Goal: Task Accomplishment & Management: Manage account settings

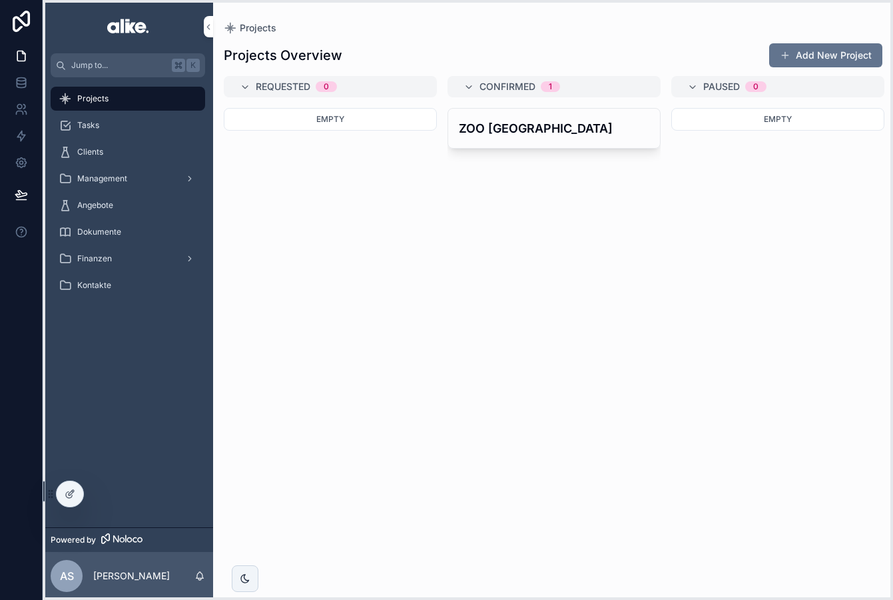
drag, startPoint x: 59, startPoint y: 592, endPoint x: 61, endPoint y: 482, distance: 109.3
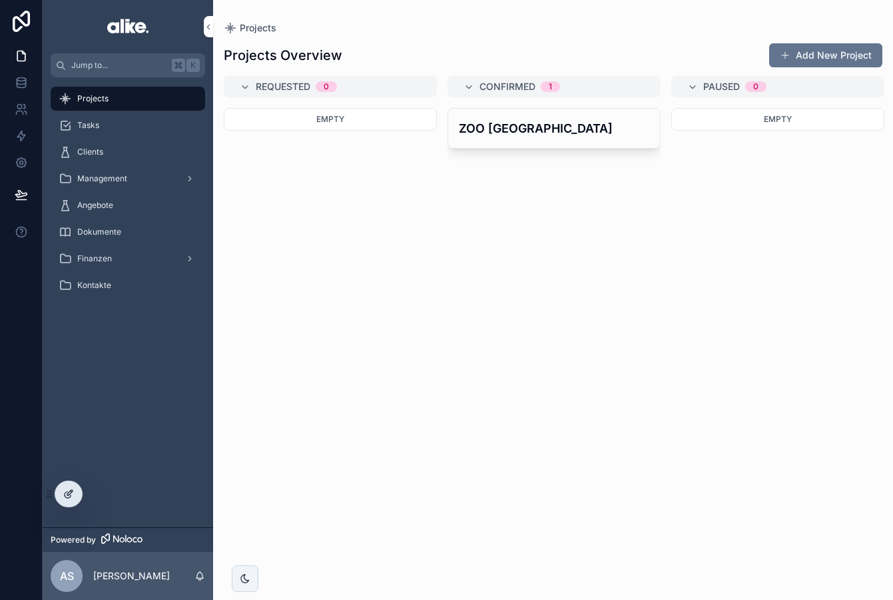
click at [66, 492] on icon at bounding box center [68, 495] width 6 height 6
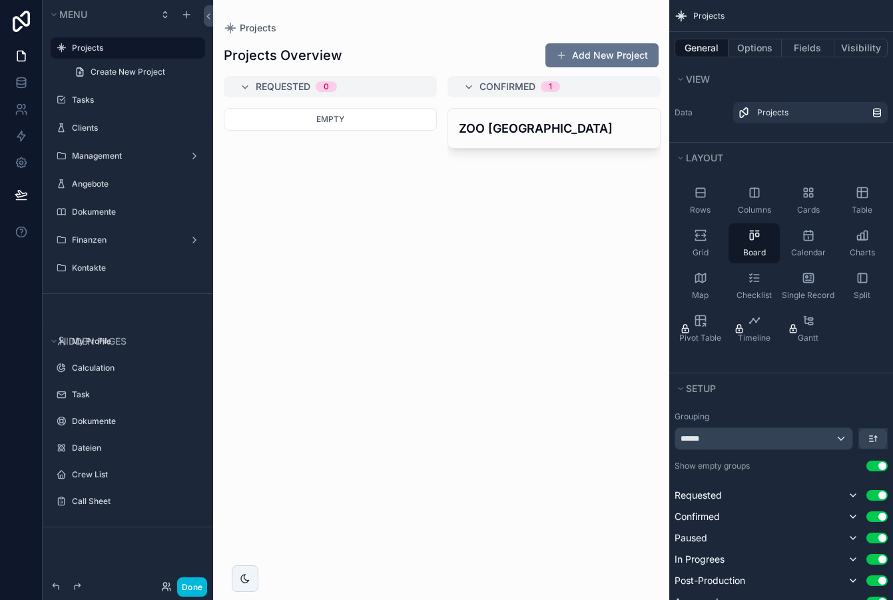
click at [525, 56] on div "scrollable content" at bounding box center [441, 300] width 456 height 600
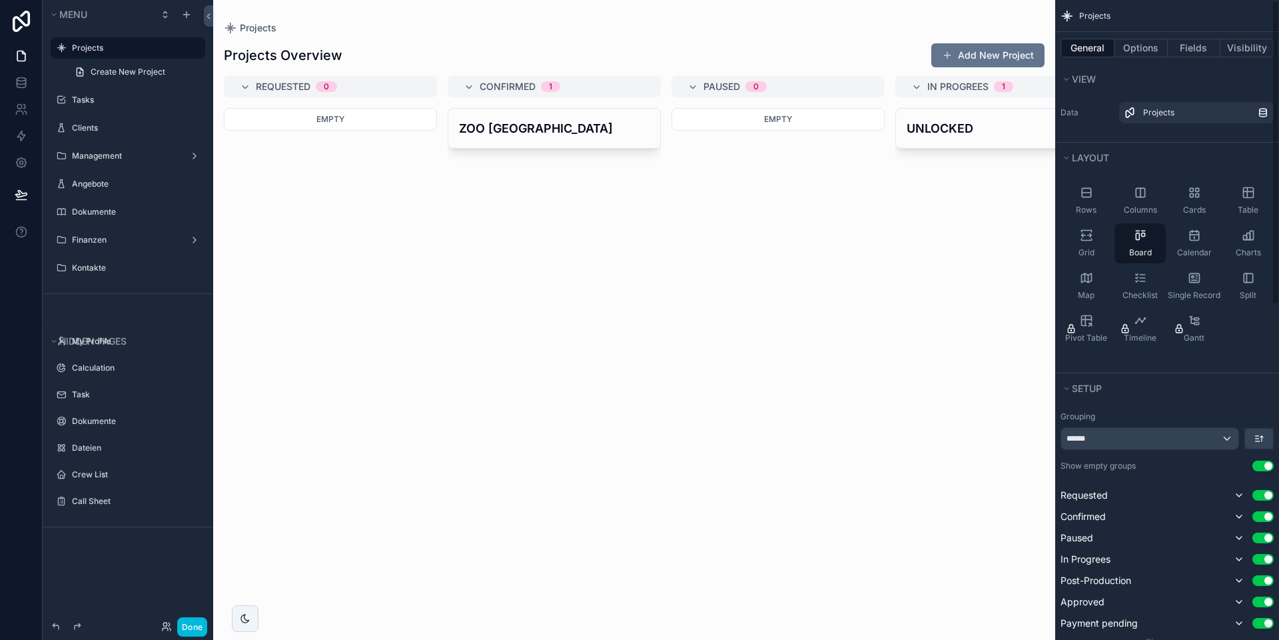
drag, startPoint x: 1139, startPoint y: 50, endPoint x: 1137, endPoint y: 57, distance: 7.4
click at [893, 50] on button "Options" at bounding box center [1141, 48] width 53 height 19
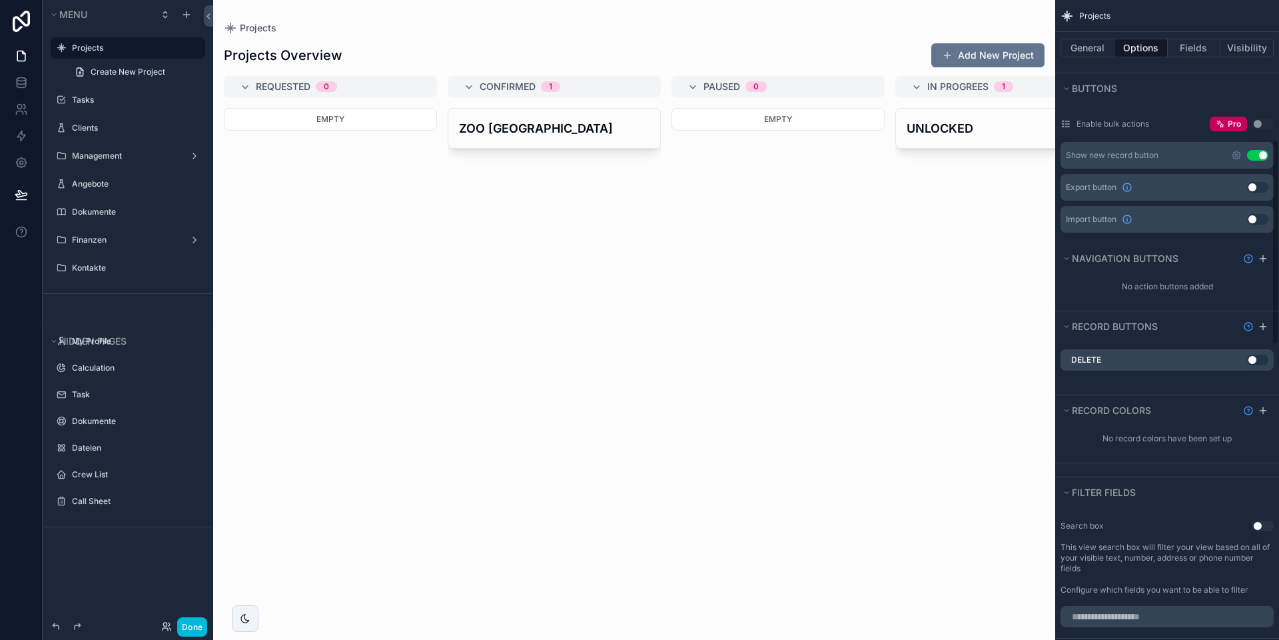
scroll to position [426, 0]
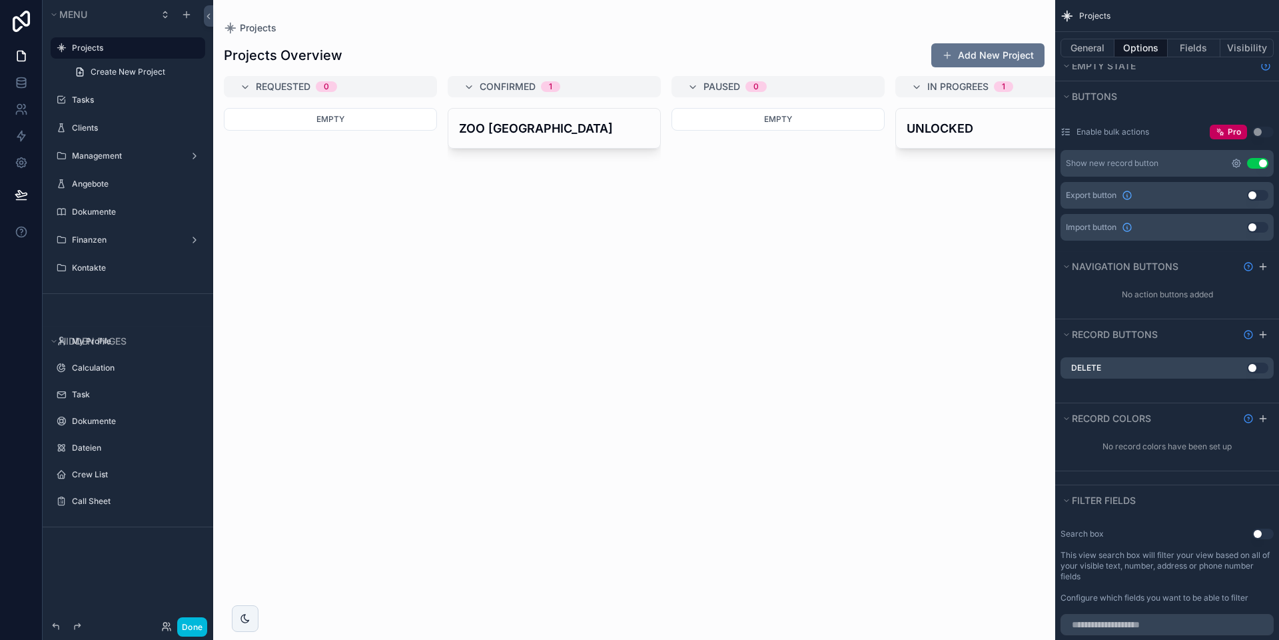
click at [893, 164] on icon "scrollable content" at bounding box center [1236, 163] width 3 height 3
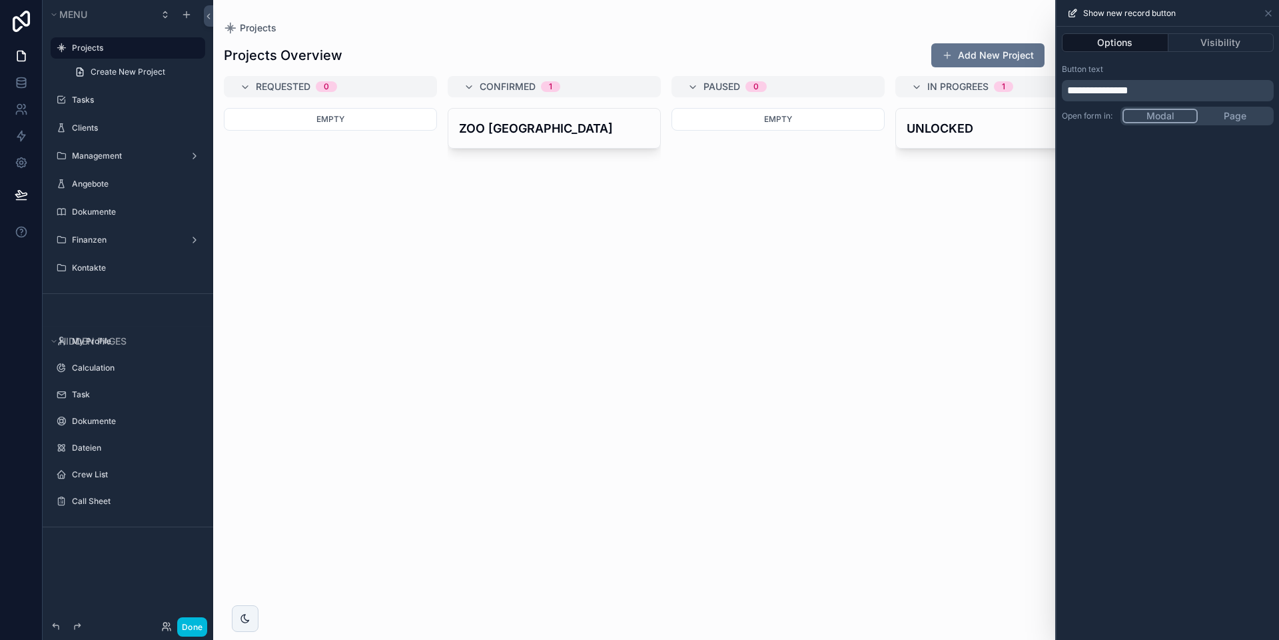
click at [893, 87] on span "**********" at bounding box center [1097, 90] width 61 height 10
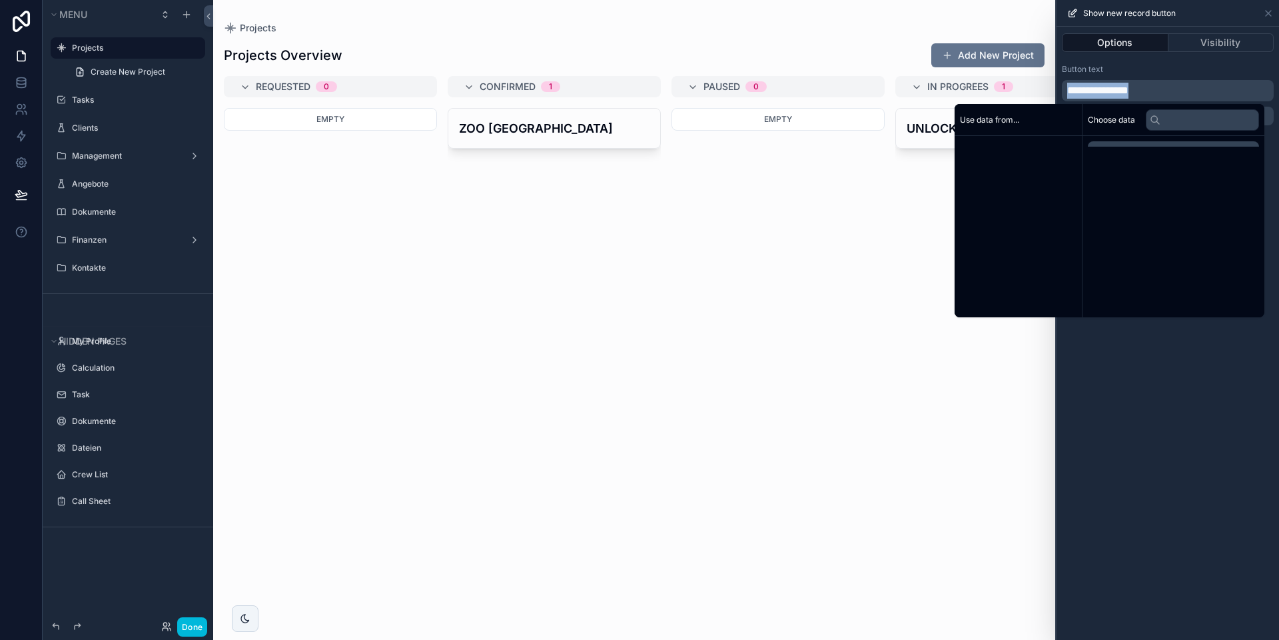
click at [893, 87] on span "**********" at bounding box center [1097, 90] width 61 height 10
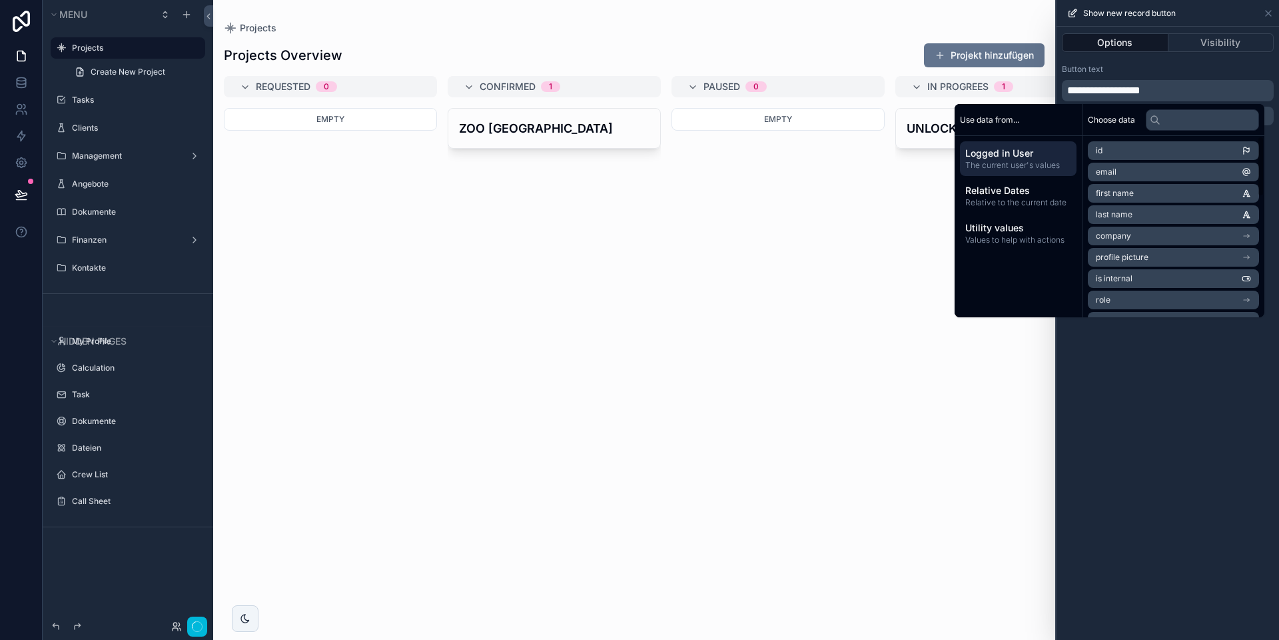
click at [893, 338] on div "**********" at bounding box center [1168, 333] width 223 height 613
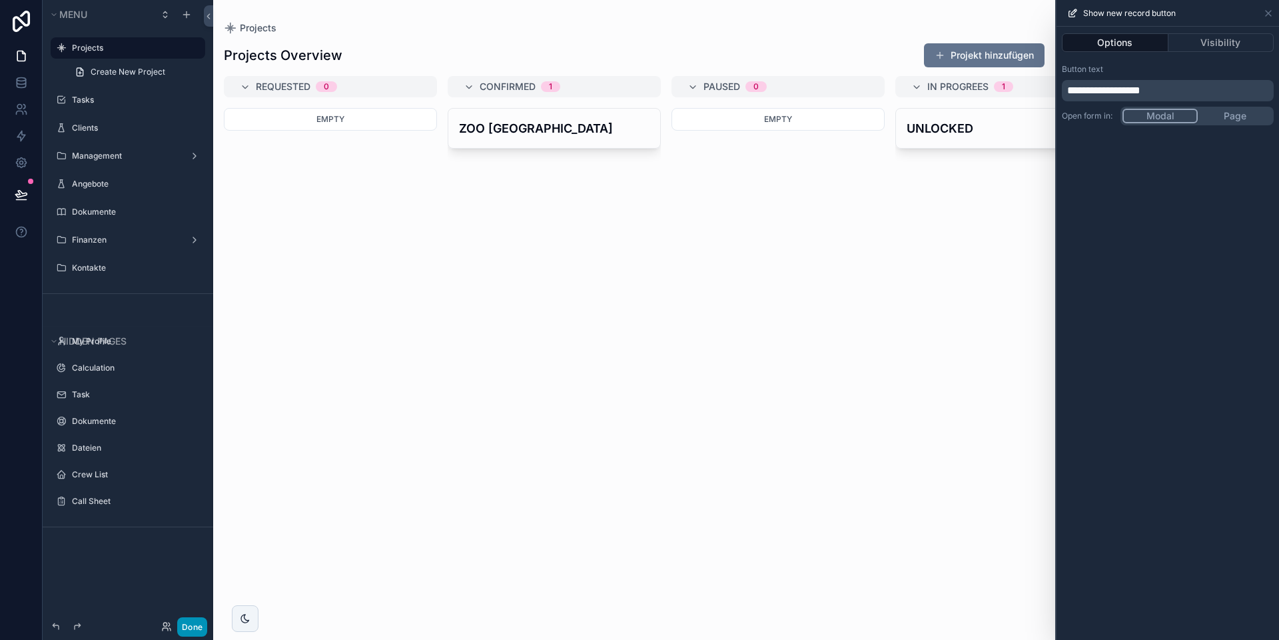
click at [187, 599] on button "Done" at bounding box center [192, 626] width 30 height 19
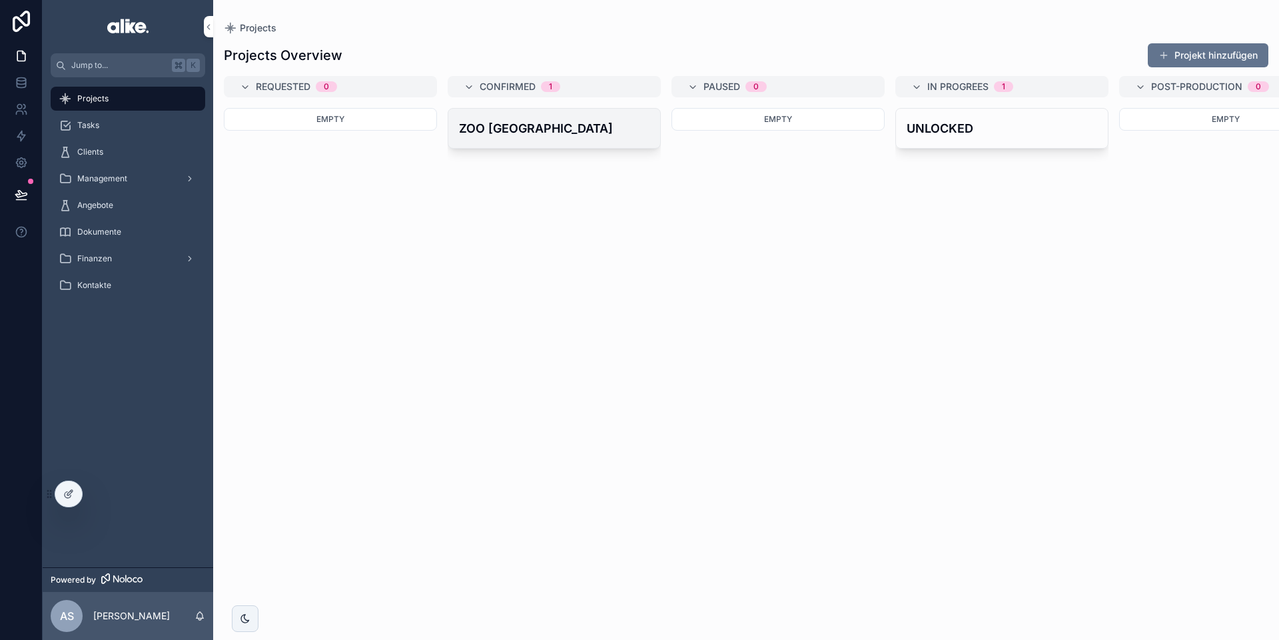
click at [563, 131] on h4 "ZOO [GEOGRAPHIC_DATA]" at bounding box center [554, 128] width 191 height 18
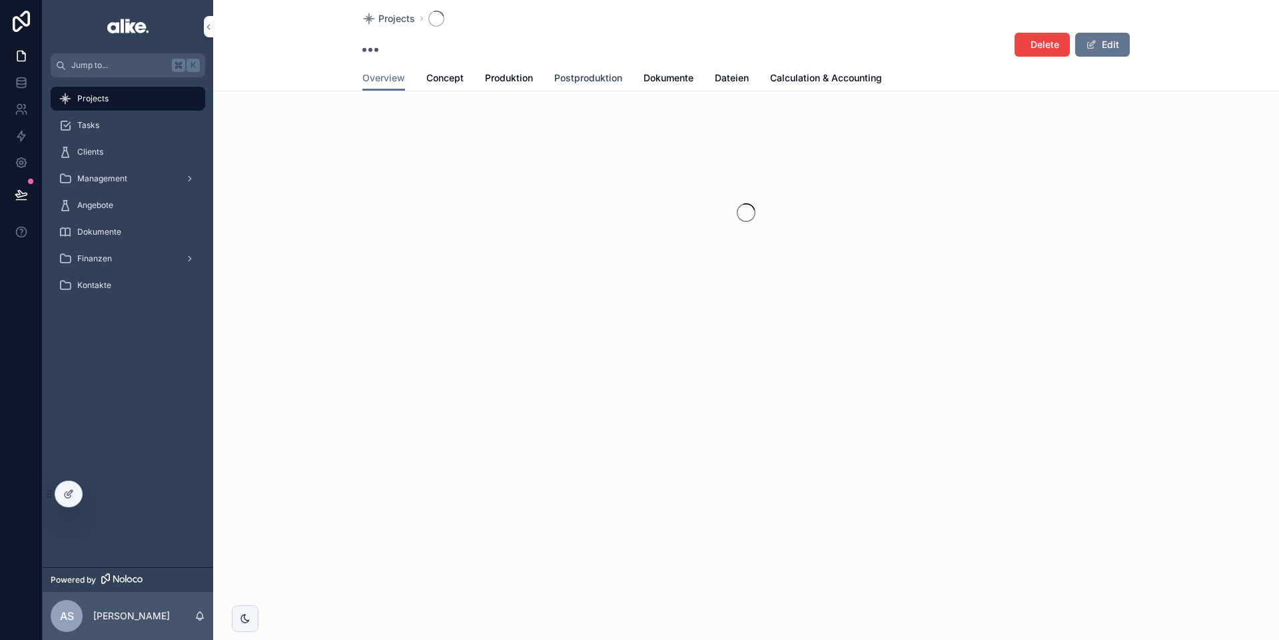
click at [590, 79] on span "Postproduktion" at bounding box center [588, 77] width 68 height 13
click at [513, 80] on span "Produktion" at bounding box center [509, 77] width 48 height 13
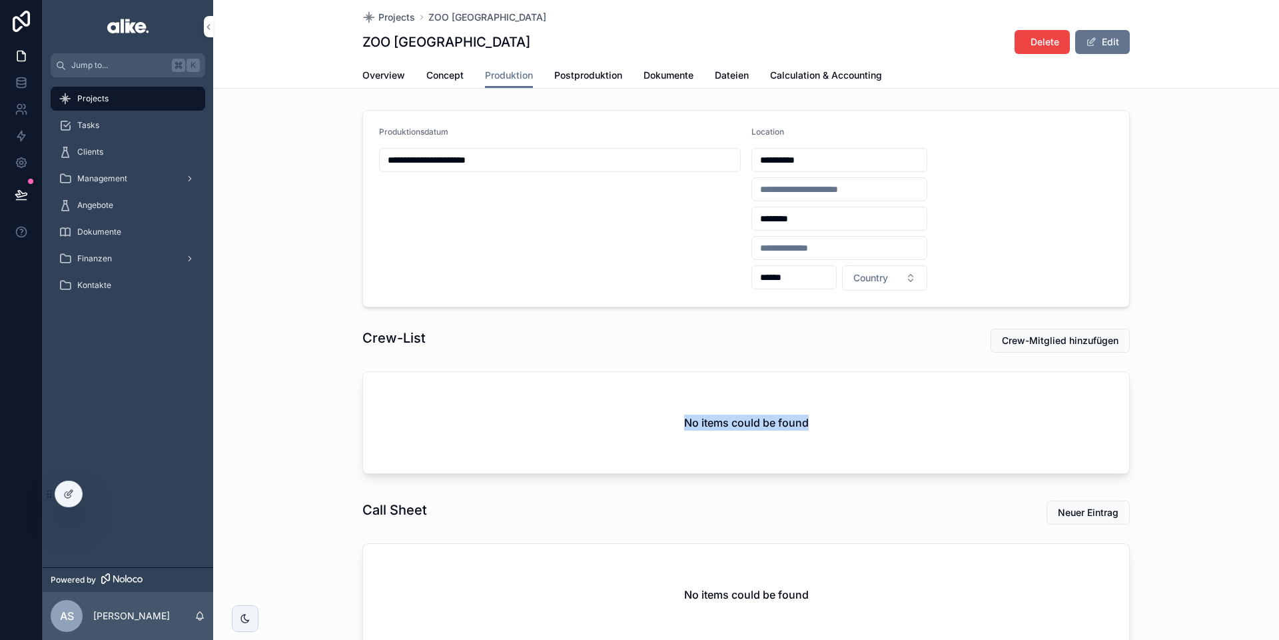
drag, startPoint x: 681, startPoint y: 422, endPoint x: 836, endPoint y: 422, distance: 155.2
click at [836, 422] on div "No items could be found" at bounding box center [746, 422] width 766 height 101
click at [837, 422] on div "No items could be found" at bounding box center [746, 422] width 766 height 101
drag, startPoint x: 678, startPoint y: 427, endPoint x: 658, endPoint y: 426, distance: 20.0
click at [656, 426] on div "No items could be found" at bounding box center [746, 422] width 766 height 101
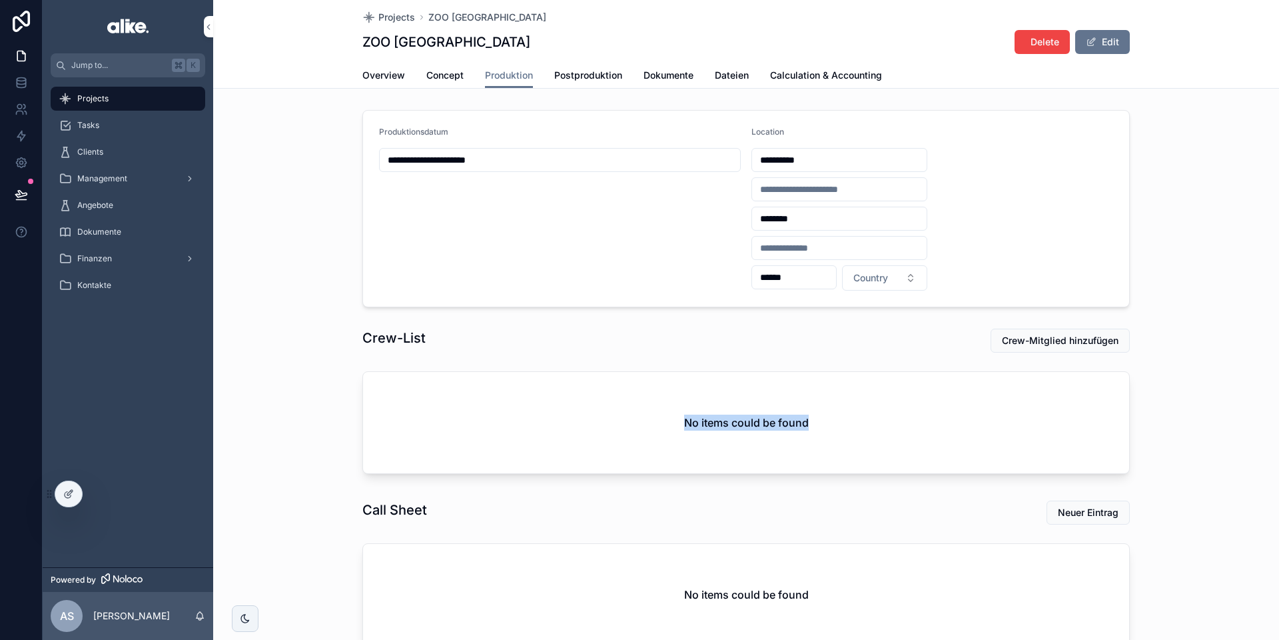
click at [658, 426] on div "No items could be found" at bounding box center [746, 422] width 766 height 101
drag, startPoint x: 764, startPoint y: 428, endPoint x: 805, endPoint y: 426, distance: 41.3
click at [805, 426] on div "No items could be found" at bounding box center [746, 422] width 766 height 101
click at [805, 426] on h2 "No items could be found" at bounding box center [746, 422] width 125 height 16
drag, startPoint x: 679, startPoint y: 426, endPoint x: 805, endPoint y: 422, distance: 126.0
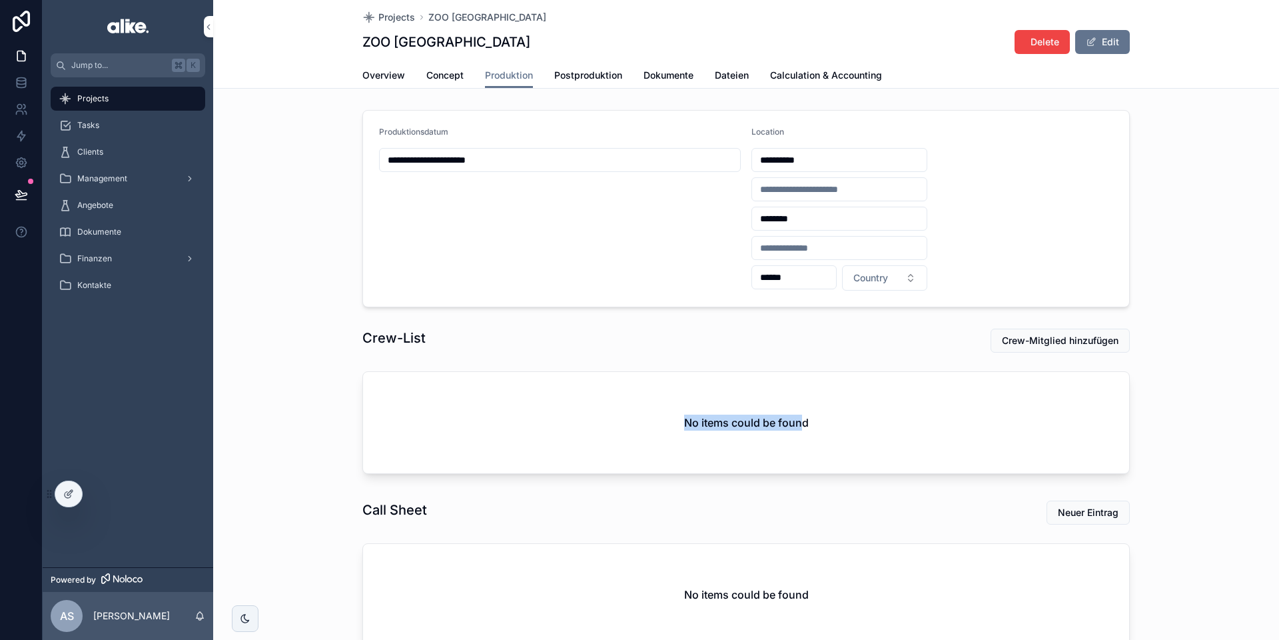
click at [805, 422] on div "No items could be found" at bounding box center [746, 422] width 766 height 101
drag, startPoint x: 805, startPoint y: 422, endPoint x: 819, endPoint y: 422, distance: 14.0
click at [808, 421] on div "No items could be found" at bounding box center [746, 422] width 766 height 101
drag, startPoint x: 628, startPoint y: 421, endPoint x: 611, endPoint y: 422, distance: 17.4
click at [608, 422] on div "No items could be found" at bounding box center [746, 422] width 766 height 101
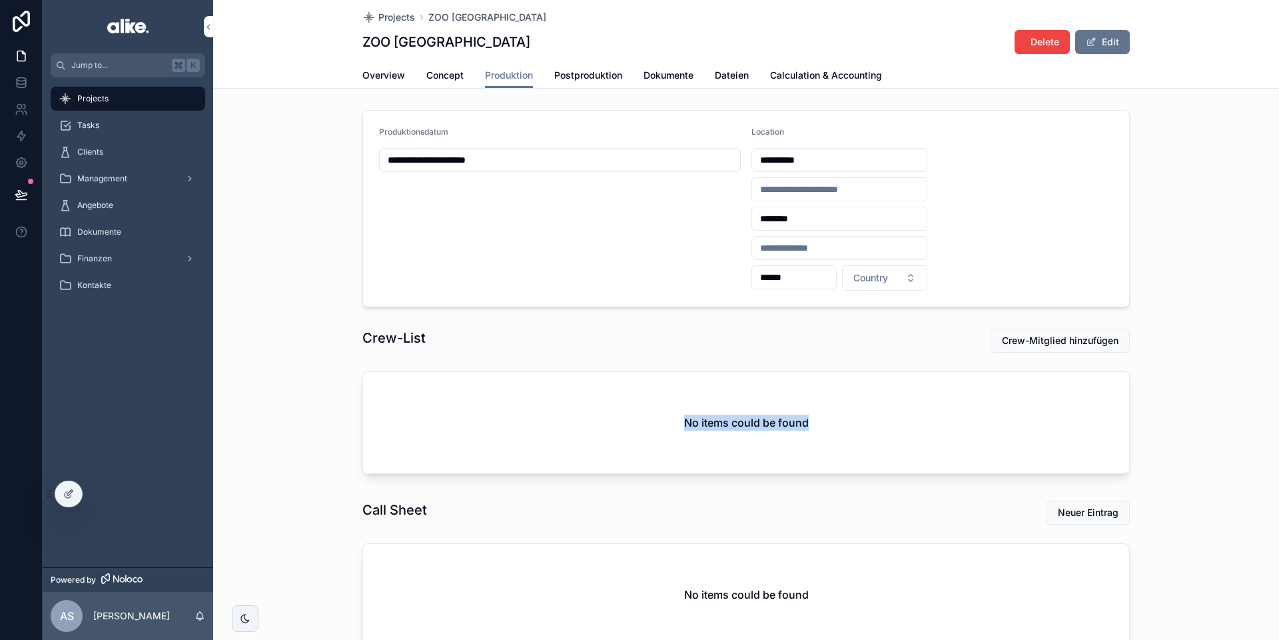
click at [611, 422] on div "No items could be found" at bounding box center [746, 422] width 766 height 101
click at [21, 87] on icon at bounding box center [21, 82] width 13 height 13
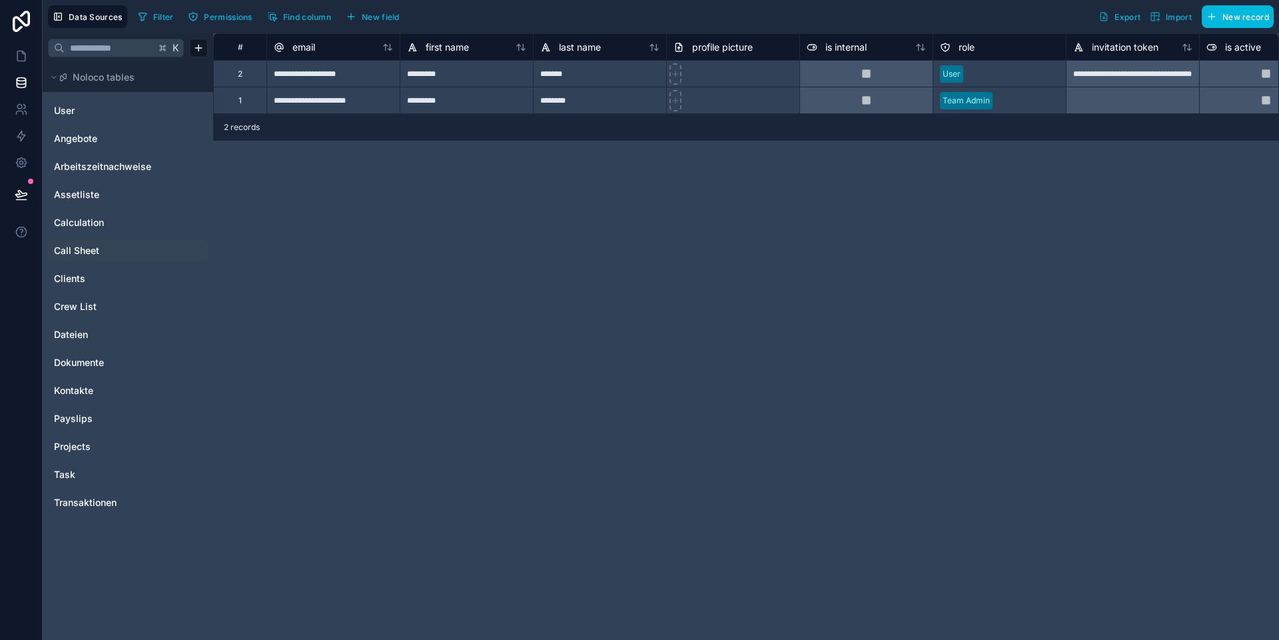
click at [115, 243] on div "Call Sheet" at bounding box center [128, 250] width 160 height 21
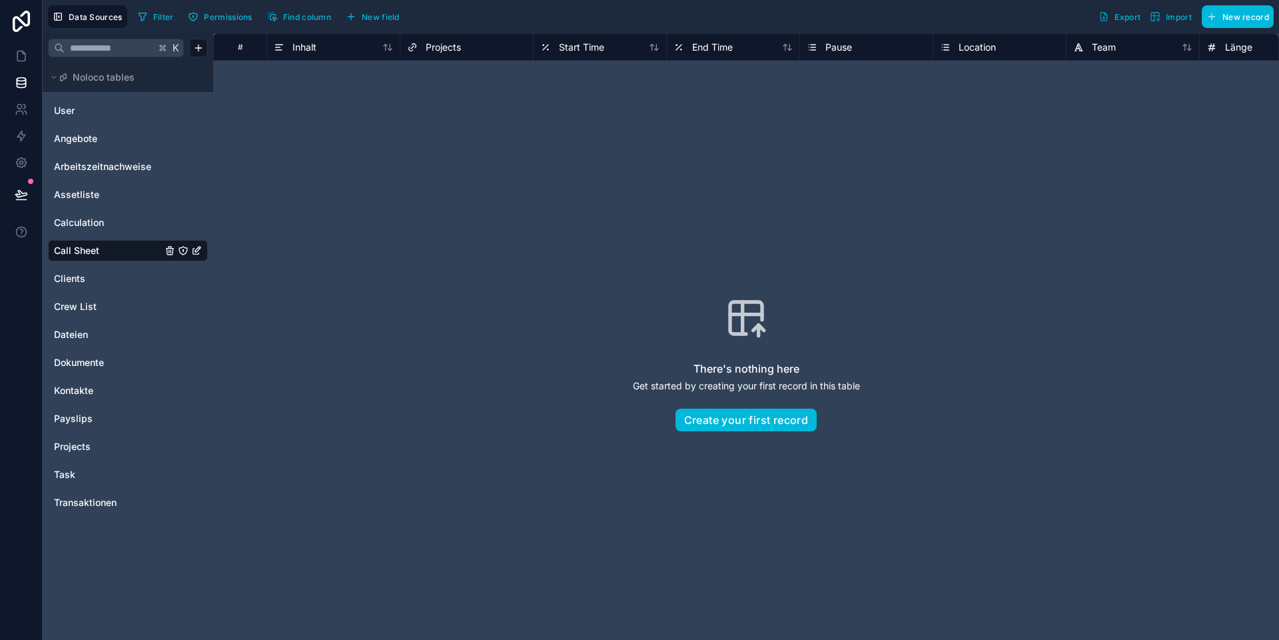
click at [376, 15] on span "New field" at bounding box center [381, 17] width 38 height 10
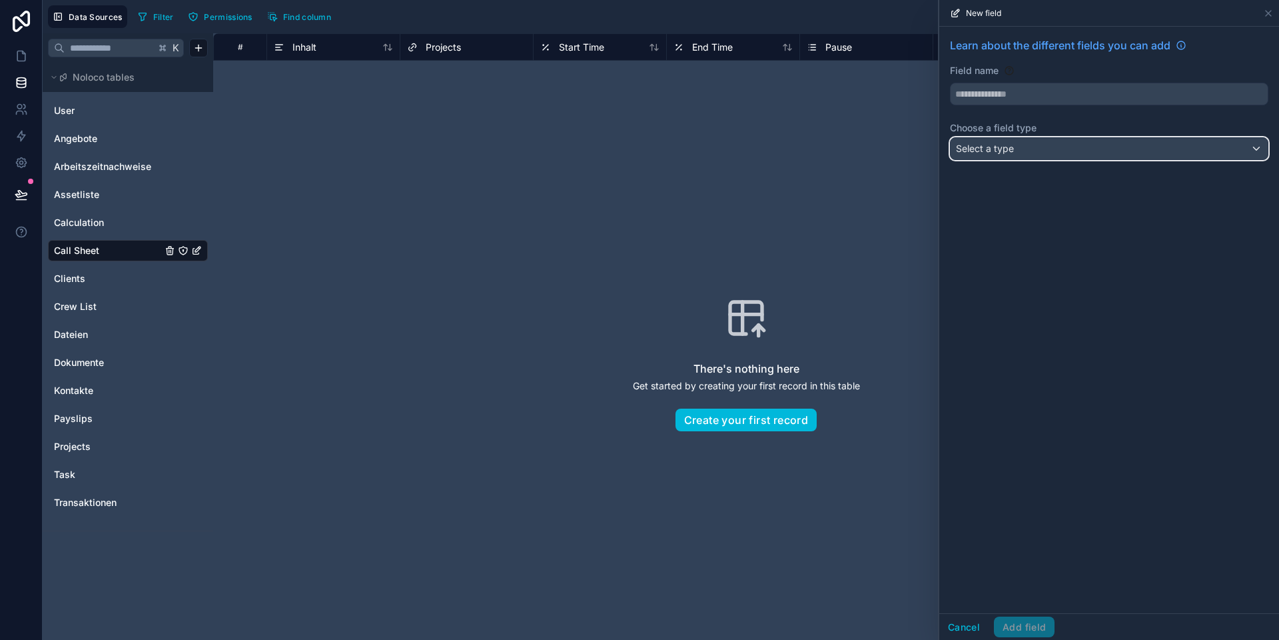
click at [893, 148] on span "Select a type" at bounding box center [985, 148] width 58 height 11
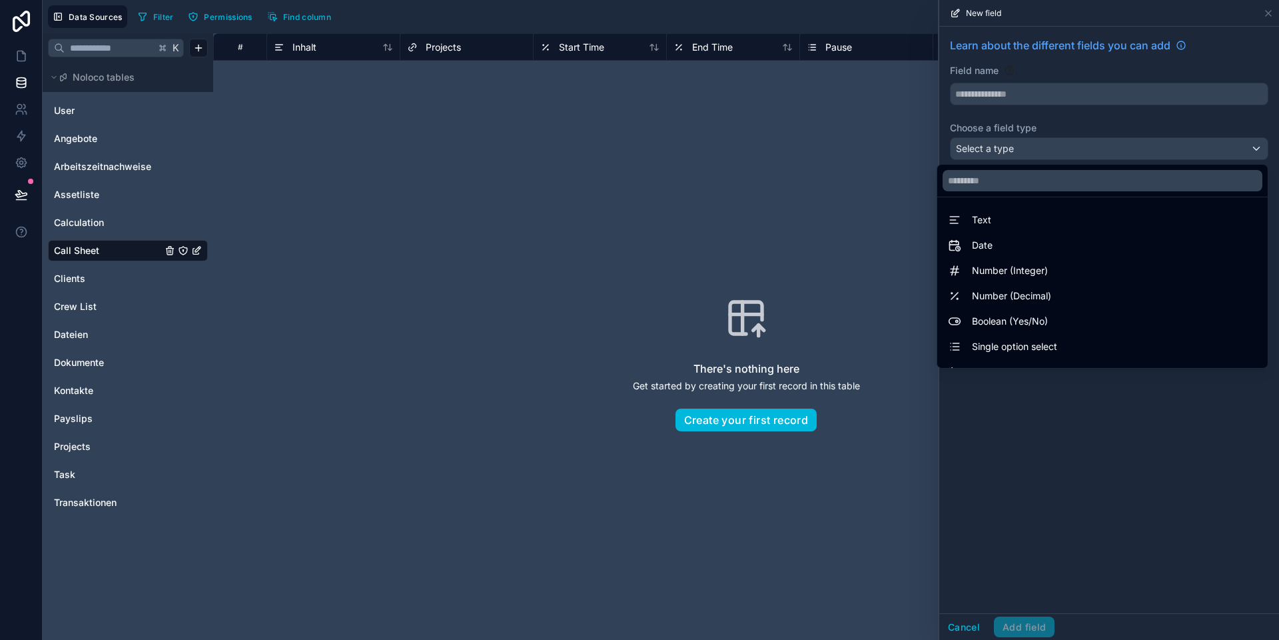
click at [893, 227] on div "Text" at bounding box center [1102, 220] width 309 height 16
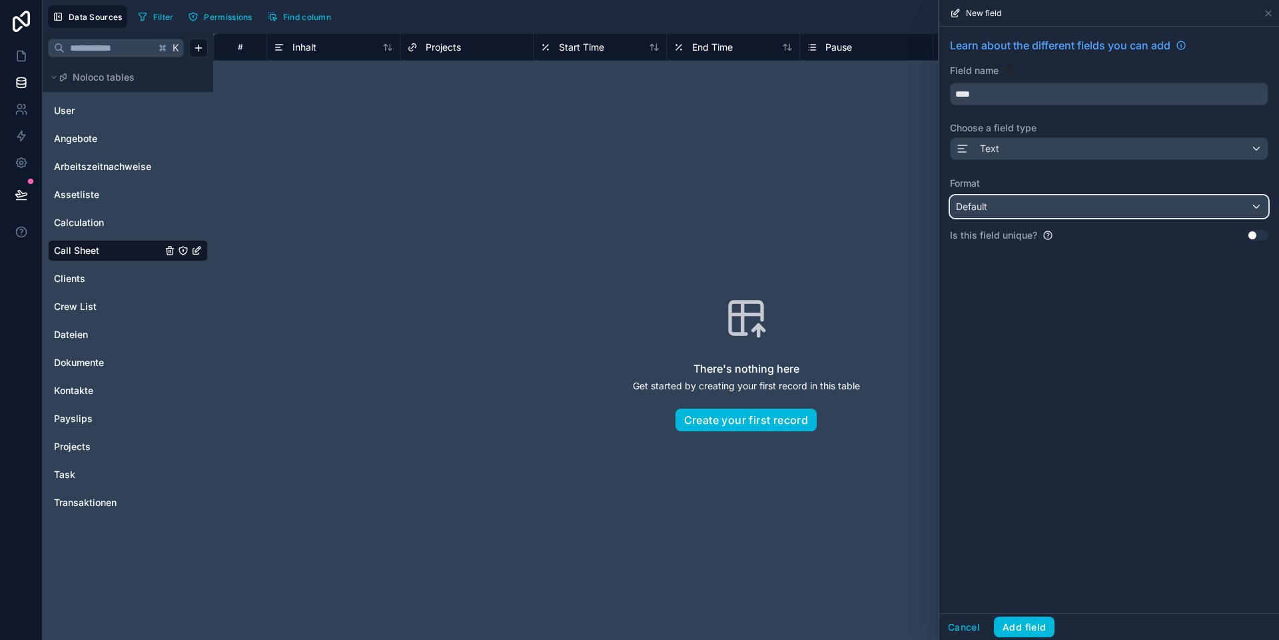
click at [893, 214] on div "Default" at bounding box center [1109, 206] width 317 height 21
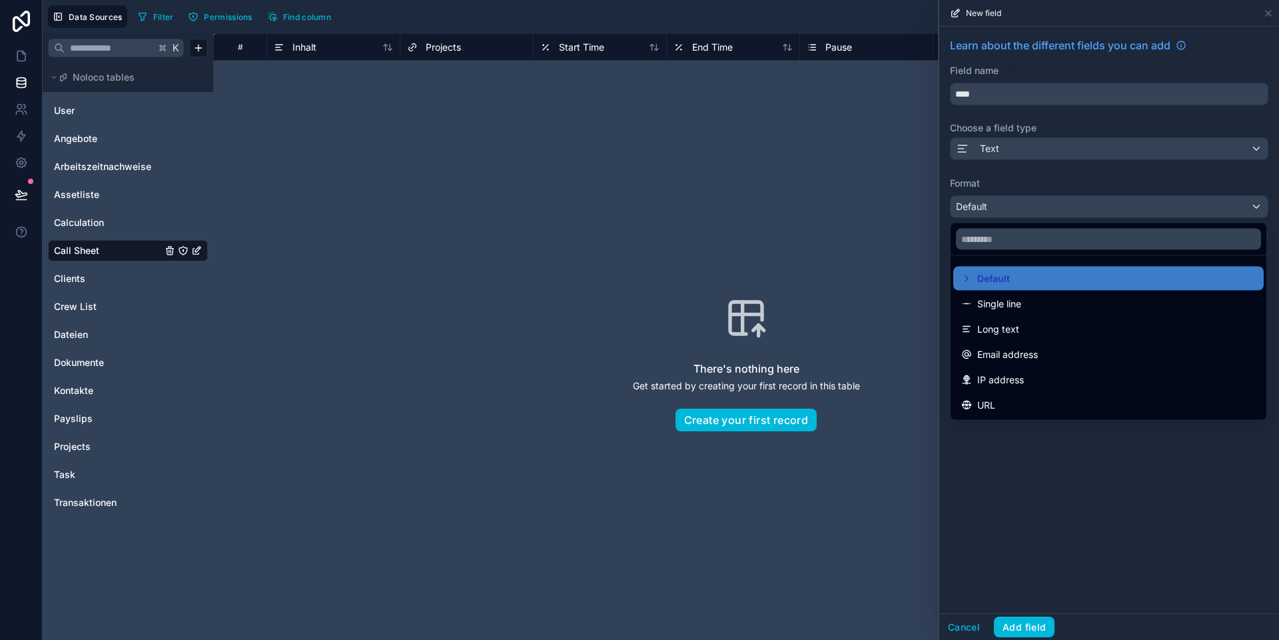
click at [893, 324] on span "Long text" at bounding box center [998, 329] width 42 height 16
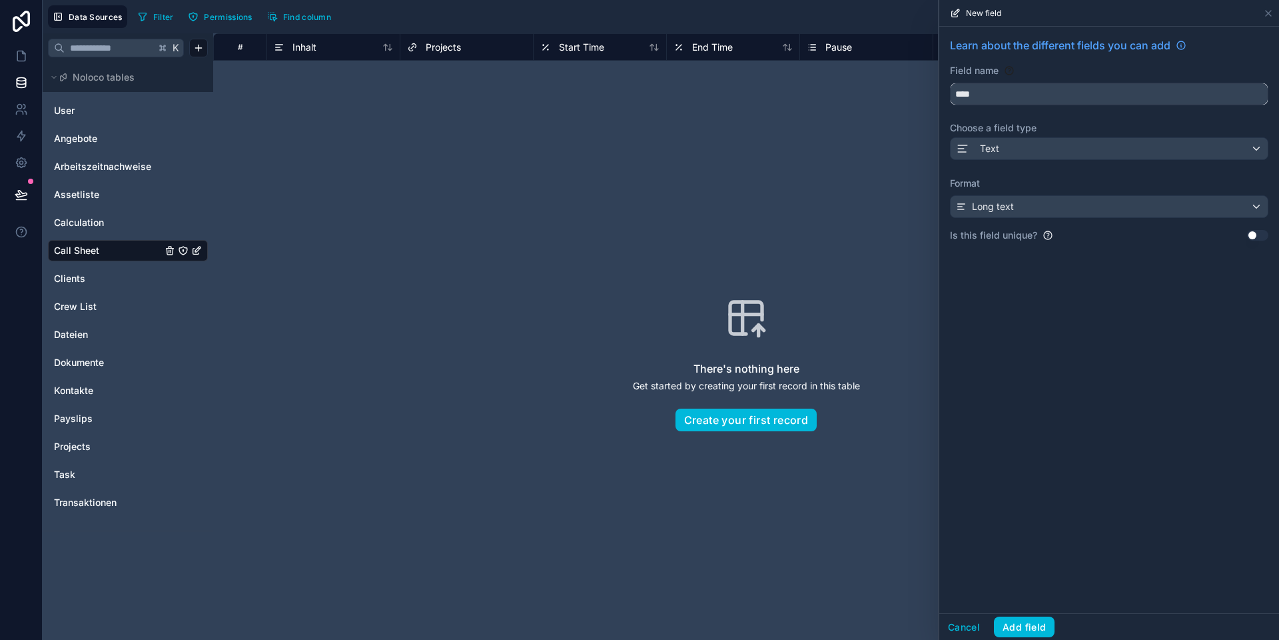
click at [893, 92] on input "****" at bounding box center [1109, 93] width 317 height 21
click at [893, 83] on button "*******" at bounding box center [1109, 94] width 318 height 23
type input "**********"
click at [893, 599] on button "Add field" at bounding box center [1024, 626] width 61 height 21
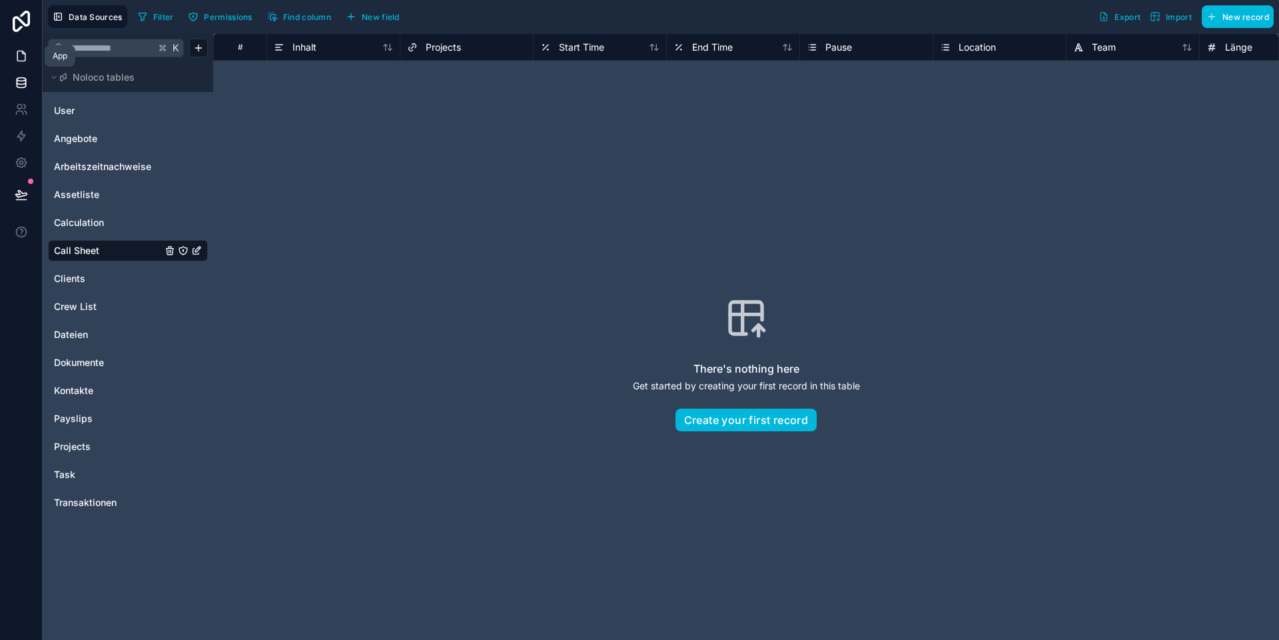
click at [21, 55] on icon at bounding box center [21, 55] width 13 height 13
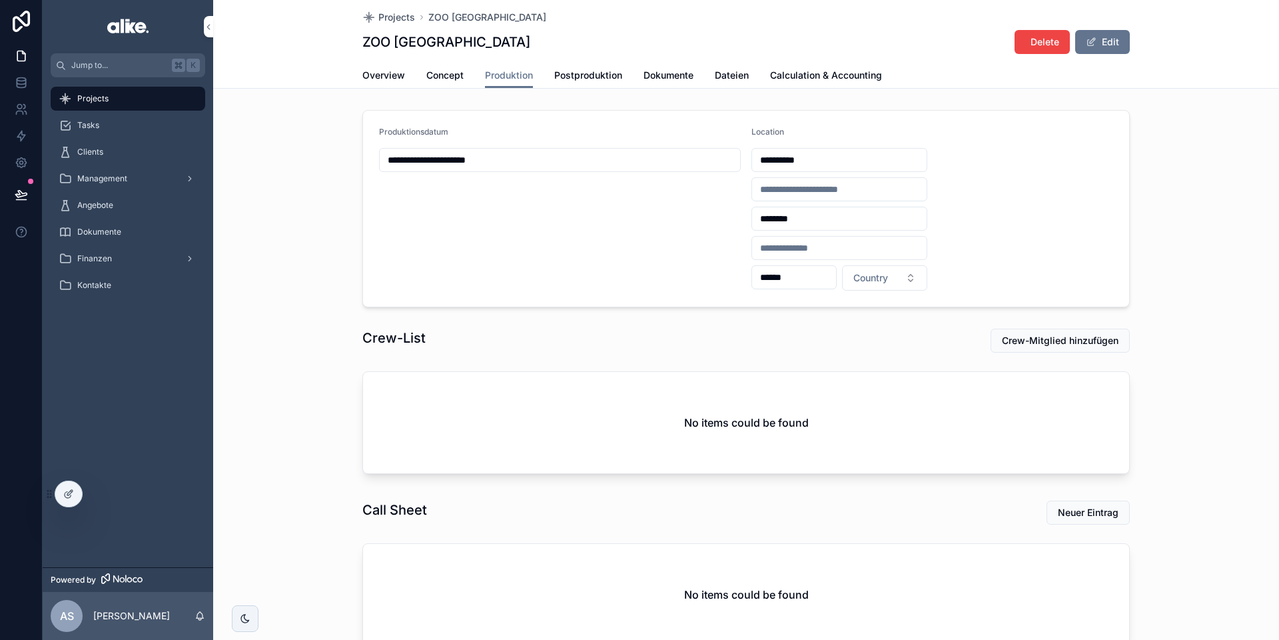
scroll to position [102, 0]
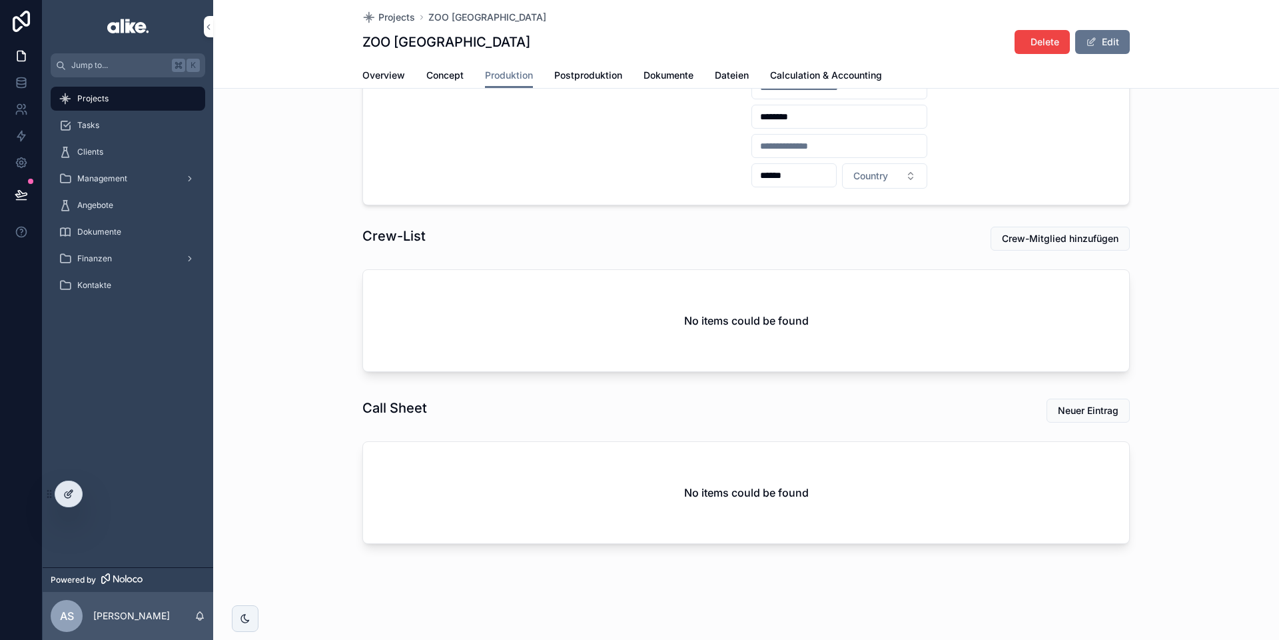
click at [59, 497] on div at bounding box center [68, 493] width 27 height 25
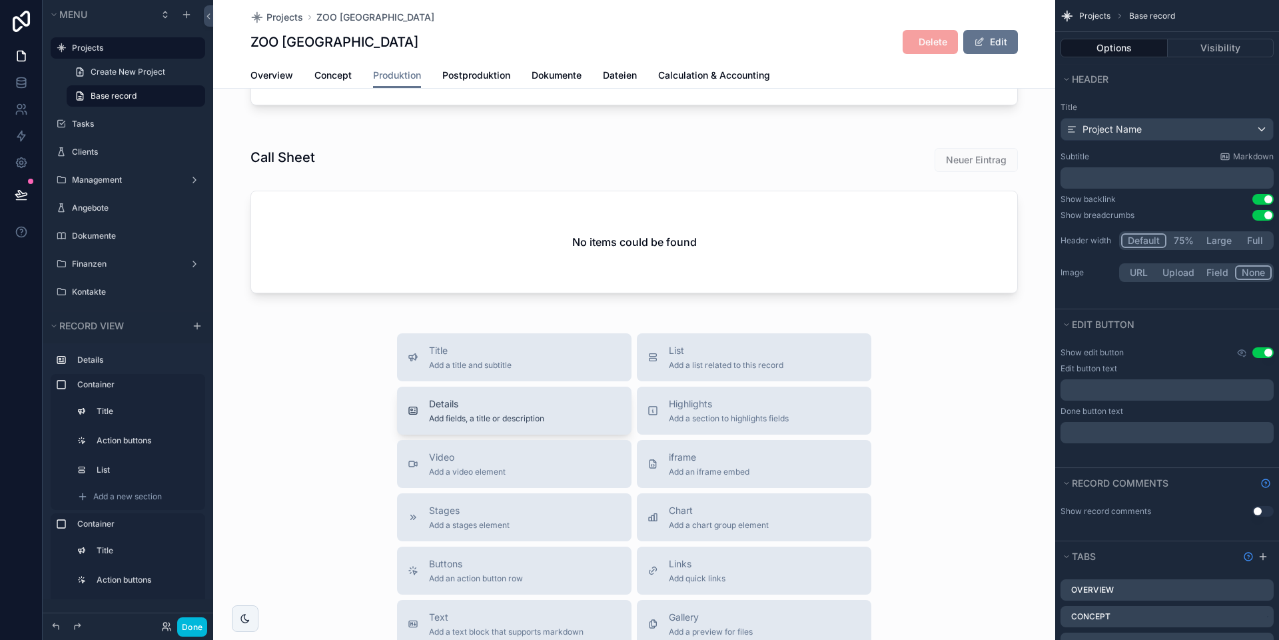
scroll to position [435, 0]
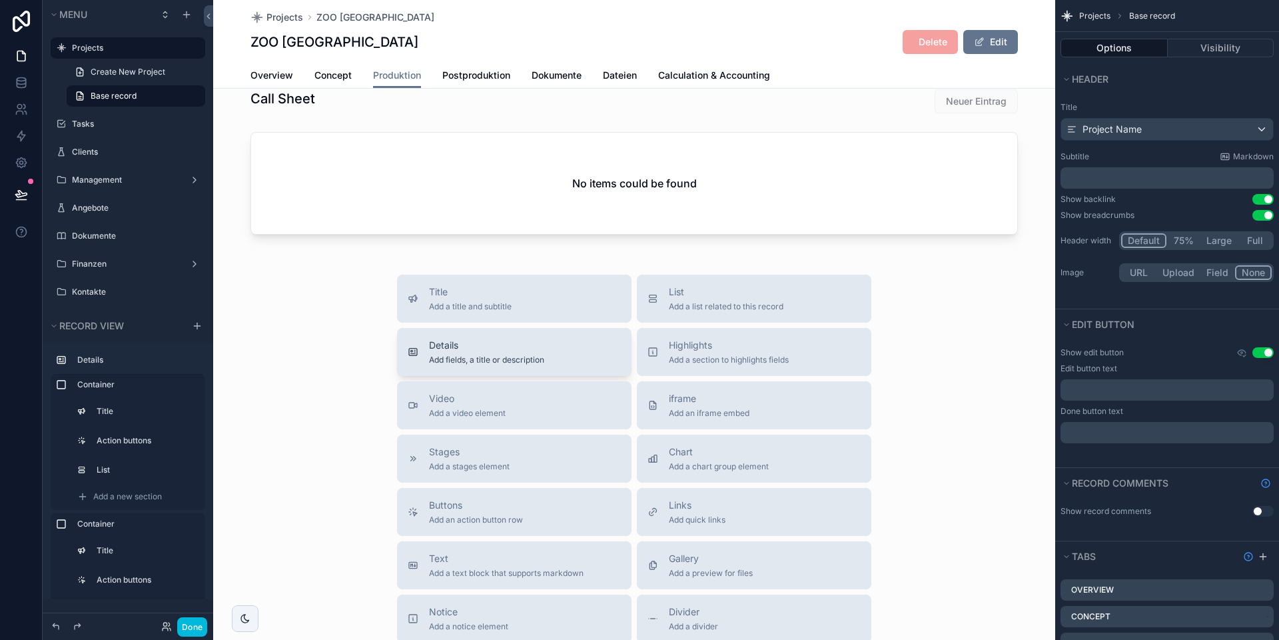
click at [472, 362] on span "Add fields, a title or description" at bounding box center [486, 359] width 115 height 11
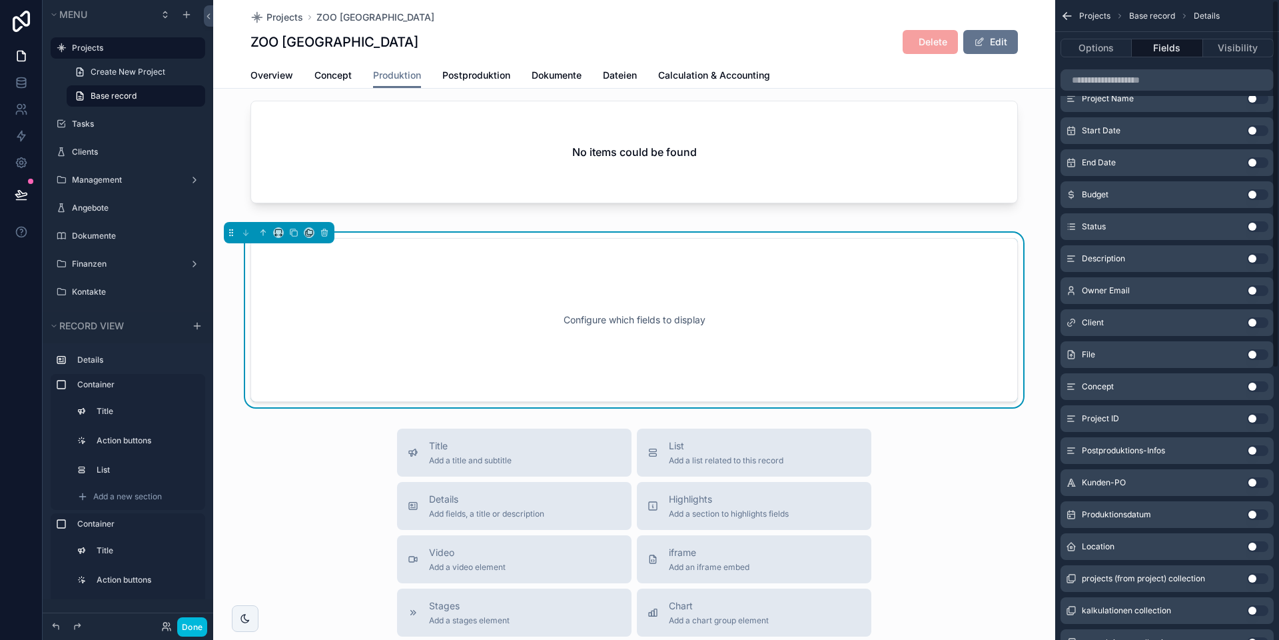
scroll to position [0, 0]
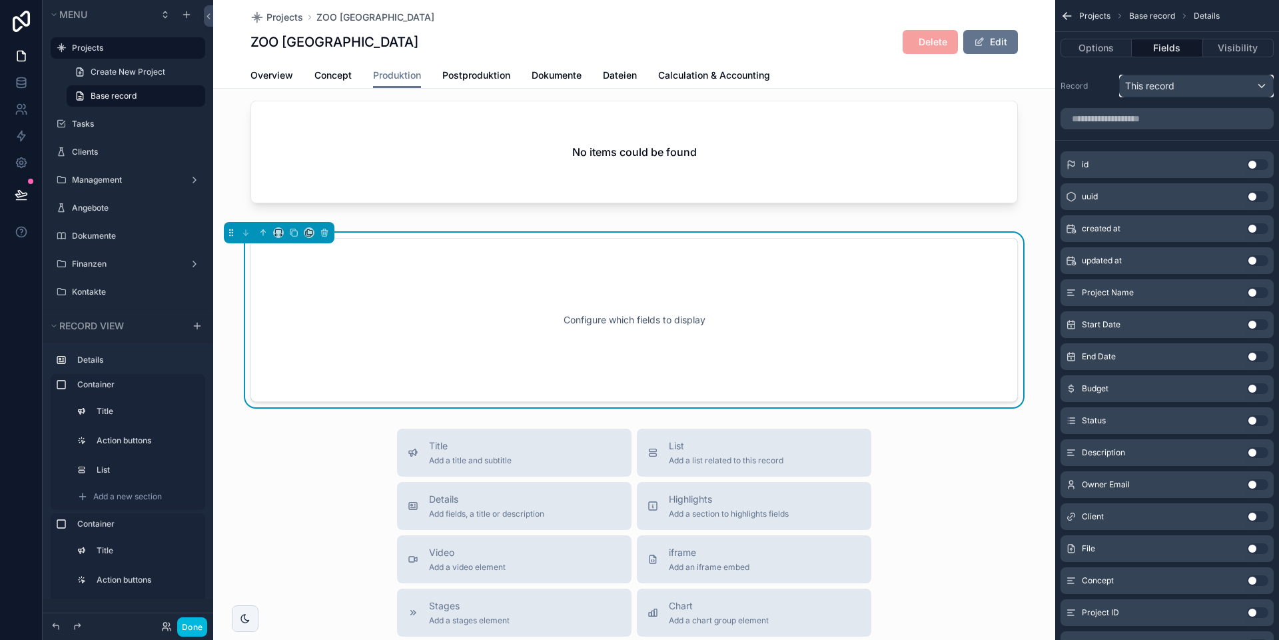
click at [893, 91] on span "This record" at bounding box center [1149, 85] width 49 height 13
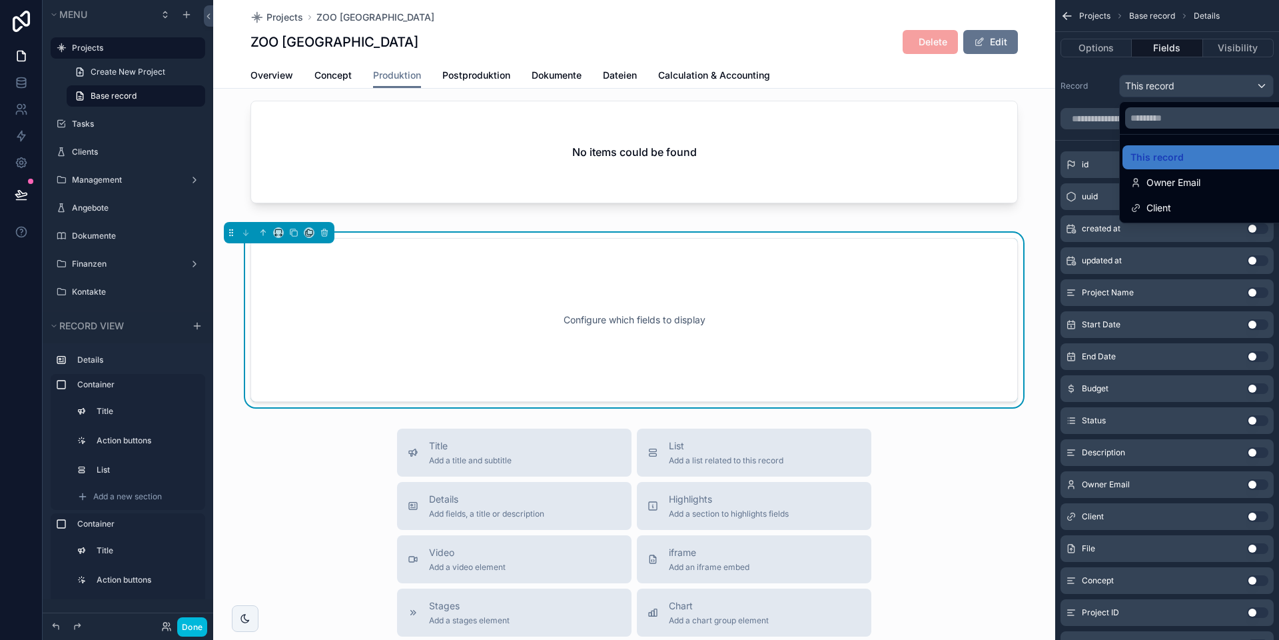
click at [893, 88] on div "scrollable content" at bounding box center [639, 320] width 1279 height 640
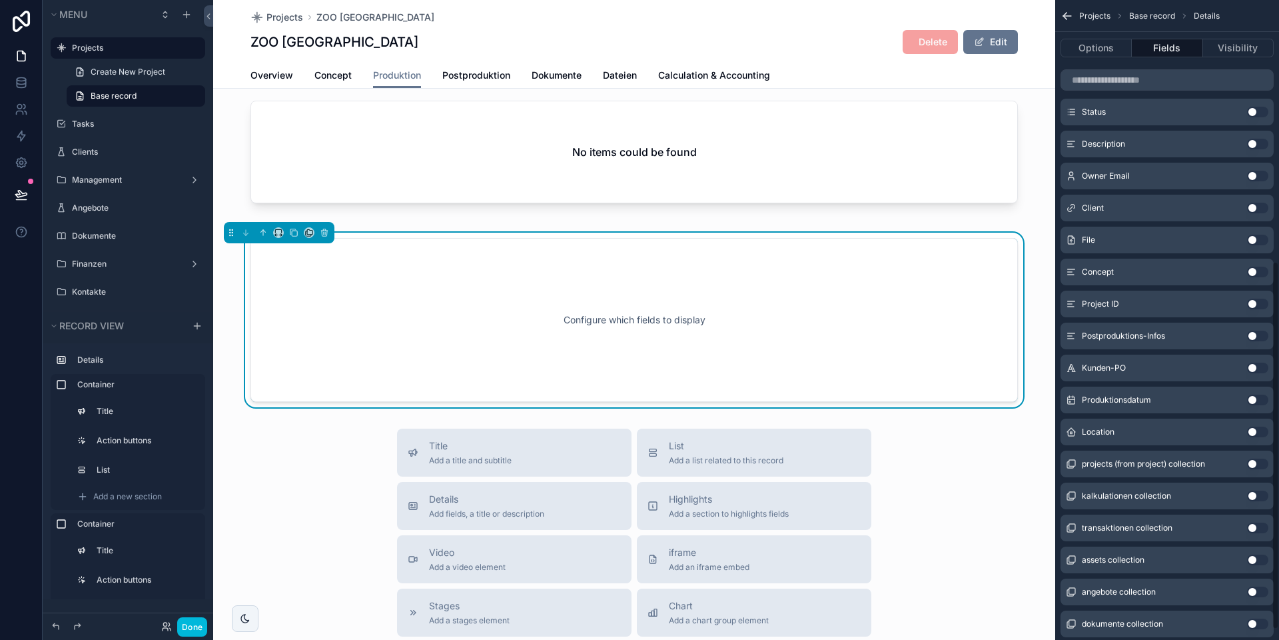
scroll to position [471, 0]
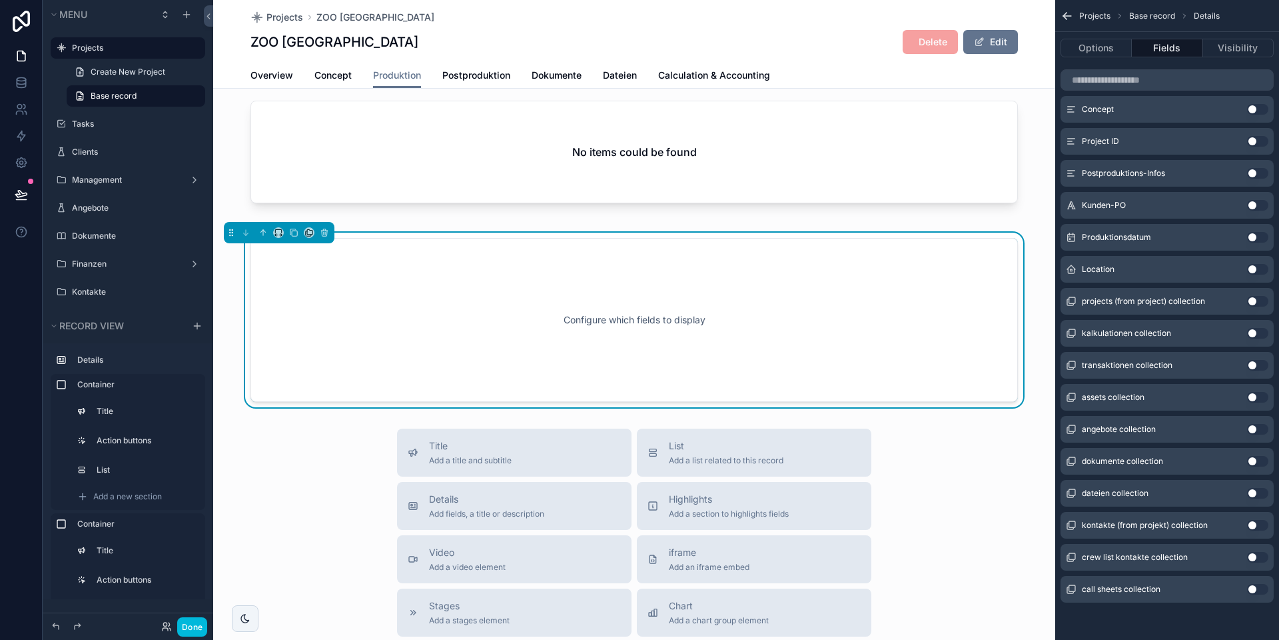
click at [893, 588] on button "Use setting" at bounding box center [1257, 589] width 21 height 11
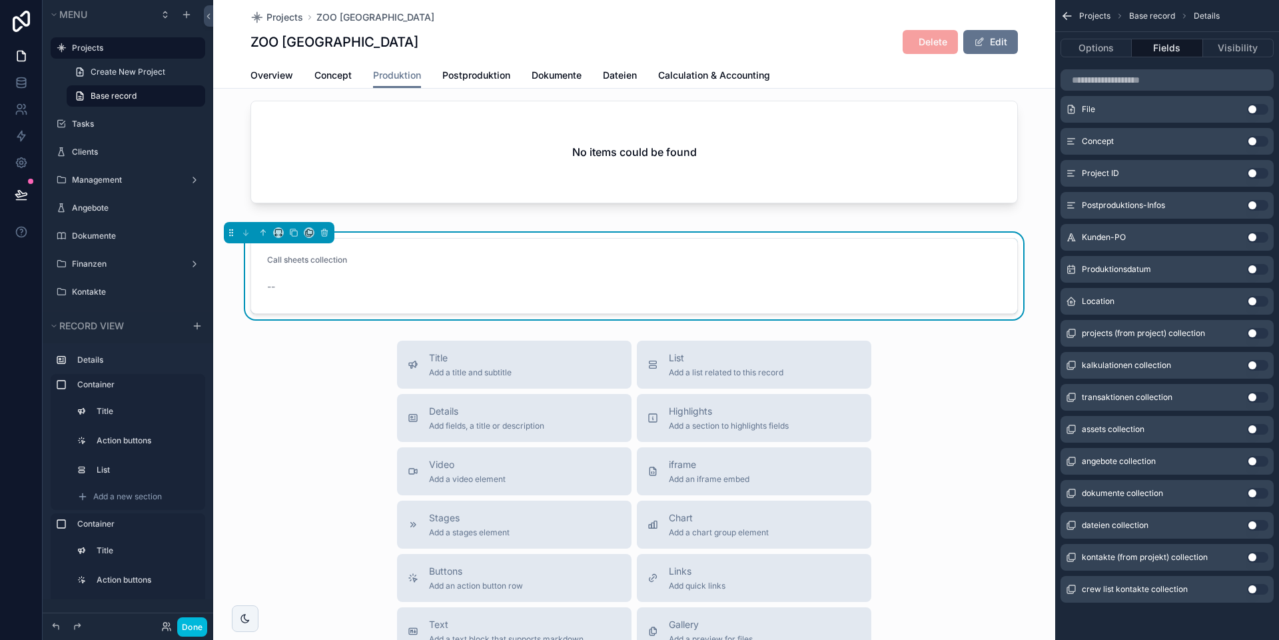
scroll to position [0, 0]
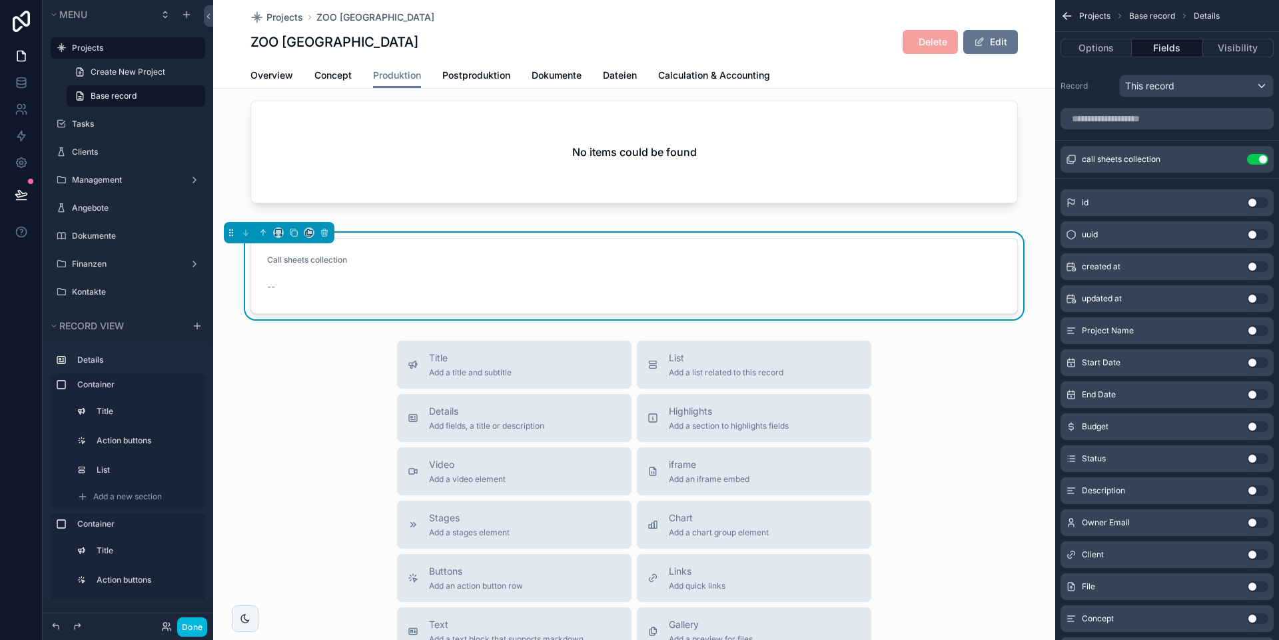
click at [0, 0] on icon "scrollable content" at bounding box center [0, 0] width 0 height 0
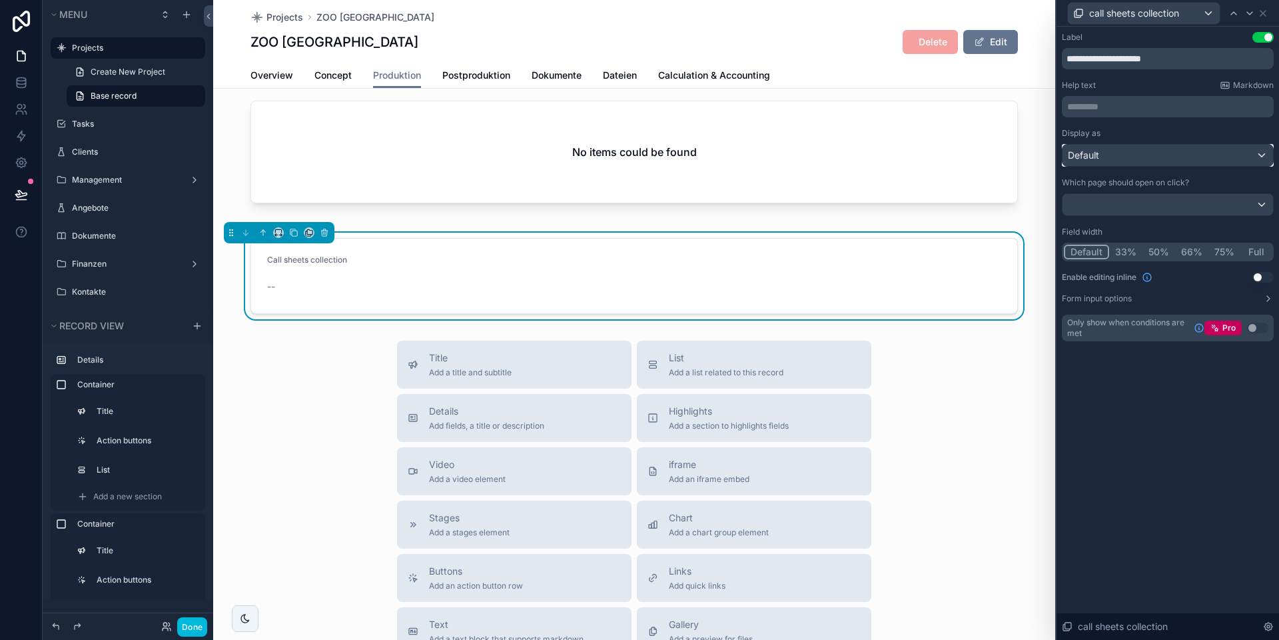
click at [893, 164] on div "Default" at bounding box center [1168, 155] width 211 height 21
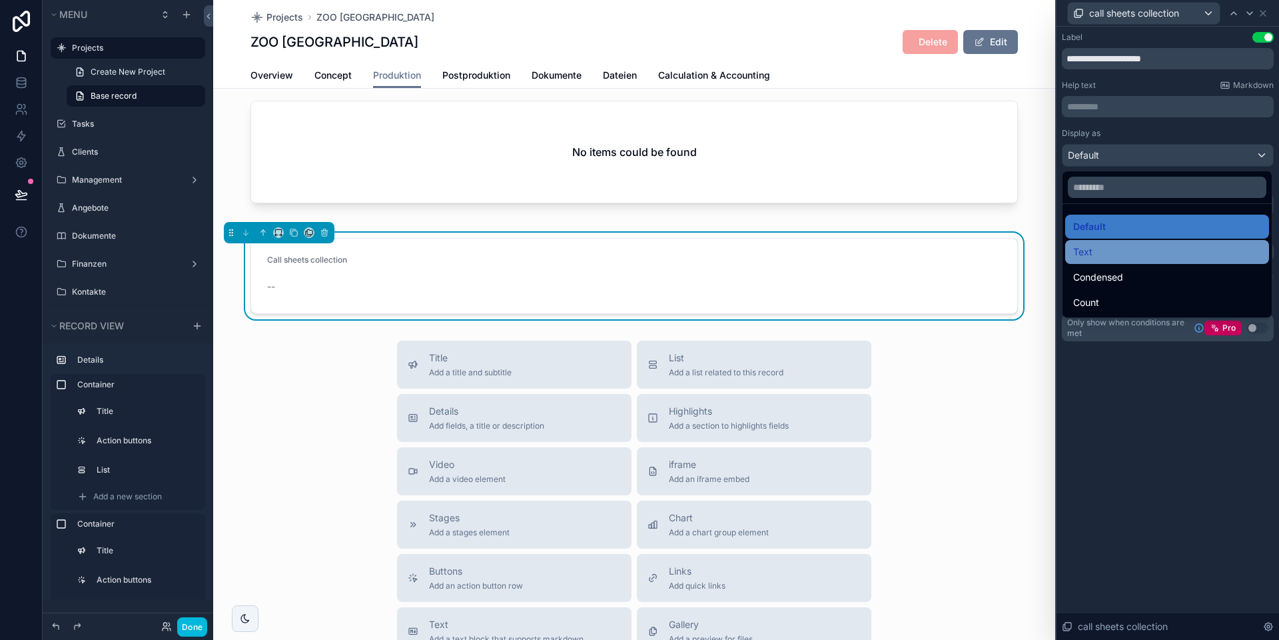
click at [893, 249] on div "Text" at bounding box center [1167, 252] width 188 height 16
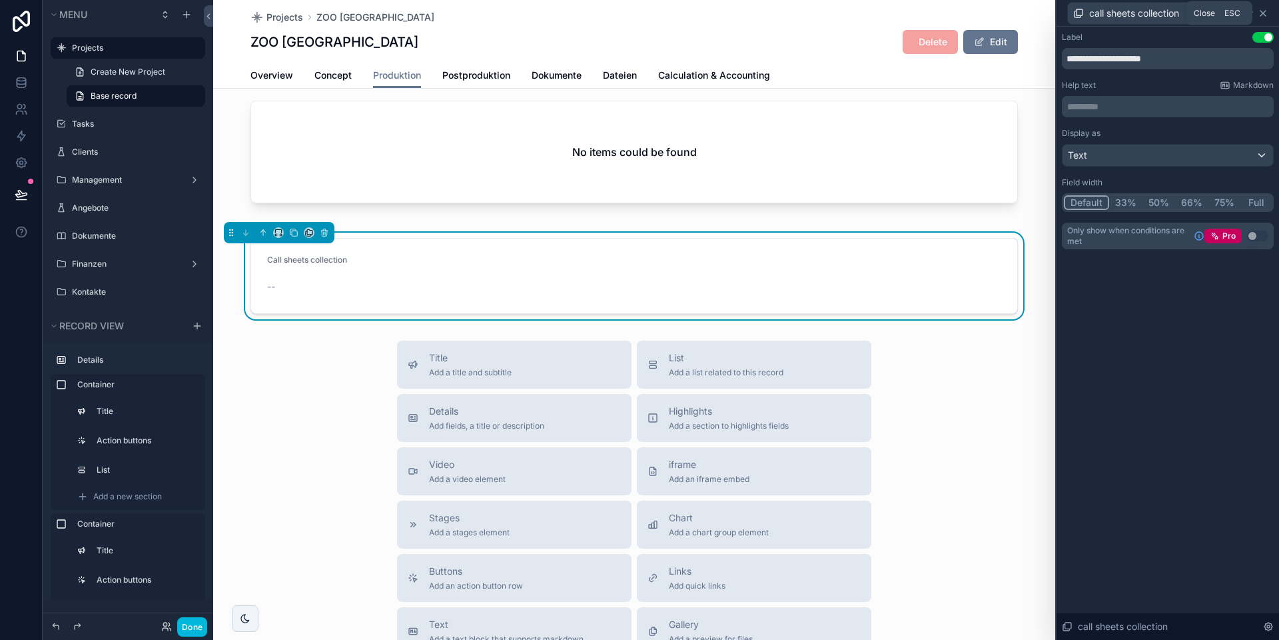
click at [893, 9] on icon at bounding box center [1263, 13] width 11 height 11
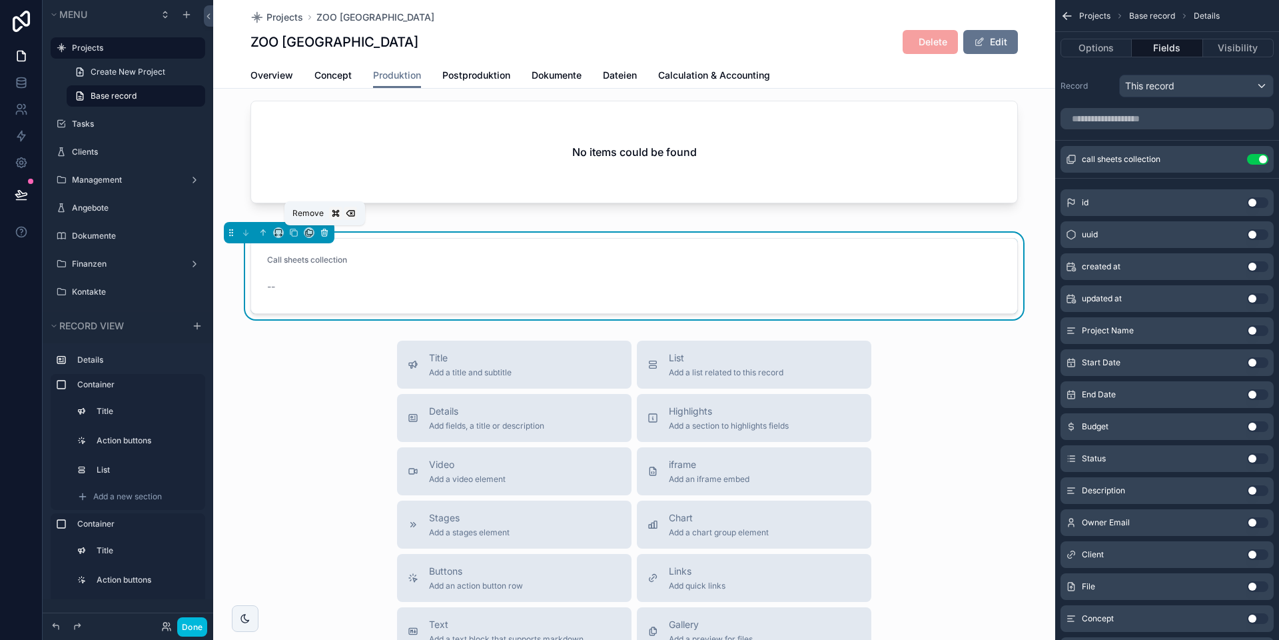
click at [324, 235] on icon "scrollable content" at bounding box center [324, 233] width 5 height 5
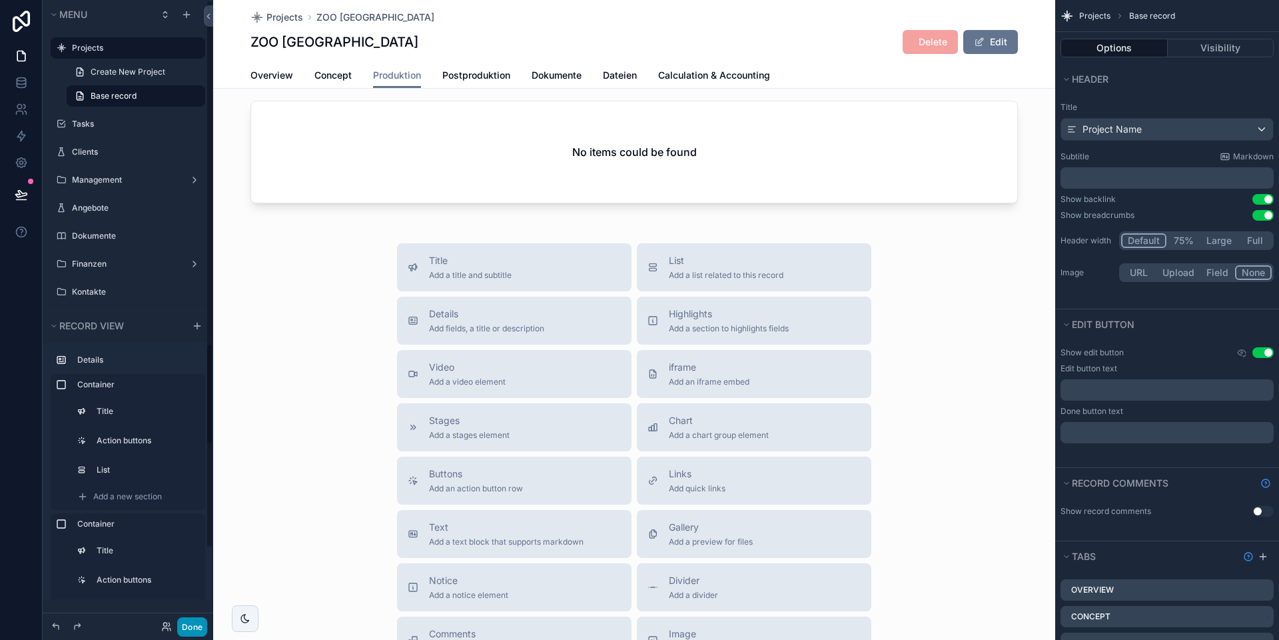
click at [188, 599] on button "Done" at bounding box center [192, 626] width 30 height 19
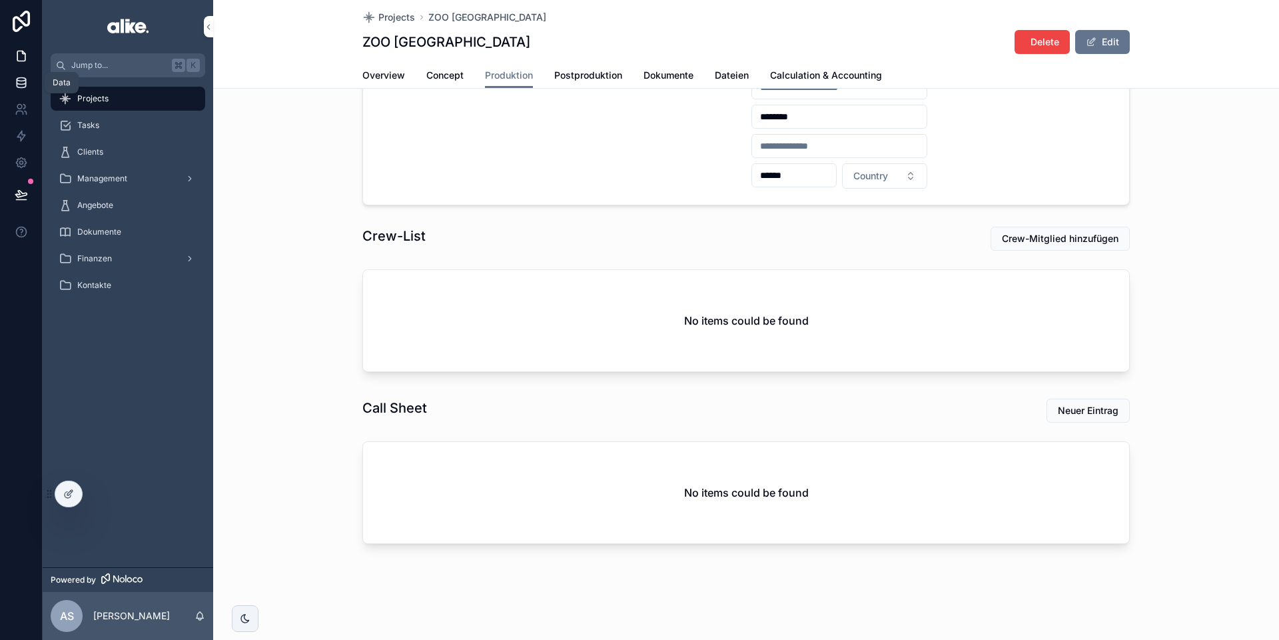
click at [19, 87] on icon at bounding box center [21, 85] width 9 height 5
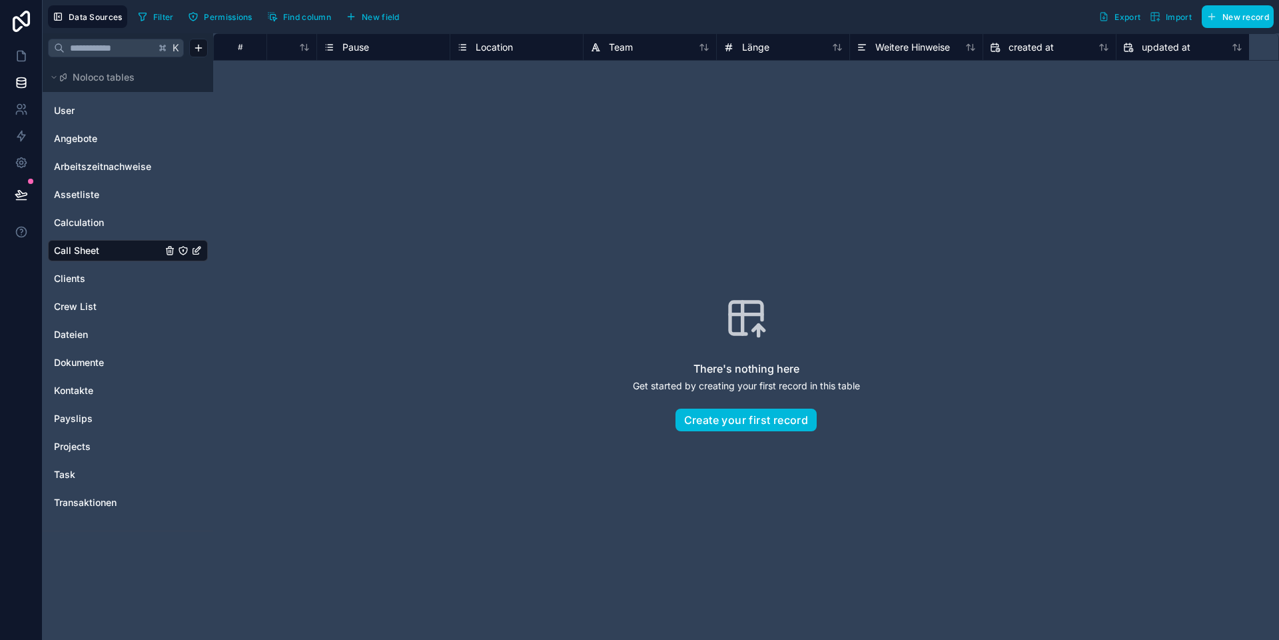
scroll to position [0, 587]
click at [810, 37] on div "Weitere Hinweise" at bounding box center [812, 46] width 133 height 27
click at [802, 43] on span "Weitere Hinweise" at bounding box center [808, 47] width 75 height 13
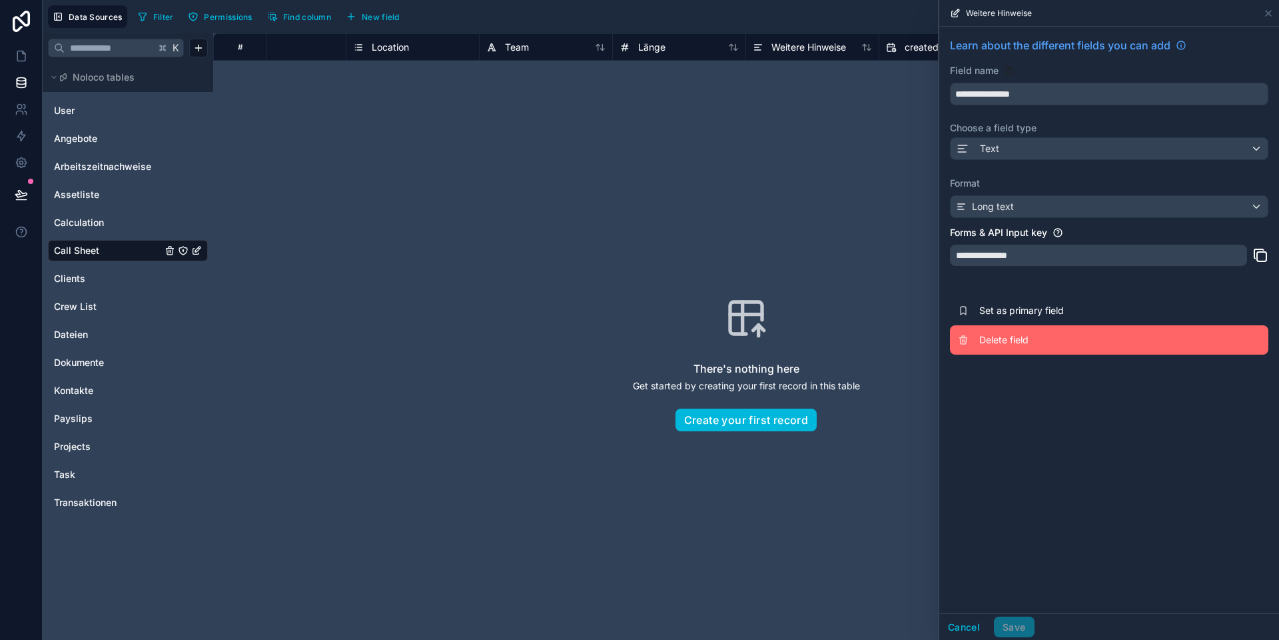
click at [893, 340] on span "Delete field" at bounding box center [1075, 339] width 192 height 13
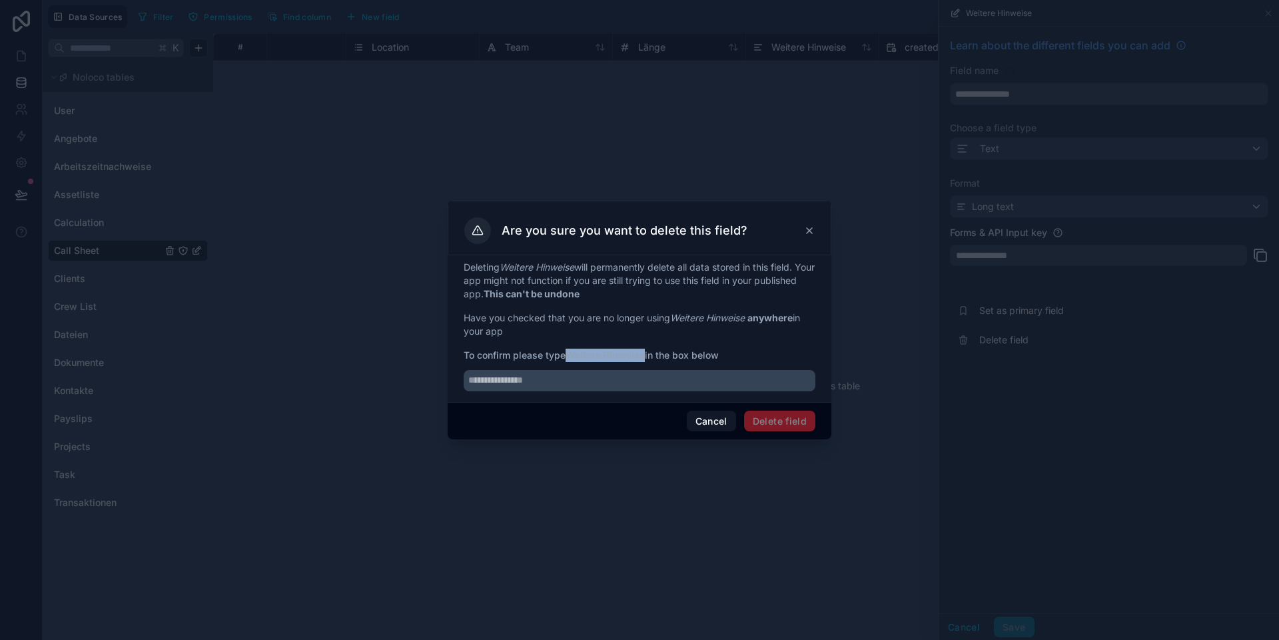
drag, startPoint x: 571, startPoint y: 356, endPoint x: 647, endPoint y: 354, distance: 76.0
click at [645, 354] on strong "Weitere Hinweise" at bounding box center [605, 354] width 79 height 11
copy strong "Weitere Hinweise"
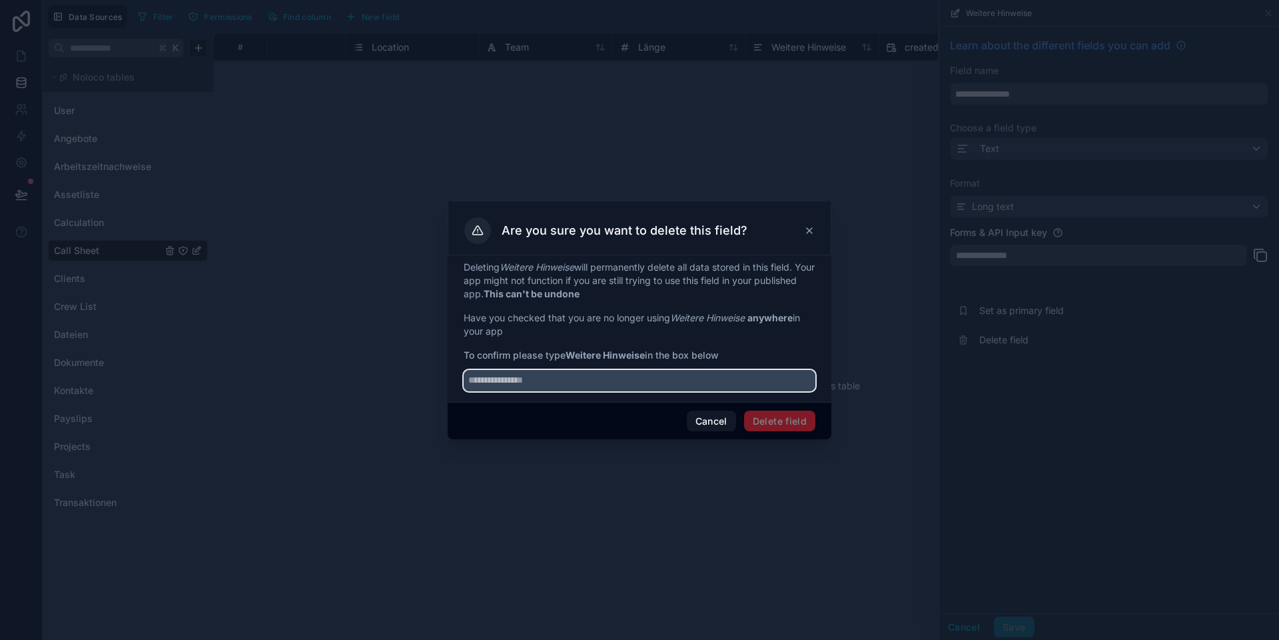
click at [610, 382] on input "text" at bounding box center [640, 380] width 352 height 21
paste input "**********"
type input "**********"
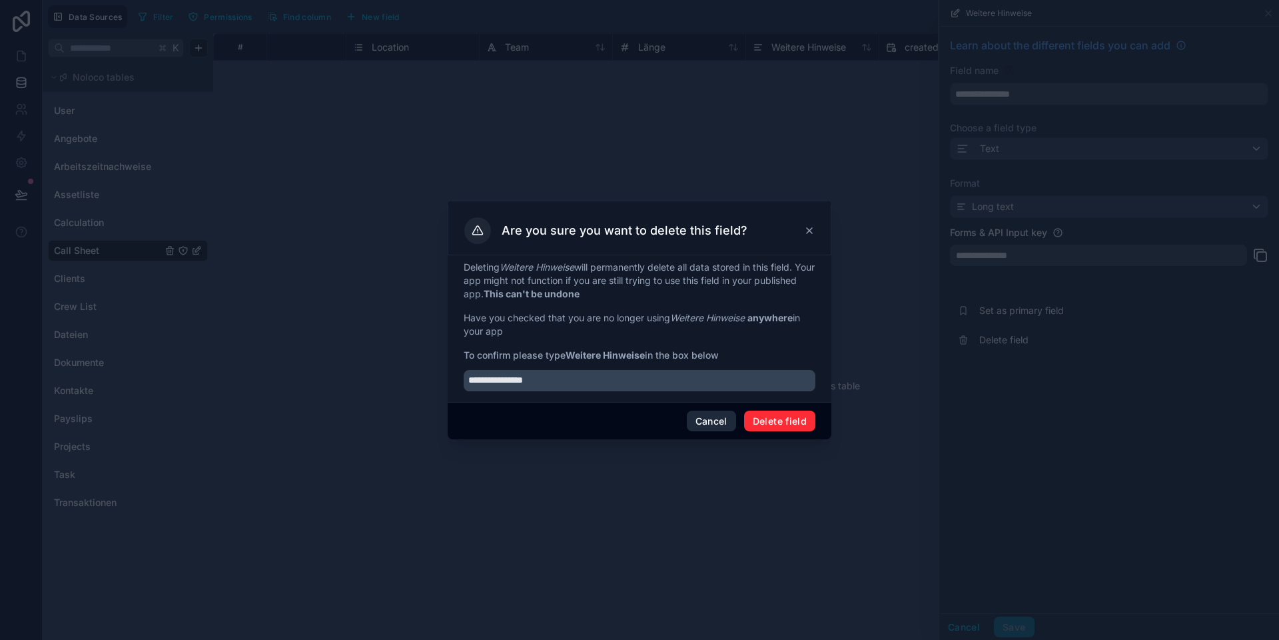
drag, startPoint x: 778, startPoint y: 424, endPoint x: 748, endPoint y: 424, distance: 30.0
click at [773, 424] on button "Delete field" at bounding box center [779, 420] width 71 height 21
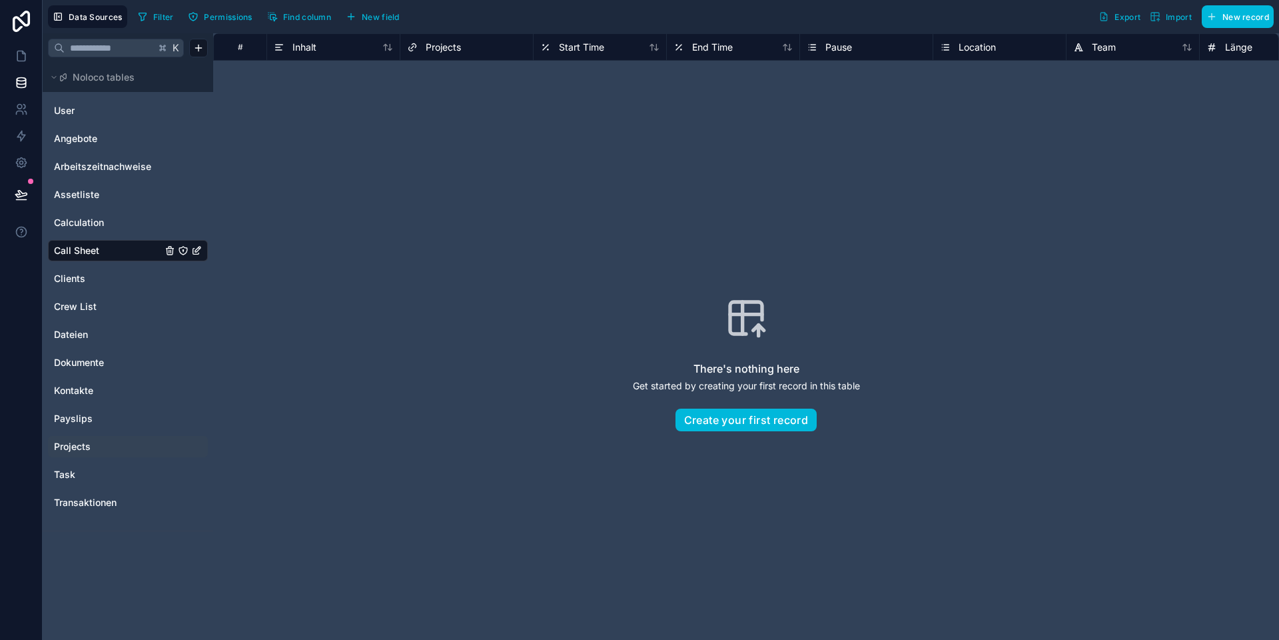
click at [86, 437] on div "Projects" at bounding box center [128, 446] width 160 height 21
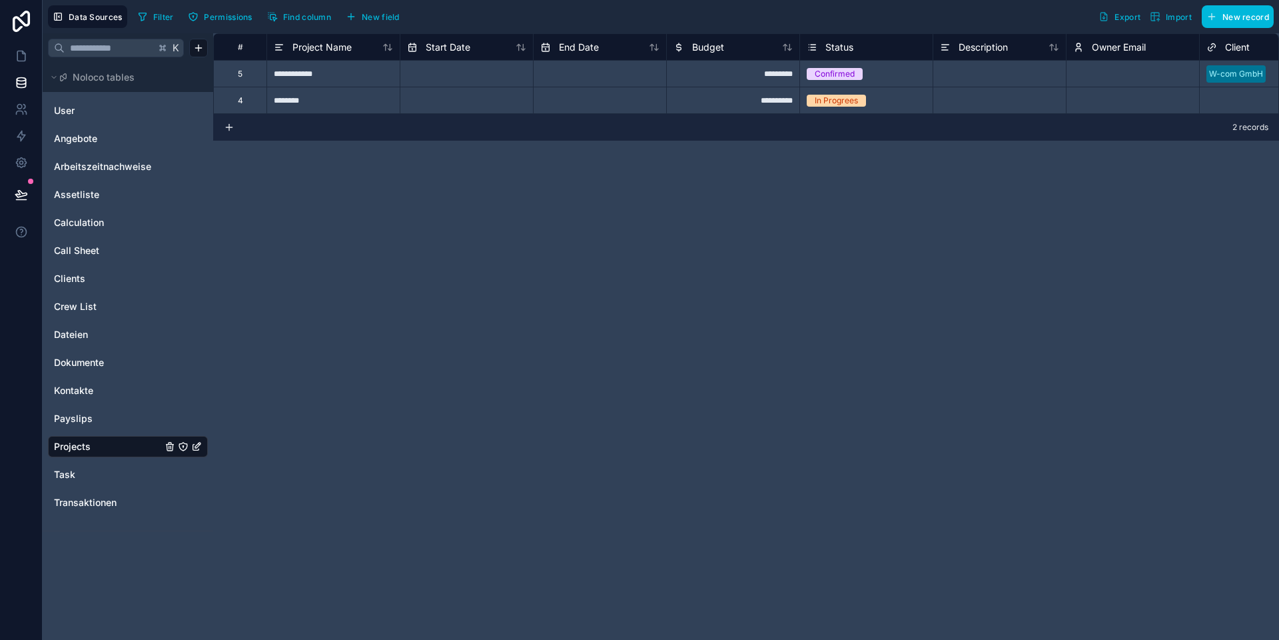
click at [377, 13] on span "New field" at bounding box center [381, 17] width 38 height 10
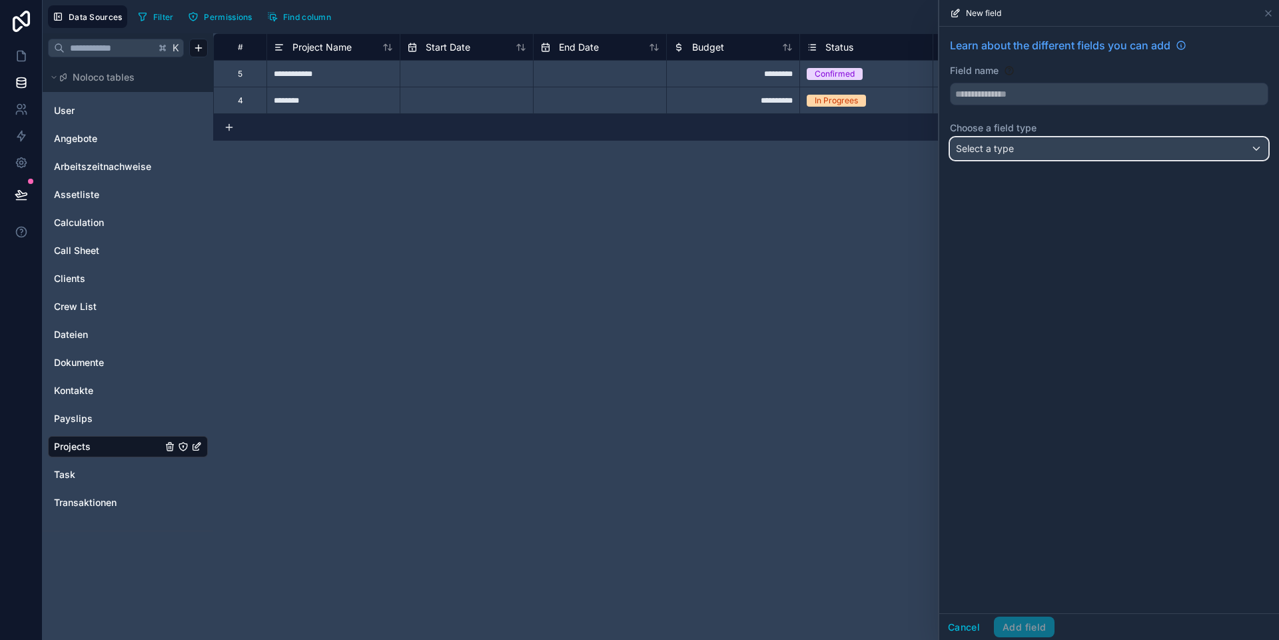
click at [893, 140] on div "Select a type" at bounding box center [1109, 148] width 317 height 21
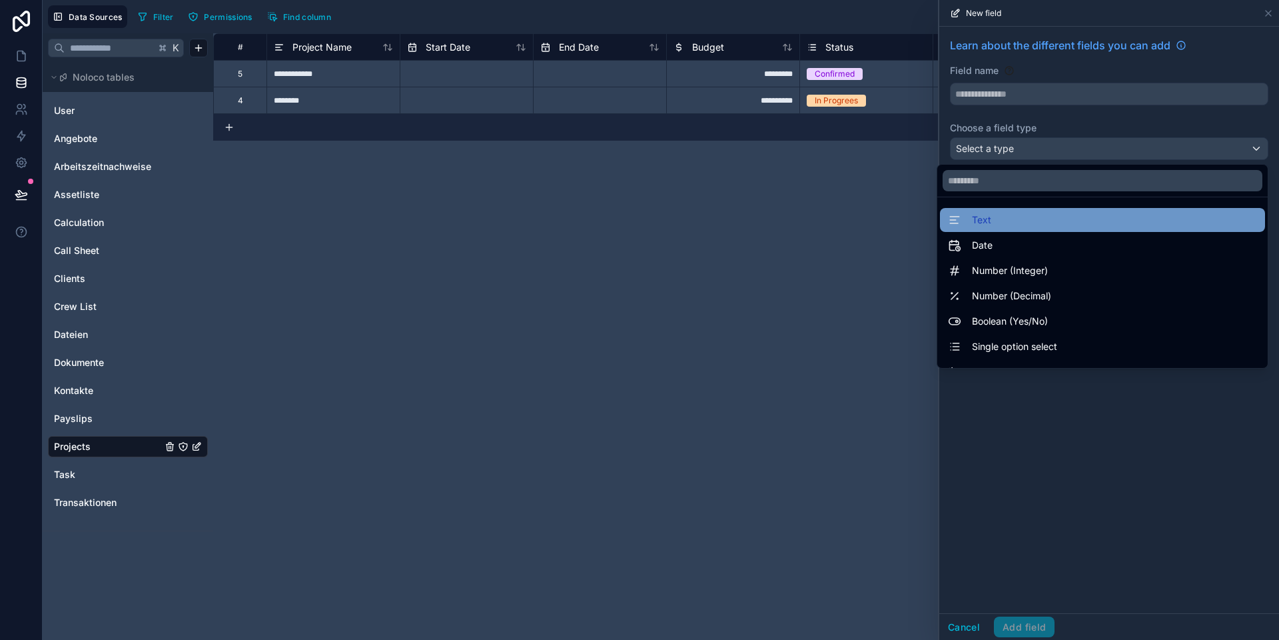
click at [893, 220] on div "Text" at bounding box center [1102, 220] width 309 height 16
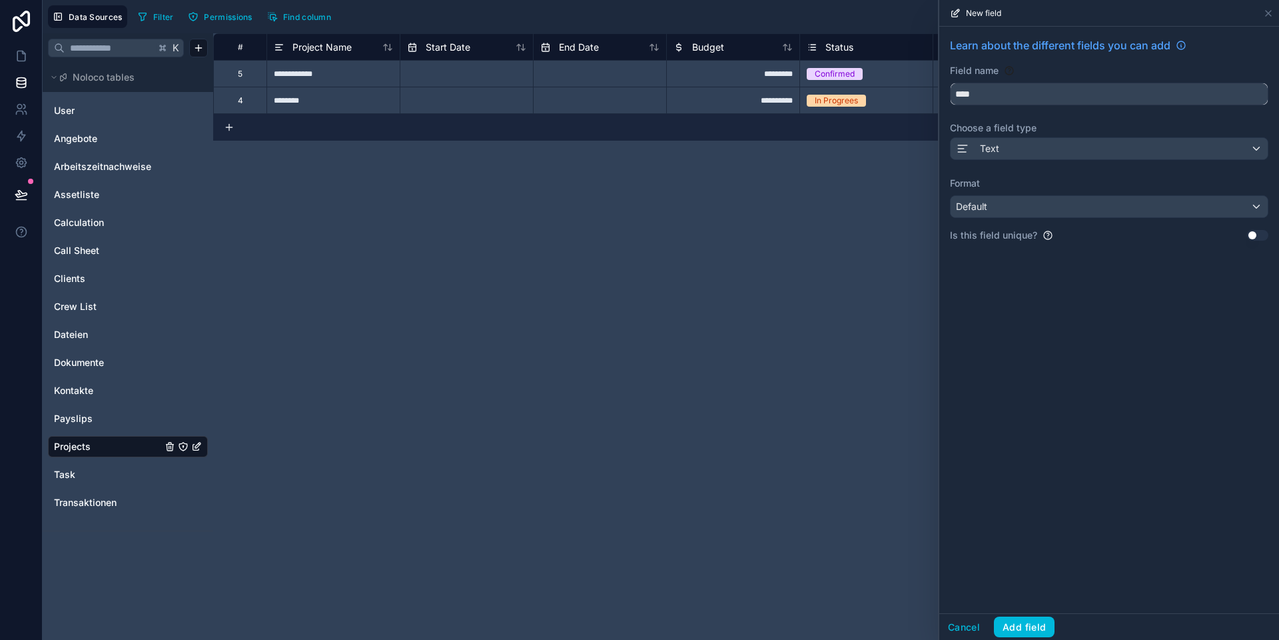
click at [893, 93] on input "****" at bounding box center [1109, 93] width 317 height 21
click at [893, 83] on button "*******" at bounding box center [1109, 94] width 318 height 23
click at [893, 83] on button "**********" at bounding box center [1109, 94] width 318 height 23
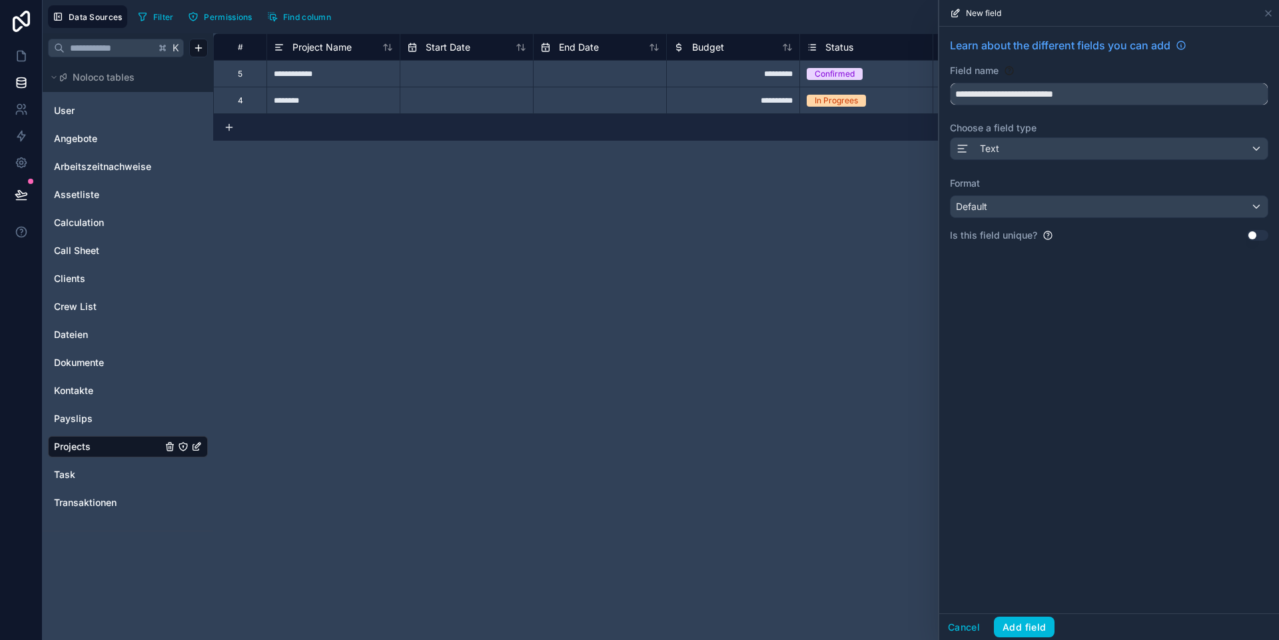
type input "**********"
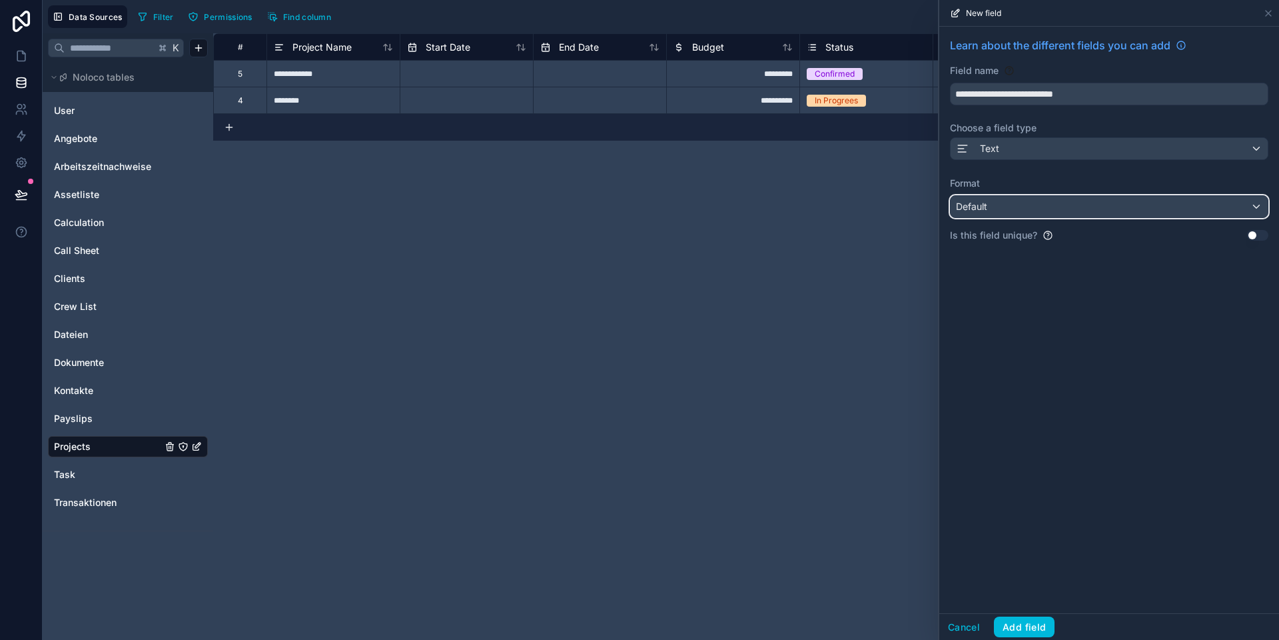
click at [893, 199] on div "Default" at bounding box center [1109, 206] width 317 height 21
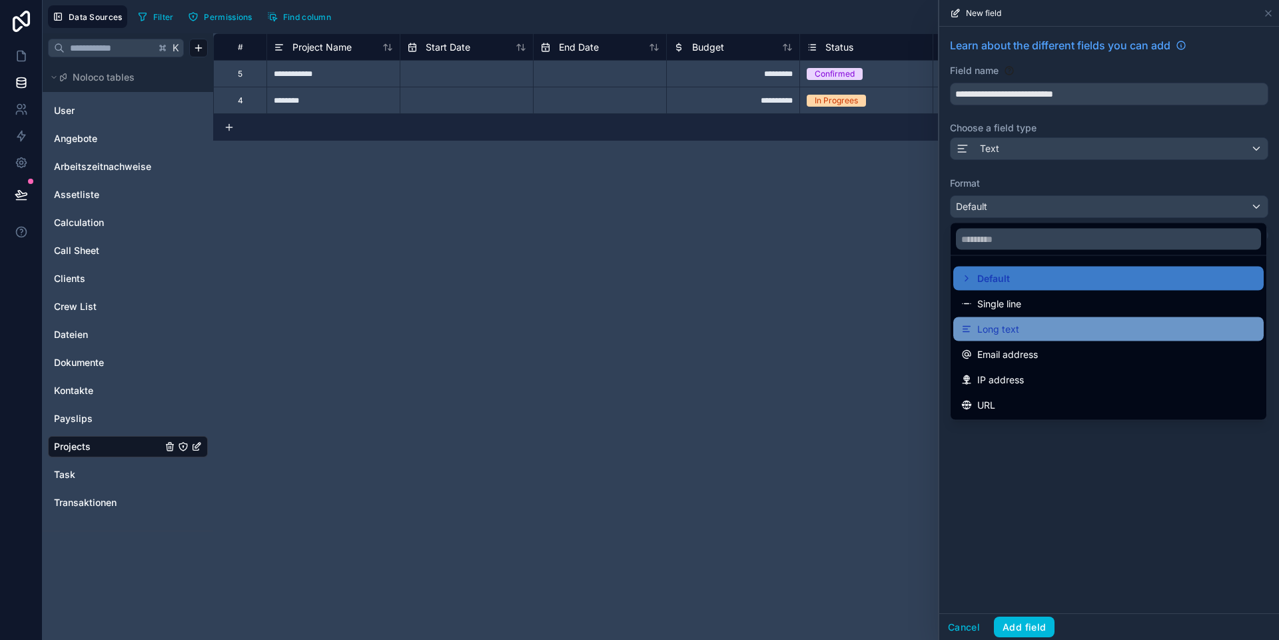
click at [893, 328] on span "Long text" at bounding box center [998, 329] width 42 height 16
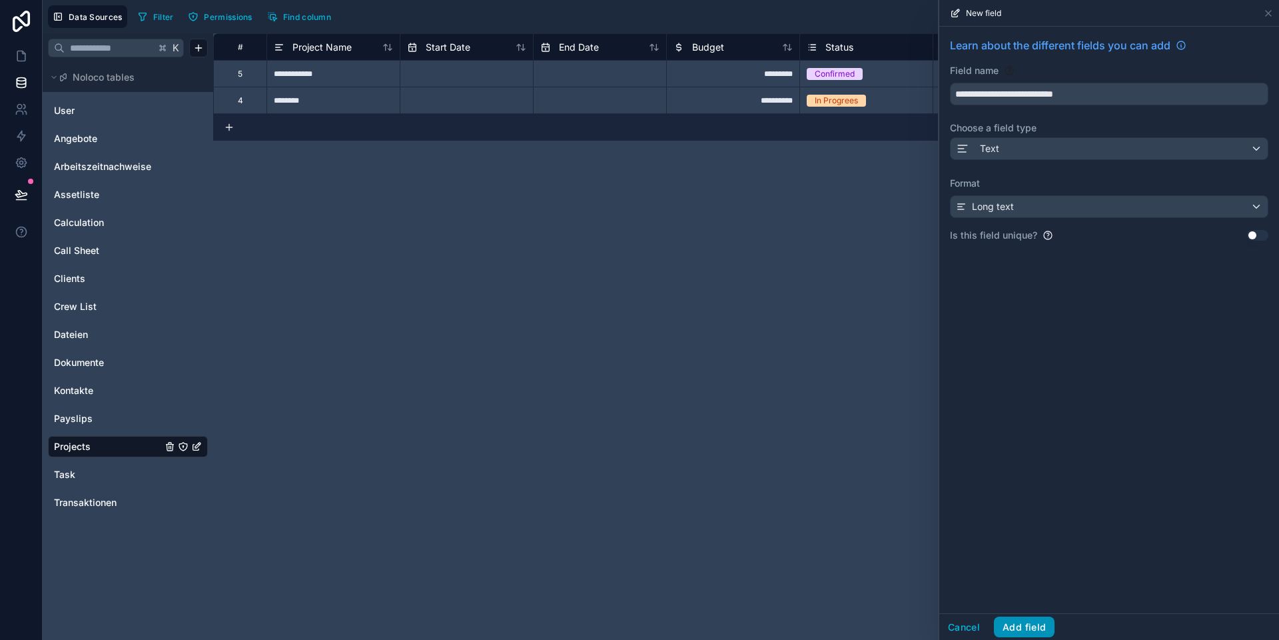
click at [893, 599] on button "Add field" at bounding box center [1024, 626] width 61 height 21
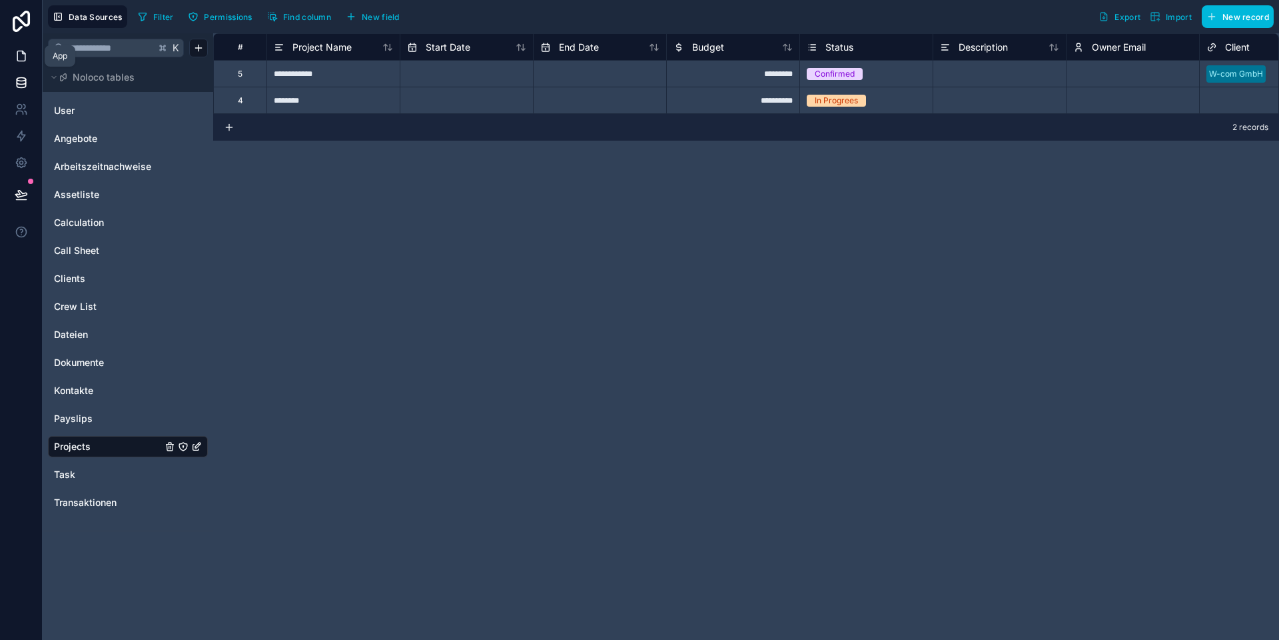
click at [21, 51] on icon at bounding box center [21, 56] width 8 height 10
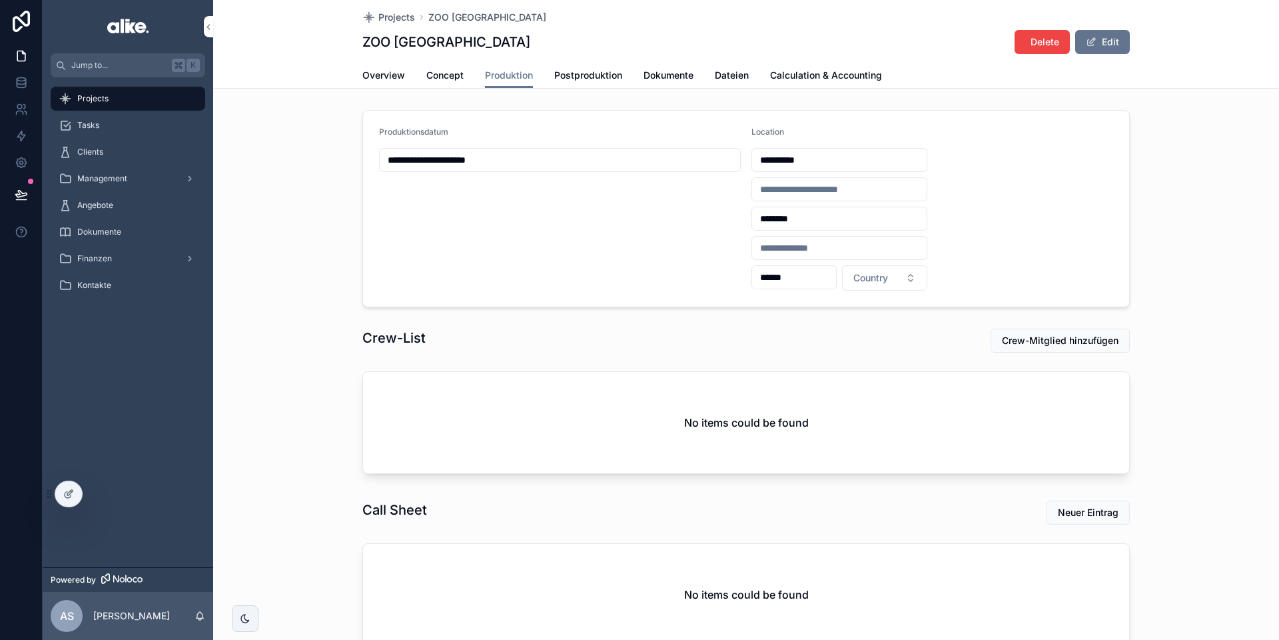
scroll to position [102, 0]
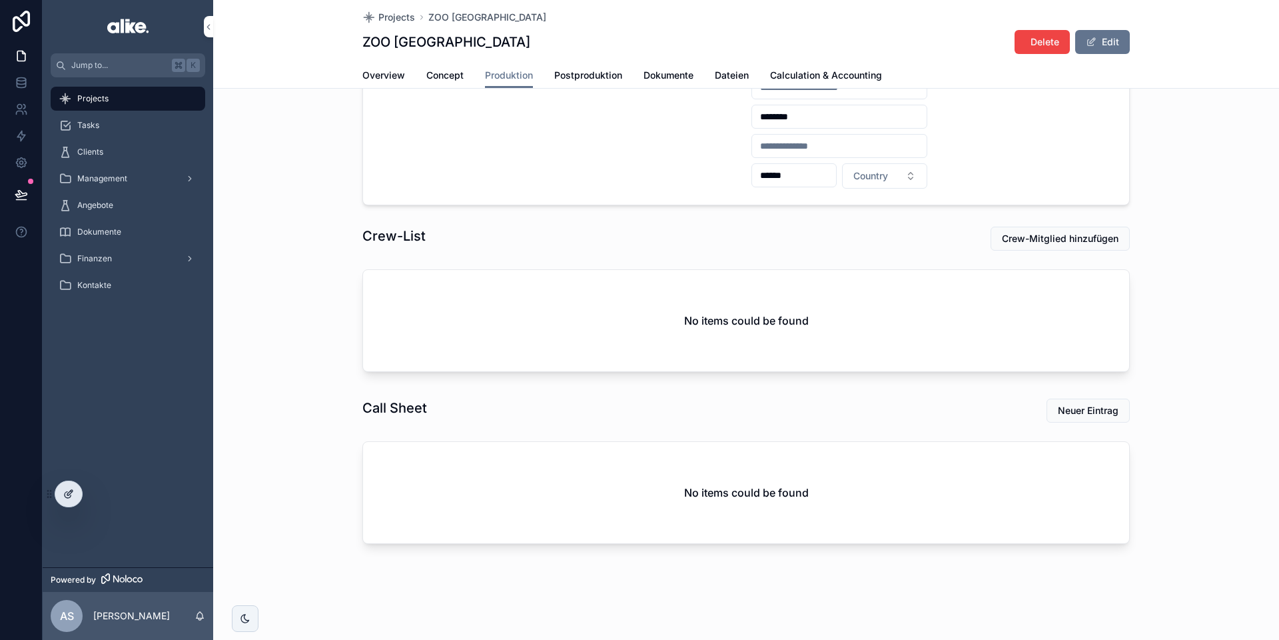
click at [62, 496] on div at bounding box center [68, 493] width 27 height 25
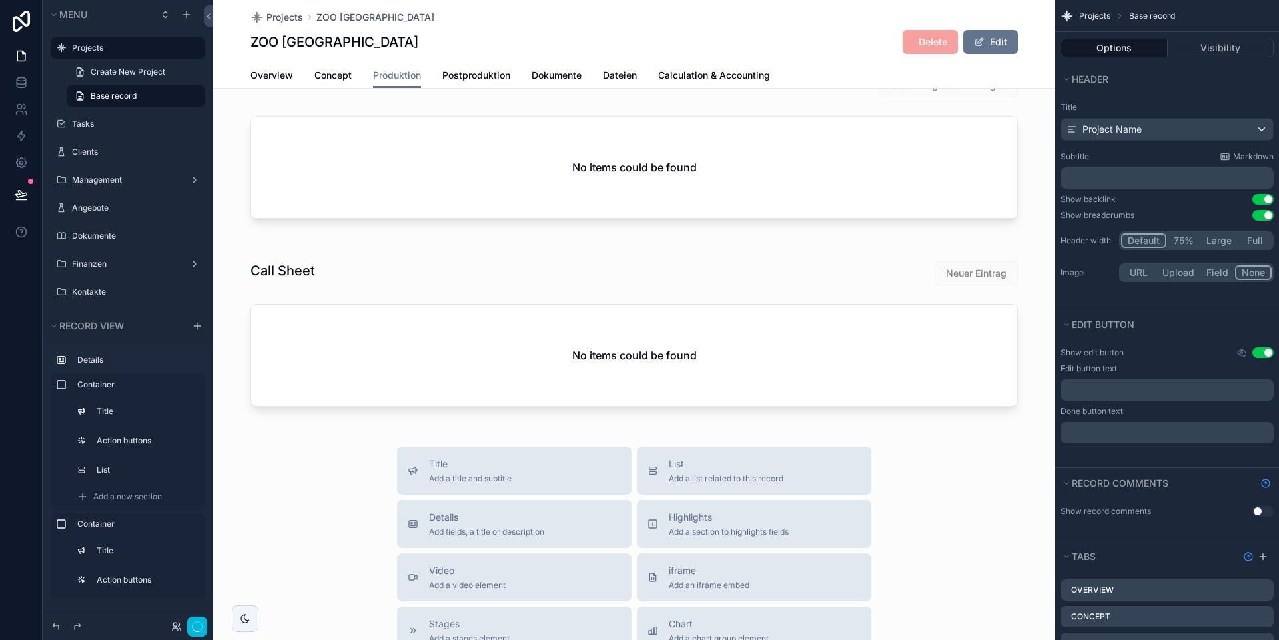
scroll to position [306, 0]
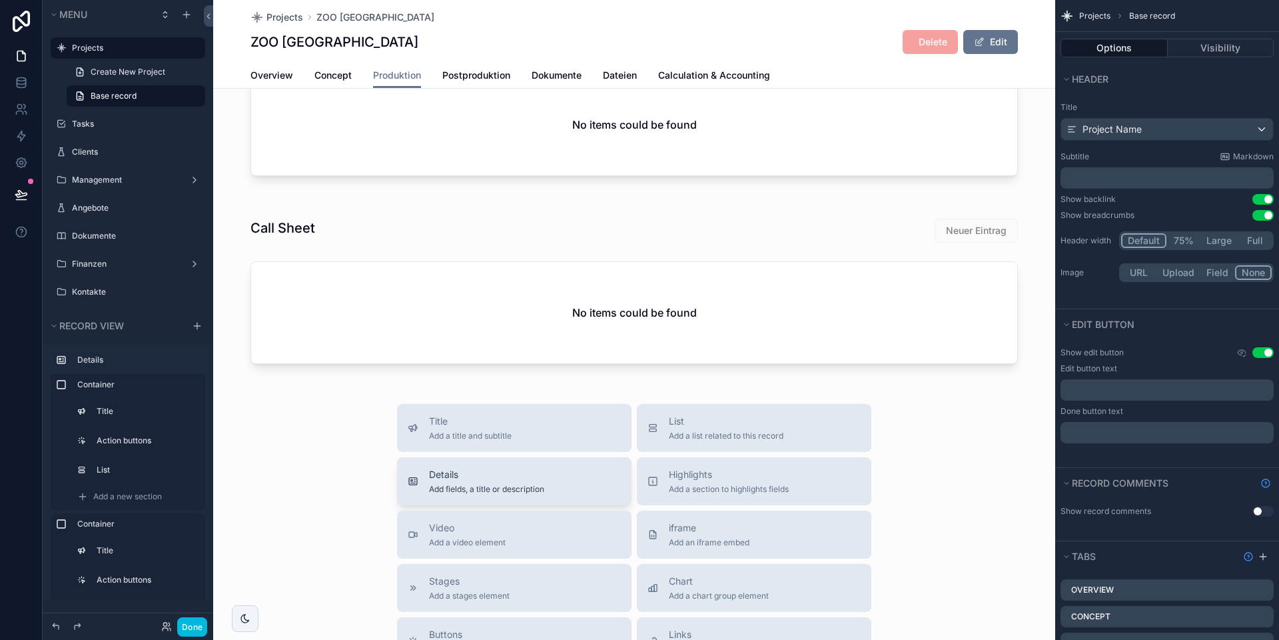
click at [472, 490] on span "Add fields, a title or description" at bounding box center [486, 489] width 115 height 11
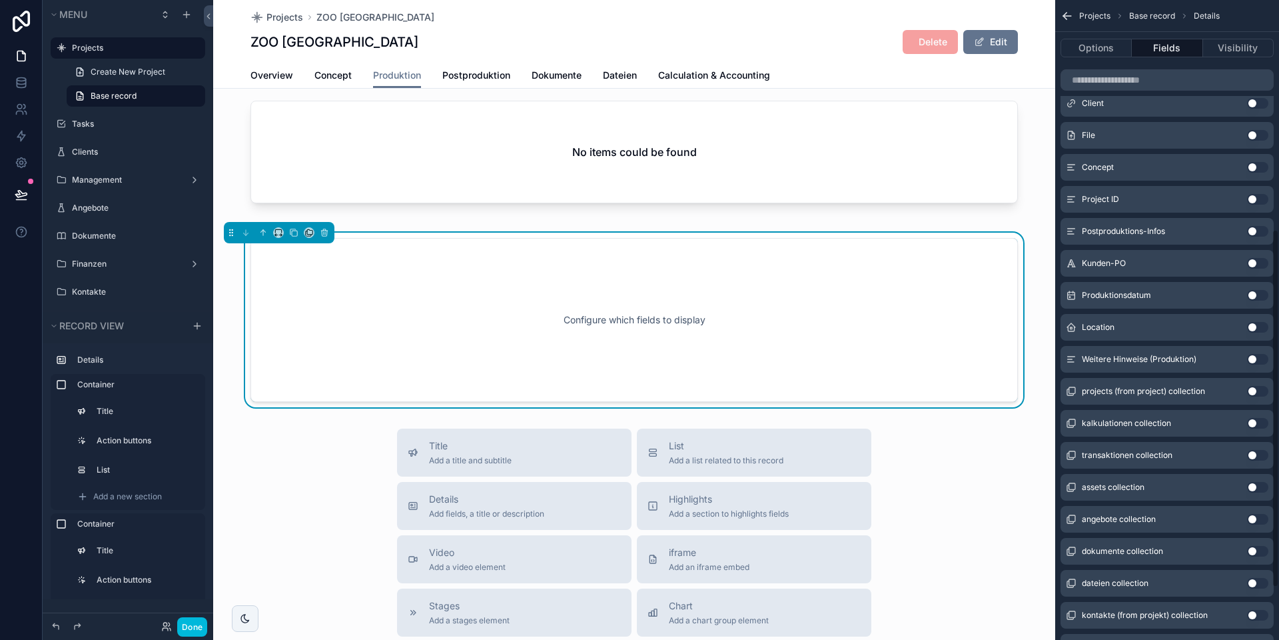
scroll to position [405, 0]
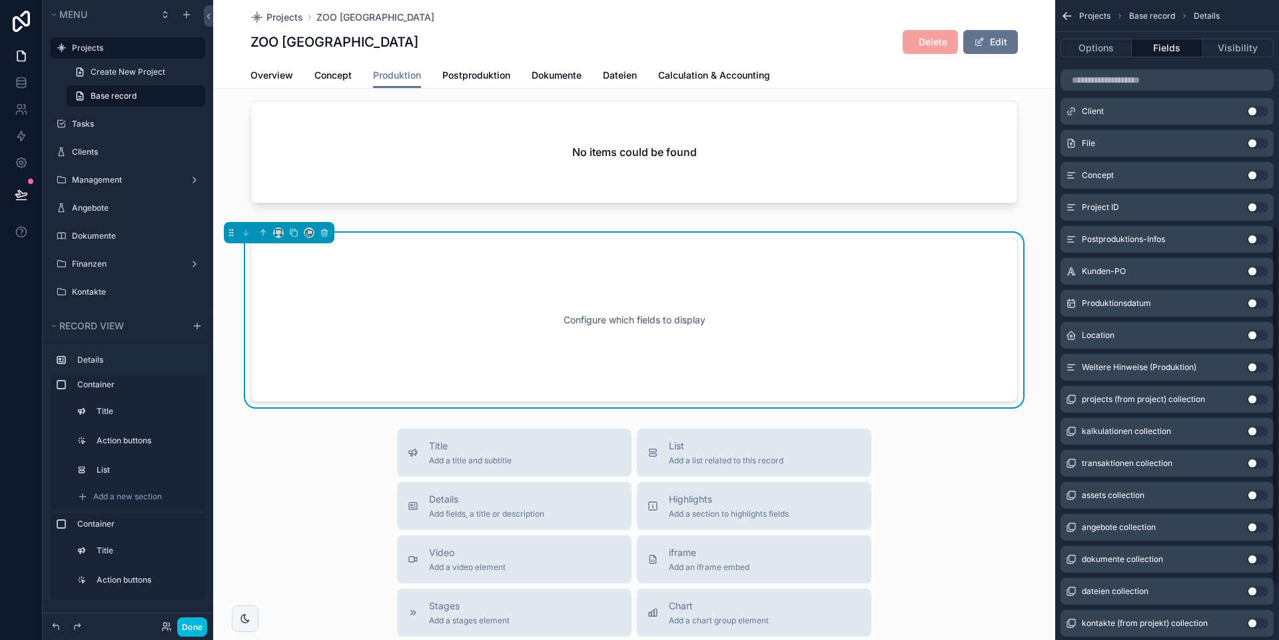
click at [893, 367] on button "Use setting" at bounding box center [1257, 367] width 21 height 11
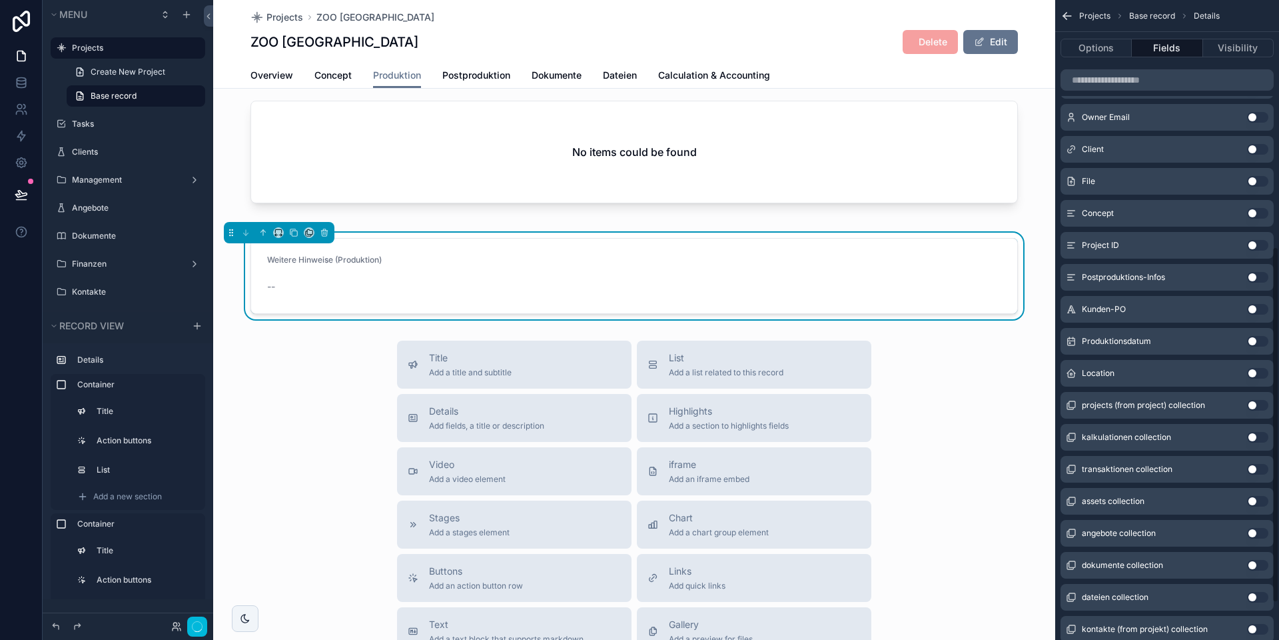
scroll to position [443, 0]
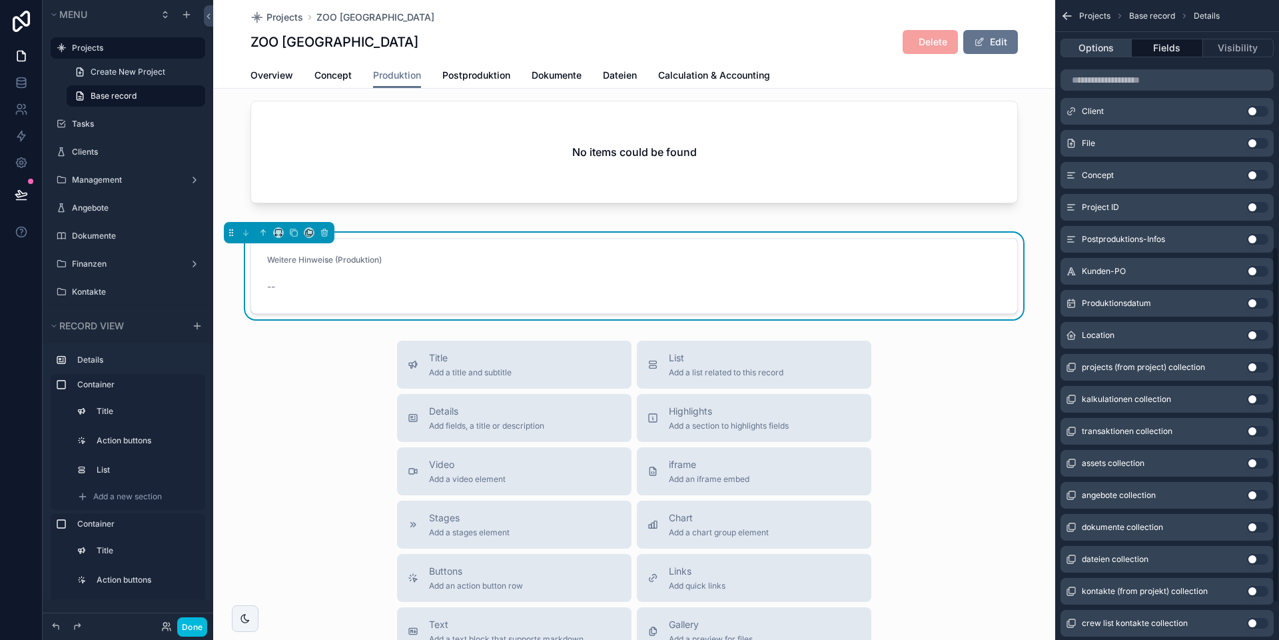
click at [893, 45] on button "Options" at bounding box center [1096, 48] width 71 height 19
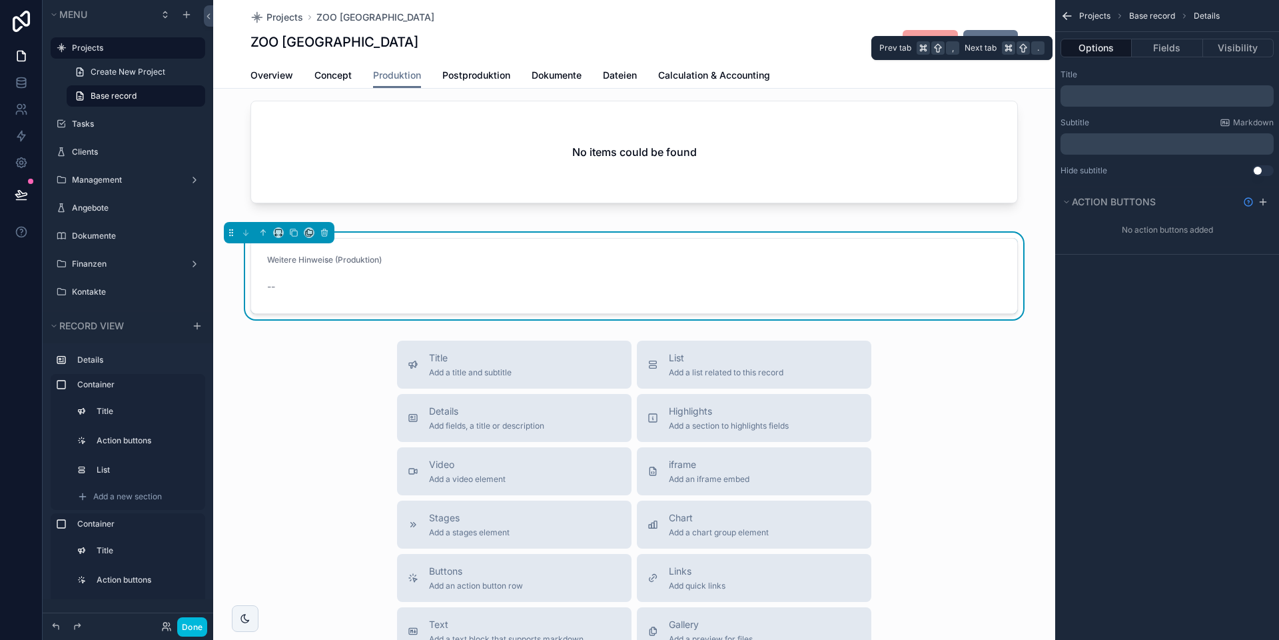
scroll to position [0, 0]
click at [893, 95] on p "﻿" at bounding box center [1168, 96] width 205 height 11
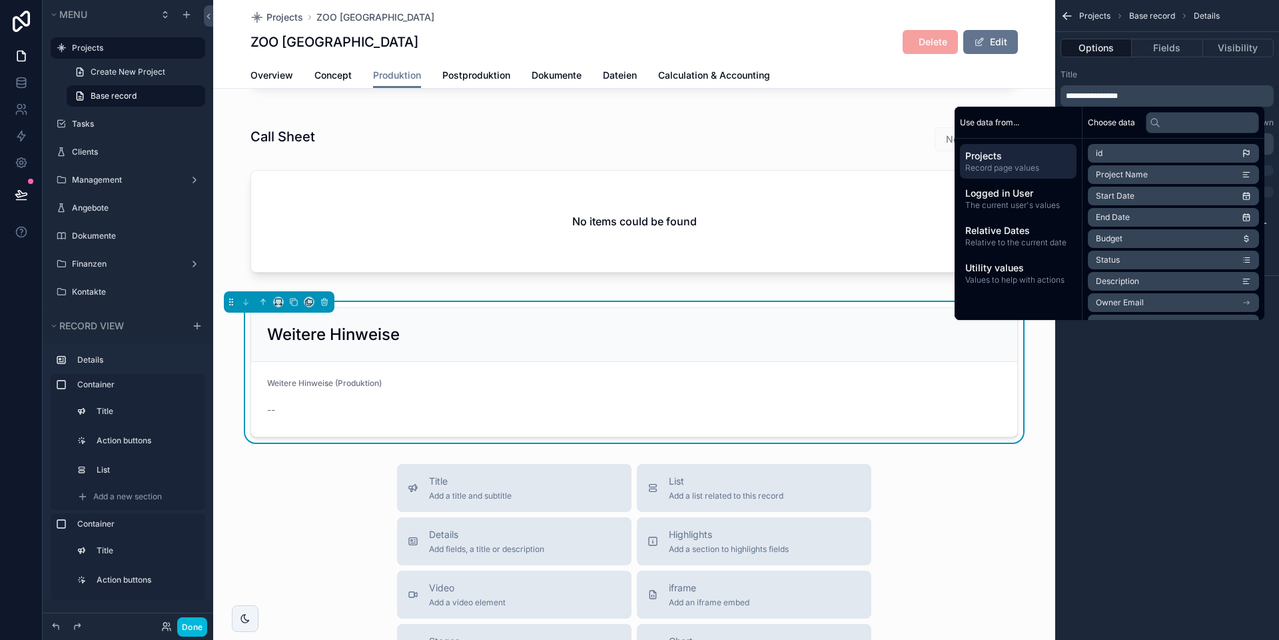
scroll to position [396, 0]
click at [893, 342] on div "**********" at bounding box center [1167, 320] width 224 height 640
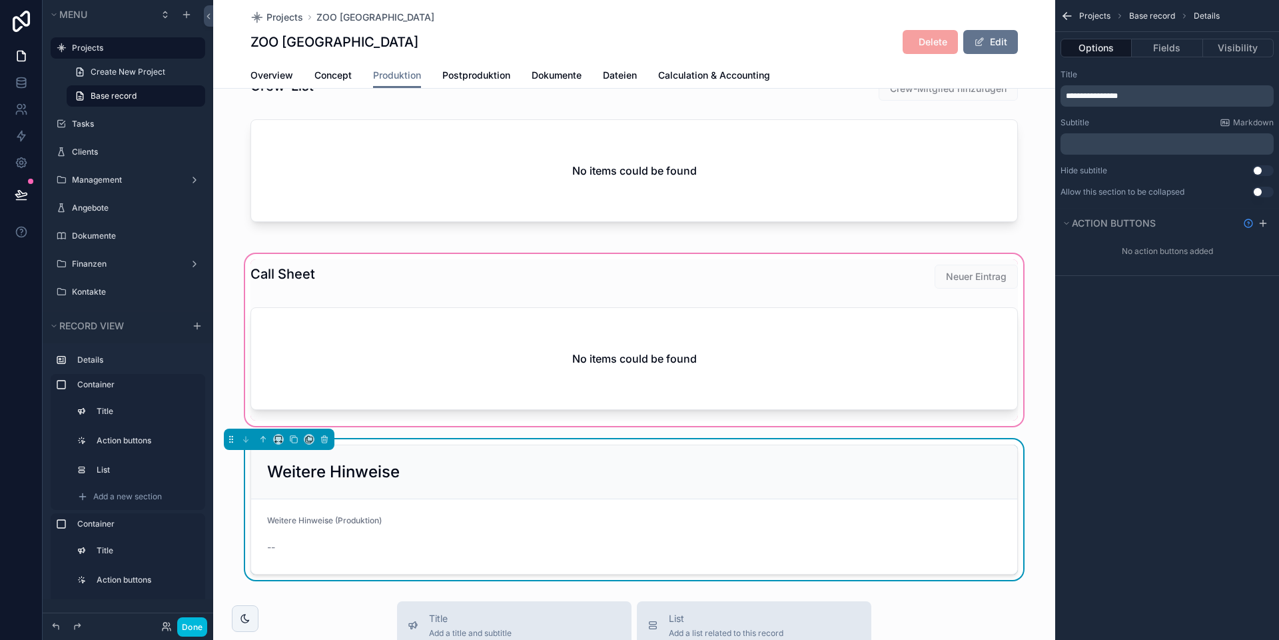
scroll to position [294, 0]
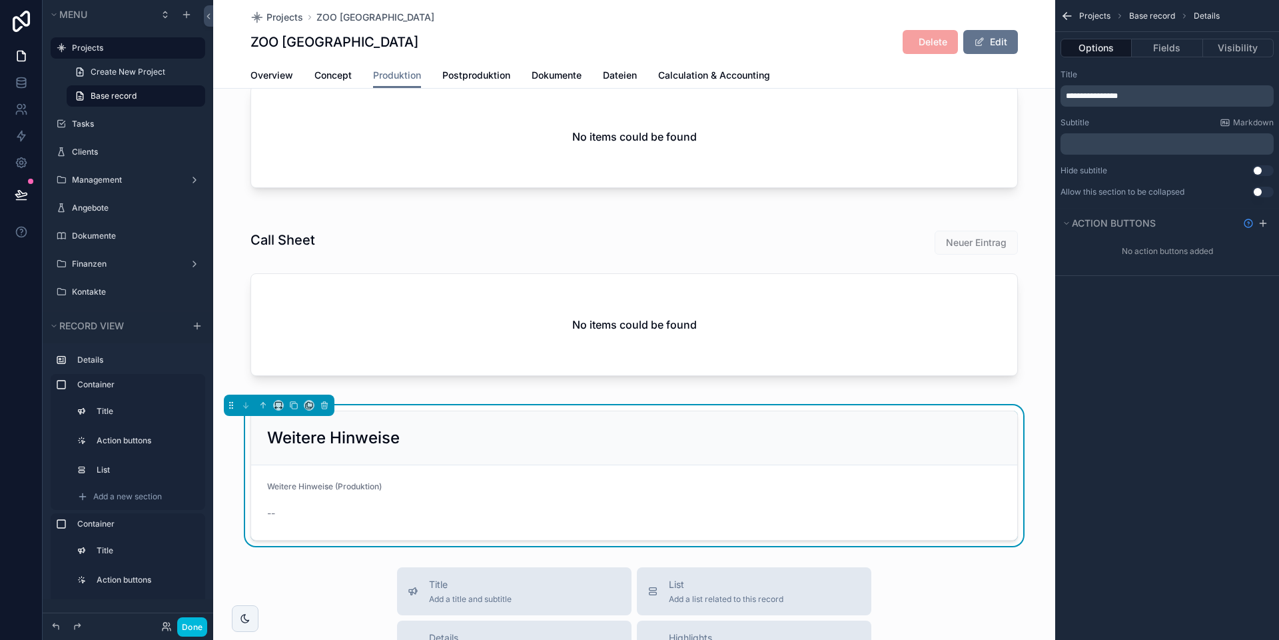
click at [369, 430] on h2 "Weitere Hinweise" at bounding box center [333, 437] width 133 height 21
click at [893, 95] on span "**********" at bounding box center [1092, 96] width 52 height 8
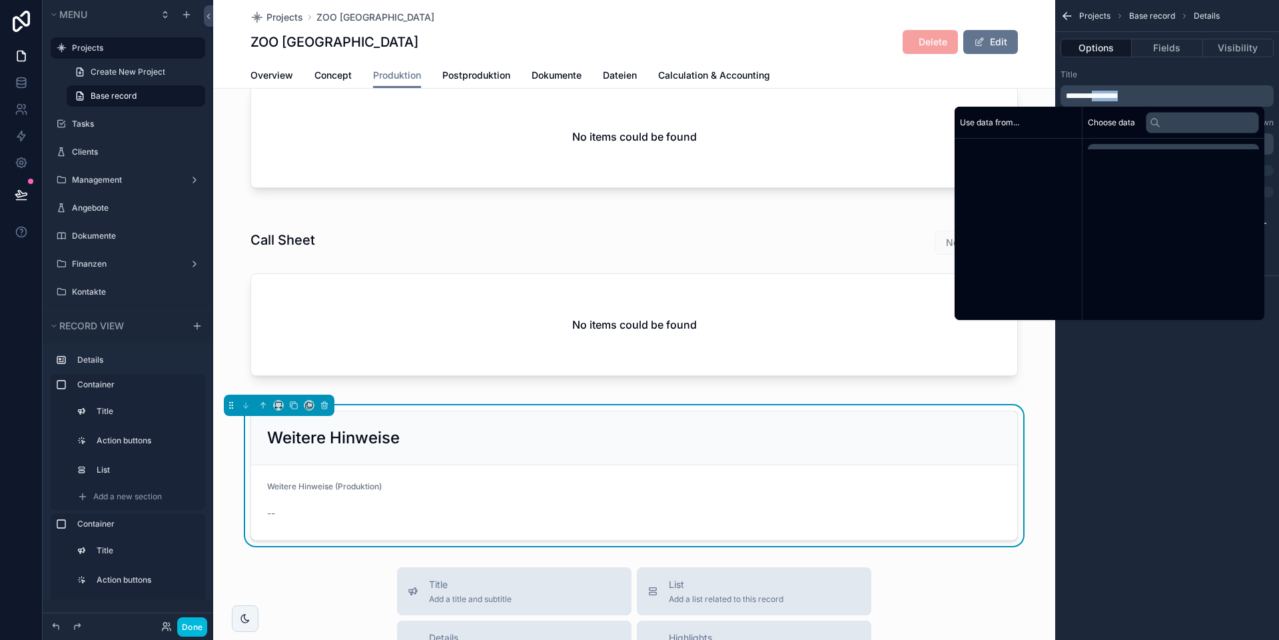
click at [893, 95] on span "**********" at bounding box center [1092, 96] width 52 height 8
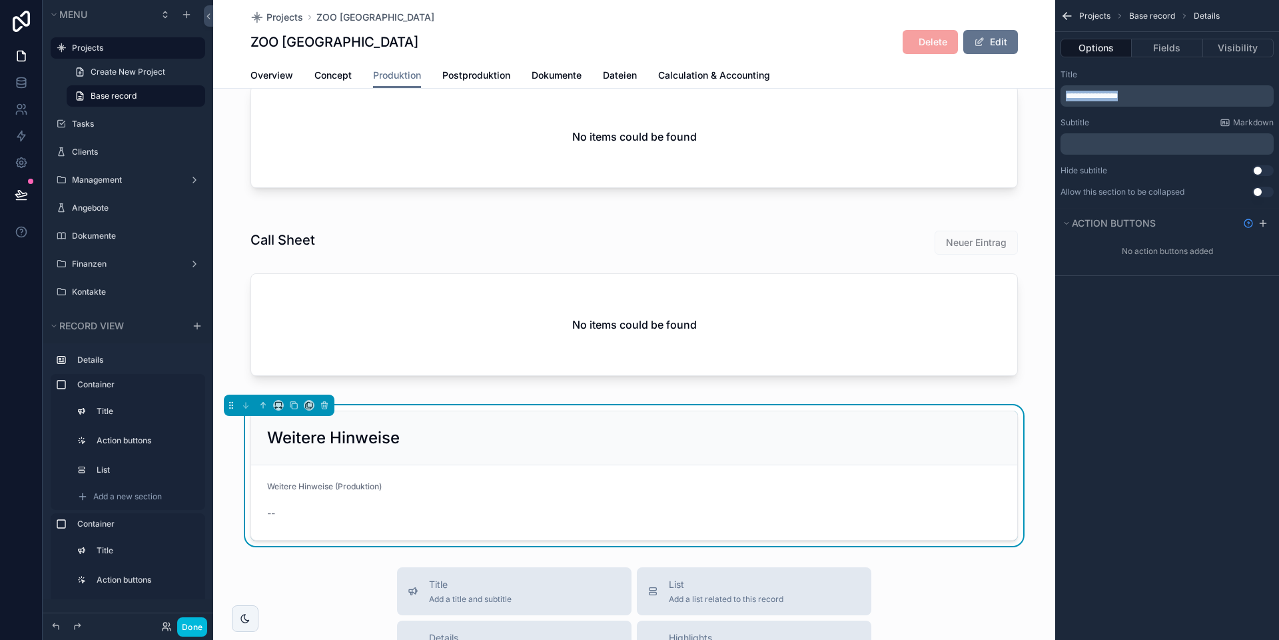
click at [893, 95] on span "**********" at bounding box center [1092, 96] width 52 height 8
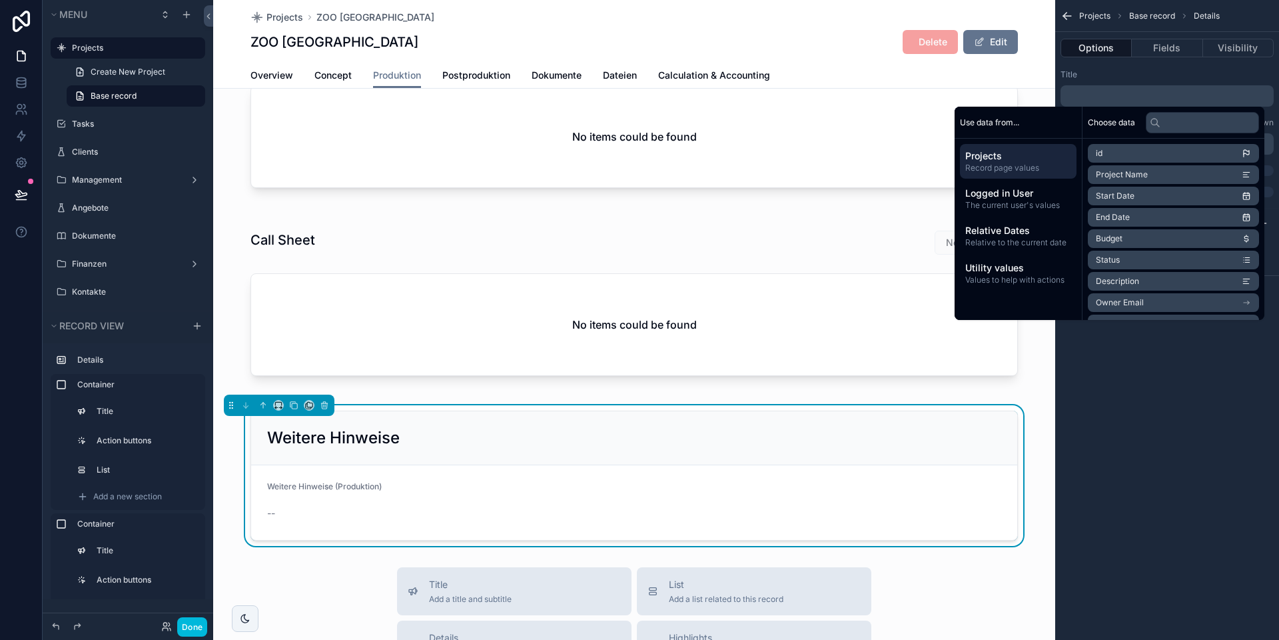
click at [893, 73] on div "Title" at bounding box center [1167, 74] width 213 height 11
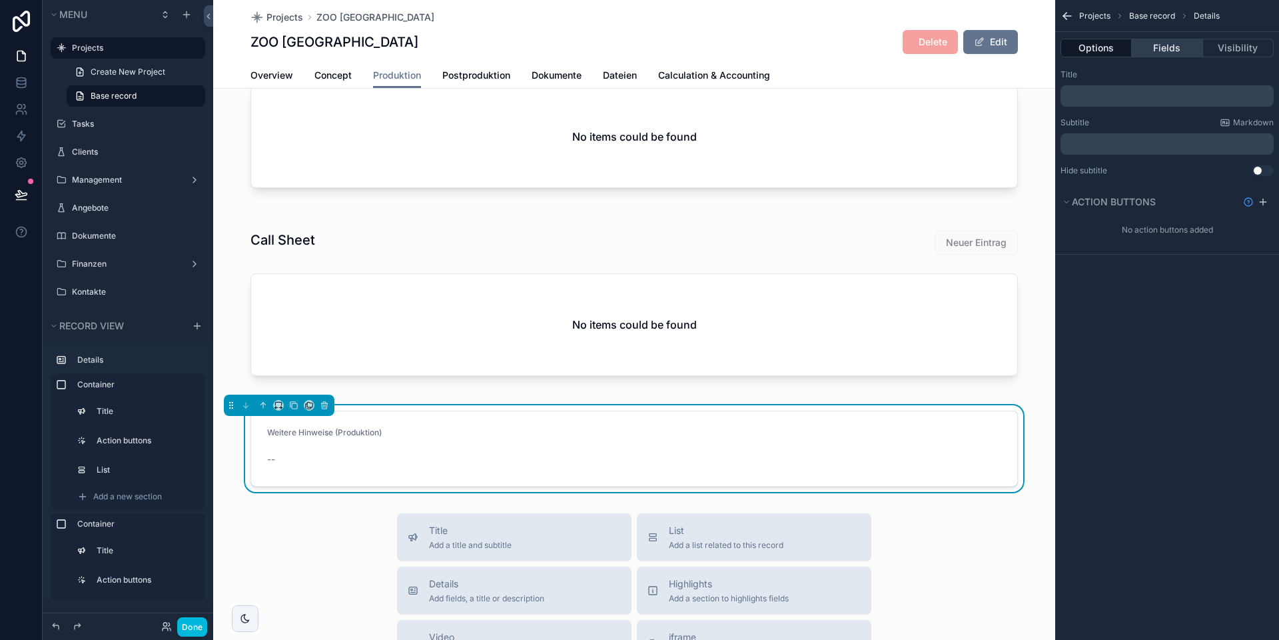
click at [893, 45] on button "Fields" at bounding box center [1167, 48] width 71 height 19
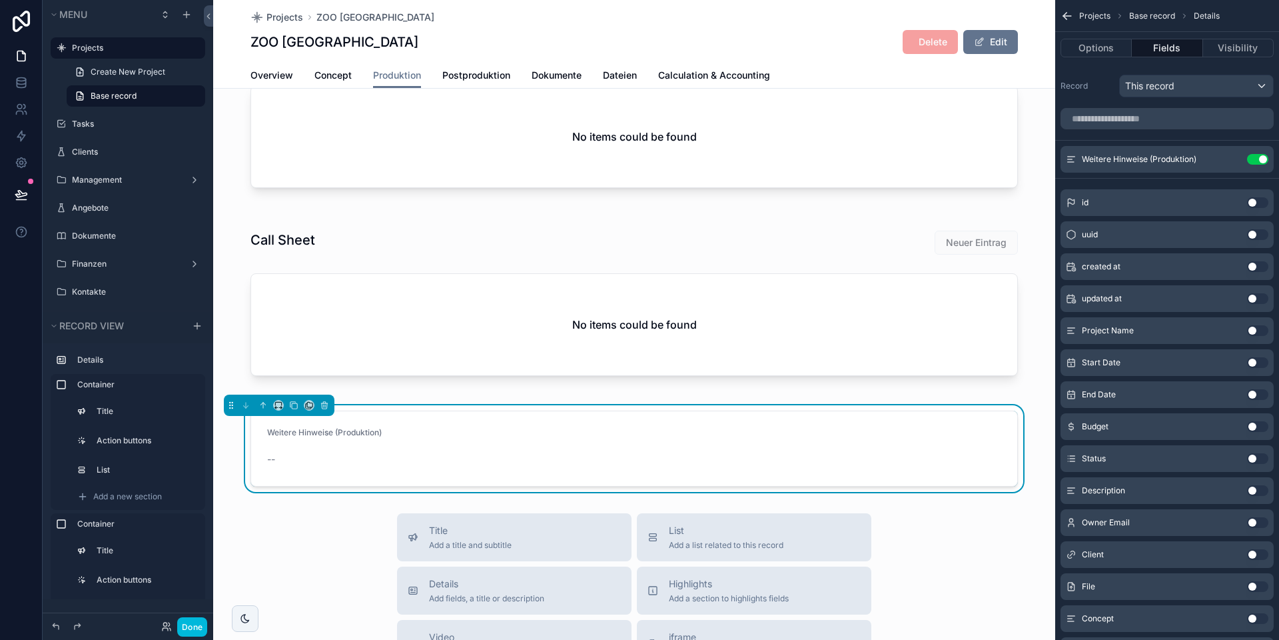
click at [0, 0] on icon "scrollable content" at bounding box center [0, 0] width 0 height 0
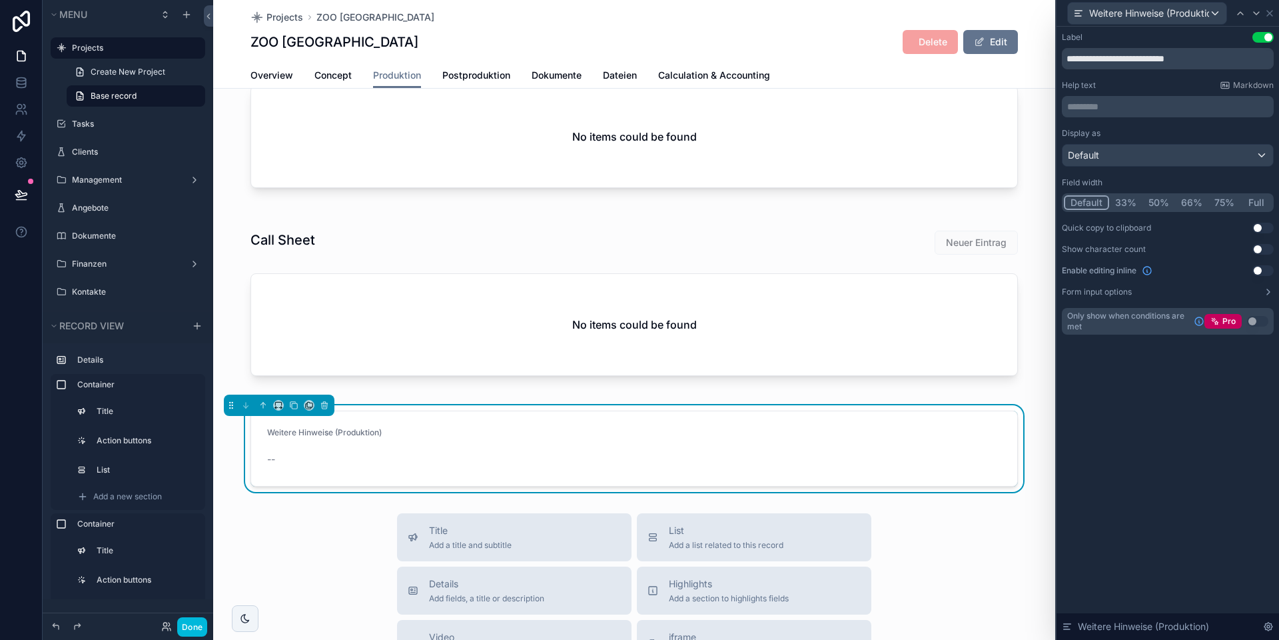
click at [893, 269] on button "Use setting" at bounding box center [1262, 270] width 21 height 11
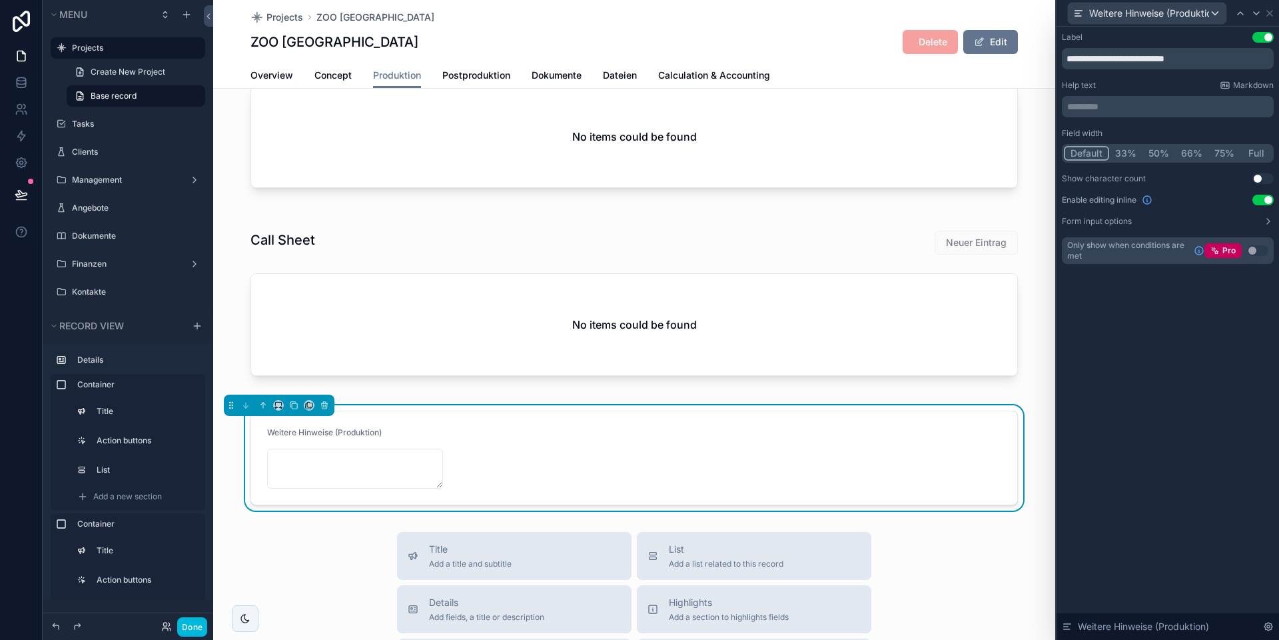
click at [893, 356] on div "**********" at bounding box center [1168, 333] width 223 height 613
click at [893, 223] on label "Form input options" at bounding box center [1097, 221] width 70 height 11
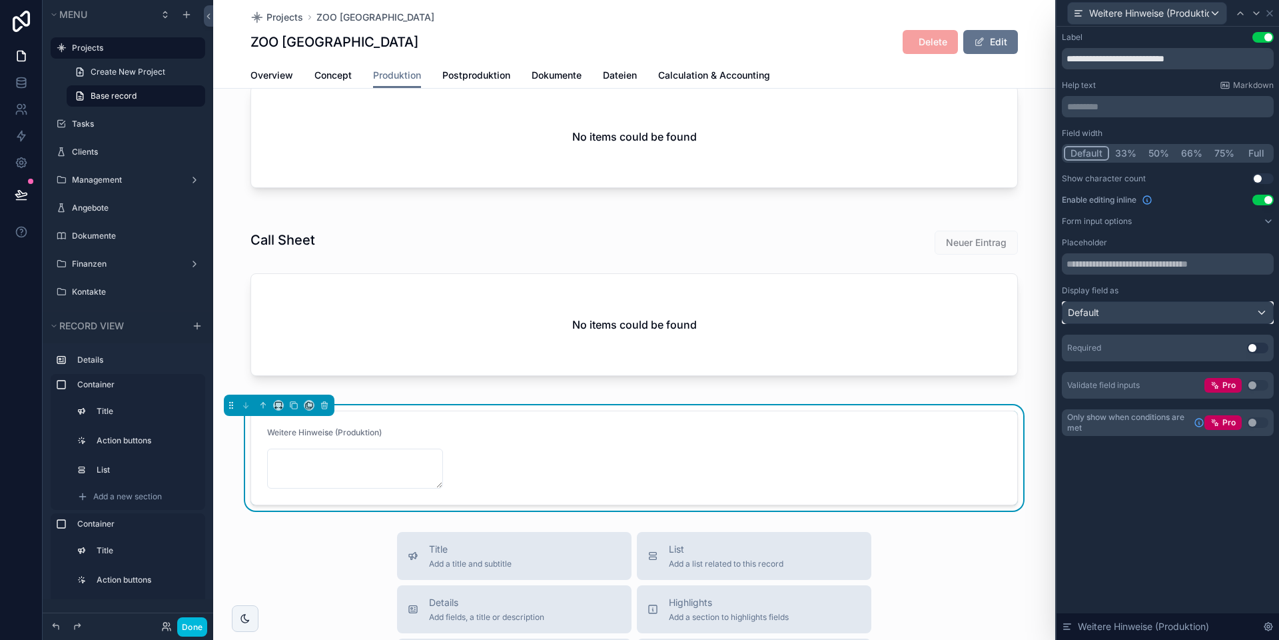
click at [893, 308] on div "Default" at bounding box center [1168, 312] width 211 height 21
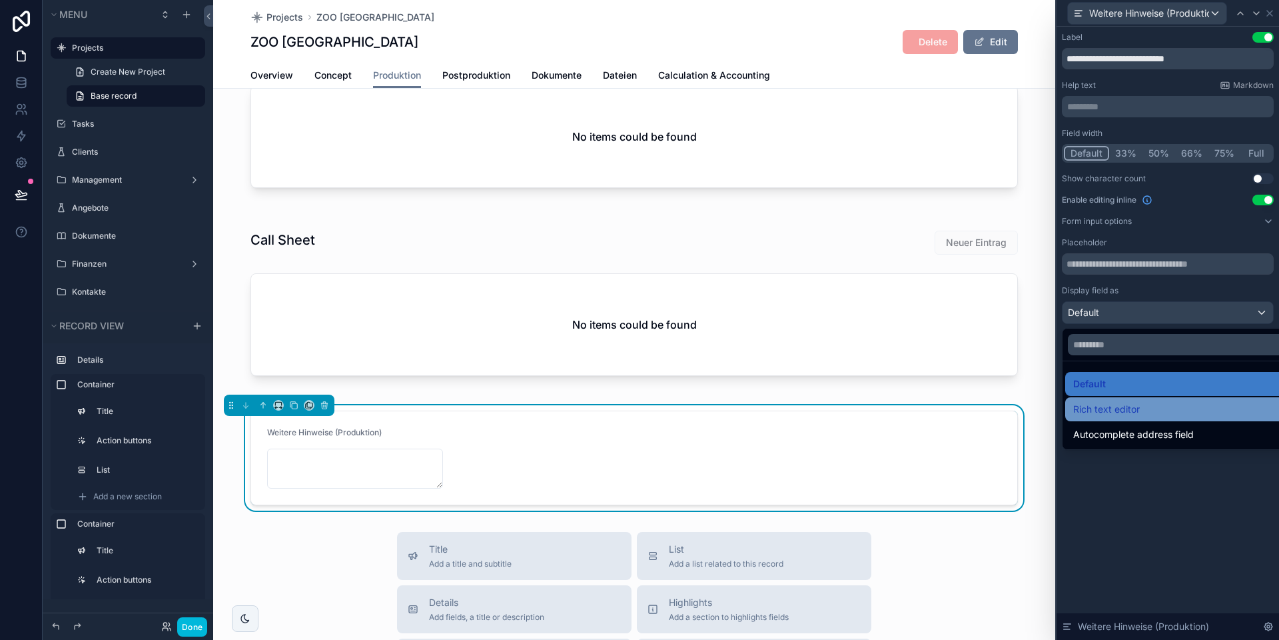
click at [893, 409] on span "Rich text editor" at bounding box center [1106, 409] width 67 height 16
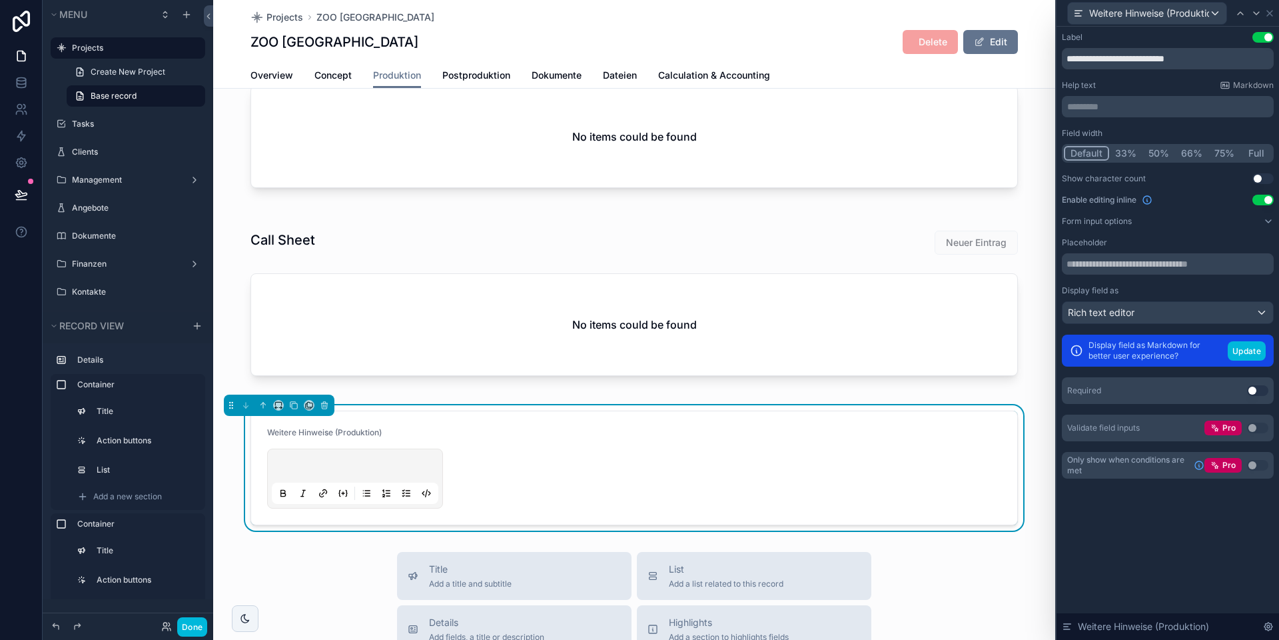
click at [893, 154] on button "Default" at bounding box center [1086, 153] width 45 height 15
click at [893, 352] on button "Update" at bounding box center [1247, 350] width 38 height 19
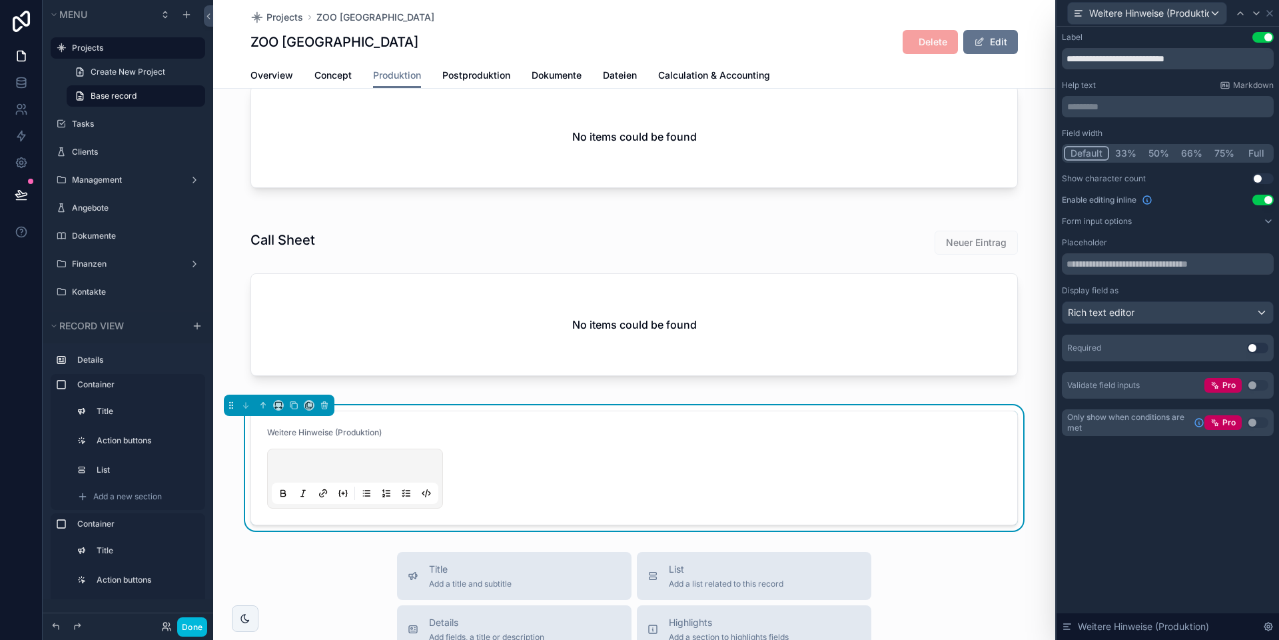
click at [893, 154] on button "Full" at bounding box center [1256, 153] width 31 height 15
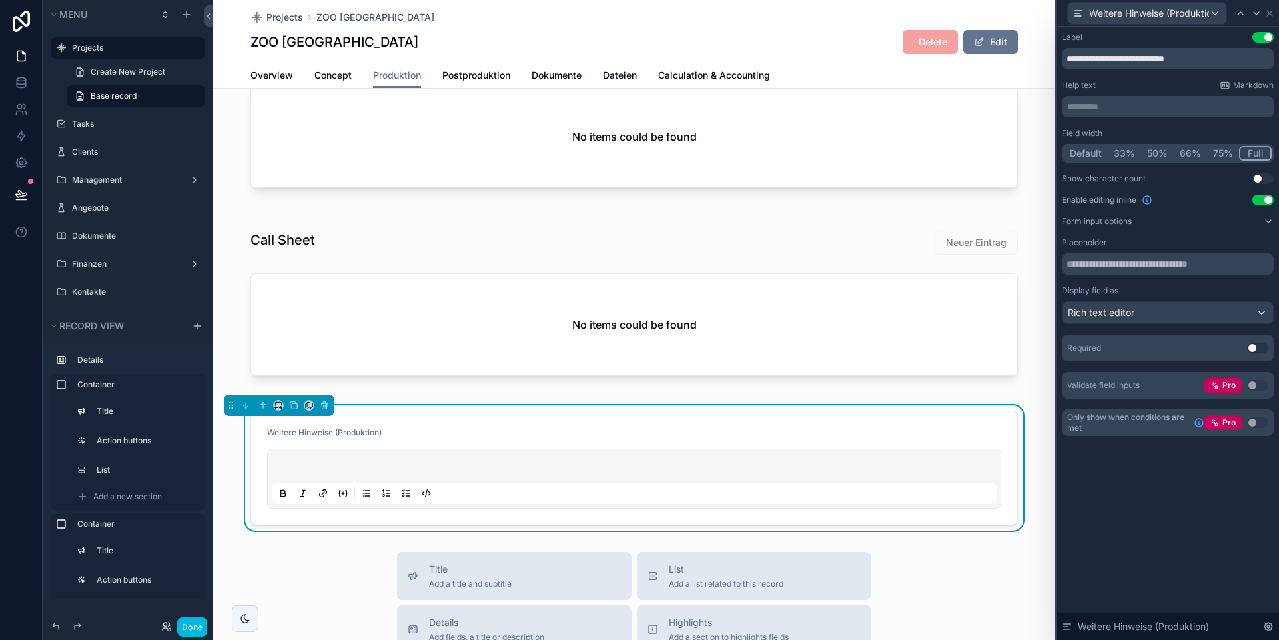
click at [893, 149] on button "Default" at bounding box center [1086, 153] width 44 height 15
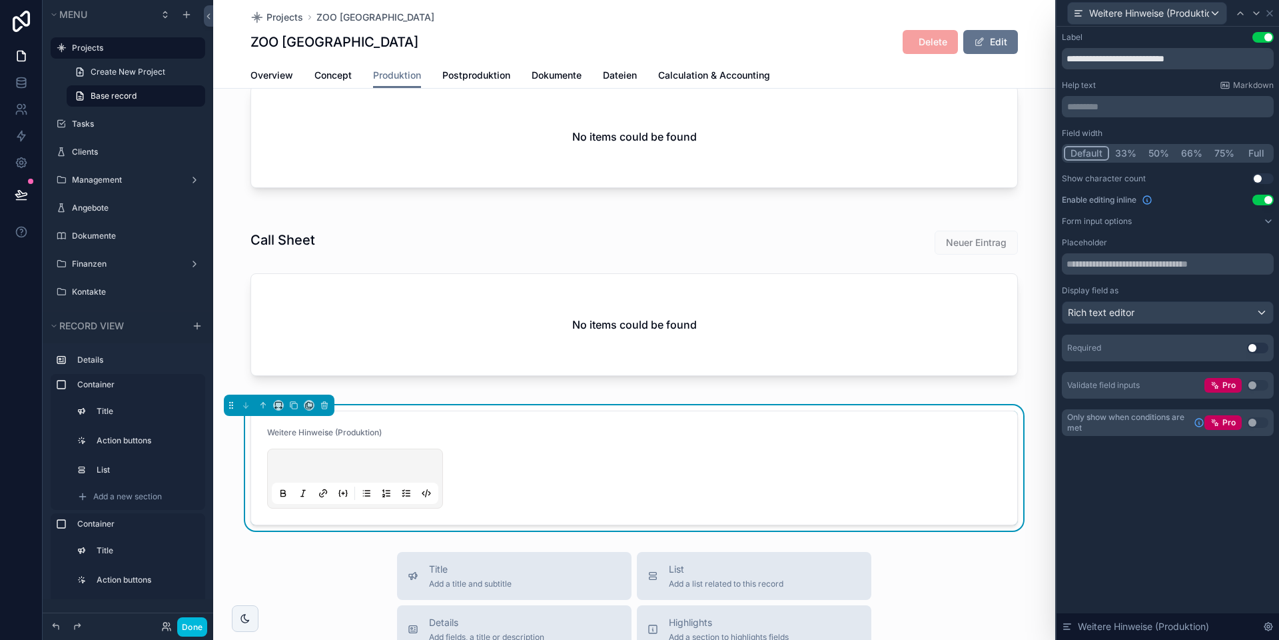
click at [893, 153] on button "75%" at bounding box center [1225, 153] width 32 height 15
click at [893, 150] on button "Full" at bounding box center [1256, 153] width 31 height 15
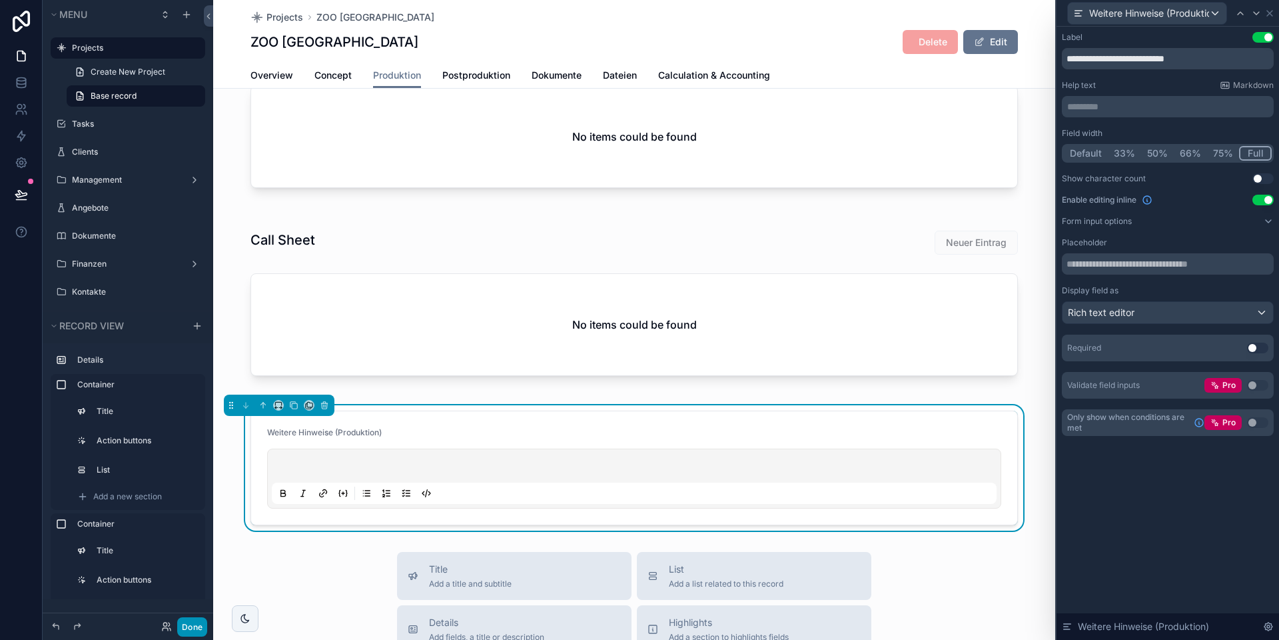
click at [201, 599] on button "Done" at bounding box center [192, 626] width 30 height 19
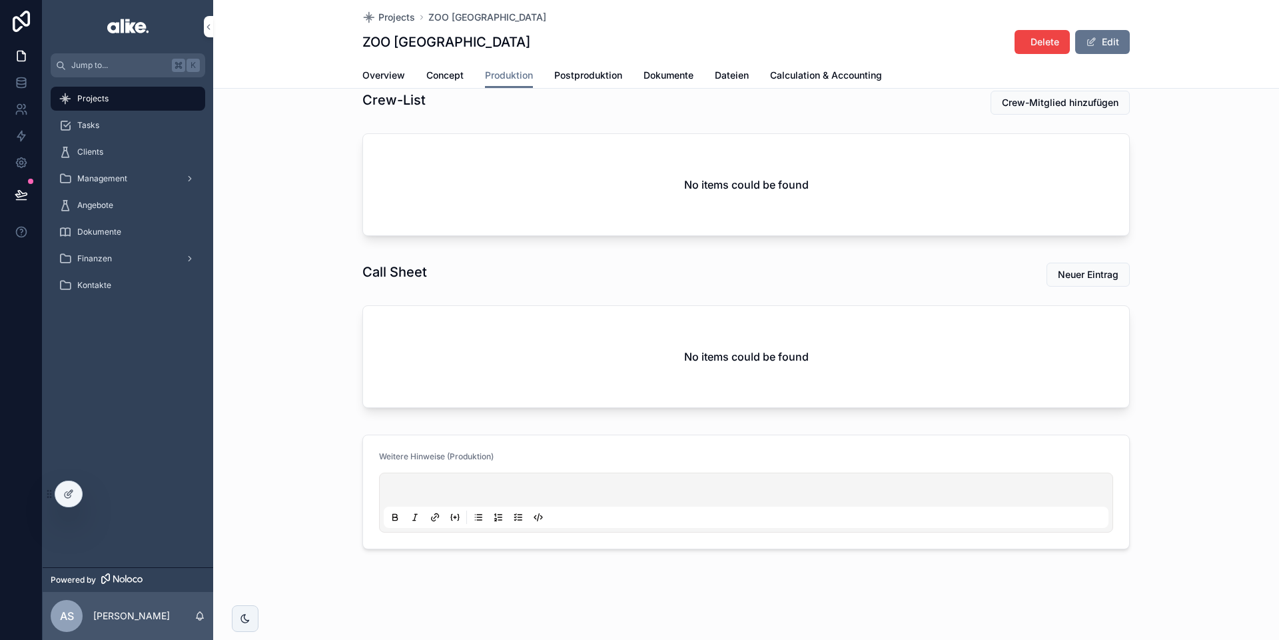
click at [450, 491] on p "scrollable content" at bounding box center [748, 491] width 725 height 13
click at [64, 496] on icon at bounding box center [68, 493] width 11 height 11
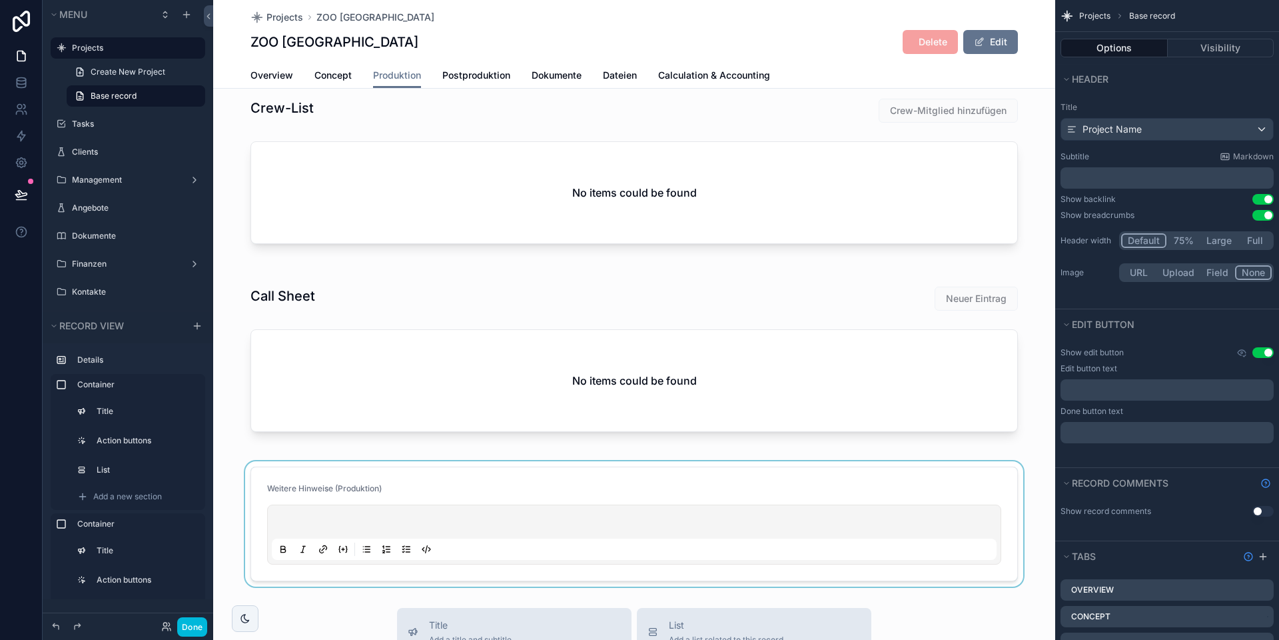
click at [388, 476] on div "scrollable content" at bounding box center [634, 523] width 842 height 125
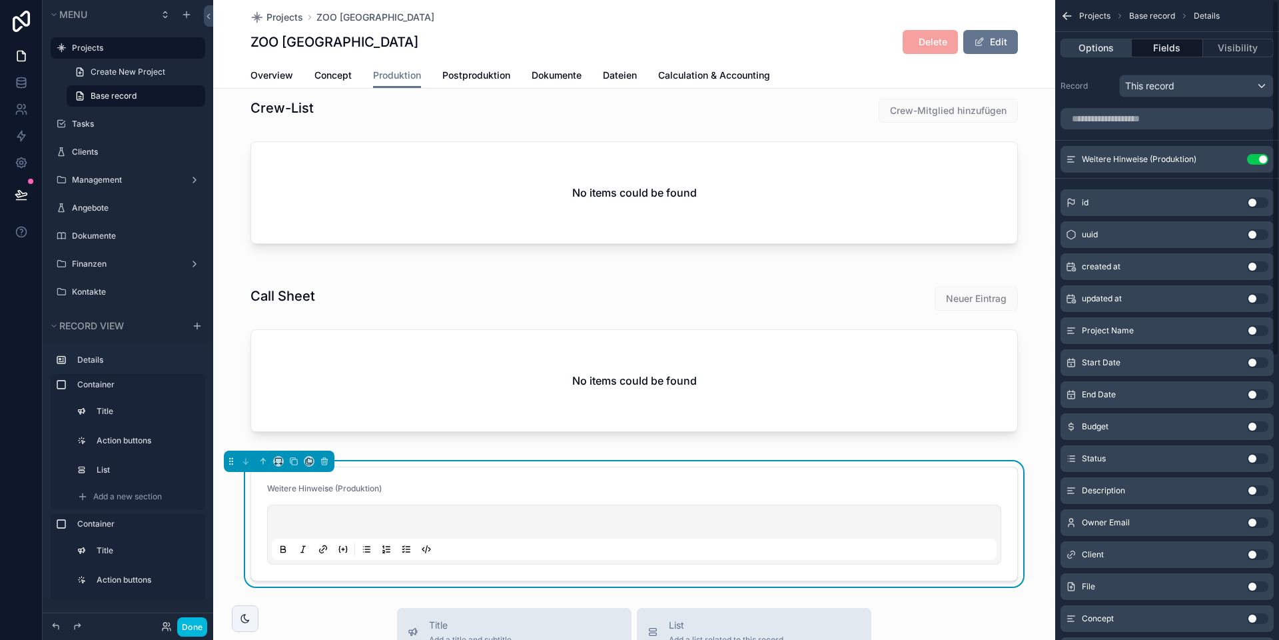
click at [893, 45] on button "Options" at bounding box center [1096, 48] width 71 height 19
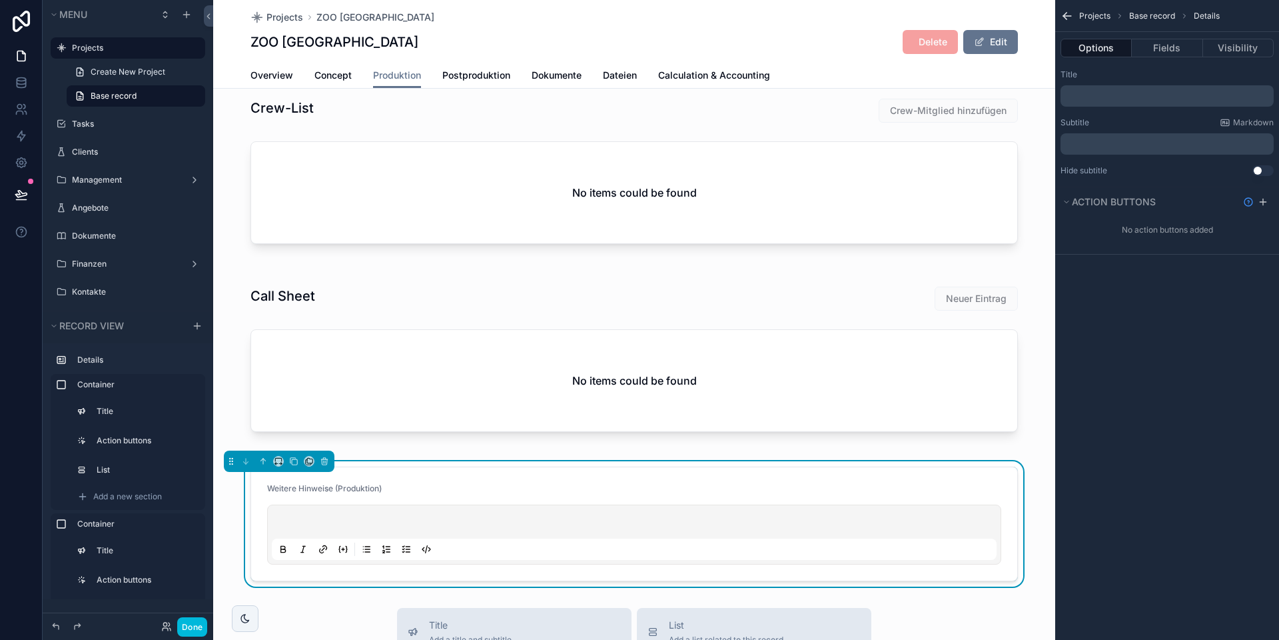
drag, startPoint x: 1169, startPoint y: 49, endPoint x: 1165, endPoint y: 57, distance: 8.9
click at [893, 49] on button "Fields" at bounding box center [1167, 48] width 71 height 19
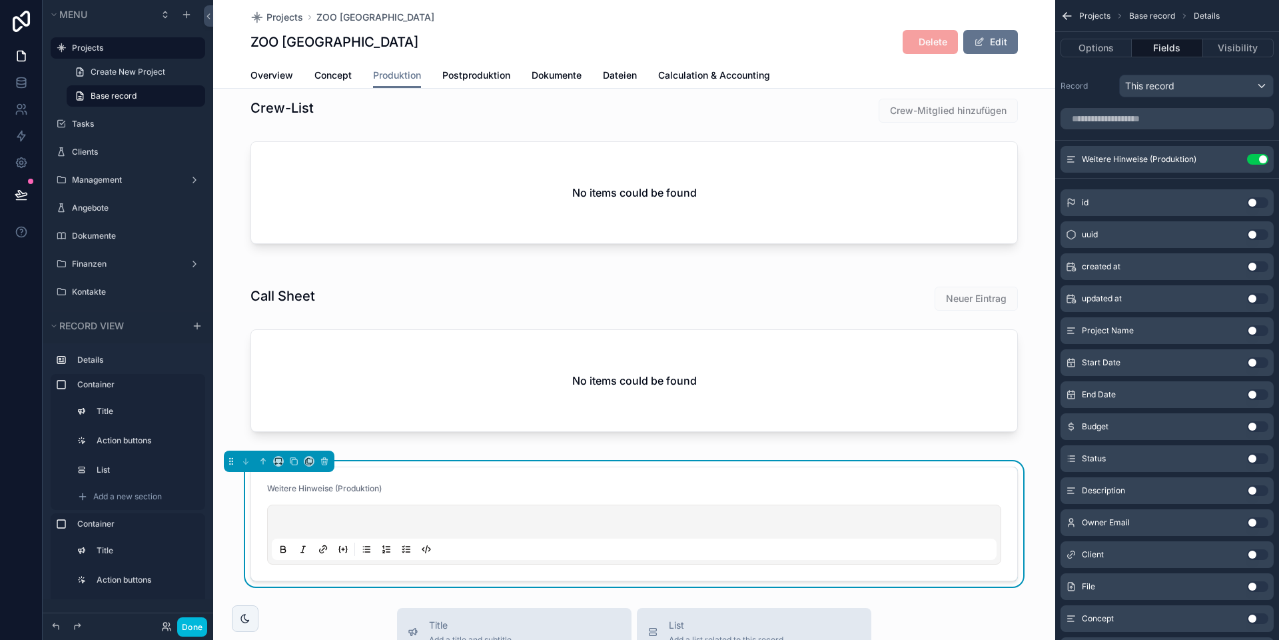
click at [0, 0] on icon "scrollable content" at bounding box center [0, 0] width 0 height 0
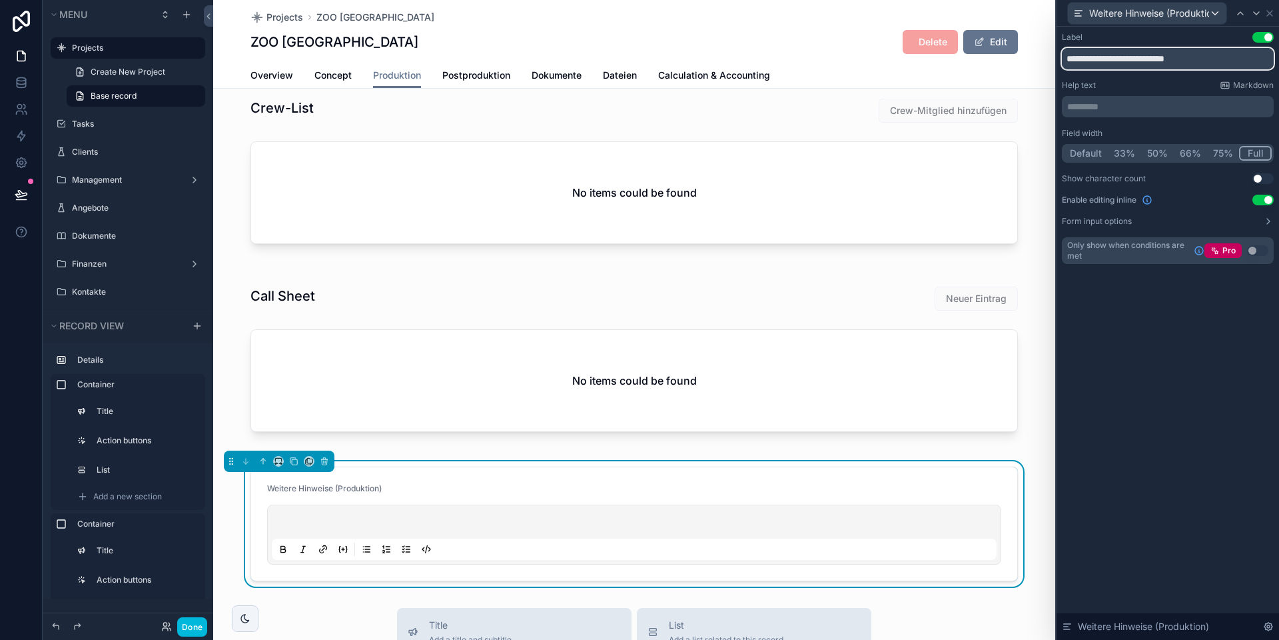
click at [893, 61] on input "**********" at bounding box center [1168, 58] width 212 height 21
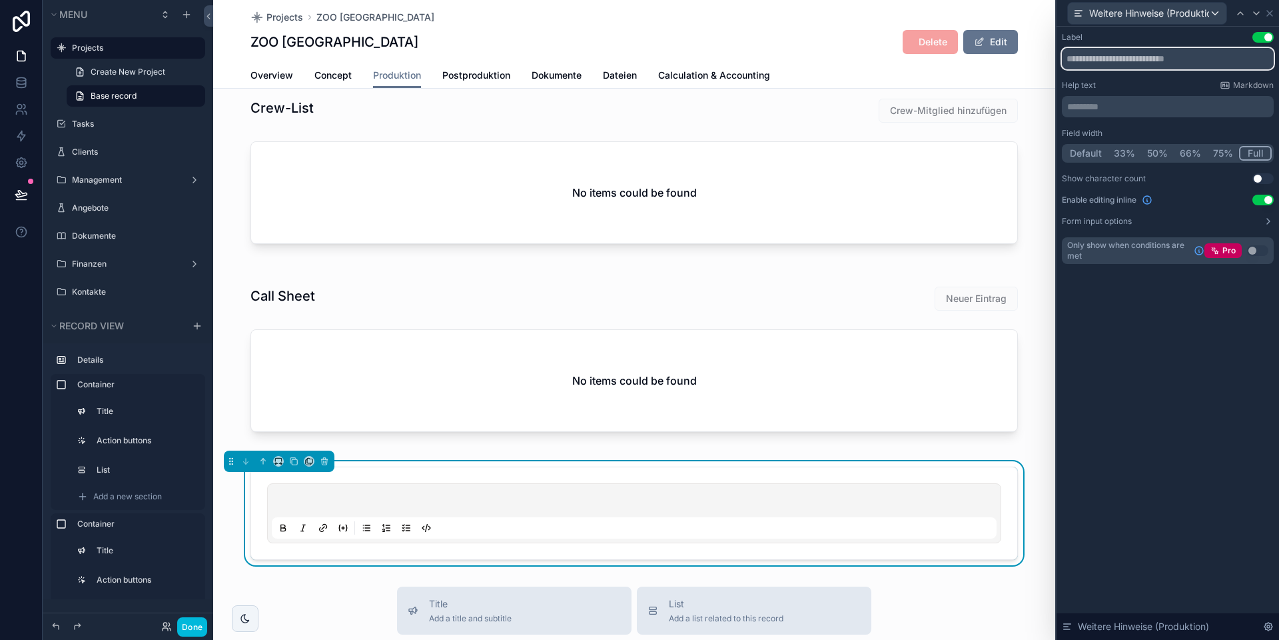
type input "**********"
click at [893, 36] on button "Use setting" at bounding box center [1262, 37] width 21 height 11
click at [893, 10] on icon at bounding box center [1269, 13] width 11 height 11
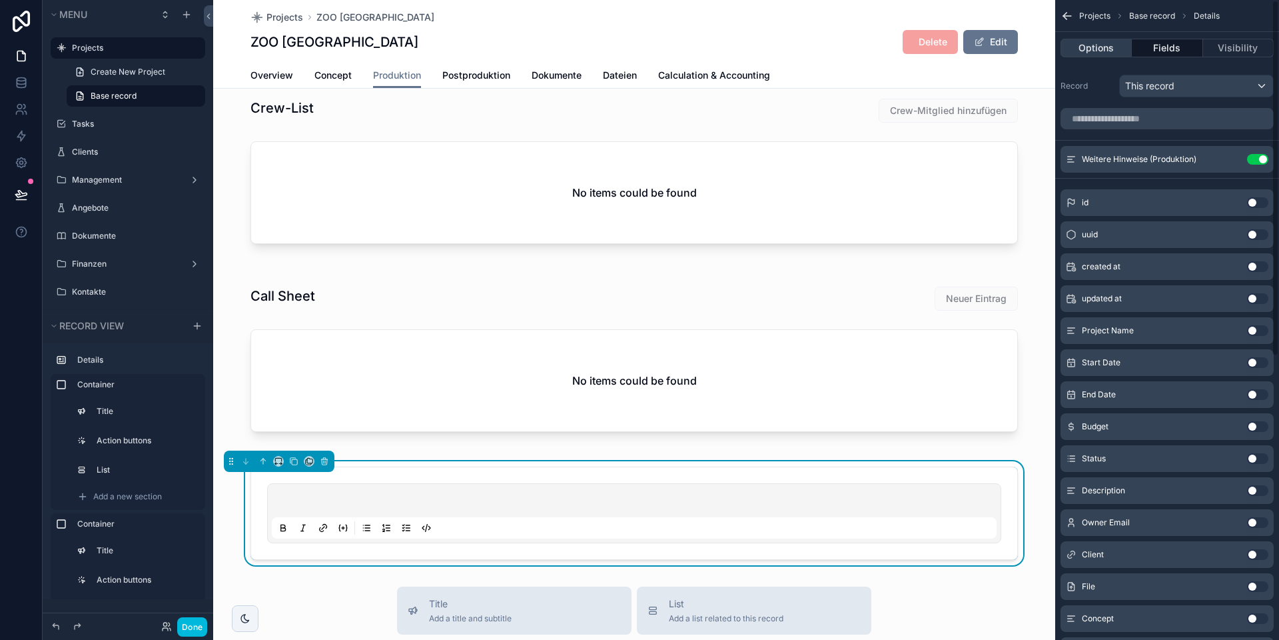
click at [893, 48] on button "Options" at bounding box center [1096, 48] width 71 height 19
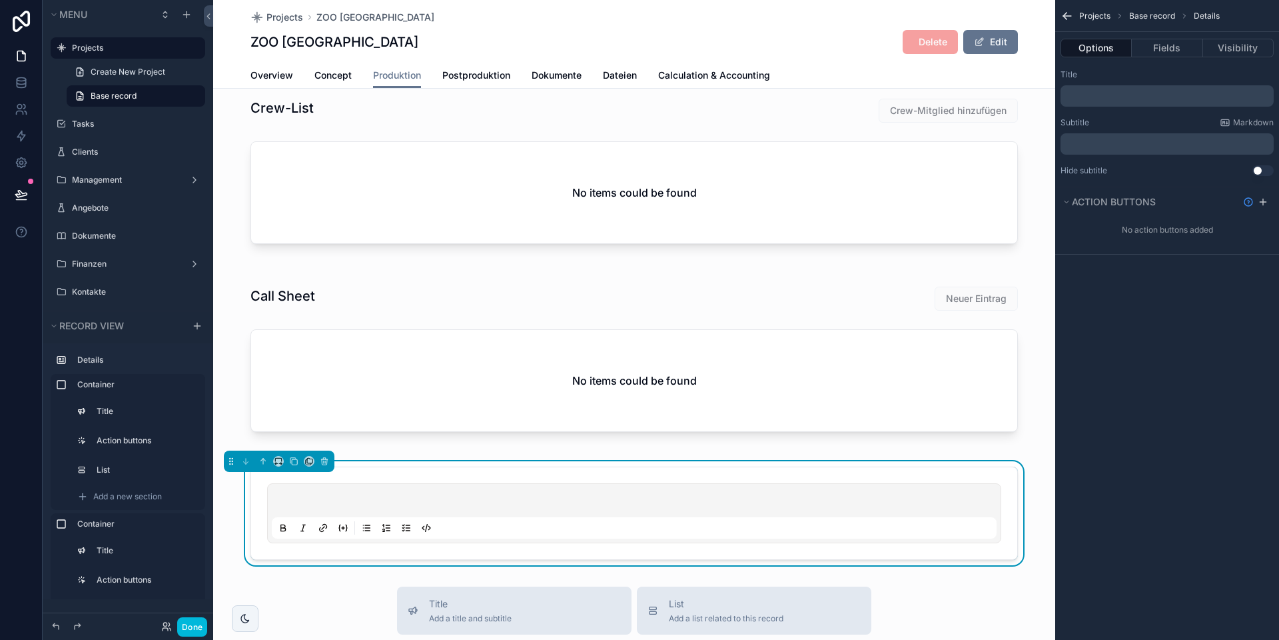
click at [893, 96] on p "﻿" at bounding box center [1168, 96] width 205 height 11
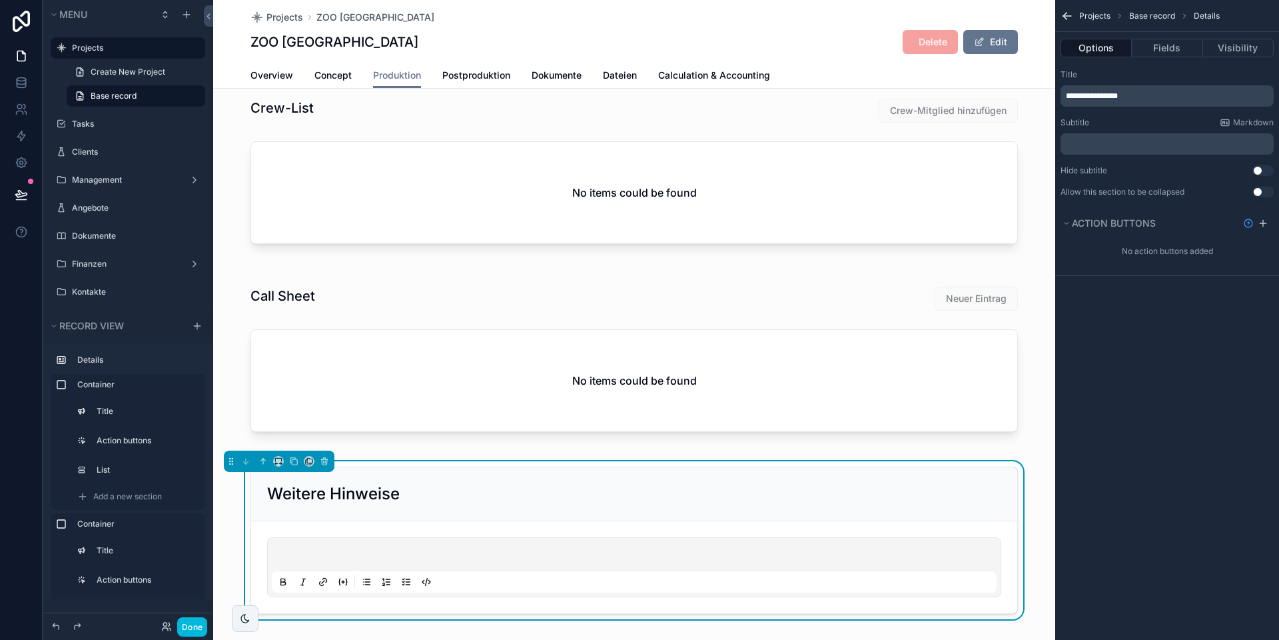
click at [893, 446] on div "**********" at bounding box center [1167, 320] width 224 height 640
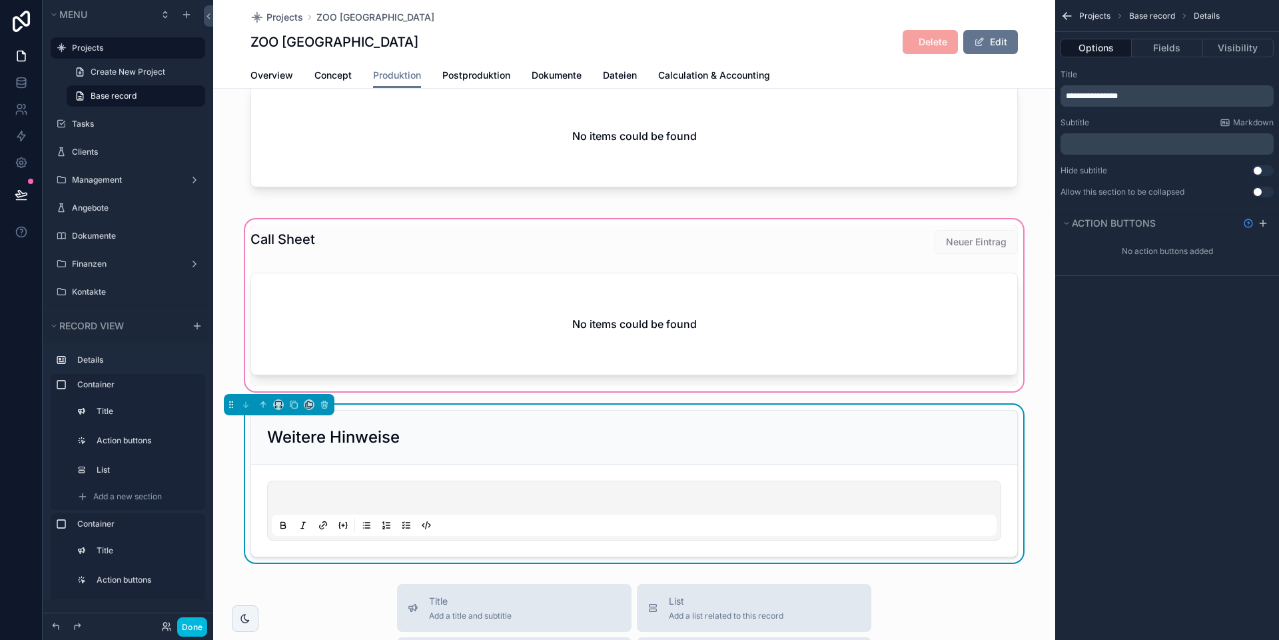
scroll to position [294, 0]
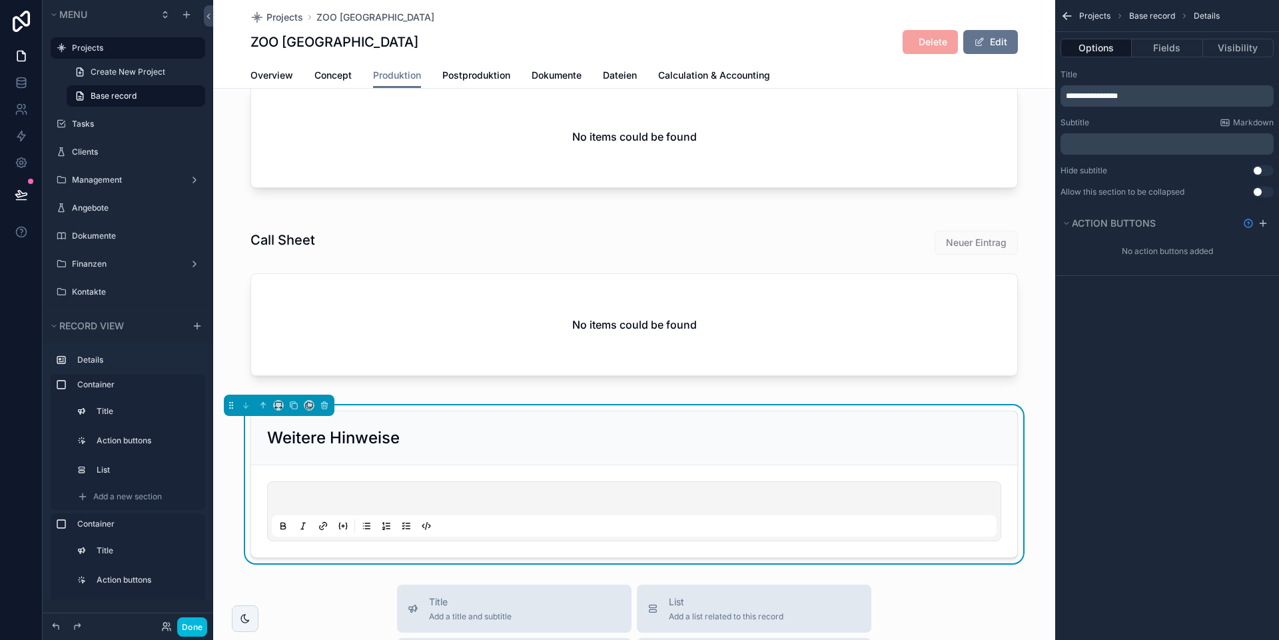
click at [893, 91] on p "**********" at bounding box center [1168, 96] width 205 height 11
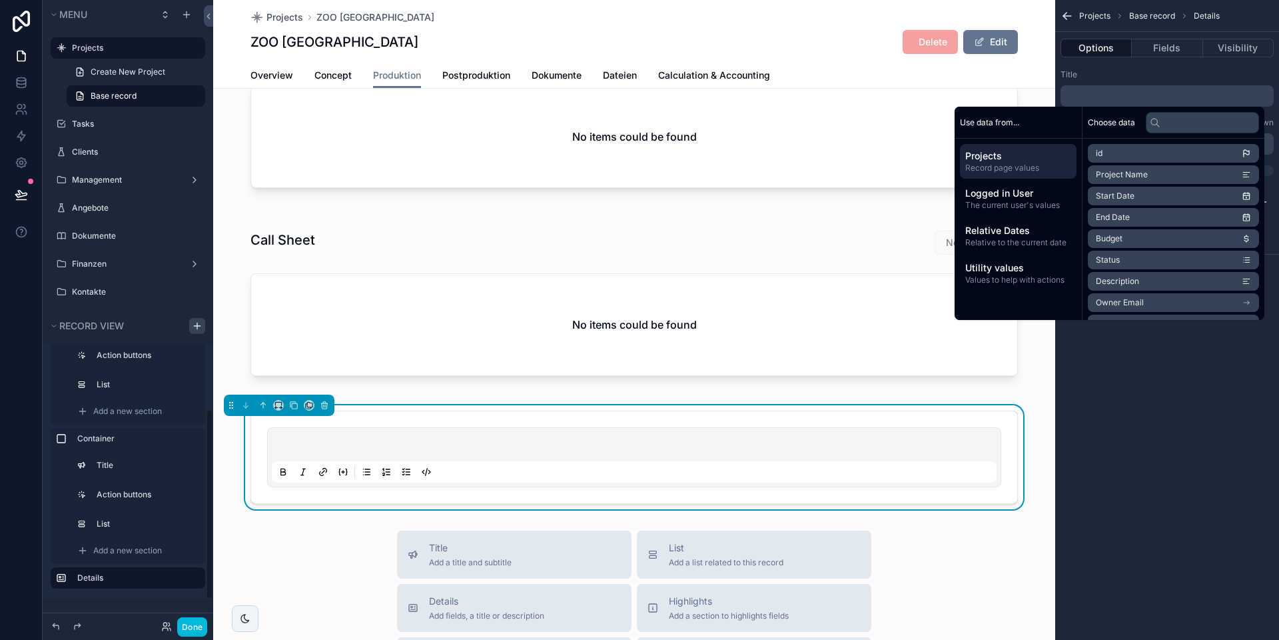
scroll to position [88, 0]
click at [200, 329] on icon "scrollable content" at bounding box center [197, 325] width 11 height 11
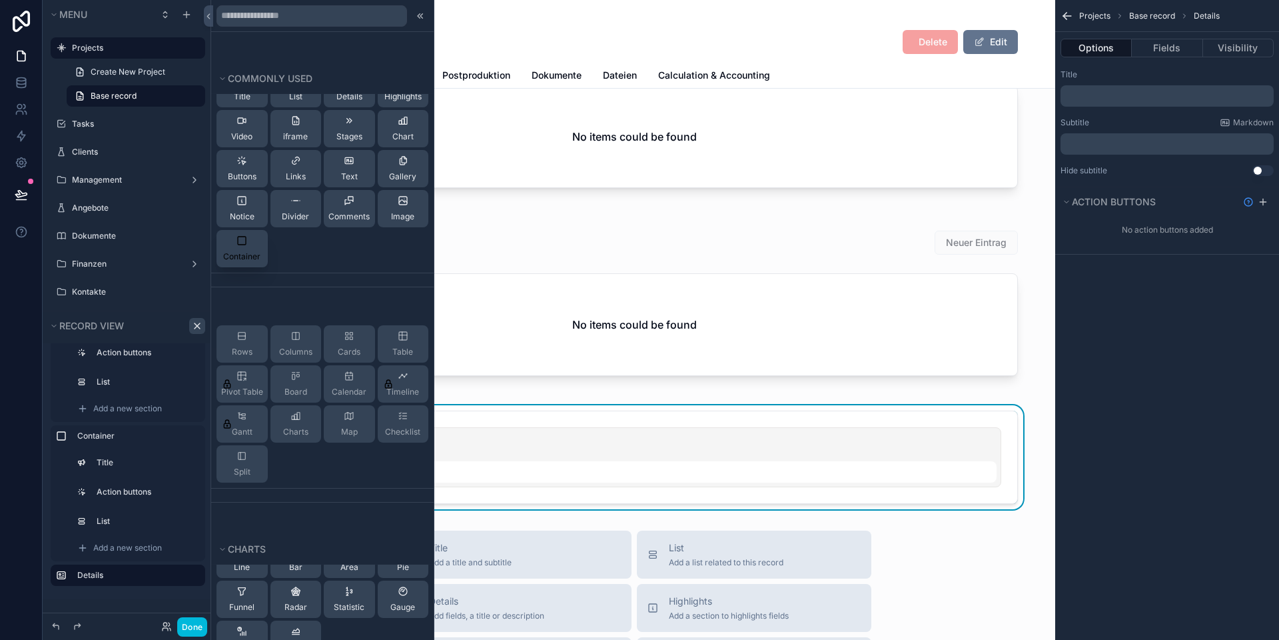
click at [235, 252] on span "Container" at bounding box center [241, 256] width 37 height 11
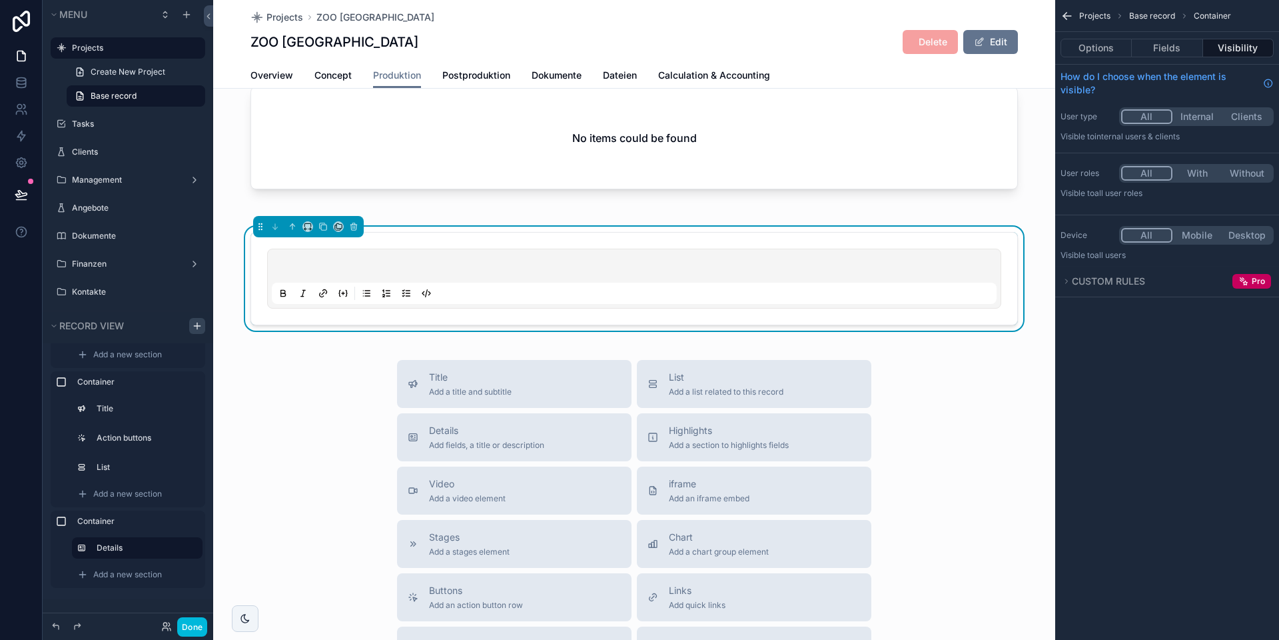
scroll to position [480, 0]
click at [471, 390] on span "Add a title and subtitle" at bounding box center [470, 392] width 83 height 11
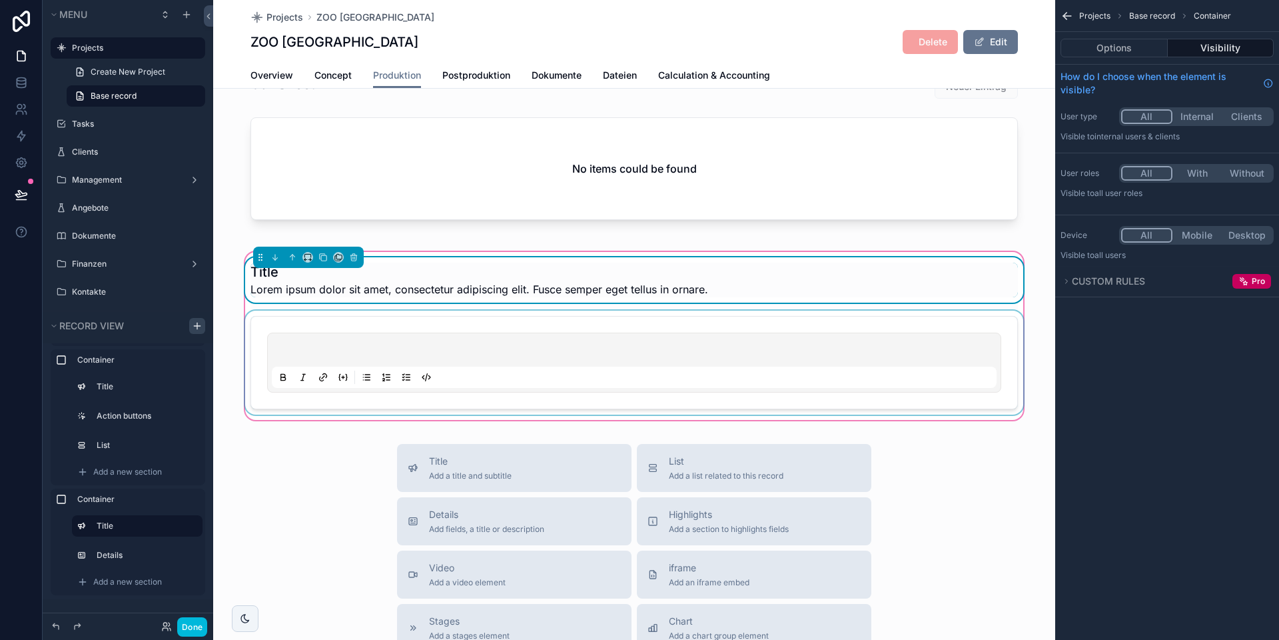
scroll to position [448, 0]
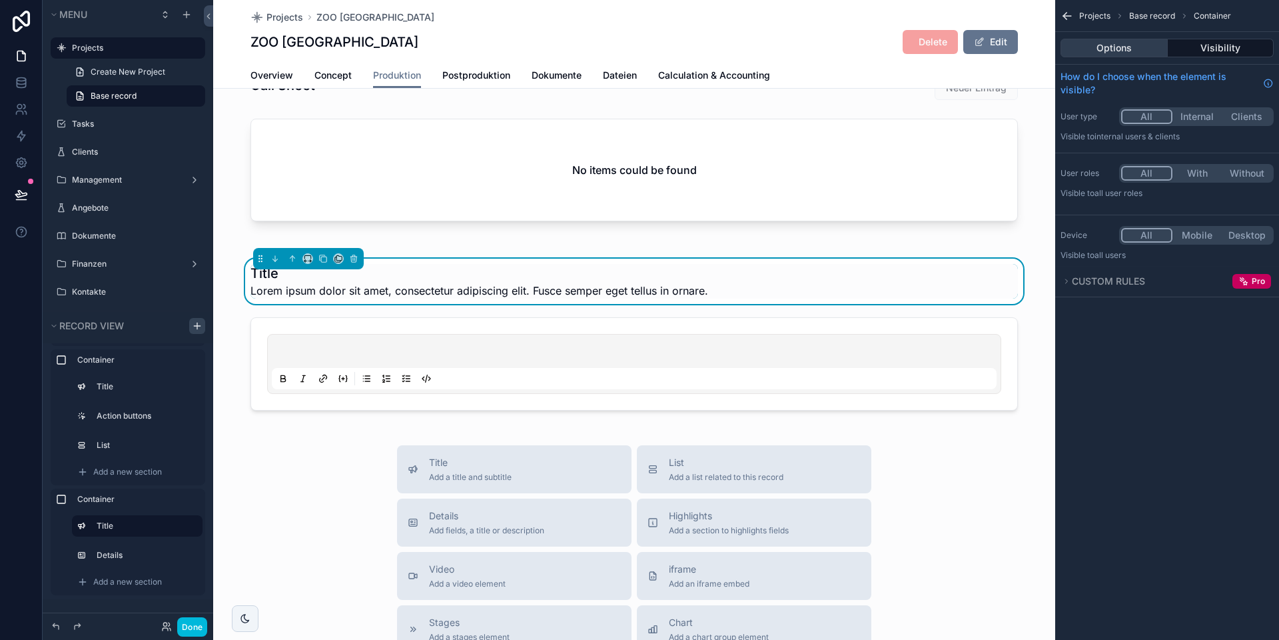
click at [893, 47] on button "Options" at bounding box center [1114, 48] width 107 height 19
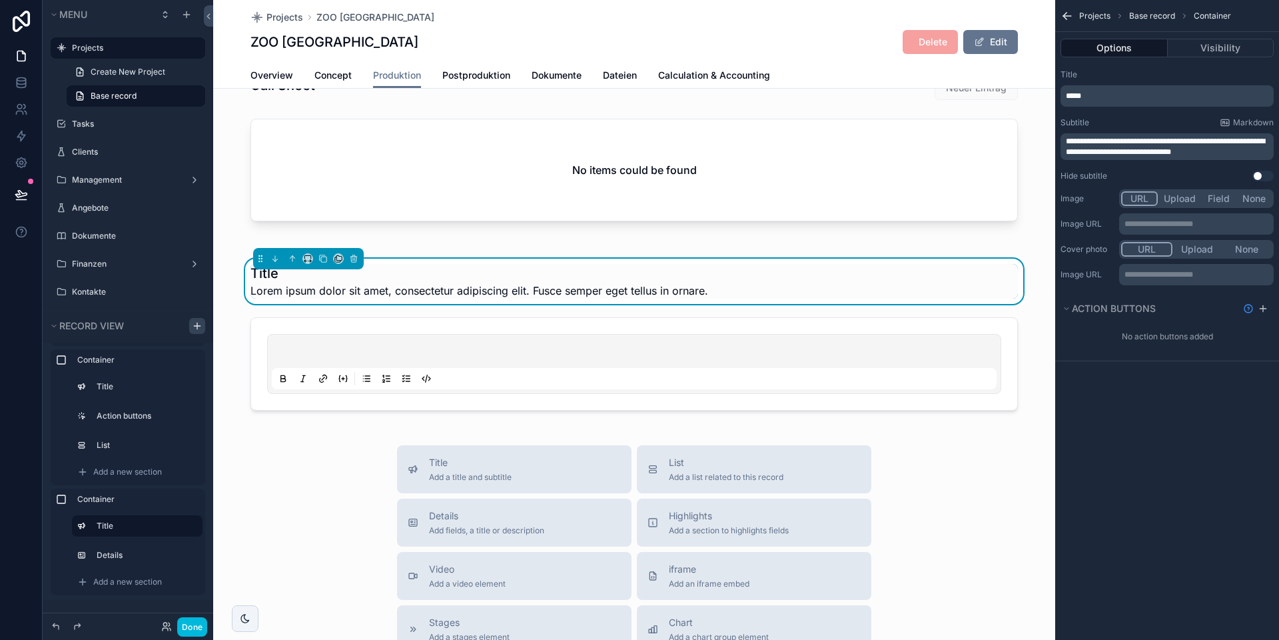
click at [893, 91] on p "*****" at bounding box center [1168, 96] width 205 height 11
drag, startPoint x: 1184, startPoint y: 447, endPoint x: 1180, endPoint y: 400, distance: 47.5
click at [893, 446] on div "**********" at bounding box center [1167, 320] width 224 height 640
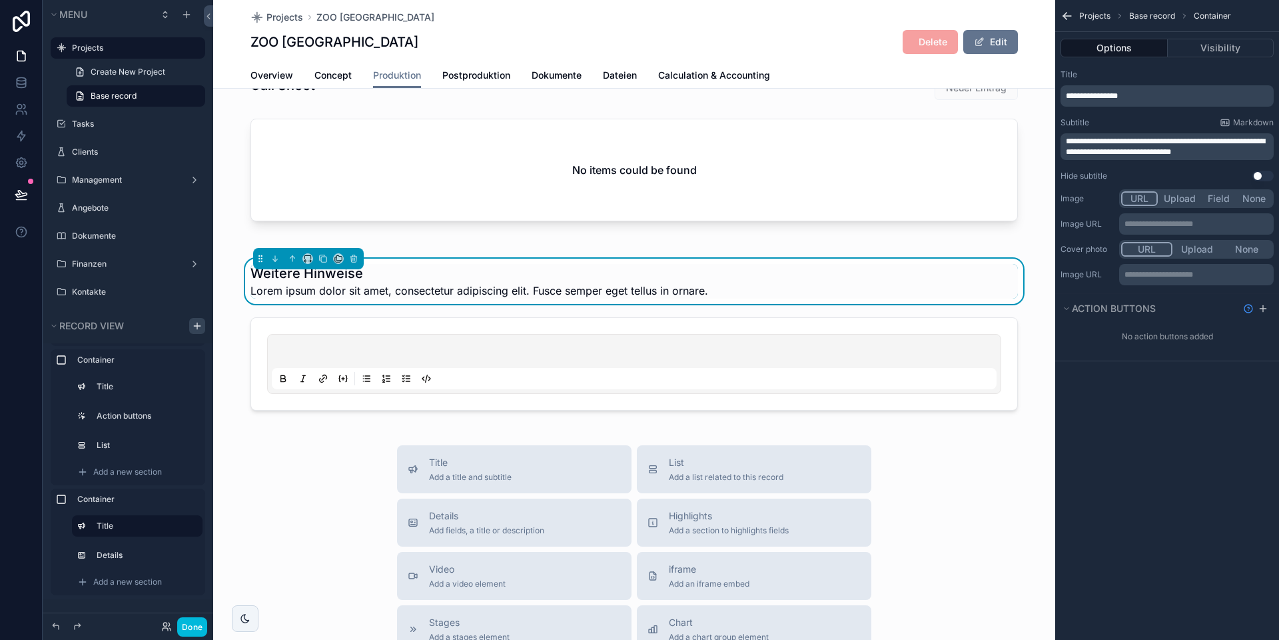
click at [893, 153] on span "**********" at bounding box center [1165, 146] width 199 height 19
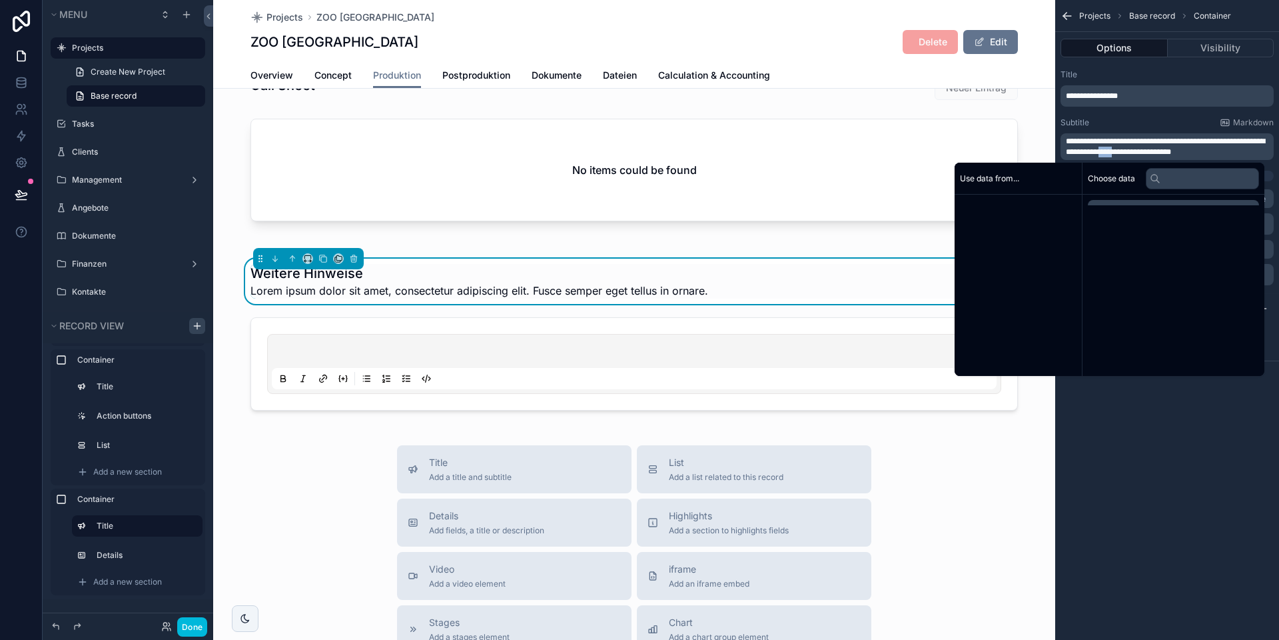
click at [893, 153] on span "**********" at bounding box center [1165, 146] width 199 height 19
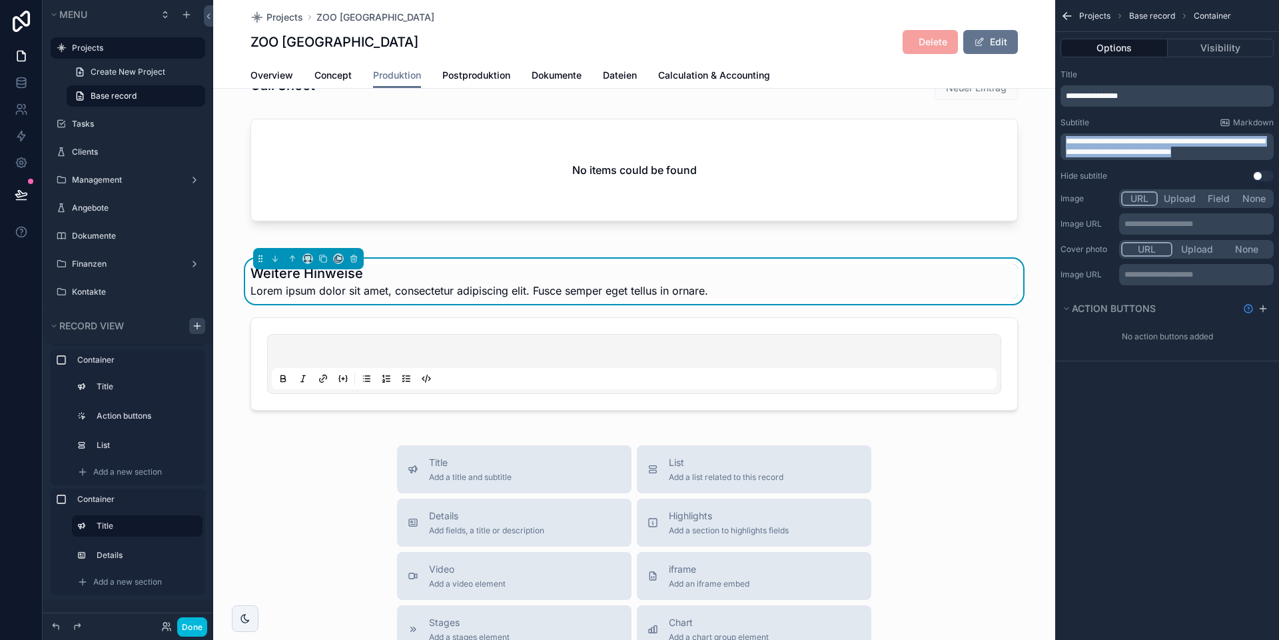
drag, startPoint x: 1179, startPoint y: 489, endPoint x: 1249, endPoint y: 277, distance: 223.1
click at [893, 486] on div "**********" at bounding box center [1167, 320] width 224 height 640
click at [893, 172] on button "Use setting" at bounding box center [1262, 176] width 21 height 11
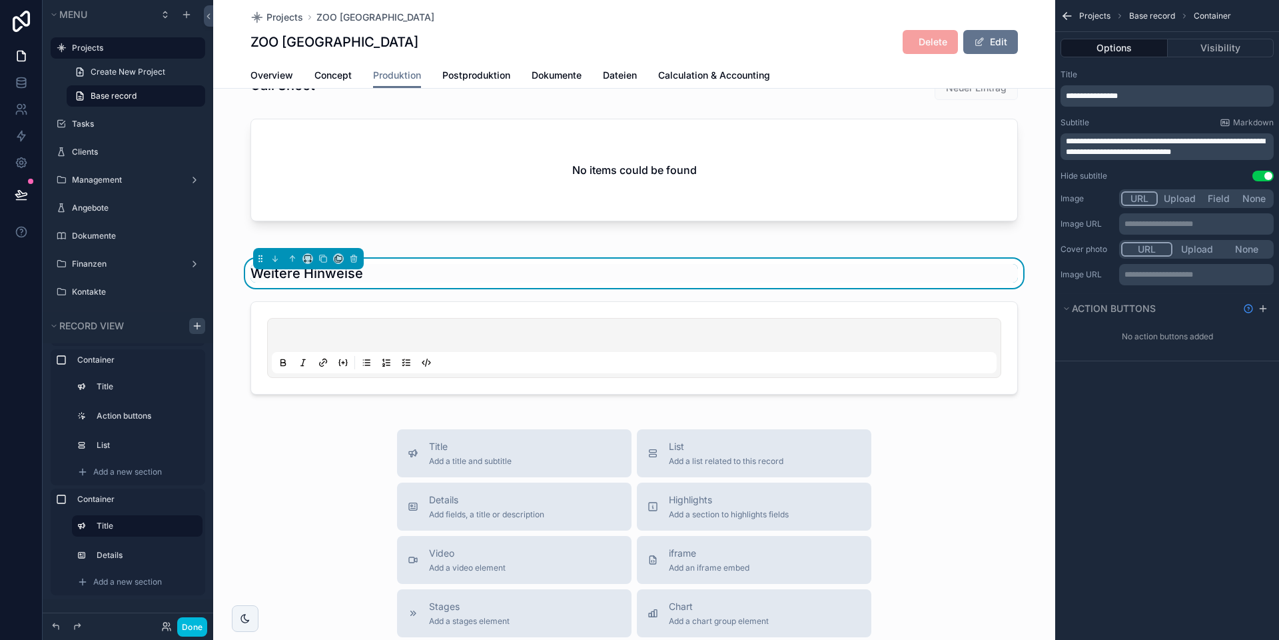
click at [893, 145] on span "**********" at bounding box center [1165, 146] width 199 height 19
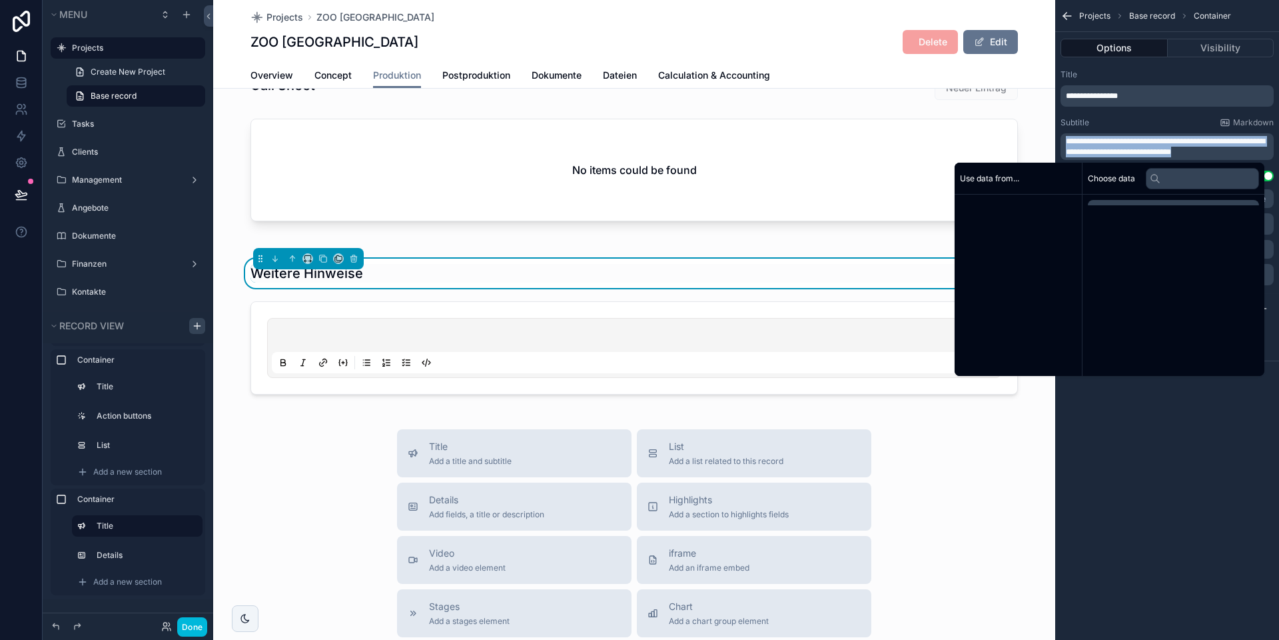
click at [893, 145] on span "**********" at bounding box center [1165, 146] width 199 height 19
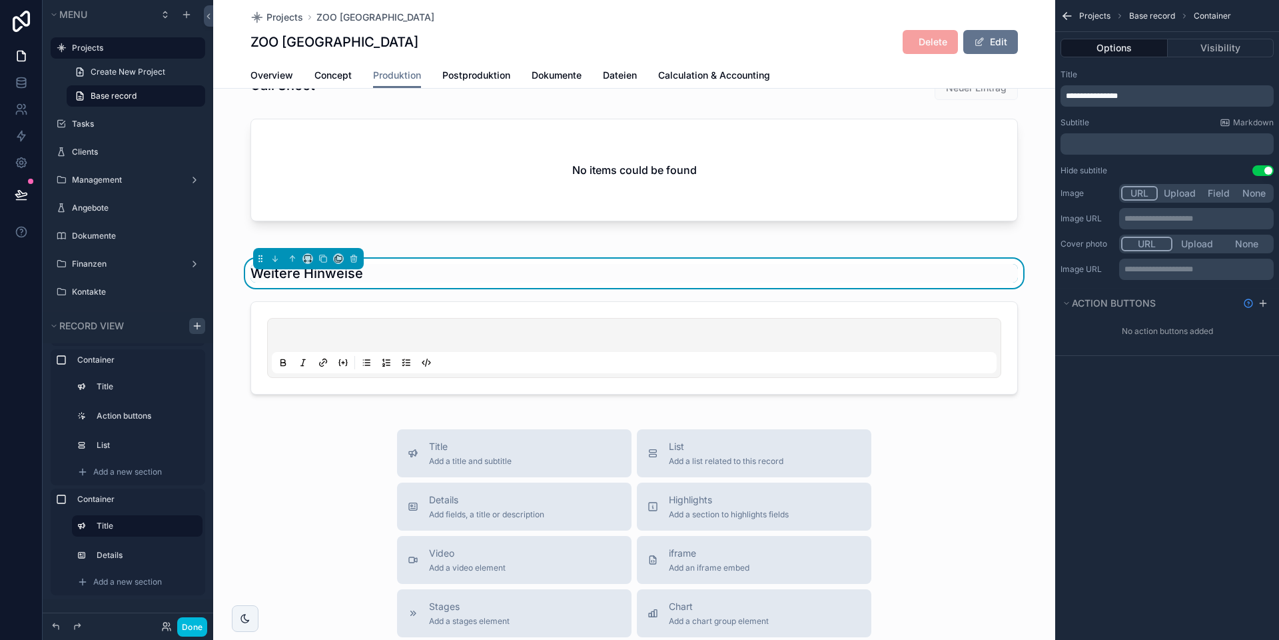
click at [193, 599] on button "Done" at bounding box center [192, 626] width 30 height 19
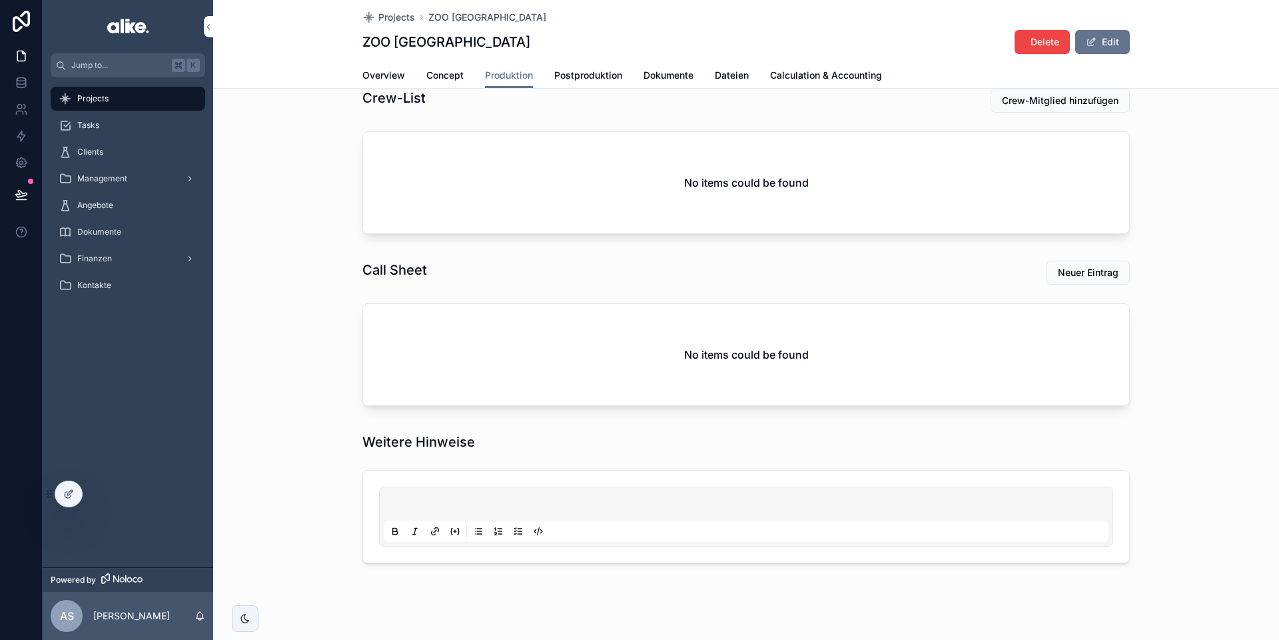
scroll to position [254, 0]
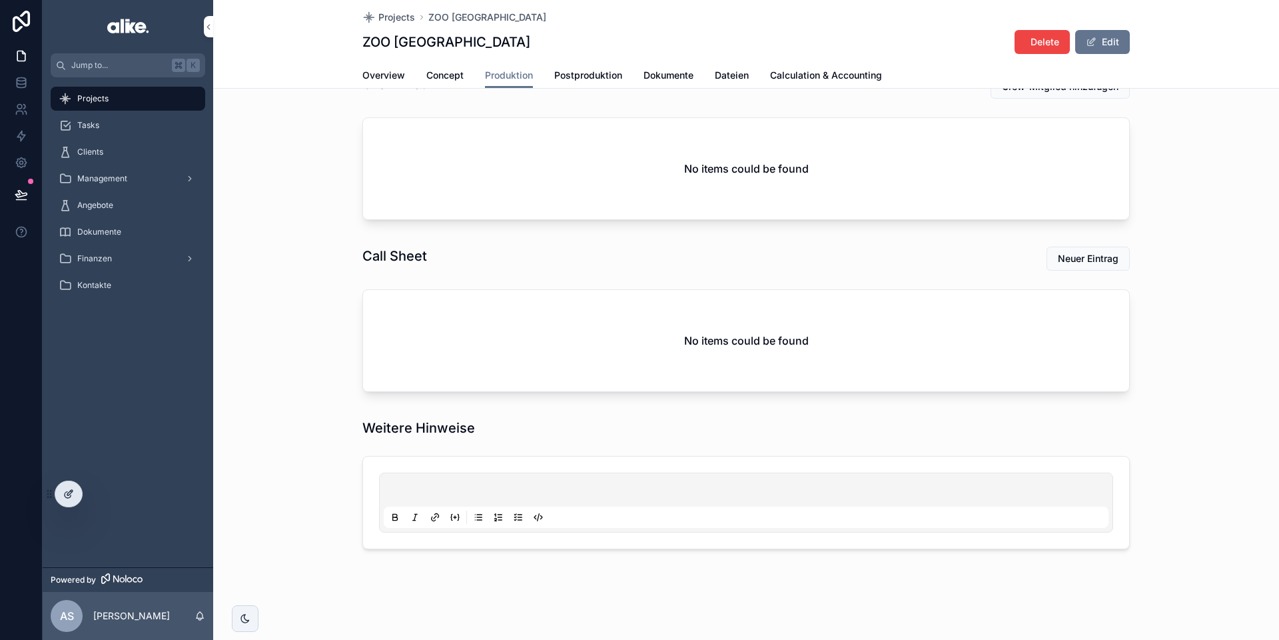
click at [68, 489] on icon at bounding box center [68, 493] width 11 height 11
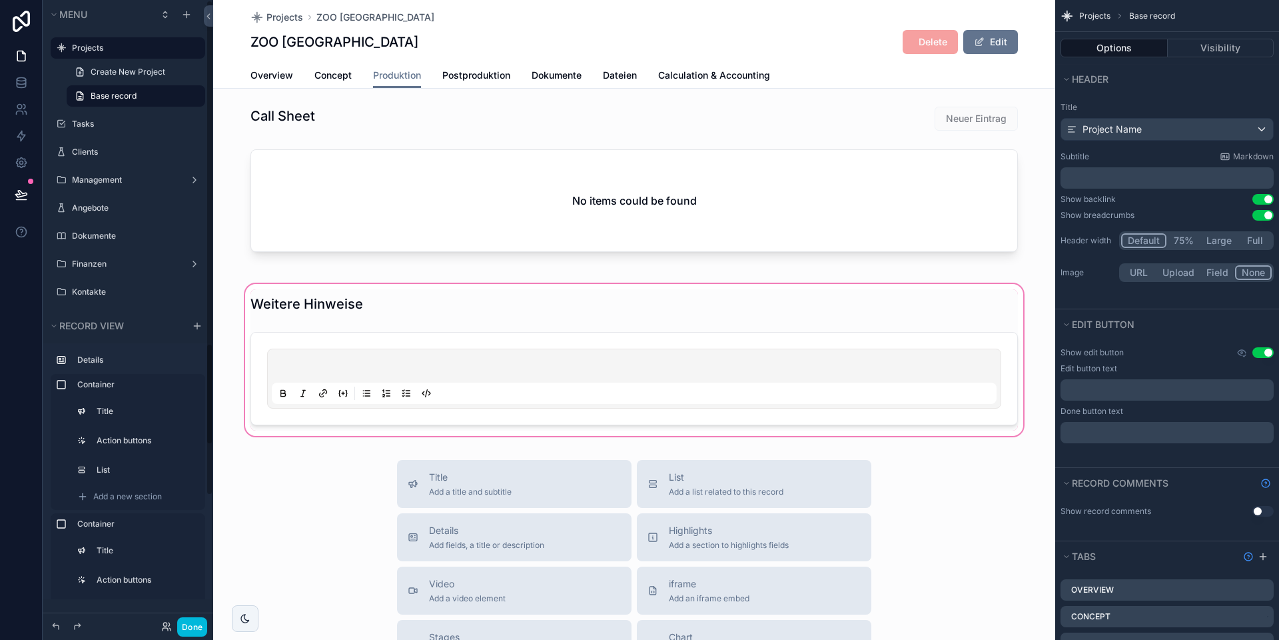
scroll to position [429, 0]
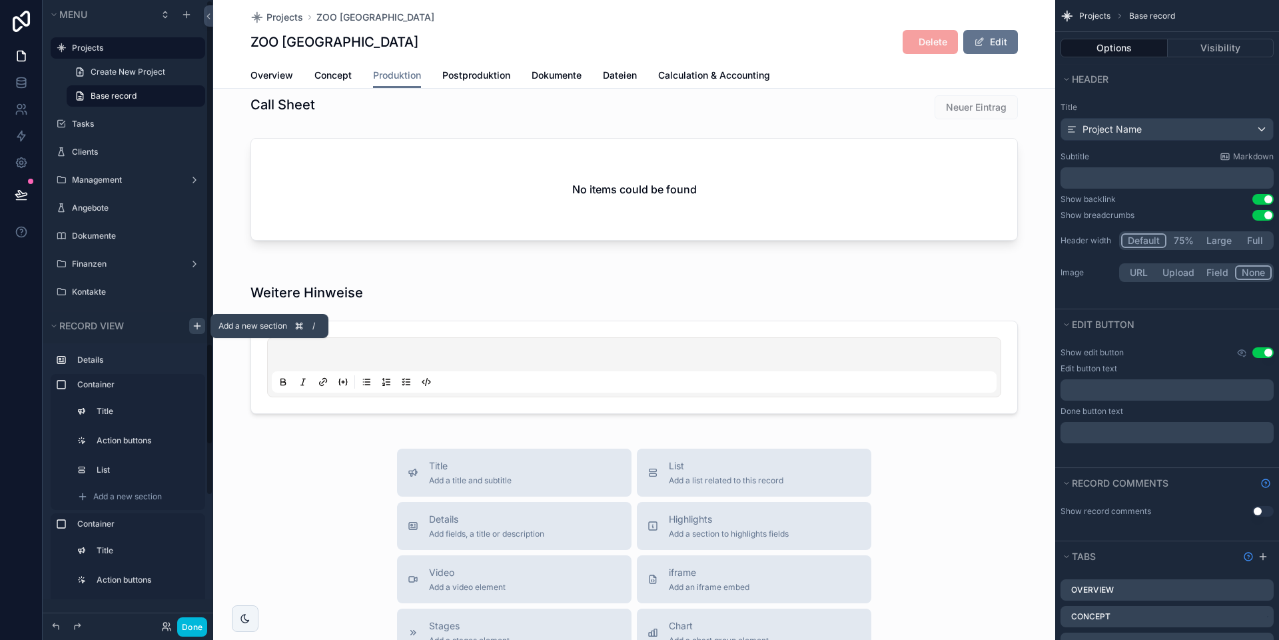
click at [195, 324] on icon "scrollable content" at bounding box center [197, 325] width 11 height 11
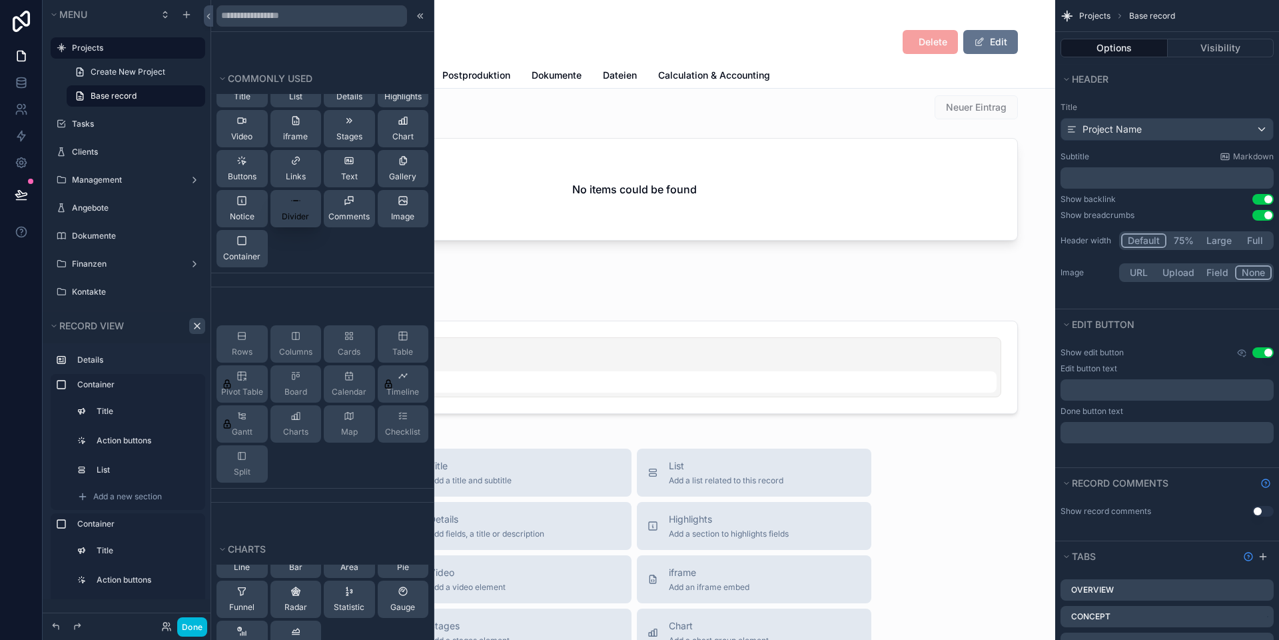
click at [293, 201] on icon at bounding box center [295, 201] width 5 height 0
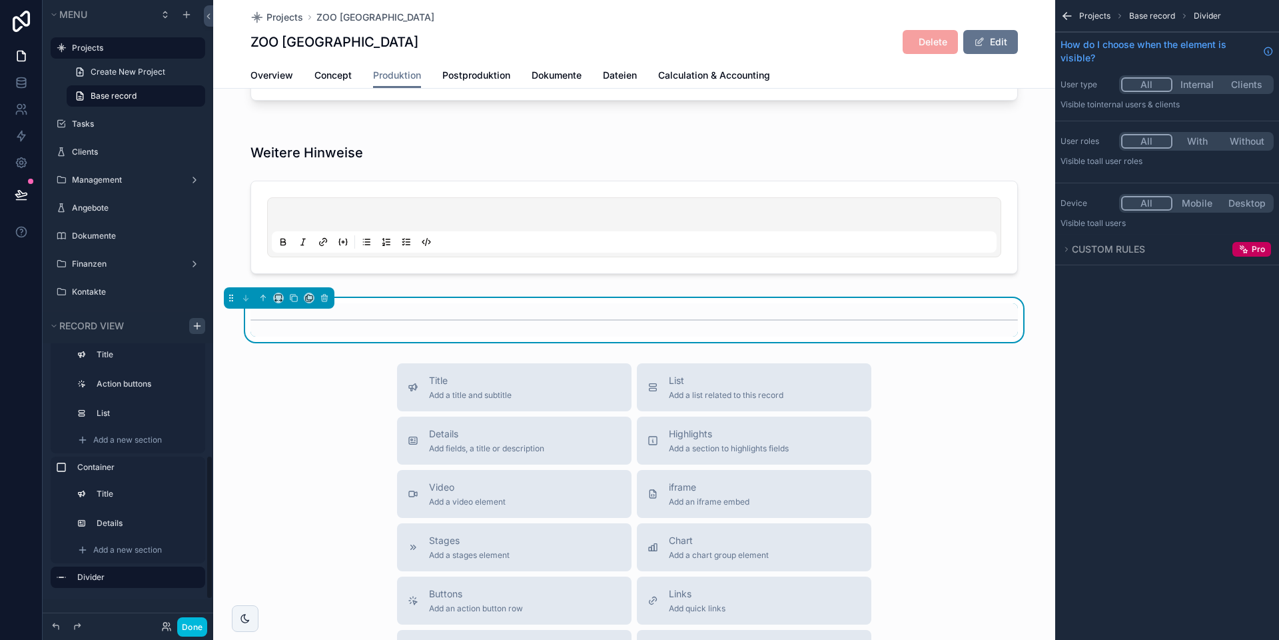
scroll to position [198, 0]
click at [261, 297] on icon "scrollable content" at bounding box center [262, 297] width 9 height 9
click at [263, 298] on icon "scrollable content" at bounding box center [262, 297] width 9 height 9
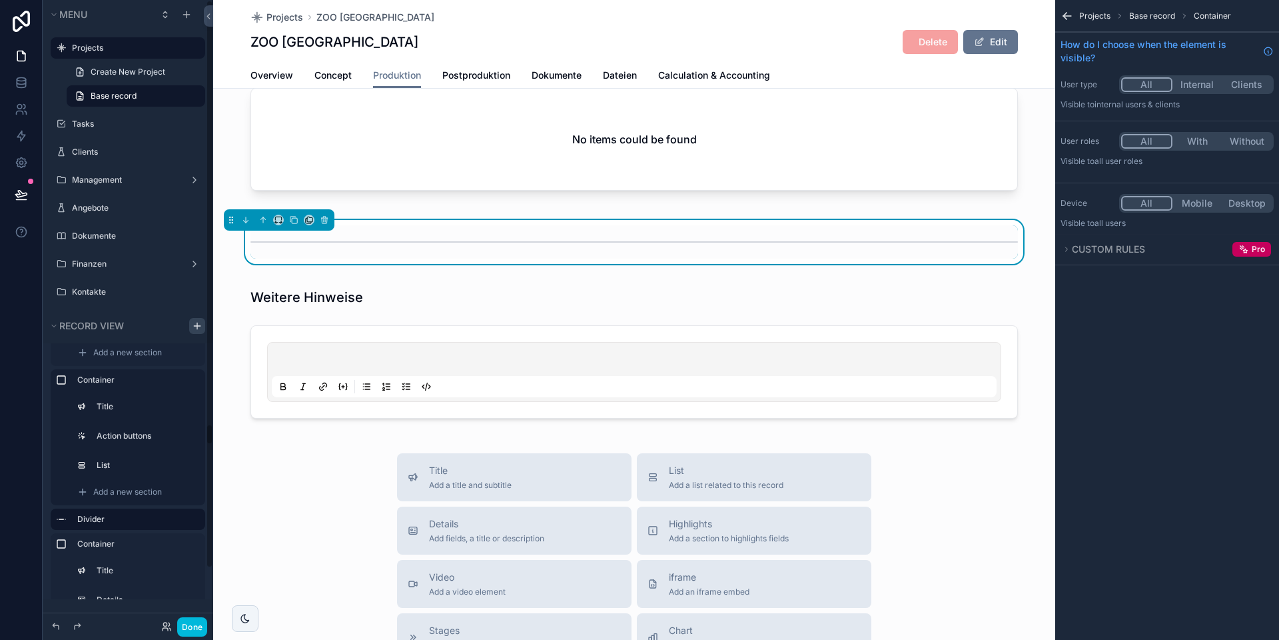
scroll to position [96, 0]
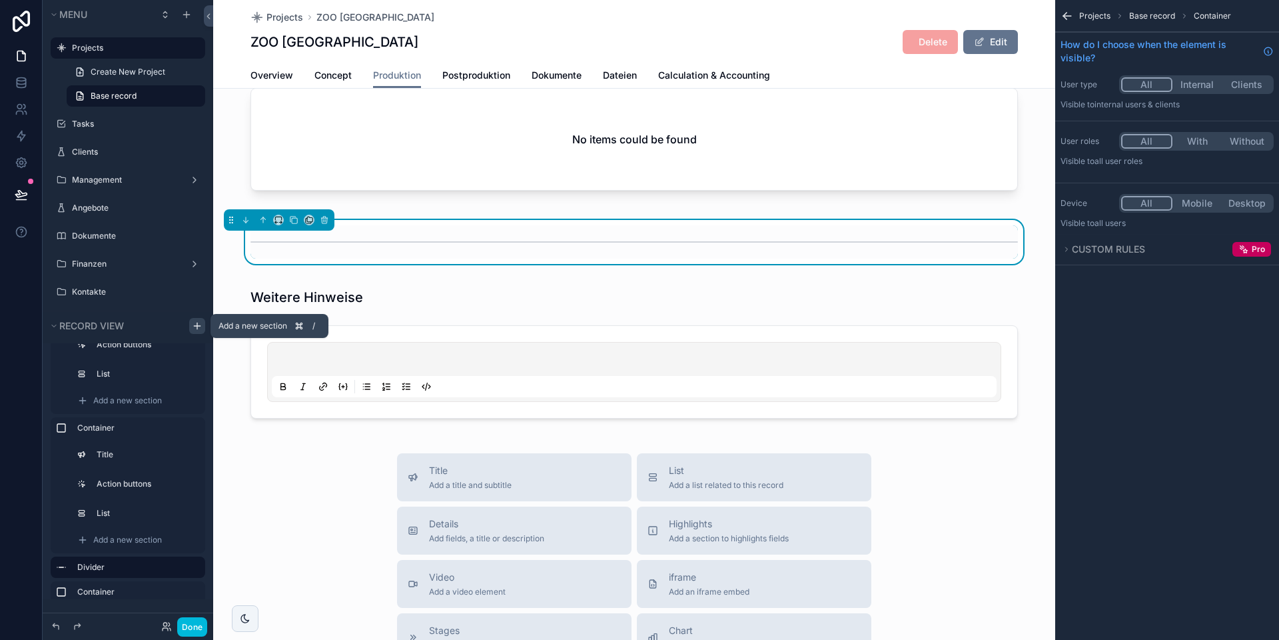
click at [199, 323] on icon "scrollable content" at bounding box center [197, 325] width 11 height 11
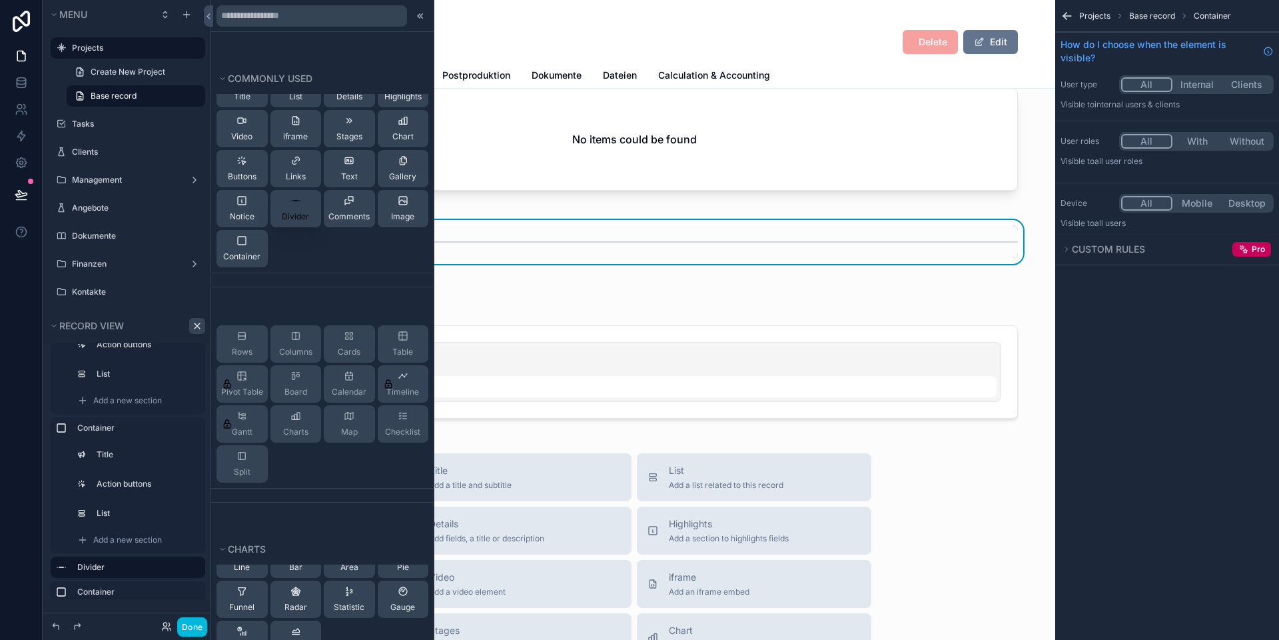
click at [287, 212] on span "Divider" at bounding box center [295, 216] width 27 height 11
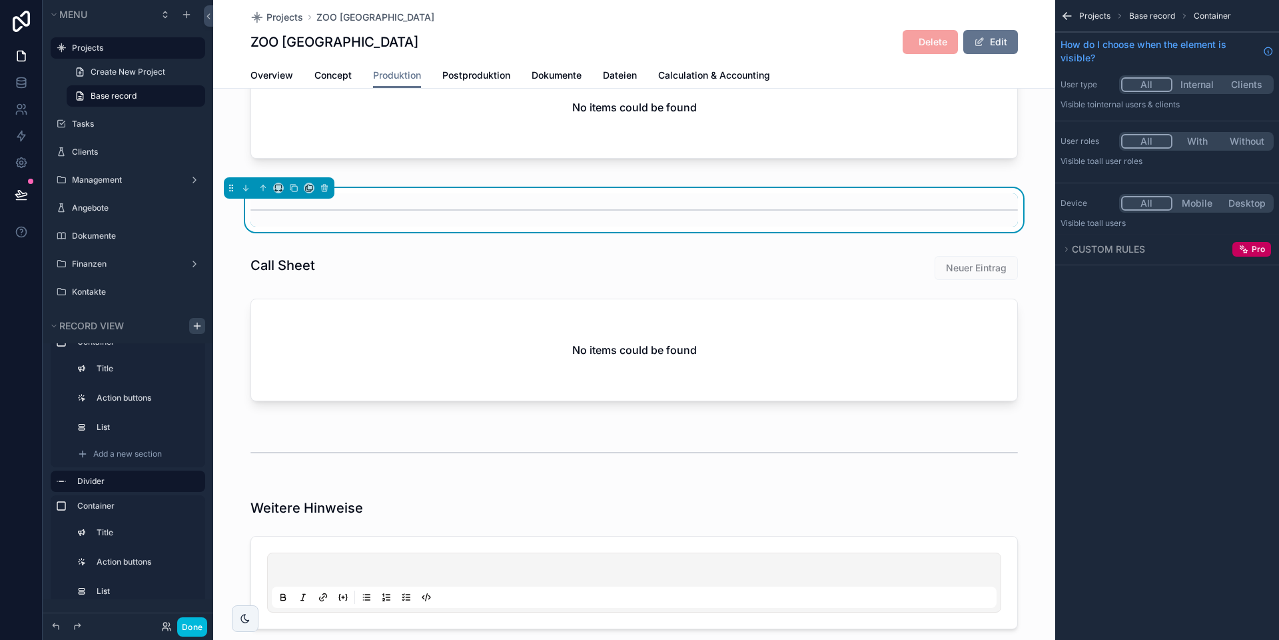
scroll to position [320, 0]
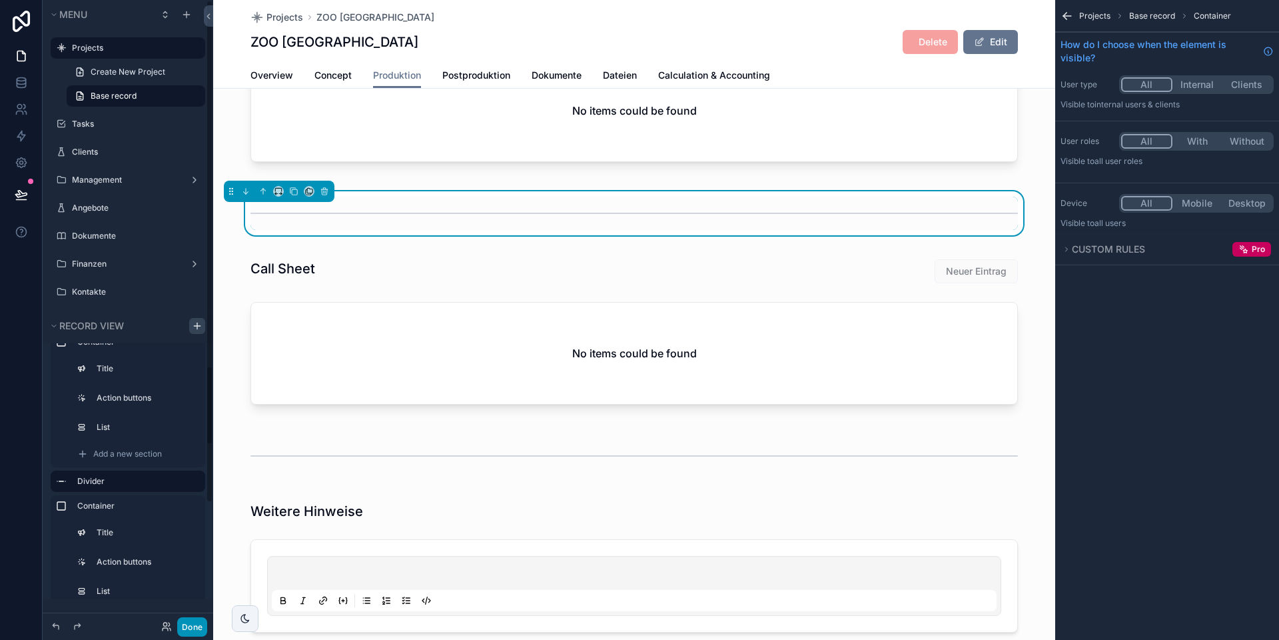
click at [186, 599] on button "Done" at bounding box center [192, 626] width 30 height 19
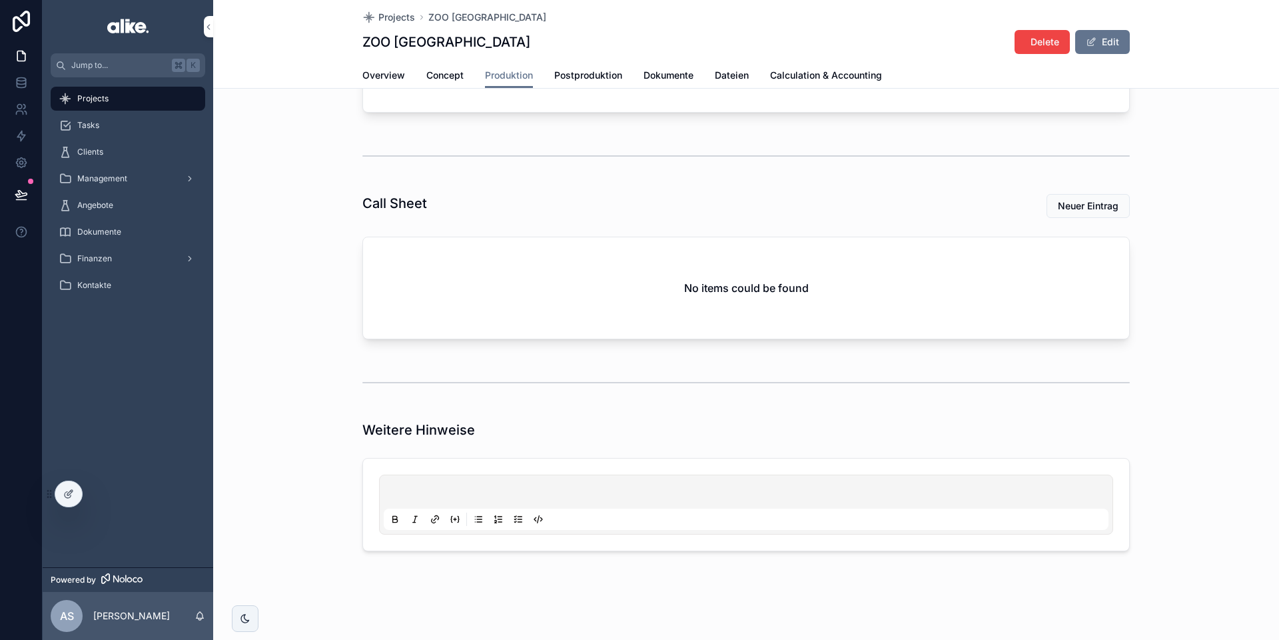
scroll to position [363, 0]
click at [458, 483] on div "scrollable content" at bounding box center [746, 502] width 725 height 51
click at [458, 491] on p "scrollable content" at bounding box center [748, 491] width 725 height 13
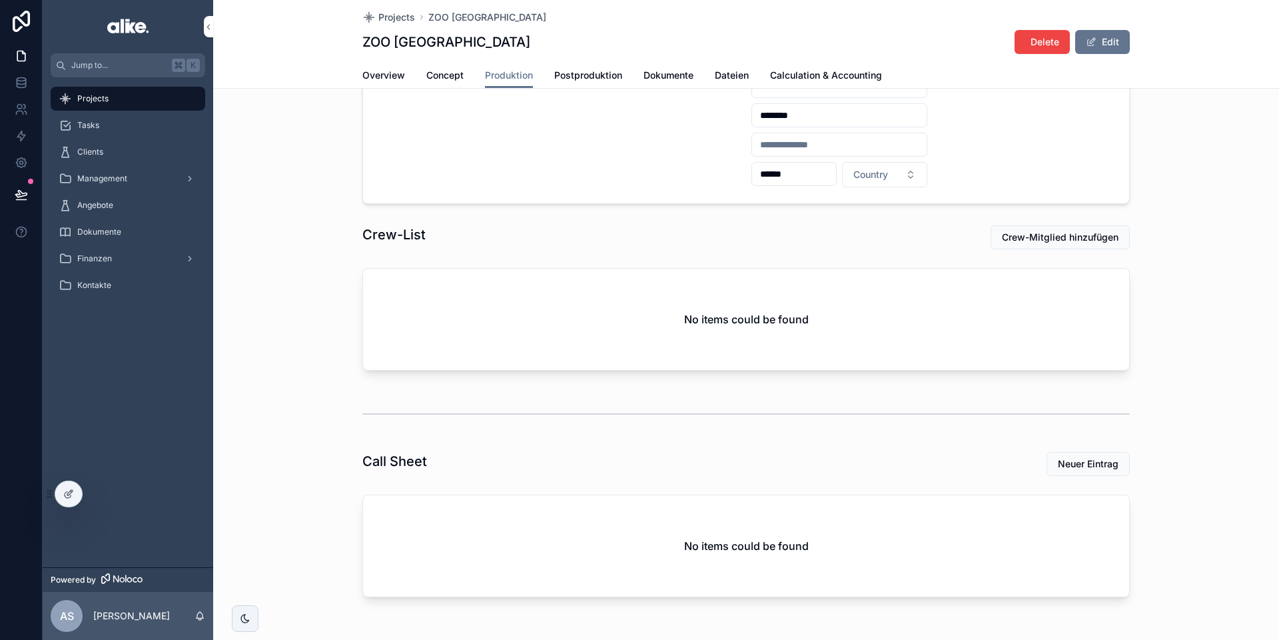
scroll to position [0, 0]
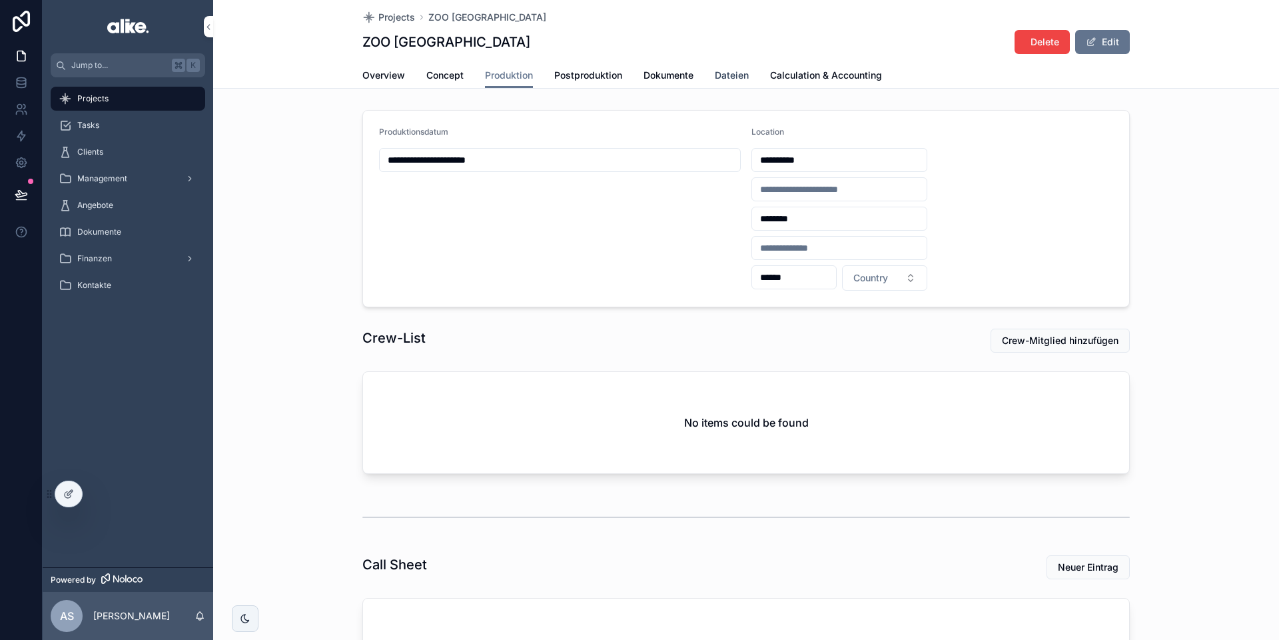
click at [736, 72] on span "Dateien" at bounding box center [732, 75] width 34 height 13
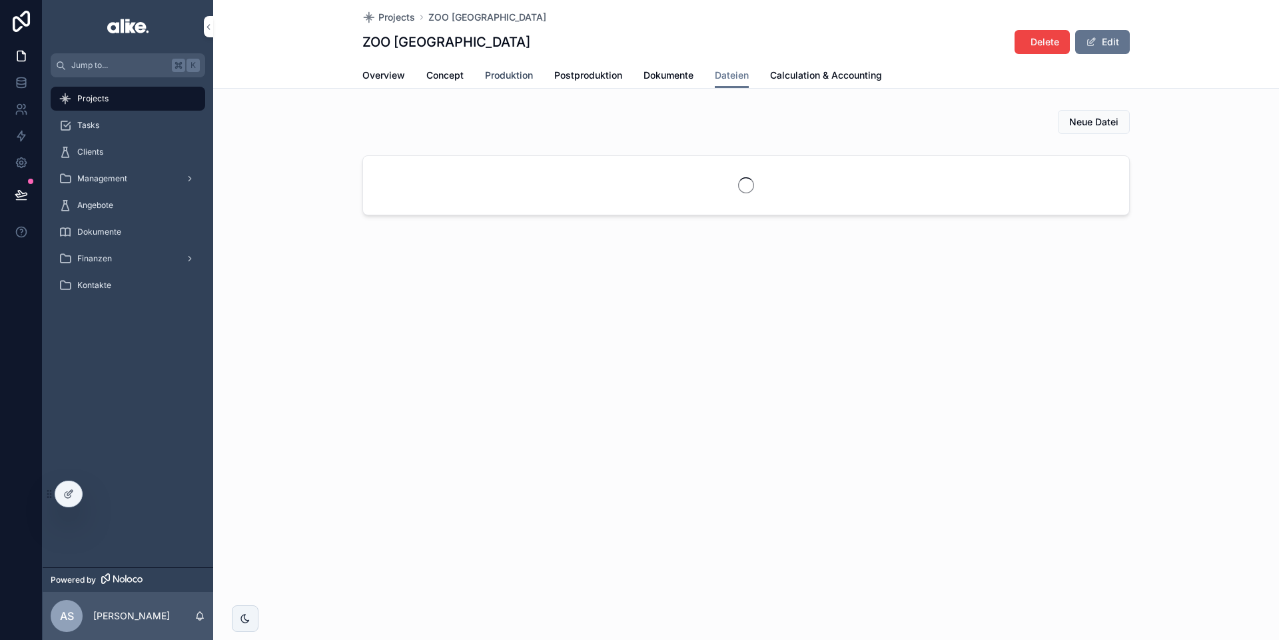
click at [509, 79] on span "Produktion" at bounding box center [509, 75] width 48 height 13
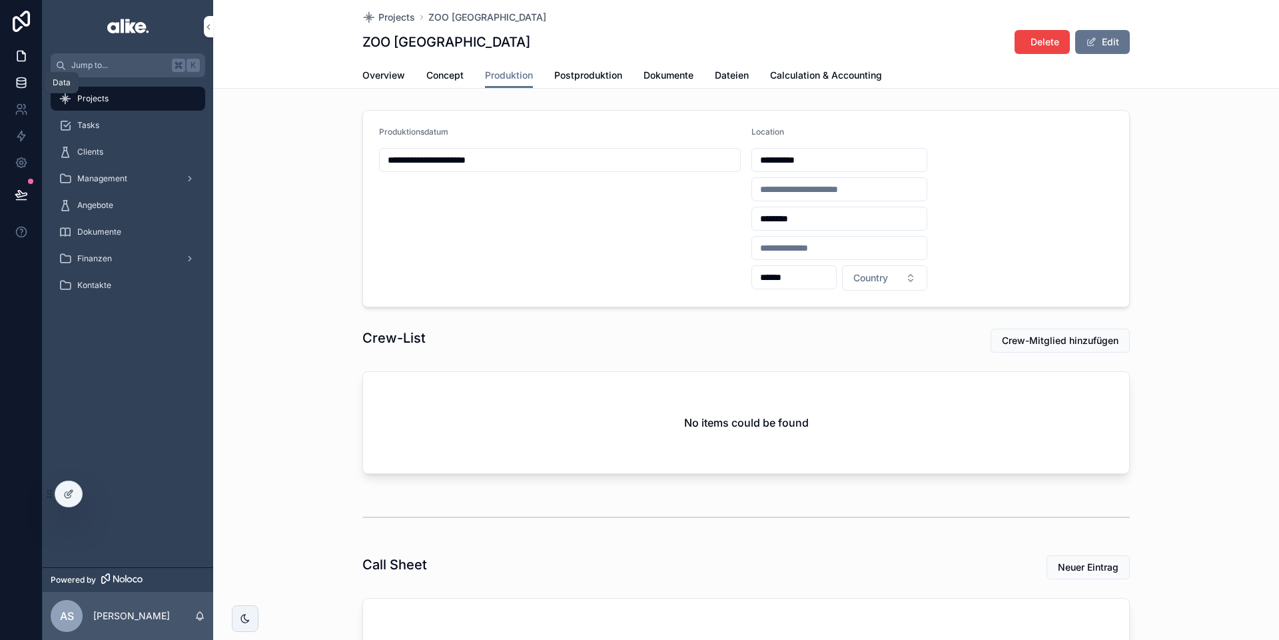
click at [23, 83] on icon at bounding box center [21, 82] width 13 height 13
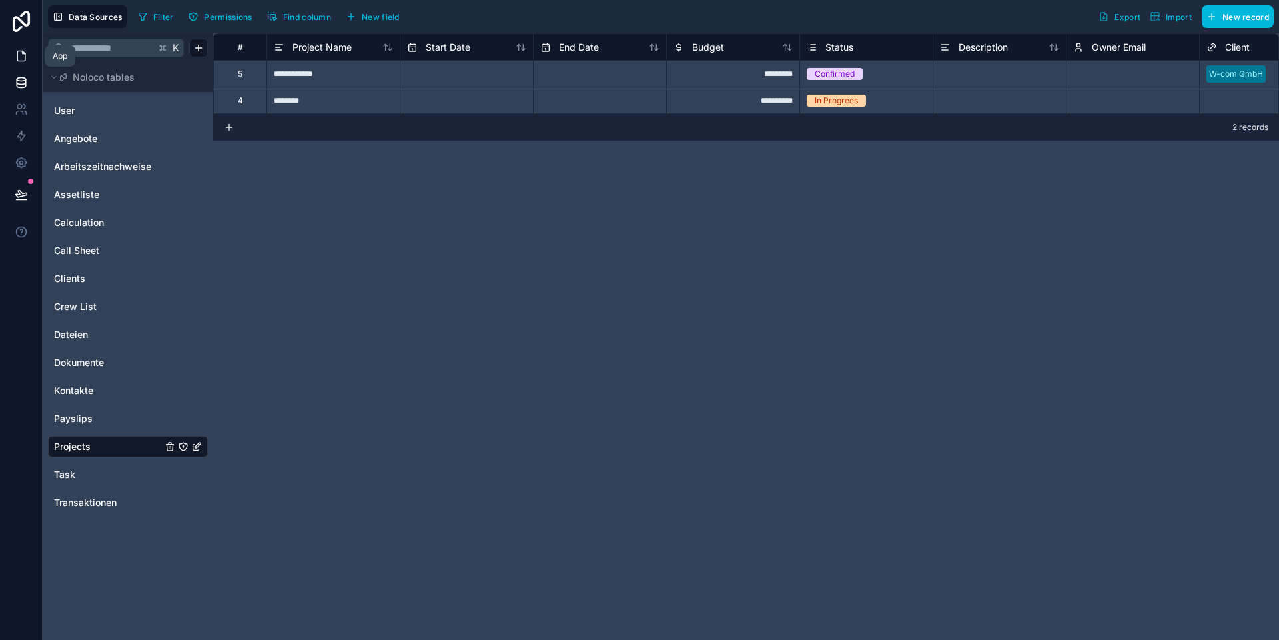
click at [15, 55] on icon at bounding box center [21, 55] width 13 height 13
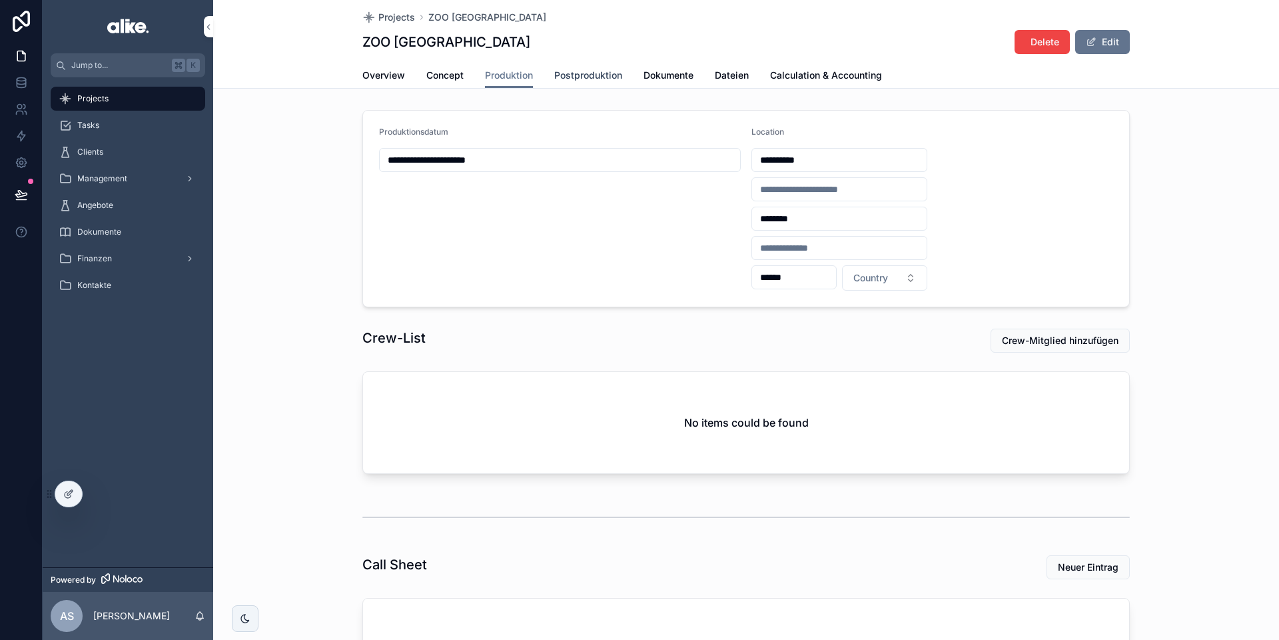
click at [585, 72] on span "Postproduktion" at bounding box center [588, 75] width 68 height 13
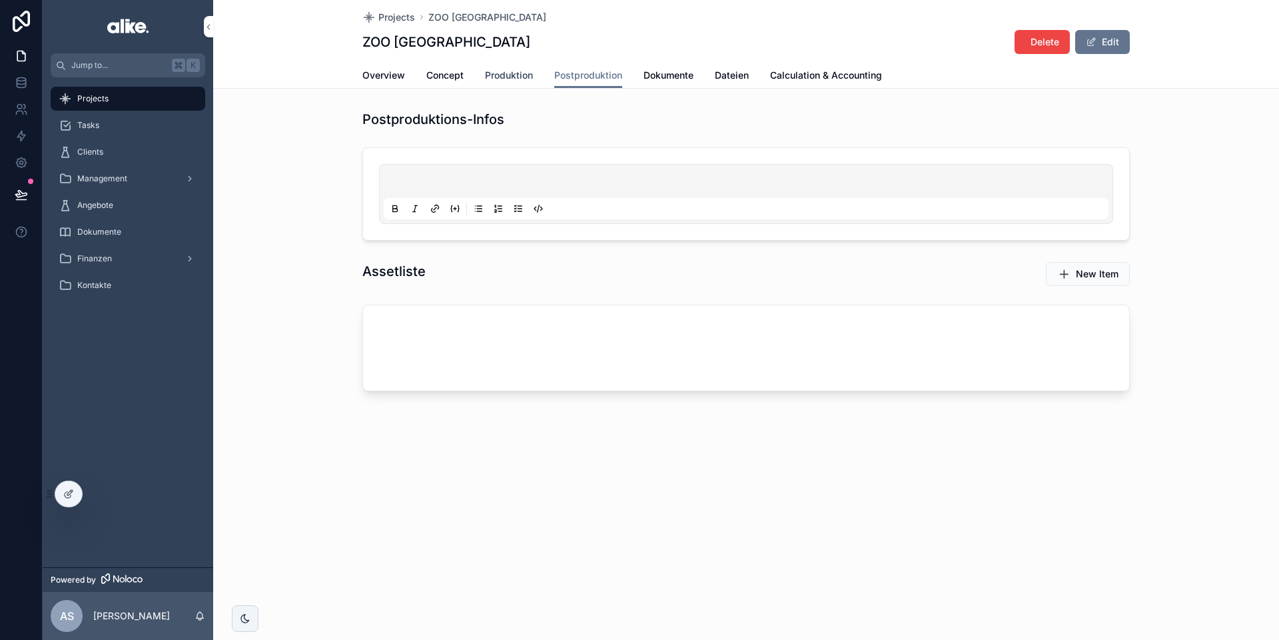
click at [507, 86] on div "Projects ZOO AUGSBURG ZOO AUGSBURG Delete Edit Postproduktion Overview Concept …" at bounding box center [746, 243] width 1066 height 487
click at [507, 78] on span "Produktion" at bounding box center [509, 75] width 48 height 13
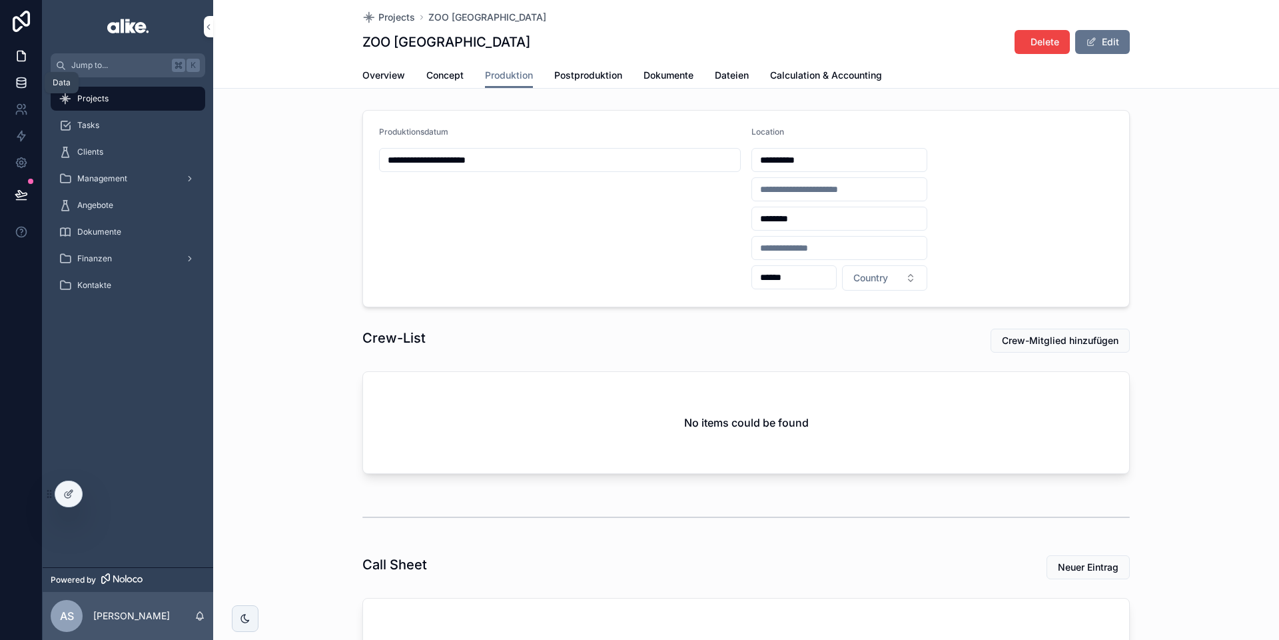
click at [24, 84] on icon at bounding box center [21, 81] width 9 height 5
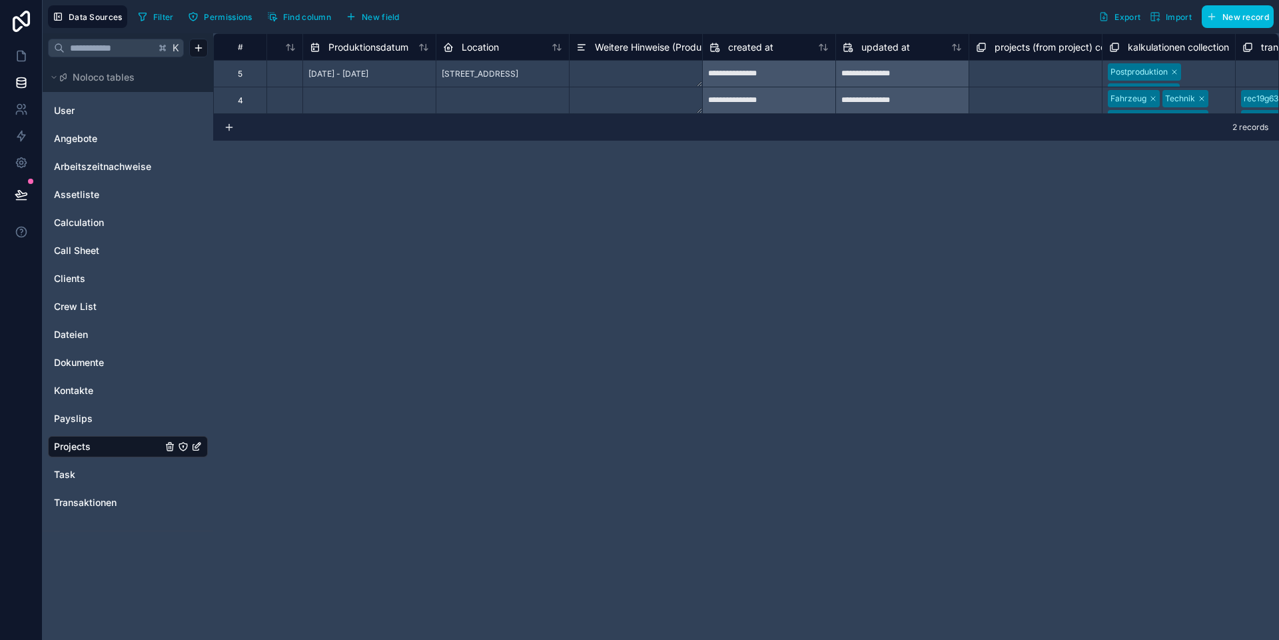
scroll to position [0, 1710]
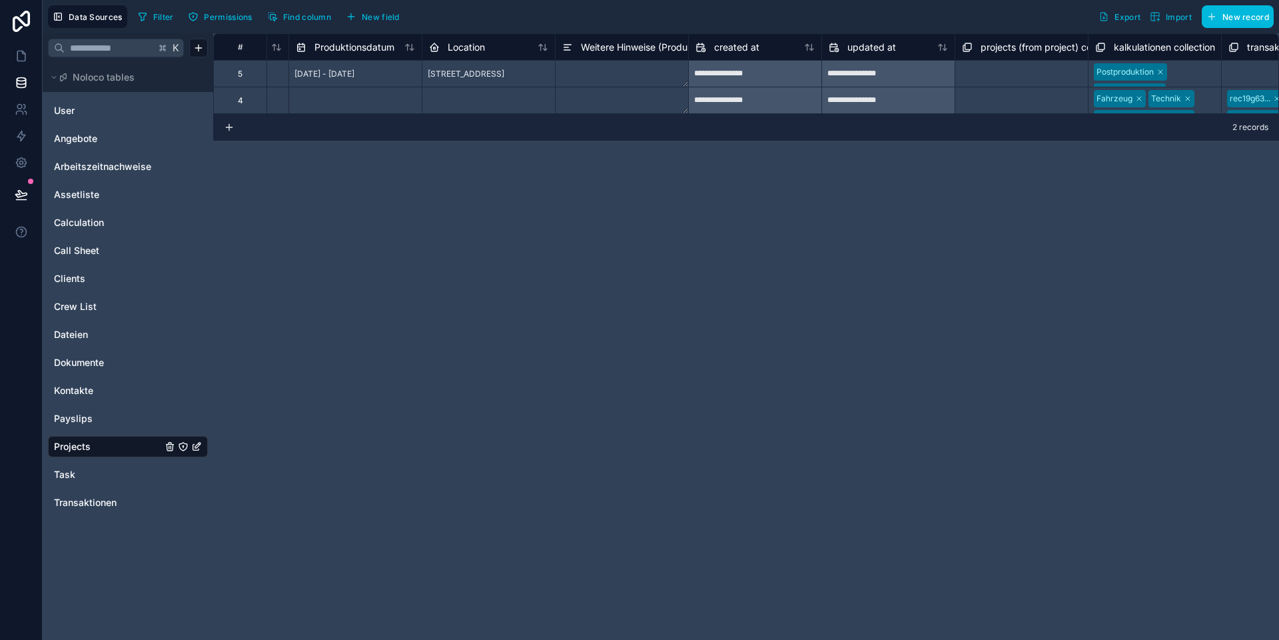
click at [377, 15] on span "New field" at bounding box center [381, 17] width 38 height 10
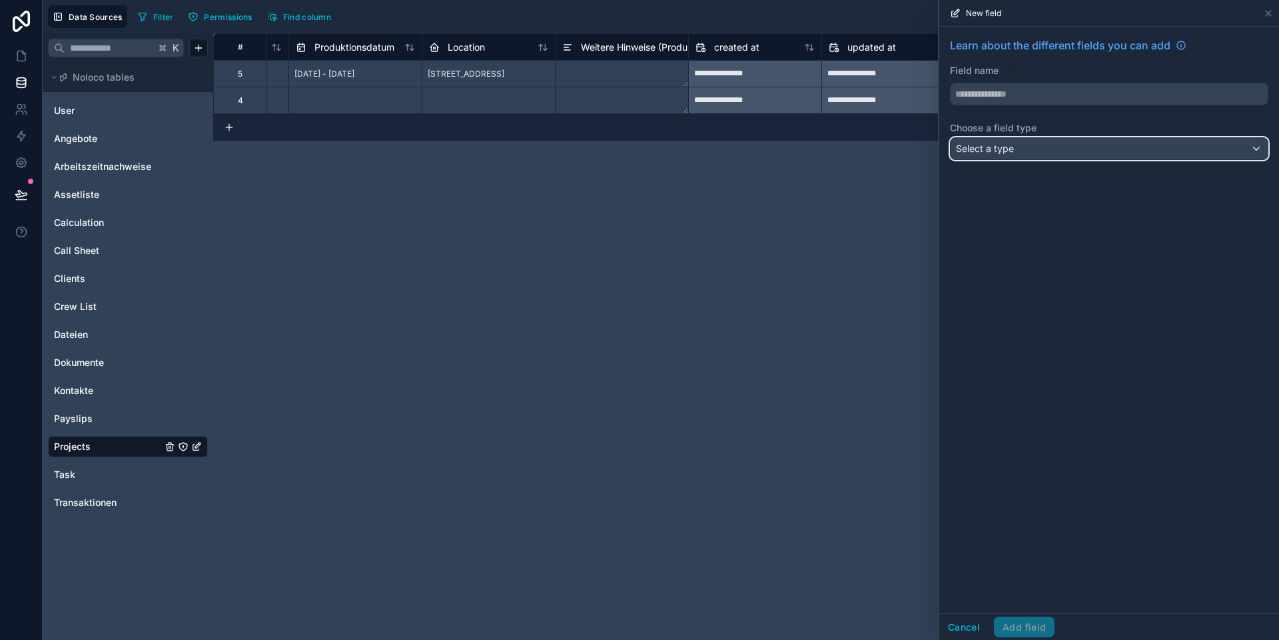
click at [893, 149] on span "Select a type" at bounding box center [985, 148] width 58 height 11
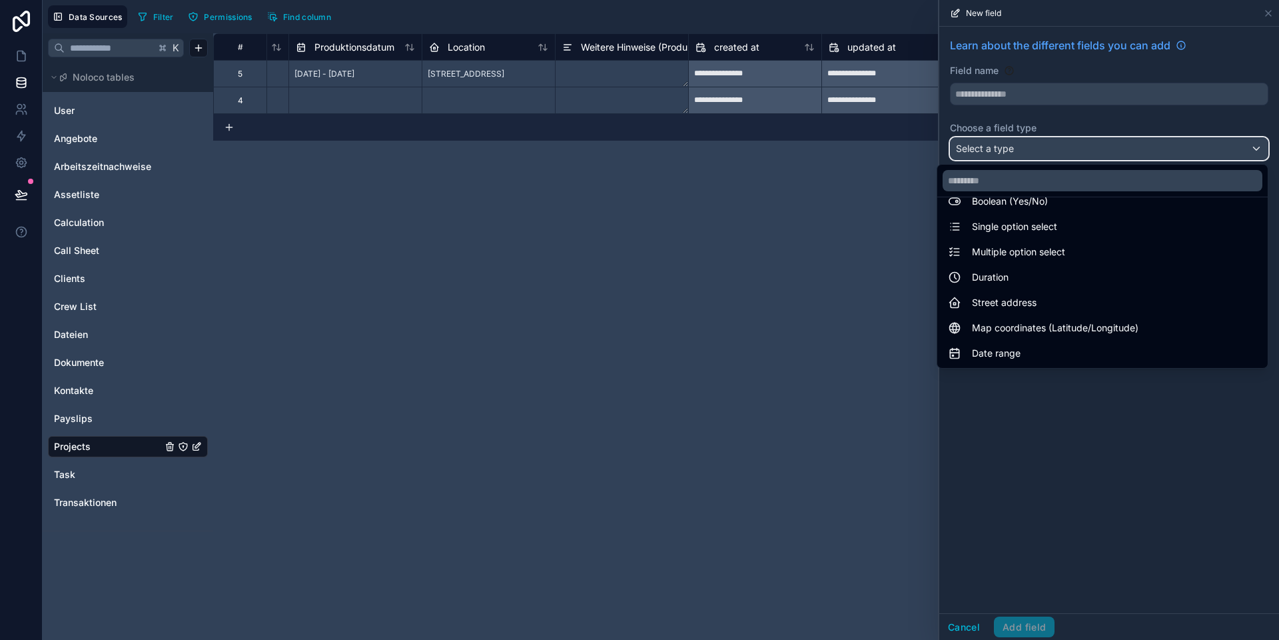
scroll to position [121, 0]
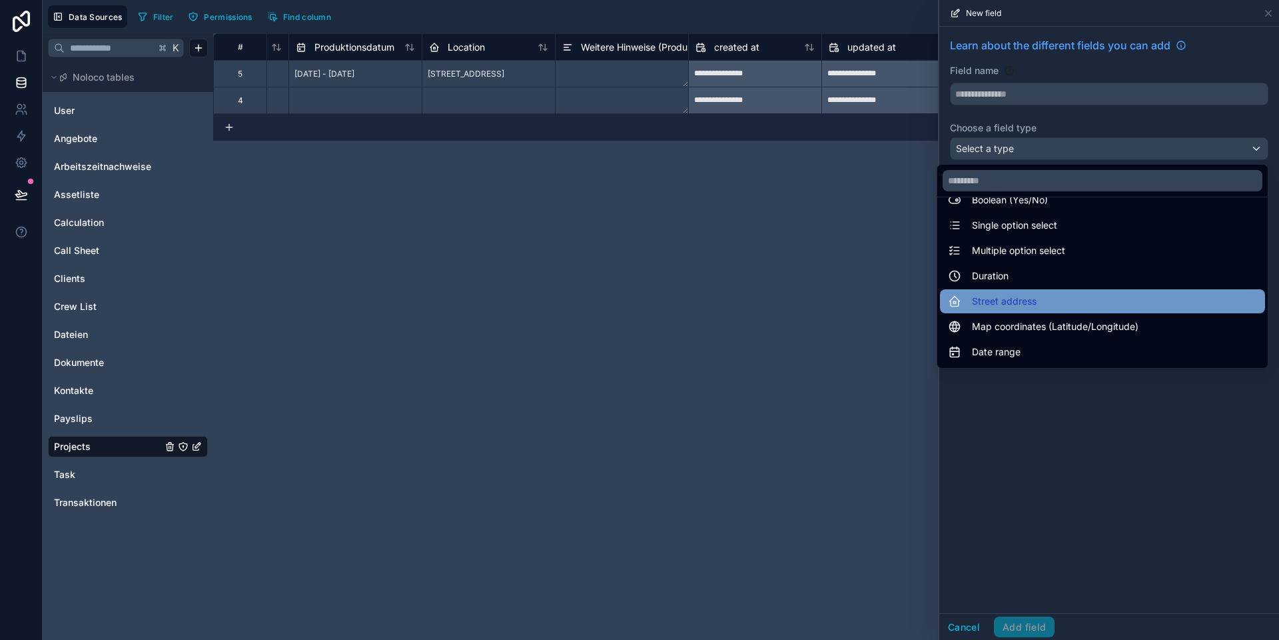
click at [893, 296] on span "Street address" at bounding box center [1004, 301] width 65 height 16
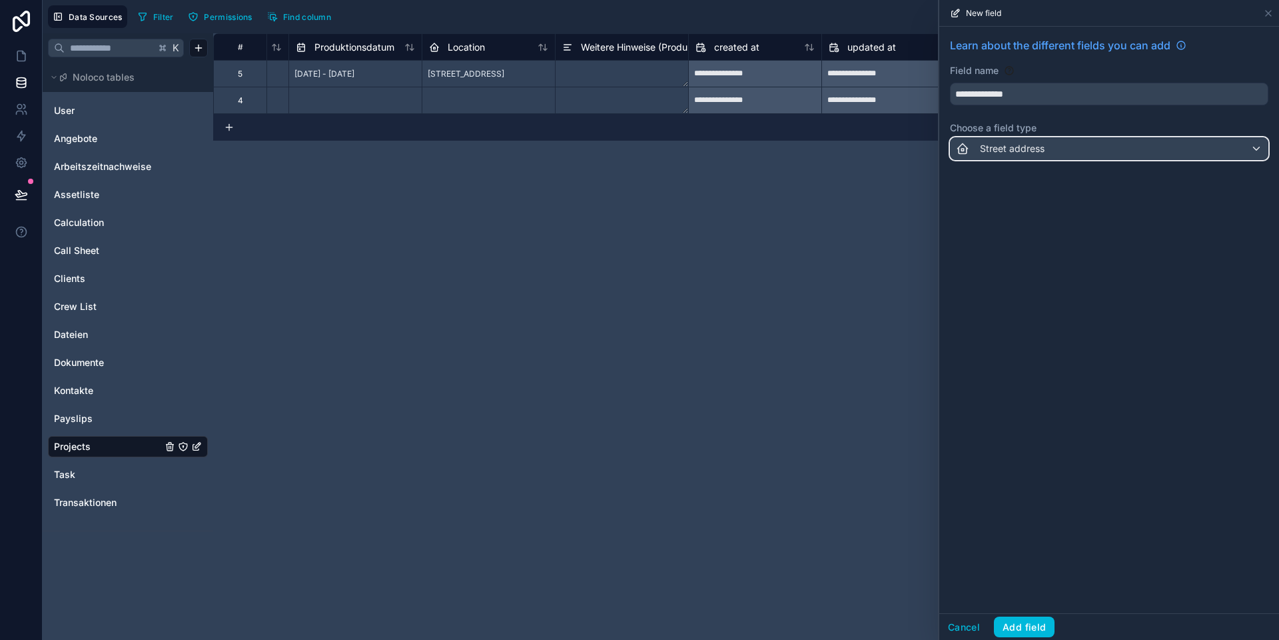
click at [893, 146] on span "Street address" at bounding box center [1012, 148] width 65 height 13
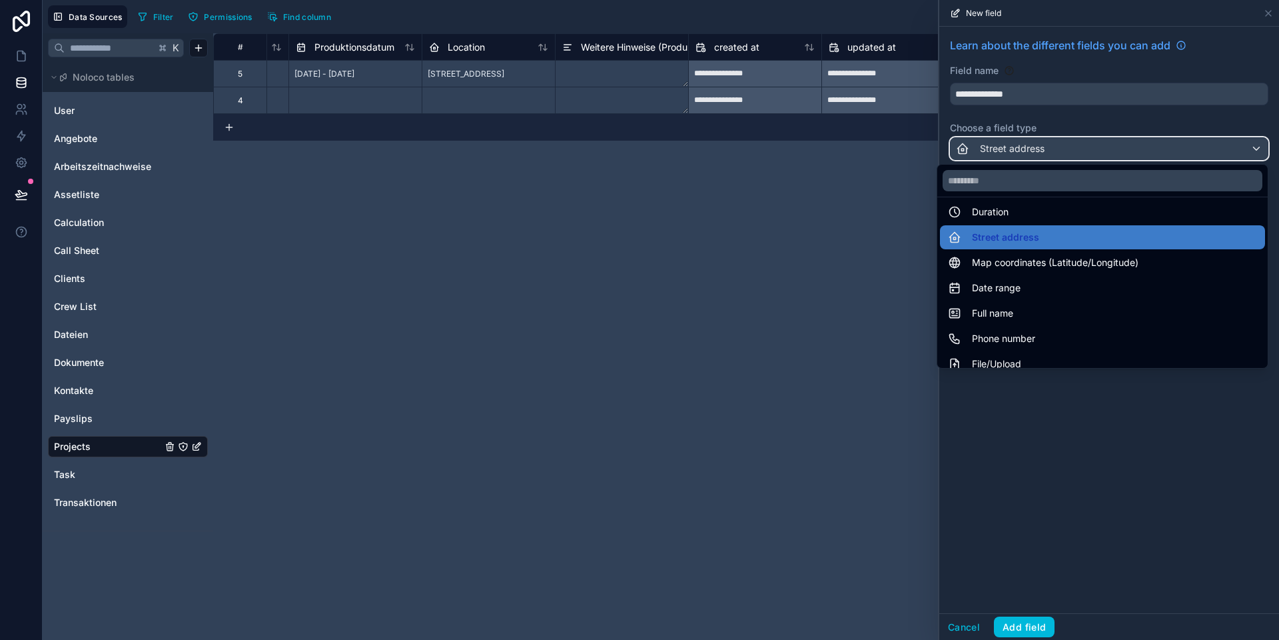
scroll to position [186, 0]
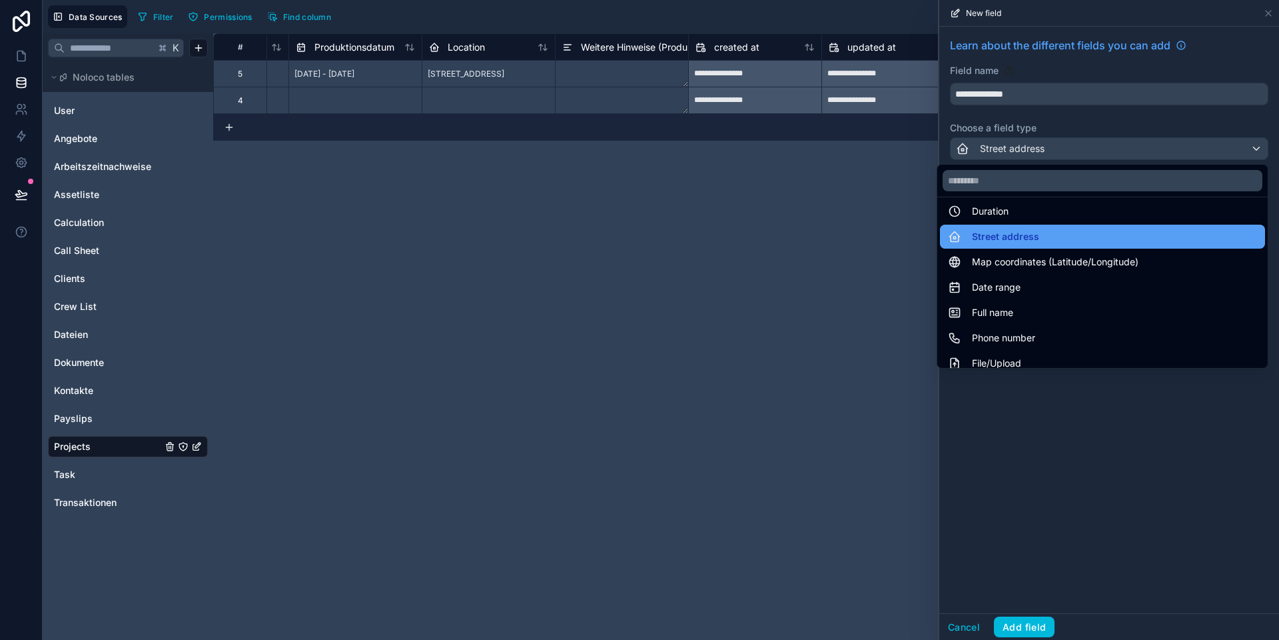
click at [893, 234] on span "Street address" at bounding box center [1005, 237] width 67 height 16
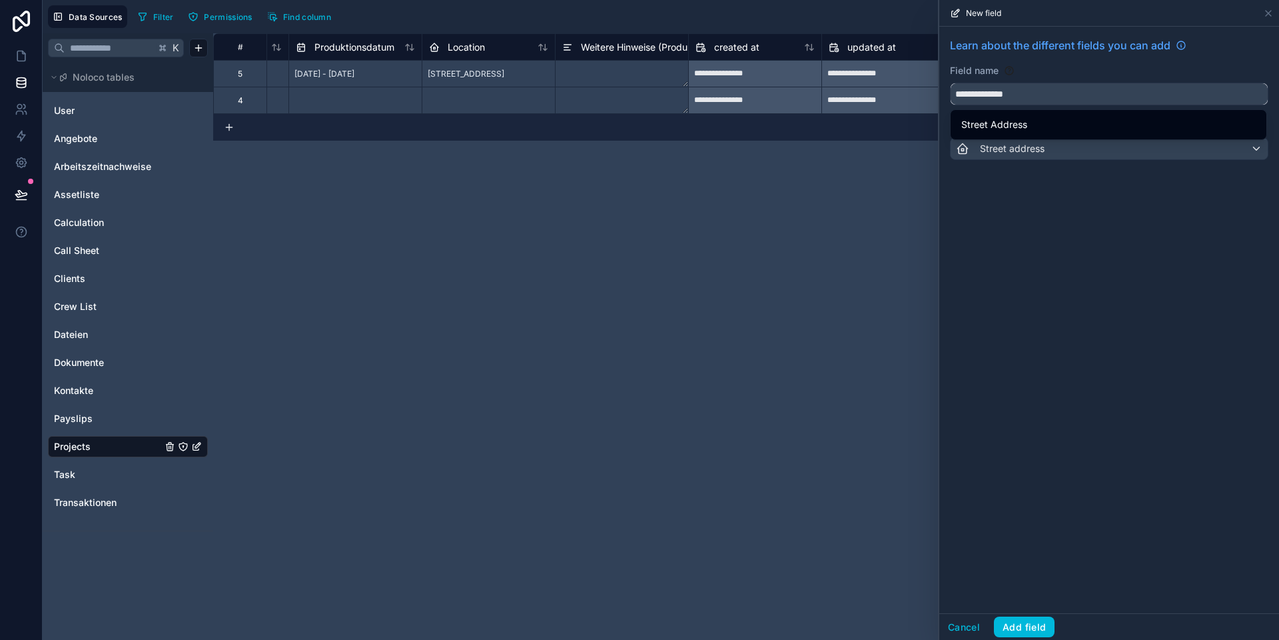
click at [893, 99] on input "**********" at bounding box center [1109, 93] width 317 height 21
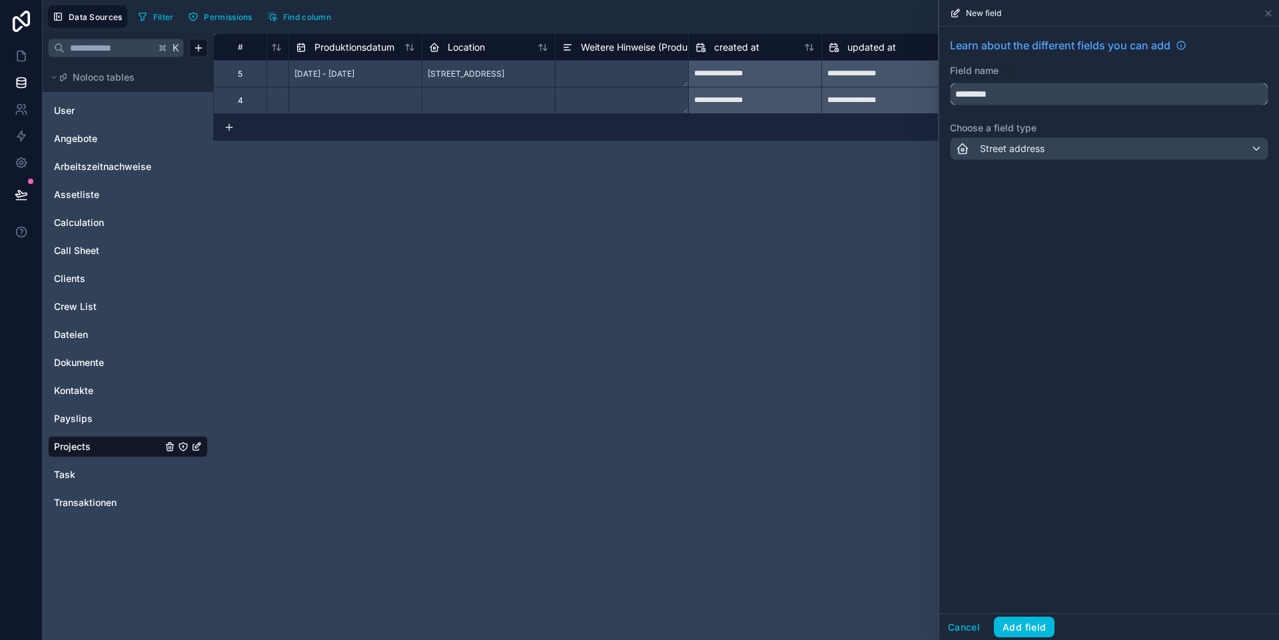
click at [893, 83] on button "********" at bounding box center [1109, 94] width 318 height 23
type input "**********"
click at [893, 155] on div "Street address" at bounding box center [1000, 149] width 89 height 16
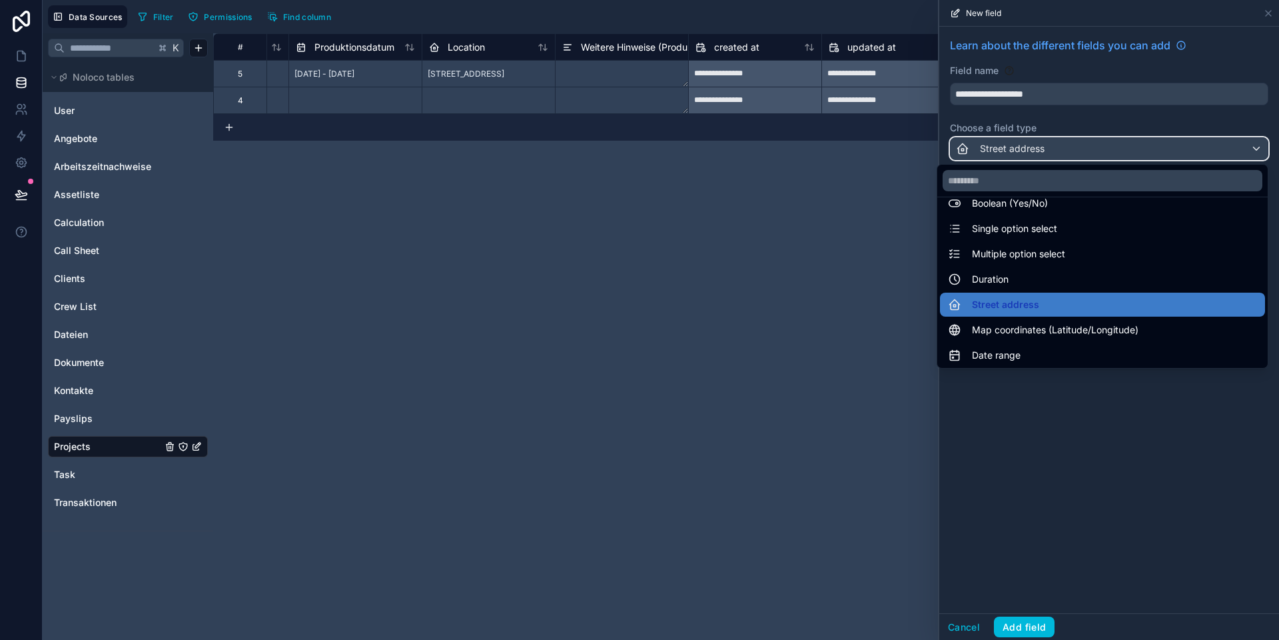
scroll to position [116, 0]
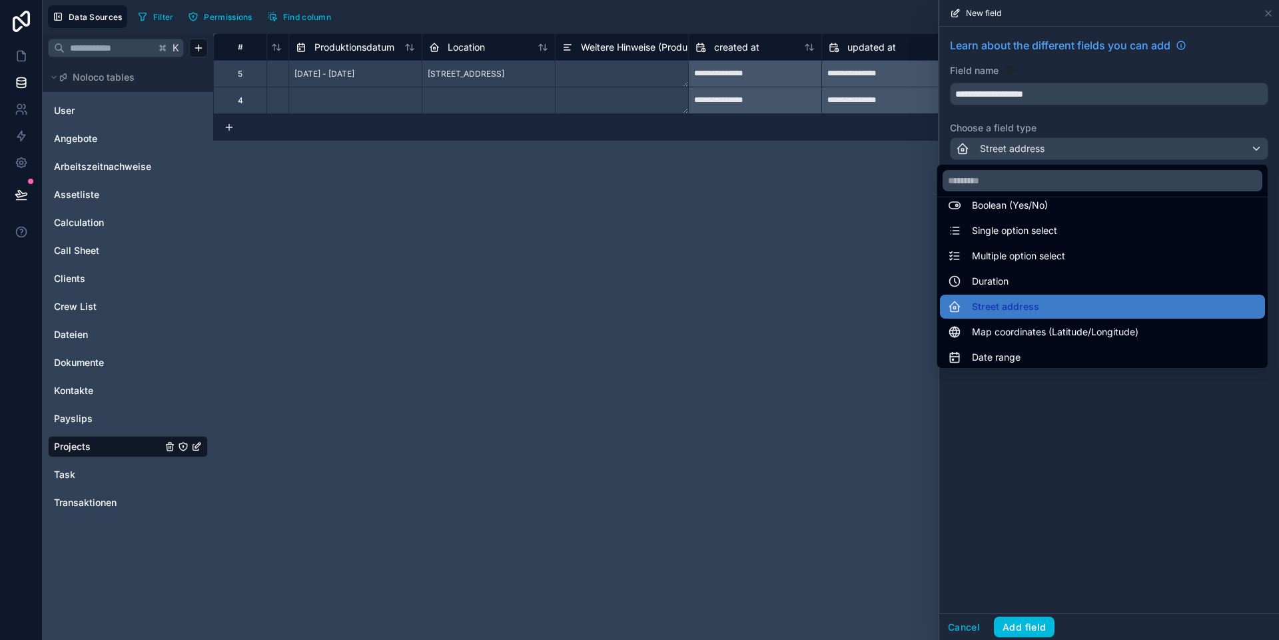
click at [893, 523] on div at bounding box center [1109, 320] width 340 height 640
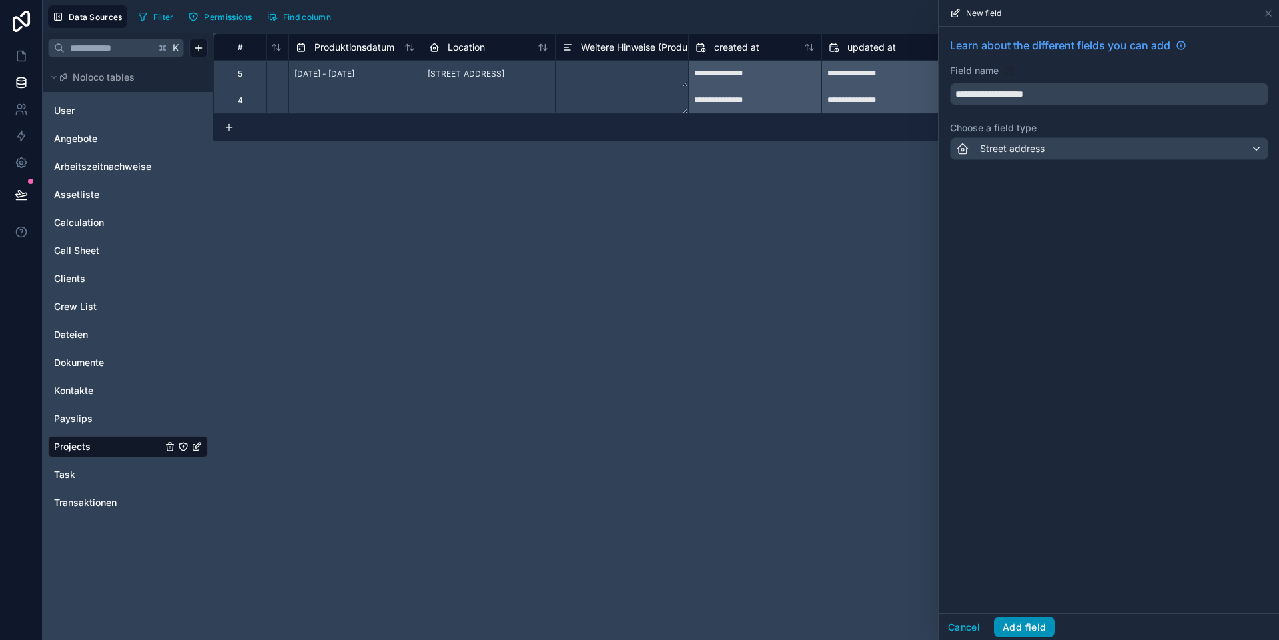
click at [893, 599] on button "Add field" at bounding box center [1024, 626] width 61 height 21
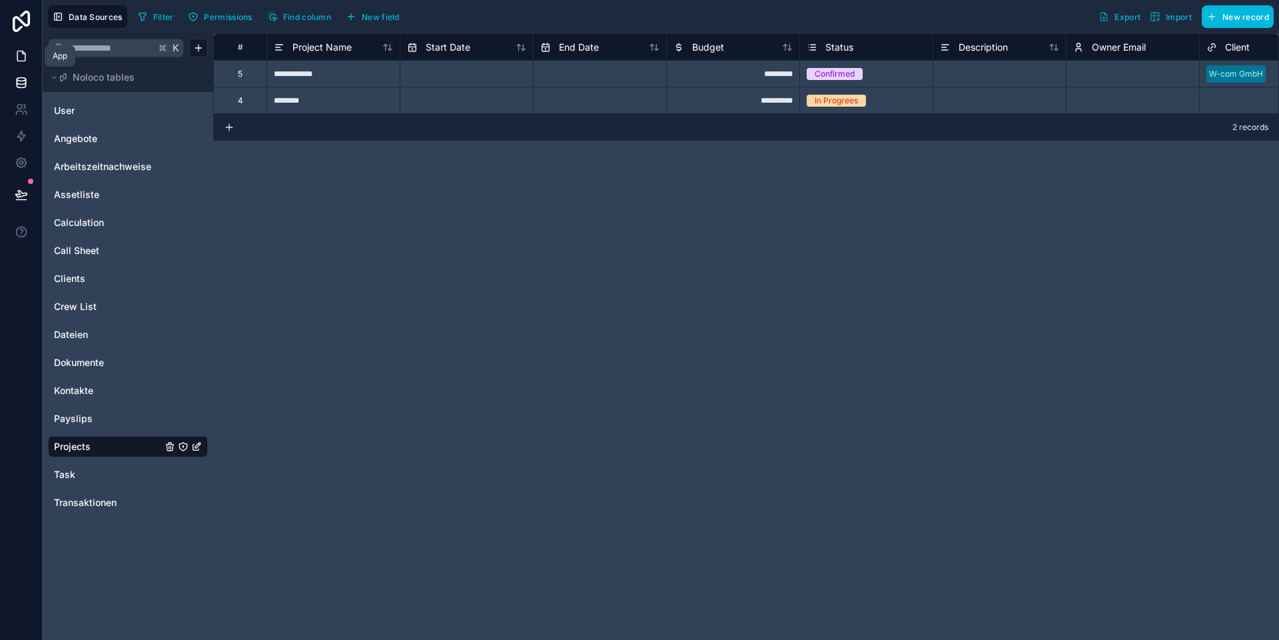
click at [23, 56] on icon at bounding box center [21, 55] width 13 height 13
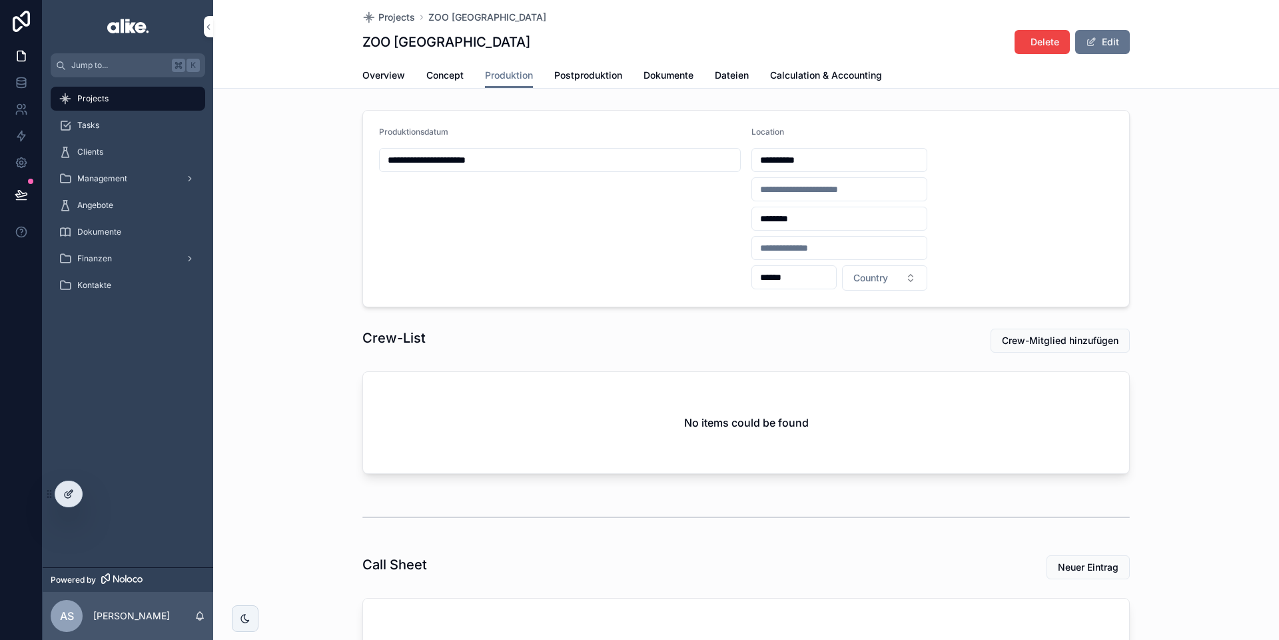
click at [71, 489] on icon at bounding box center [68, 493] width 11 height 11
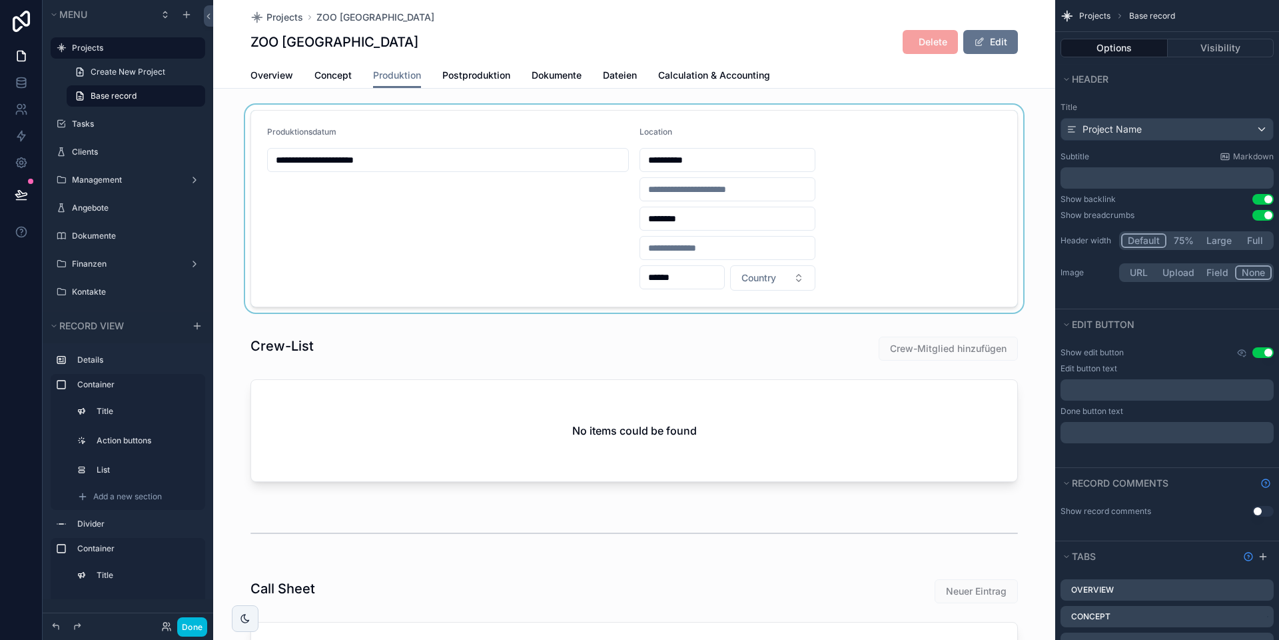
click at [542, 189] on div "scrollable content" at bounding box center [634, 209] width 842 height 208
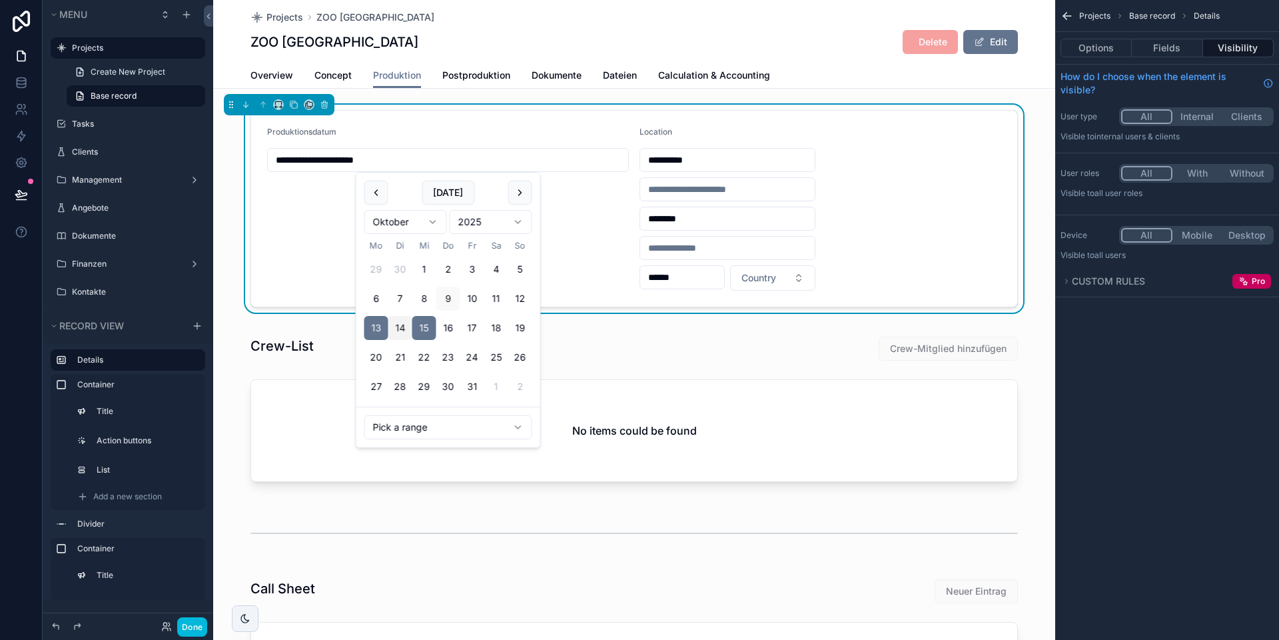
click at [458, 159] on input "**********" at bounding box center [448, 160] width 360 height 19
click at [377, 131] on div "Produktionsdatum" at bounding box center [448, 133] width 362 height 16
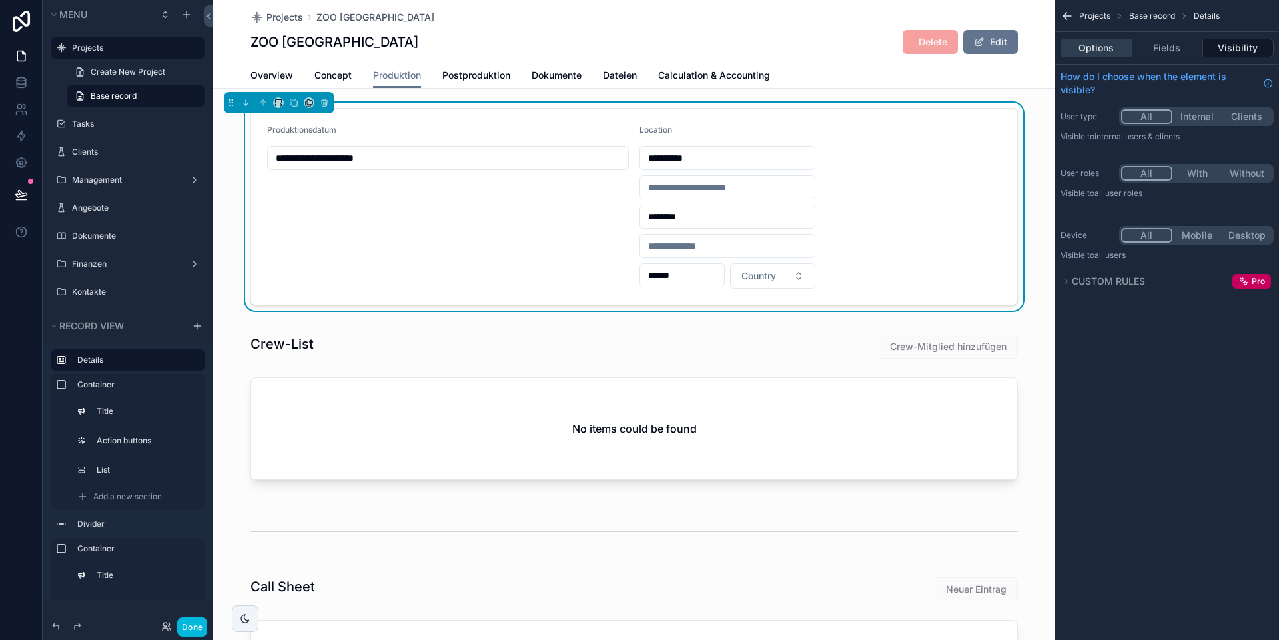
click at [893, 43] on button "Options" at bounding box center [1096, 48] width 71 height 19
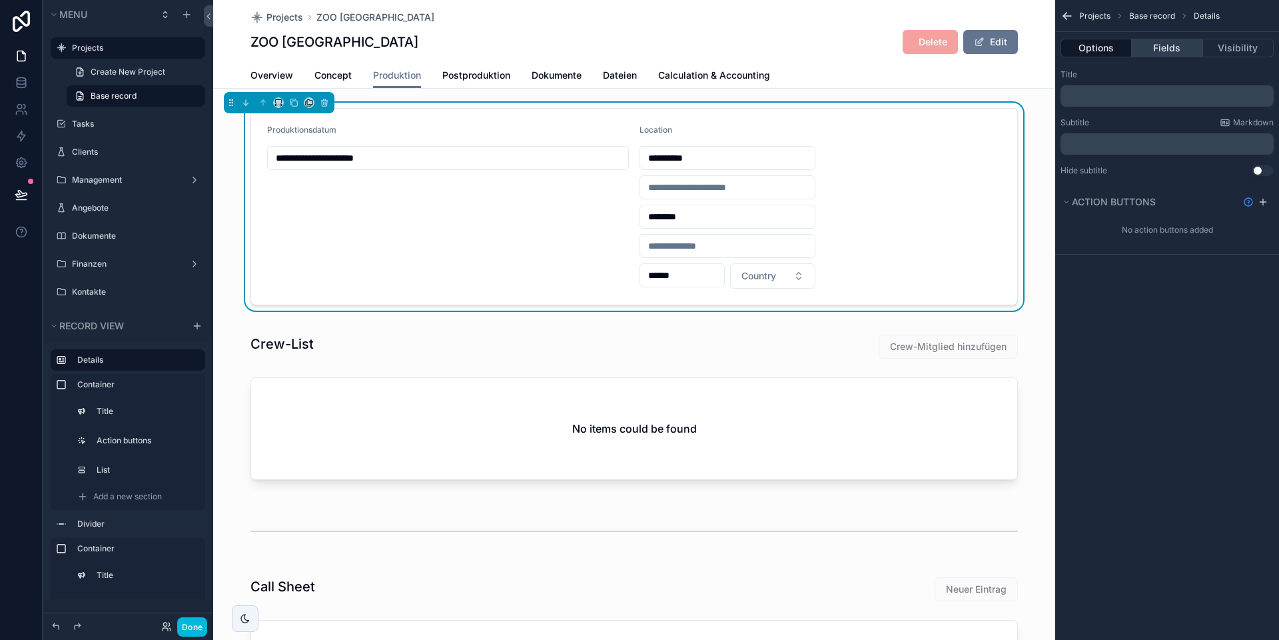
click at [893, 51] on button "Fields" at bounding box center [1167, 48] width 71 height 19
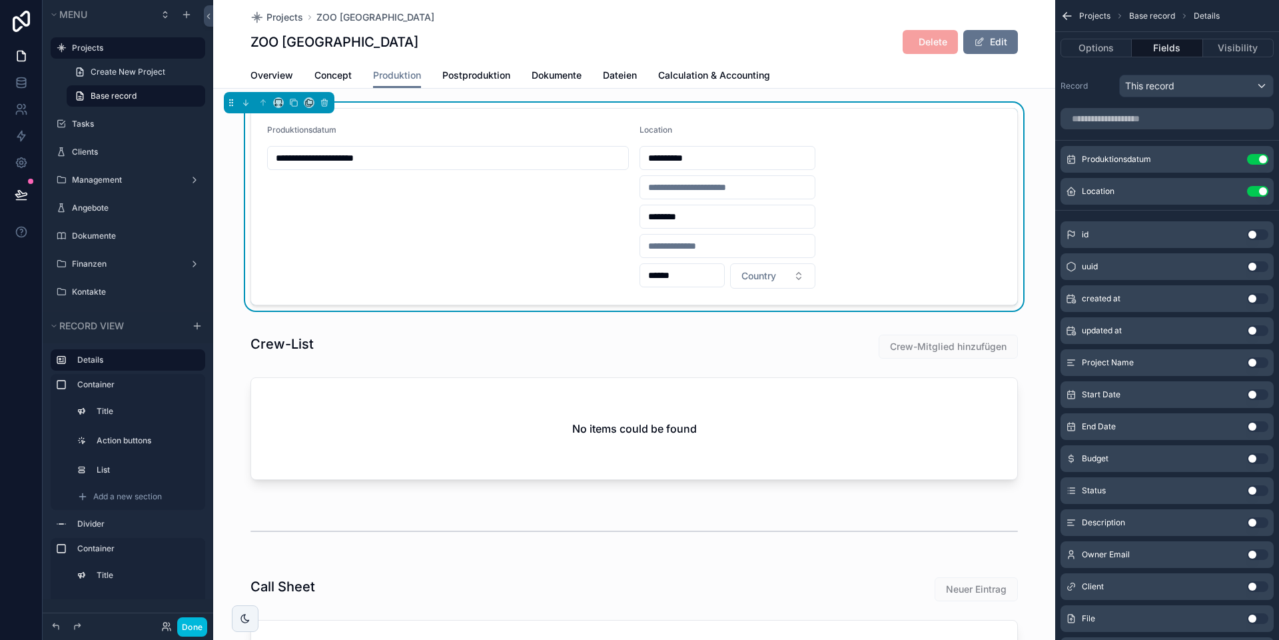
click at [0, 0] on icon "scrollable content" at bounding box center [0, 0] width 0 height 0
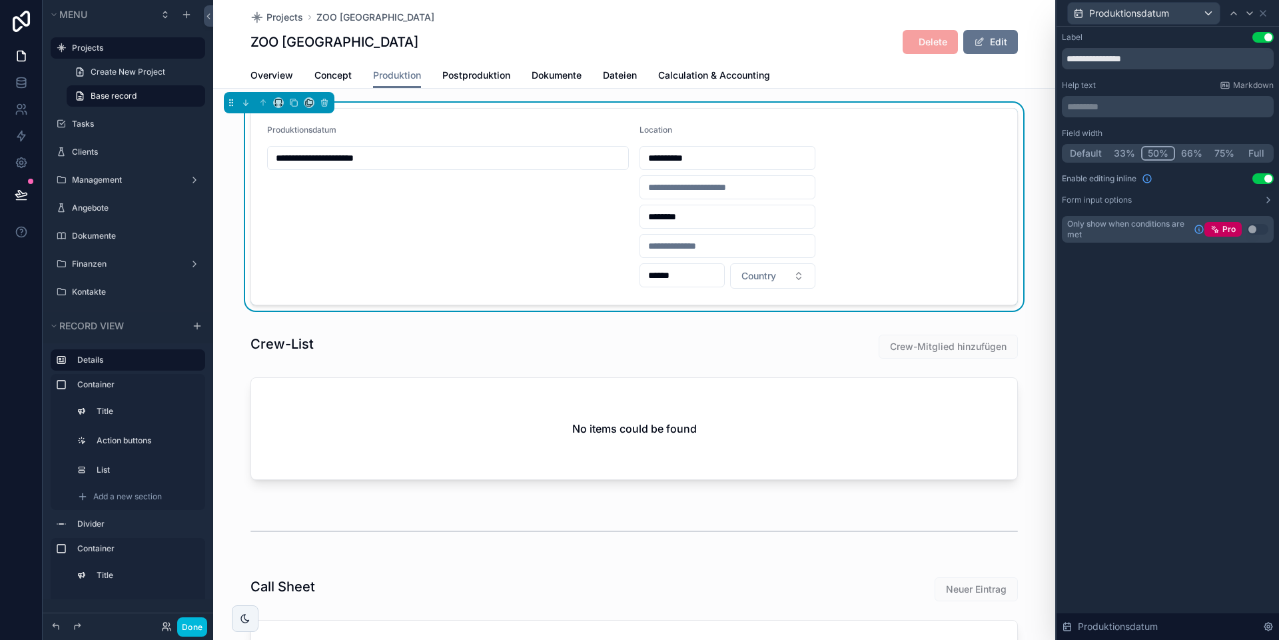
click at [893, 154] on button "33%" at bounding box center [1124, 153] width 33 height 15
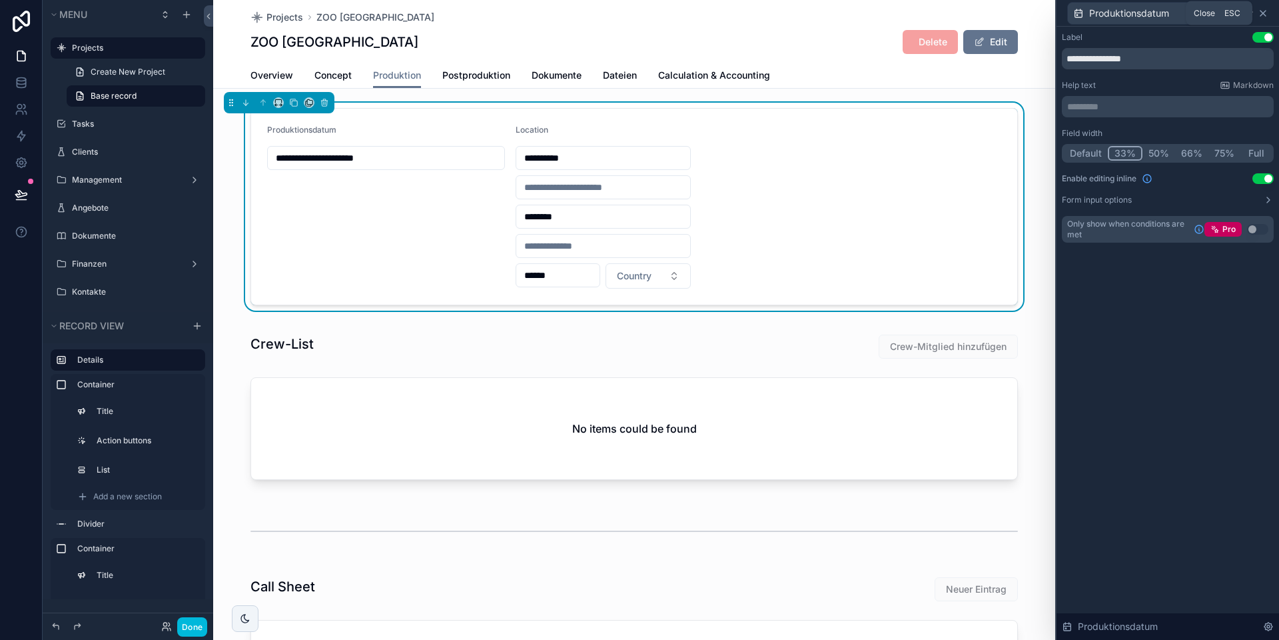
click at [893, 14] on icon at bounding box center [1263, 13] width 11 height 11
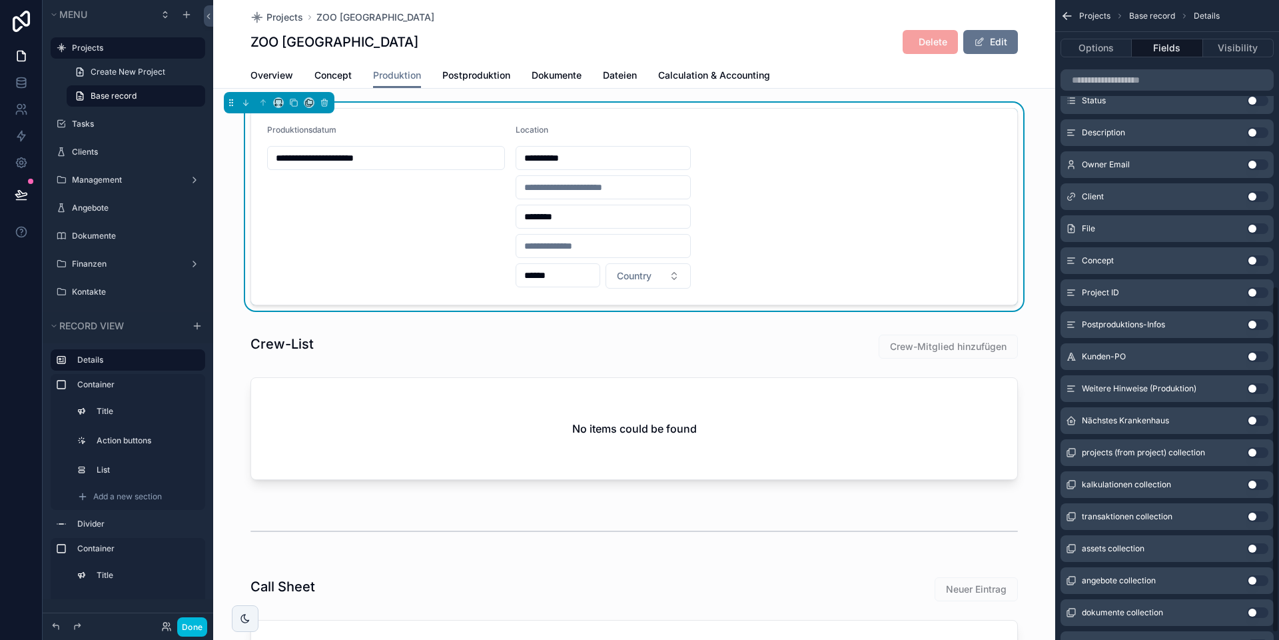
scroll to position [541, 0]
click at [893, 517] on button "Use setting" at bounding box center [1257, 519] width 21 height 11
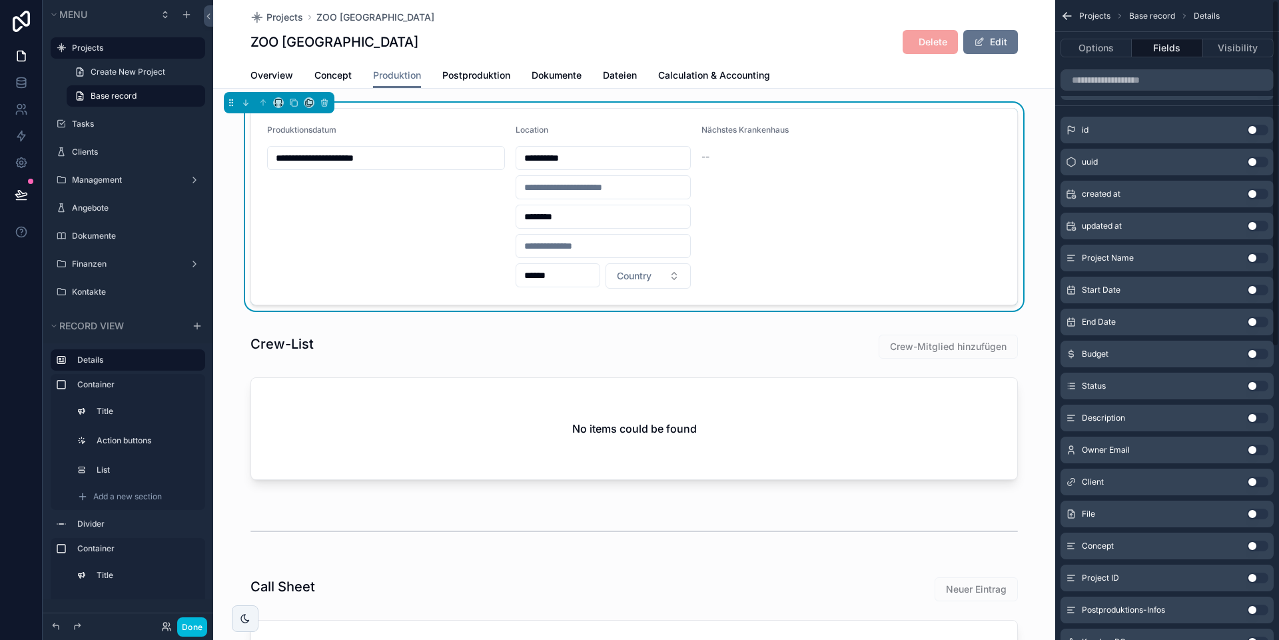
scroll to position [0, 0]
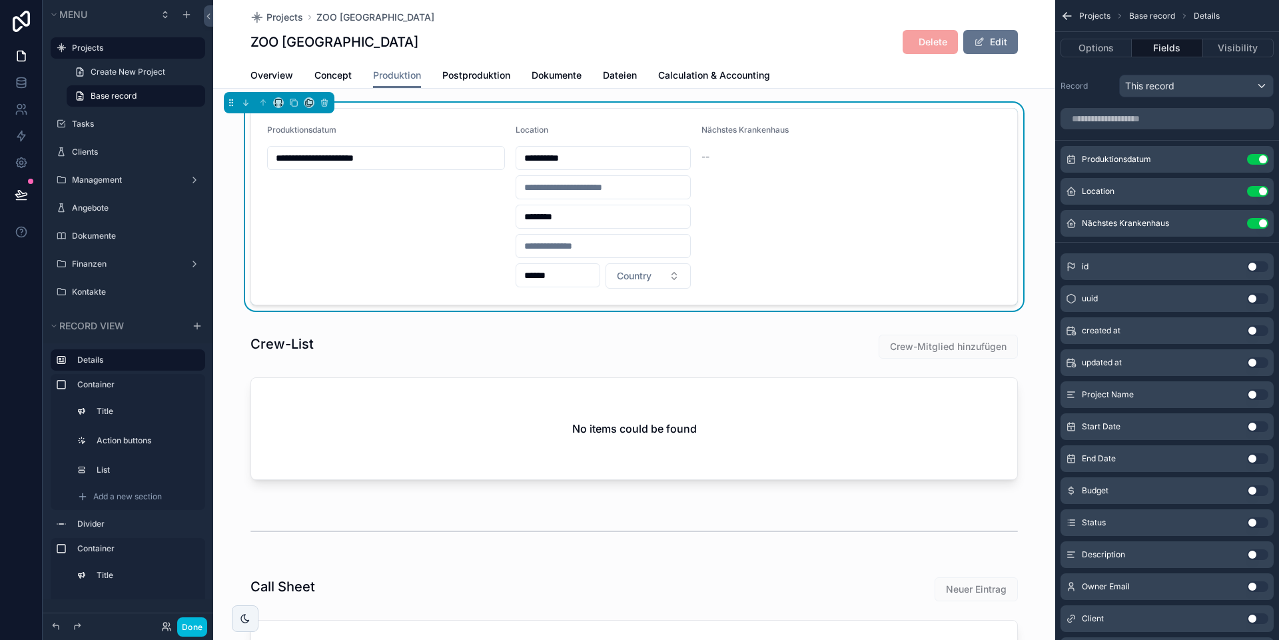
click at [0, 0] on icon "scrollable content" at bounding box center [0, 0] width 0 height 0
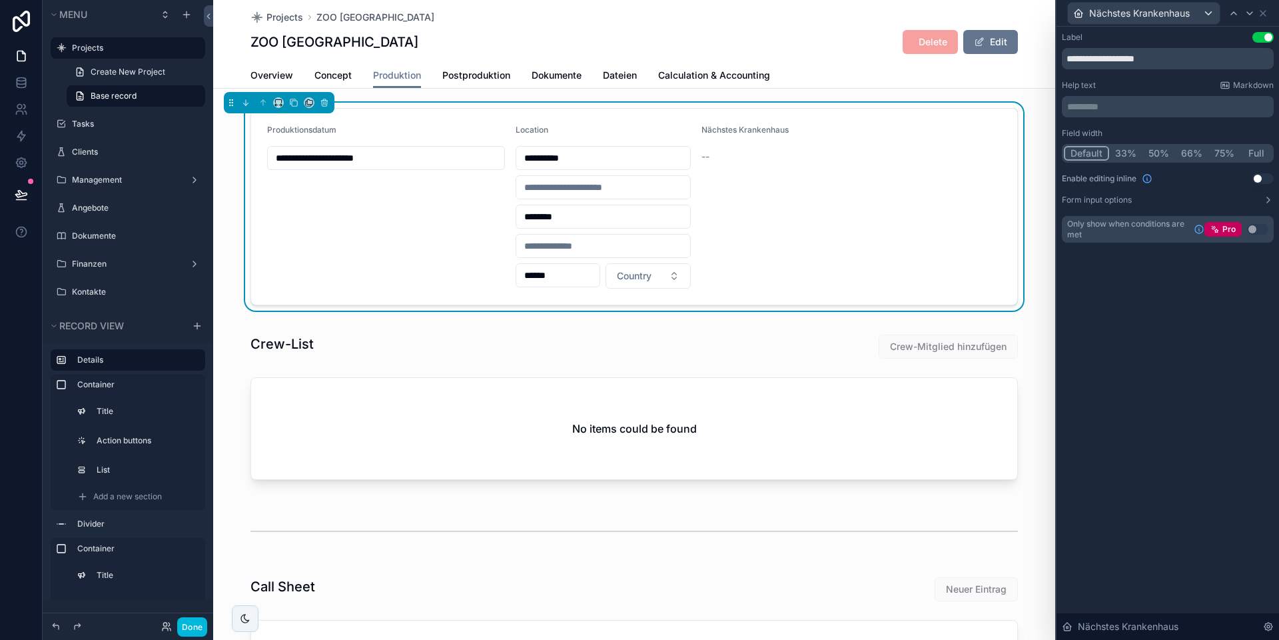
click at [893, 155] on button "33%" at bounding box center [1125, 153] width 33 height 15
click at [893, 195] on button "Form input options" at bounding box center [1168, 200] width 212 height 11
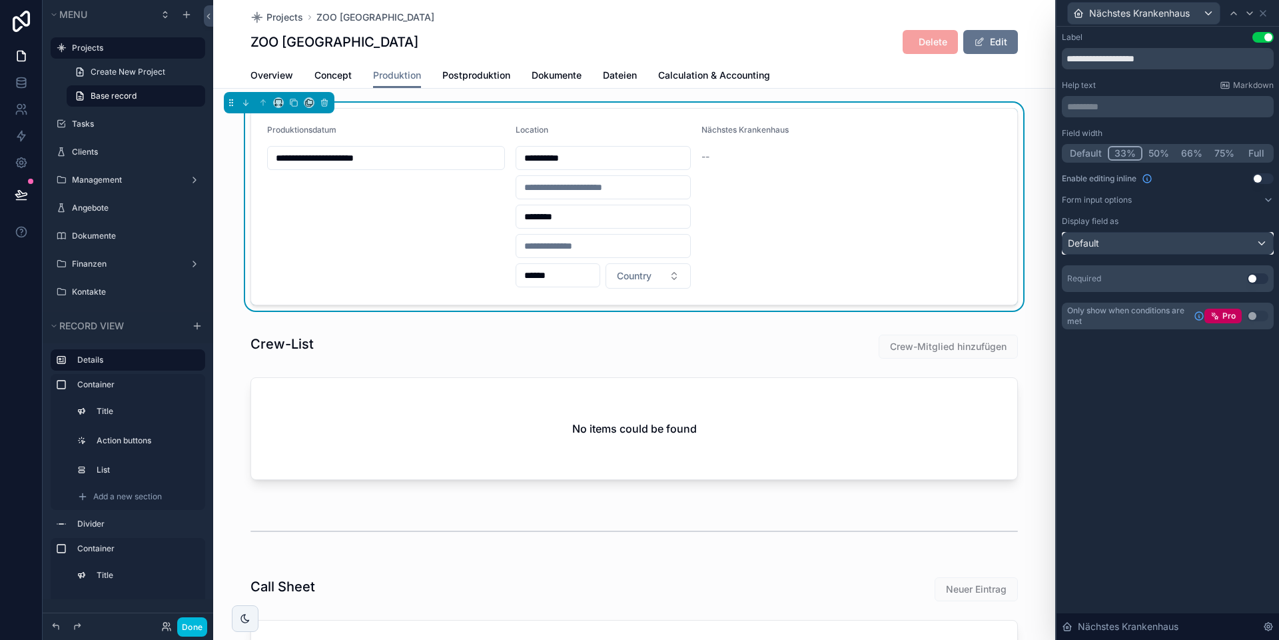
click at [893, 237] on div "Default" at bounding box center [1168, 243] width 211 height 21
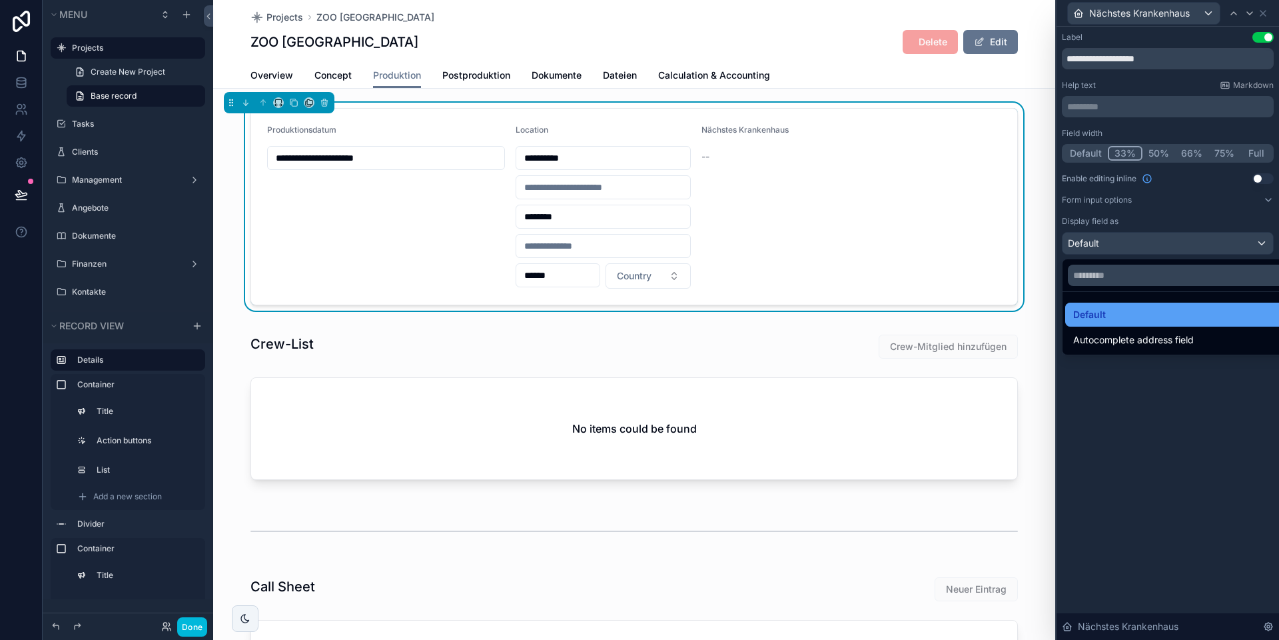
click at [893, 312] on span "Default" at bounding box center [1089, 314] width 33 height 16
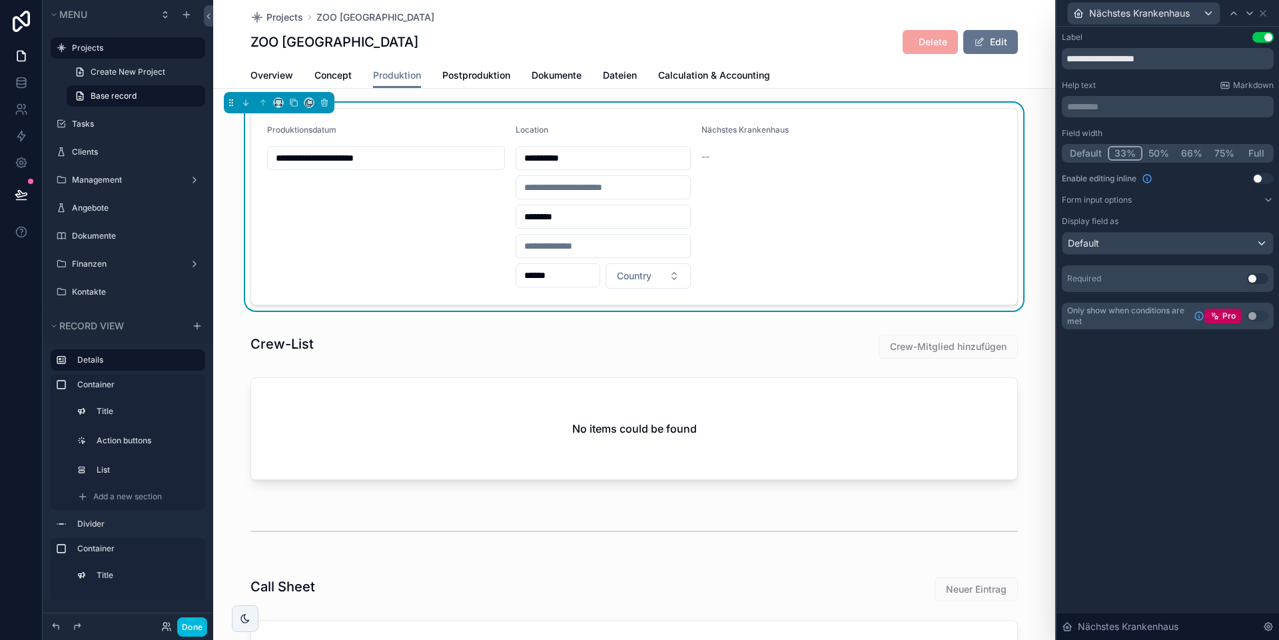
click at [893, 175] on button "Use setting" at bounding box center [1262, 178] width 21 height 11
click at [893, 15] on icon at bounding box center [1263, 13] width 11 height 11
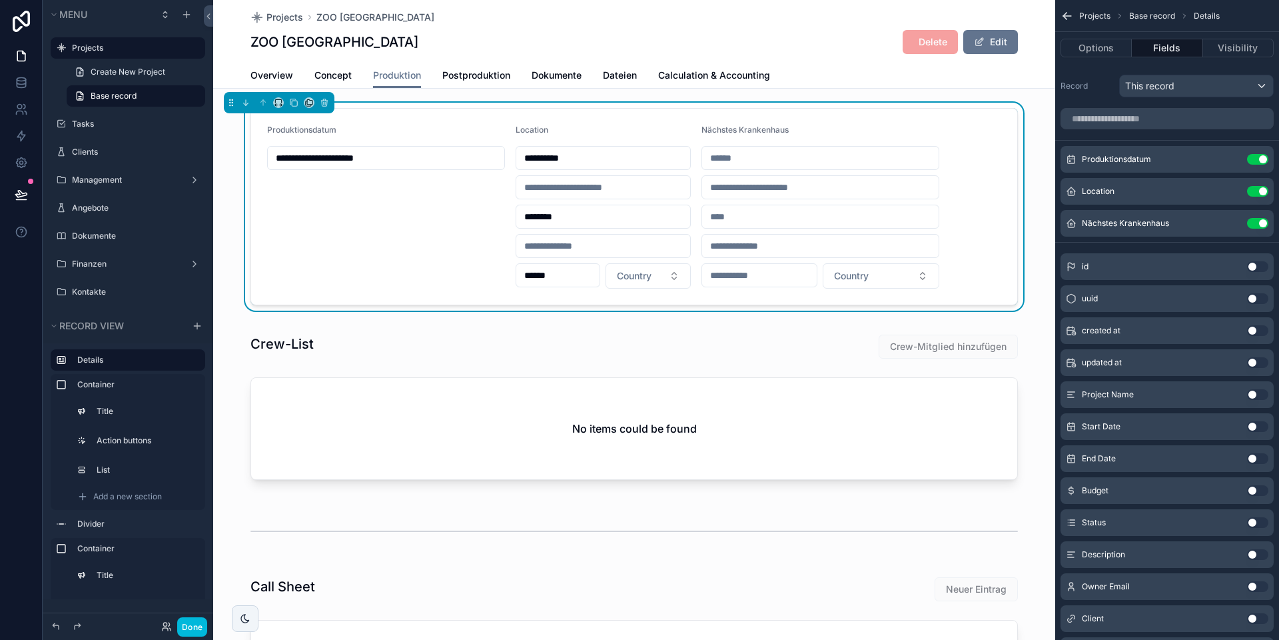
click at [0, 0] on icon "scrollable content" at bounding box center [0, 0] width 0 height 0
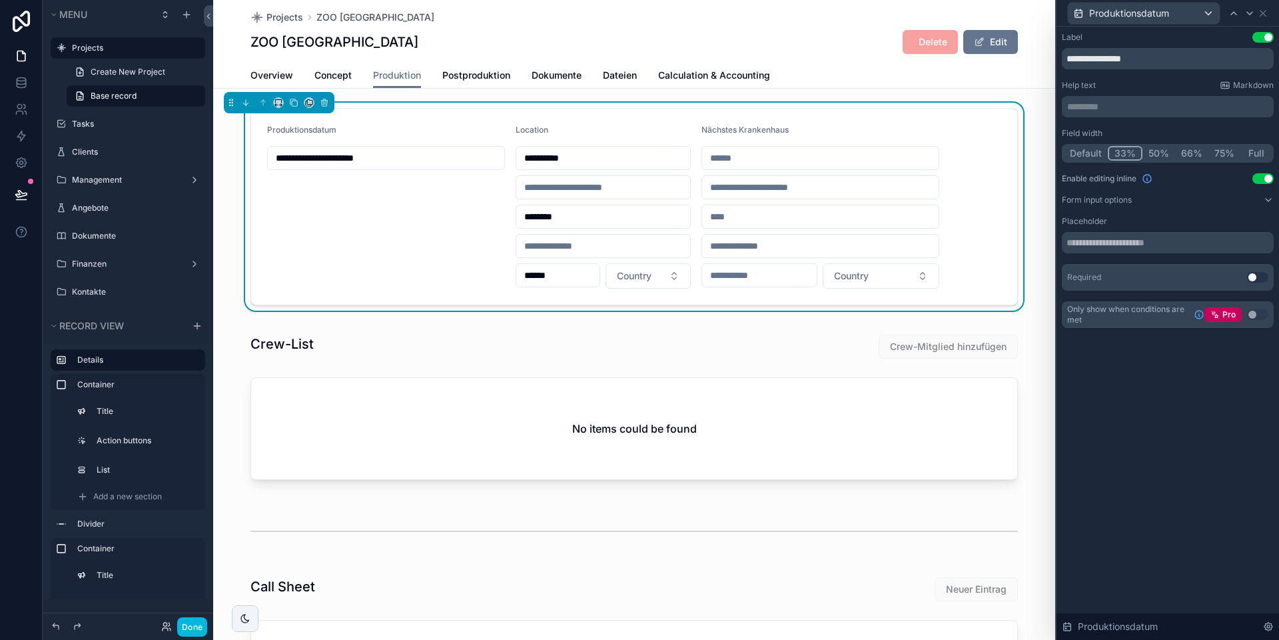
click at [893, 153] on button "33%" at bounding box center [1125, 153] width 35 height 15
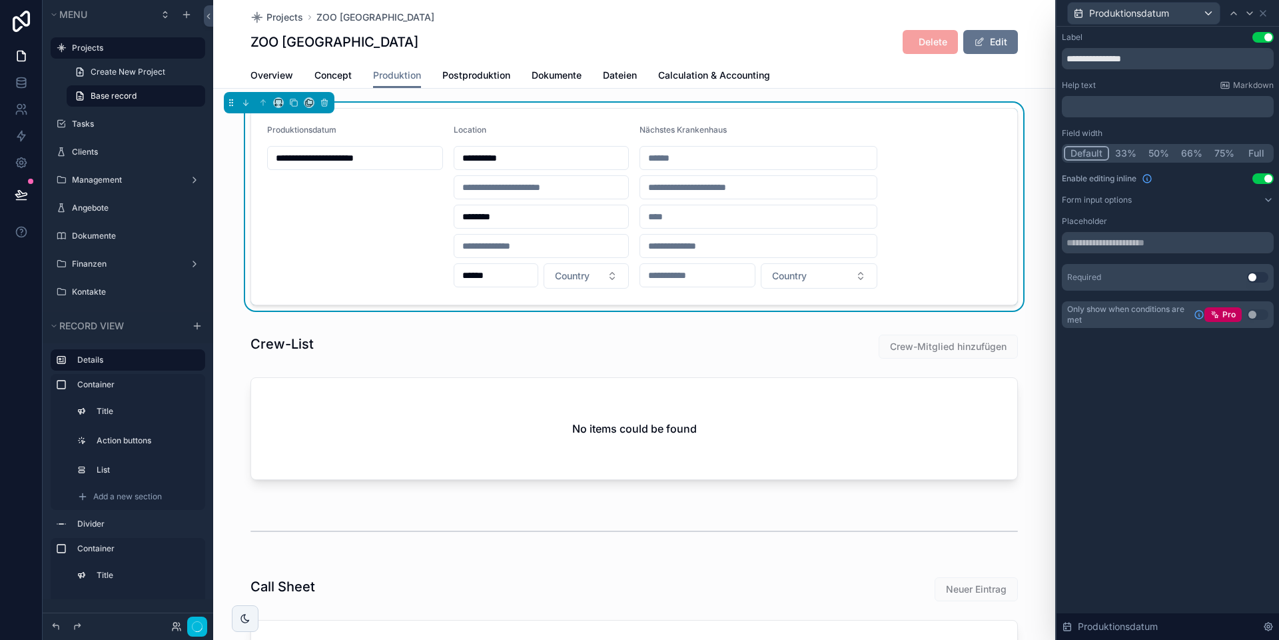
click at [893, 154] on button "Default" at bounding box center [1086, 153] width 45 height 15
click at [893, 152] on button "33%" at bounding box center [1125, 153] width 33 height 15
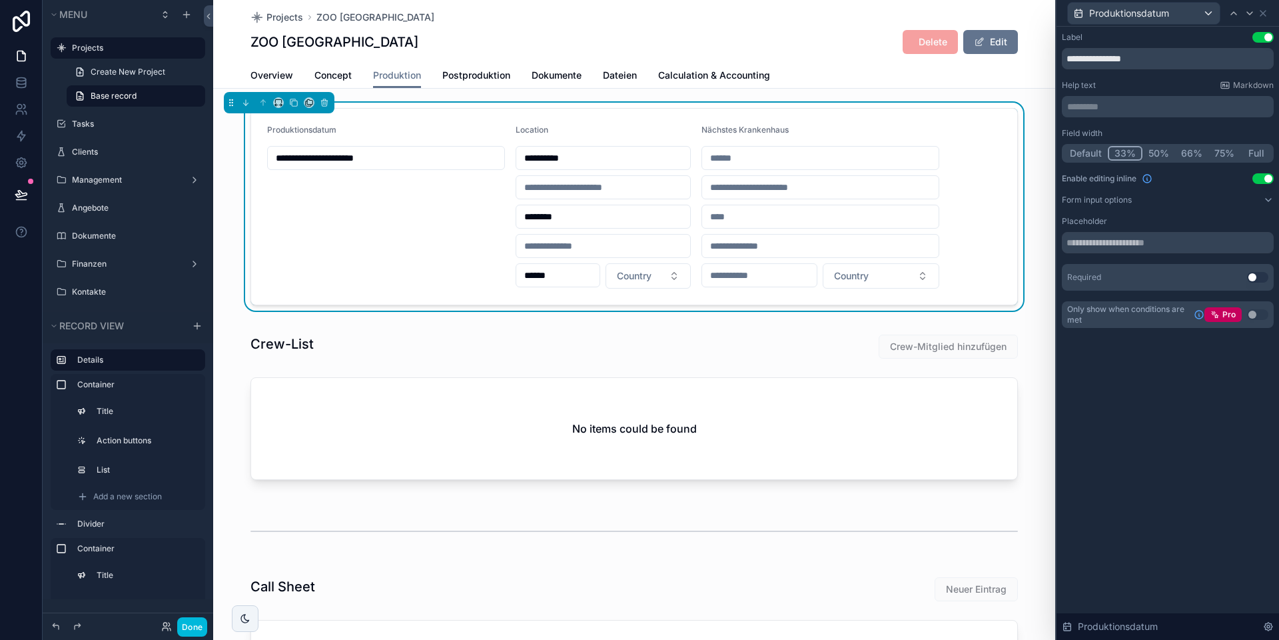
click at [893, 153] on button "Default" at bounding box center [1086, 153] width 44 height 15
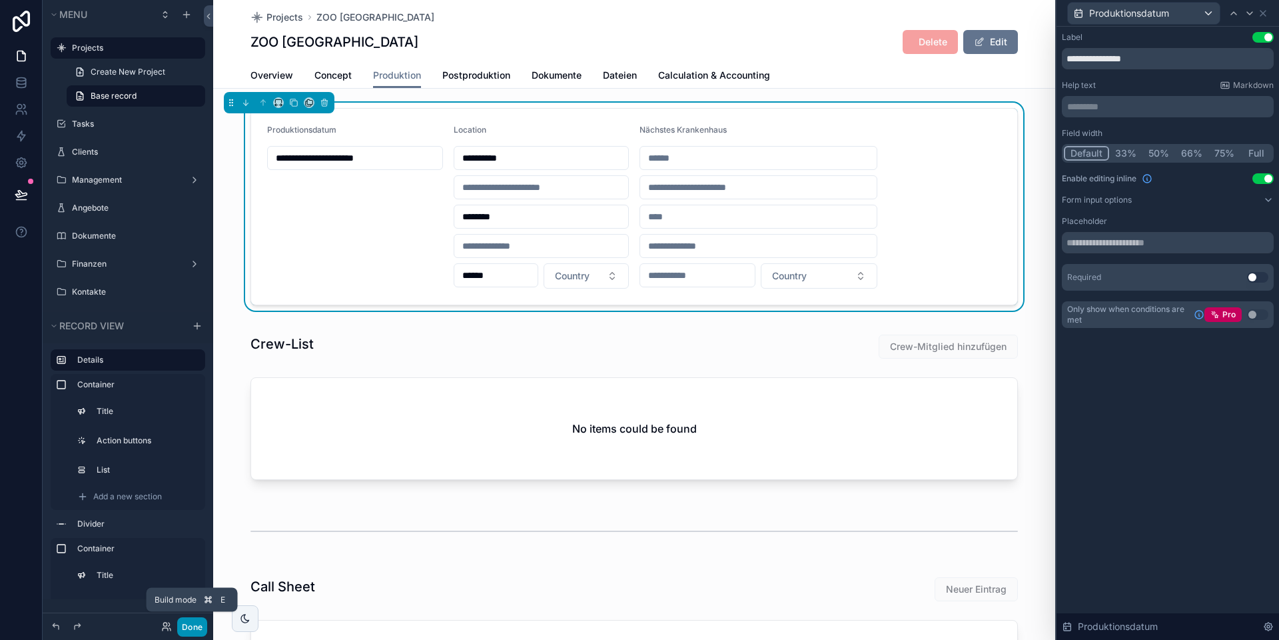
click at [198, 599] on button "Done" at bounding box center [192, 626] width 30 height 19
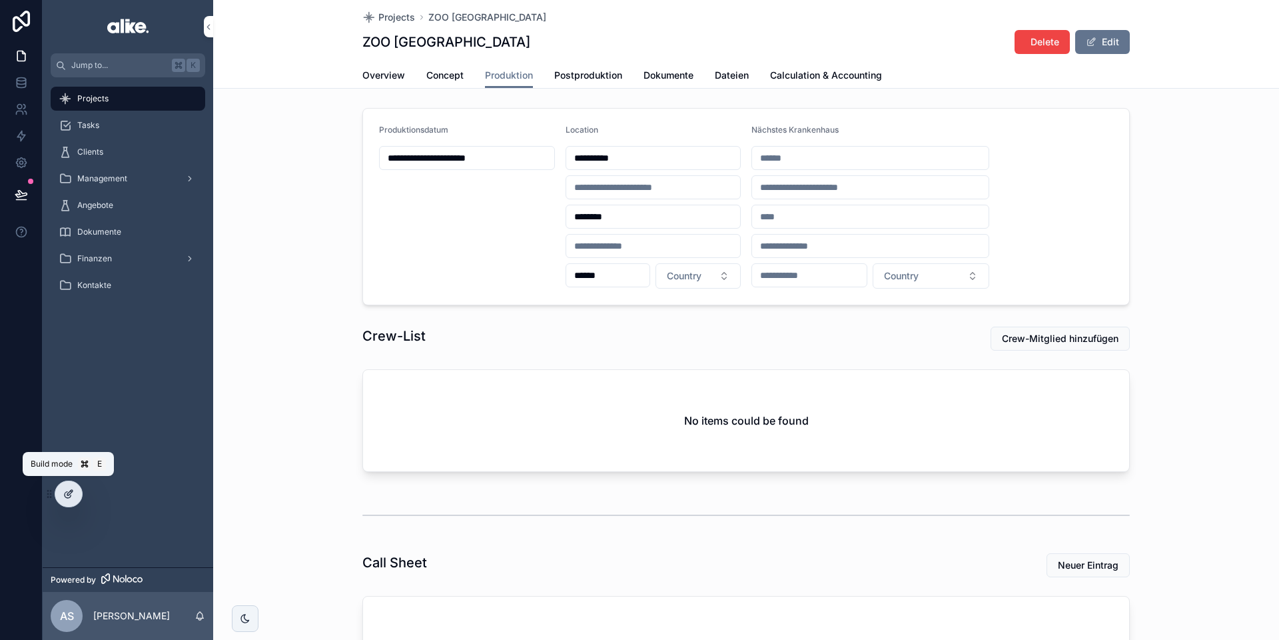
click at [71, 496] on icon at bounding box center [68, 493] width 11 height 11
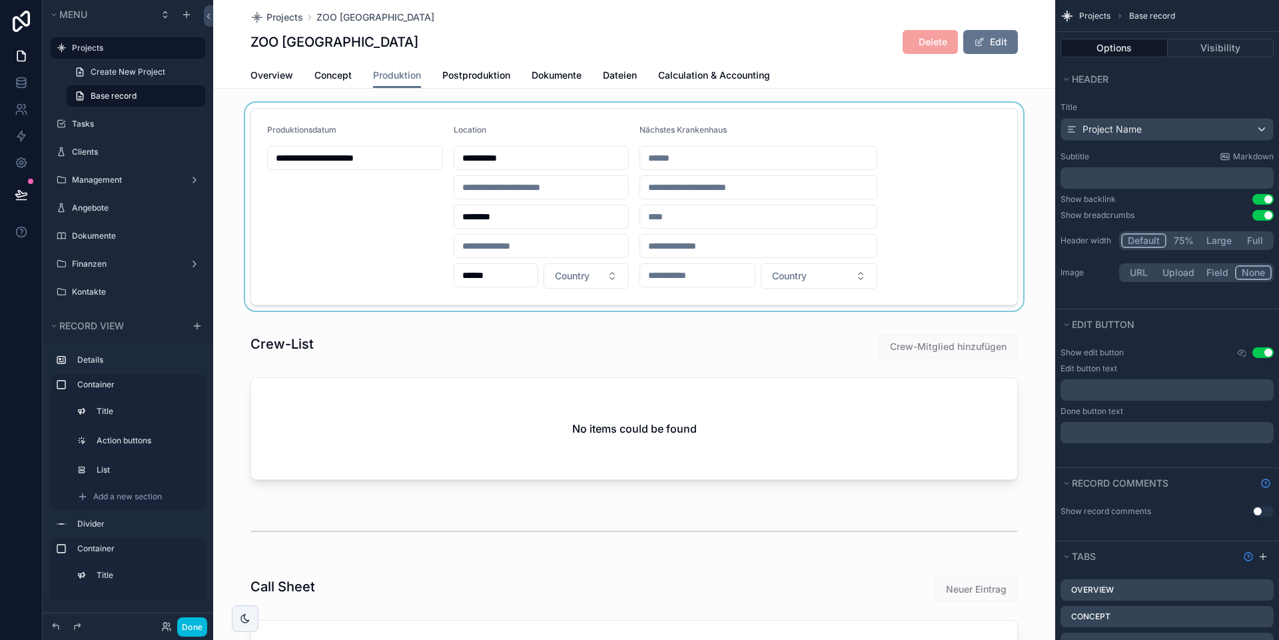
click at [723, 147] on div "scrollable content" at bounding box center [634, 207] width 842 height 208
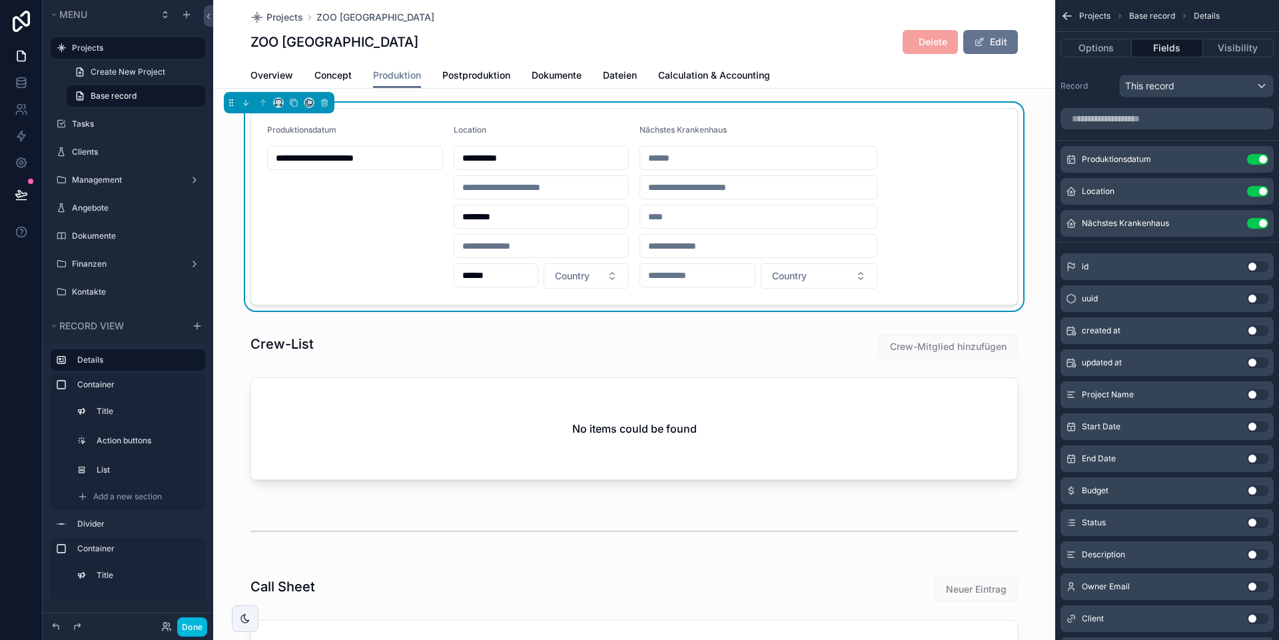
click at [0, 0] on icon "scrollable content" at bounding box center [0, 0] width 0 height 0
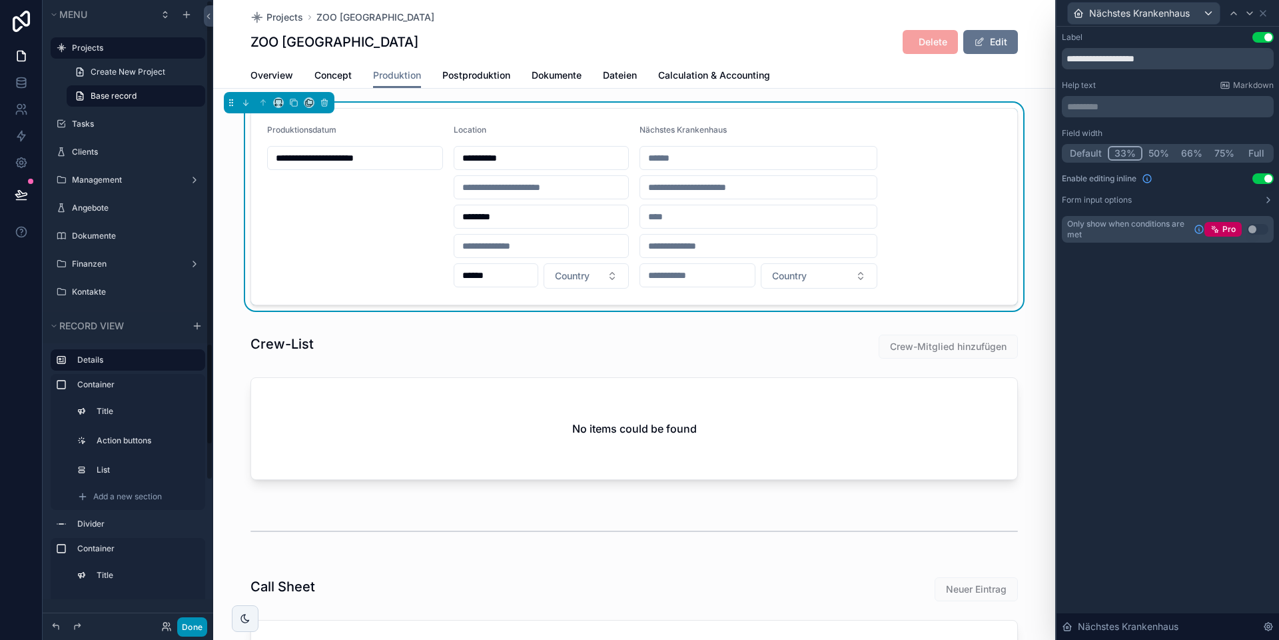
click at [191, 599] on button "Done" at bounding box center [192, 626] width 30 height 19
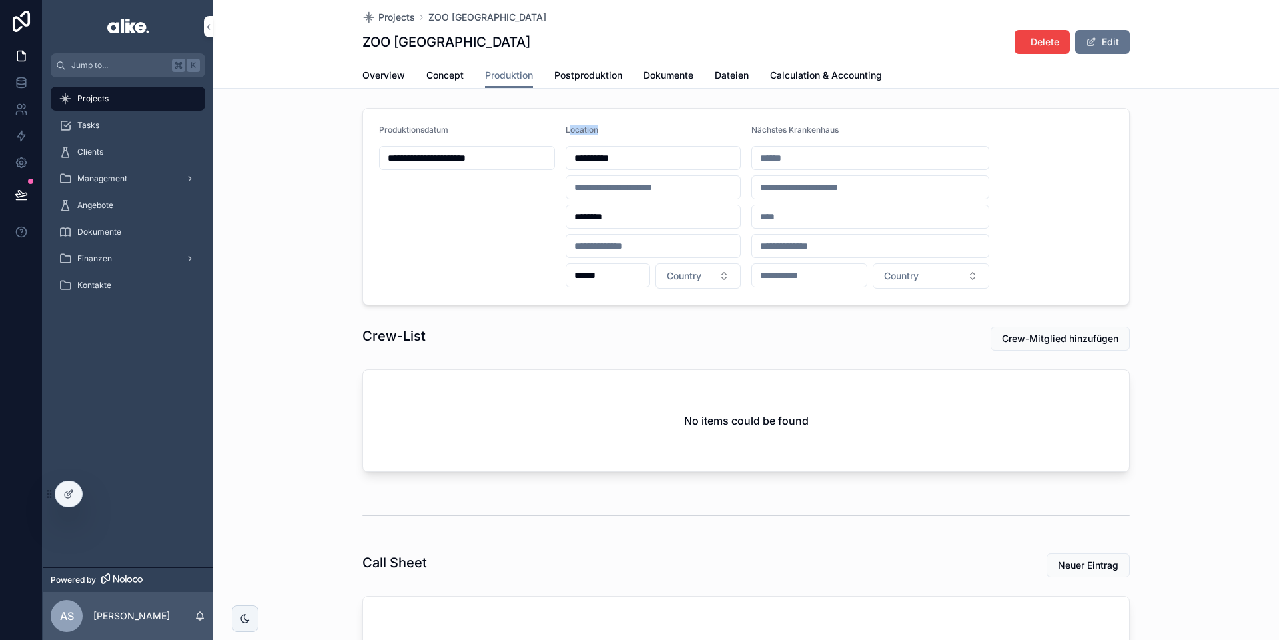
drag, startPoint x: 570, startPoint y: 129, endPoint x: 596, endPoint y: 128, distance: 26.0
click at [596, 128] on span "Location" at bounding box center [582, 130] width 33 height 10
click at [598, 128] on span "Location" at bounding box center [582, 130] width 33 height 10
drag, startPoint x: 604, startPoint y: 128, endPoint x: 566, endPoint y: 130, distance: 38.0
click at [566, 130] on div "Location" at bounding box center [654, 133] width 176 height 16
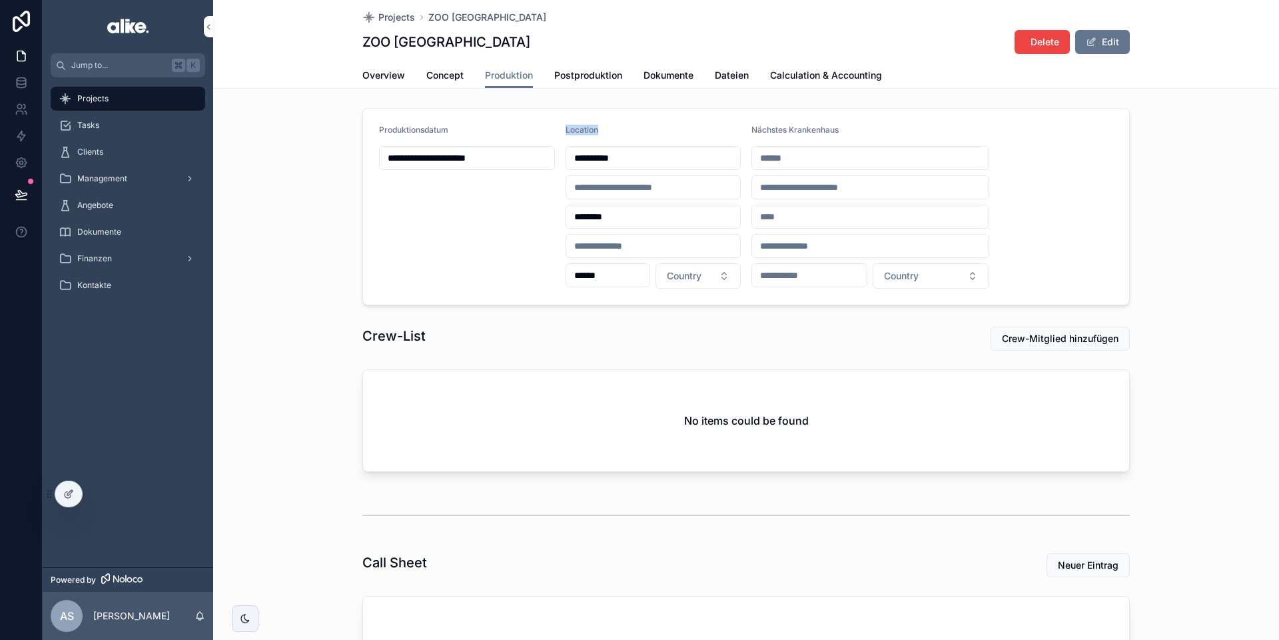
click at [611, 130] on div "Location" at bounding box center [654, 133] width 176 height 16
click at [78, 496] on div at bounding box center [68, 493] width 27 height 25
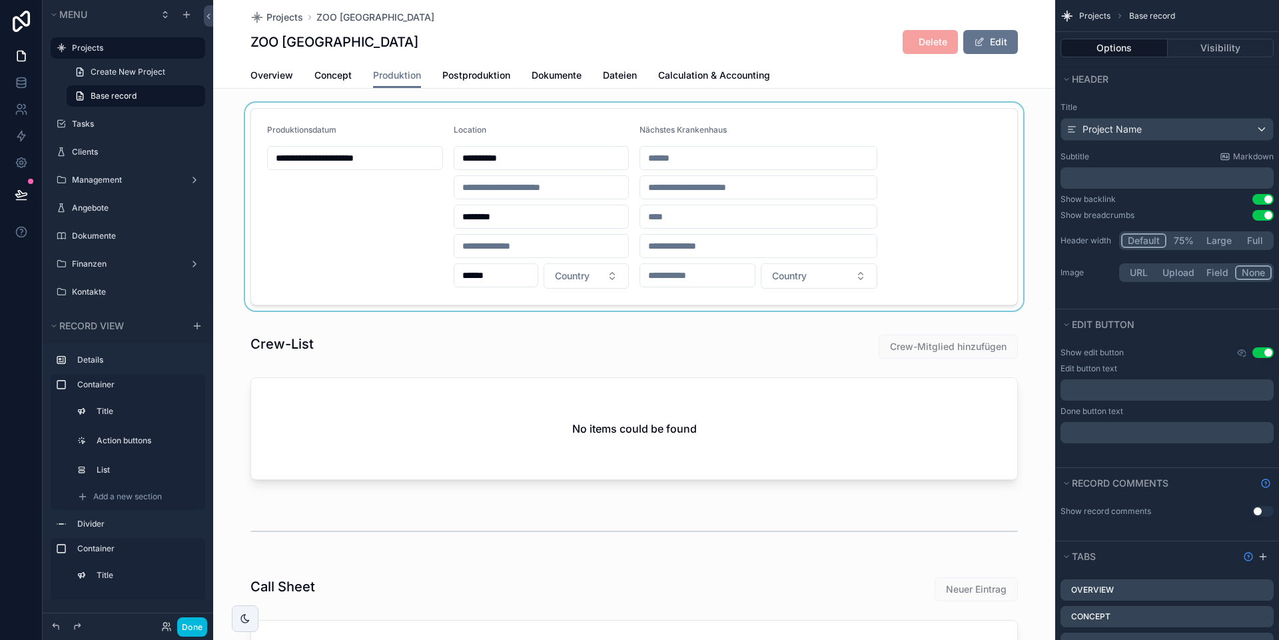
click at [419, 244] on div "scrollable content" at bounding box center [634, 207] width 842 height 208
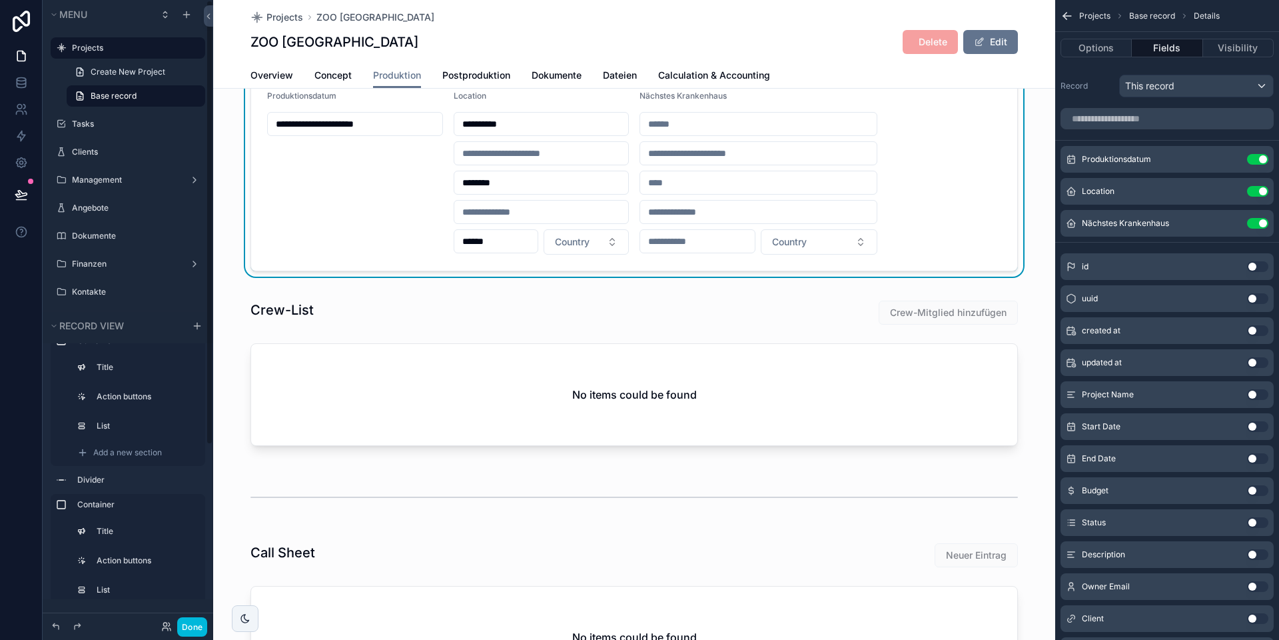
scroll to position [19, 0]
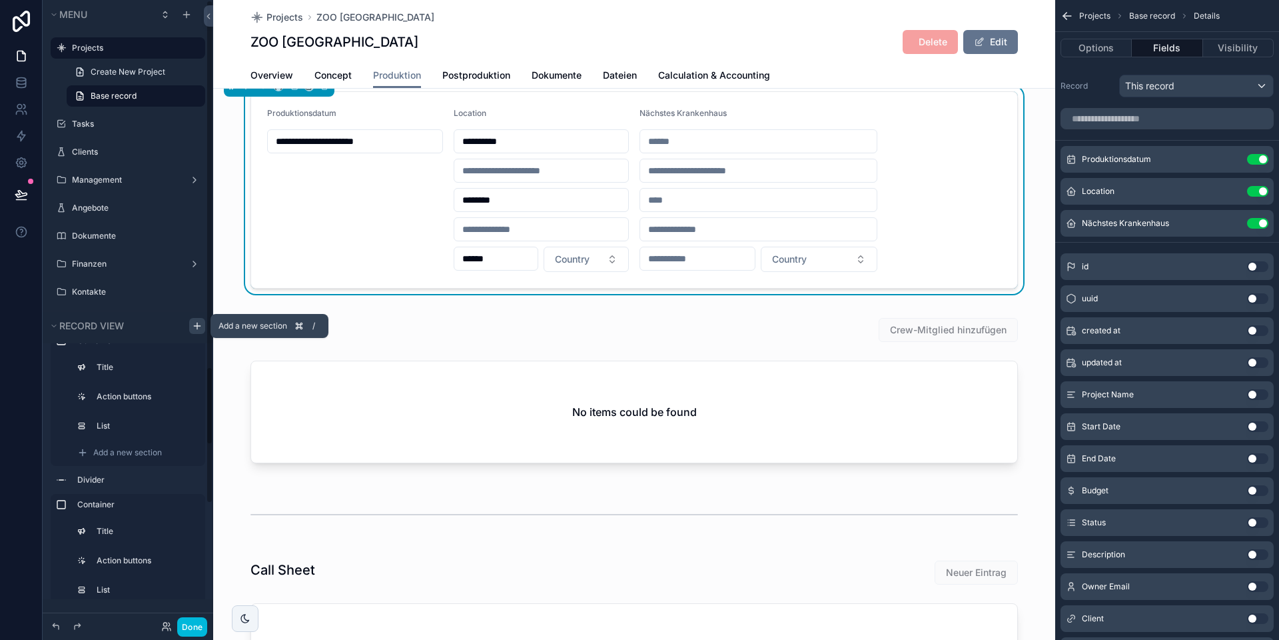
click at [194, 324] on icon "scrollable content" at bounding box center [197, 325] width 11 height 11
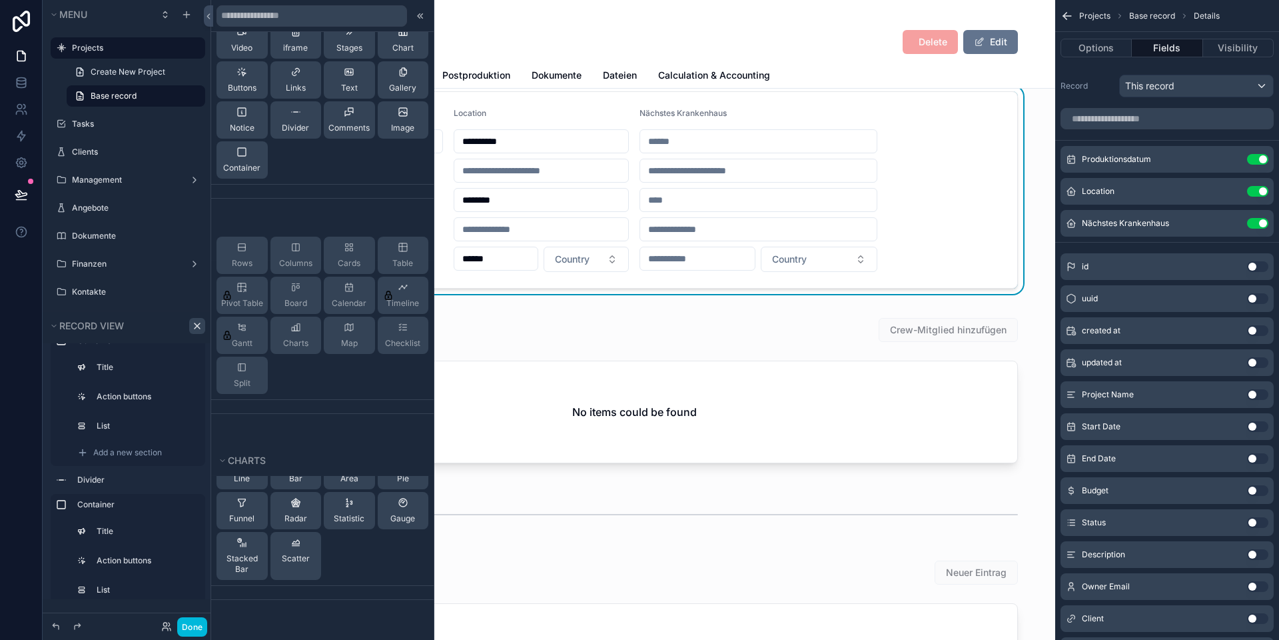
scroll to position [0, 0]
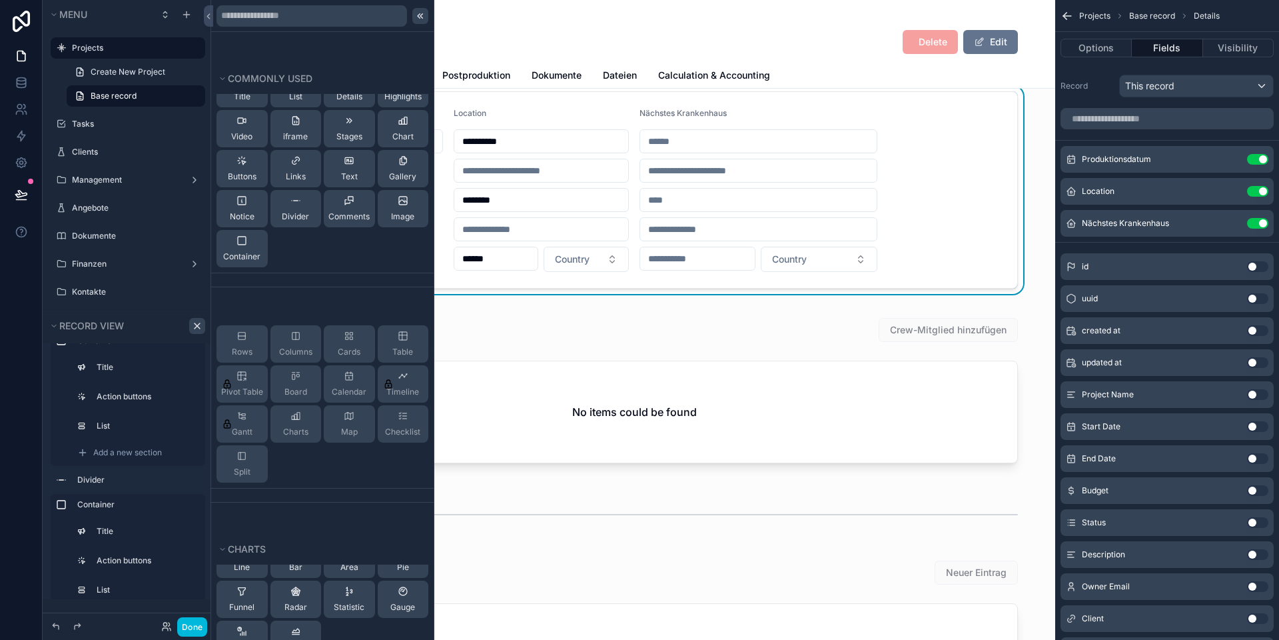
click at [422, 15] on icon at bounding box center [420, 16] width 11 height 11
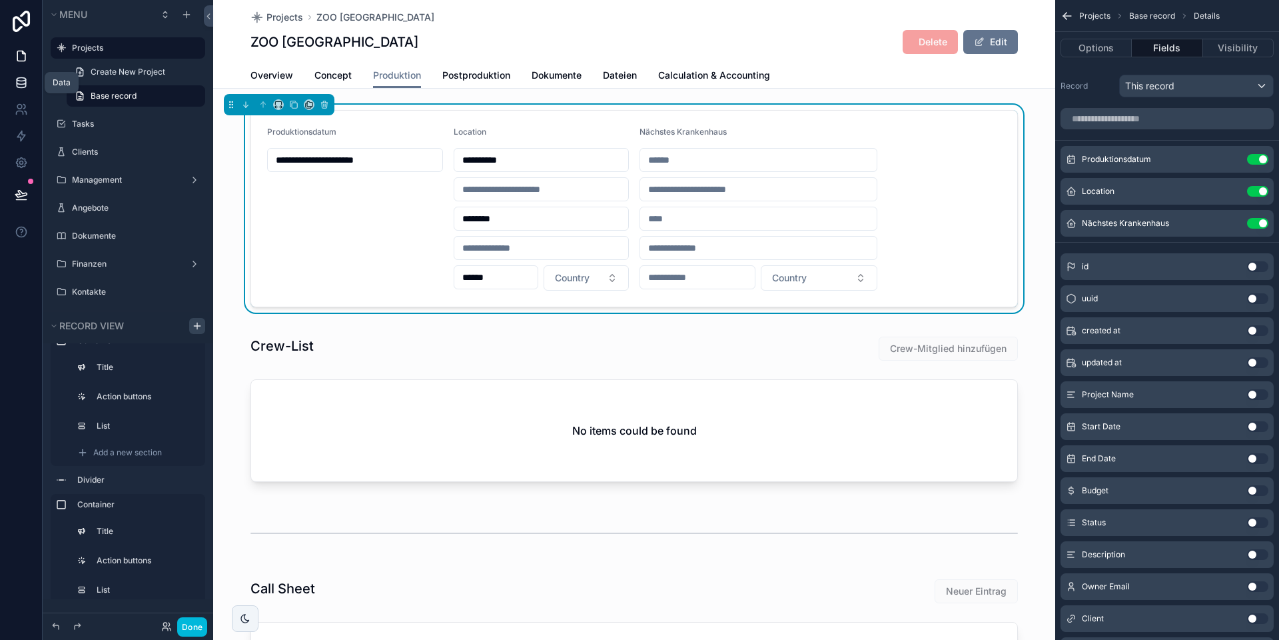
click at [27, 81] on icon at bounding box center [21, 82] width 13 height 13
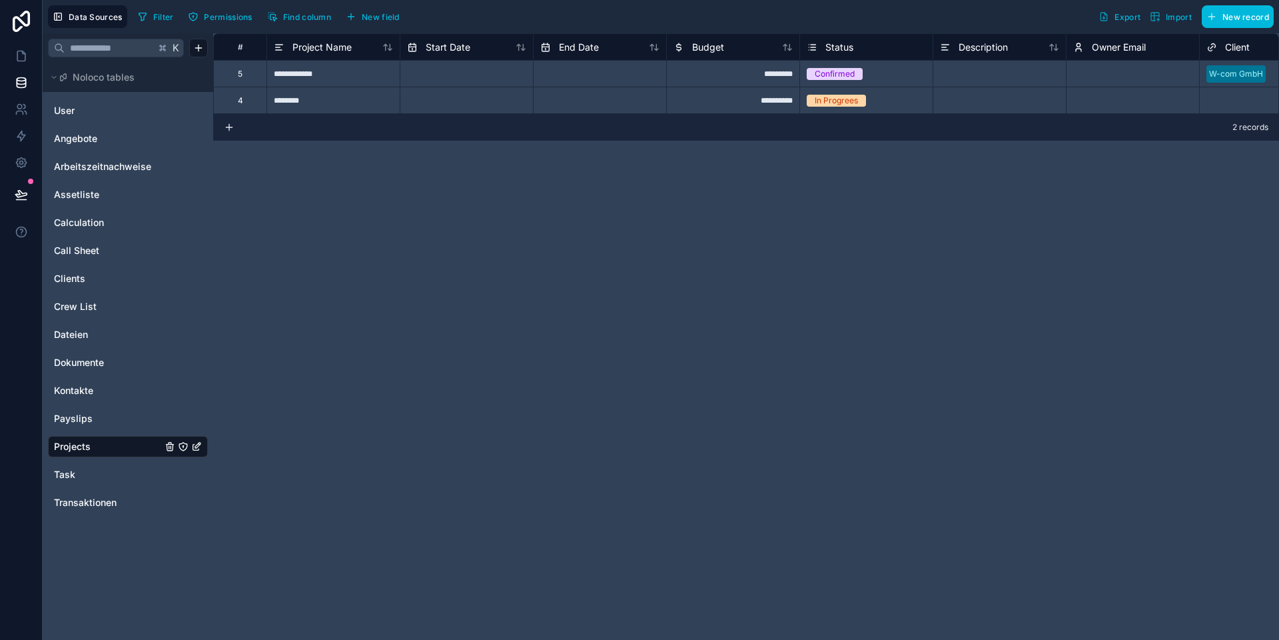
click at [367, 12] on span "New field" at bounding box center [381, 17] width 38 height 10
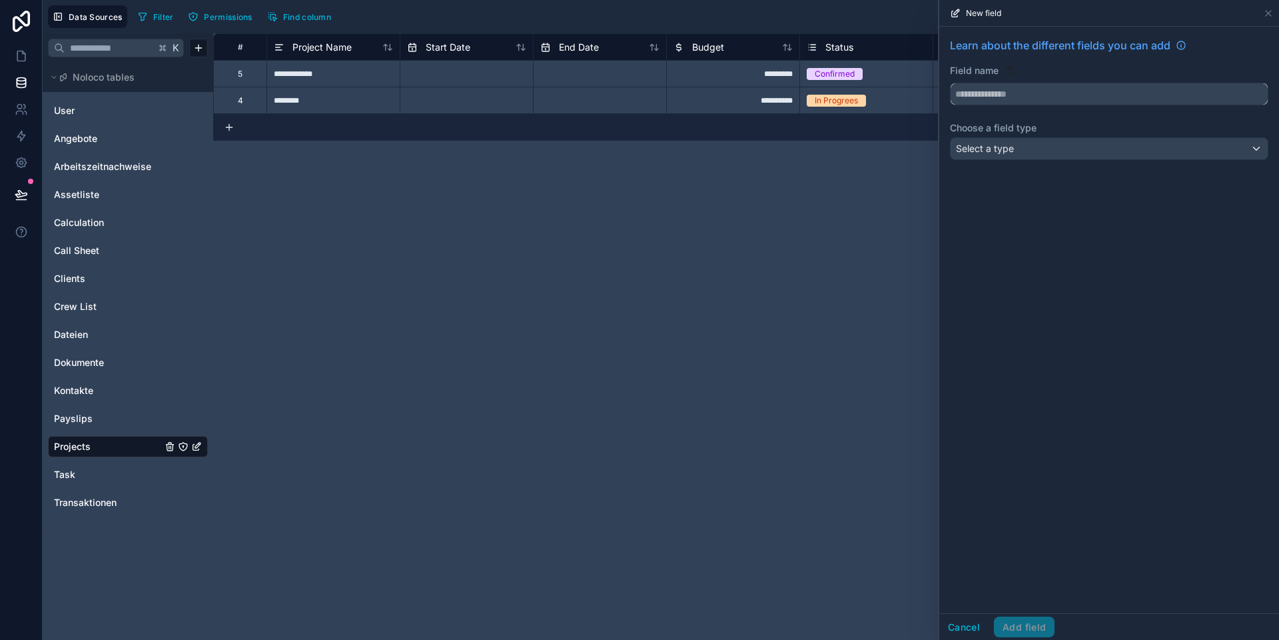
click at [893, 96] on input "text" at bounding box center [1109, 93] width 317 height 21
click at [893, 83] on button "******" at bounding box center [1109, 94] width 318 height 23
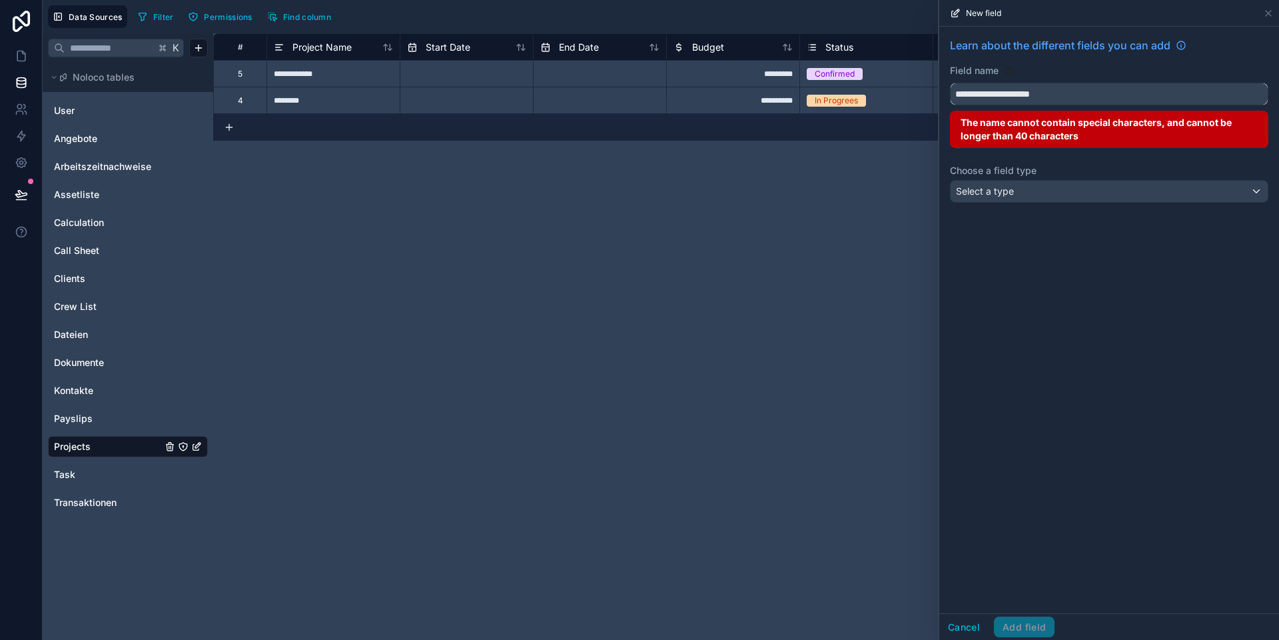
click at [893, 83] on button "**********" at bounding box center [1109, 94] width 318 height 23
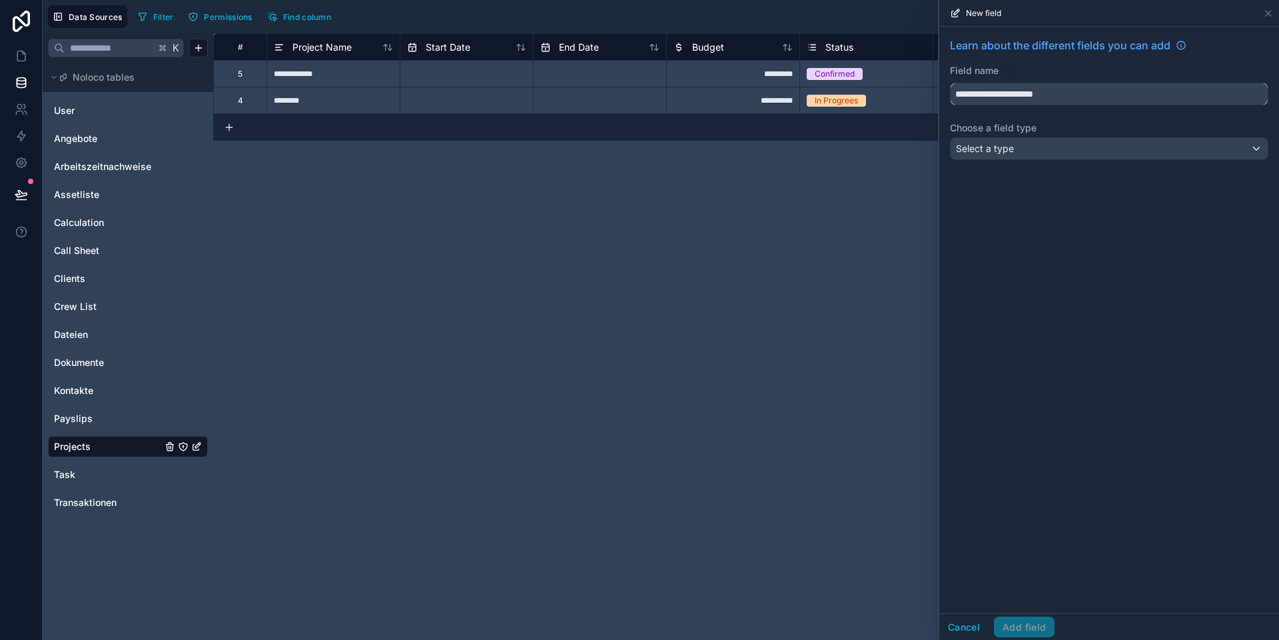
type input "**********"
click at [893, 152] on div "Select a type" at bounding box center [1109, 148] width 317 height 21
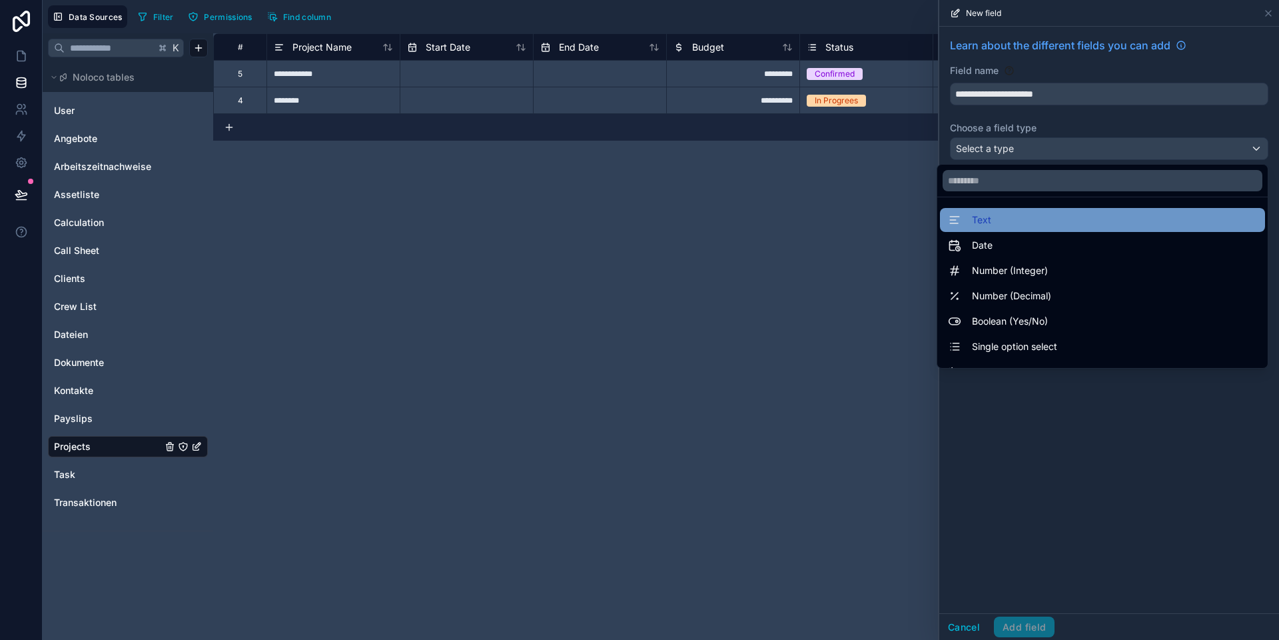
click at [893, 225] on div "Text" at bounding box center [1102, 220] width 309 height 16
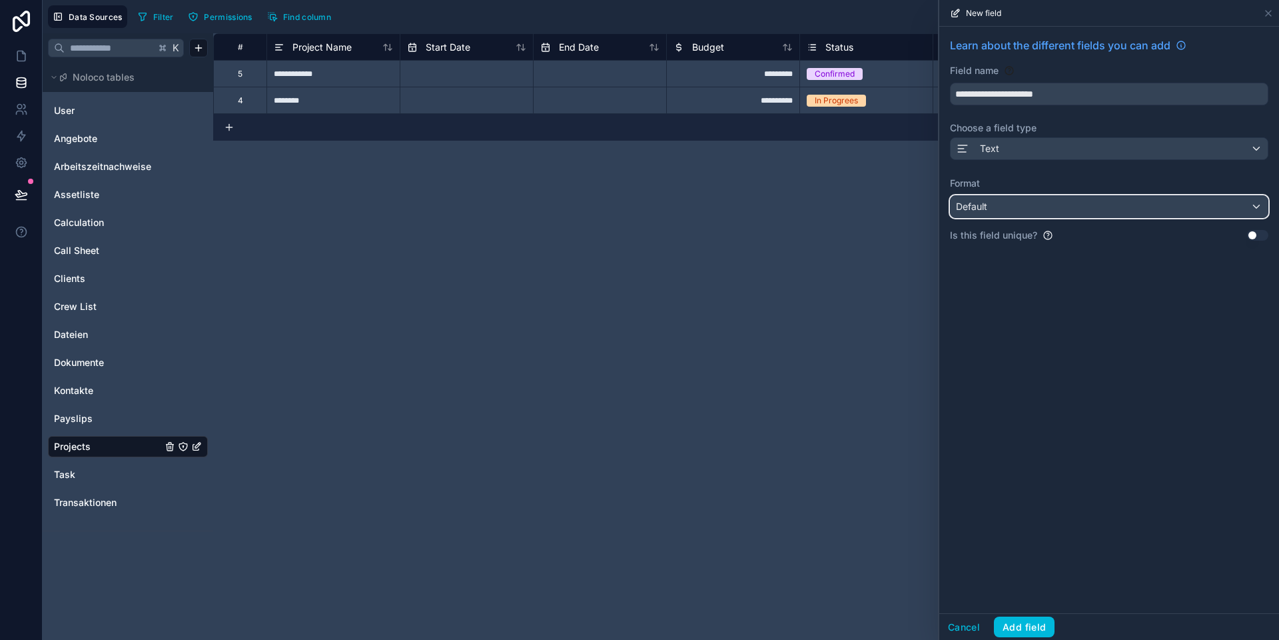
click at [893, 212] on div "Default" at bounding box center [1109, 206] width 317 height 21
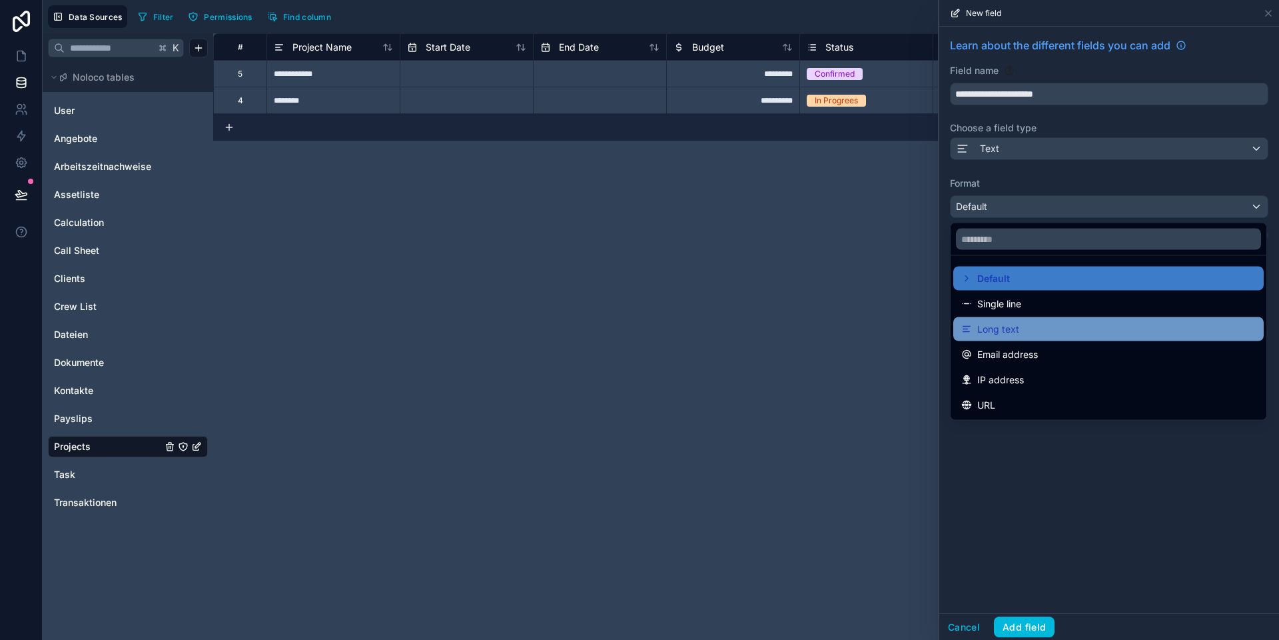
click at [893, 332] on span "Long text" at bounding box center [998, 329] width 42 height 16
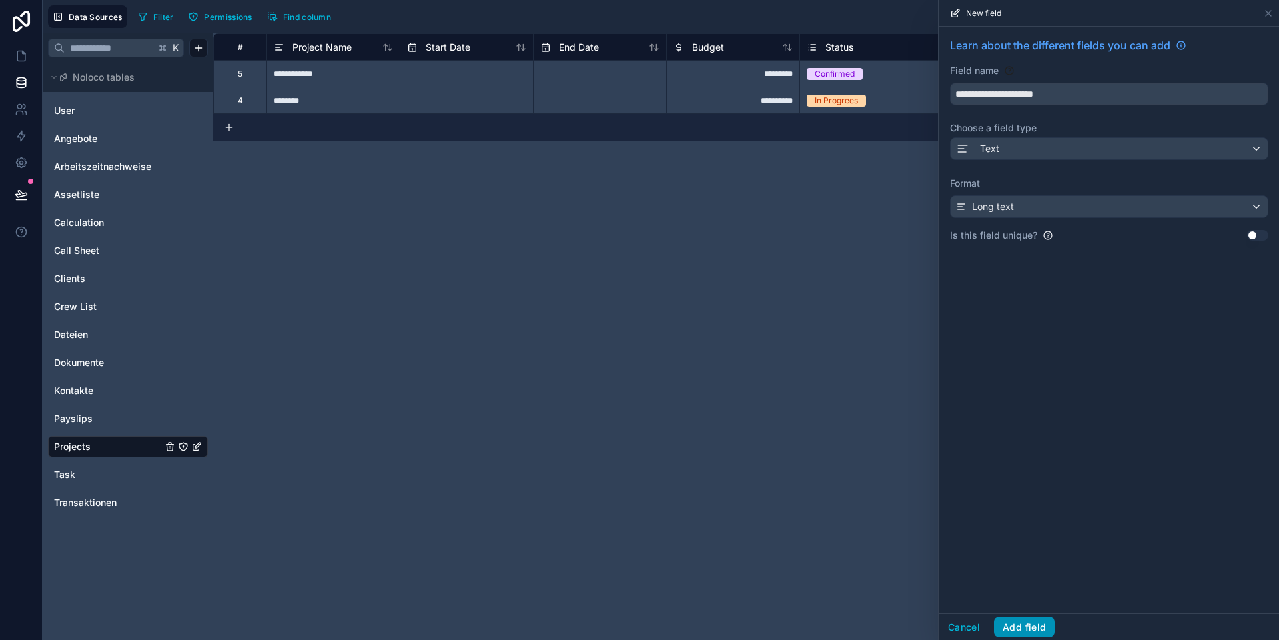
click at [893, 599] on button "Add field" at bounding box center [1024, 626] width 61 height 21
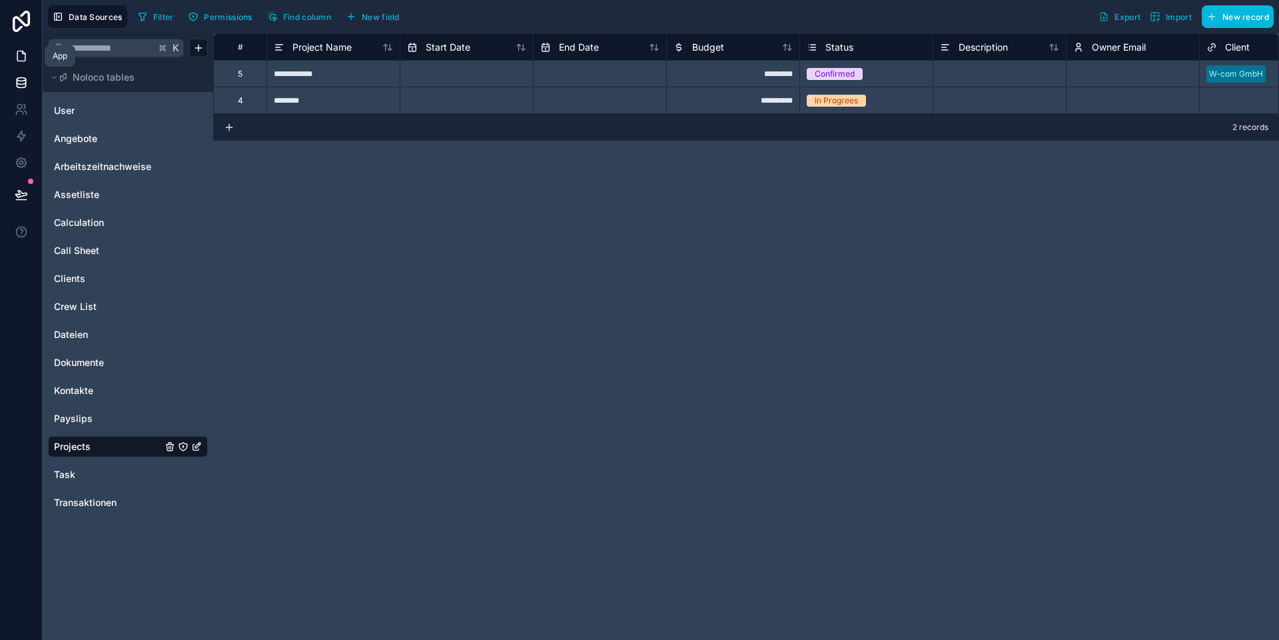
click at [26, 57] on icon at bounding box center [21, 55] width 13 height 13
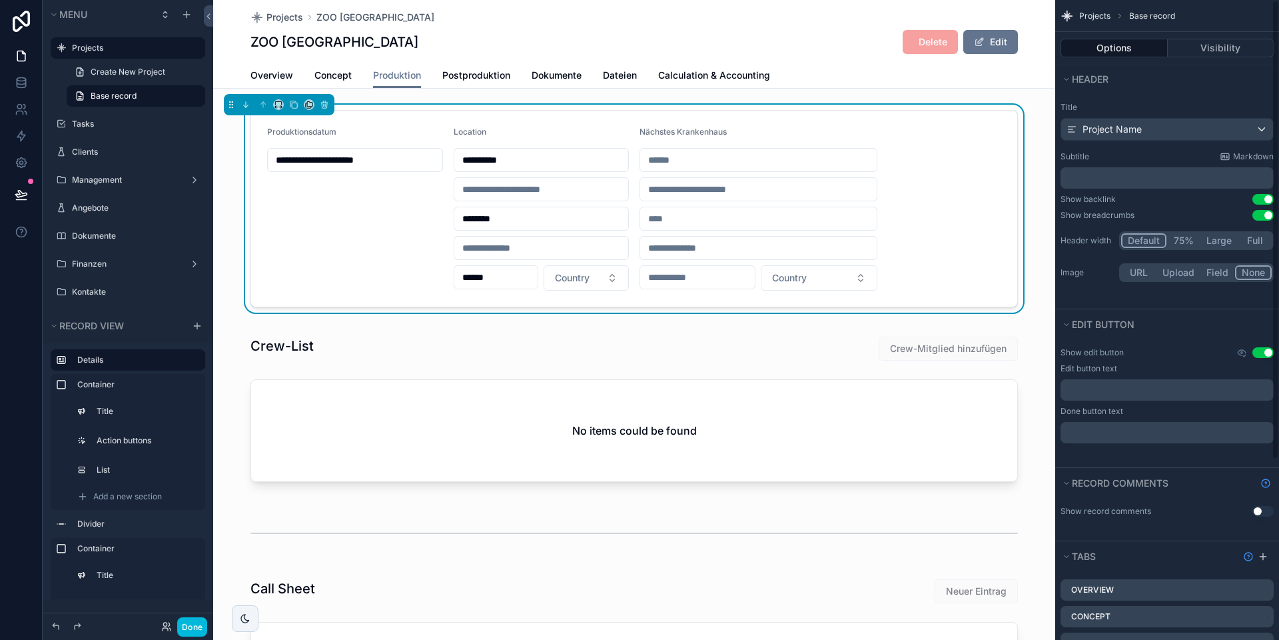
click at [893, 200] on form "**********" at bounding box center [634, 209] width 766 height 196
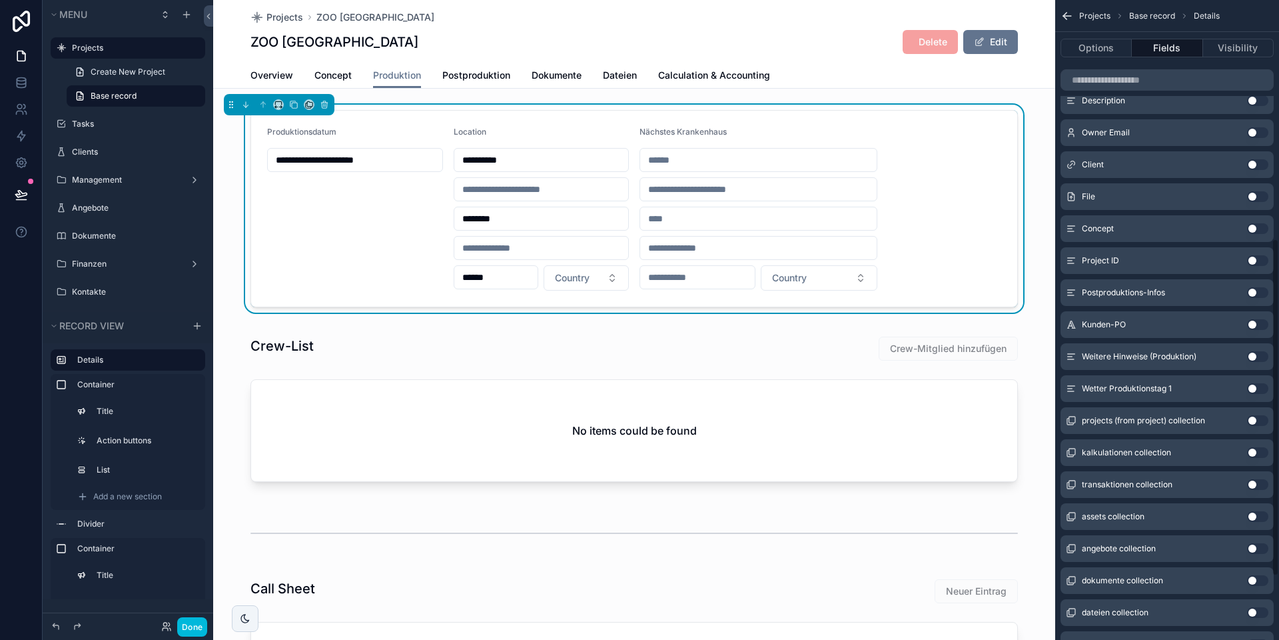
scroll to position [450, 0]
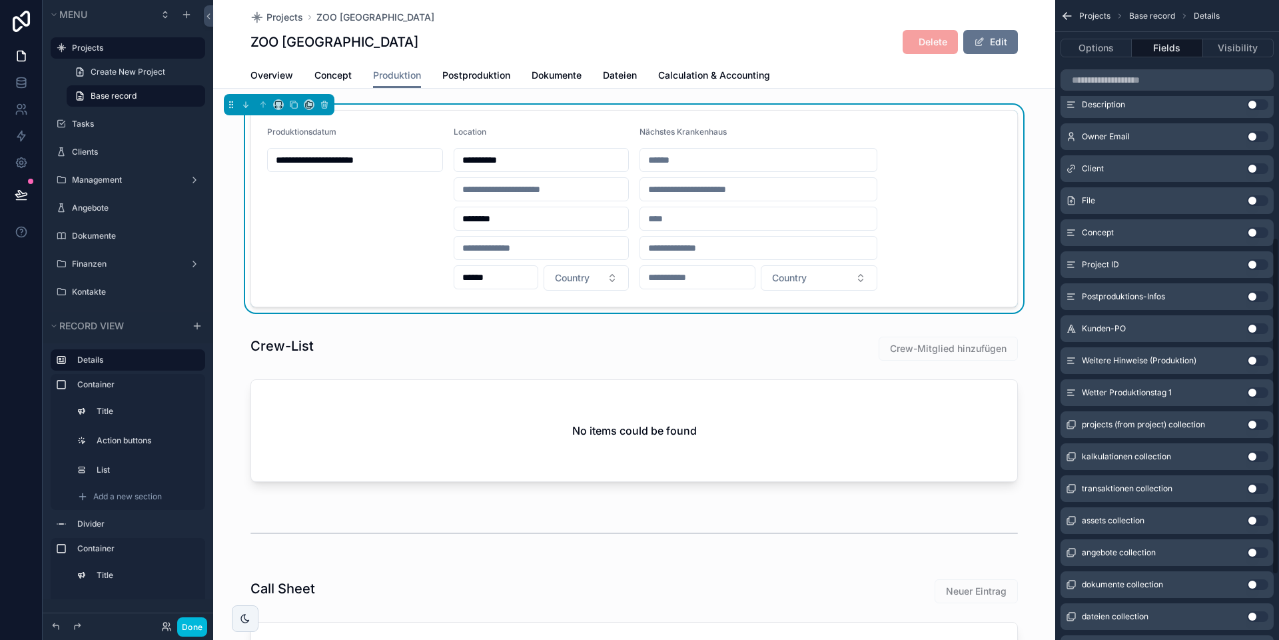
click at [893, 392] on button "Use setting" at bounding box center [1257, 392] width 21 height 11
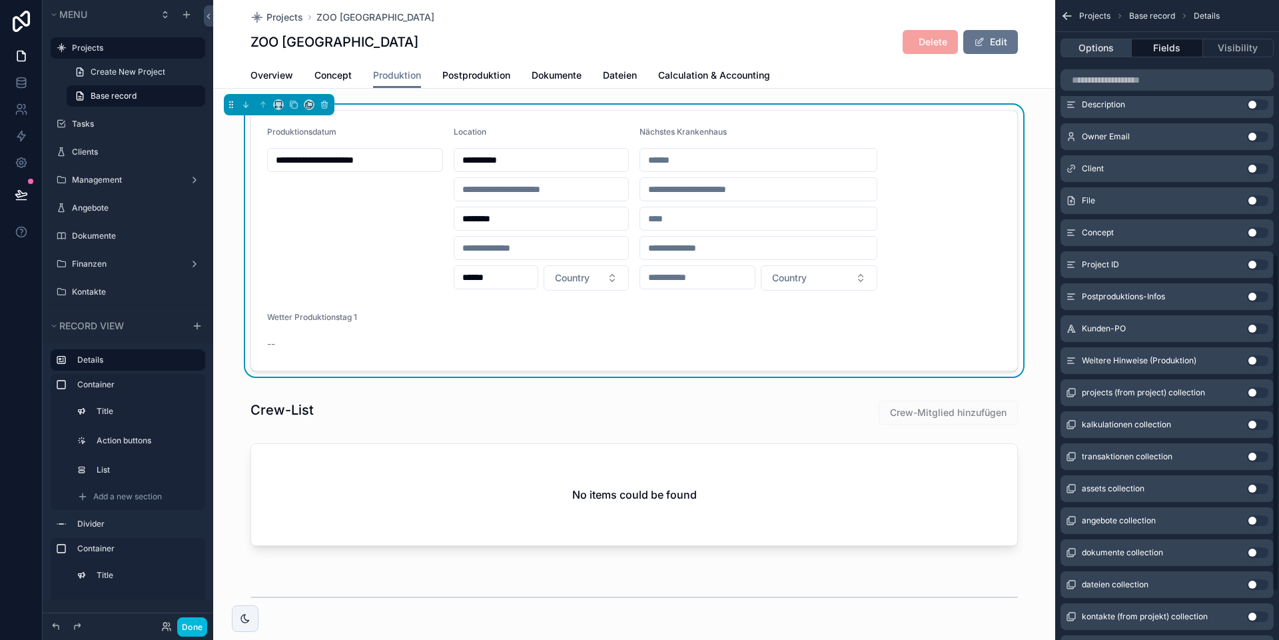
click at [893, 45] on button "Options" at bounding box center [1096, 48] width 71 height 19
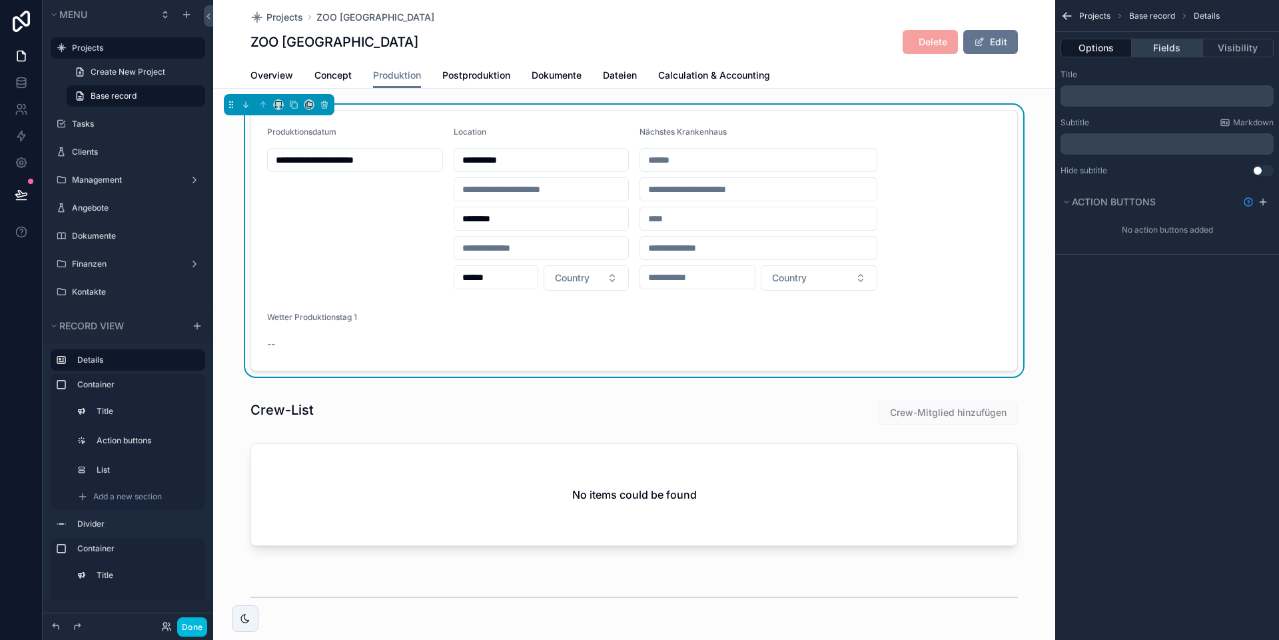
click at [893, 49] on button "Fields" at bounding box center [1167, 48] width 71 height 19
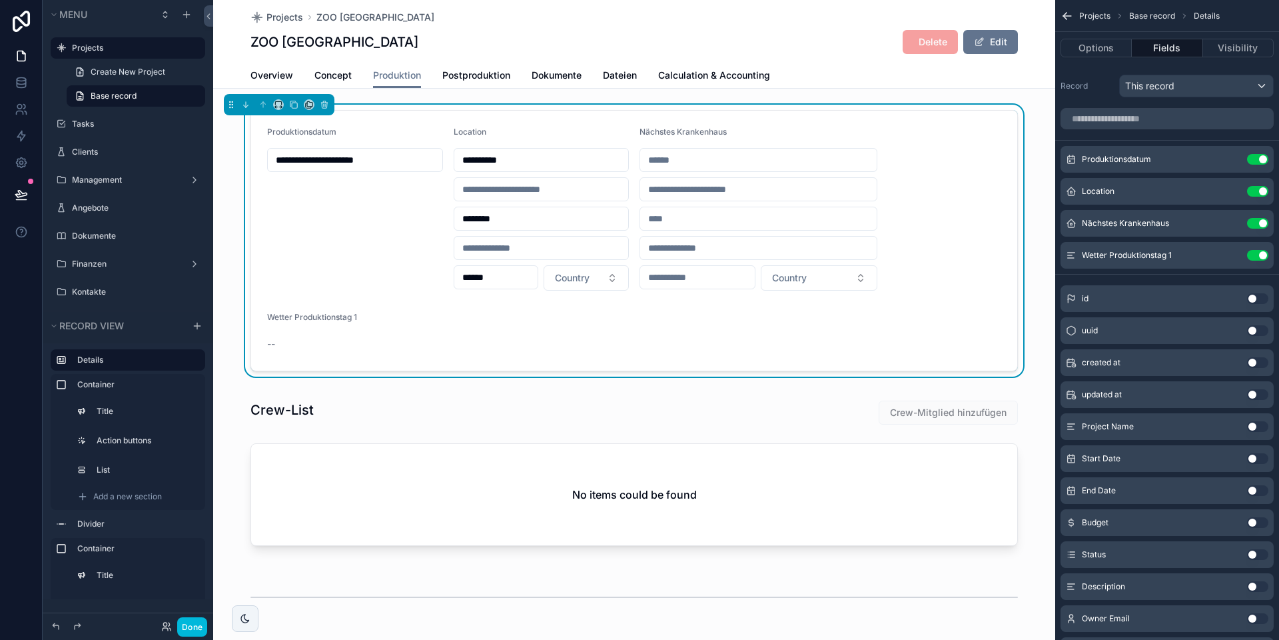
click at [0, 0] on icon "scrollable content" at bounding box center [0, 0] width 0 height 0
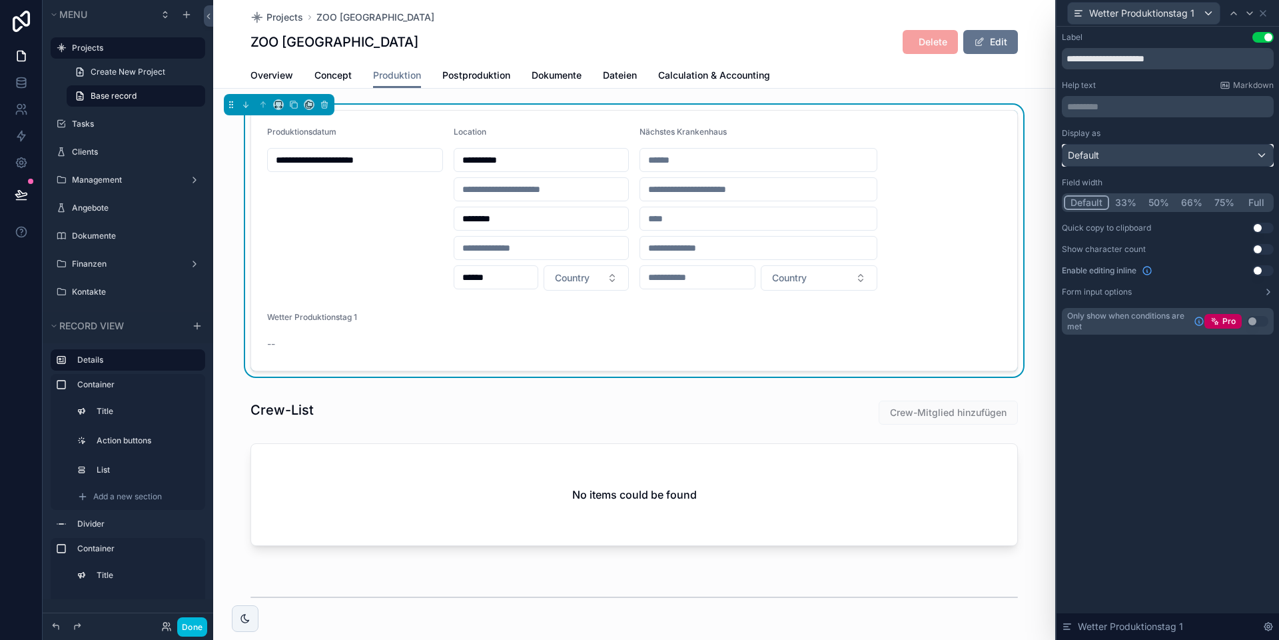
click at [893, 159] on div "Default" at bounding box center [1168, 155] width 211 height 21
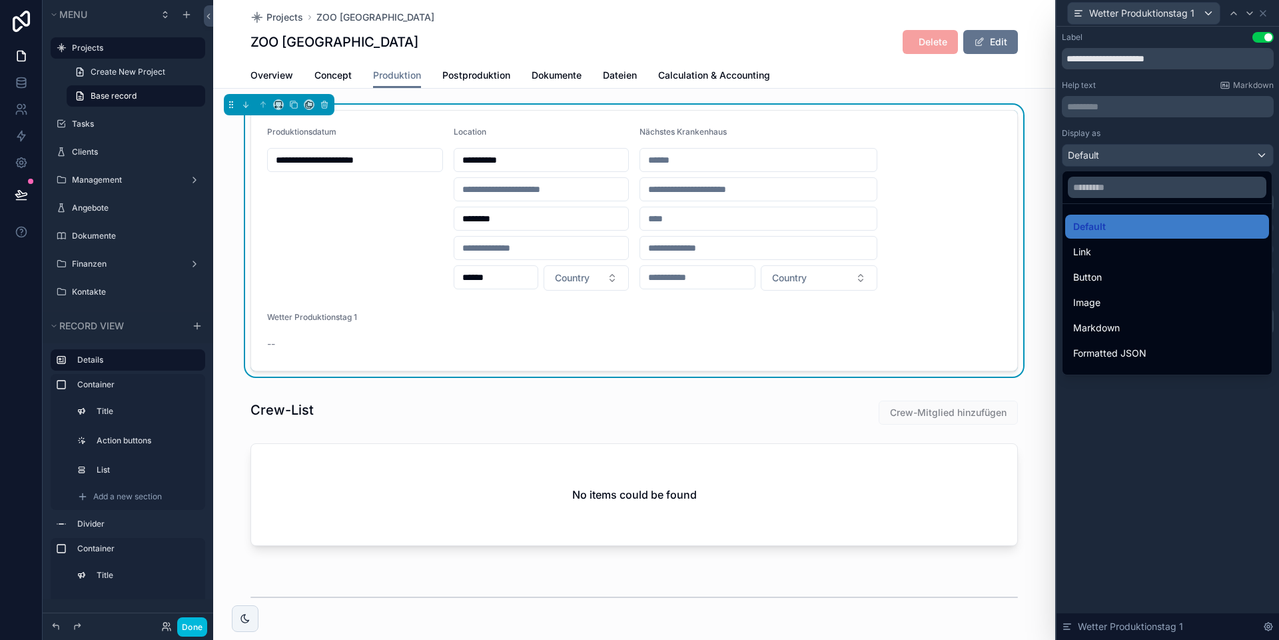
click at [893, 153] on div at bounding box center [1168, 320] width 223 height 640
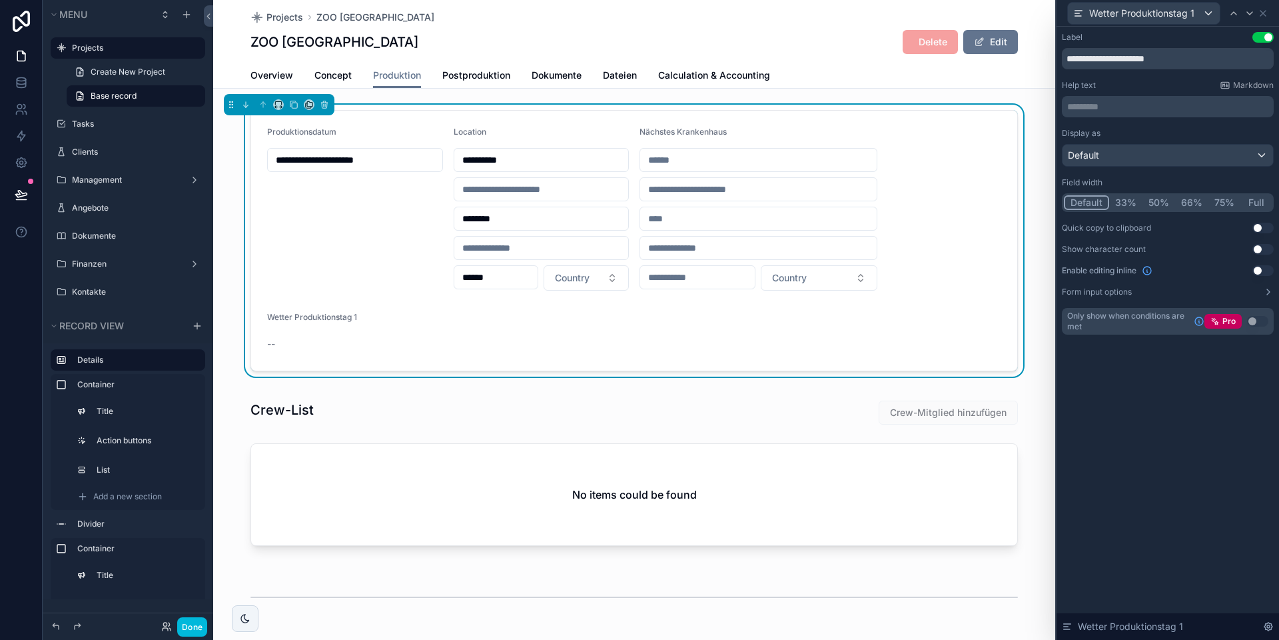
click at [893, 269] on button "Use setting" at bounding box center [1262, 270] width 21 height 11
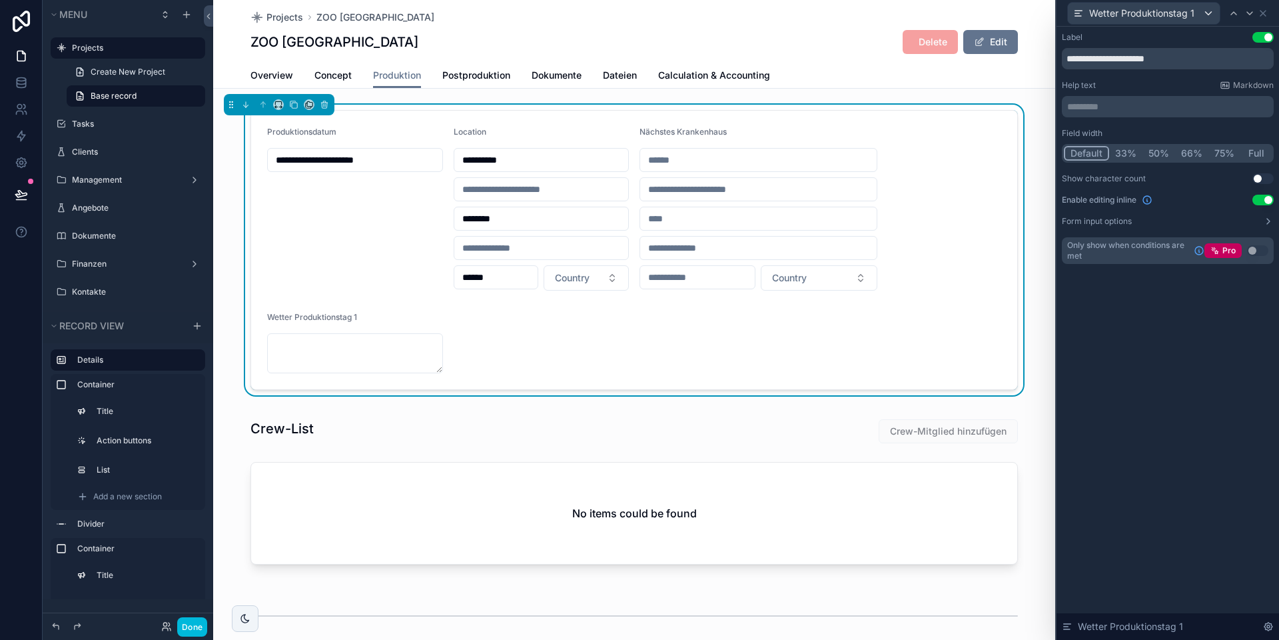
click at [893, 222] on button "Form input options" at bounding box center [1168, 221] width 212 height 11
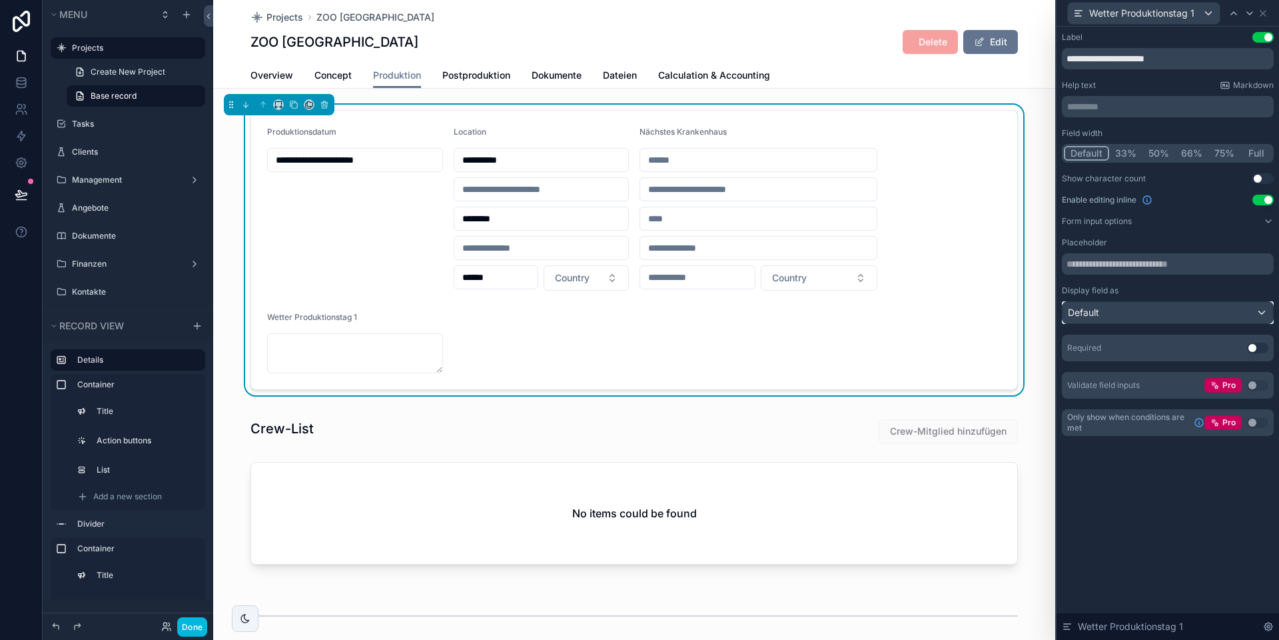
click at [893, 318] on div "Default" at bounding box center [1168, 312] width 211 height 21
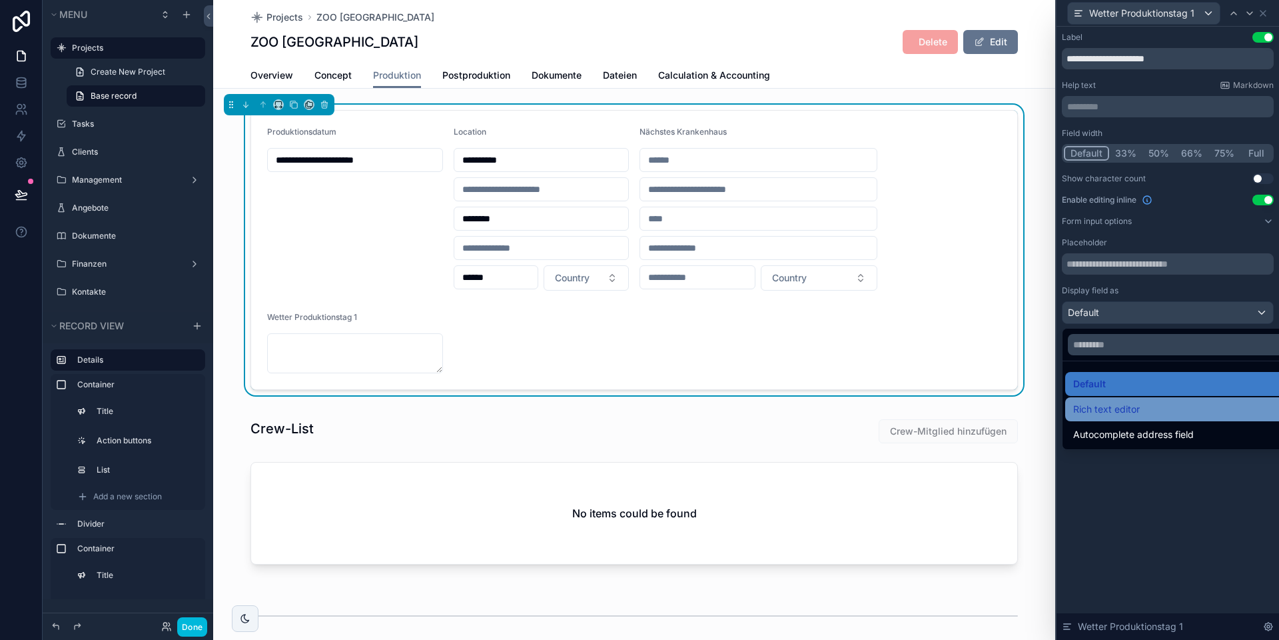
click at [893, 403] on span "Rich text editor" at bounding box center [1106, 409] width 67 height 16
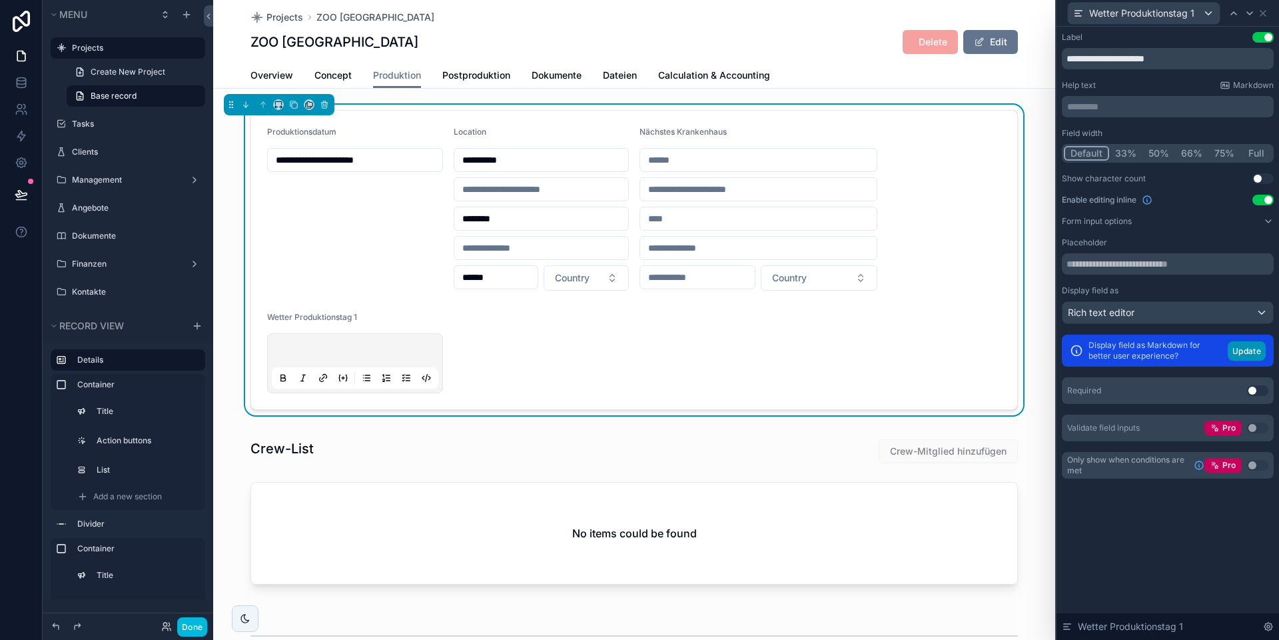
click at [893, 354] on button "Update" at bounding box center [1247, 350] width 38 height 19
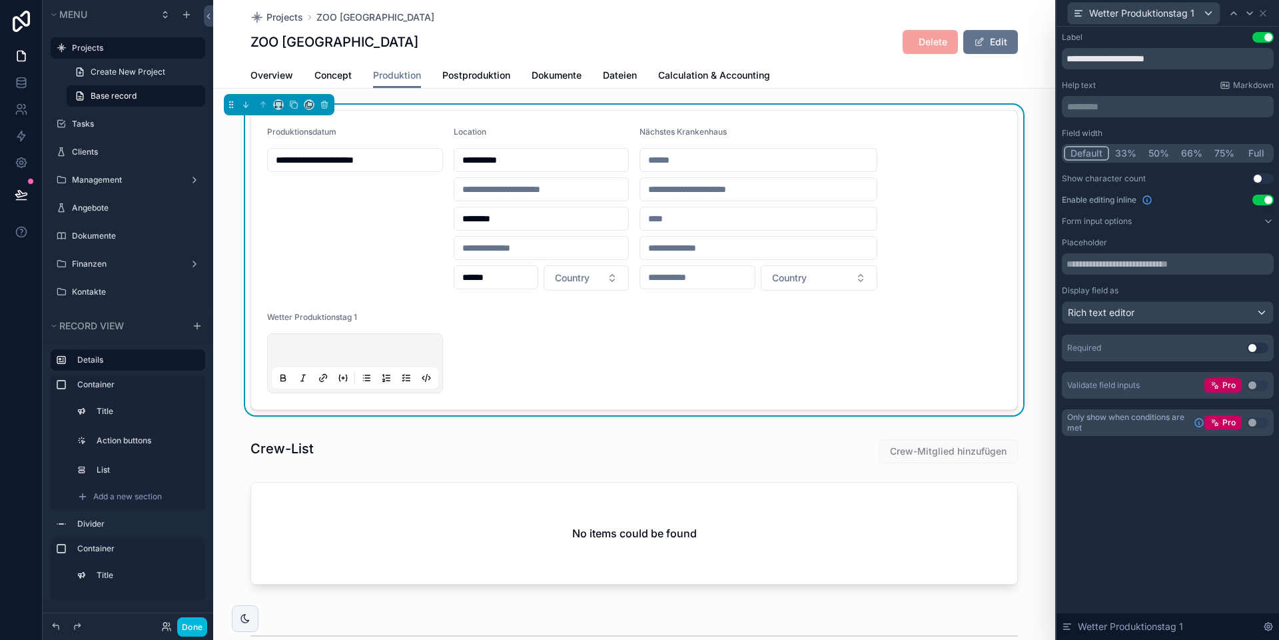
click at [893, 154] on button "33%" at bounding box center [1125, 153] width 33 height 15
click at [312, 307] on form "**********" at bounding box center [634, 260] width 766 height 298
click at [893, 13] on icon at bounding box center [1262, 13] width 5 height 5
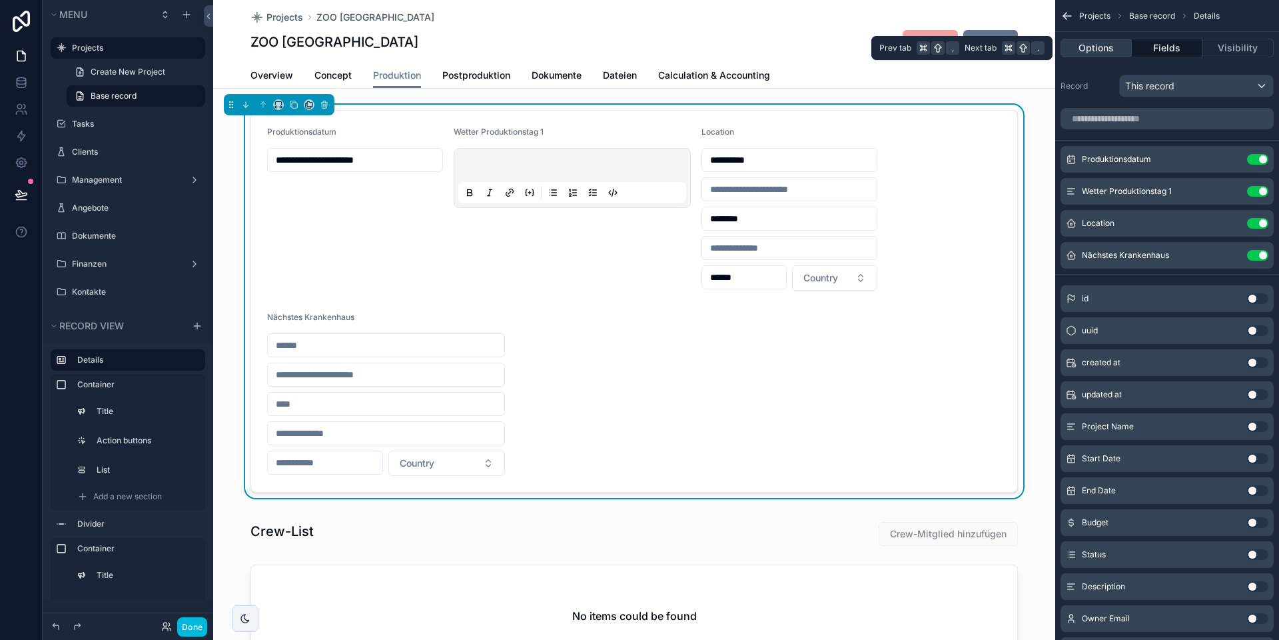
click at [893, 45] on button "Options" at bounding box center [1096, 48] width 71 height 19
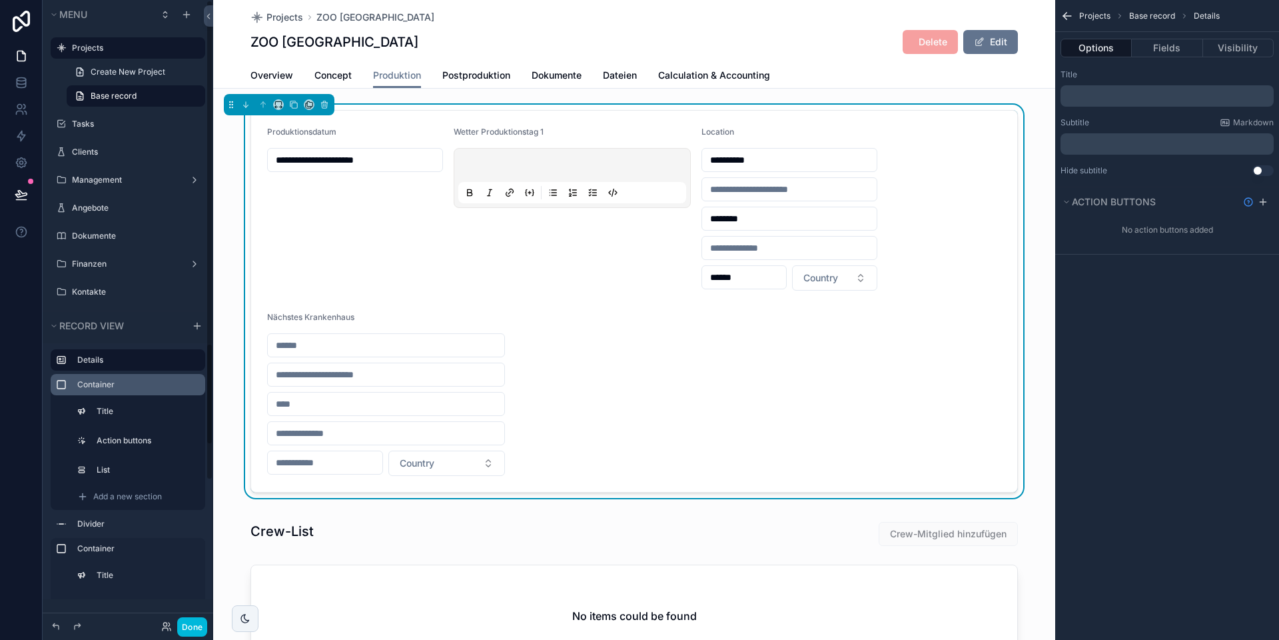
click at [92, 387] on label "Container" at bounding box center [135, 384] width 117 height 11
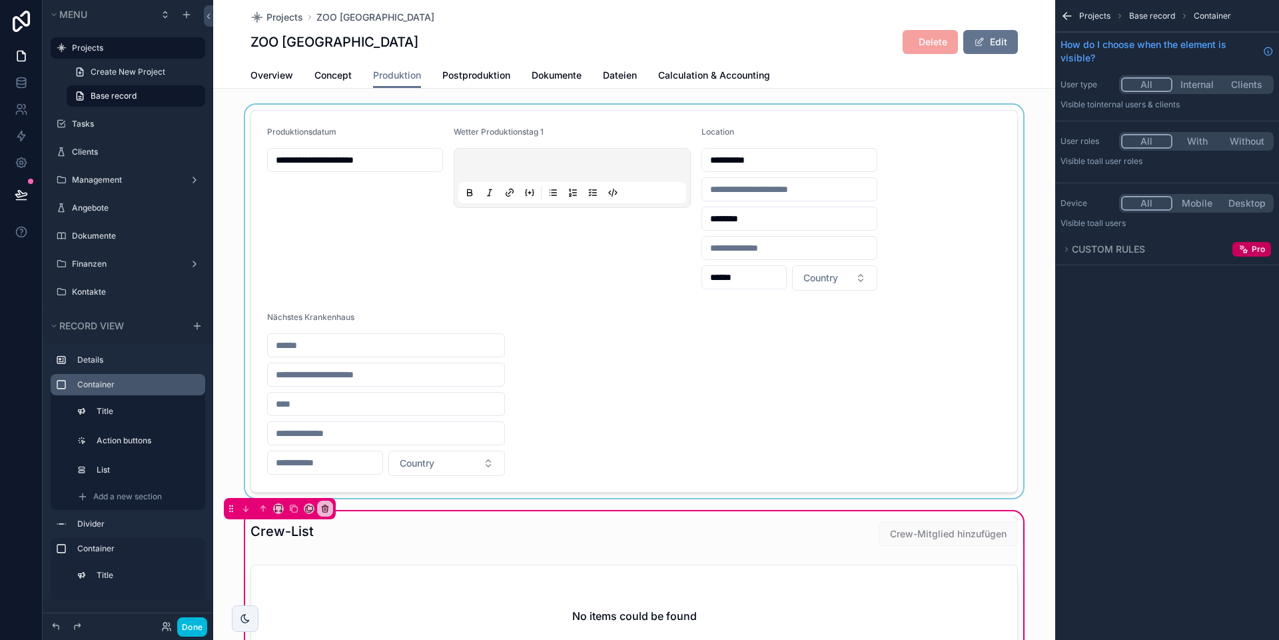
click at [520, 276] on div "scrollable content" at bounding box center [634, 301] width 842 height 393
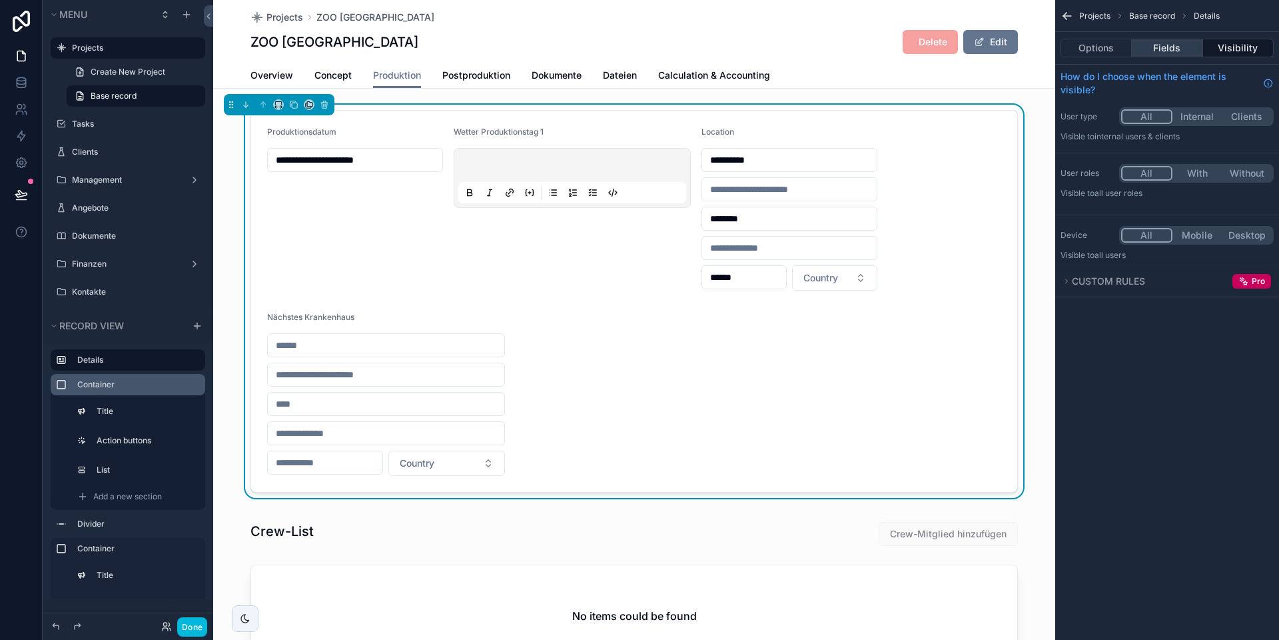
click at [893, 52] on button "Fields" at bounding box center [1167, 48] width 71 height 19
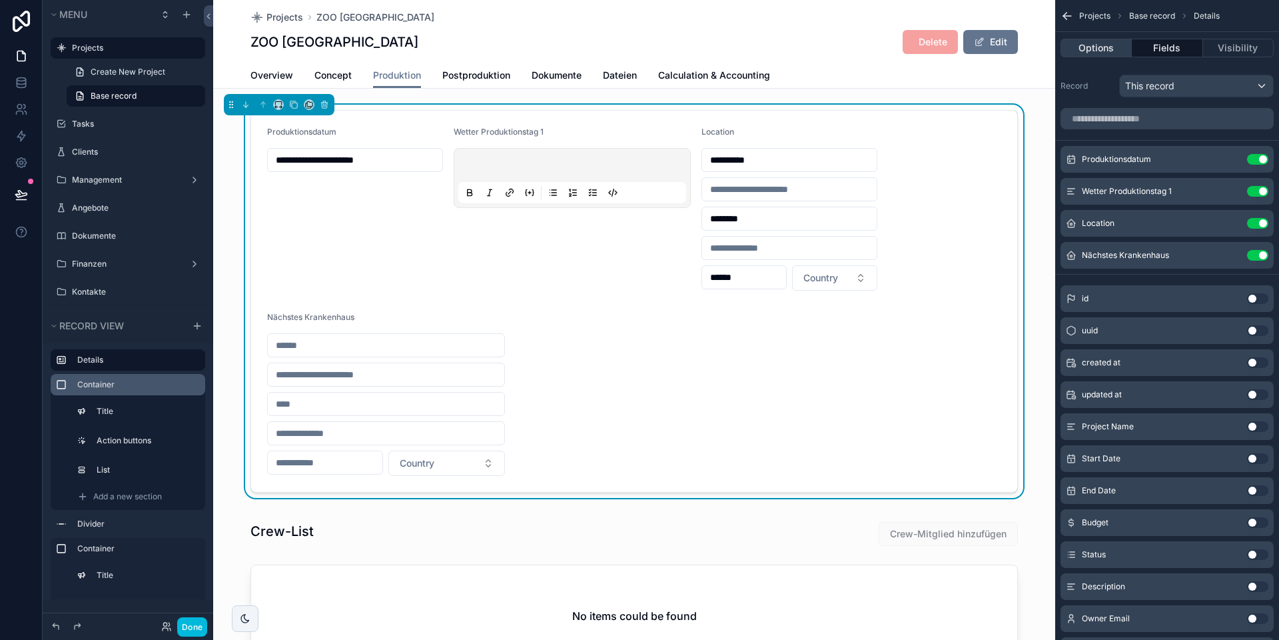
click at [893, 56] on button "Options" at bounding box center [1096, 48] width 71 height 19
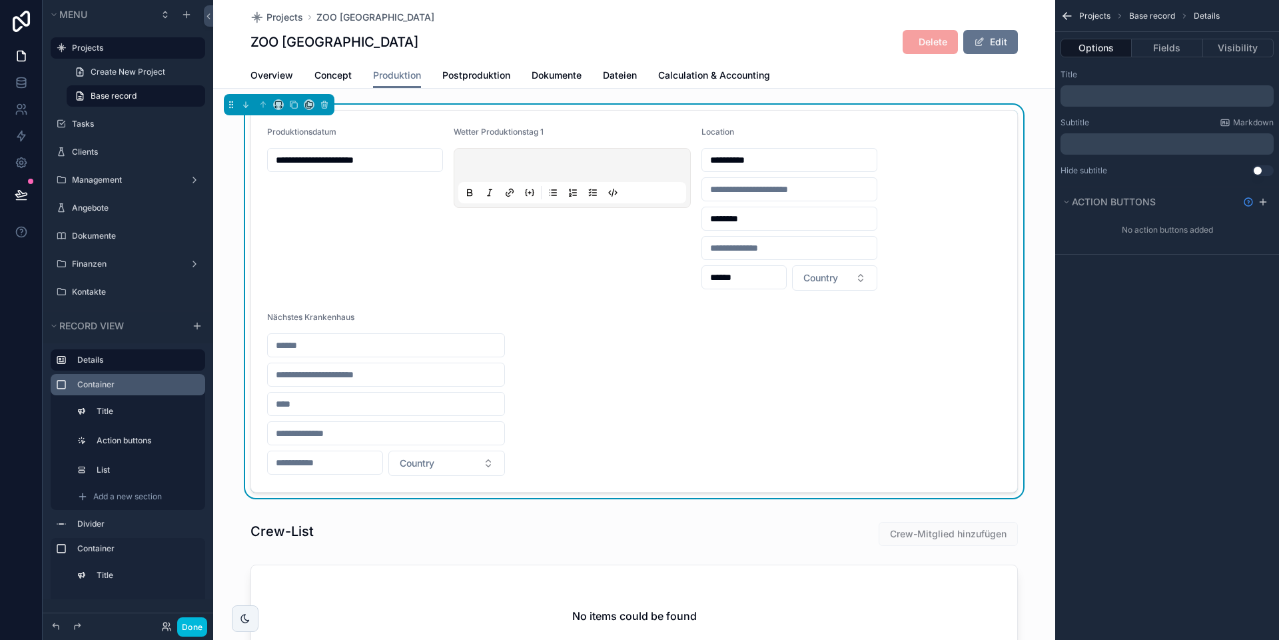
click at [560, 151] on div "scrollable content" at bounding box center [573, 178] width 238 height 60
click at [893, 16] on icon "scrollable content" at bounding box center [1067, 16] width 8 height 0
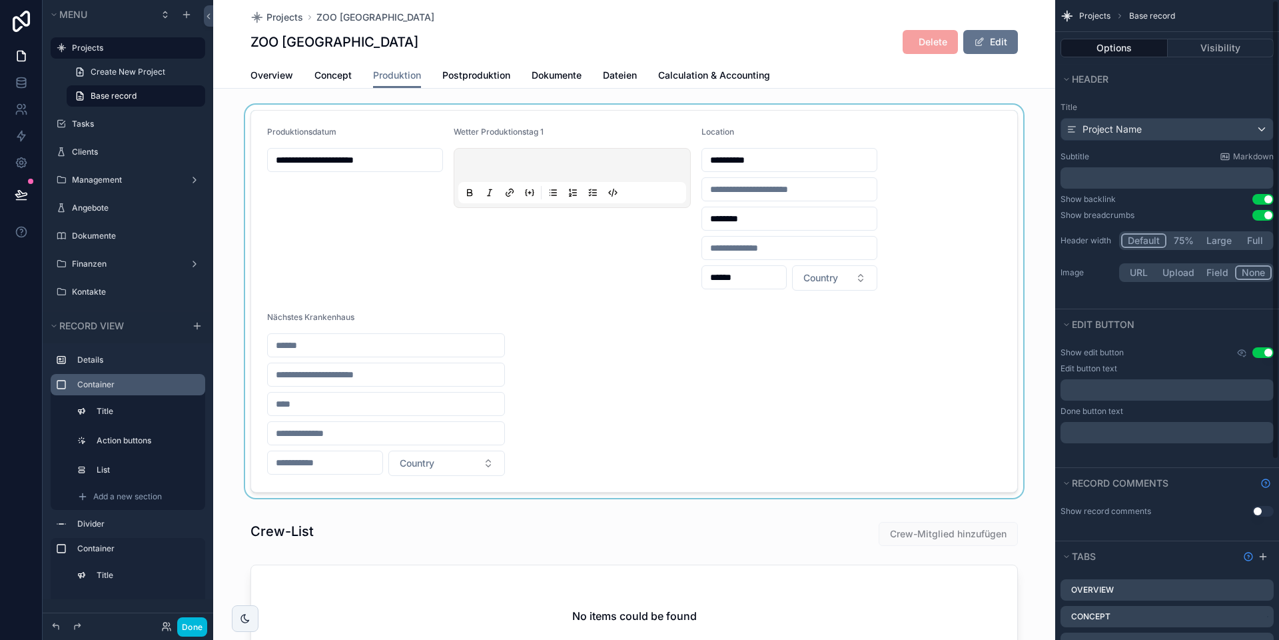
click at [742, 223] on div "scrollable content" at bounding box center [634, 301] width 842 height 393
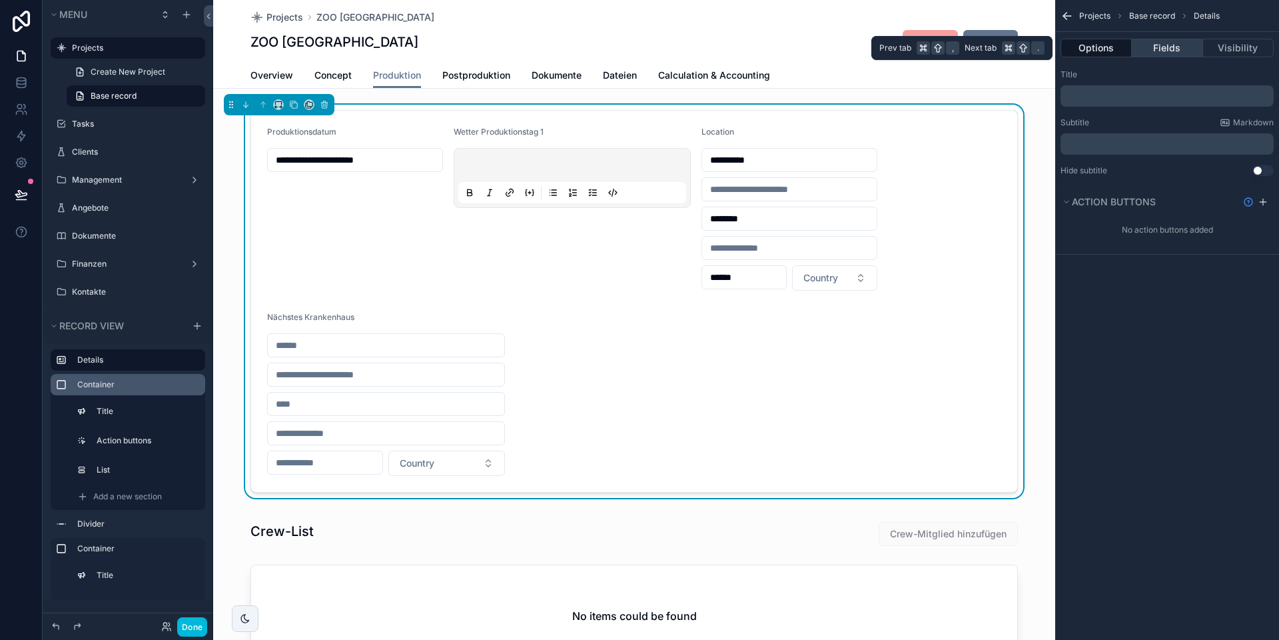
click at [893, 51] on button "Fields" at bounding box center [1167, 48] width 71 height 19
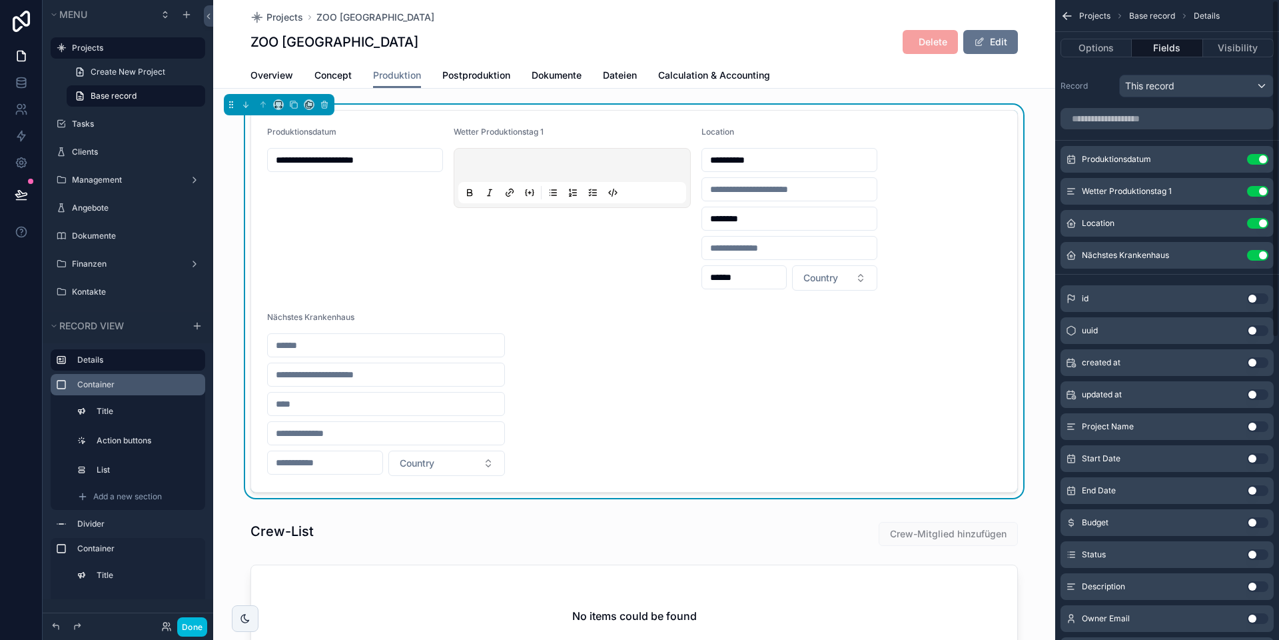
click at [0, 0] on icon "scrollable content" at bounding box center [0, 0] width 0 height 0
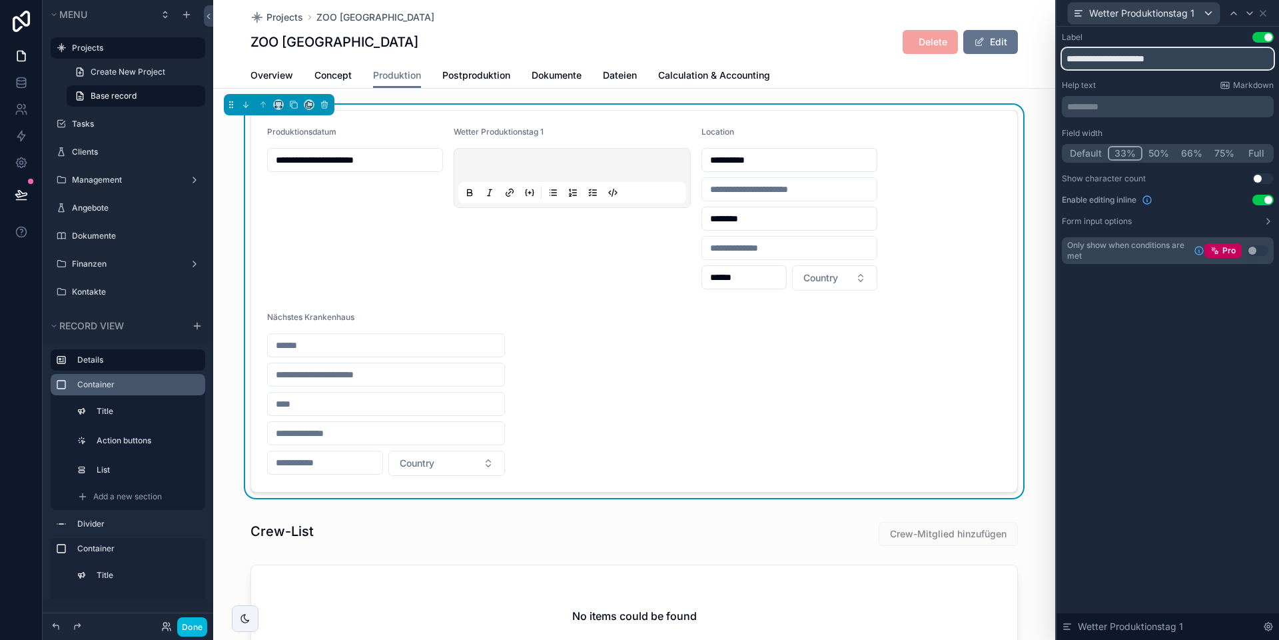
drag, startPoint x: 1176, startPoint y: 61, endPoint x: 1097, endPoint y: 61, distance: 79.3
click at [893, 61] on input "**********" at bounding box center [1168, 58] width 212 height 21
type input "******"
click at [893, 11] on icon at bounding box center [1263, 13] width 11 height 11
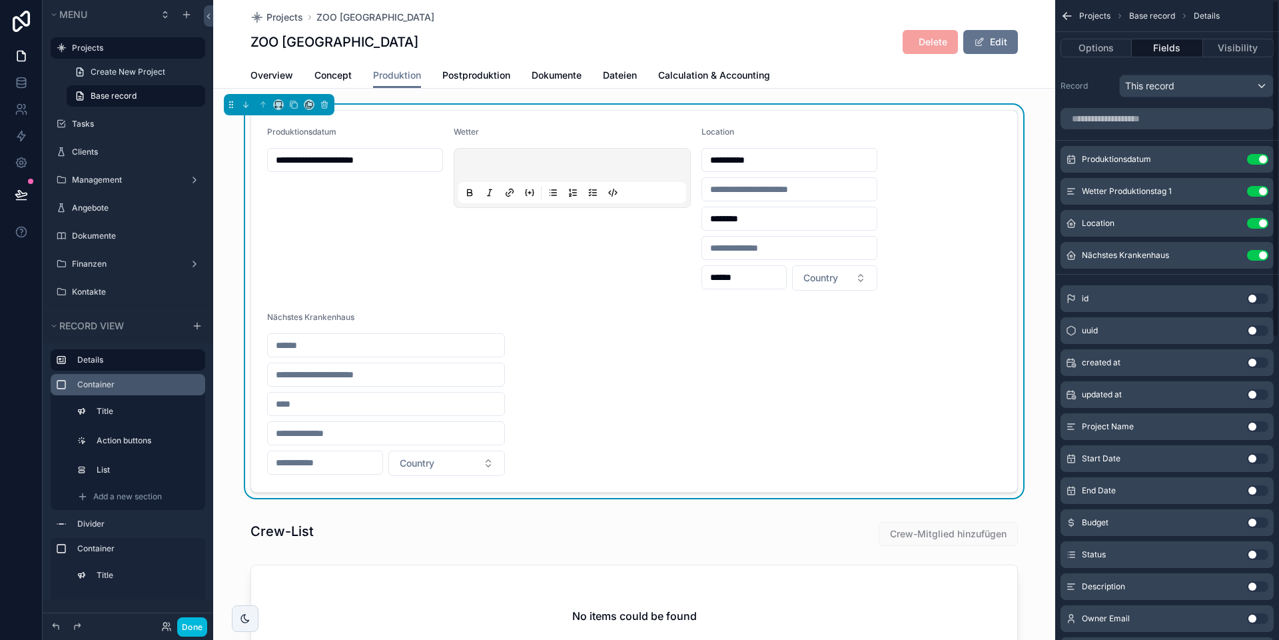
scroll to position [3, 0]
click at [19, 83] on icon at bounding box center [21, 82] width 13 height 13
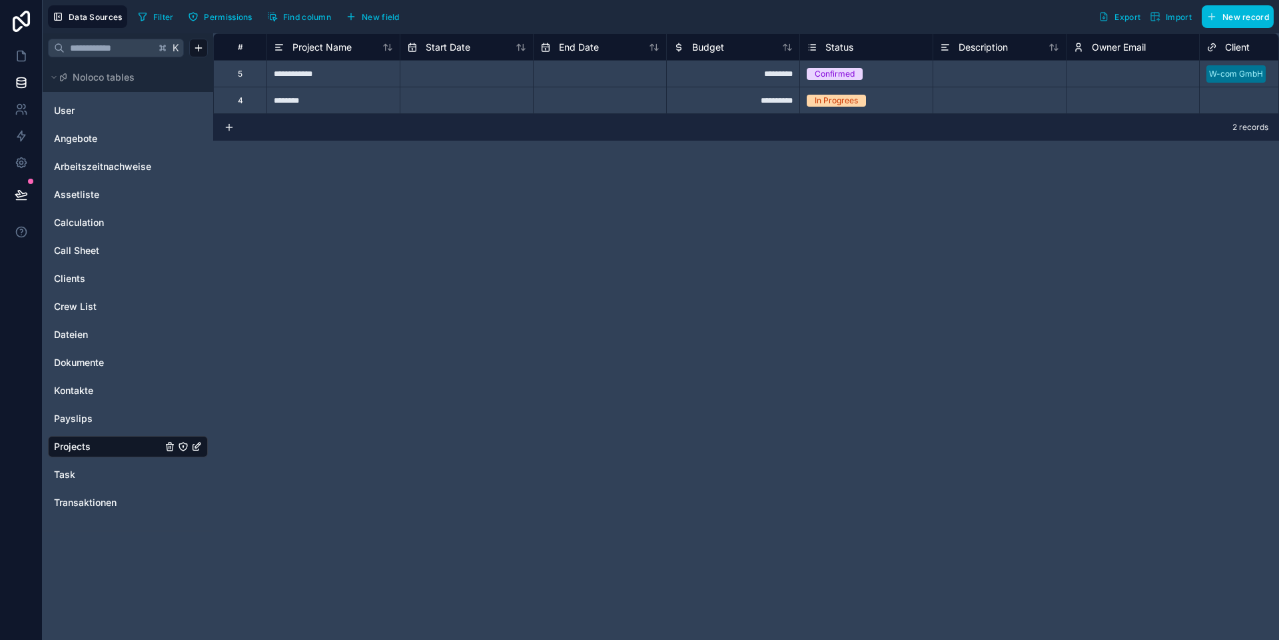
click at [396, 15] on span "New field" at bounding box center [381, 17] width 38 height 10
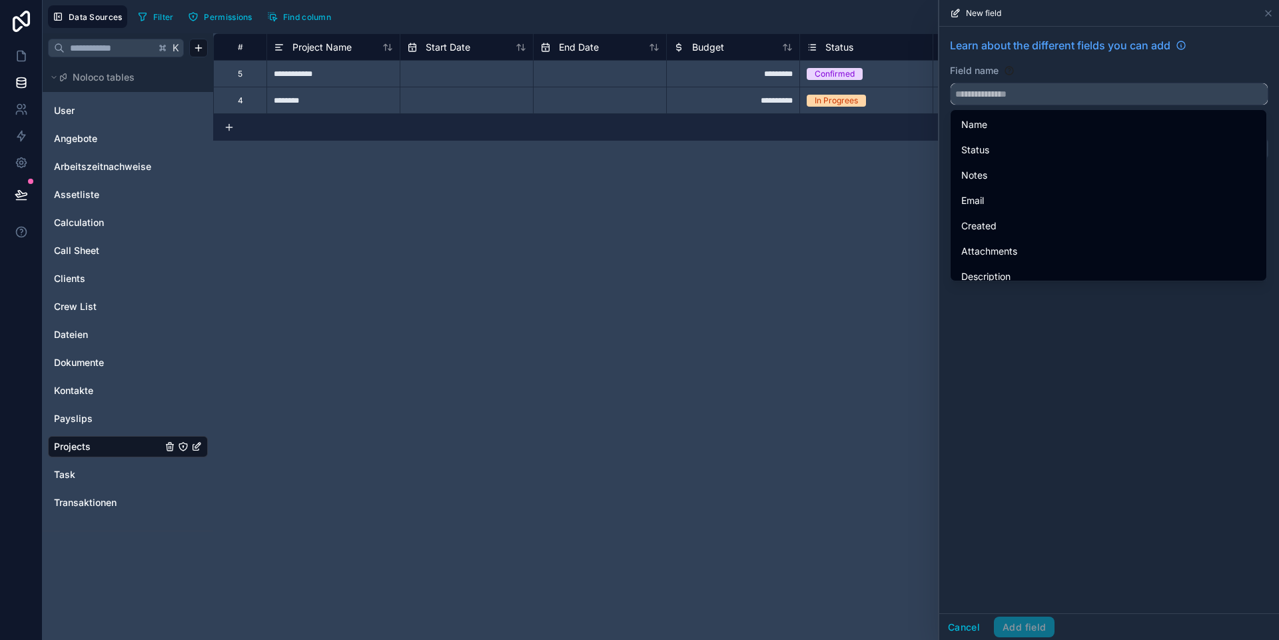
click at [893, 96] on input "text" at bounding box center [1109, 93] width 317 height 21
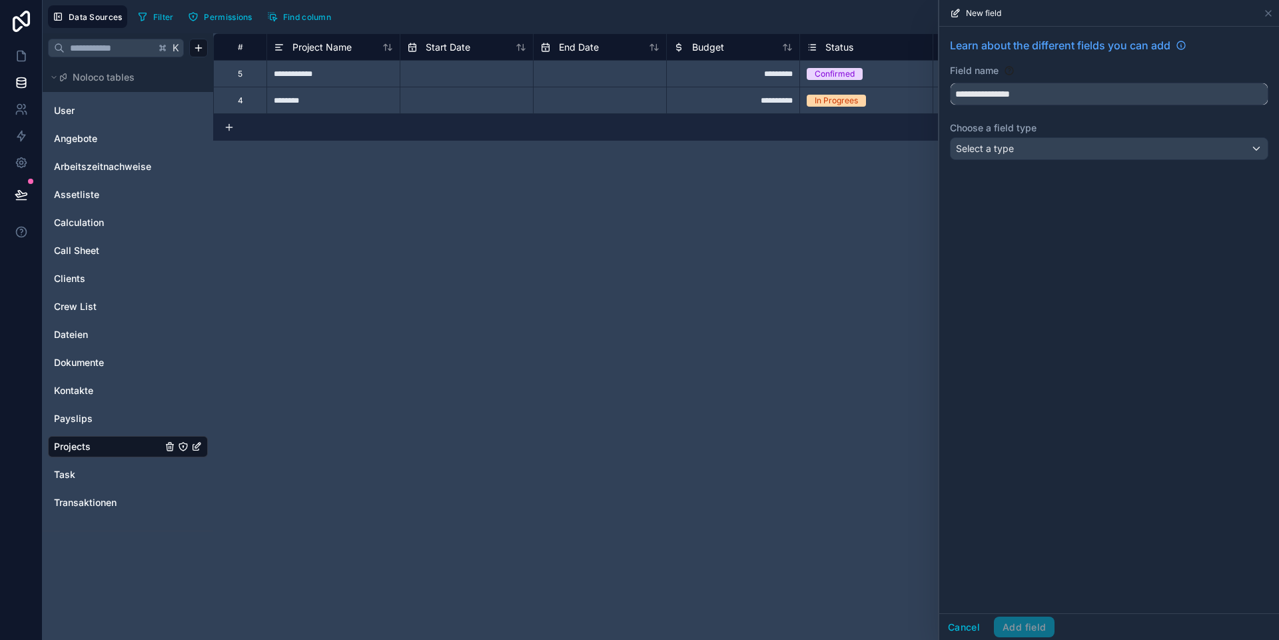
click at [893, 83] on button "**********" at bounding box center [1109, 94] width 318 height 23
type input "**********"
click at [893, 151] on span "Select a type" at bounding box center [985, 148] width 58 height 11
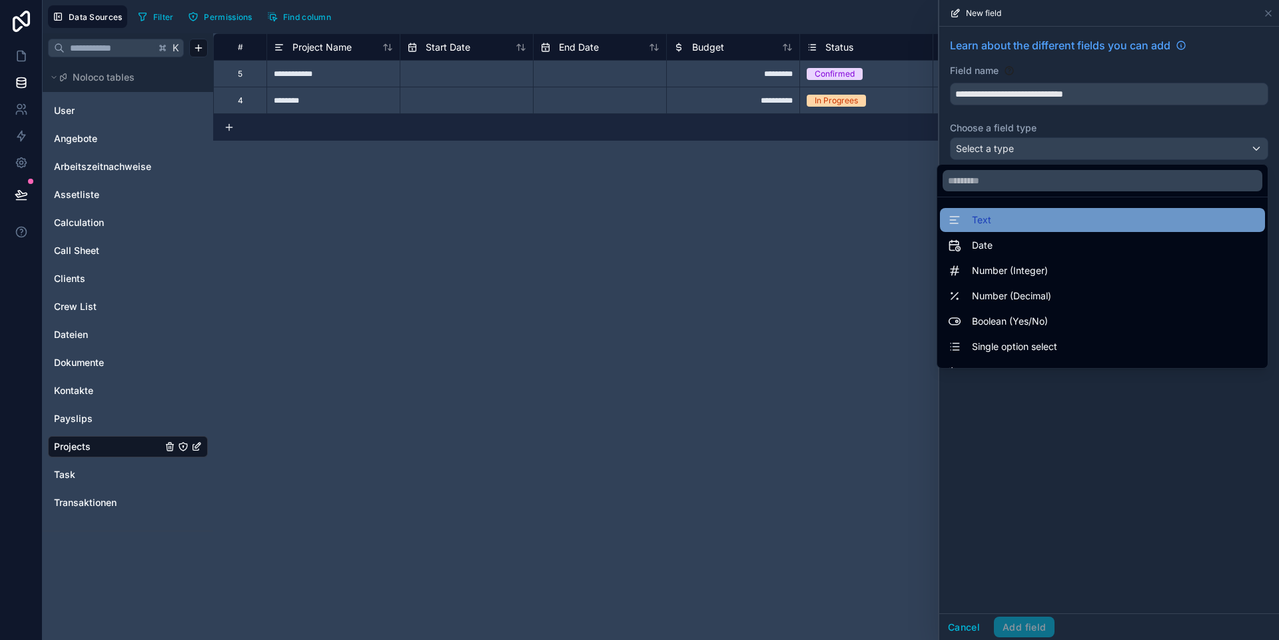
click at [893, 221] on div "Text" at bounding box center [1102, 220] width 309 height 16
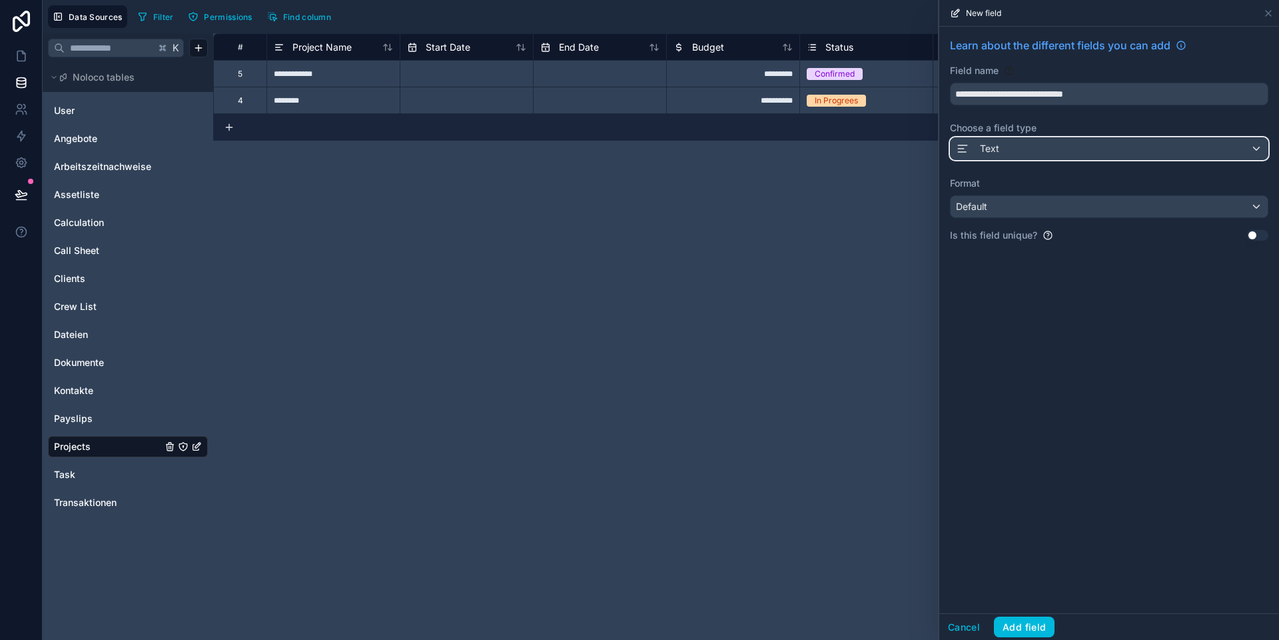
click at [893, 149] on span "Text" at bounding box center [989, 148] width 19 height 13
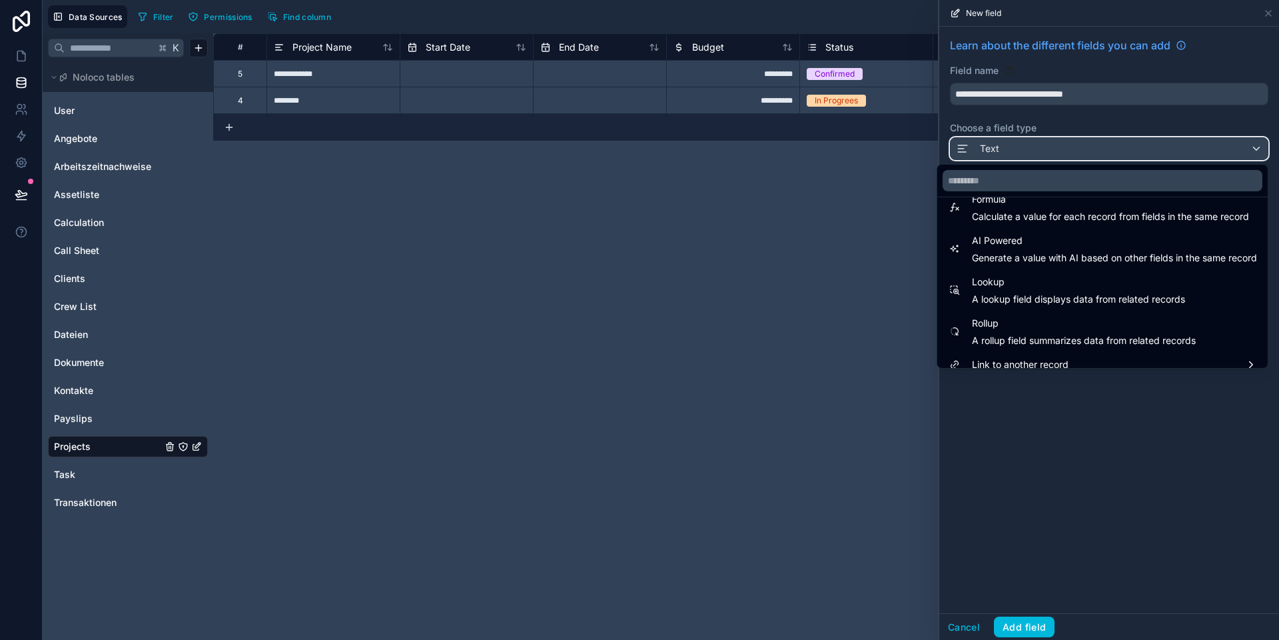
scroll to position [386, 0]
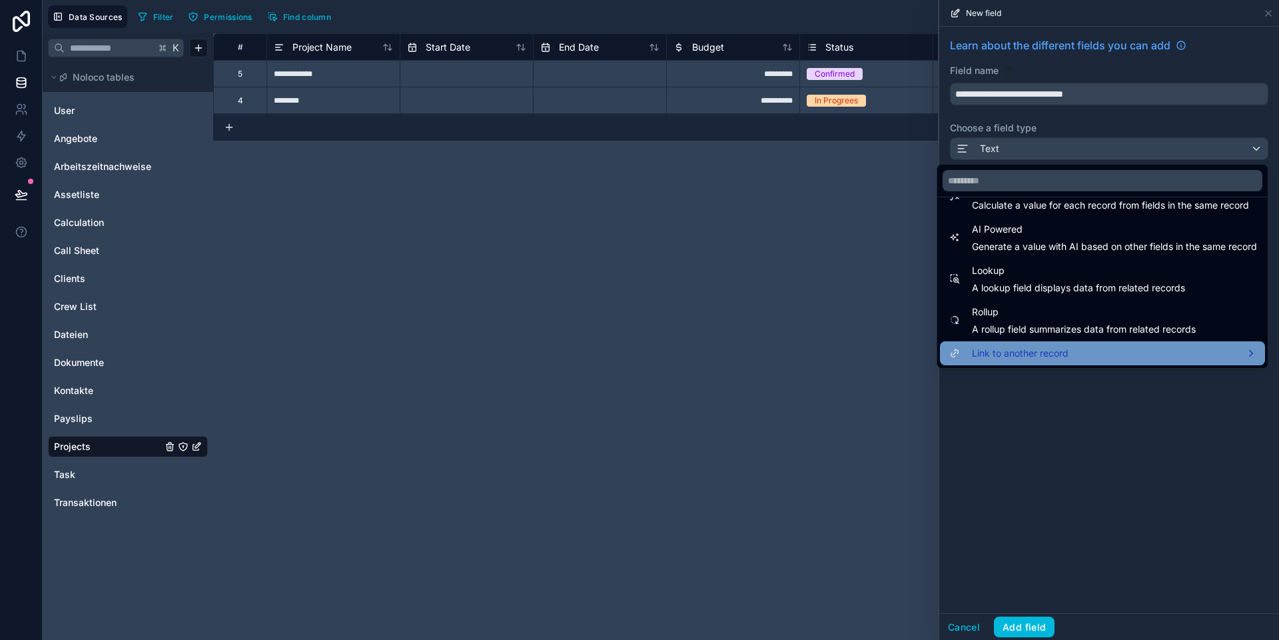
click at [893, 350] on span "Link to another record" at bounding box center [1020, 353] width 97 height 16
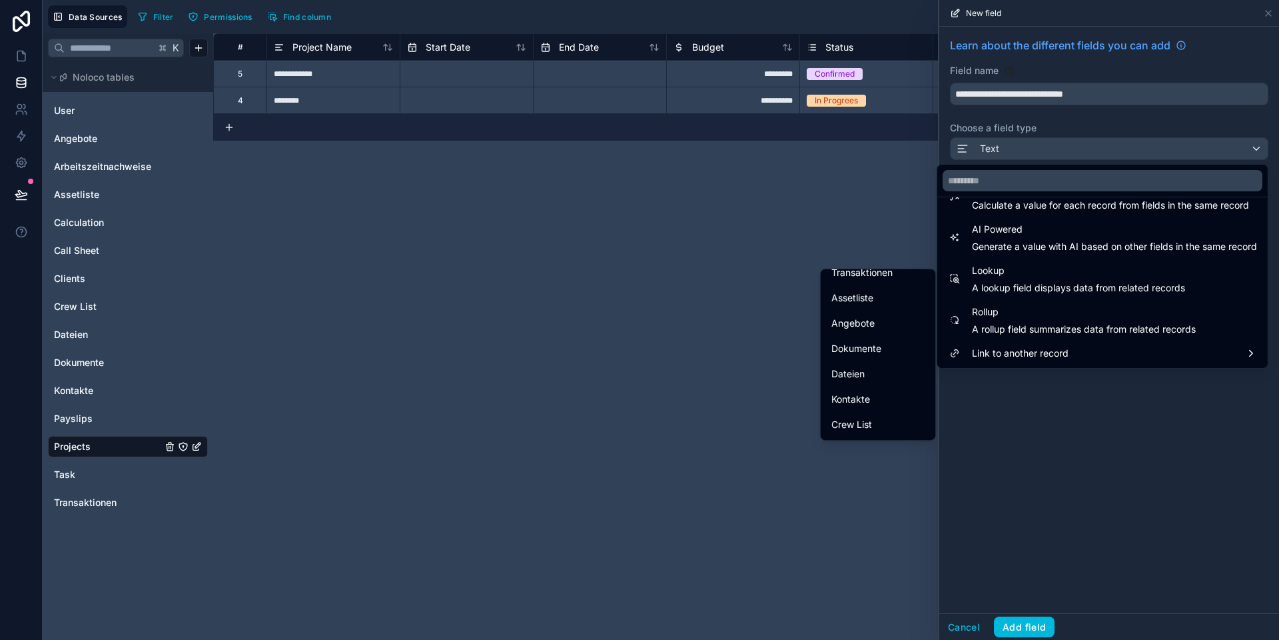
scroll to position [233, 0]
click at [862, 368] on span "Kontakte" at bounding box center [850, 374] width 39 height 16
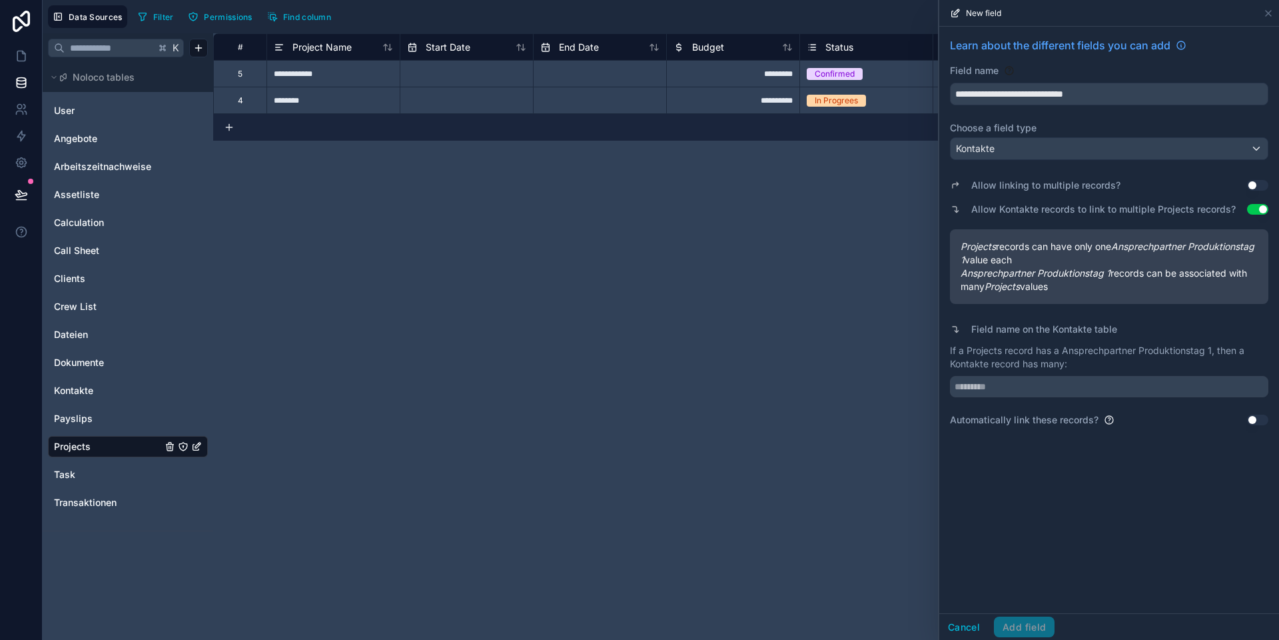
click at [893, 186] on button "Use setting" at bounding box center [1257, 185] width 21 height 11
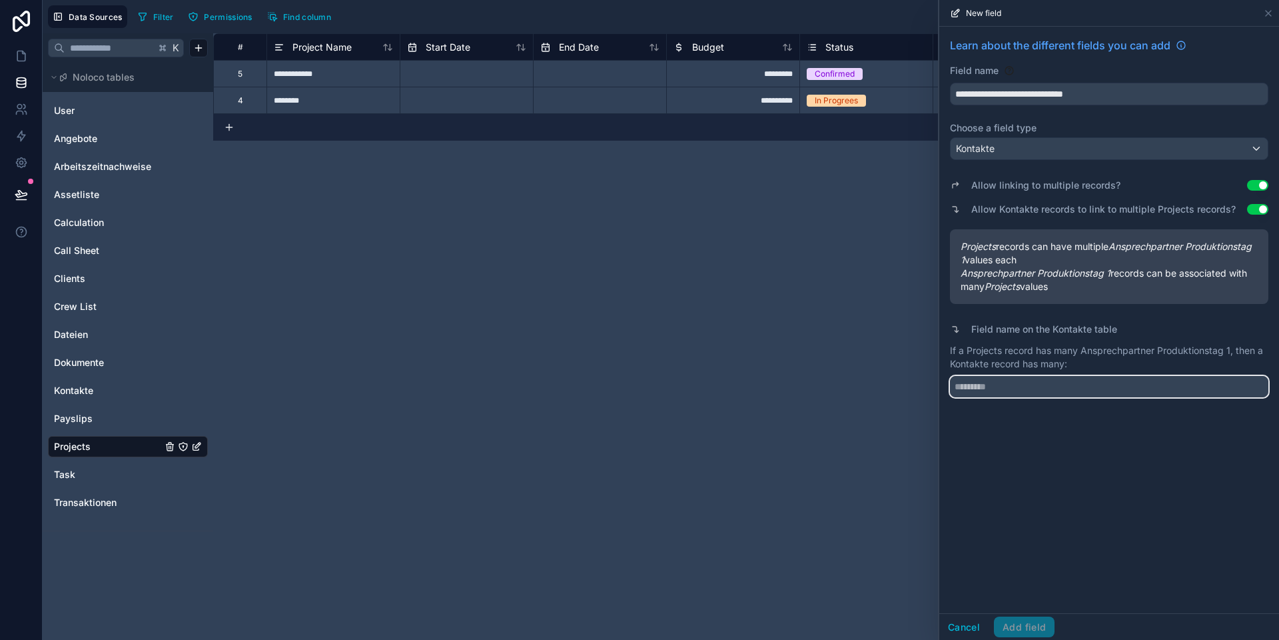
click at [893, 386] on input "text" at bounding box center [1109, 386] width 318 height 21
type input "********"
click at [893, 599] on button "Add field" at bounding box center [1024, 626] width 61 height 21
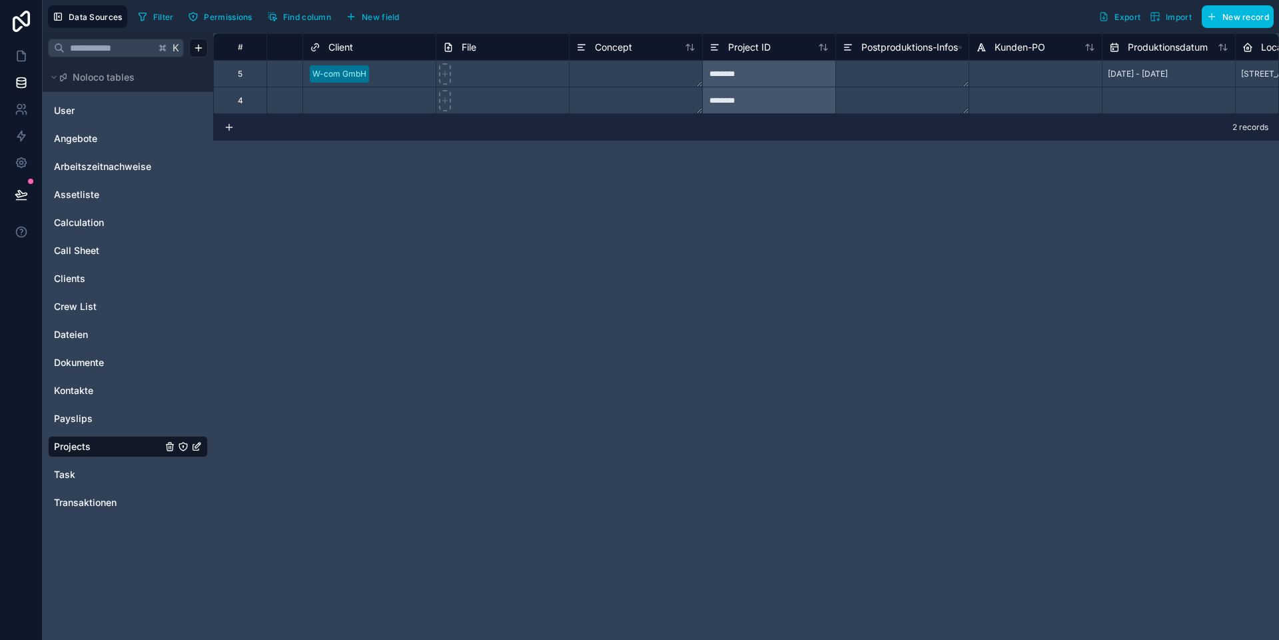
scroll to position [0, 899]
click at [377, 15] on span "New field" at bounding box center [381, 17] width 38 height 10
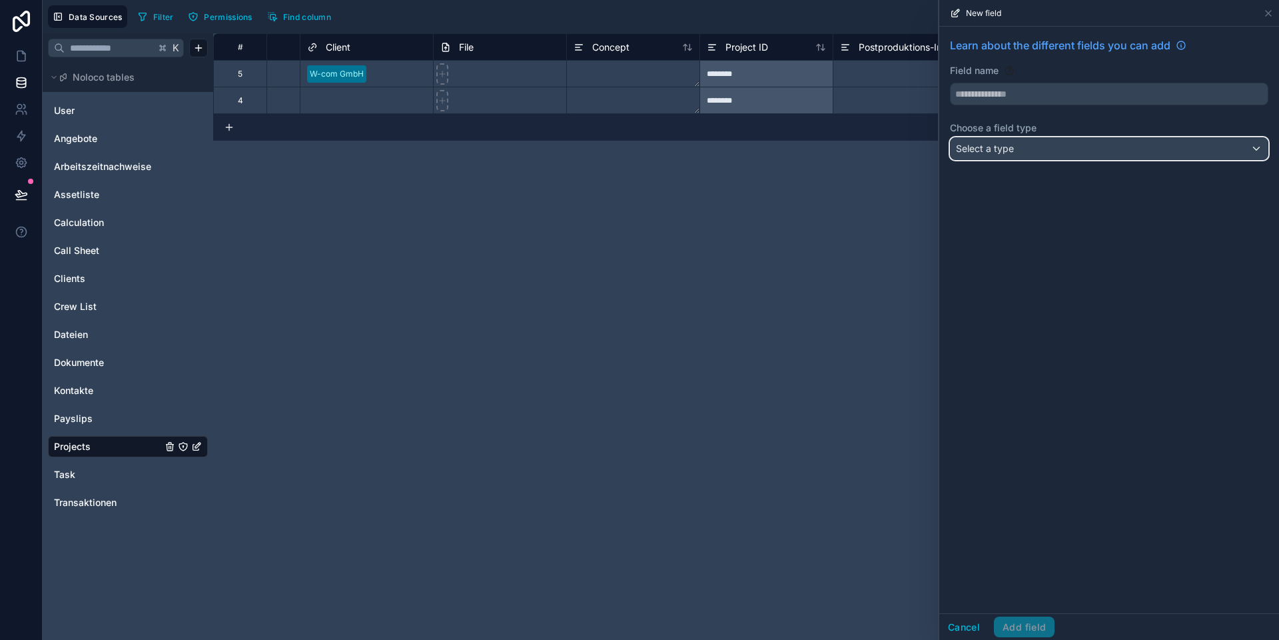
click at [893, 146] on span "Select a type" at bounding box center [985, 148] width 58 height 11
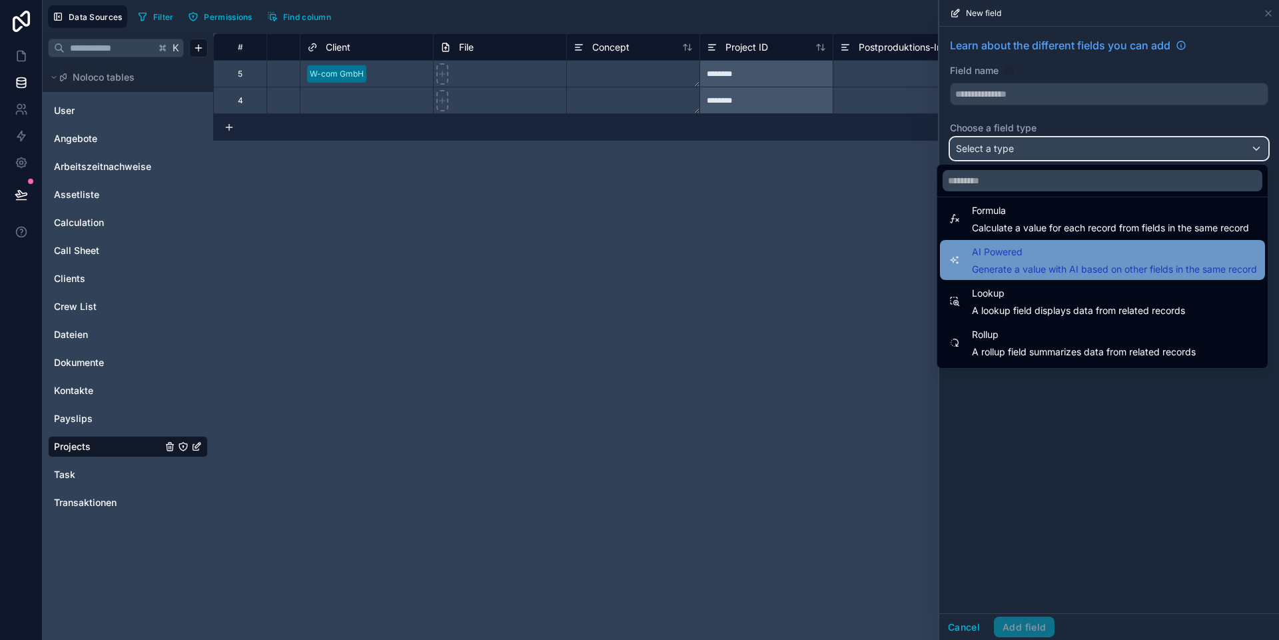
scroll to position [386, 0]
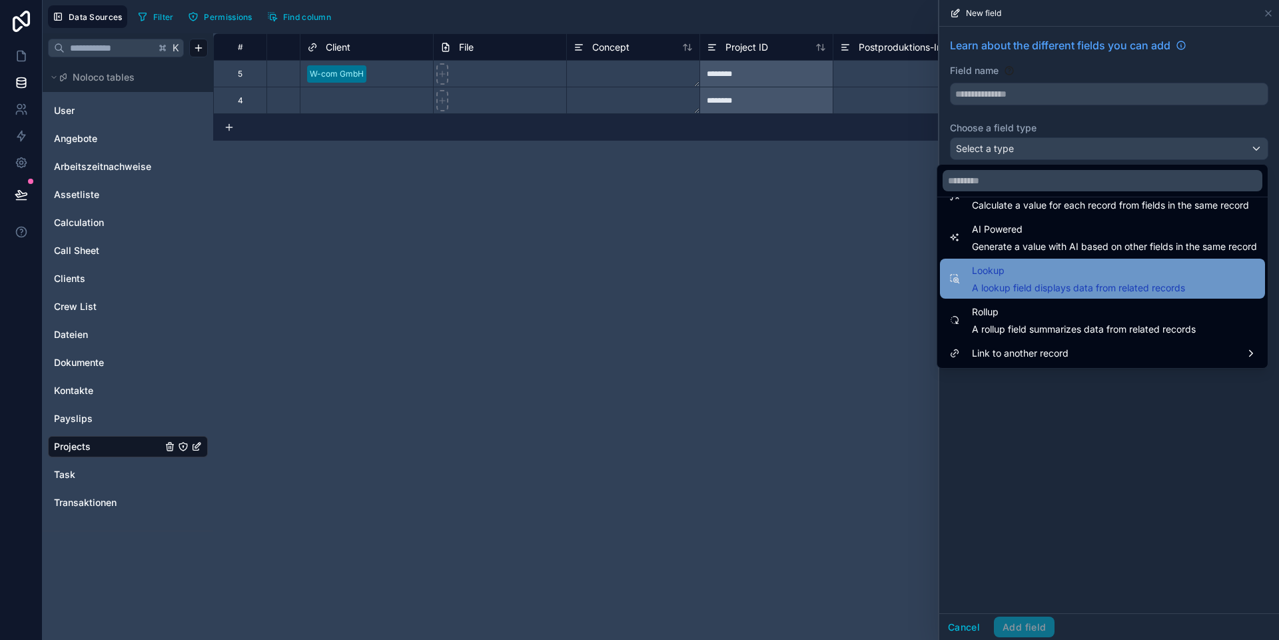
click at [893, 284] on span "A lookup field displays data from related records" at bounding box center [1078, 287] width 213 height 13
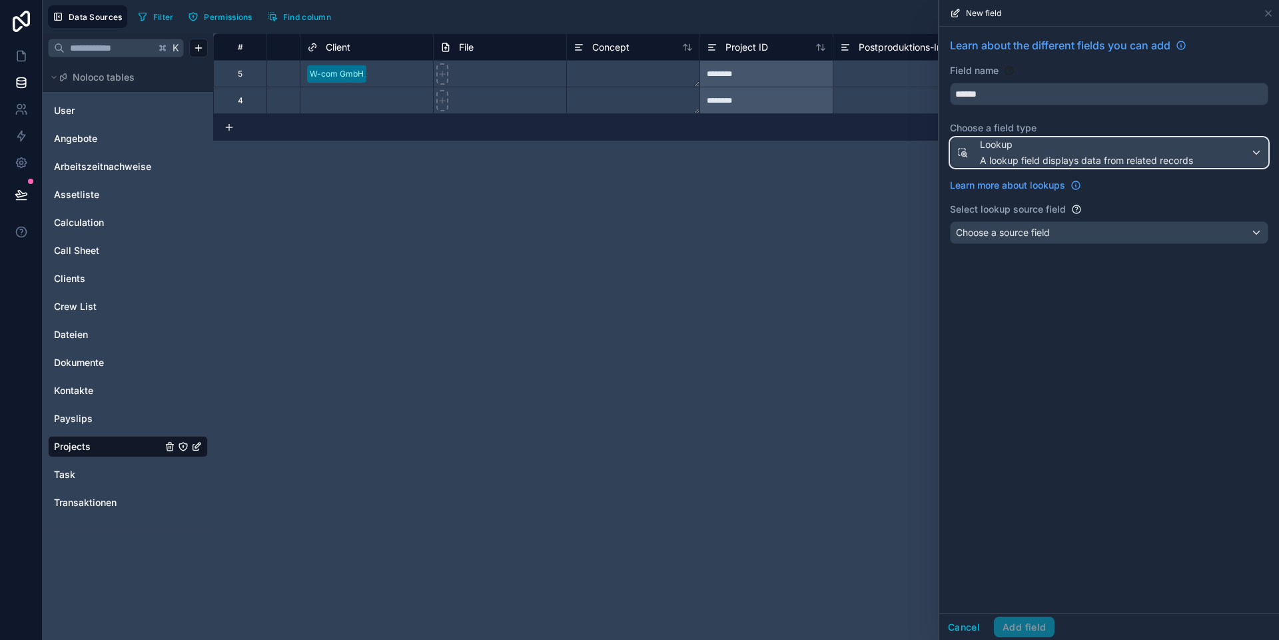
click at [893, 161] on span "A lookup field displays data from related records" at bounding box center [1086, 160] width 213 height 13
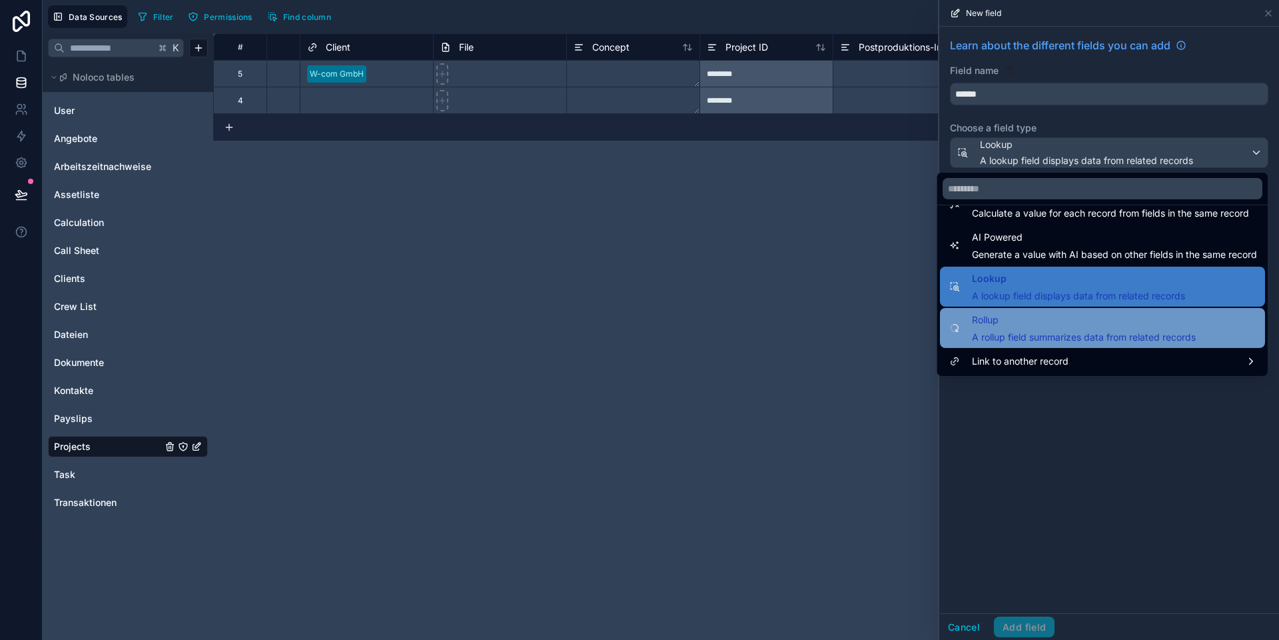
click at [893, 325] on span "Rollup" at bounding box center [1084, 320] width 224 height 16
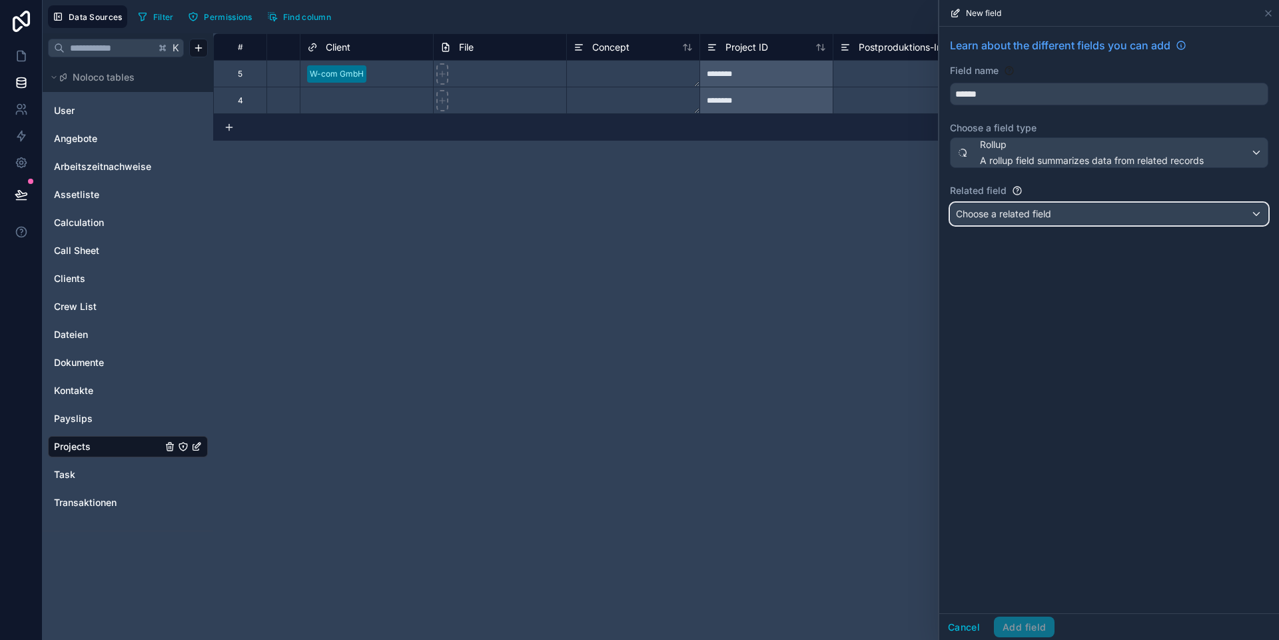
click at [893, 219] on span "Choose a related field" at bounding box center [1003, 213] width 95 height 13
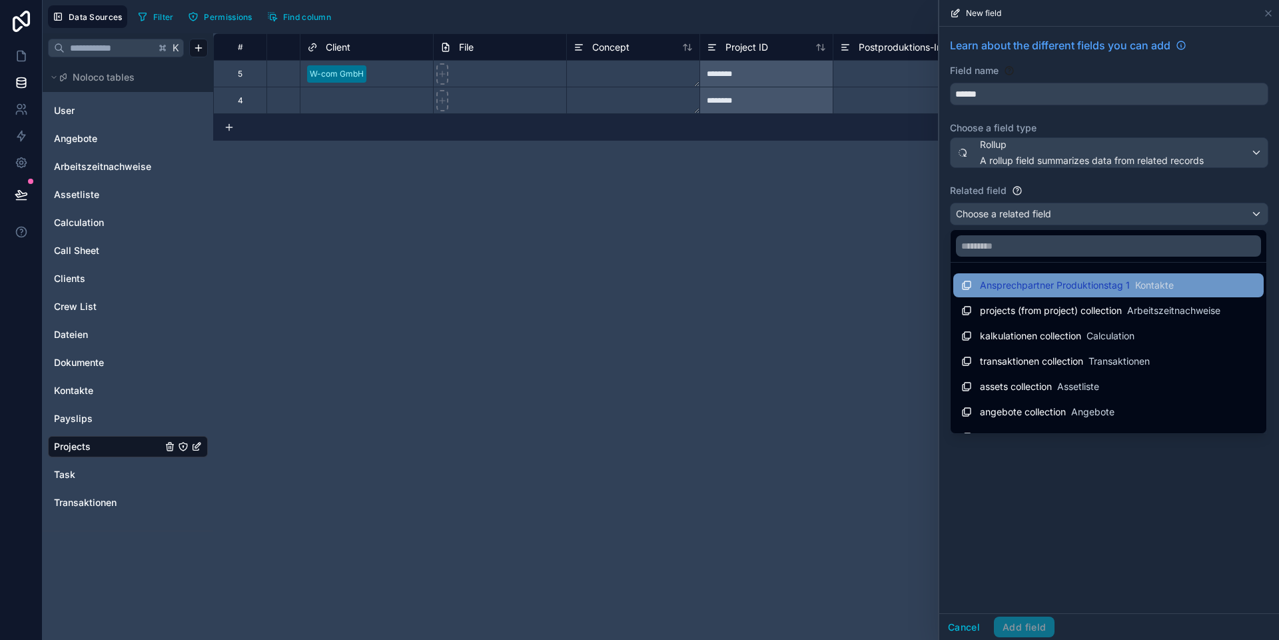
click at [893, 287] on span "Ansprechpartner Produktionstag 1" at bounding box center [1055, 284] width 150 height 13
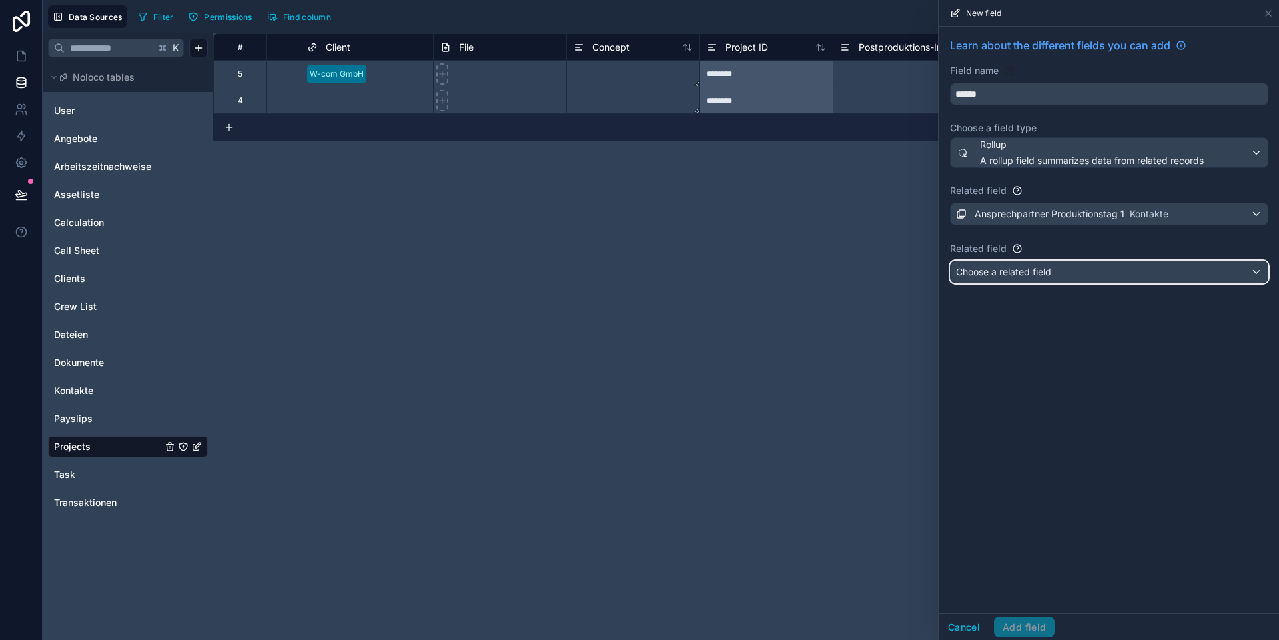
click at [893, 272] on span "Choose a related field" at bounding box center [1003, 271] width 95 height 11
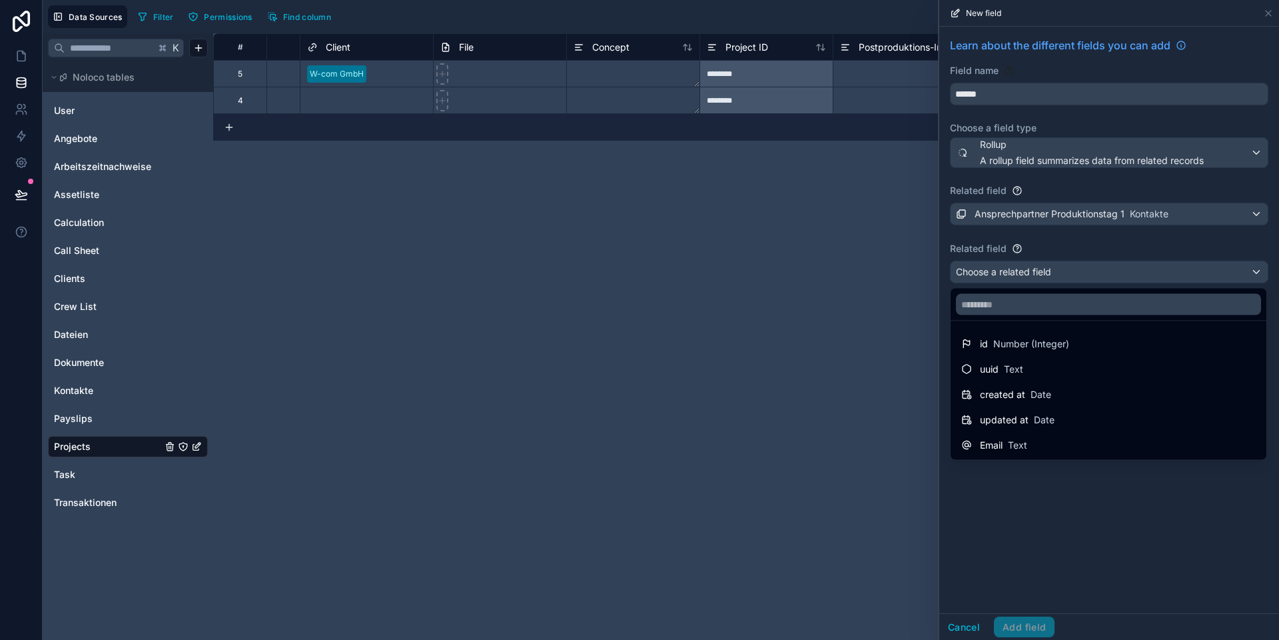
click at [893, 492] on div at bounding box center [1109, 320] width 340 height 640
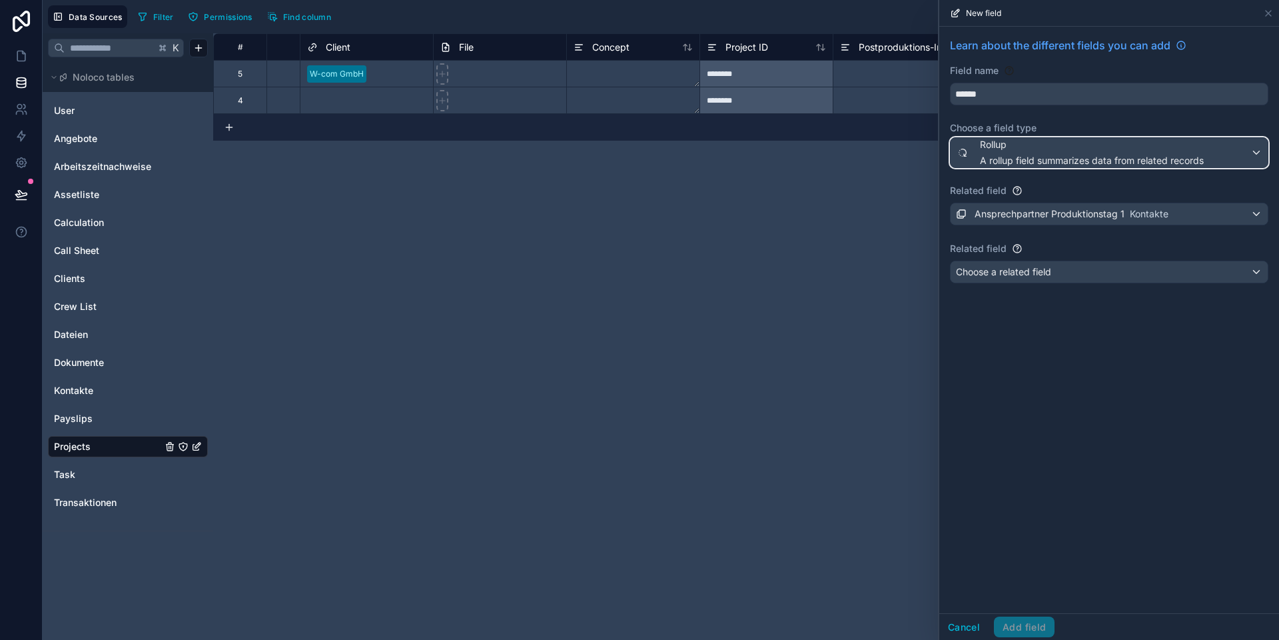
click at [893, 161] on span "A rollup field summarizes data from related records" at bounding box center [1092, 160] width 224 height 13
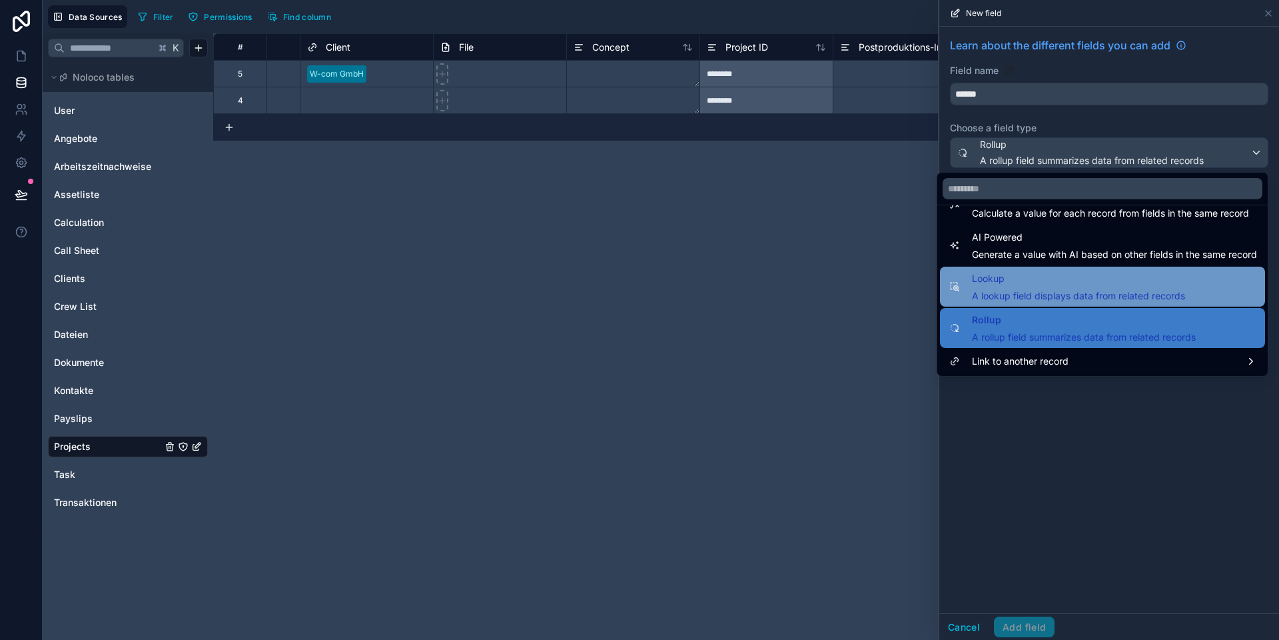
click at [893, 285] on span "Lookup" at bounding box center [1078, 278] width 213 height 16
type input "******"
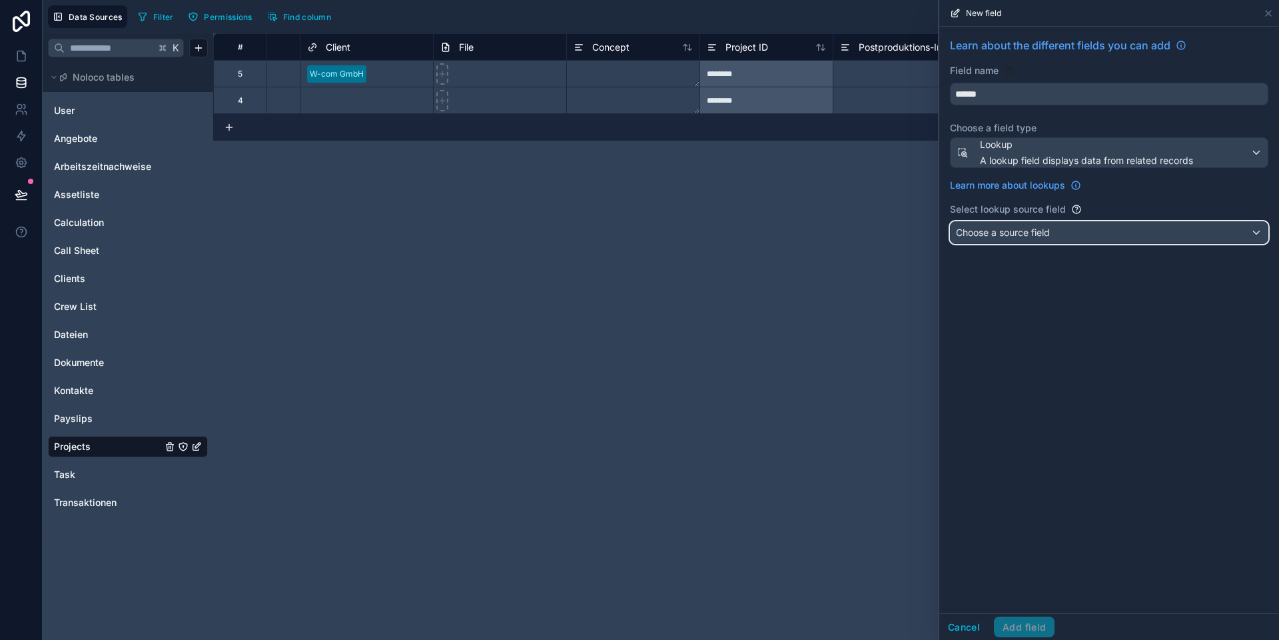
click at [893, 231] on span "Choose a source field" at bounding box center [1003, 232] width 94 height 11
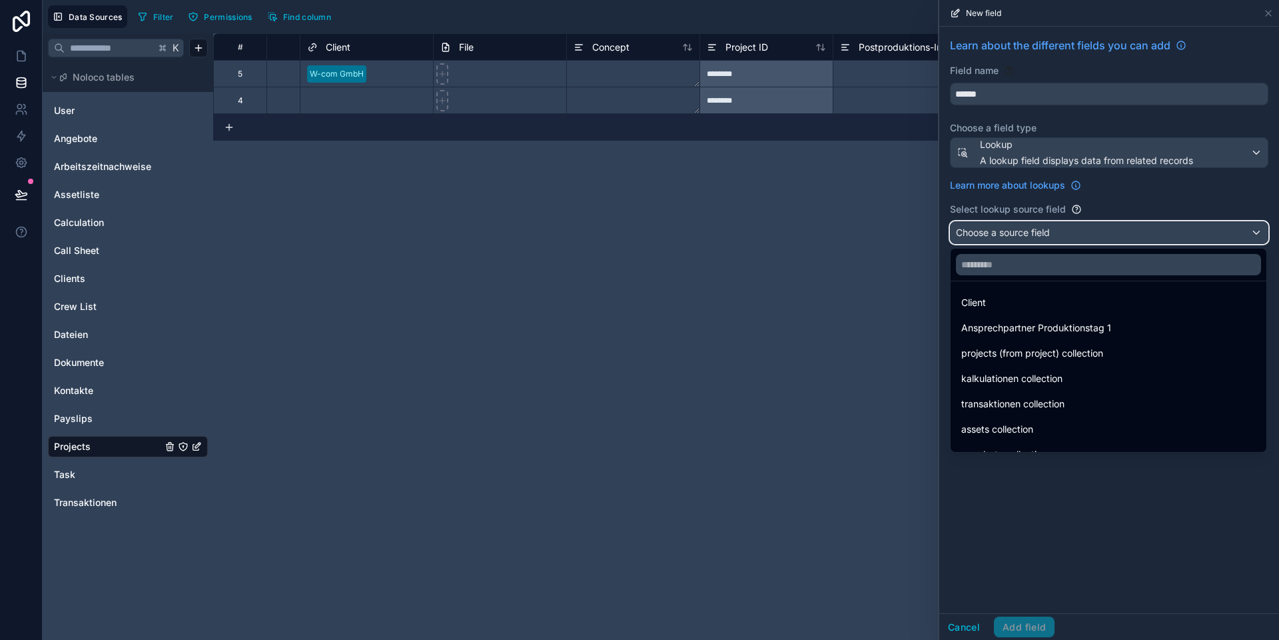
scroll to position [0, 0]
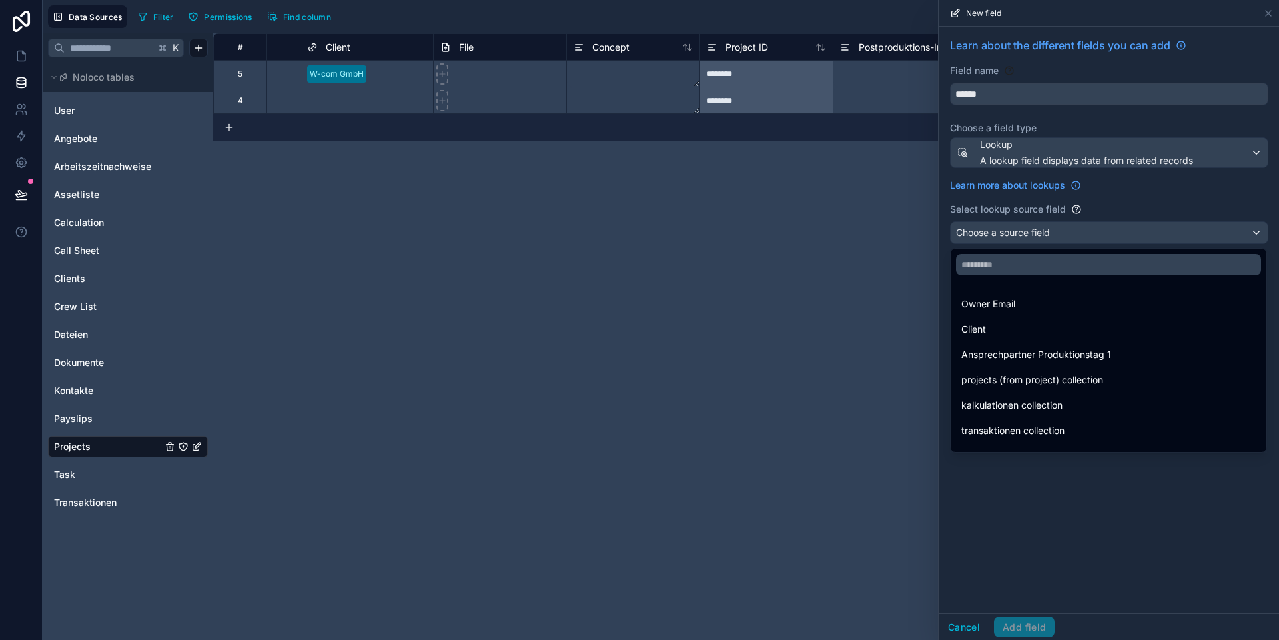
click at [893, 356] on span "Ansprechpartner Produktionstag 1" at bounding box center [1036, 354] width 150 height 16
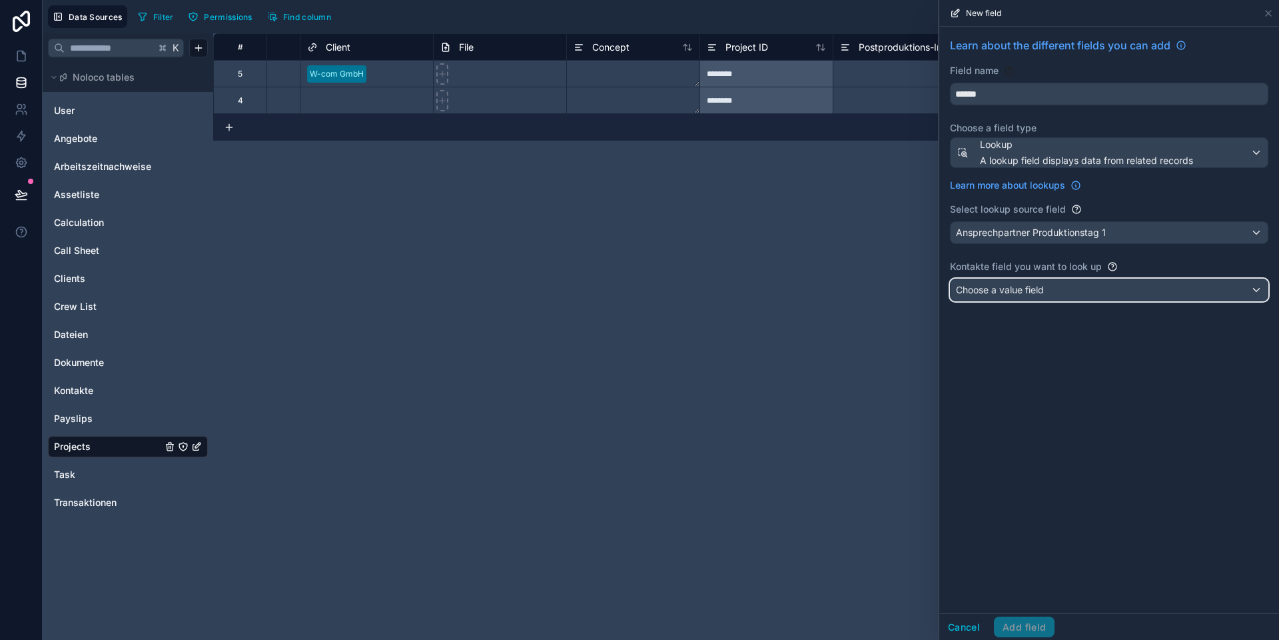
click at [893, 292] on span "Choose a value field" at bounding box center [1000, 289] width 88 height 11
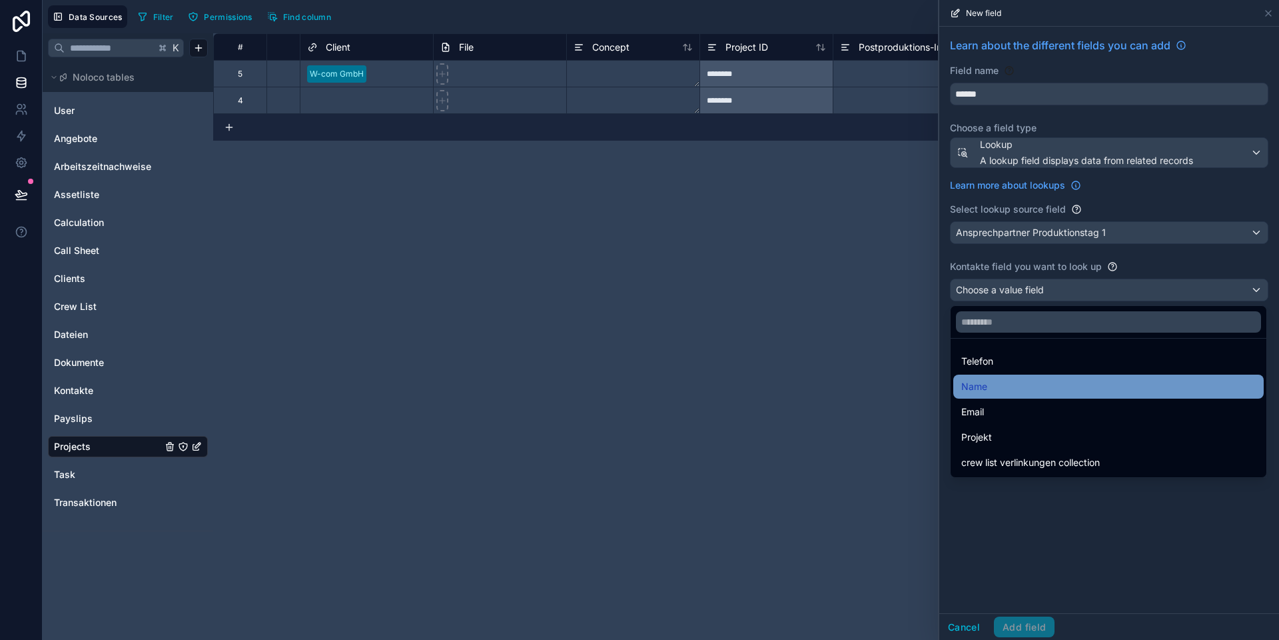
click at [893, 390] on div "Name" at bounding box center [1108, 386] width 294 height 16
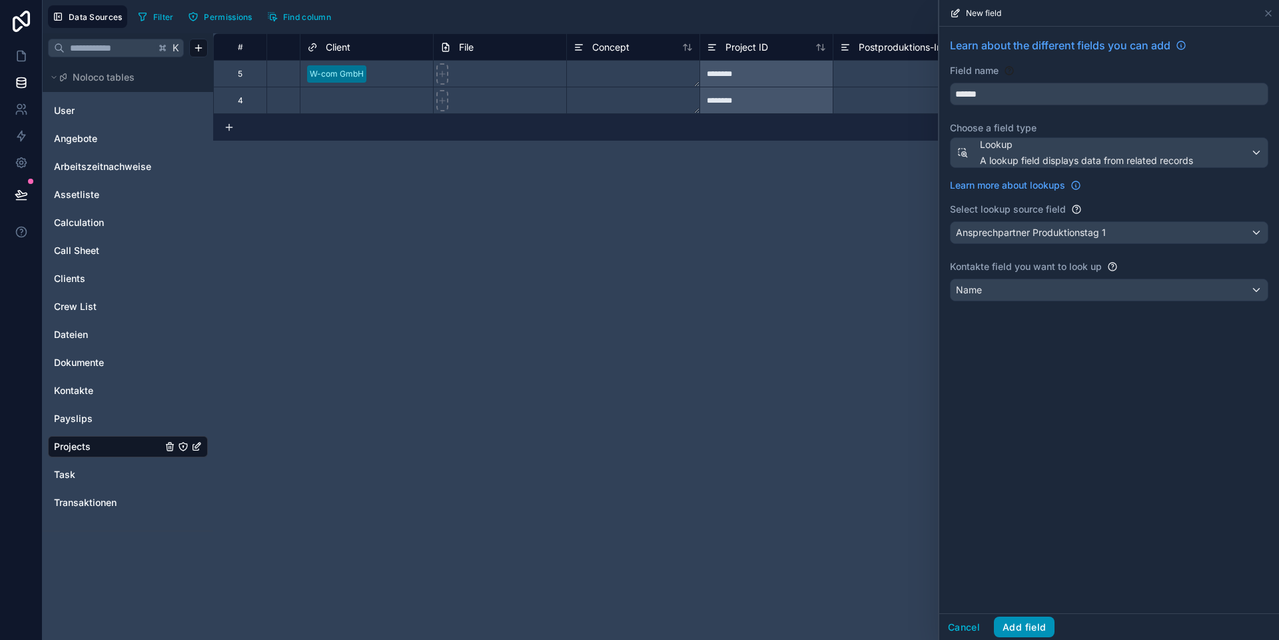
click at [893, 599] on button "Add field" at bounding box center [1024, 626] width 61 height 21
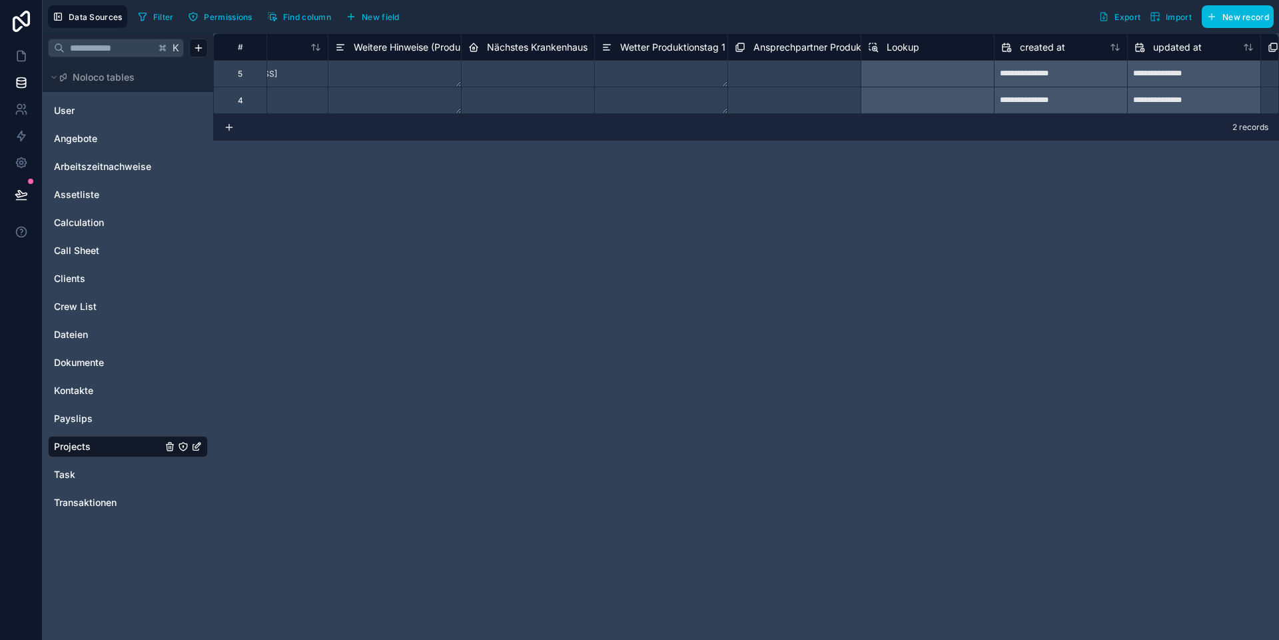
scroll to position [0, 1940]
click at [893, 39] on div "Lookup" at bounding box center [890, 47] width 51 height 16
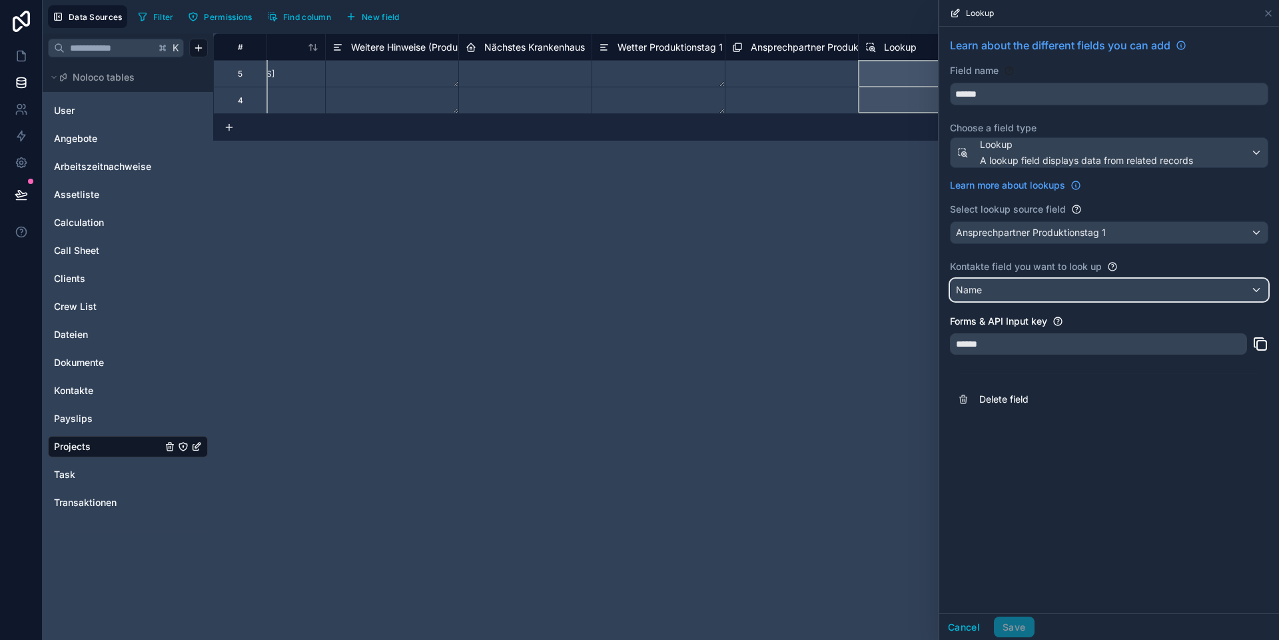
click at [893, 290] on div "Name" at bounding box center [1109, 289] width 317 height 21
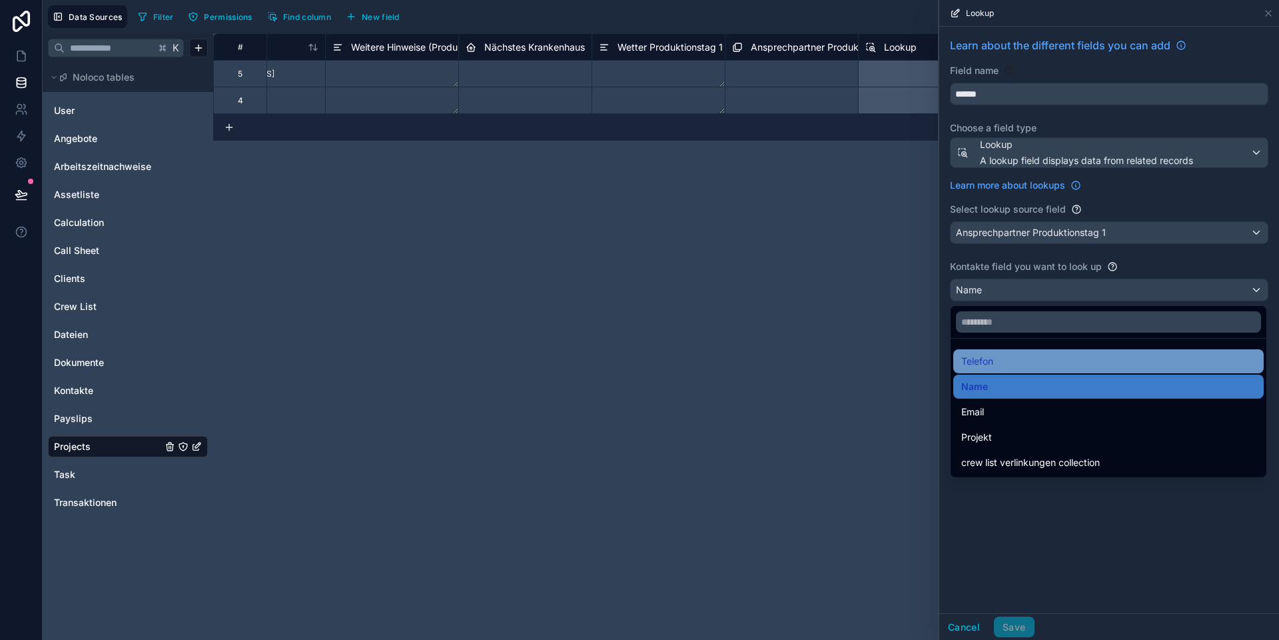
click at [893, 363] on div "Telefon" at bounding box center [1108, 361] width 294 height 16
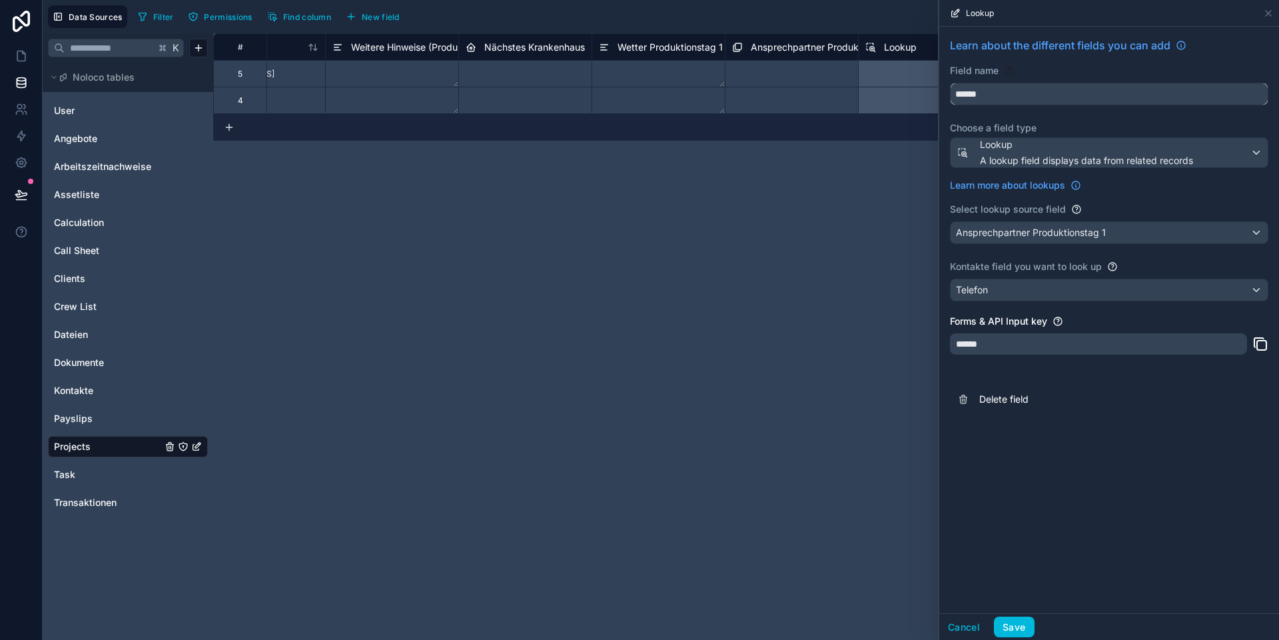
click at [893, 95] on input "******" at bounding box center [1109, 93] width 317 height 21
click at [893, 83] on button "*******" at bounding box center [1109, 94] width 318 height 23
type input "**********"
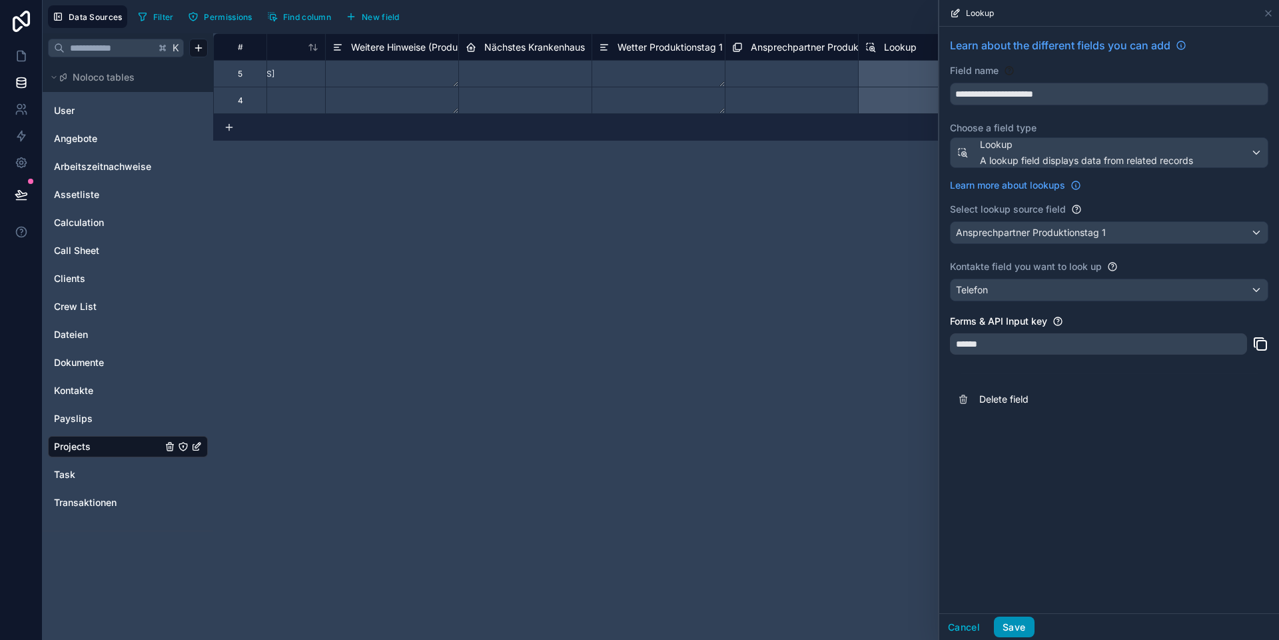
click at [893, 599] on button "Save" at bounding box center [1014, 626] width 40 height 21
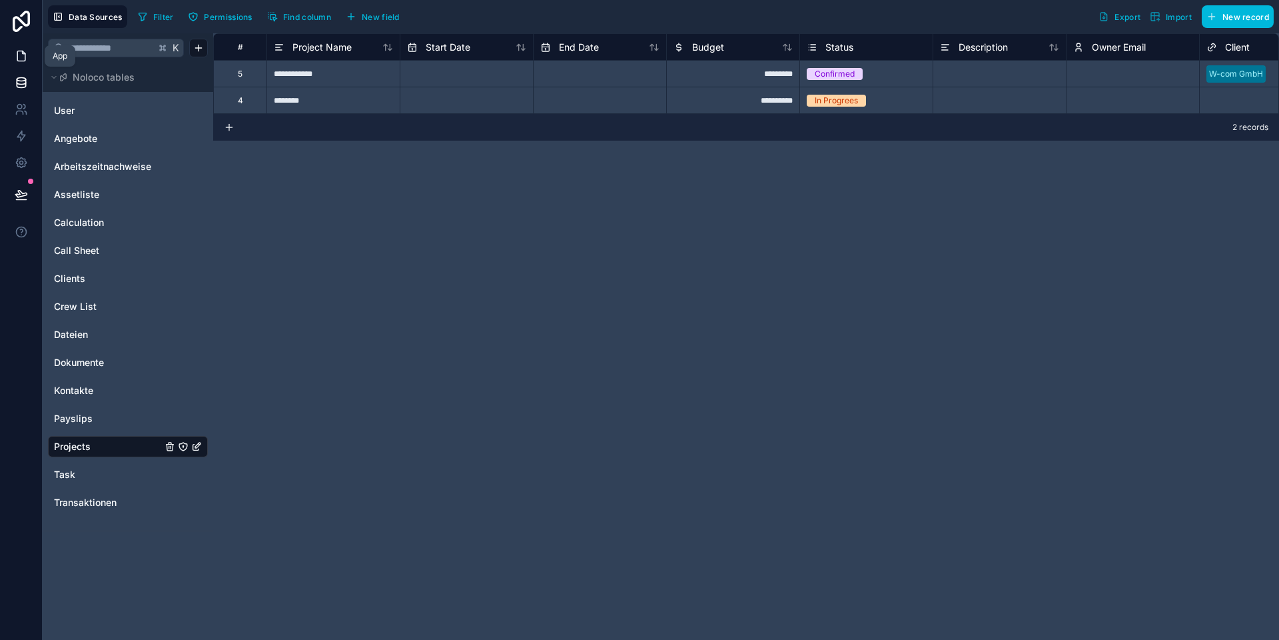
click at [28, 52] on link at bounding box center [21, 56] width 42 height 27
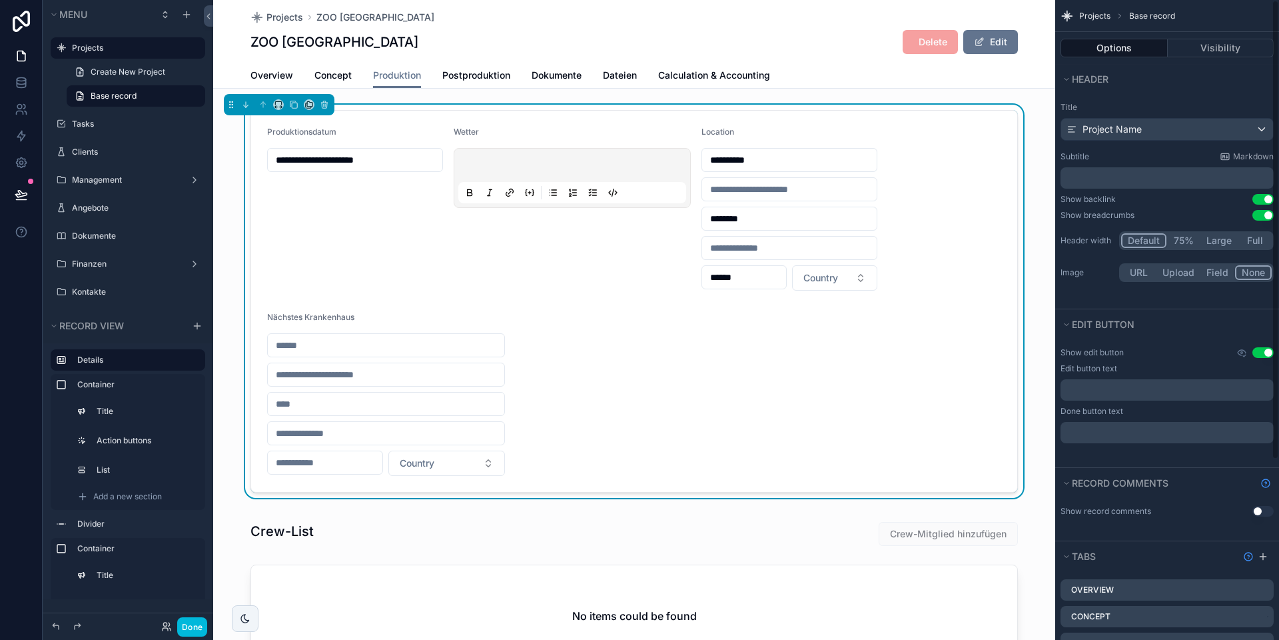
click at [578, 326] on form "**********" at bounding box center [634, 301] width 766 height 381
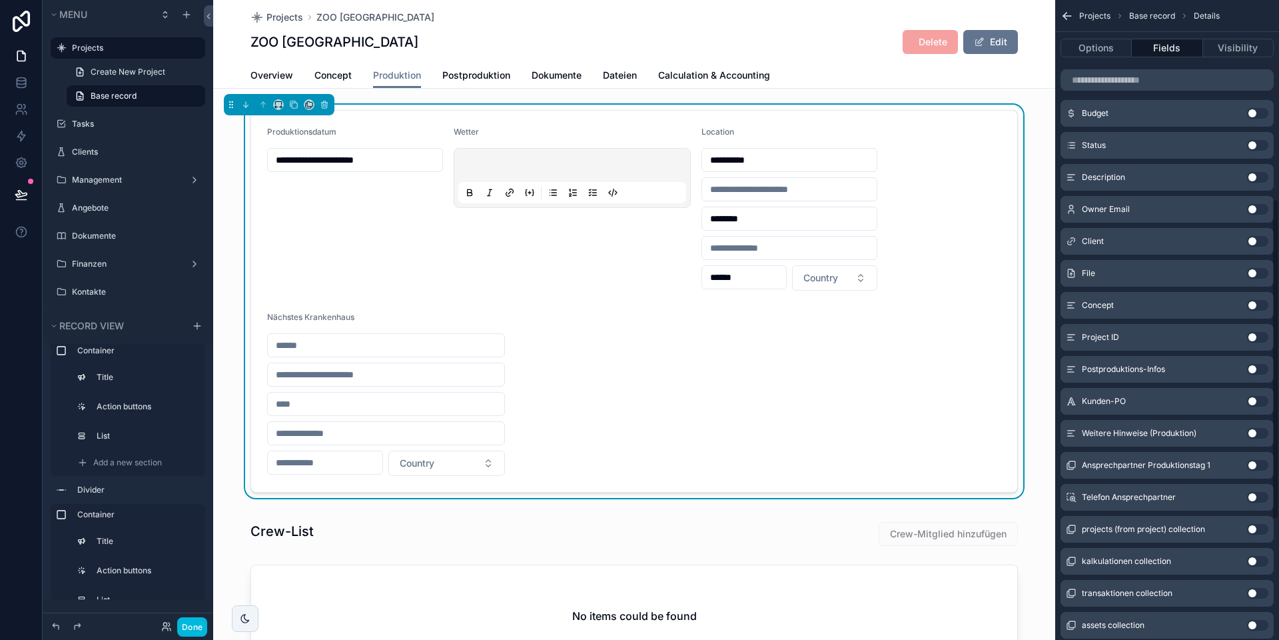
scroll to position [410, 0]
click at [893, 462] on button "Use setting" at bounding box center [1257, 463] width 21 height 11
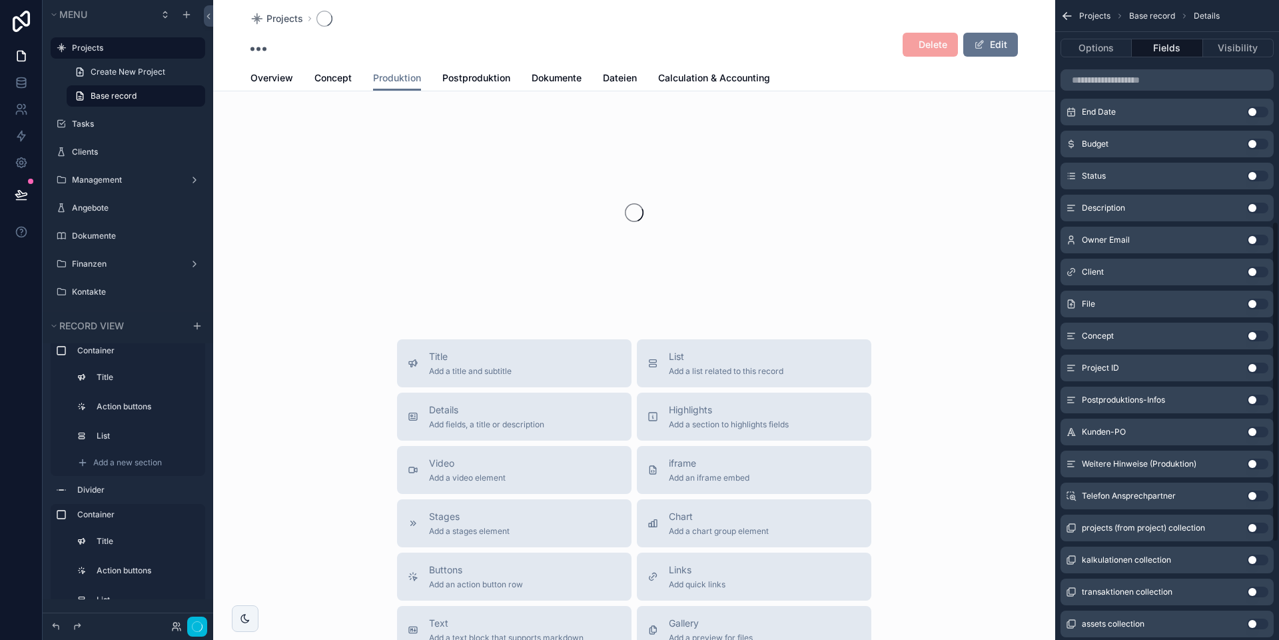
scroll to position [442, 0]
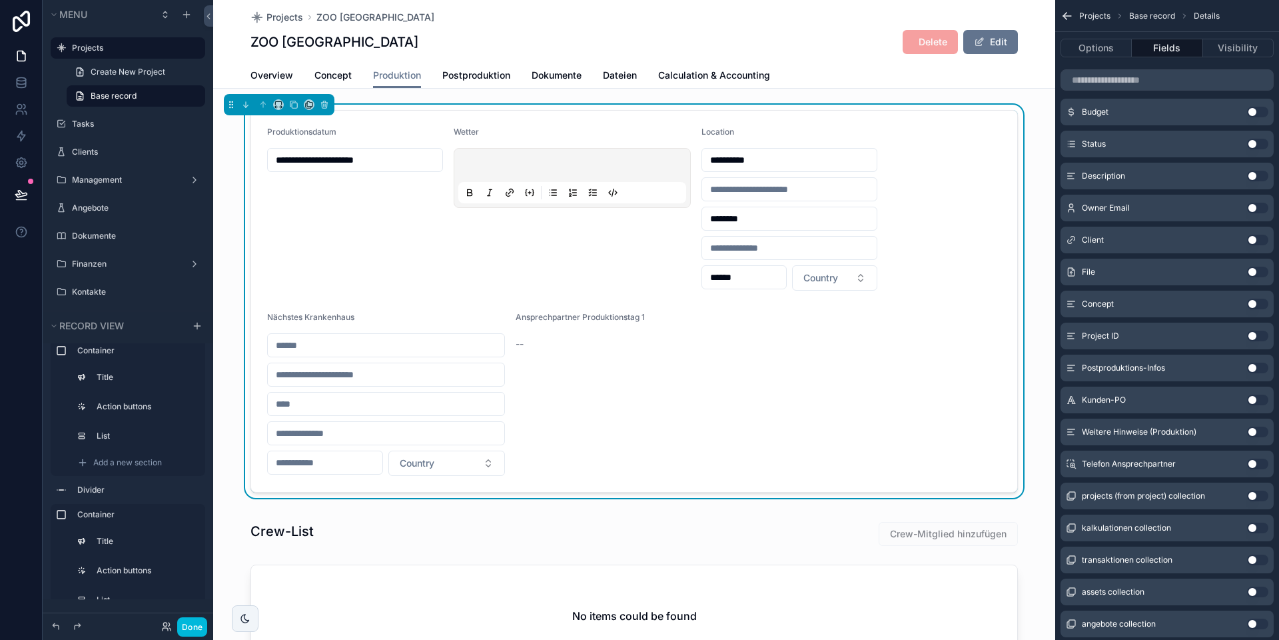
click at [893, 464] on button "Use setting" at bounding box center [1257, 463] width 21 height 11
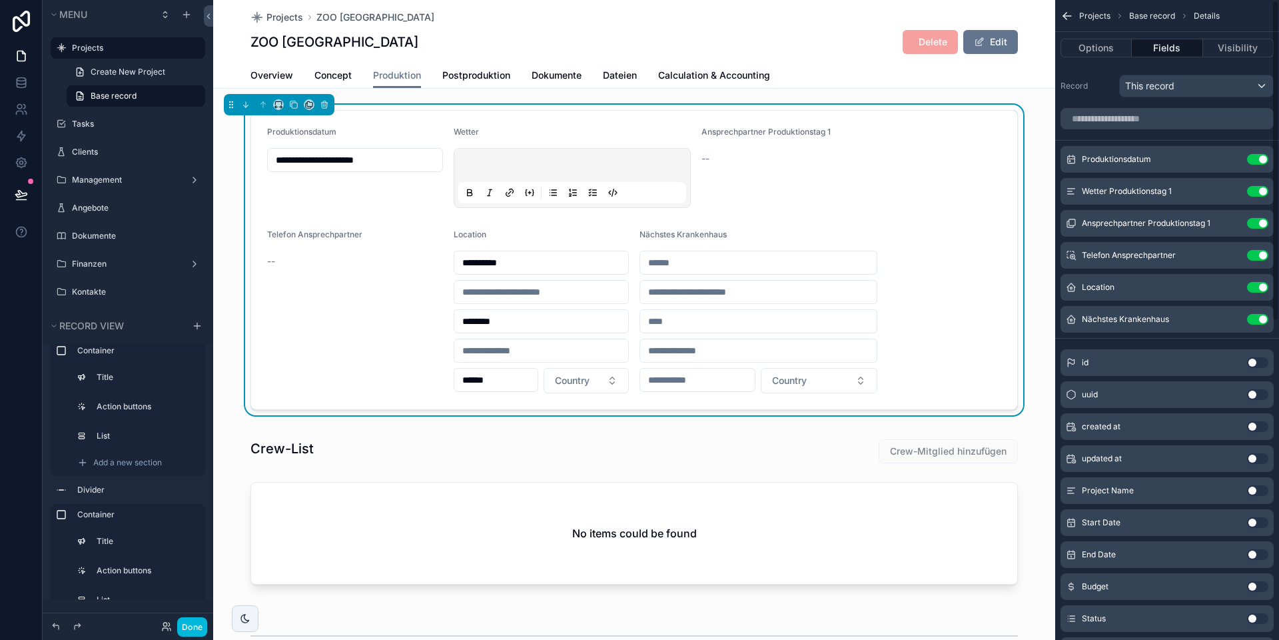
click at [0, 0] on icon "scrollable content" at bounding box center [0, 0] width 0 height 0
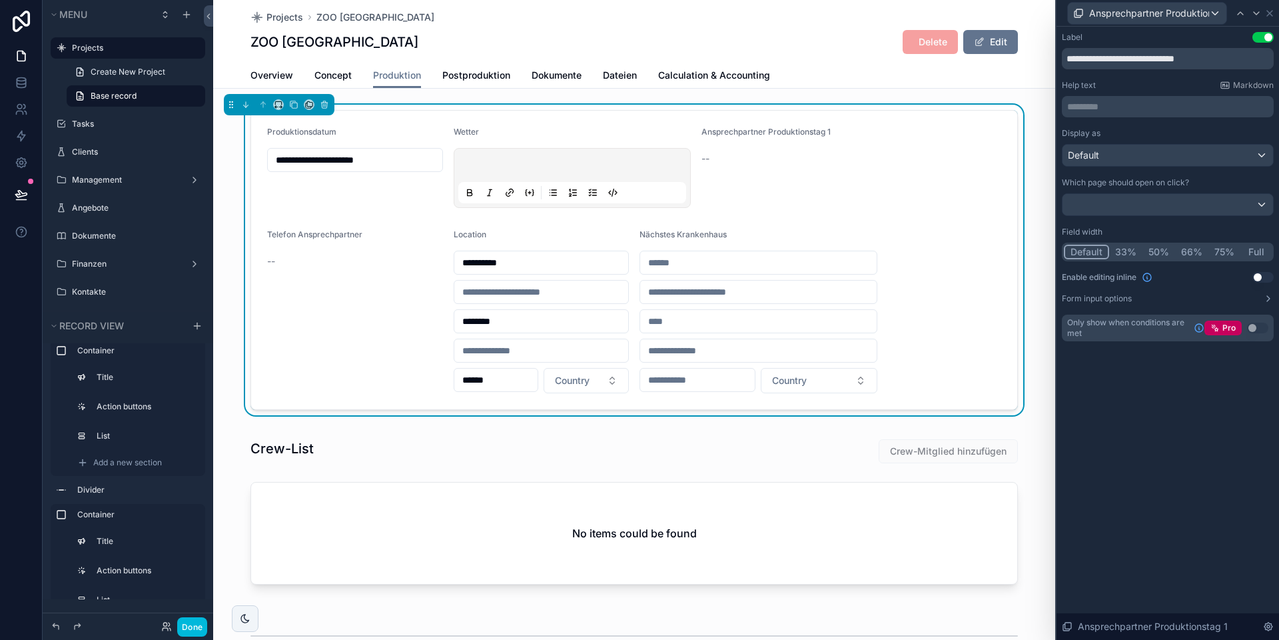
click at [893, 251] on button "33%" at bounding box center [1125, 252] width 33 height 15
click at [893, 277] on button "Use setting" at bounding box center [1262, 277] width 21 height 11
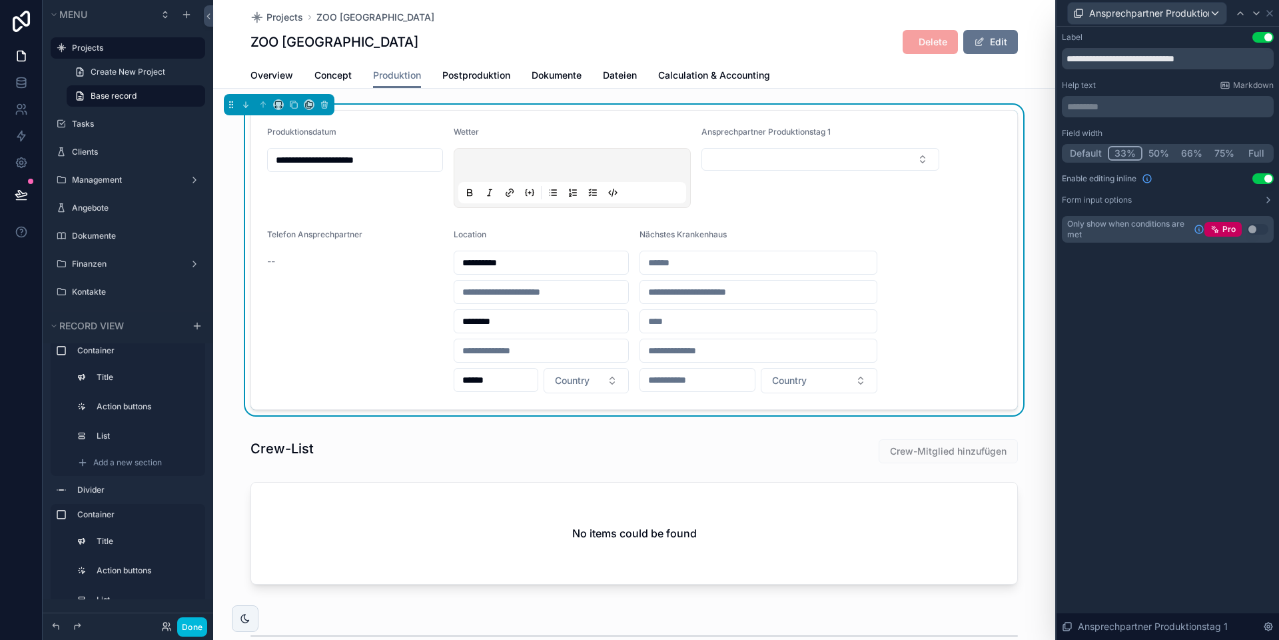
click at [893, 153] on button "Default" at bounding box center [1086, 153] width 44 height 15
click at [893, 11] on icon at bounding box center [1269, 13] width 11 height 11
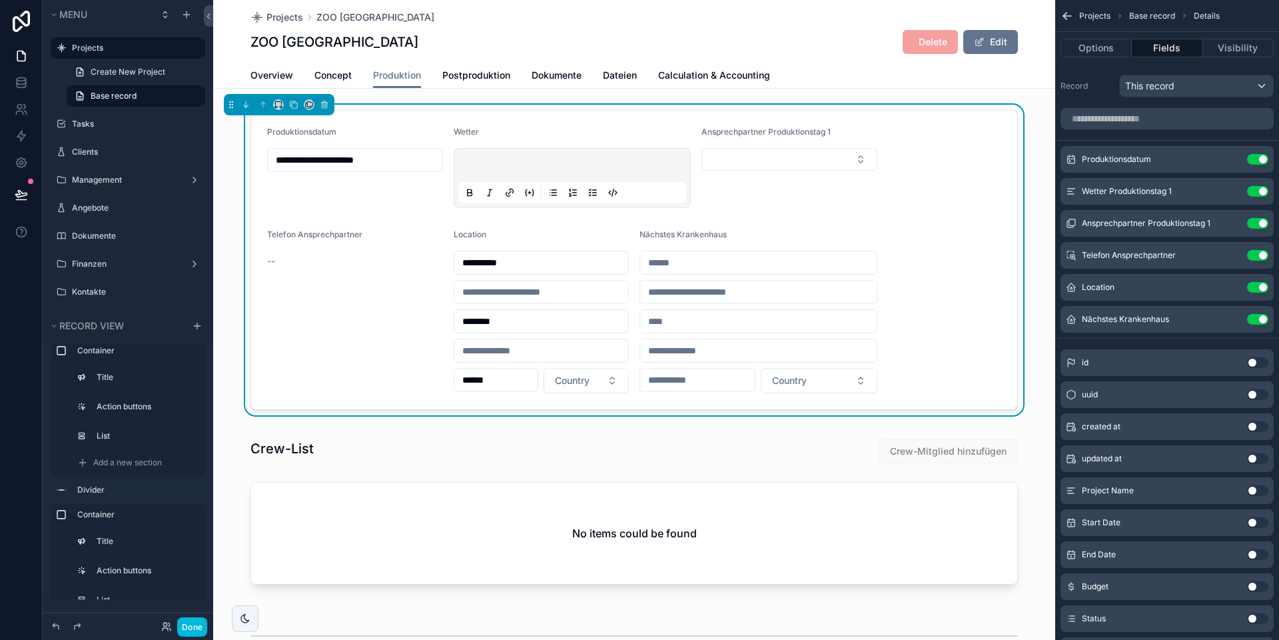
click at [0, 0] on icon "scrollable content" at bounding box center [0, 0] width 0 height 0
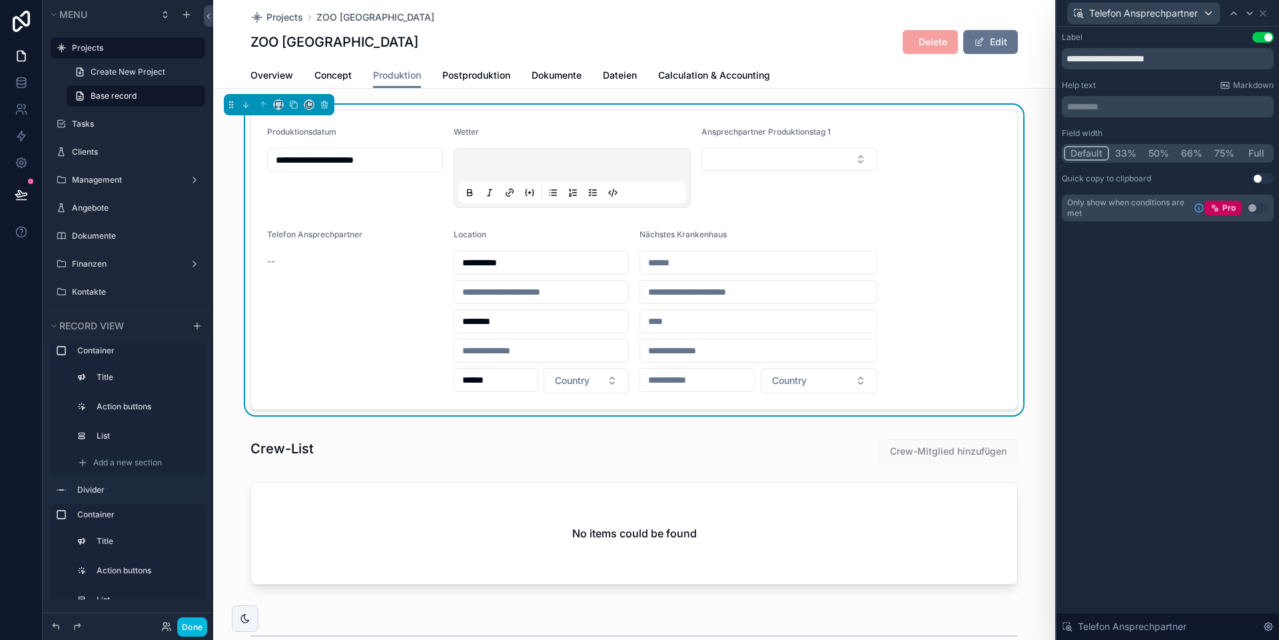
click at [893, 153] on button "Default" at bounding box center [1086, 153] width 45 height 15
click at [893, 151] on button "33%" at bounding box center [1125, 153] width 33 height 15
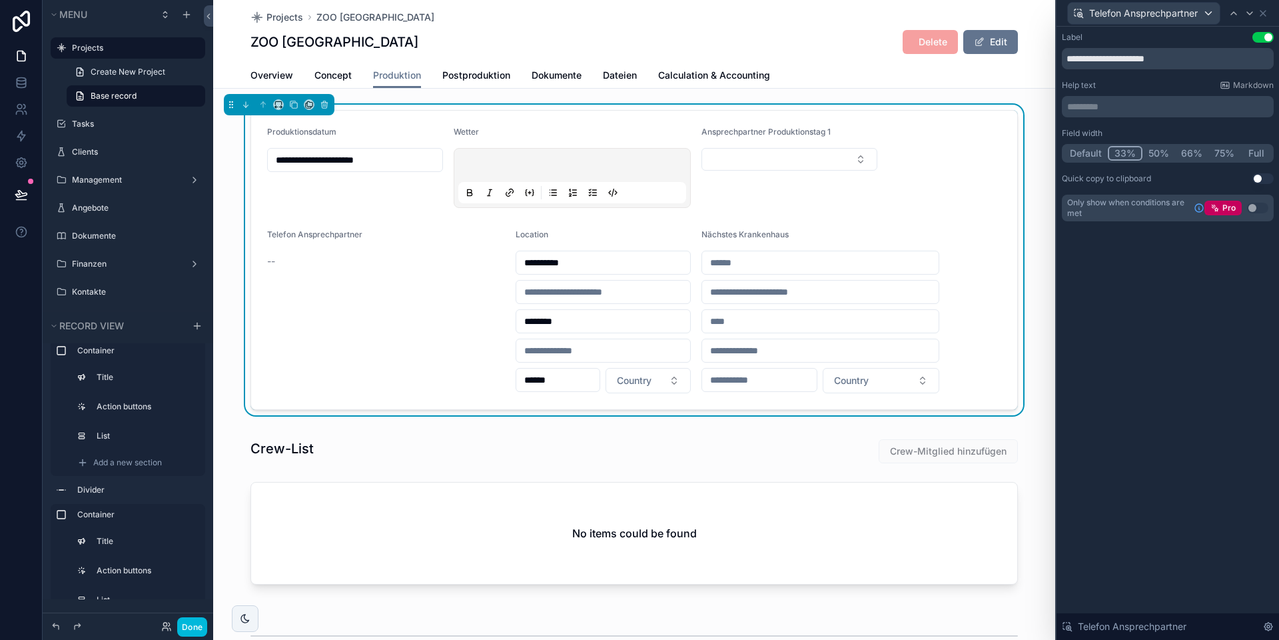
click at [893, 153] on button "Default" at bounding box center [1086, 153] width 44 height 15
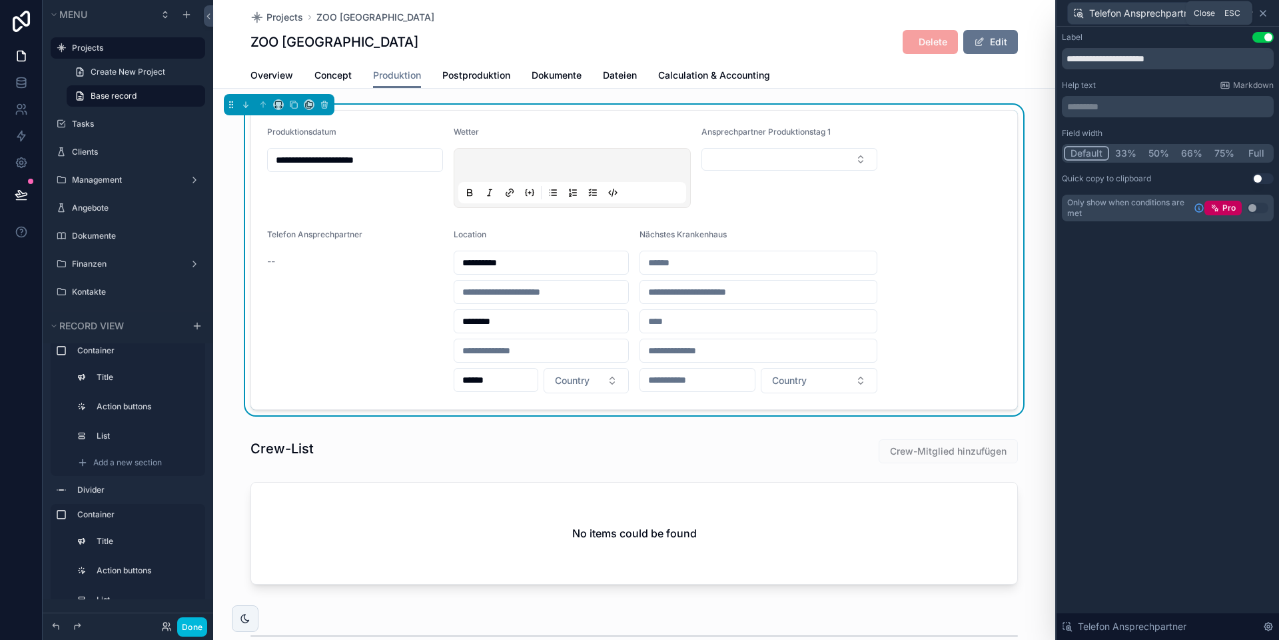
click at [893, 11] on icon at bounding box center [1262, 13] width 5 height 5
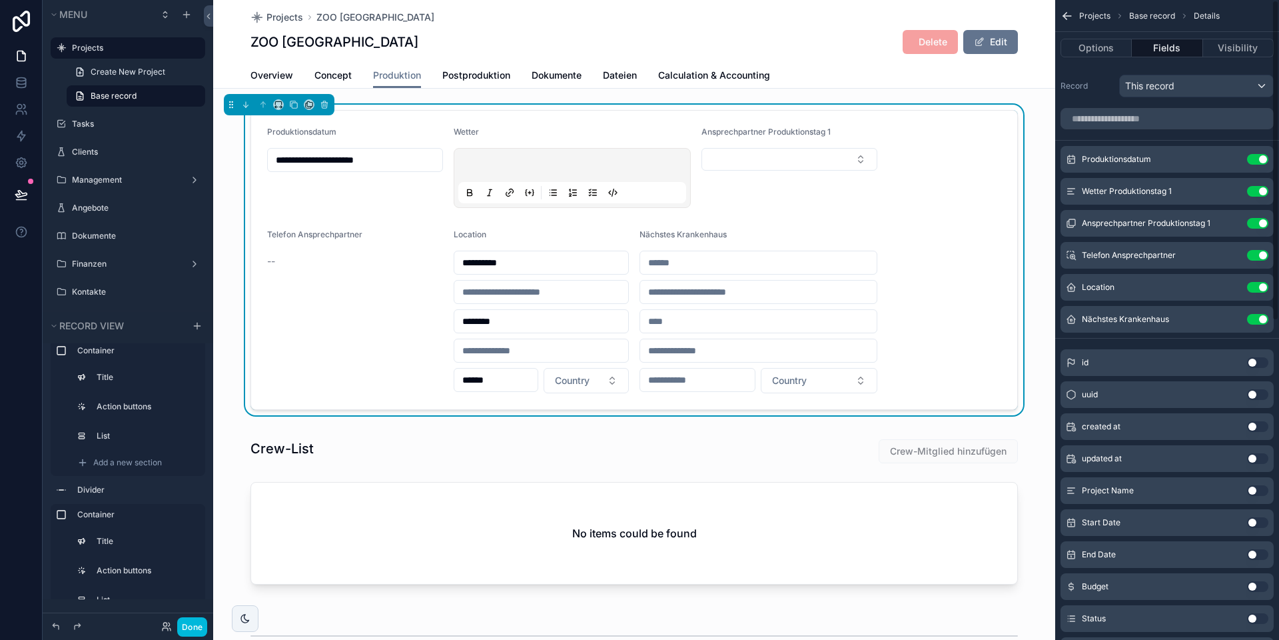
click at [0, 0] on icon "scrollable content" at bounding box center [0, 0] width 0 height 0
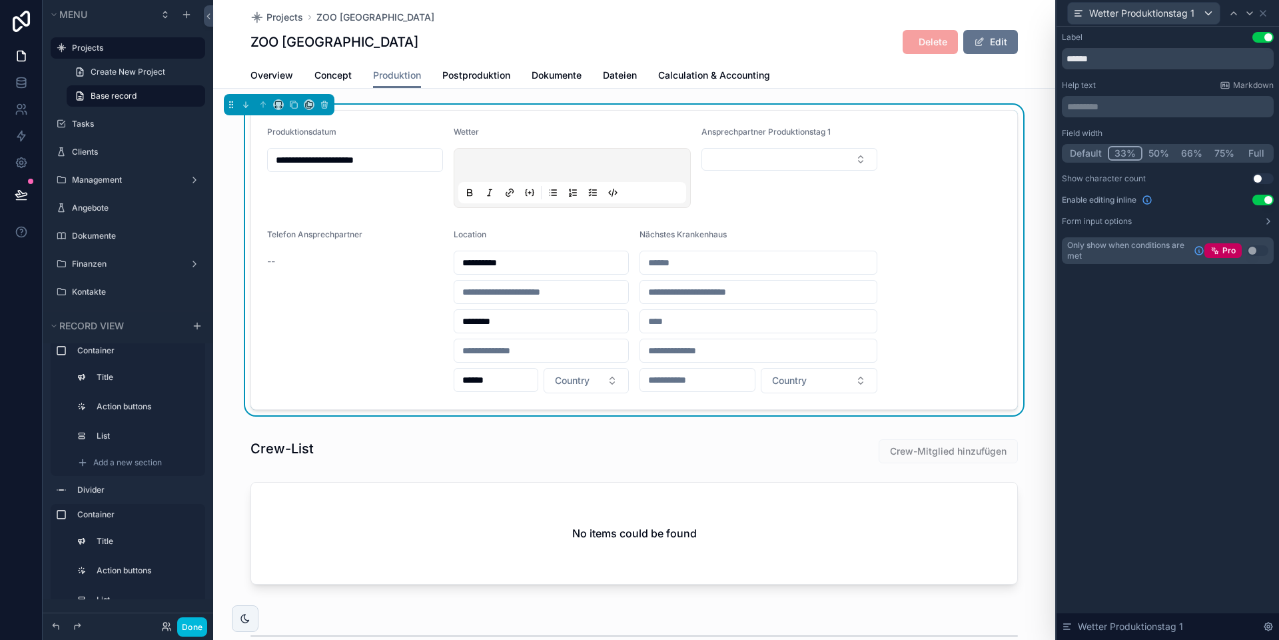
click at [893, 155] on button "Default" at bounding box center [1086, 153] width 44 height 15
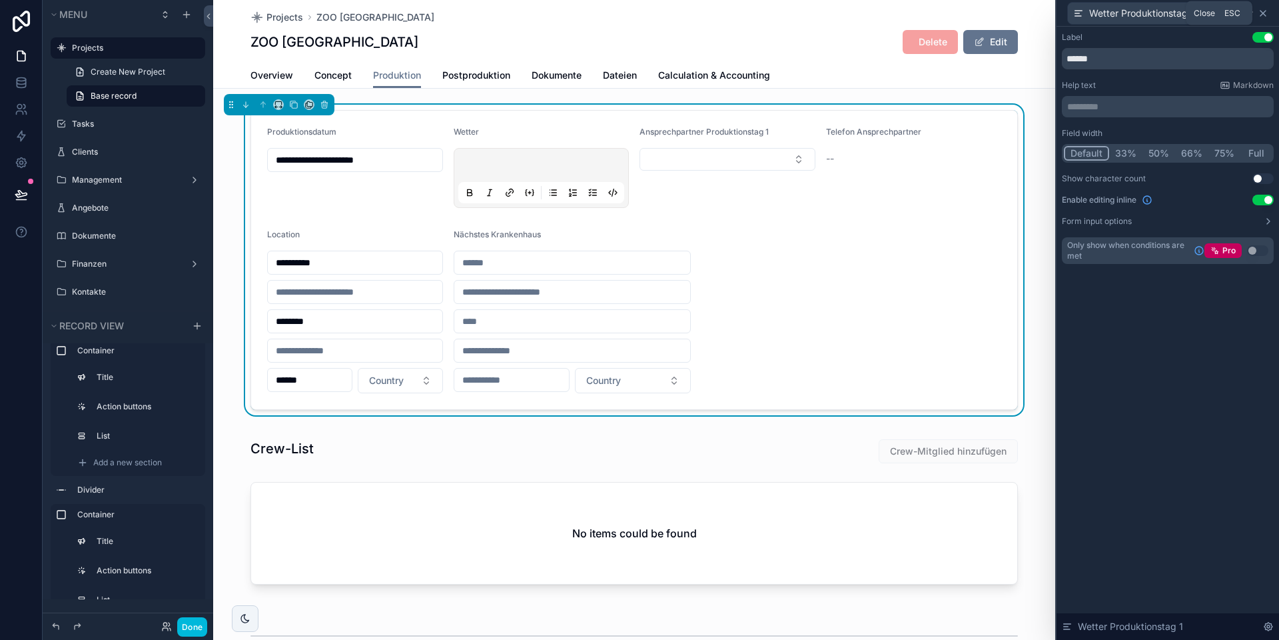
click at [893, 12] on icon at bounding box center [1262, 13] width 5 height 5
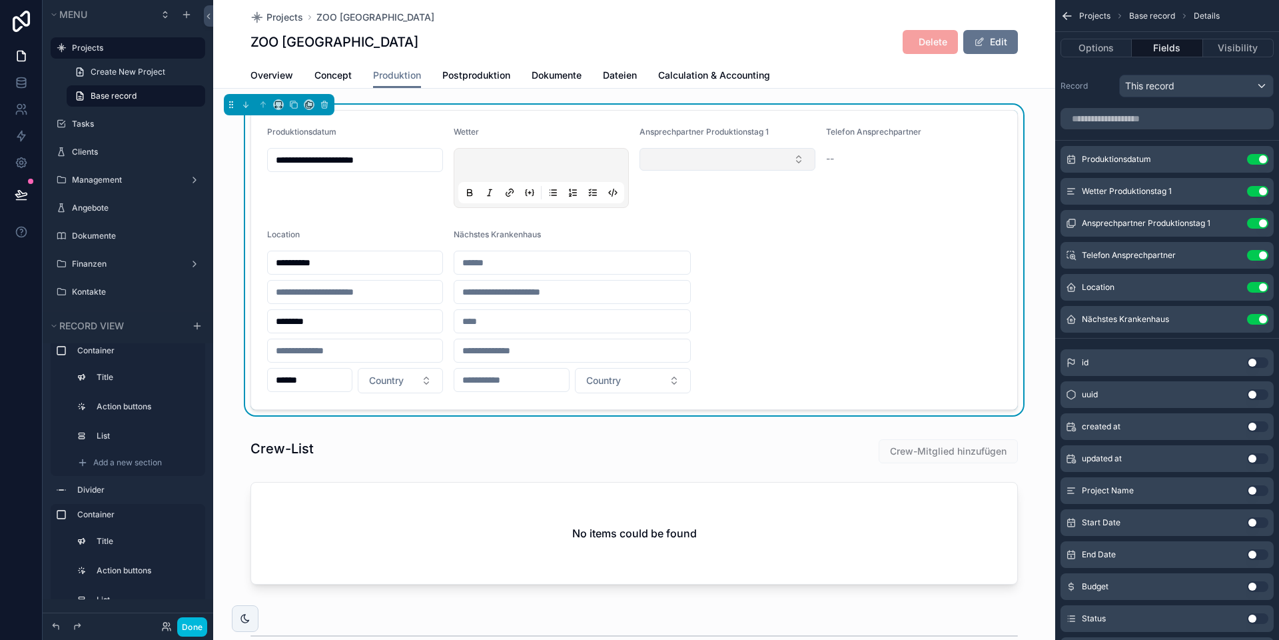
click at [726, 160] on button "Select Button" at bounding box center [728, 159] width 176 height 23
click at [743, 252] on div "[PERSON_NAME]" at bounding box center [727, 254] width 185 height 21
click at [883, 241] on form "**********" at bounding box center [634, 260] width 766 height 298
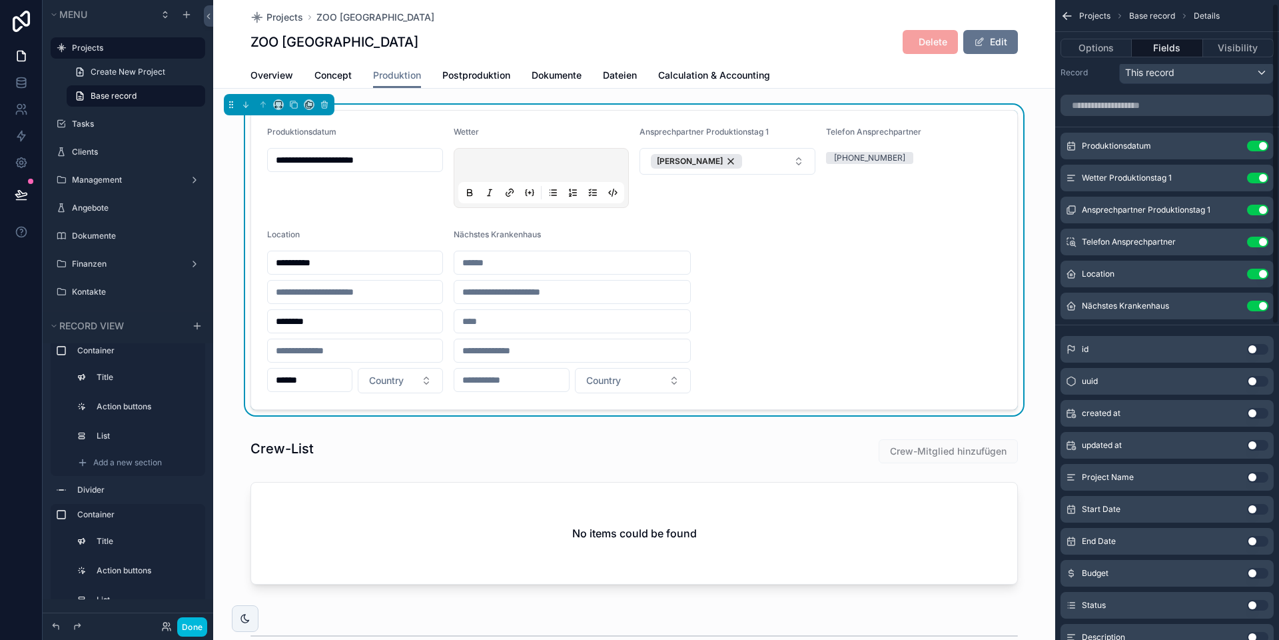
scroll to position [21, 0]
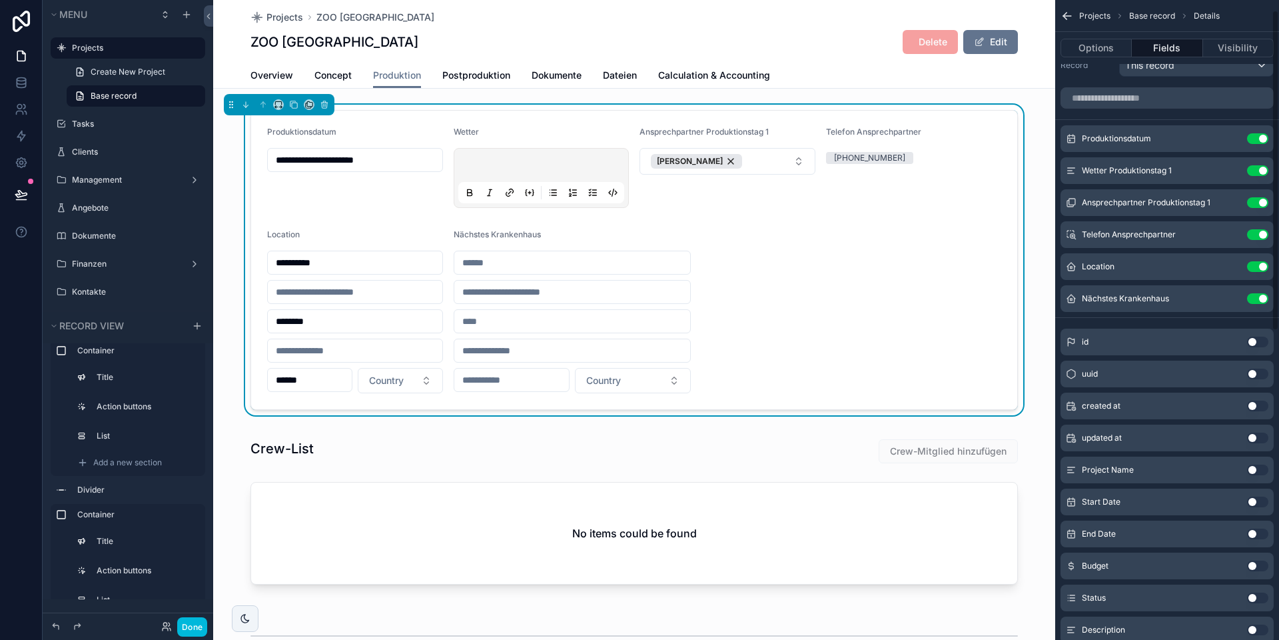
click at [0, 0] on icon "scrollable content" at bounding box center [0, 0] width 0 height 0
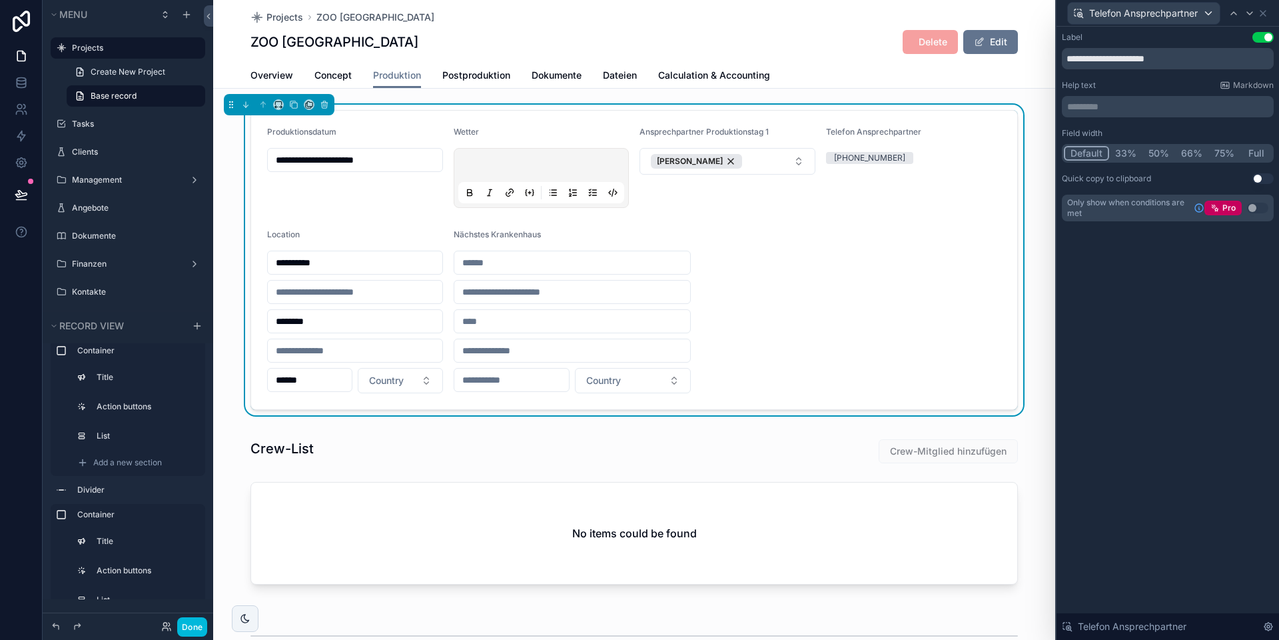
click at [893, 109] on p "********* ﻿" at bounding box center [1169, 106] width 204 height 13
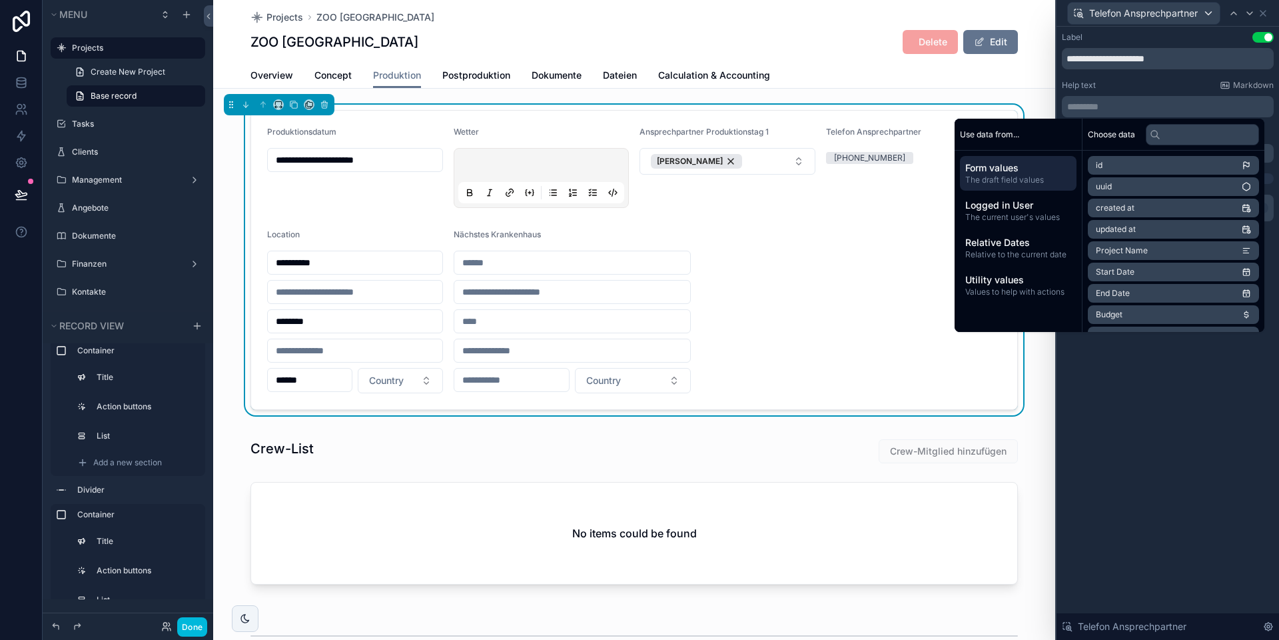
click at [893, 84] on div "Help text Markdown" at bounding box center [1168, 85] width 212 height 11
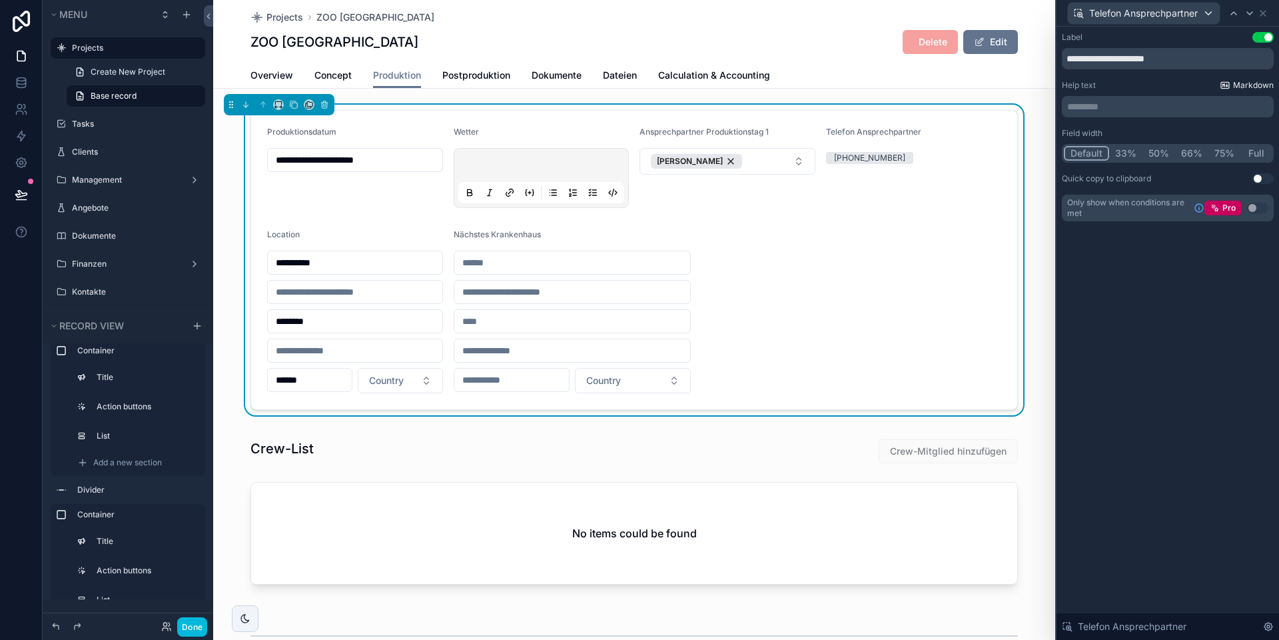
click at [893, 85] on span "Markdown" at bounding box center [1253, 85] width 41 height 11
click at [893, 15] on icon at bounding box center [1263, 13] width 11 height 11
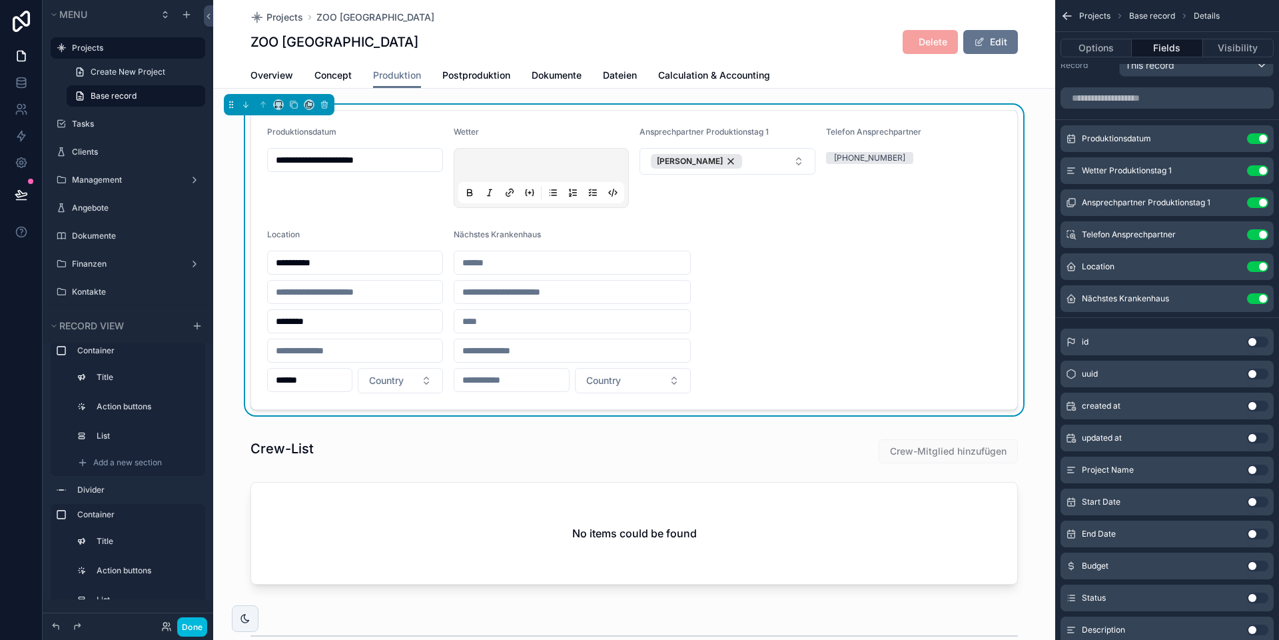
click at [0, 0] on icon "scrollable content" at bounding box center [0, 0] width 0 height 0
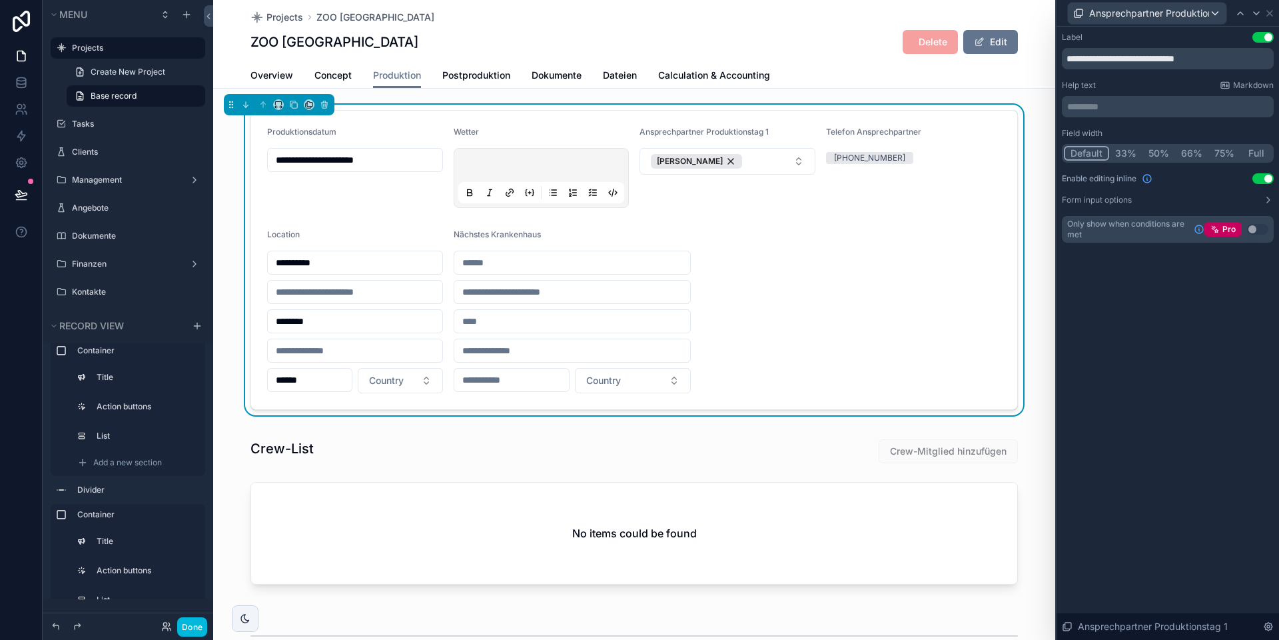
click at [893, 199] on button "Form input options" at bounding box center [1168, 200] width 212 height 11
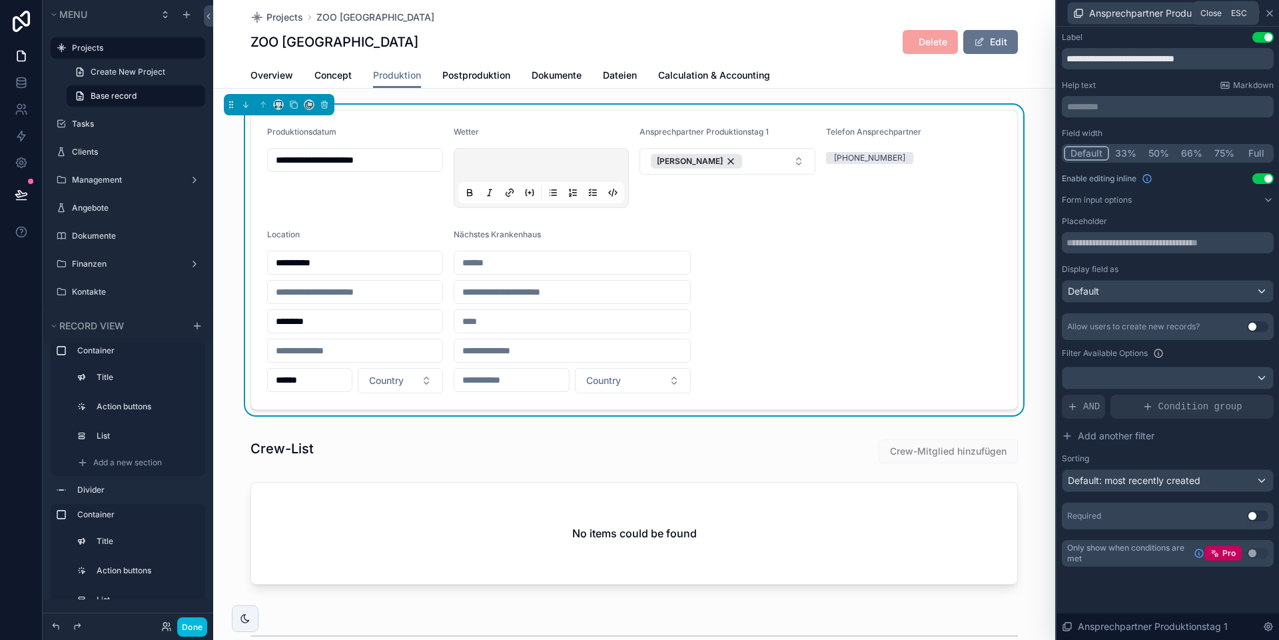
click at [893, 15] on icon at bounding box center [1269, 13] width 11 height 11
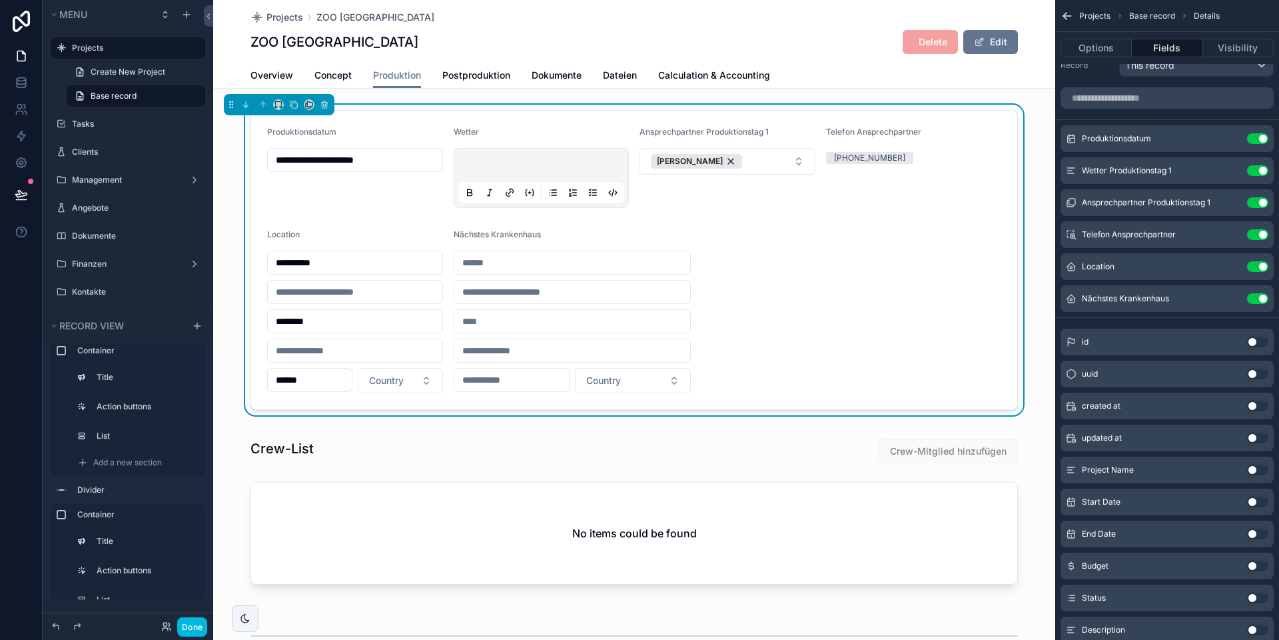
click at [893, 286] on div "**********" at bounding box center [634, 260] width 842 height 310
click at [775, 166] on button "[PERSON_NAME]" at bounding box center [728, 161] width 176 height 27
click at [710, 215] on div "None" at bounding box center [727, 215] width 185 height 21
click at [861, 306] on form "**********" at bounding box center [634, 260] width 766 height 298
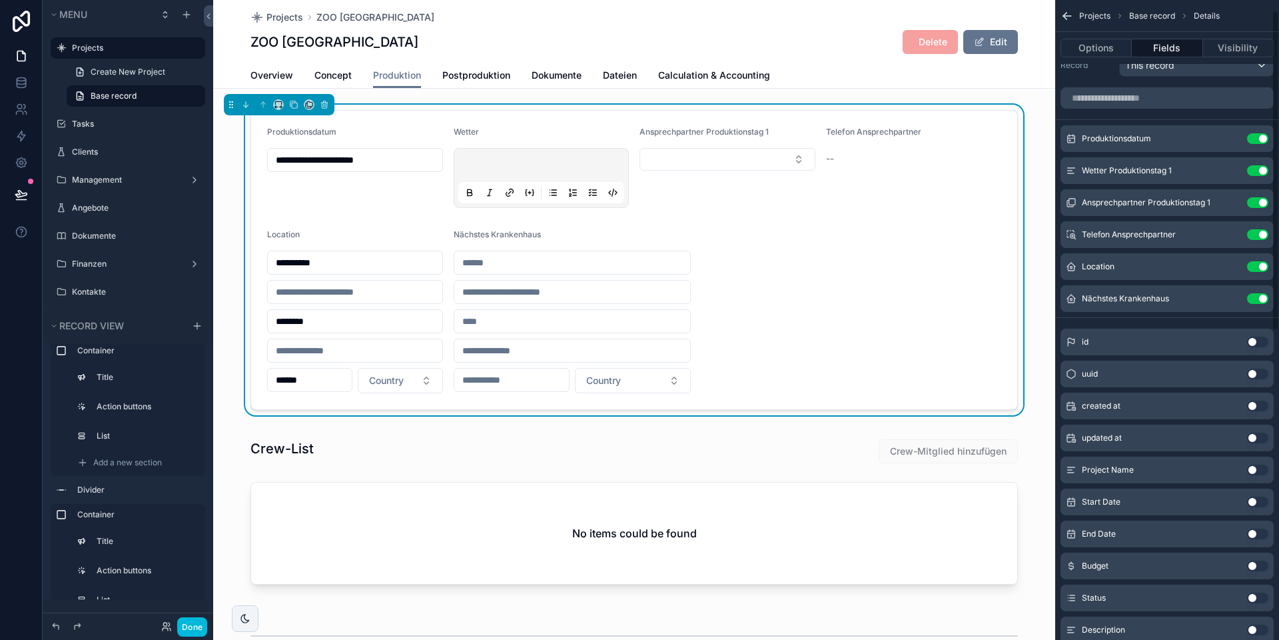
click at [0, 0] on icon "scrollable content" at bounding box center [0, 0] width 0 height 0
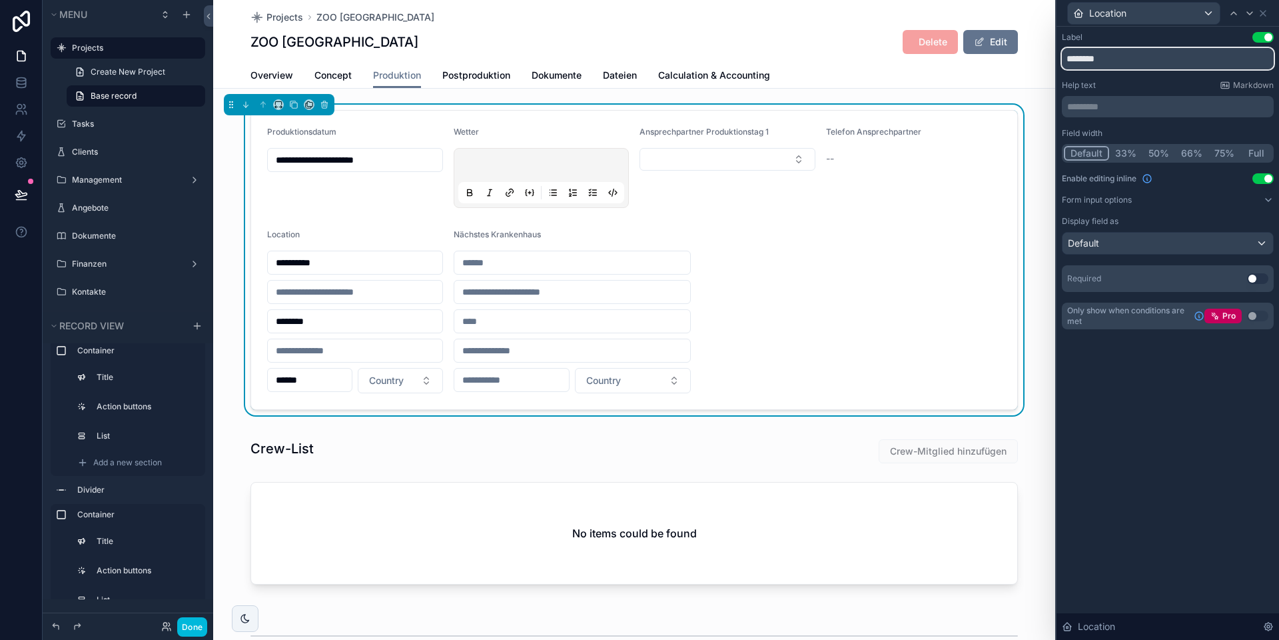
click at [893, 61] on input "********" at bounding box center [1168, 58] width 212 height 21
type input "**********"
click at [893, 11] on icon at bounding box center [1262, 13] width 5 height 5
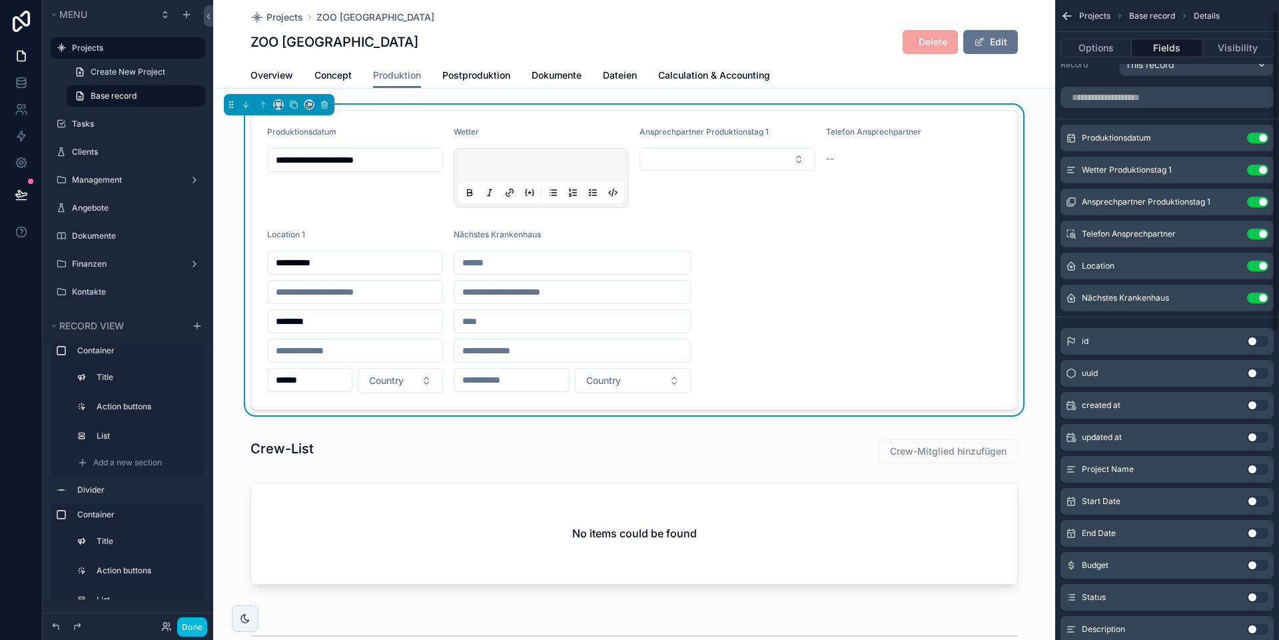
click at [893, 204] on div "**********" at bounding box center [634, 260] width 842 height 310
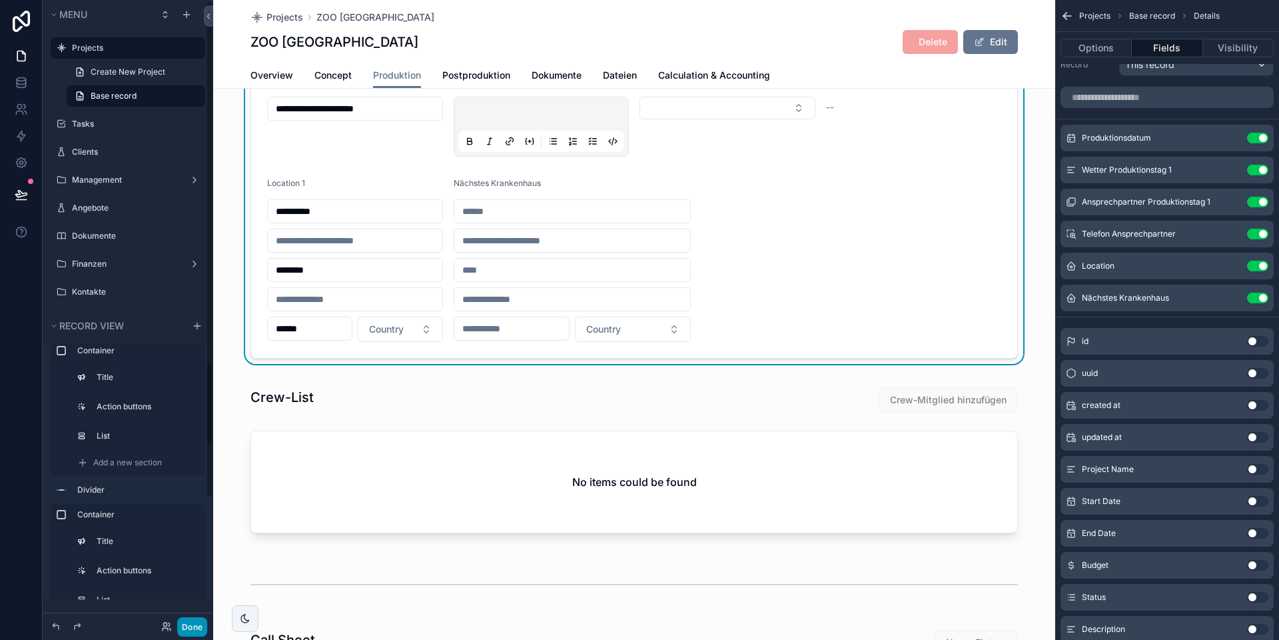
scroll to position [54, 0]
click at [187, 599] on button "Done" at bounding box center [192, 626] width 30 height 19
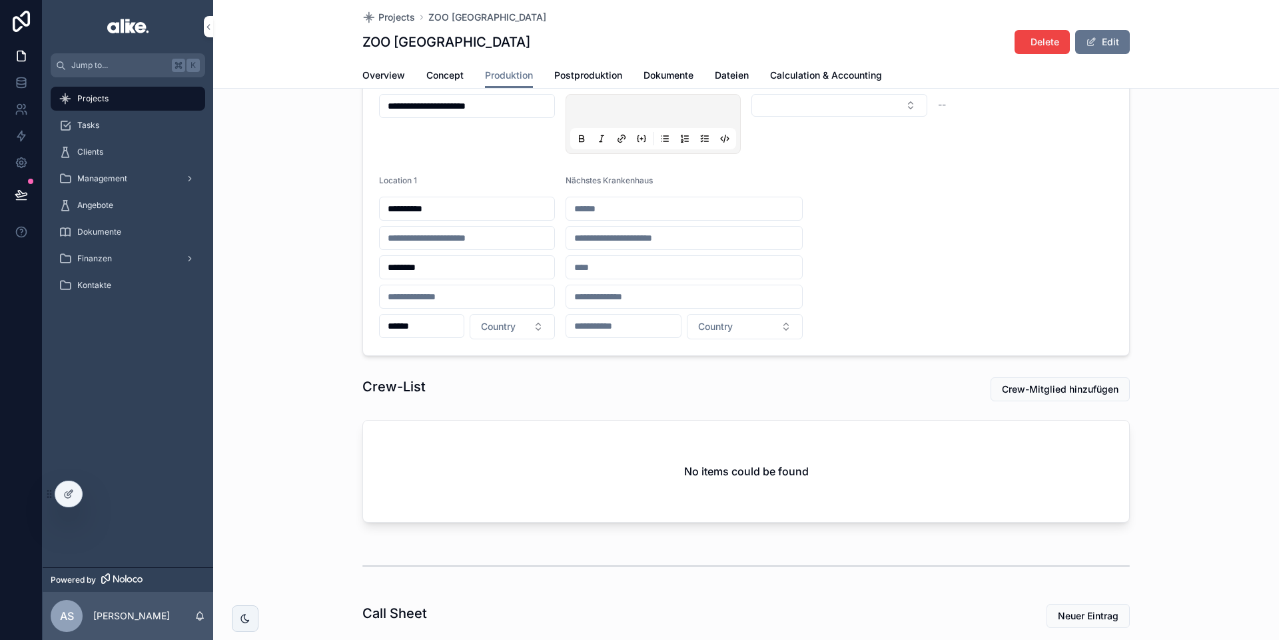
scroll to position [0, 0]
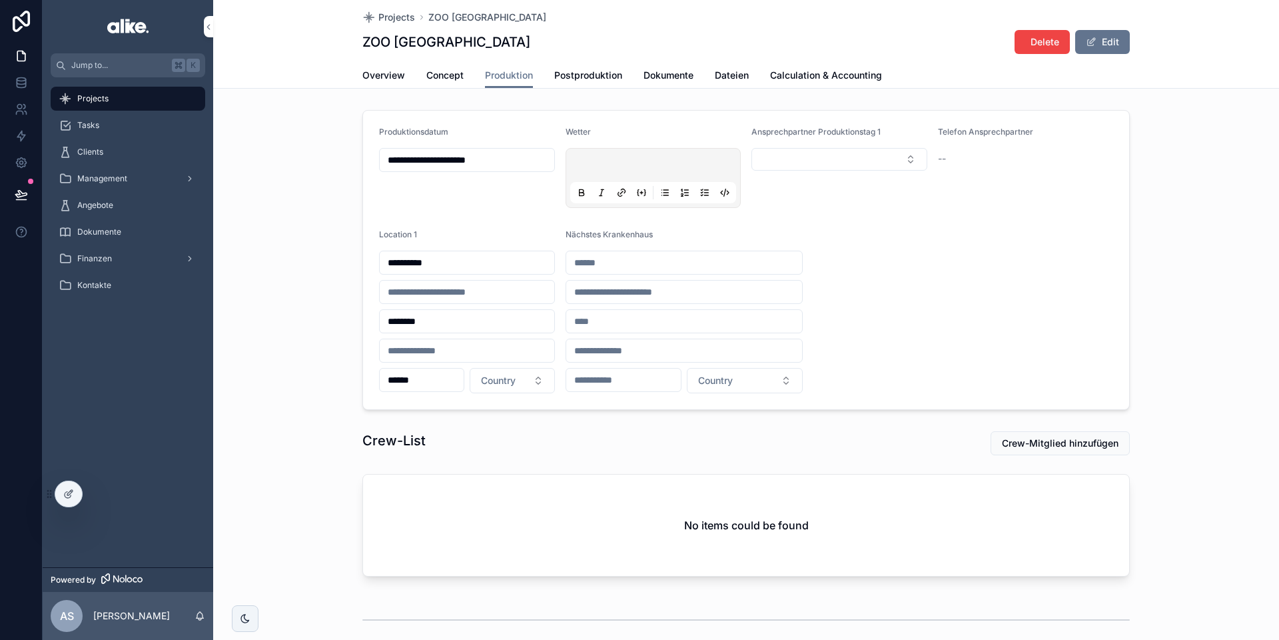
click at [604, 161] on p "scrollable content" at bounding box center [656, 167] width 167 height 13
drag, startPoint x: 812, startPoint y: 205, endPoint x: 757, endPoint y: 201, distance: 54.8
click at [811, 205] on div "Ansprechpartner Produktionstag 1" at bounding box center [839, 167] width 176 height 81
drag, startPoint x: 566, startPoint y: 234, endPoint x: 665, endPoint y: 227, distance: 98.8
click at [665, 227] on form "**********" at bounding box center [746, 260] width 766 height 298
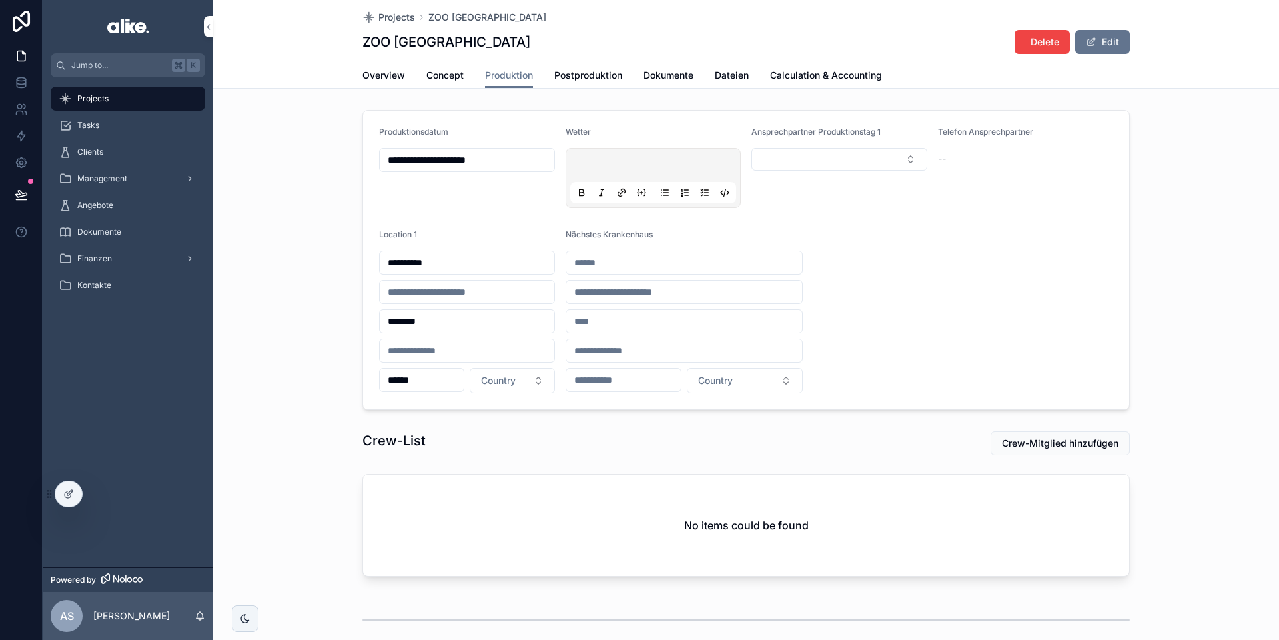
click at [662, 236] on div "Nächstes Krankenhaus" at bounding box center [685, 237] width 238 height 16
click at [836, 158] on button "Select Button" at bounding box center [839, 159] width 176 height 23
click at [827, 165] on button "Select Button" at bounding box center [839, 159] width 176 height 23
drag, startPoint x: 938, startPoint y: 131, endPoint x: 1036, endPoint y: 133, distance: 97.9
click at [893, 133] on div "Telefon Ansprechpartner" at bounding box center [1026, 135] width 176 height 16
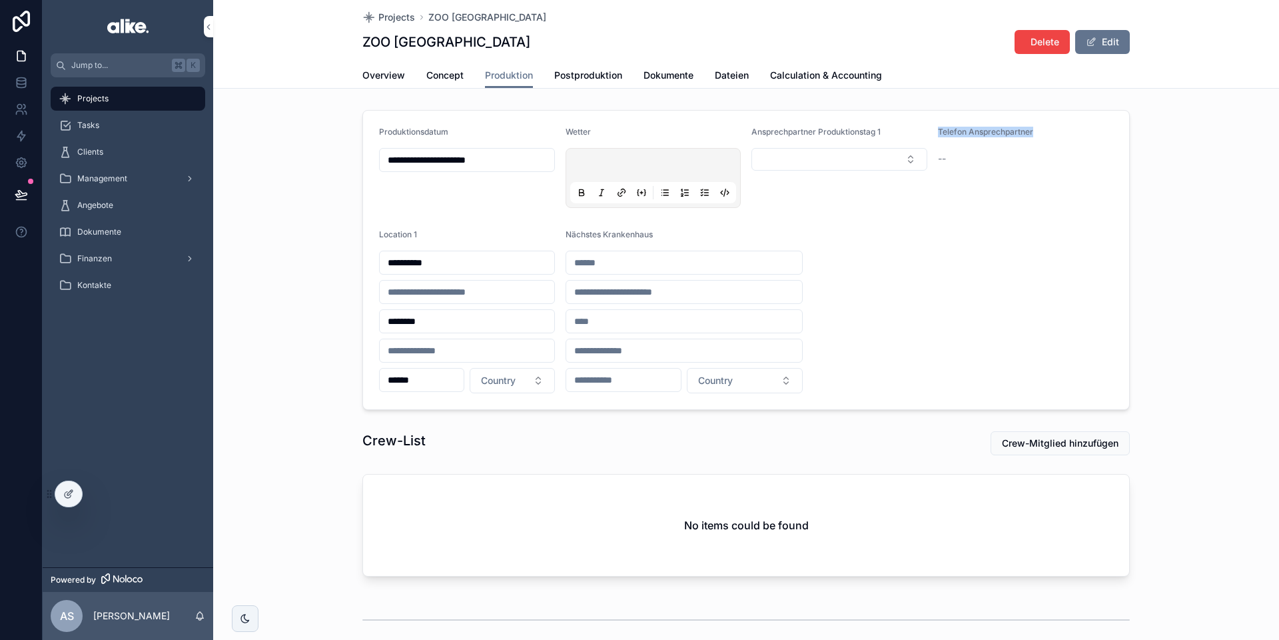
click at [893, 133] on div "Telefon Ansprechpartner" at bounding box center [1026, 135] width 176 height 16
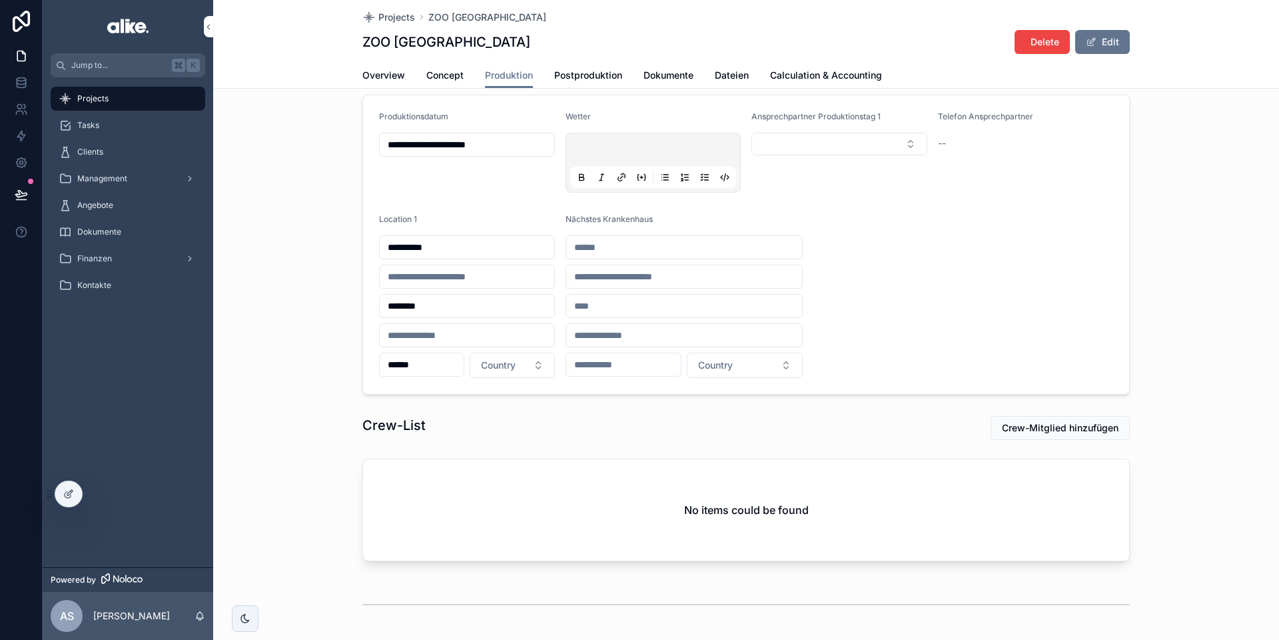
scroll to position [19, 0]
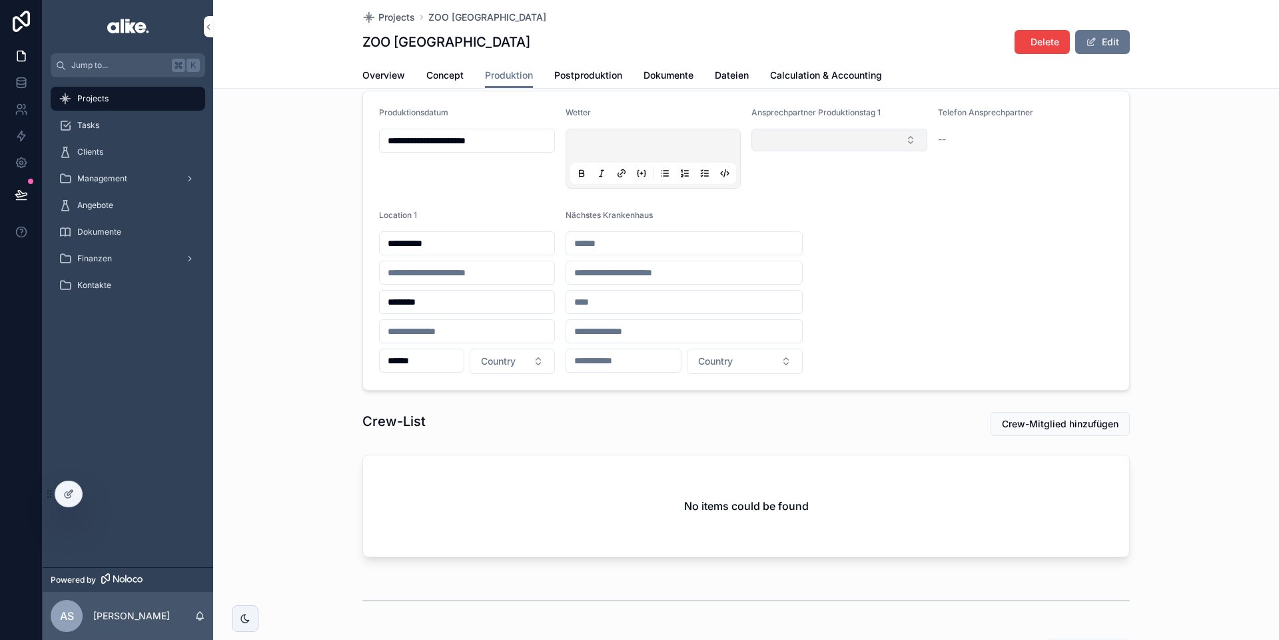
click at [811, 143] on button "Select Button" at bounding box center [839, 140] width 176 height 23
click at [797, 214] on span "Noa Frieda Löwe" at bounding box center [800, 213] width 97 height 13
click at [798, 239] on span "[PERSON_NAME]" at bounding box center [790, 239] width 77 height 13
click at [893, 227] on form "**********" at bounding box center [746, 240] width 766 height 298
click at [839, 142] on div "Noa Frieda Löwe" at bounding box center [817, 142] width 109 height 15
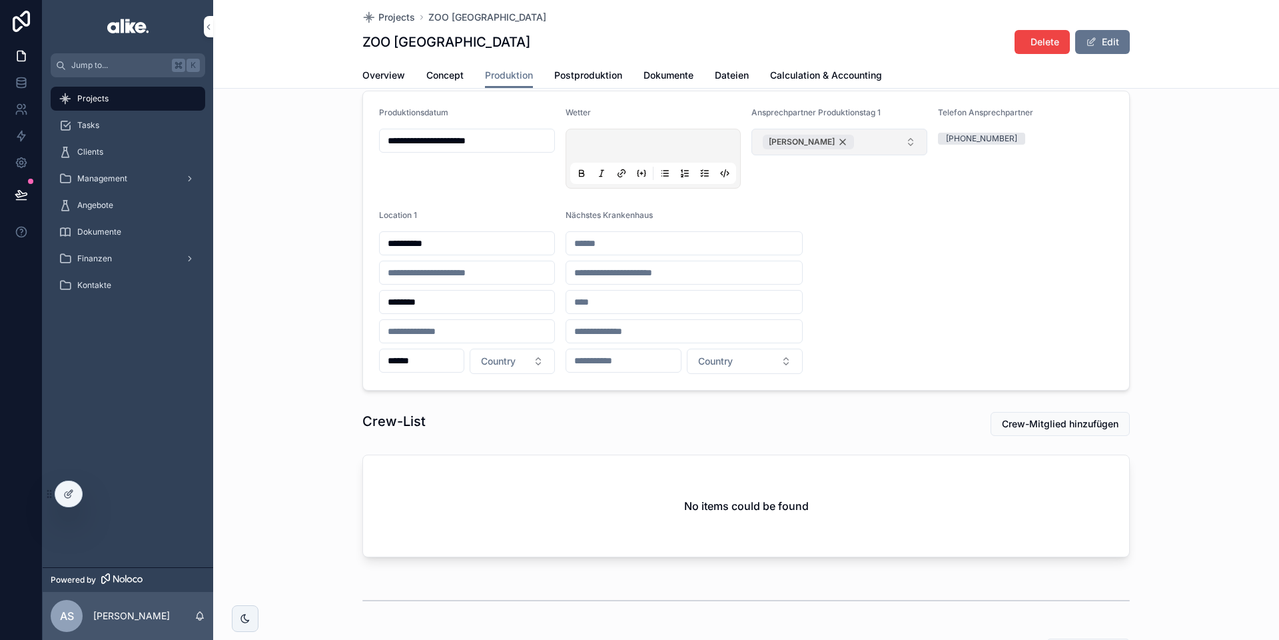
click at [852, 143] on div "[PERSON_NAME]" at bounding box center [808, 142] width 91 height 15
click at [871, 143] on button "Select Button" at bounding box center [839, 140] width 176 height 23
click at [821, 215] on span "Noa Frieda Löwe" at bounding box center [800, 213] width 97 height 13
click at [893, 222] on form "**********" at bounding box center [746, 240] width 766 height 298
click at [842, 140] on div "Noa Frieda Löwe" at bounding box center [817, 142] width 109 height 15
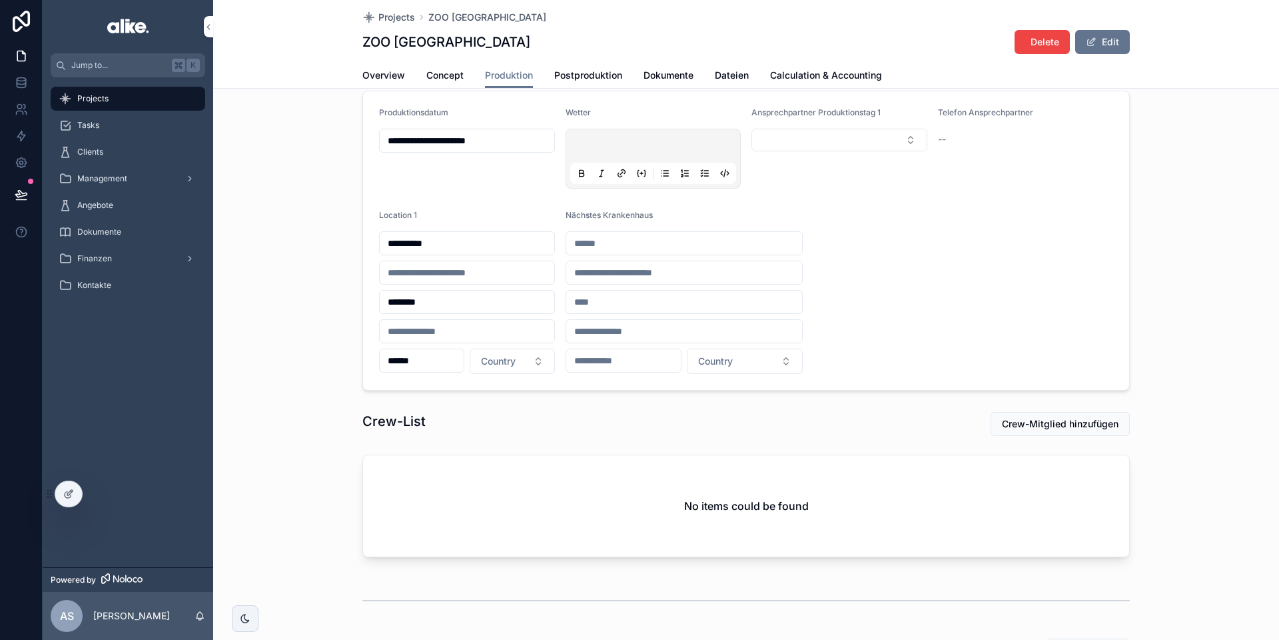
click at [893, 202] on form "**********" at bounding box center [746, 240] width 766 height 298
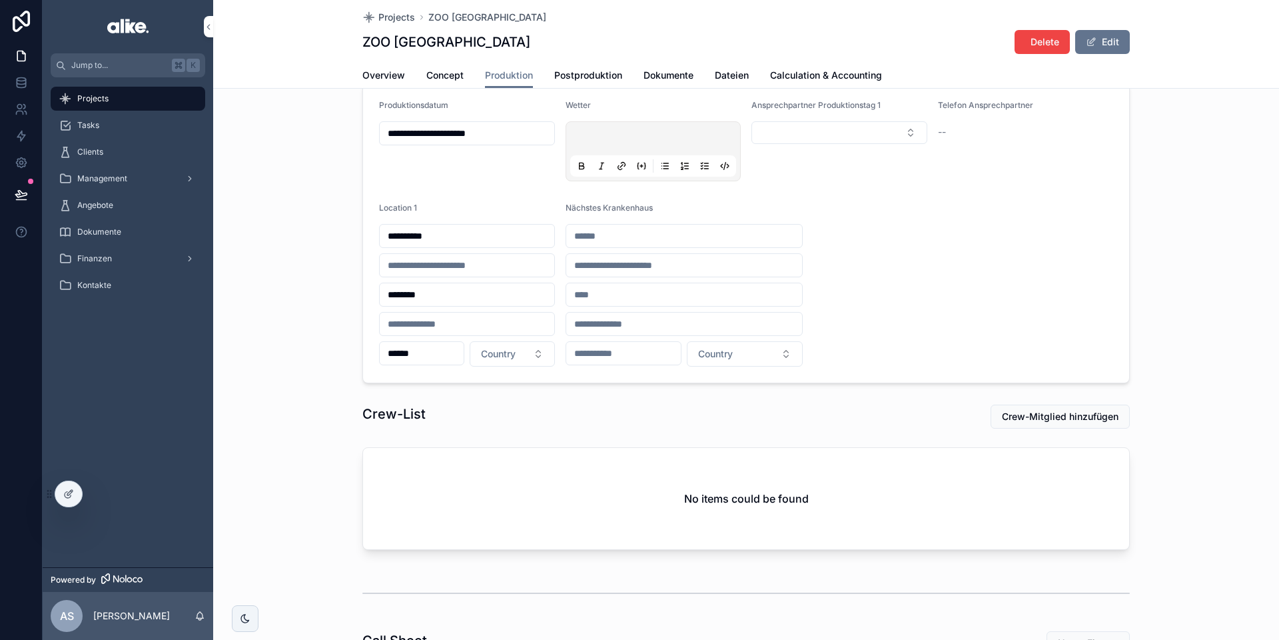
scroll to position [25, 0]
drag, startPoint x: 564, startPoint y: 210, endPoint x: 665, endPoint y: 209, distance: 101.3
click at [665, 209] on form "**********" at bounding box center [746, 234] width 766 height 298
click at [665, 209] on div "Nächstes Krankenhaus" at bounding box center [685, 212] width 238 height 16
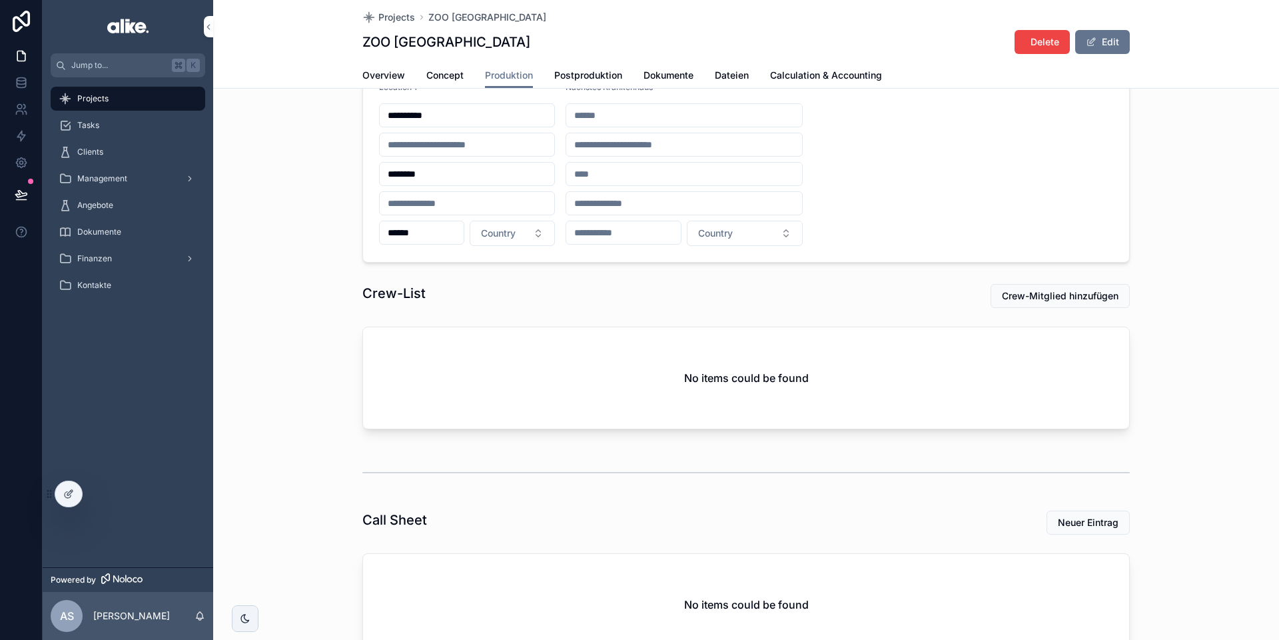
scroll to position [219, 0]
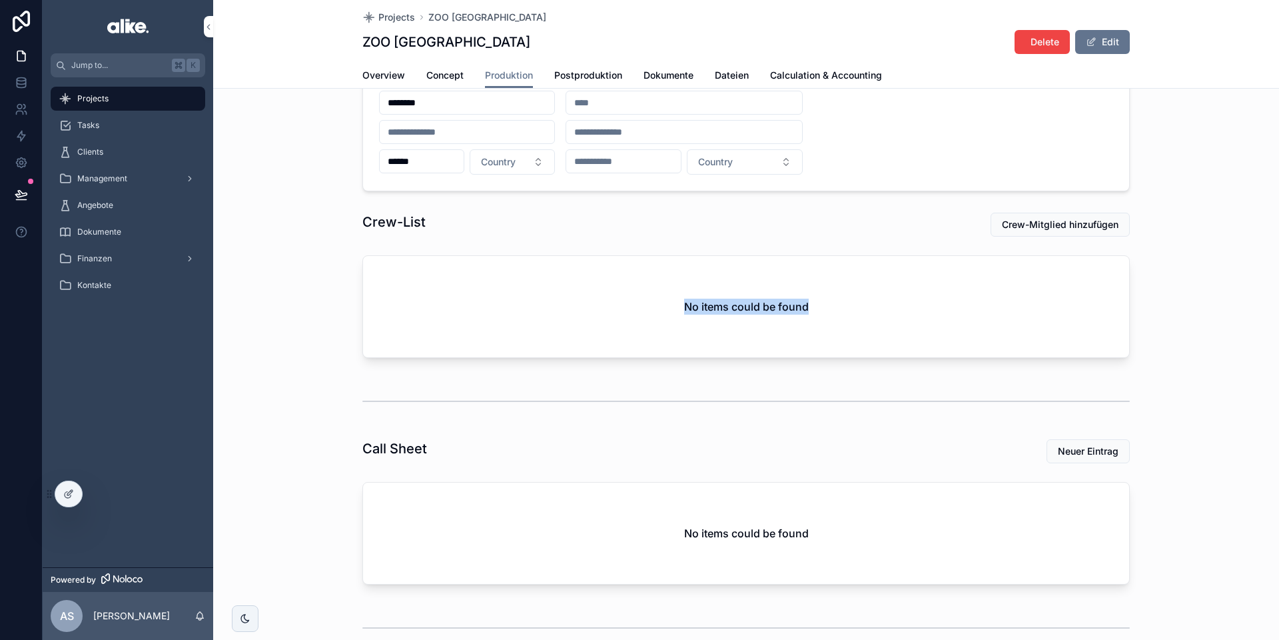
drag, startPoint x: 690, startPoint y: 306, endPoint x: 833, endPoint y: 305, distance: 143.2
click at [833, 305] on div "No items could be found" at bounding box center [746, 306] width 766 height 101
drag, startPoint x: 833, startPoint y: 305, endPoint x: 711, endPoint y: 308, distance: 122.0
click at [833, 305] on div "No items could be found" at bounding box center [746, 306] width 766 height 101
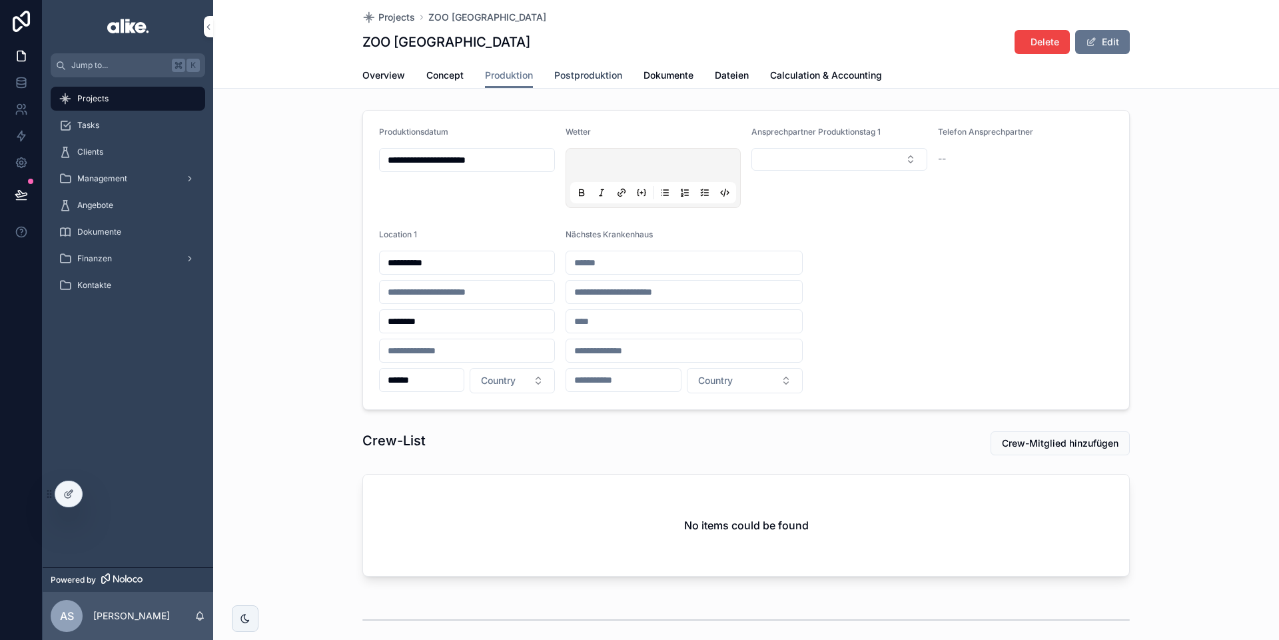
click at [593, 71] on span "Postproduktion" at bounding box center [588, 75] width 68 height 13
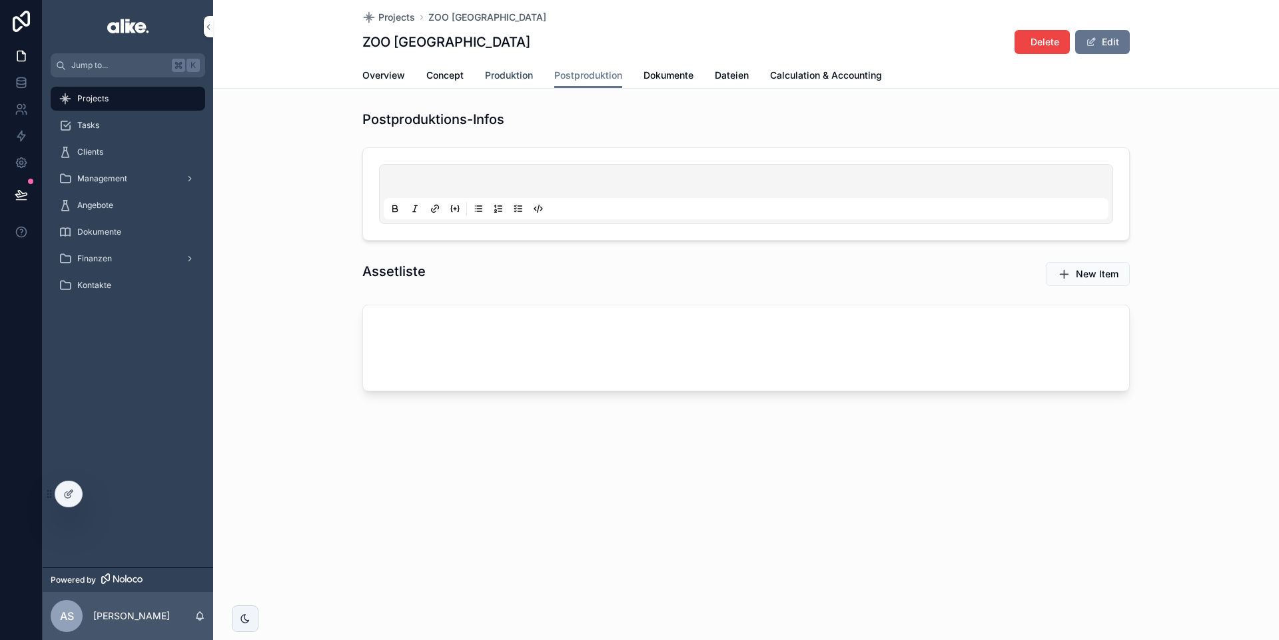
click at [508, 78] on span "Produktion" at bounding box center [509, 75] width 48 height 13
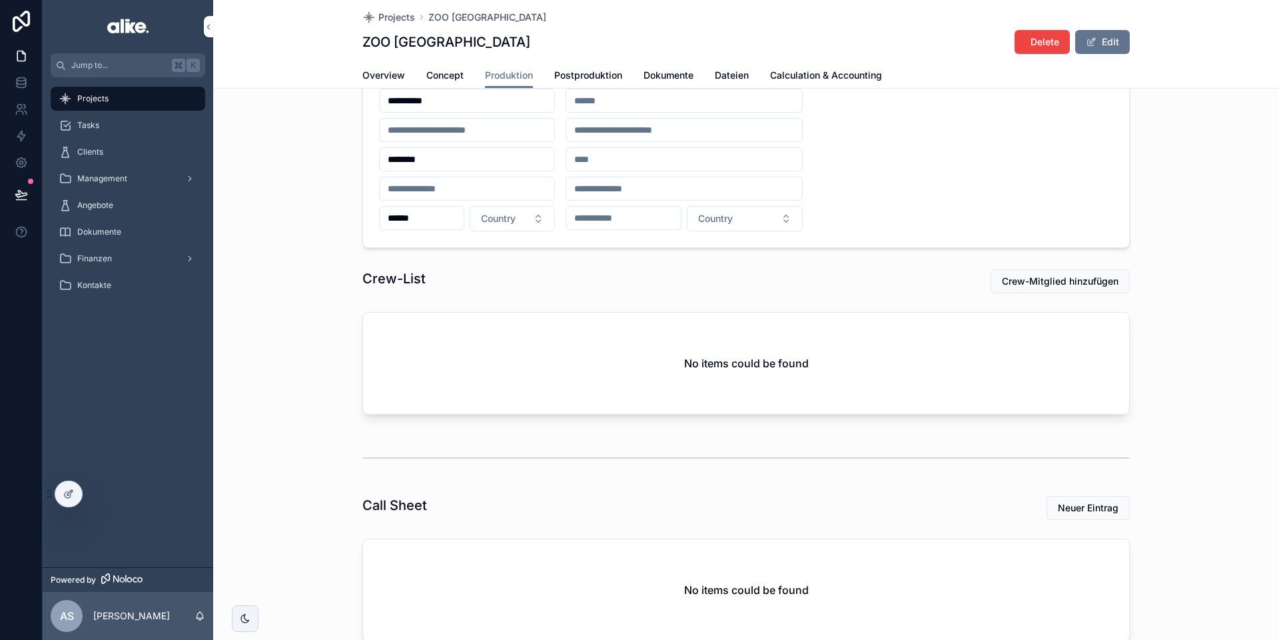
scroll to position [166, 0]
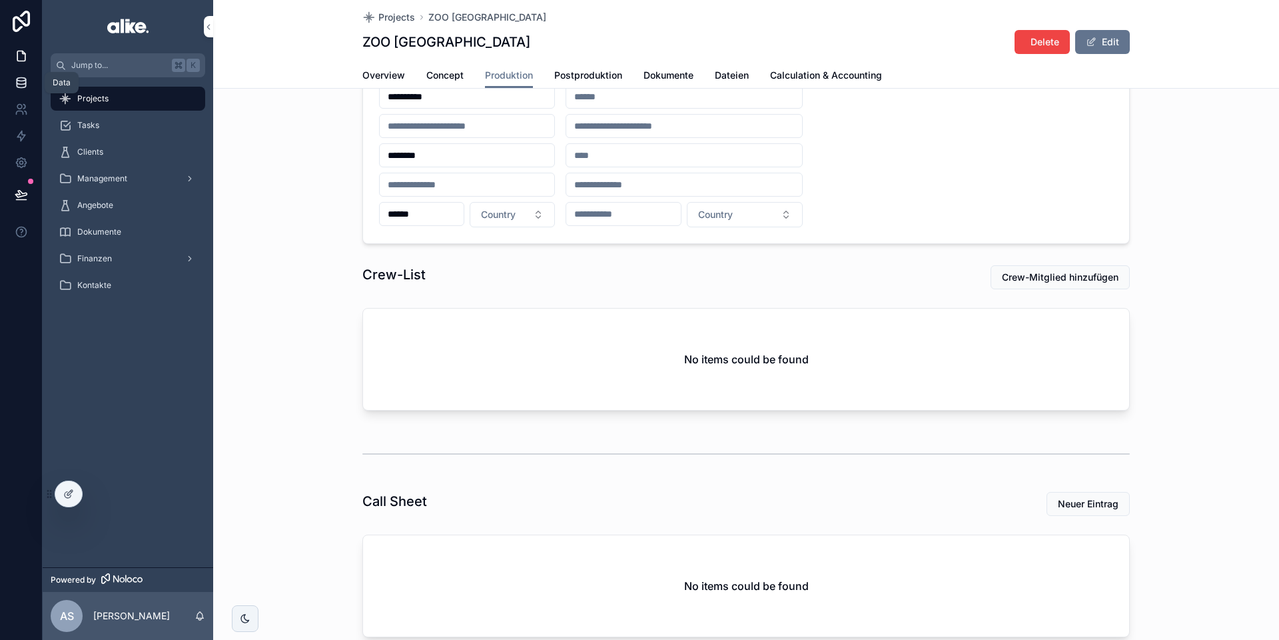
click at [23, 87] on icon at bounding box center [21, 85] width 9 height 5
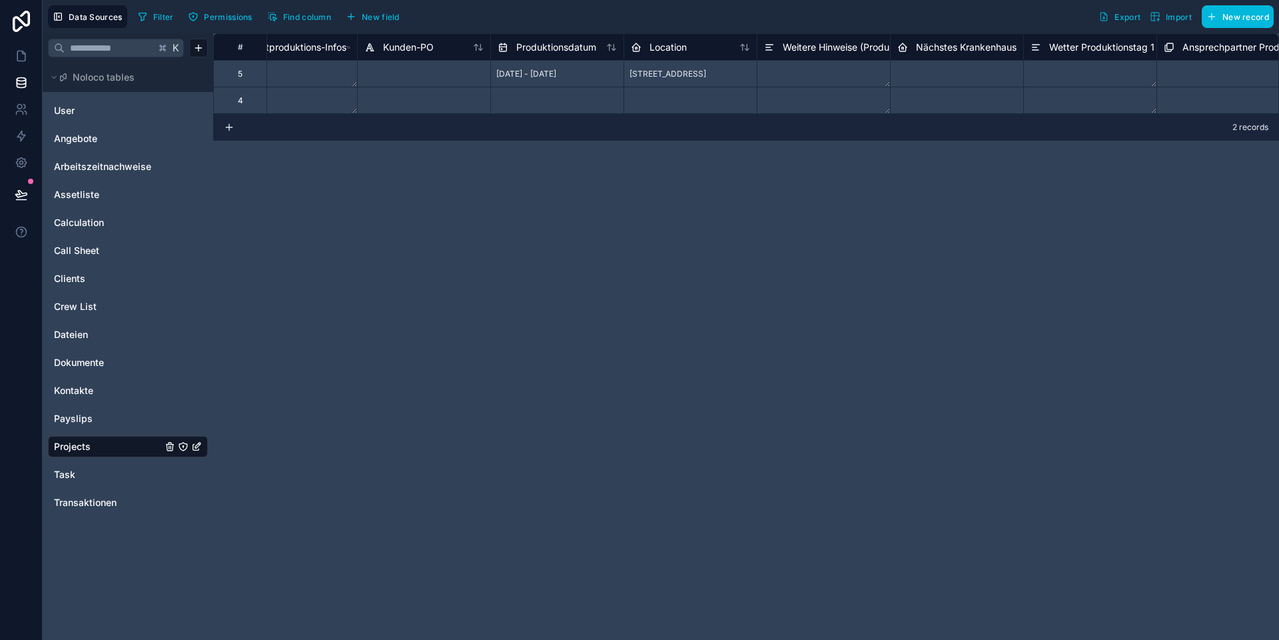
scroll to position [0, 1526]
click at [656, 49] on span "Location" at bounding box center [650, 47] width 37 height 13
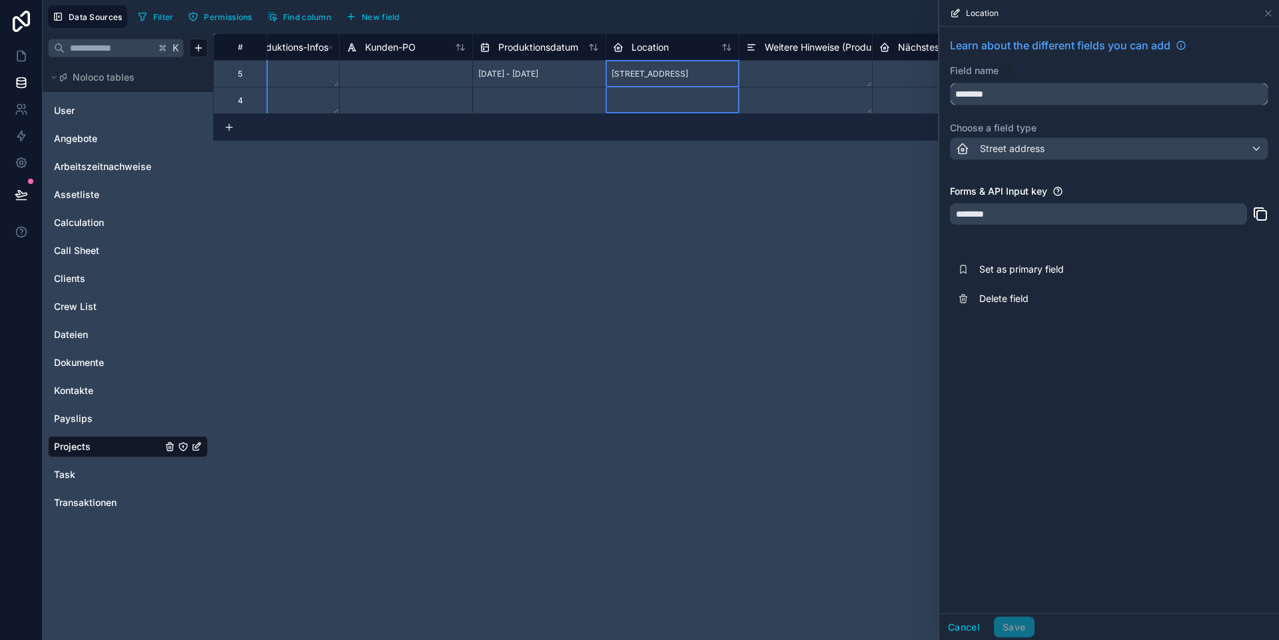
click at [893, 95] on input "********" at bounding box center [1109, 93] width 317 height 21
type input "*********"
click at [893, 599] on button "Save" at bounding box center [1014, 626] width 40 height 21
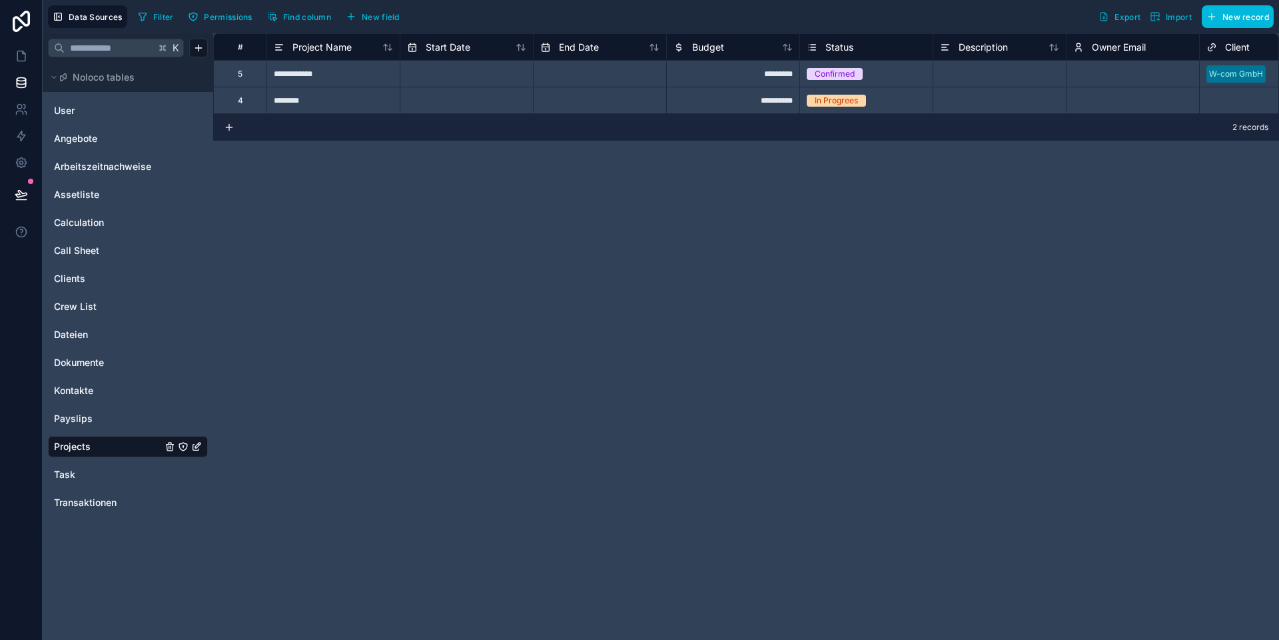
click at [382, 17] on span "New field" at bounding box center [381, 17] width 38 height 10
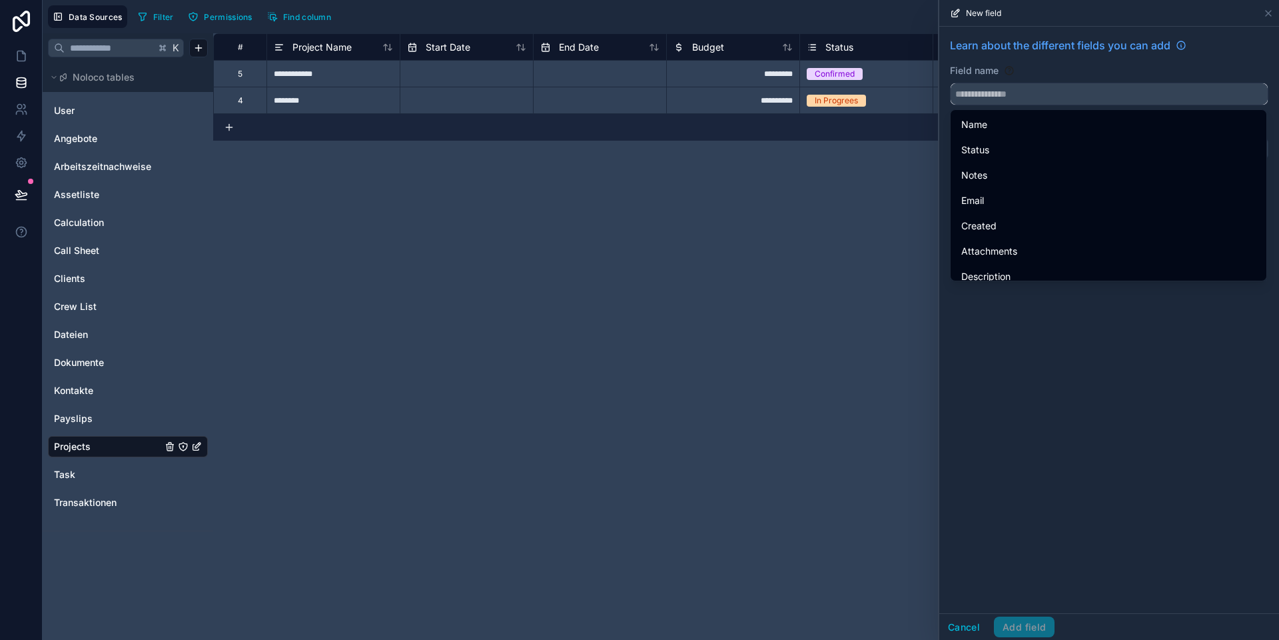
click at [893, 94] on input "text" at bounding box center [1109, 93] width 317 height 21
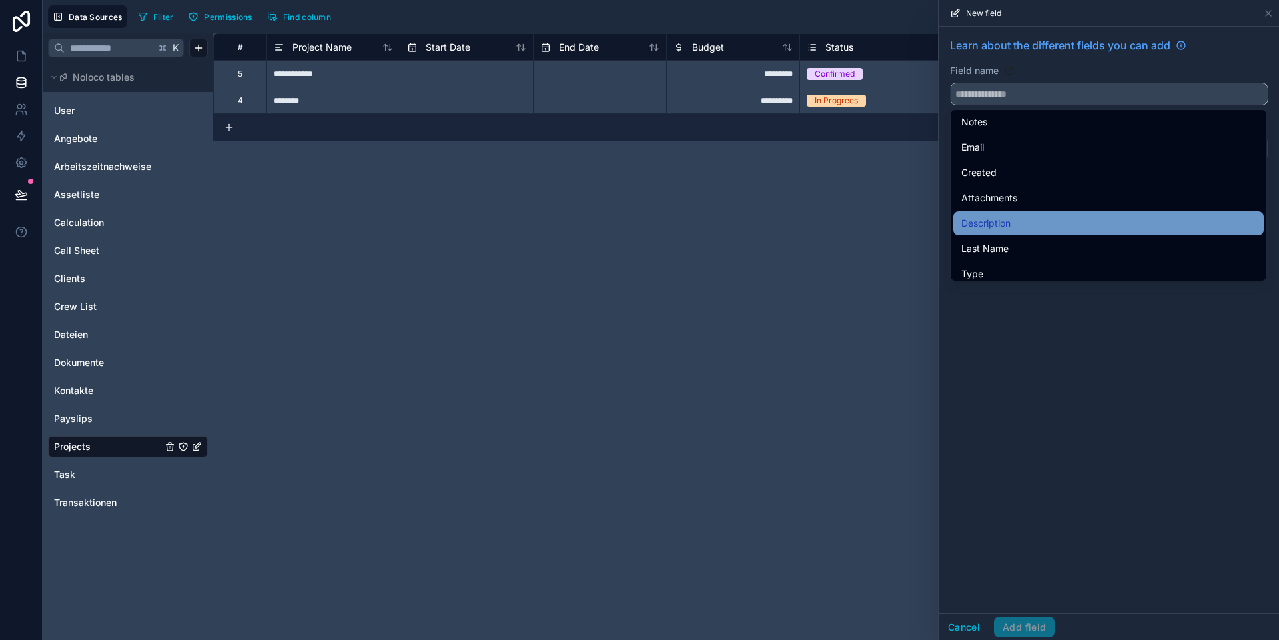
scroll to position [54, 0]
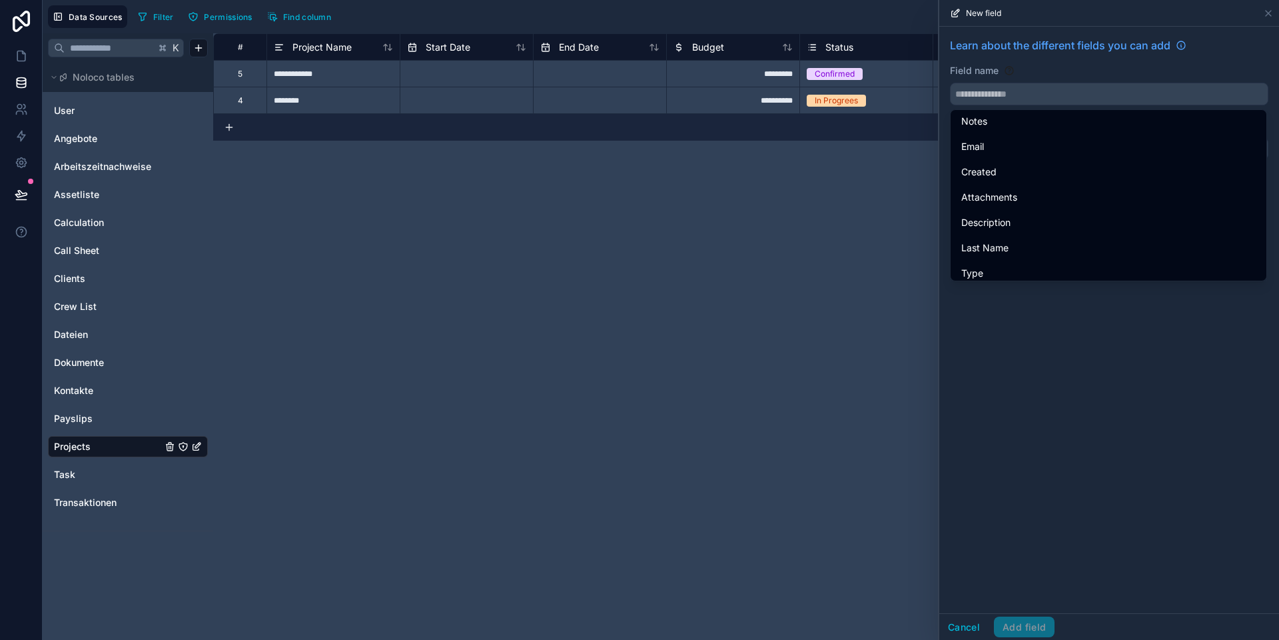
click at [893, 337] on div "Learn about the different fields you can add Field name Choose a field type Sel…" at bounding box center [1109, 320] width 340 height 586
click at [893, 91] on input "text" at bounding box center [1109, 93] width 317 height 21
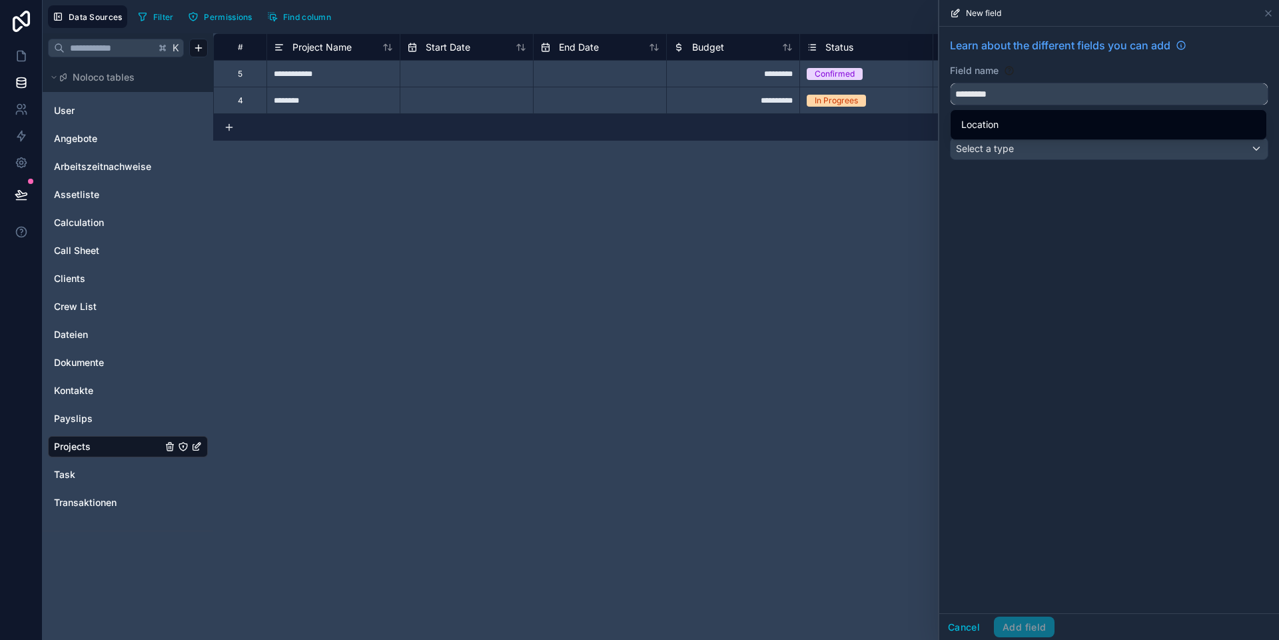
click at [893, 83] on button "********" at bounding box center [1109, 94] width 318 height 23
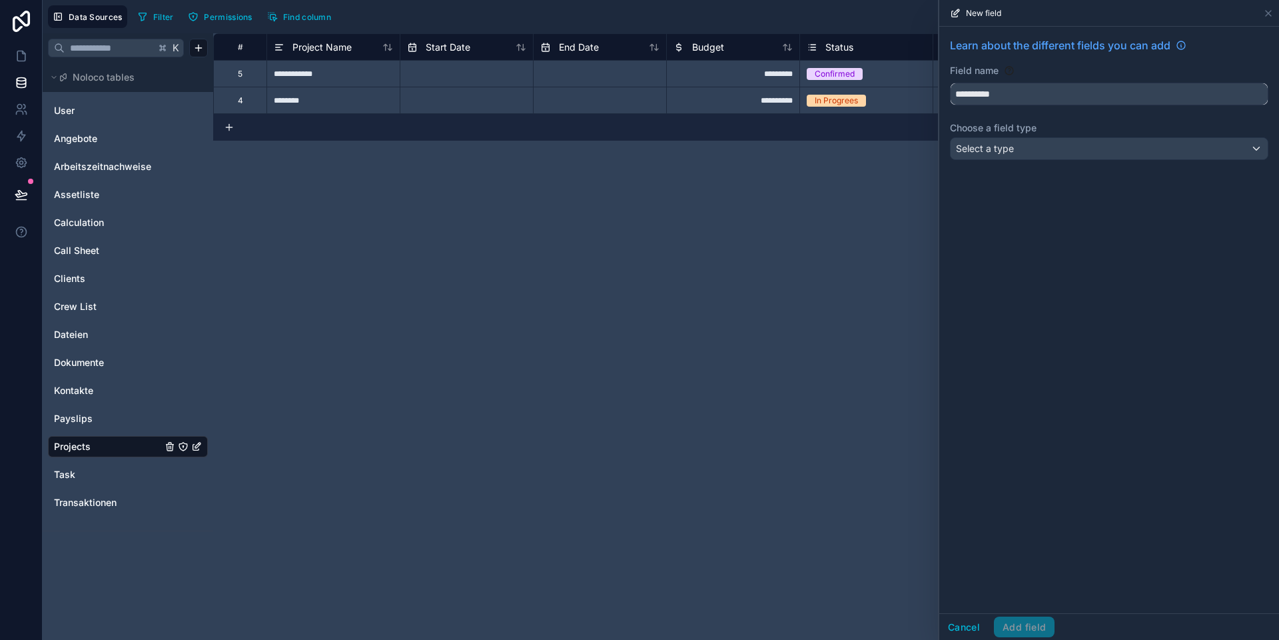
type input "**********"
click at [893, 148] on div "Select a type" at bounding box center [1109, 148] width 317 height 21
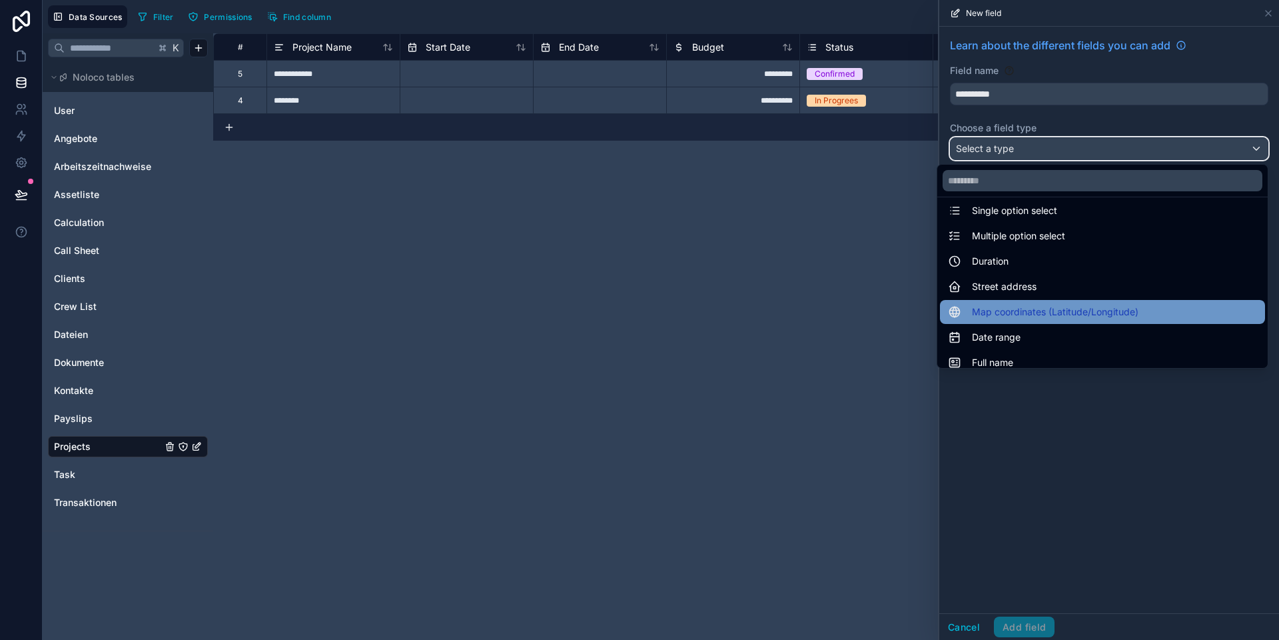
scroll to position [140, 0]
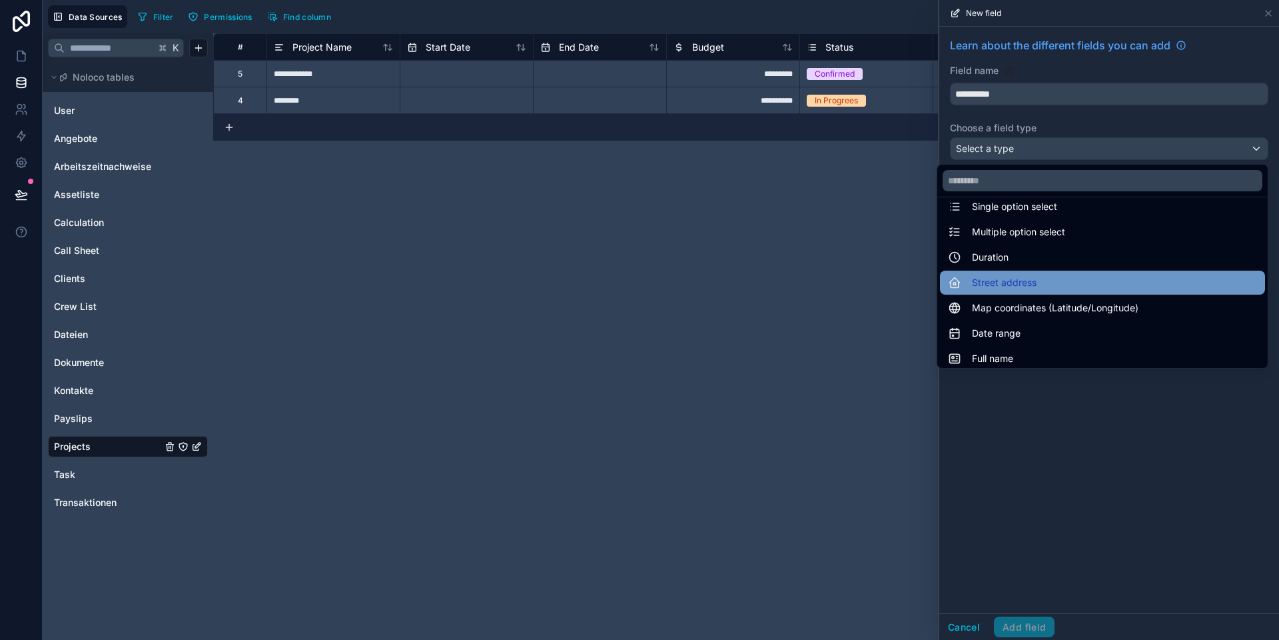
click at [893, 284] on span "Street address" at bounding box center [1004, 282] width 65 height 16
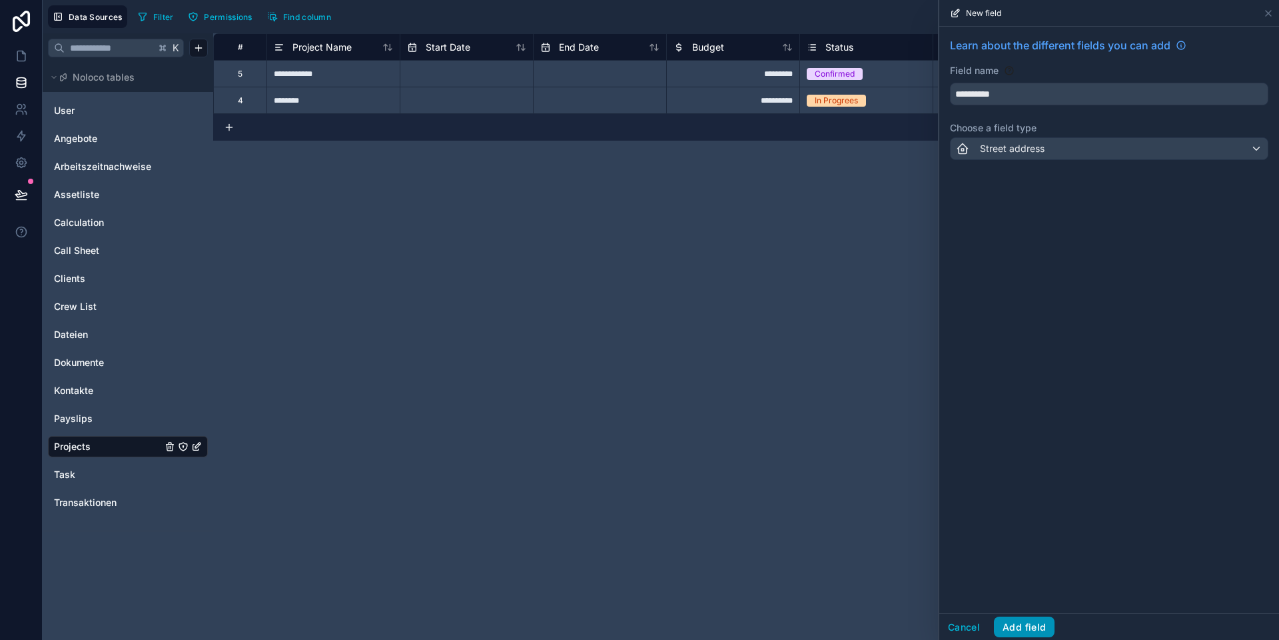
click at [893, 599] on button "Add field" at bounding box center [1024, 626] width 61 height 21
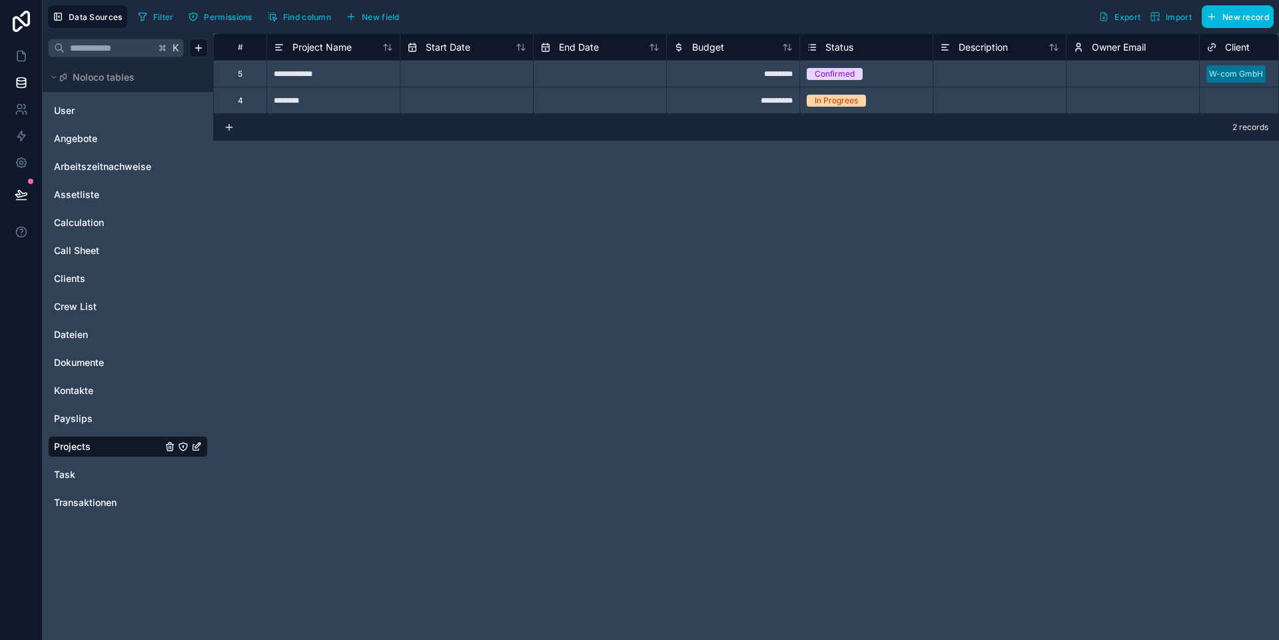
click at [376, 17] on span "New field" at bounding box center [381, 17] width 38 height 10
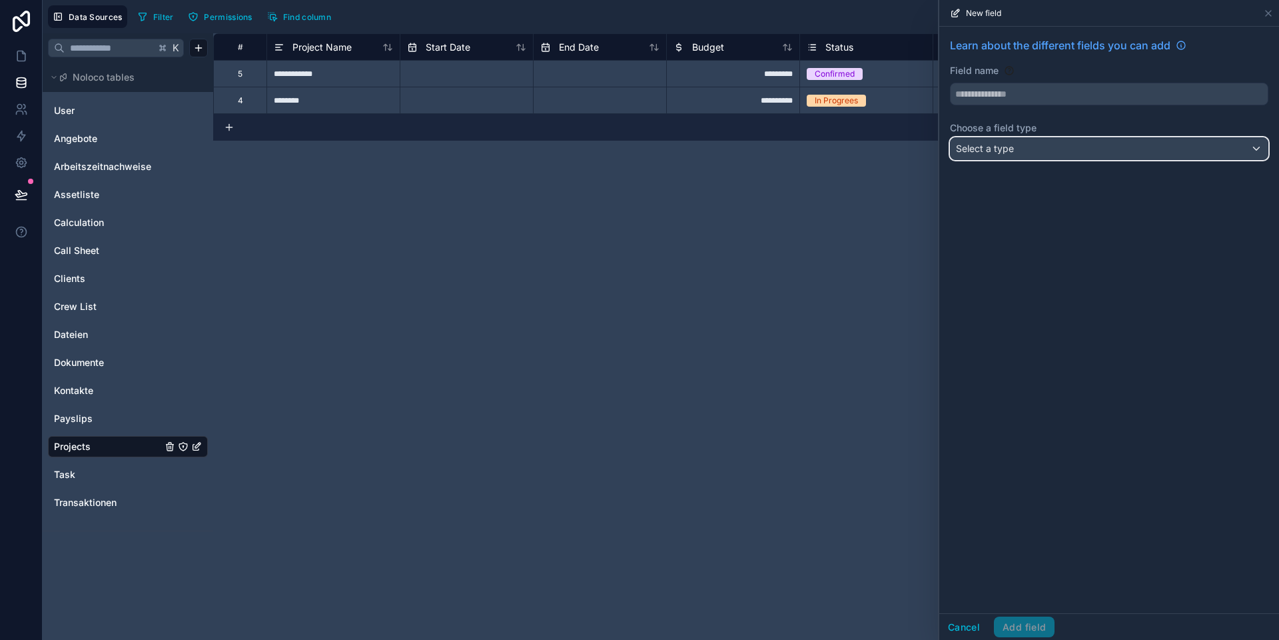
click at [893, 146] on div "Select a type" at bounding box center [1109, 148] width 317 height 21
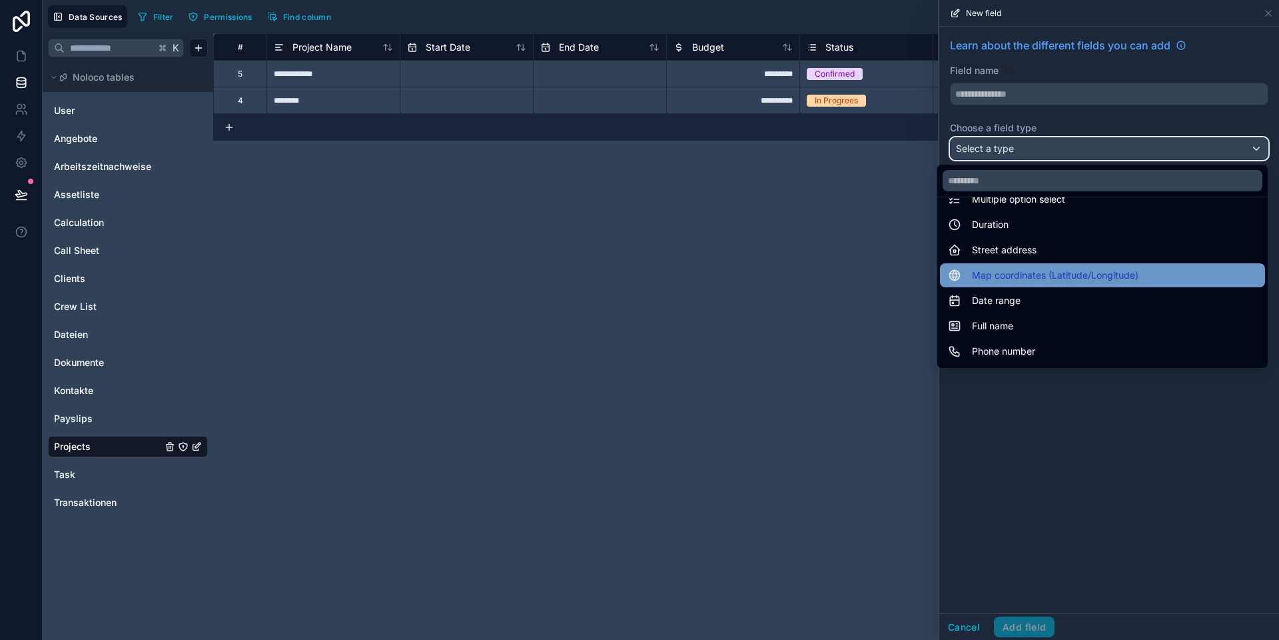
scroll to position [181, 0]
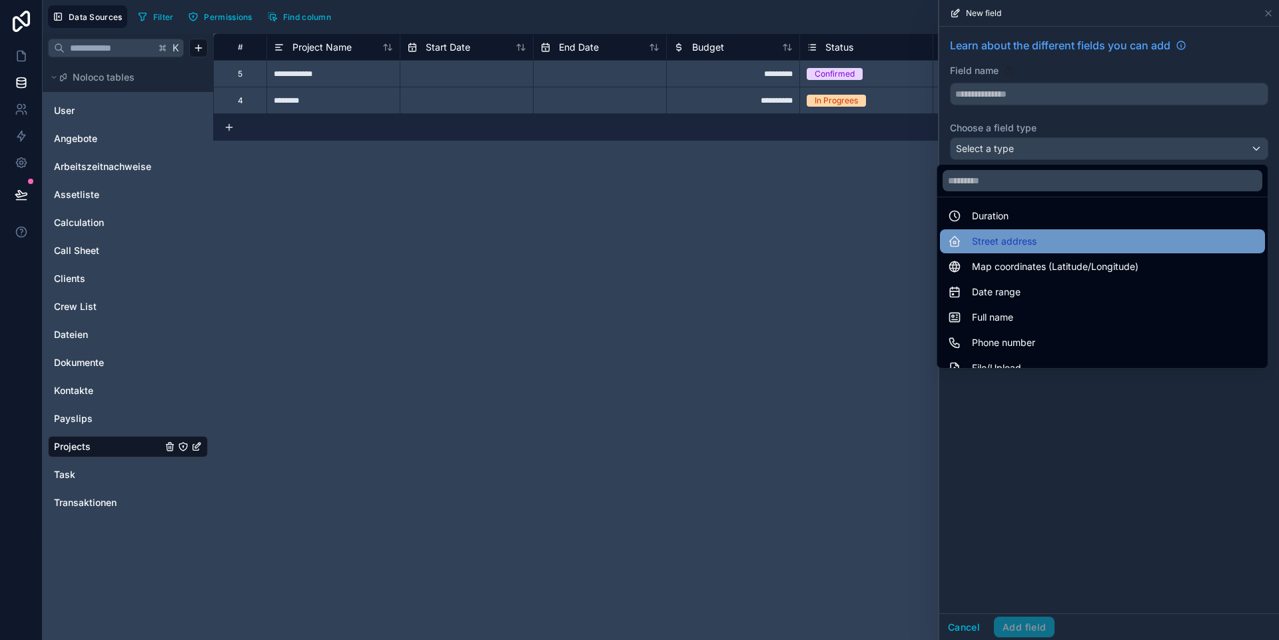
click at [893, 240] on span "Street address" at bounding box center [1004, 241] width 65 height 16
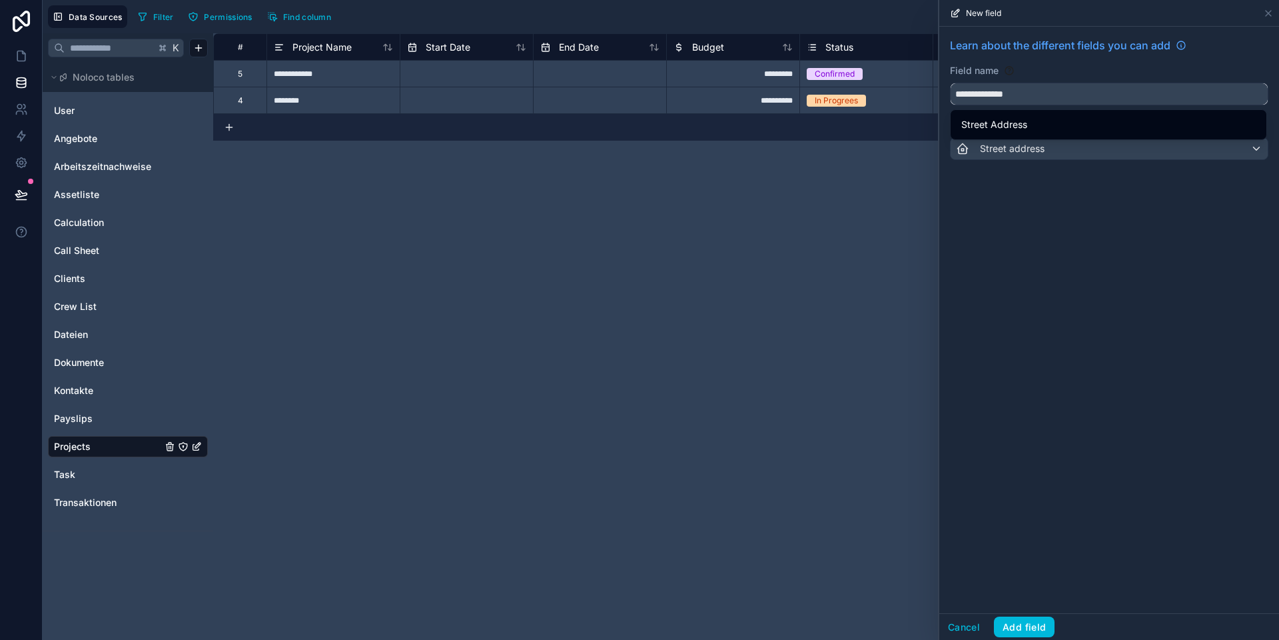
click at [893, 91] on input "**********" at bounding box center [1109, 93] width 317 height 21
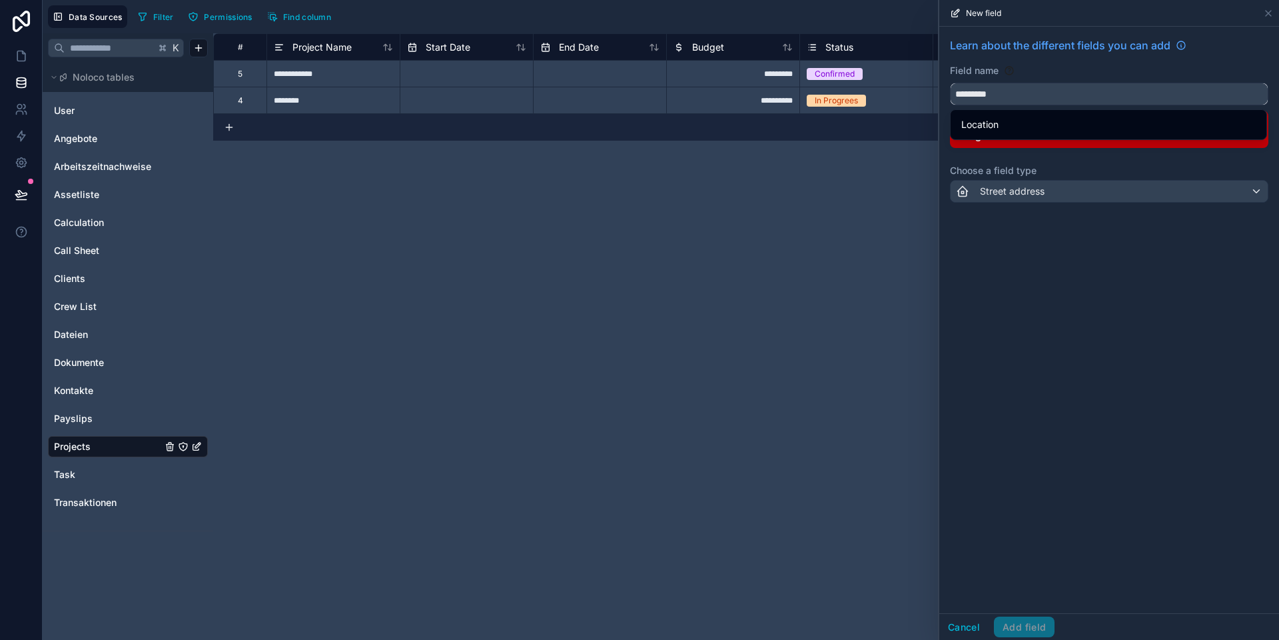
click at [893, 83] on button "********" at bounding box center [1109, 94] width 318 height 23
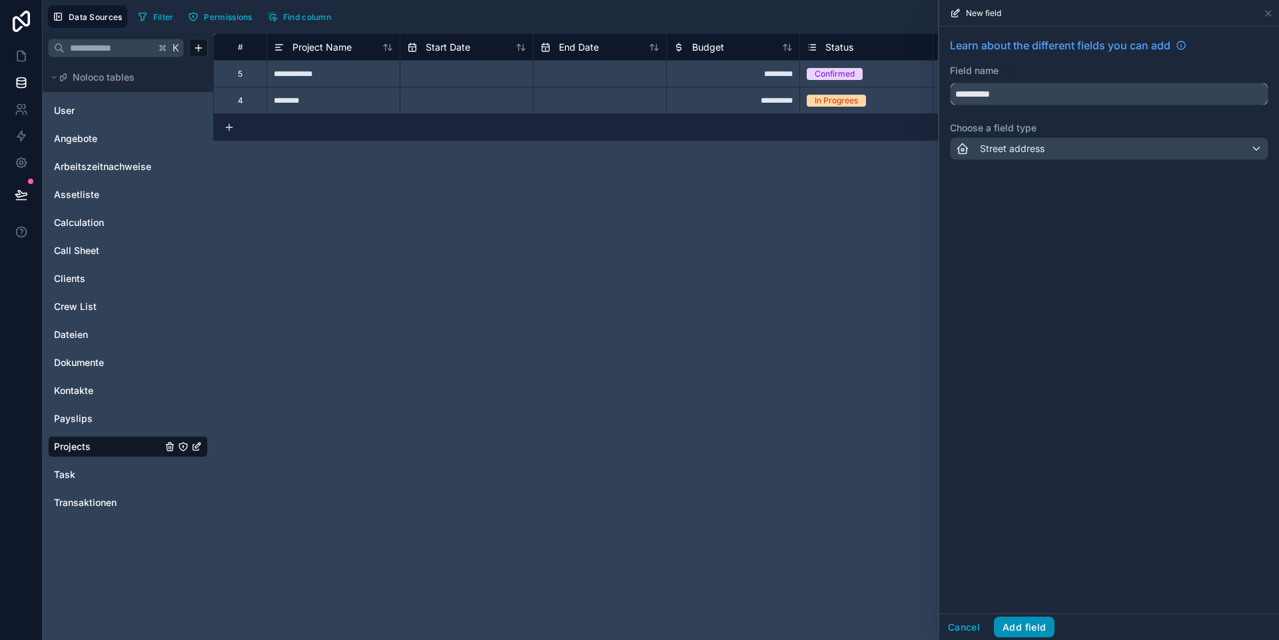
type input "**********"
click at [893, 599] on button "Add field" at bounding box center [1024, 626] width 61 height 21
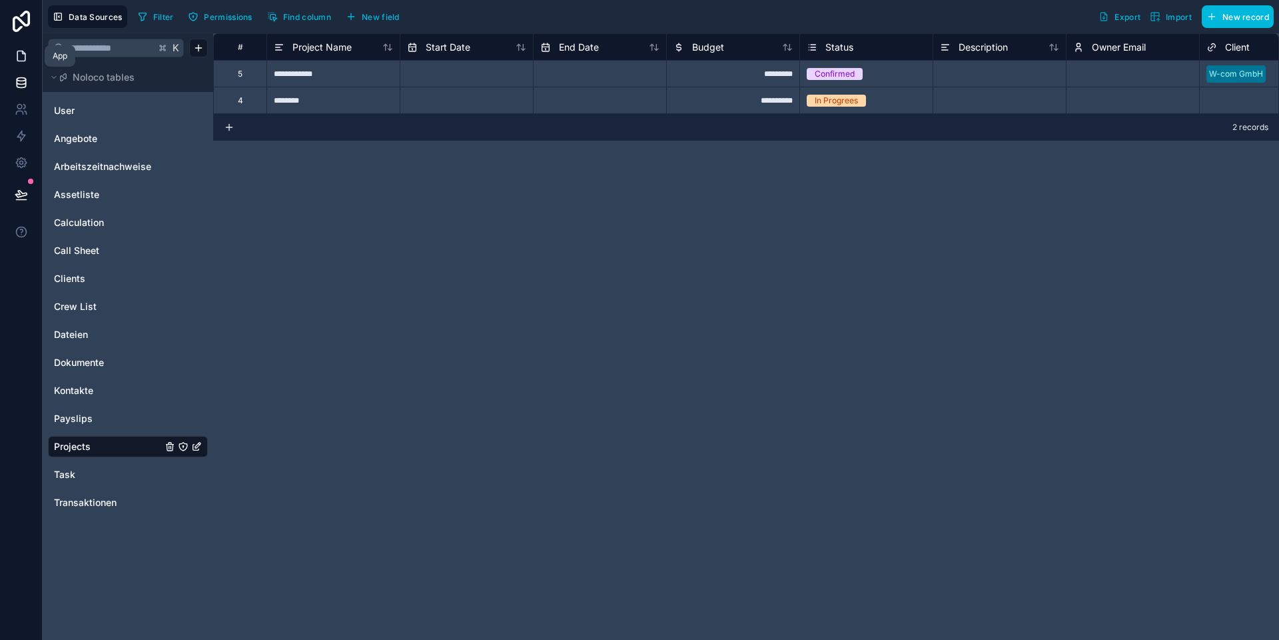
click at [26, 57] on icon at bounding box center [21, 55] width 13 height 13
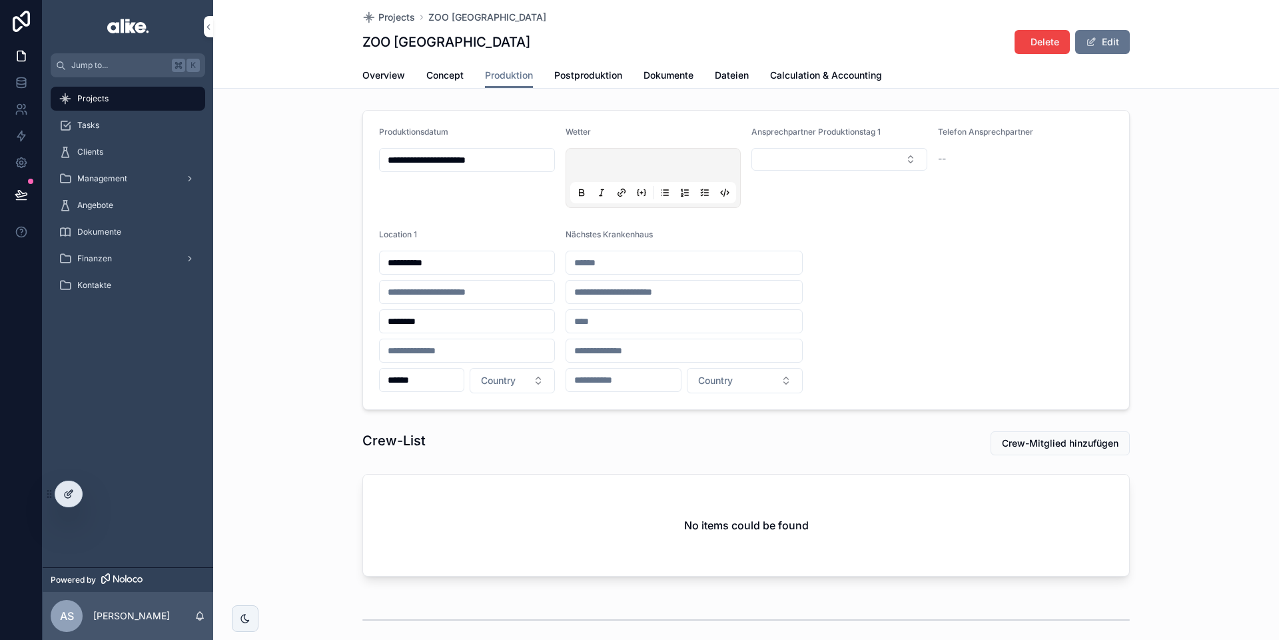
click at [74, 495] on div at bounding box center [68, 493] width 27 height 25
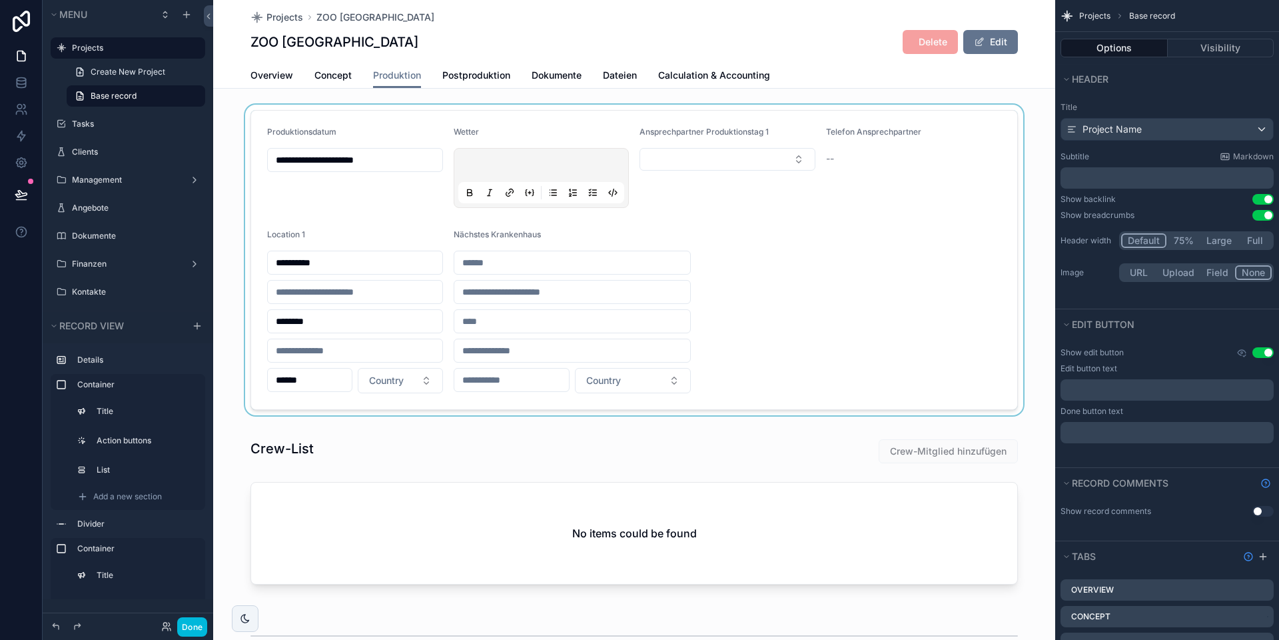
click at [497, 290] on div "scrollable content" at bounding box center [634, 260] width 842 height 310
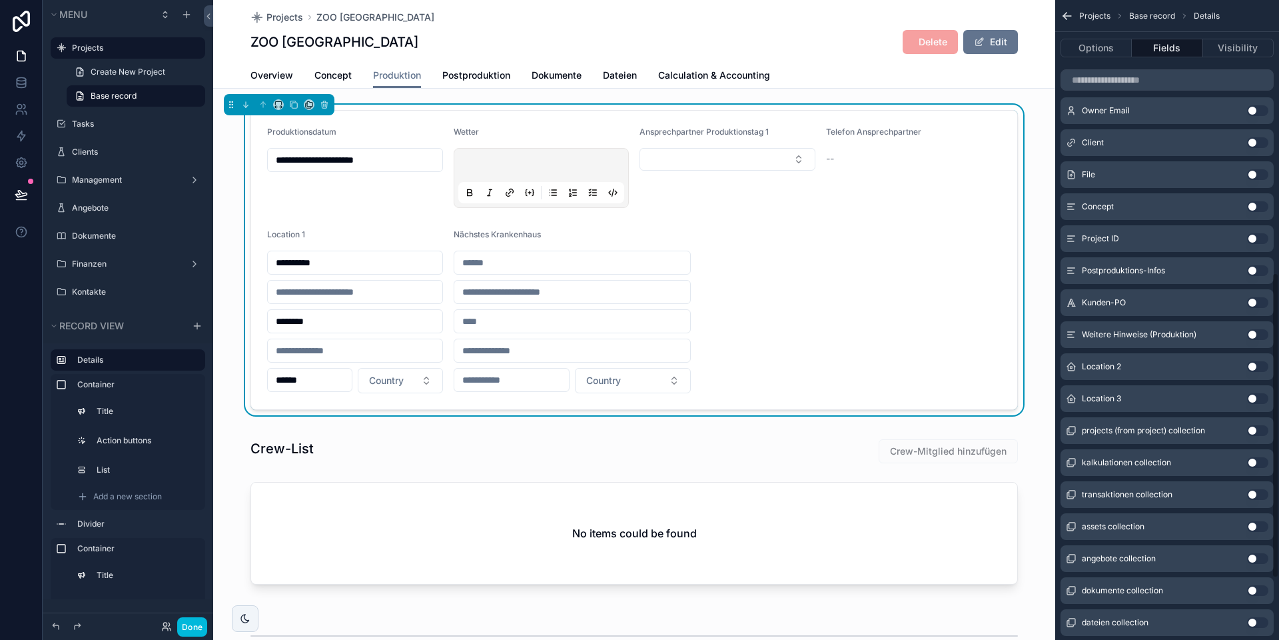
click at [893, 368] on button "Use setting" at bounding box center [1257, 366] width 21 height 11
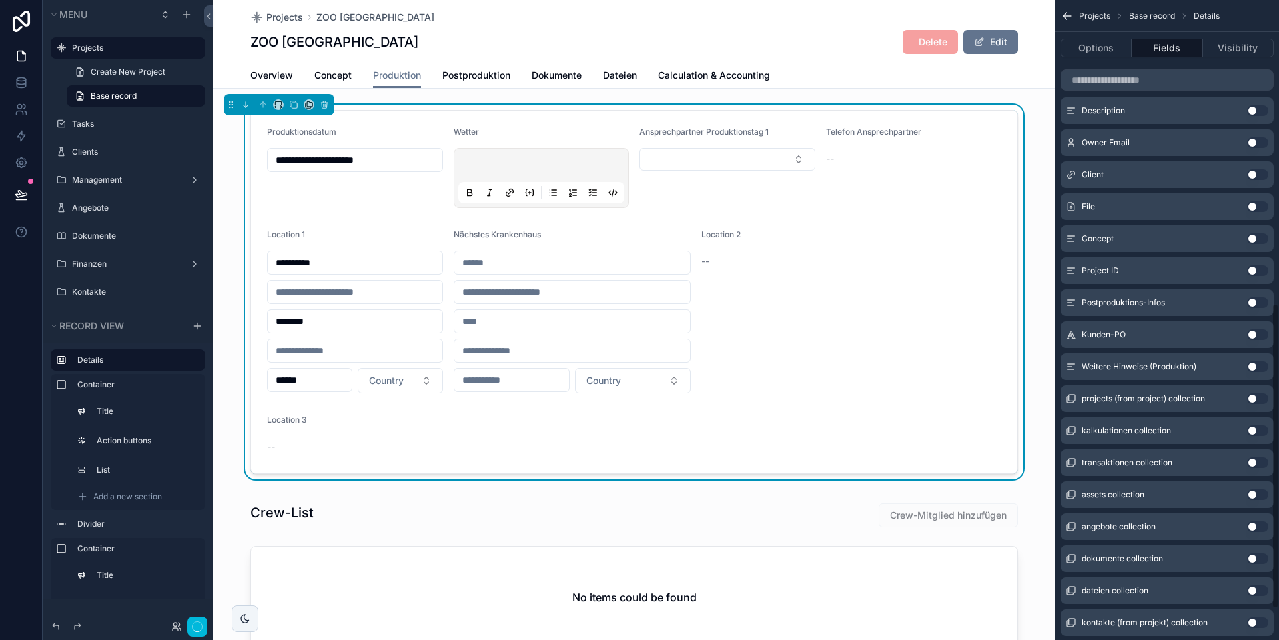
scroll to position [636, 0]
click at [893, 48] on button "Options" at bounding box center [1096, 48] width 71 height 19
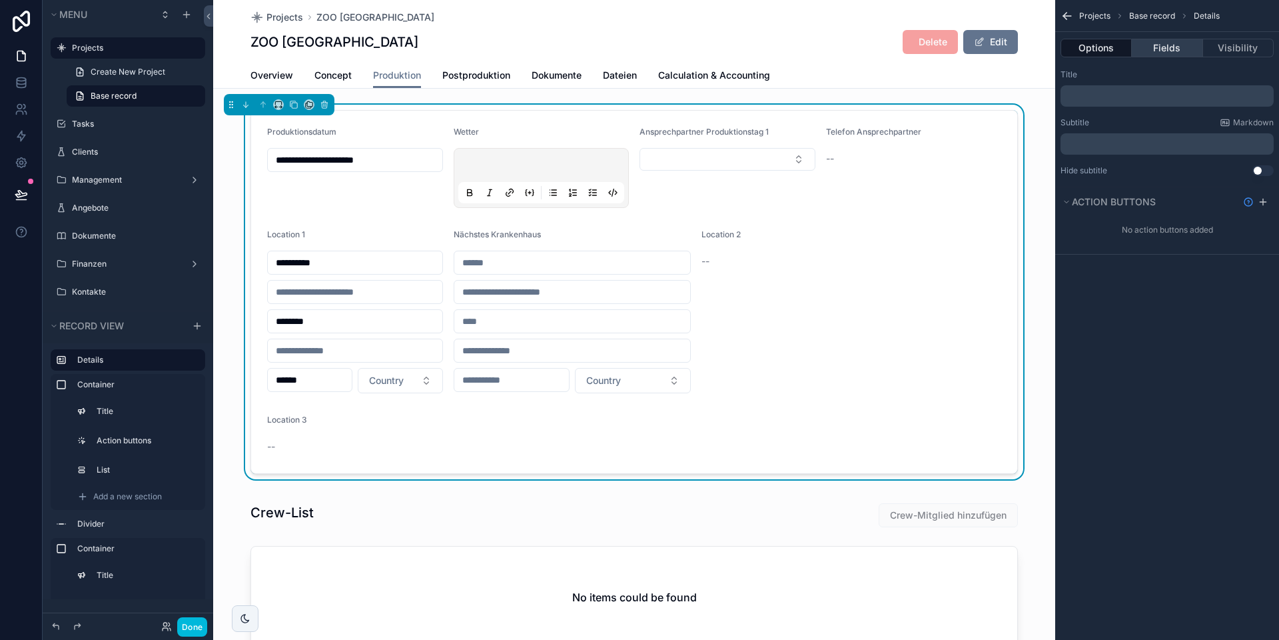
click at [893, 47] on button "Fields" at bounding box center [1167, 48] width 71 height 19
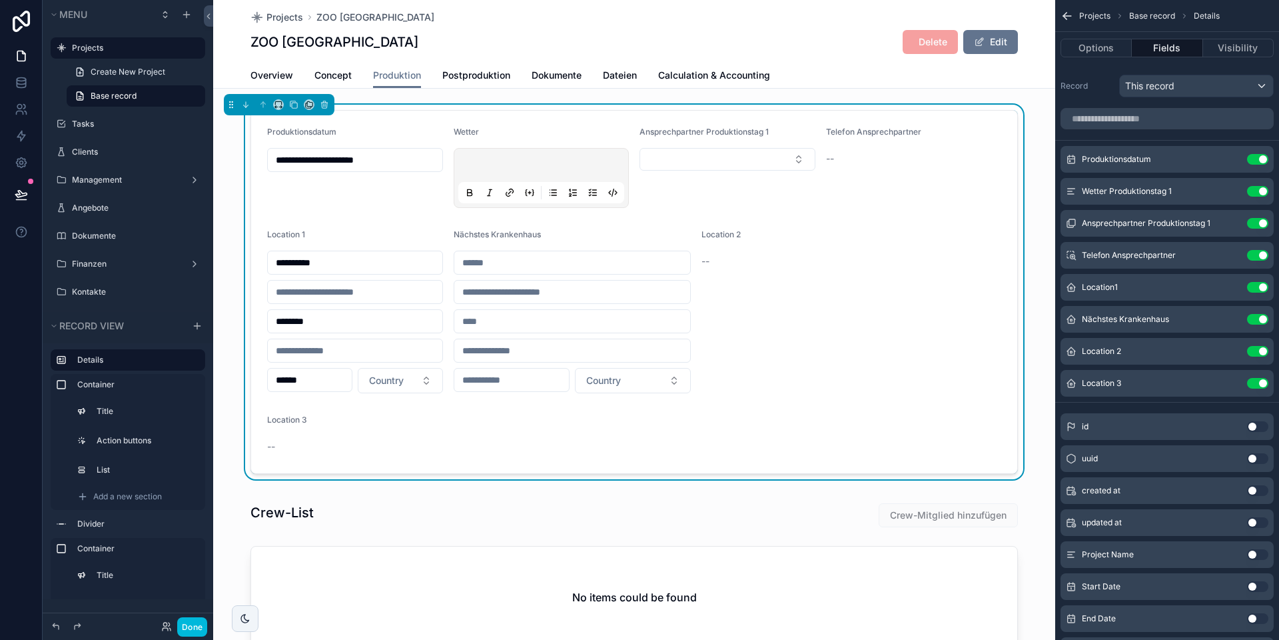
drag, startPoint x: 1233, startPoint y: 350, endPoint x: 1227, endPoint y: 355, distance: 7.6
click at [0, 0] on icon "scrollable content" at bounding box center [0, 0] width 0 height 0
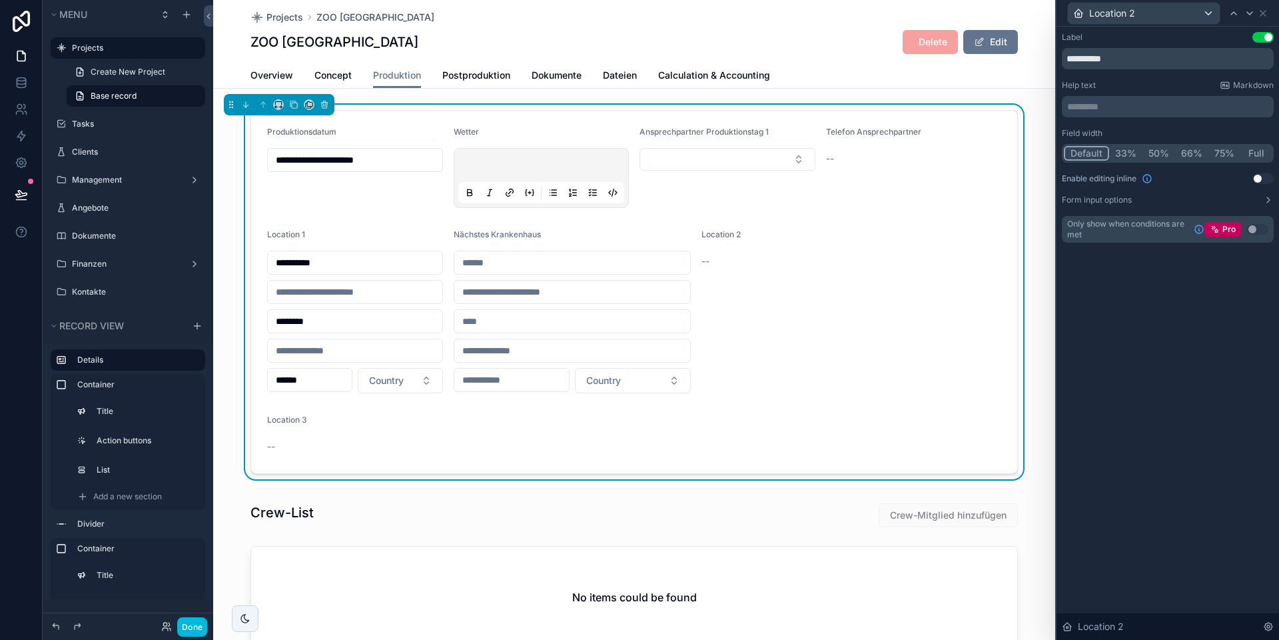
click at [893, 176] on button "Use setting" at bounding box center [1262, 178] width 21 height 11
click at [893, 200] on label "Form input options" at bounding box center [1097, 200] width 70 height 11
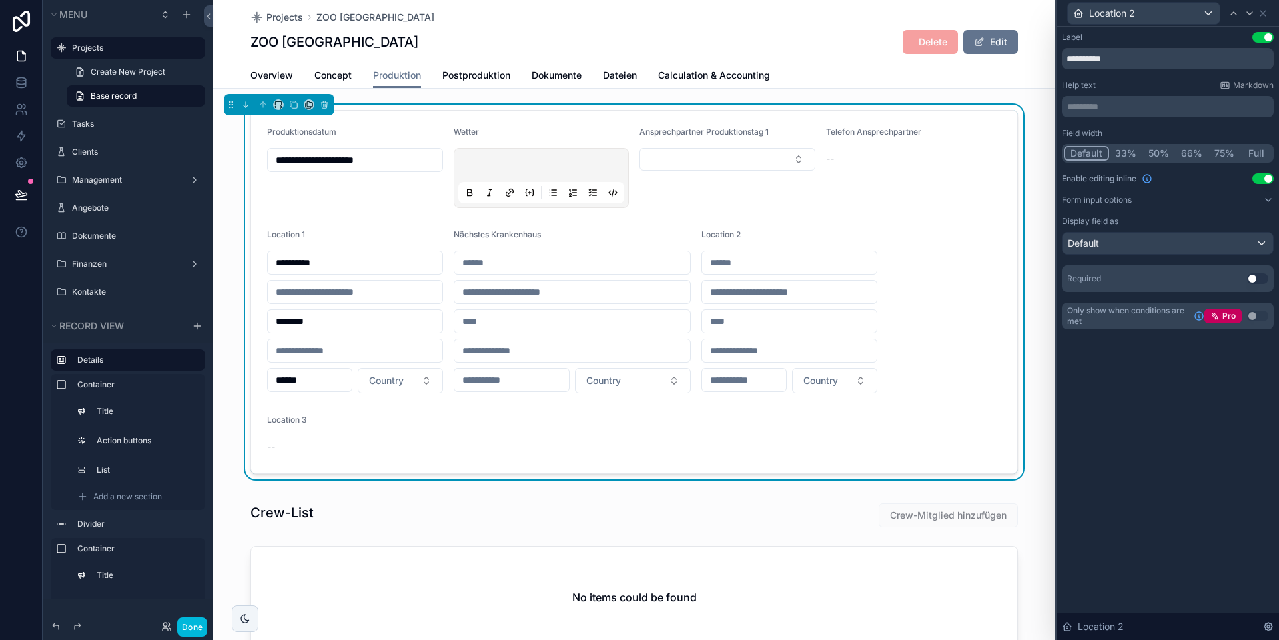
click at [893, 219] on div "Display field as" at bounding box center [1168, 221] width 212 height 11
click at [893, 155] on button "Default" at bounding box center [1086, 153] width 45 height 15
click at [893, 14] on icon at bounding box center [1263, 13] width 11 height 11
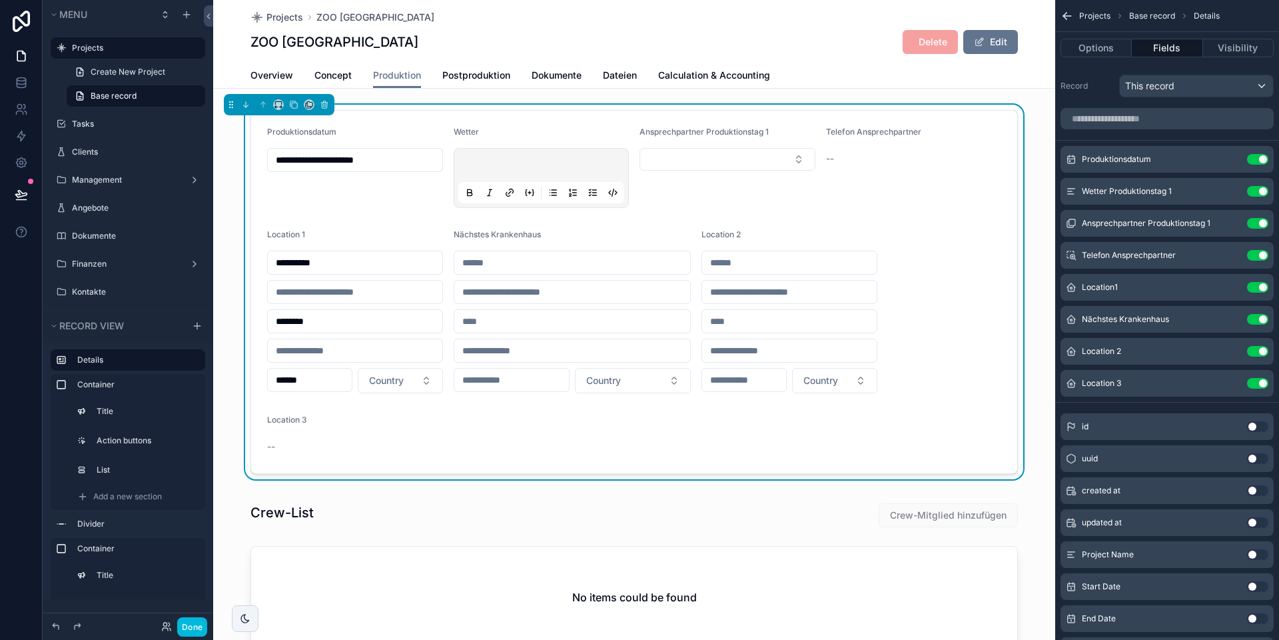
click at [0, 0] on icon "scrollable content" at bounding box center [0, 0] width 0 height 0
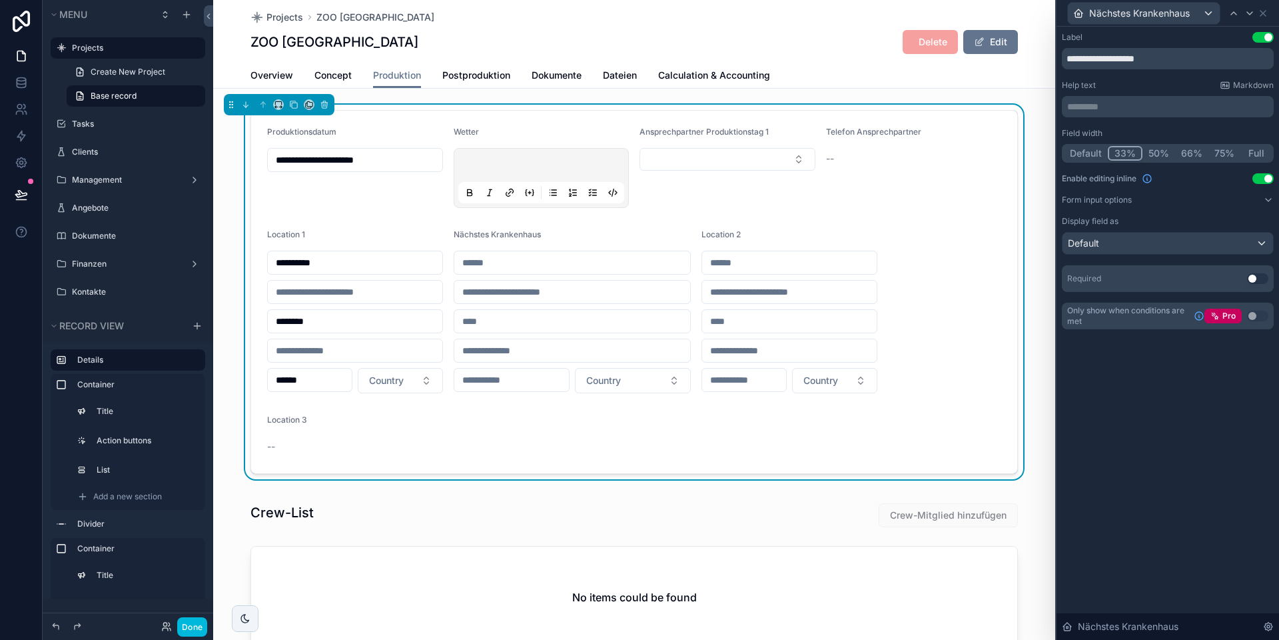
click at [893, 149] on button "Default" at bounding box center [1086, 153] width 44 height 15
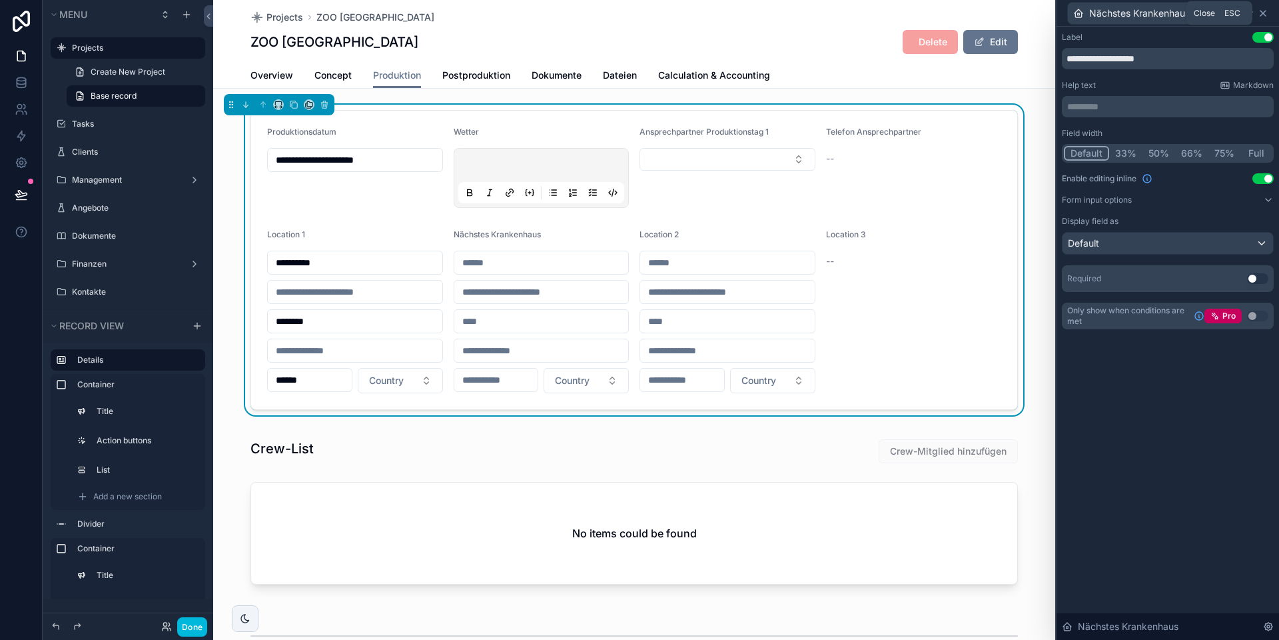
click at [893, 13] on icon at bounding box center [1263, 13] width 11 height 11
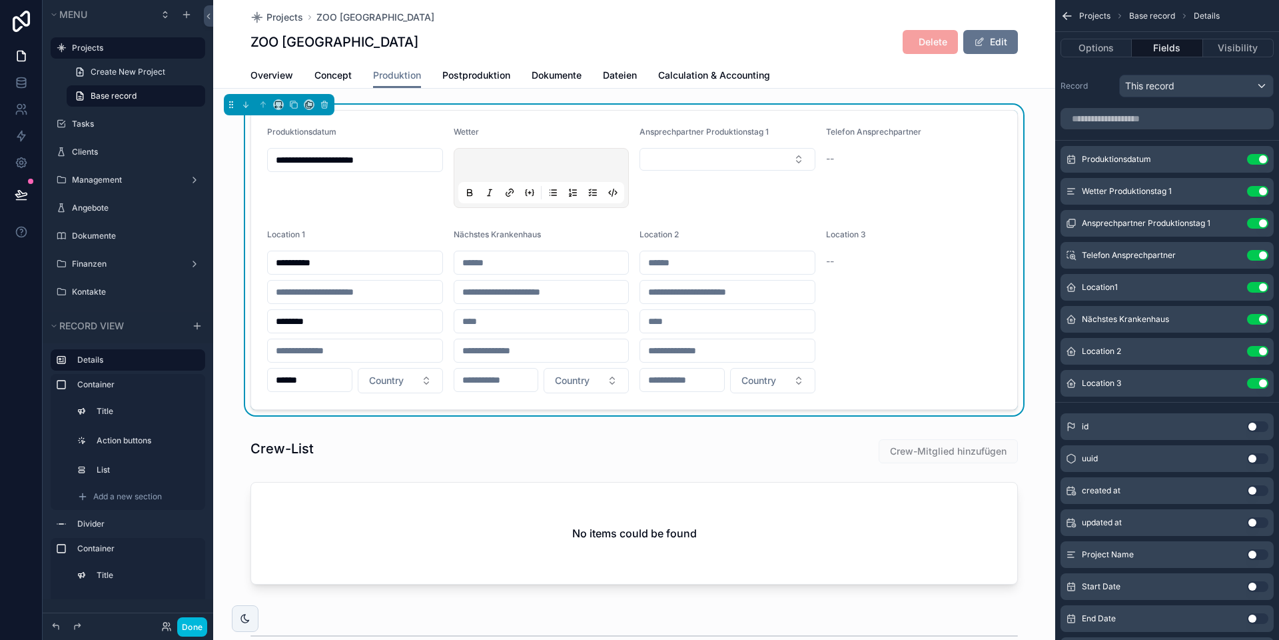
click at [0, 0] on icon "scrollable content" at bounding box center [0, 0] width 0 height 0
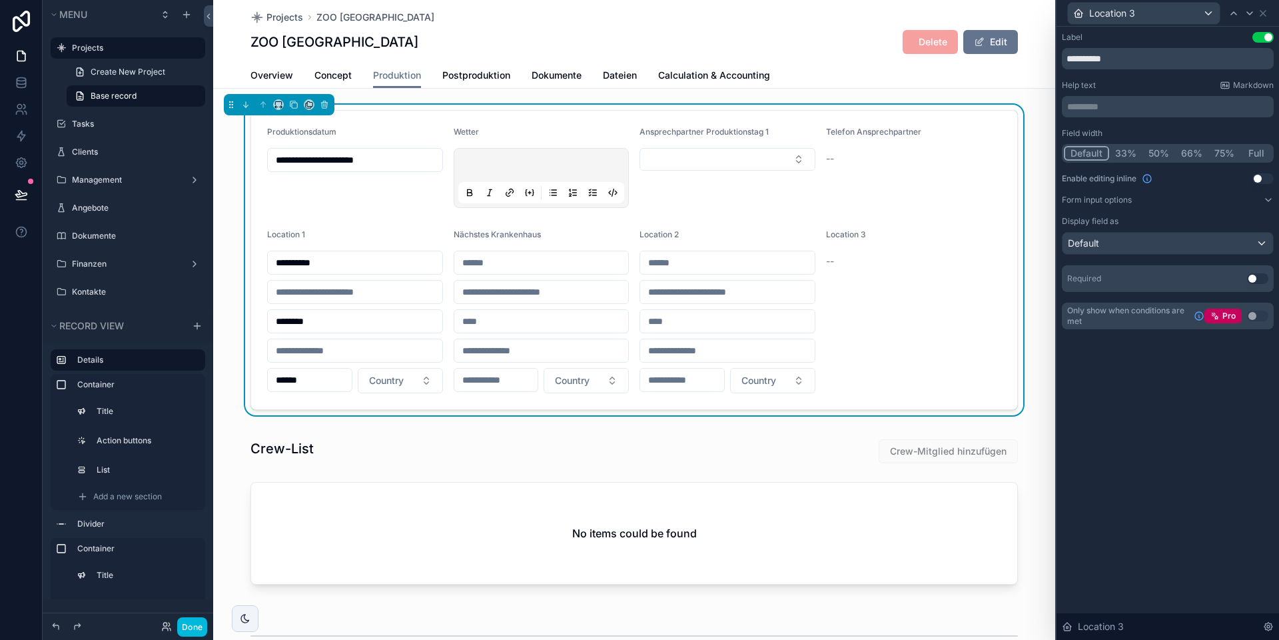
click at [893, 152] on button "33%" at bounding box center [1125, 153] width 33 height 15
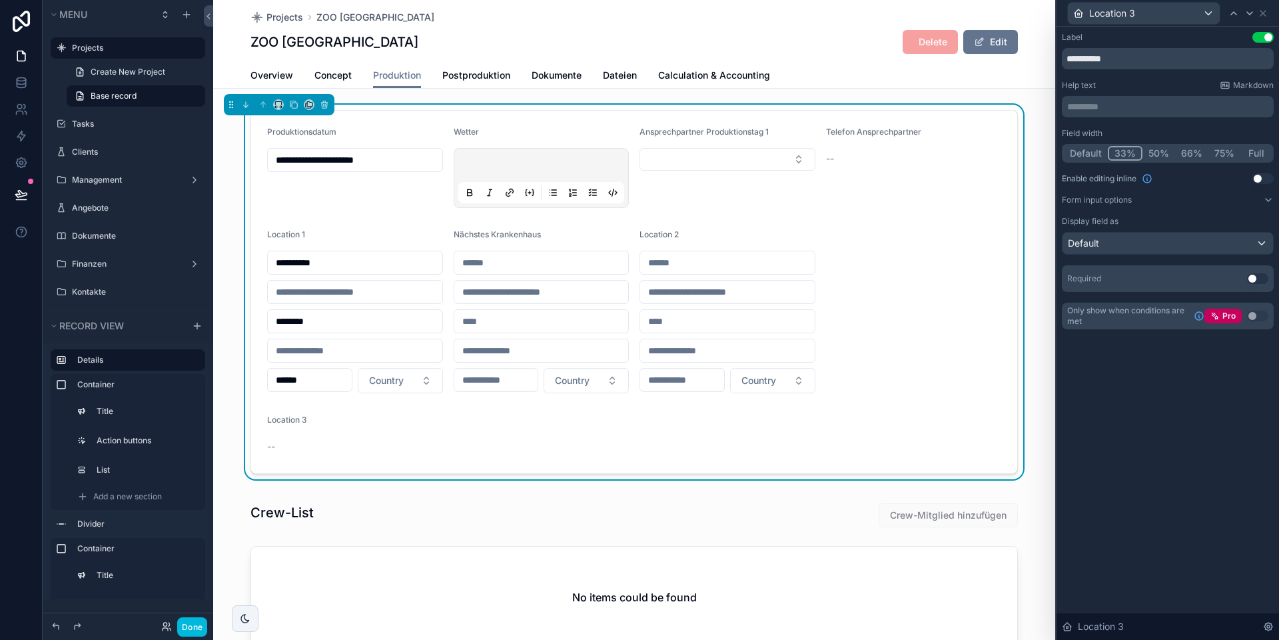
click at [893, 155] on button "Default" at bounding box center [1086, 153] width 44 height 15
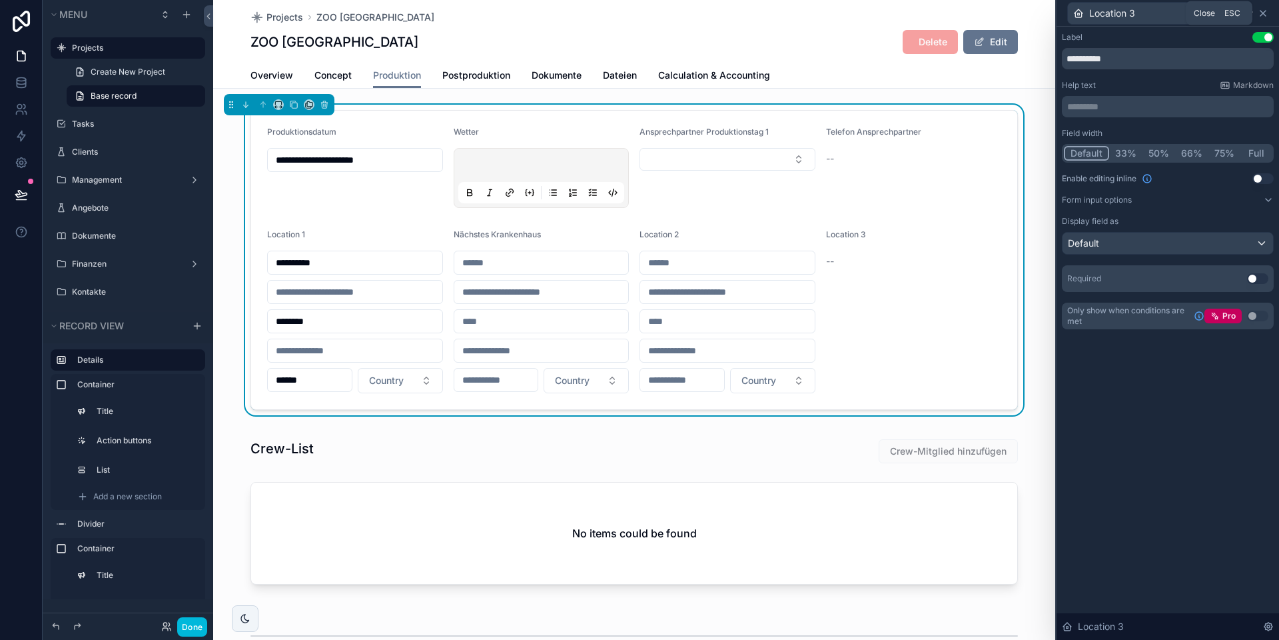
click at [893, 13] on icon at bounding box center [1263, 13] width 11 height 11
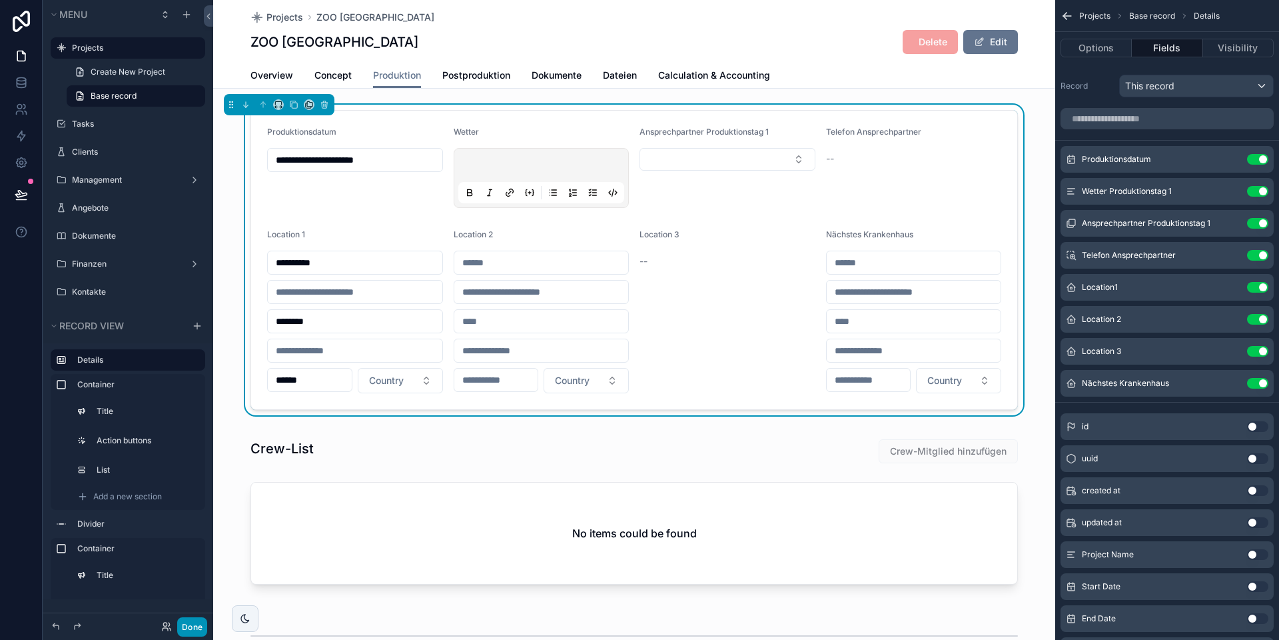
click at [195, 599] on button "Done" at bounding box center [192, 626] width 30 height 19
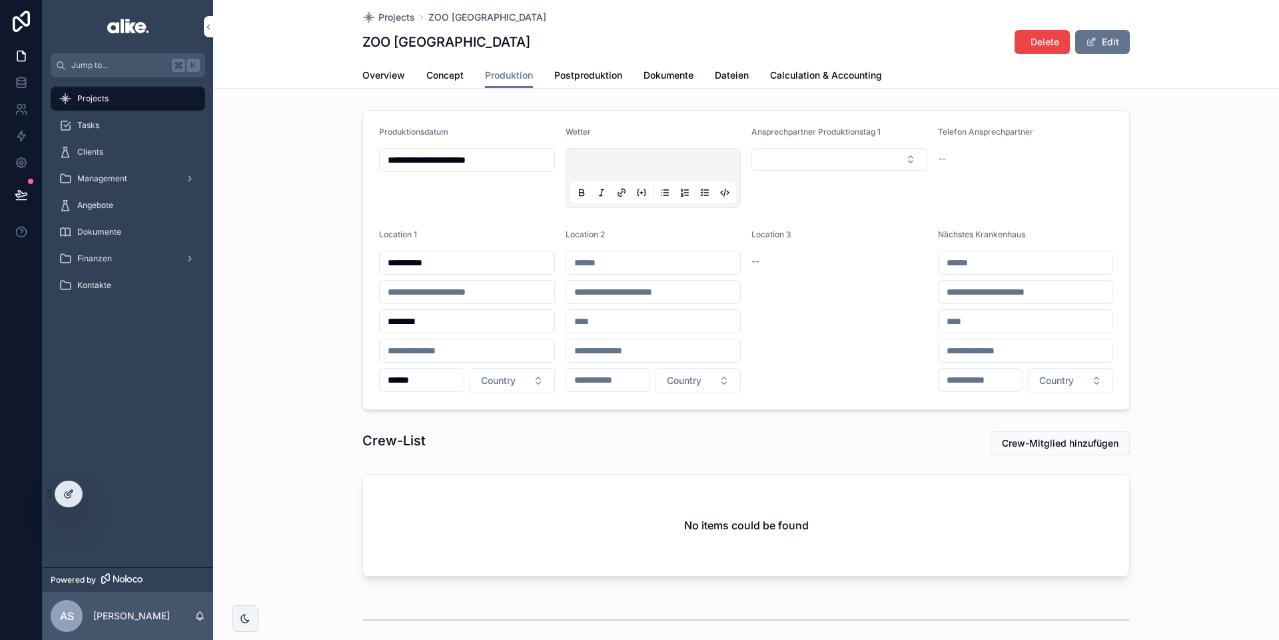
click at [67, 497] on icon at bounding box center [68, 495] width 6 height 6
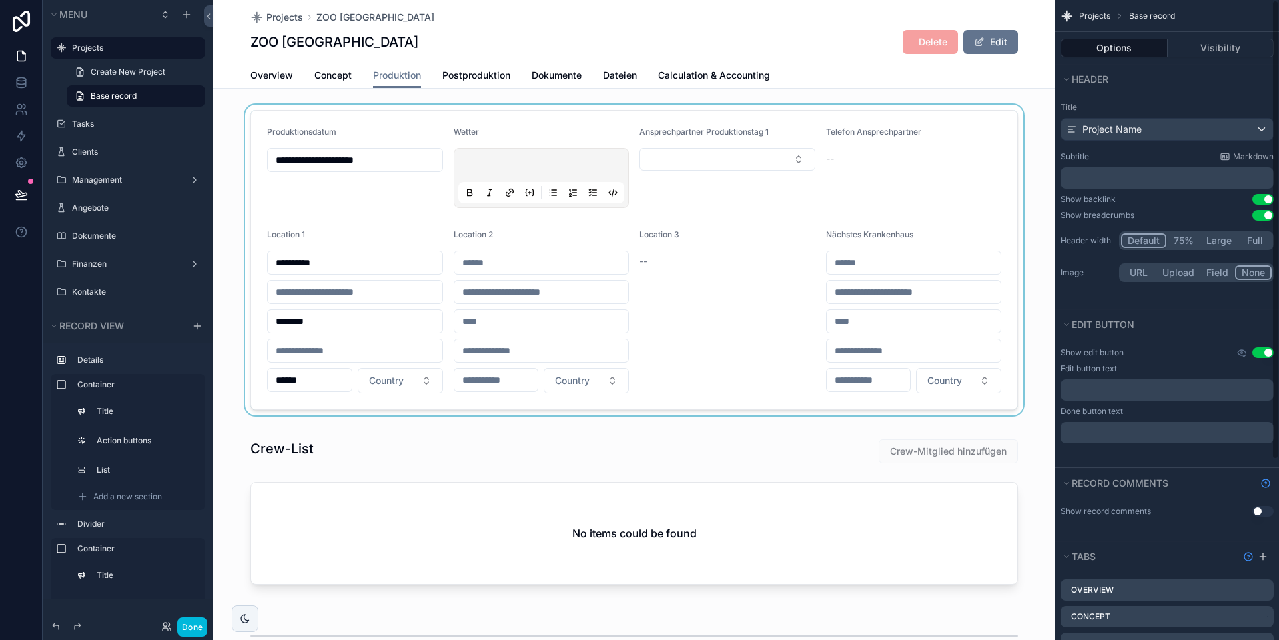
click at [736, 326] on div "scrollable content" at bounding box center [634, 260] width 842 height 310
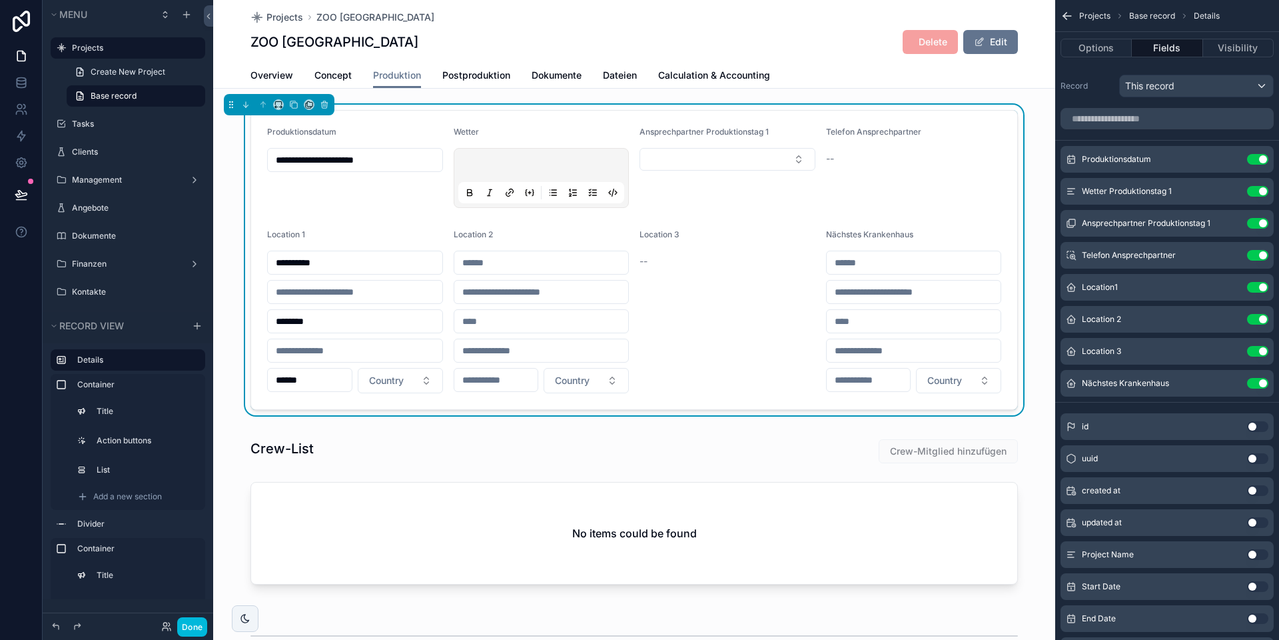
click at [0, 0] on icon "scrollable content" at bounding box center [0, 0] width 0 height 0
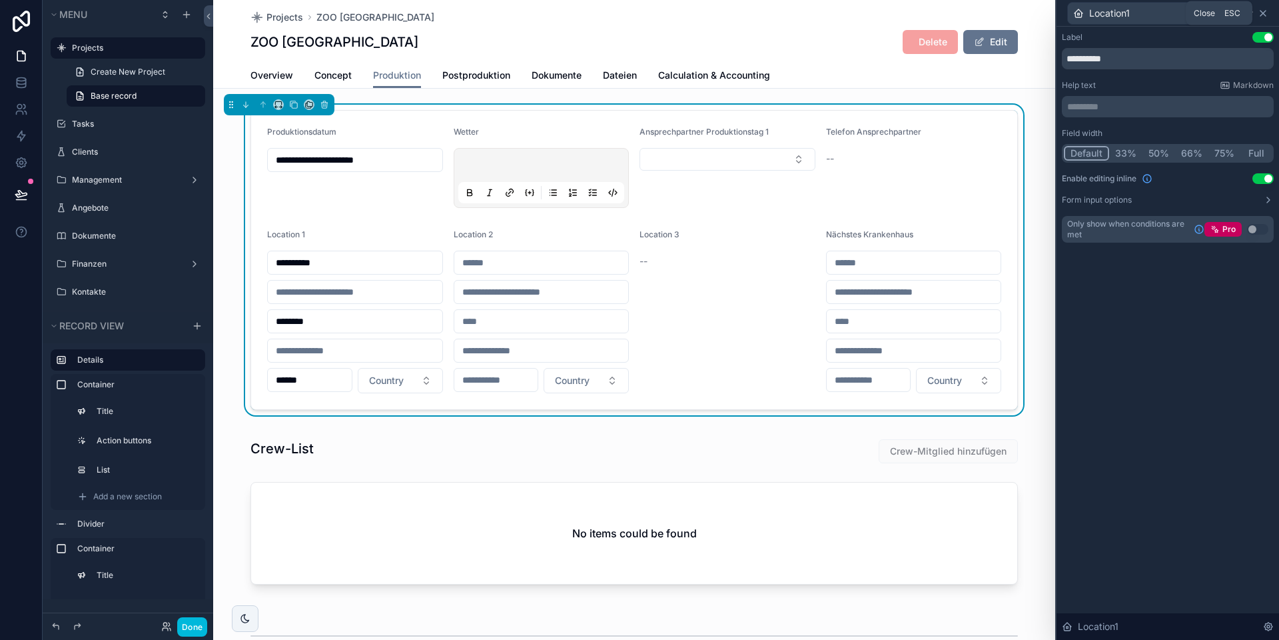
click at [893, 15] on icon at bounding box center [1263, 13] width 11 height 11
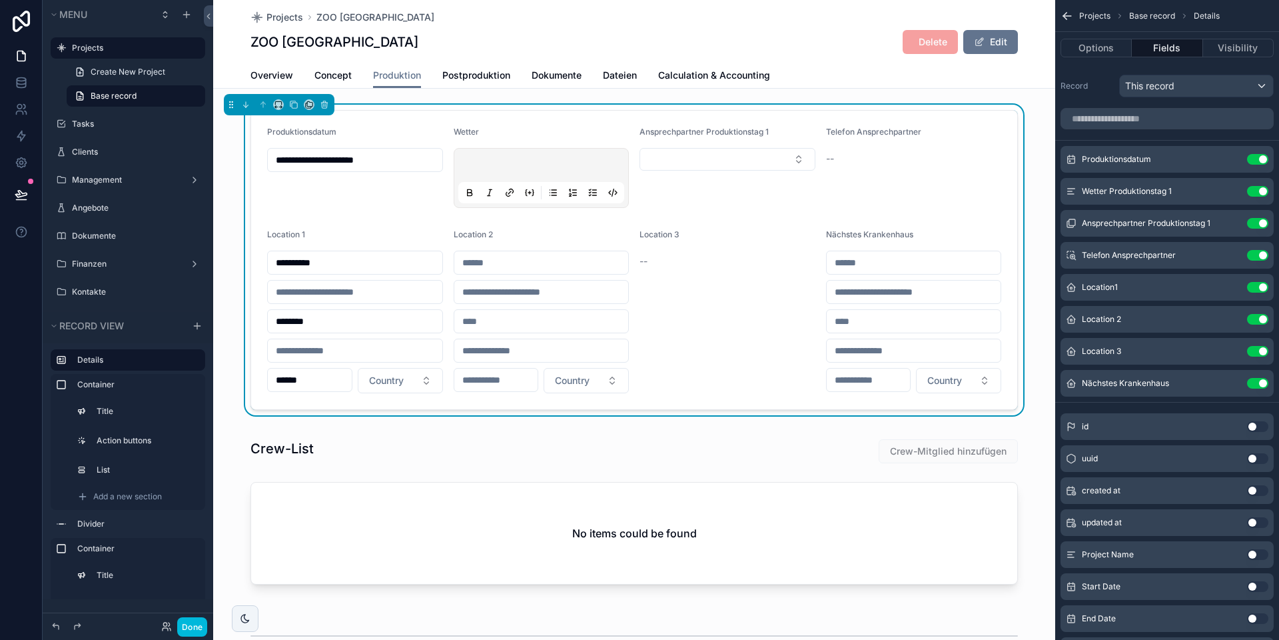
click at [0, 0] on icon "scrollable content" at bounding box center [0, 0] width 0 height 0
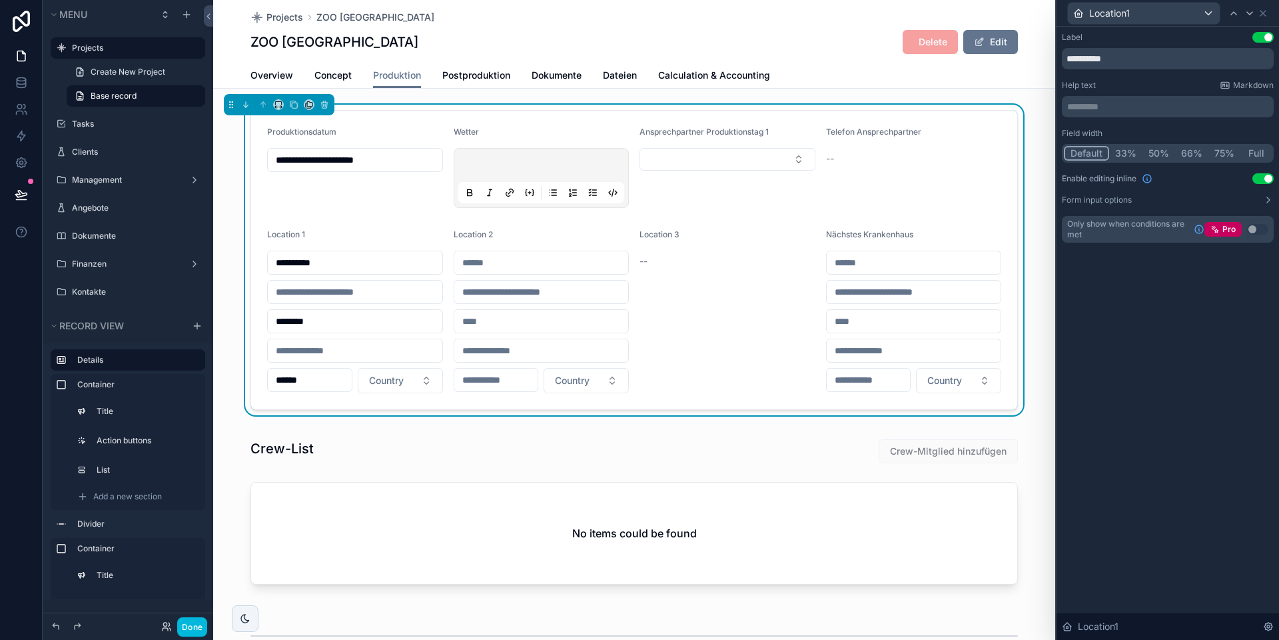
click at [893, 202] on button "Form input options" at bounding box center [1168, 200] width 212 height 11
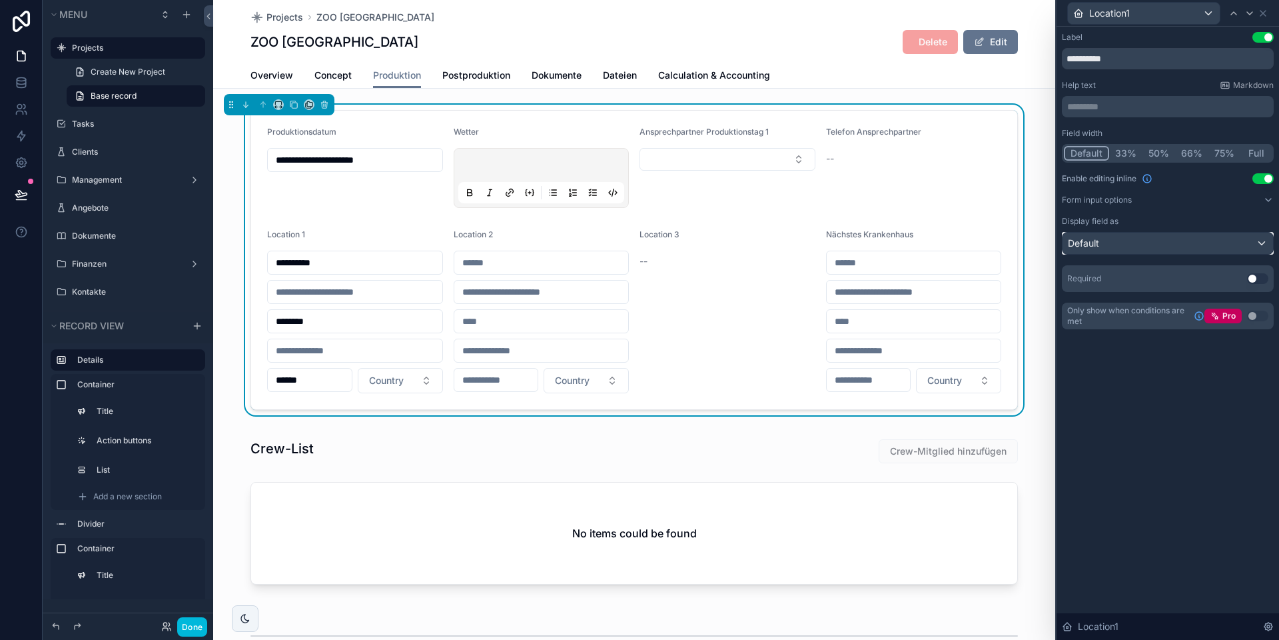
click at [893, 239] on div "Default" at bounding box center [1168, 243] width 211 height 21
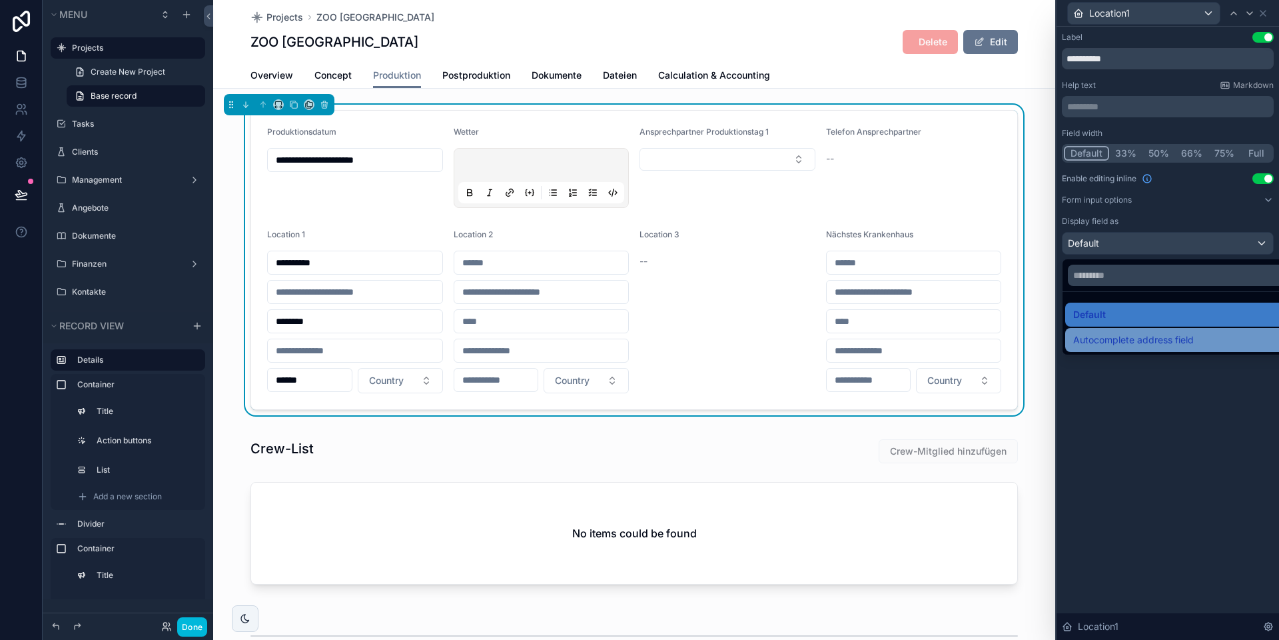
click at [893, 342] on span "Autocomplete address field" at bounding box center [1133, 340] width 121 height 16
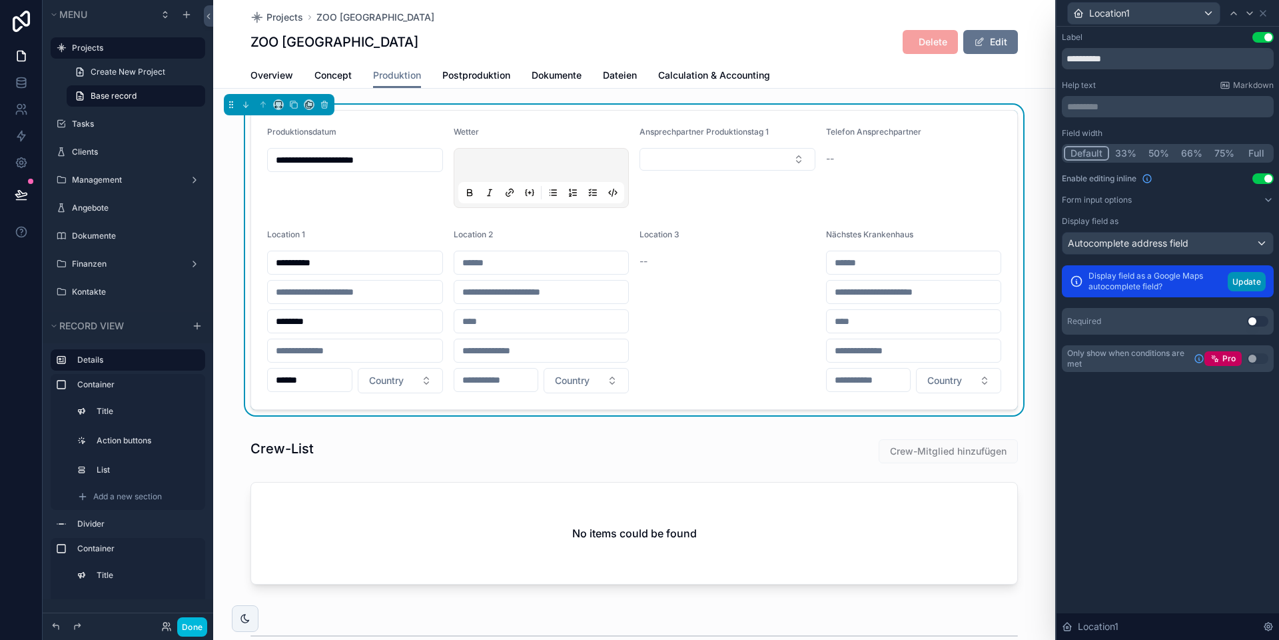
click at [893, 280] on button "Update" at bounding box center [1247, 281] width 38 height 19
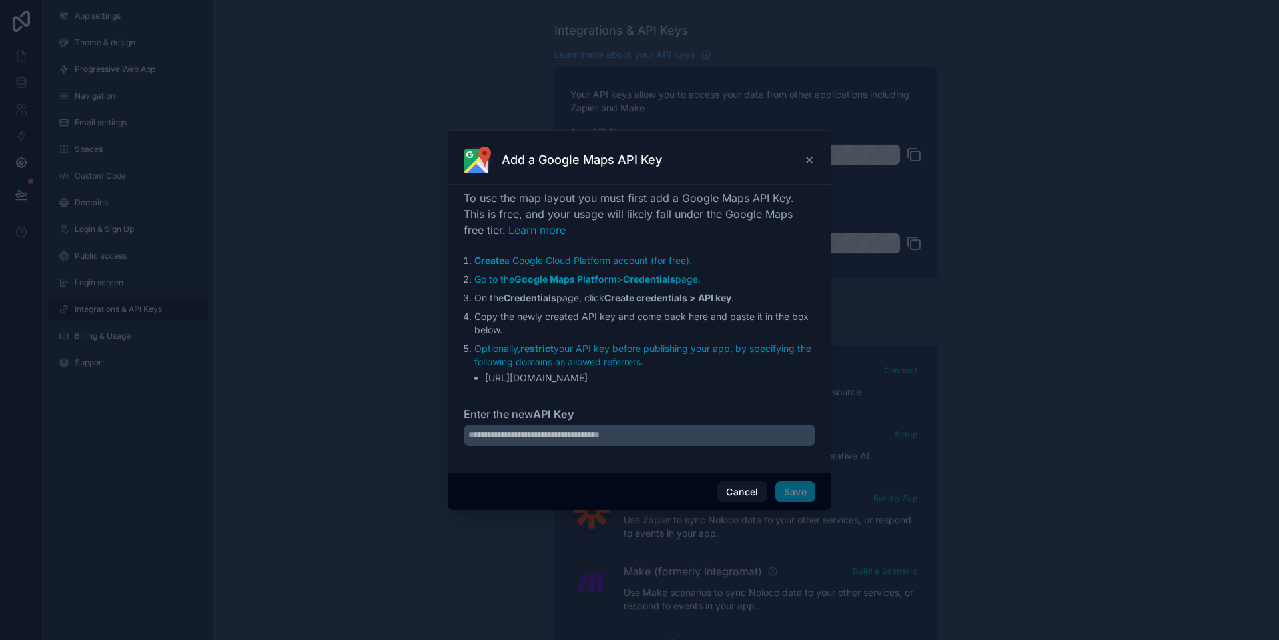
click at [811, 161] on icon at bounding box center [809, 160] width 11 height 11
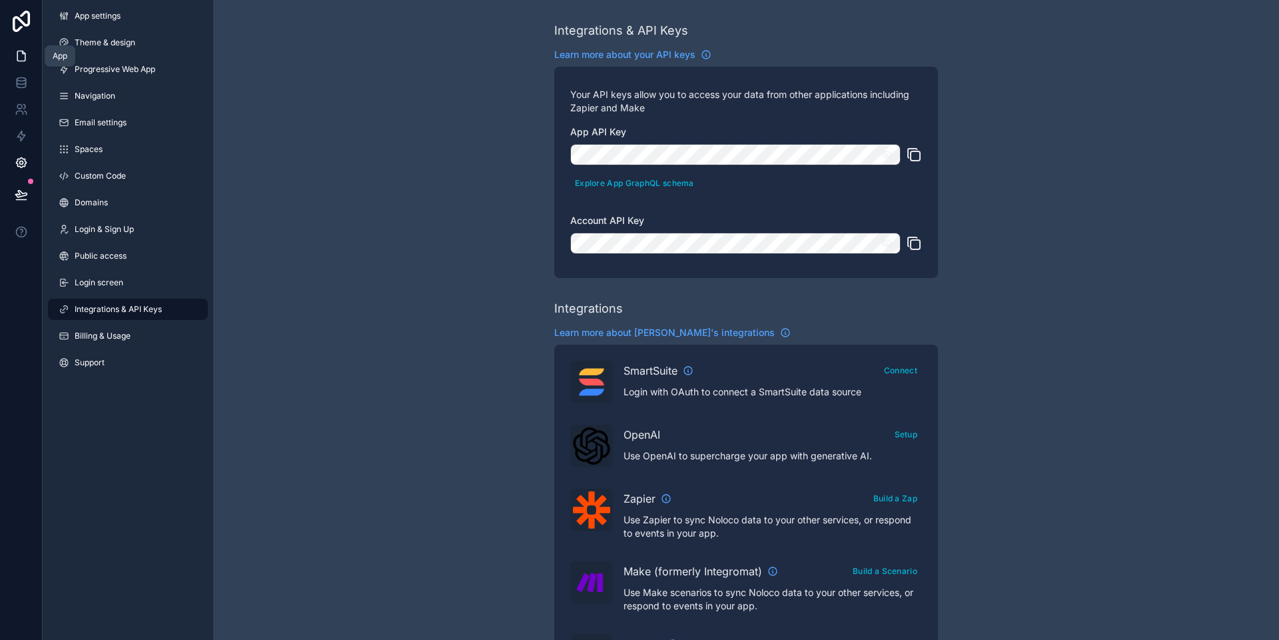
click at [26, 57] on icon at bounding box center [21, 55] width 13 height 13
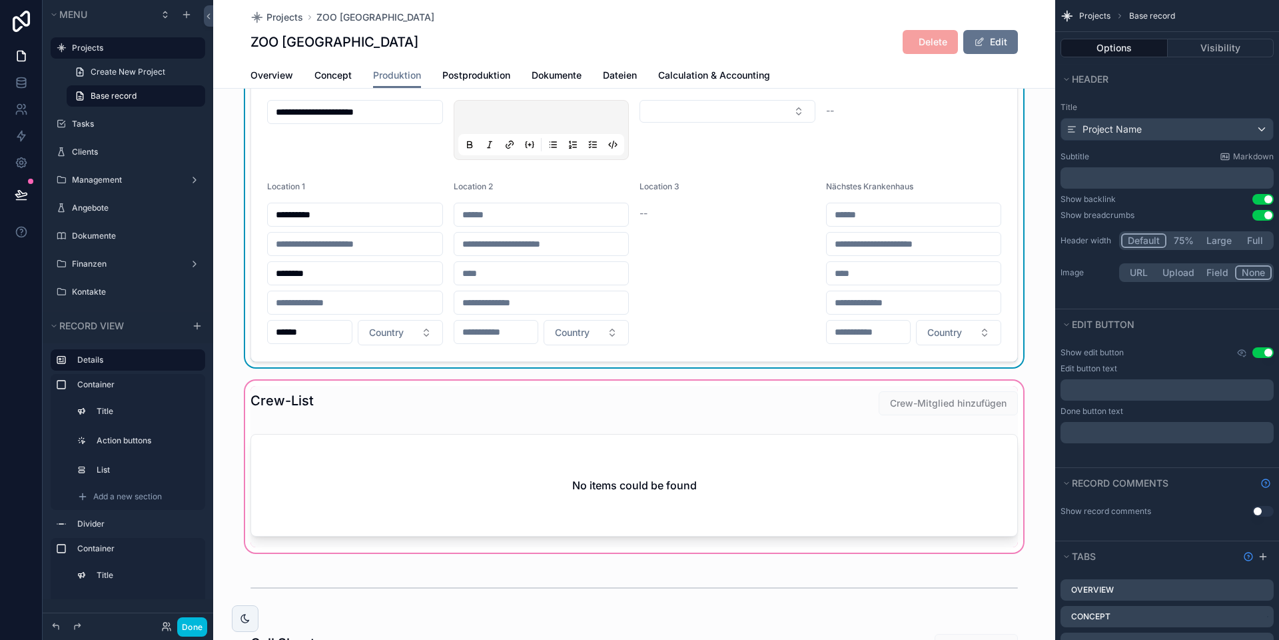
scroll to position [51, 0]
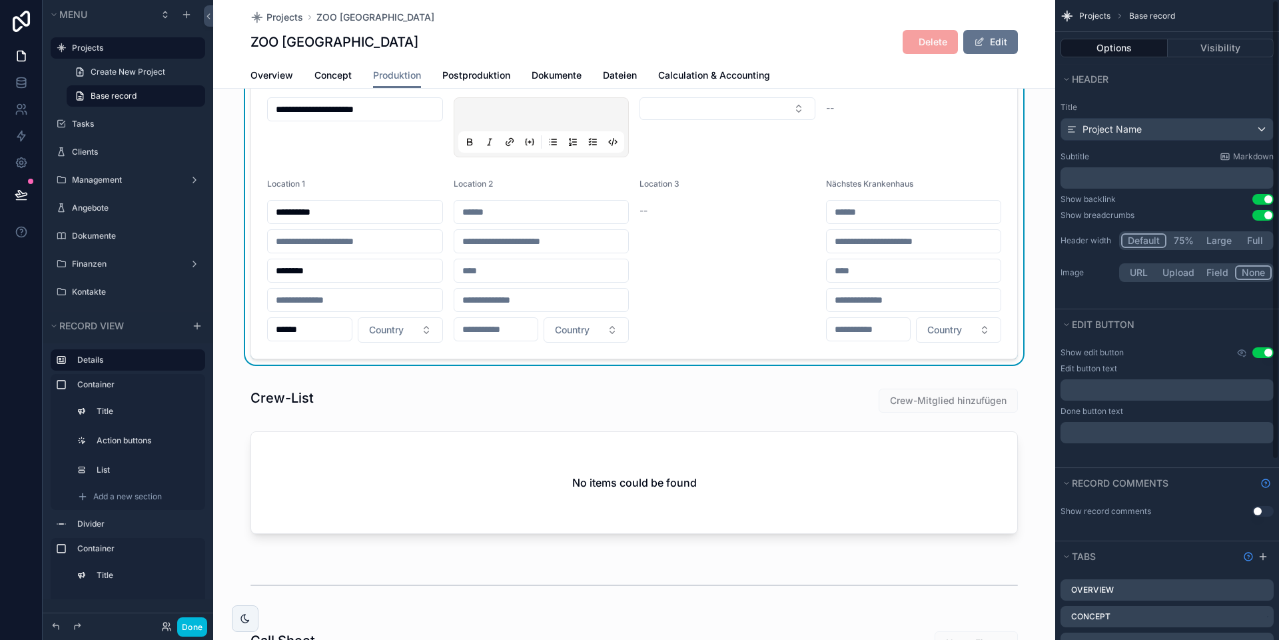
click at [688, 302] on div "Location 3 --" at bounding box center [728, 261] width 176 height 164
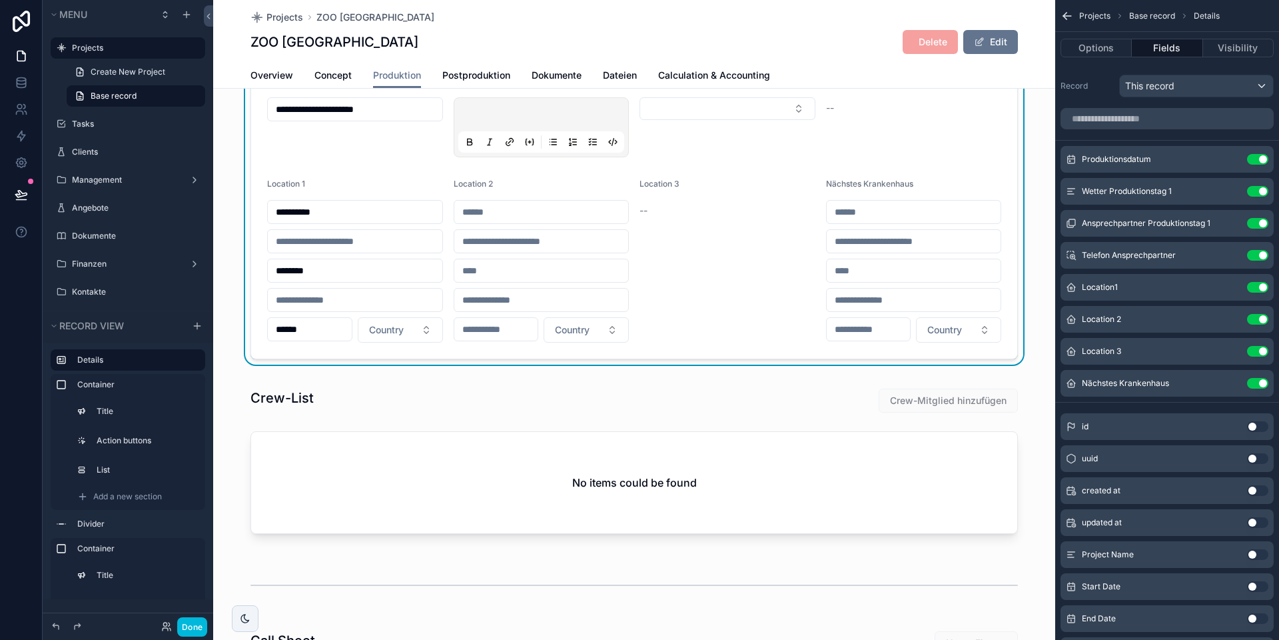
click at [0, 0] on icon "scrollable content" at bounding box center [0, 0] width 0 height 0
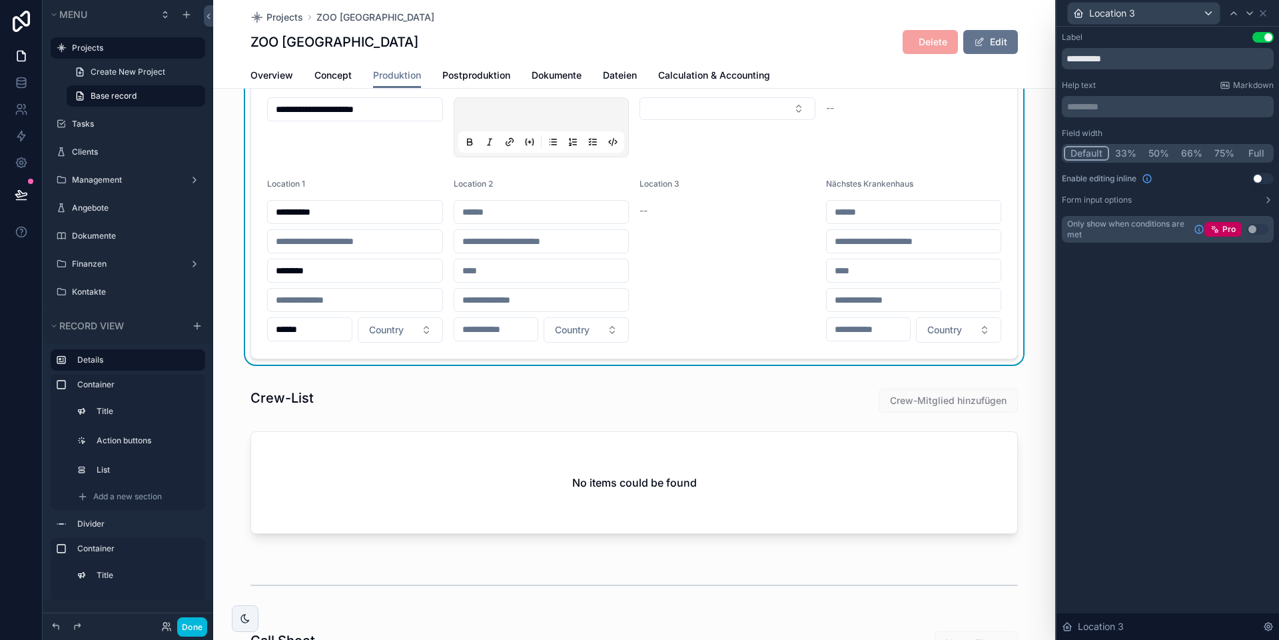
click at [893, 180] on button "Use setting" at bounding box center [1262, 178] width 21 height 11
click at [893, 203] on button "Form input options" at bounding box center [1168, 200] width 212 height 11
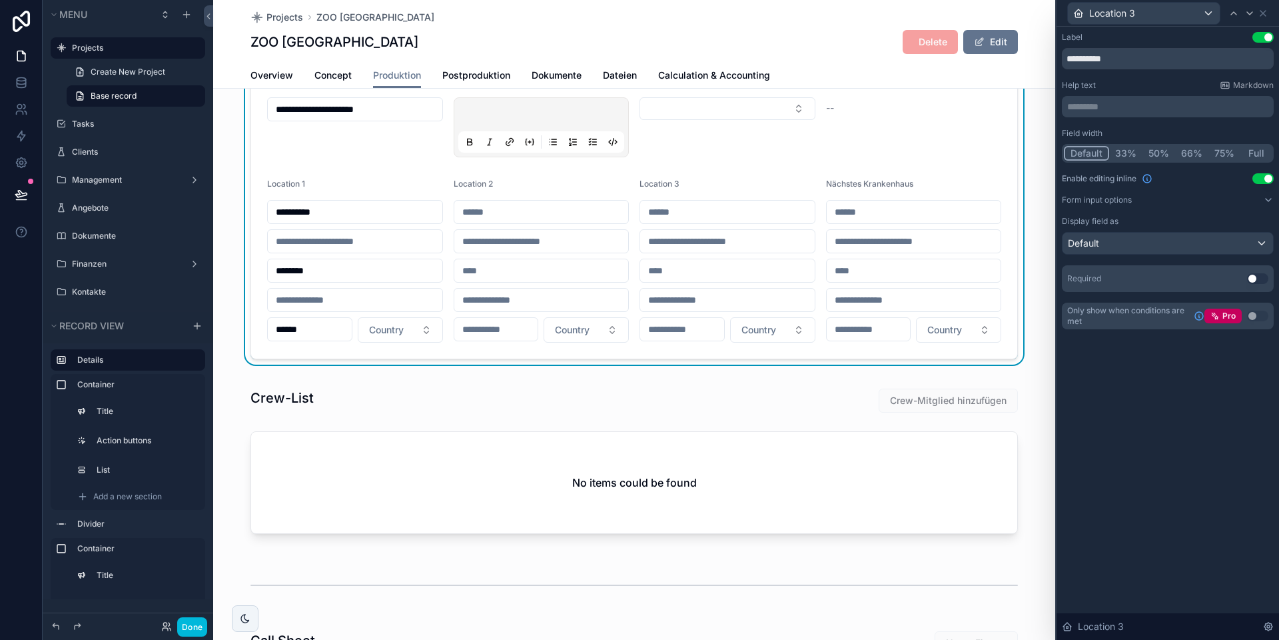
click at [893, 203] on button "Form input options" at bounding box center [1168, 200] width 212 height 11
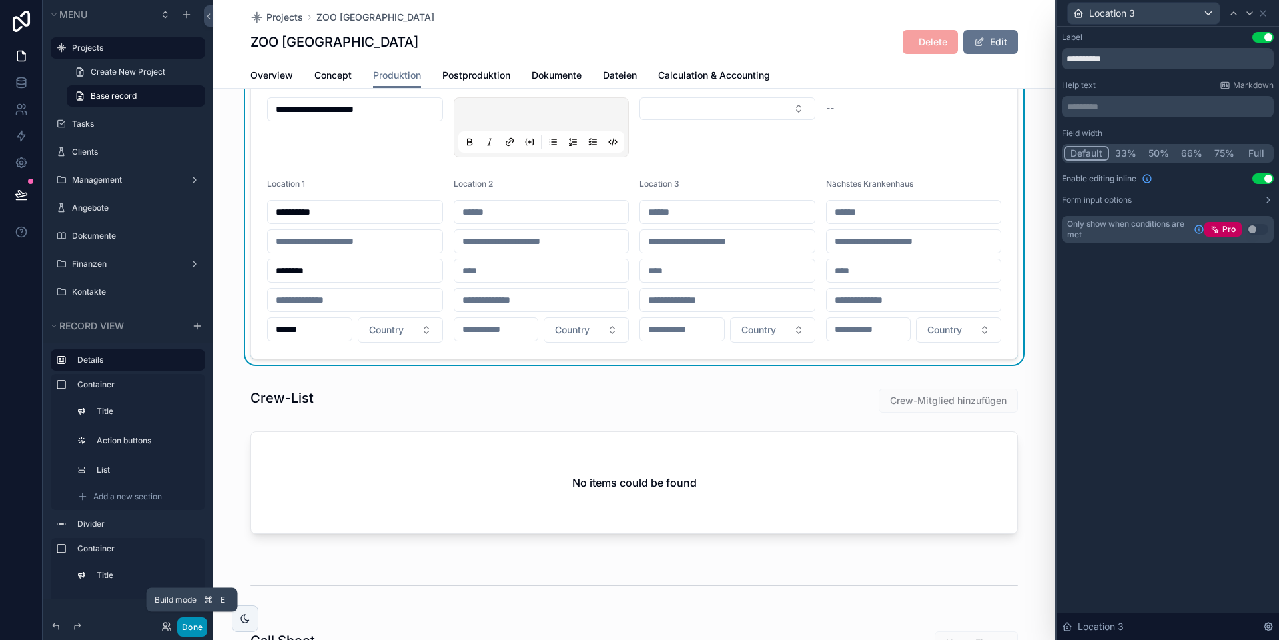
click at [186, 599] on button "Done" at bounding box center [192, 626] width 30 height 19
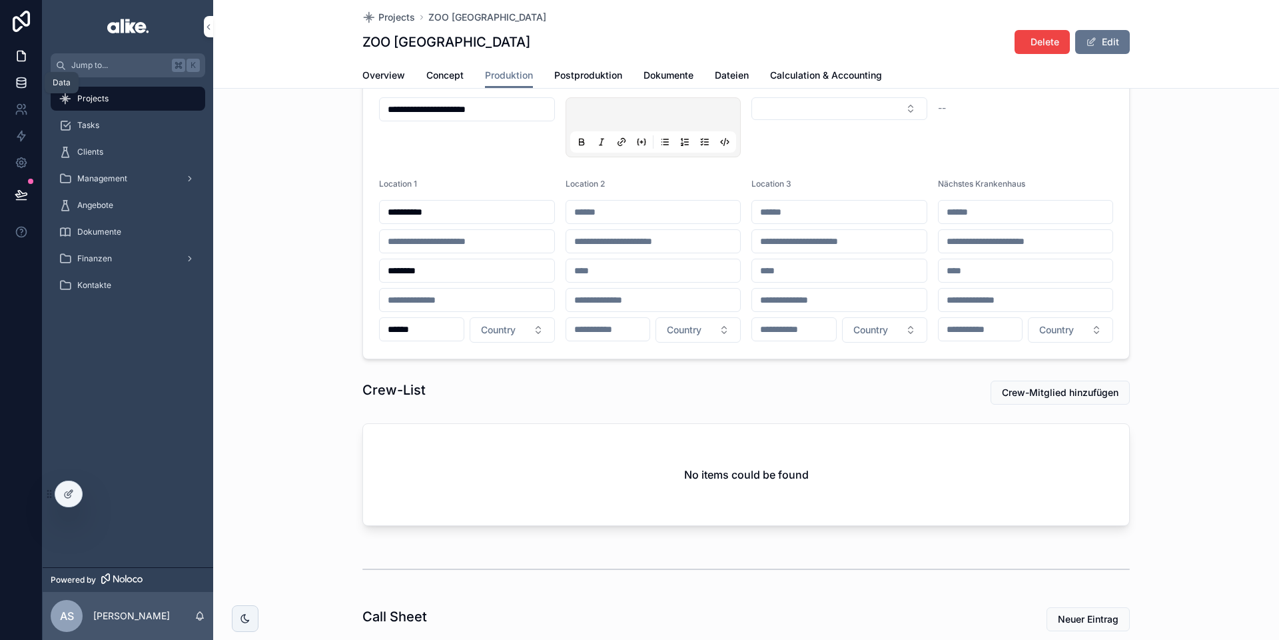
click at [17, 83] on icon at bounding box center [21, 85] width 9 height 5
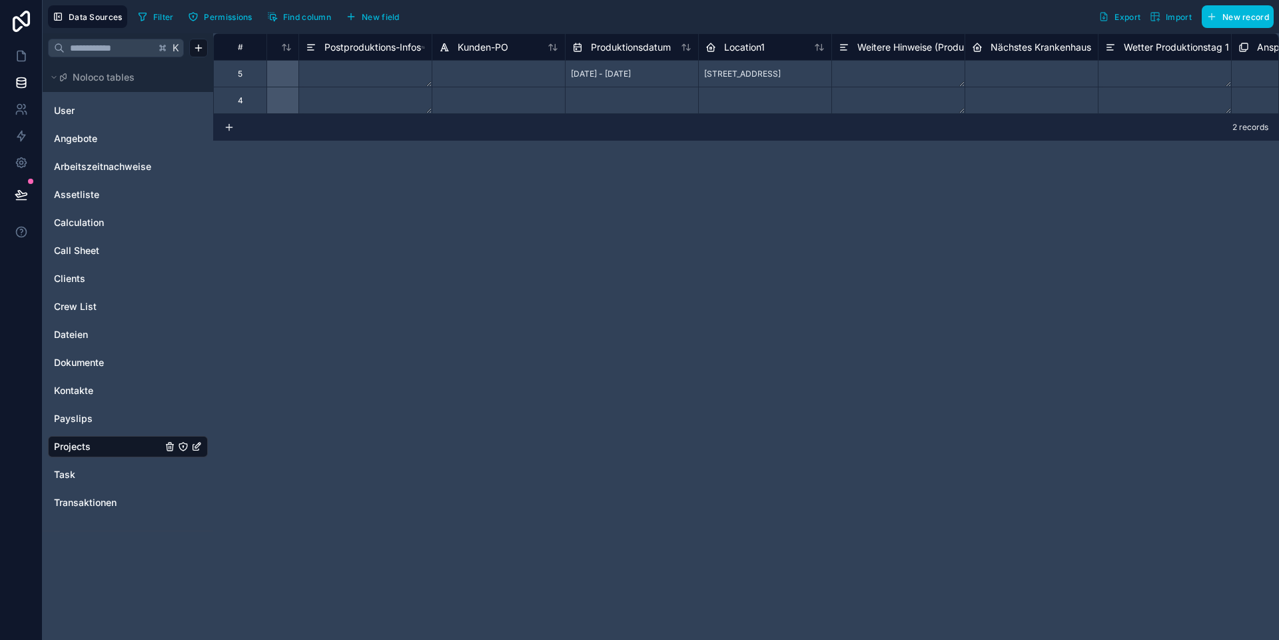
scroll to position [0, 1433]
click at [759, 41] on span "Location1" at bounding box center [745, 47] width 41 height 13
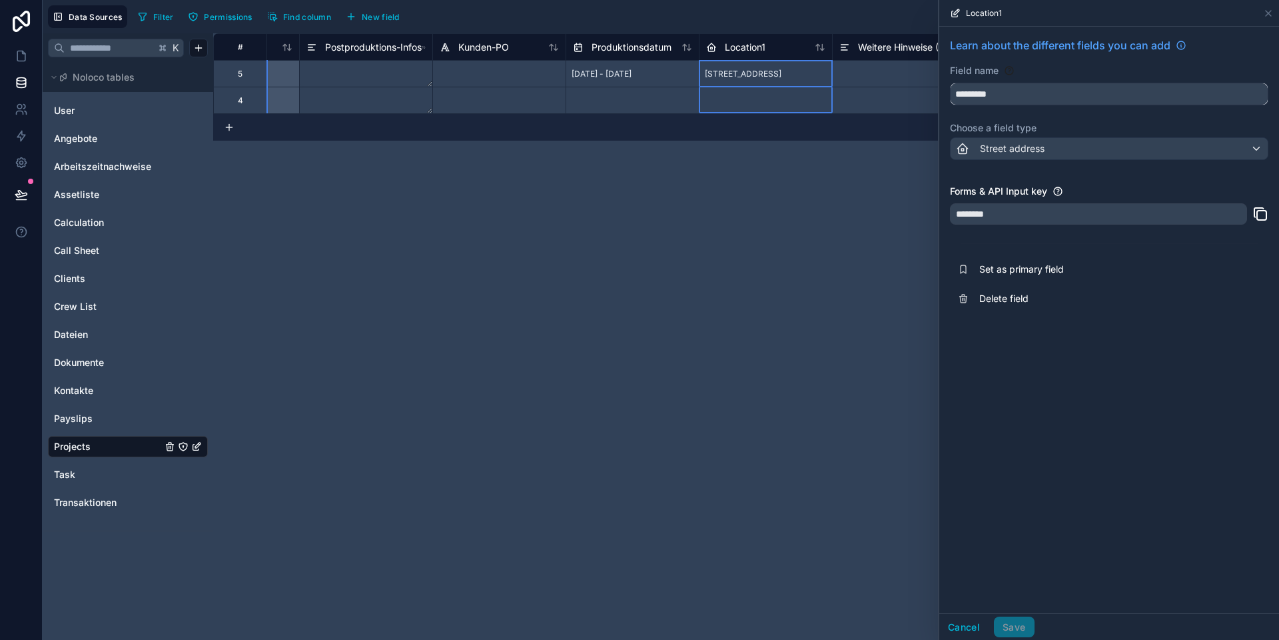
click at [893, 95] on input "*********" at bounding box center [1109, 93] width 317 height 21
click at [893, 83] on button "**********" at bounding box center [1109, 94] width 318 height 23
type input "**********"
drag, startPoint x: 1015, startPoint y: 626, endPoint x: 873, endPoint y: 546, distance: 162.9
click at [893, 599] on button "Save" at bounding box center [1014, 626] width 40 height 21
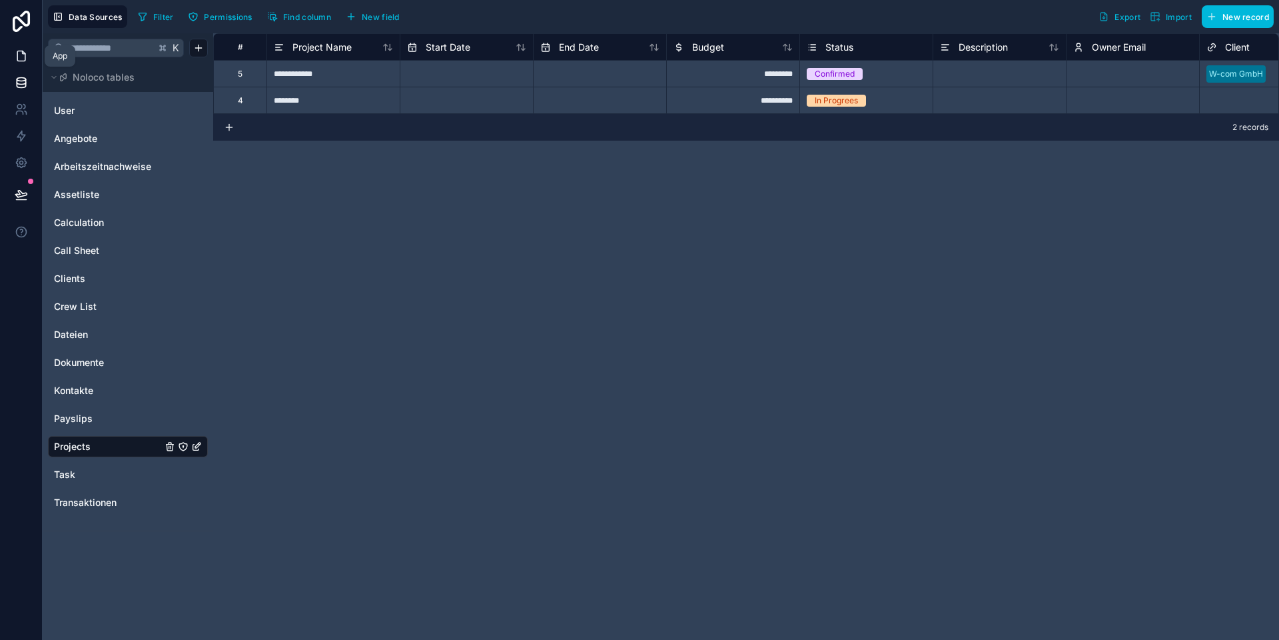
click at [15, 51] on icon at bounding box center [21, 55] width 13 height 13
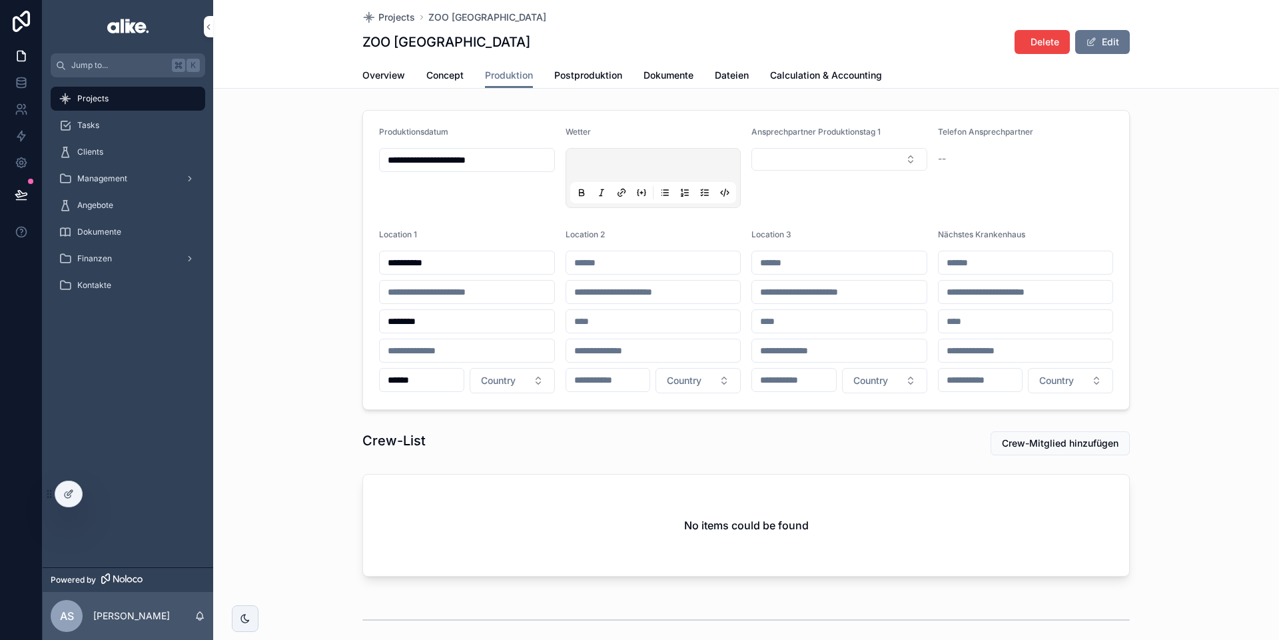
click at [432, 215] on form "**********" at bounding box center [746, 260] width 766 height 298
click at [687, 380] on span "Country" at bounding box center [684, 380] width 35 height 13
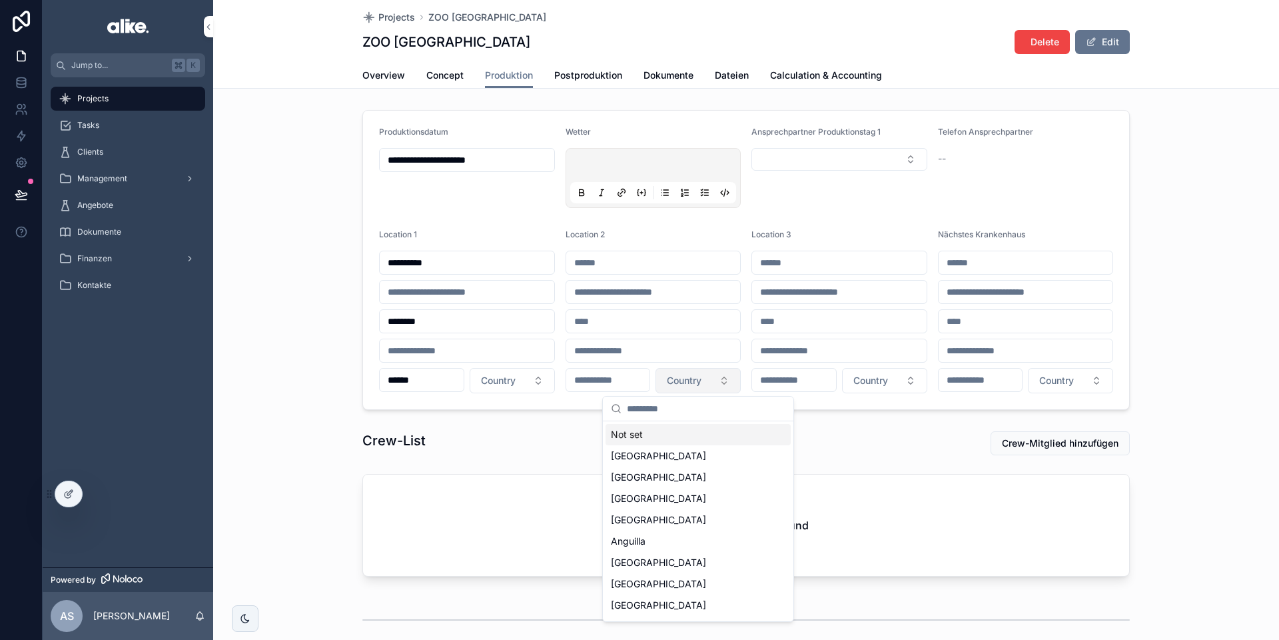
click at [687, 380] on span "Country" at bounding box center [684, 380] width 35 height 13
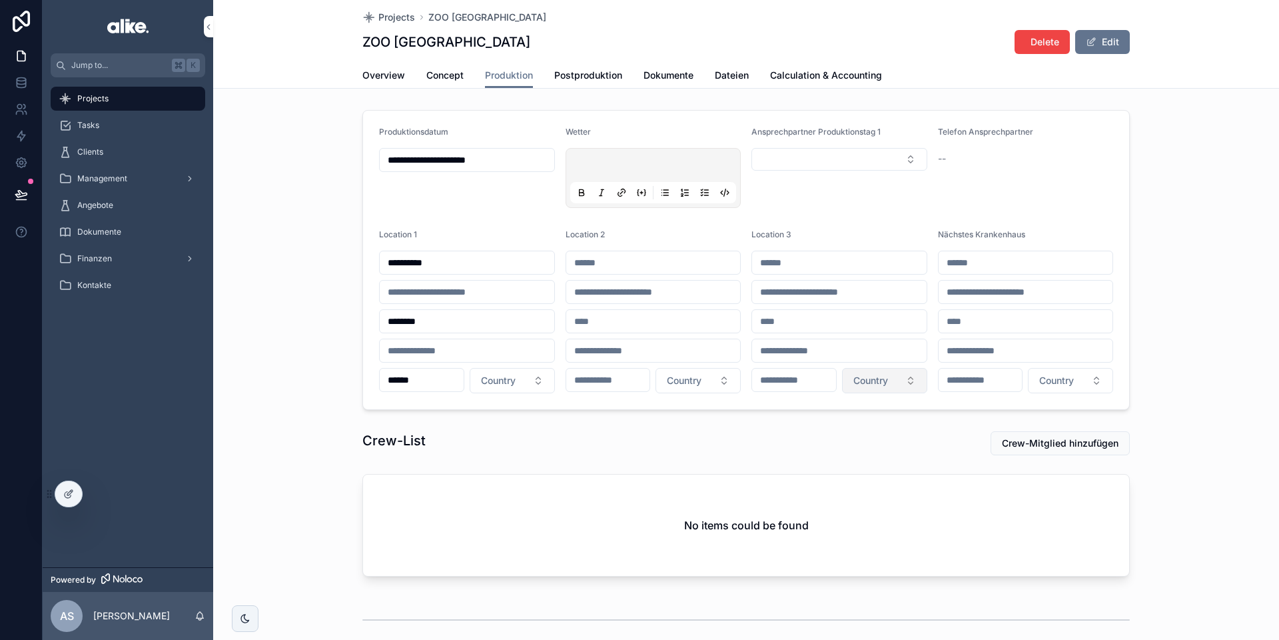
click at [883, 381] on span "Country" at bounding box center [870, 380] width 35 height 13
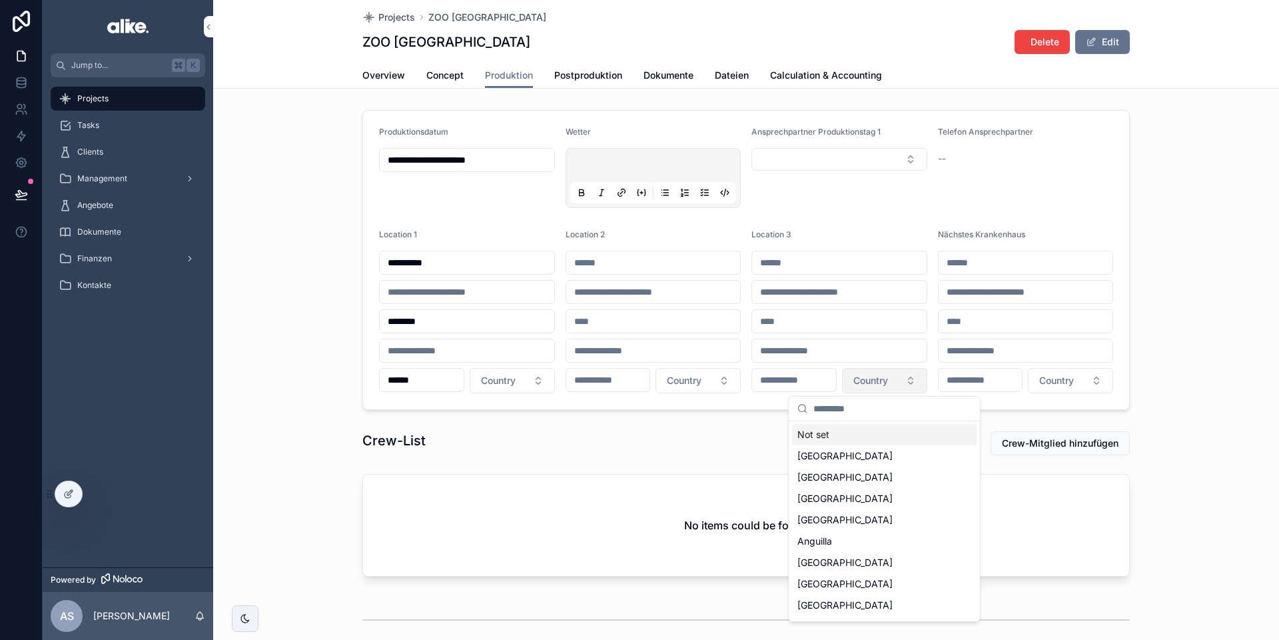
click at [876, 380] on span "Country" at bounding box center [870, 380] width 35 height 13
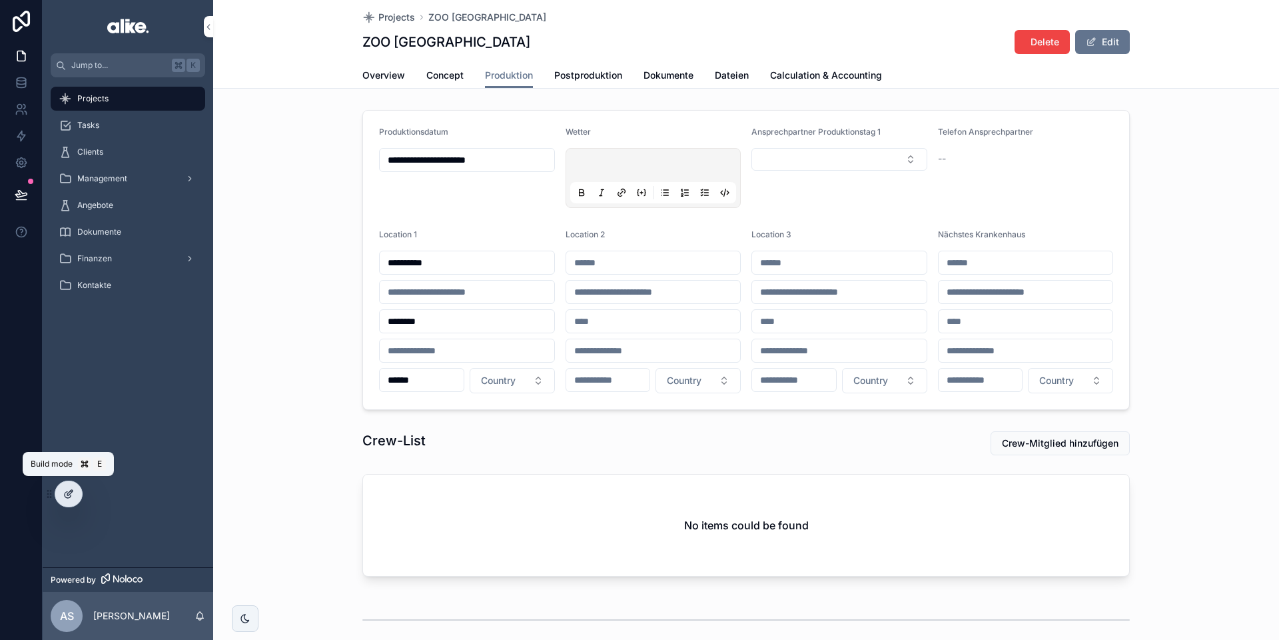
click at [69, 499] on div at bounding box center [68, 493] width 27 height 25
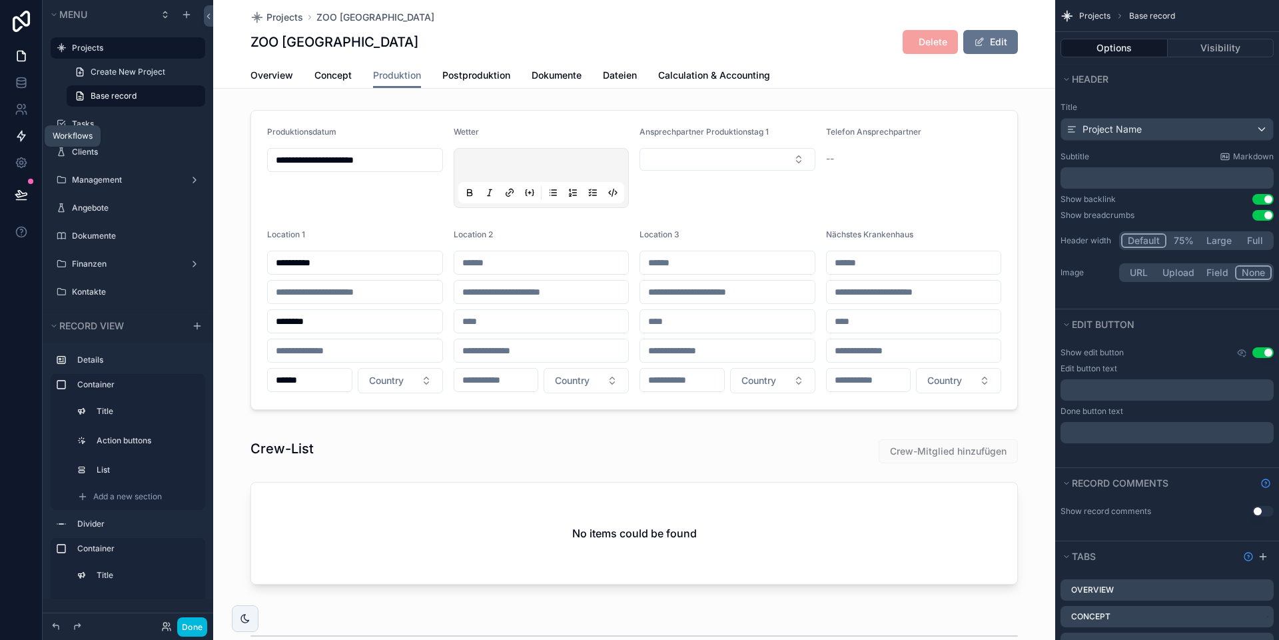
click at [23, 132] on icon at bounding box center [21, 135] width 13 height 13
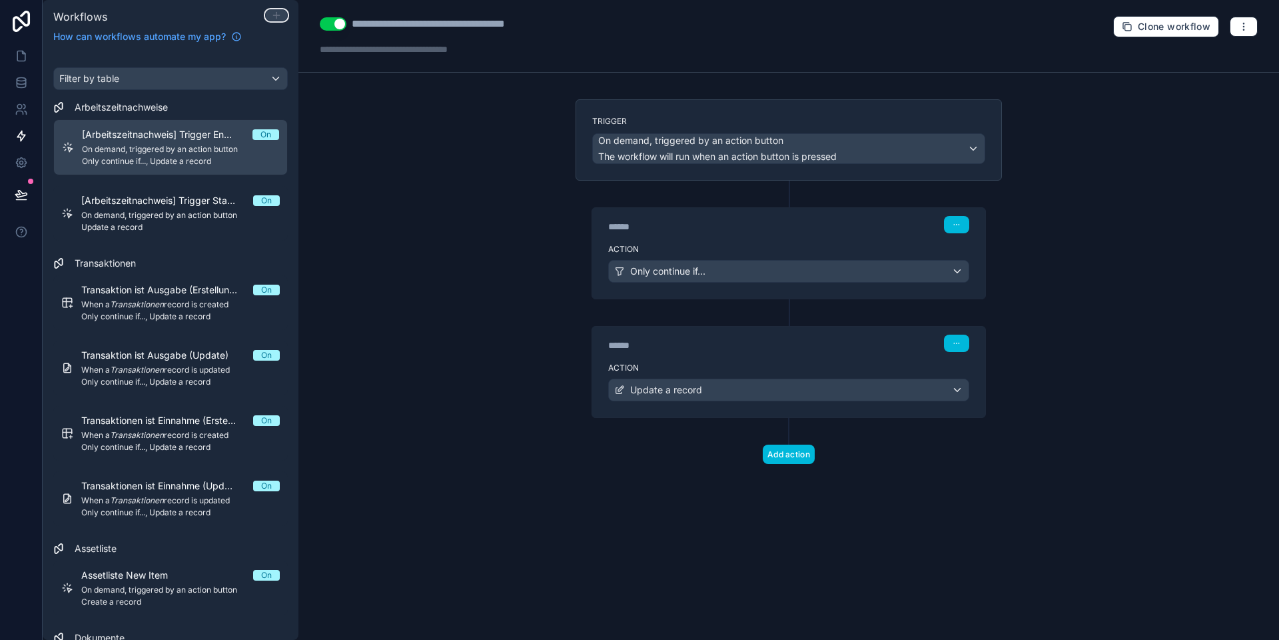
click at [280, 13] on icon at bounding box center [276, 15] width 11 height 11
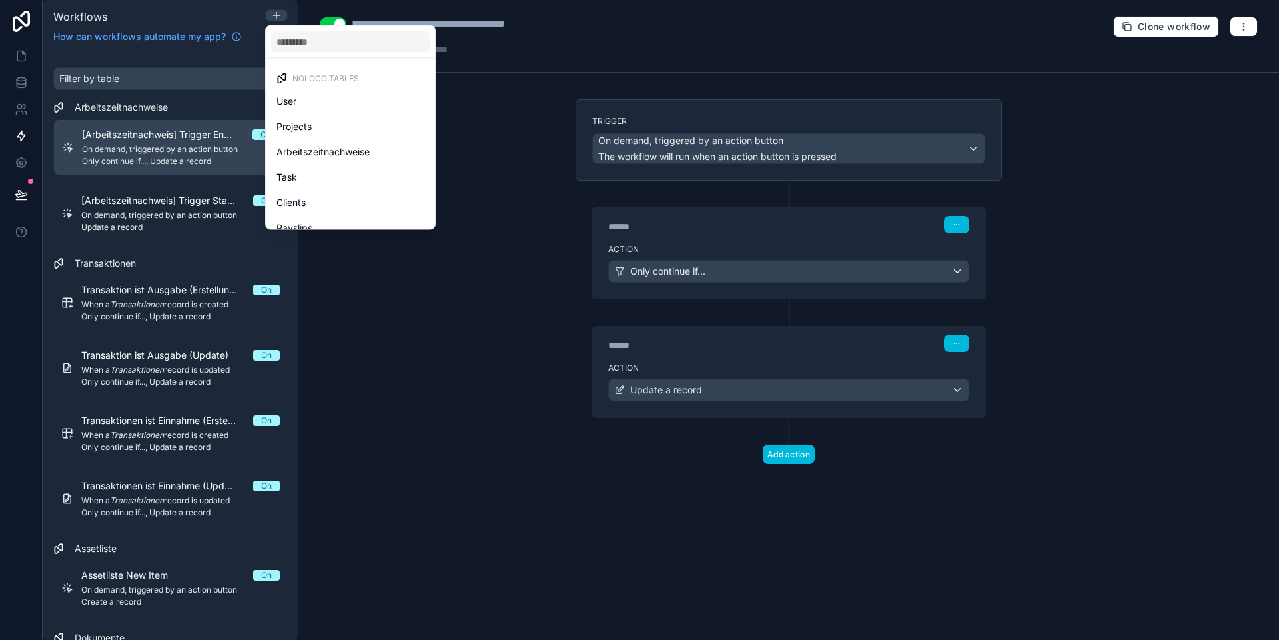
click at [491, 149] on div at bounding box center [639, 320] width 1279 height 640
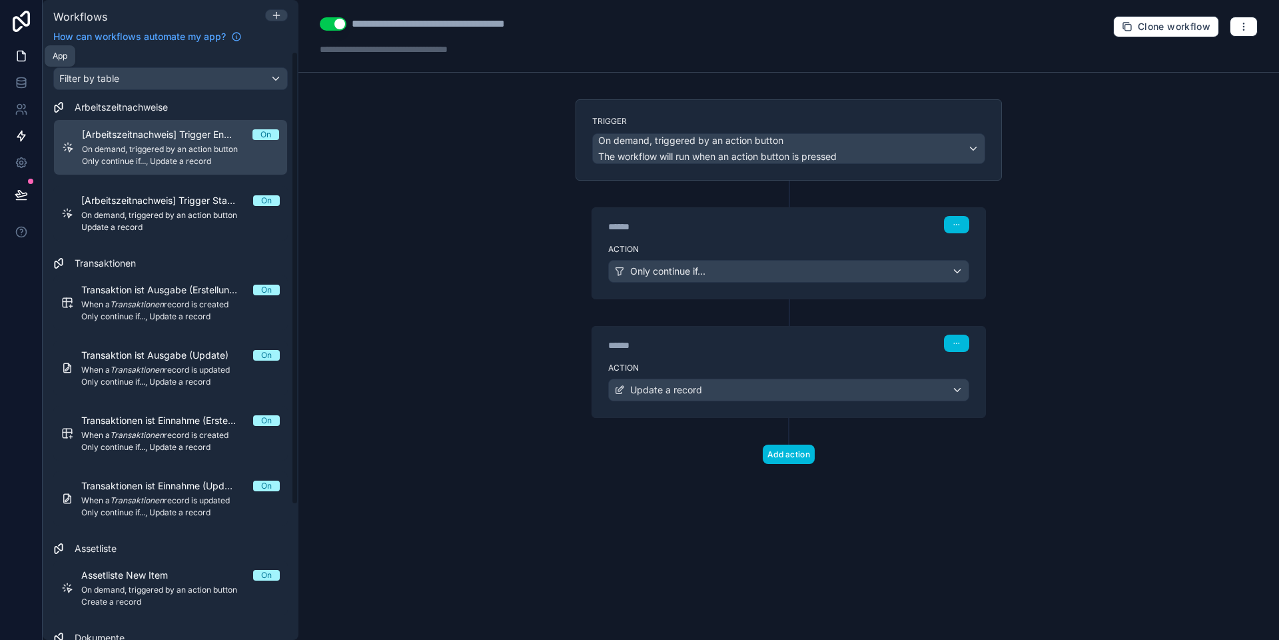
click at [15, 57] on icon at bounding box center [21, 55] width 13 height 13
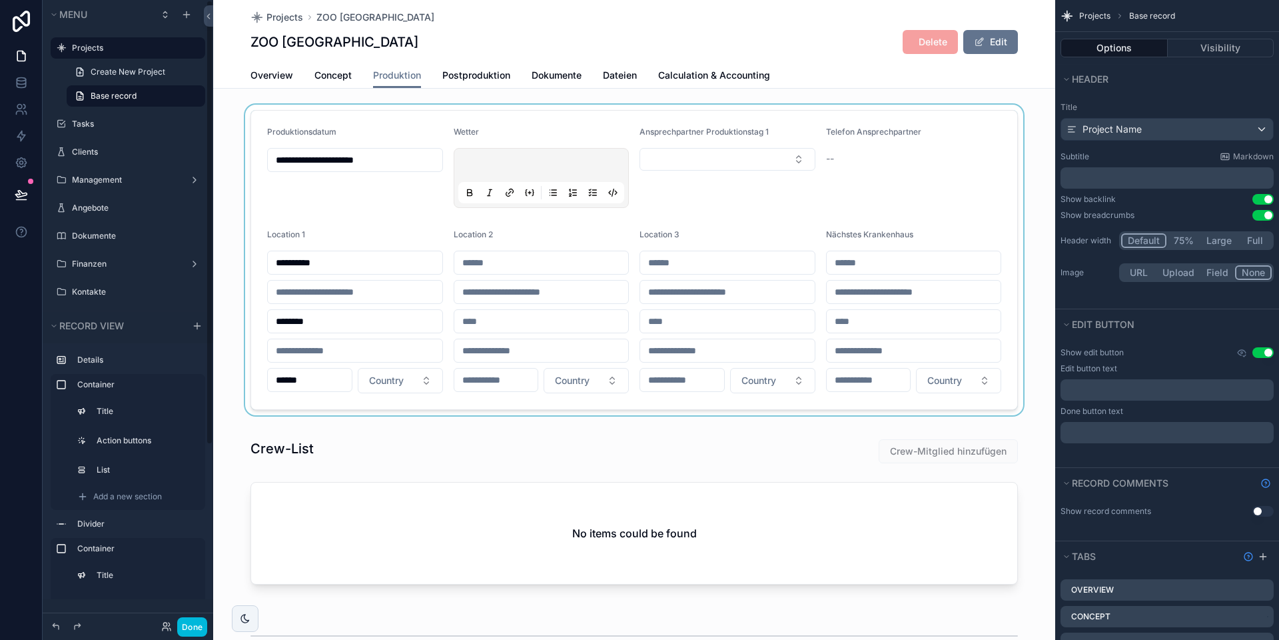
click at [562, 262] on div "scrollable content" at bounding box center [634, 260] width 842 height 310
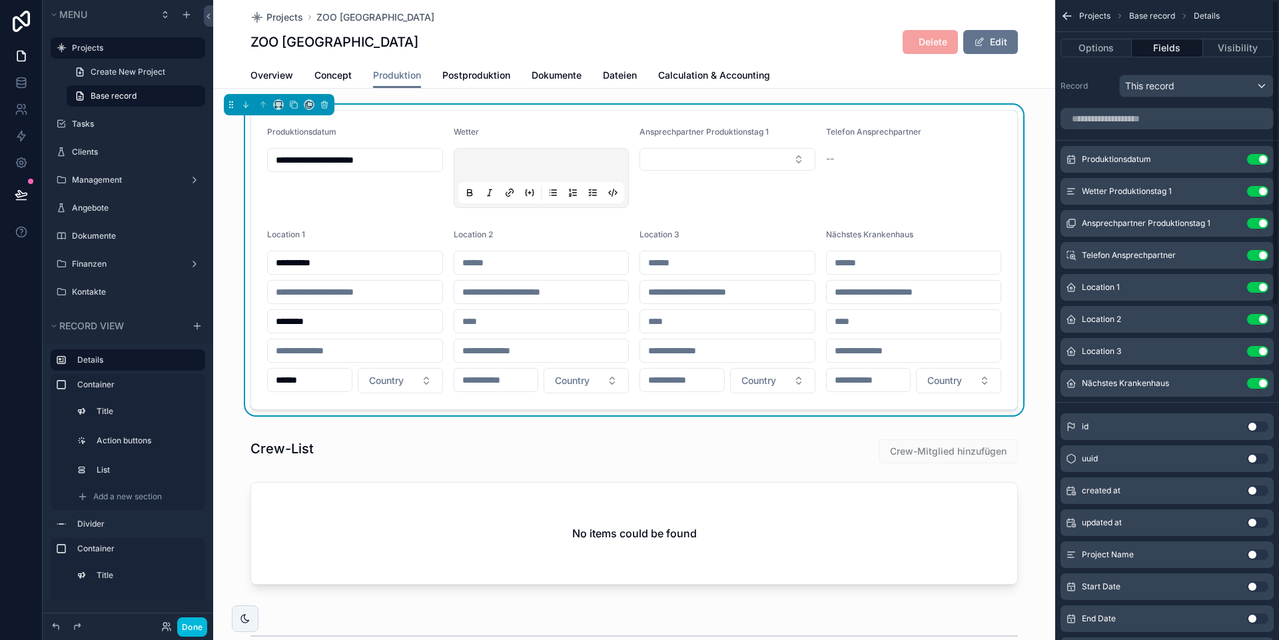
scroll to position [1, 0]
click at [0, 0] on icon "scrollable content" at bounding box center [0, 0] width 0 height 0
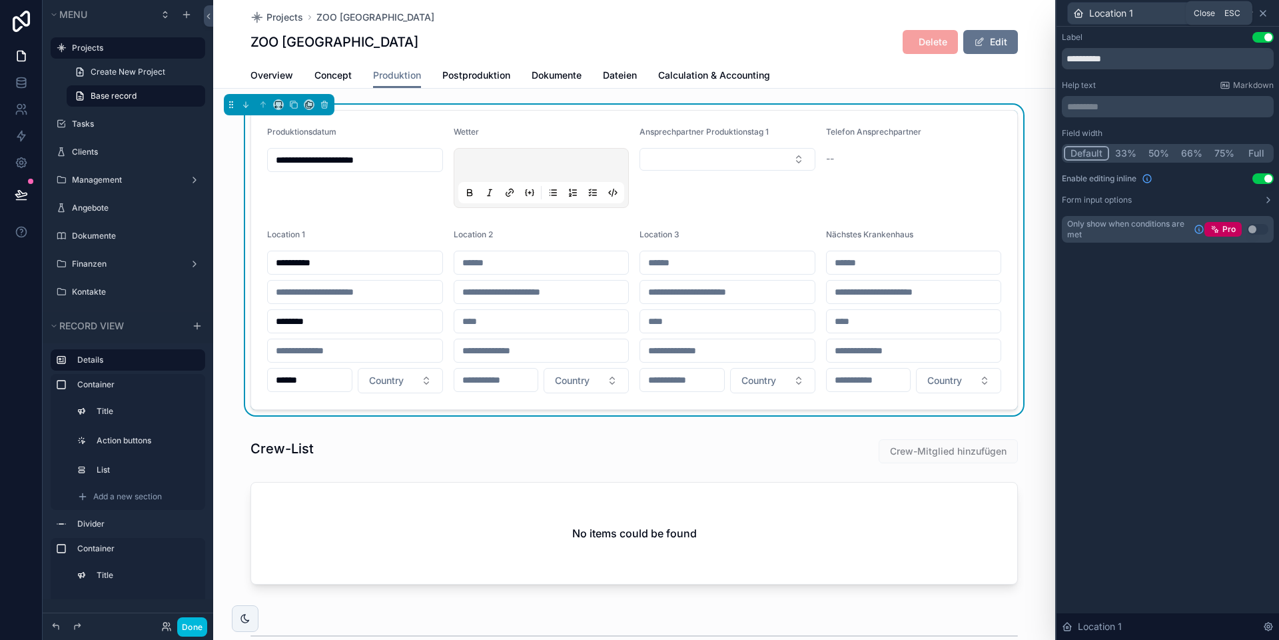
click at [893, 17] on icon at bounding box center [1263, 13] width 11 height 11
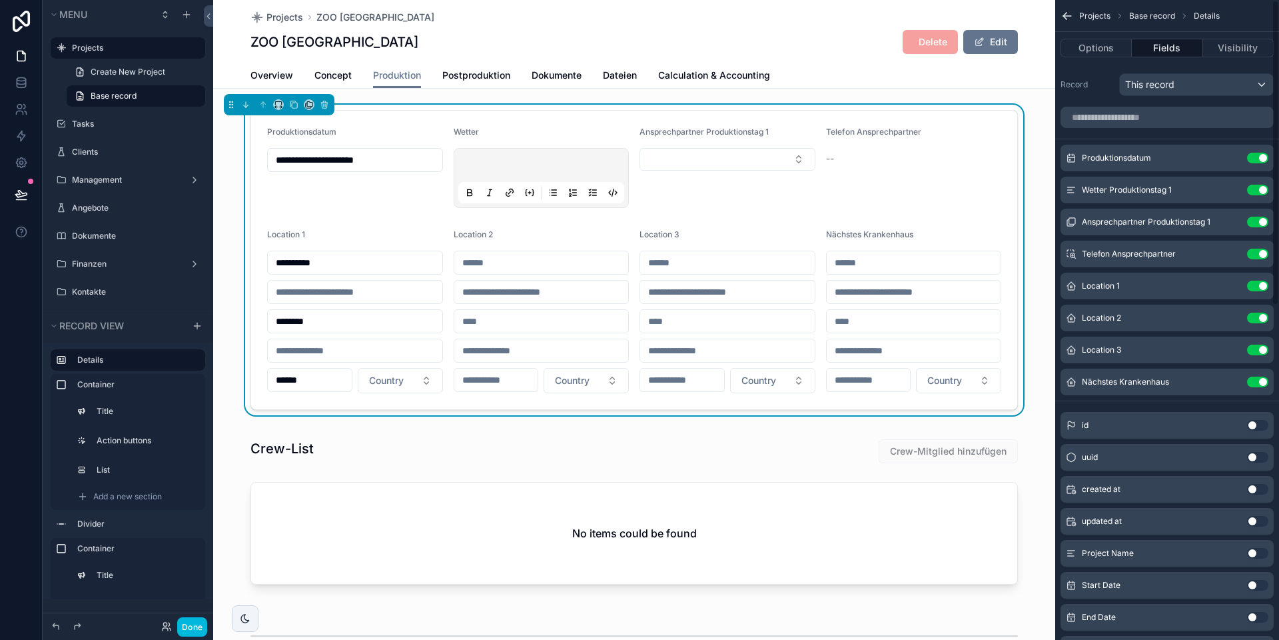
scroll to position [0, 0]
click at [893, 55] on button "Visibility" at bounding box center [1238, 48] width 71 height 19
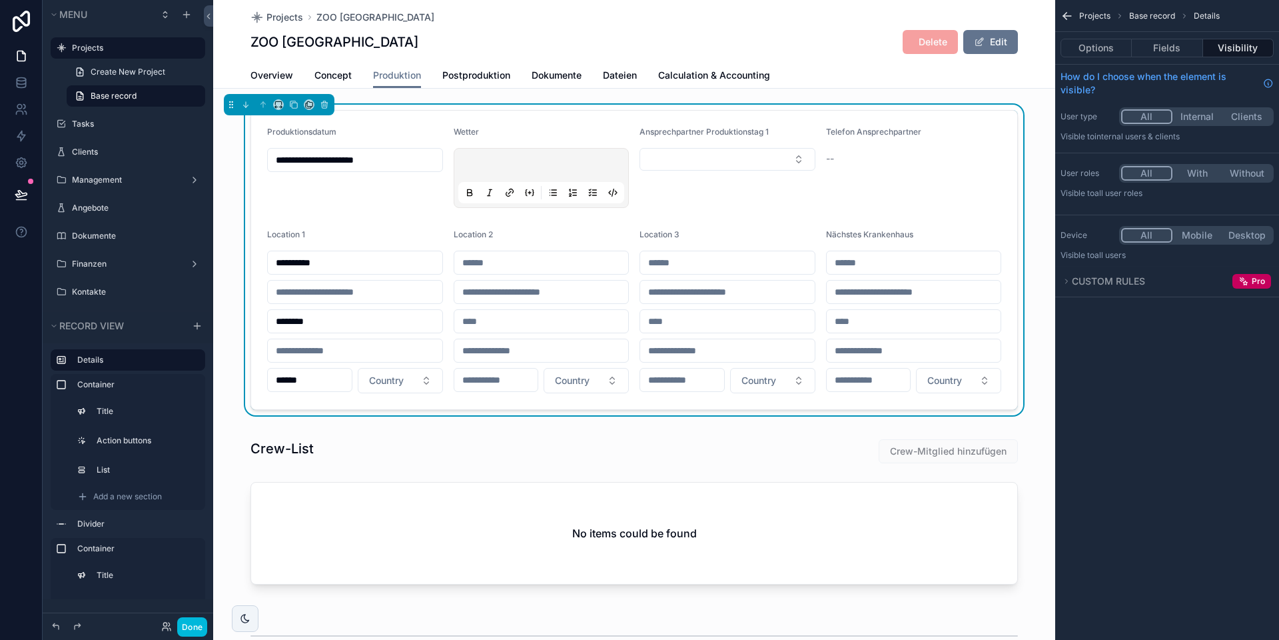
click at [893, 117] on button "Internal" at bounding box center [1198, 116] width 50 height 15
click at [893, 53] on button "Options" at bounding box center [1096, 48] width 71 height 19
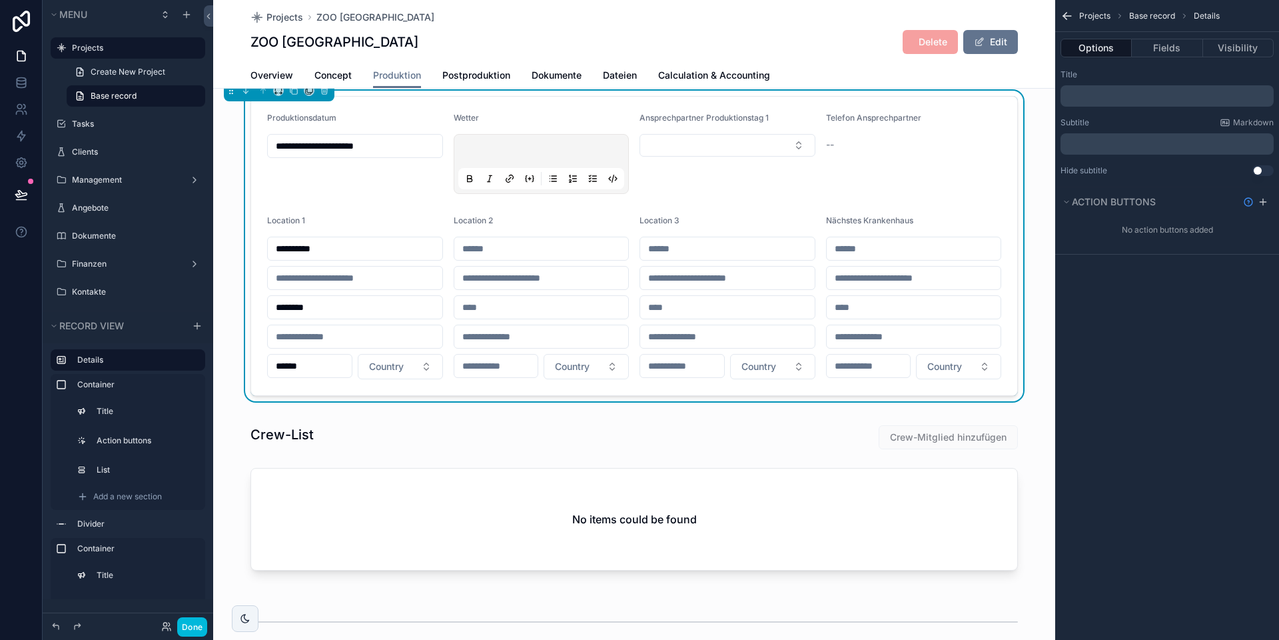
scroll to position [19, 0]
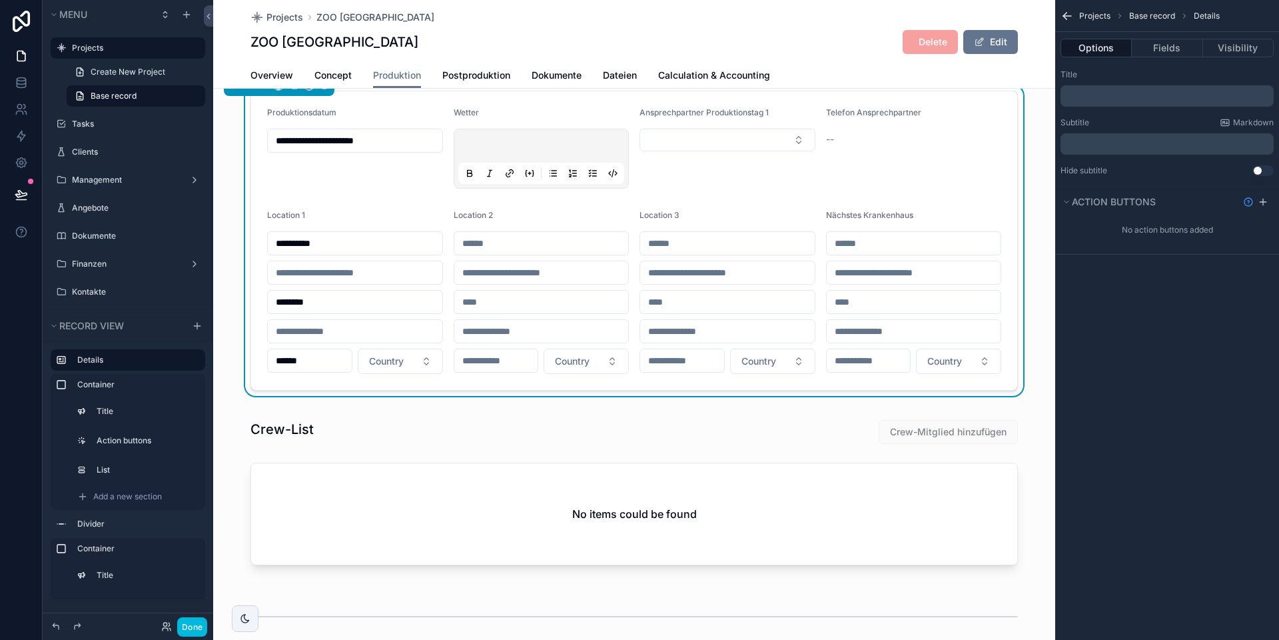
click at [656, 199] on form "**********" at bounding box center [634, 240] width 766 height 298
click at [893, 40] on button "Fields" at bounding box center [1167, 48] width 71 height 19
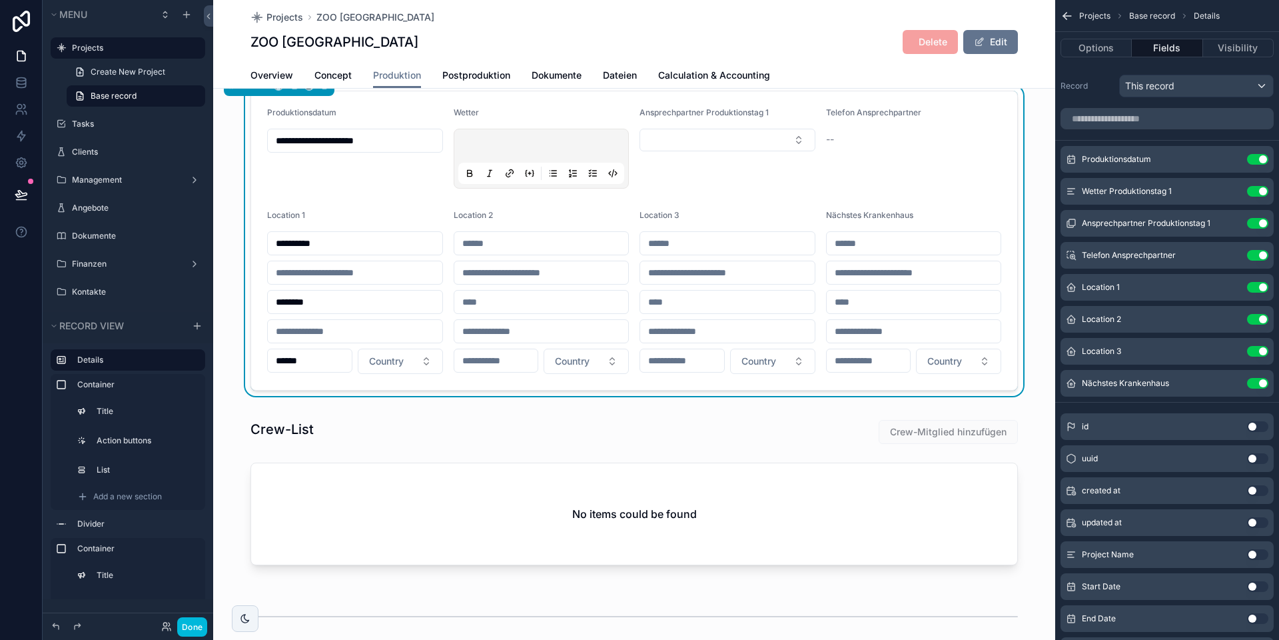
click at [0, 0] on icon "scrollable content" at bounding box center [0, 0] width 0 height 0
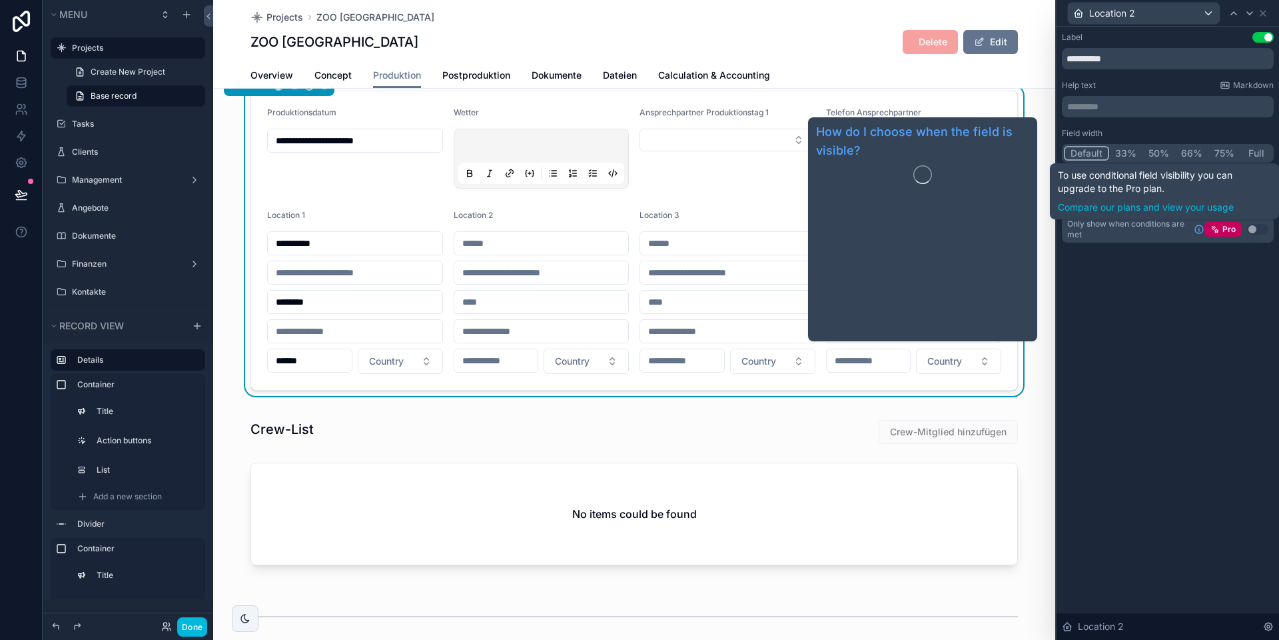
click at [893, 231] on span "Only show when conditions are met" at bounding box center [1127, 229] width 121 height 21
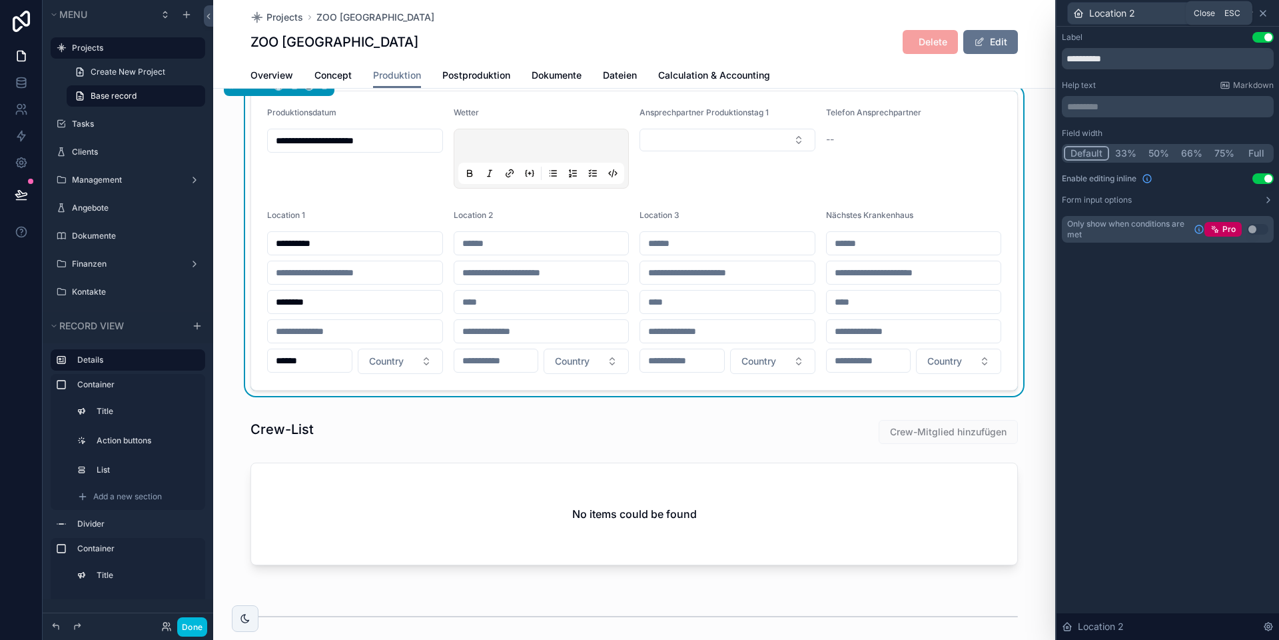
click at [893, 13] on icon at bounding box center [1263, 13] width 11 height 11
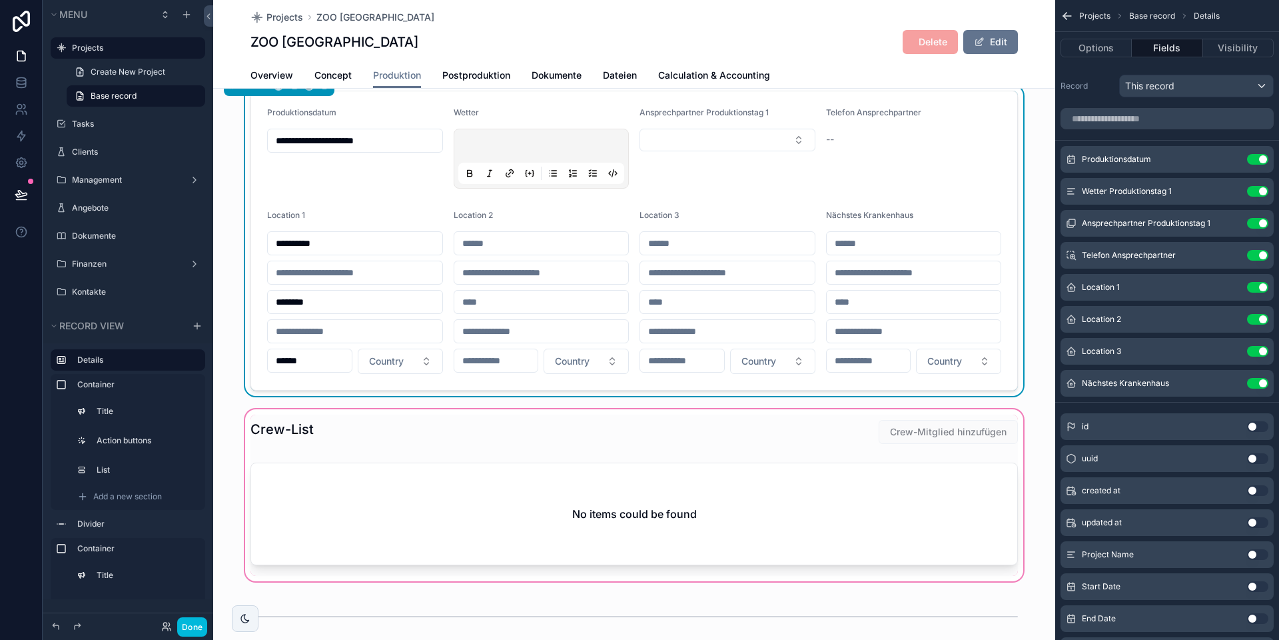
scroll to position [22, 0]
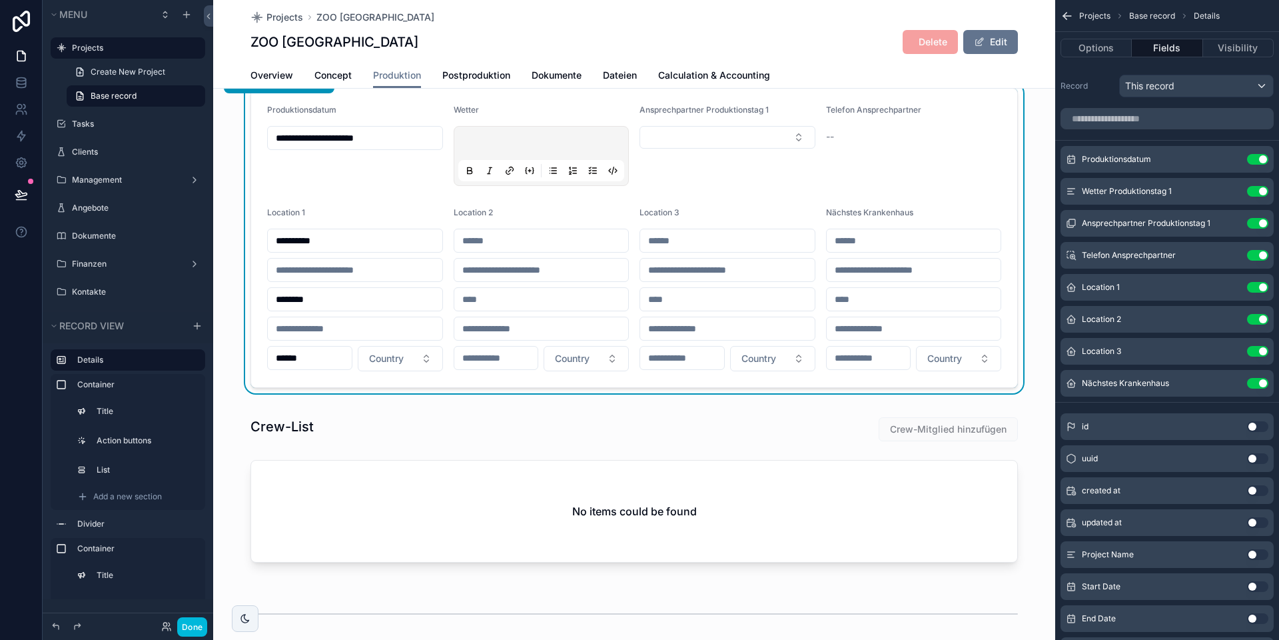
click at [187, 599] on button "Done" at bounding box center [192, 626] width 30 height 19
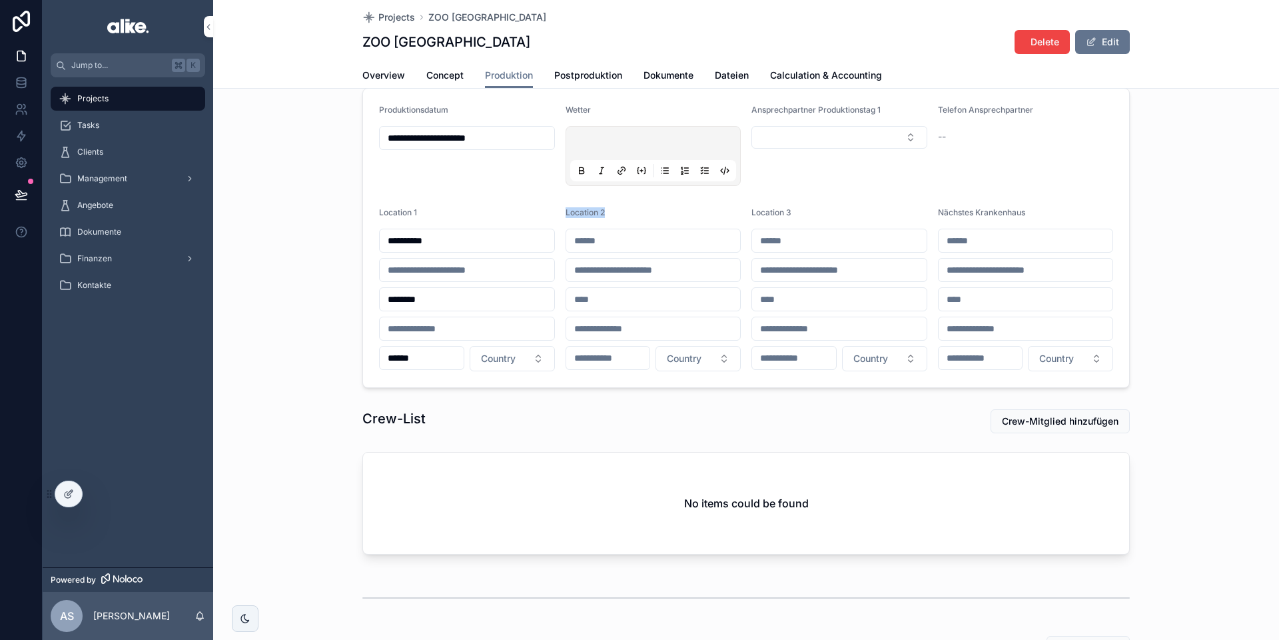
drag, startPoint x: 566, startPoint y: 213, endPoint x: 604, endPoint y: 209, distance: 38.3
click at [604, 209] on span "Location 2" at bounding box center [585, 212] width 39 height 10
click at [605, 209] on span "Location 2" at bounding box center [585, 212] width 39 height 10
drag, startPoint x: 610, startPoint y: 211, endPoint x: 564, endPoint y: 211, distance: 45.3
click at [564, 211] on form "**********" at bounding box center [746, 238] width 766 height 298
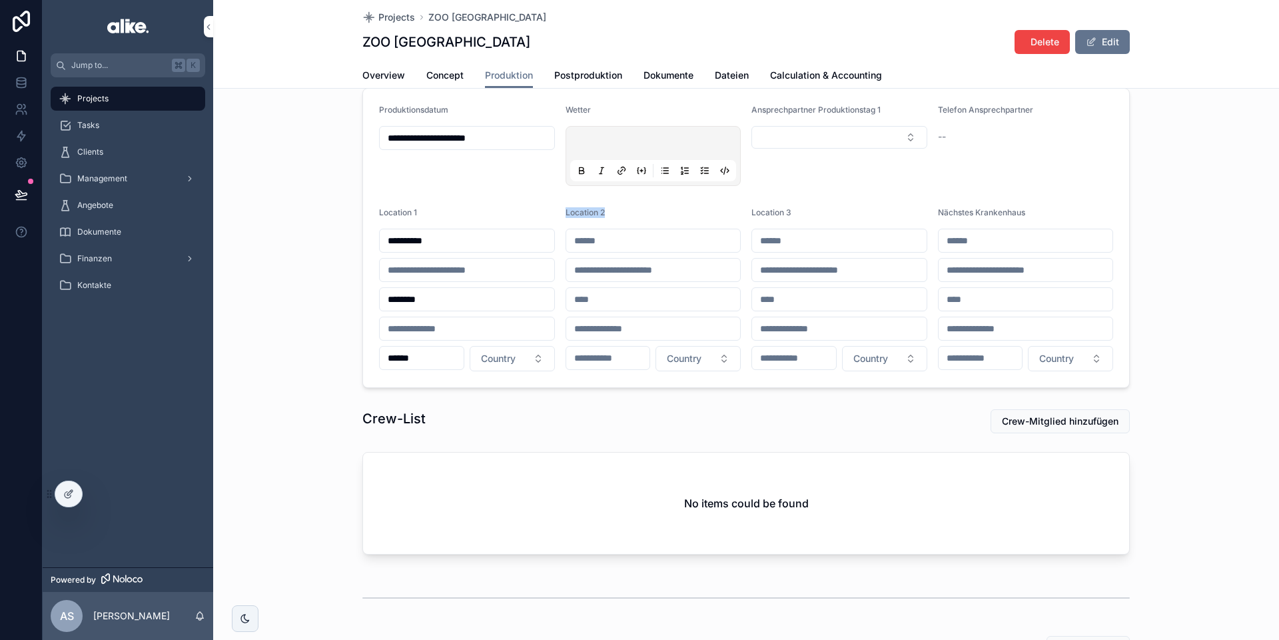
click at [564, 211] on form "**********" at bounding box center [746, 238] width 766 height 298
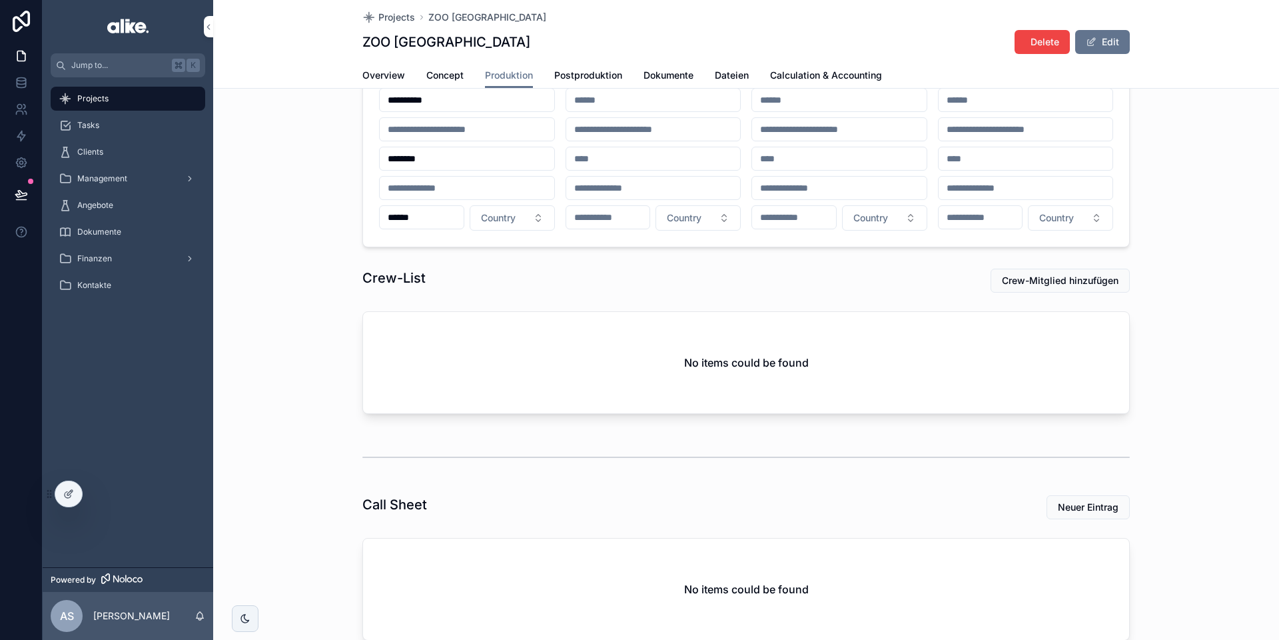
scroll to position [165, 0]
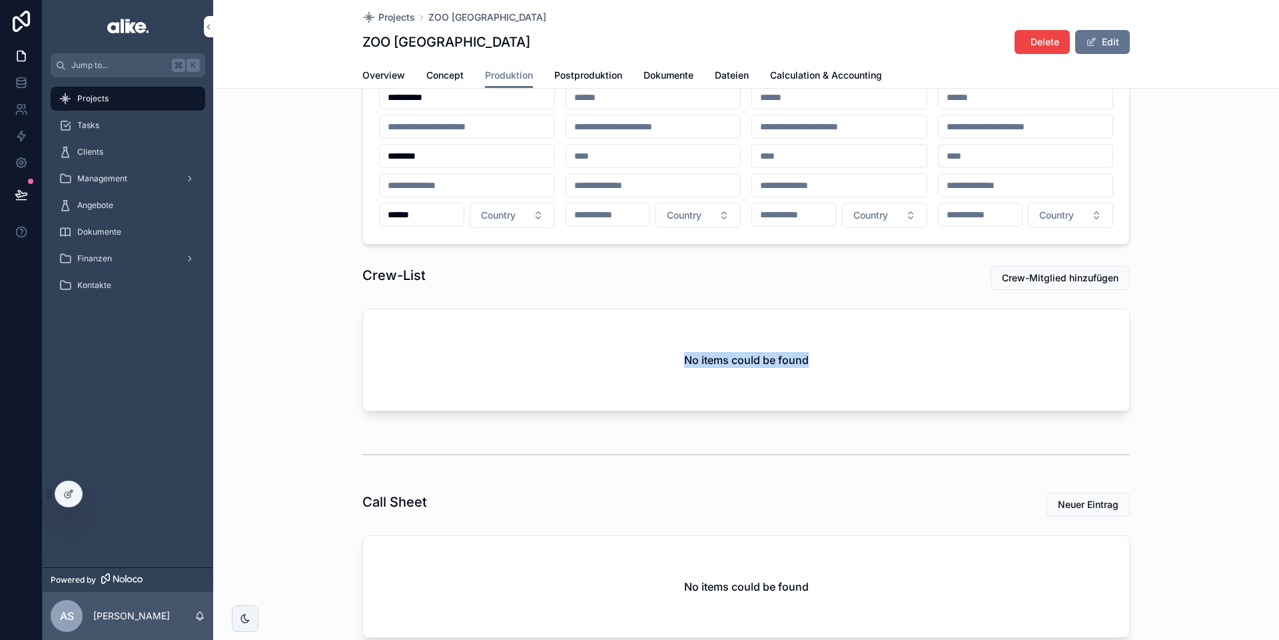
drag, startPoint x: 673, startPoint y: 365, endPoint x: 809, endPoint y: 357, distance: 136.8
click at [809, 357] on div "No items could be found" at bounding box center [746, 359] width 766 height 101
drag, startPoint x: 809, startPoint y: 357, endPoint x: 836, endPoint y: 363, distance: 27.3
click at [809, 357] on div "No items could be found" at bounding box center [746, 359] width 766 height 101
drag, startPoint x: 836, startPoint y: 363, endPoint x: 615, endPoint y: 364, distance: 221.2
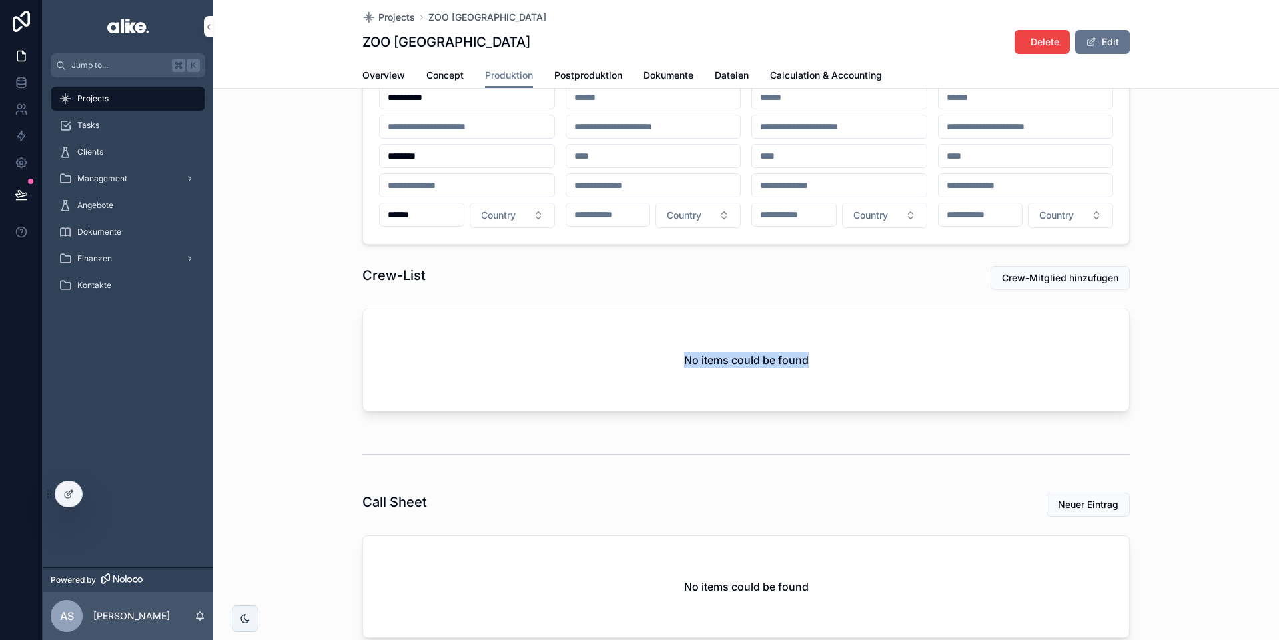
click at [614, 364] on div "No items could be found" at bounding box center [746, 359] width 766 height 101
click at [615, 364] on div "No items could be found" at bounding box center [746, 359] width 766 height 101
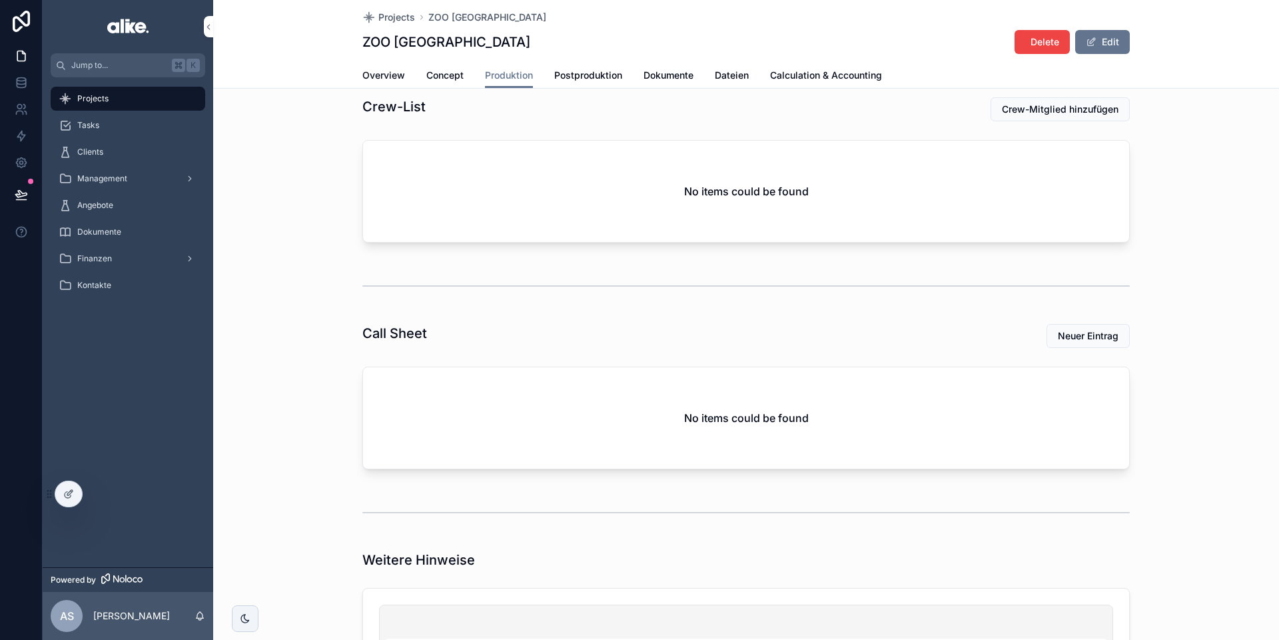
scroll to position [374, 0]
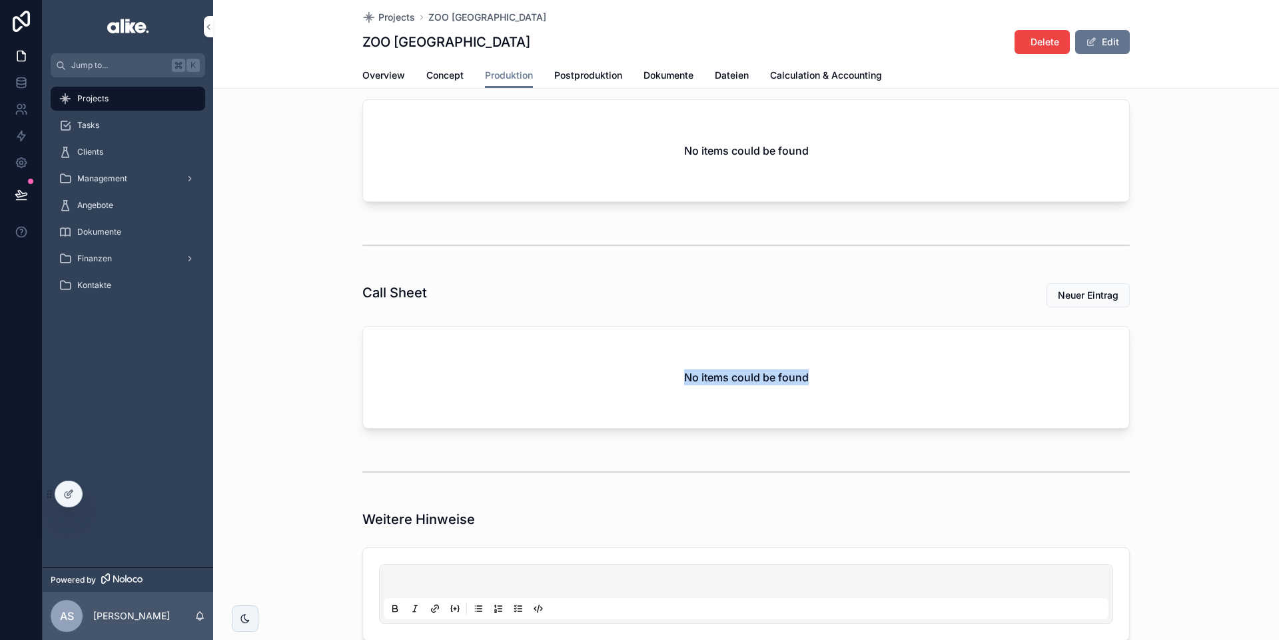
drag, startPoint x: 671, startPoint y: 374, endPoint x: 931, endPoint y: 372, distance: 259.8
click at [893, 372] on div "No items could be found" at bounding box center [746, 376] width 766 height 101
drag, startPoint x: 931, startPoint y: 372, endPoint x: 894, endPoint y: 376, distance: 36.9
click at [893, 372] on div "No items could be found" at bounding box center [746, 376] width 766 height 101
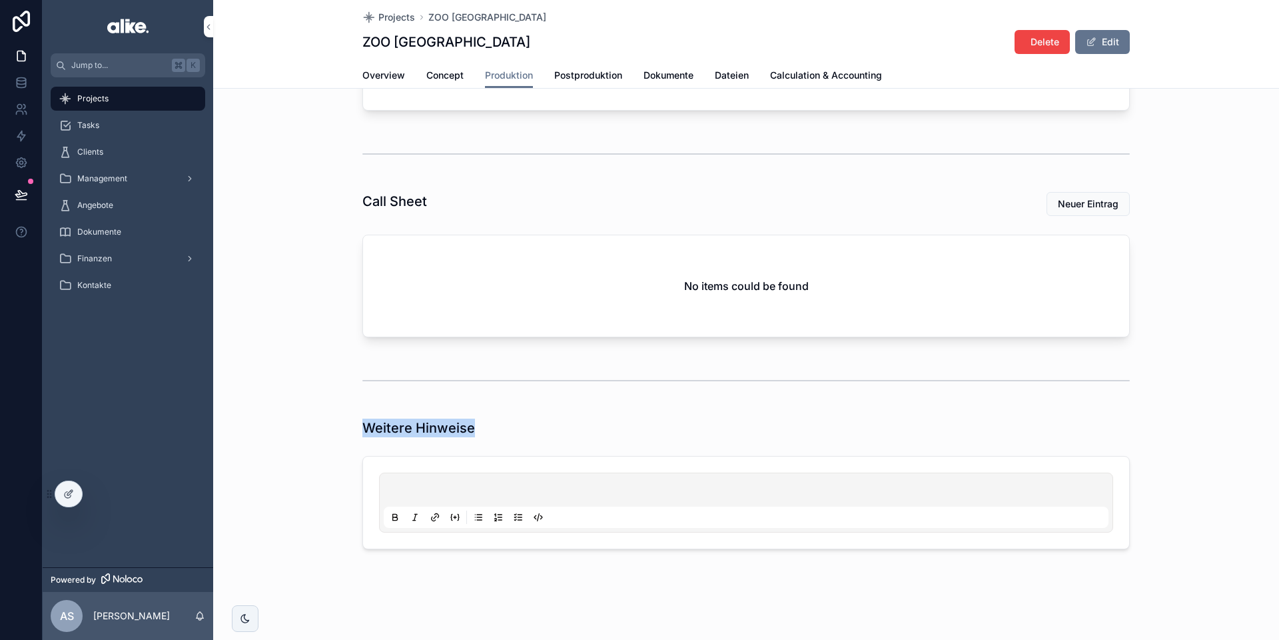
drag, startPoint x: 348, startPoint y: 423, endPoint x: 320, endPoint y: 422, distance: 28.7
click at [318, 423] on div "Weitere Hinweise" at bounding box center [746, 483] width 1066 height 141
drag, startPoint x: 321, startPoint y: 422, endPoint x: 376, endPoint y: 425, distance: 54.7
click at [324, 422] on div "Weitere Hinweise" at bounding box center [746, 483] width 1066 height 141
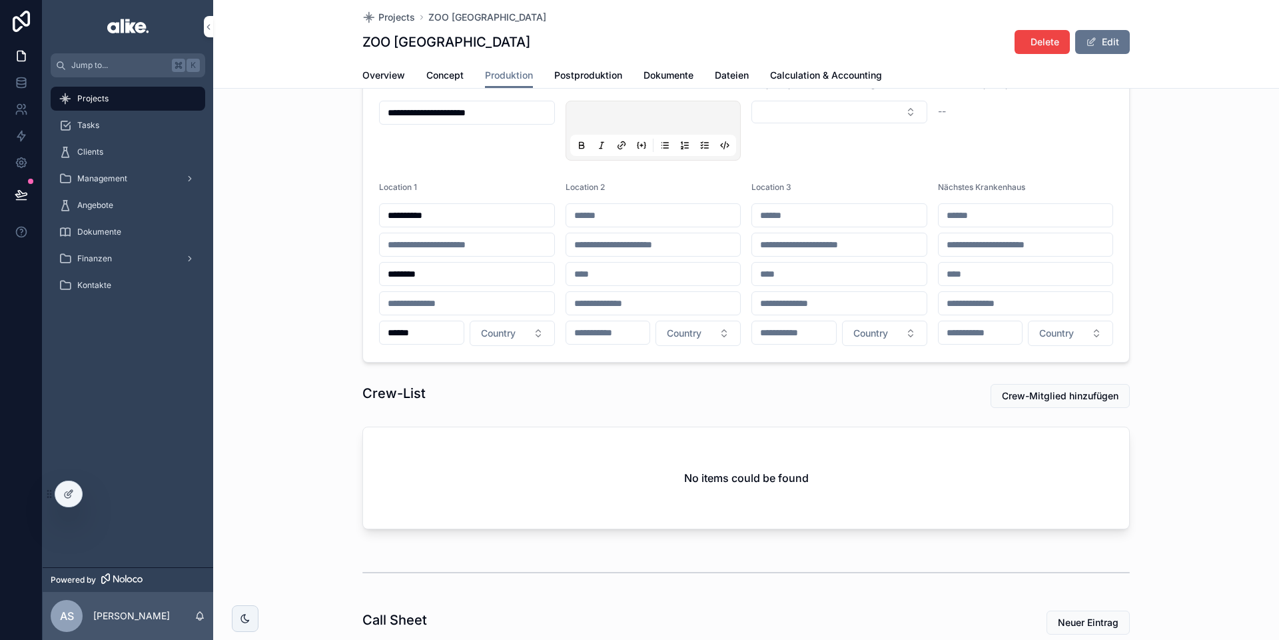
scroll to position [0, 0]
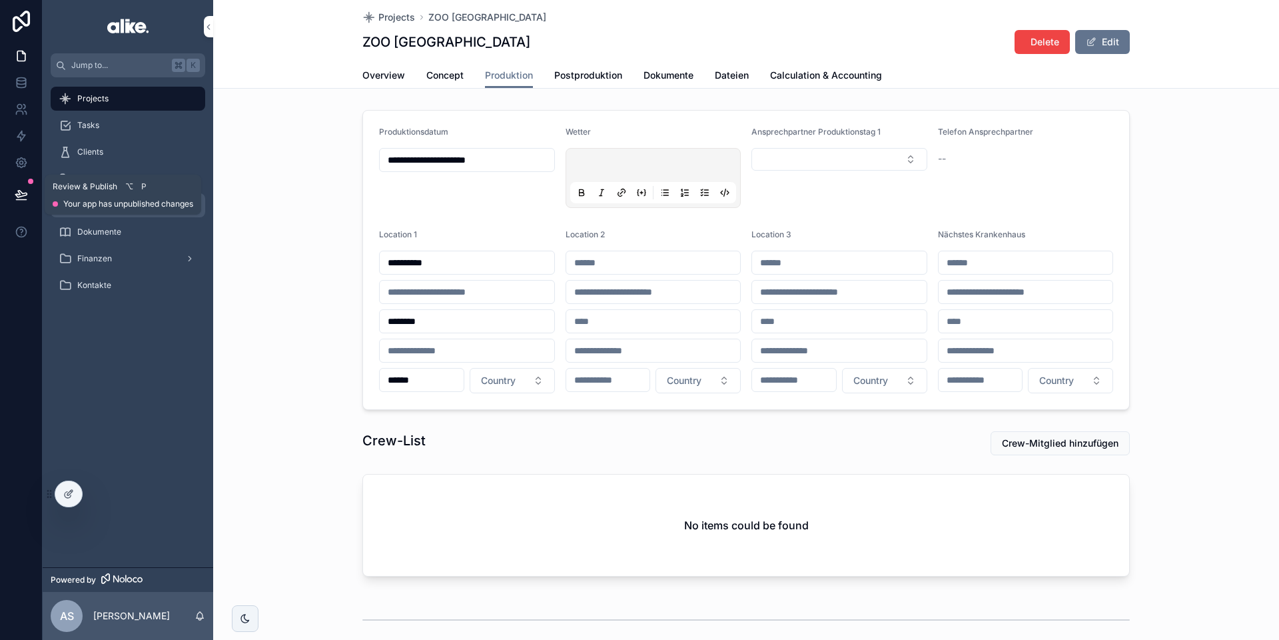
drag, startPoint x: 25, startPoint y: 199, endPoint x: 57, endPoint y: 217, distance: 36.4
click at [28, 201] on button at bounding box center [21, 194] width 29 height 37
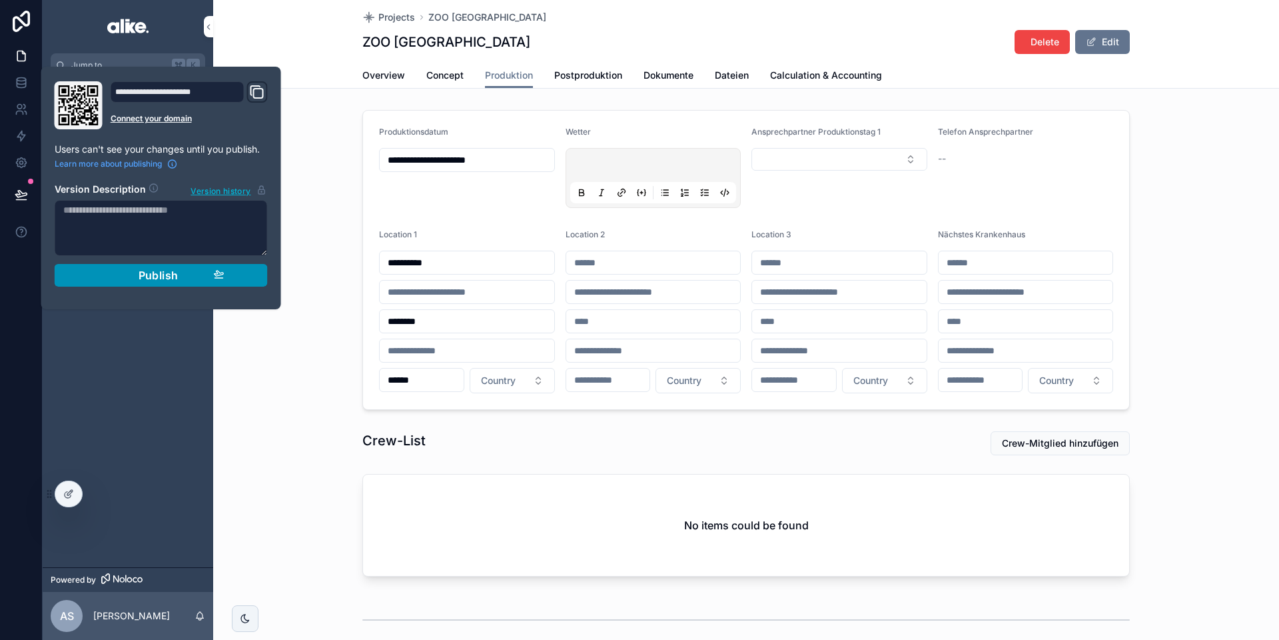
click at [120, 275] on div "Publish" at bounding box center [161, 274] width 127 height 13
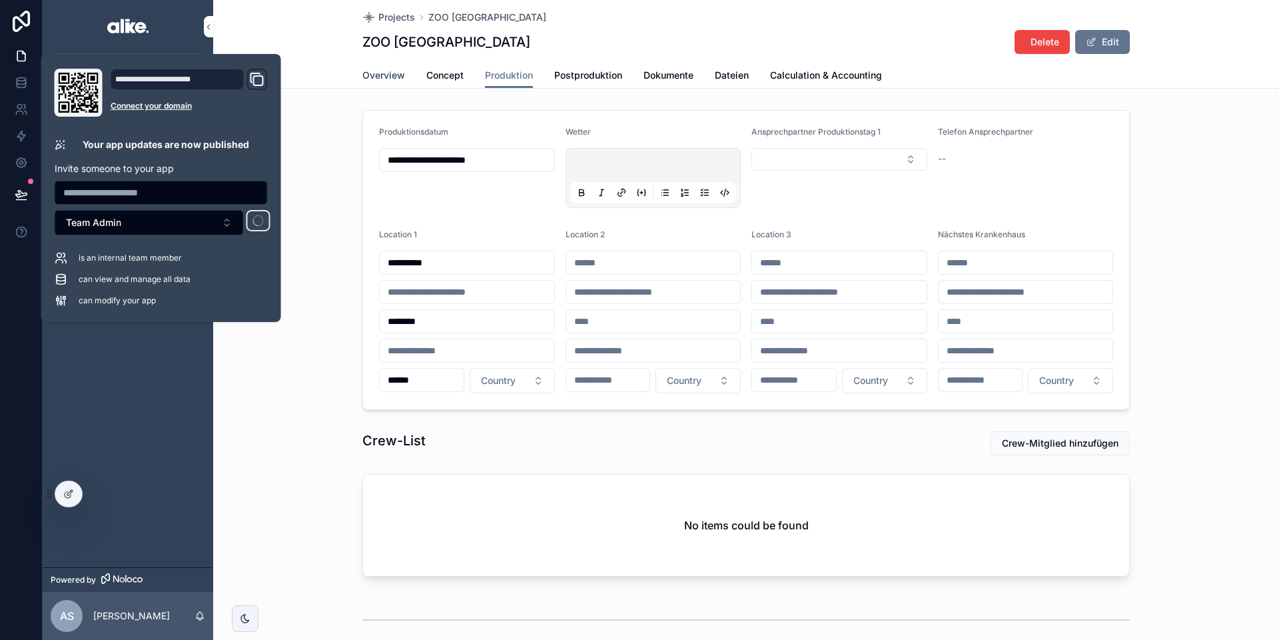
click at [385, 78] on span "Overview" at bounding box center [383, 75] width 43 height 13
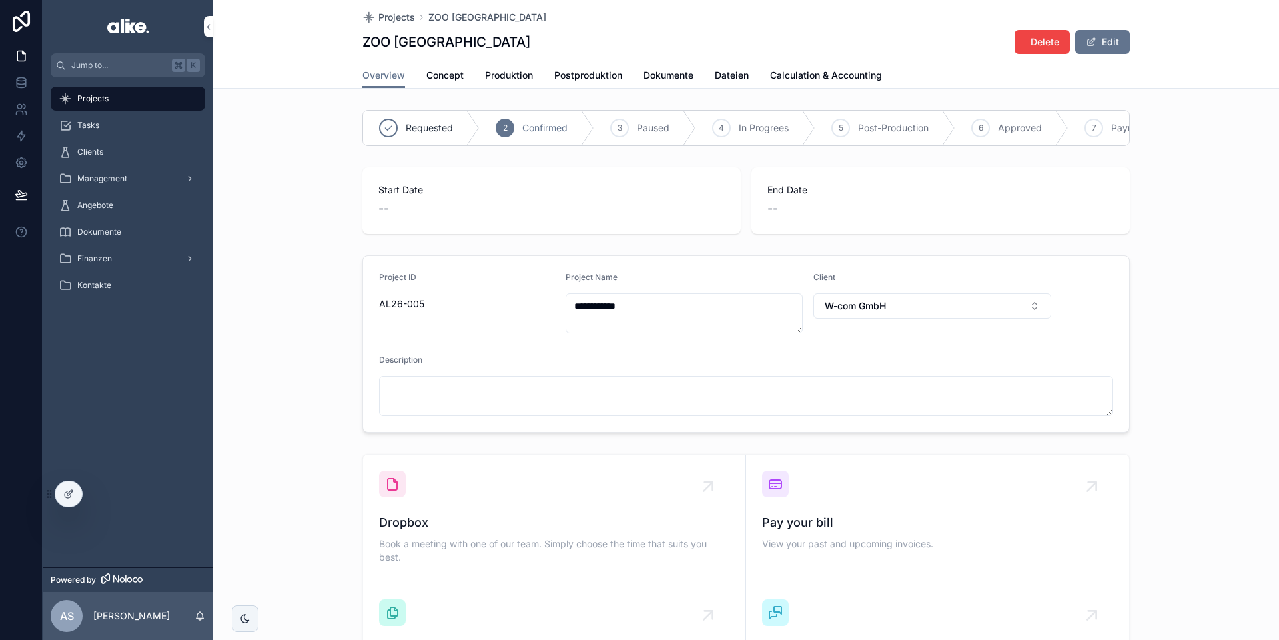
scroll to position [47, 0]
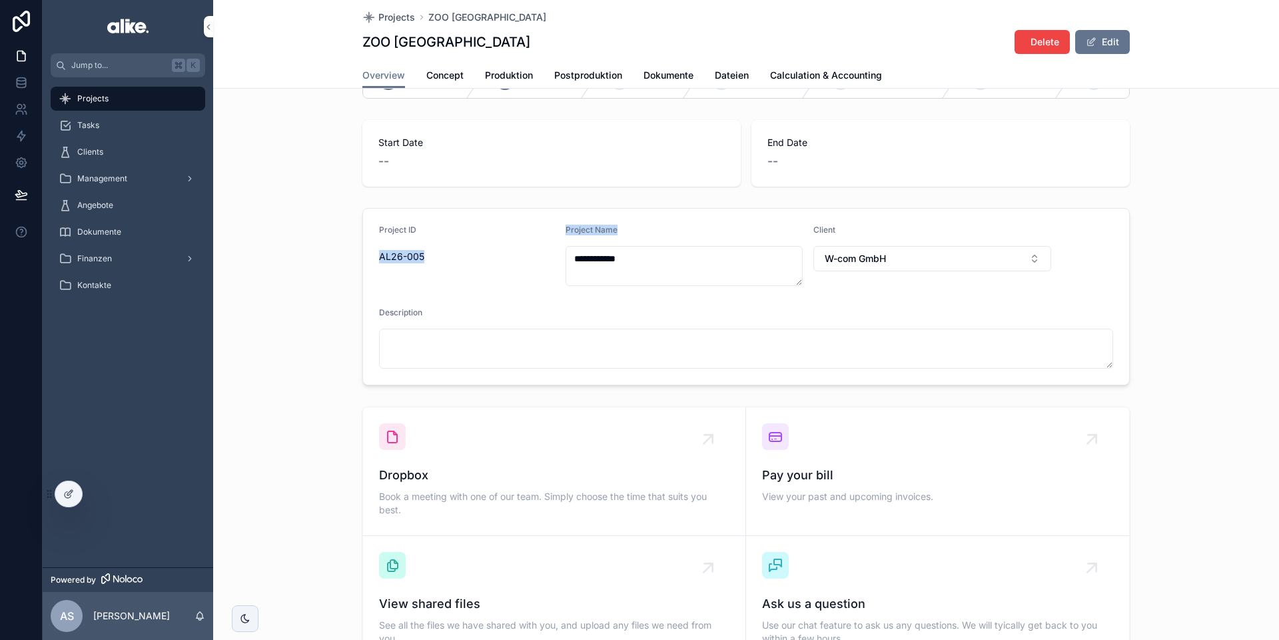
drag, startPoint x: 627, startPoint y: 225, endPoint x: 548, endPoint y: 229, distance: 78.7
click at [548, 229] on form "**********" at bounding box center [746, 297] width 766 height 176
click at [548, 229] on div "Project ID" at bounding box center [467, 233] width 176 height 16
drag, startPoint x: 845, startPoint y: 263, endPoint x: 844, endPoint y: 270, distance: 6.8
click at [845, 263] on span "W-com GmbH" at bounding box center [855, 258] width 61 height 13
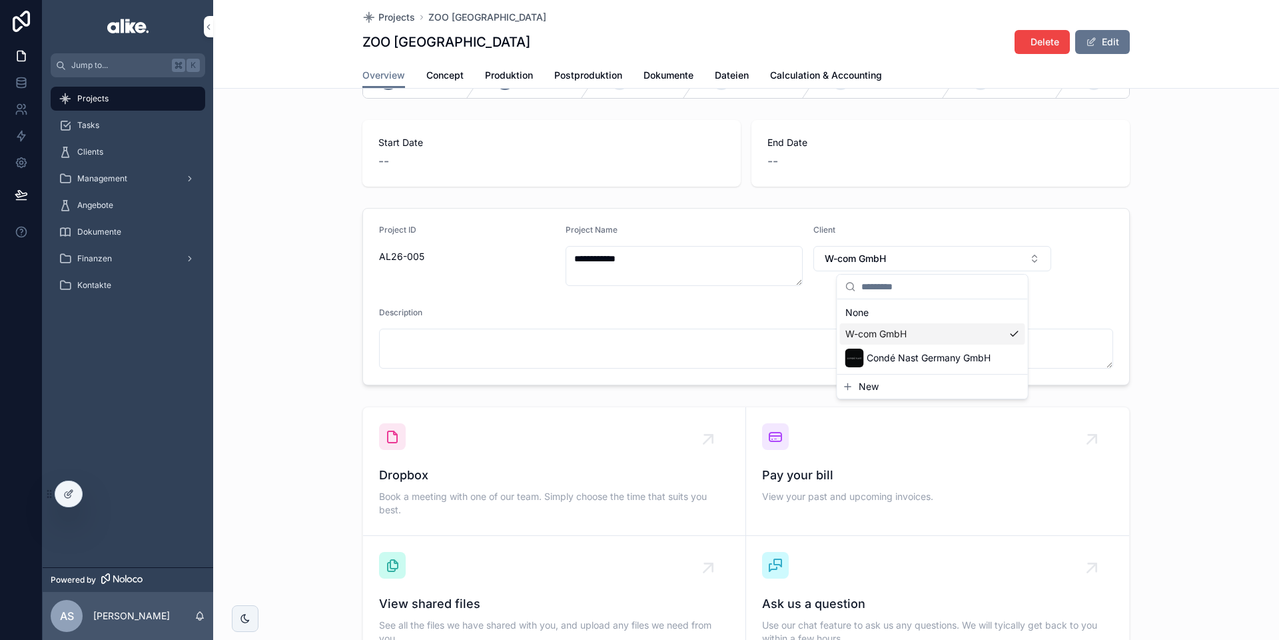
click at [815, 313] on div "Description" at bounding box center [746, 315] width 734 height 16
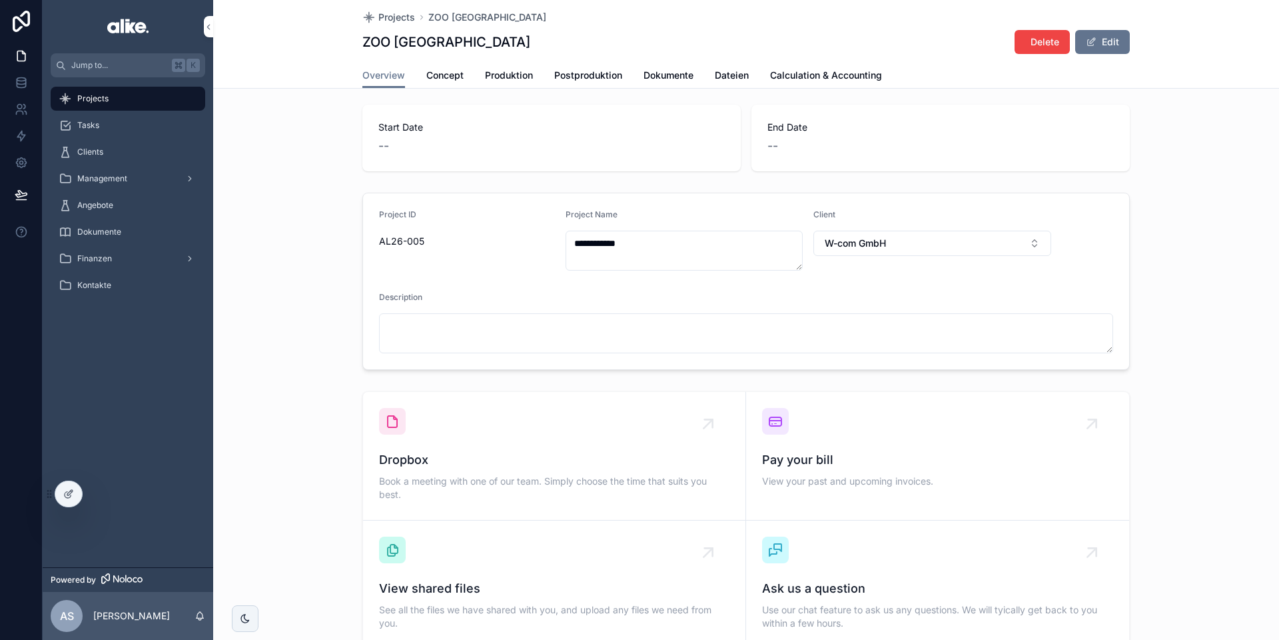
scroll to position [0, 0]
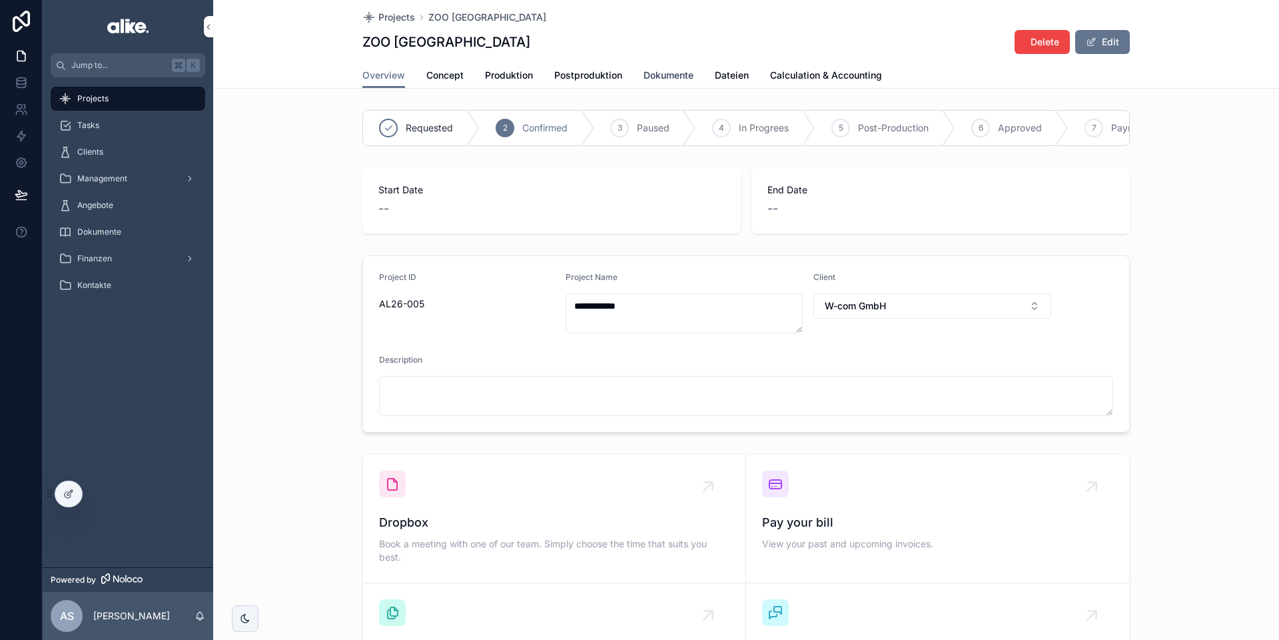
click at [669, 79] on span "Dokumente" at bounding box center [669, 75] width 50 height 13
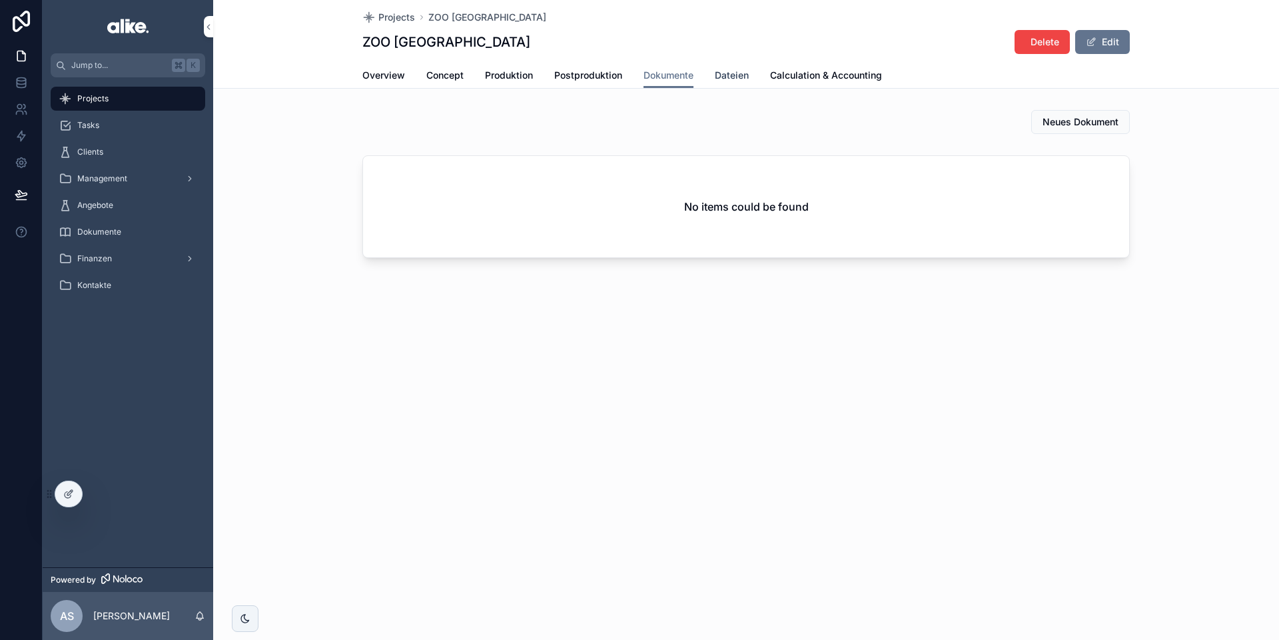
click at [730, 77] on span "Dateien" at bounding box center [732, 75] width 34 height 13
click at [386, 81] on span "Overview" at bounding box center [383, 75] width 43 height 13
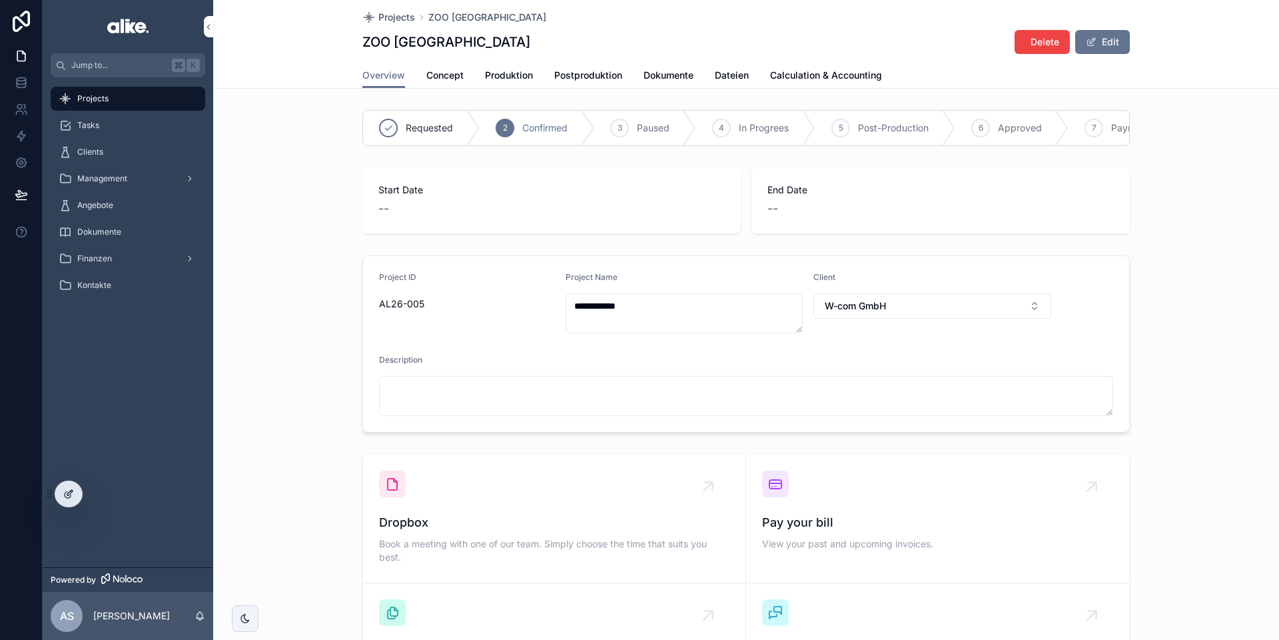
click at [67, 492] on icon at bounding box center [68, 495] width 6 height 6
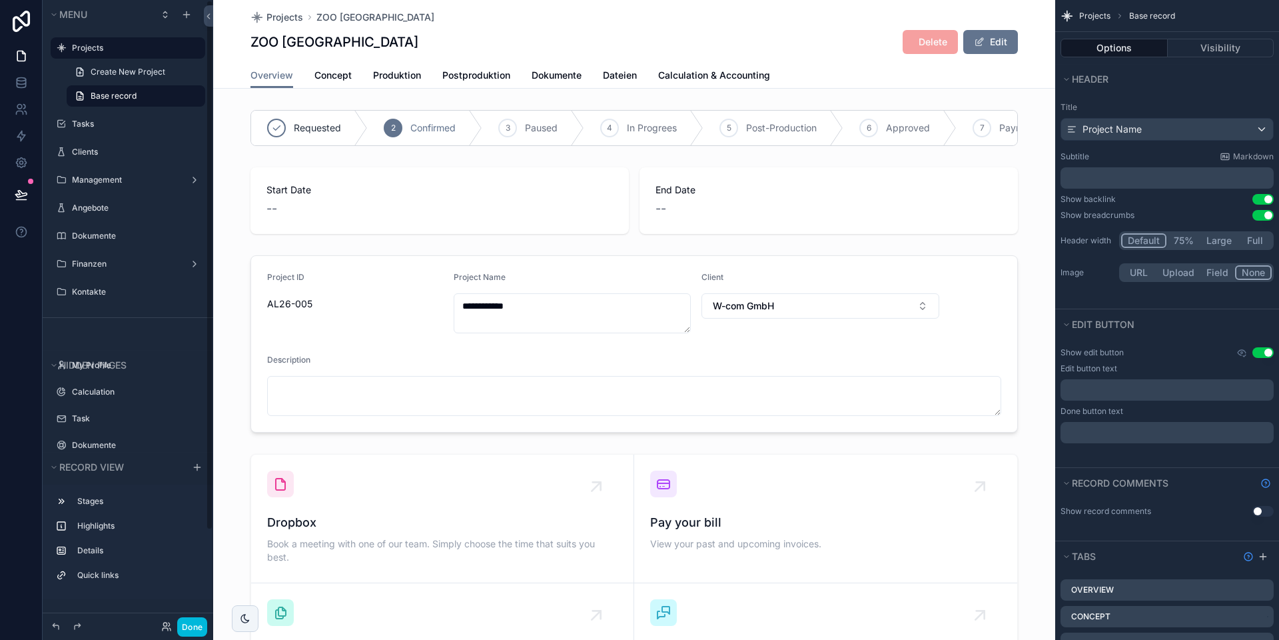
click at [102, 47] on label "Projects" at bounding box center [134, 48] width 125 height 11
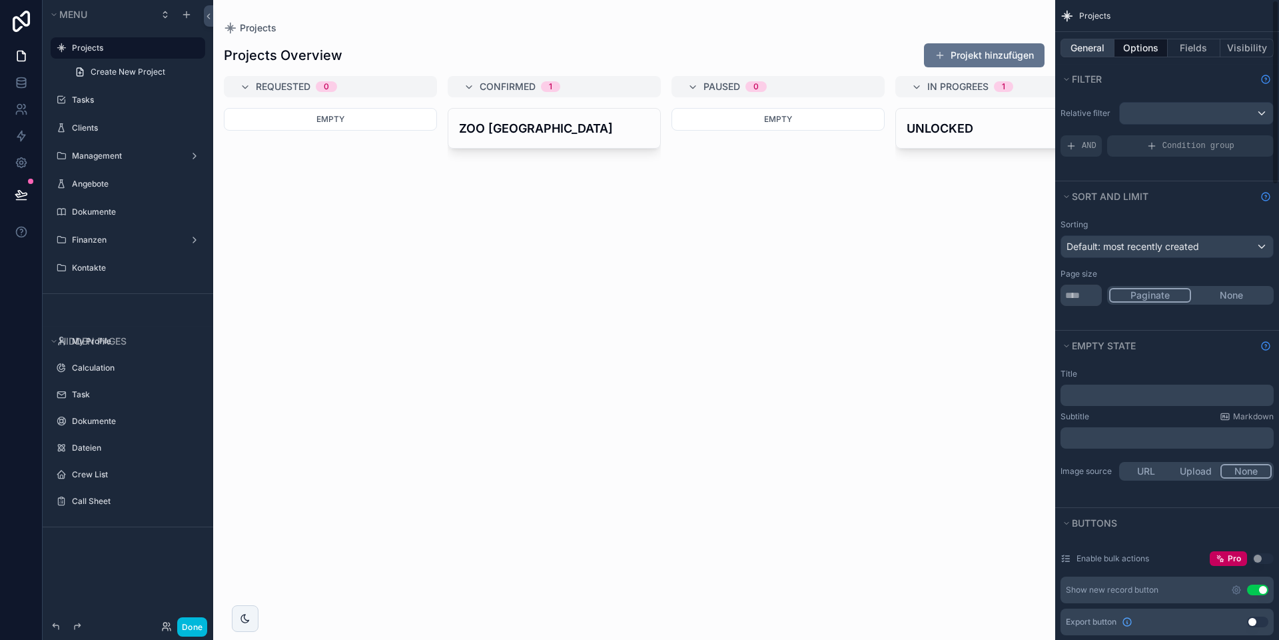
click at [893, 44] on button "General" at bounding box center [1088, 48] width 54 height 19
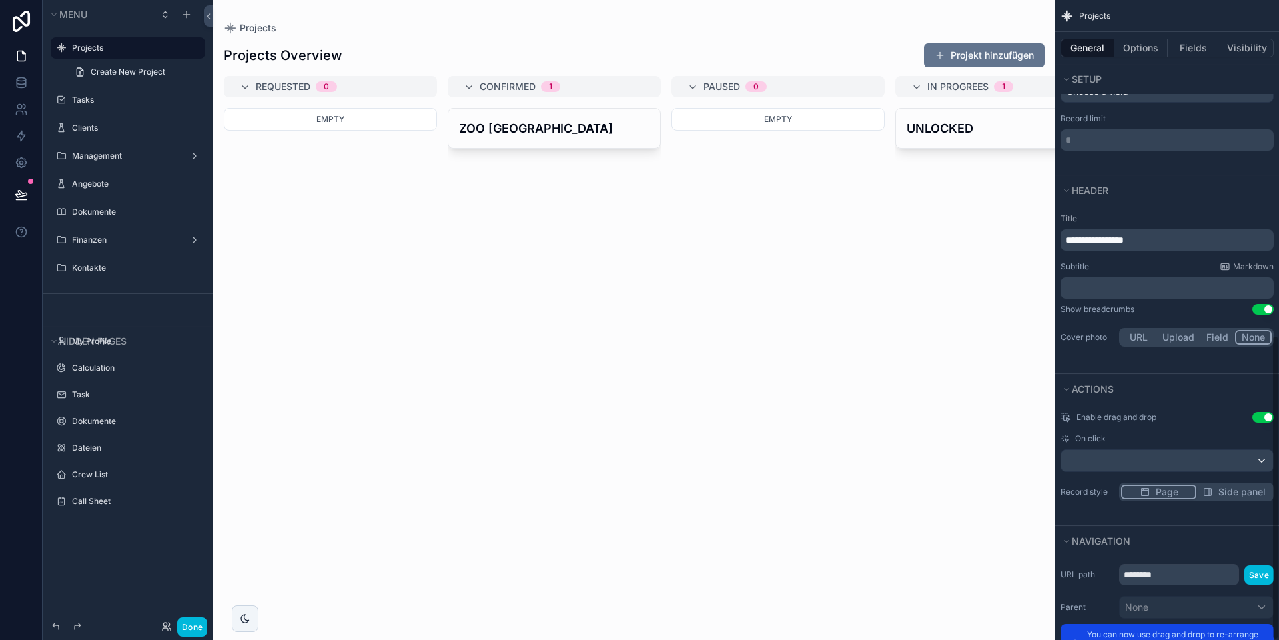
scroll to position [704, 0]
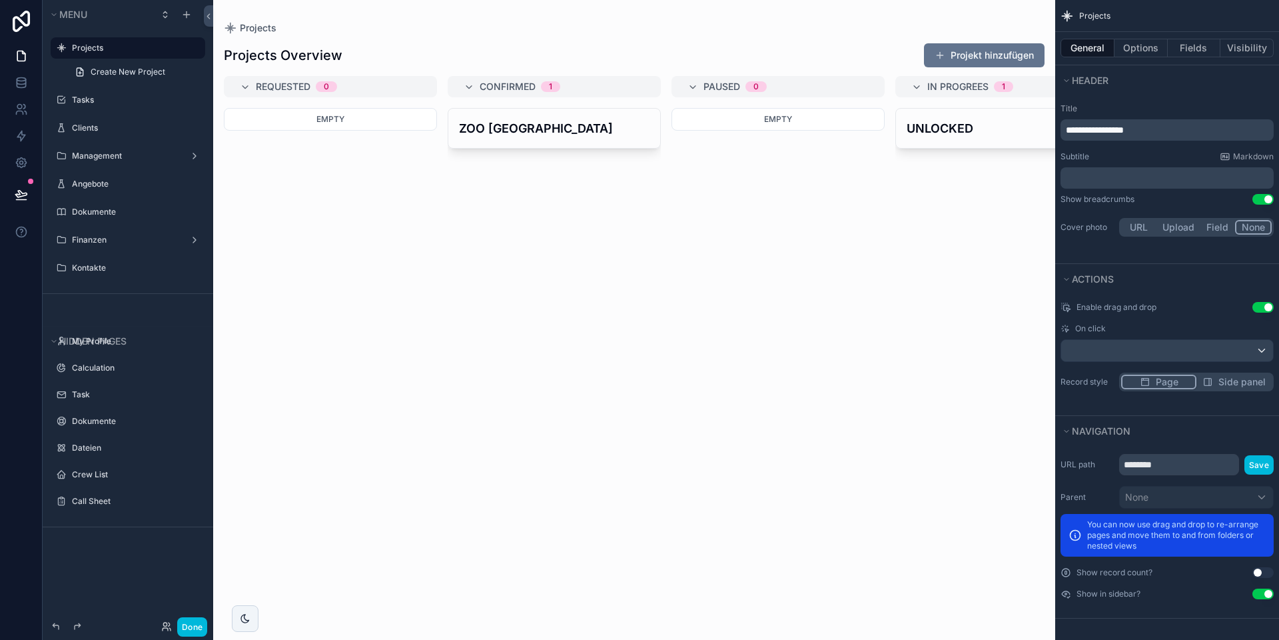
click at [893, 135] on span "**********" at bounding box center [1095, 129] width 58 height 9
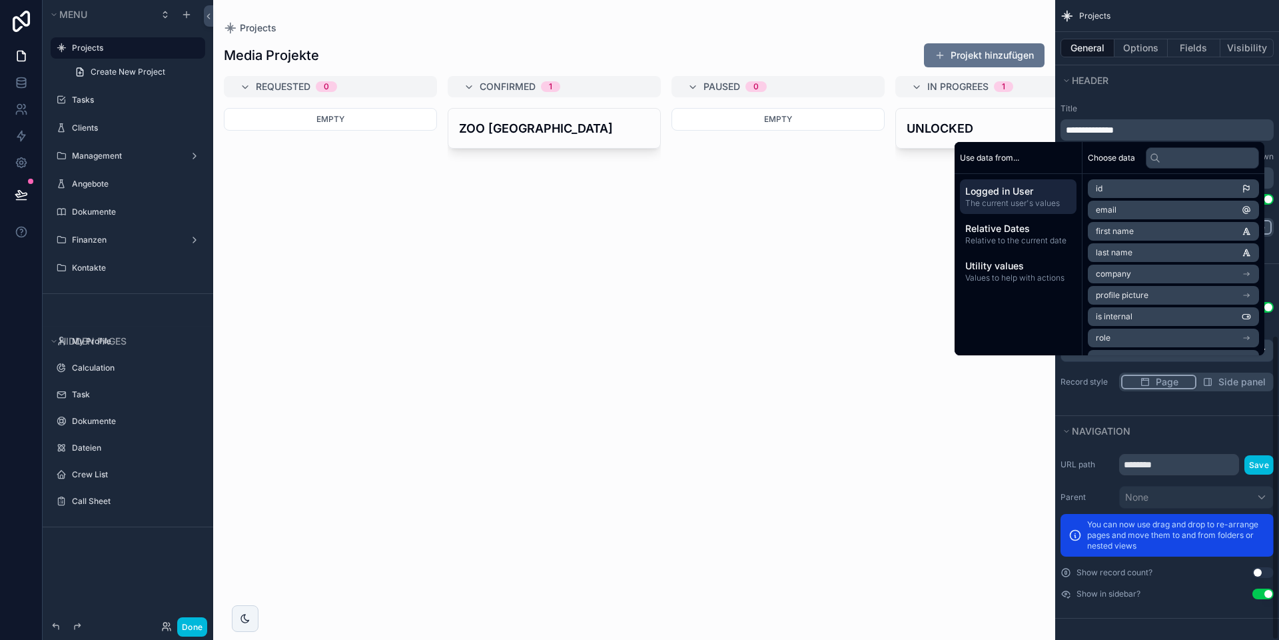
drag, startPoint x: 853, startPoint y: 281, endPoint x: 837, endPoint y: 291, distance: 19.4
click at [837, 291] on div "scrollable content" at bounding box center [634, 320] width 842 height 640
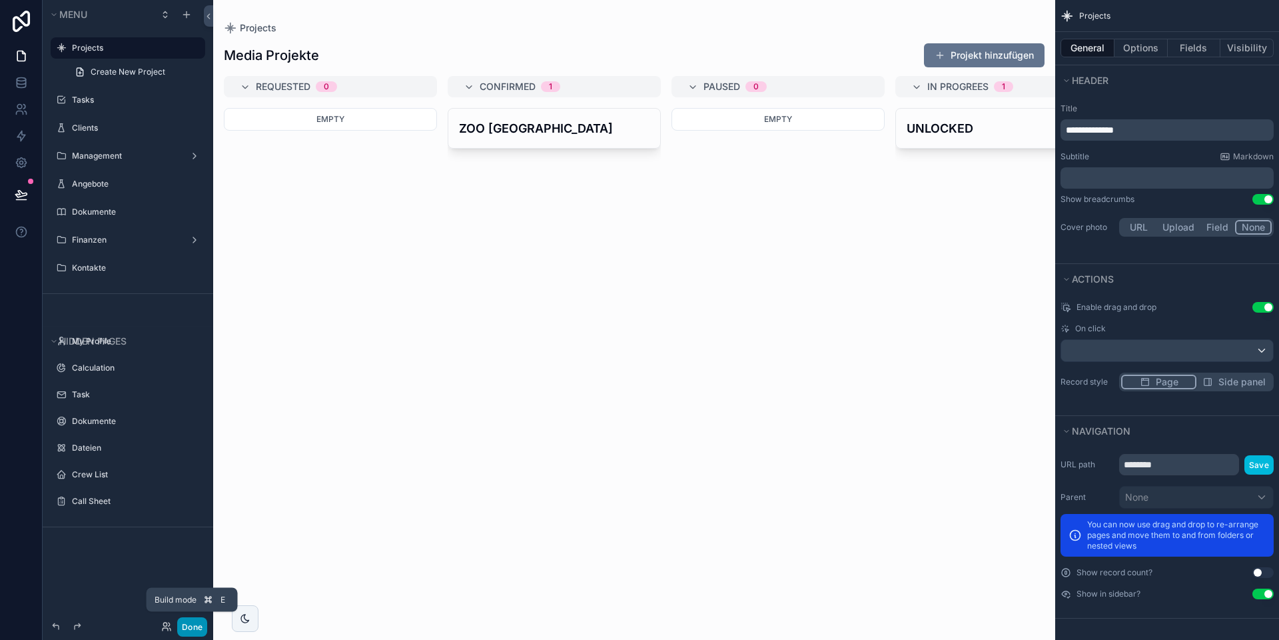
click at [201, 599] on button "Done" at bounding box center [192, 626] width 30 height 19
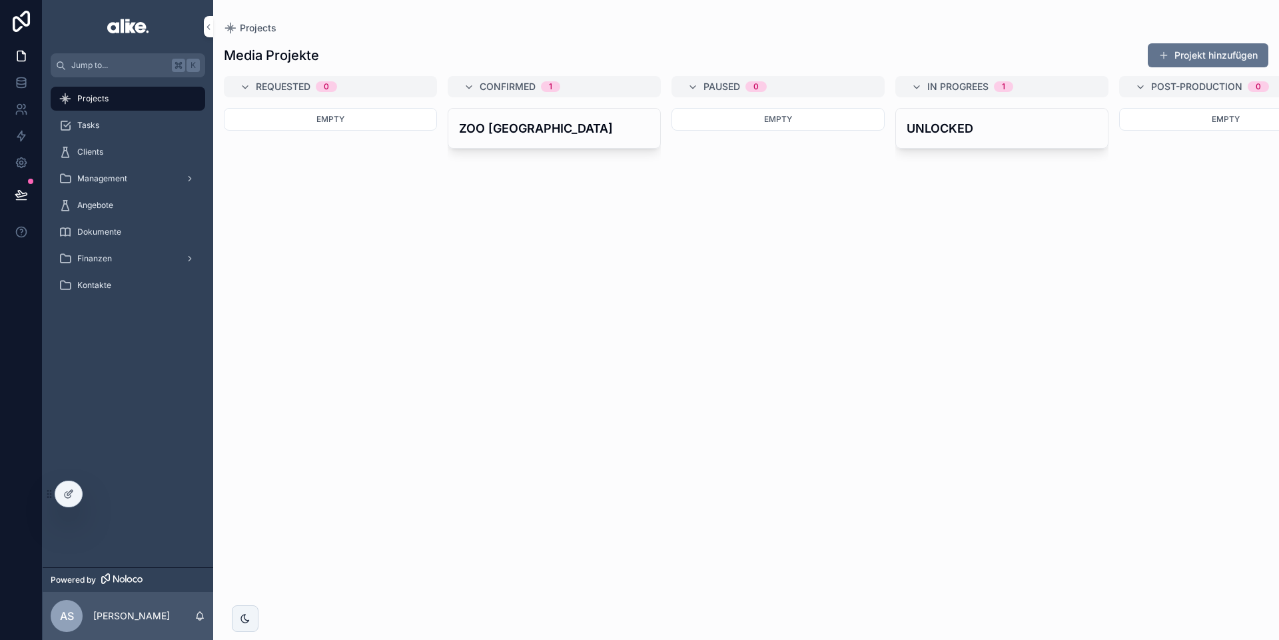
click at [163, 99] on div "Projects" at bounding box center [128, 98] width 139 height 21
click at [66, 496] on icon at bounding box center [68, 493] width 11 height 11
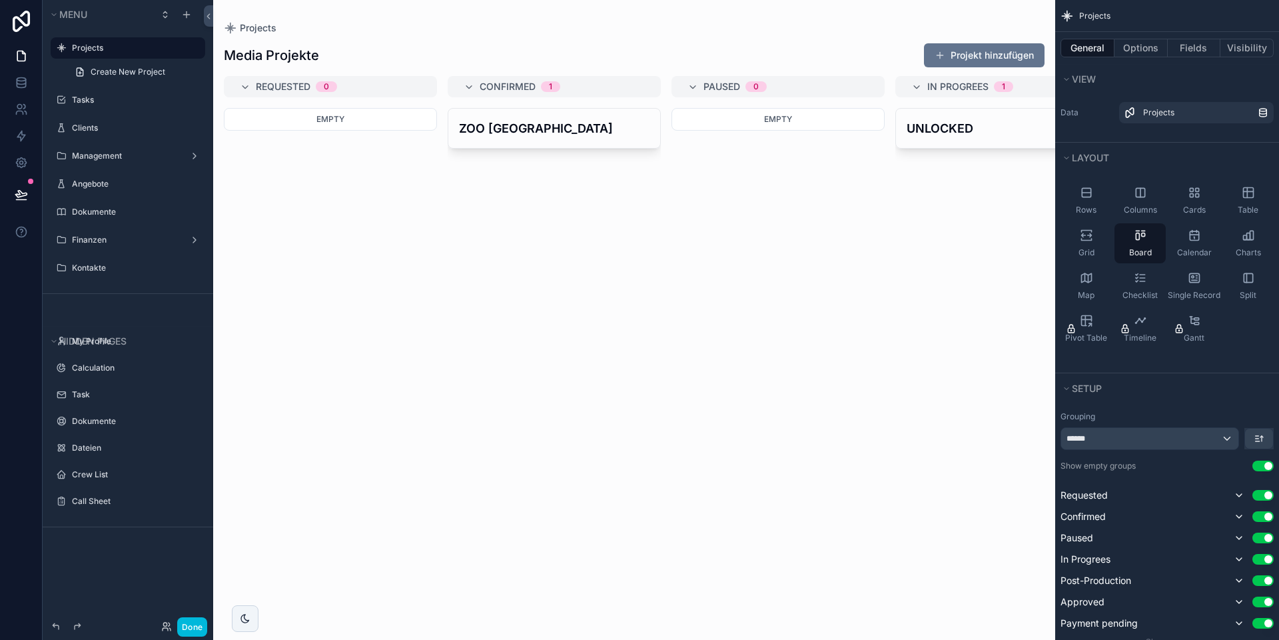
click at [0, 0] on icon "scrollable content" at bounding box center [0, 0] width 0 height 0
click at [105, 52] on input "********" at bounding box center [117, 48] width 91 height 16
type input "**********"
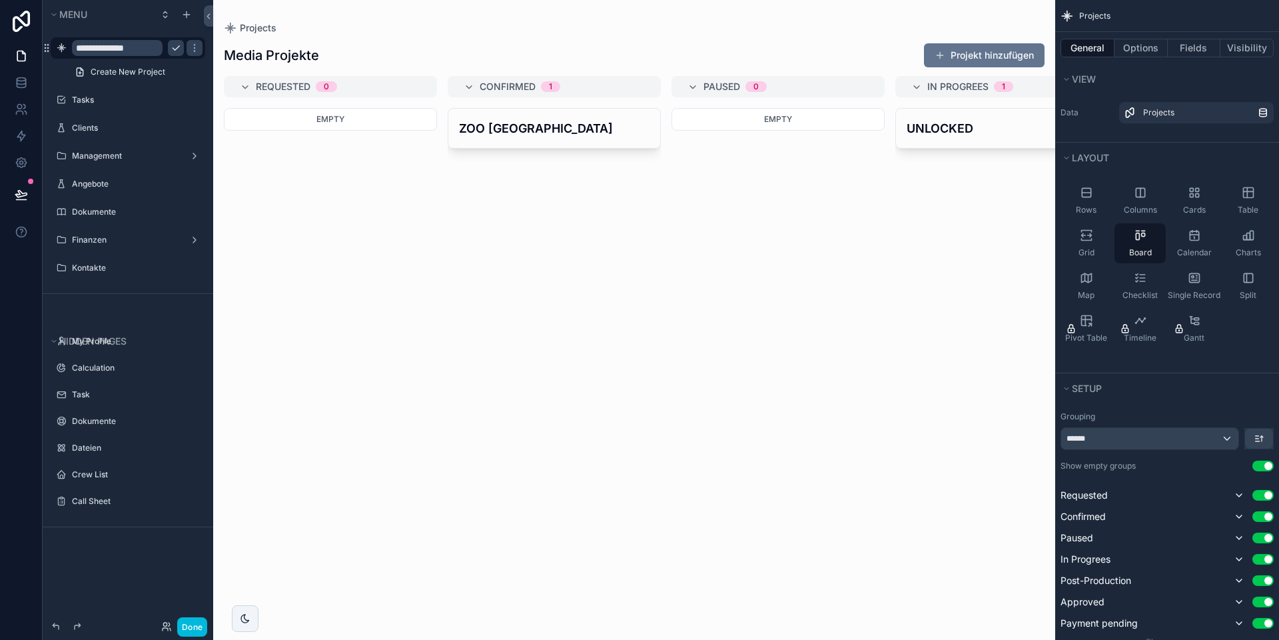
click at [182, 49] on button "scrollable content" at bounding box center [176, 48] width 16 height 16
click at [94, 47] on label "Media Projekte" at bounding box center [134, 48] width 125 height 11
click at [318, 292] on div "scrollable content" at bounding box center [634, 320] width 842 height 640
click at [185, 17] on icon "scrollable content" at bounding box center [186, 14] width 11 height 11
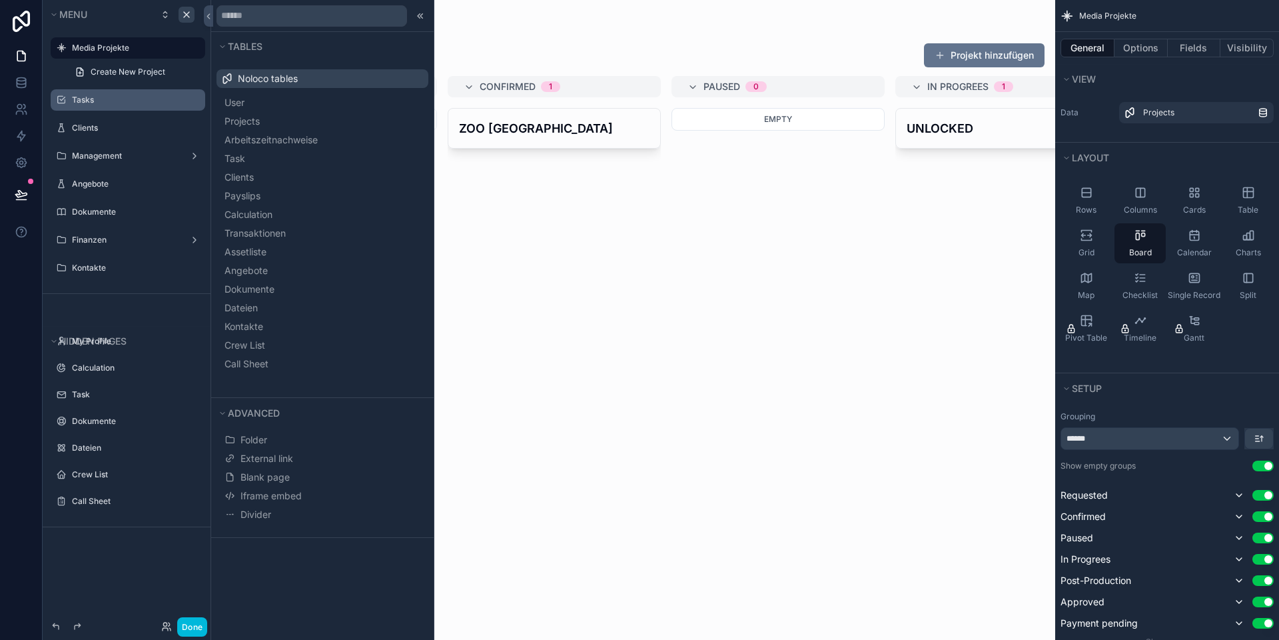
drag, startPoint x: 536, startPoint y: 243, endPoint x: 73, endPoint y: 109, distance: 481.4
click at [532, 243] on div "ZOO [GEOGRAPHIC_DATA]" at bounding box center [554, 366] width 213 height 516
drag, startPoint x: 563, startPoint y: 404, endPoint x: 555, endPoint y: 399, distance: 9.3
click at [563, 404] on div "ZOO [GEOGRAPHIC_DATA]" at bounding box center [554, 366] width 213 height 516
click at [27, 85] on icon at bounding box center [21, 82] width 13 height 13
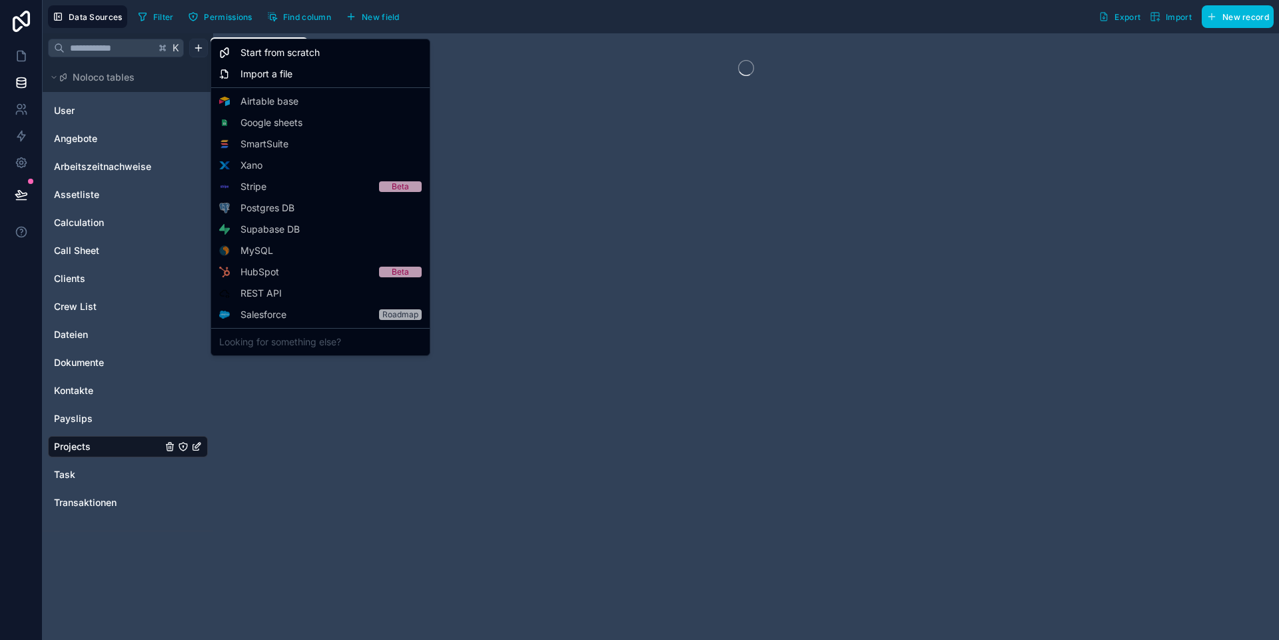
click at [201, 45] on html "Data Sources Filter Permissions Find column New field Export Import New record …" at bounding box center [639, 320] width 1279 height 640
click at [308, 54] on span "Start from scratch" at bounding box center [280, 52] width 79 height 13
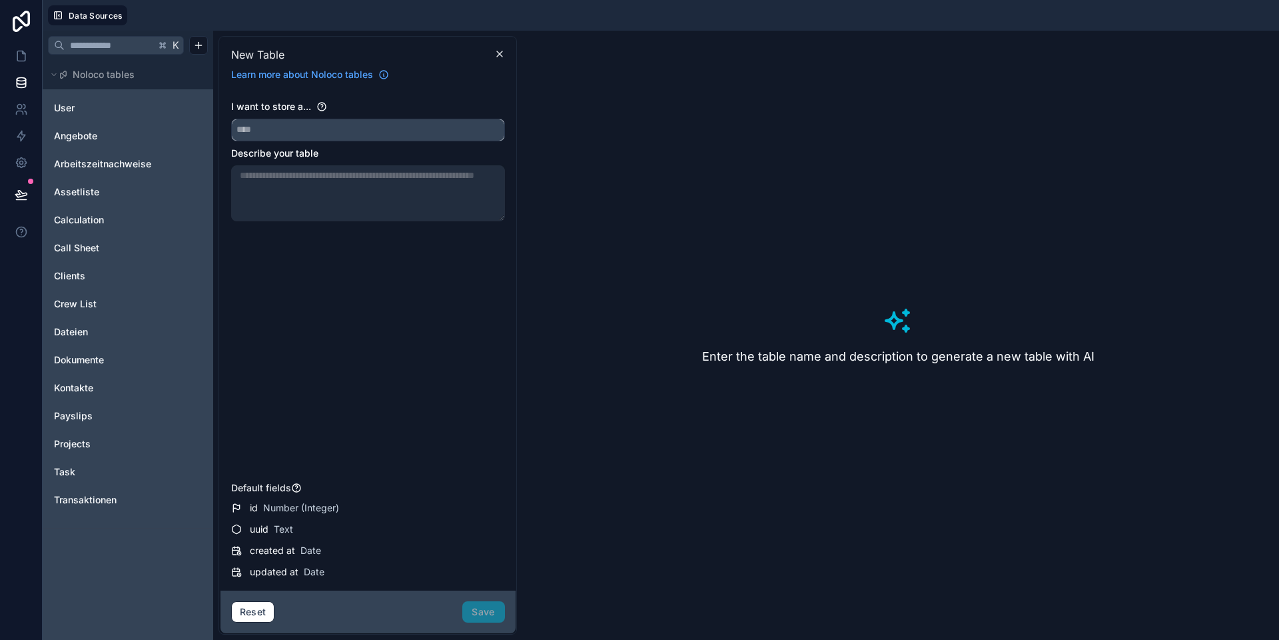
click at [305, 128] on input "text" at bounding box center [368, 129] width 272 height 21
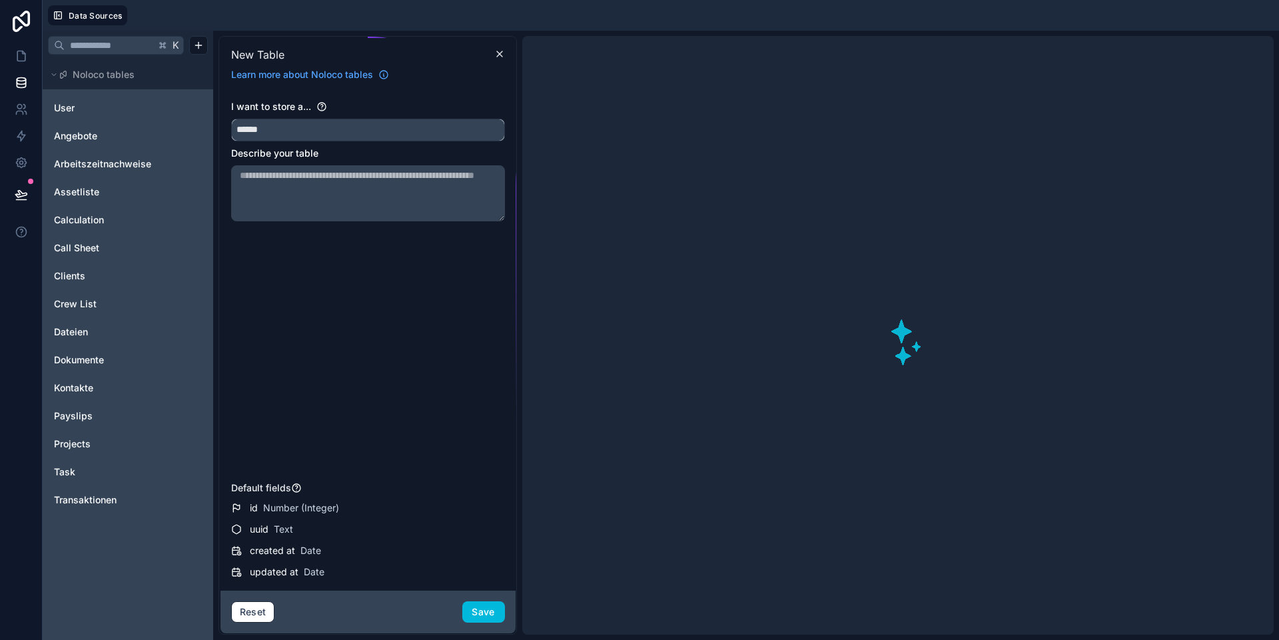
click at [231, 119] on button "*****" at bounding box center [368, 130] width 274 height 23
click at [231, 119] on button "******" at bounding box center [368, 130] width 274 height 23
type input "**********"
click at [488, 599] on button "Save" at bounding box center [483, 611] width 43 height 21
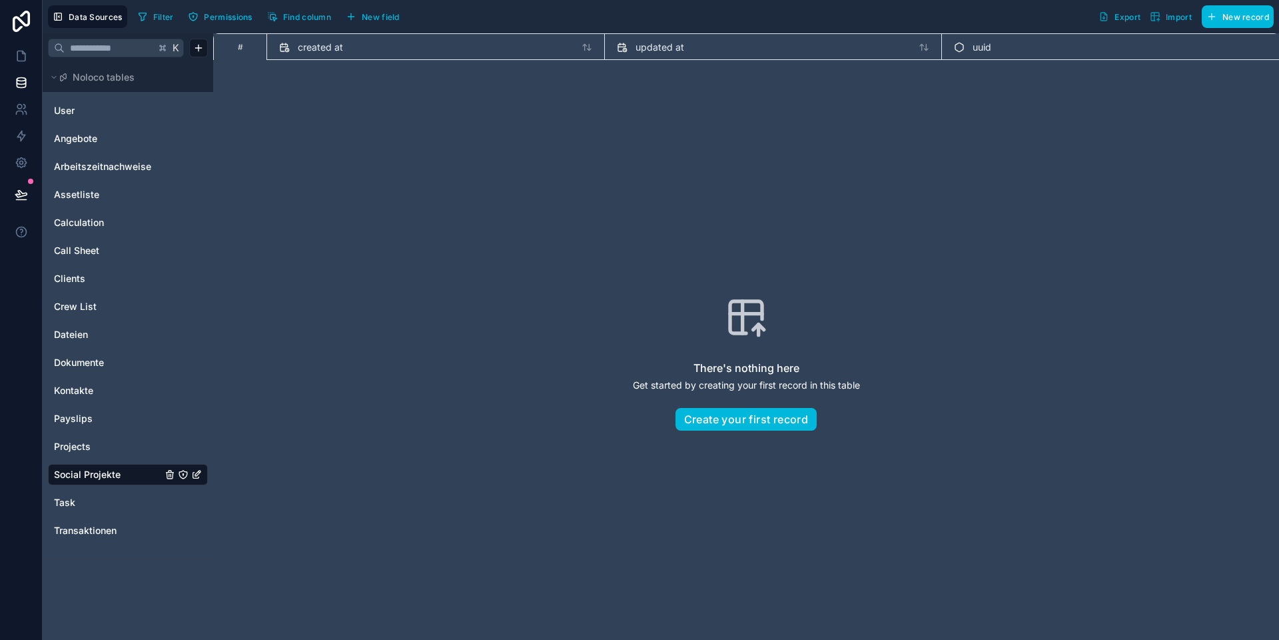
click at [375, 19] on span "New field" at bounding box center [381, 17] width 38 height 10
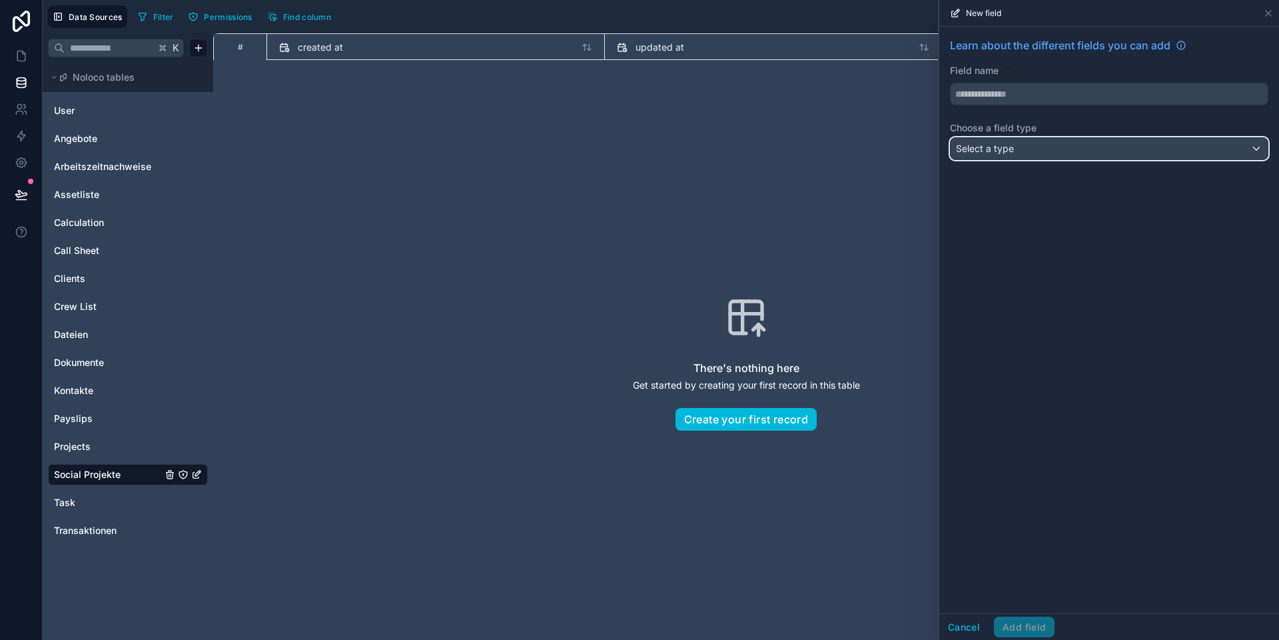
click at [893, 145] on div "Select a type" at bounding box center [1109, 148] width 317 height 21
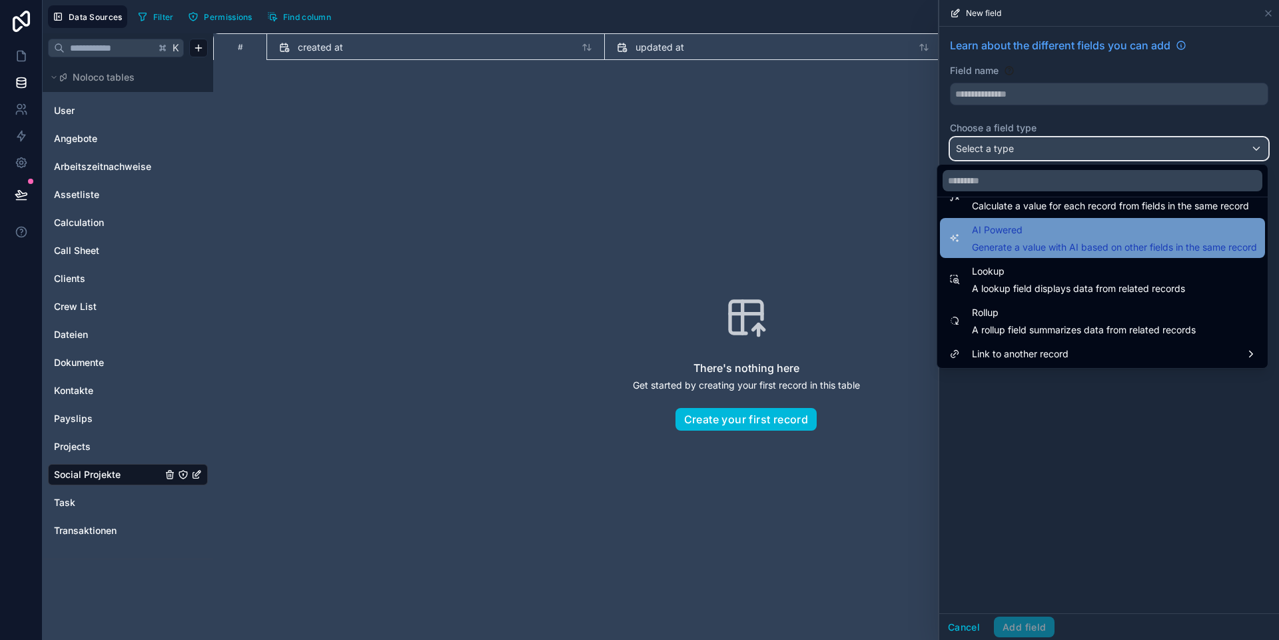
scroll to position [386, 0]
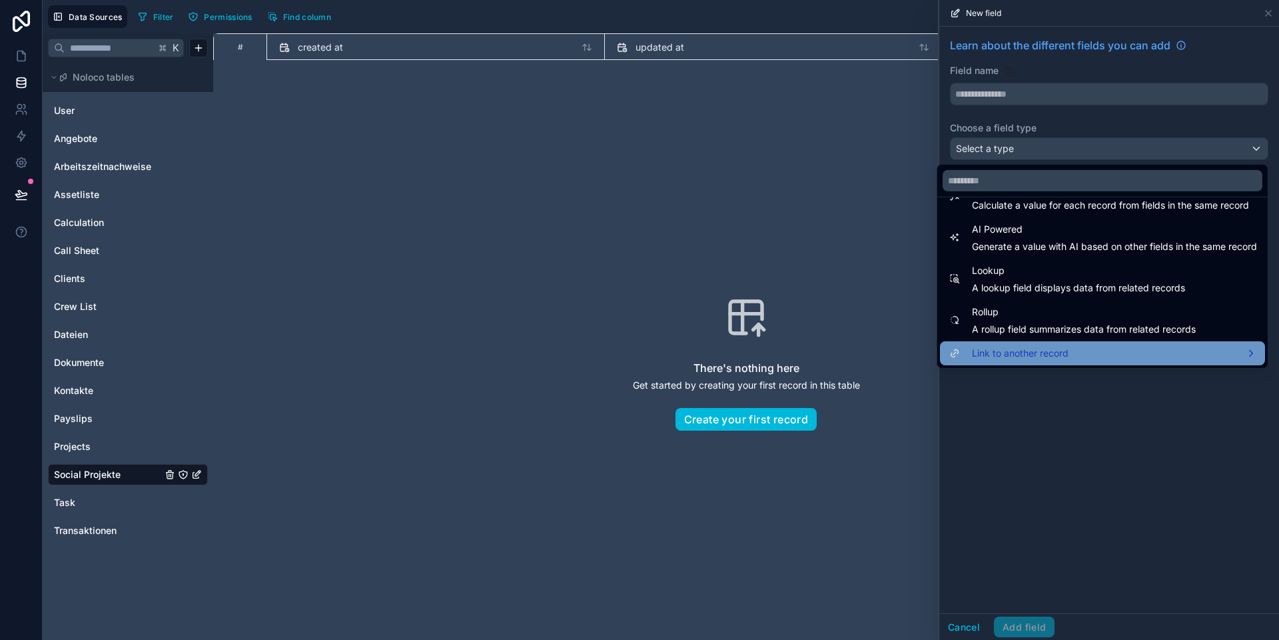
click at [893, 352] on span "Link to another record" at bounding box center [1020, 353] width 97 height 16
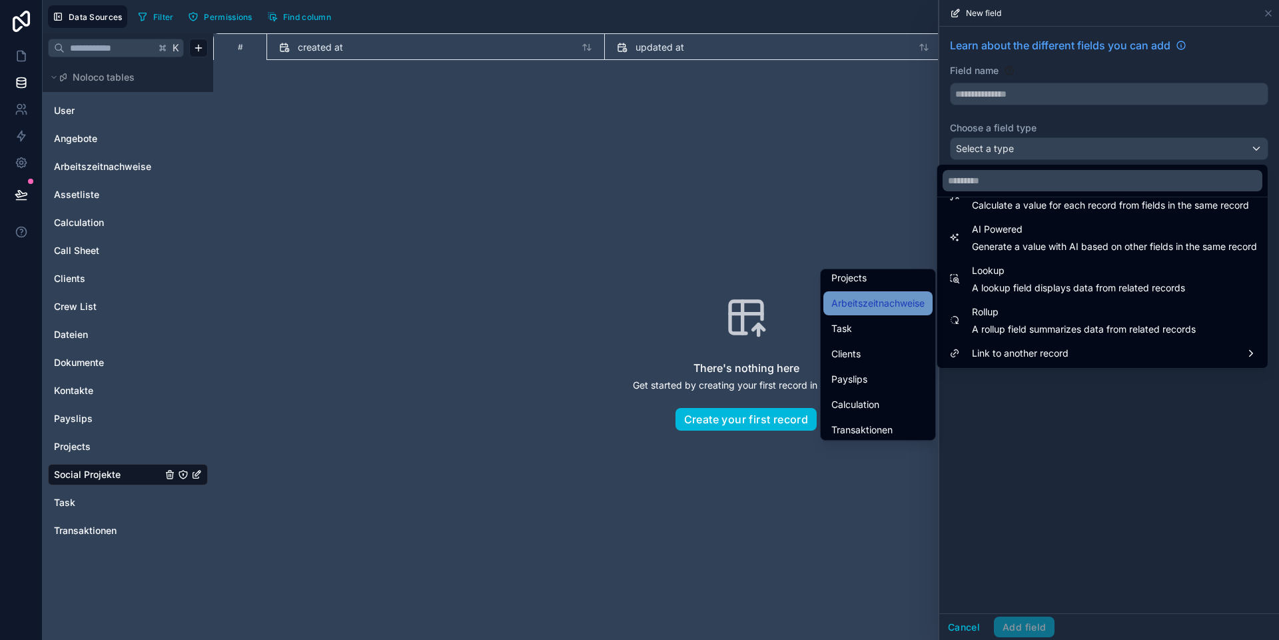
scroll to position [83, 0]
click at [867, 322] on div "Clients" at bounding box center [877, 322] width 93 height 16
type input "*******"
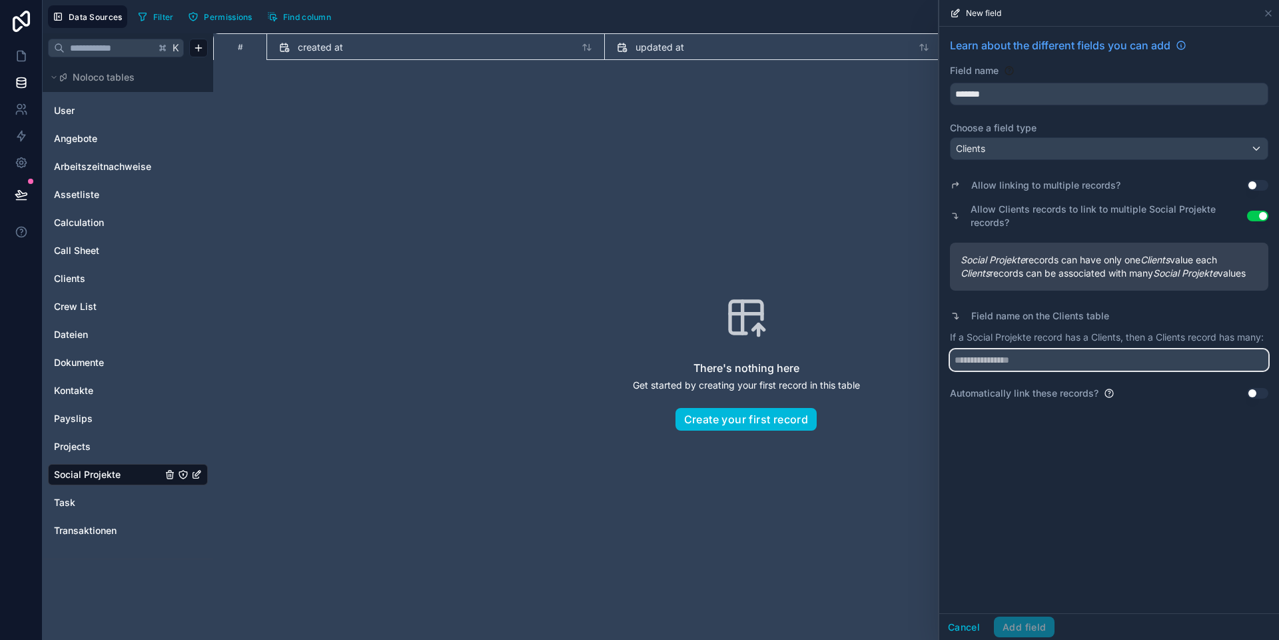
click at [893, 362] on input "text" at bounding box center [1109, 359] width 318 height 21
type input "**********"
click at [893, 498] on div "**********" at bounding box center [1109, 320] width 340 height 586
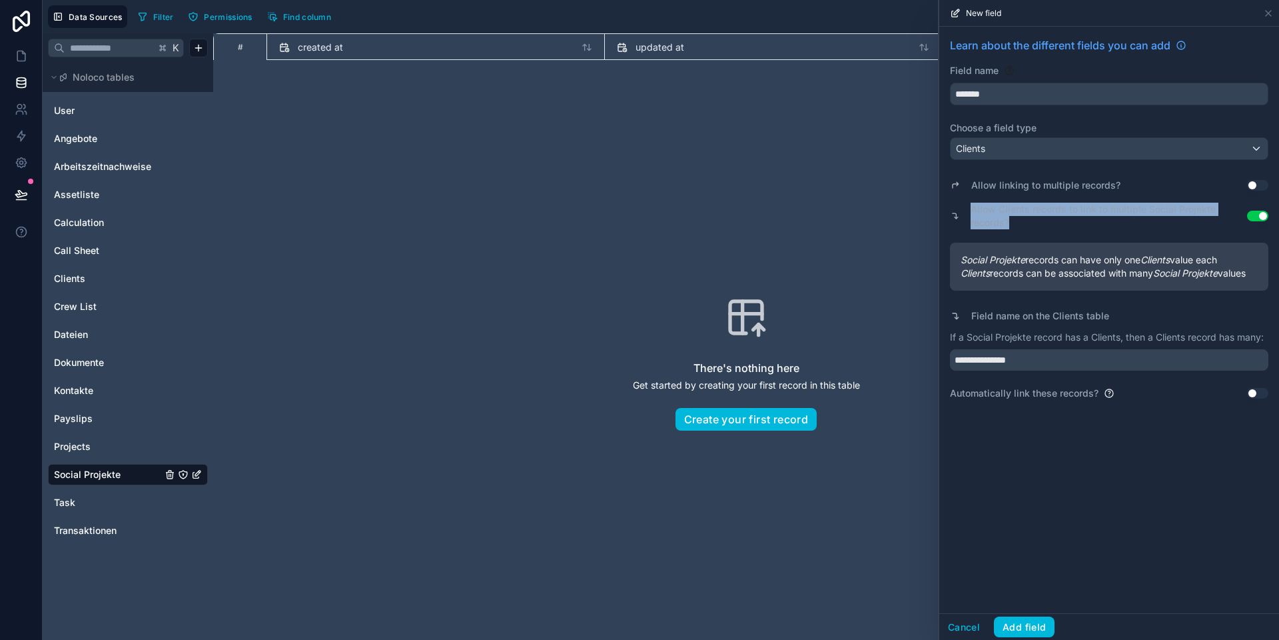
drag, startPoint x: 1044, startPoint y: 220, endPoint x: 971, endPoint y: 207, distance: 74.5
click at [893, 207] on label "Allow Clients records to link to multiple Social Projekte records?" at bounding box center [1109, 216] width 276 height 27
drag, startPoint x: 1003, startPoint y: 211, endPoint x: 1032, endPoint y: 224, distance: 31.9
click at [893, 224] on div "Allow Clients records to link to multiple Social Projekte records? Use setting" at bounding box center [1109, 216] width 318 height 32
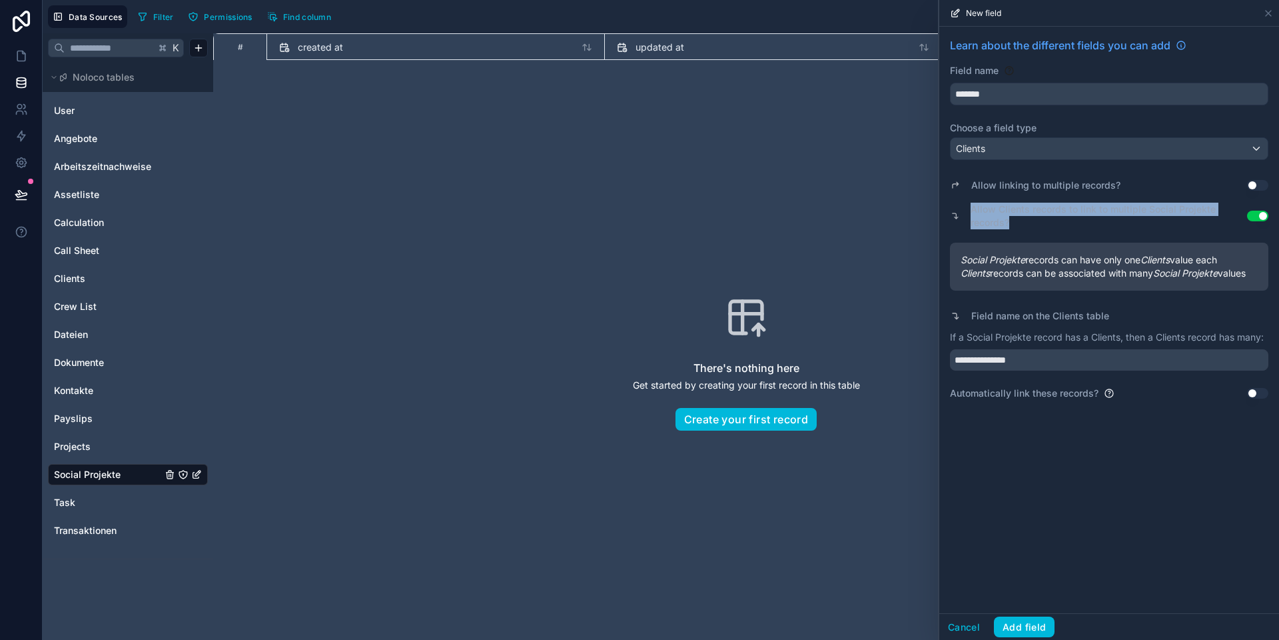
click at [893, 224] on label "Allow Clients records to link to multiple Social Projekte records?" at bounding box center [1109, 216] width 276 height 27
click at [893, 95] on input "*******" at bounding box center [1109, 93] width 317 height 21
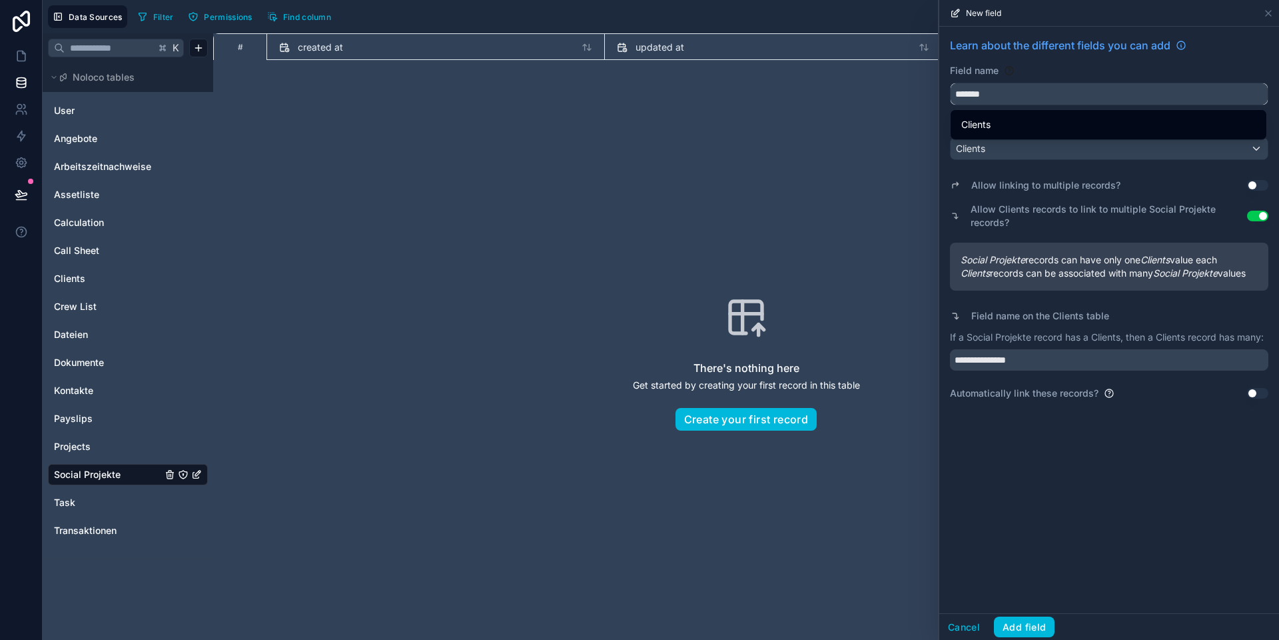
click at [893, 95] on input "*******" at bounding box center [1109, 93] width 317 height 21
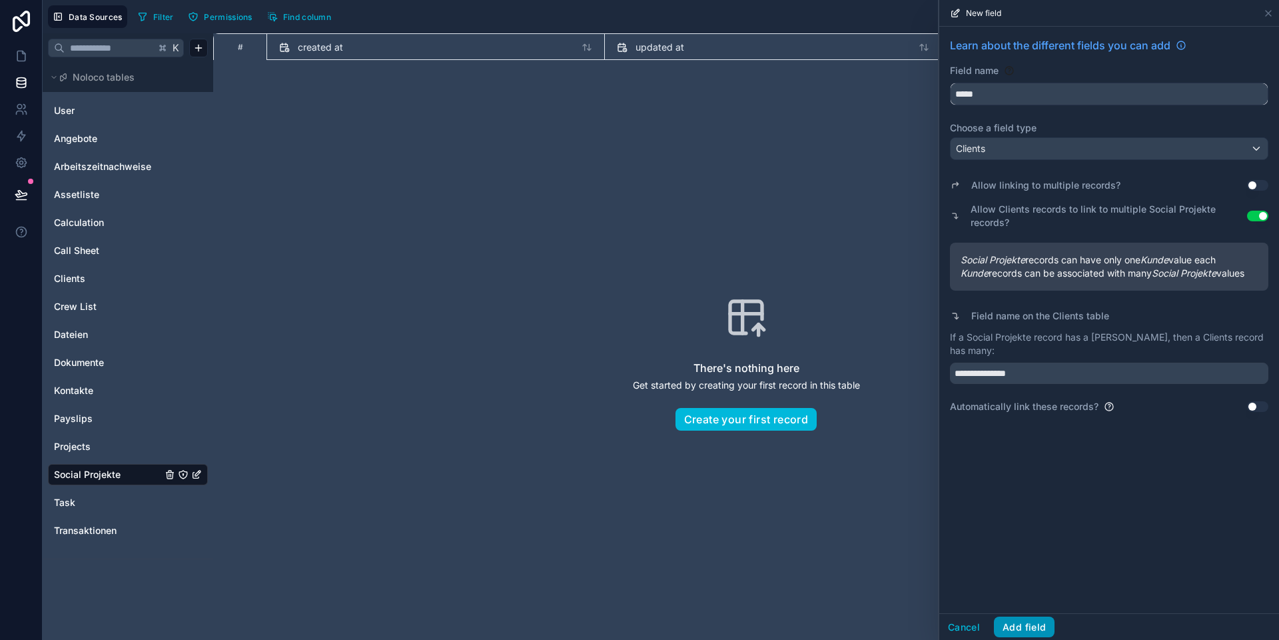
type input "*****"
click at [893, 599] on button "Add field" at bounding box center [1024, 626] width 61 height 21
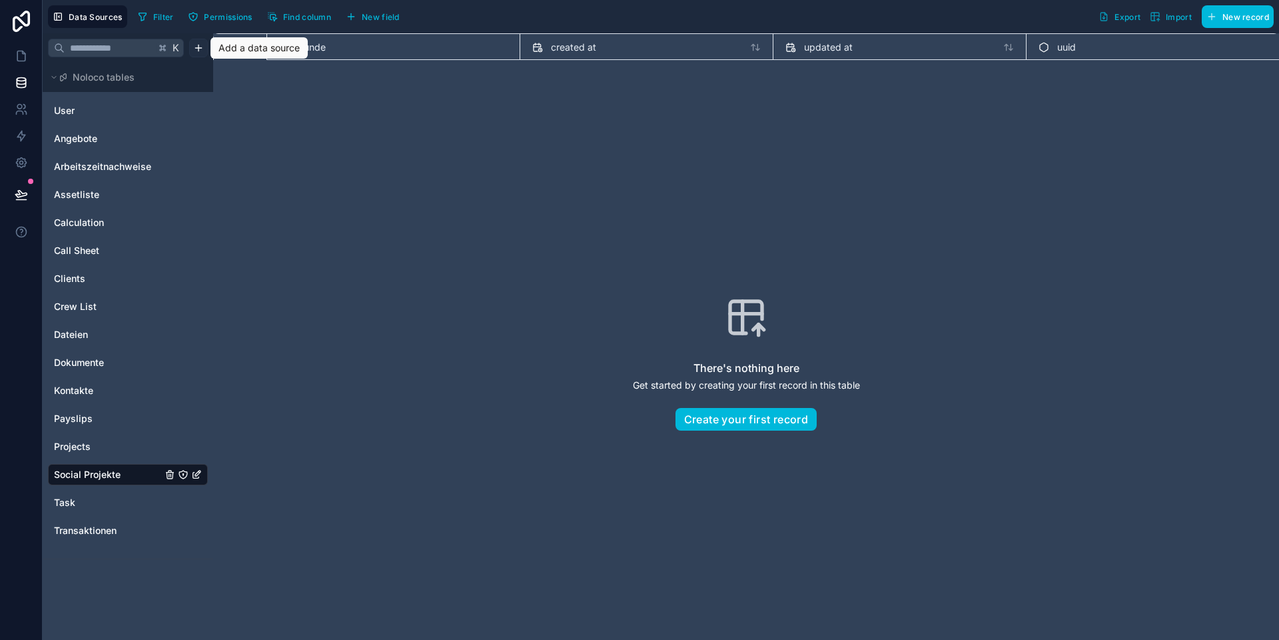
click at [200, 51] on html "Data Sources Filter Permissions Find column New field Export Import New record …" at bounding box center [639, 320] width 1279 height 640
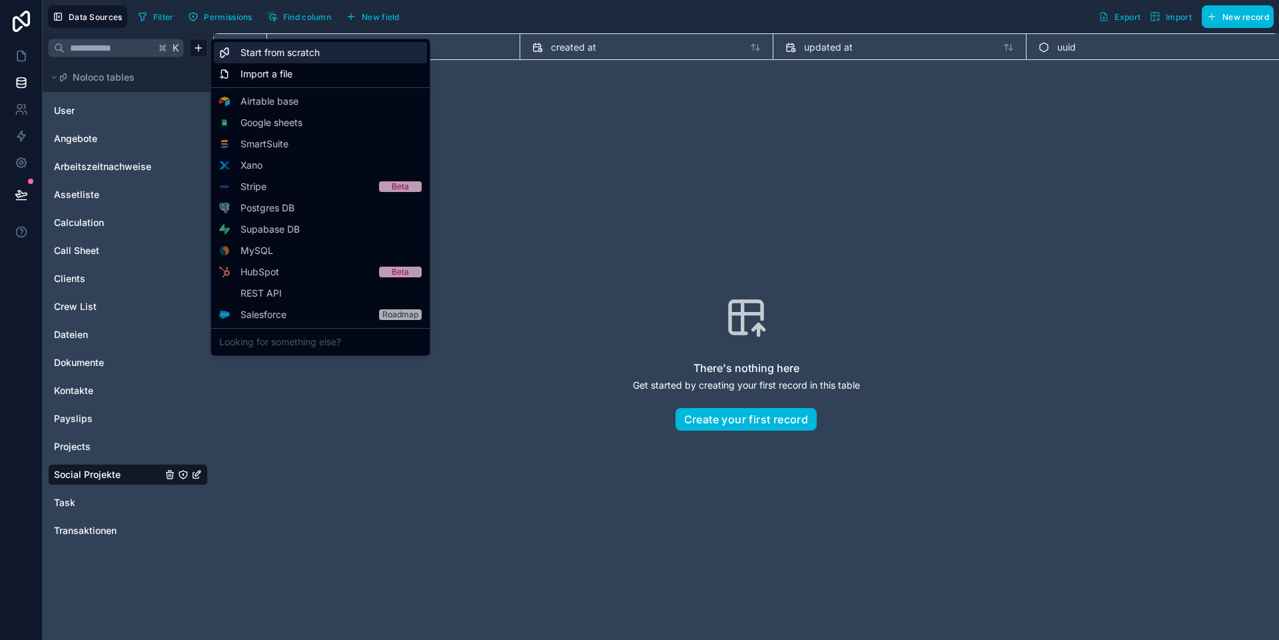
click at [288, 52] on span "Start from scratch" at bounding box center [280, 52] width 79 height 13
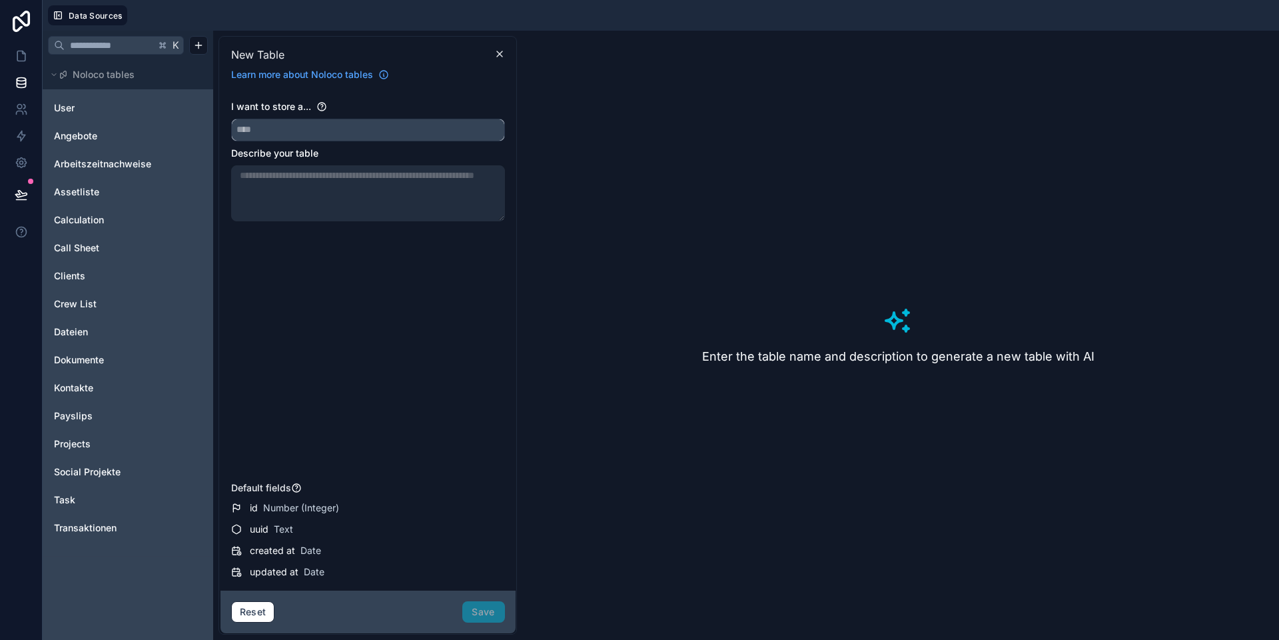
click at [382, 131] on input "text" at bounding box center [368, 129] width 272 height 21
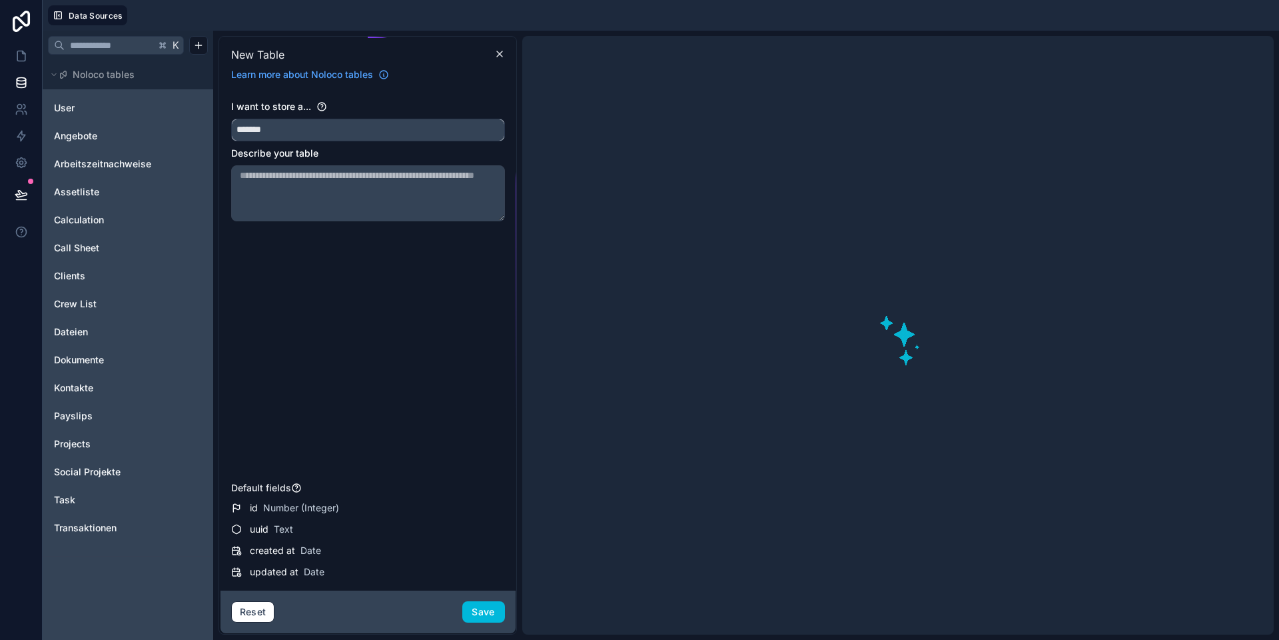
click at [231, 119] on button "******" at bounding box center [368, 130] width 274 height 23
type input "**********"
click at [488, 599] on button "Save" at bounding box center [483, 611] width 43 height 21
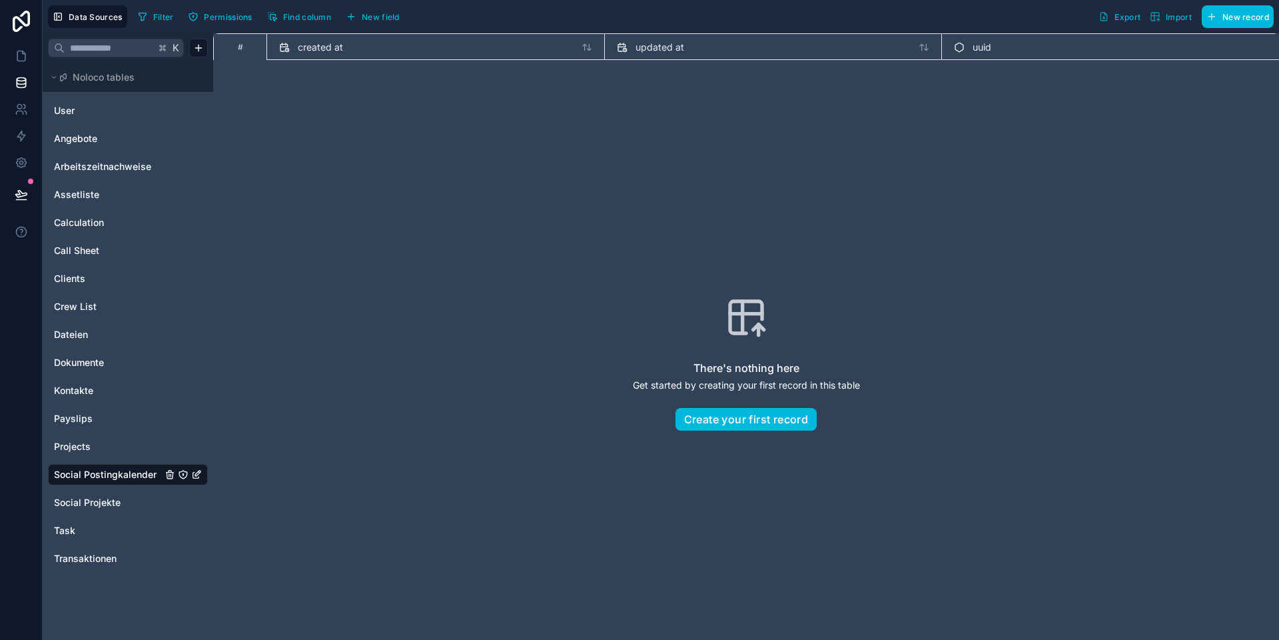
click at [372, 19] on span "New field" at bounding box center [381, 17] width 38 height 10
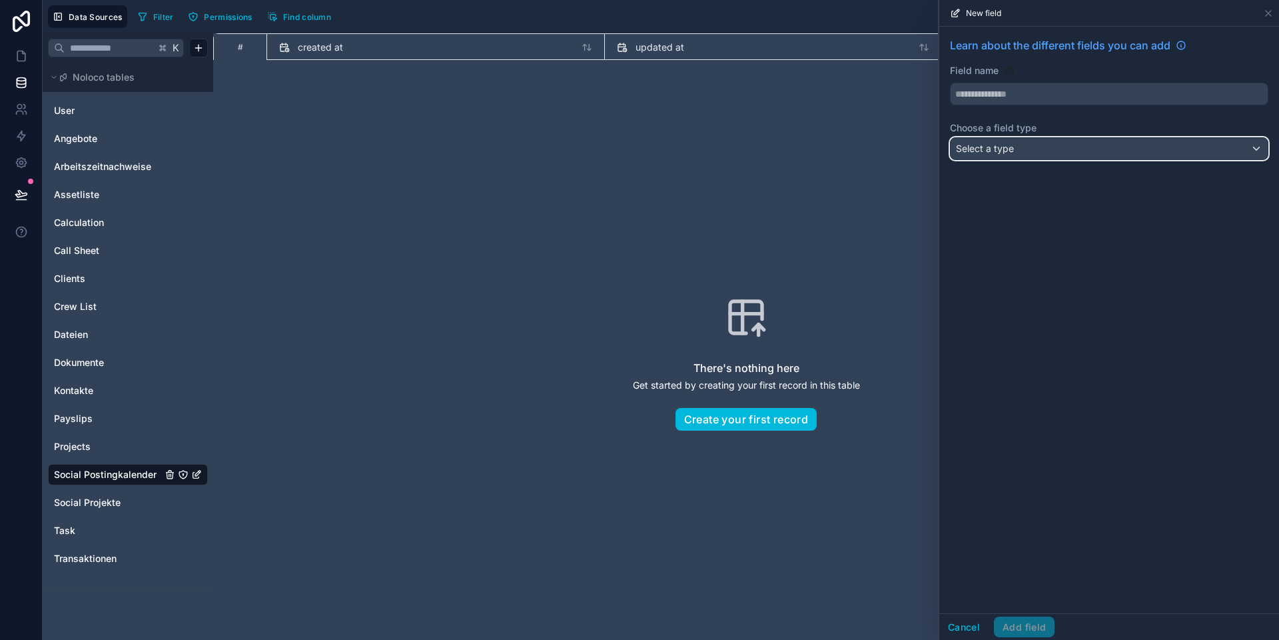
click at [893, 145] on div "Select a type" at bounding box center [1109, 148] width 317 height 21
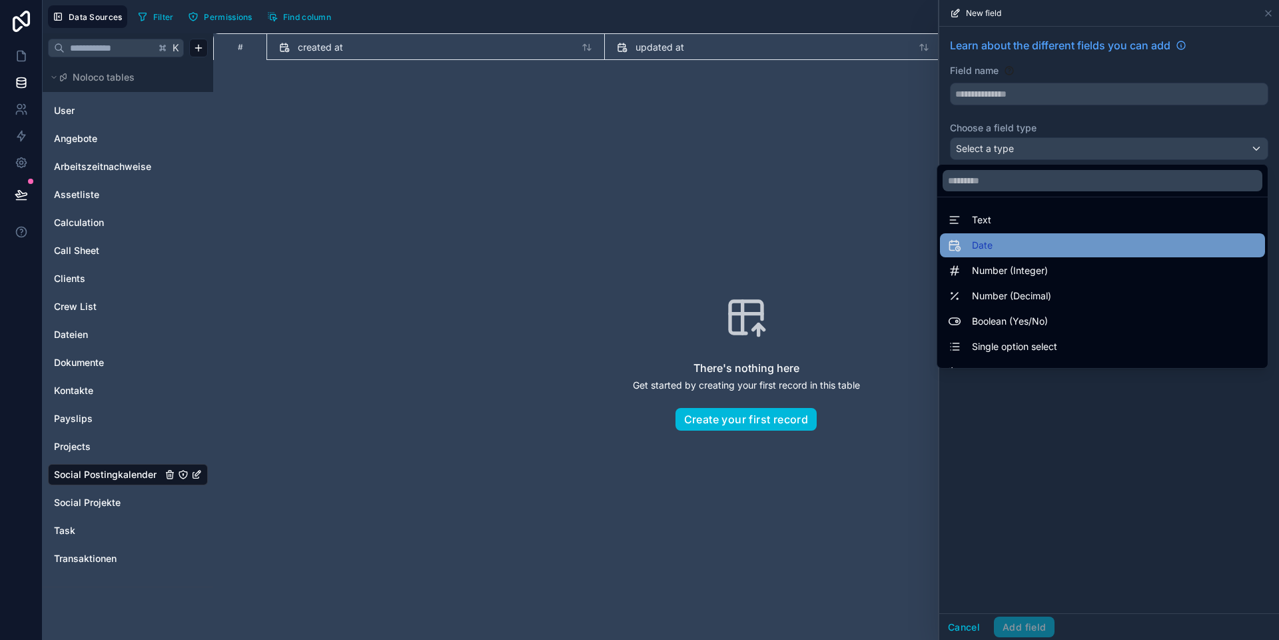
click at [893, 249] on div "Date" at bounding box center [1102, 245] width 309 height 16
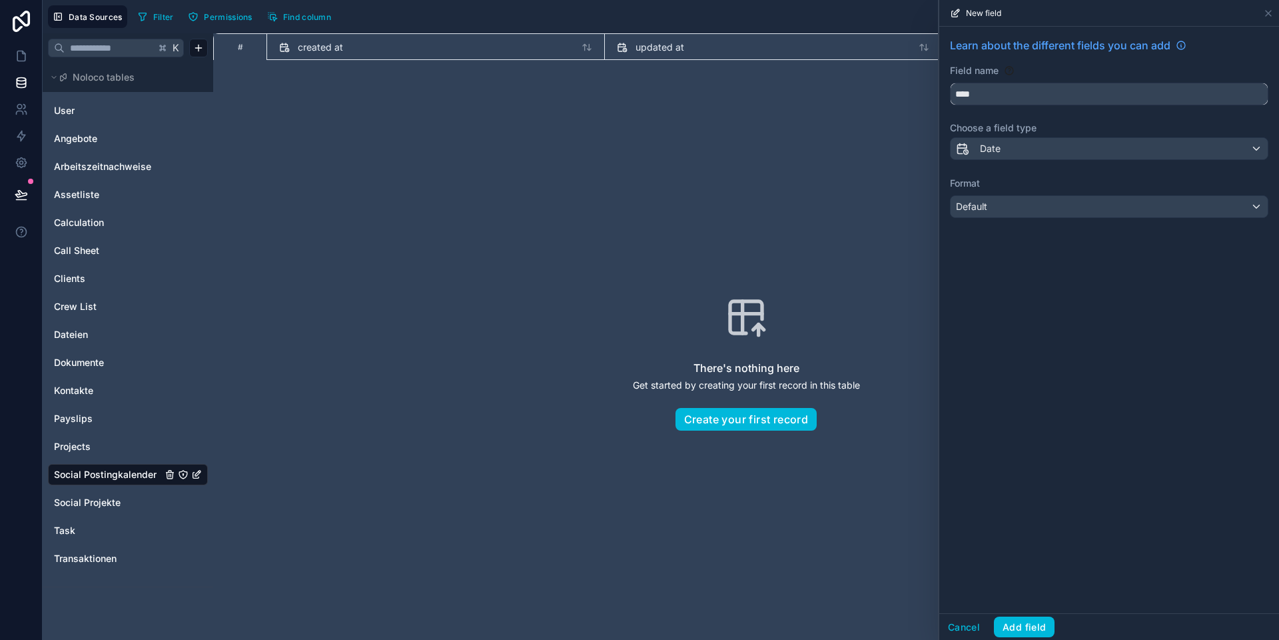
click at [893, 95] on input "****" at bounding box center [1109, 93] width 317 height 21
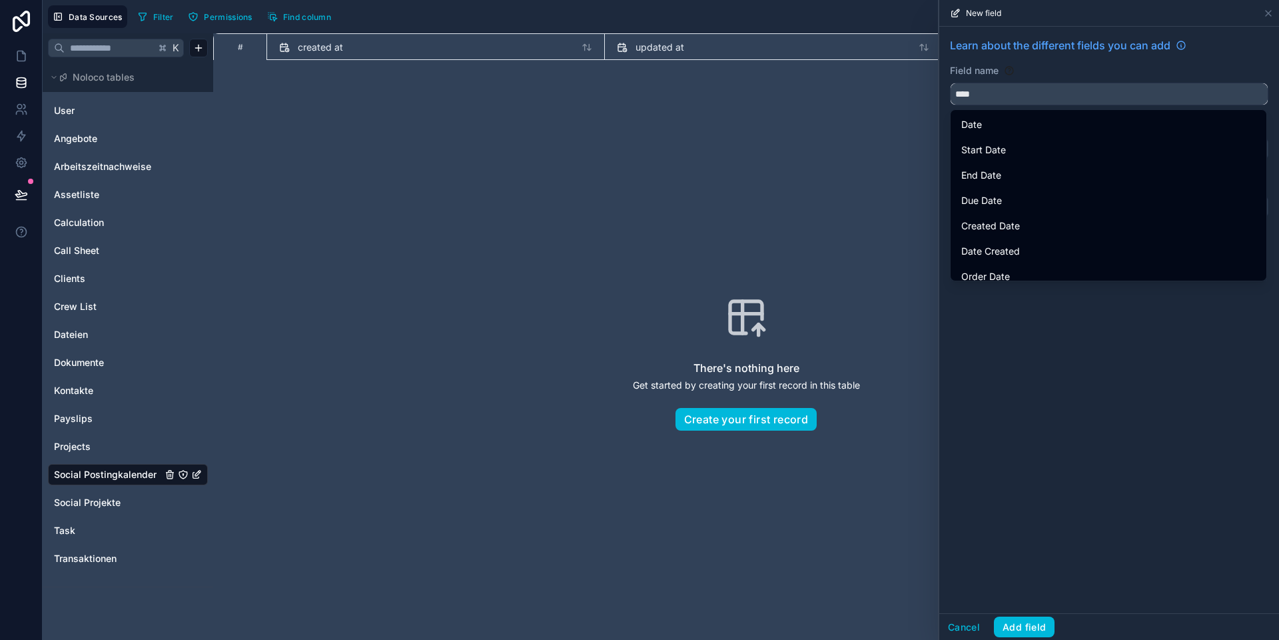
click at [893, 95] on input "****" at bounding box center [1109, 93] width 317 height 21
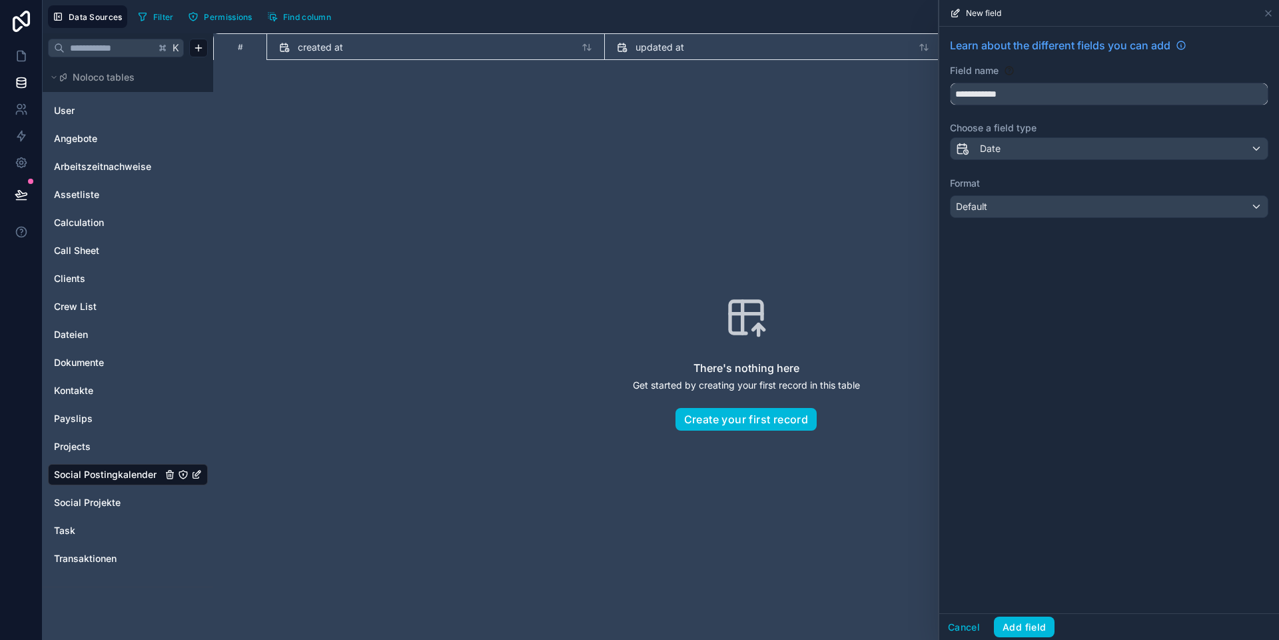
type input "**********"
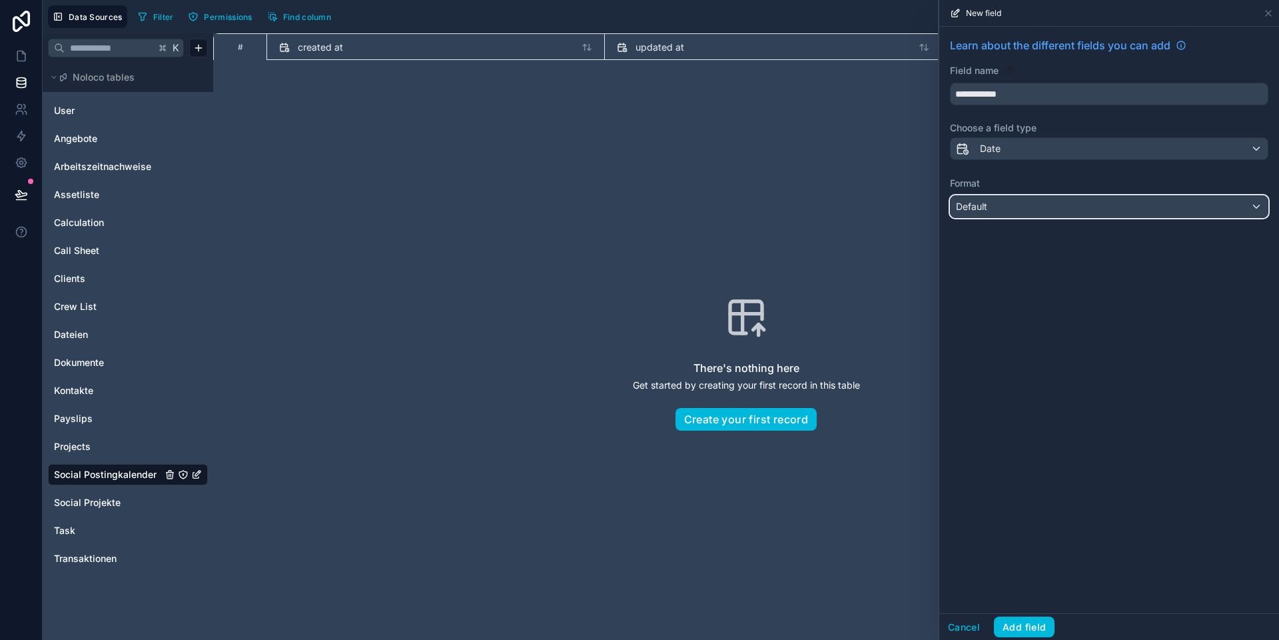
click at [893, 202] on span "Default" at bounding box center [971, 206] width 31 height 11
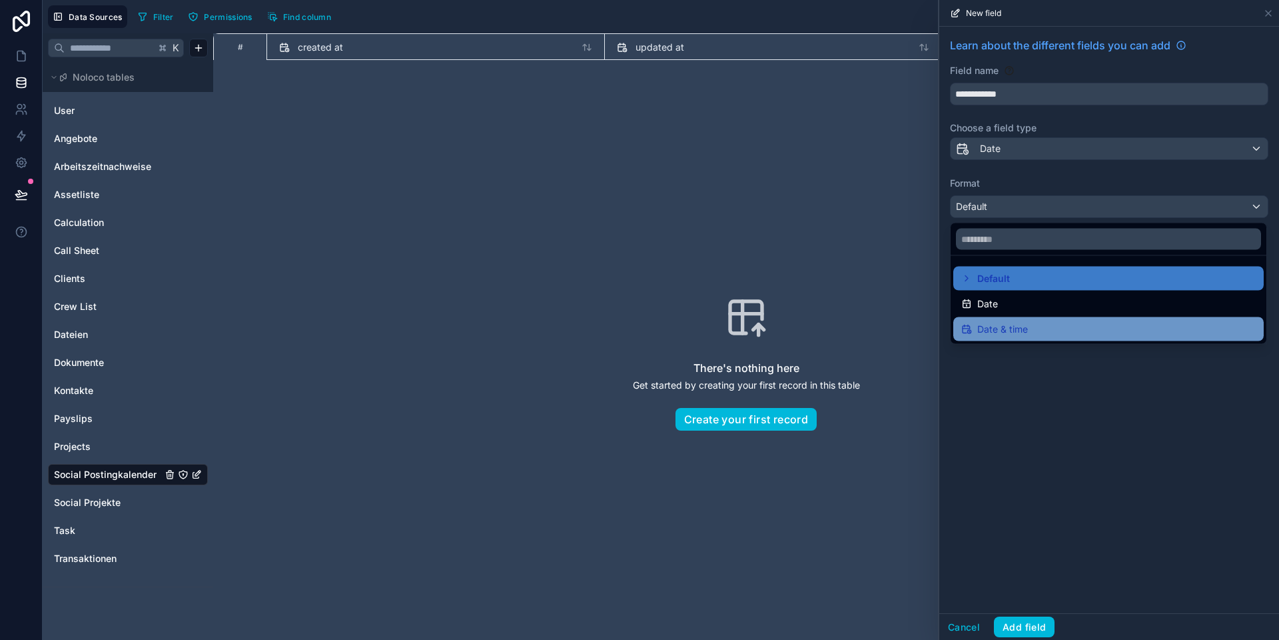
click at [893, 330] on span "Date & time" at bounding box center [1002, 329] width 51 height 16
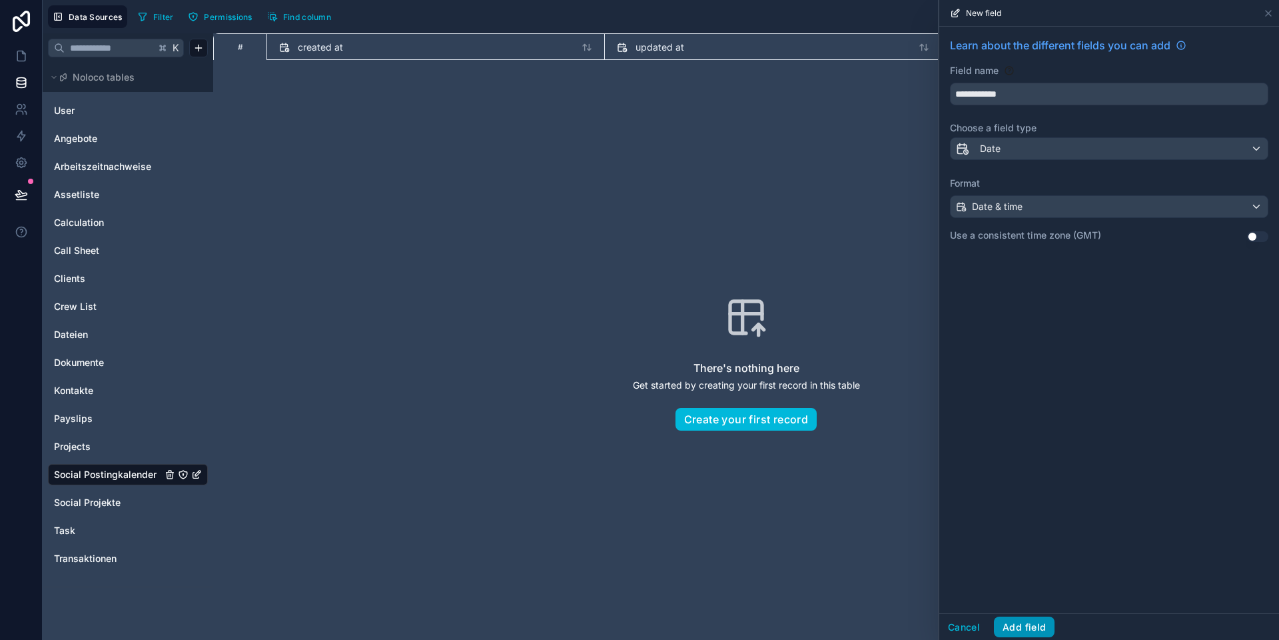
click at [893, 599] on button "Add field" at bounding box center [1024, 626] width 61 height 21
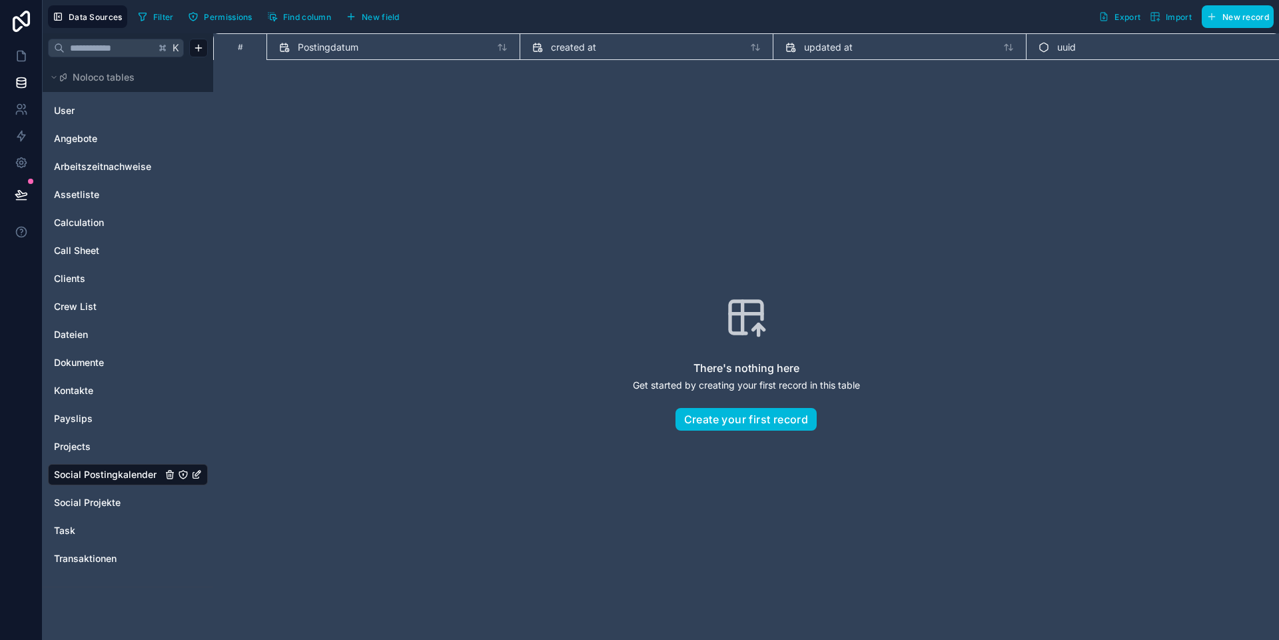
click at [322, 47] on span "Postingdatum" at bounding box center [328, 47] width 61 height 13
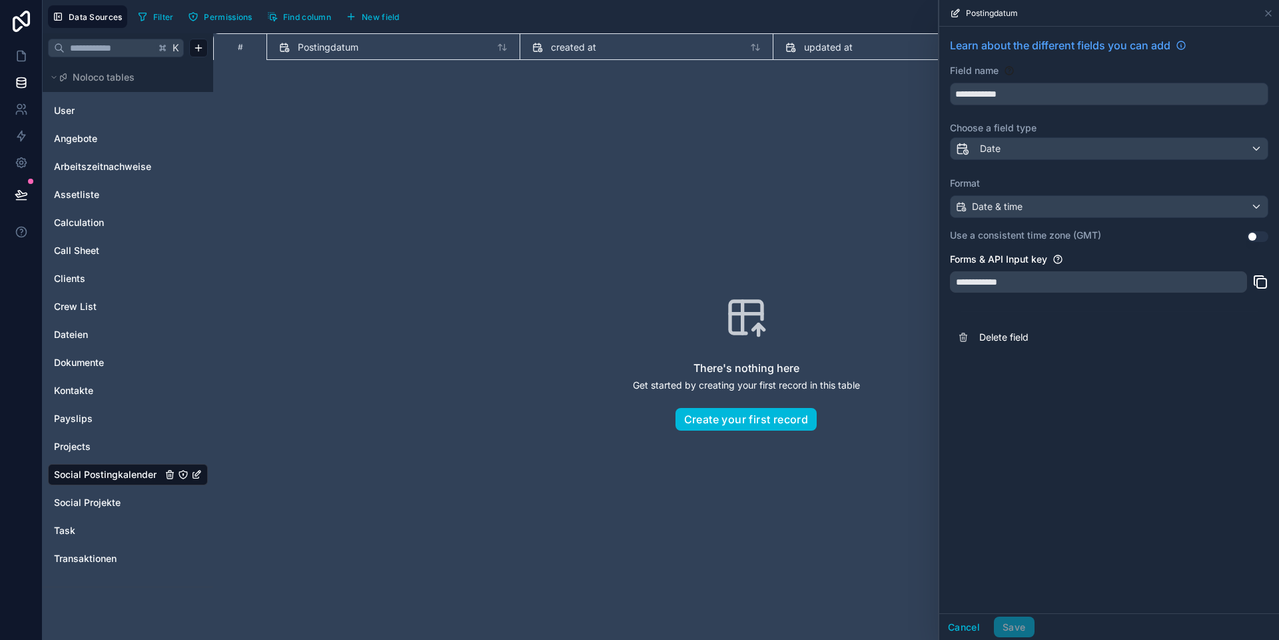
click at [823, 262] on div "There's nothing here Get started by creating your first record in this table Cr…" at bounding box center [746, 363] width 981 height 521
click at [893, 15] on icon at bounding box center [1268, 13] width 11 height 11
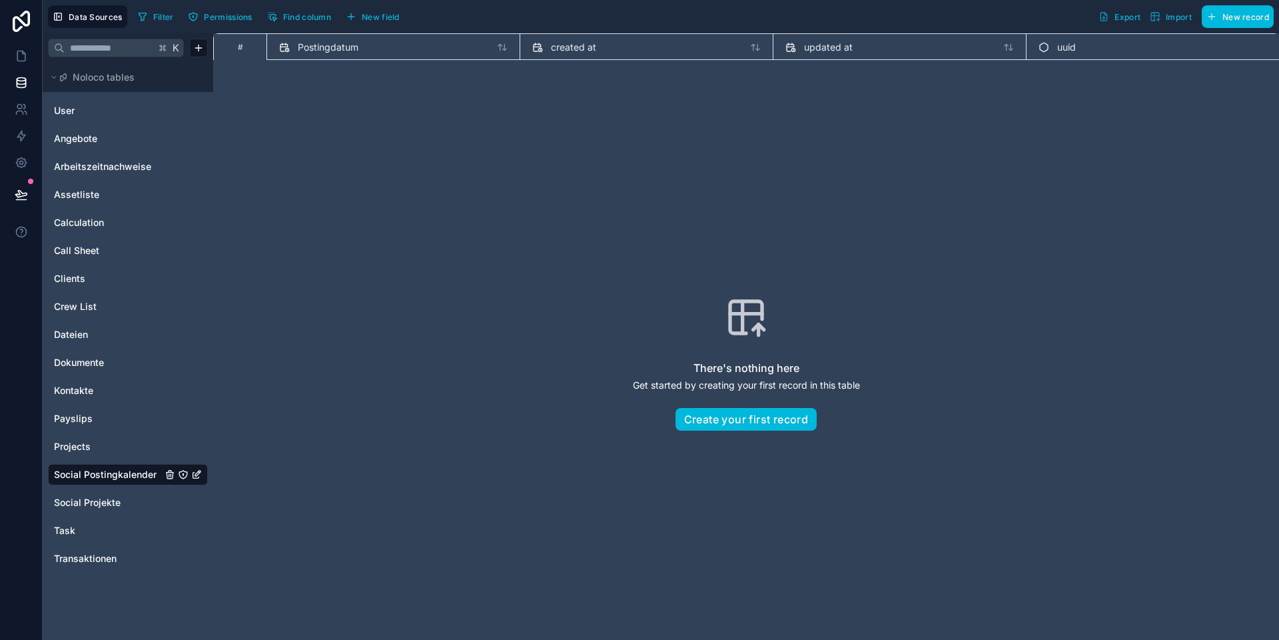
click at [374, 17] on span "New field" at bounding box center [381, 17] width 38 height 10
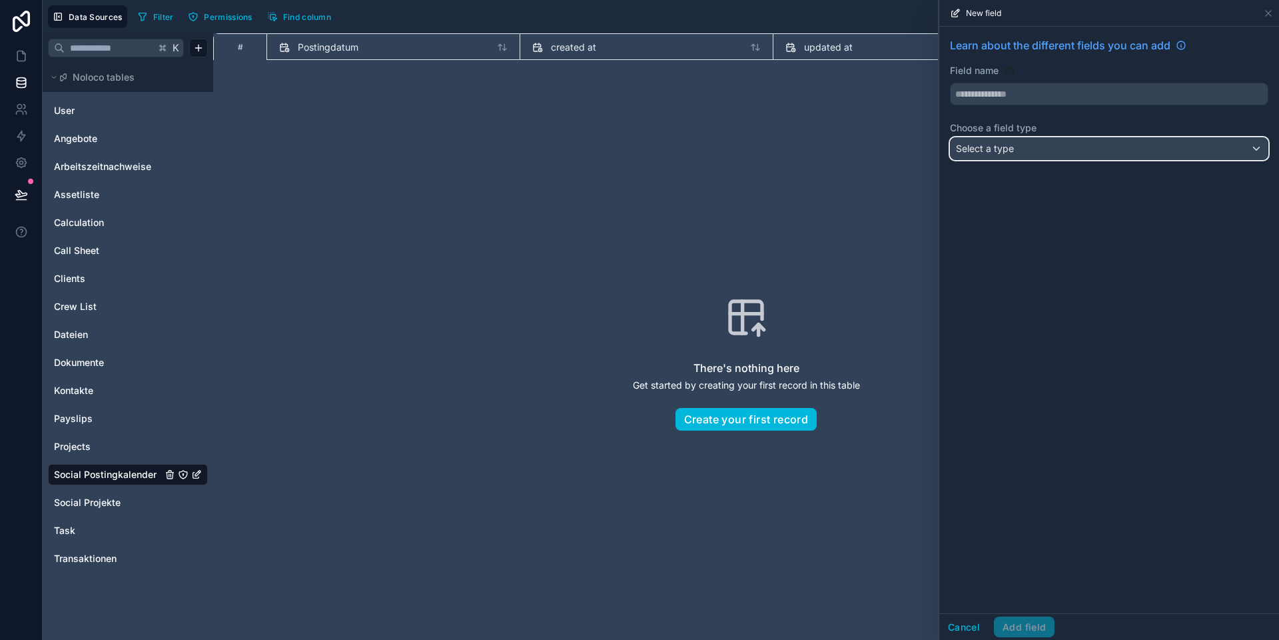
click at [893, 147] on div "Select a type" at bounding box center [1109, 148] width 317 height 21
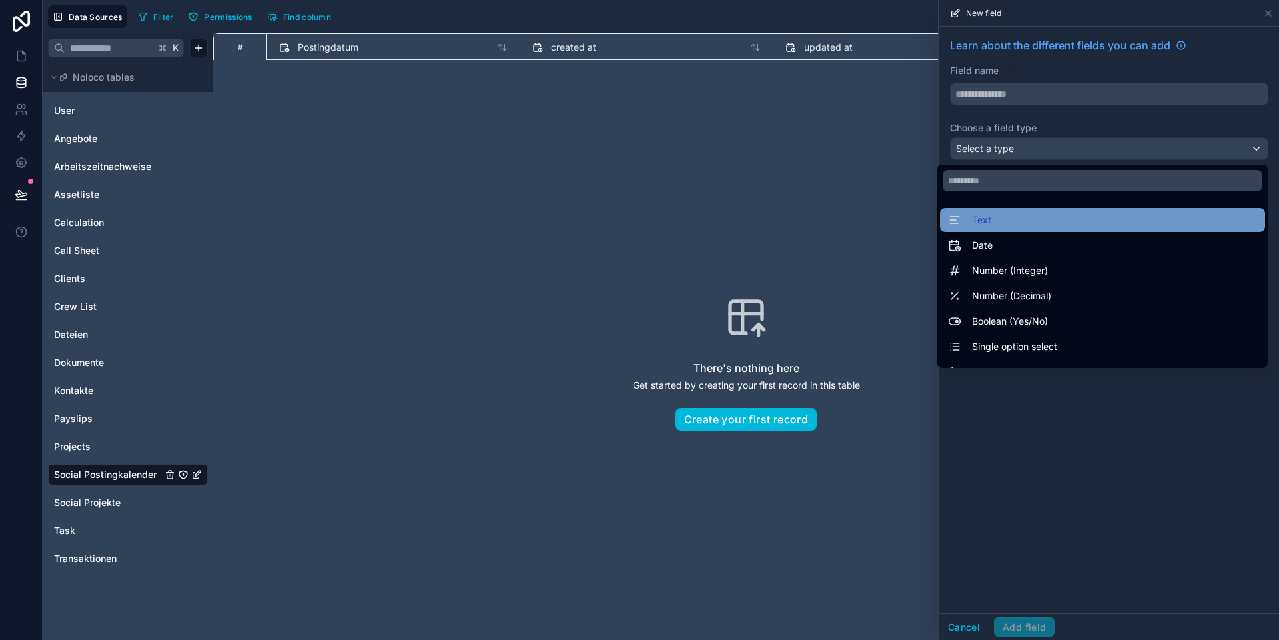
click at [893, 219] on div "Text" at bounding box center [1102, 220] width 309 height 16
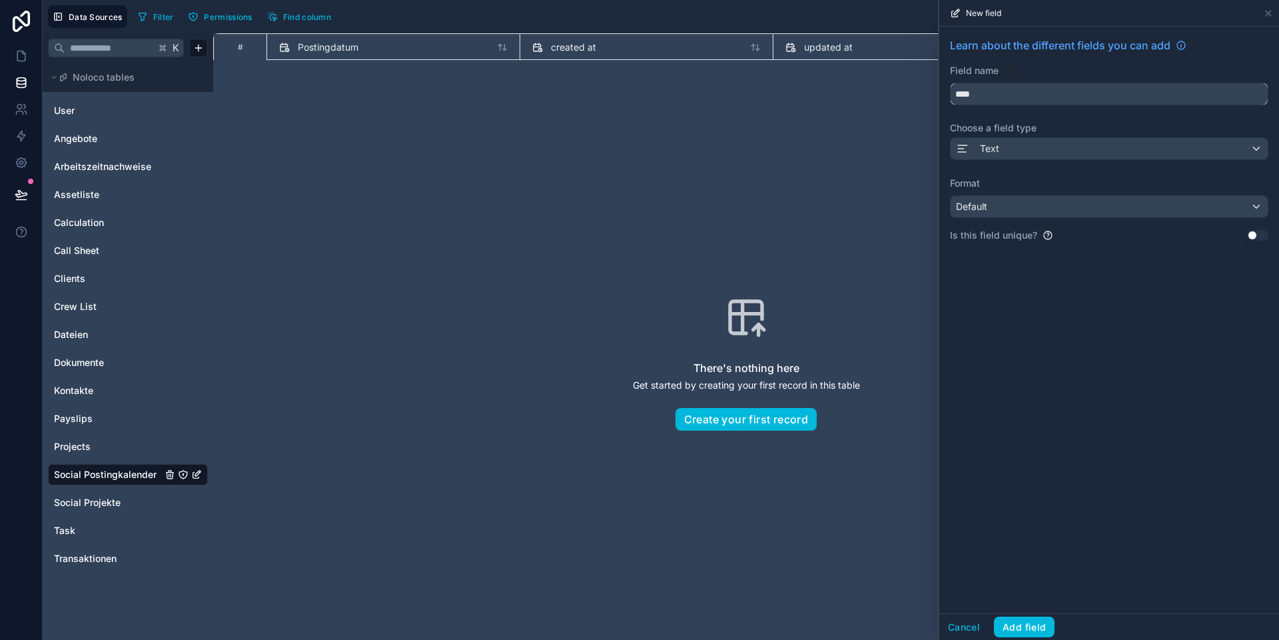
click at [893, 92] on input "****" at bounding box center [1109, 93] width 317 height 21
type input "*********"
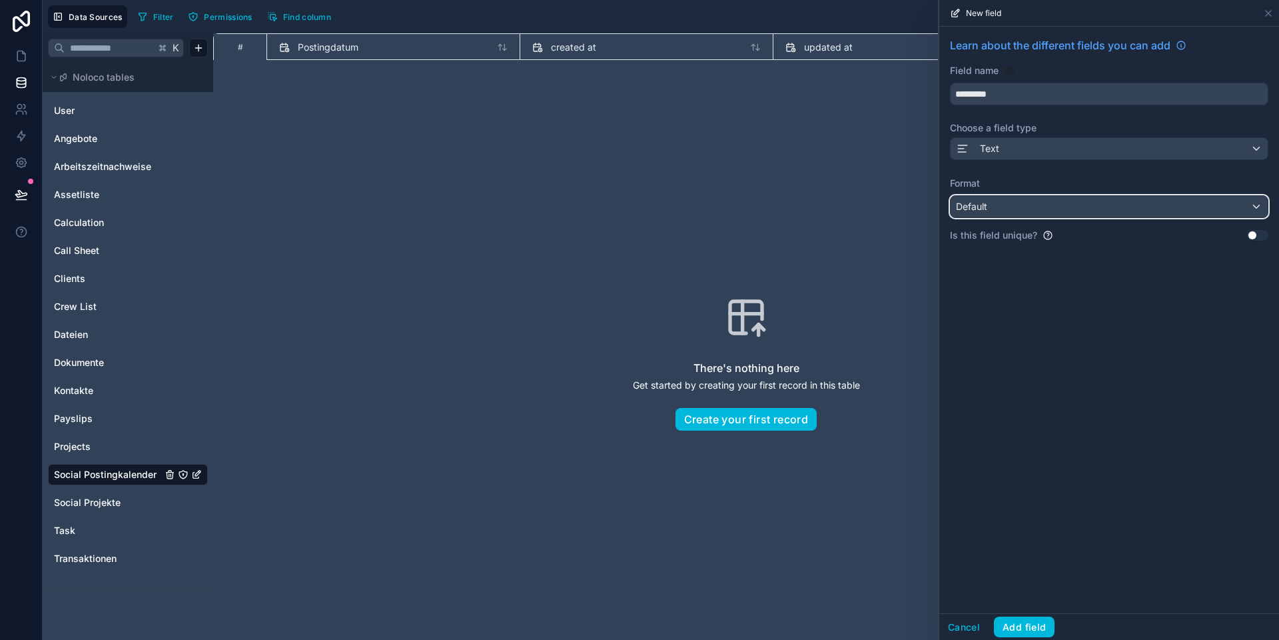
click at [893, 215] on div "Default" at bounding box center [1109, 206] width 317 height 21
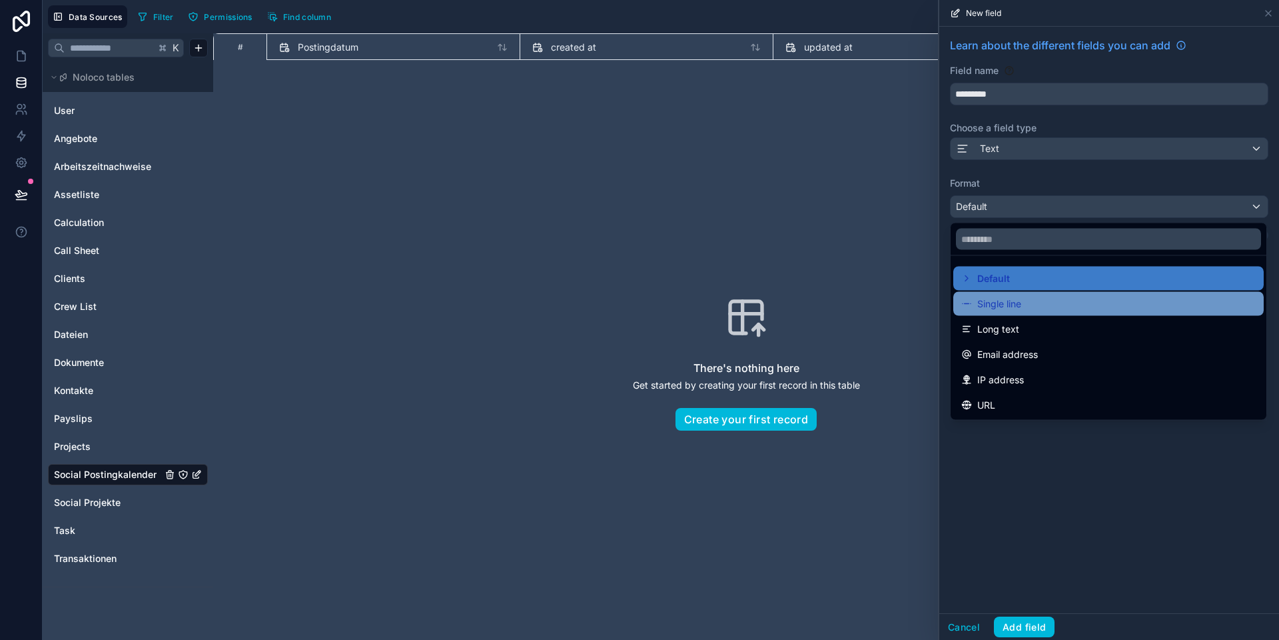
click at [893, 301] on span "Single line" at bounding box center [999, 304] width 44 height 16
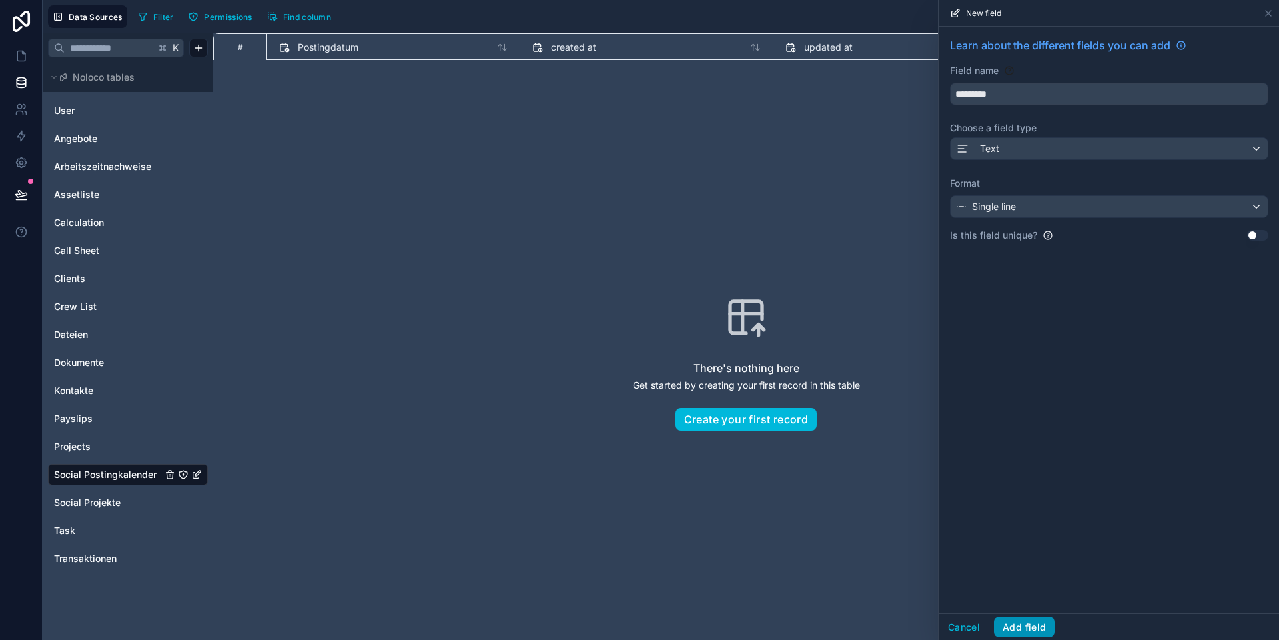
click at [893, 599] on button "Add field" at bounding box center [1024, 626] width 61 height 21
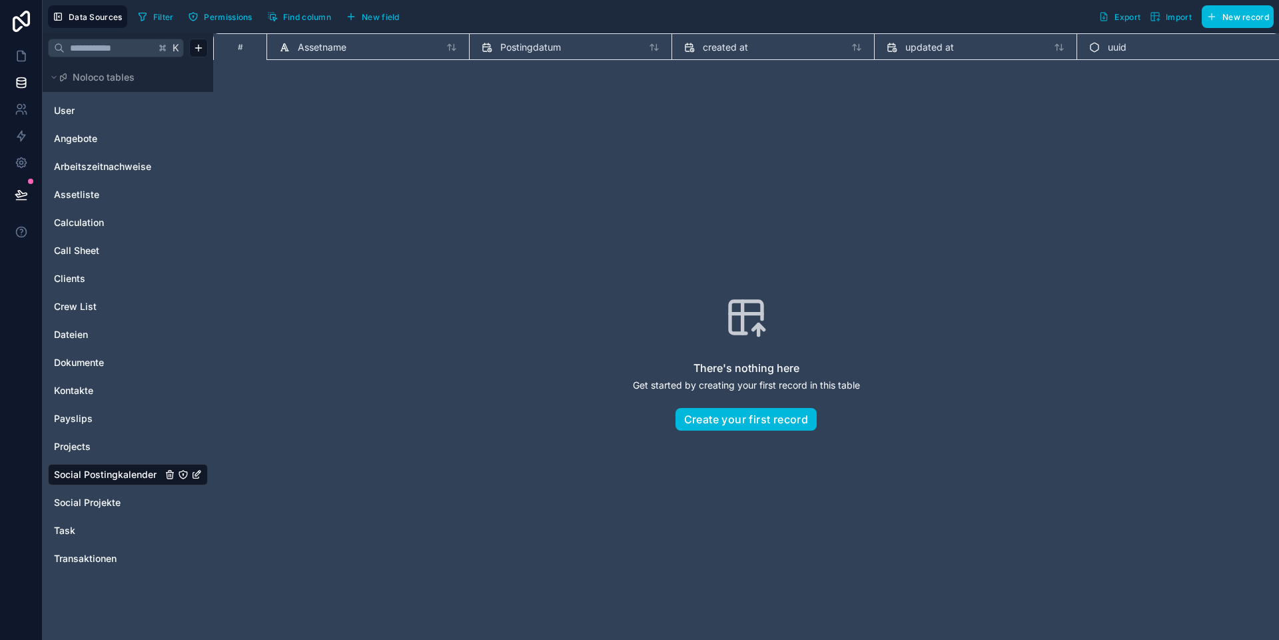
click at [375, 14] on span "New field" at bounding box center [381, 17] width 38 height 10
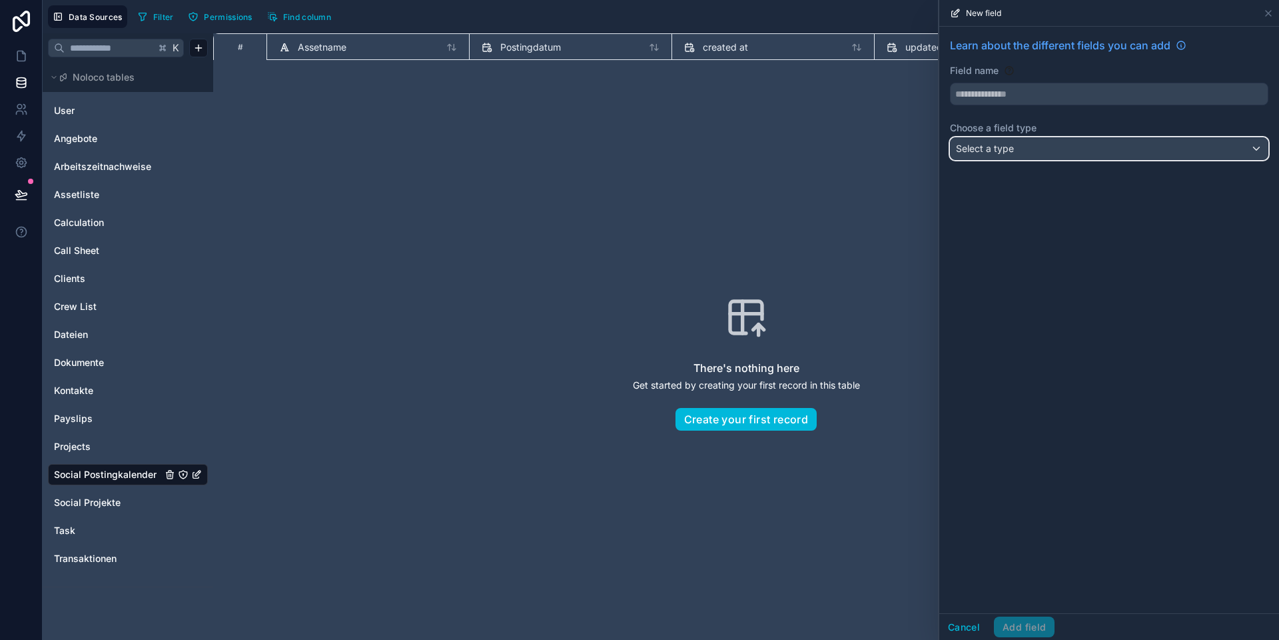
click at [893, 148] on div "Select a type" at bounding box center [1109, 148] width 317 height 21
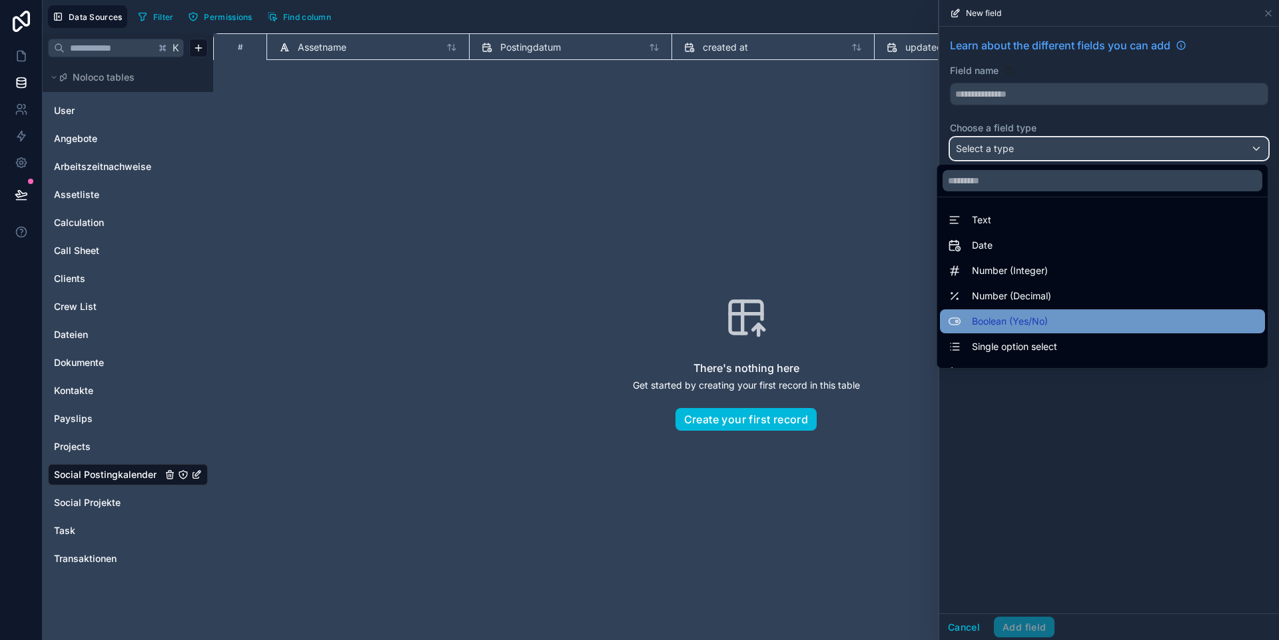
scroll to position [5, 0]
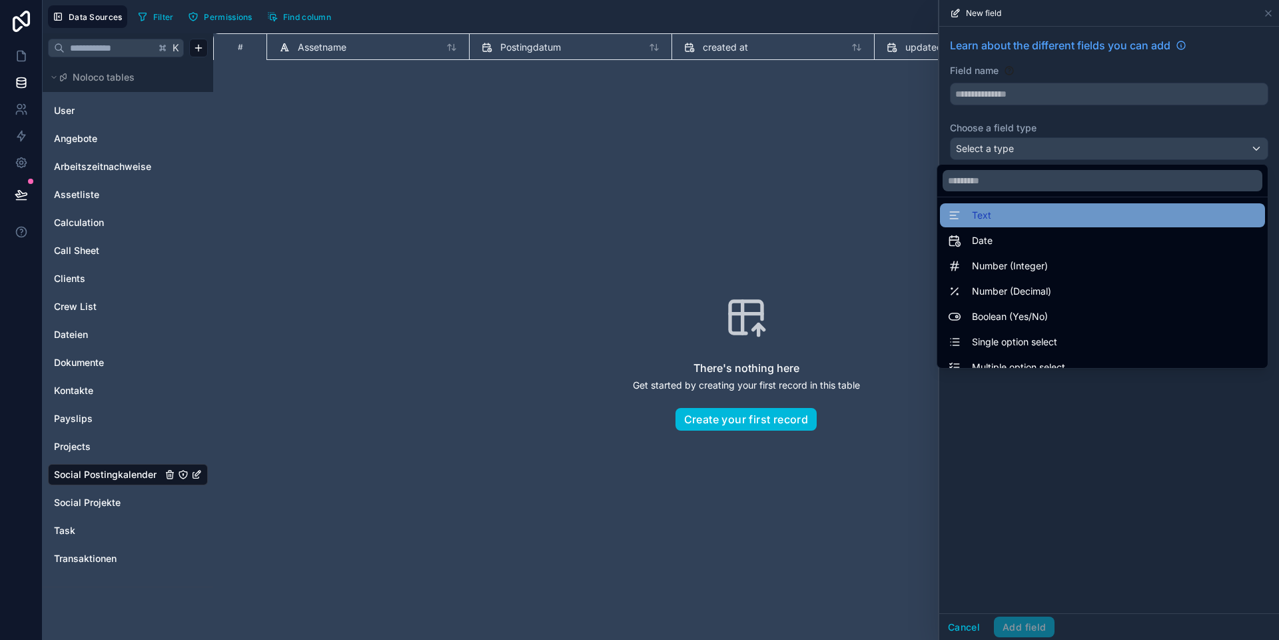
click at [893, 215] on div "Text" at bounding box center [1102, 215] width 309 height 16
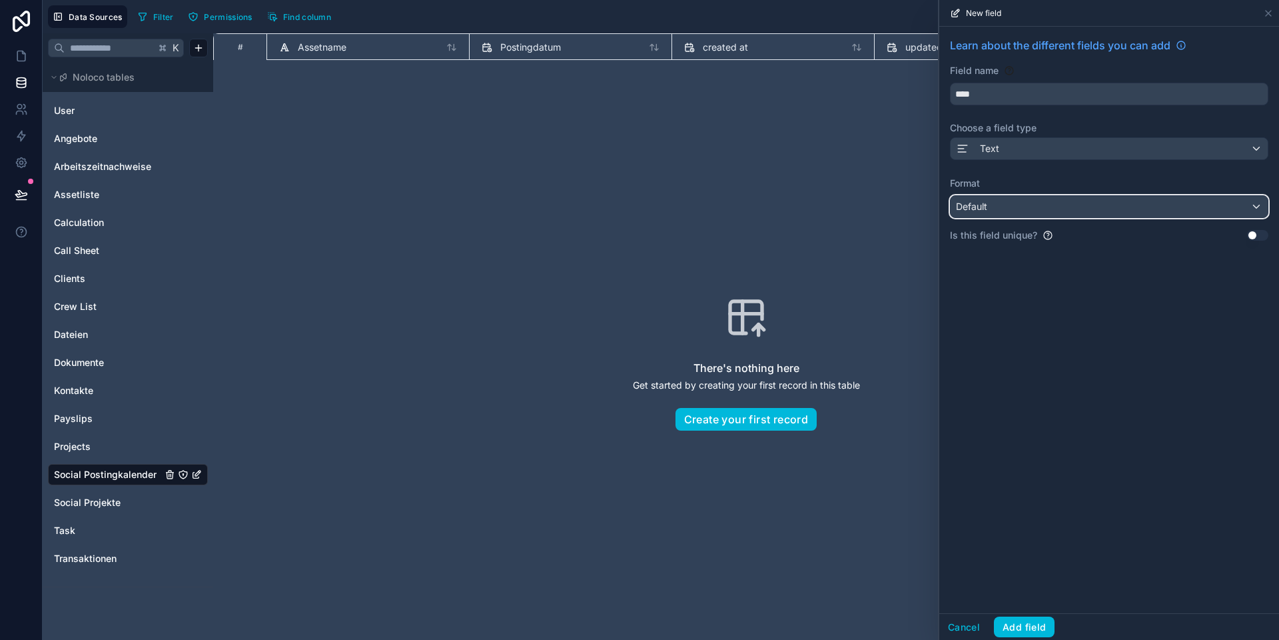
click at [893, 211] on div "Default" at bounding box center [1109, 206] width 317 height 21
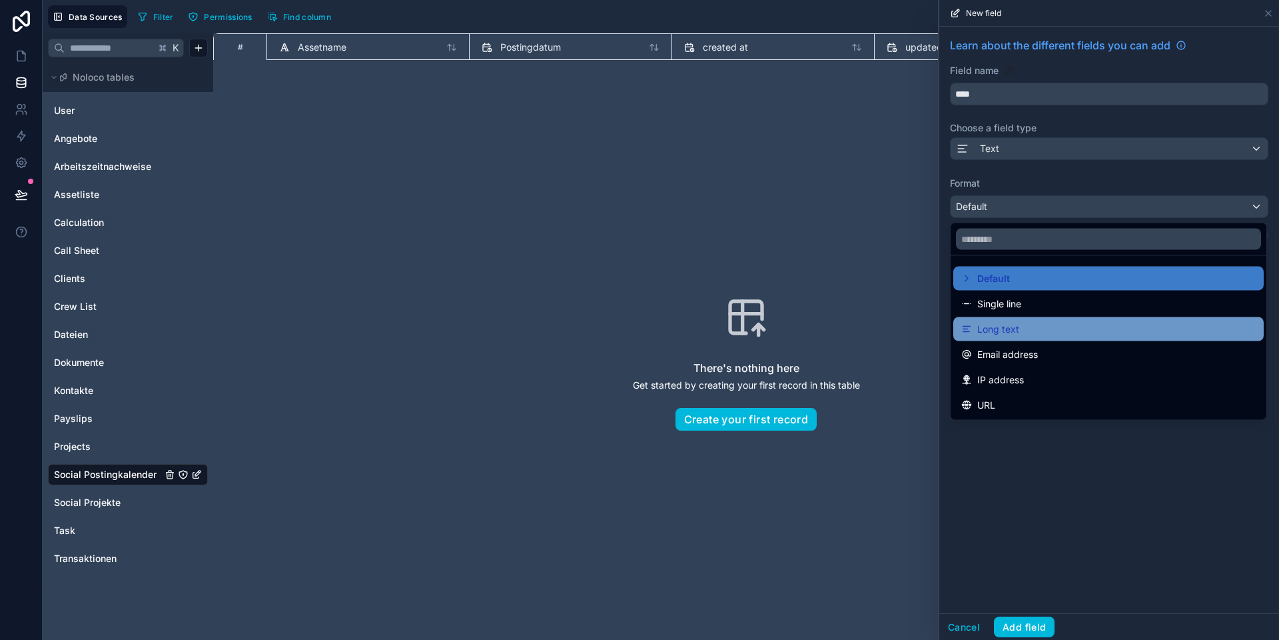
click at [893, 327] on span "Long text" at bounding box center [998, 329] width 42 height 16
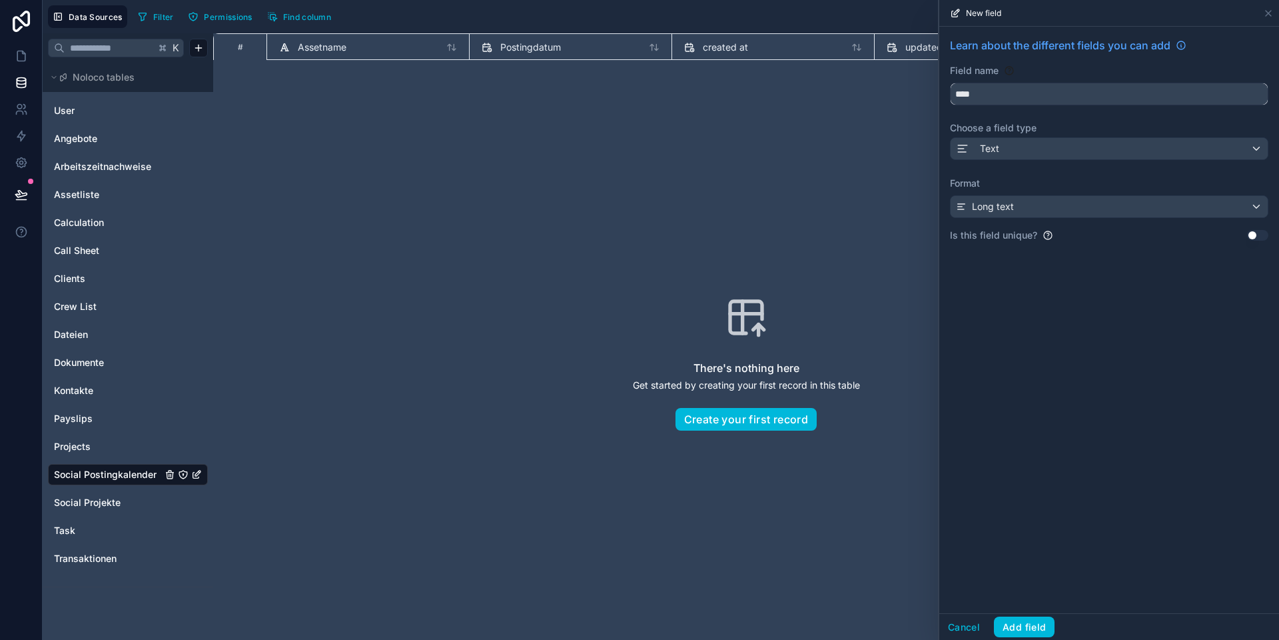
click at [893, 97] on input "****" at bounding box center [1109, 93] width 317 height 21
type input "**********"
click at [893, 599] on button "Add field" at bounding box center [1024, 626] width 61 height 21
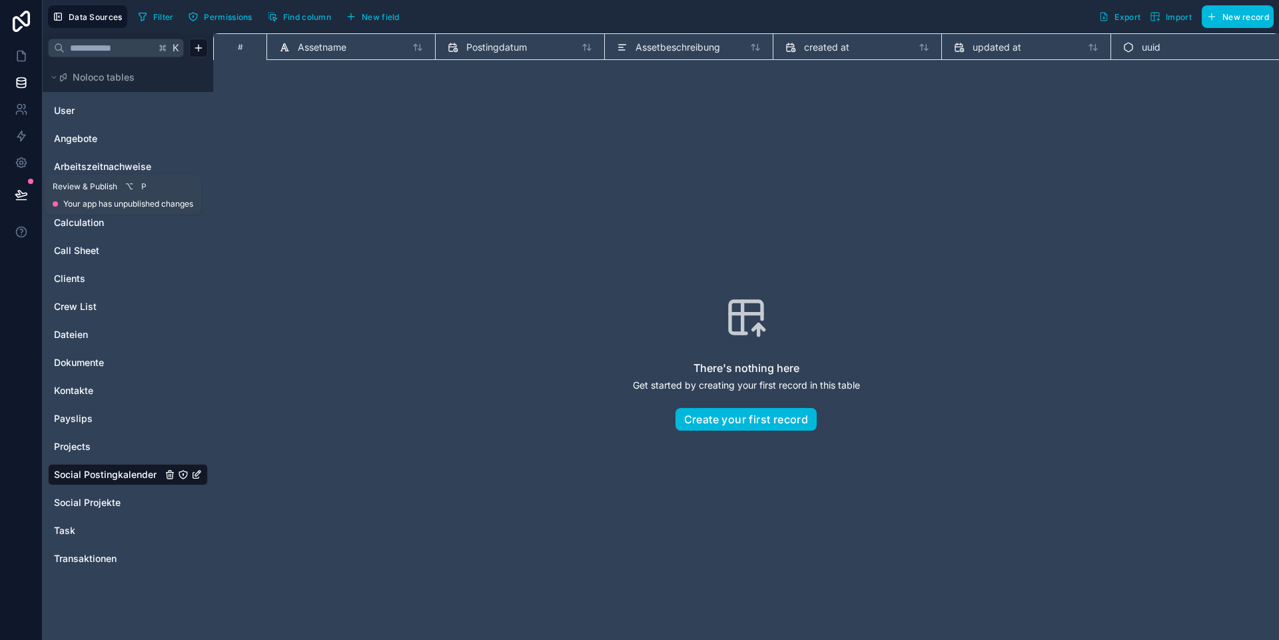
click at [21, 193] on icon at bounding box center [20, 194] width 11 height 7
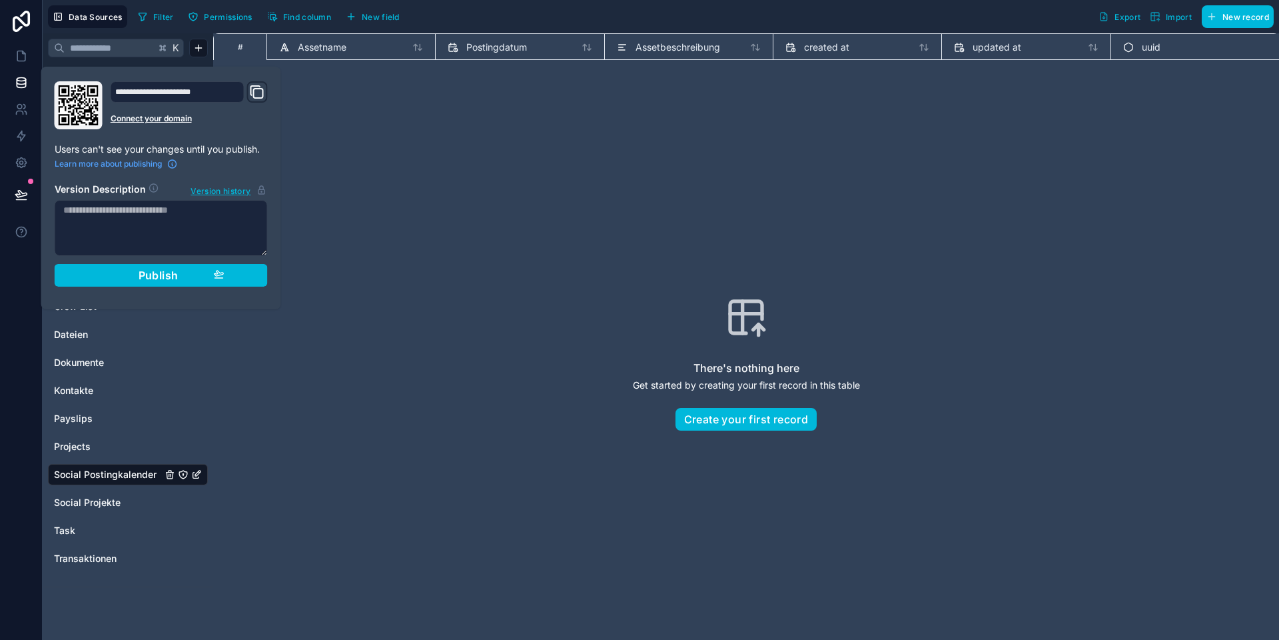
drag, startPoint x: 112, startPoint y: 277, endPoint x: 63, endPoint y: 153, distance: 133.1
click at [112, 277] on div "Publish" at bounding box center [161, 274] width 127 height 13
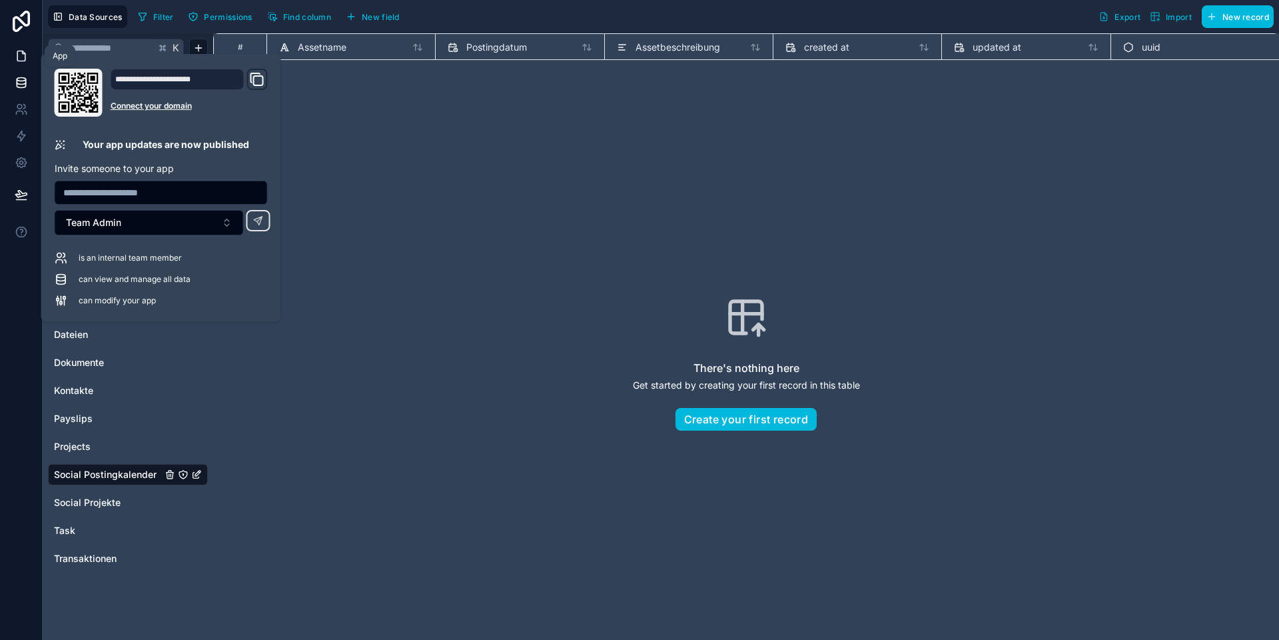
click at [24, 56] on icon at bounding box center [21, 56] width 8 height 10
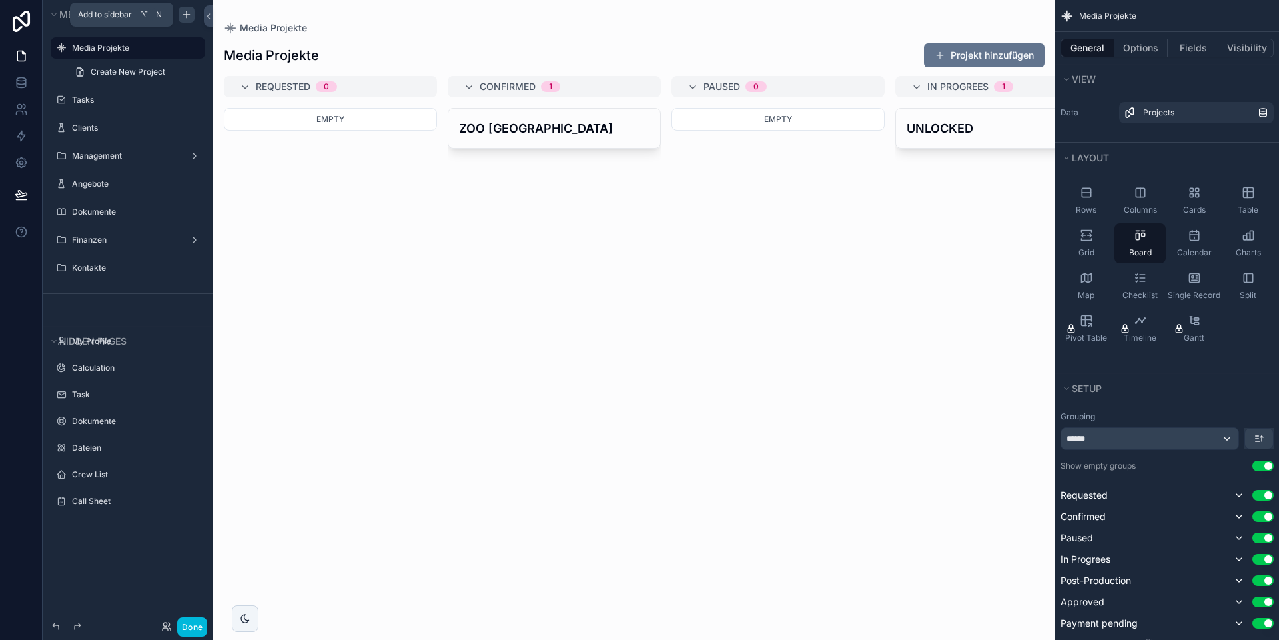
click at [189, 17] on icon "scrollable content" at bounding box center [186, 14] width 11 height 11
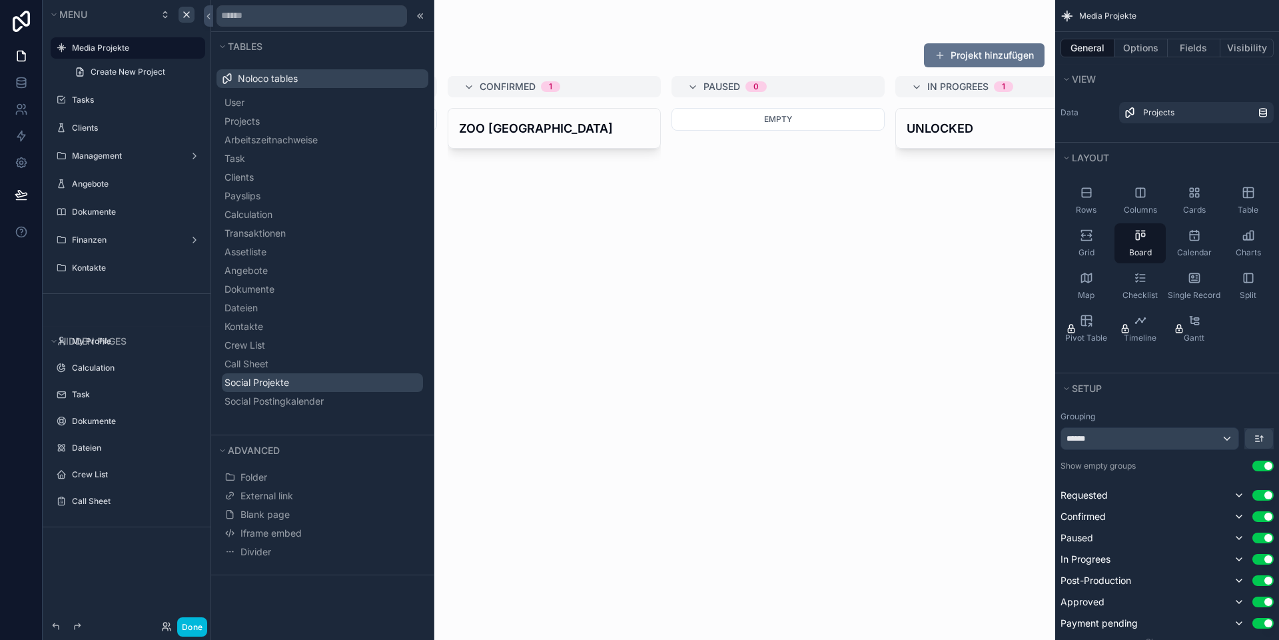
click at [262, 380] on span "Social Projekte" at bounding box center [257, 382] width 65 height 13
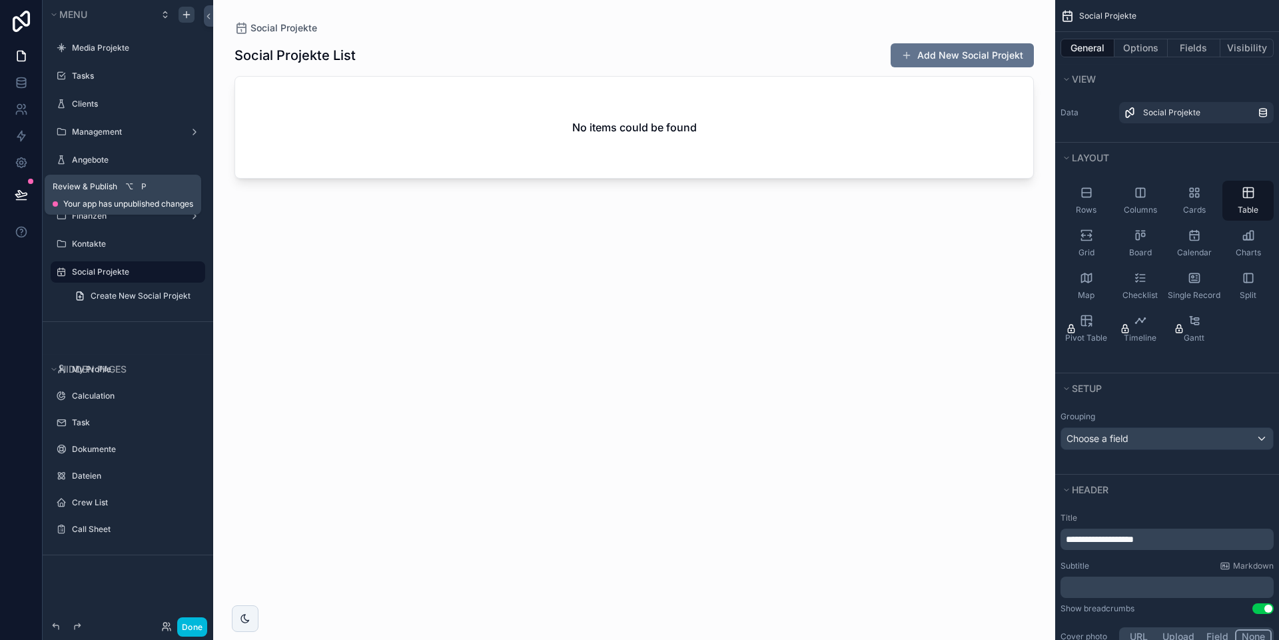
click at [28, 189] on button at bounding box center [21, 194] width 29 height 37
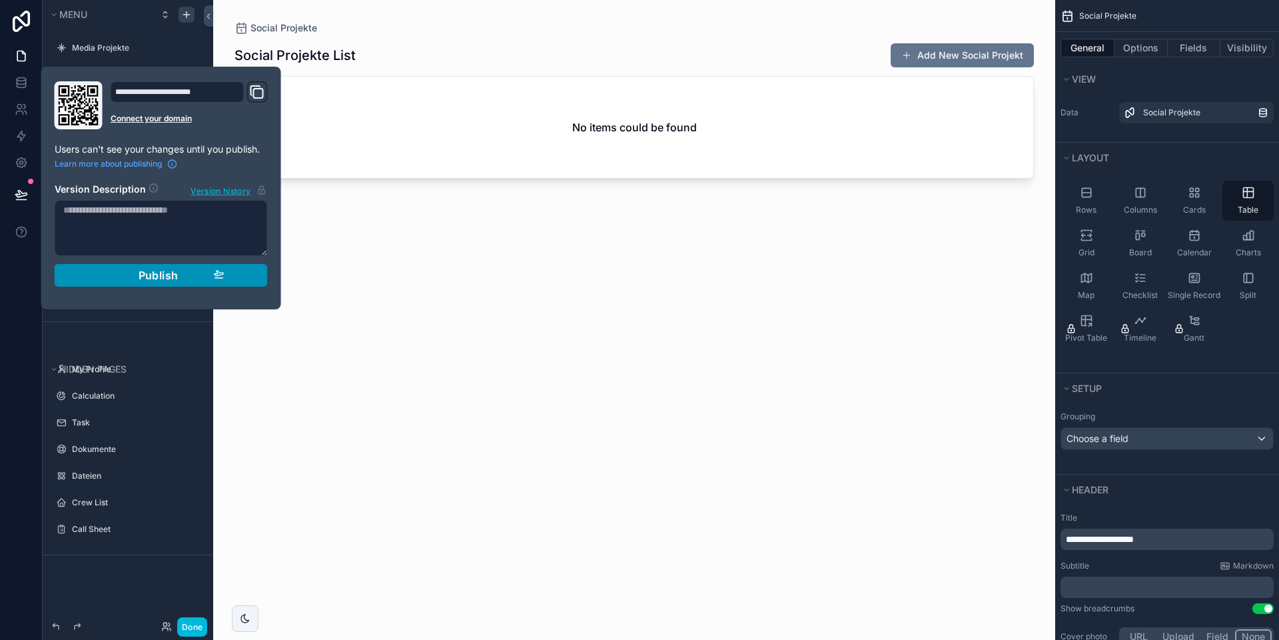
click at [251, 275] on button "Publish" at bounding box center [161, 275] width 213 height 23
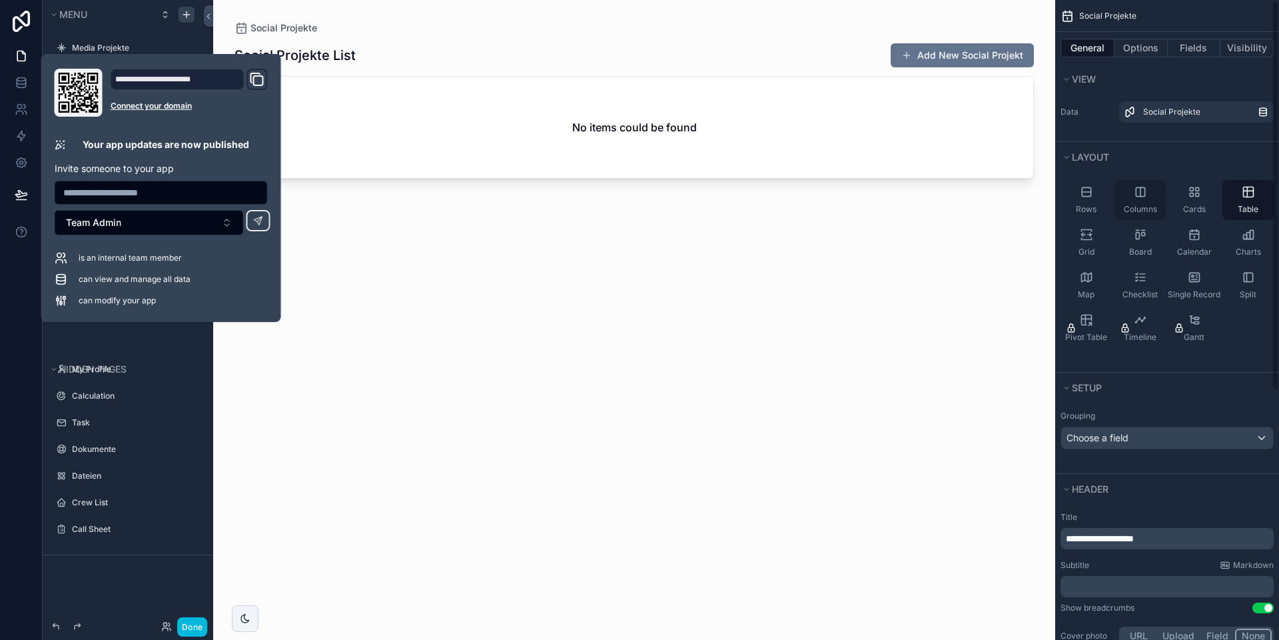
scroll to position [2, 0]
click at [893, 198] on div "Rows" at bounding box center [1086, 199] width 51 height 40
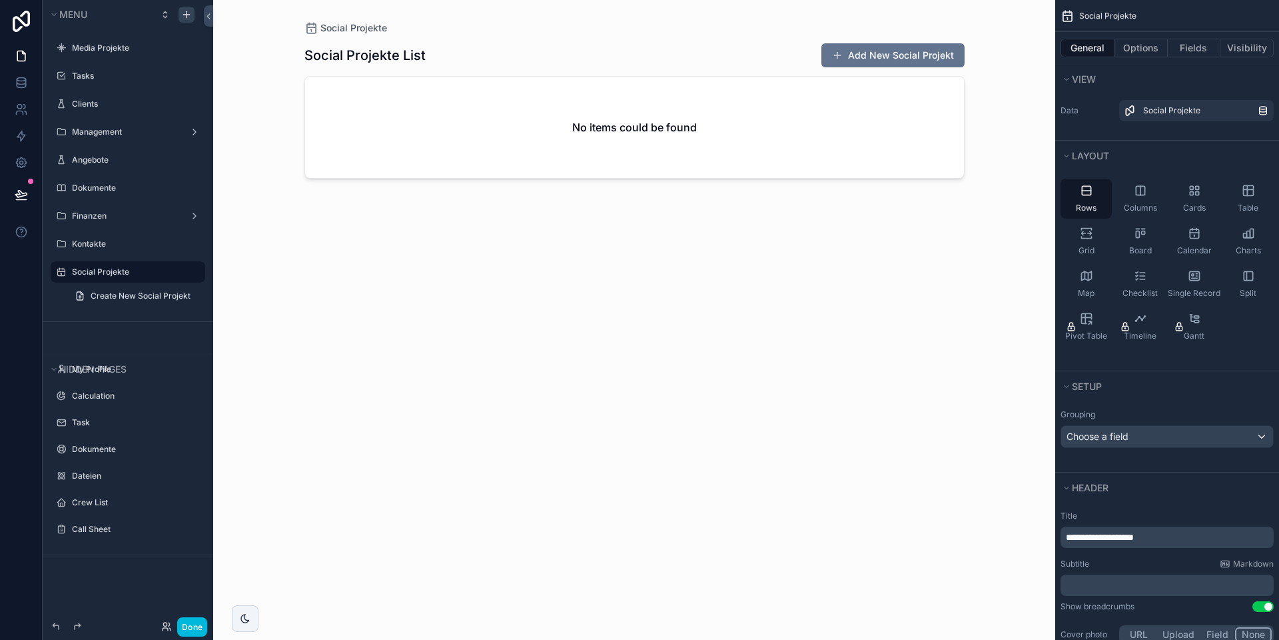
click at [832, 265] on div "scrollable content" at bounding box center [635, 312] width 682 height 624
click at [893, 54] on button "Add New Social Projekt" at bounding box center [892, 55] width 143 height 24
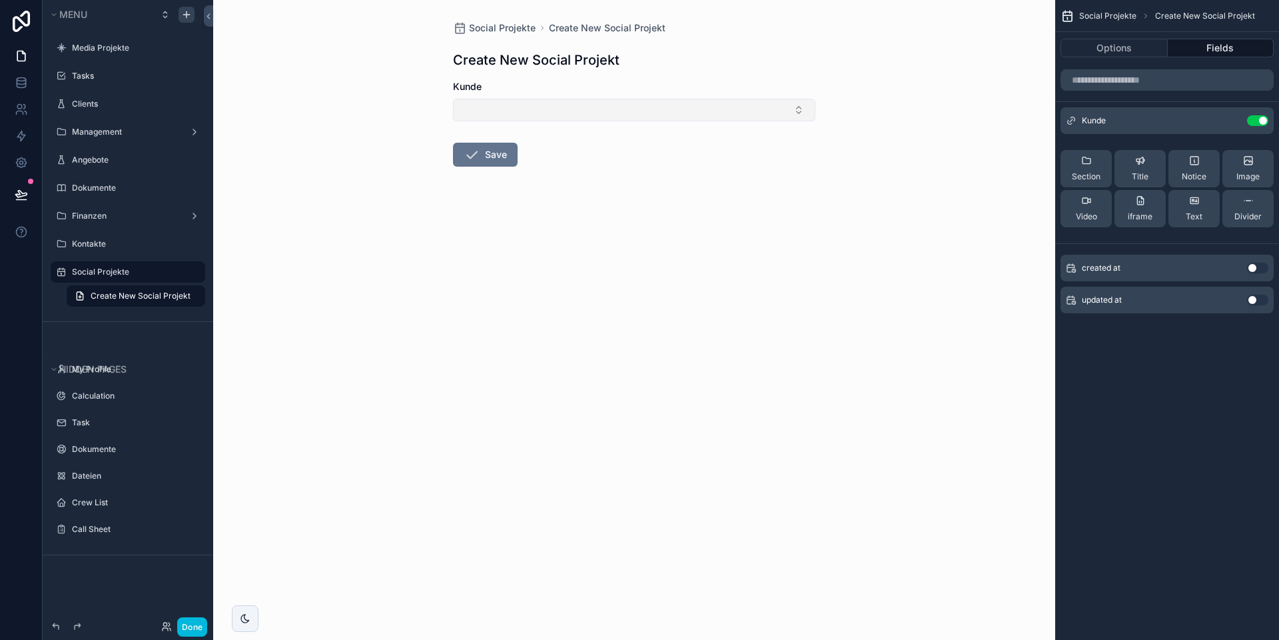
click at [556, 117] on button "Select Button" at bounding box center [634, 110] width 362 height 23
click at [578, 161] on span "W-com GmbH" at bounding box center [577, 162] width 61 height 13
click at [498, 165] on button "Save" at bounding box center [485, 157] width 65 height 24
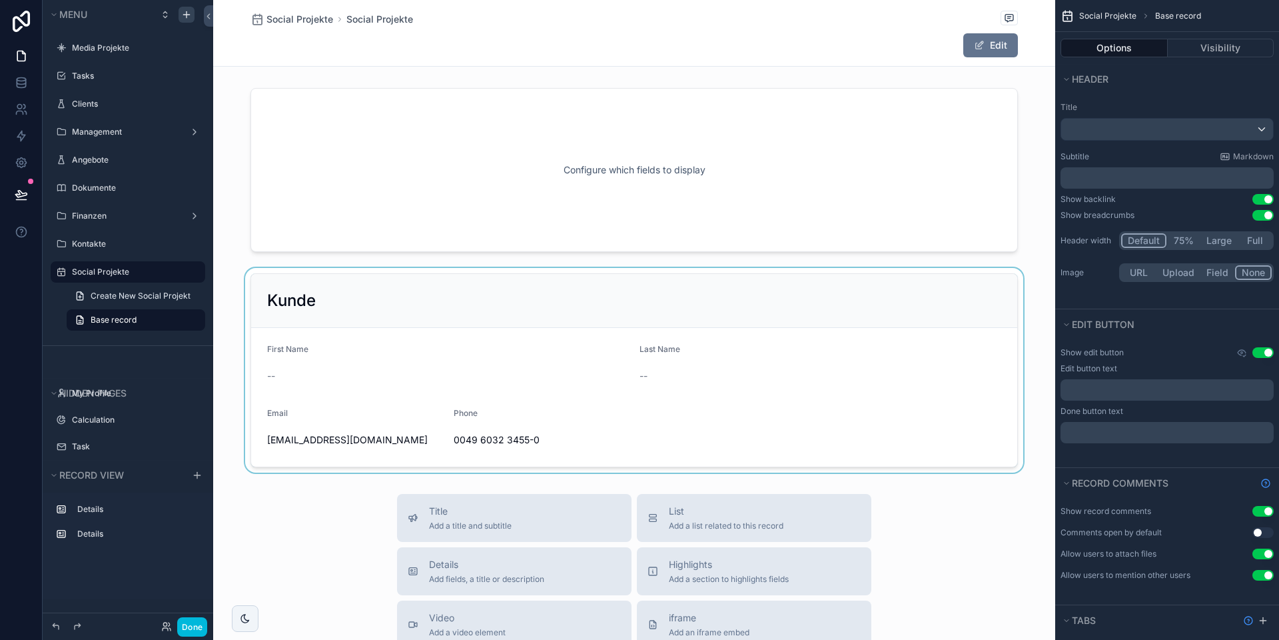
click at [728, 302] on div "scrollable content" at bounding box center [634, 370] width 842 height 205
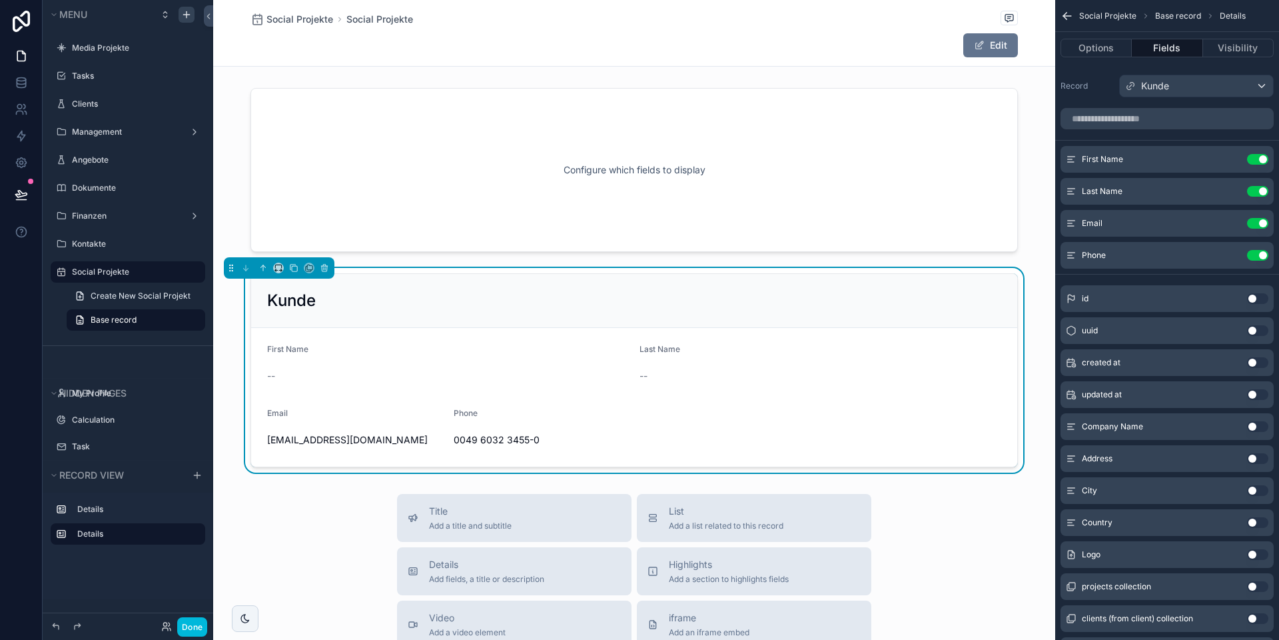
scroll to position [1, 0]
click at [323, 265] on icon "scrollable content" at bounding box center [324, 264] width 3 height 1
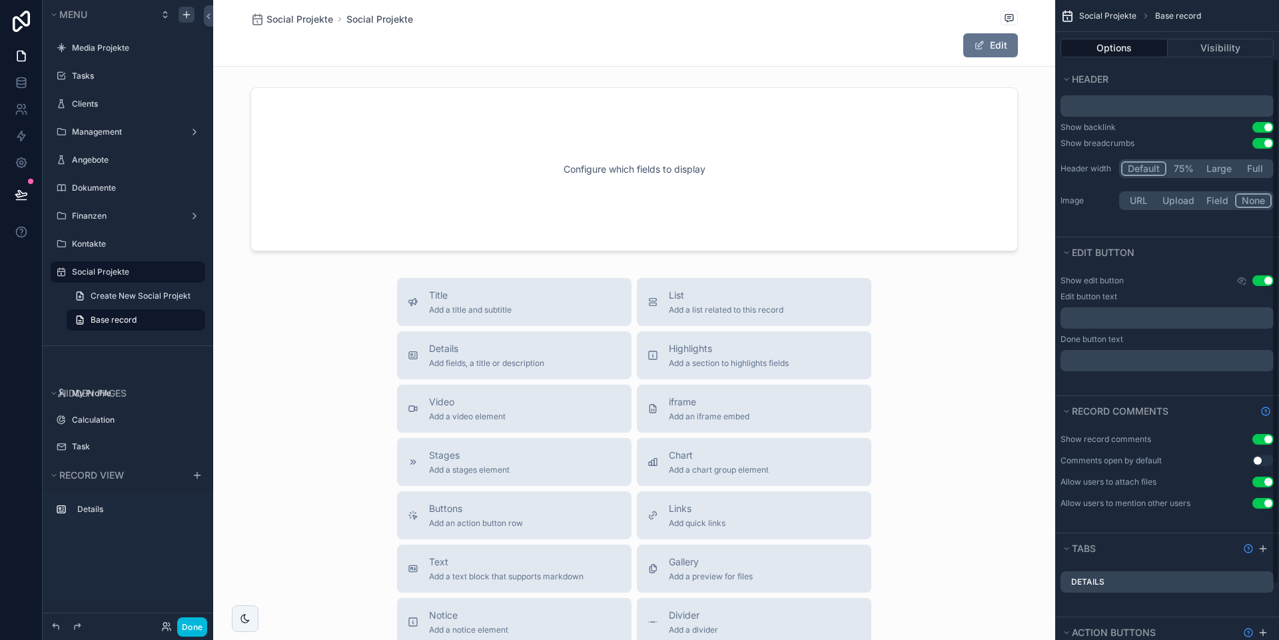
scroll to position [139, 0]
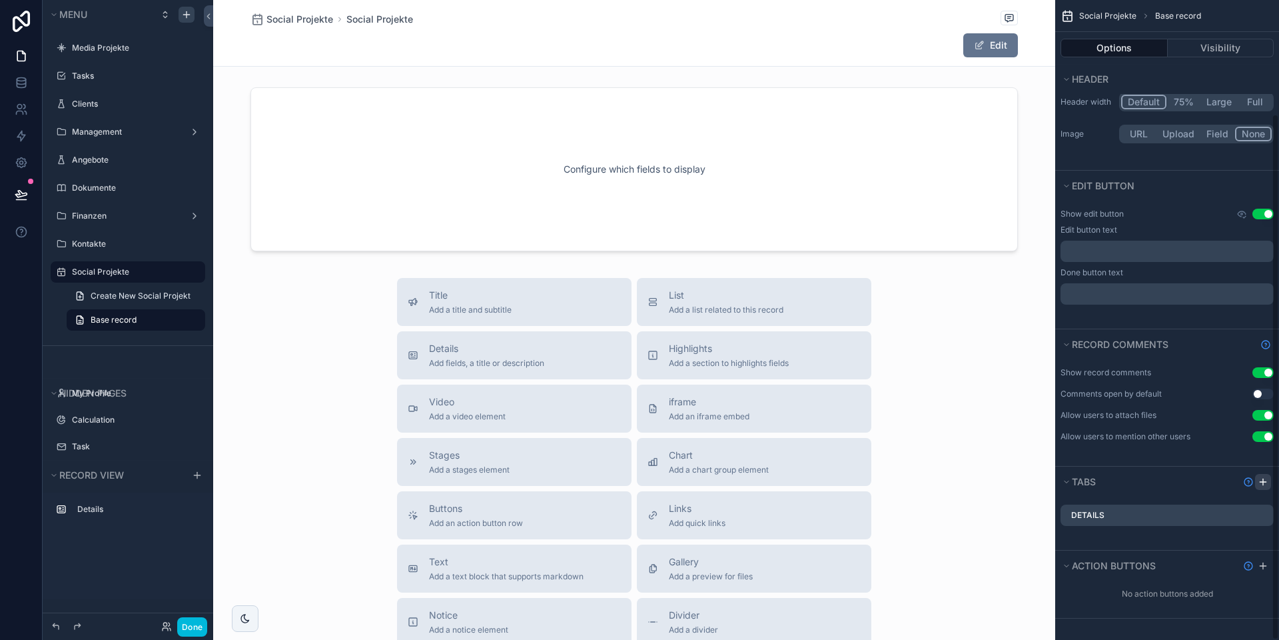
click at [893, 480] on icon "scrollable content" at bounding box center [1263, 481] width 11 height 11
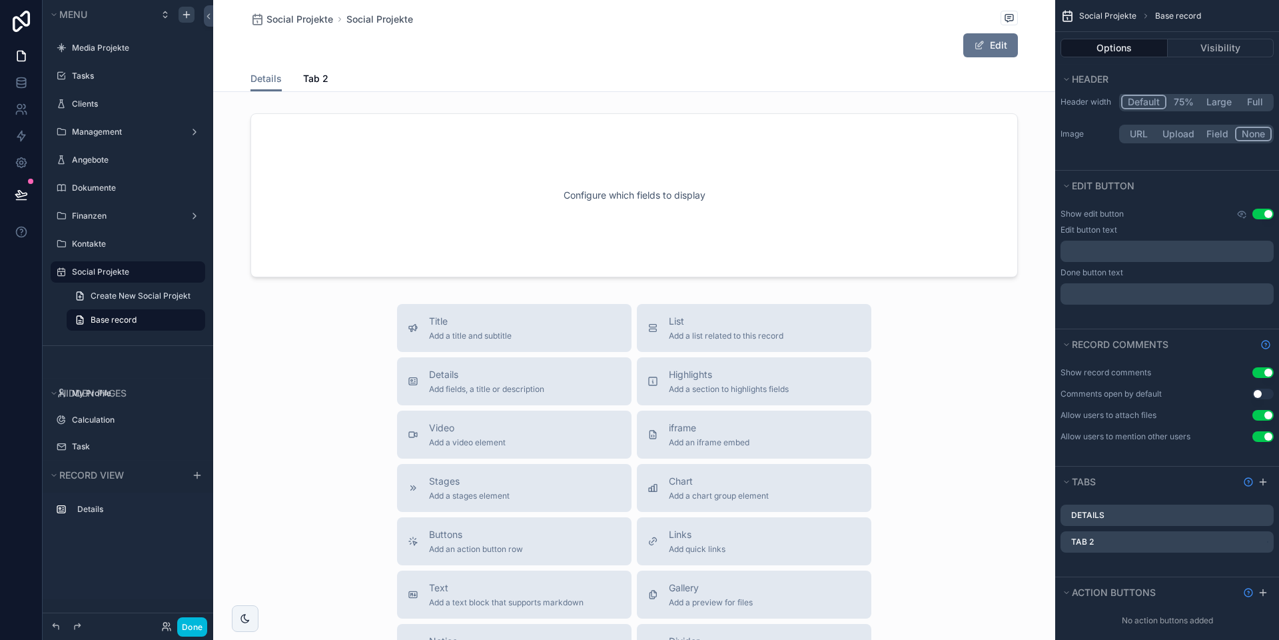
click at [0, 0] on icon "scrollable content" at bounding box center [0, 0] width 0 height 0
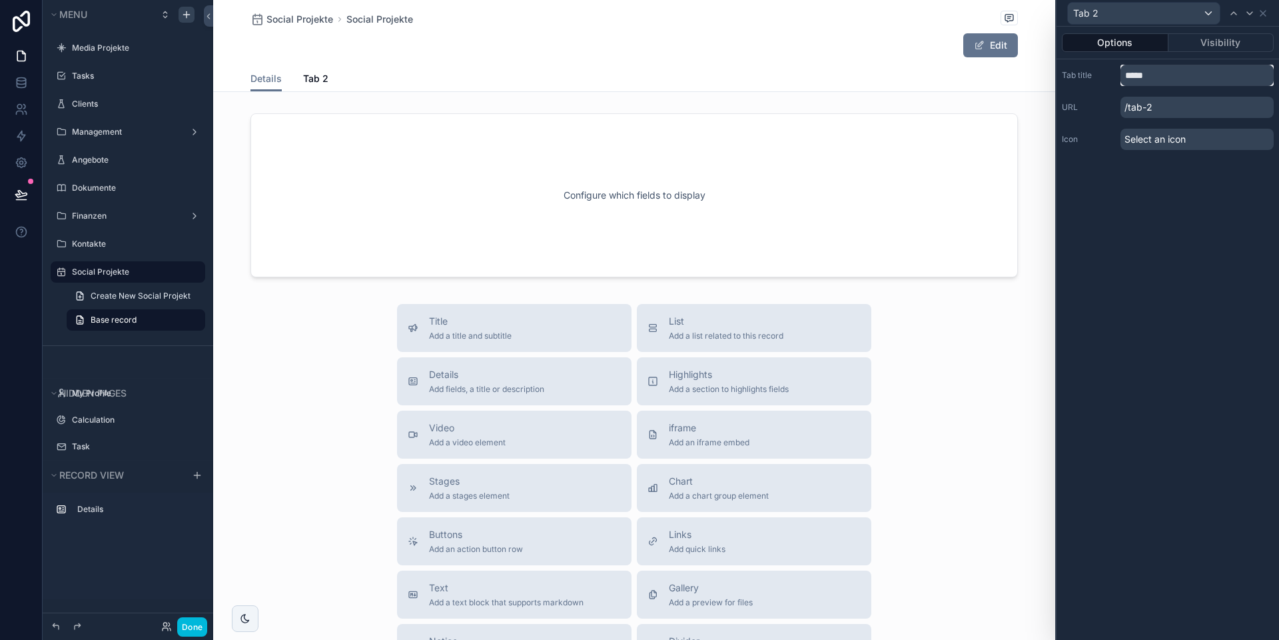
click at [893, 68] on input "*****" at bounding box center [1197, 75] width 153 height 21
type input "**********"
click at [893, 223] on div "**********" at bounding box center [1168, 333] width 223 height 613
click at [893, 11] on icon at bounding box center [1263, 13] width 11 height 11
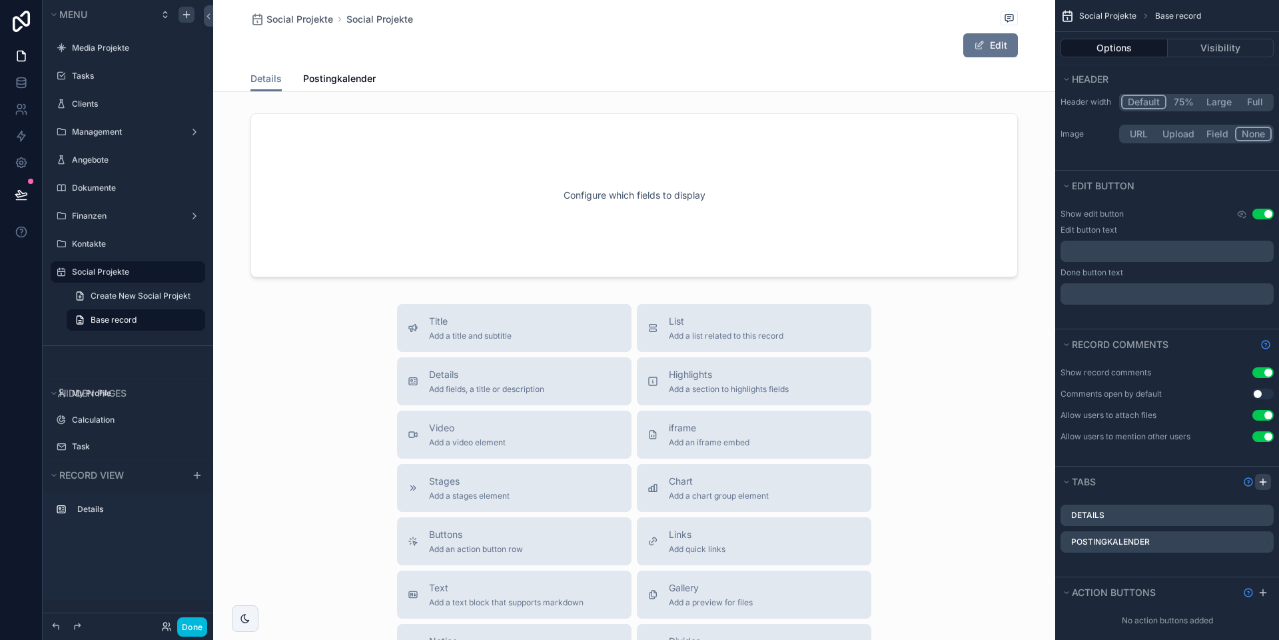
click at [893, 484] on icon "scrollable content" at bounding box center [1263, 481] width 11 height 11
click at [0, 0] on icon "scrollable content" at bounding box center [0, 0] width 0 height 0
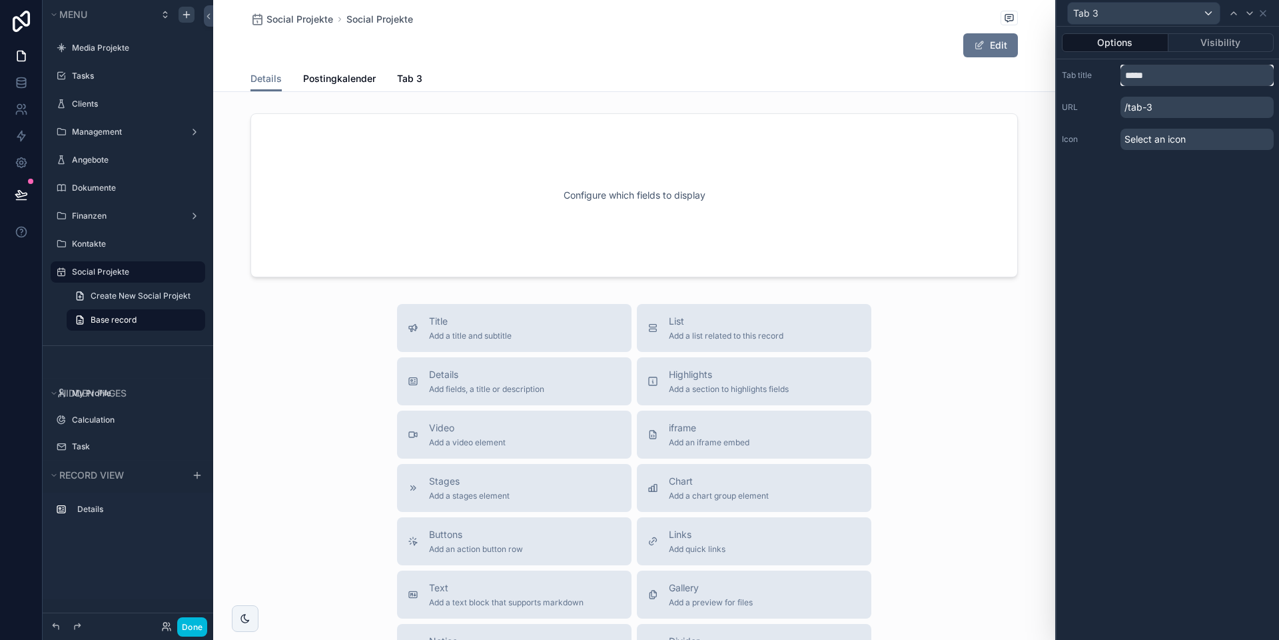
click at [893, 75] on input "*****" at bounding box center [1197, 75] width 153 height 21
type input "**********"
click at [893, 13] on icon at bounding box center [1263, 13] width 11 height 11
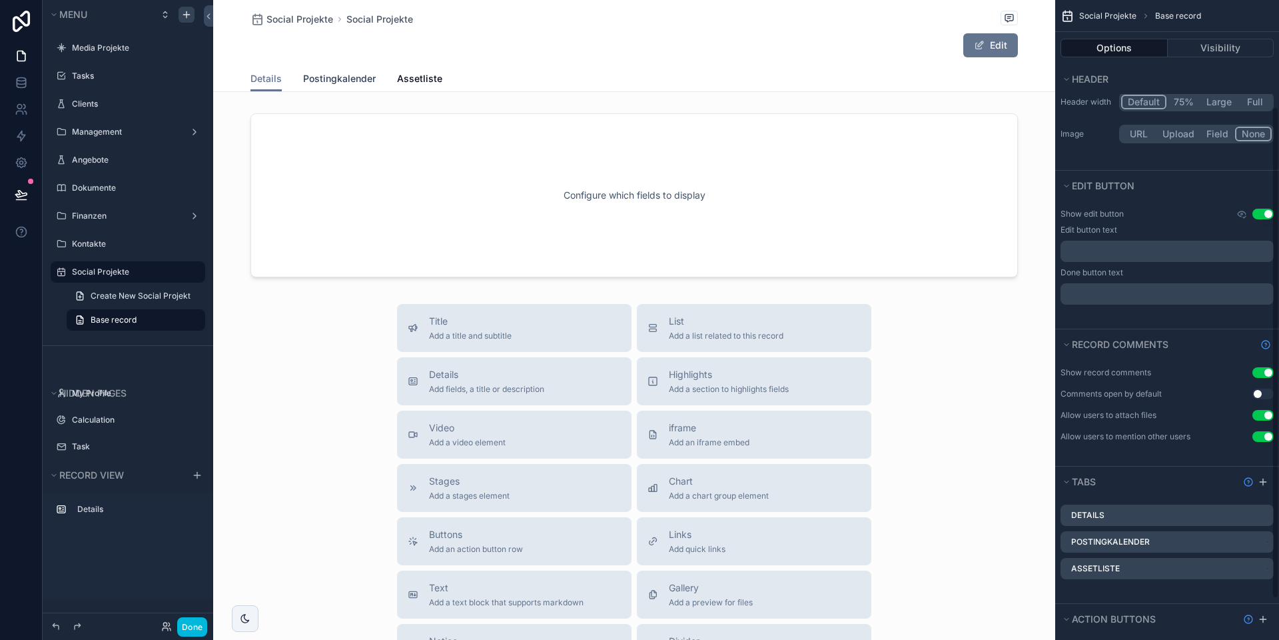
click at [342, 80] on span "Postingkalender" at bounding box center [339, 78] width 73 height 13
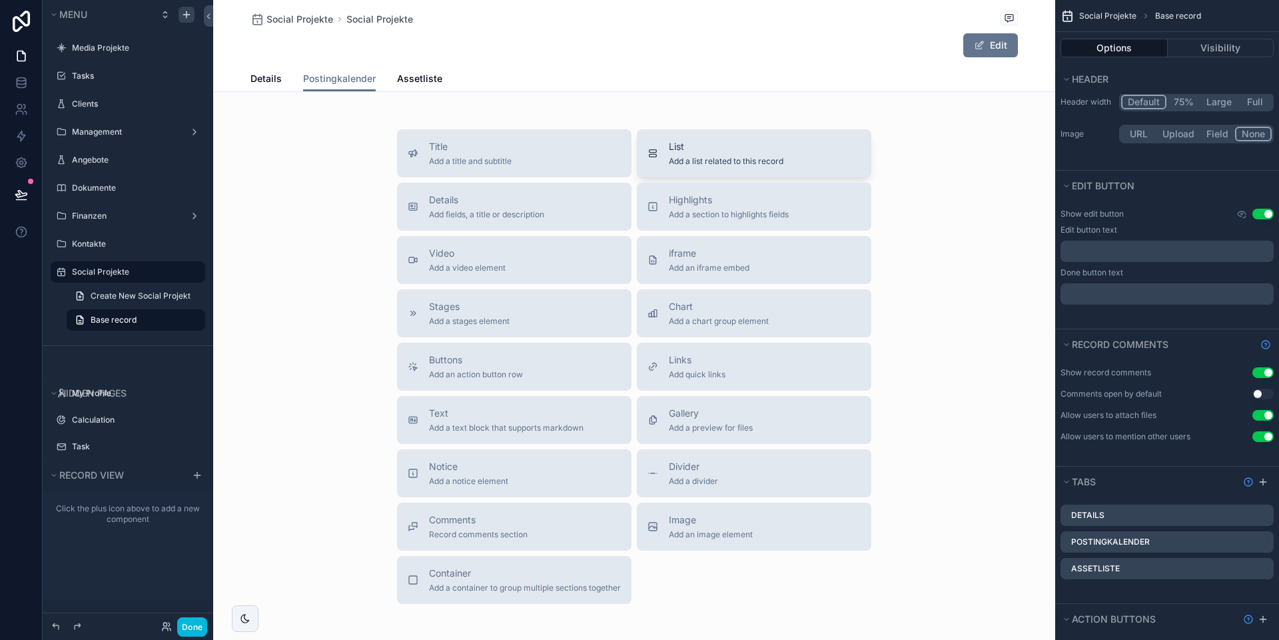
click at [713, 158] on span "Add a list related to this record" at bounding box center [726, 161] width 115 height 11
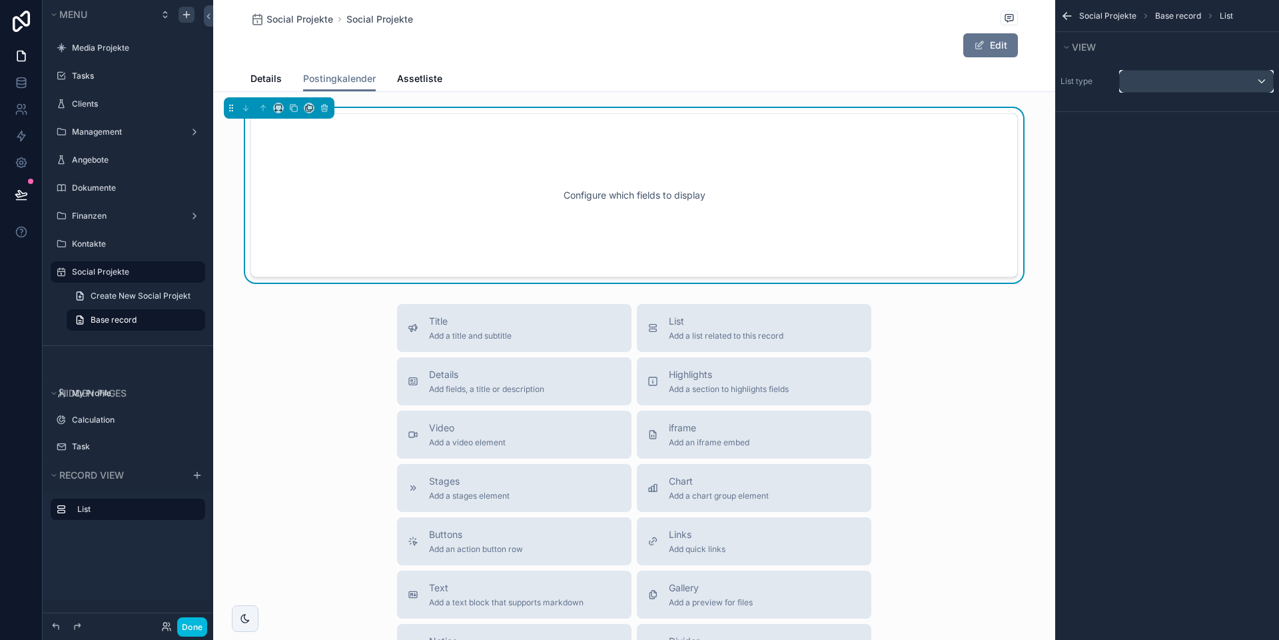
click at [893, 79] on div "scrollable content" at bounding box center [1196, 81] width 153 height 21
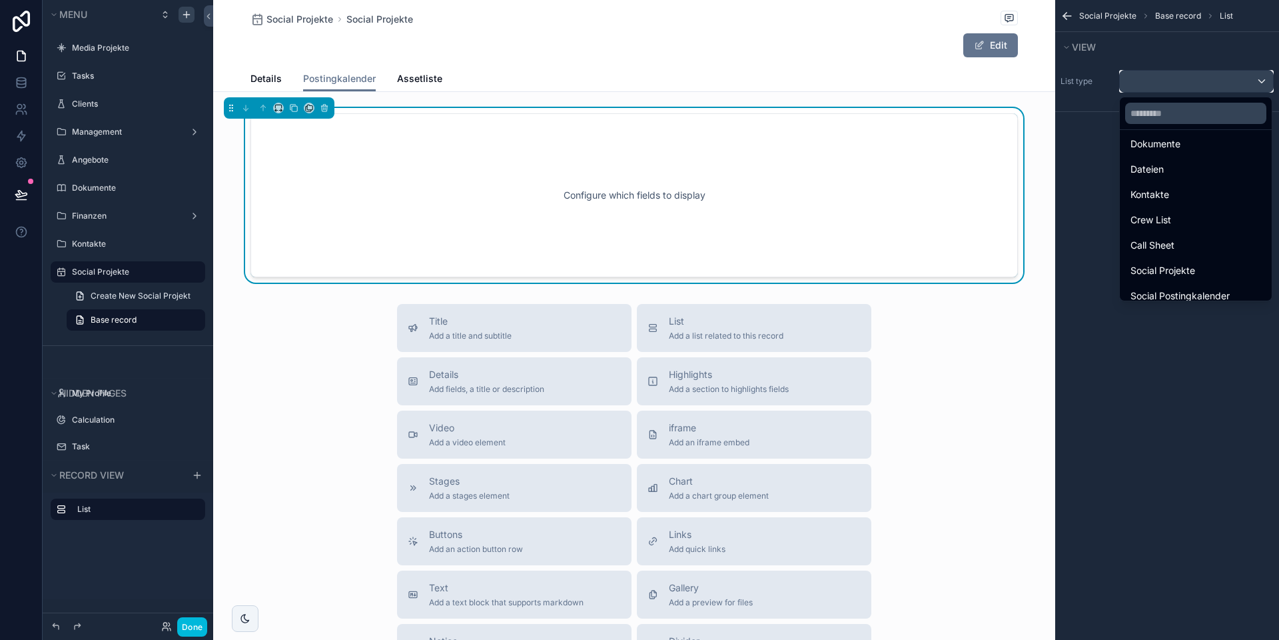
scroll to position [292, 0]
click at [893, 283] on span "Social Postingkalender" at bounding box center [1180, 286] width 99 height 16
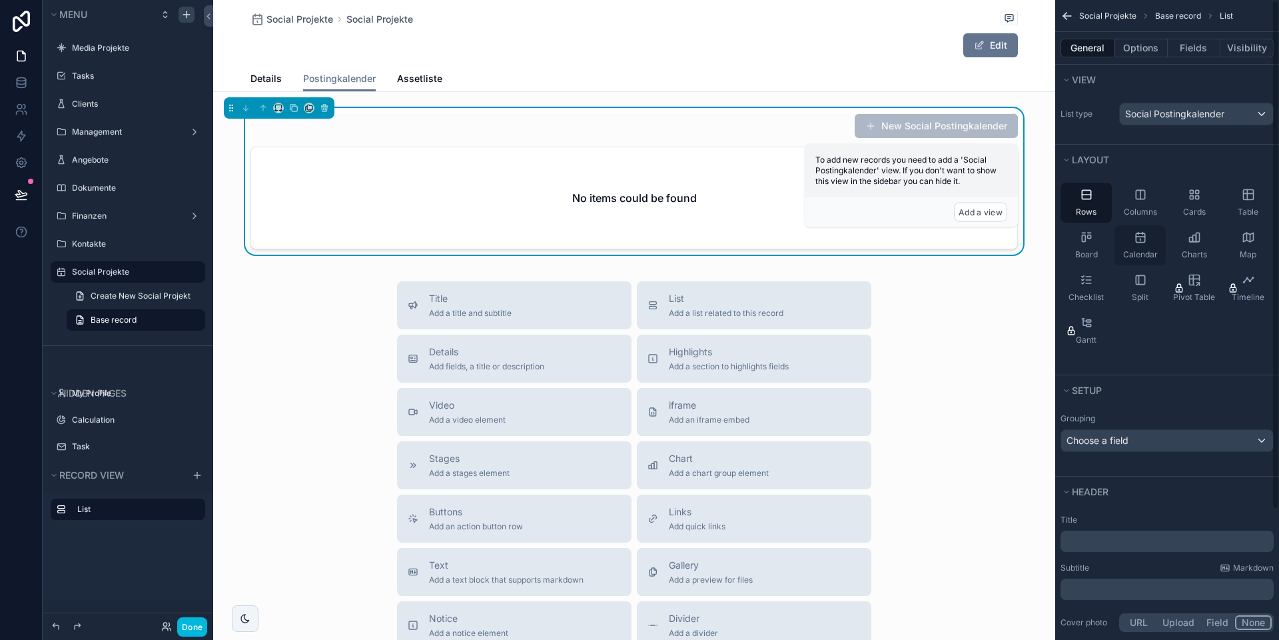
click at [893, 237] on icon "scrollable content" at bounding box center [1140, 237] width 13 height 13
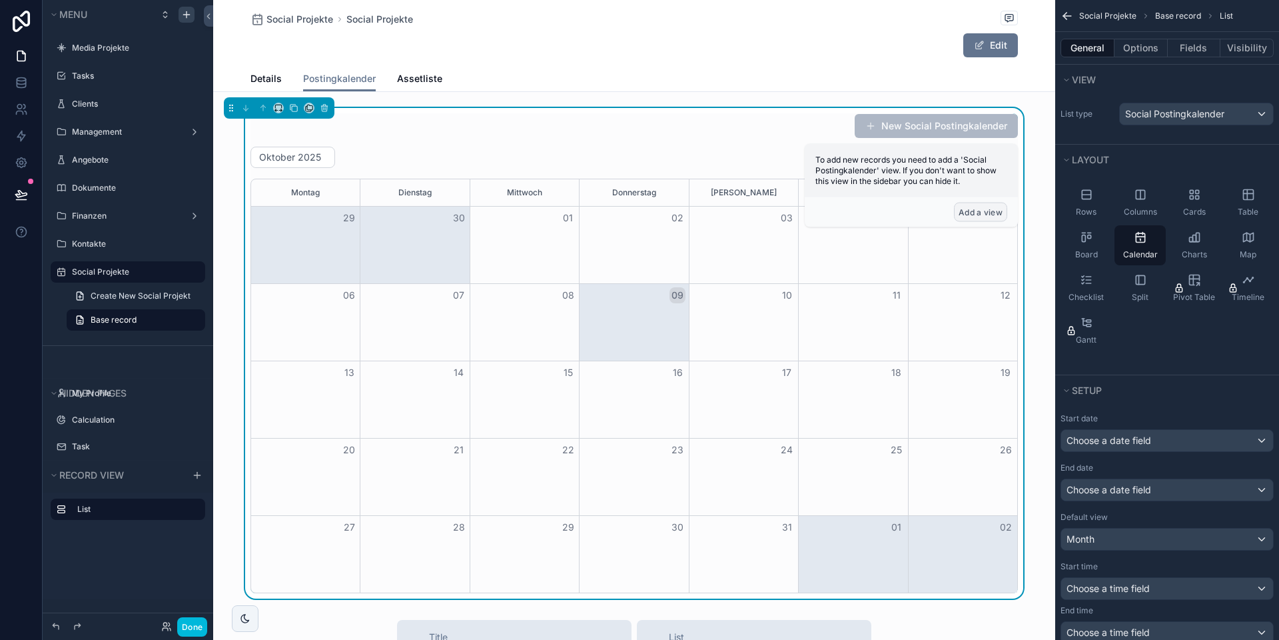
click at [893, 213] on button "Add a view" at bounding box center [980, 212] width 53 height 19
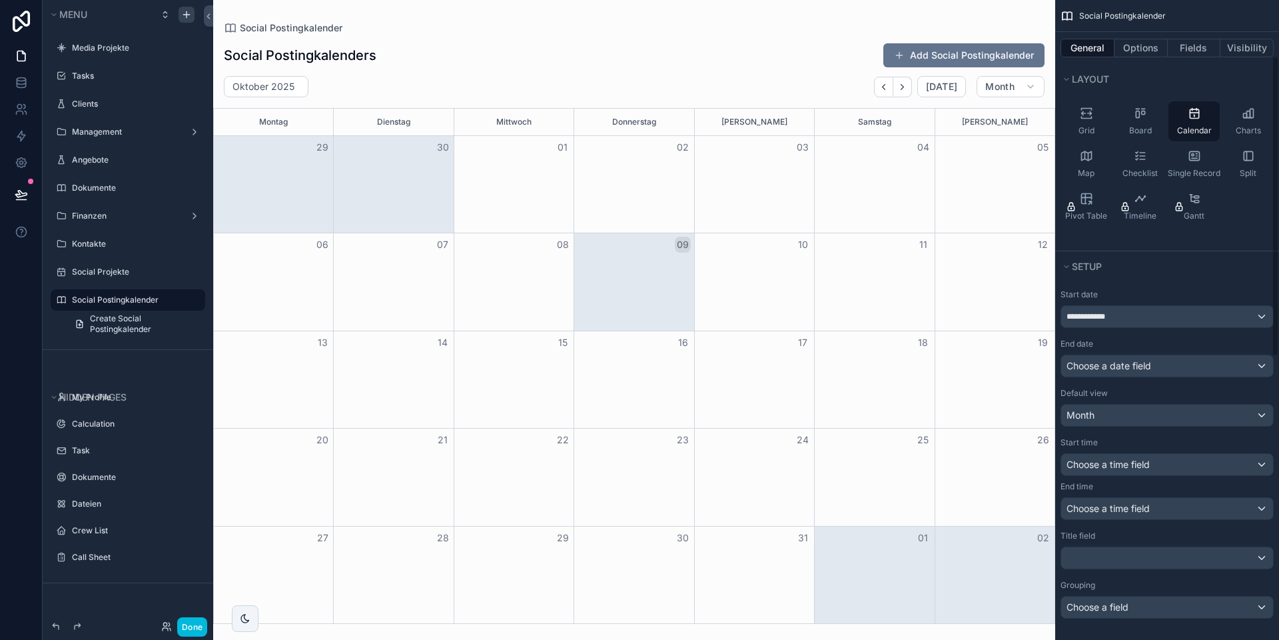
scroll to position [120, 0]
click at [893, 418] on div "Month" at bounding box center [1167, 416] width 212 height 21
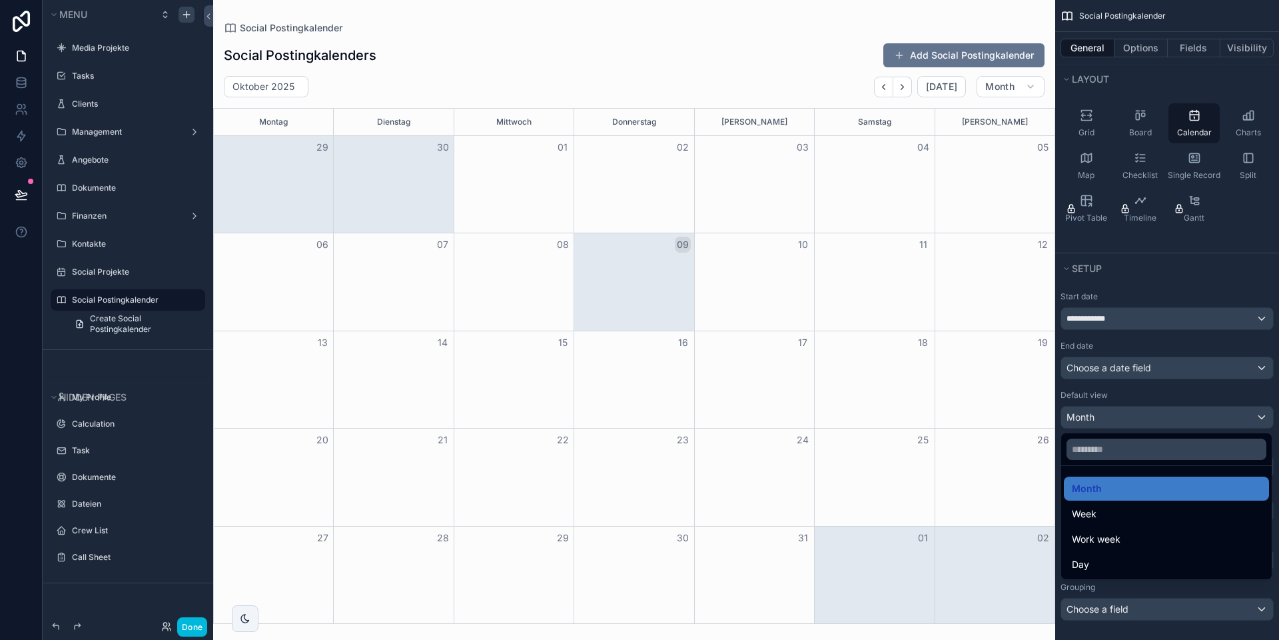
click at [893, 418] on div "scrollable content" at bounding box center [639, 320] width 1279 height 640
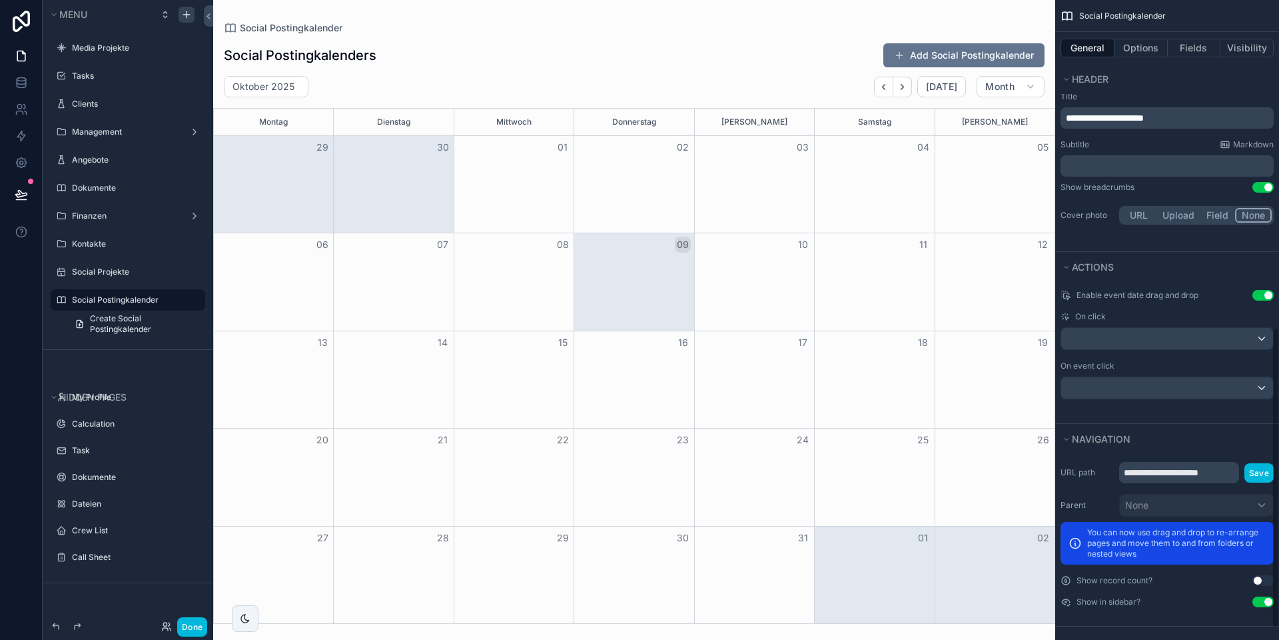
scroll to position [720, 0]
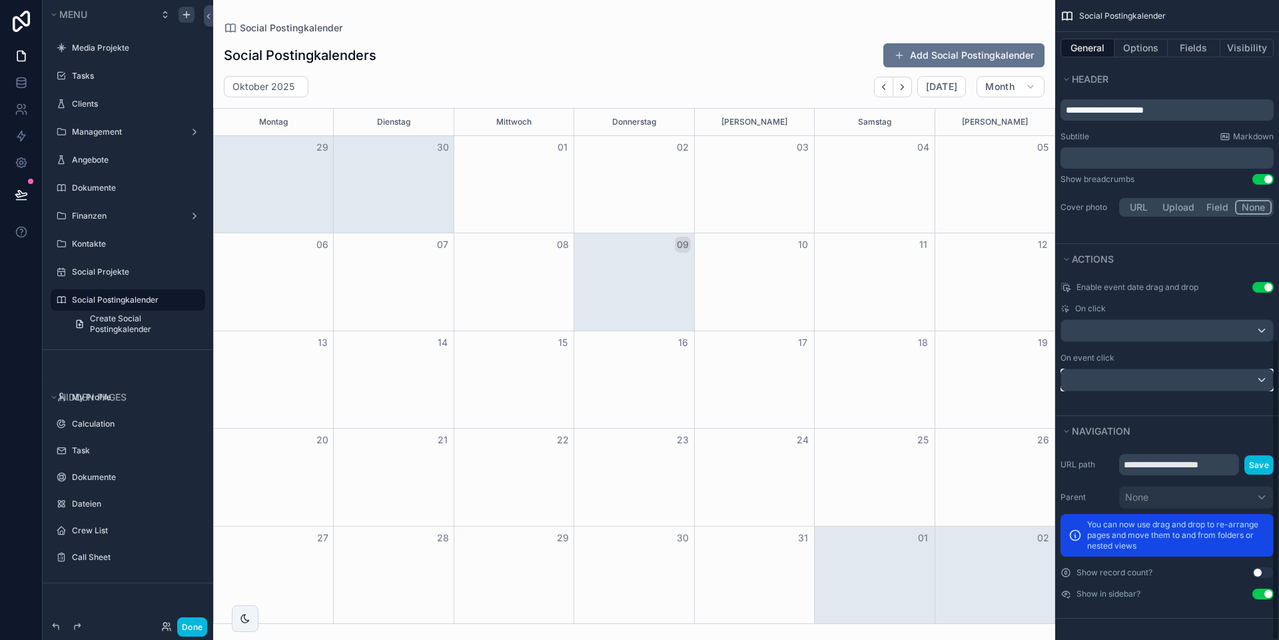
click at [893, 376] on div "scrollable content" at bounding box center [1167, 379] width 212 height 21
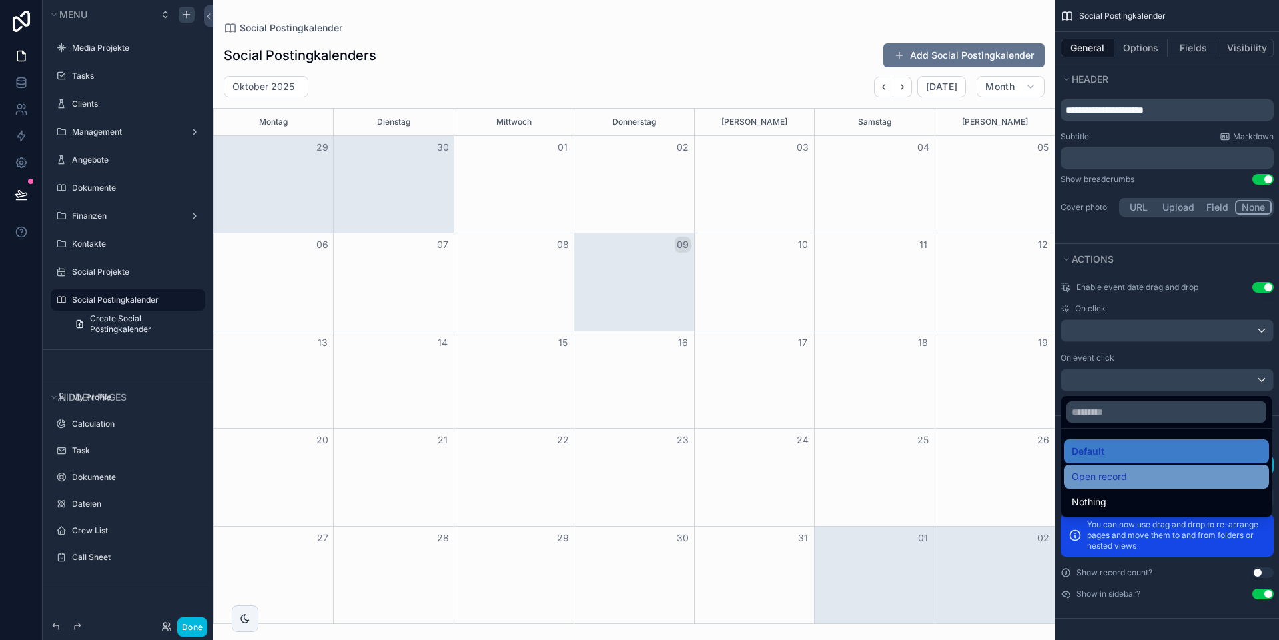
click at [893, 472] on div "Open record" at bounding box center [1166, 476] width 189 height 16
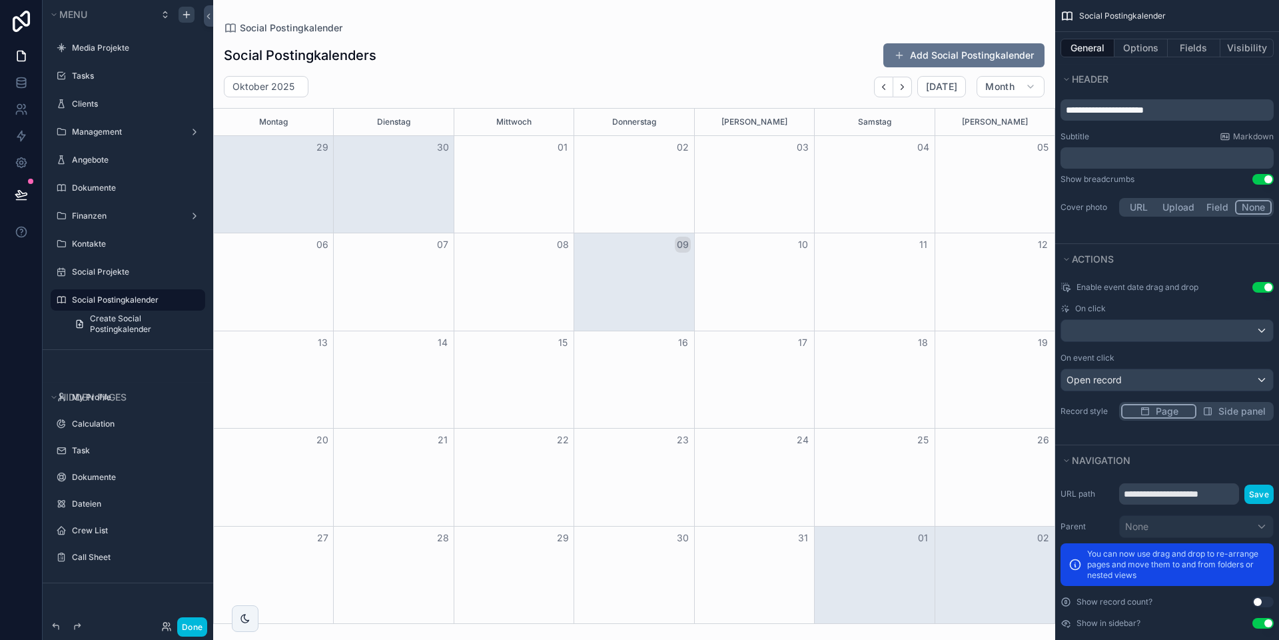
click at [893, 414] on span "Side panel" at bounding box center [1242, 410] width 47 height 13
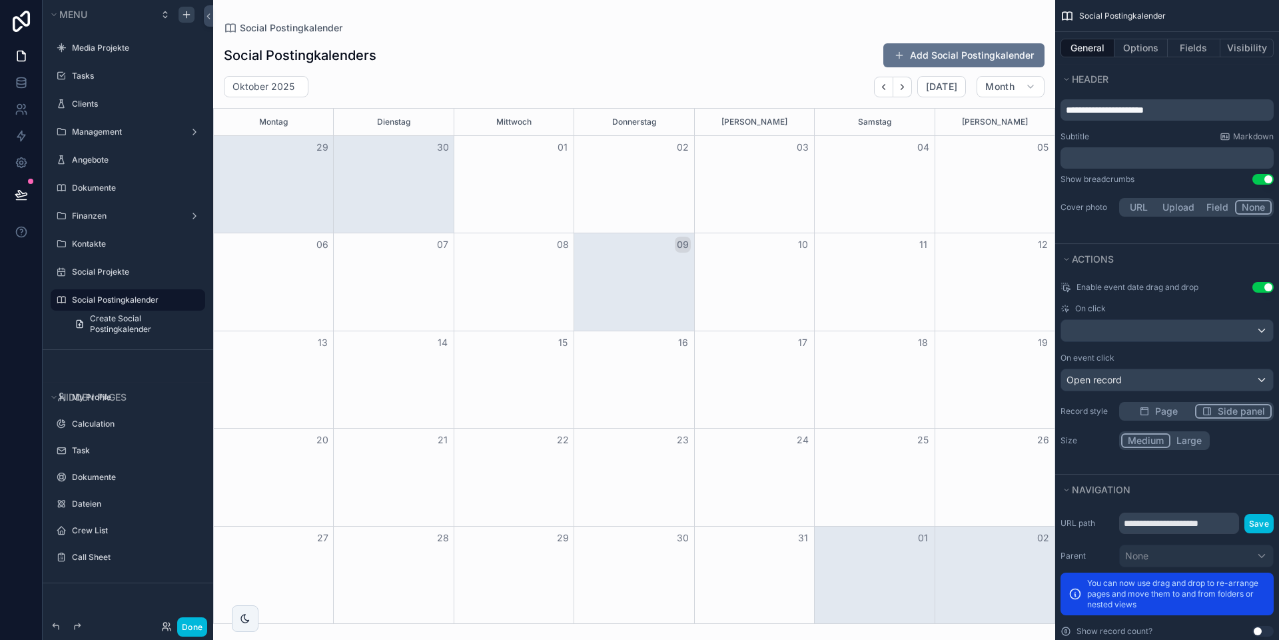
click at [893, 460] on div "Enable event date drag and drop Use setting On click On event click Open record…" at bounding box center [1167, 374] width 224 height 200
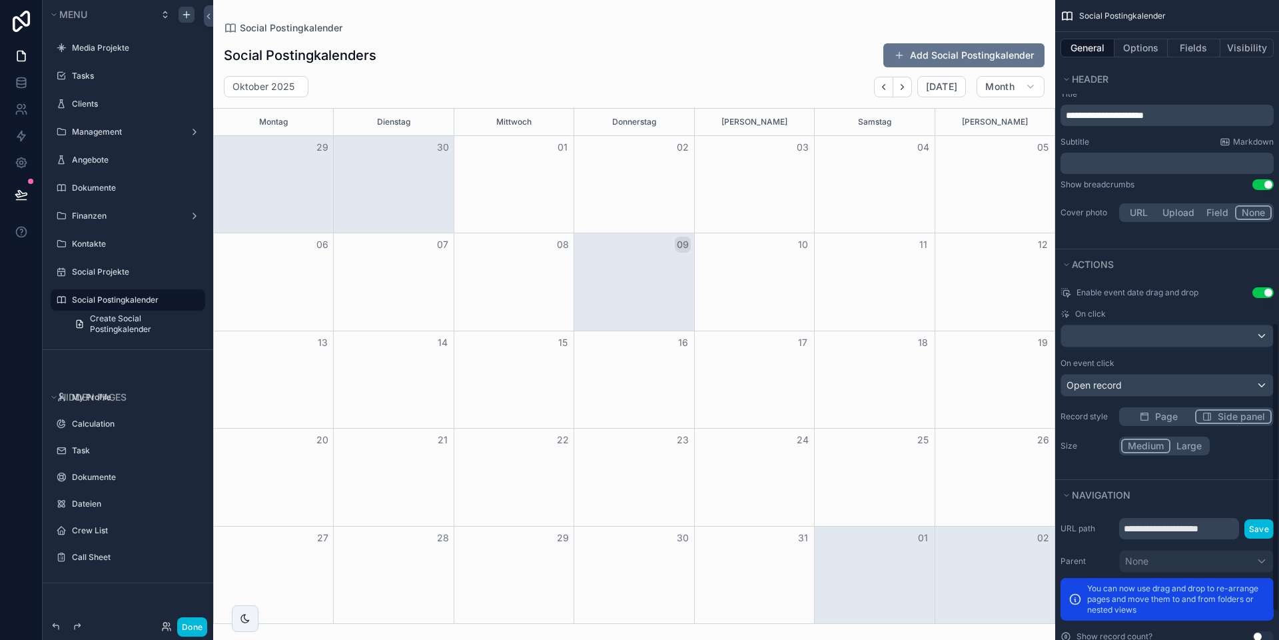
scroll to position [714, 0]
click at [893, 330] on div "scrollable content" at bounding box center [1167, 336] width 212 height 21
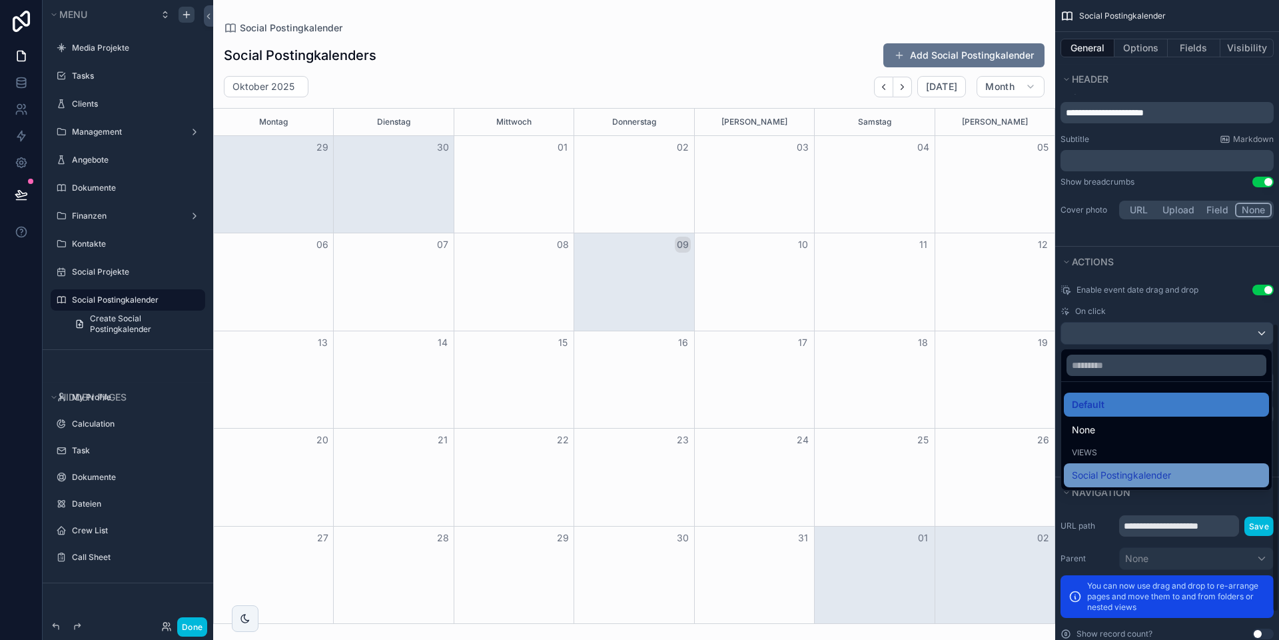
click at [893, 474] on span "Social Postingkalender" at bounding box center [1121, 475] width 99 height 16
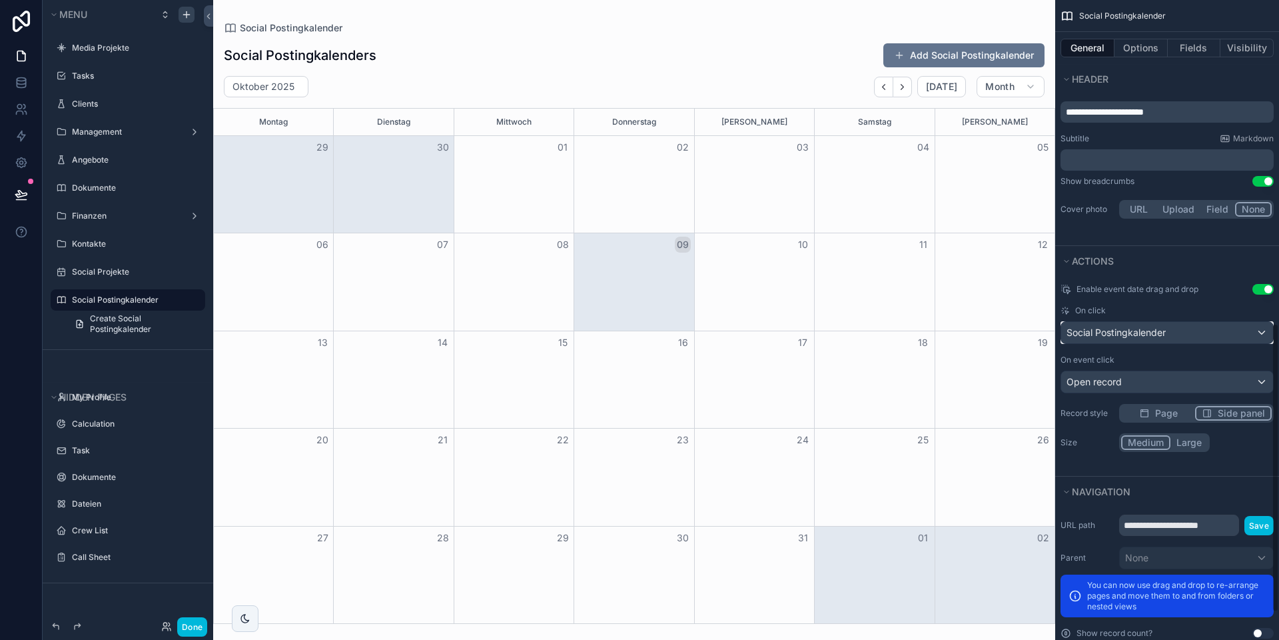
click at [893, 334] on span "Social Postingkalender" at bounding box center [1116, 332] width 99 height 13
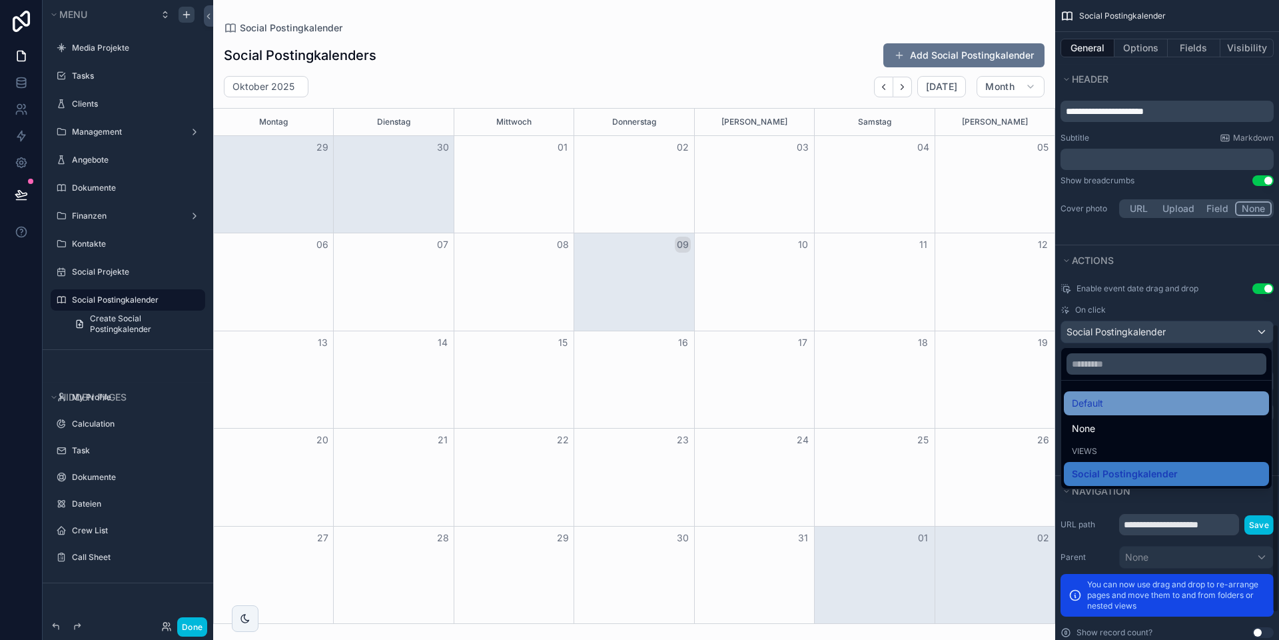
click at [893, 394] on div "Default" at bounding box center [1166, 403] width 205 height 24
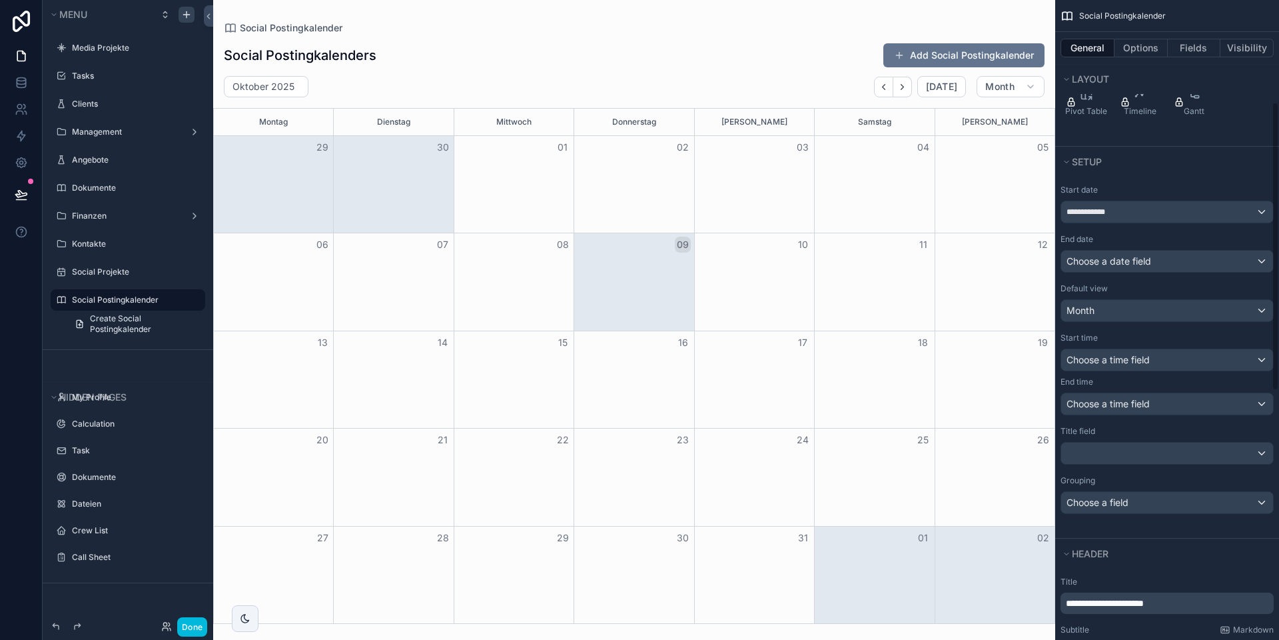
scroll to position [223, 0]
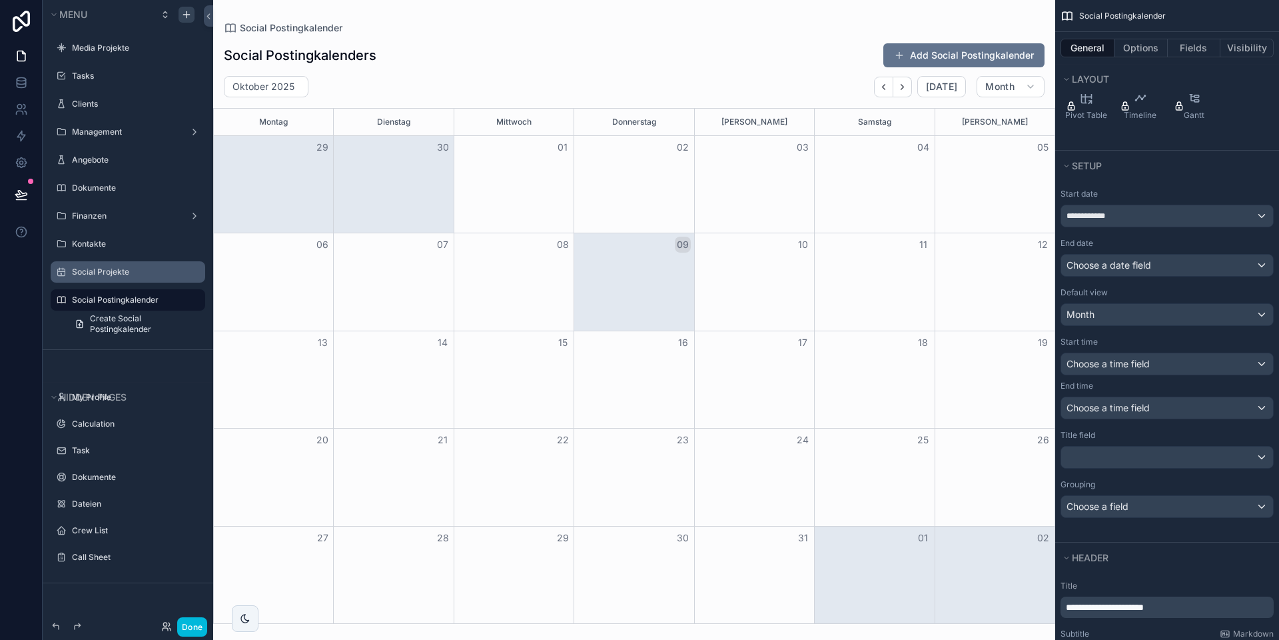
click at [113, 272] on label "Social Projekte" at bounding box center [134, 271] width 125 height 11
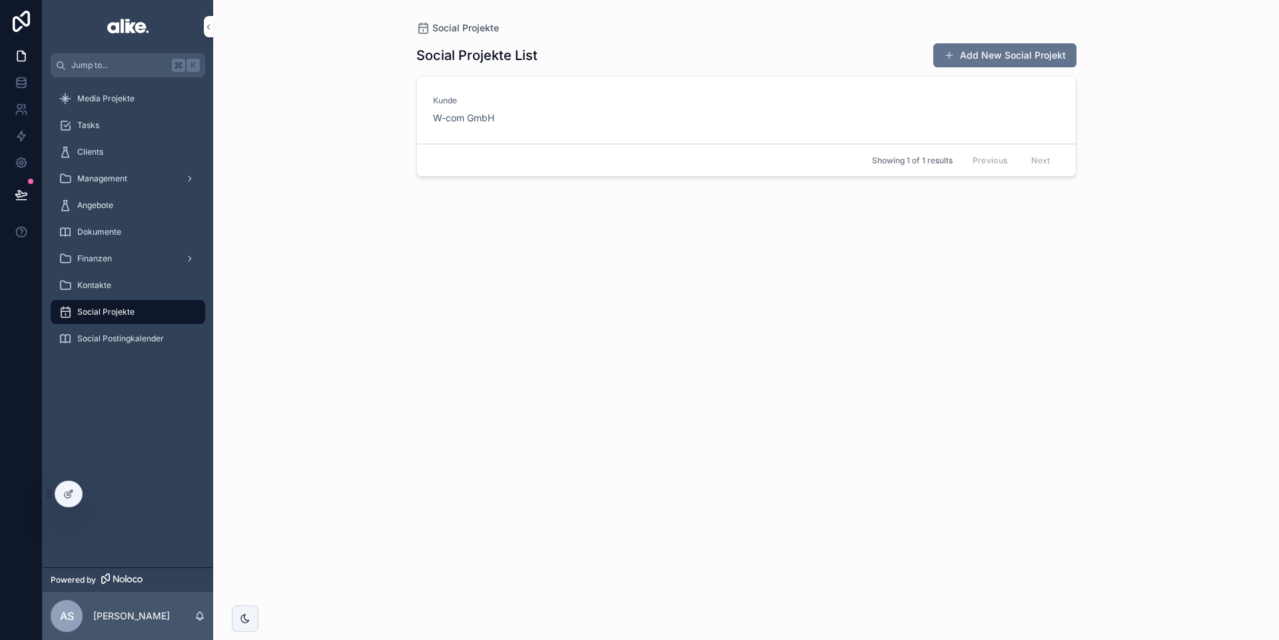
click at [600, 126] on link "[PERSON_NAME] W-com GmbH" at bounding box center [746, 110] width 659 height 67
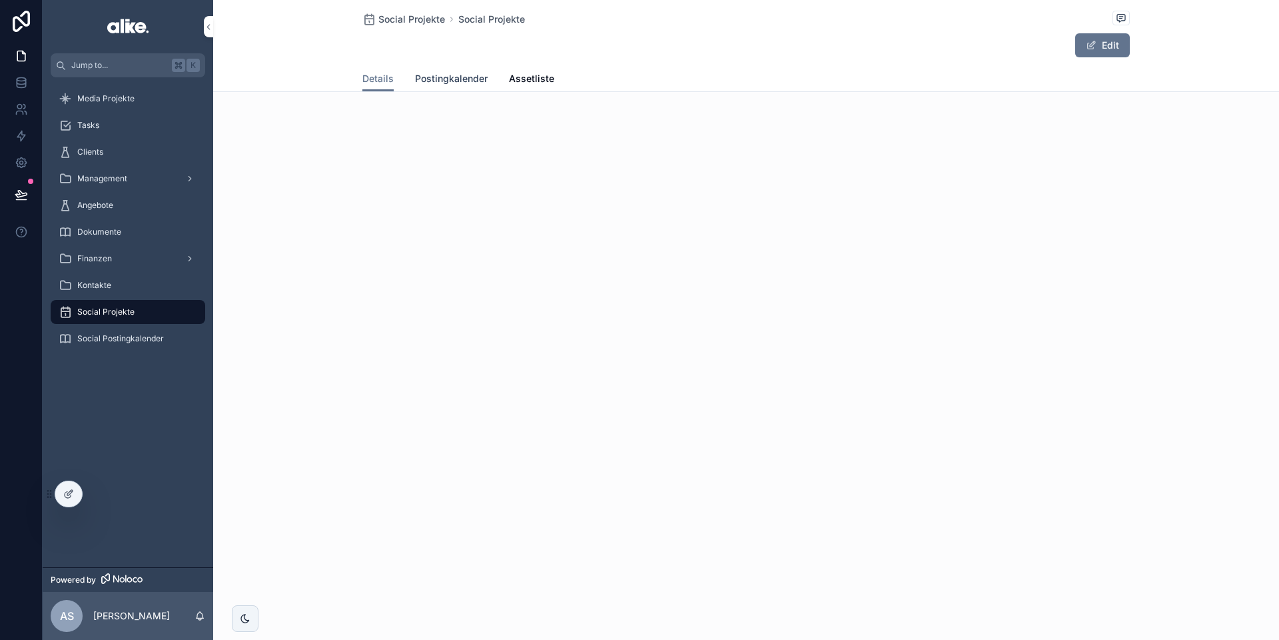
click at [455, 80] on span "Postingkalender" at bounding box center [451, 78] width 73 height 13
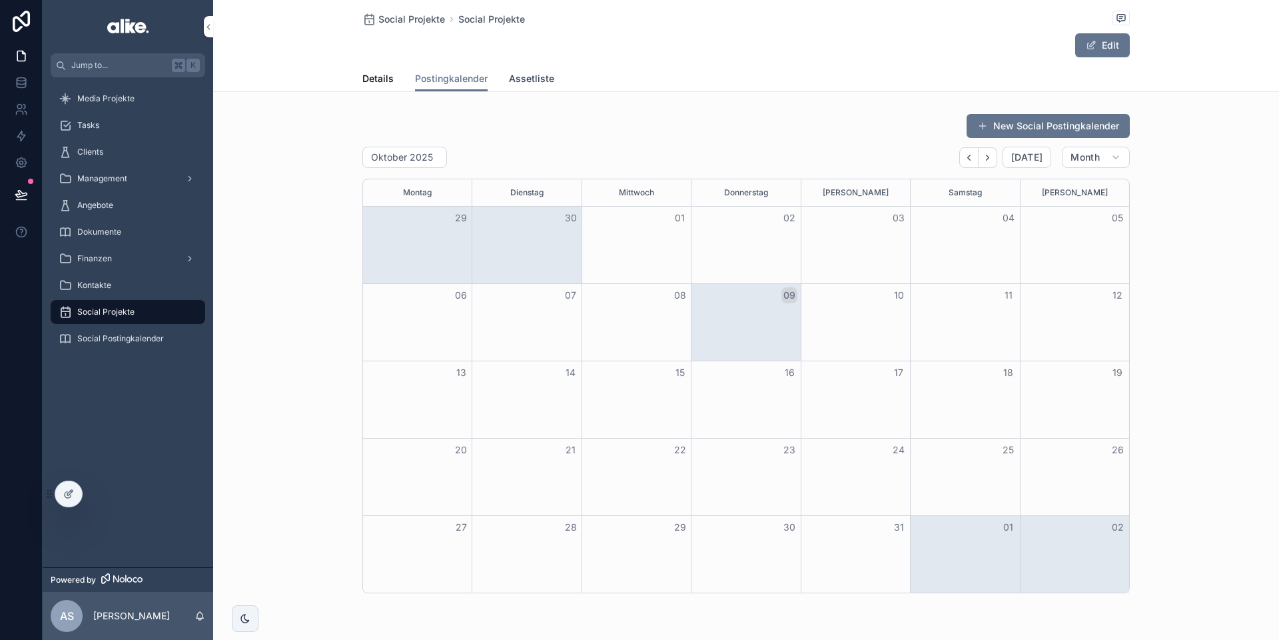
click at [518, 79] on span "Assetliste" at bounding box center [531, 78] width 45 height 13
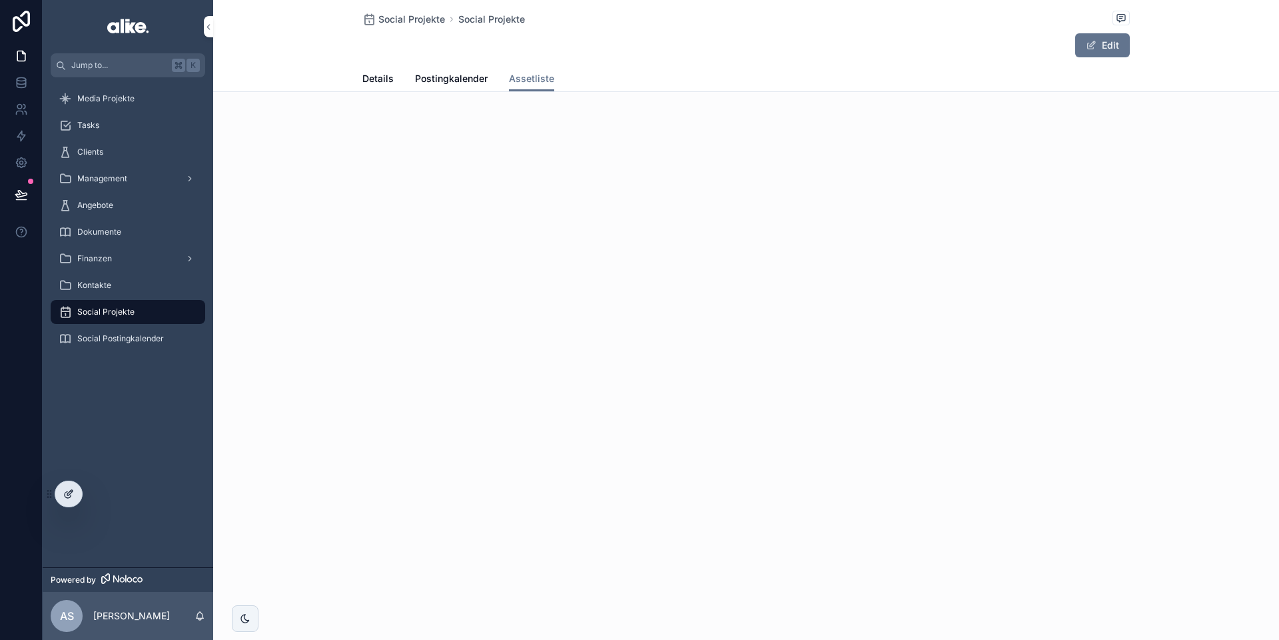
click at [73, 490] on icon at bounding box center [68, 493] width 11 height 11
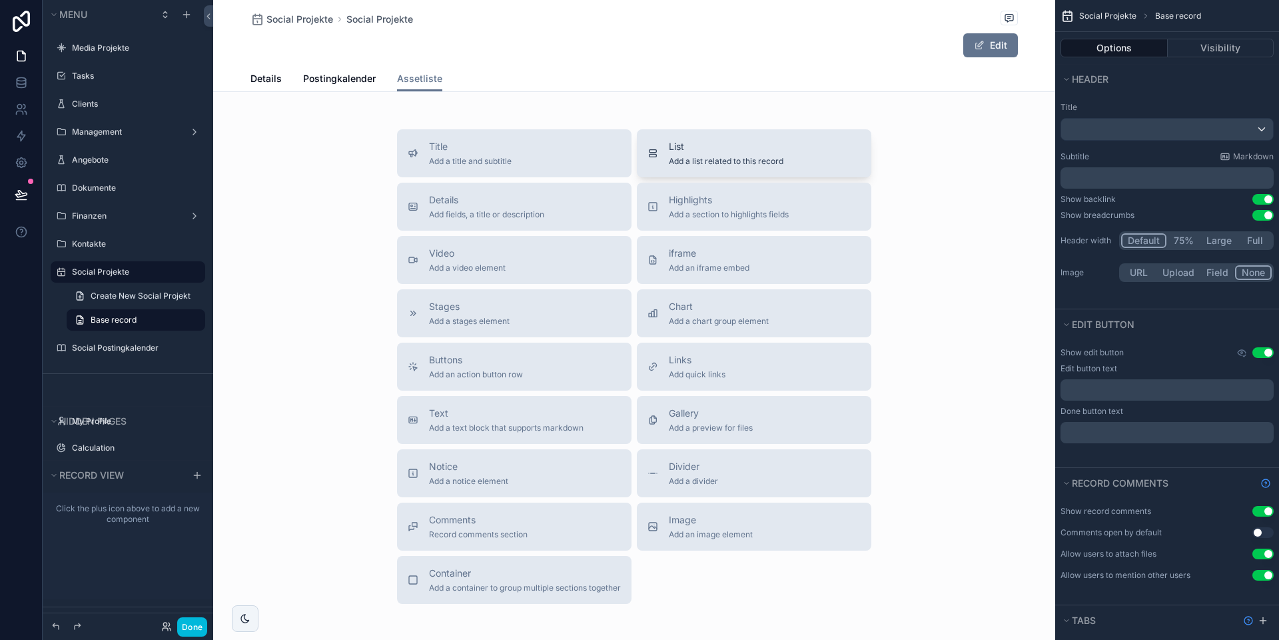
click at [747, 141] on span "List" at bounding box center [726, 146] width 115 height 13
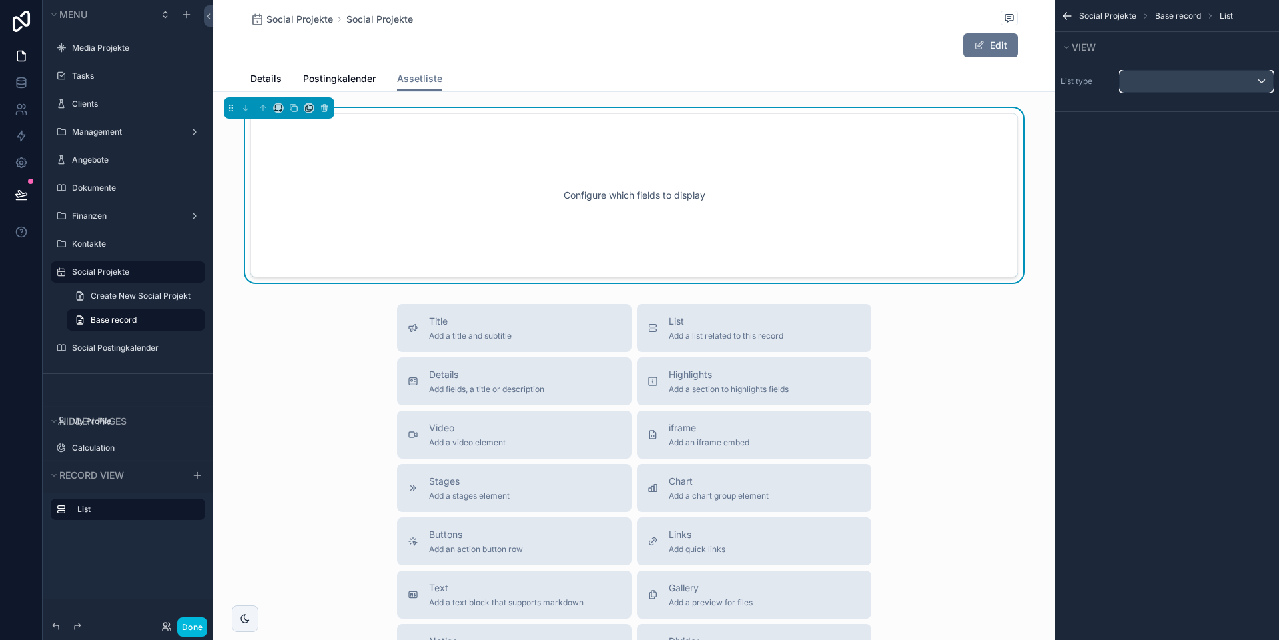
click at [1218, 85] on div "scrollable content" at bounding box center [1196, 81] width 153 height 21
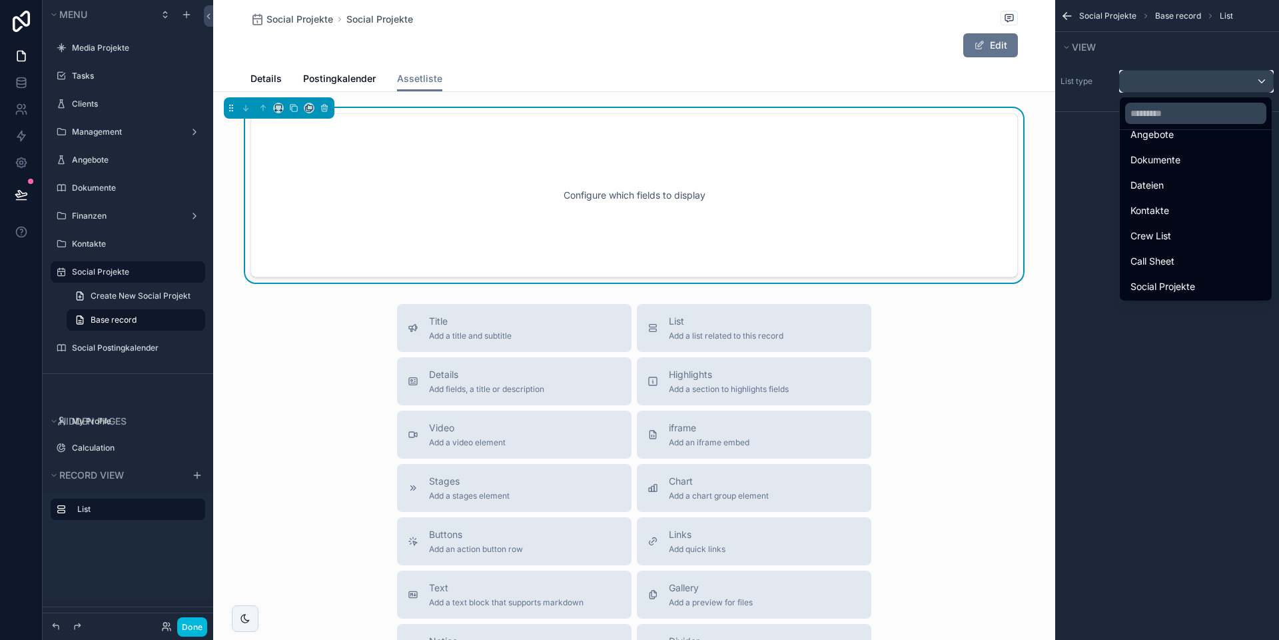
scroll to position [292, 0]
click at [1177, 286] on span "Social Postingkalender" at bounding box center [1180, 286] width 99 height 16
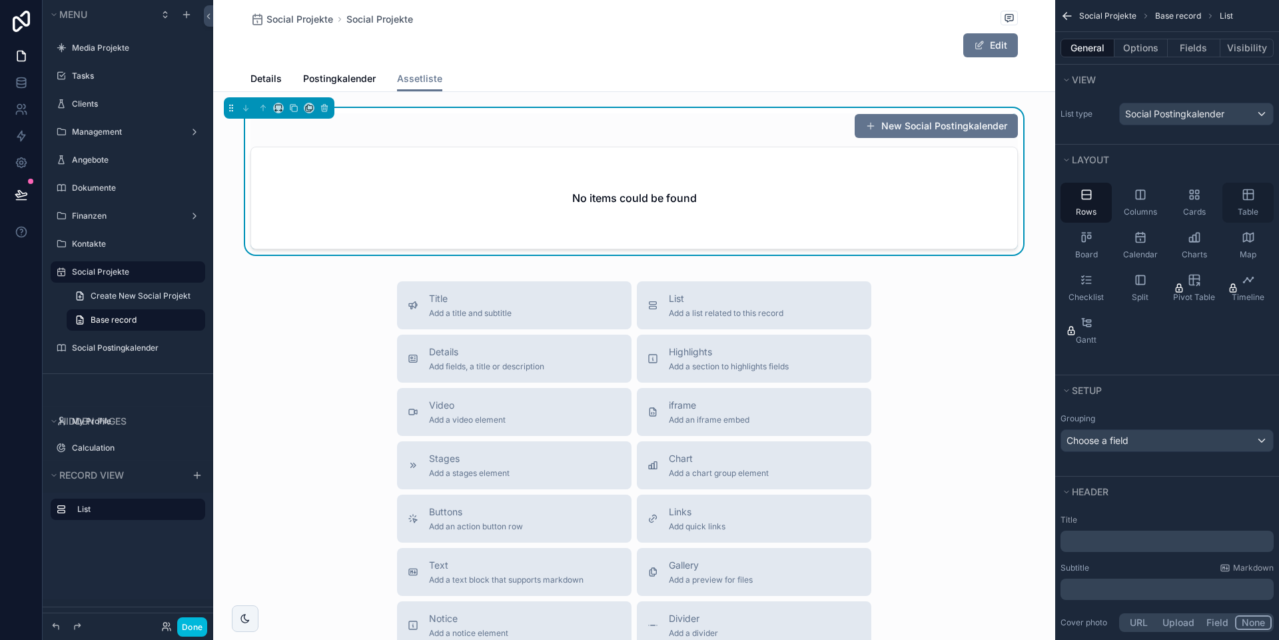
click at [1246, 197] on icon "scrollable content" at bounding box center [1248, 194] width 13 height 13
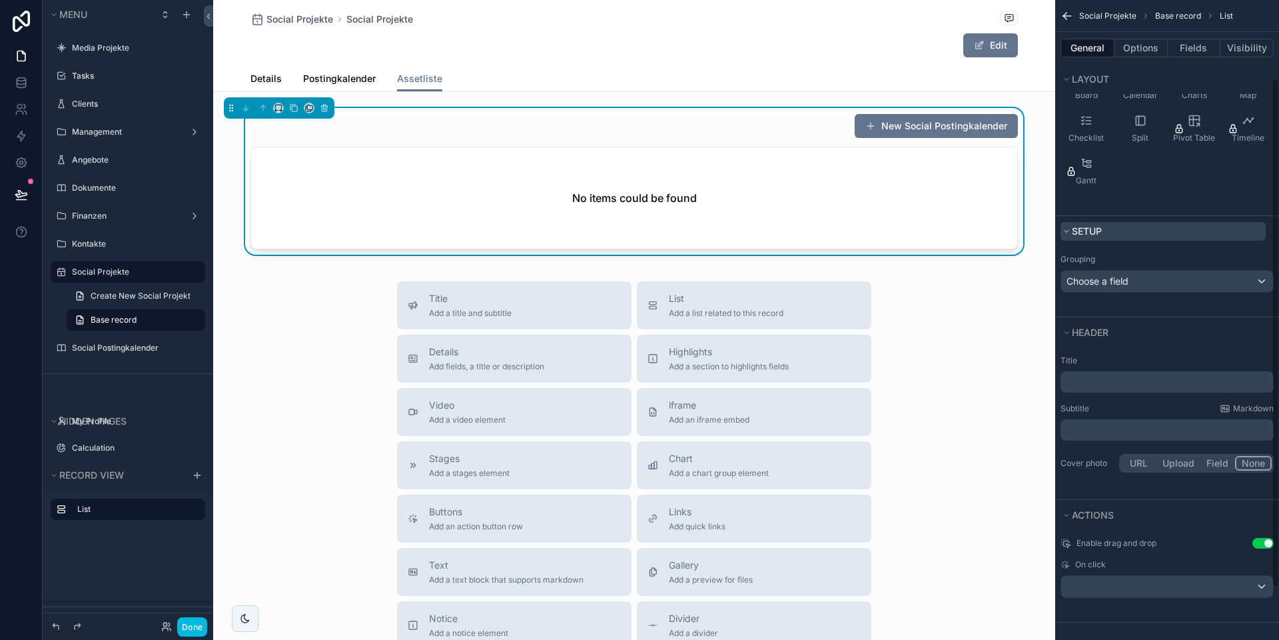
scroll to position [0, 0]
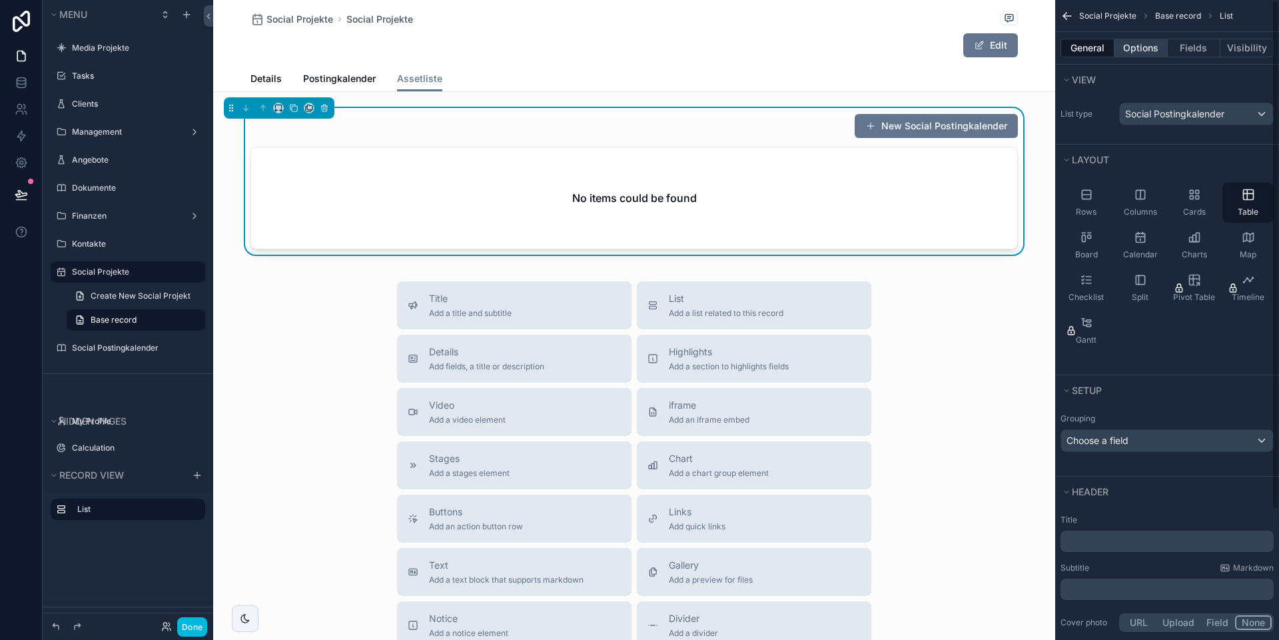
click at [1137, 46] on button "Options" at bounding box center [1141, 48] width 53 height 19
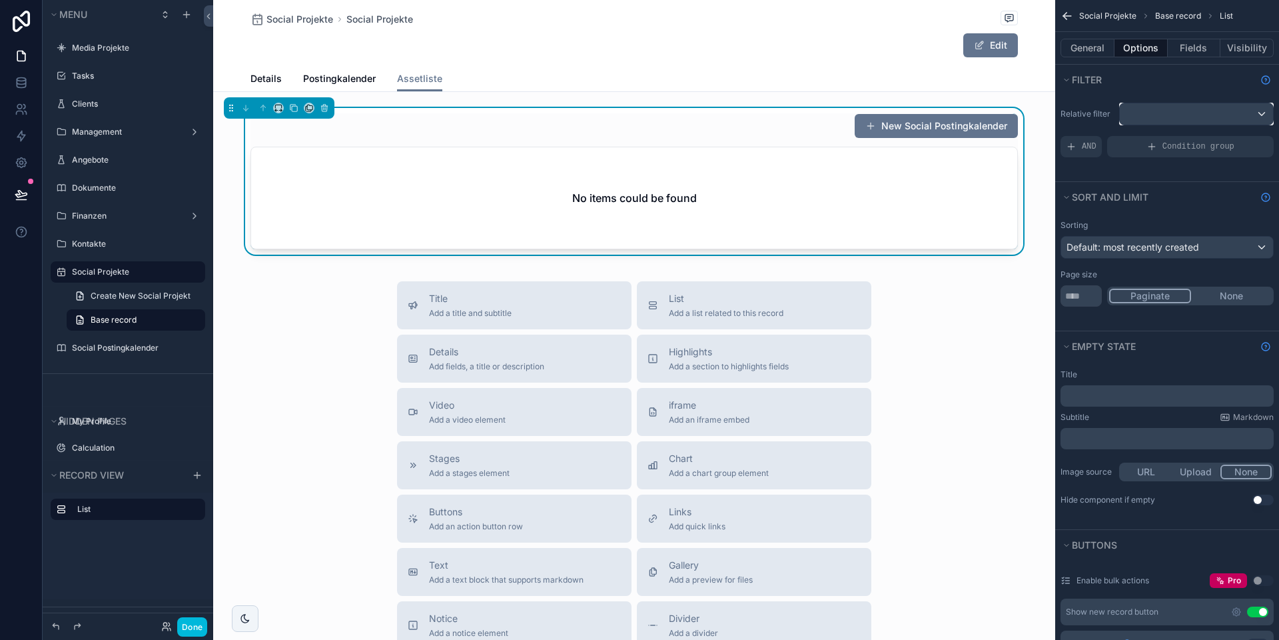
click at [1155, 113] on div "scrollable content" at bounding box center [1196, 113] width 153 height 21
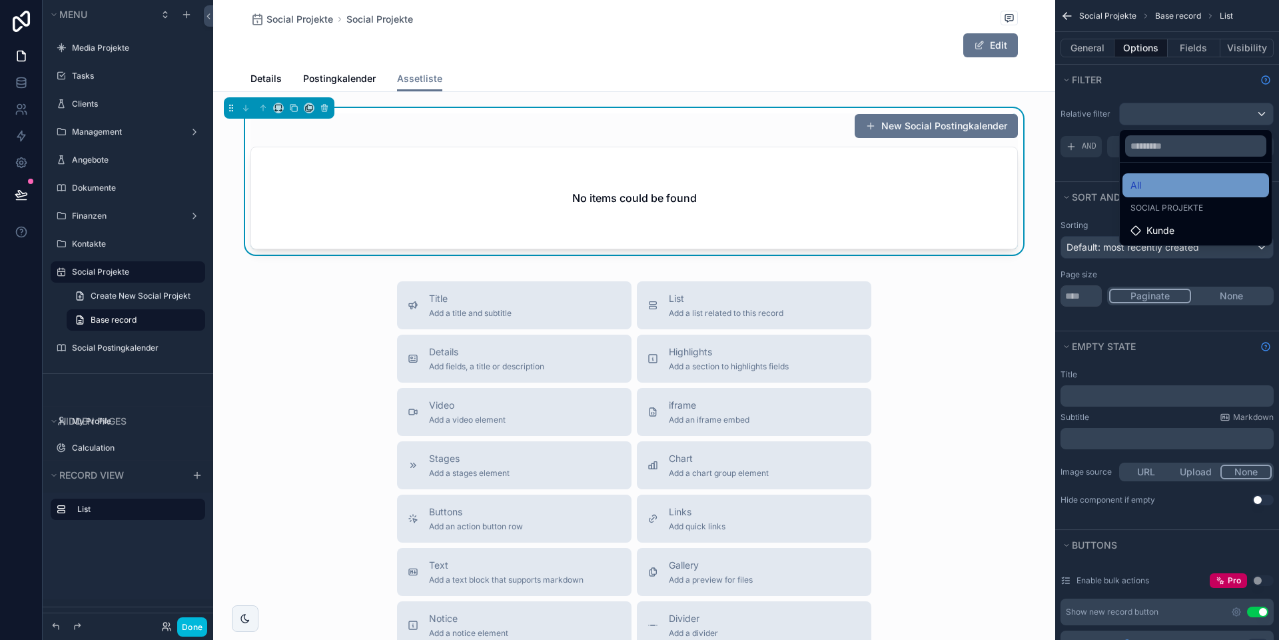
click at [1148, 180] on div "All" at bounding box center [1196, 185] width 131 height 16
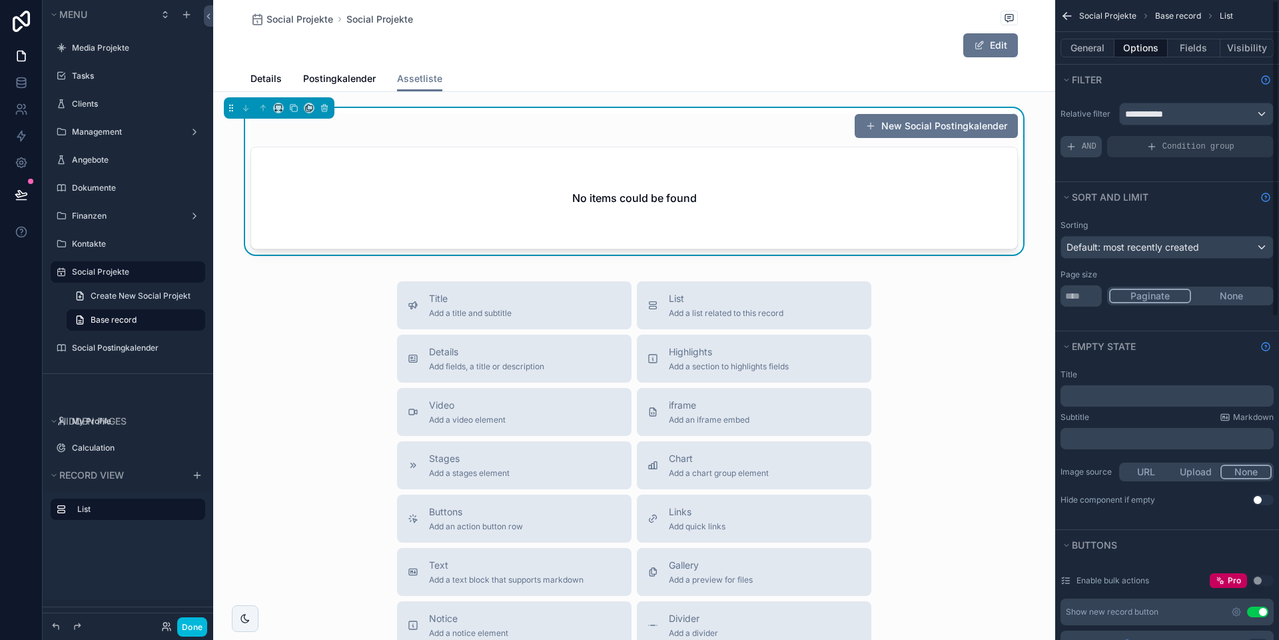
click at [1078, 143] on div "AND" at bounding box center [1081, 146] width 41 height 21
click at [0, 0] on div "scrollable content" at bounding box center [0, 0] width 0 height 0
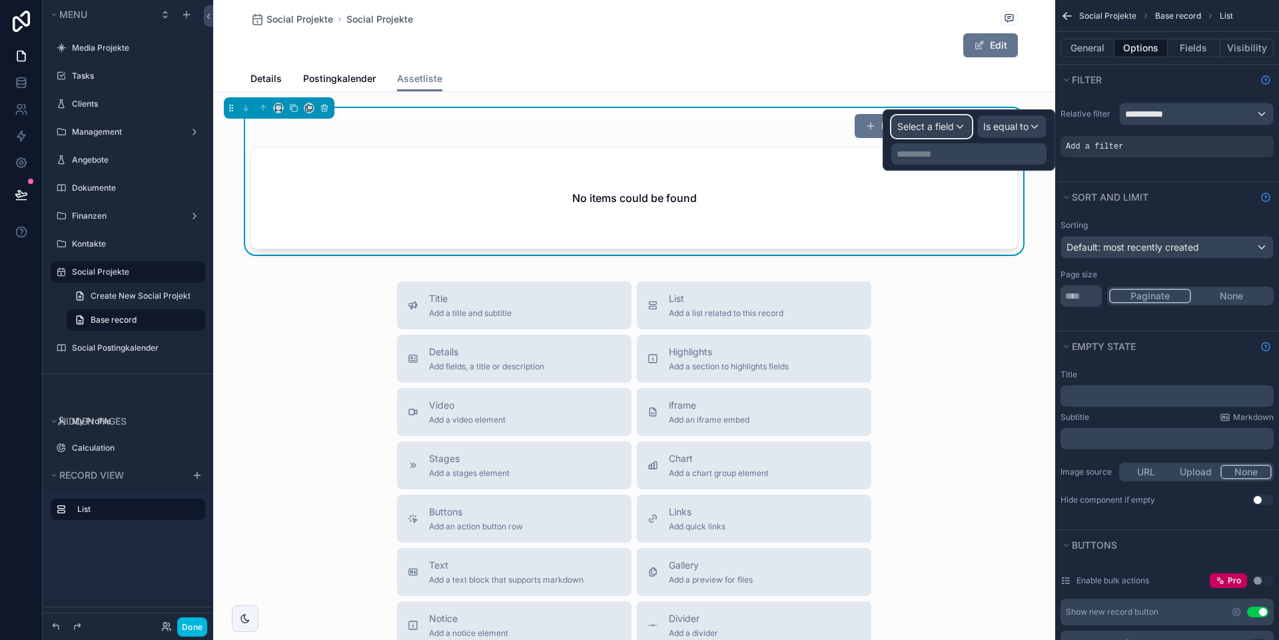
click at [911, 129] on span "Select a field" at bounding box center [925, 126] width 57 height 11
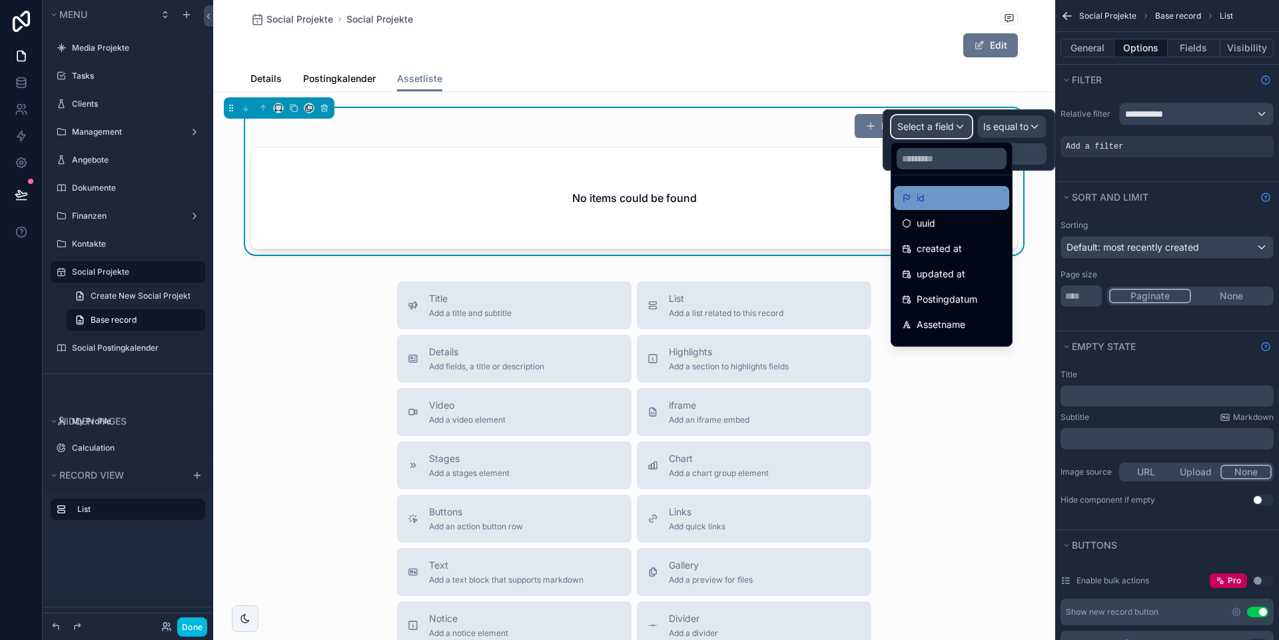
scroll to position [19, 0]
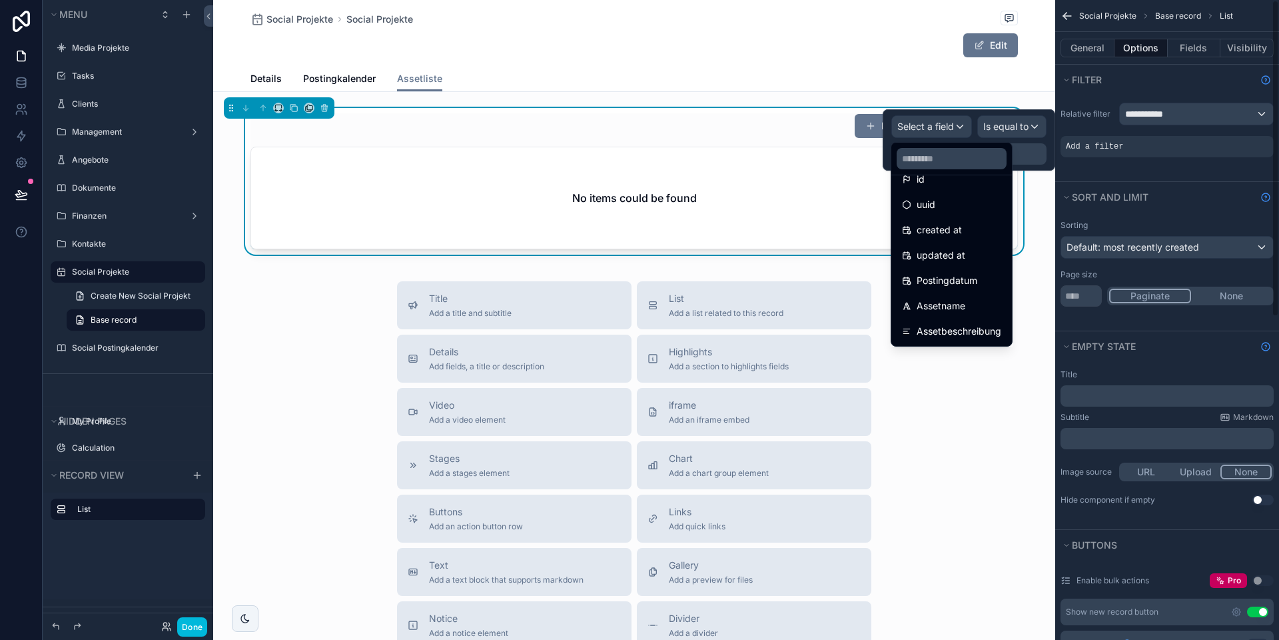
click at [1134, 324] on div "Sorting Default: most recently created Page size ** Paginate None" at bounding box center [1167, 271] width 224 height 119
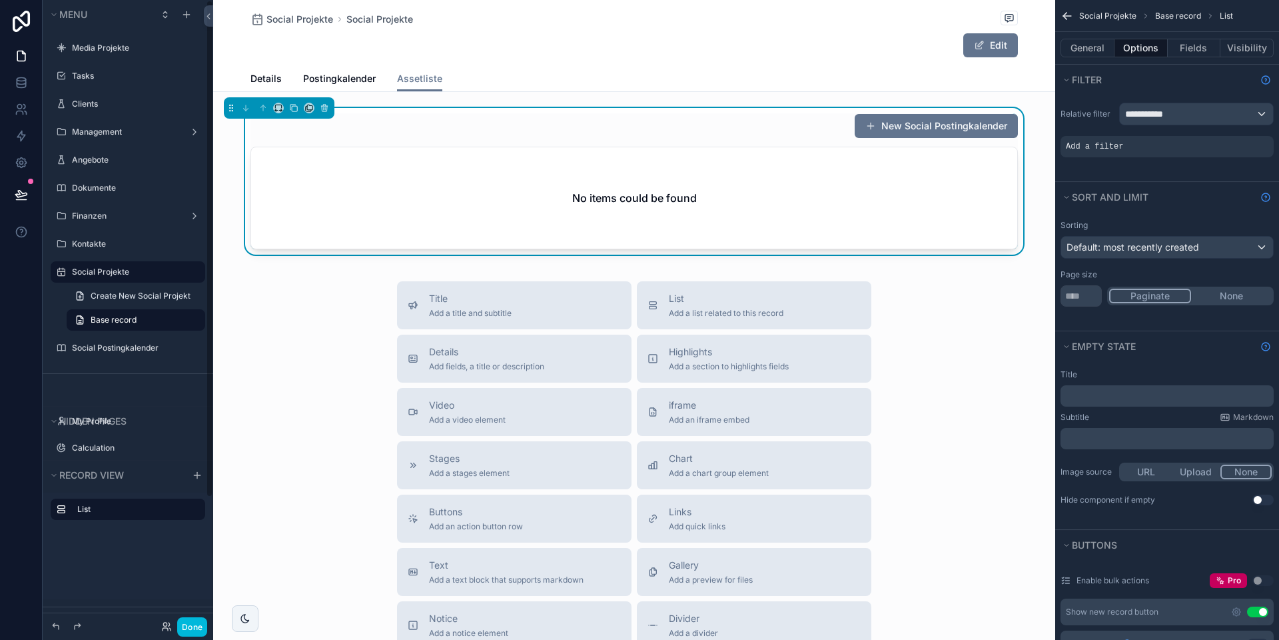
drag, startPoint x: 195, startPoint y: 626, endPoint x: 126, endPoint y: 468, distance: 172.2
click at [195, 626] on button "Done" at bounding box center [192, 626] width 30 height 19
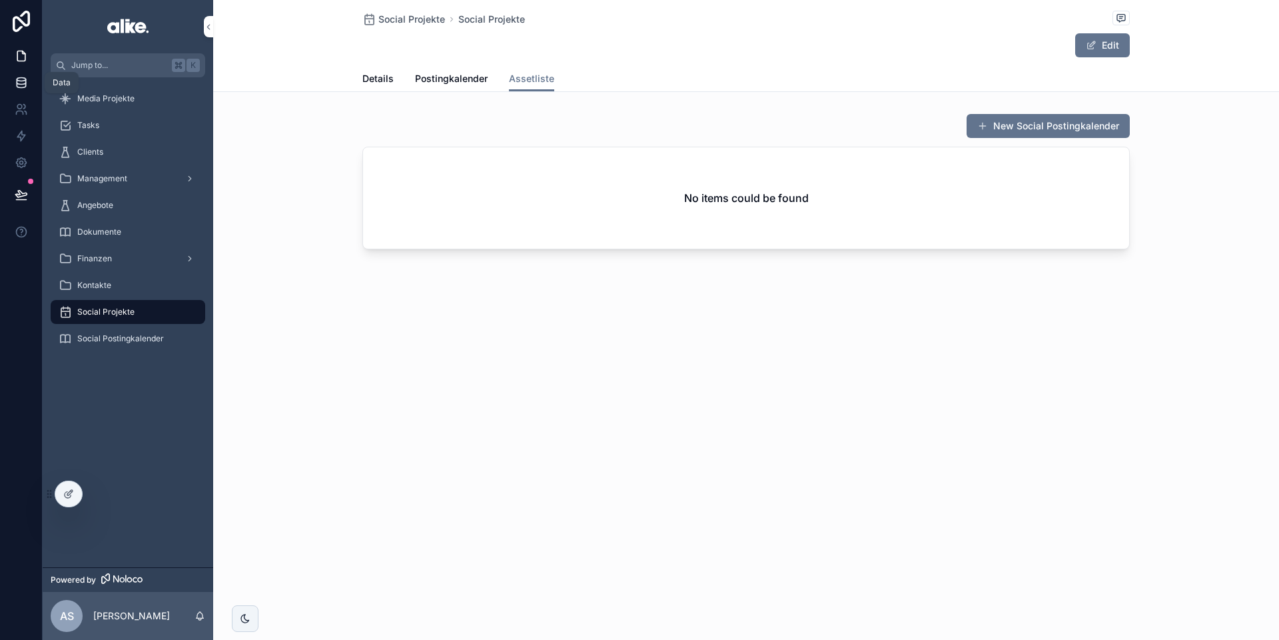
click at [22, 82] on icon at bounding box center [21, 82] width 13 height 13
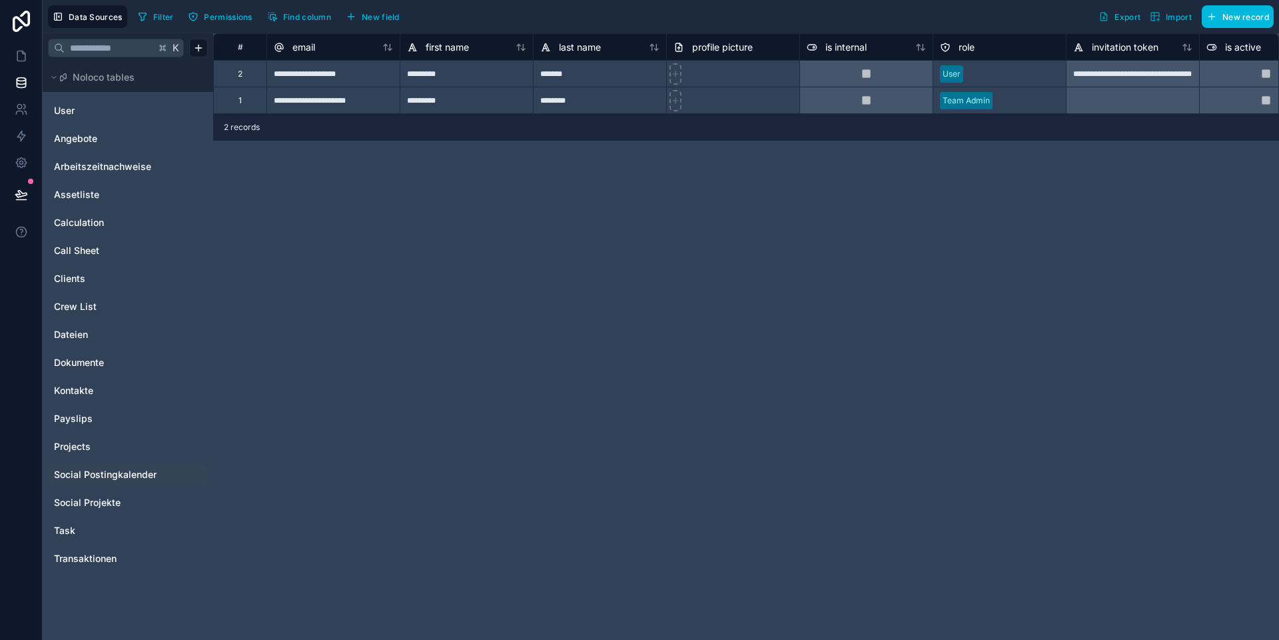
click at [92, 478] on span "Social Postingkalender" at bounding box center [105, 474] width 103 height 13
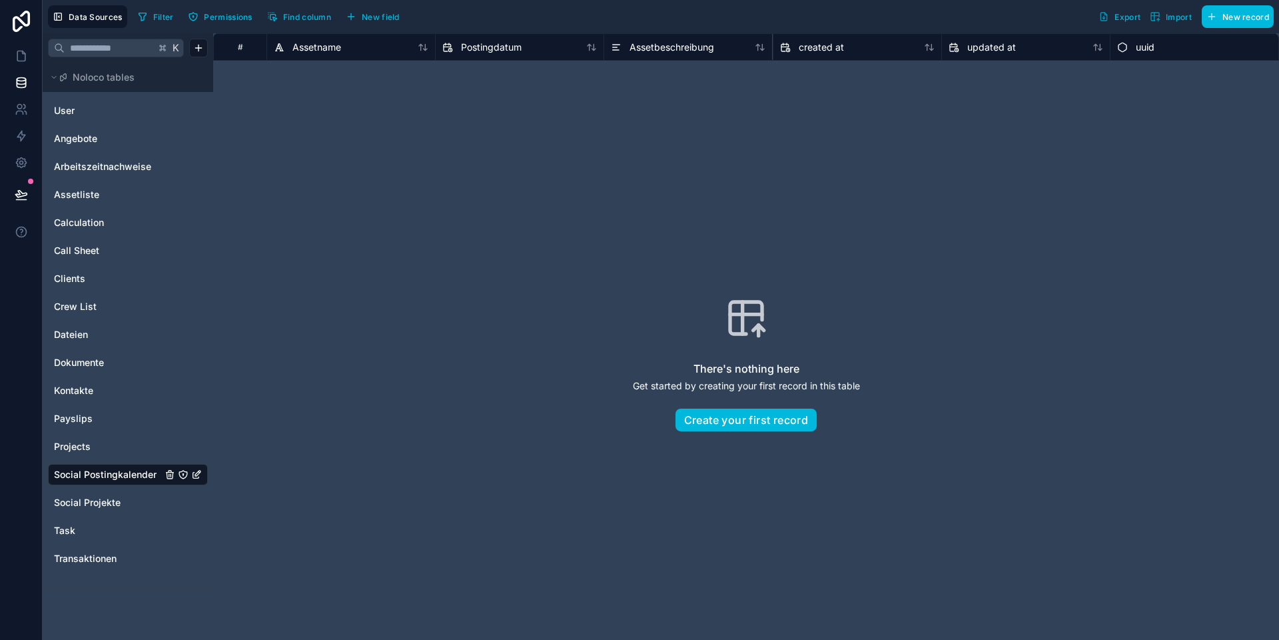
click at [377, 15] on span "New field" at bounding box center [381, 17] width 38 height 10
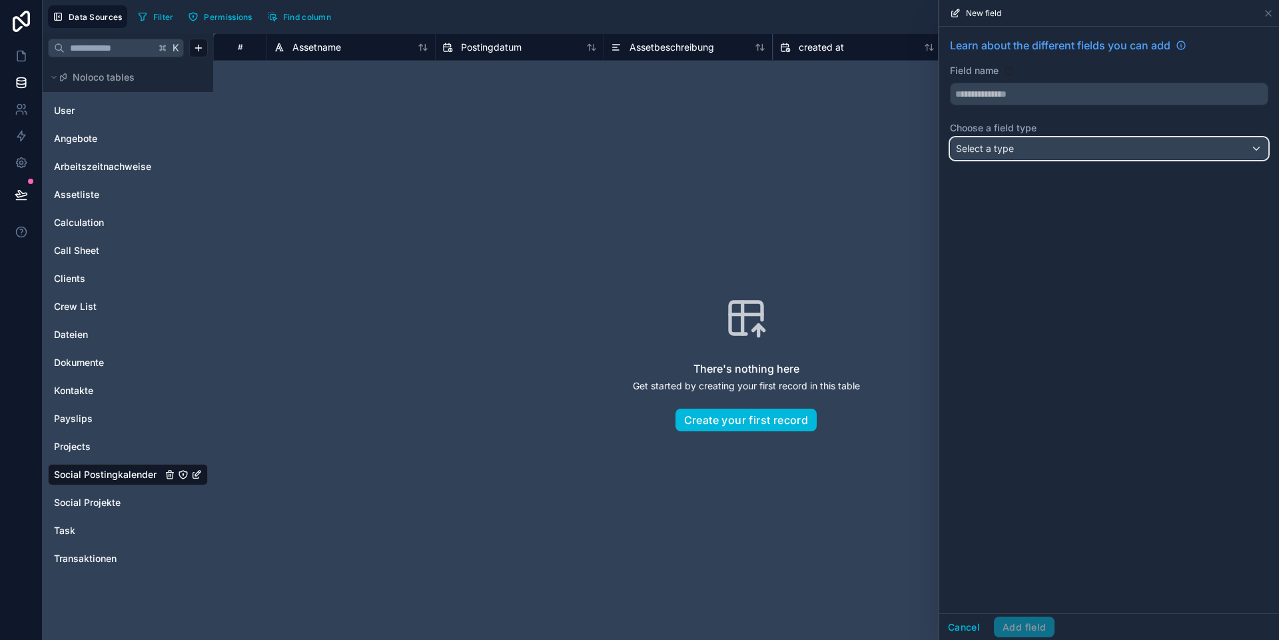
click at [1090, 149] on div "Select a type" at bounding box center [1109, 148] width 317 height 21
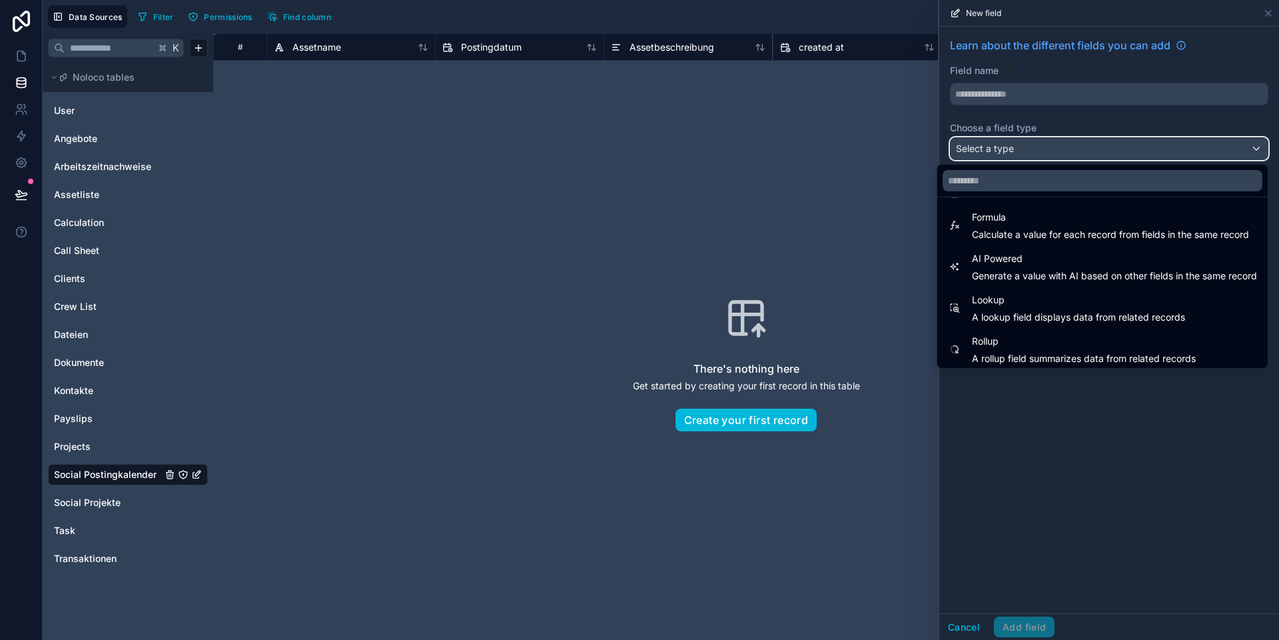
scroll to position [386, 0]
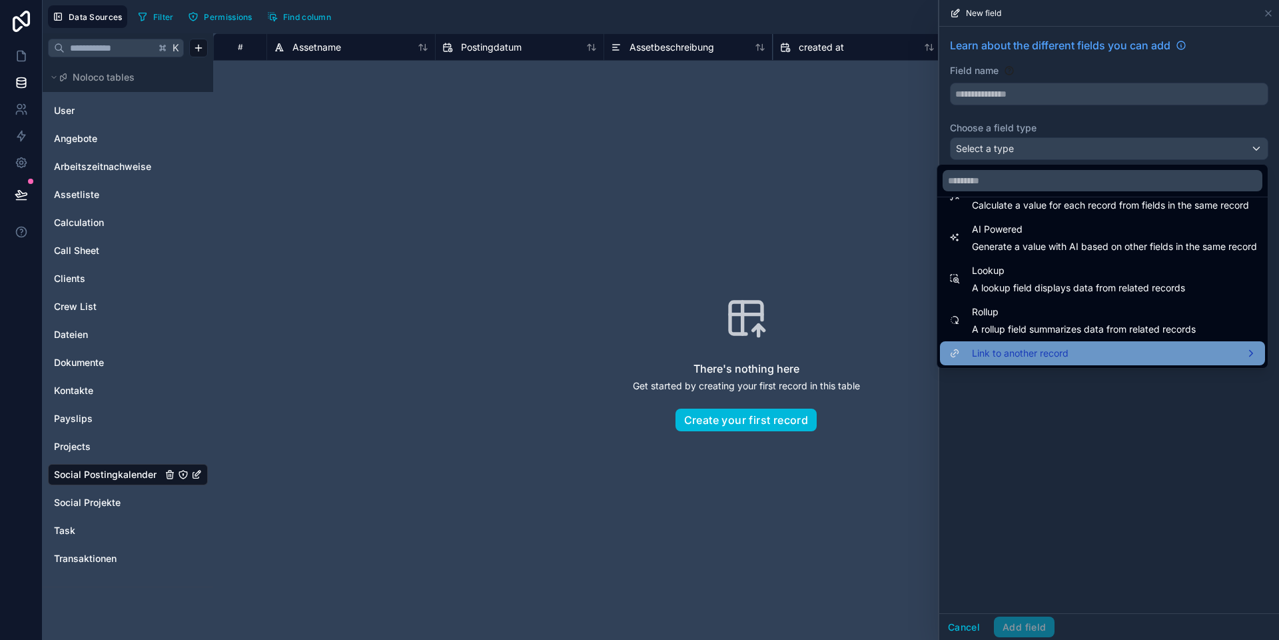
click at [1019, 350] on span "Link to another record" at bounding box center [1020, 353] width 97 height 16
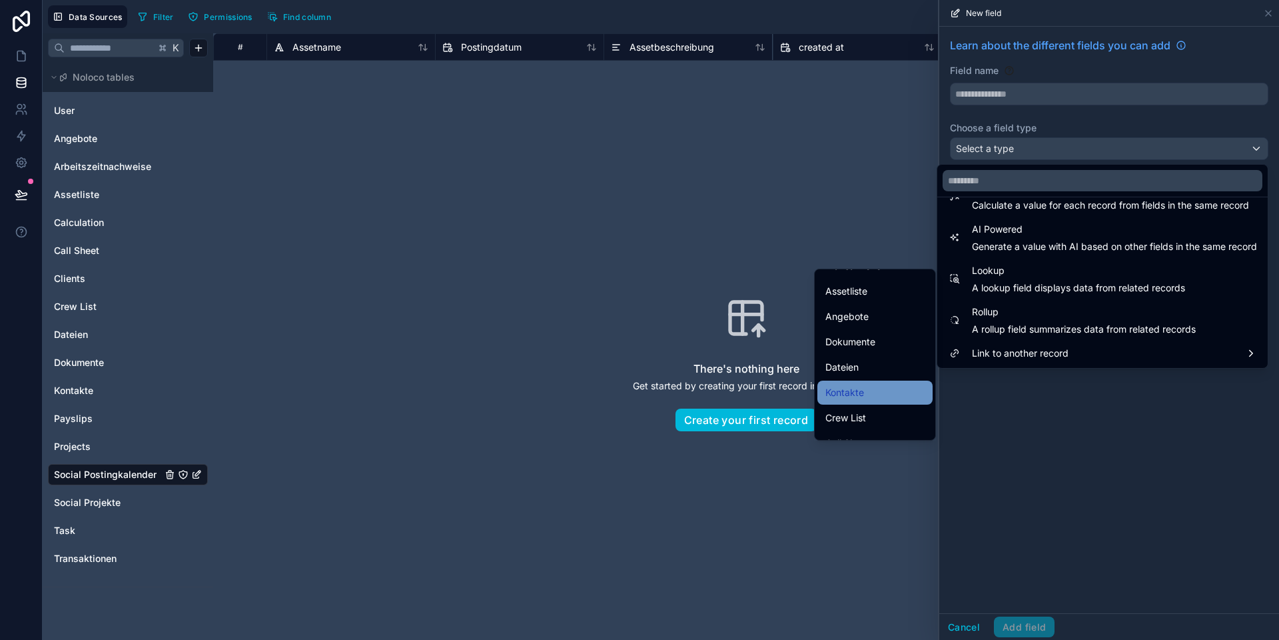
scroll to position [284, 0]
click at [871, 402] on span "Social Projekte" at bounding box center [857, 400] width 65 height 16
type input "**********"
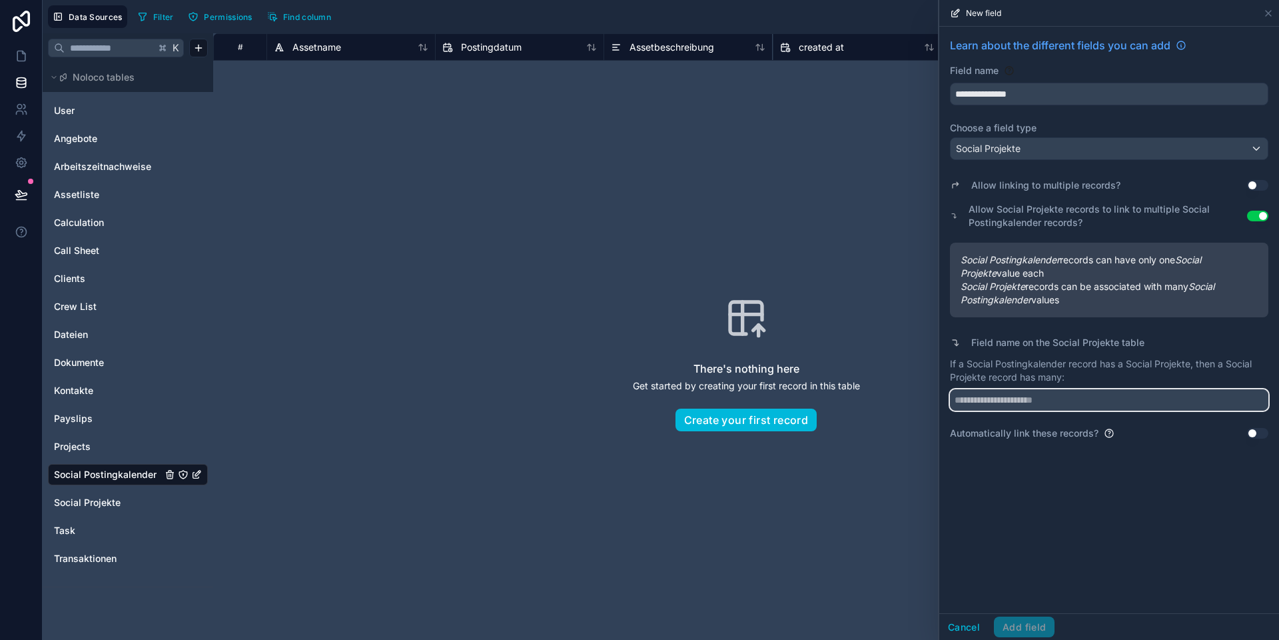
click at [1007, 402] on input "text" at bounding box center [1109, 399] width 318 height 21
type input "**********"
click at [1017, 622] on button "Add field" at bounding box center [1024, 626] width 61 height 21
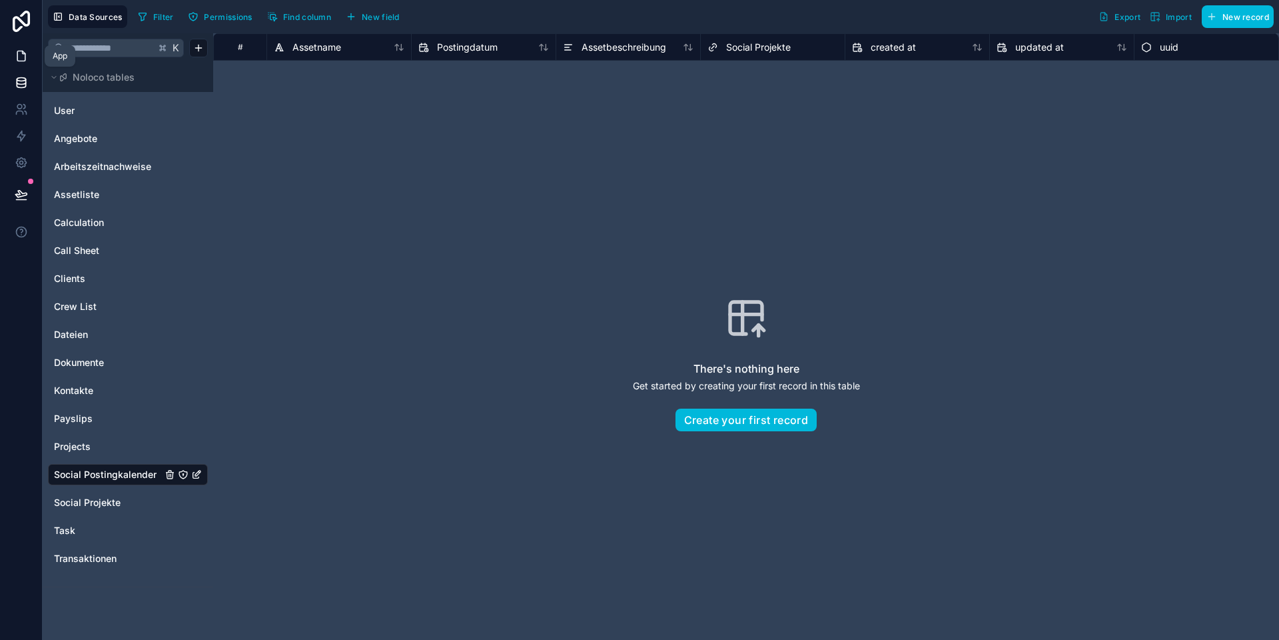
click at [13, 61] on link at bounding box center [21, 56] width 42 height 27
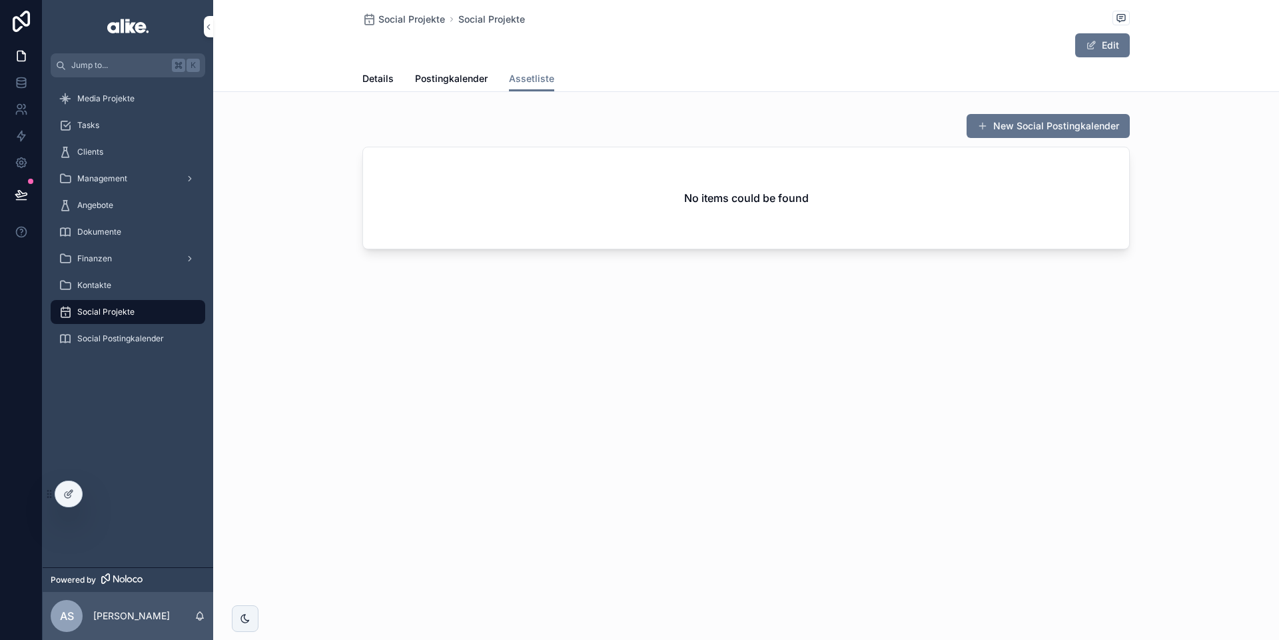
drag, startPoint x: 73, startPoint y: 491, endPoint x: 94, endPoint y: 491, distance: 20.7
click at [73, 491] on icon at bounding box center [68, 493] width 11 height 11
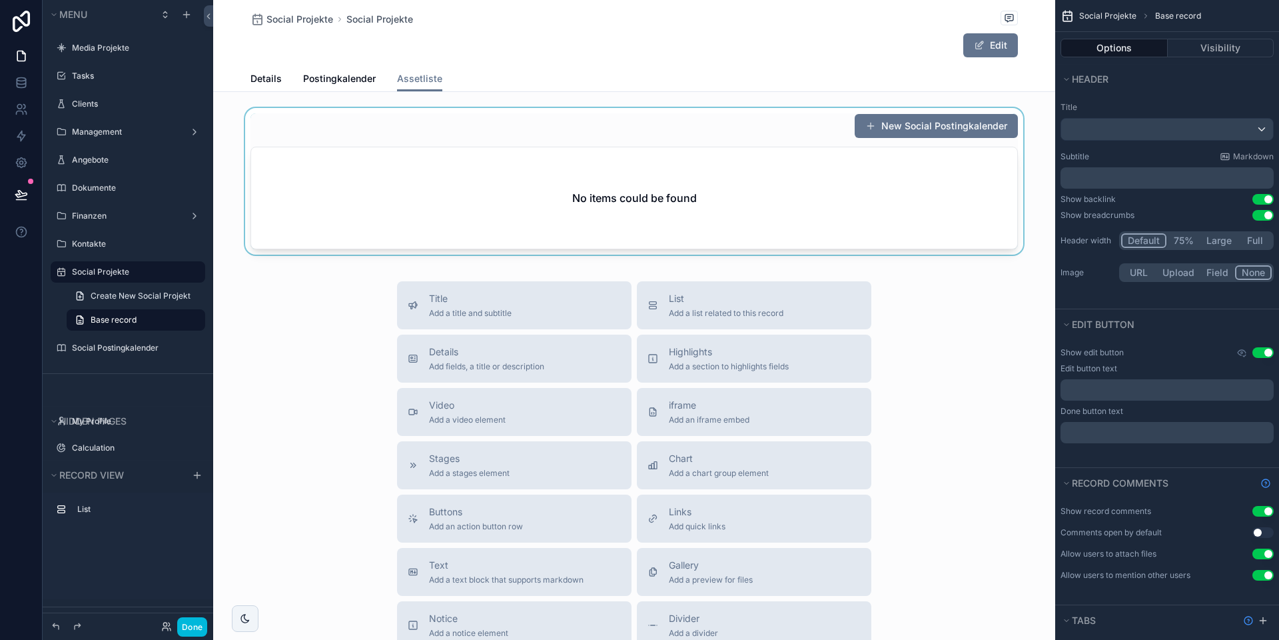
click at [669, 197] on div "scrollable content" at bounding box center [634, 184] width 842 height 152
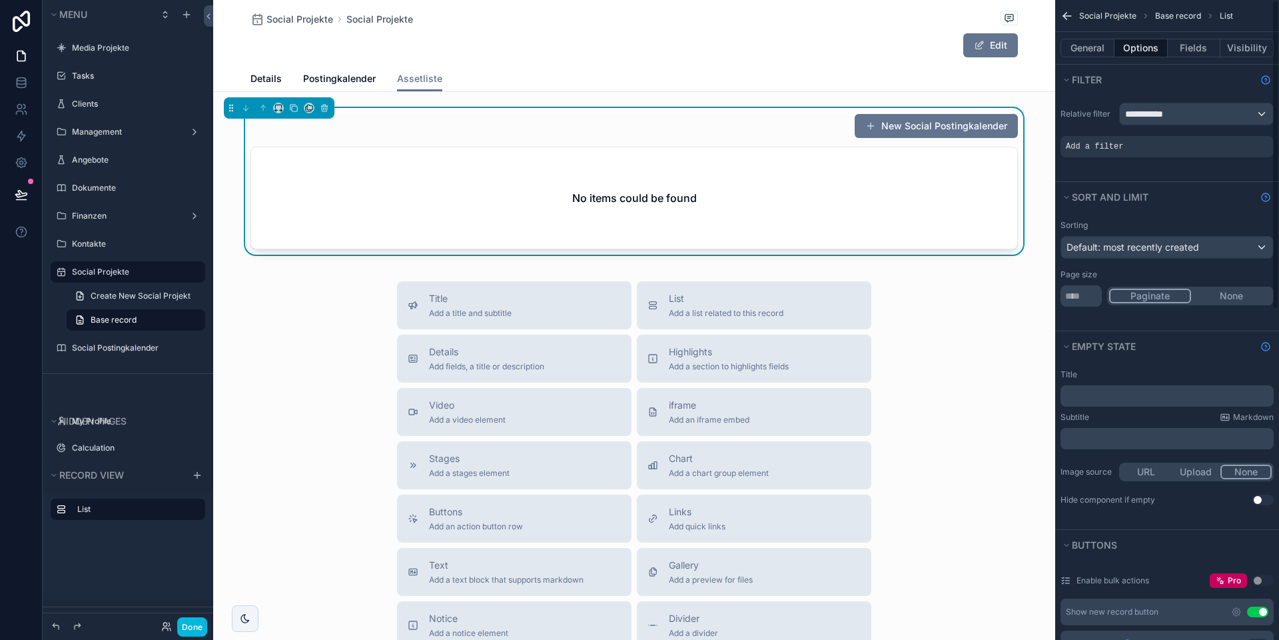
click at [0, 0] on icon "scrollable content" at bounding box center [0, 0] width 0 height 0
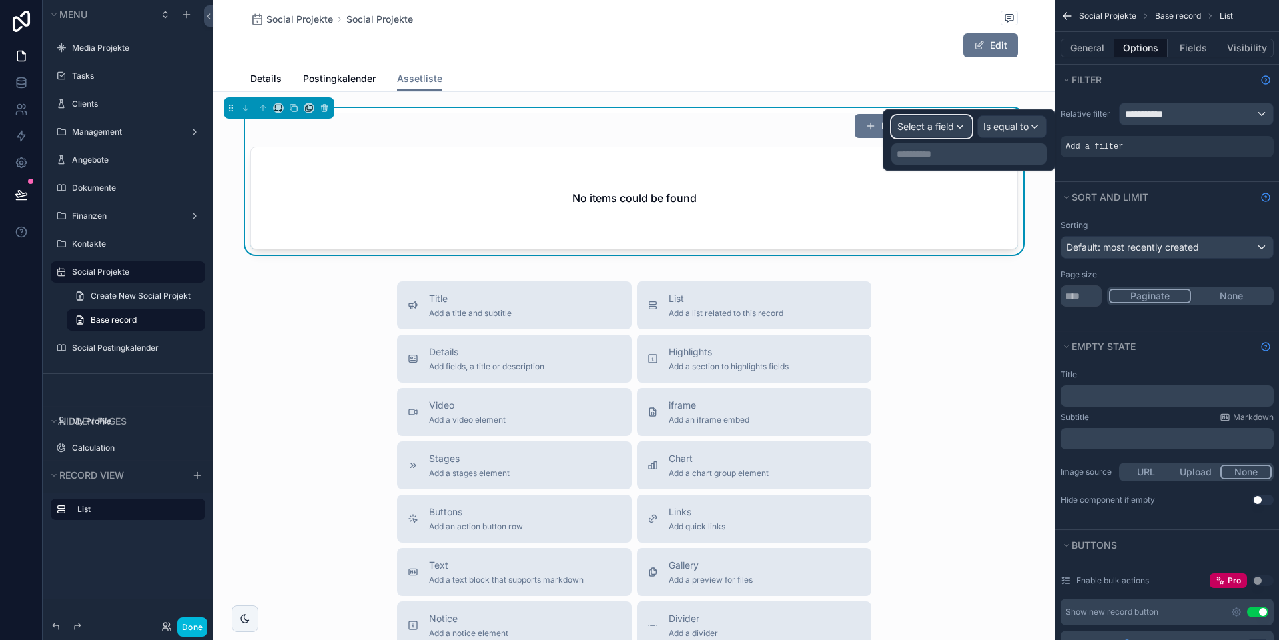
click at [940, 128] on span "Select a field" at bounding box center [925, 126] width 57 height 11
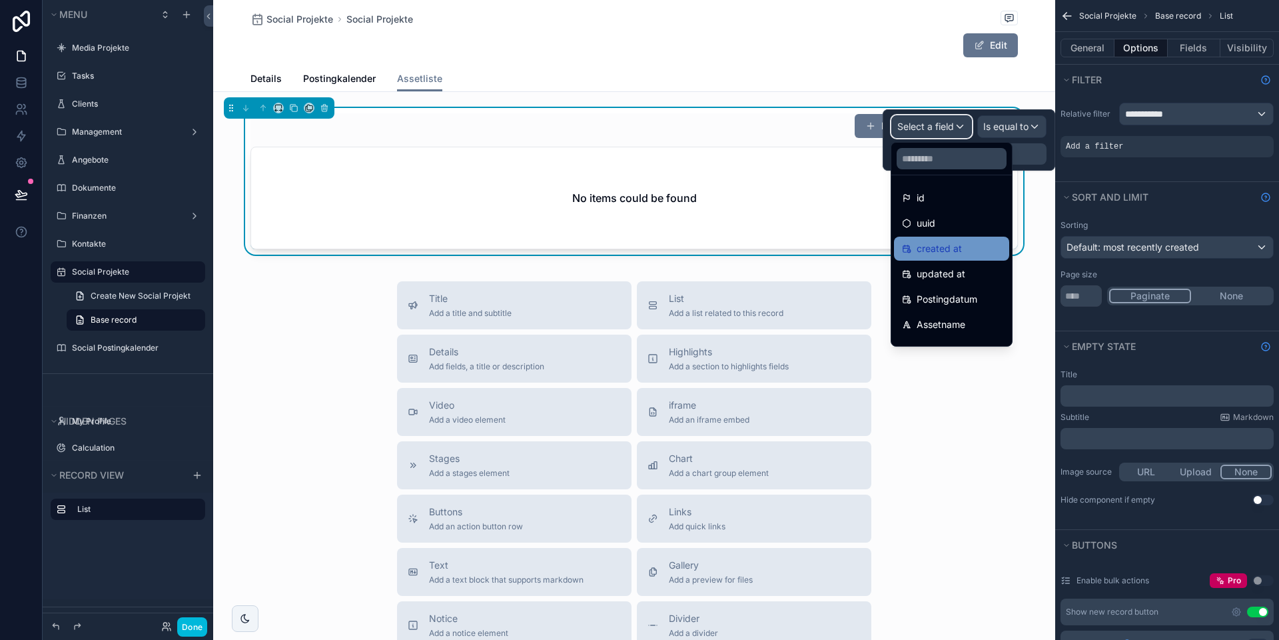
scroll to position [44, 0]
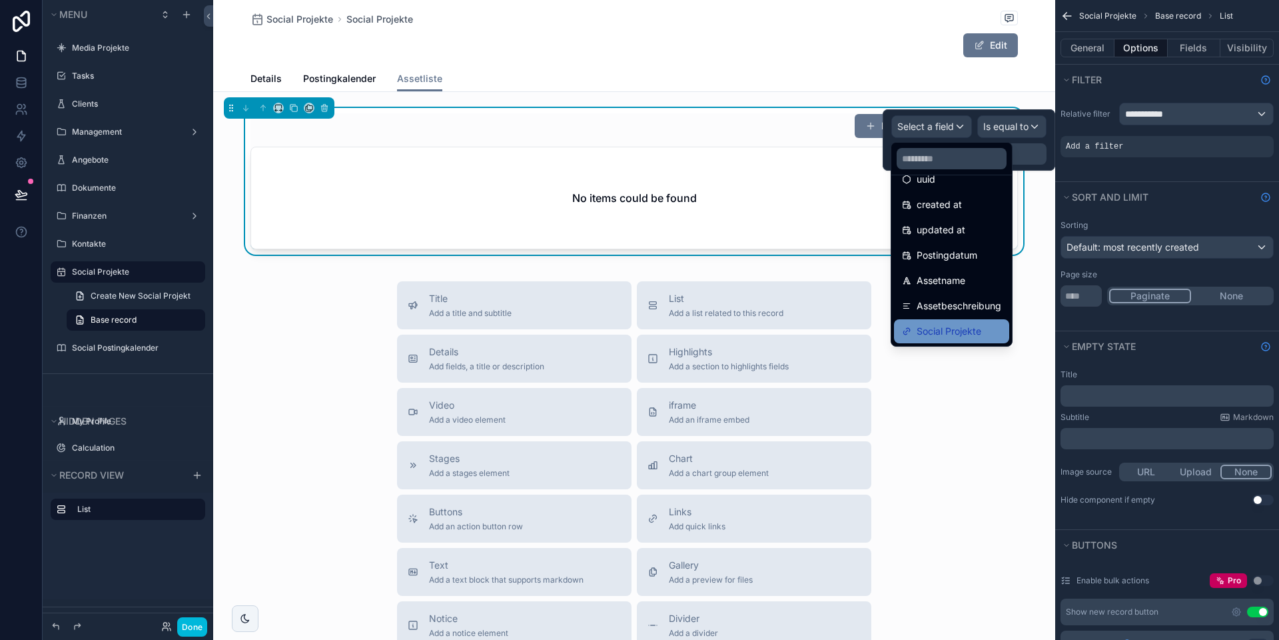
click at [936, 324] on span "Social Projekte" at bounding box center [949, 331] width 65 height 16
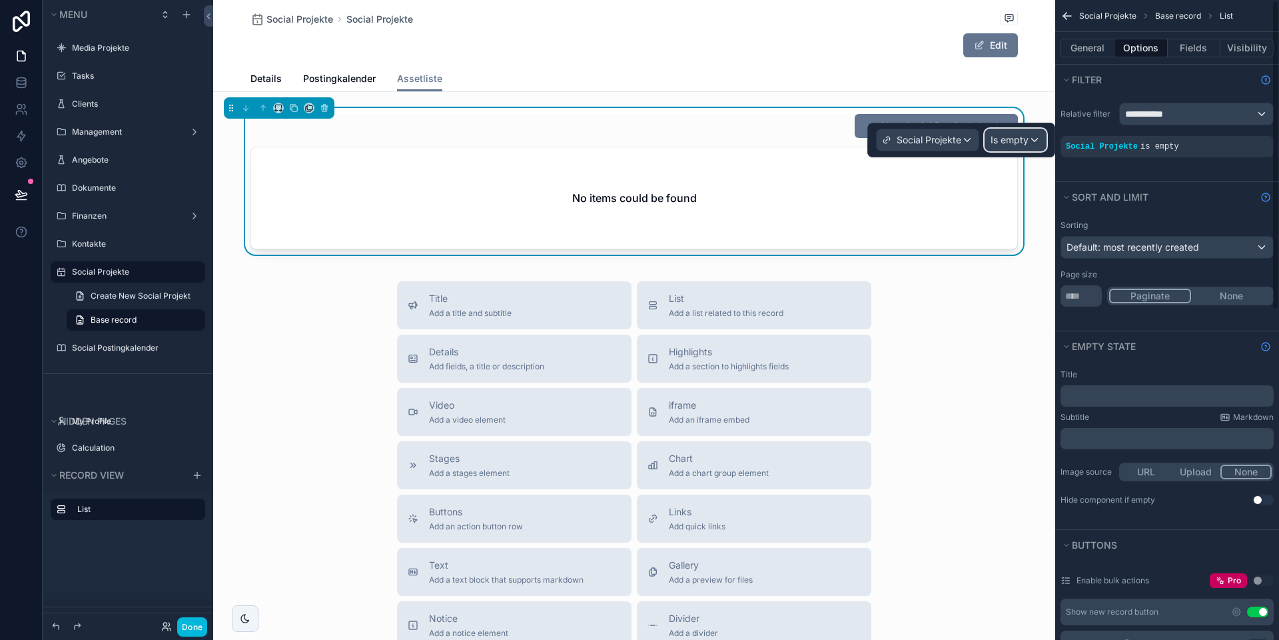
click at [1021, 131] on div "Is empty" at bounding box center [1015, 139] width 61 height 21
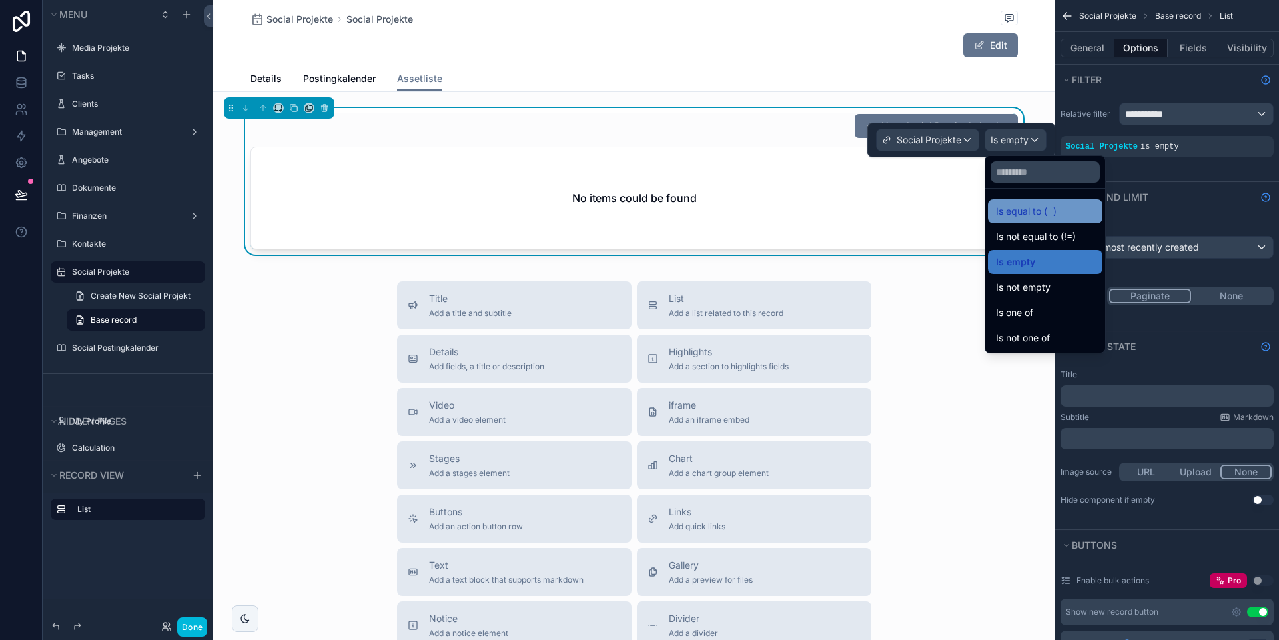
click at [1027, 206] on span "Is equal to (=)" at bounding box center [1026, 211] width 61 height 16
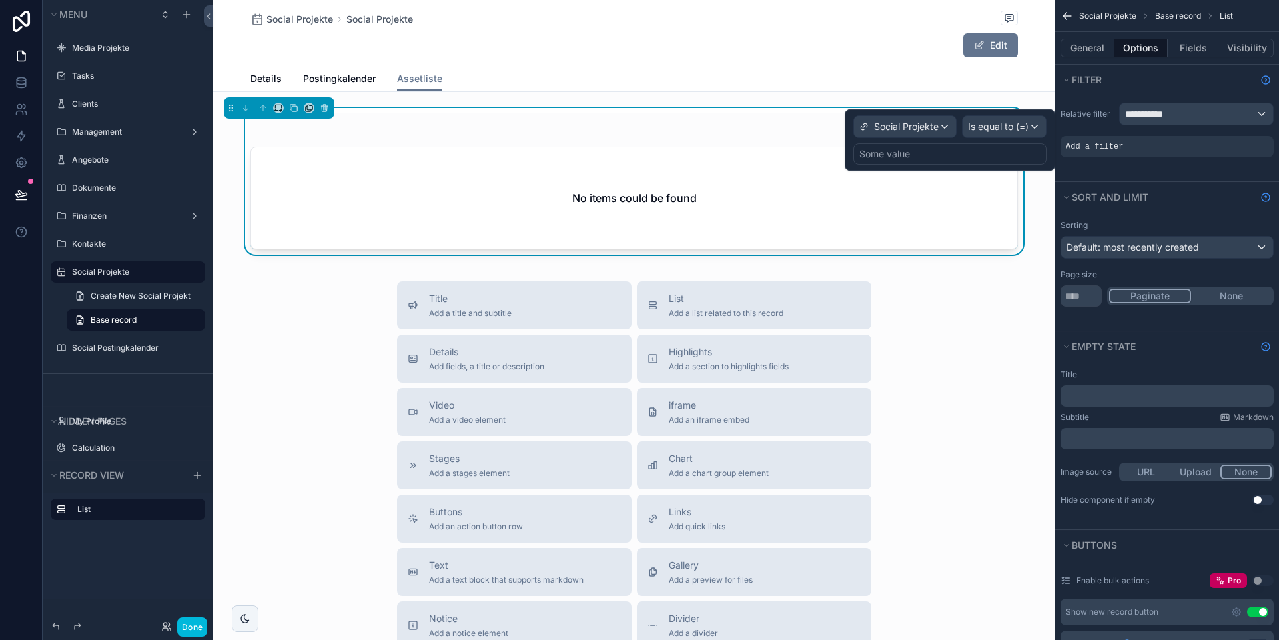
click at [934, 160] on div "Some value" at bounding box center [949, 153] width 193 height 21
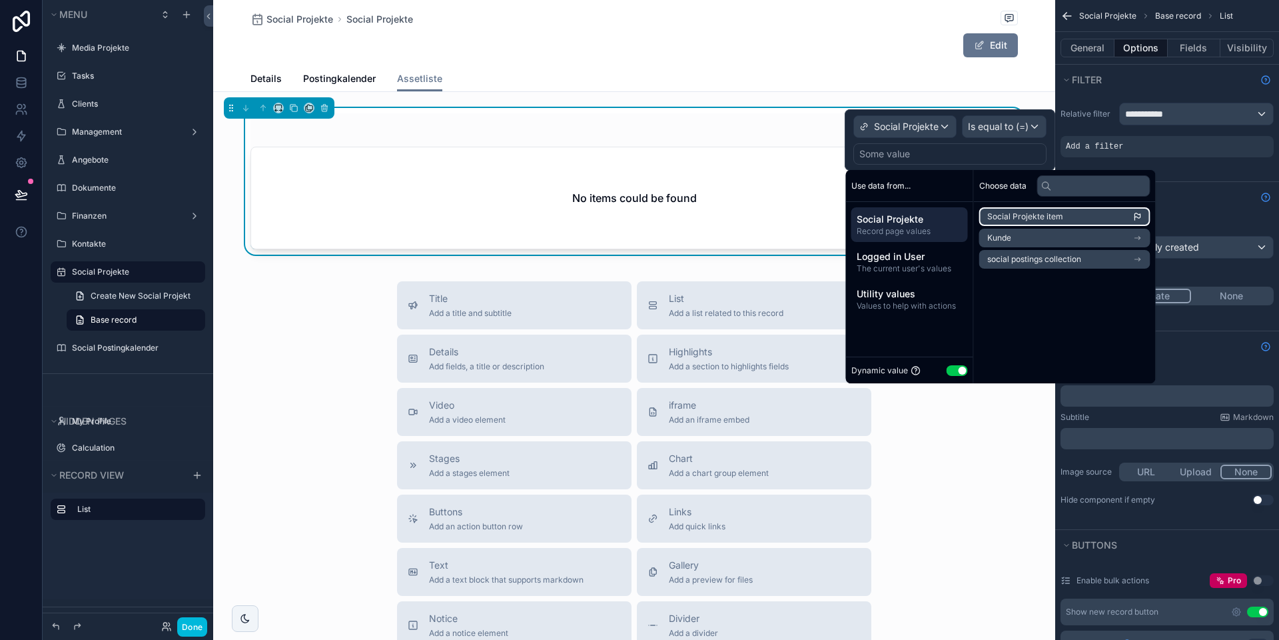
click at [1058, 215] on span "Social Projekte item" at bounding box center [1025, 216] width 76 height 11
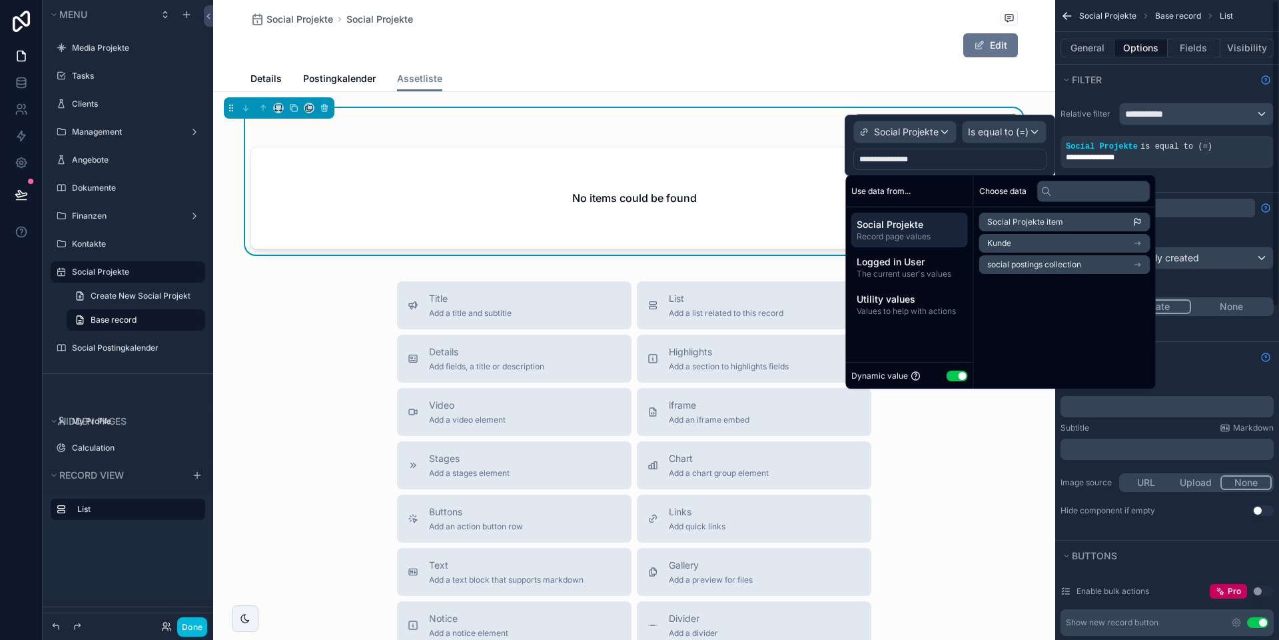
click at [1205, 203] on button "Sort And Limit" at bounding box center [1158, 208] width 195 height 19
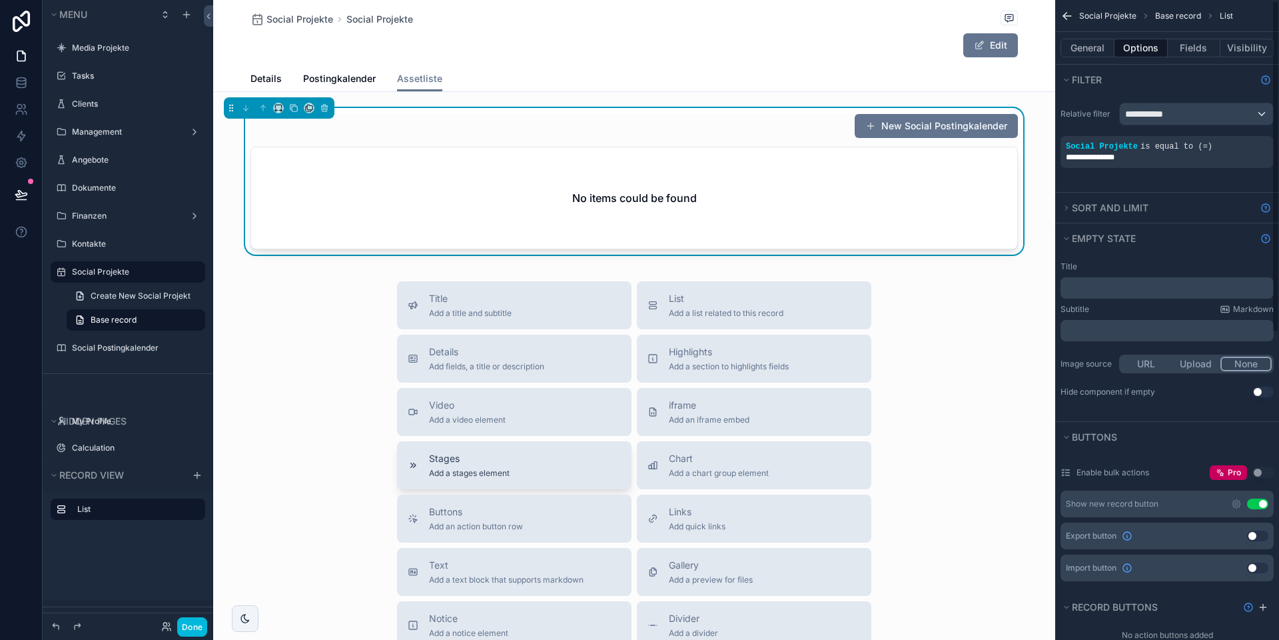
scroll to position [0, 0]
click at [189, 619] on button "Done" at bounding box center [192, 626] width 30 height 19
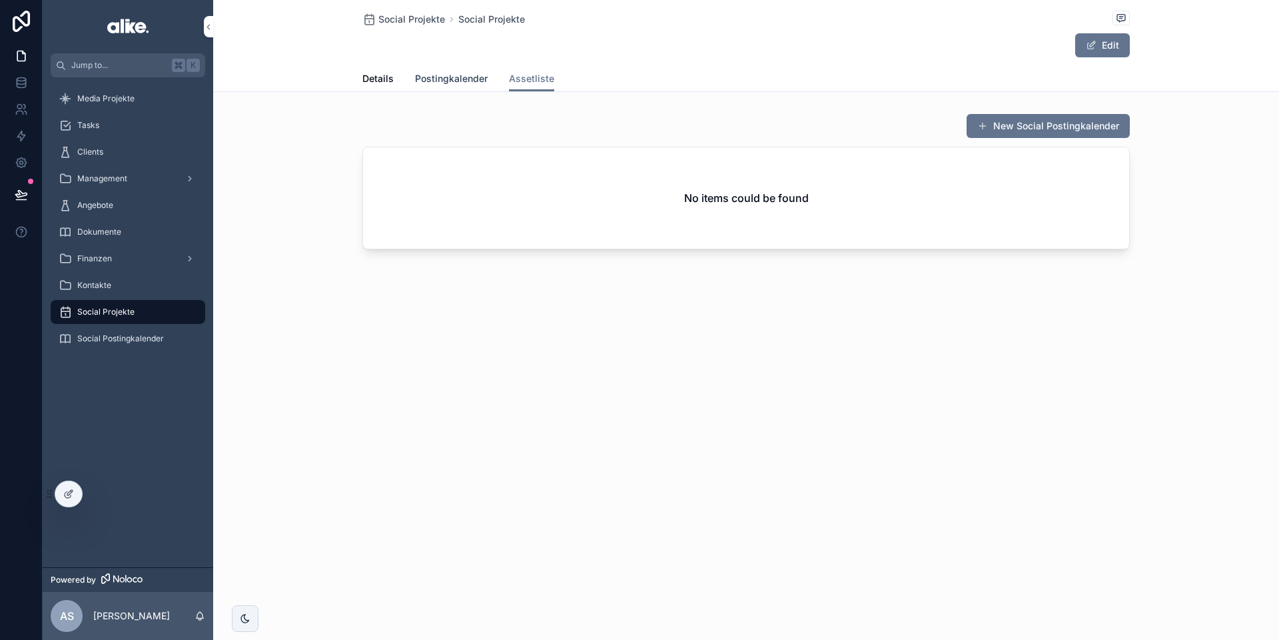
click at [470, 80] on span "Postingkalender" at bounding box center [451, 78] width 73 height 13
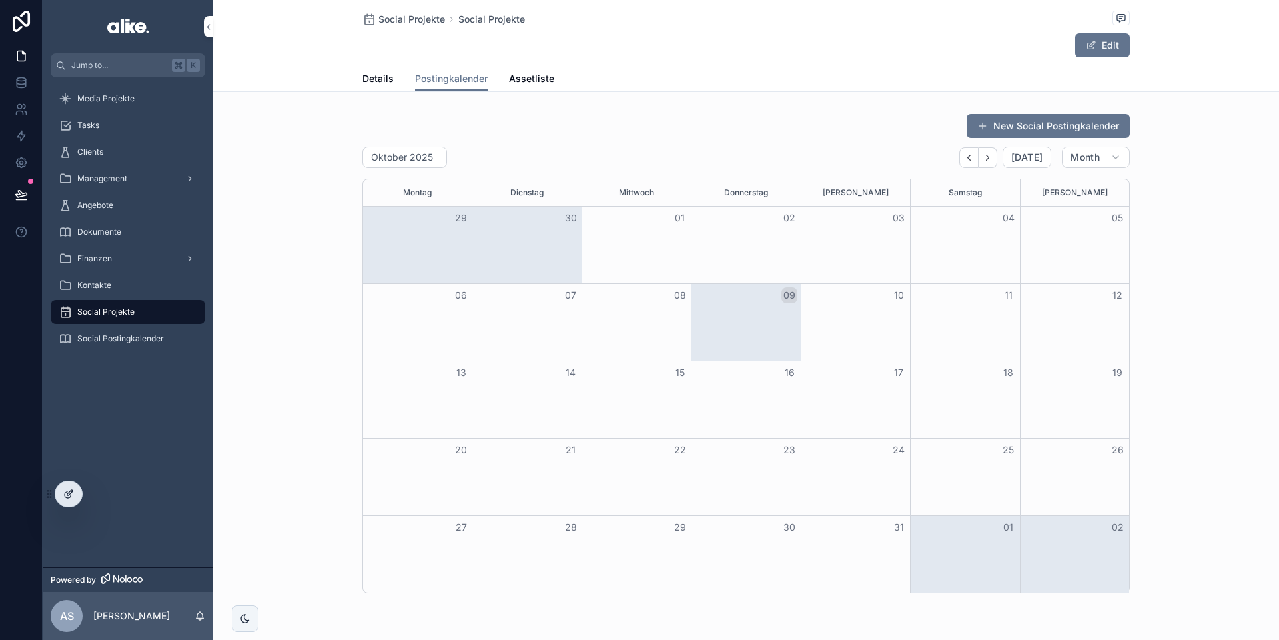
click at [63, 496] on icon at bounding box center [68, 493] width 11 height 11
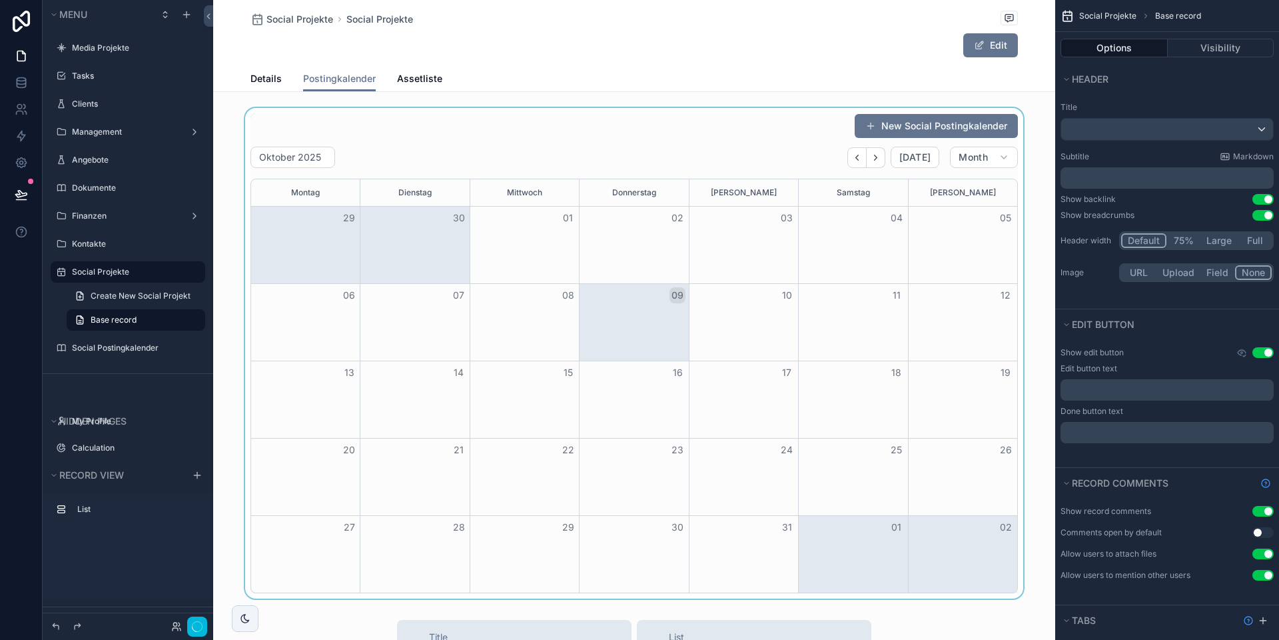
click at [628, 162] on div "scrollable content" at bounding box center [634, 353] width 842 height 490
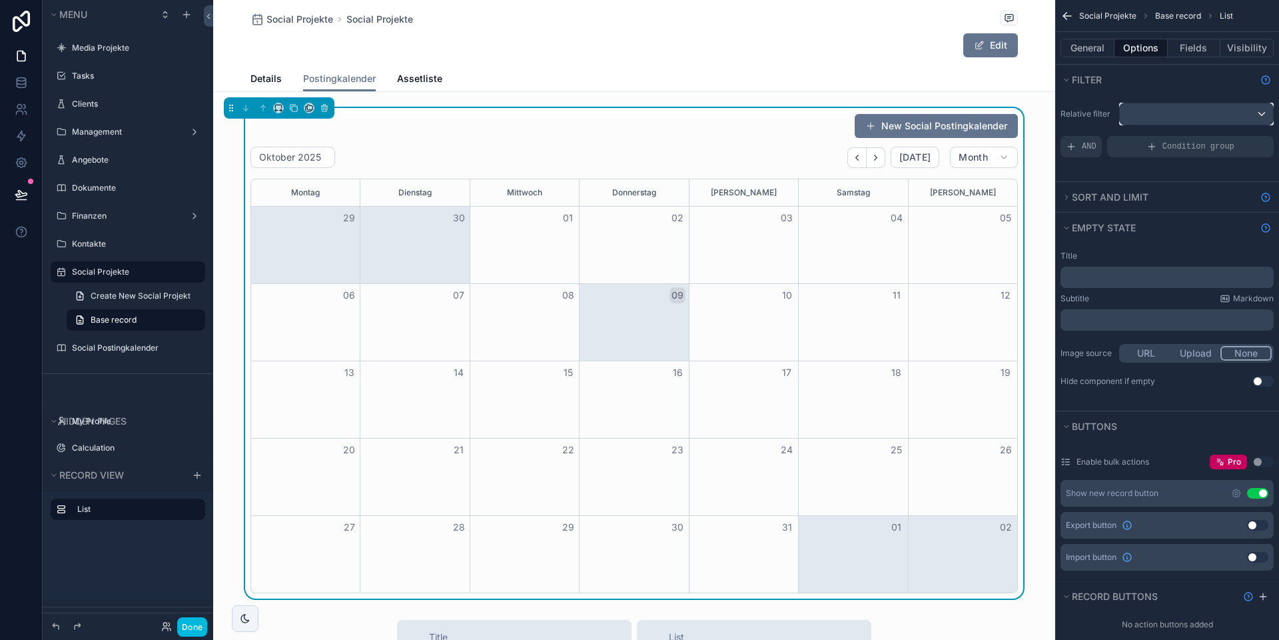
click at [1165, 117] on div "scrollable content" at bounding box center [1196, 113] width 153 height 21
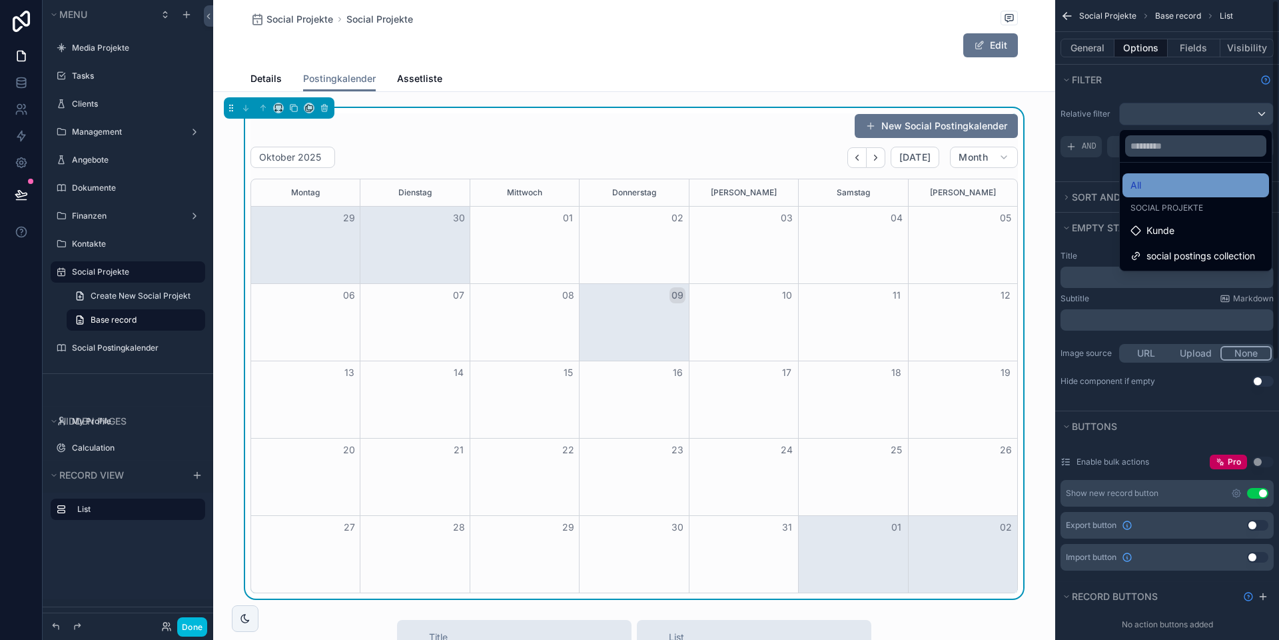
click at [1172, 181] on div "All" at bounding box center [1196, 185] width 131 height 16
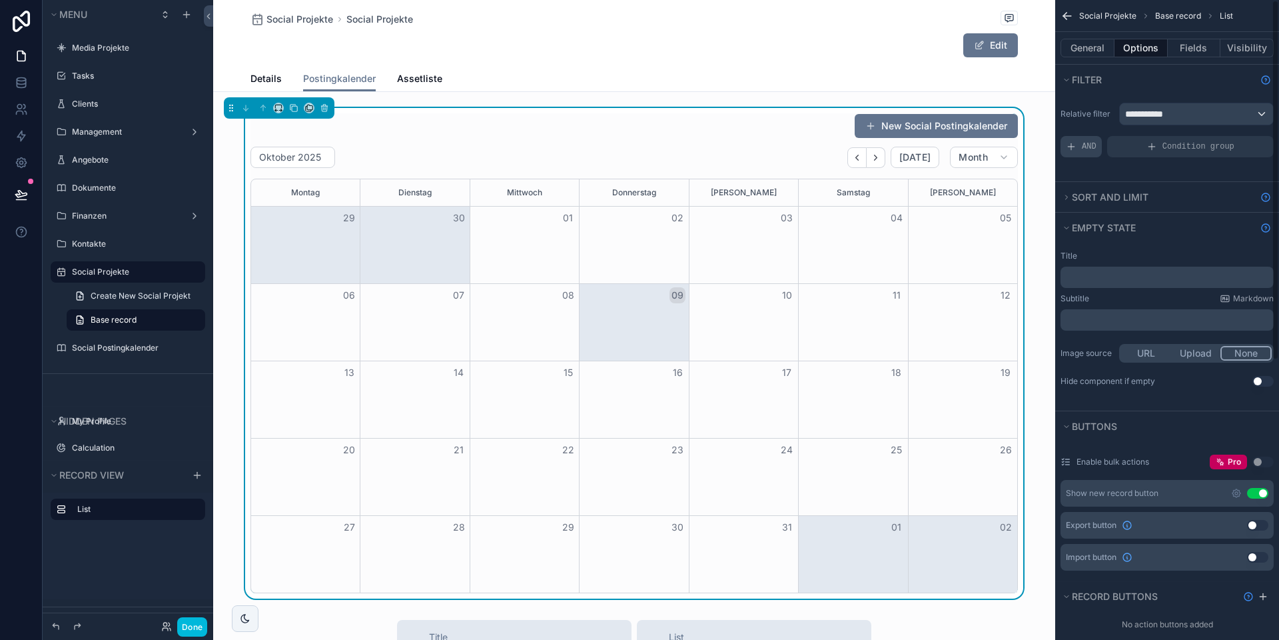
click at [1082, 146] on span "AND" at bounding box center [1089, 146] width 15 height 11
click at [0, 0] on icon "scrollable content" at bounding box center [0, 0] width 0 height 0
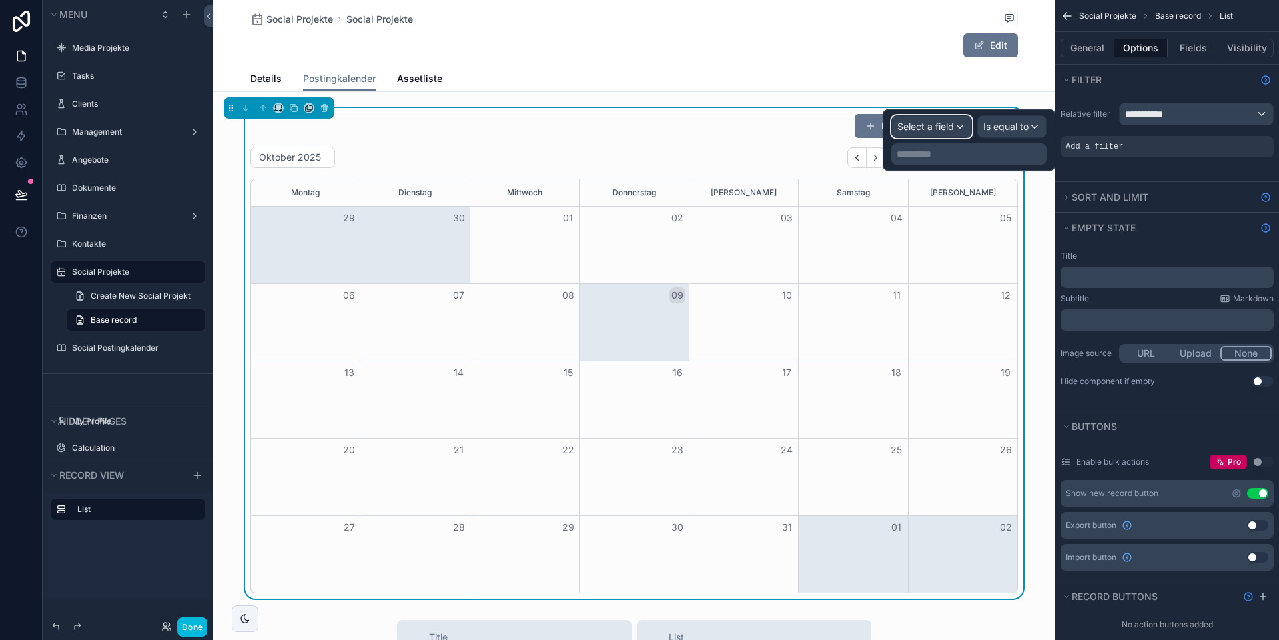
click at [939, 123] on span "Select a field" at bounding box center [925, 126] width 57 height 11
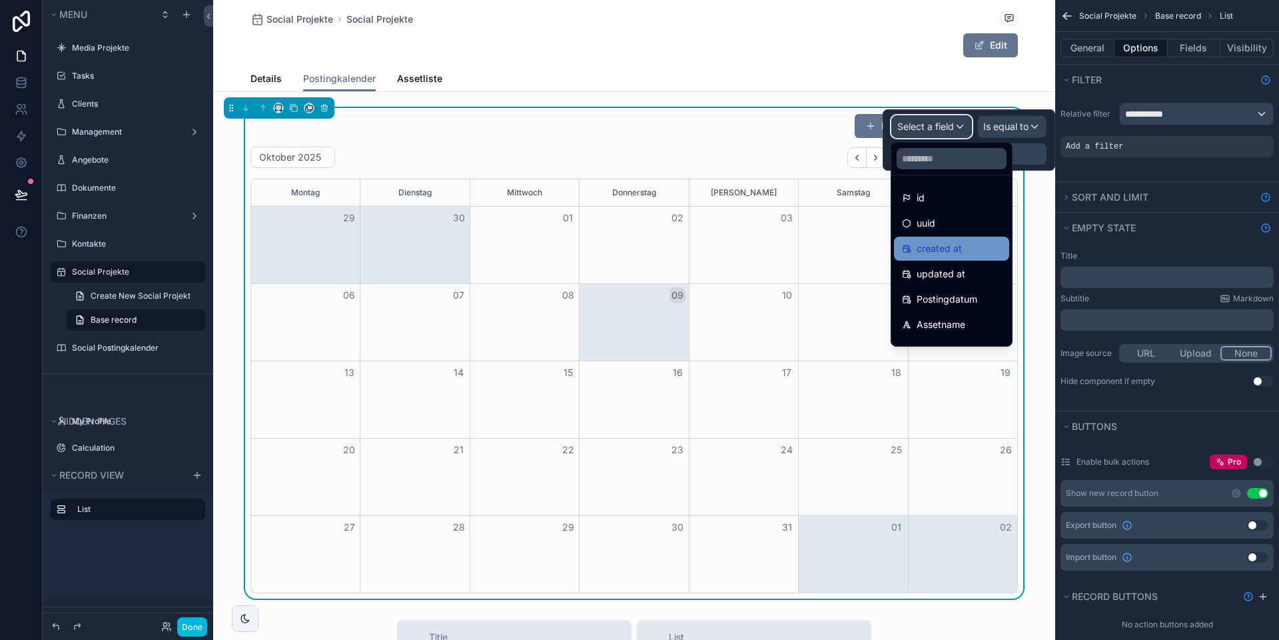
scroll to position [44, 0]
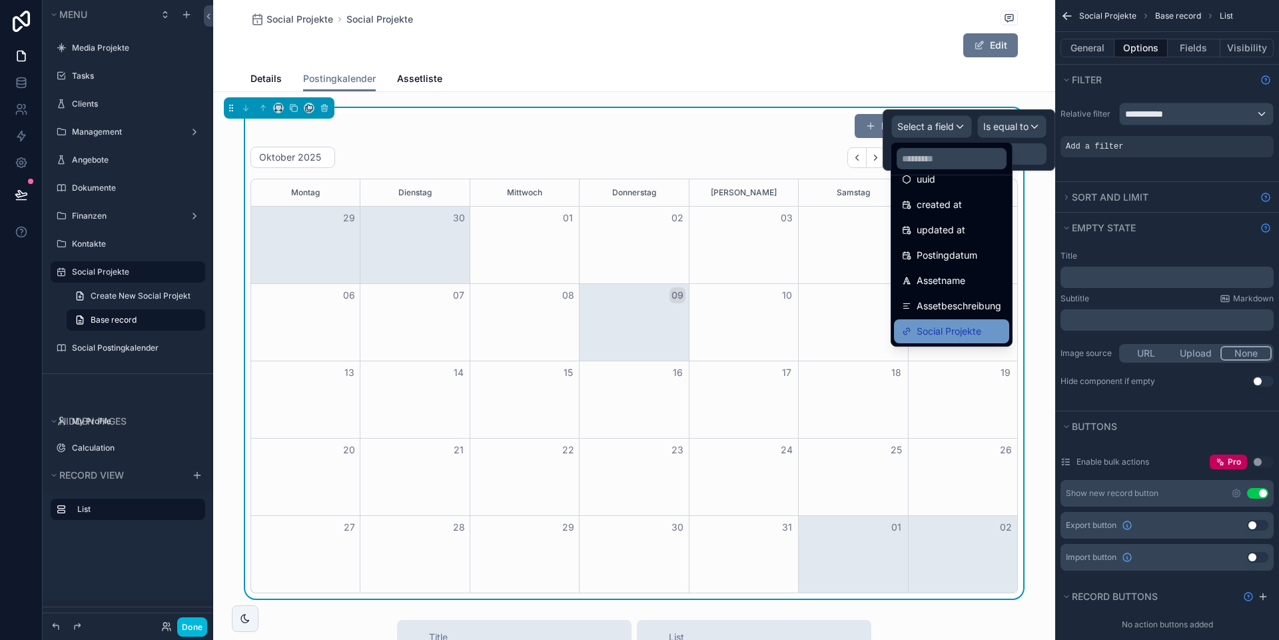
click at [943, 329] on span "Social Projekte" at bounding box center [949, 331] width 65 height 16
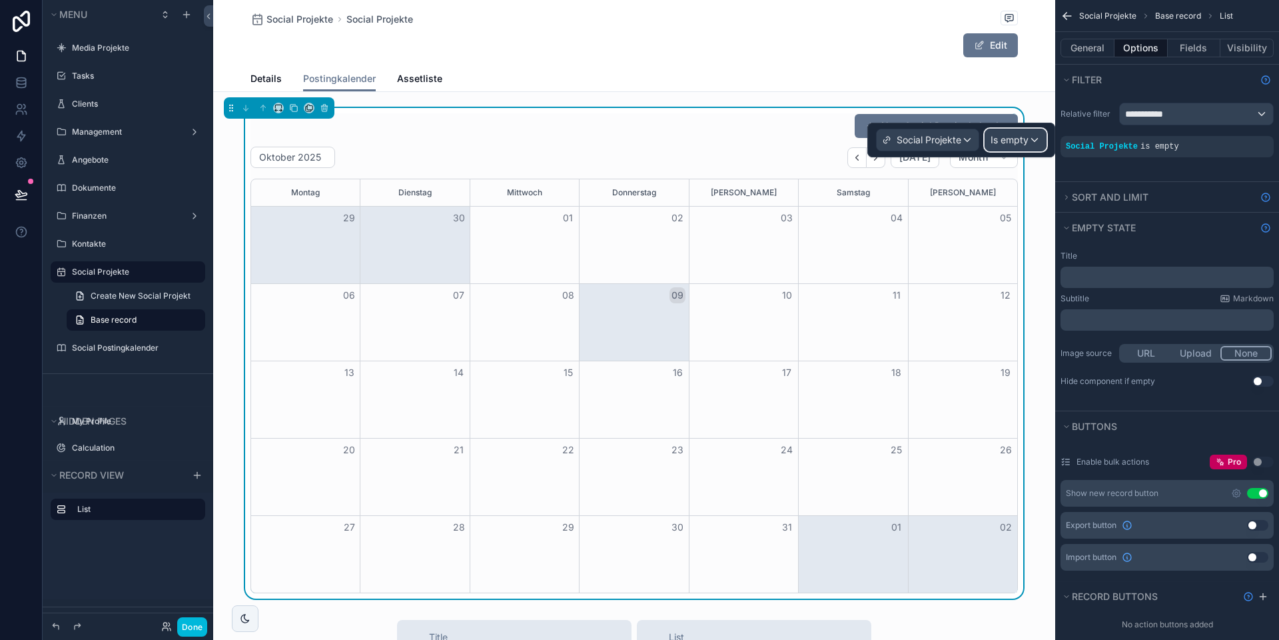
click at [1009, 139] on span "Is empty" at bounding box center [1010, 139] width 38 height 13
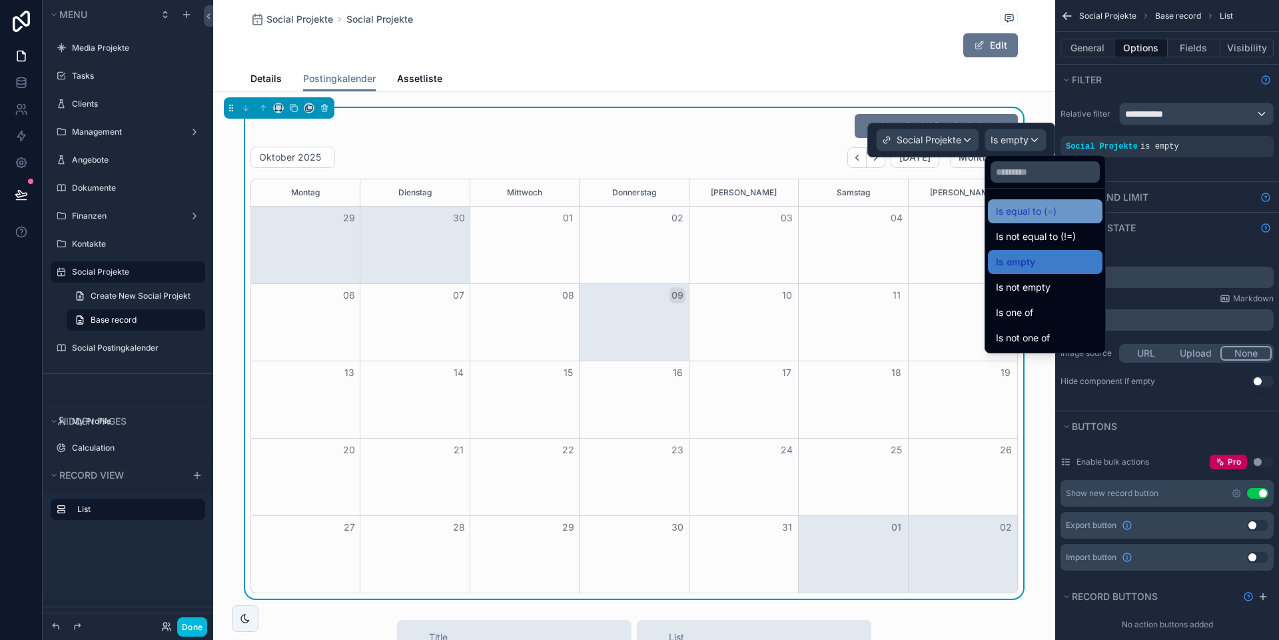
click at [1017, 205] on span "Is equal to (=)" at bounding box center [1026, 211] width 61 height 16
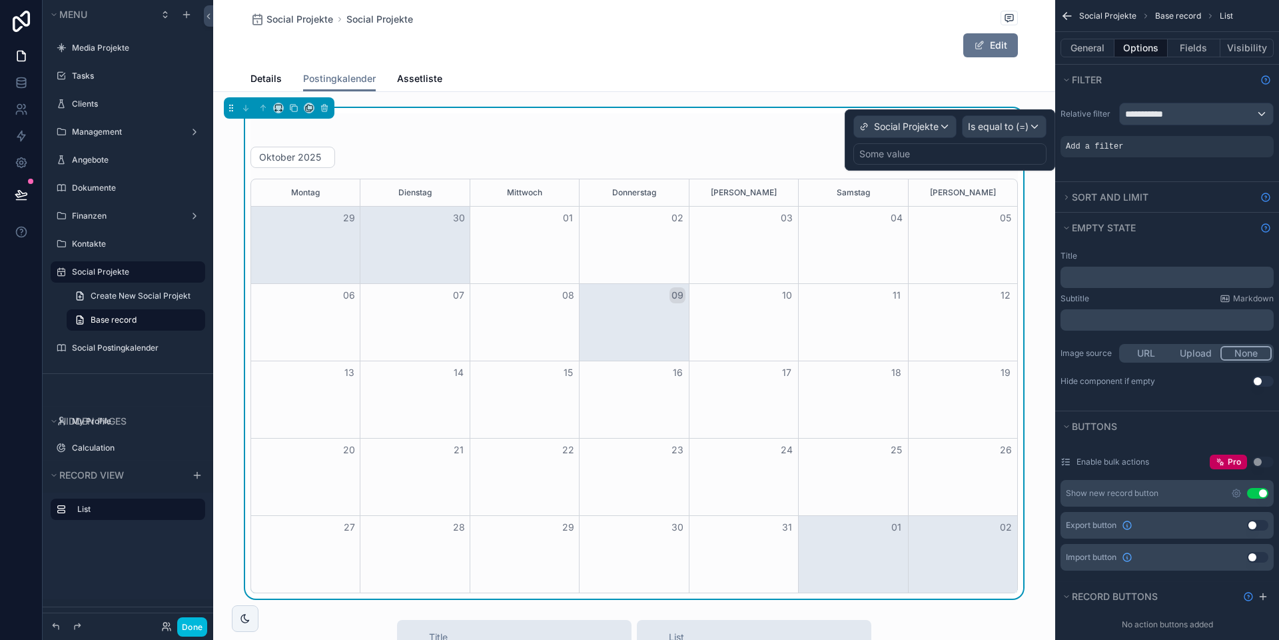
click at [941, 158] on div "Some value" at bounding box center [949, 153] width 193 height 21
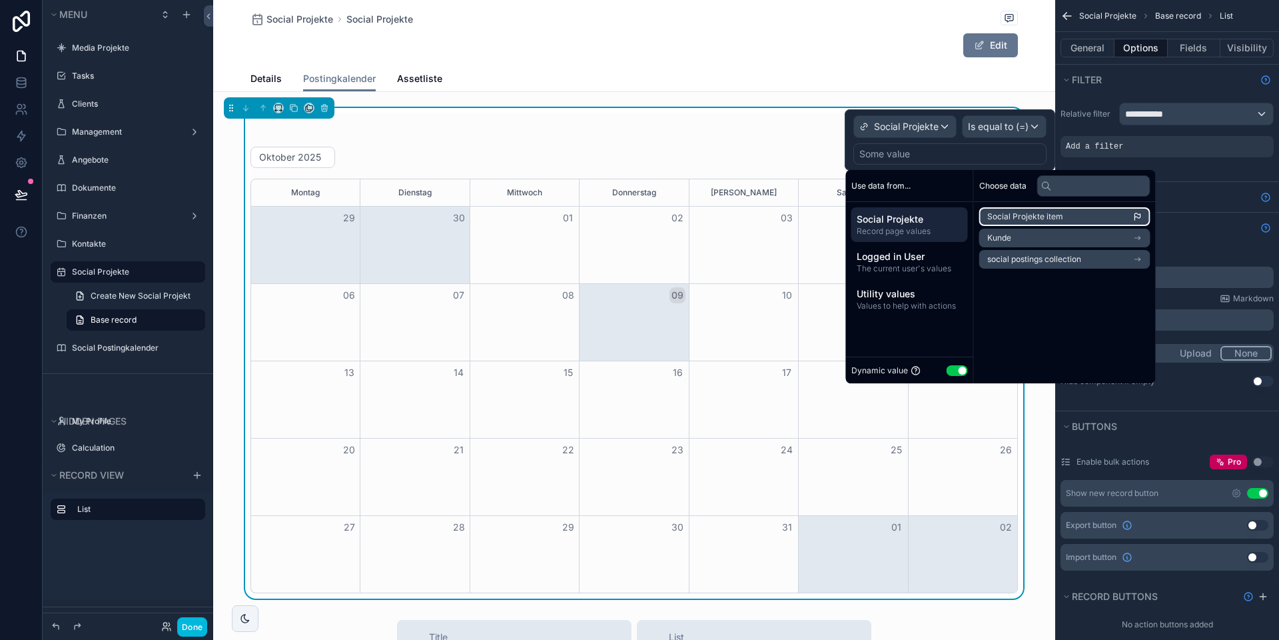
click at [1049, 215] on span "Social Projekte item" at bounding box center [1025, 216] width 76 height 11
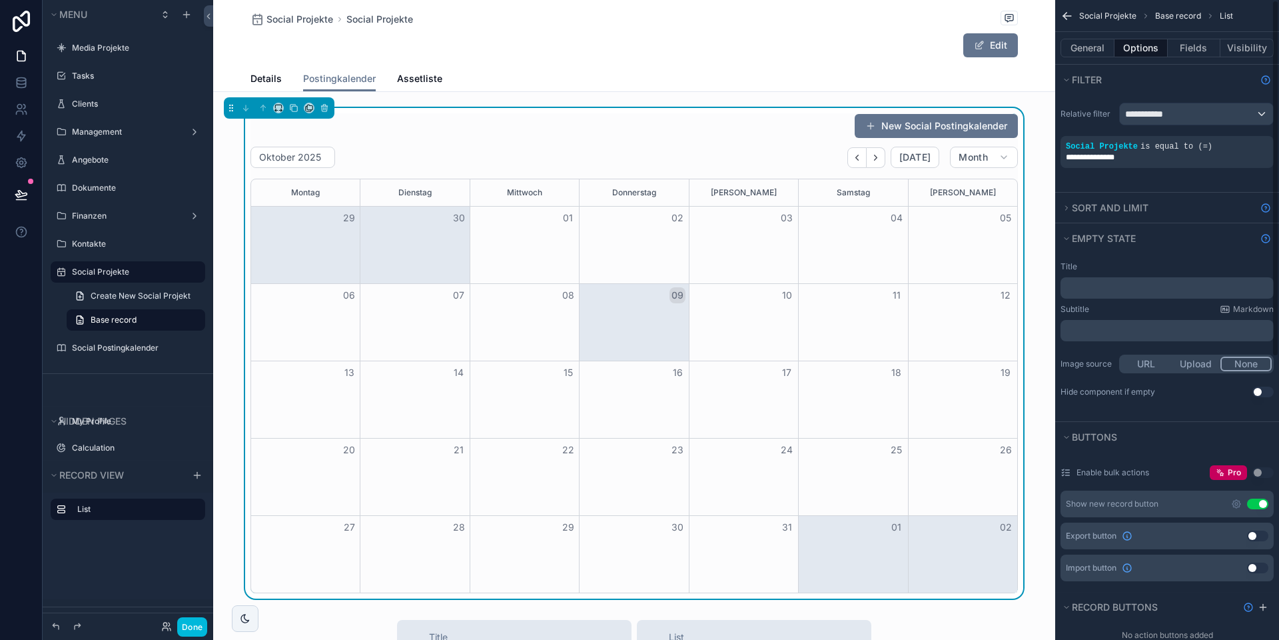
click at [1195, 189] on div "**********" at bounding box center [1167, 143] width 224 height 97
click at [180, 626] on button "Done" at bounding box center [192, 626] width 30 height 19
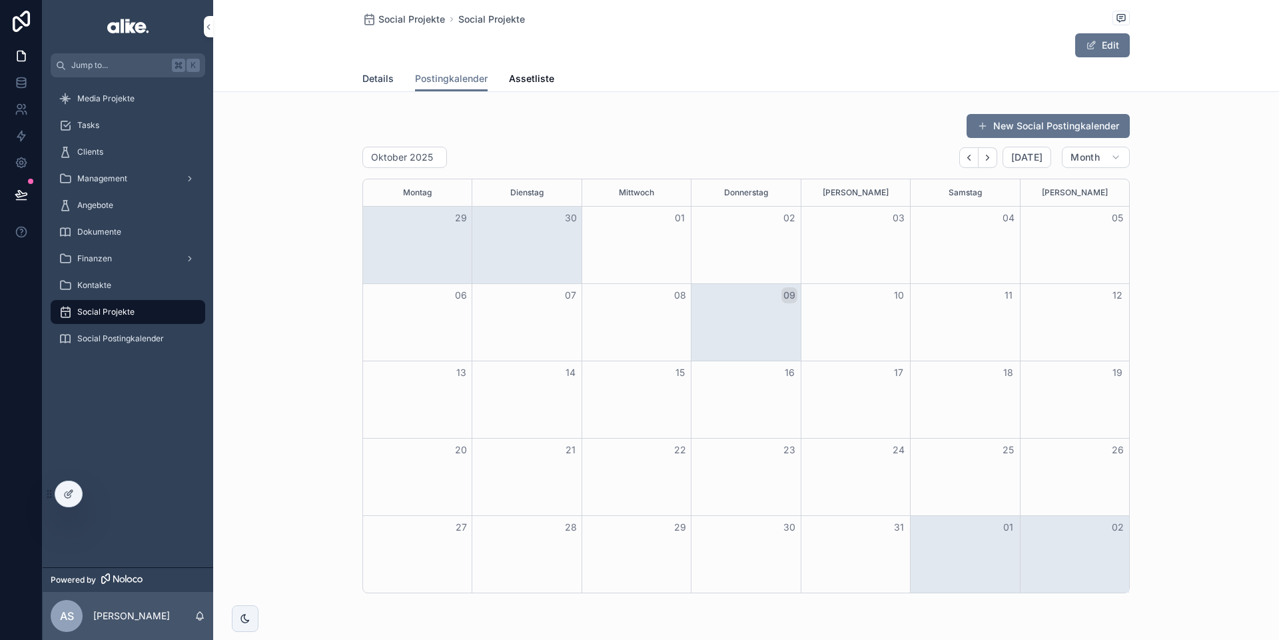
click at [374, 85] on span "Details" at bounding box center [377, 78] width 31 height 13
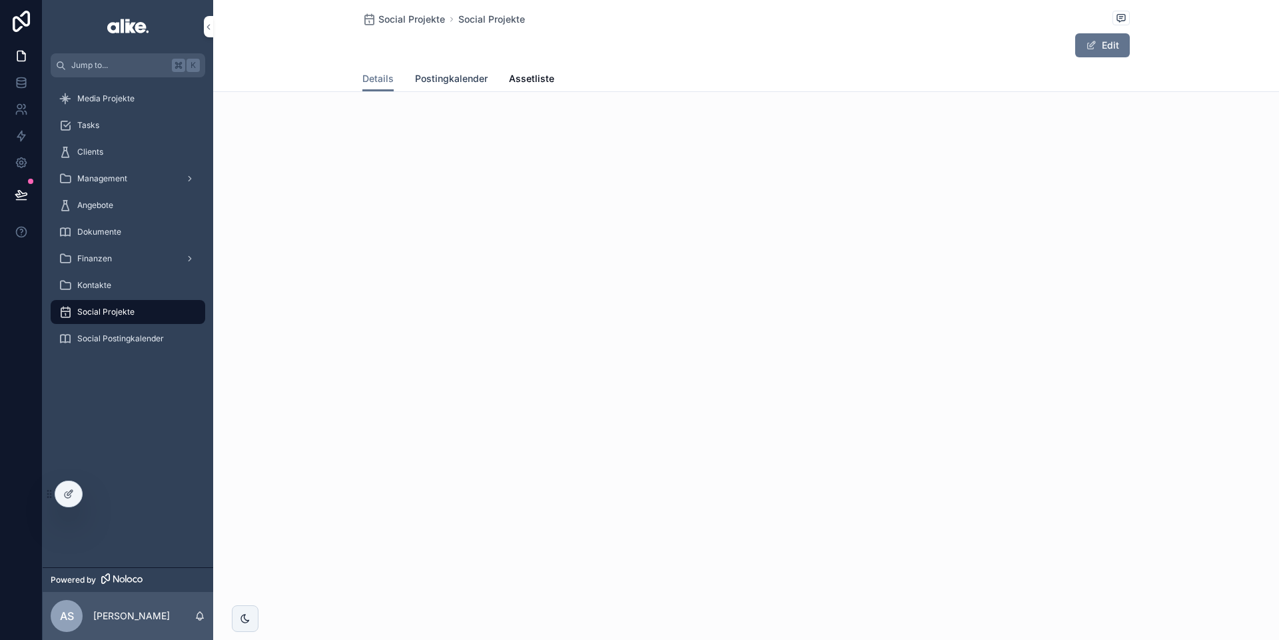
click at [462, 81] on span "Postingkalender" at bounding box center [451, 78] width 73 height 13
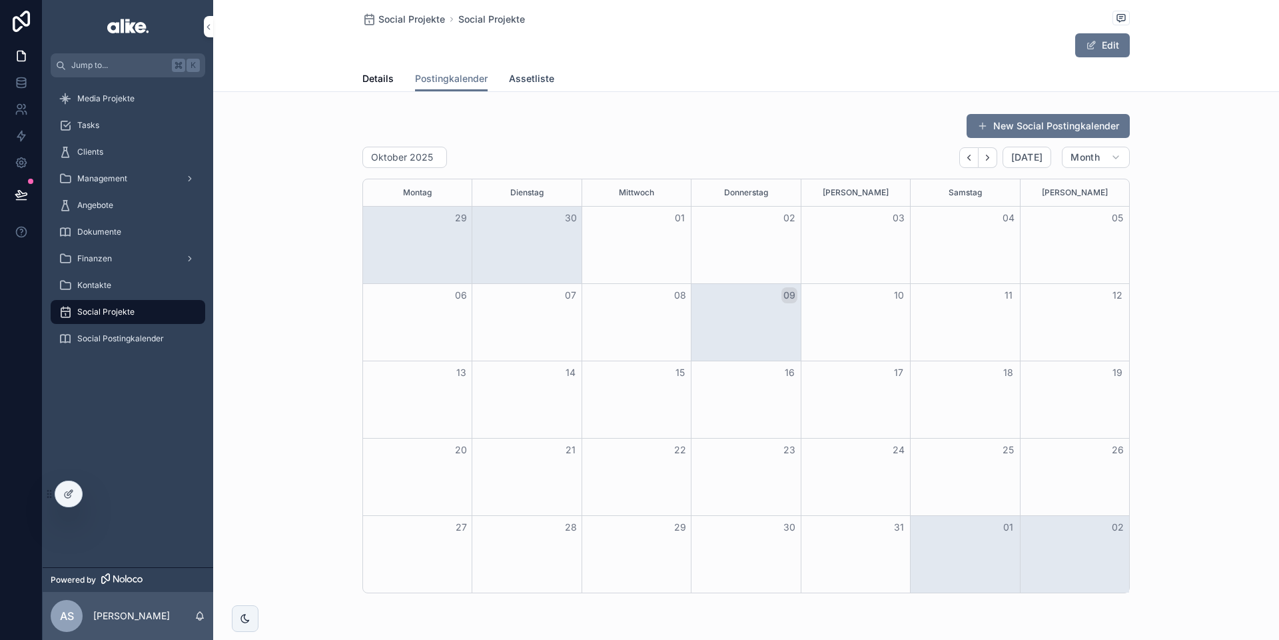
click at [532, 80] on span "Assetliste" at bounding box center [531, 78] width 45 height 13
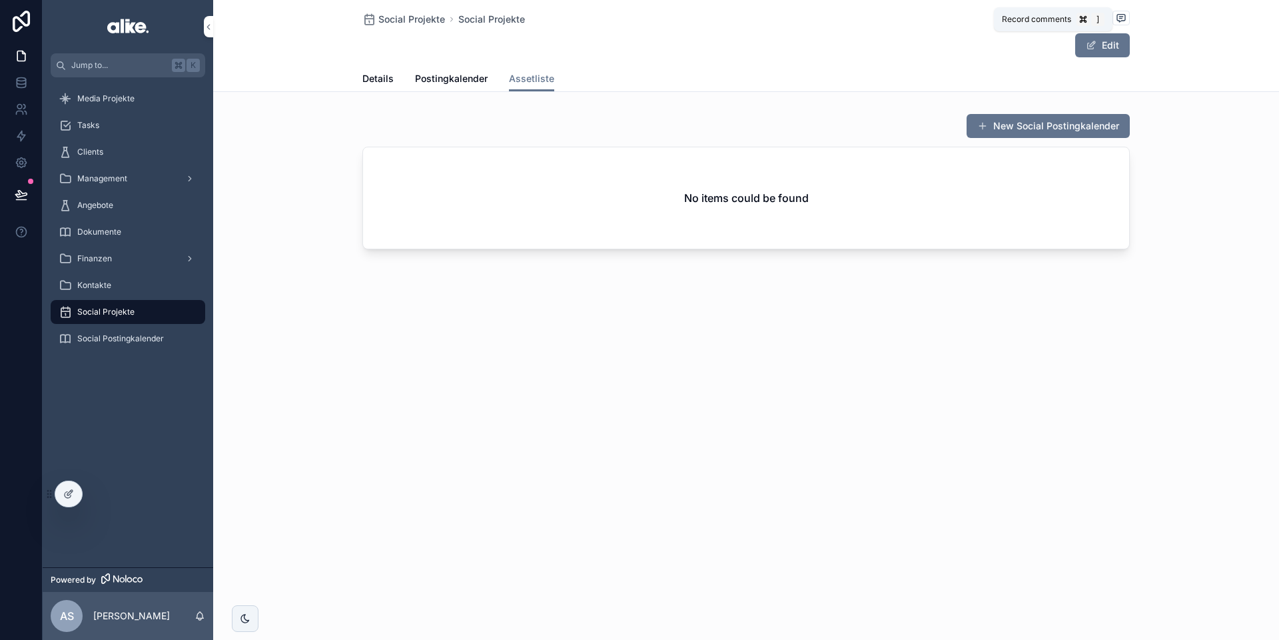
click at [1119, 17] on icon "scrollable content" at bounding box center [1120, 17] width 3 height 0
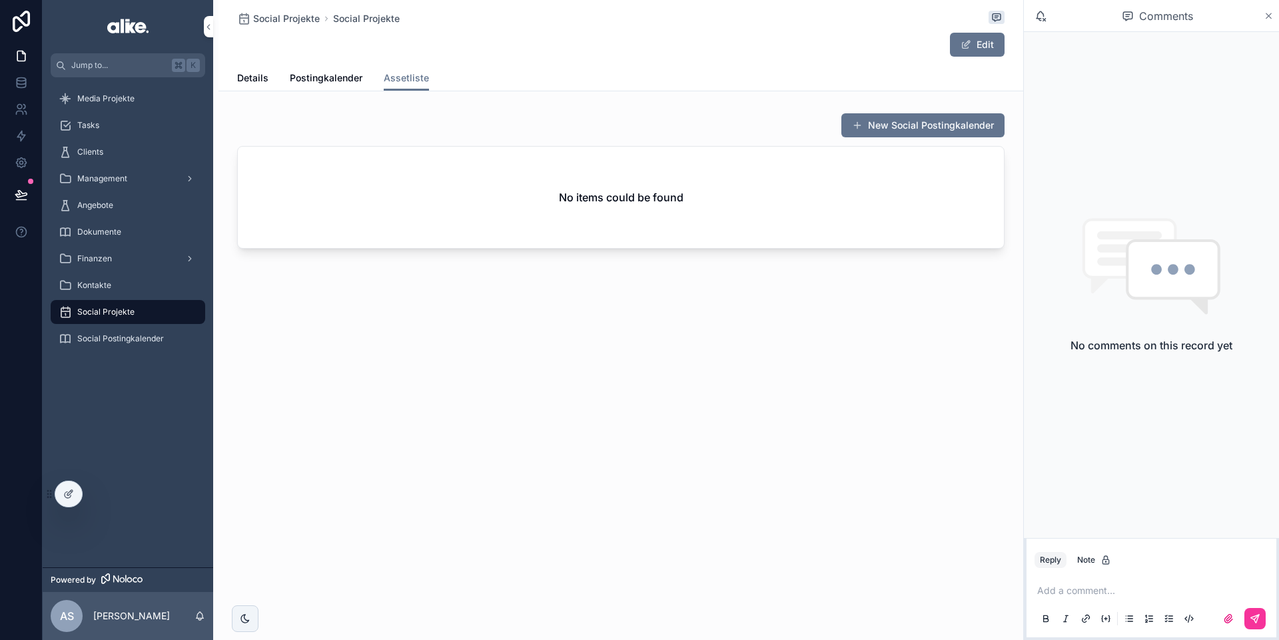
click at [1270, 19] on icon "scrollable content" at bounding box center [1269, 16] width 10 height 11
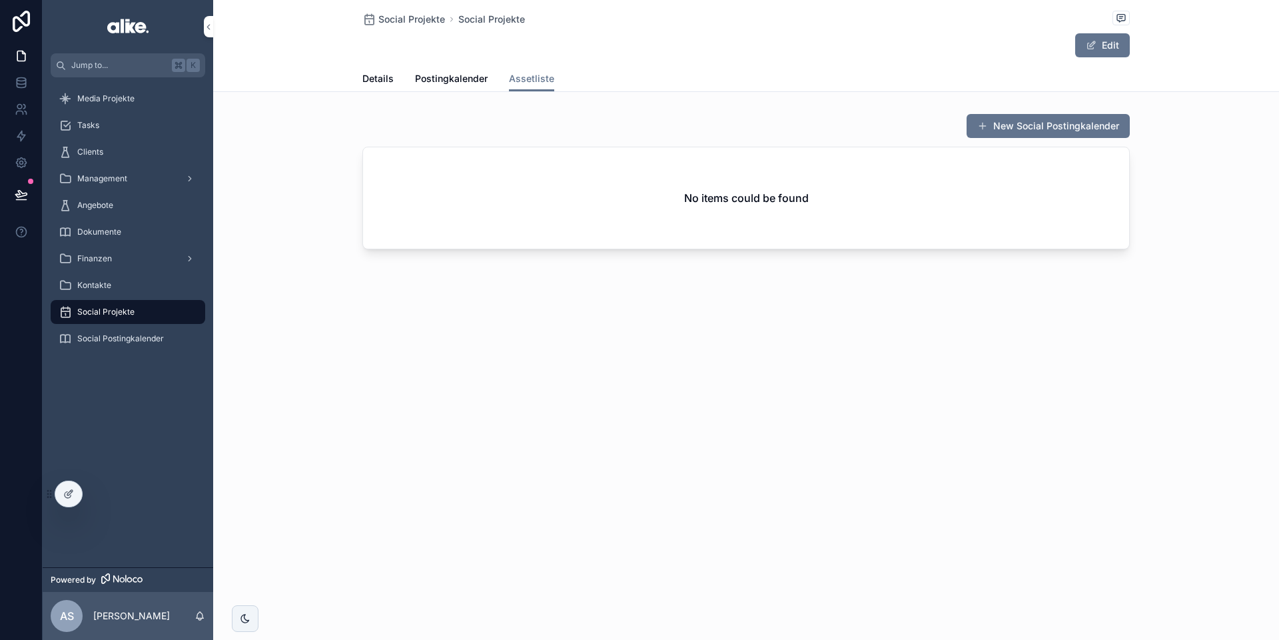
click at [350, 81] on div "Details Postingkalender Assetliste" at bounding box center [746, 78] width 1050 height 25
click at [381, 77] on span "Details" at bounding box center [377, 78] width 31 height 13
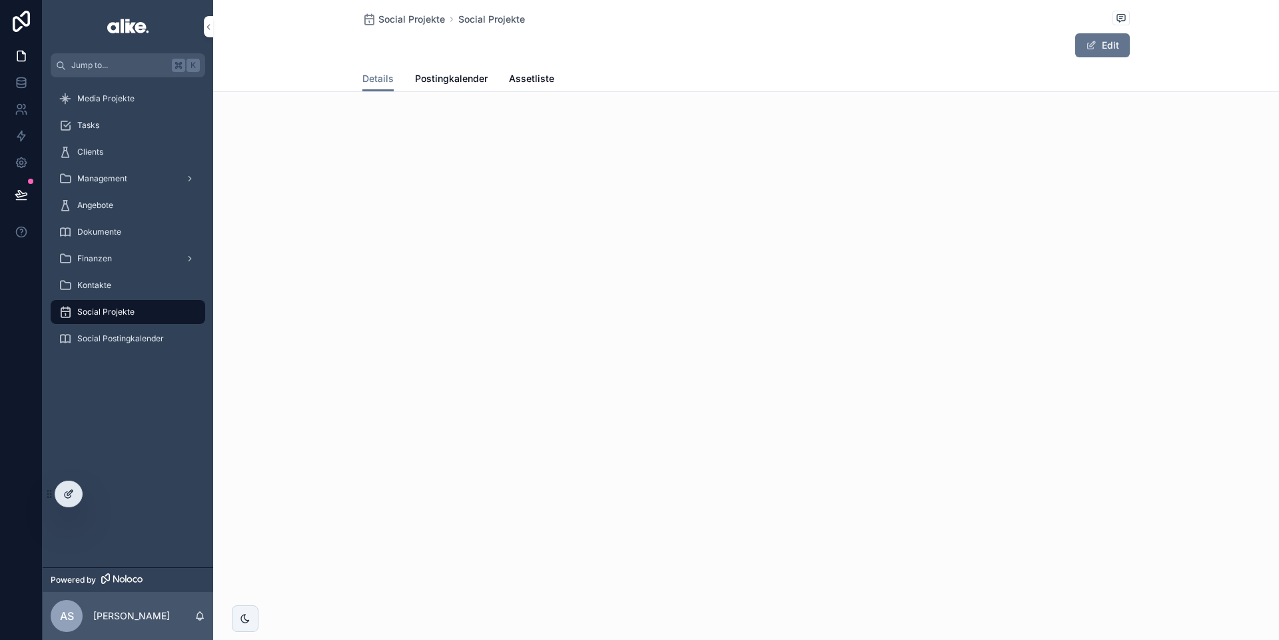
click at [71, 486] on div at bounding box center [68, 493] width 27 height 25
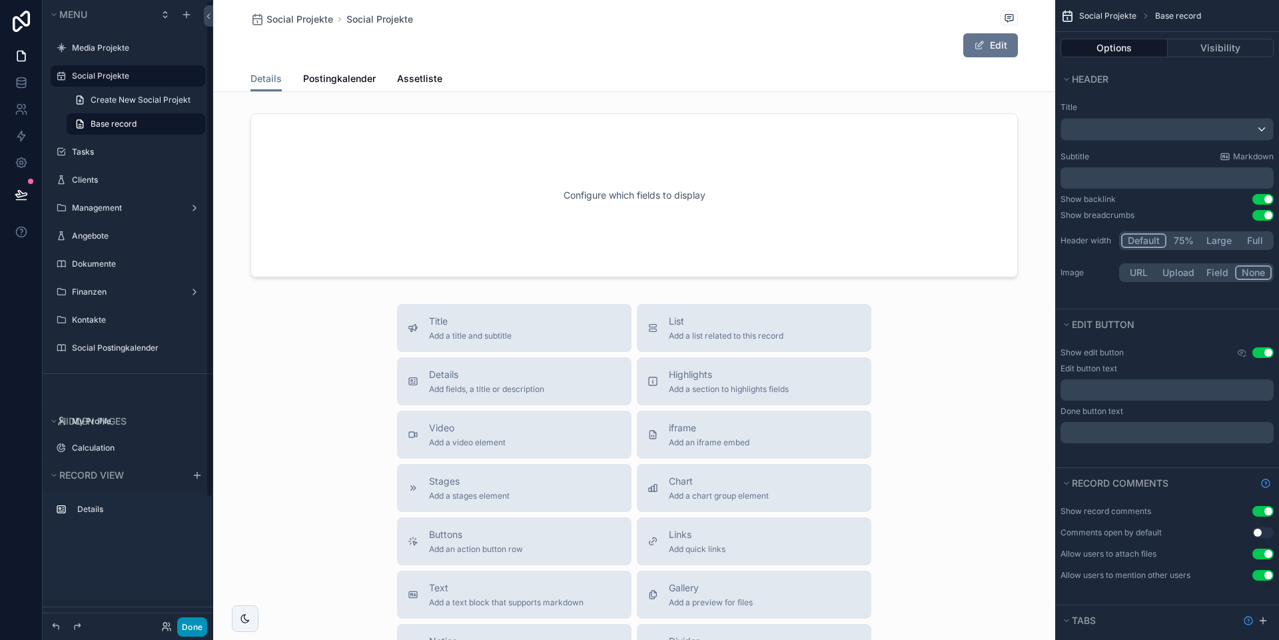
click at [193, 618] on button "Done" at bounding box center [192, 626] width 30 height 19
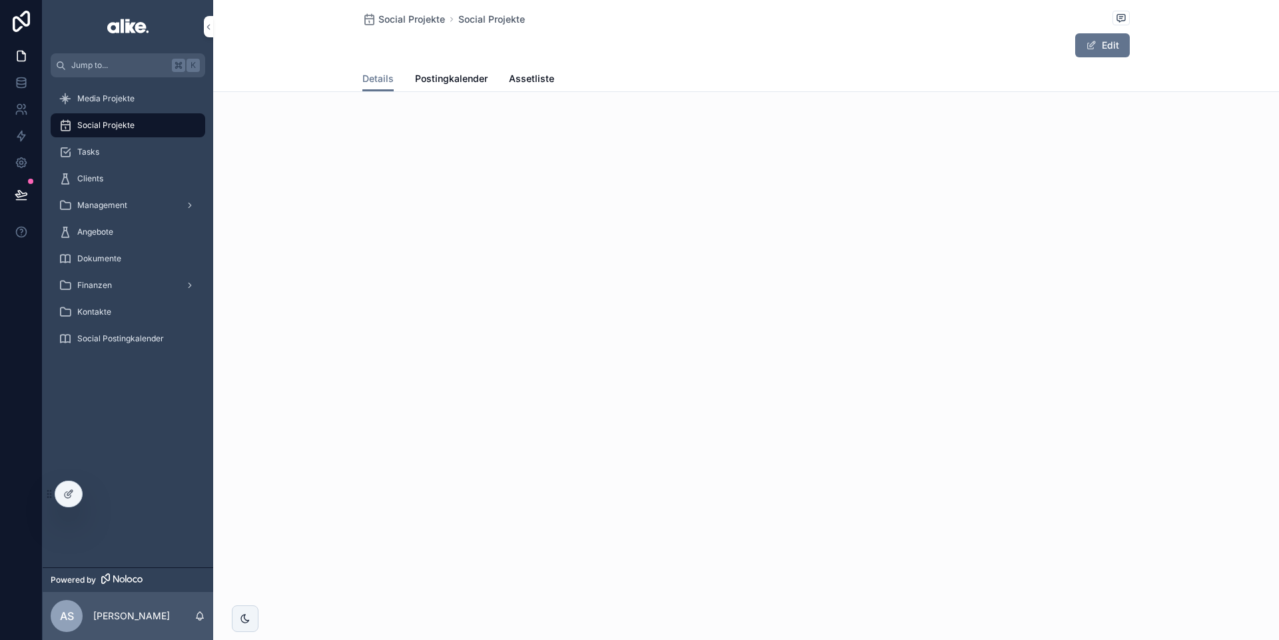
drag, startPoint x: 117, startPoint y: 100, endPoint x: 115, endPoint y: 118, distance: 18.1
click at [117, 100] on span "Media Projekte" at bounding box center [105, 98] width 57 height 11
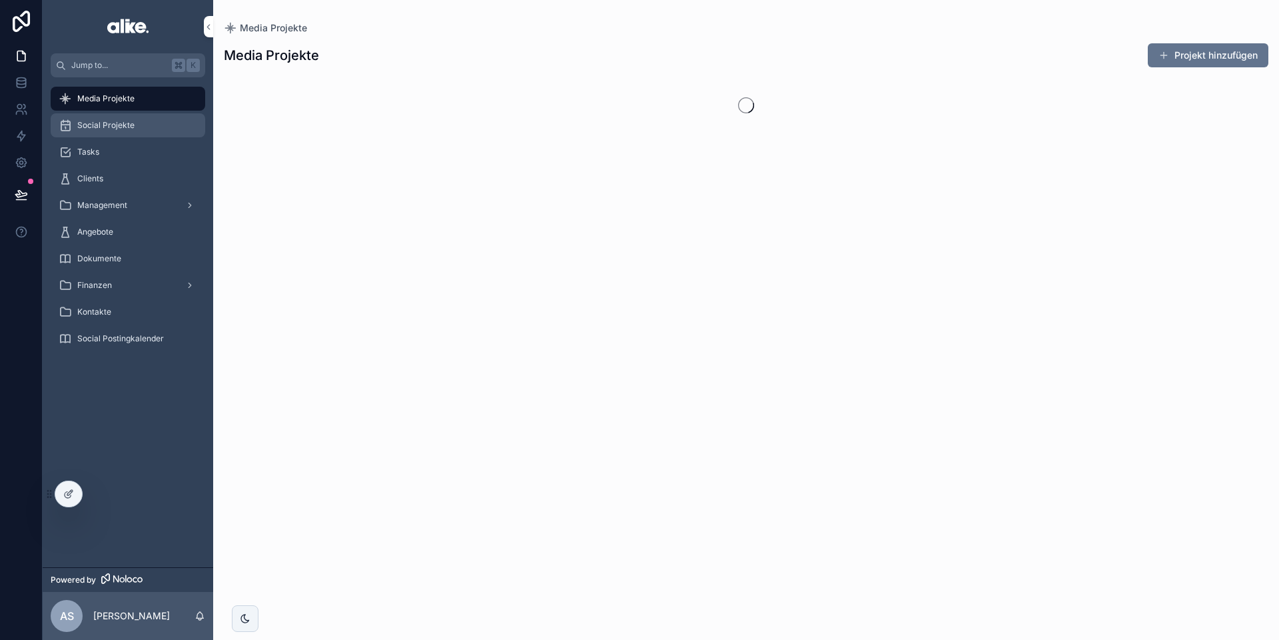
click at [113, 129] on span "Social Projekte" at bounding box center [105, 125] width 57 height 11
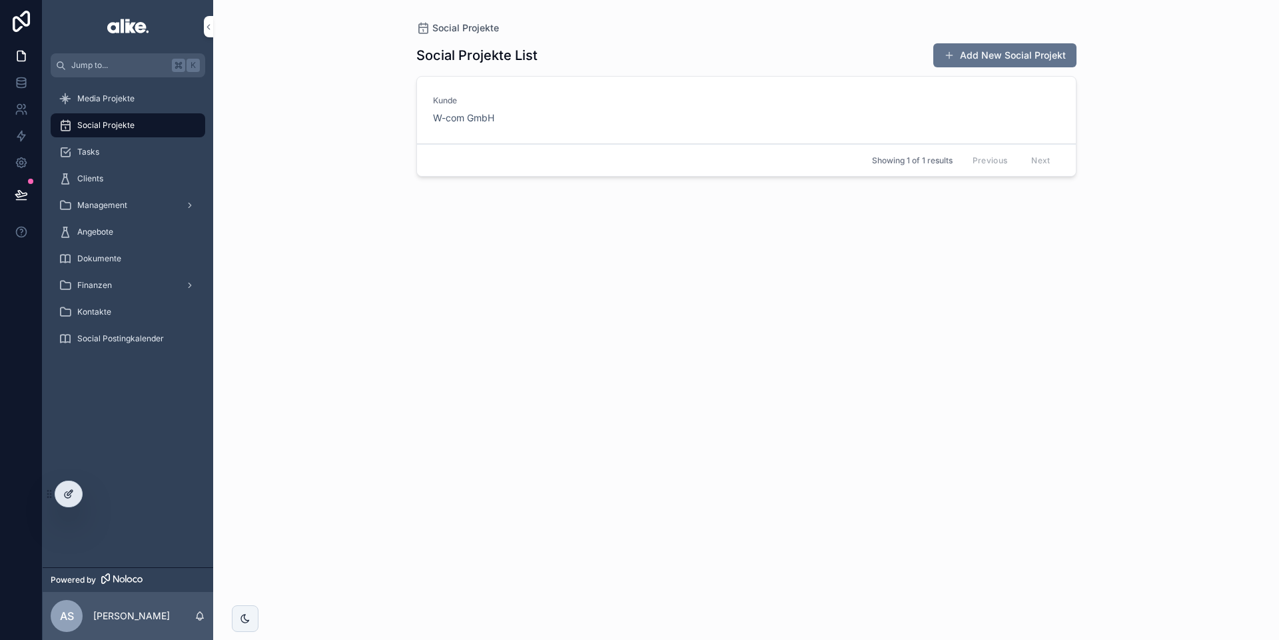
click at [71, 483] on div at bounding box center [68, 493] width 27 height 25
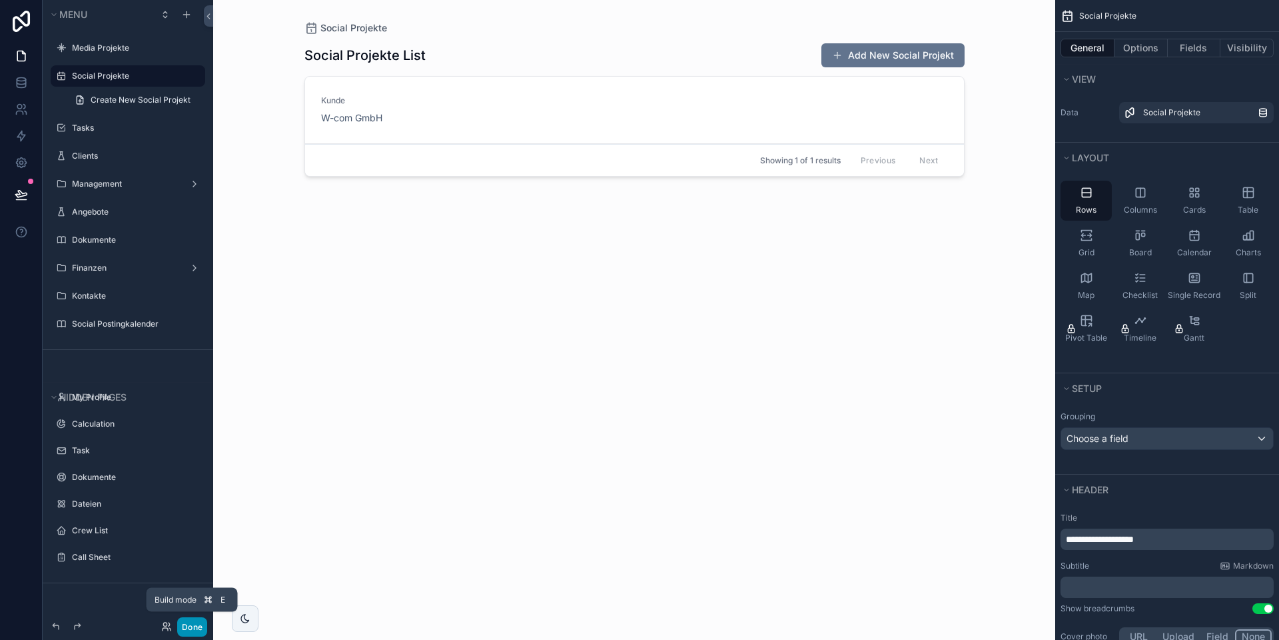
click at [195, 628] on button "Done" at bounding box center [192, 626] width 30 height 19
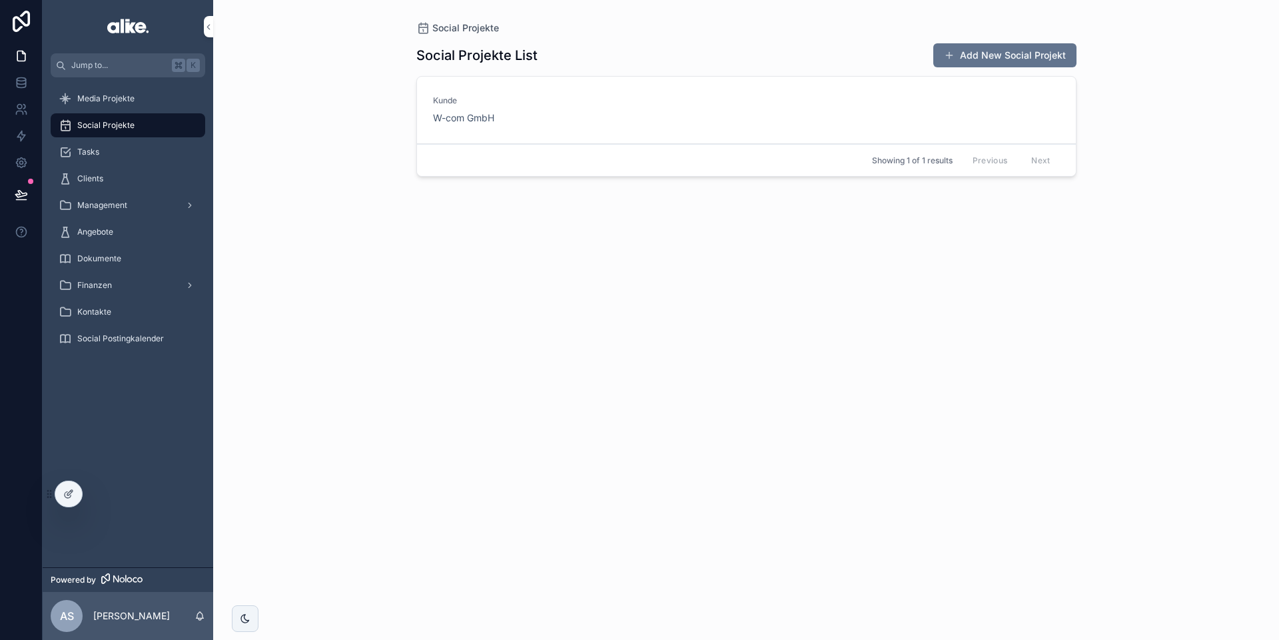
click at [584, 119] on div "[PERSON_NAME] W-com GmbH" at bounding box center [746, 109] width 627 height 29
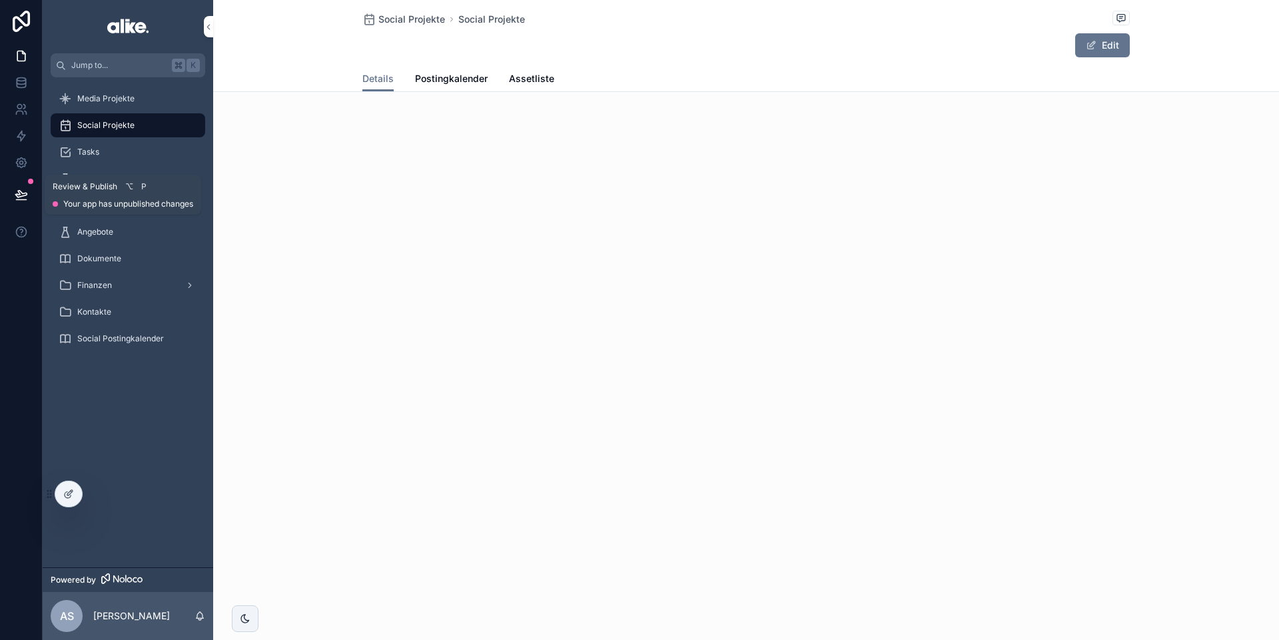
click at [25, 197] on icon at bounding box center [21, 194] width 13 height 13
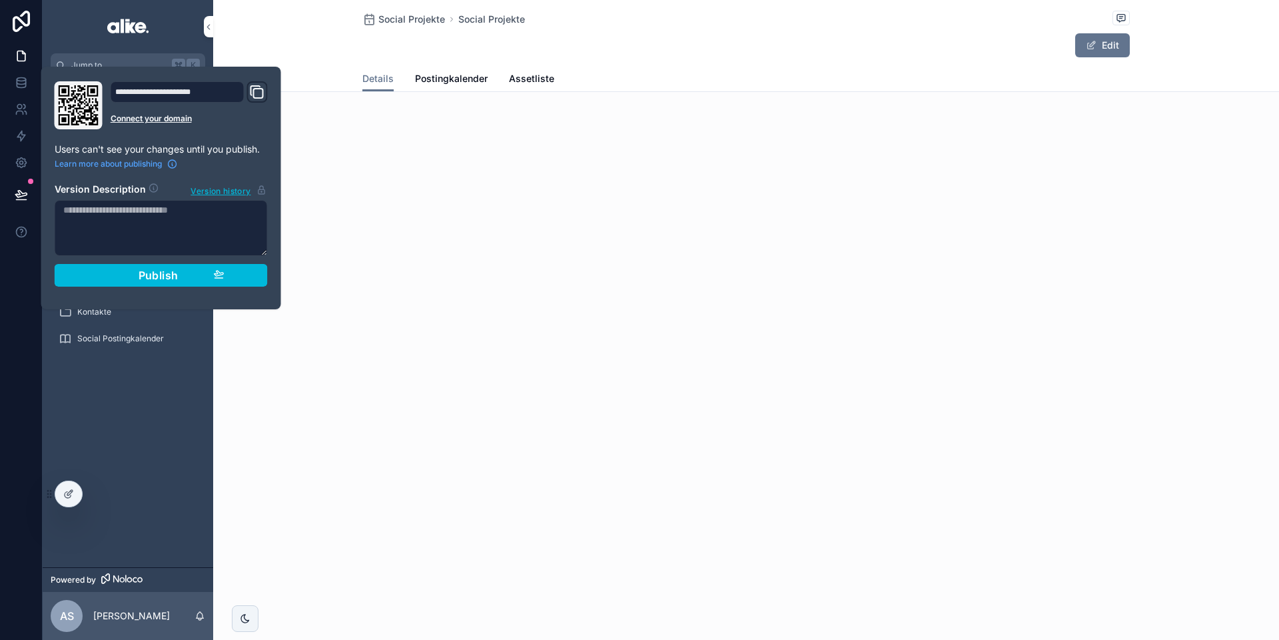
click at [143, 278] on span "Publish" at bounding box center [159, 274] width 40 height 13
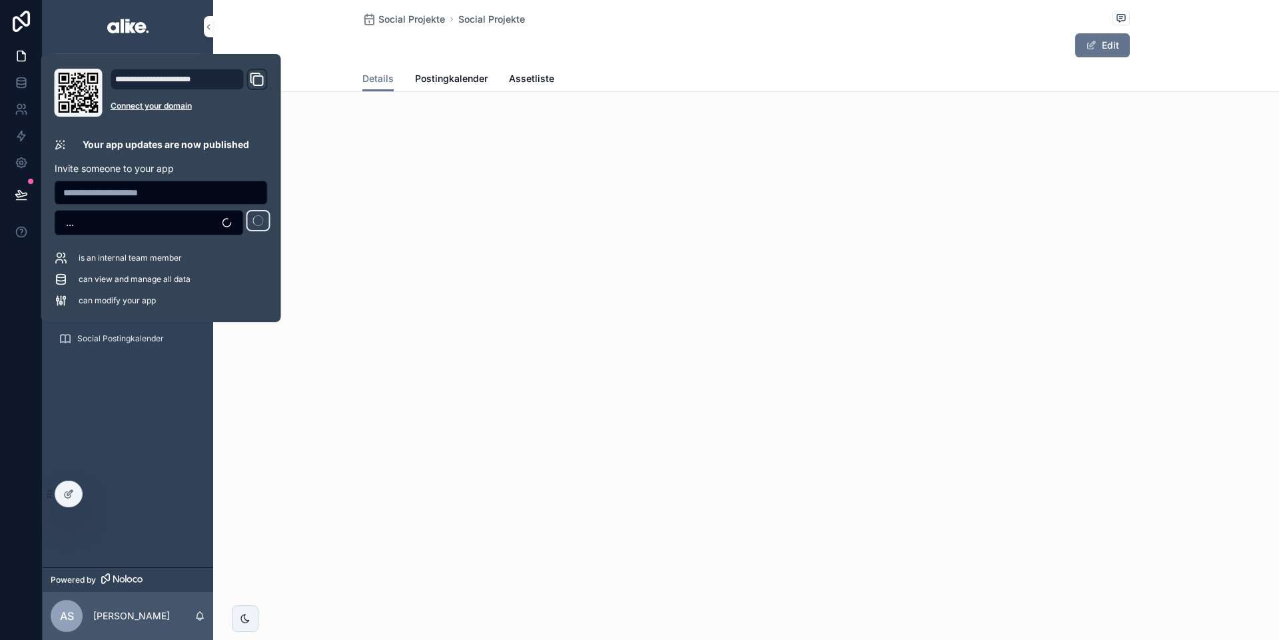
click at [120, 442] on div "Media Projekte Social Projekte Tasks Clients Management Angebote Dokumente Fina…" at bounding box center [128, 322] width 171 height 490
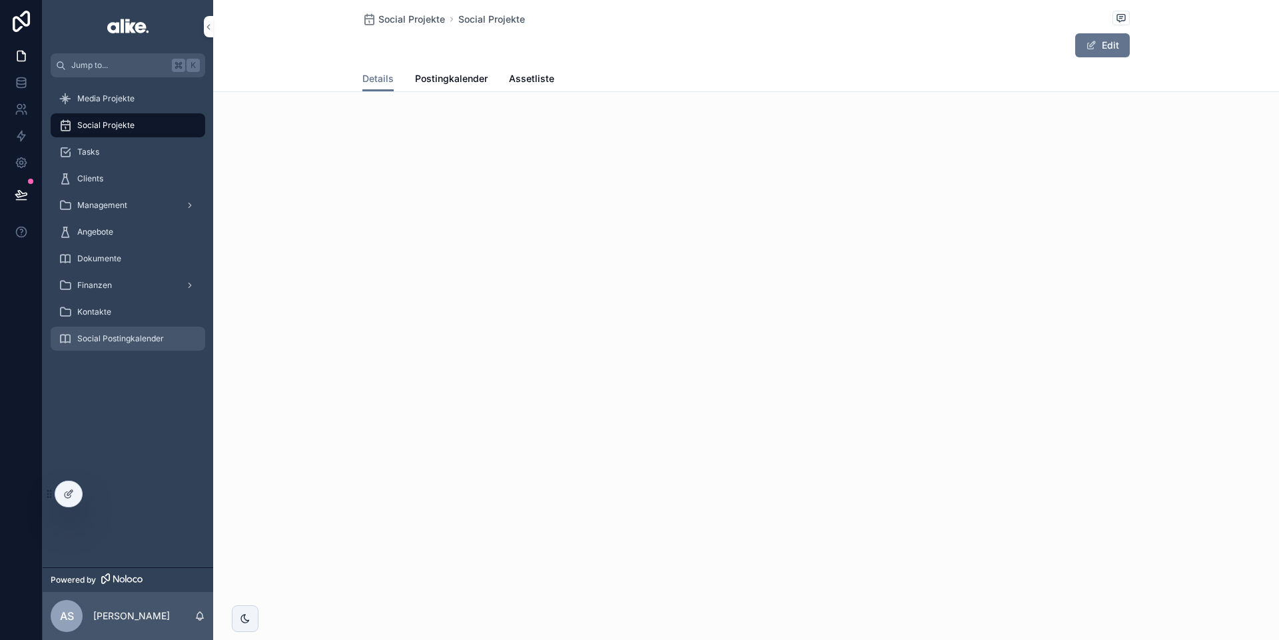
click at [111, 326] on link "Social Postingkalender" at bounding box center [128, 338] width 155 height 24
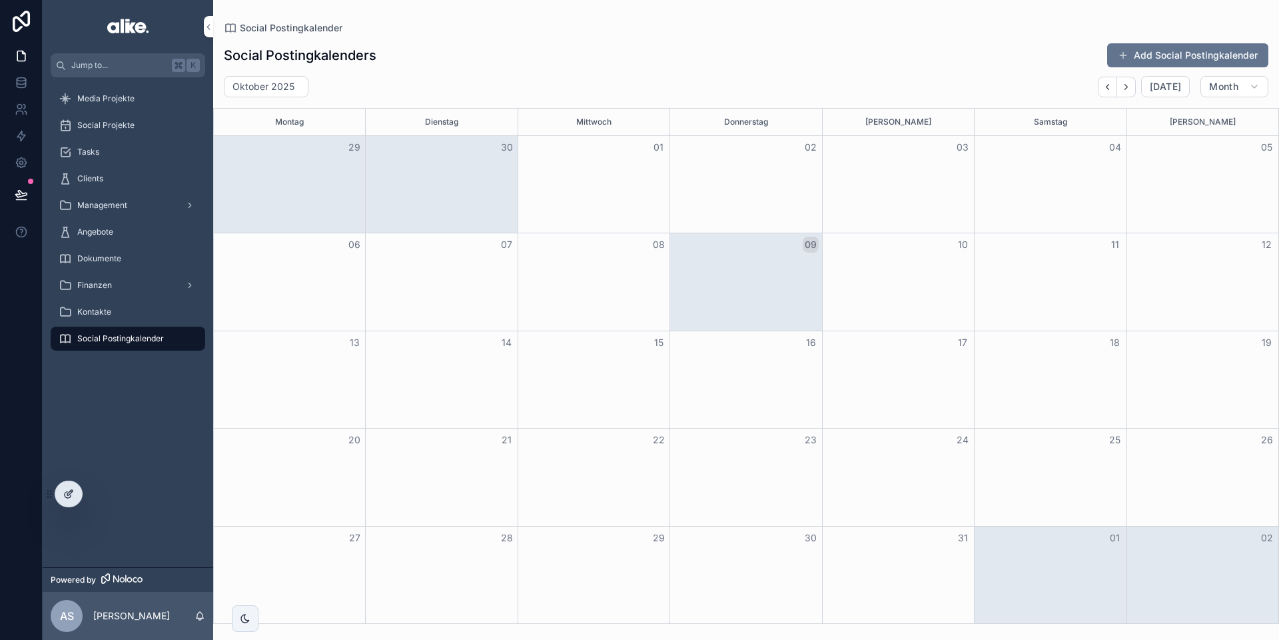
click at [67, 494] on icon at bounding box center [68, 493] width 11 height 11
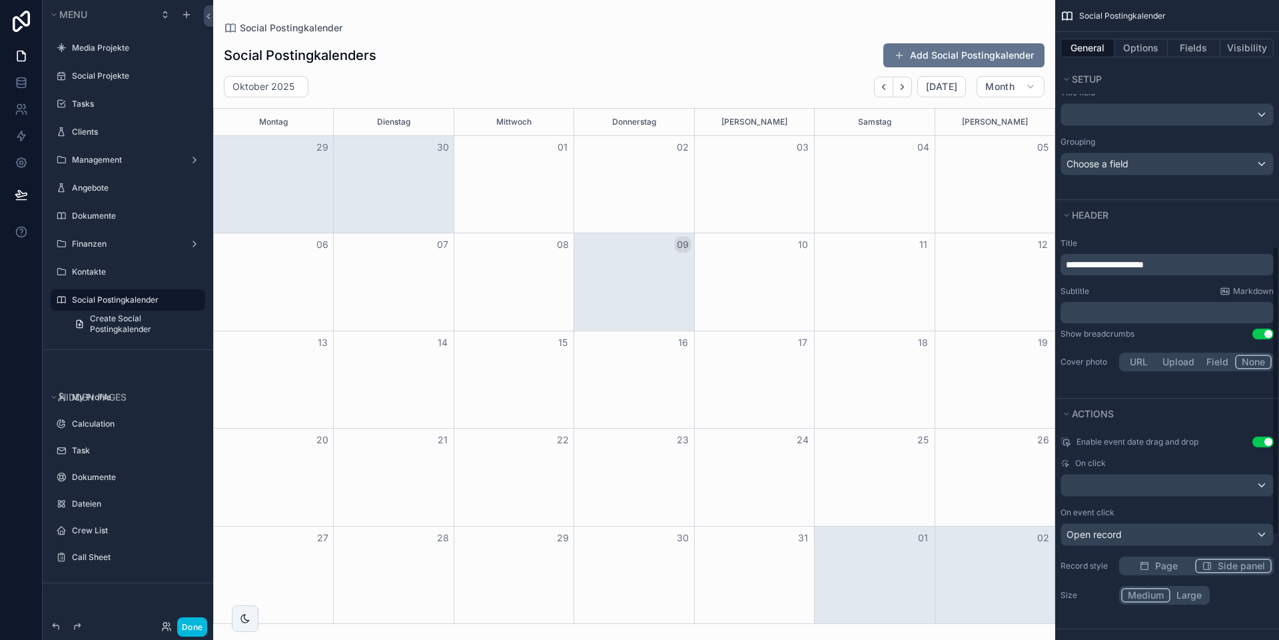
scroll to position [778, 0]
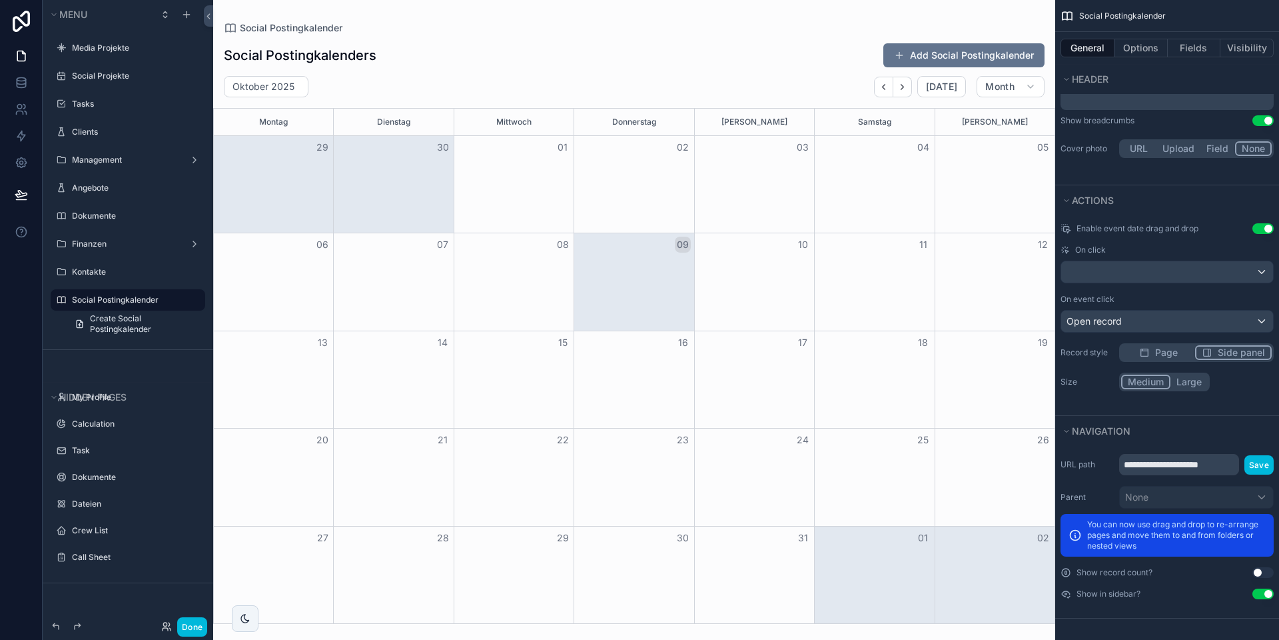
drag, startPoint x: 1264, startPoint y: 592, endPoint x: 1099, endPoint y: 597, distance: 164.6
click at [1262, 593] on button "Use setting" at bounding box center [1262, 593] width 21 height 11
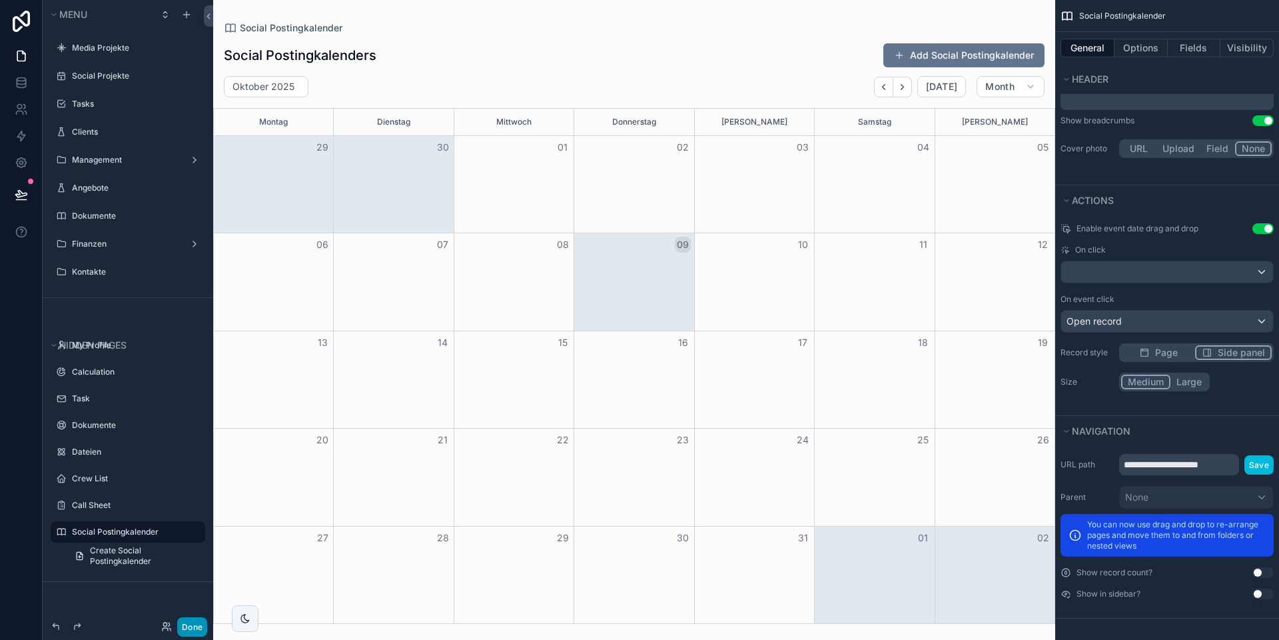
click at [187, 622] on button "Done" at bounding box center [192, 626] width 30 height 19
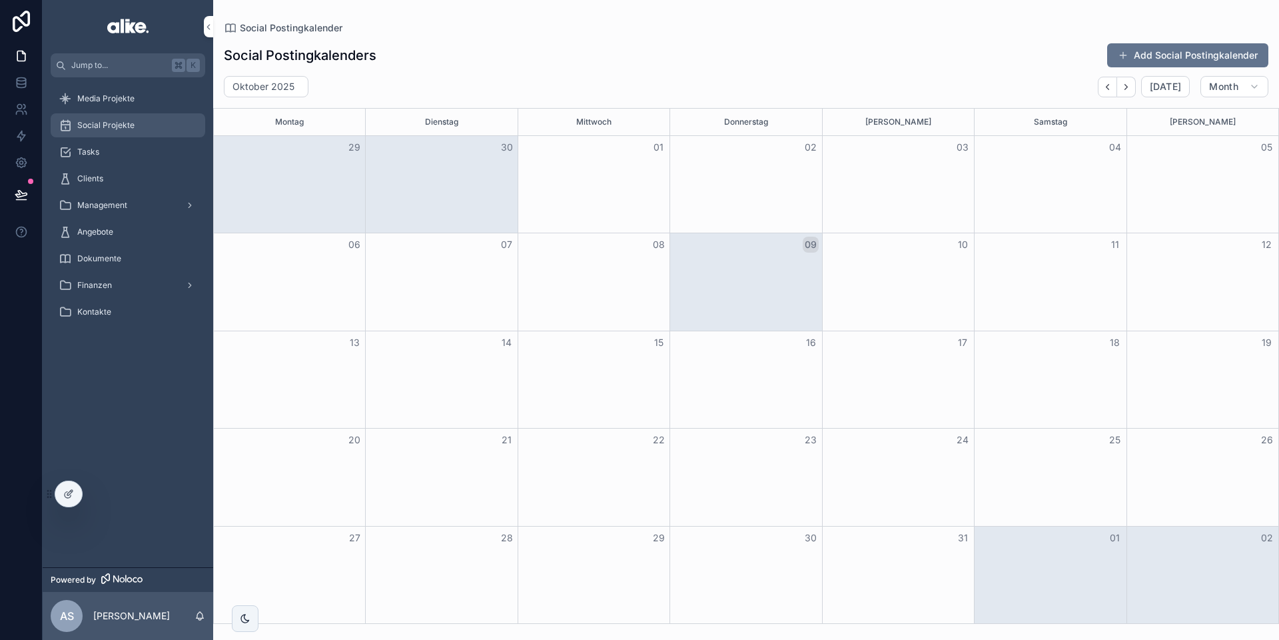
click at [127, 126] on span "Social Projekte" at bounding box center [105, 125] width 57 height 11
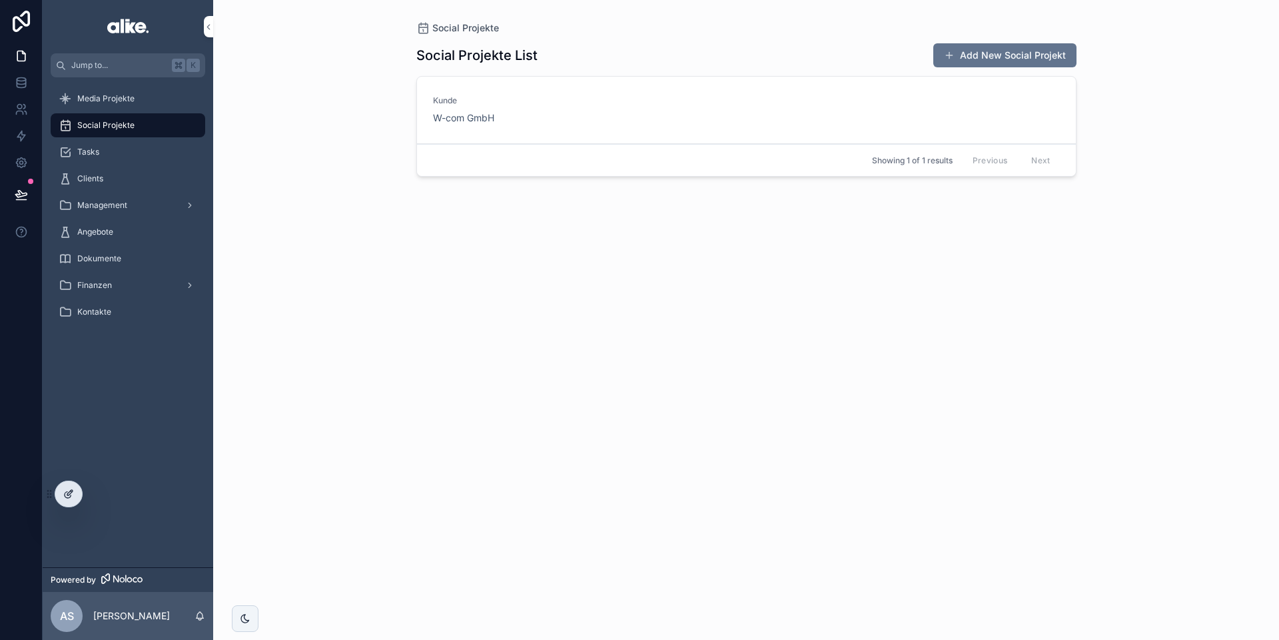
click at [68, 492] on icon at bounding box center [69, 492] width 5 height 5
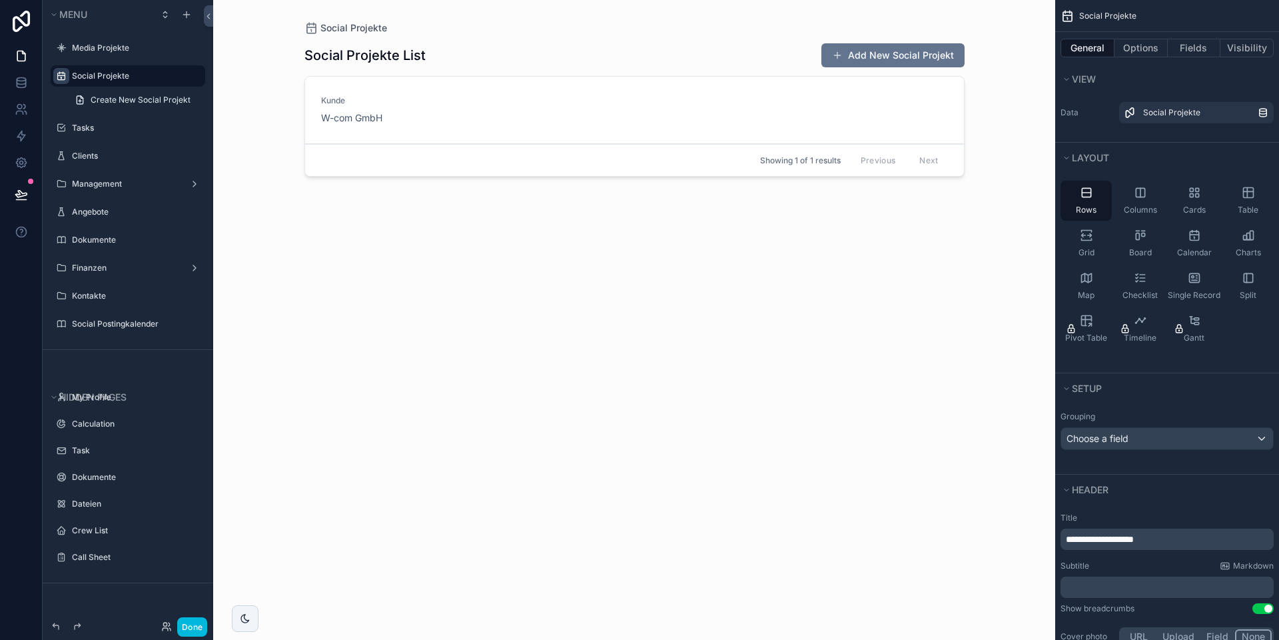
click at [63, 76] on icon "scrollable content" at bounding box center [61, 76] width 11 height 11
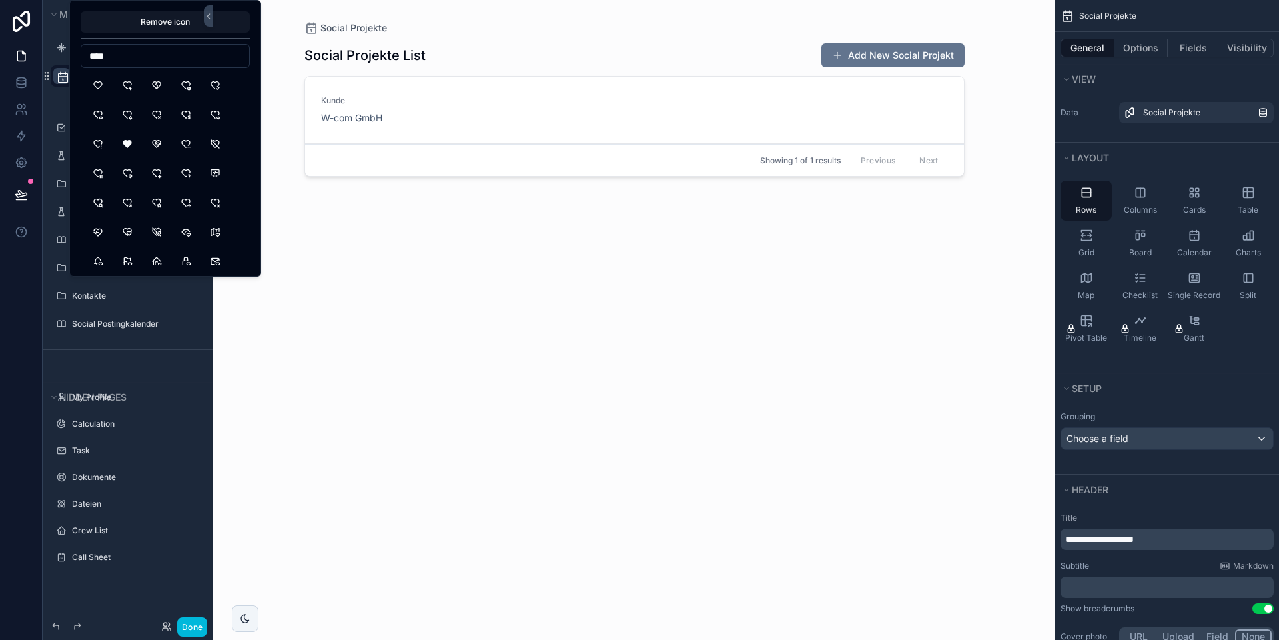
type input "*****"
type input "****"
click at [118, 57] on input "**********" at bounding box center [165, 56] width 168 height 19
type input "*****"
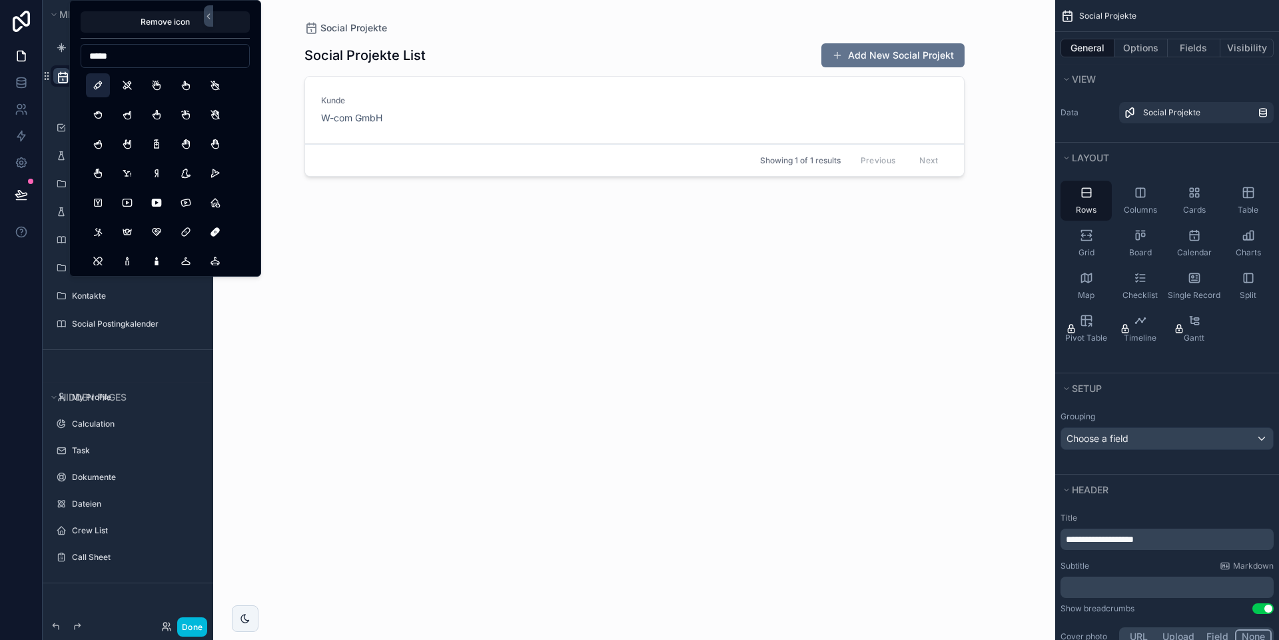
click at [101, 87] on button "Candy" at bounding box center [98, 85] width 24 height 24
click at [187, 631] on button "Done" at bounding box center [192, 626] width 30 height 19
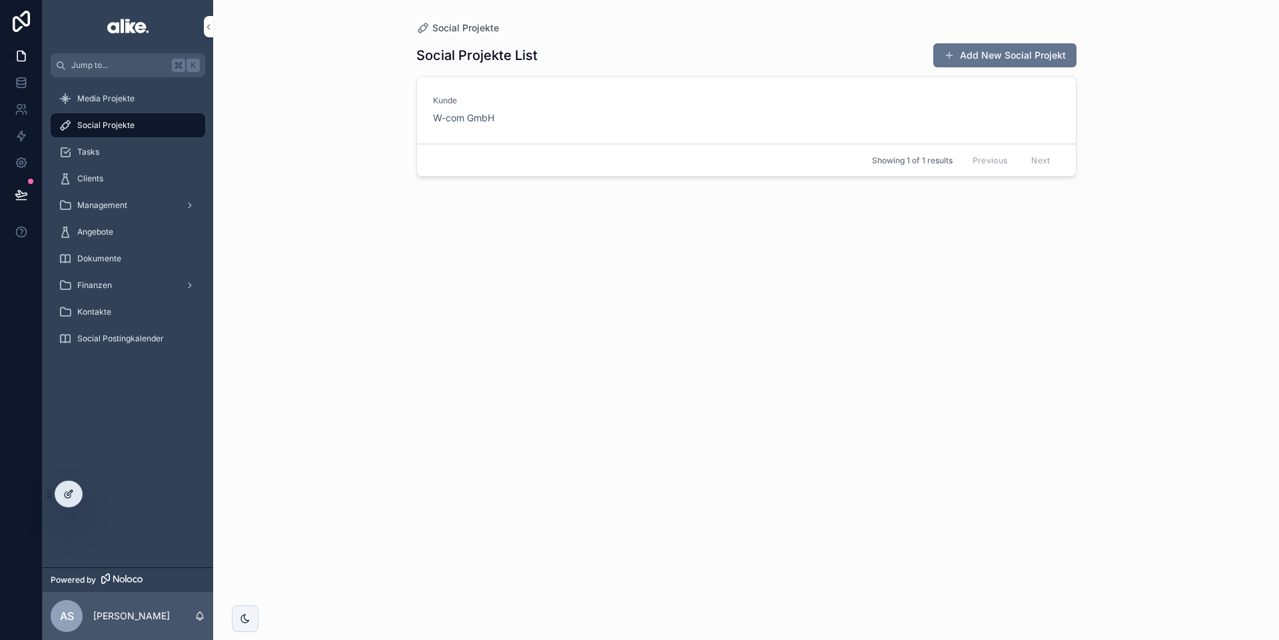
click at [66, 488] on icon at bounding box center [68, 493] width 11 height 11
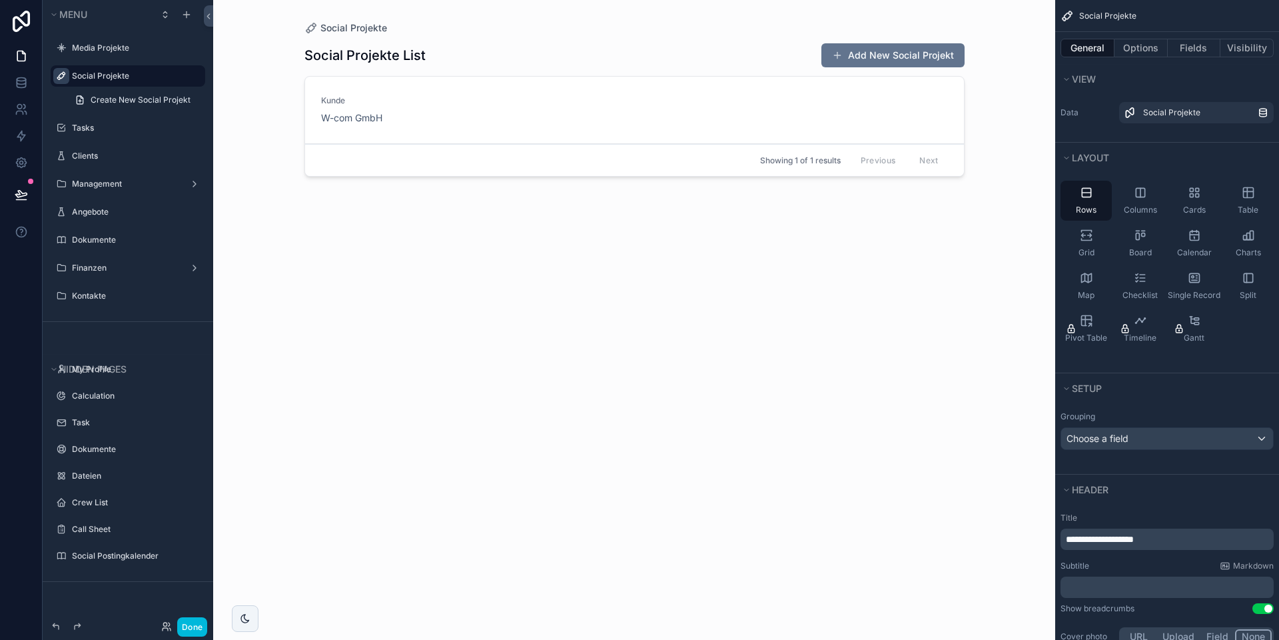
click at [61, 78] on icon "scrollable content" at bounding box center [61, 76] width 11 height 11
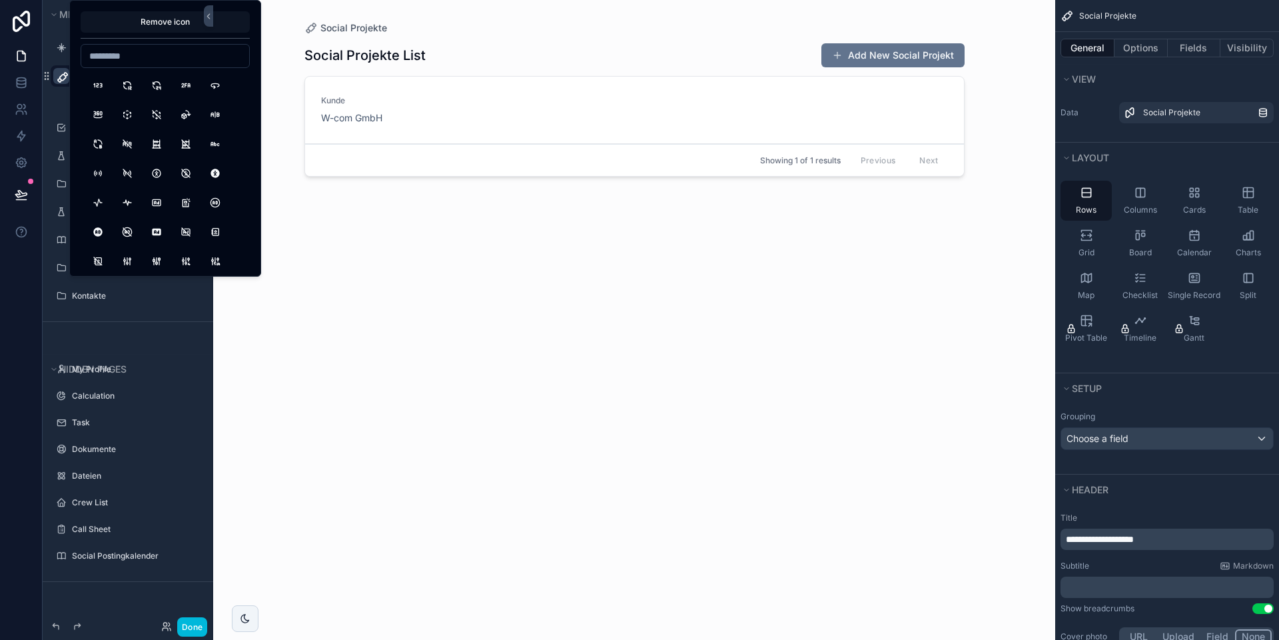
click at [163, 19] on button "Remove icon" at bounding box center [165, 21] width 169 height 21
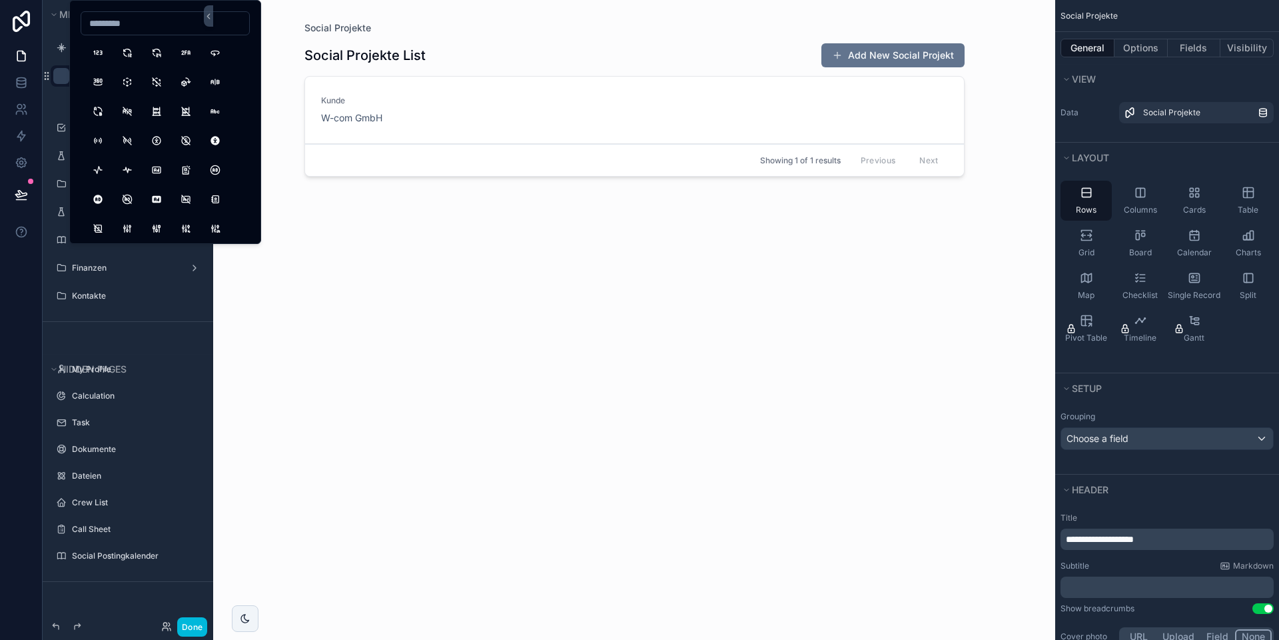
click at [193, 624] on button "Done" at bounding box center [192, 626] width 30 height 19
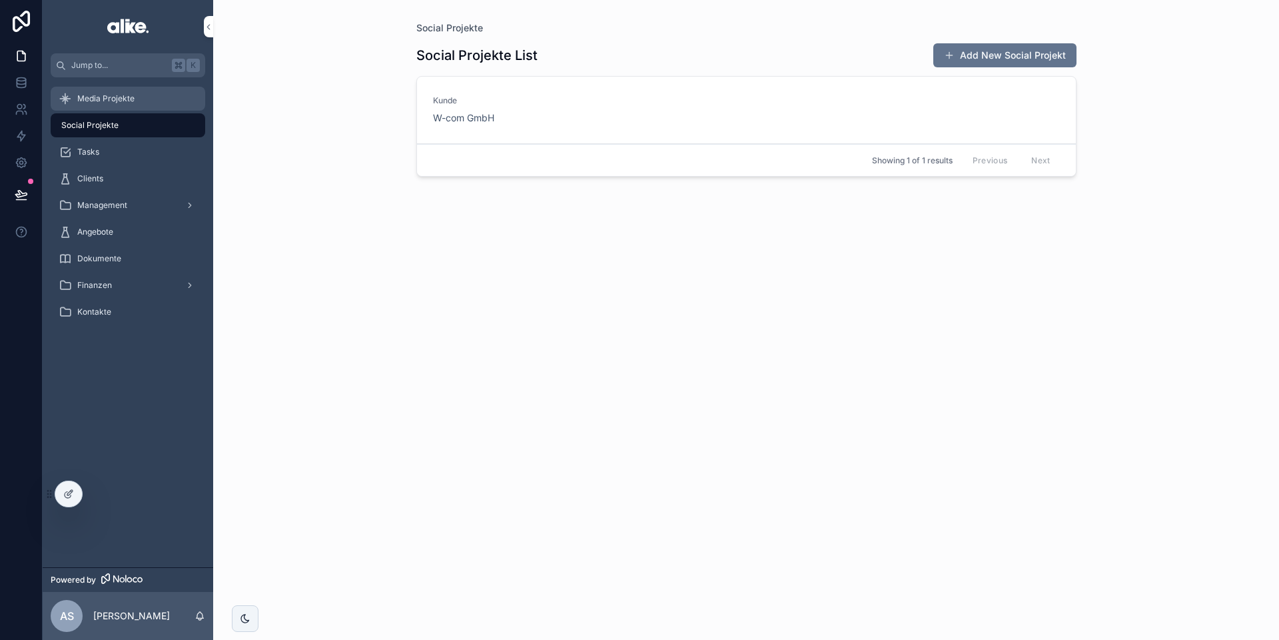
click at [106, 101] on span "Media Projekte" at bounding box center [105, 98] width 57 height 11
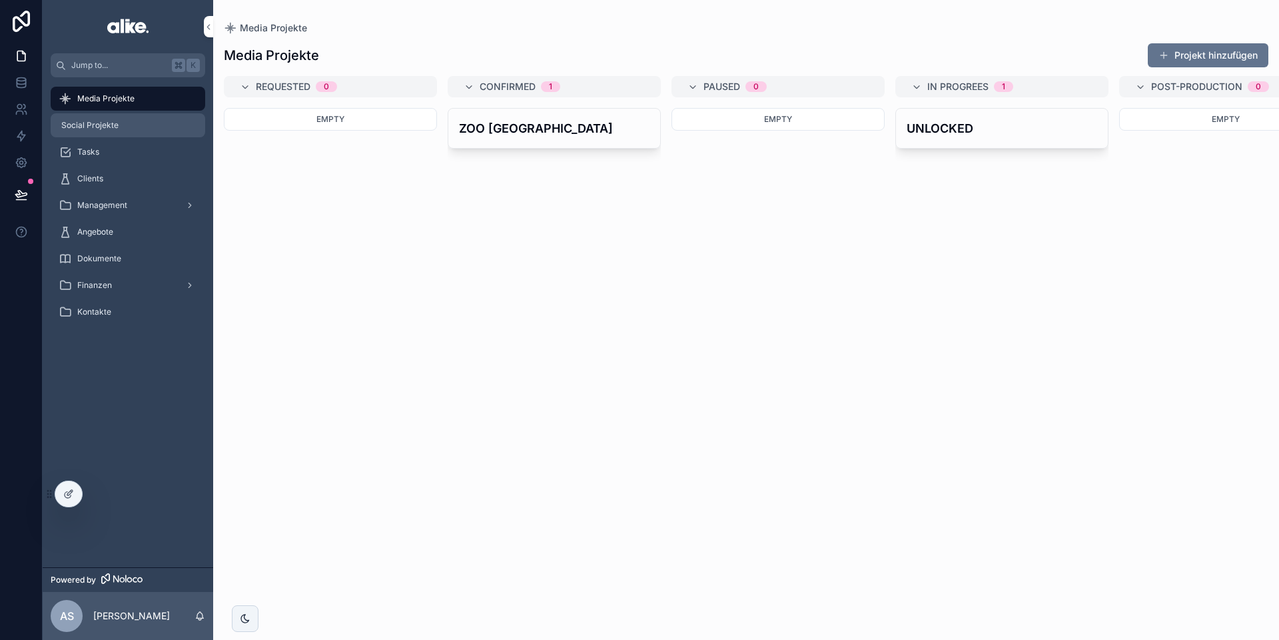
click at [147, 125] on div "Social Projekte" at bounding box center [128, 125] width 139 height 21
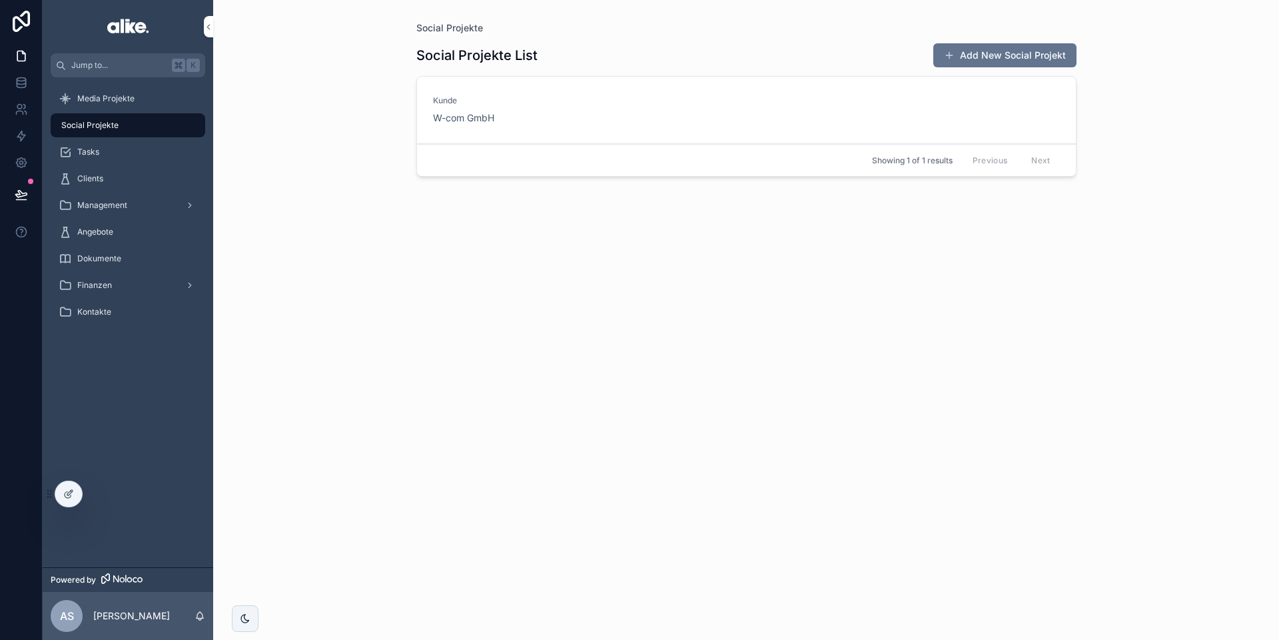
click at [716, 115] on div "[PERSON_NAME] W-com GmbH" at bounding box center [746, 109] width 627 height 29
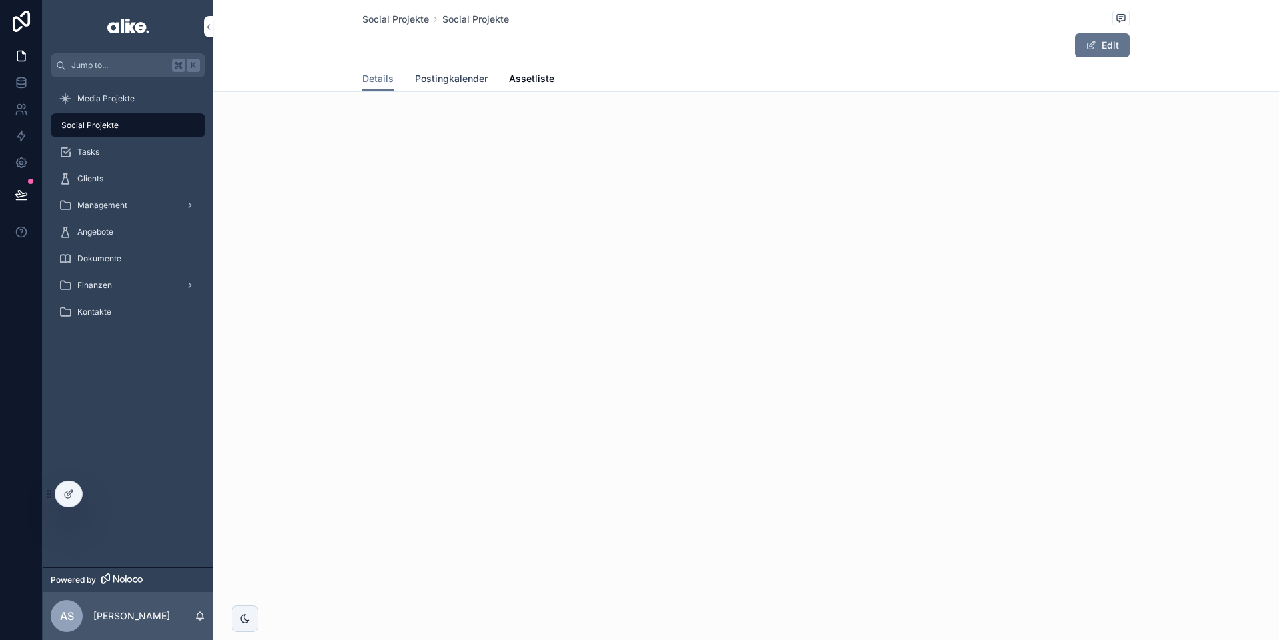
click at [468, 82] on span "Postingkalender" at bounding box center [451, 78] width 73 height 13
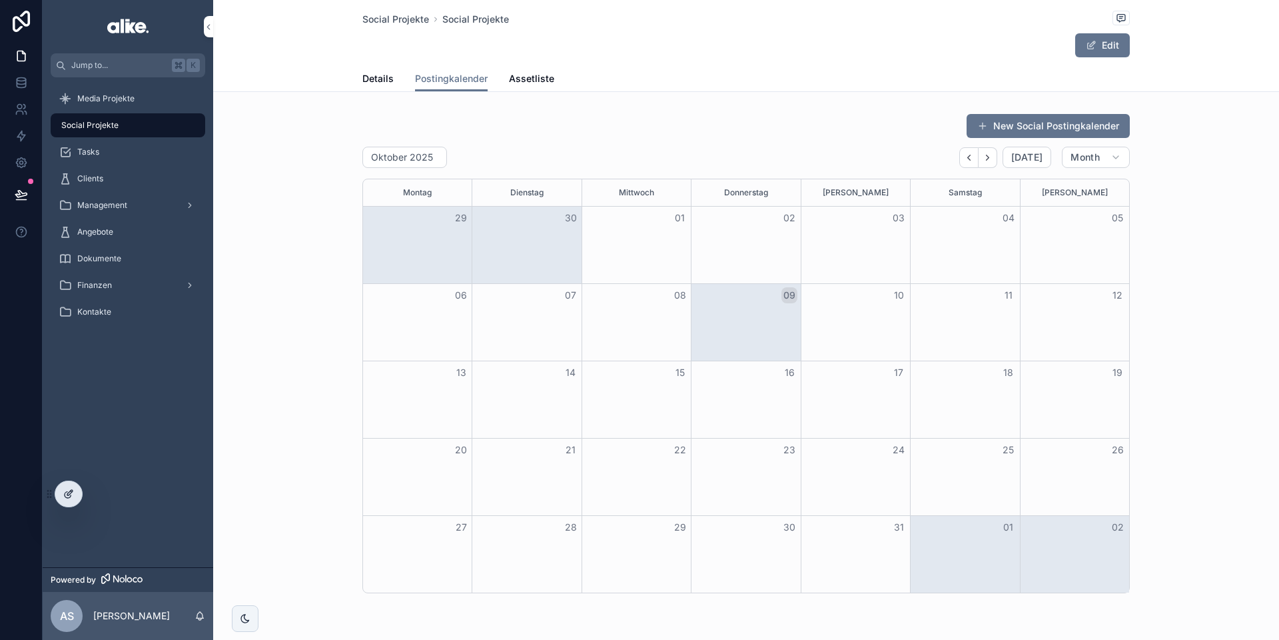
click at [71, 497] on icon at bounding box center [68, 493] width 11 height 11
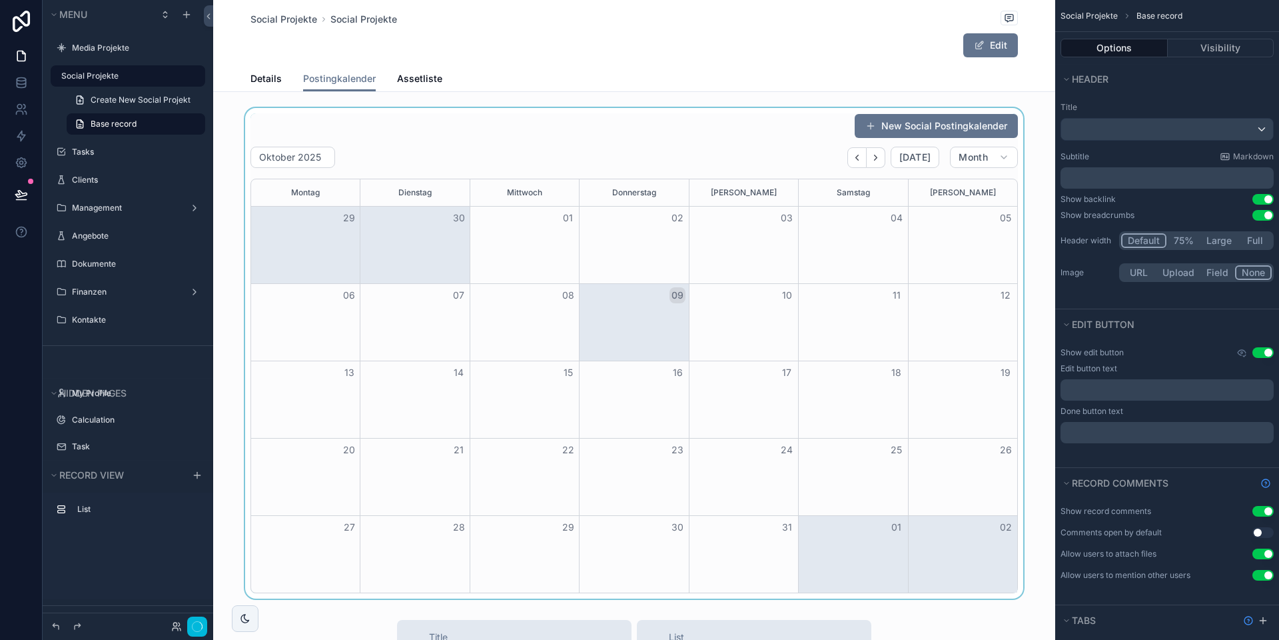
click at [777, 149] on div "scrollable content" at bounding box center [634, 353] width 842 height 490
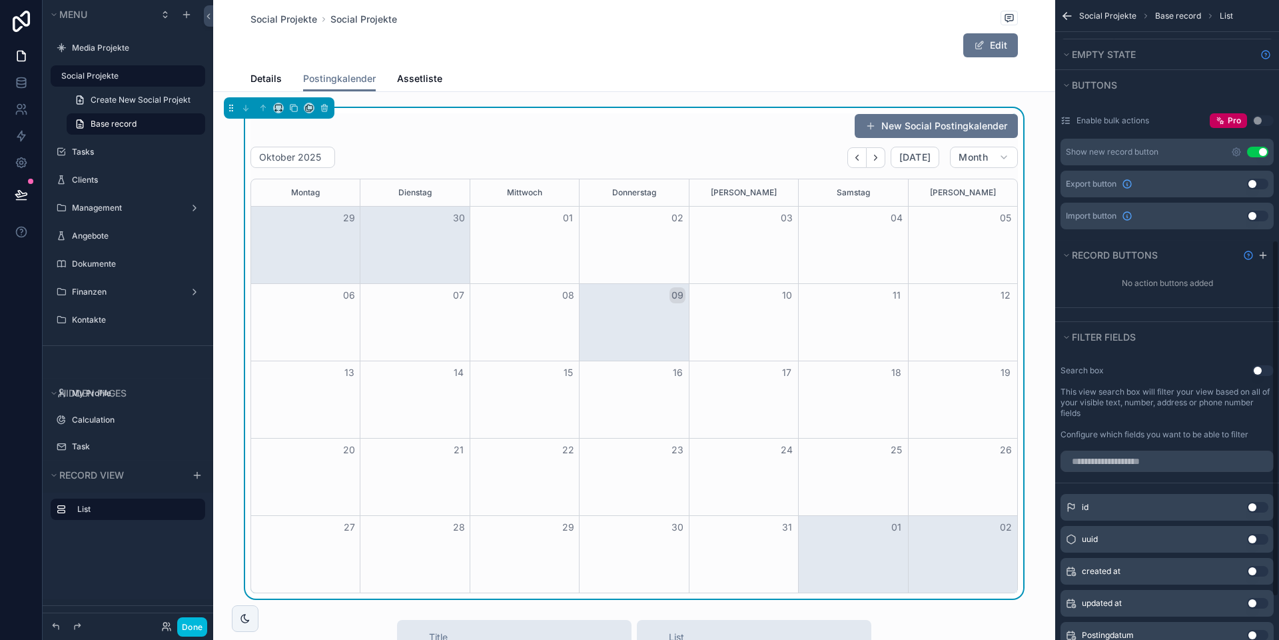
scroll to position [318, 0]
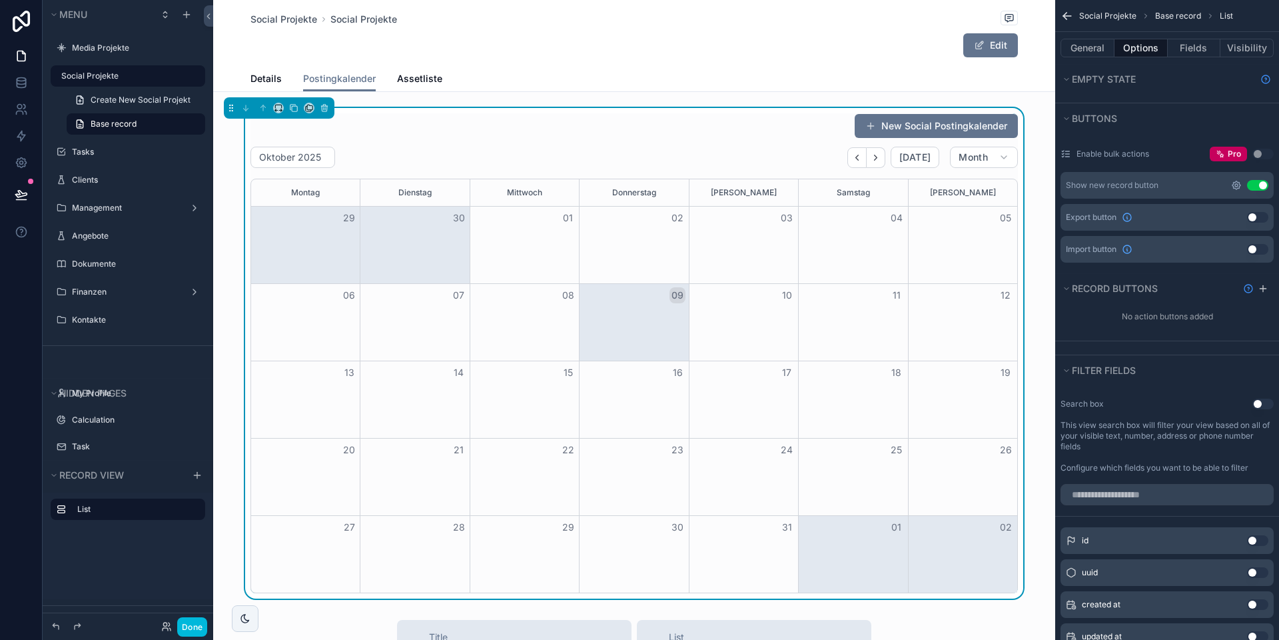
click at [1239, 185] on icon "scrollable content" at bounding box center [1236, 185] width 11 height 11
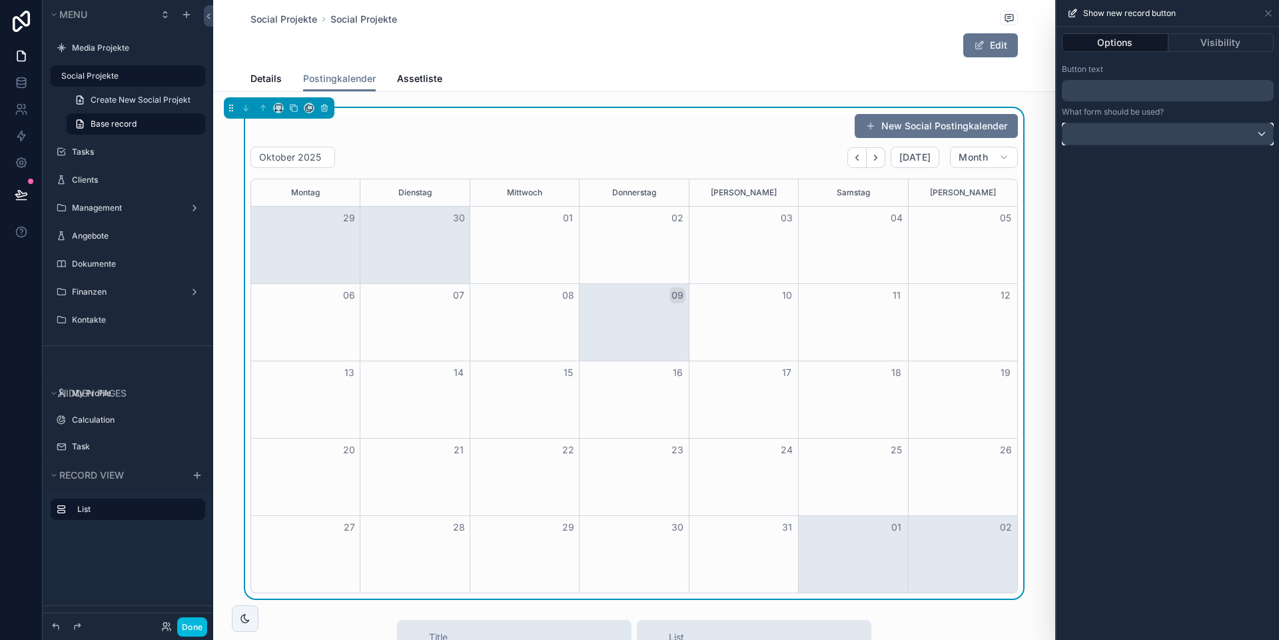
click at [1155, 135] on div at bounding box center [1168, 133] width 211 height 21
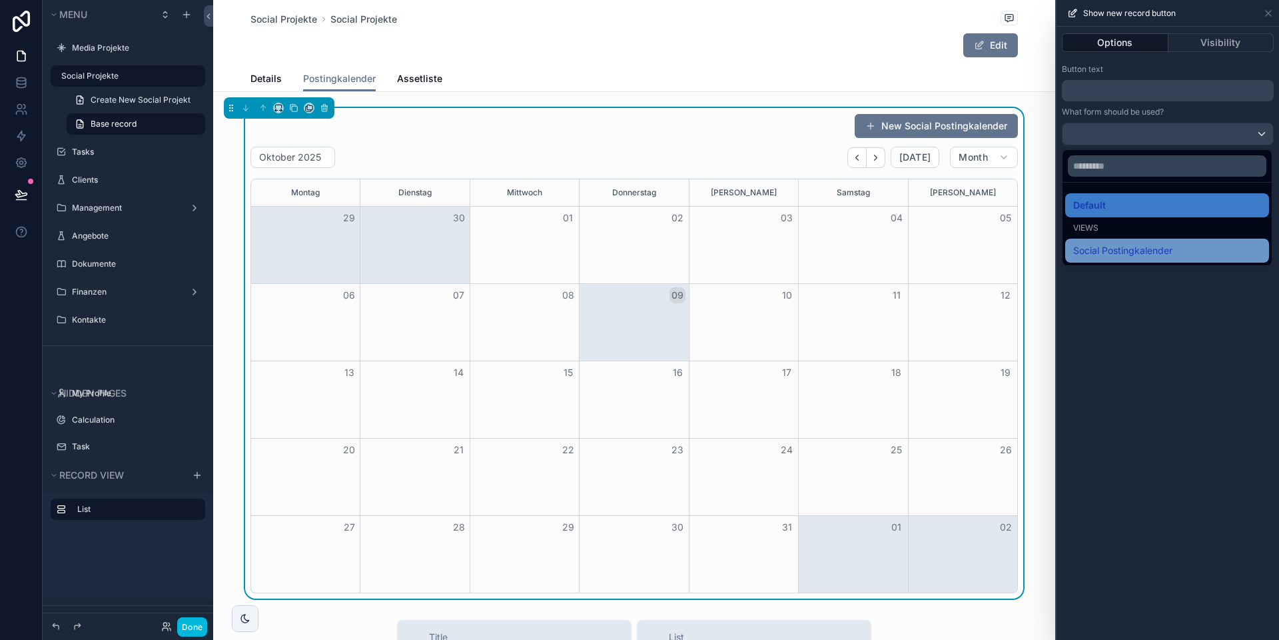
click at [1115, 246] on span "Social Postingkalender" at bounding box center [1122, 251] width 99 height 16
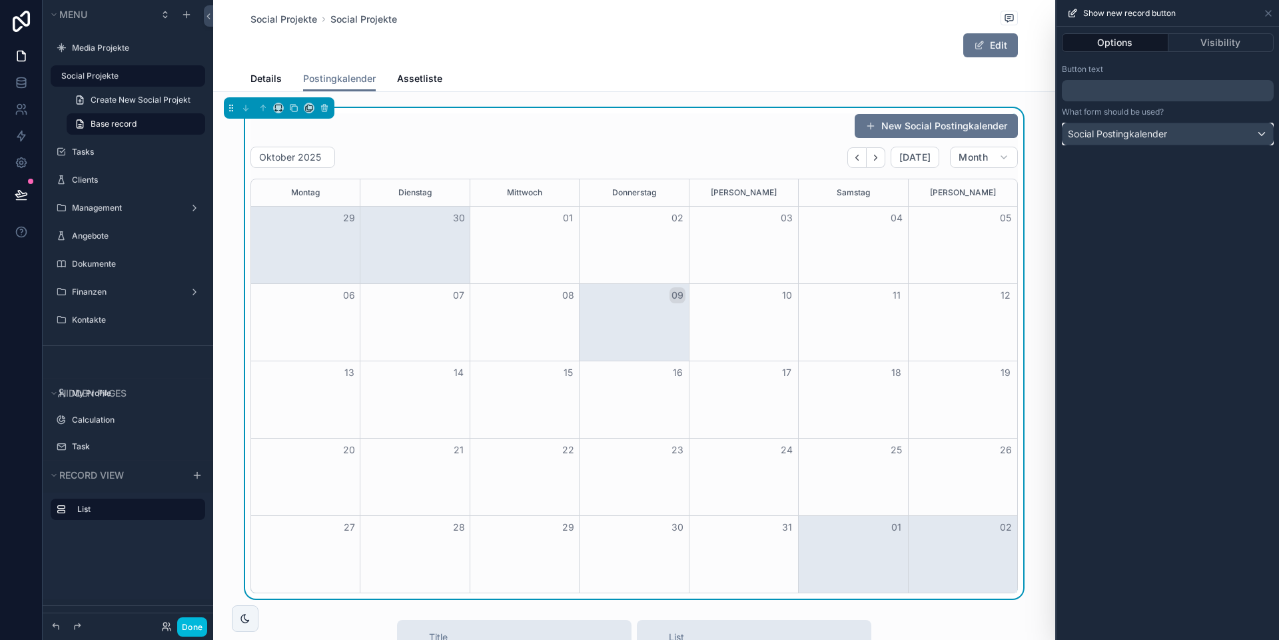
click at [1133, 131] on span "Social Postingkalender" at bounding box center [1117, 133] width 99 height 13
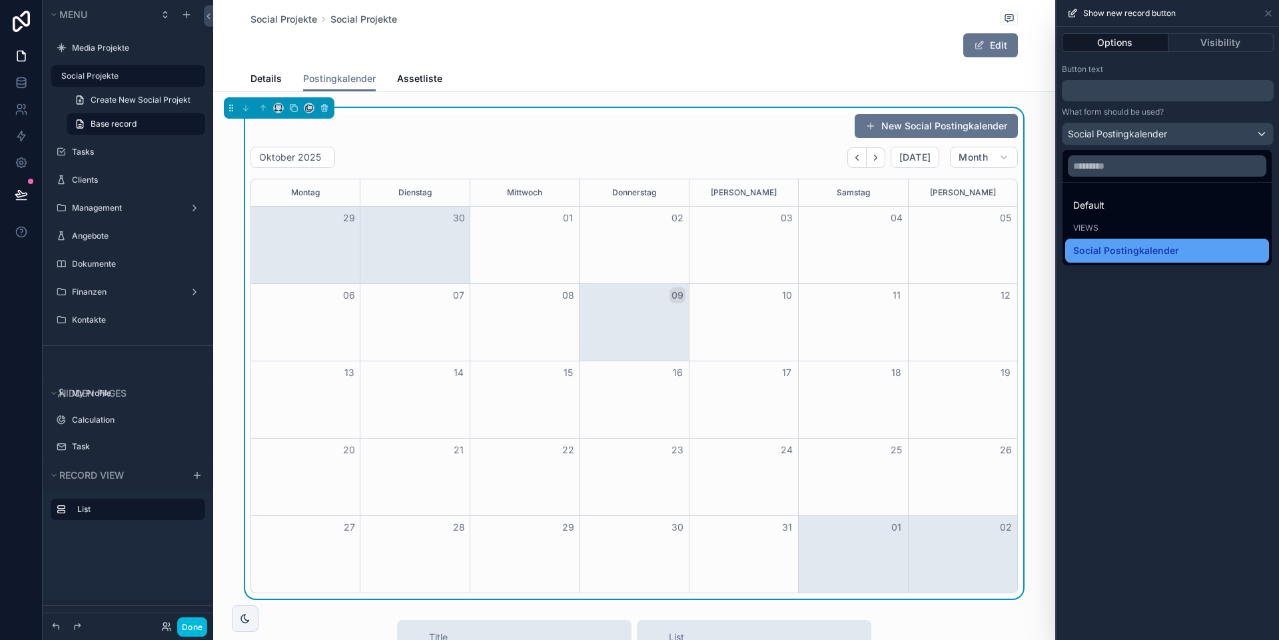
click at [1138, 254] on span "Social Postingkalender" at bounding box center [1126, 251] width 106 height 16
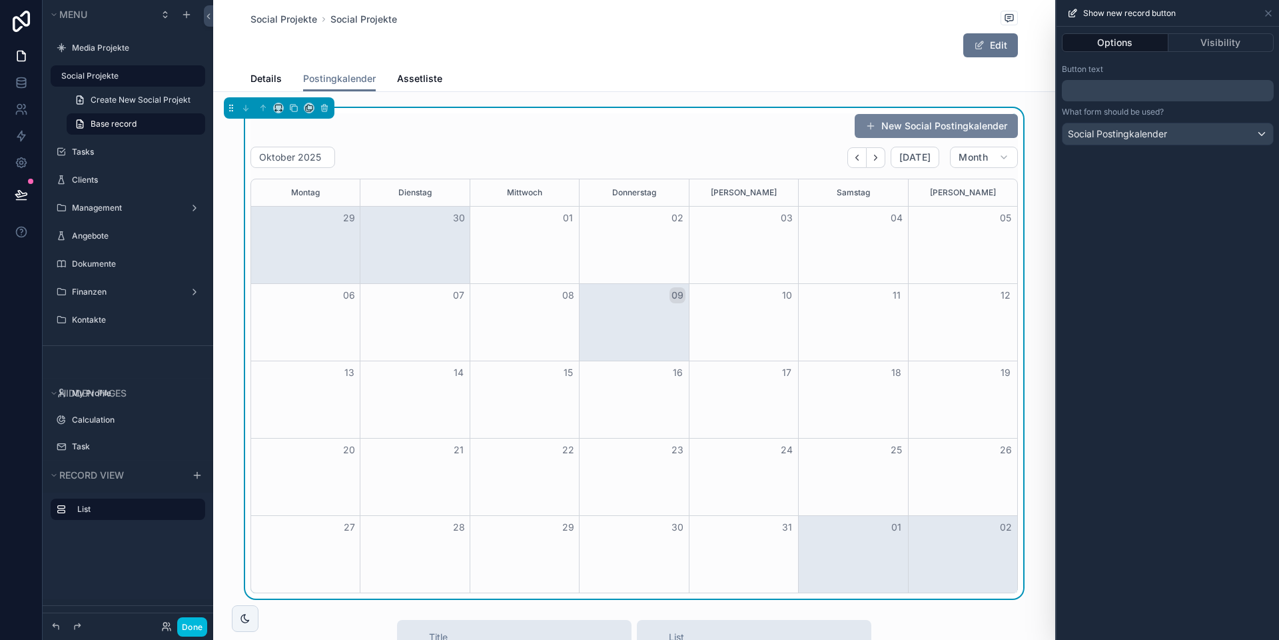
click at [899, 130] on button "New Social Postingkalender" at bounding box center [936, 126] width 163 height 24
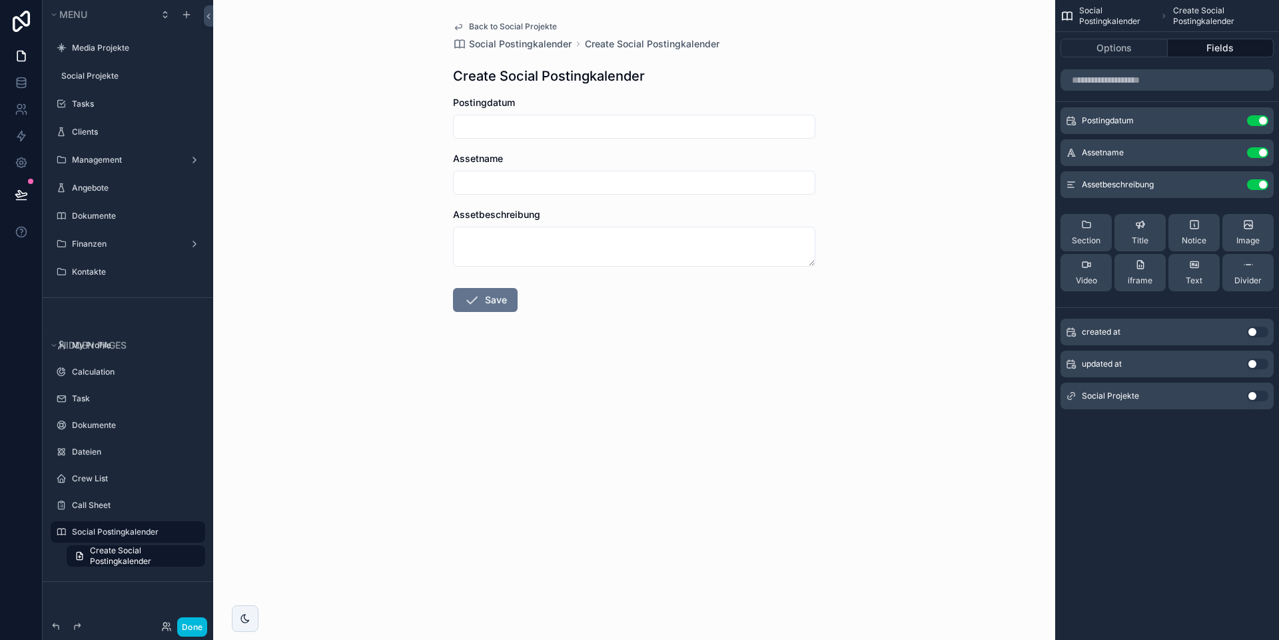
click at [1260, 398] on button "Use setting" at bounding box center [1257, 395] width 21 height 11
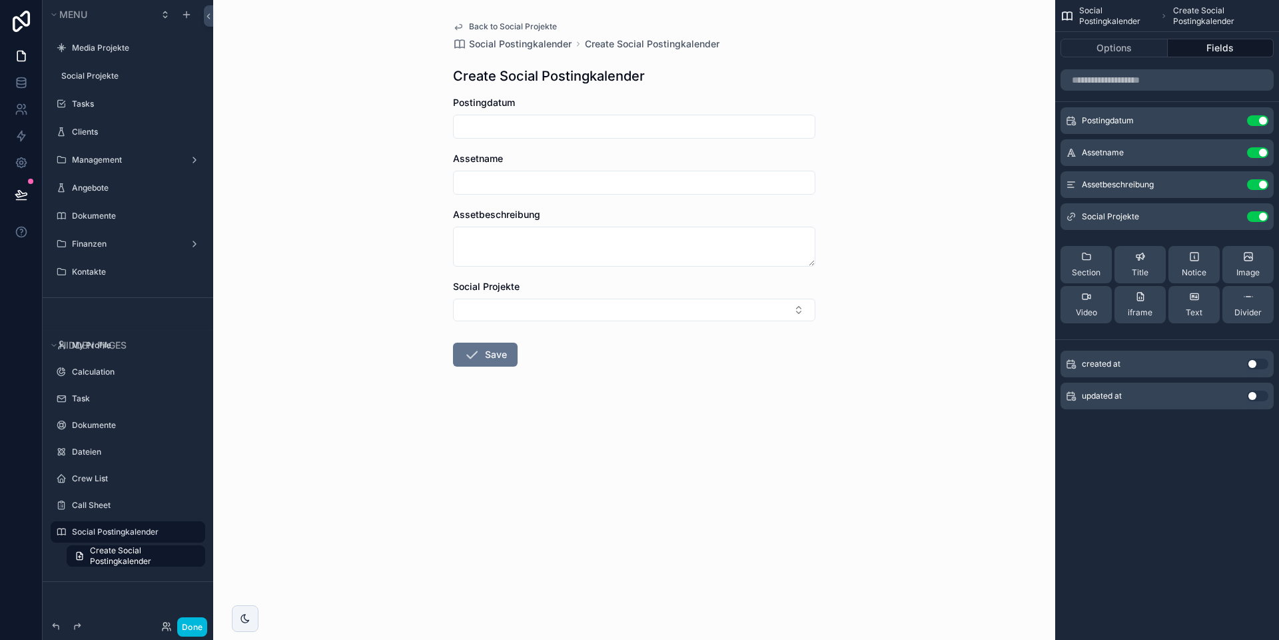
click at [0, 0] on icon "scrollable content" at bounding box center [0, 0] width 0 height 0
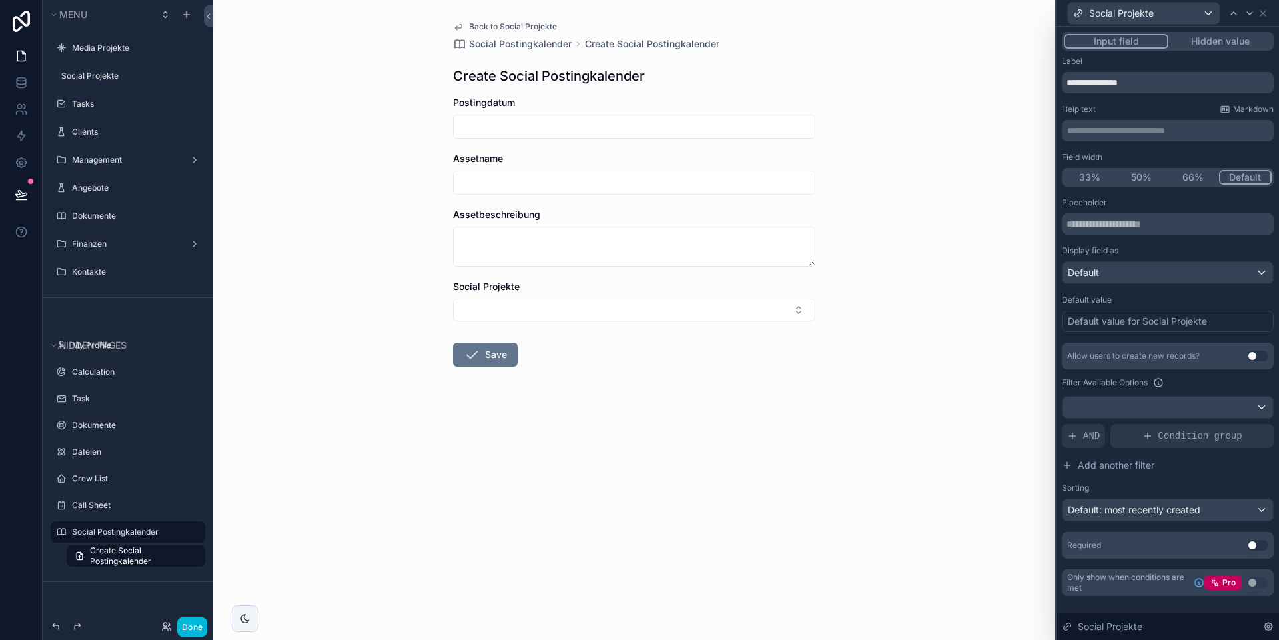
click at [1113, 320] on div "Default value for Social Projekte" at bounding box center [1137, 320] width 139 height 13
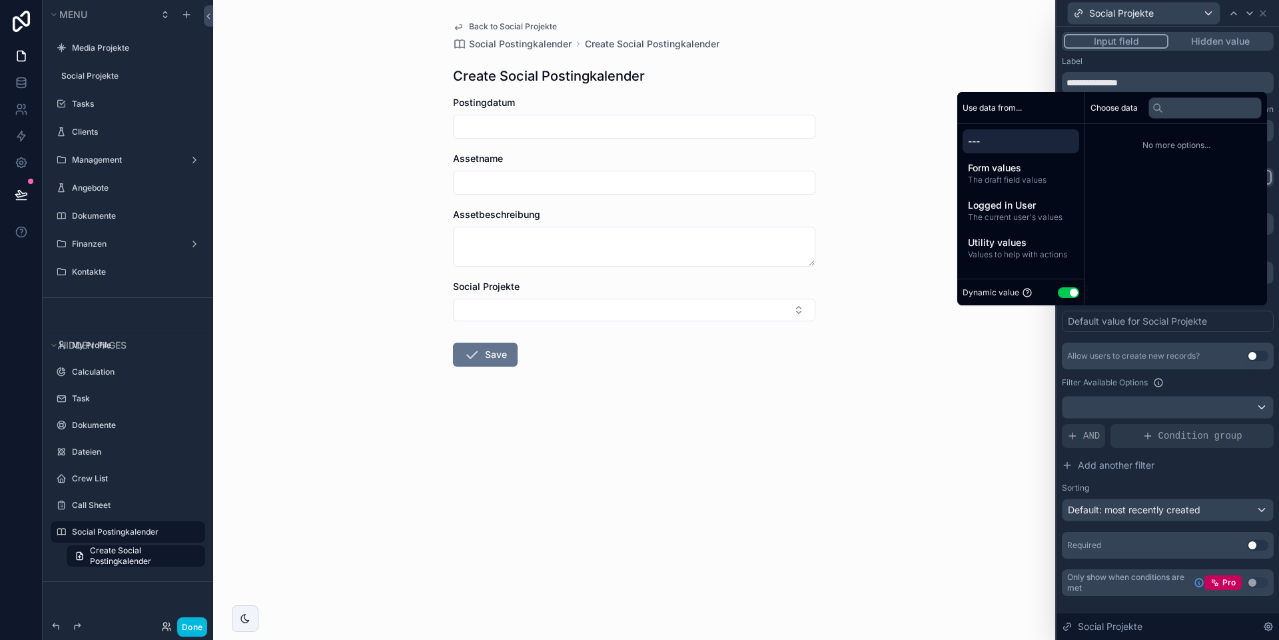
click at [1064, 288] on button "Use setting" at bounding box center [1068, 292] width 21 height 11
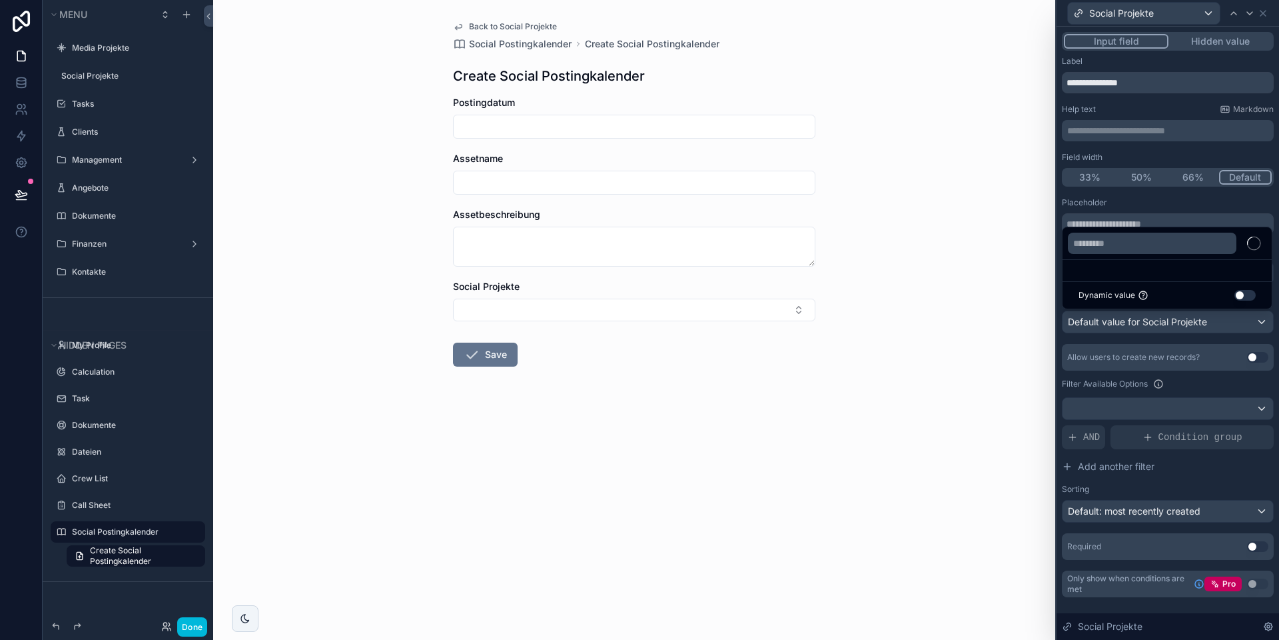
click at [1237, 294] on button "Use setting" at bounding box center [1245, 295] width 21 height 11
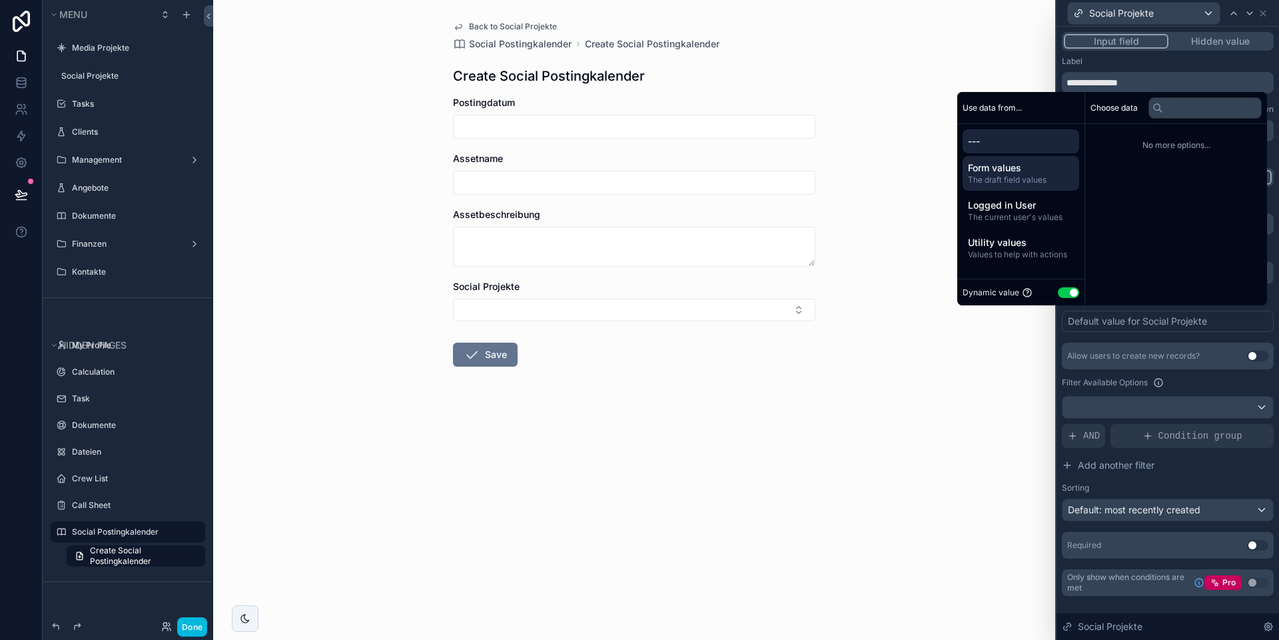
click at [1003, 173] on span "Form values" at bounding box center [1021, 167] width 106 height 13
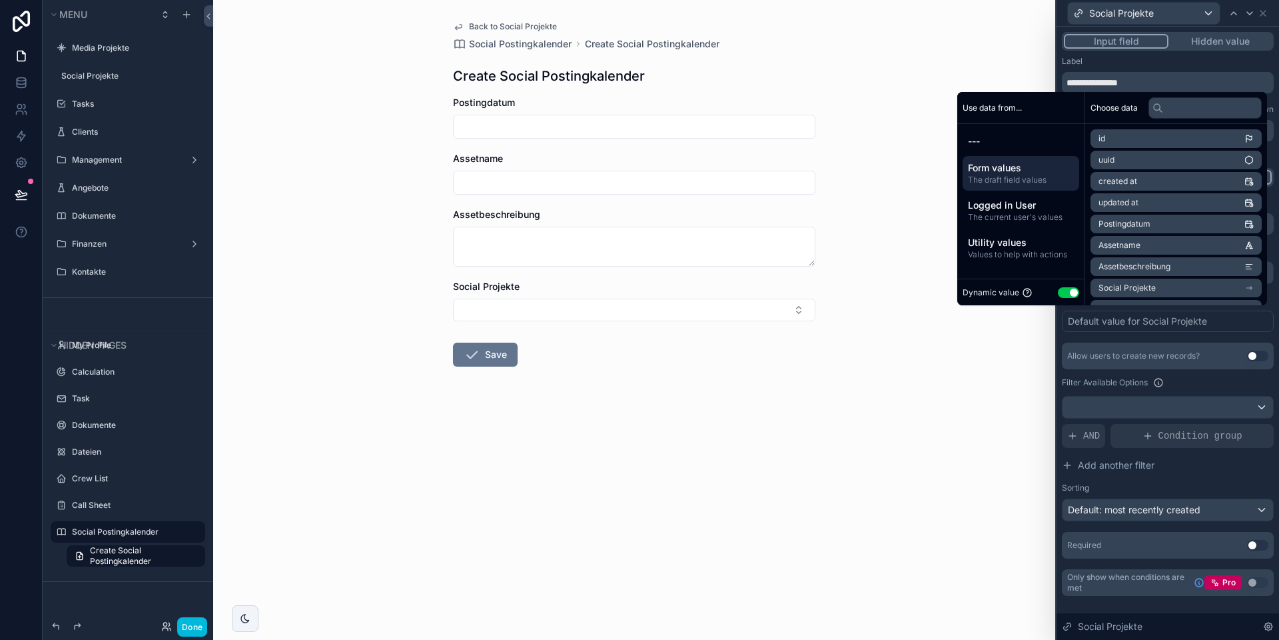
click at [877, 392] on div "Back to Social Projekte Social Postingkalender Create Social Postingkalender Cr…" at bounding box center [634, 320] width 842 height 640
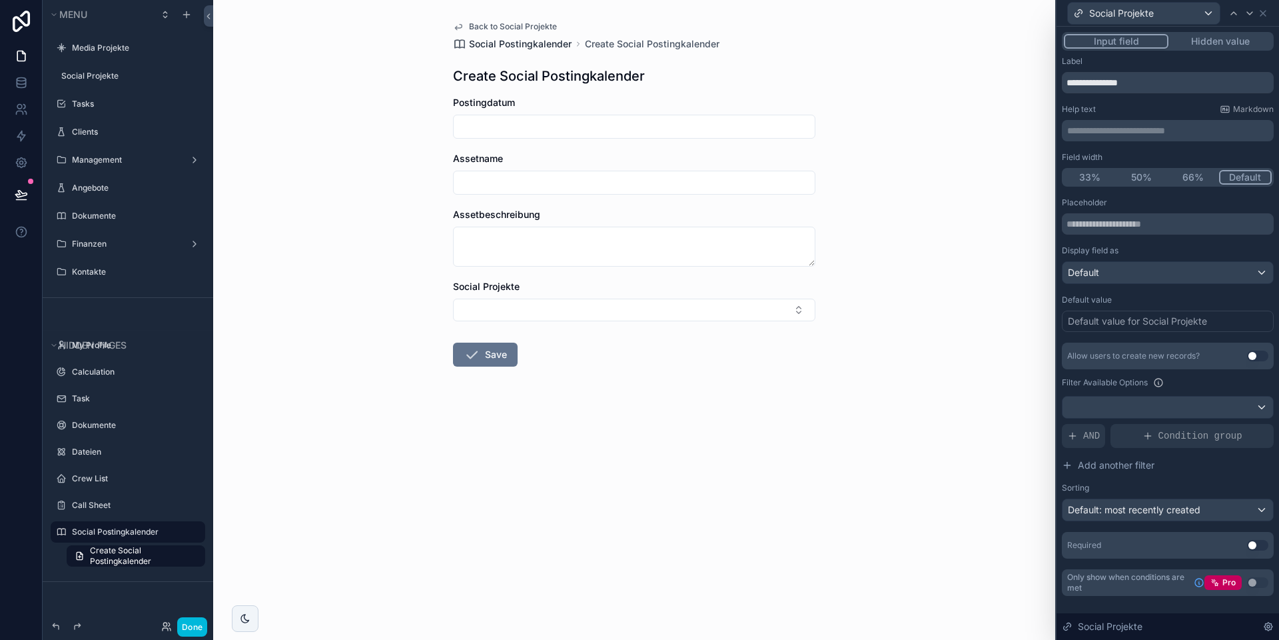
click at [494, 44] on span "Social Postingkalender" at bounding box center [520, 43] width 103 height 13
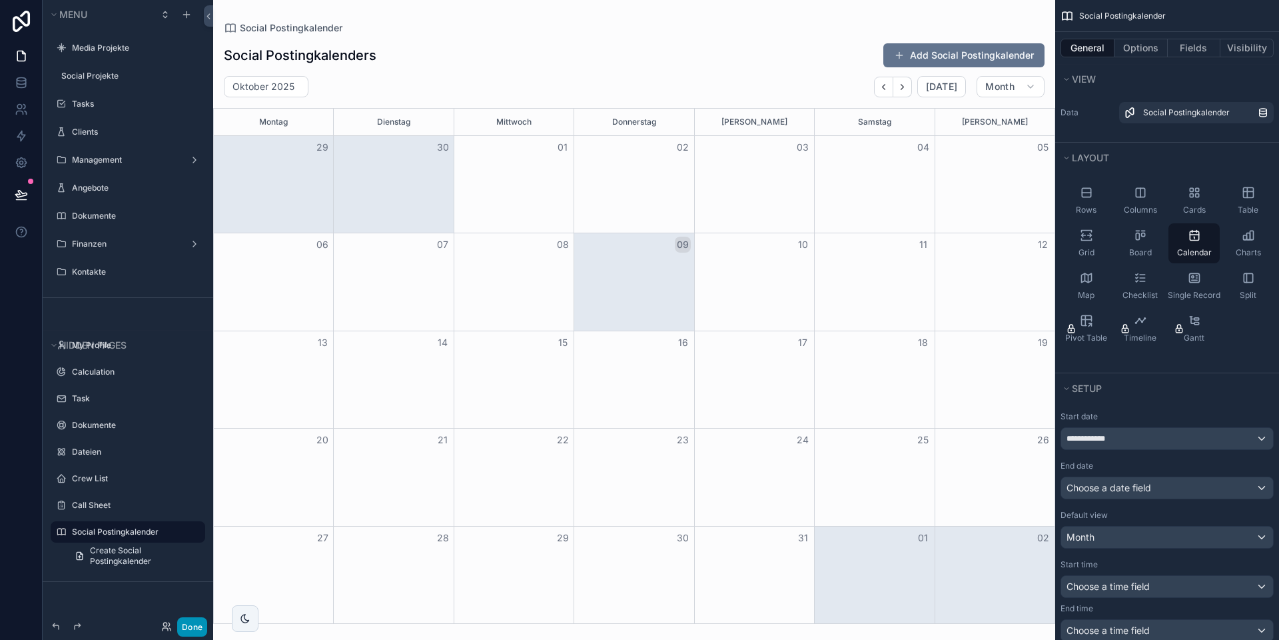
click at [187, 623] on button "Done" at bounding box center [192, 626] width 30 height 19
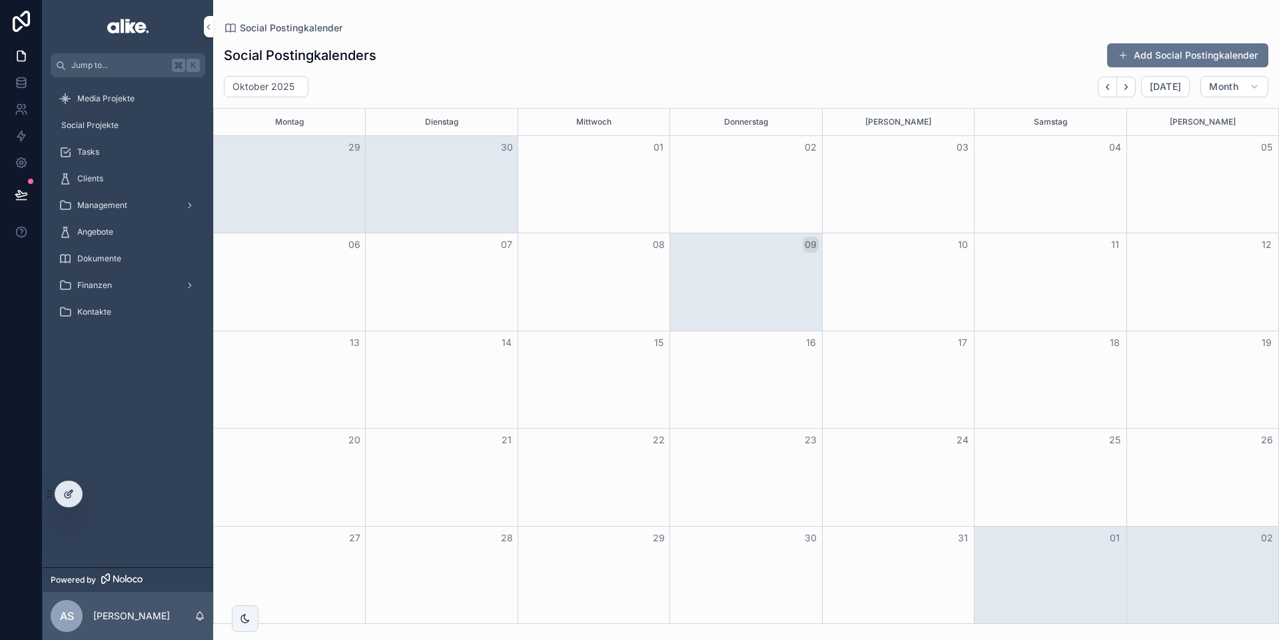
click at [66, 500] on div at bounding box center [68, 493] width 27 height 25
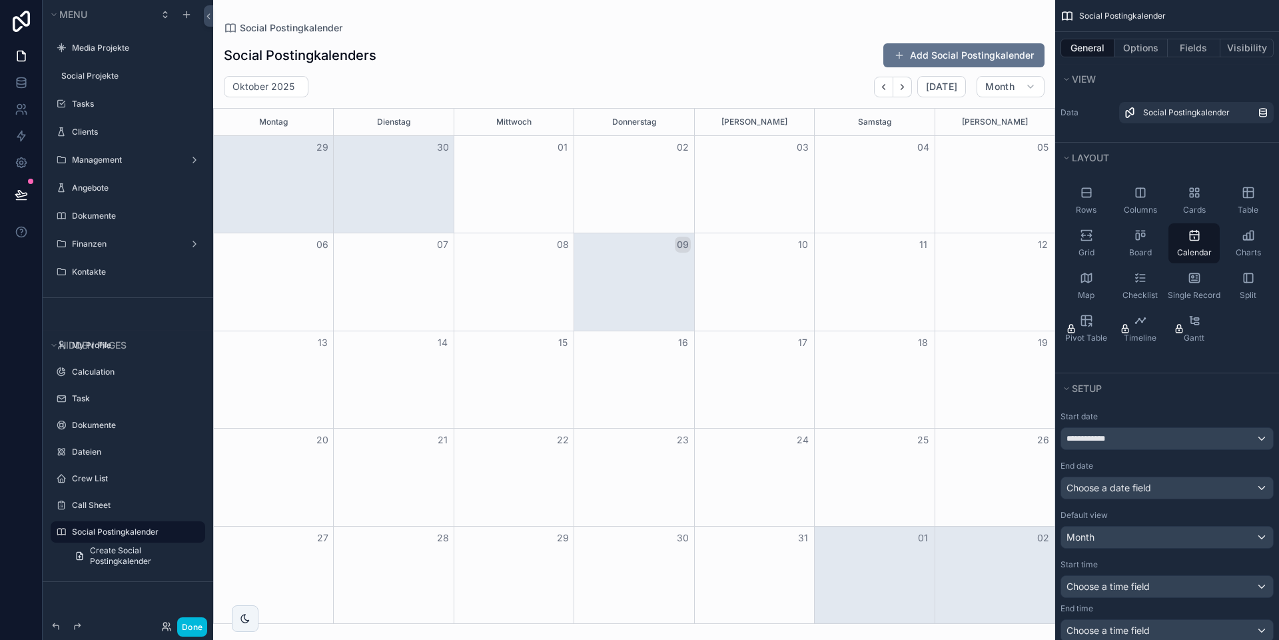
click at [797, 59] on div "scrollable content" at bounding box center [634, 320] width 842 height 640
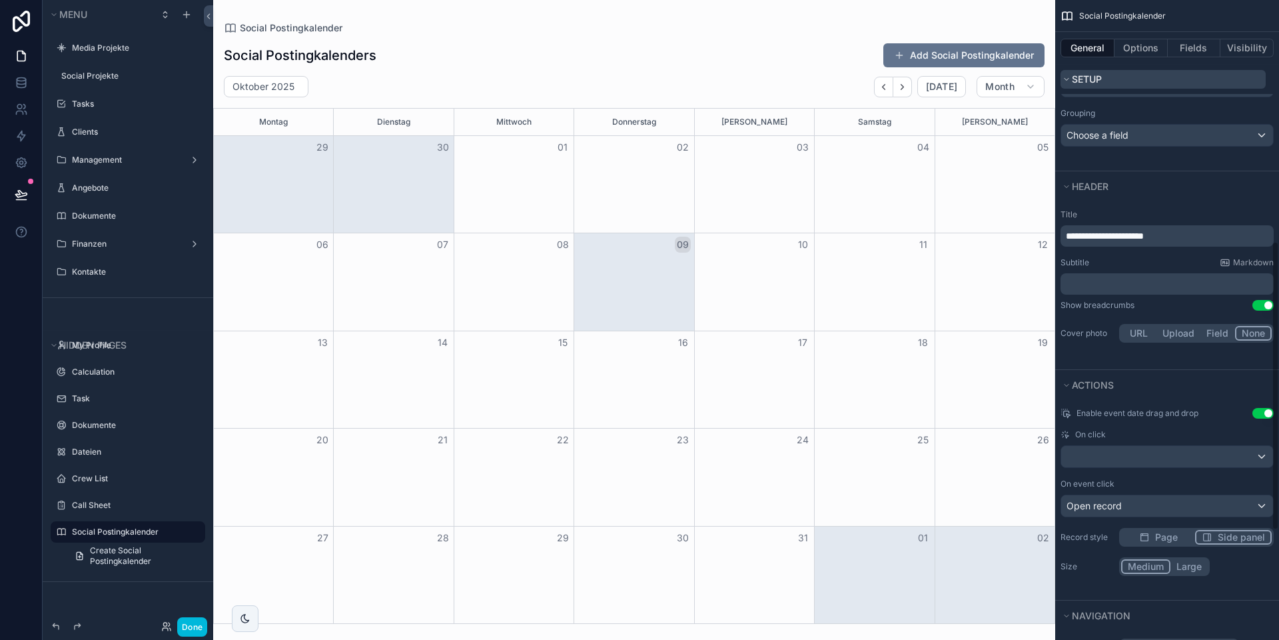
scroll to position [597, 0]
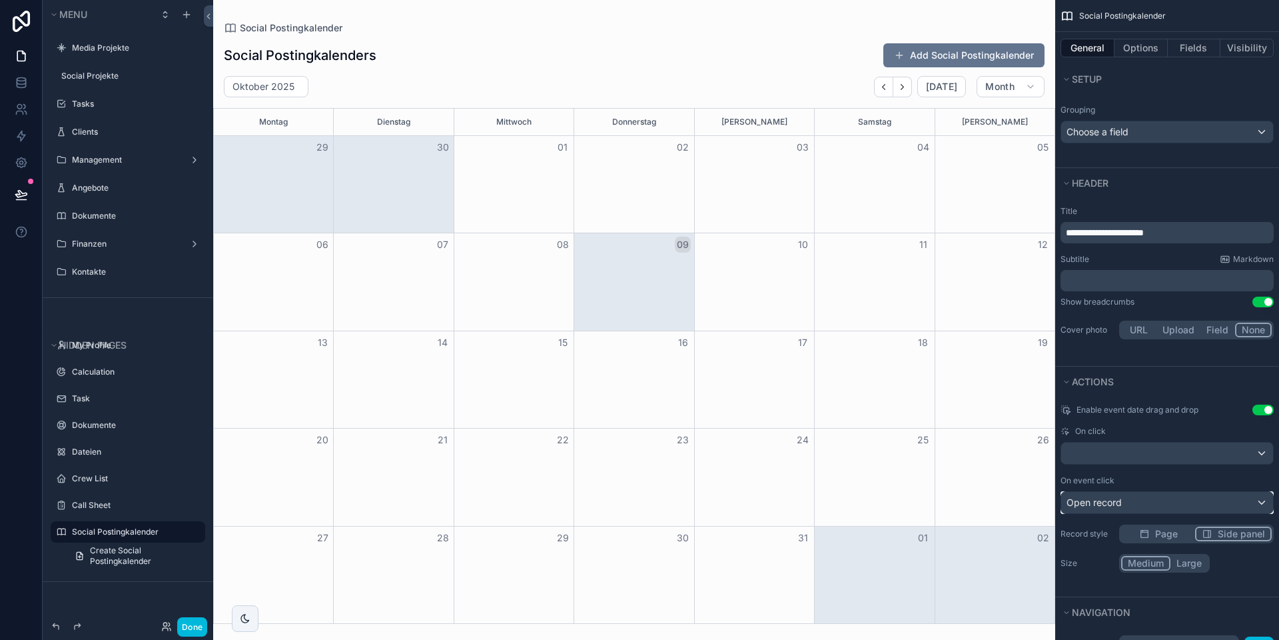
click at [1134, 504] on div "Open record" at bounding box center [1167, 502] width 212 height 21
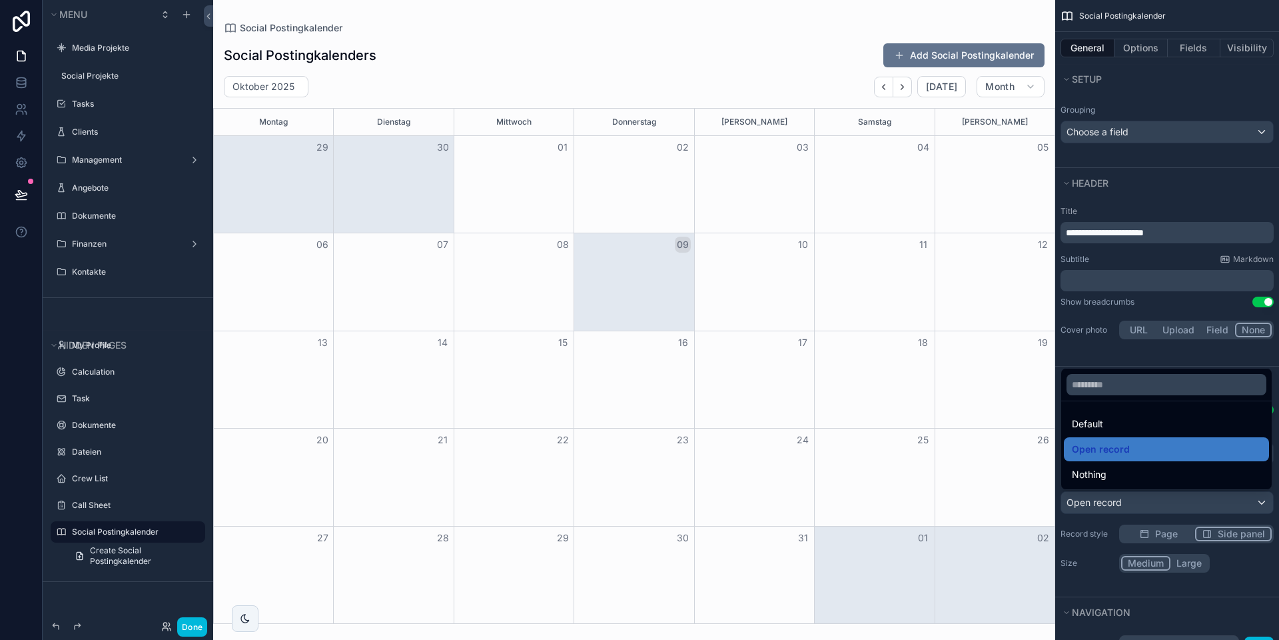
click at [1116, 501] on div "scrollable content" at bounding box center [639, 320] width 1279 height 640
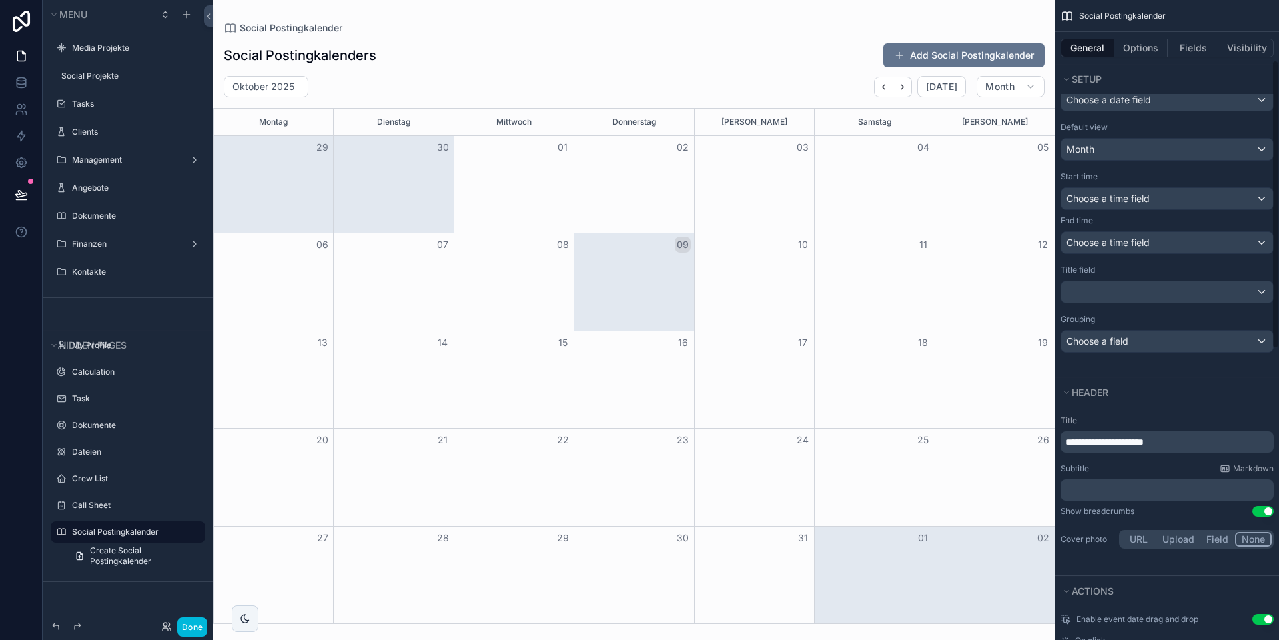
scroll to position [0, 0]
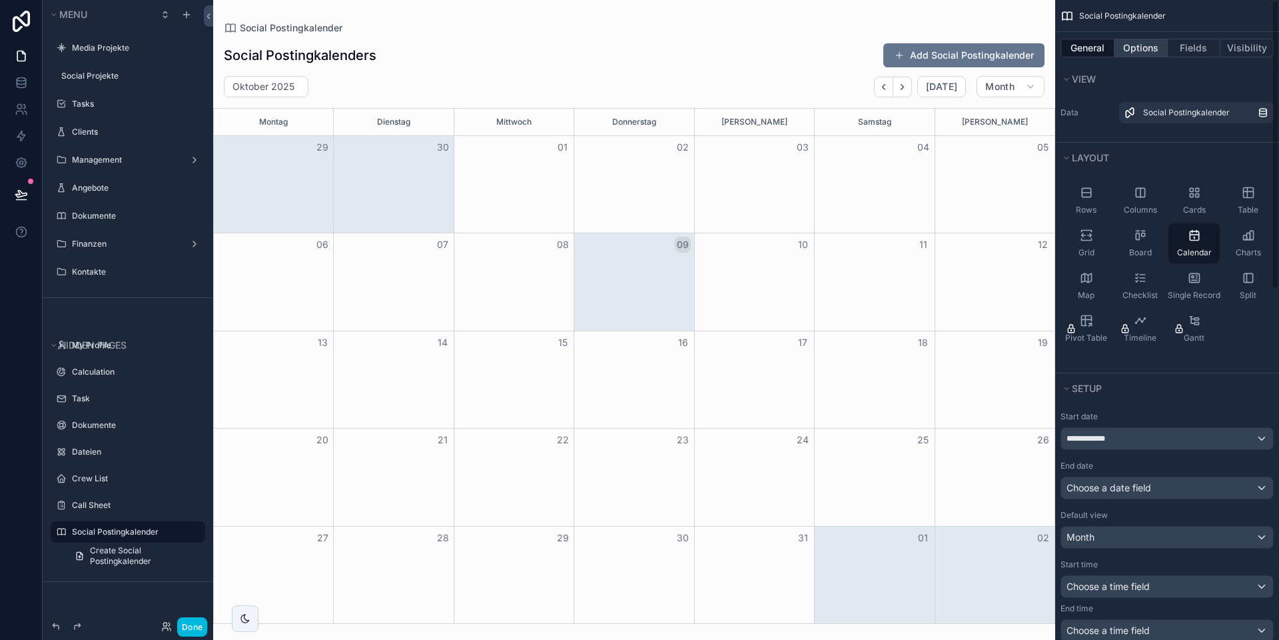
drag, startPoint x: 1145, startPoint y: 45, endPoint x: 1144, endPoint y: 52, distance: 7.4
click at [1145, 45] on button "Options" at bounding box center [1141, 48] width 53 height 19
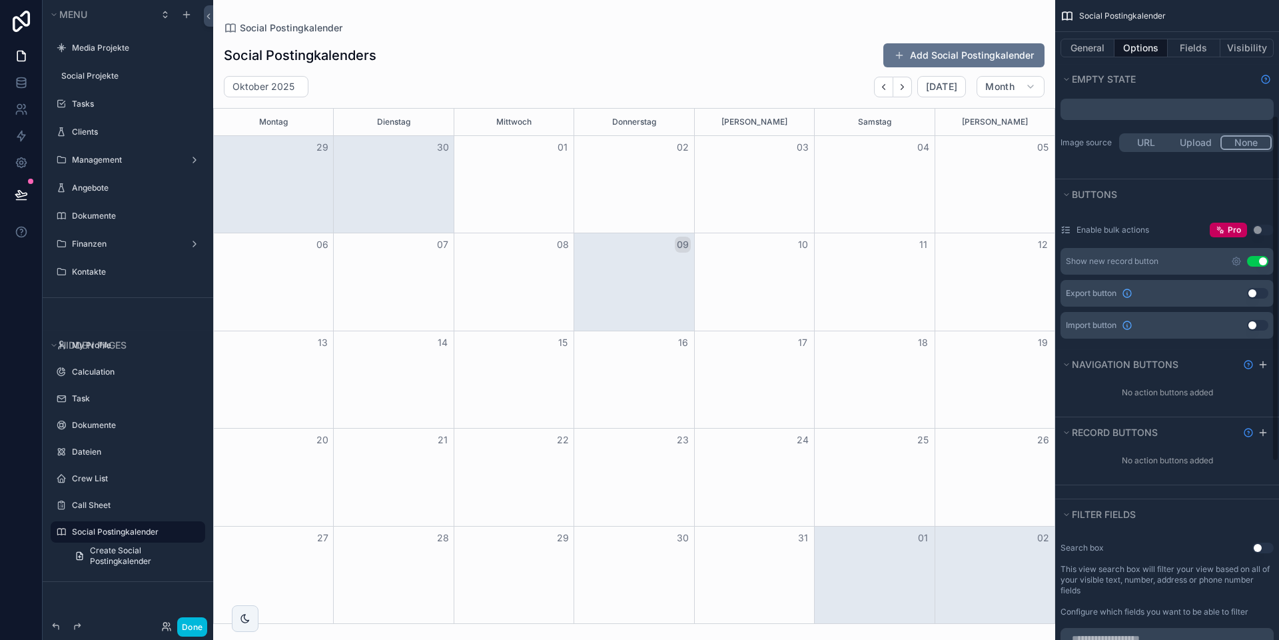
scroll to position [225, 0]
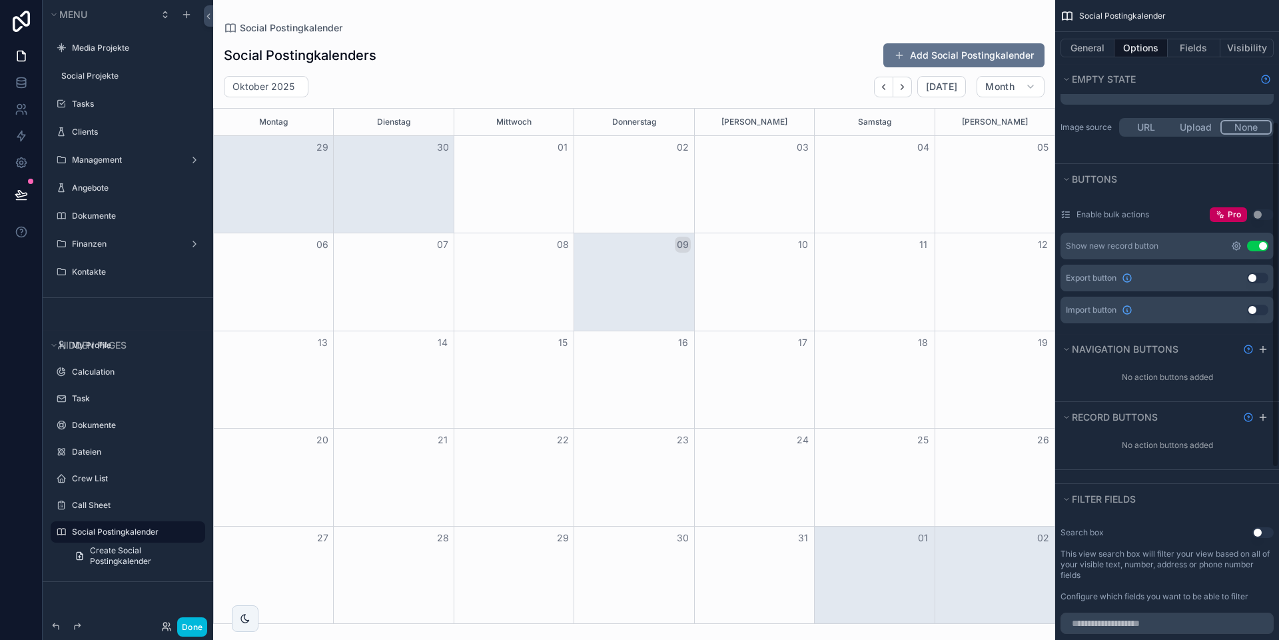
click at [1237, 245] on icon "scrollable content" at bounding box center [1236, 246] width 3 height 3
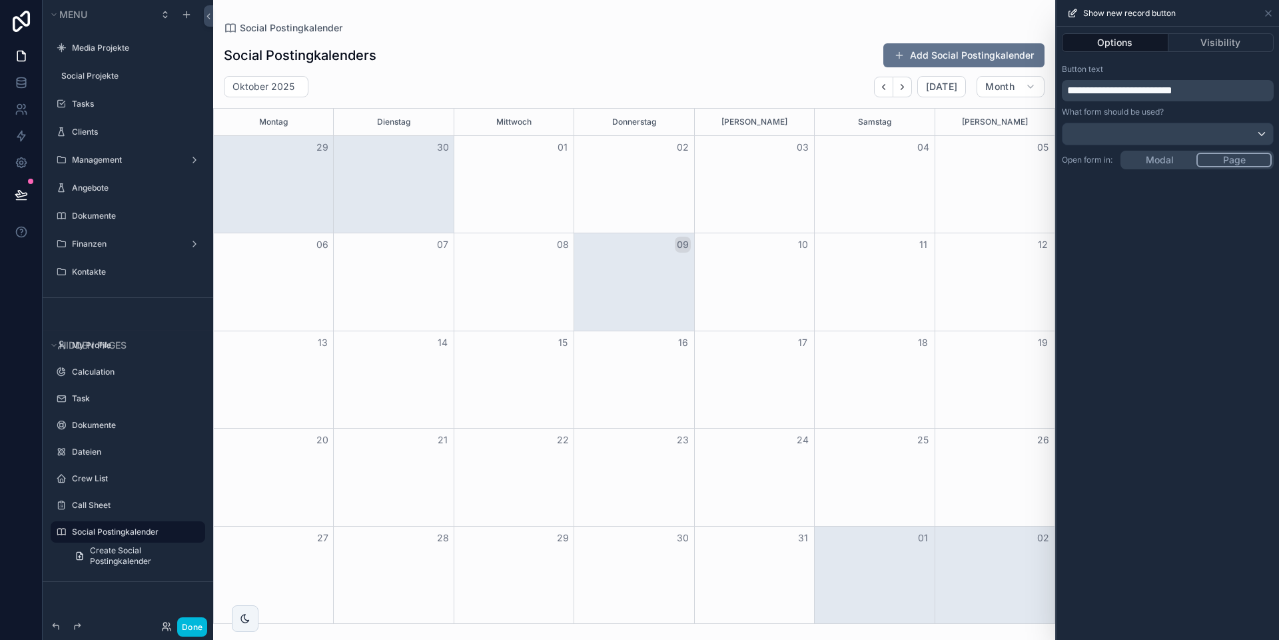
click at [1162, 159] on div "**********" at bounding box center [1168, 333] width 223 height 613
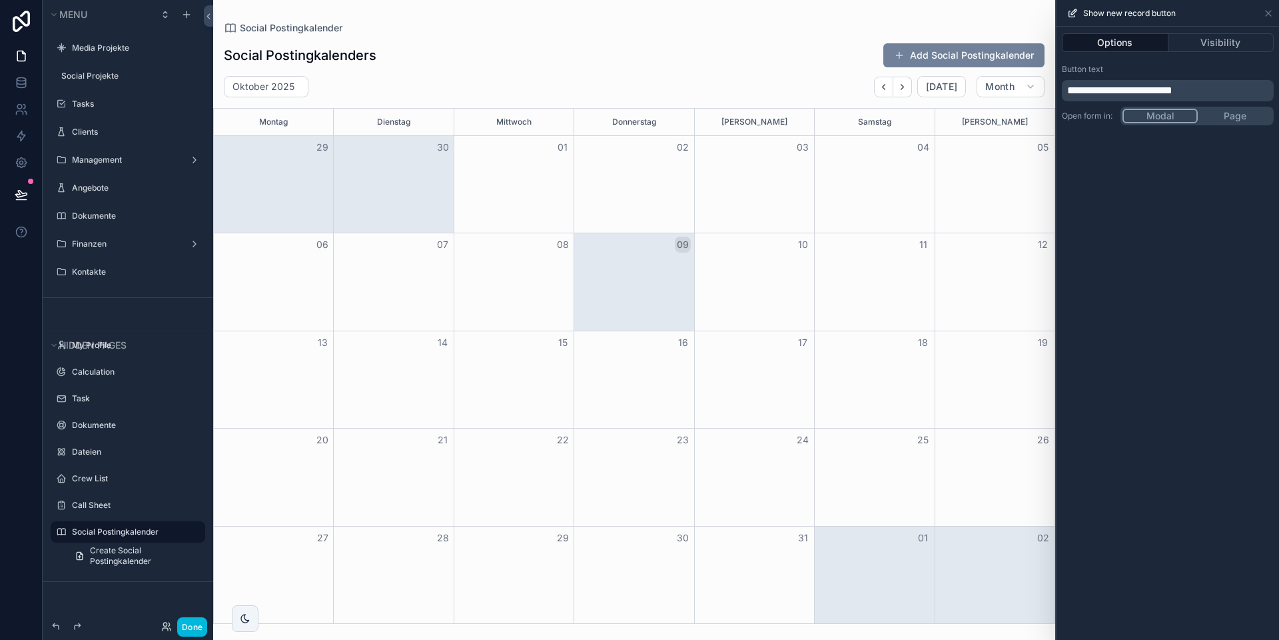
click at [934, 60] on button "Add Social Postingkalender" at bounding box center [963, 55] width 161 height 24
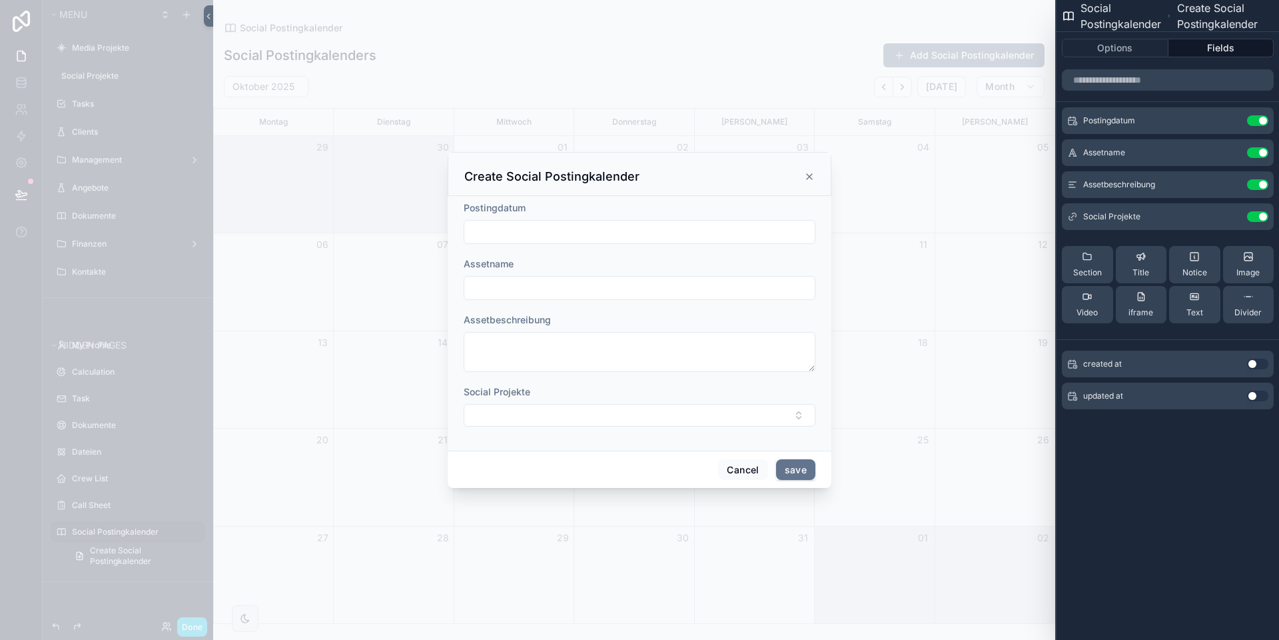
click at [0, 0] on icon at bounding box center [0, 0] width 0 height 0
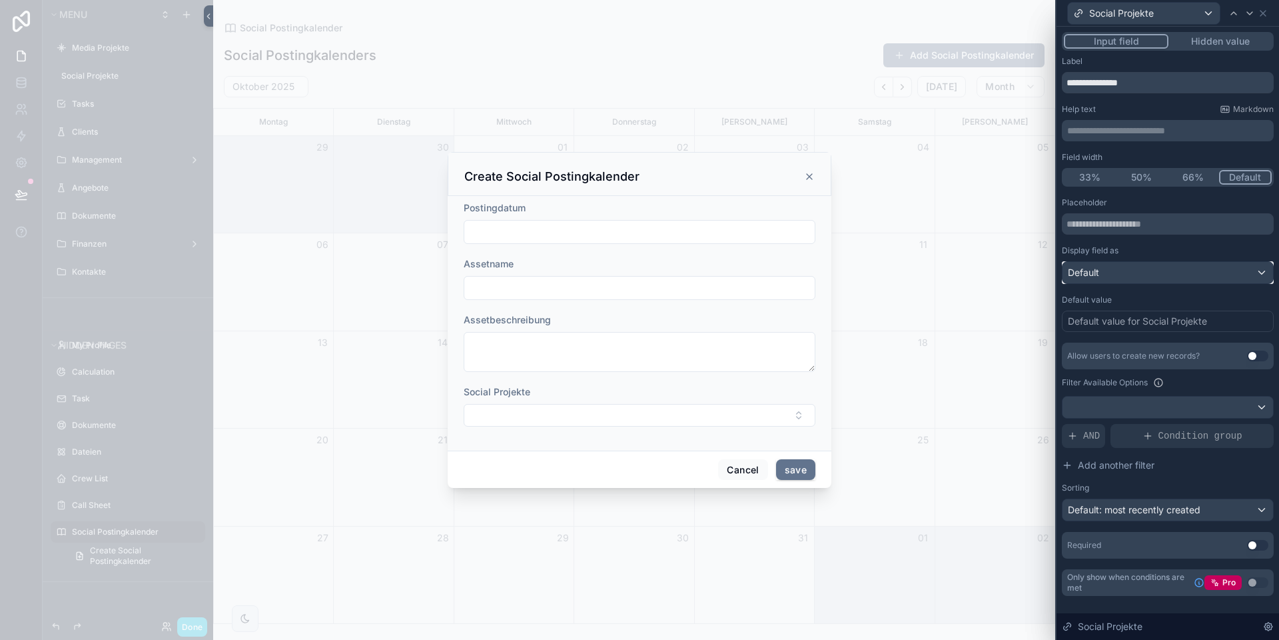
click at [1137, 269] on div "Default" at bounding box center [1168, 272] width 211 height 21
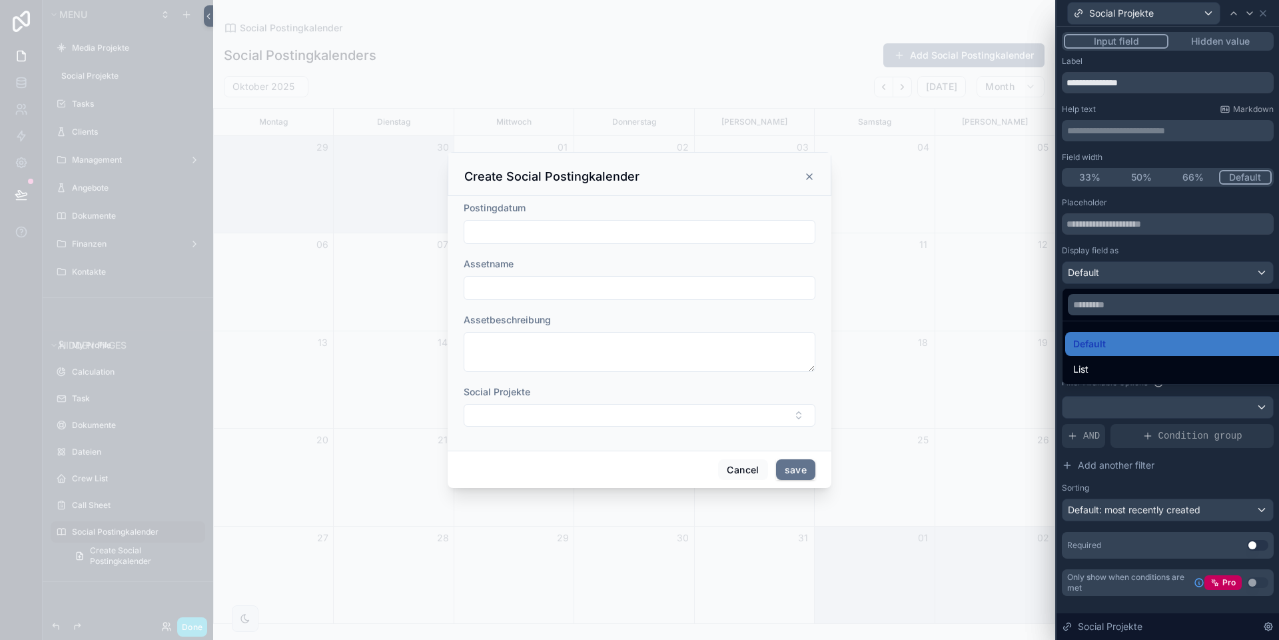
click at [1137, 269] on div at bounding box center [1168, 320] width 223 height 640
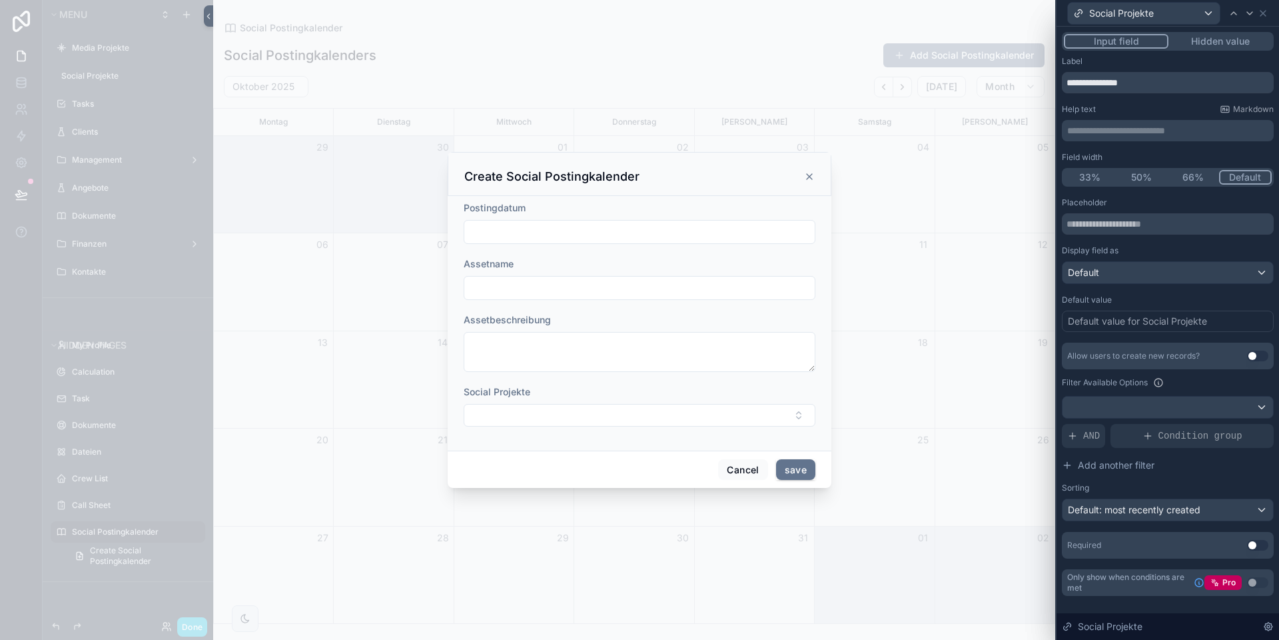
click at [1135, 323] on div "Default value for Social Projekte" at bounding box center [1137, 320] width 139 height 13
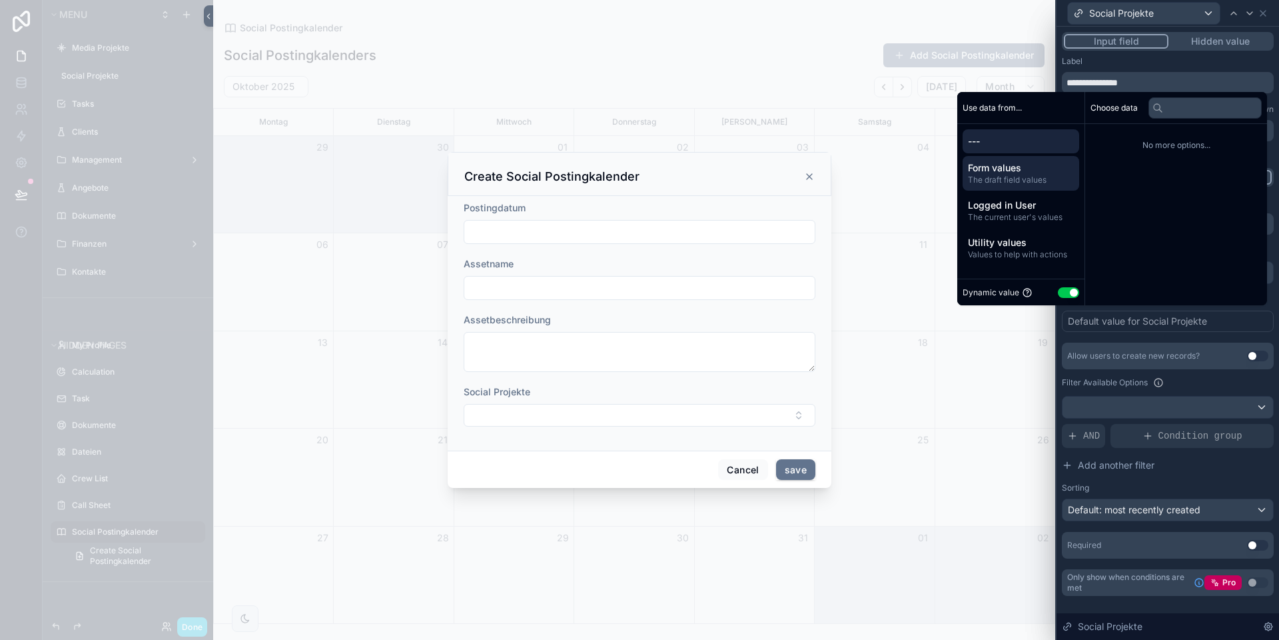
click at [991, 167] on span "Form values" at bounding box center [1021, 167] width 106 height 13
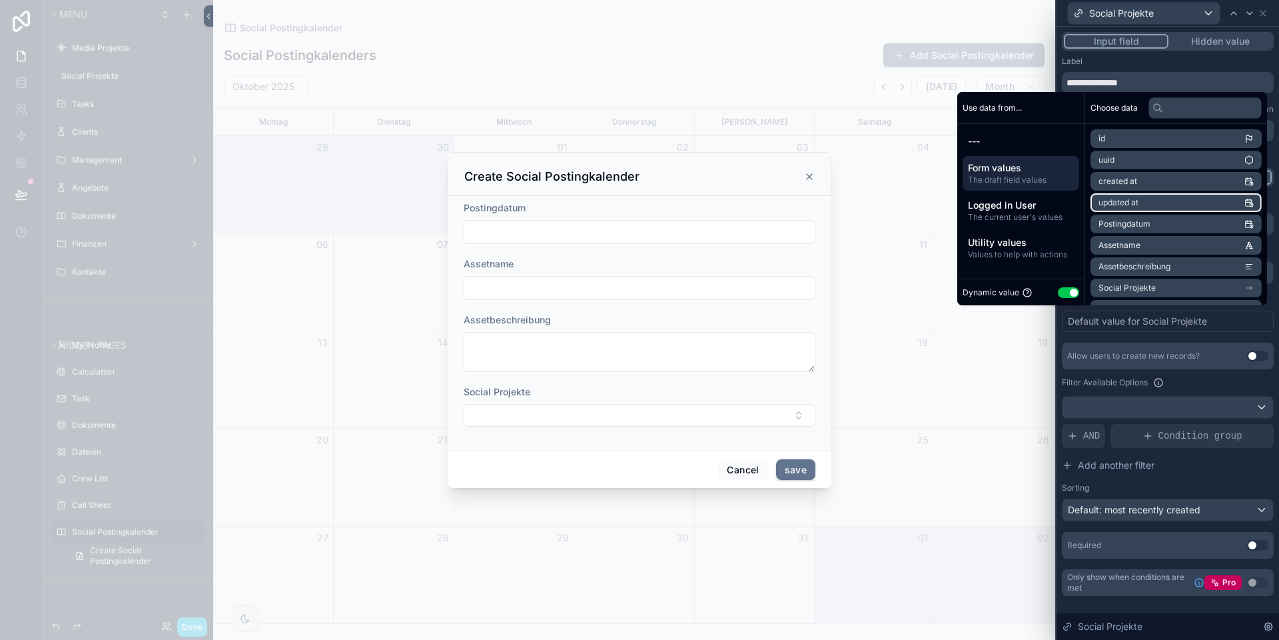
scroll to position [19, 0]
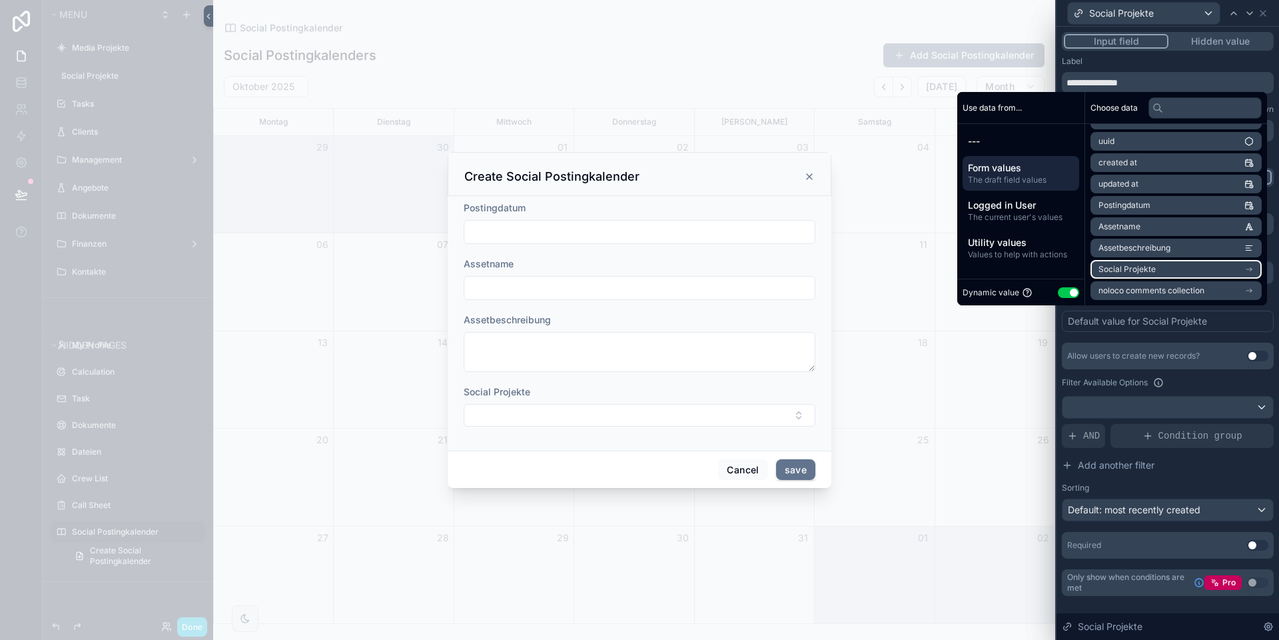
click at [1115, 264] on span "Social Projekte" at bounding box center [1127, 269] width 57 height 11
click at [1101, 138] on icon at bounding box center [1103, 139] width 5 height 5
click at [1021, 392] on div "scrollable content" at bounding box center [639, 320] width 1279 height 640
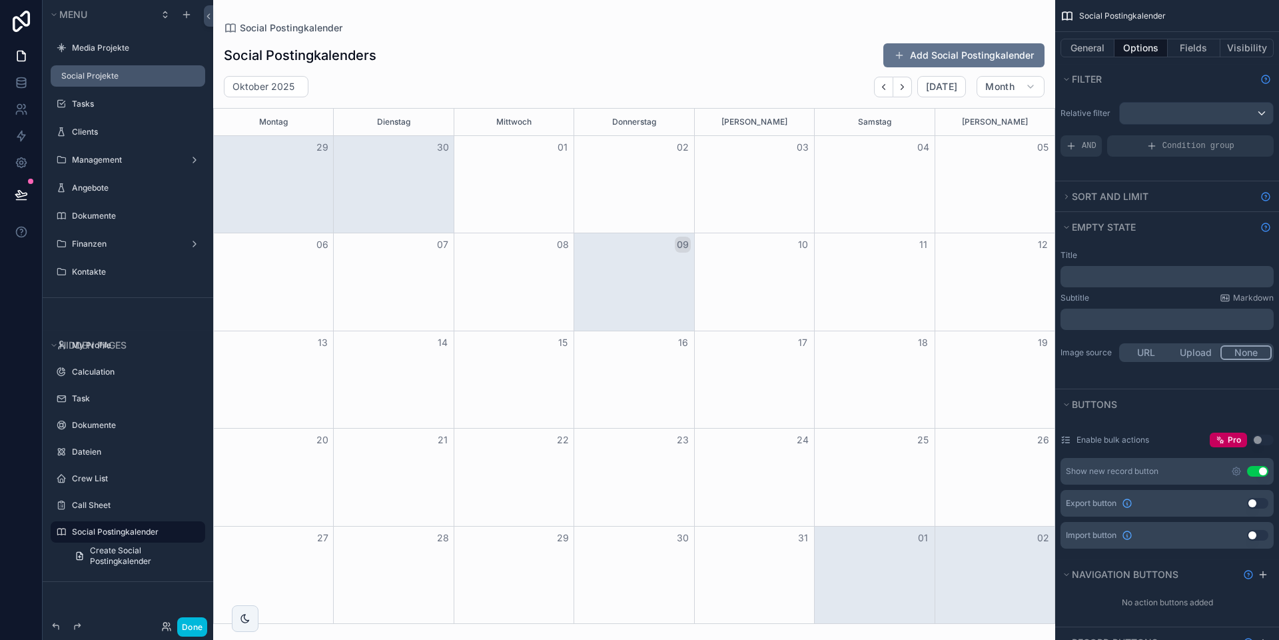
click at [102, 76] on label "Social Projekte" at bounding box center [129, 76] width 136 height 11
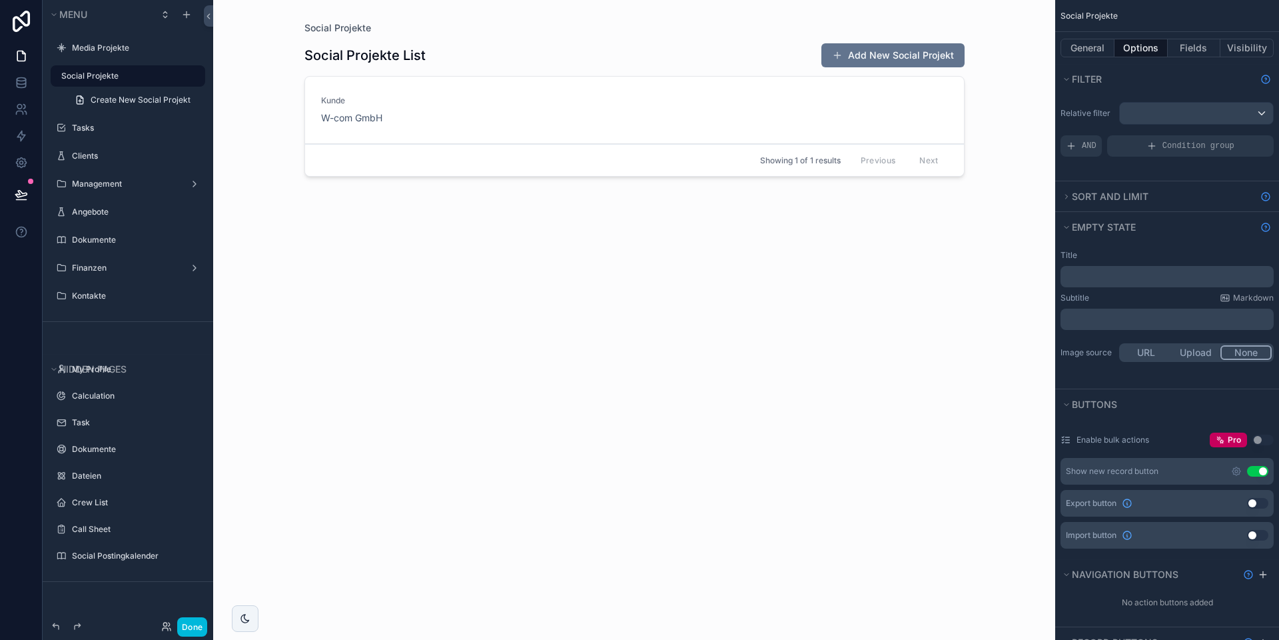
click at [670, 121] on div "scrollable content" at bounding box center [635, 312] width 682 height 624
click at [567, 123] on div "[PERSON_NAME] W-com GmbH" at bounding box center [634, 109] width 627 height 29
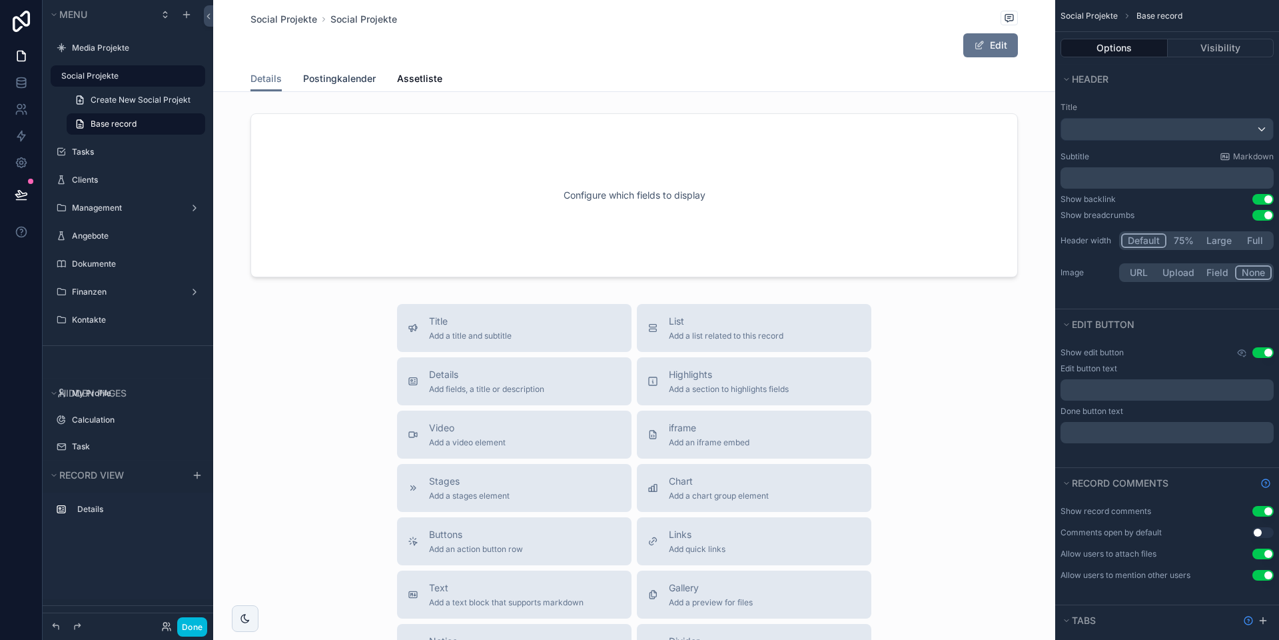
click at [330, 79] on span "Postingkalender" at bounding box center [339, 78] width 73 height 13
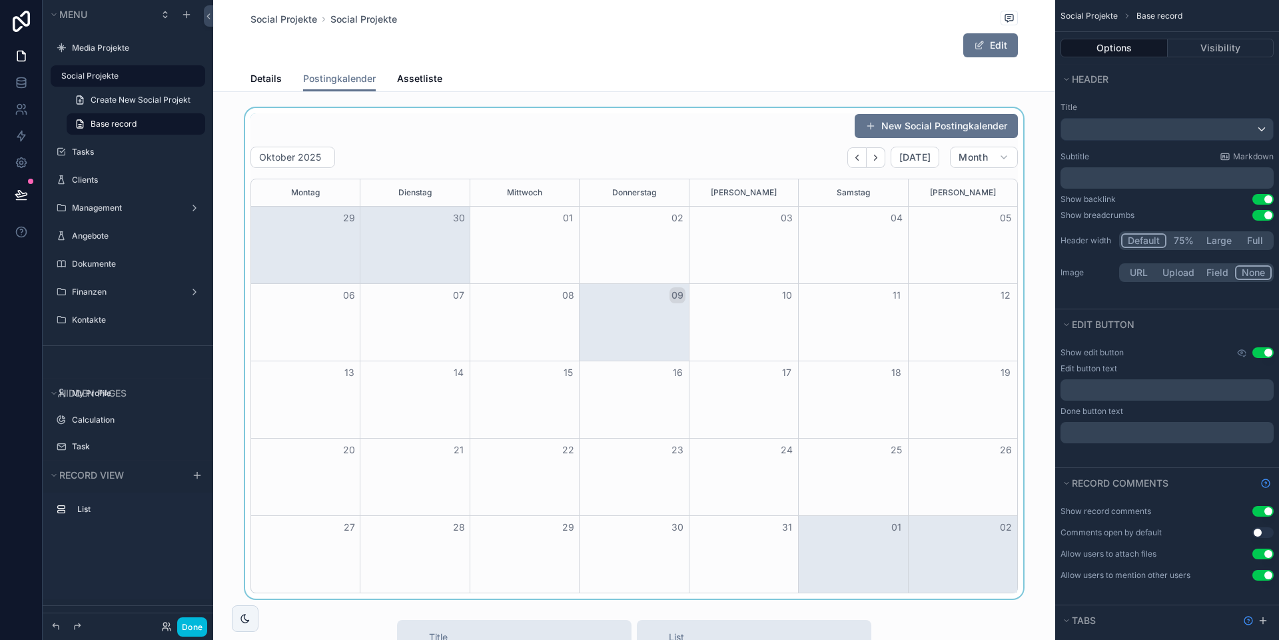
click at [905, 127] on div "scrollable content" at bounding box center [634, 353] width 842 height 490
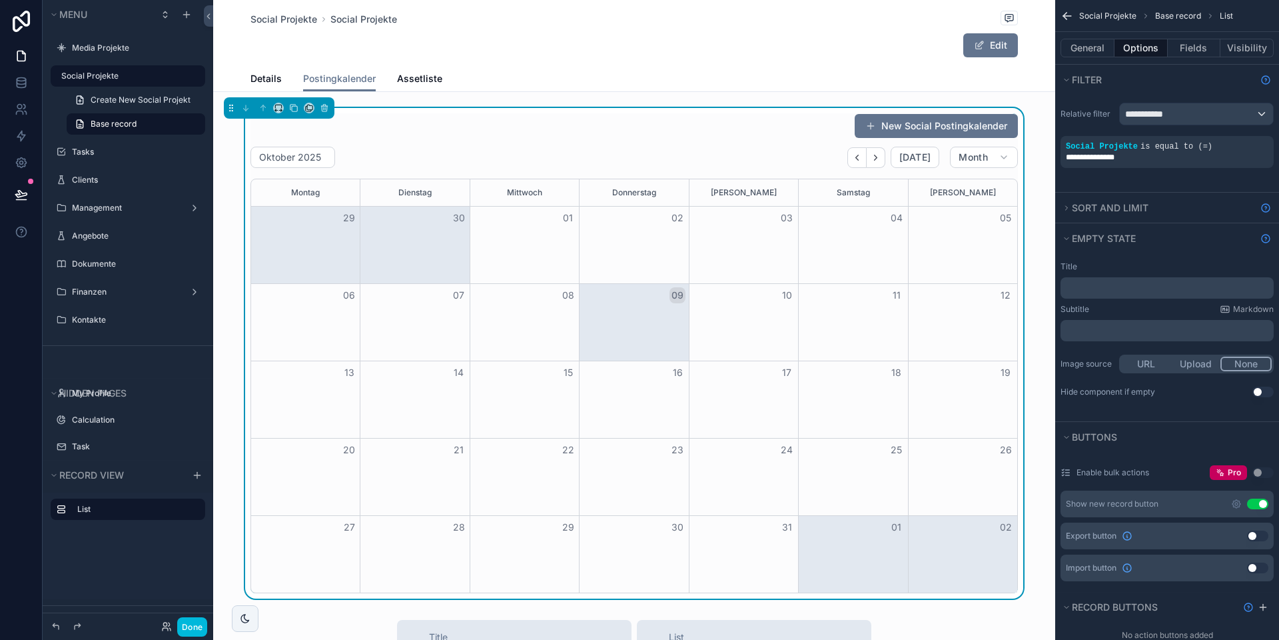
click at [1259, 503] on button "Use setting" at bounding box center [1257, 503] width 21 height 11
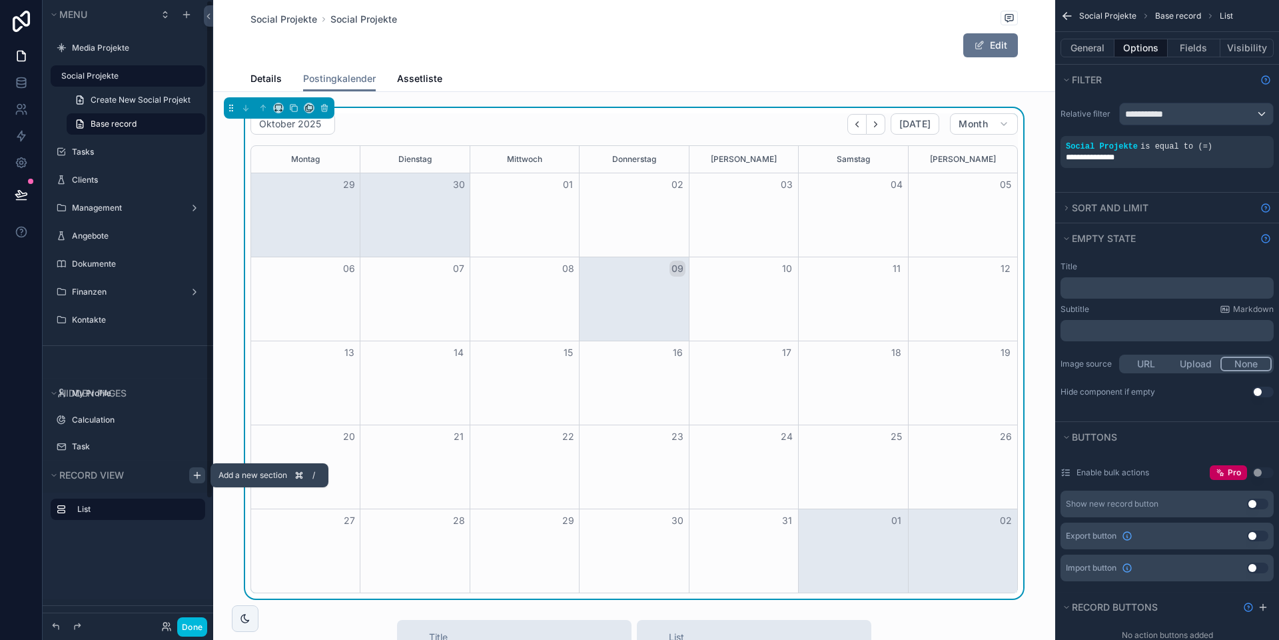
click at [194, 478] on icon "scrollable content" at bounding box center [197, 475] width 11 height 11
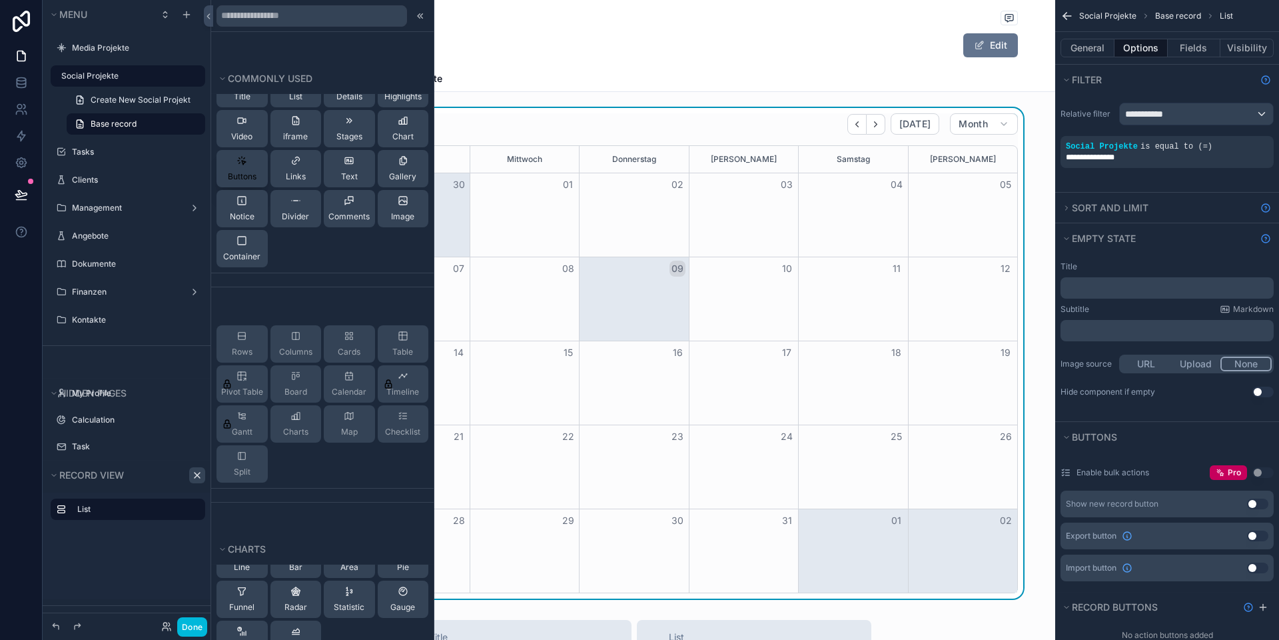
click at [250, 177] on span "Buttons" at bounding box center [242, 176] width 29 height 11
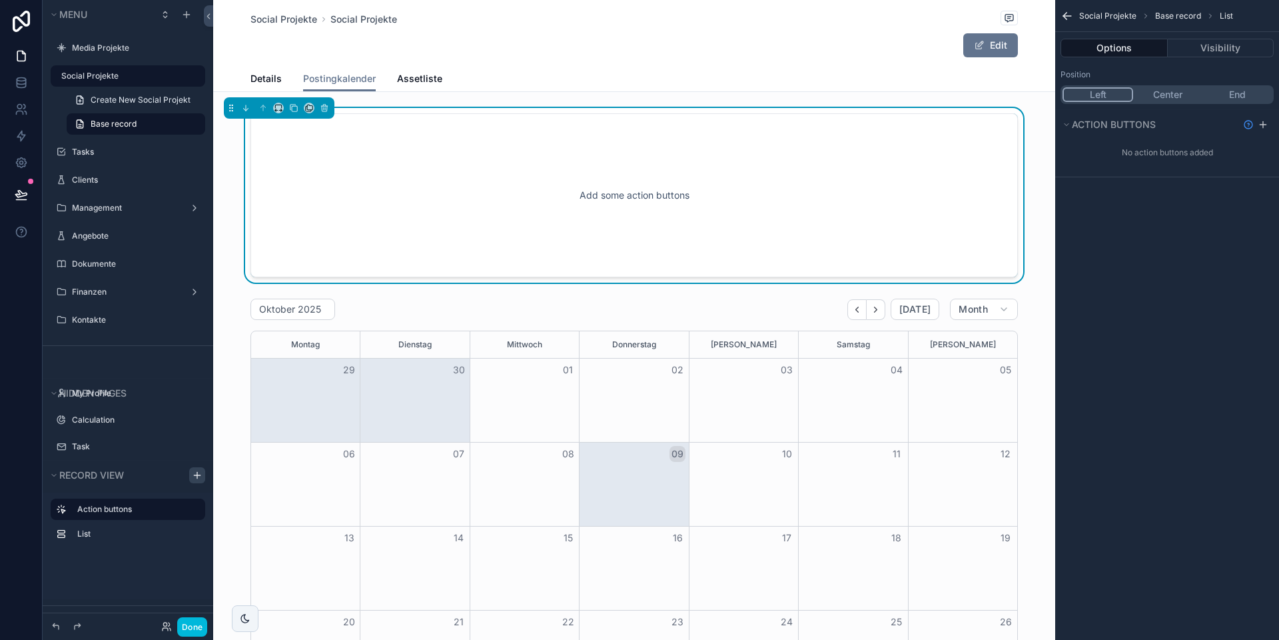
click at [1249, 97] on button "End" at bounding box center [1237, 94] width 69 height 15
drag, startPoint x: 1266, startPoint y: 121, endPoint x: 1252, endPoint y: 134, distance: 18.9
click at [1266, 121] on icon "scrollable content" at bounding box center [1263, 124] width 11 height 11
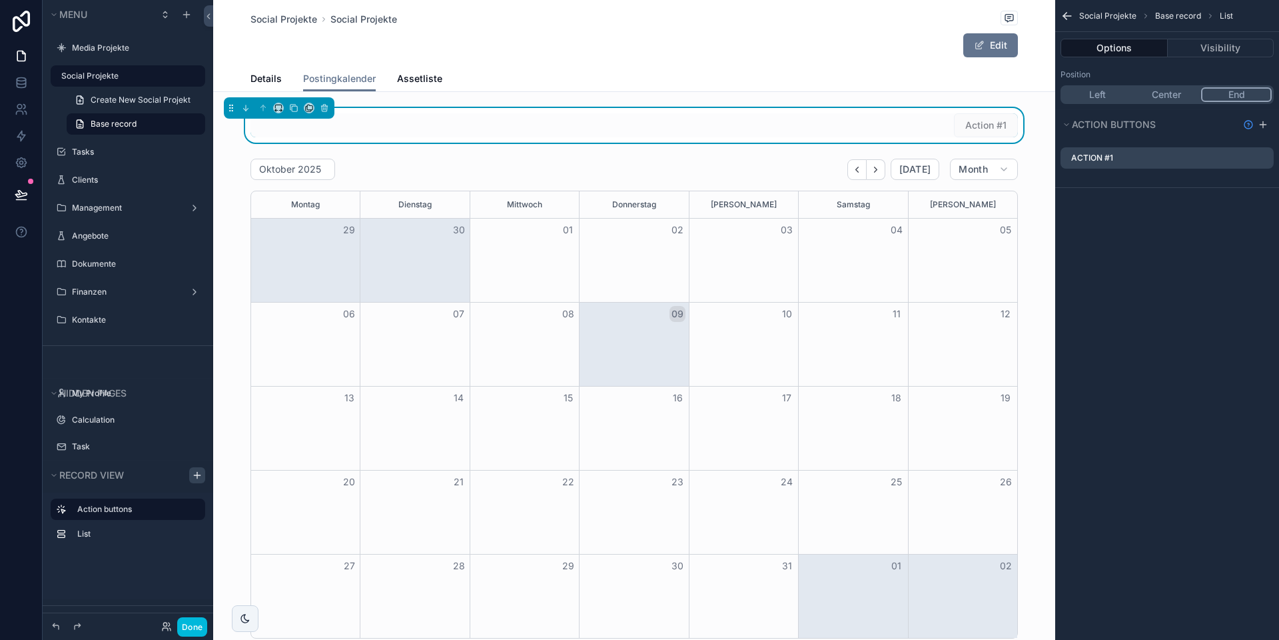
click at [0, 0] on icon "scrollable content" at bounding box center [0, 0] width 0 height 0
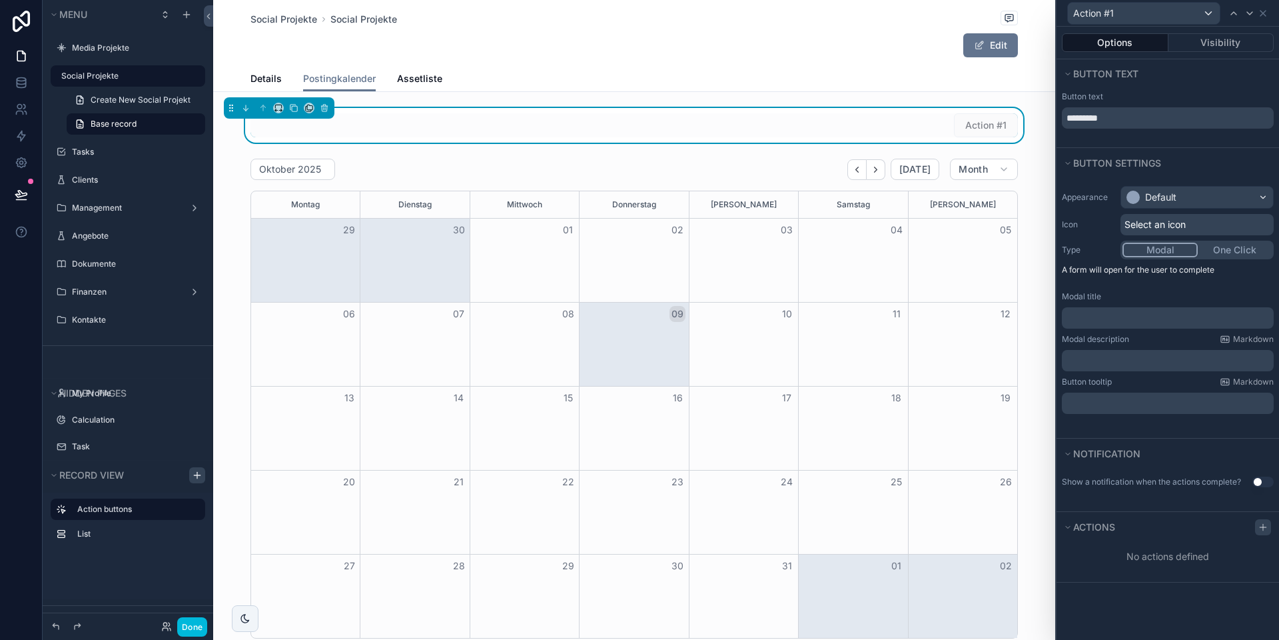
click at [1266, 524] on icon at bounding box center [1263, 527] width 11 height 11
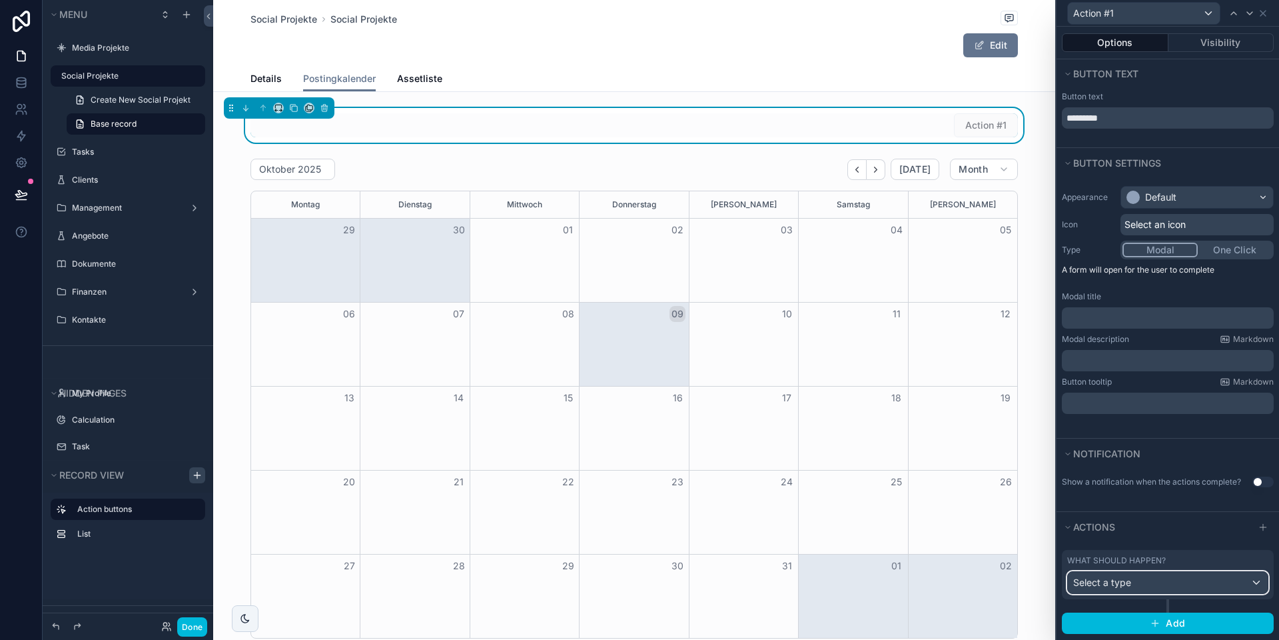
click at [1155, 589] on div "Select a type" at bounding box center [1168, 582] width 200 height 21
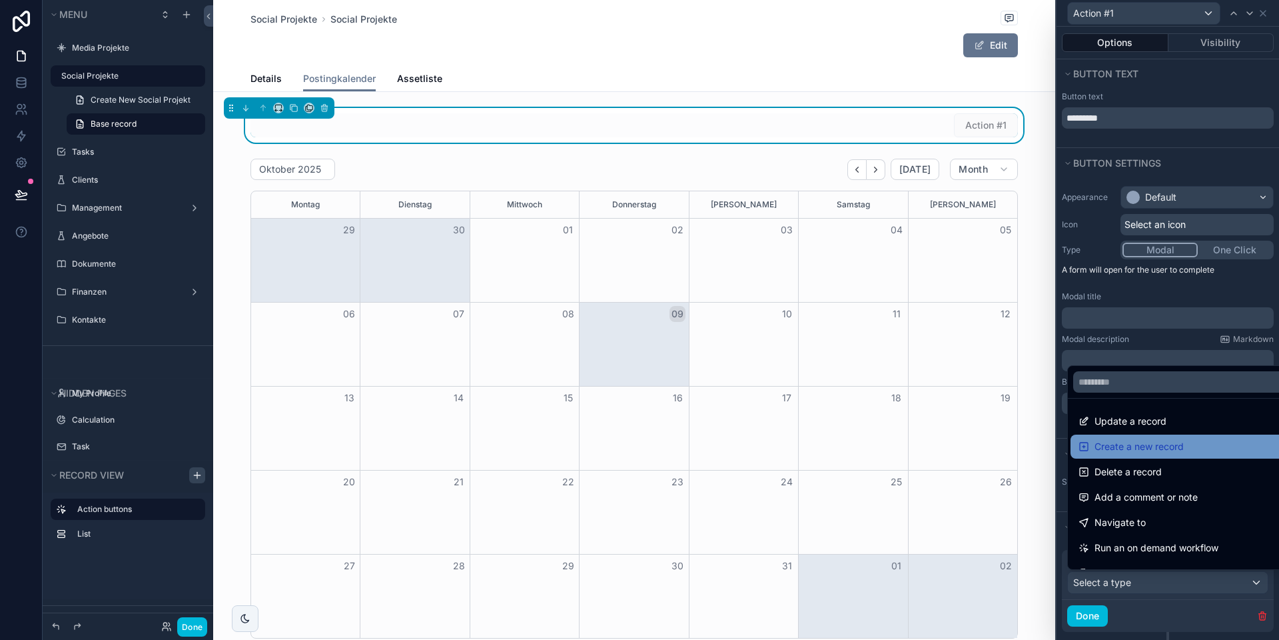
click at [1122, 446] on span "Create a new record" at bounding box center [1139, 446] width 89 height 16
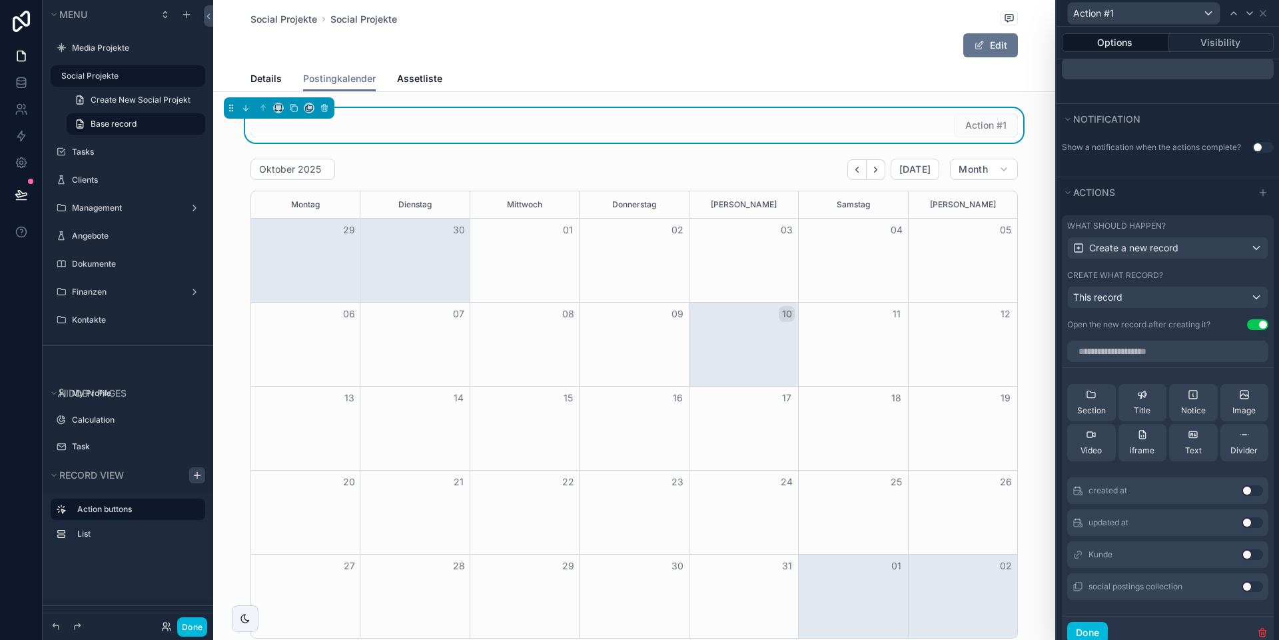
scroll to position [334, 0]
click at [1149, 297] on div "This record" at bounding box center [1168, 297] width 200 height 21
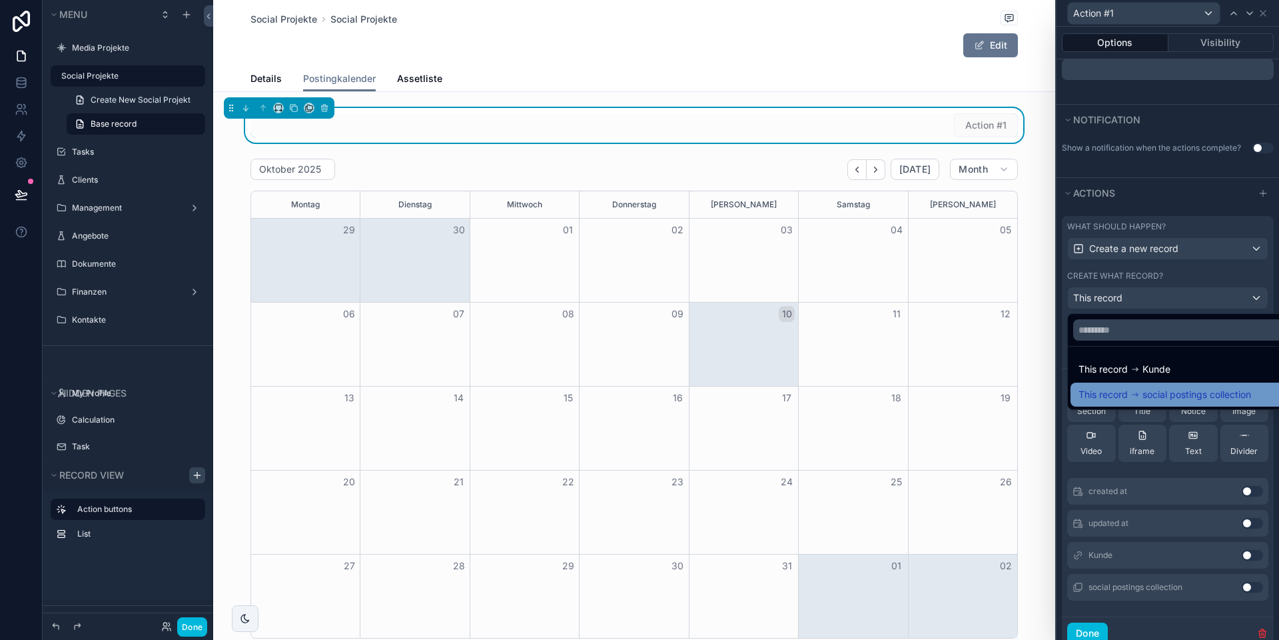
click at [1147, 387] on span "social postings collection" at bounding box center [1197, 394] width 109 height 16
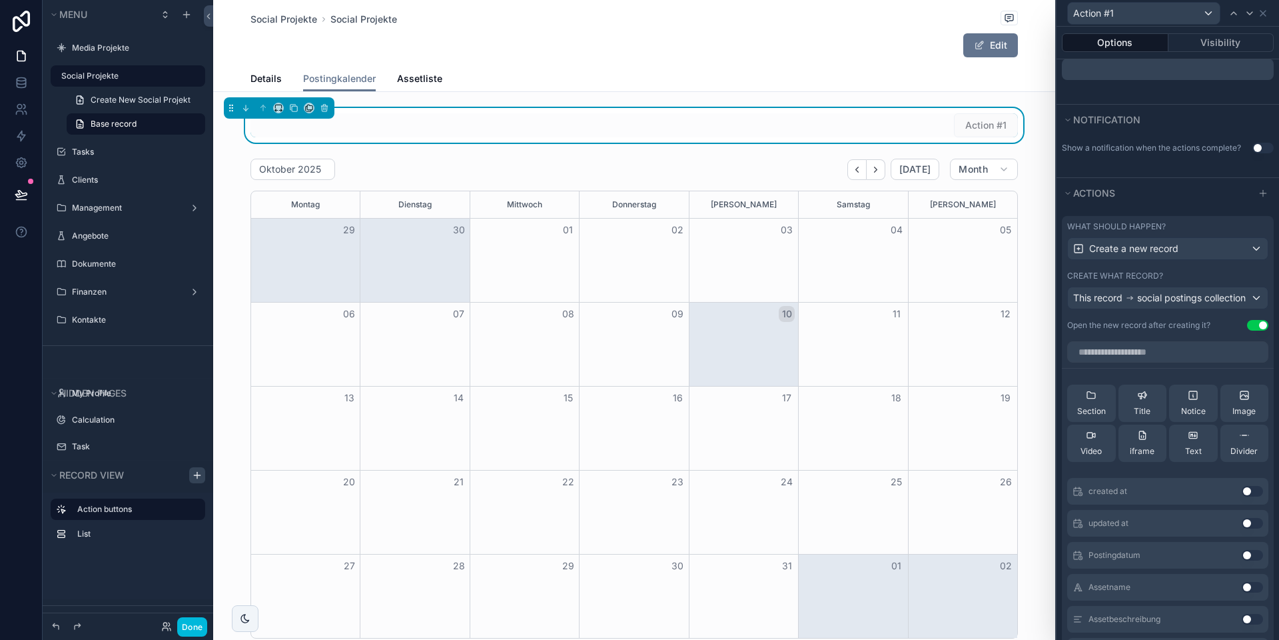
scroll to position [25, 0]
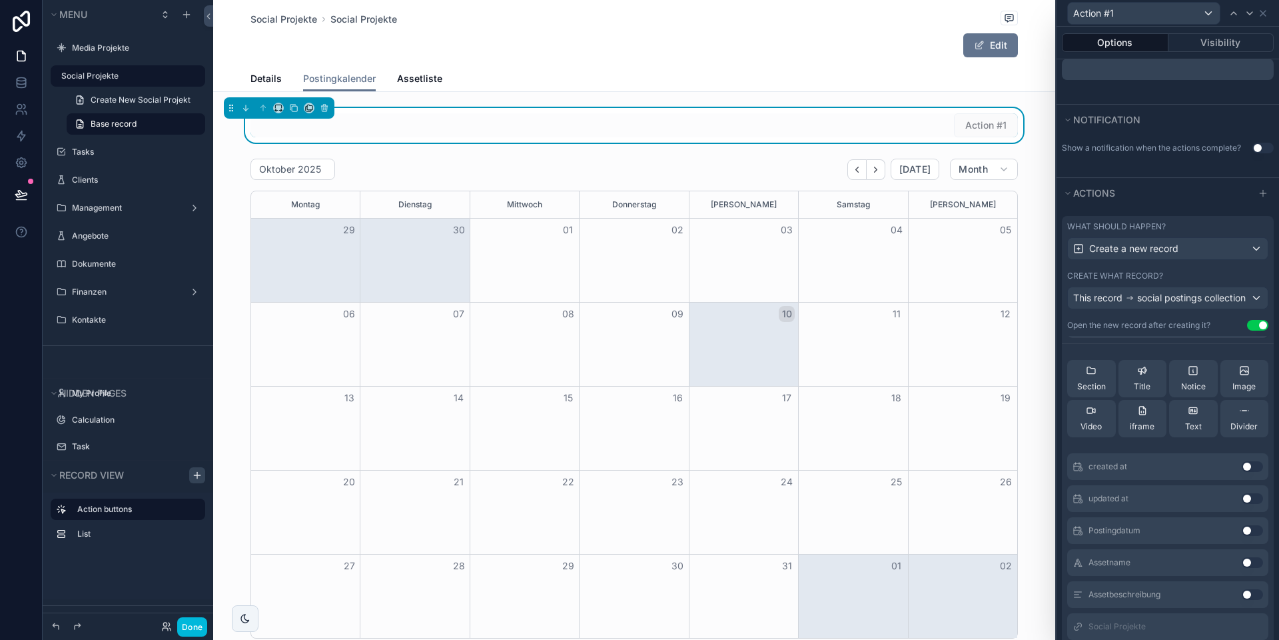
click at [1250, 528] on button "Use setting" at bounding box center [1252, 530] width 21 height 11
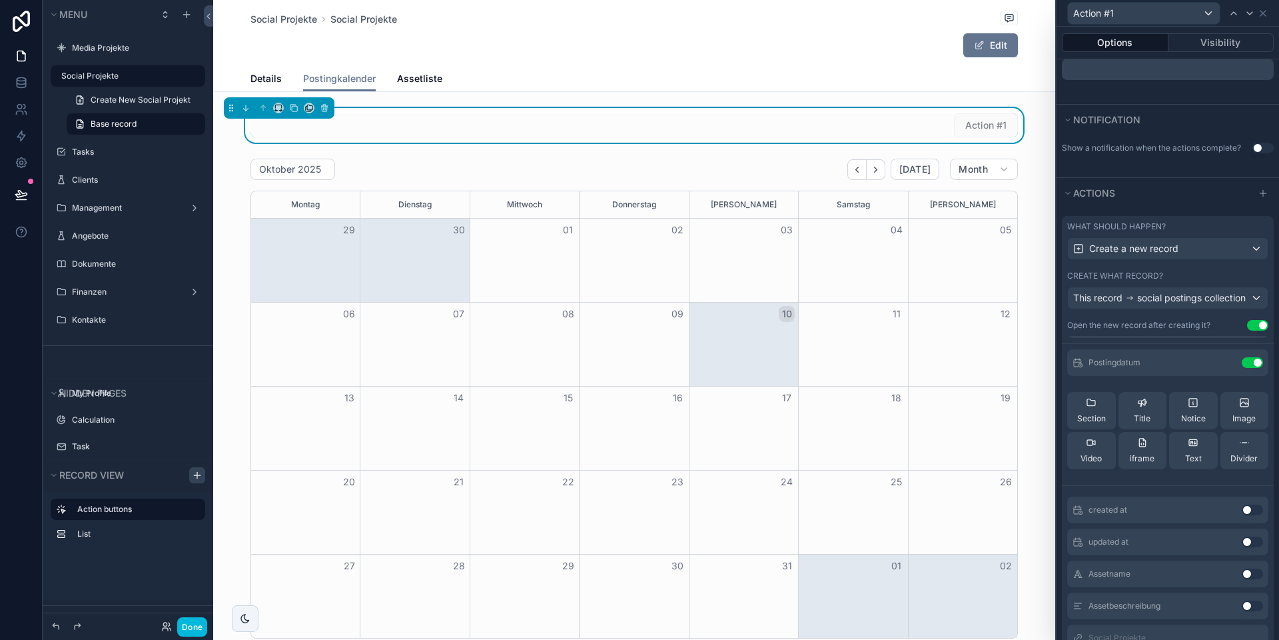
click at [0, 0] on icon at bounding box center [0, 0] width 0 height 0
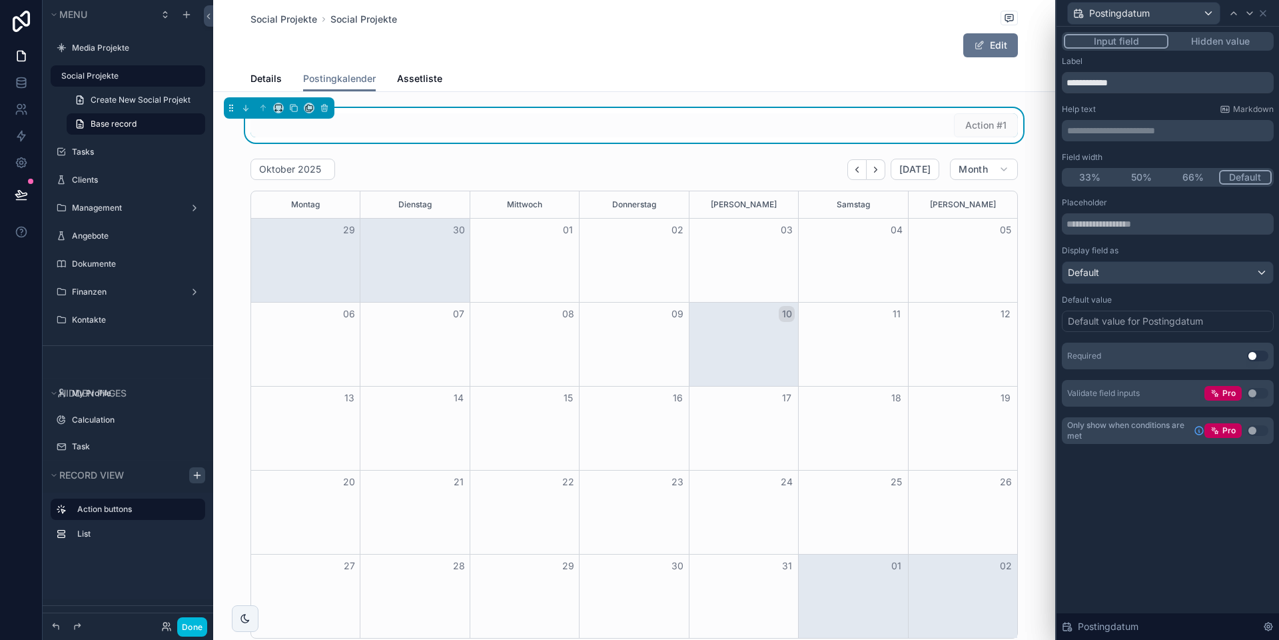
click at [1256, 357] on button "Use setting" at bounding box center [1257, 355] width 21 height 11
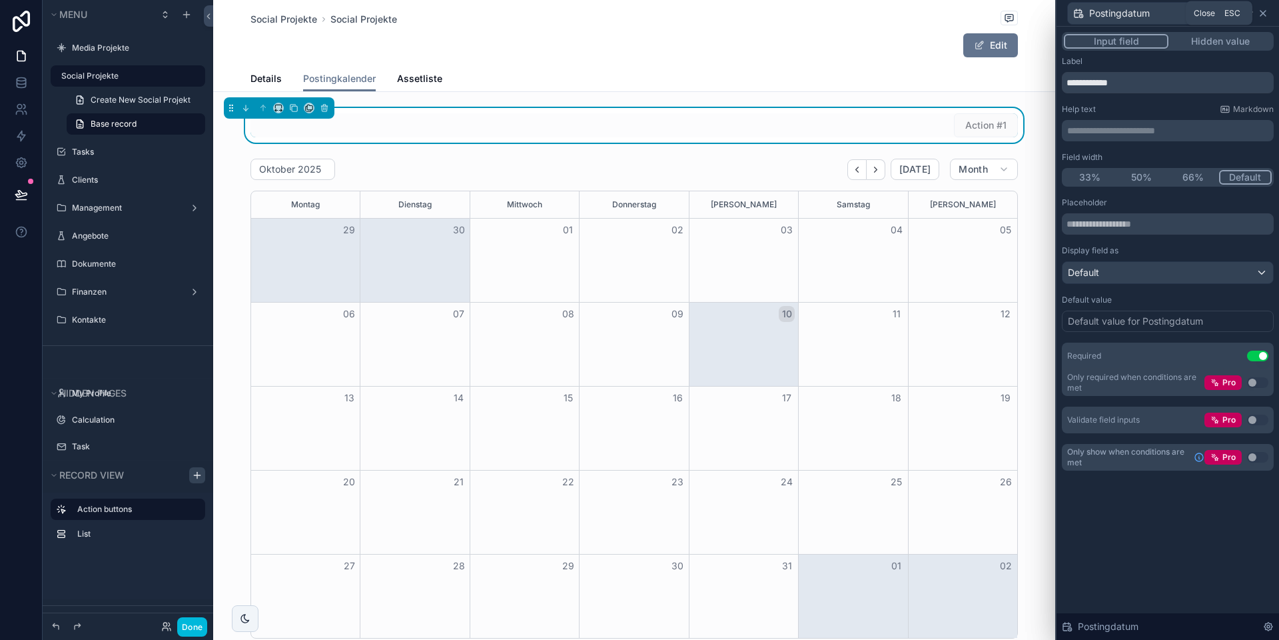
click at [1261, 15] on icon at bounding box center [1262, 13] width 5 height 5
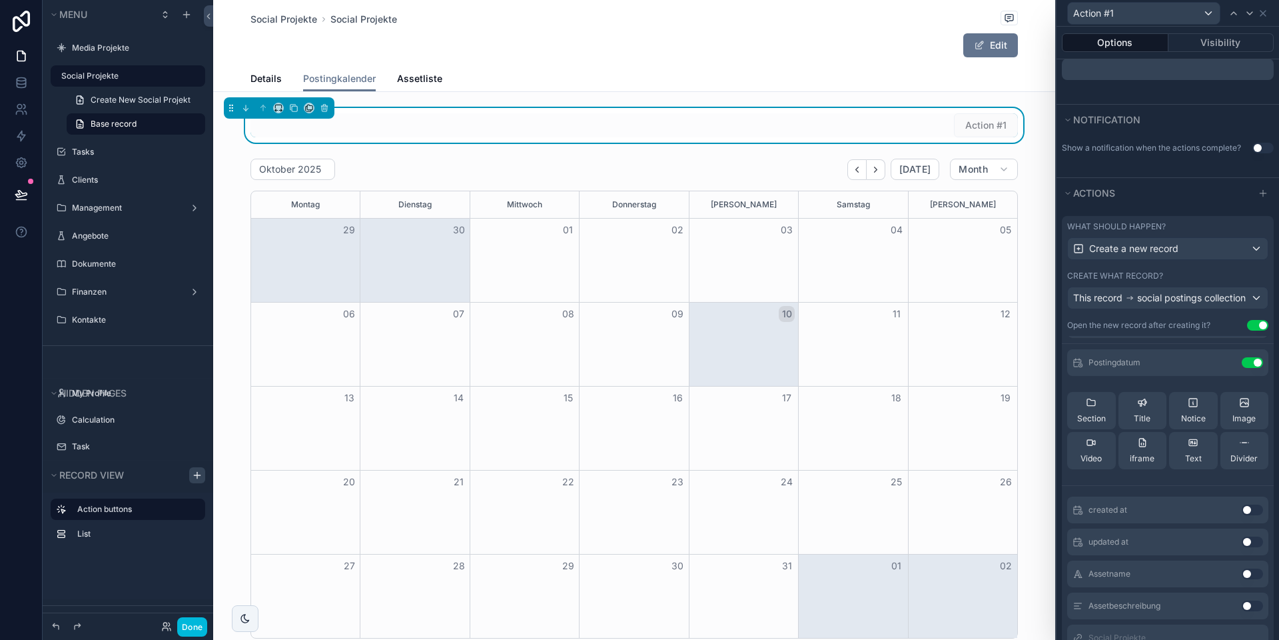
scroll to position [36, 0]
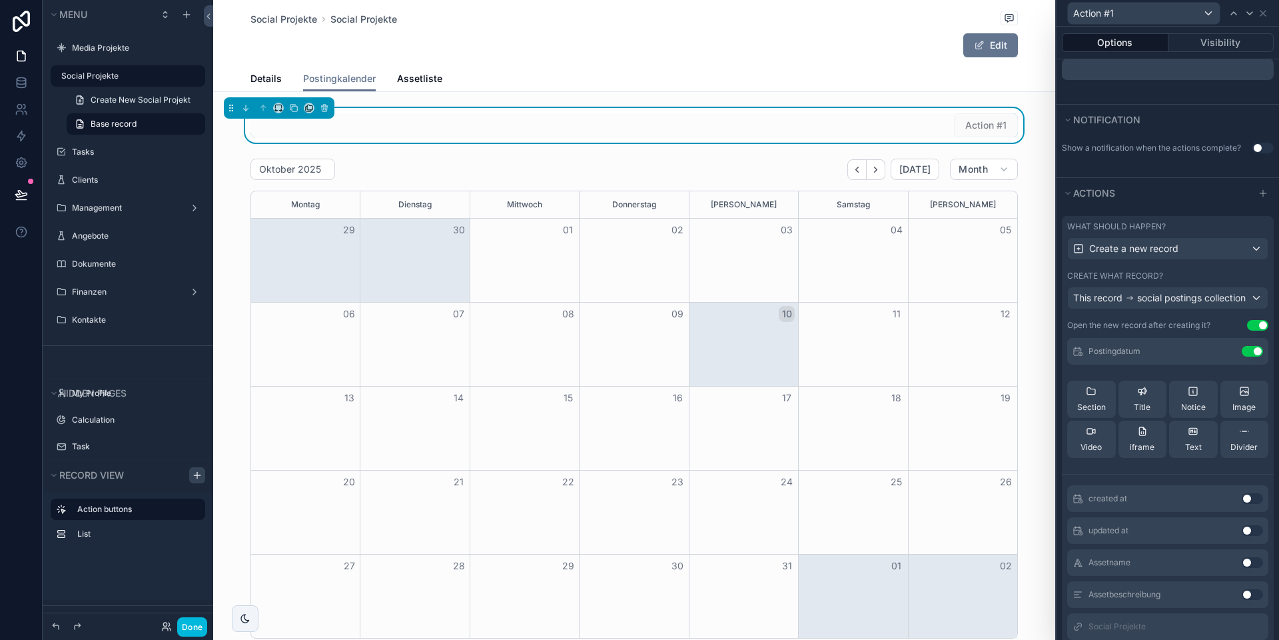
click at [1248, 561] on button "Use setting" at bounding box center [1252, 562] width 21 height 11
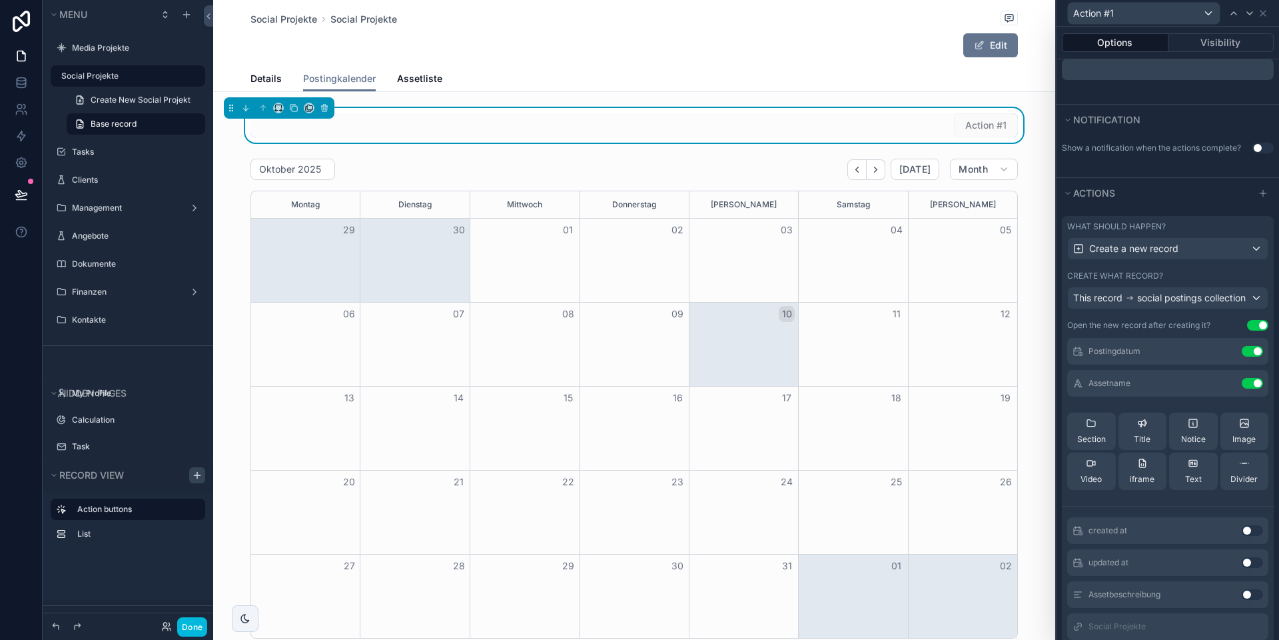
click at [1250, 593] on button "Use setting" at bounding box center [1252, 594] width 21 height 11
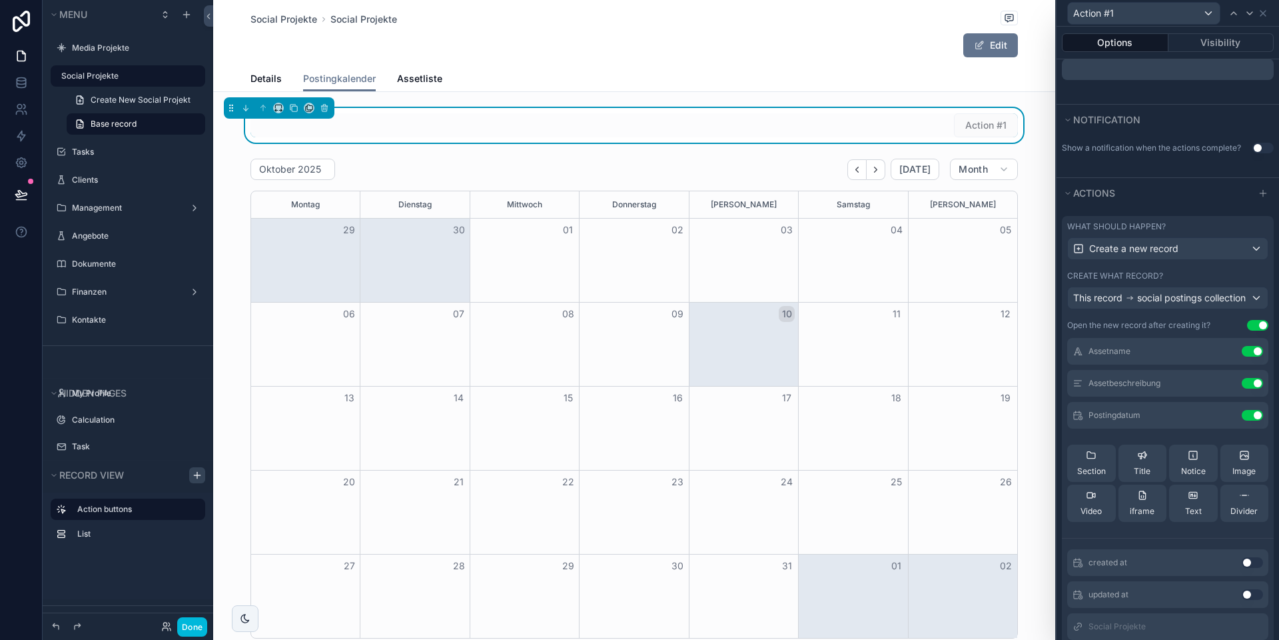
click at [0, 0] on icon at bounding box center [0, 0] width 0 height 0
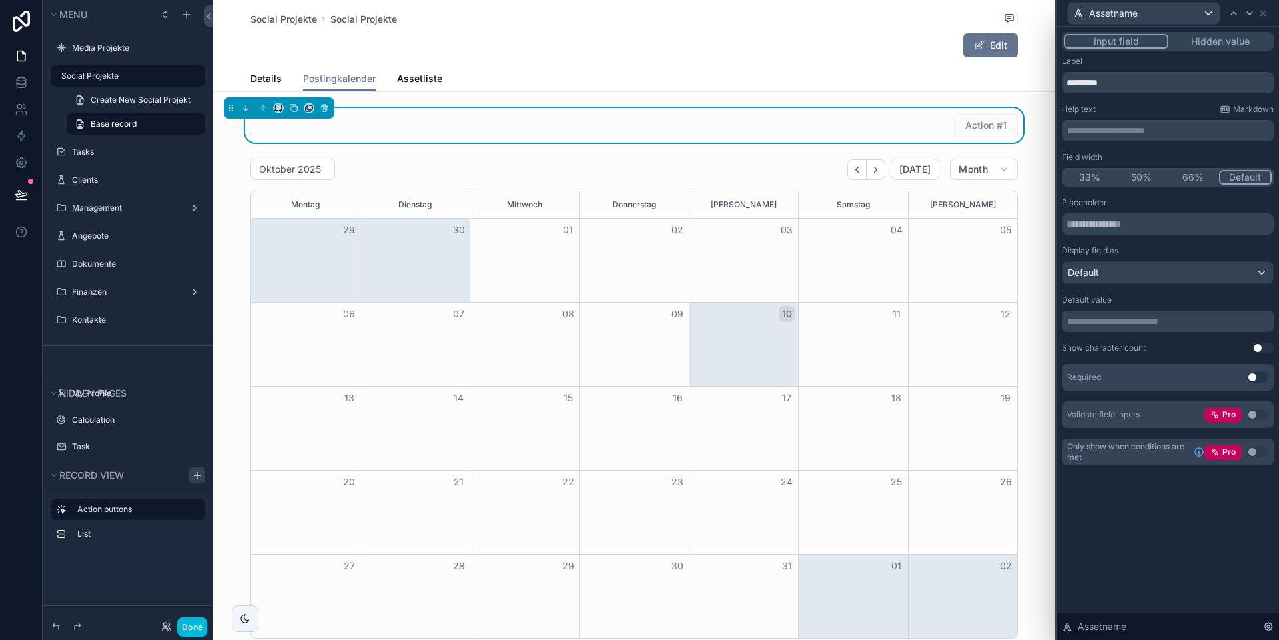
click at [1254, 373] on button "Use setting" at bounding box center [1257, 377] width 21 height 11
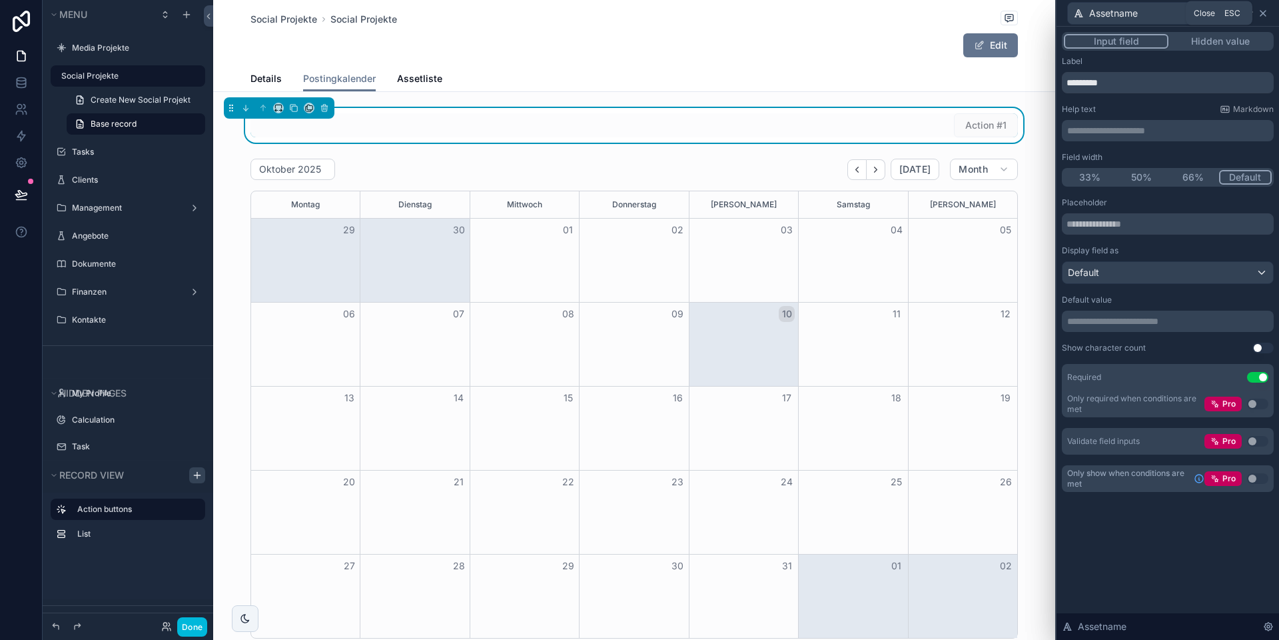
click at [1262, 11] on icon at bounding box center [1262, 13] width 5 height 5
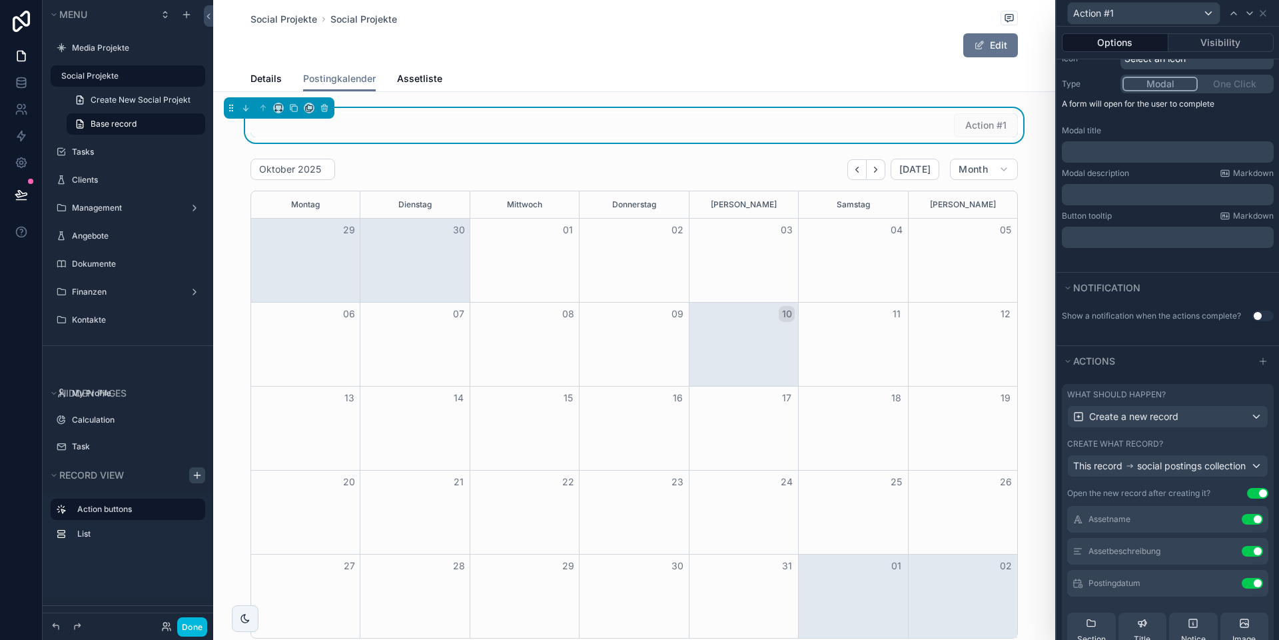
scroll to position [0, 0]
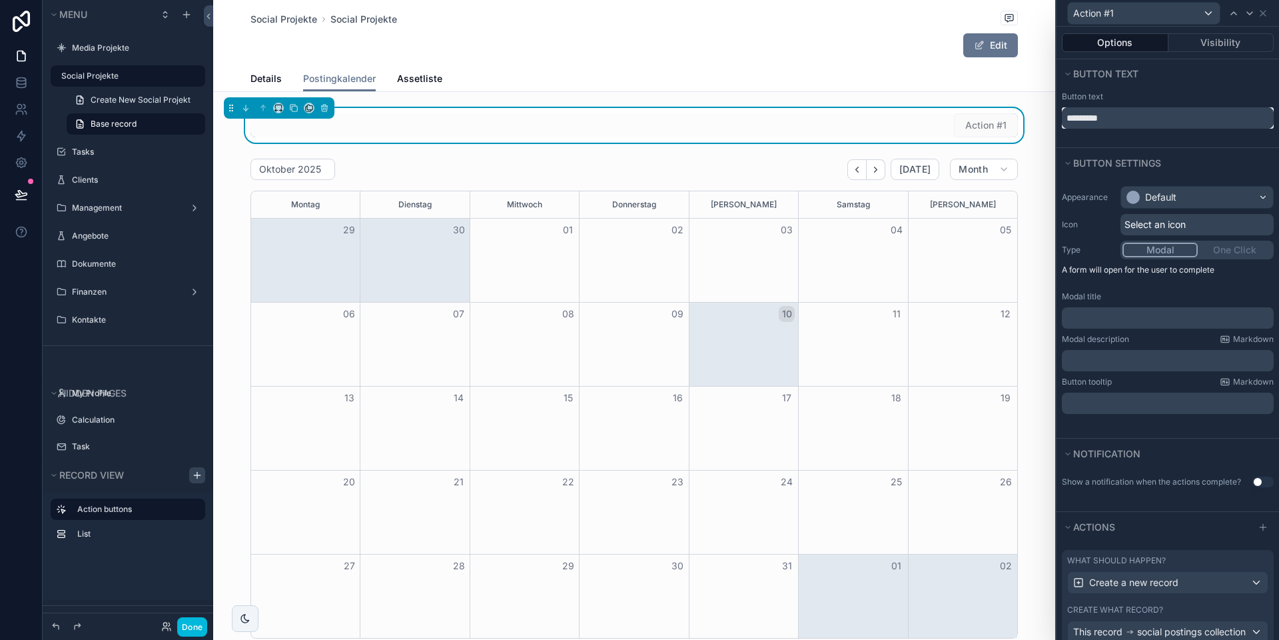
click at [1121, 121] on input "*********" at bounding box center [1168, 117] width 212 height 21
type input "**********"
click at [189, 627] on button "Done" at bounding box center [192, 626] width 30 height 19
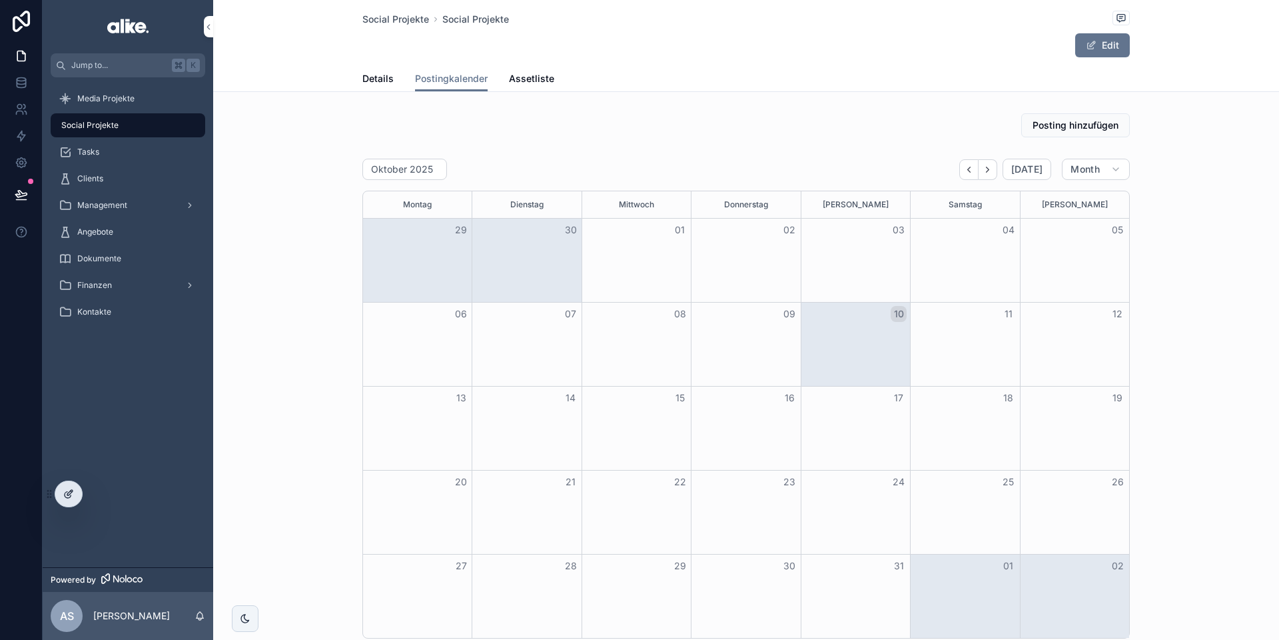
click at [70, 492] on icon at bounding box center [68, 493] width 11 height 11
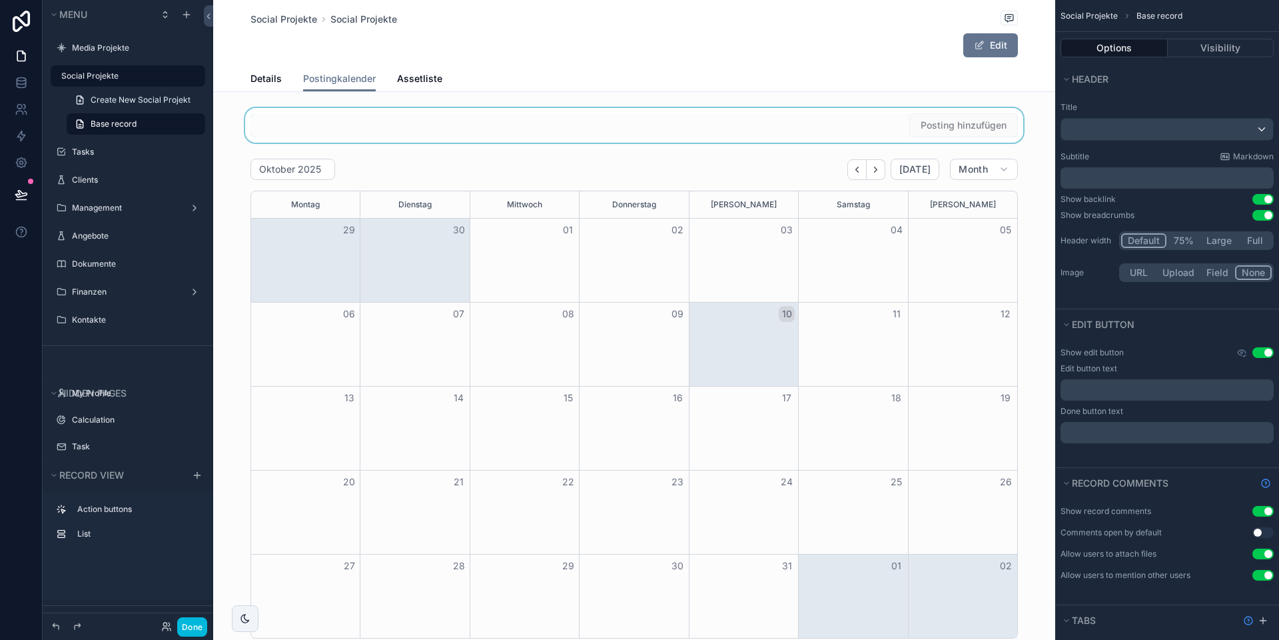
click at [875, 129] on div "scrollable content" at bounding box center [634, 125] width 842 height 35
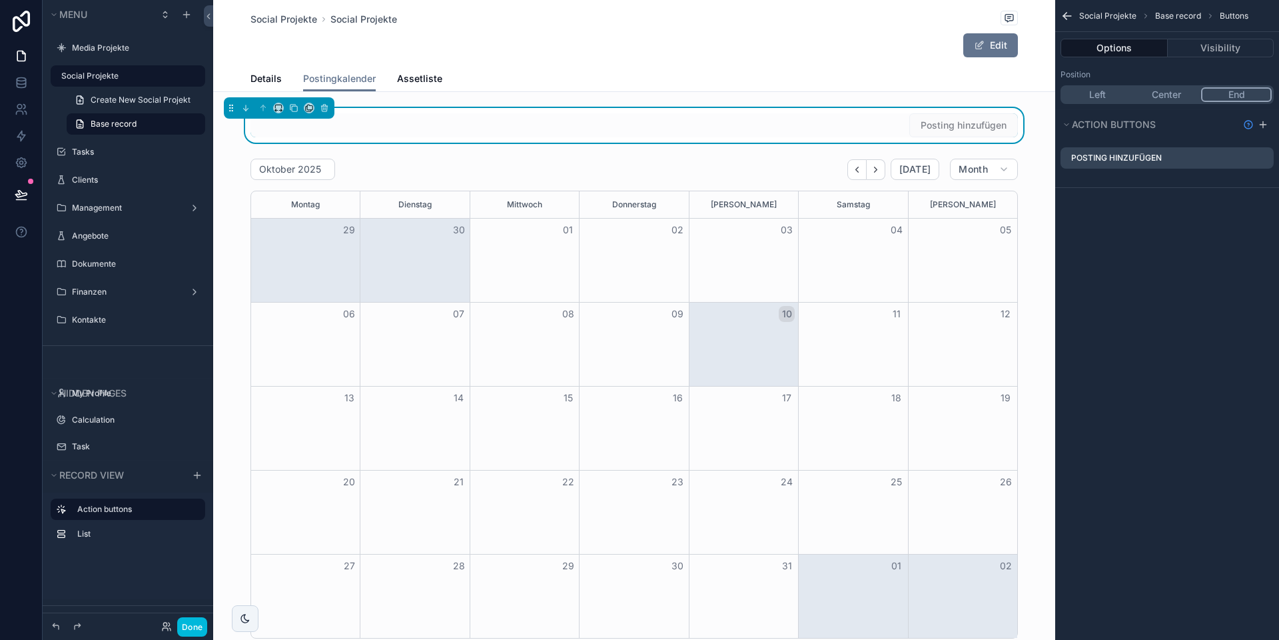
click at [0, 0] on icon "scrollable content" at bounding box center [0, 0] width 0 height 0
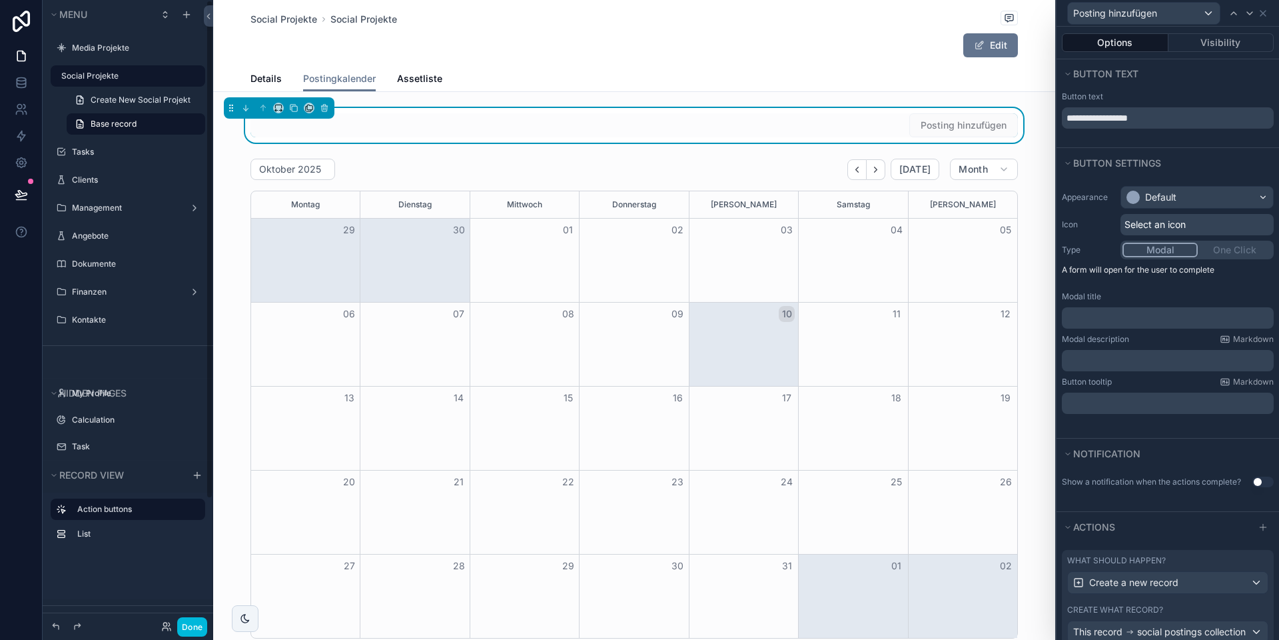
click at [192, 628] on button "Done" at bounding box center [192, 626] width 30 height 19
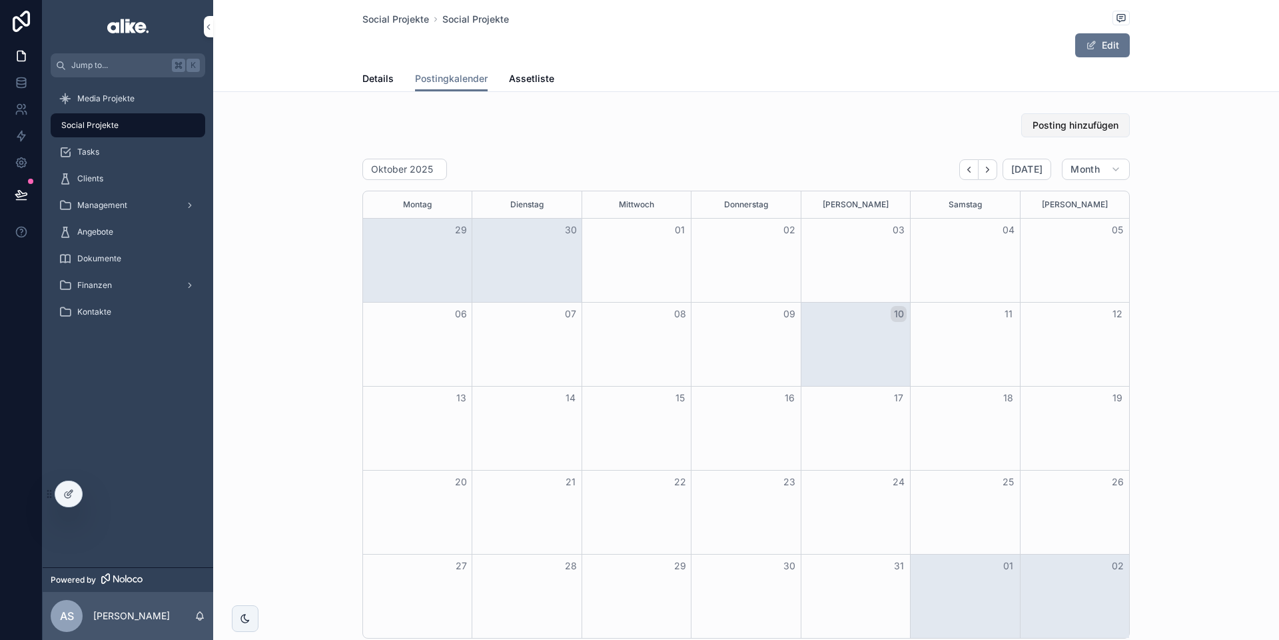
click at [1065, 123] on span "Posting hinzufügen" at bounding box center [1076, 125] width 86 height 13
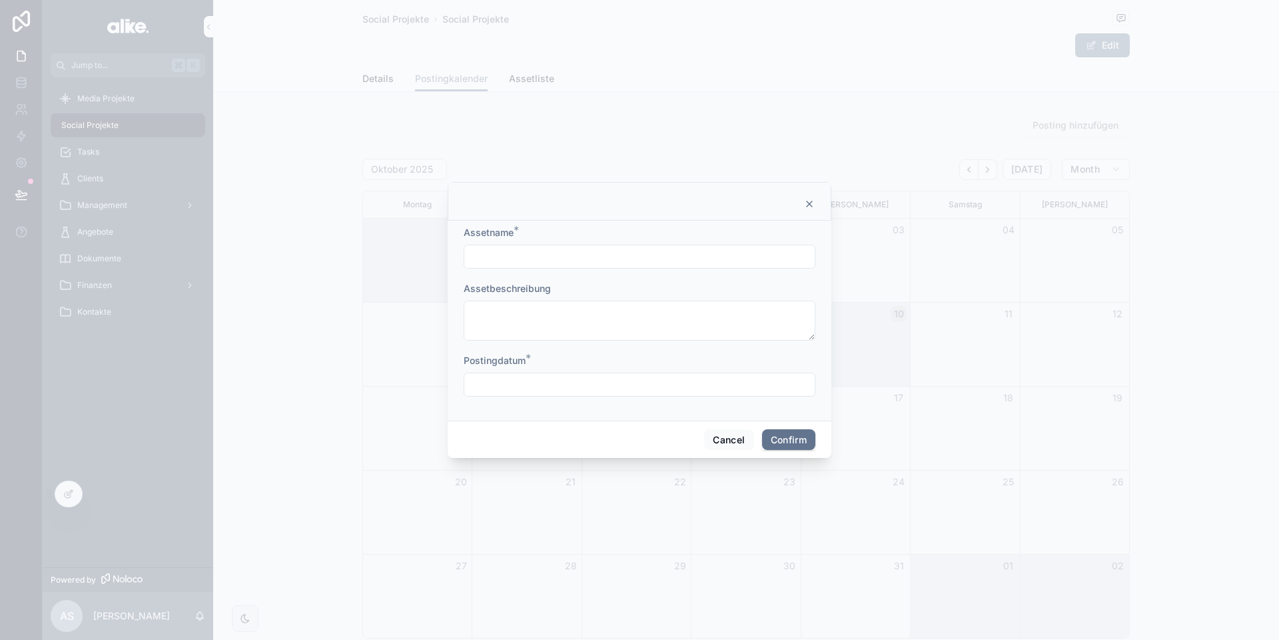
click at [544, 386] on input "text" at bounding box center [639, 384] width 350 height 19
click at [790, 226] on div "Assetname *" at bounding box center [640, 232] width 352 height 13
click at [537, 256] on input "text" at bounding box center [639, 256] width 350 height 19
click at [724, 436] on button "Cancel" at bounding box center [728, 439] width 49 height 21
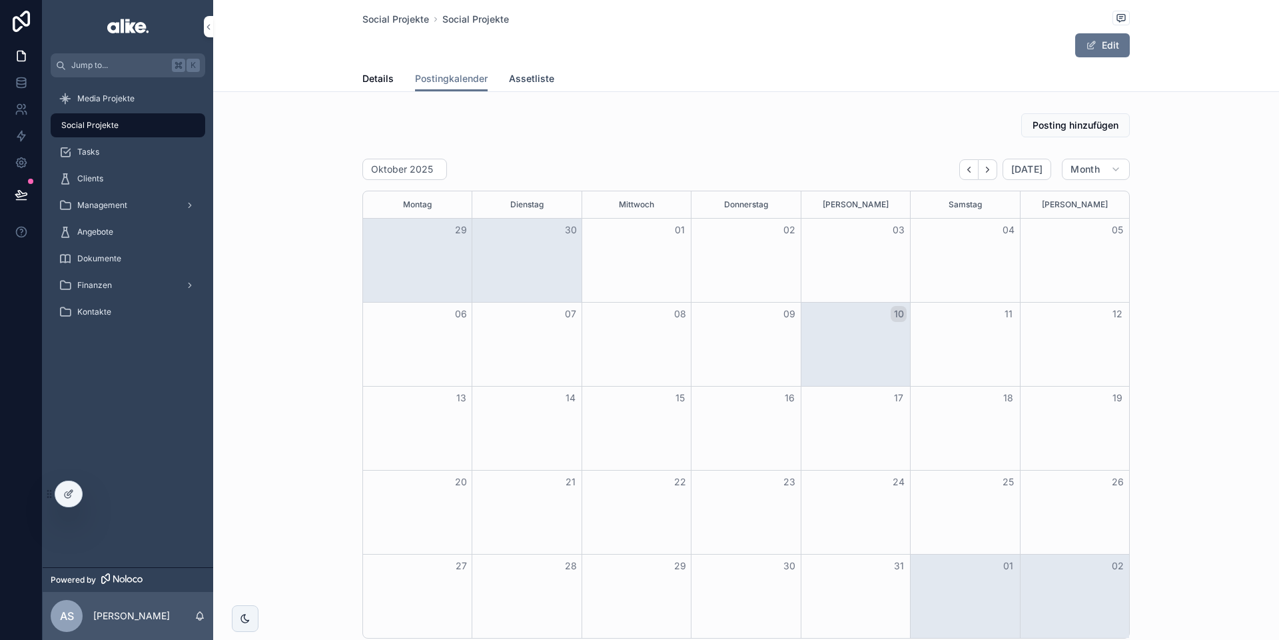
click at [545, 80] on span "Assetliste" at bounding box center [531, 78] width 45 height 13
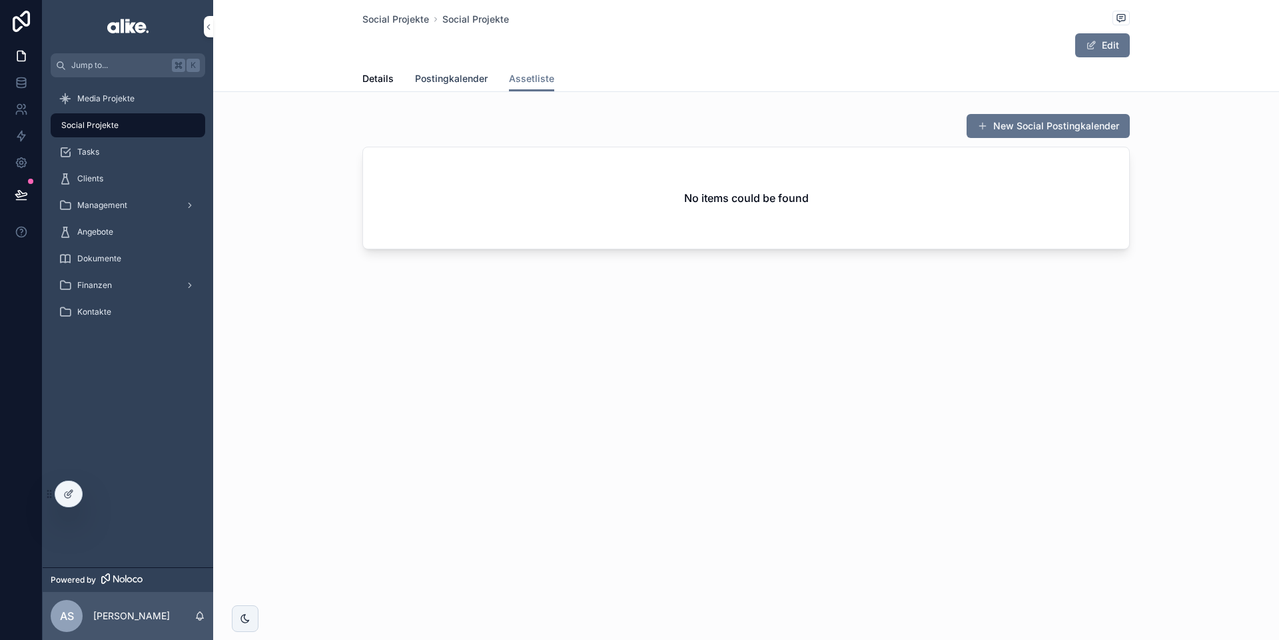
click at [449, 79] on span "Postingkalender" at bounding box center [451, 78] width 73 height 13
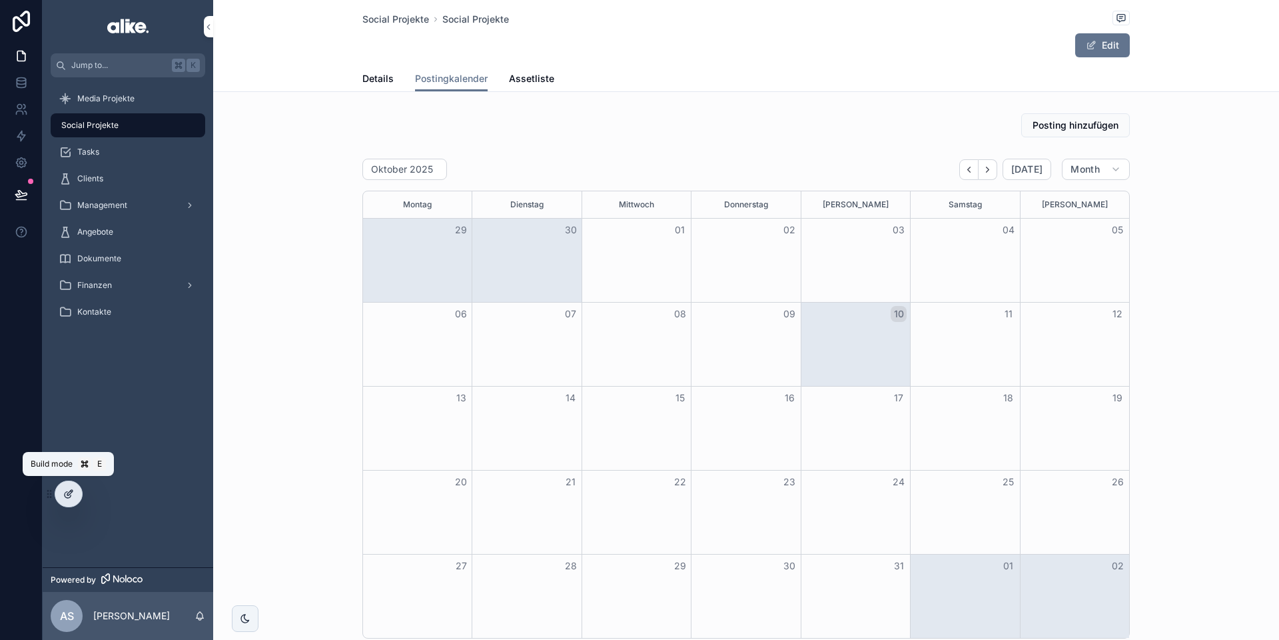
click at [73, 490] on icon at bounding box center [68, 493] width 11 height 11
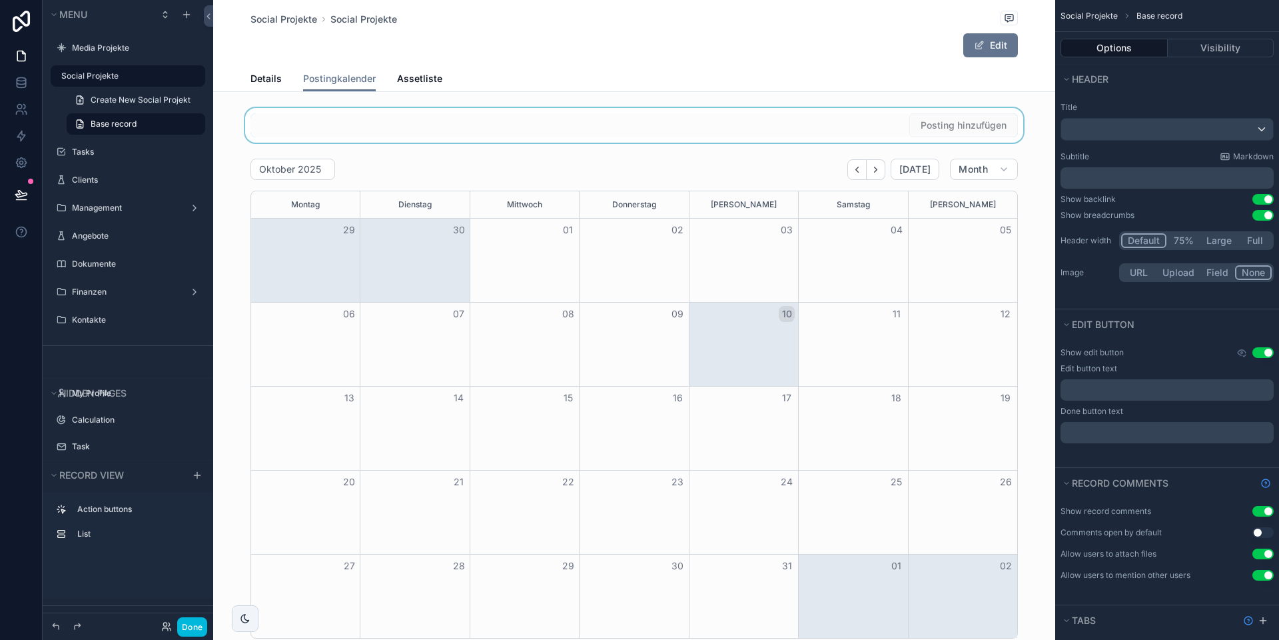
click at [887, 125] on div "scrollable content" at bounding box center [634, 125] width 842 height 35
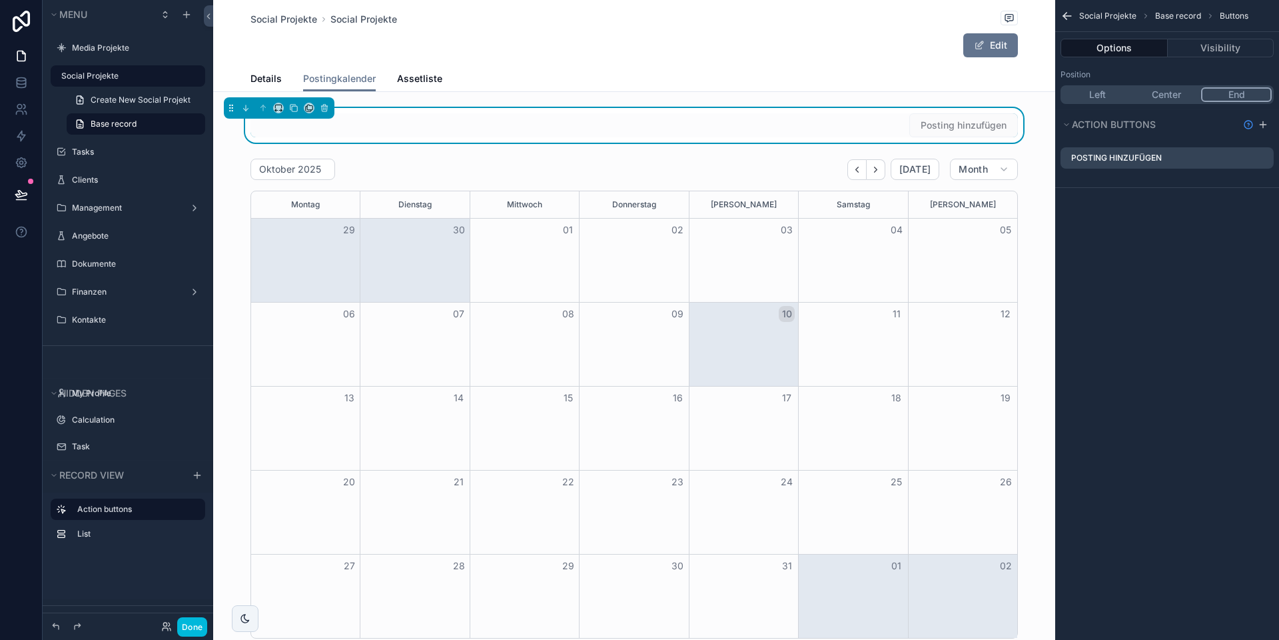
click at [0, 0] on icon "scrollable content" at bounding box center [0, 0] width 0 height 0
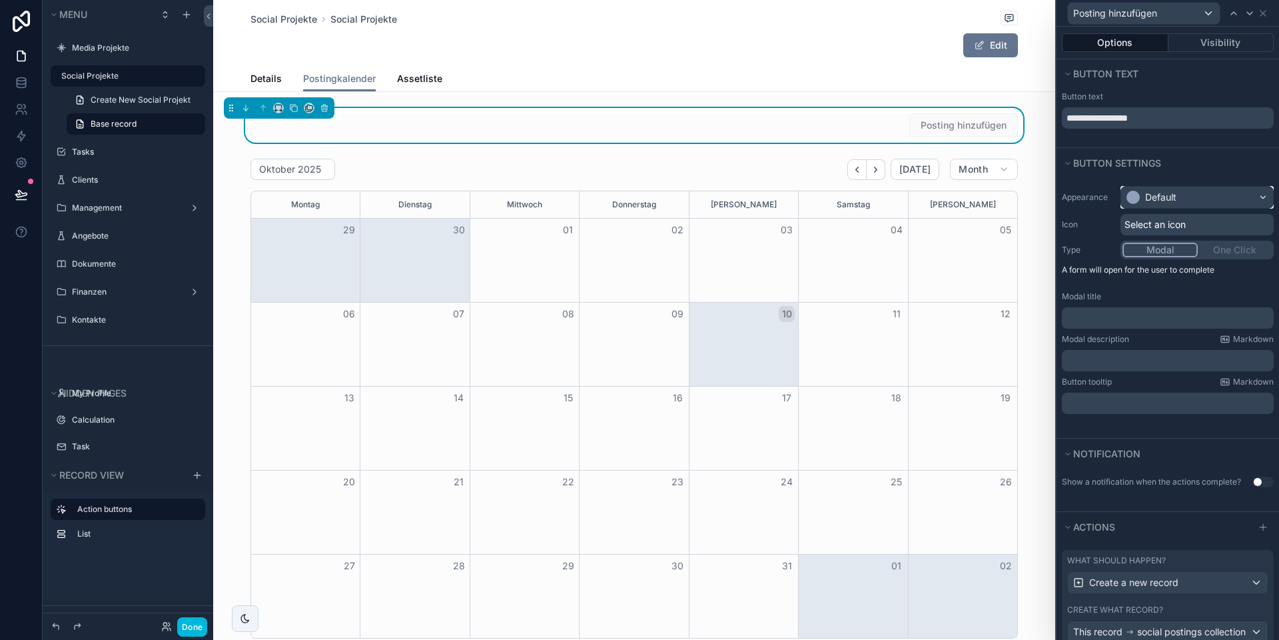
click at [1152, 205] on div "Default" at bounding box center [1197, 197] width 152 height 21
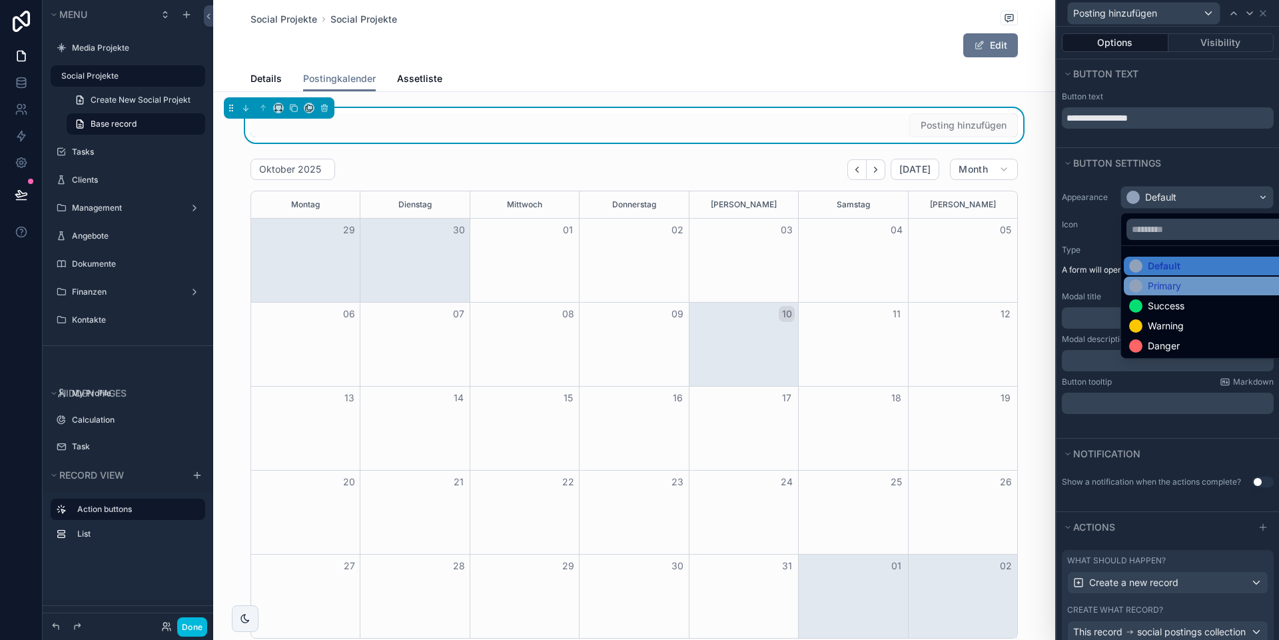
click at [1170, 286] on div "Primary" at bounding box center [1164, 285] width 33 height 13
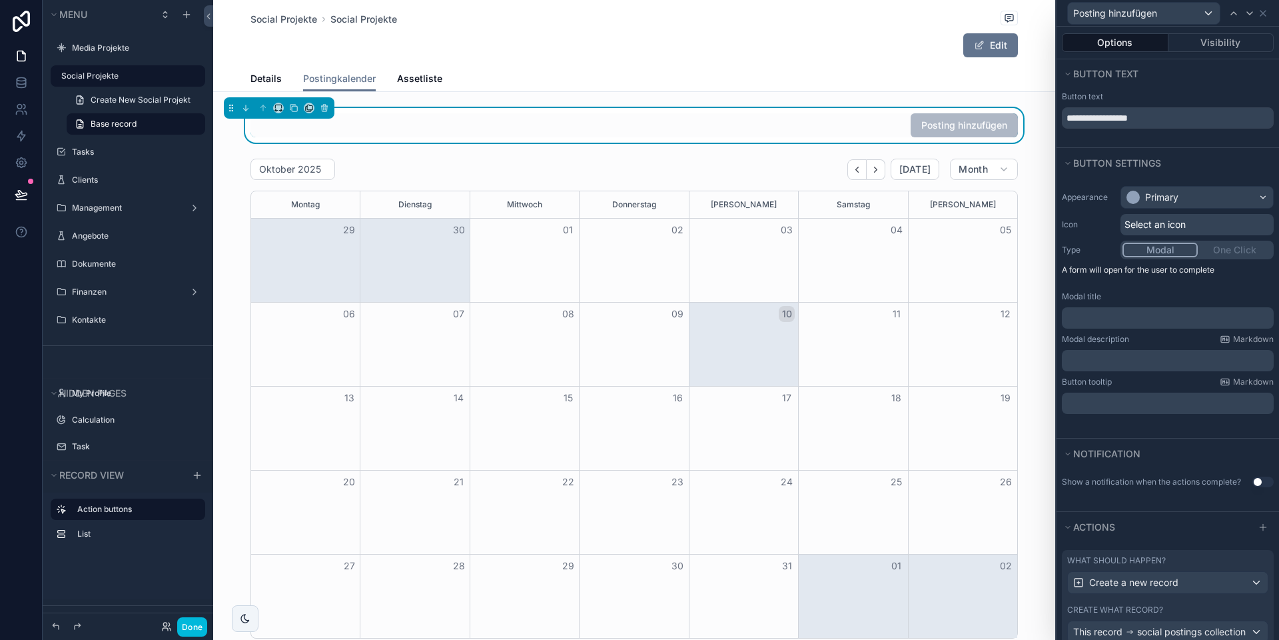
drag, startPoint x: 195, startPoint y: 622, endPoint x: 201, endPoint y: 621, distance: 6.8
click at [195, 622] on button "Done" at bounding box center [192, 626] width 30 height 19
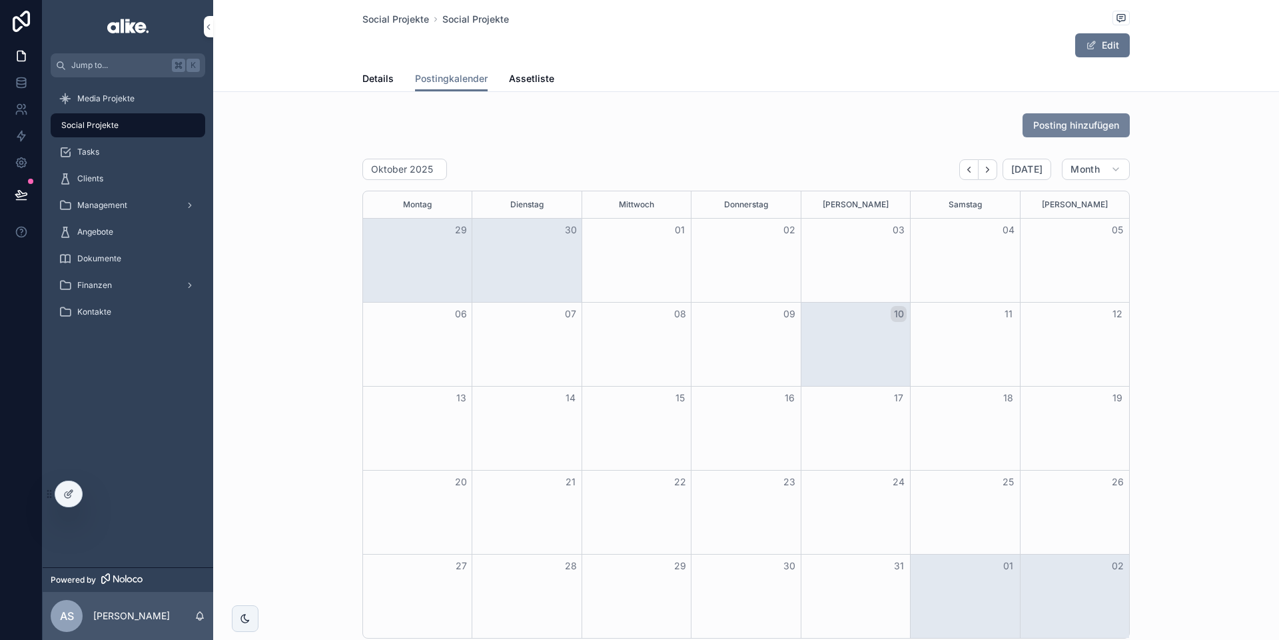
click at [1063, 125] on span "Posting hinzufügen" at bounding box center [1076, 125] width 86 height 13
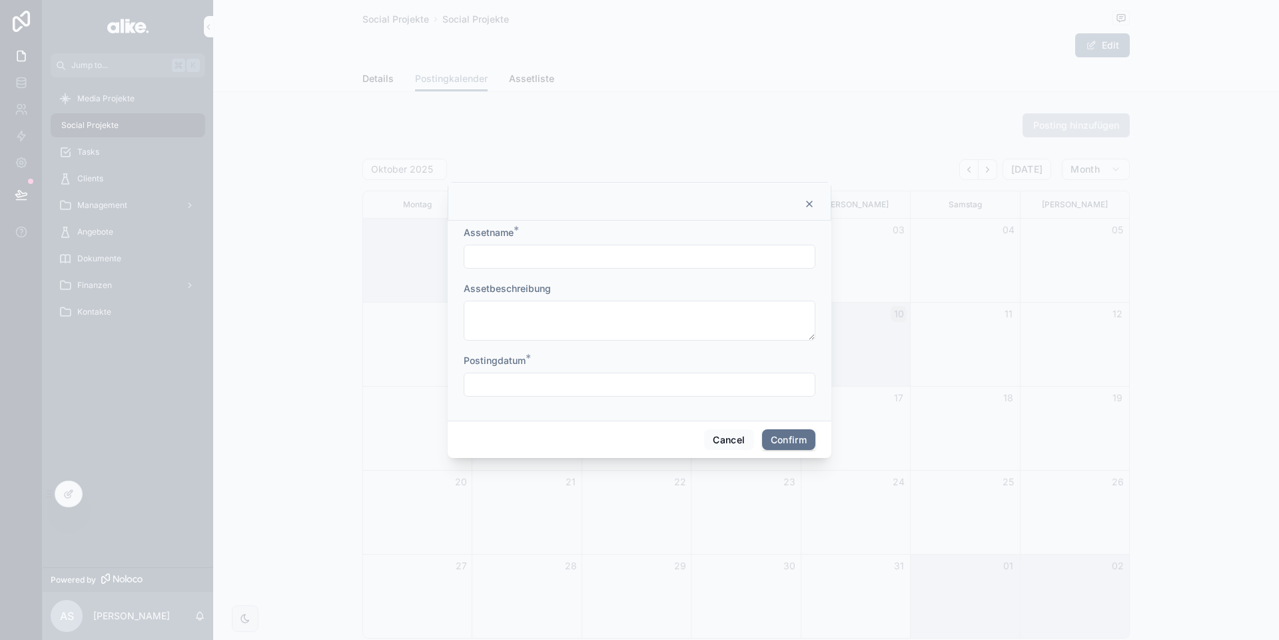
click at [810, 201] on icon at bounding box center [809, 204] width 11 height 11
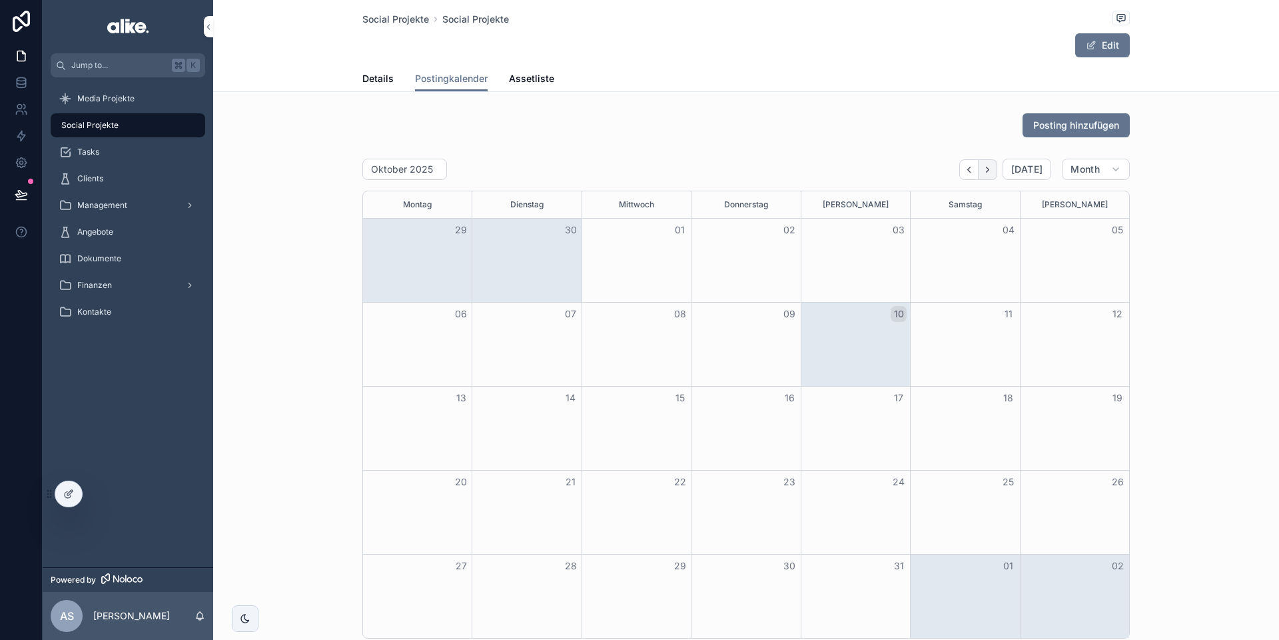
click at [985, 169] on icon "Next" at bounding box center [988, 170] width 10 height 10
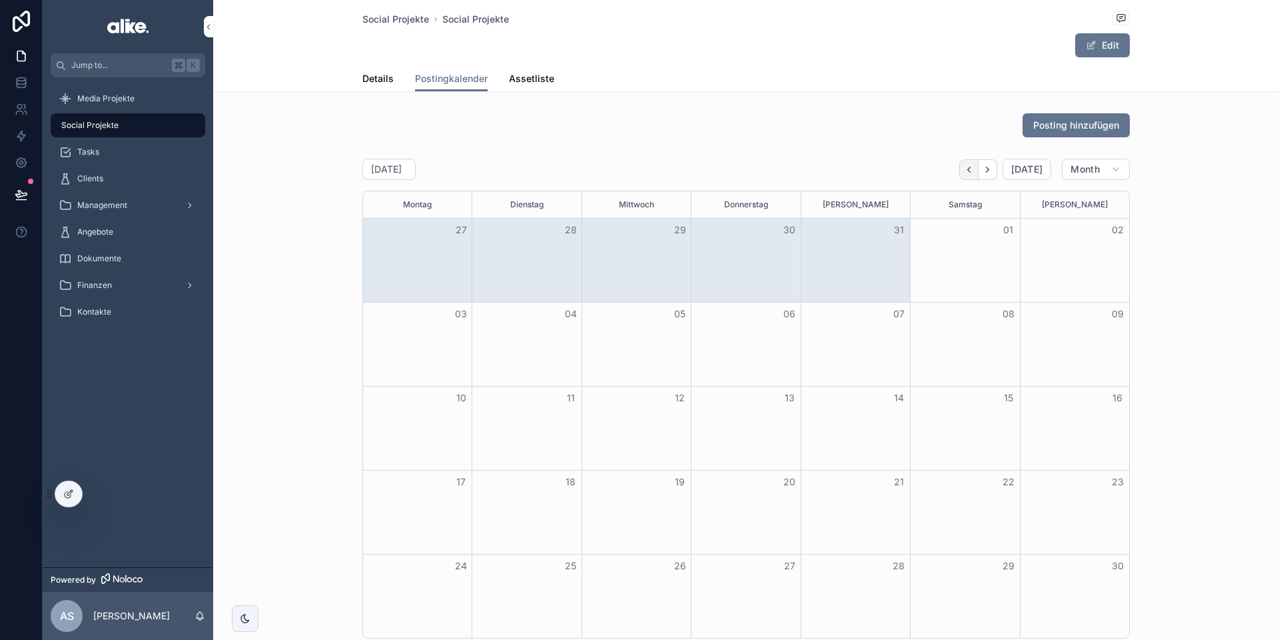
click at [971, 171] on icon "Back" at bounding box center [969, 169] width 3 height 5
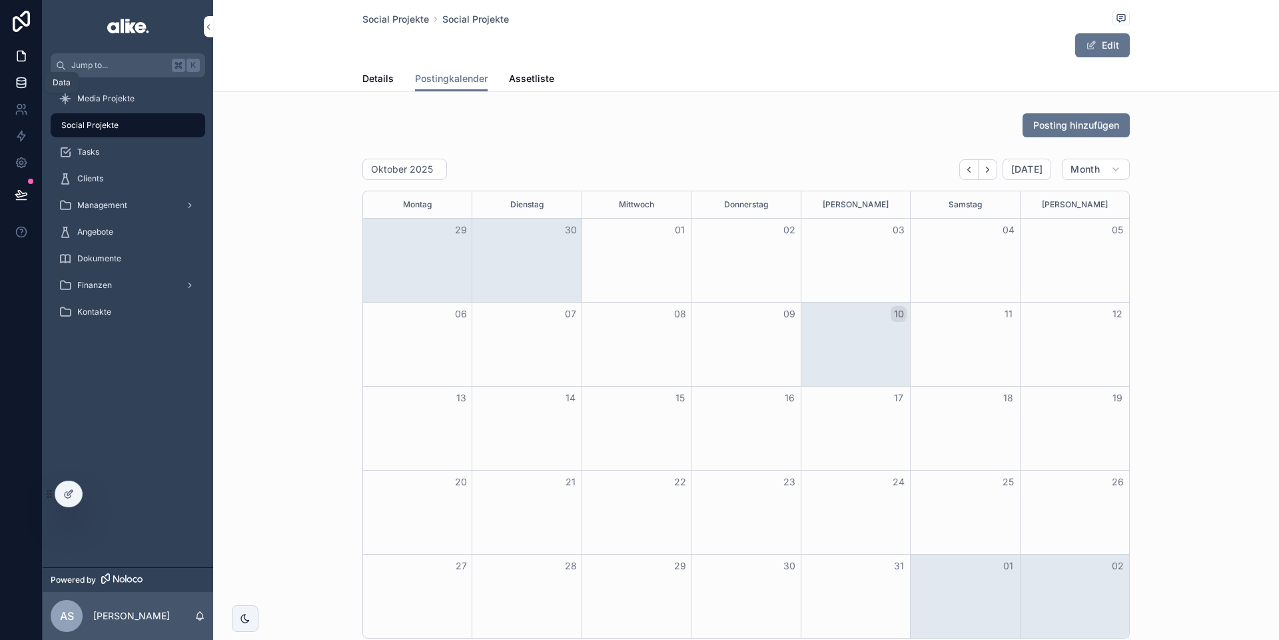
click at [27, 84] on link at bounding box center [21, 82] width 42 height 27
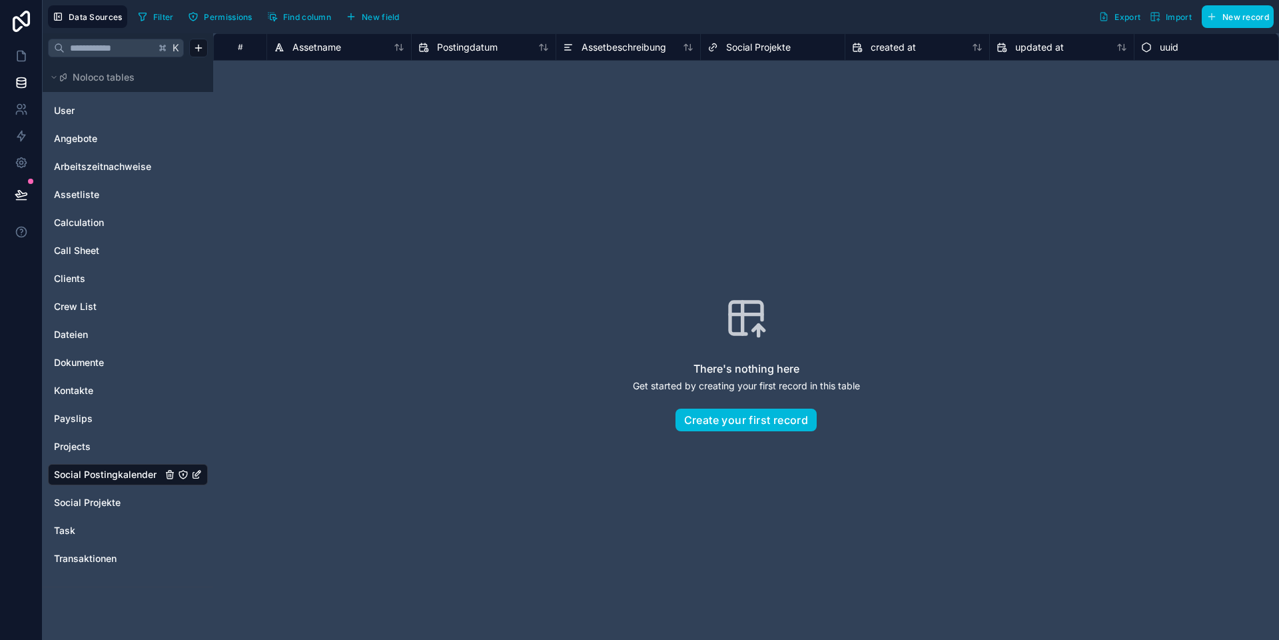
click at [371, 17] on span "New field" at bounding box center [381, 17] width 38 height 10
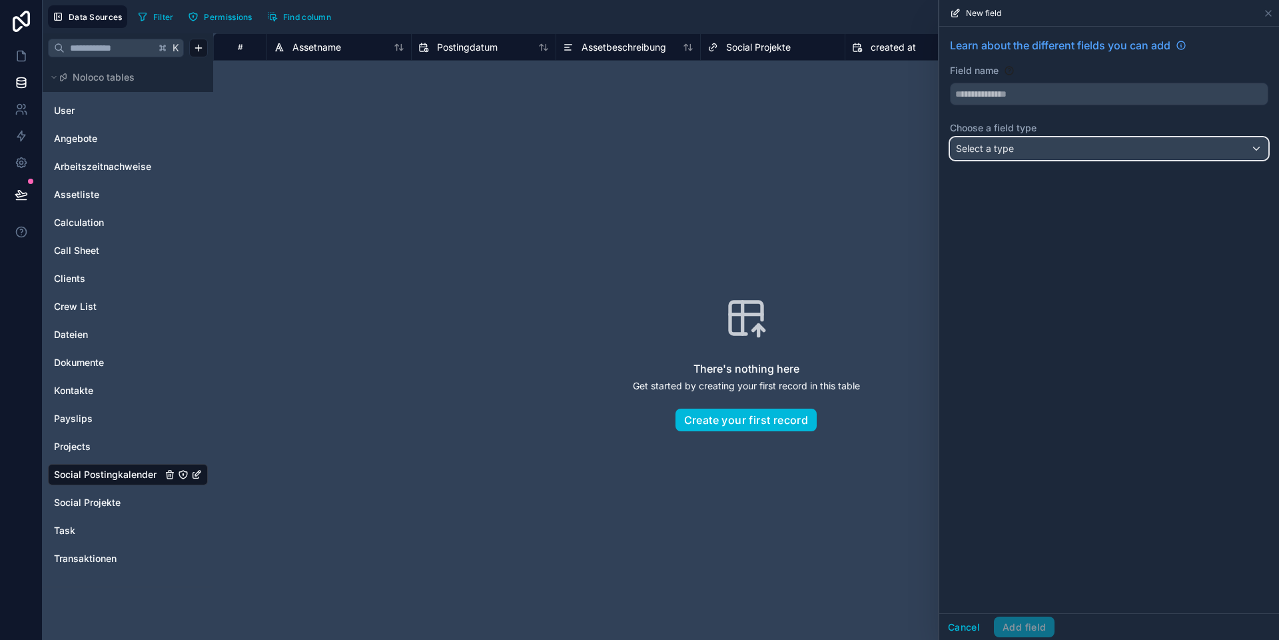
click at [1001, 145] on span "Select a type" at bounding box center [985, 148] width 58 height 11
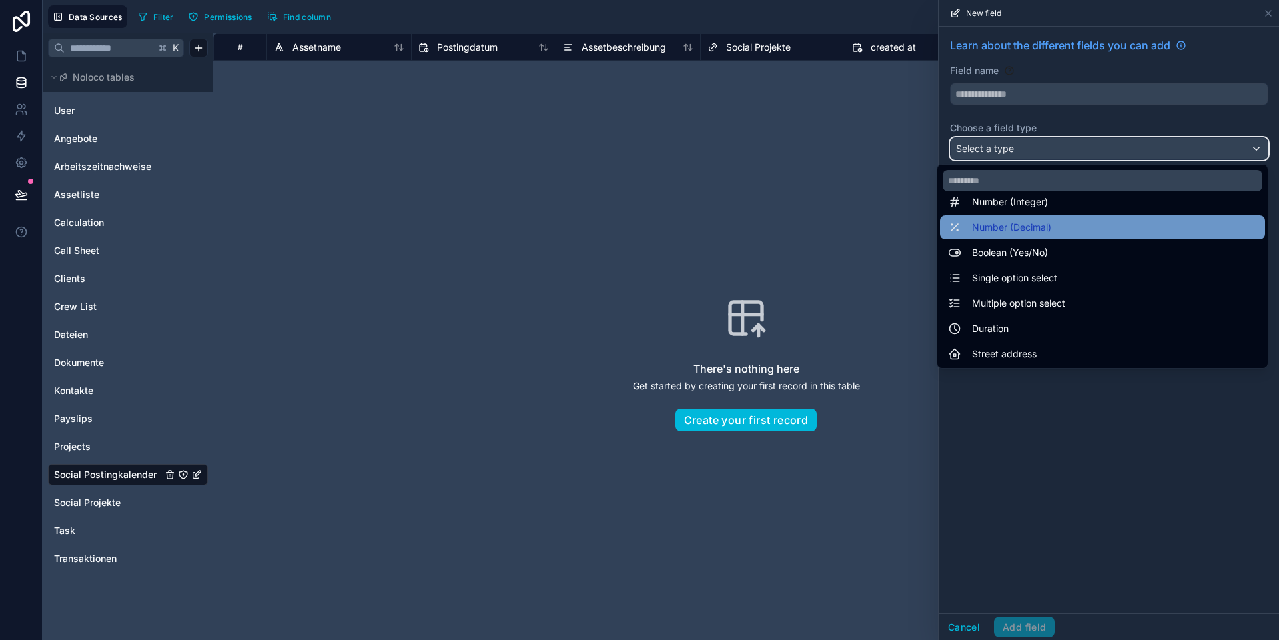
scroll to position [77, 0]
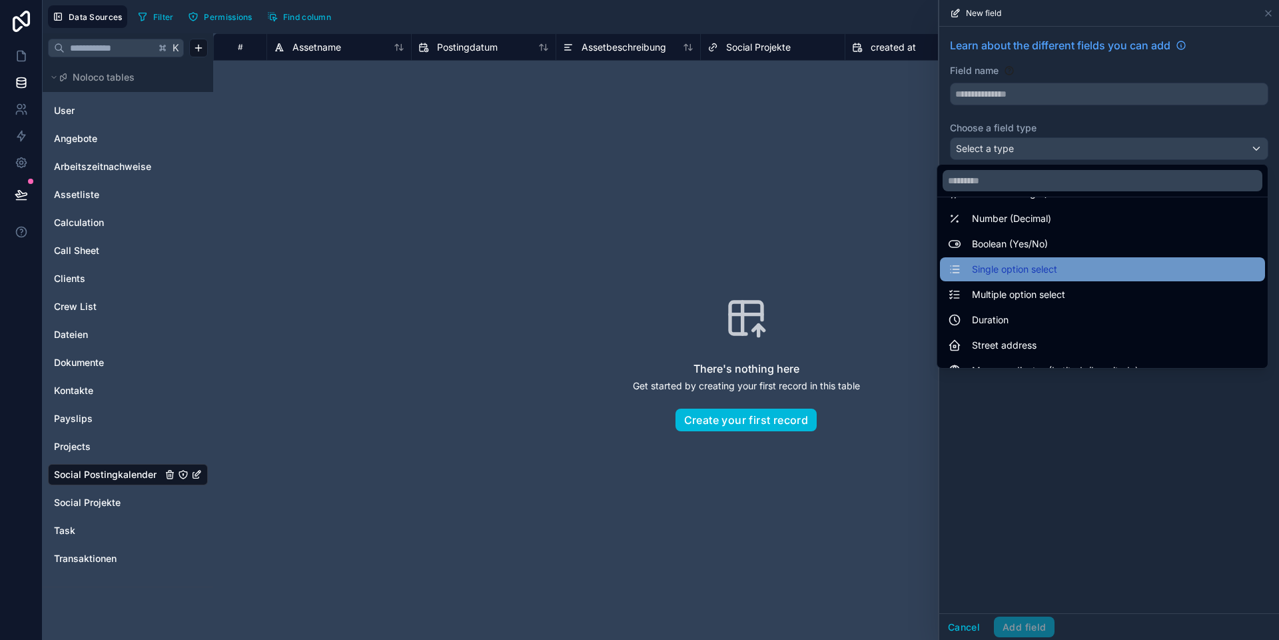
click at [1002, 268] on span "Single option select" at bounding box center [1014, 269] width 85 height 16
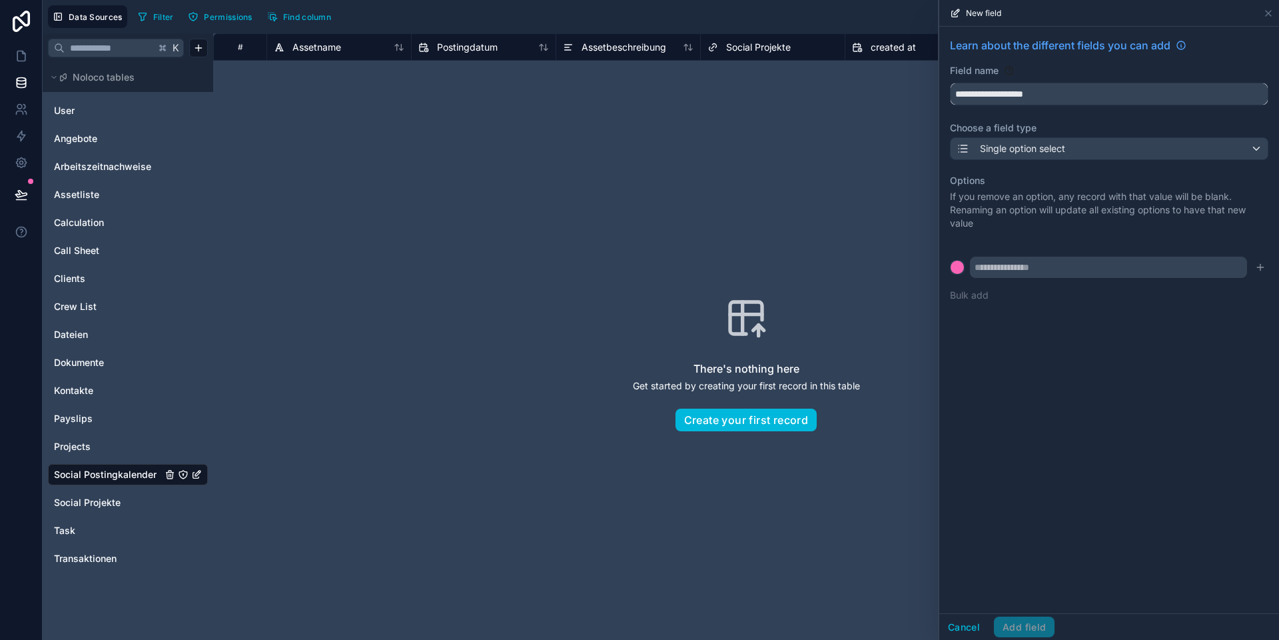
click at [1010, 96] on input "**********" at bounding box center [1109, 93] width 317 height 21
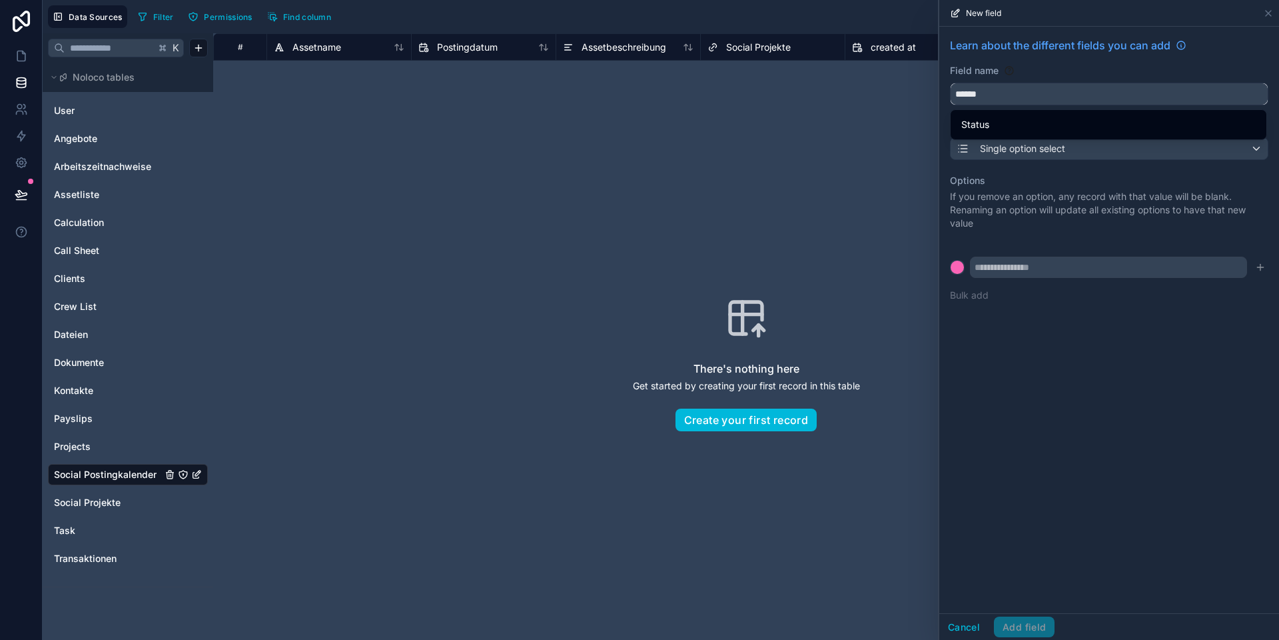
type input "******"
click at [1046, 266] on input "text" at bounding box center [1108, 266] width 277 height 21
type input "******"
click at [953, 270] on div at bounding box center [957, 266] width 13 height 13
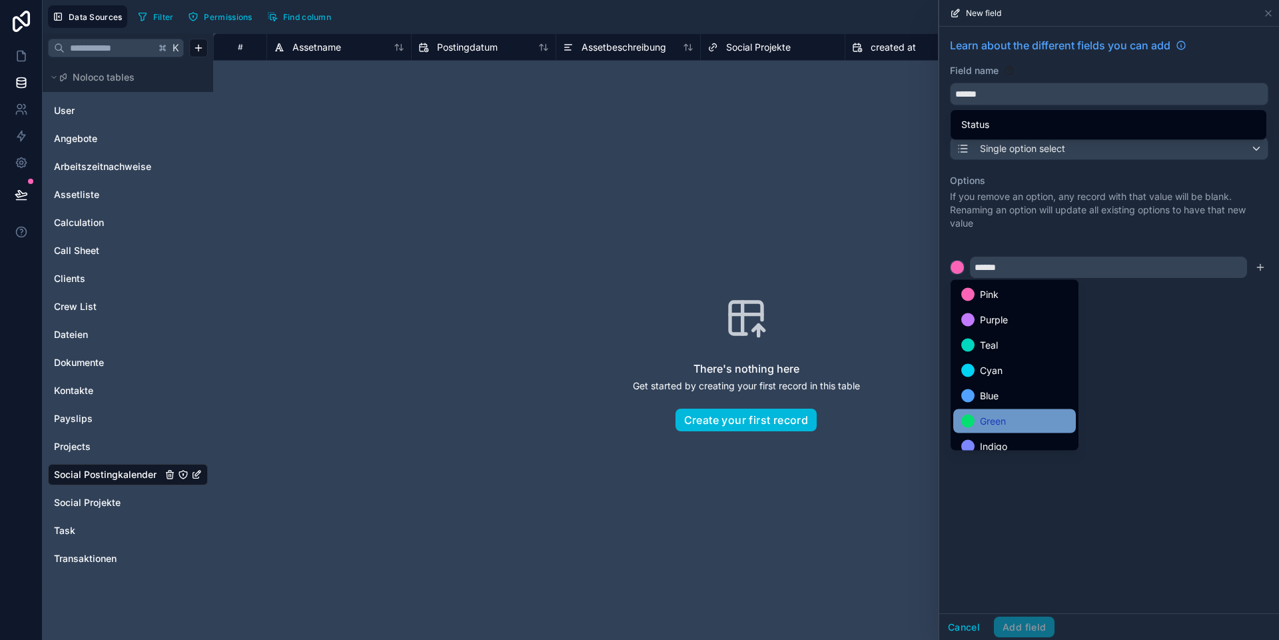
click at [982, 413] on span "Green" at bounding box center [993, 421] width 26 height 16
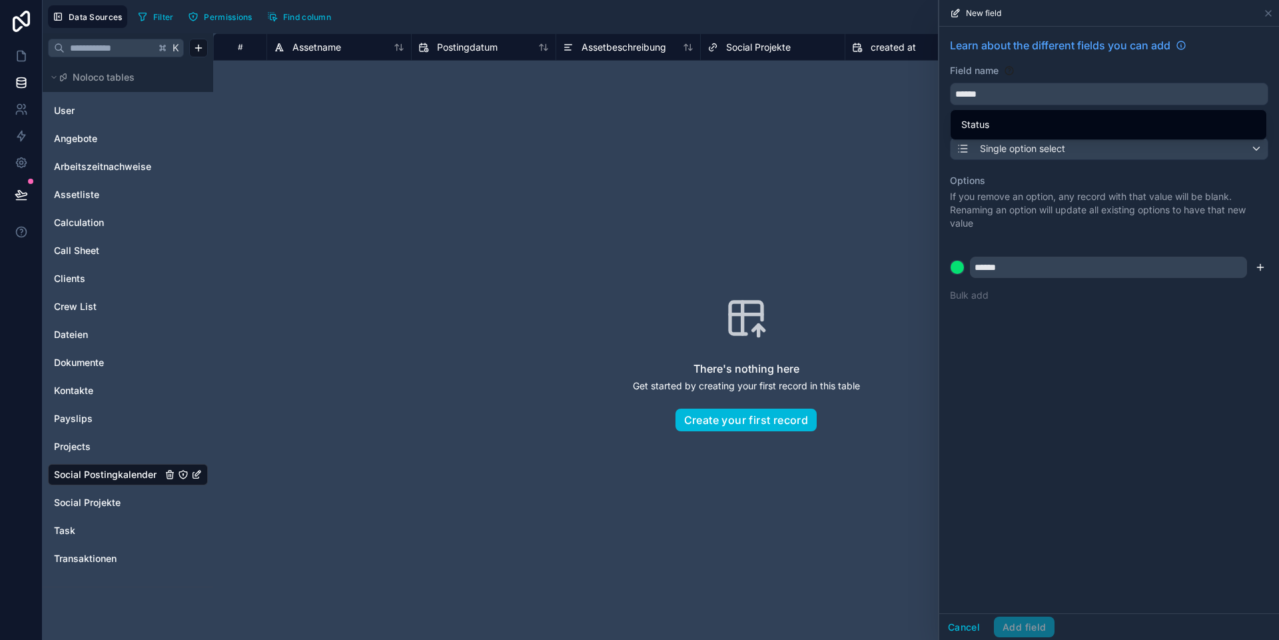
click at [1262, 268] on icon "submit" at bounding box center [1260, 267] width 11 height 11
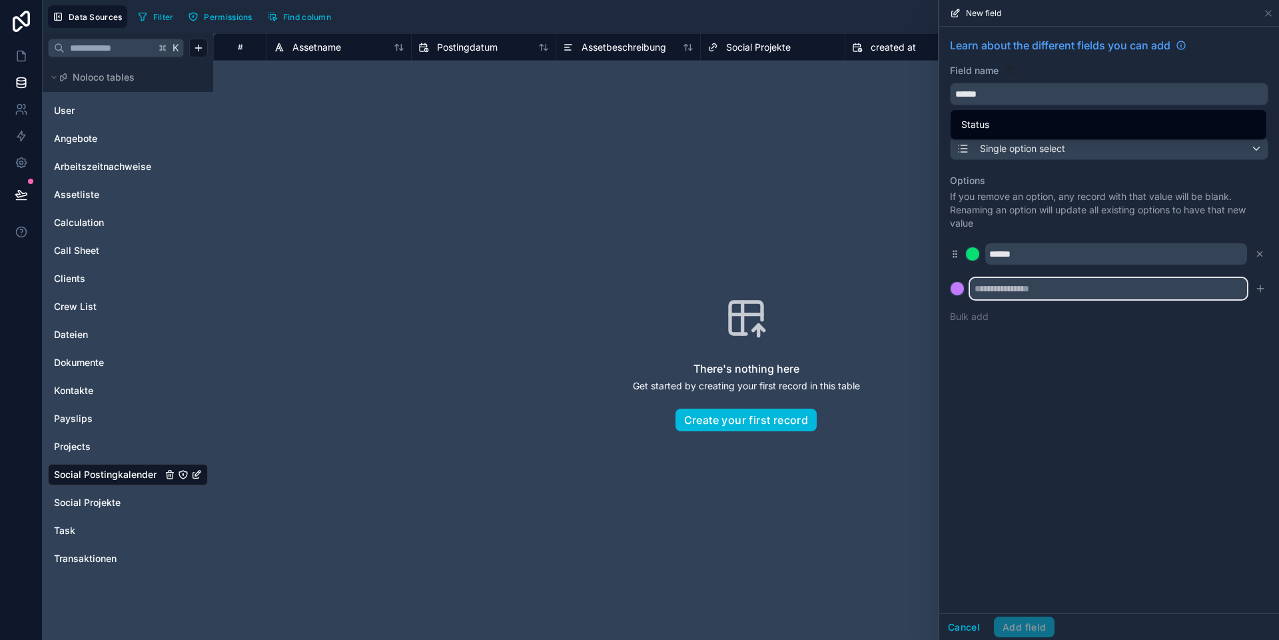
click at [1027, 292] on input "text" at bounding box center [1108, 288] width 277 height 21
type input "*"
type input "*******"
click at [961, 288] on div at bounding box center [957, 288] width 13 height 13
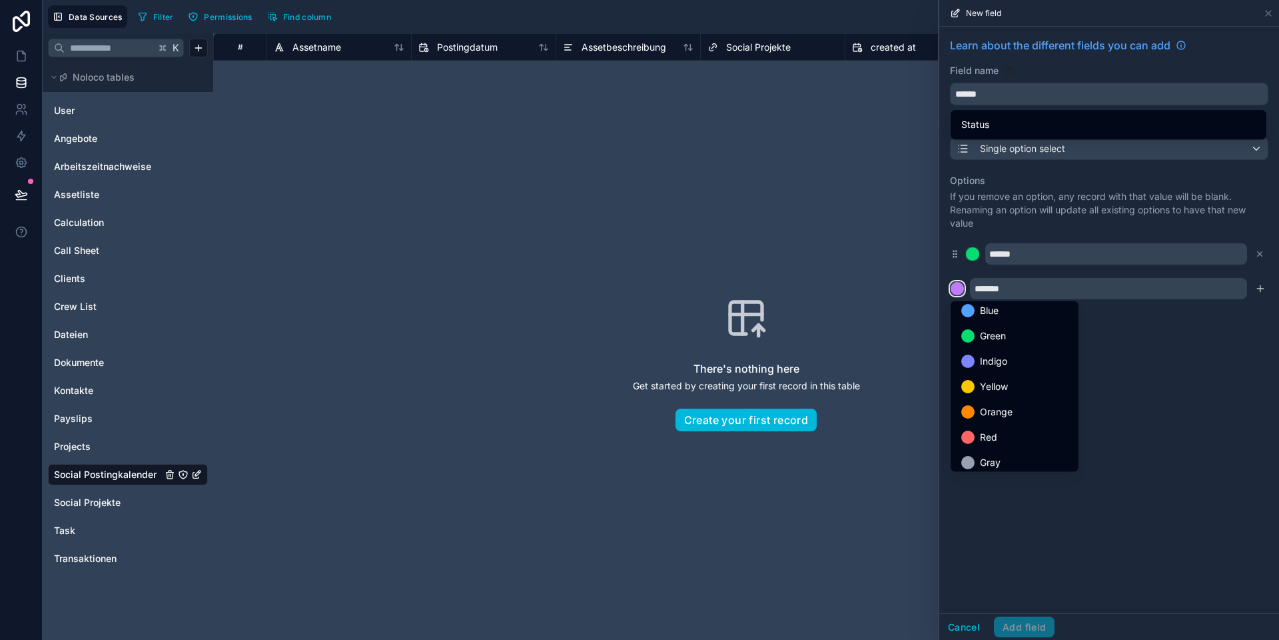
scroll to position [112, 0]
click at [991, 452] on span "Gray" at bounding box center [990, 457] width 21 height 16
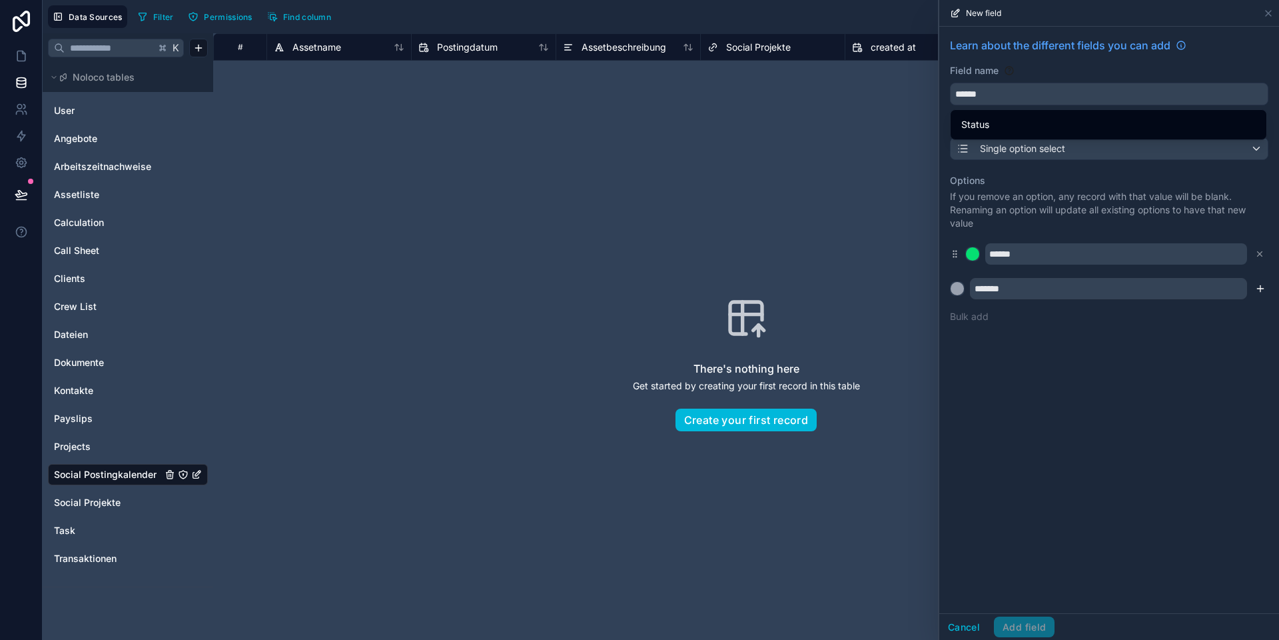
click at [1265, 289] on icon "submit" at bounding box center [1260, 288] width 11 height 11
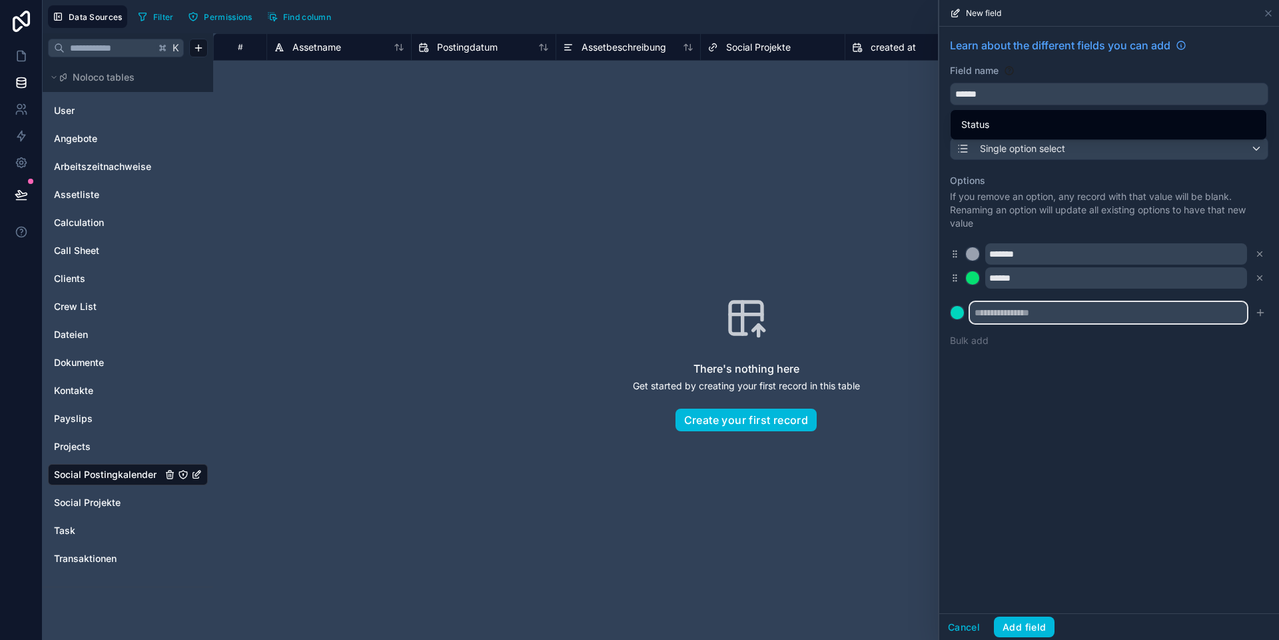
click at [993, 310] on input "text" at bounding box center [1108, 312] width 277 height 21
type input "**********"
click at [1264, 313] on icon "submit" at bounding box center [1260, 312] width 11 height 11
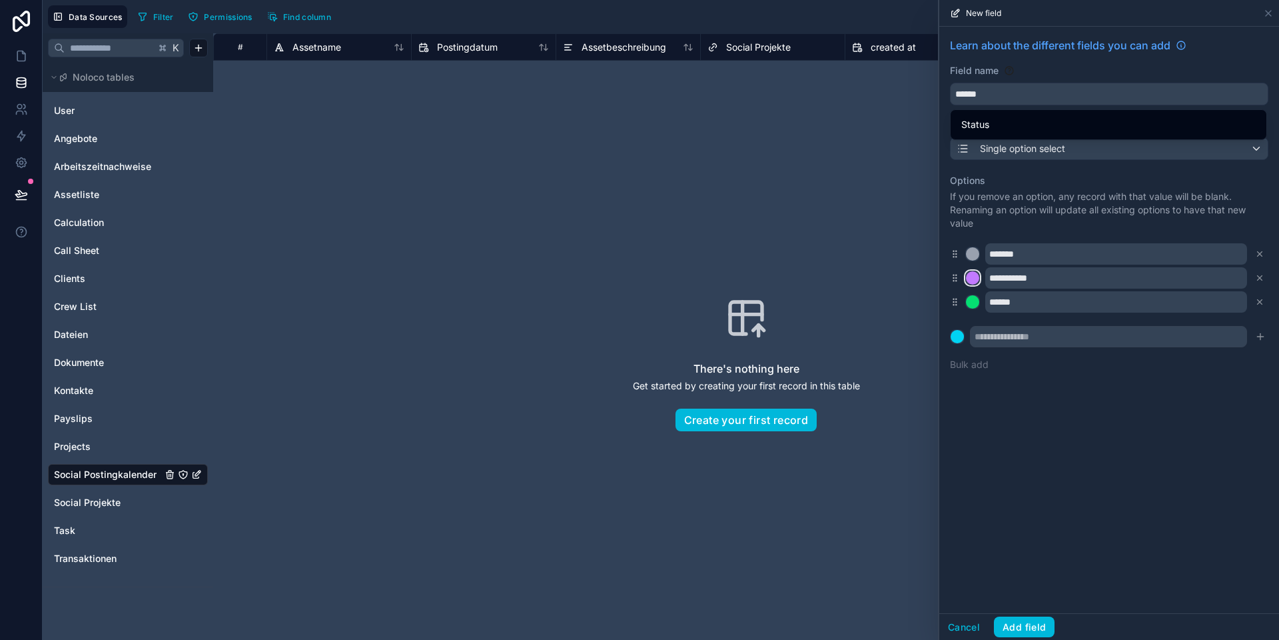
click at [975, 275] on div at bounding box center [972, 277] width 13 height 13
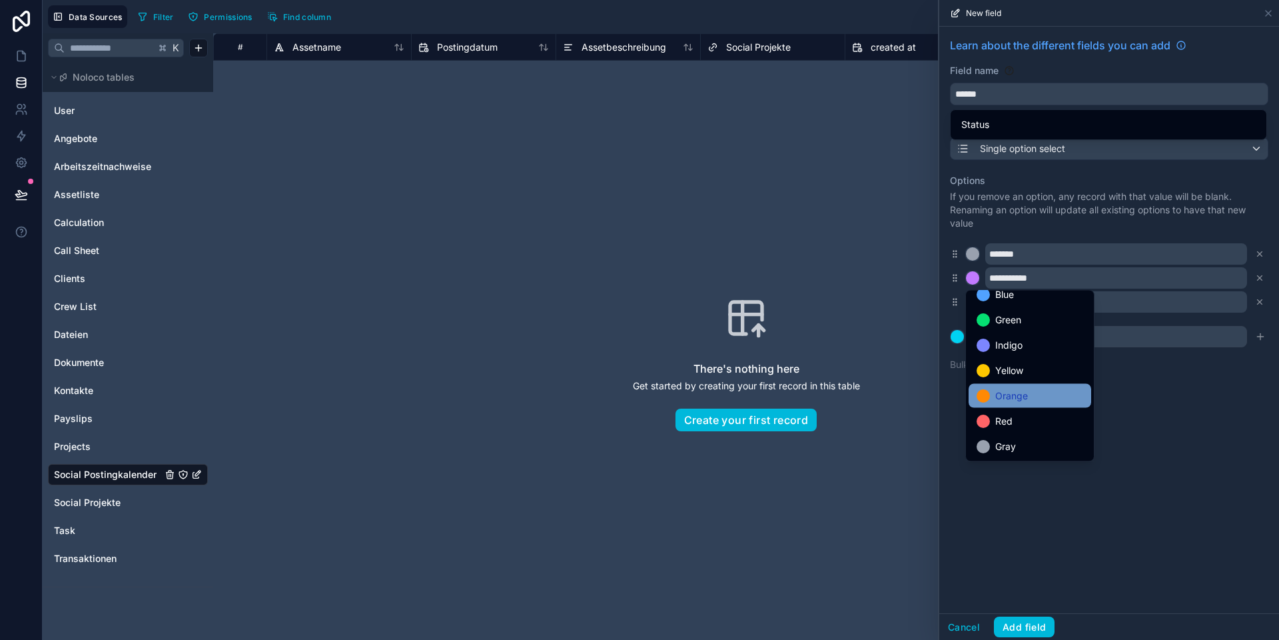
click at [1003, 393] on span "Orange" at bounding box center [1011, 396] width 33 height 16
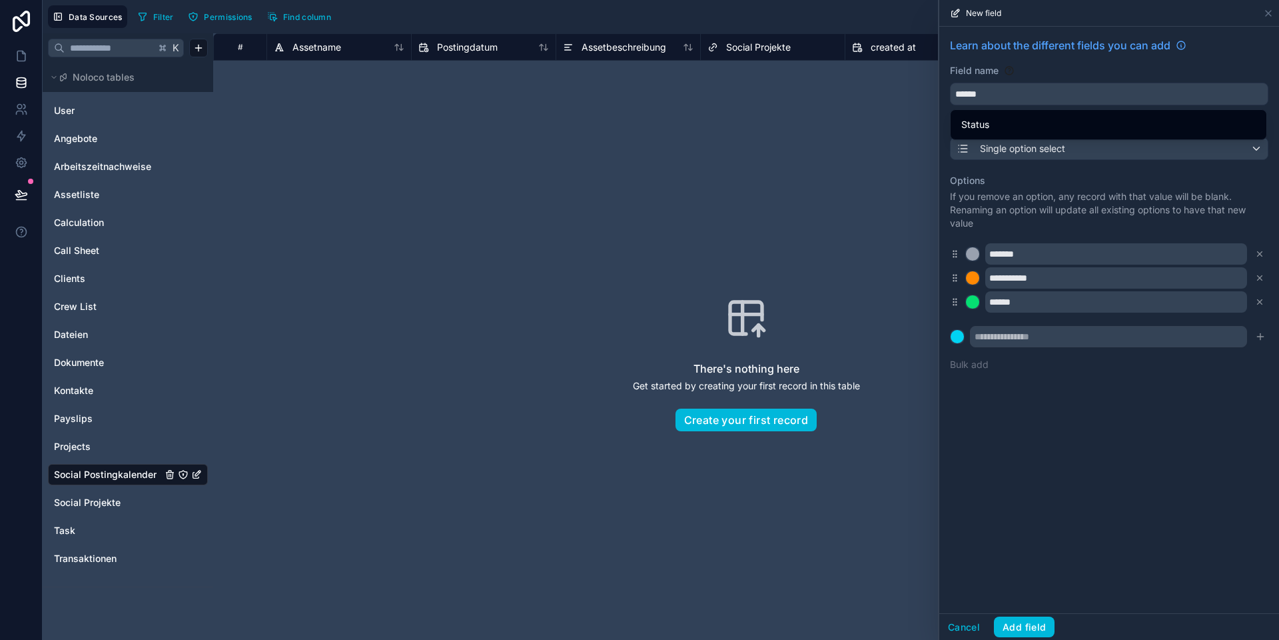
click at [1037, 618] on button "Add field" at bounding box center [1024, 626] width 61 height 21
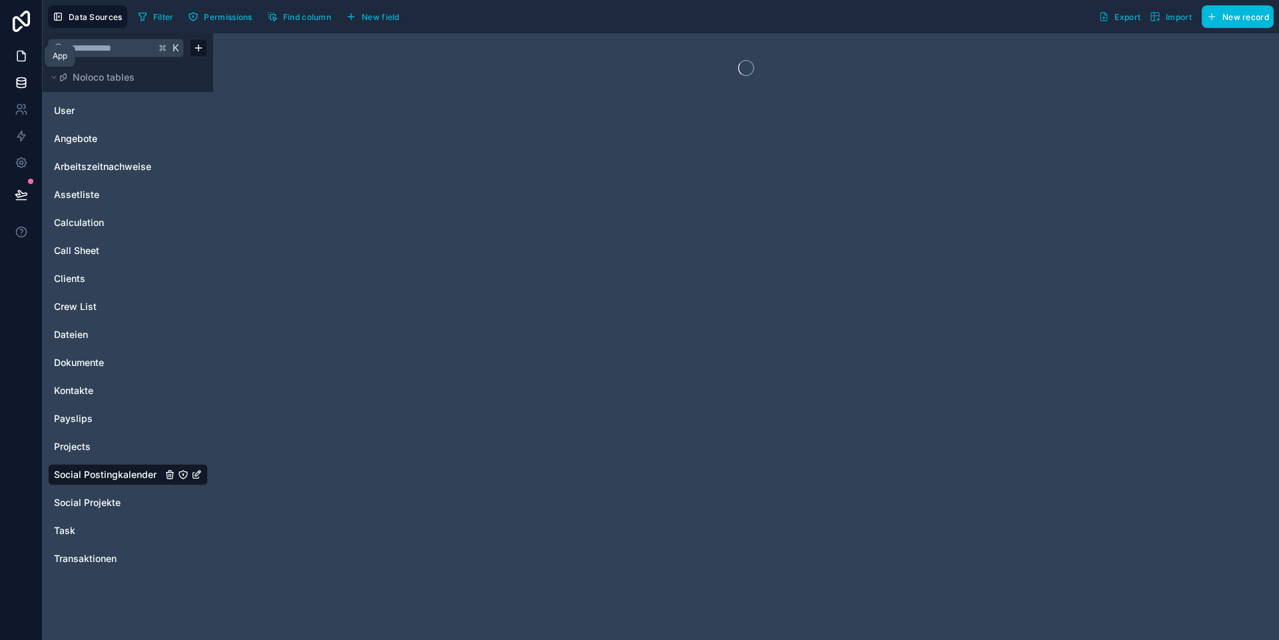
click at [29, 56] on link at bounding box center [21, 56] width 42 height 27
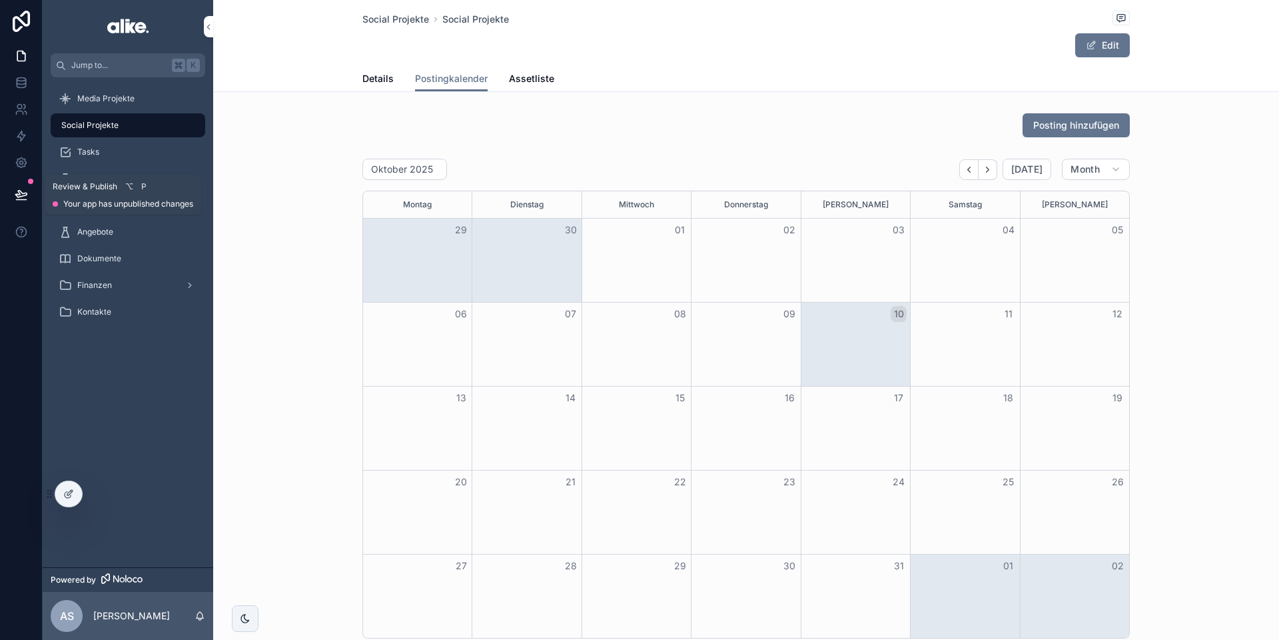
click at [29, 185] on button at bounding box center [21, 194] width 29 height 37
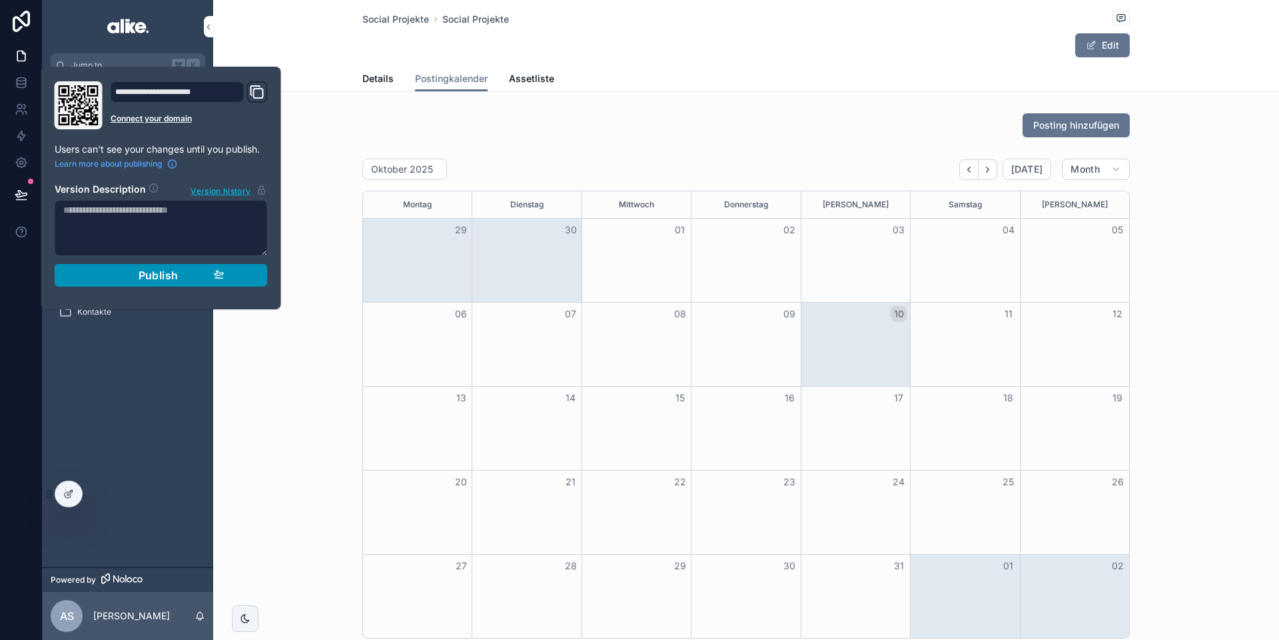
click at [115, 266] on button "Publish" at bounding box center [161, 275] width 213 height 23
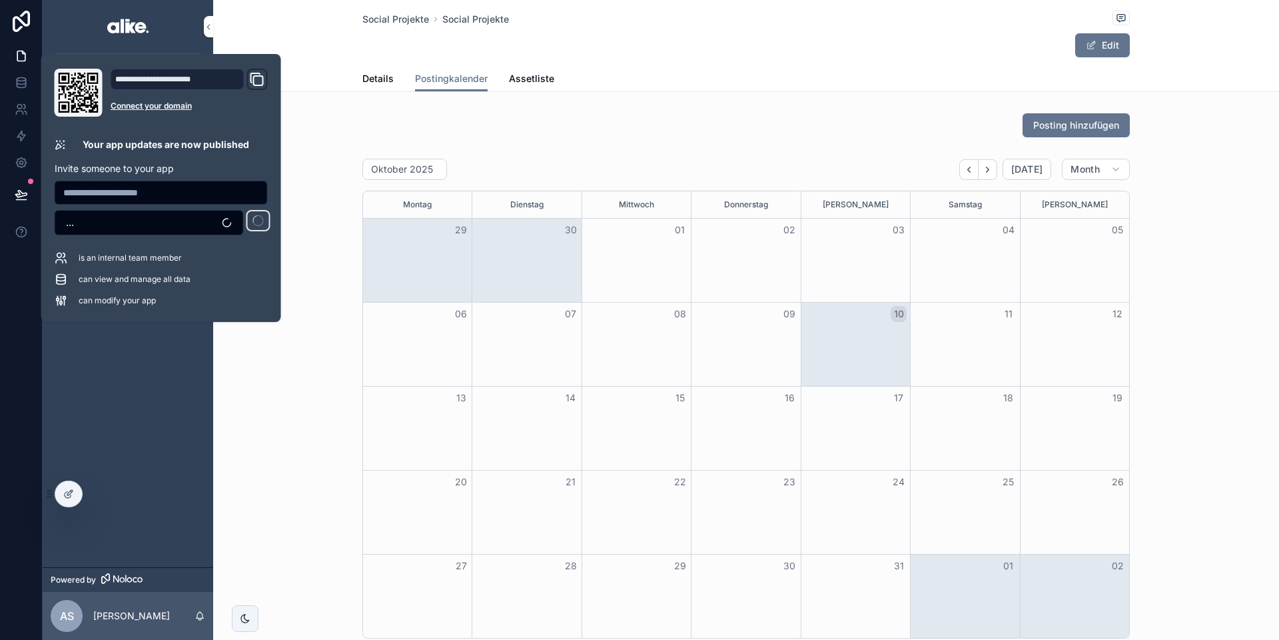
click at [504, 124] on div "Posting hinzufügen" at bounding box center [745, 125] width 767 height 24
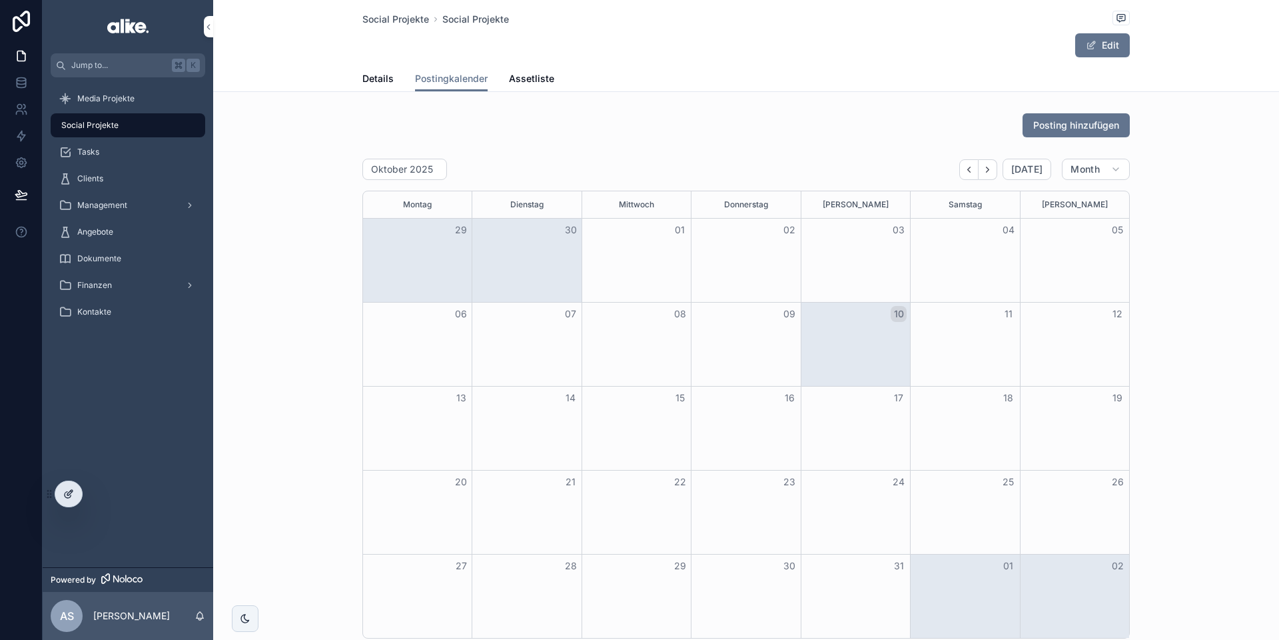
click at [55, 493] on div at bounding box center [68, 493] width 27 height 25
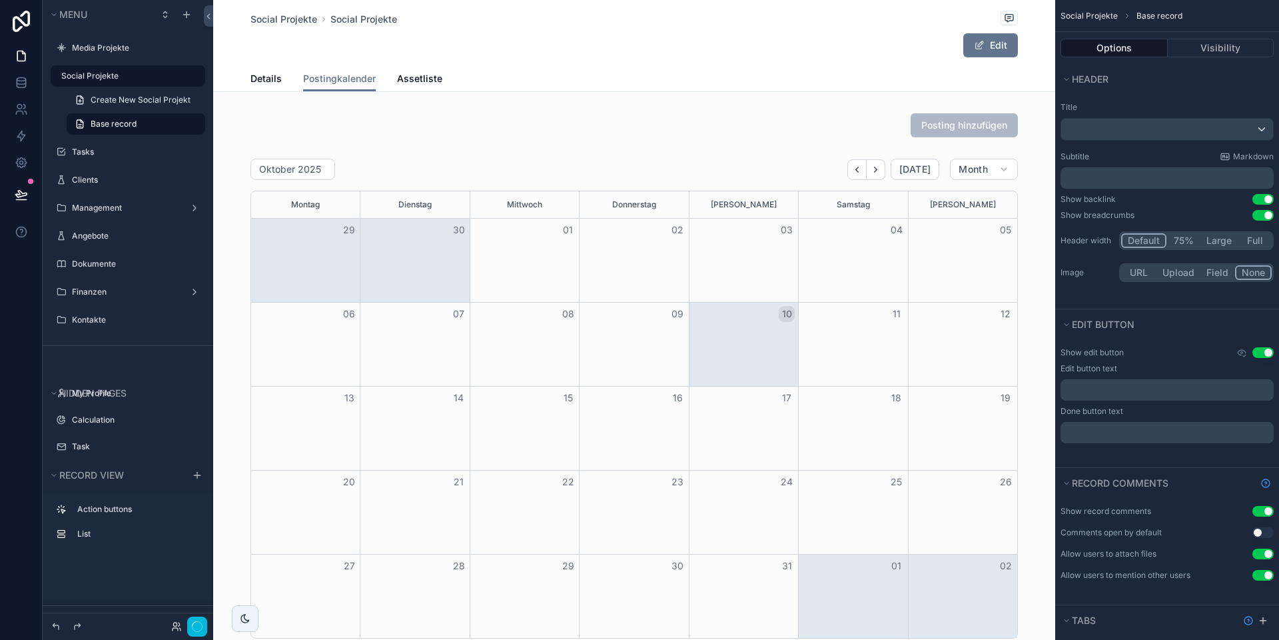
click at [732, 303] on div "10" at bounding box center [743, 313] width 109 height 23
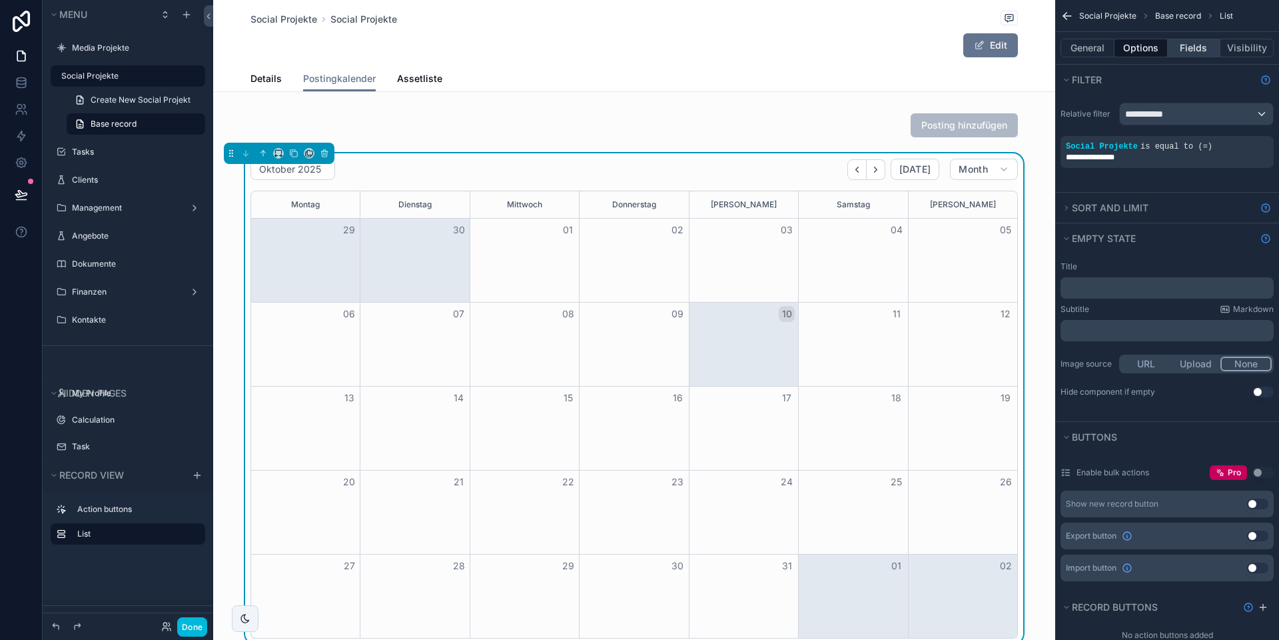
click at [1184, 52] on button "Fields" at bounding box center [1194, 48] width 53 height 19
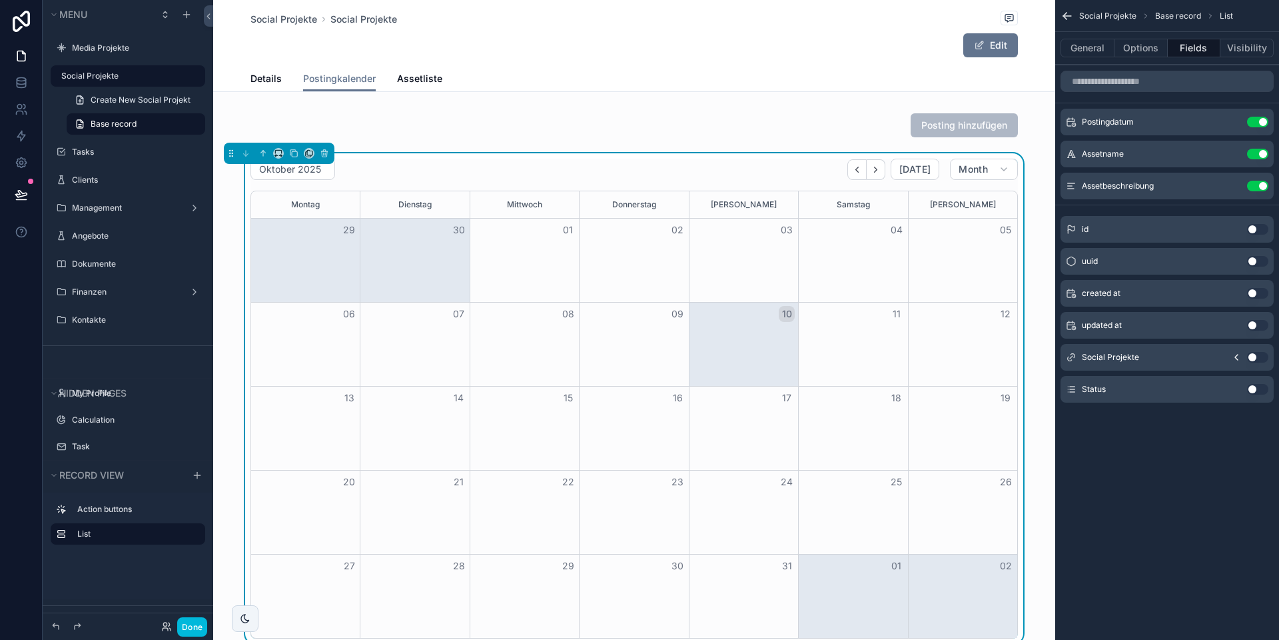
click at [1253, 185] on button "Use setting" at bounding box center [1257, 186] width 21 height 11
click at [1254, 389] on button "Use setting" at bounding box center [1257, 389] width 21 height 11
click at [1256, 123] on button "Use setting" at bounding box center [1257, 122] width 21 height 11
click at [197, 620] on button "Done" at bounding box center [192, 626] width 30 height 19
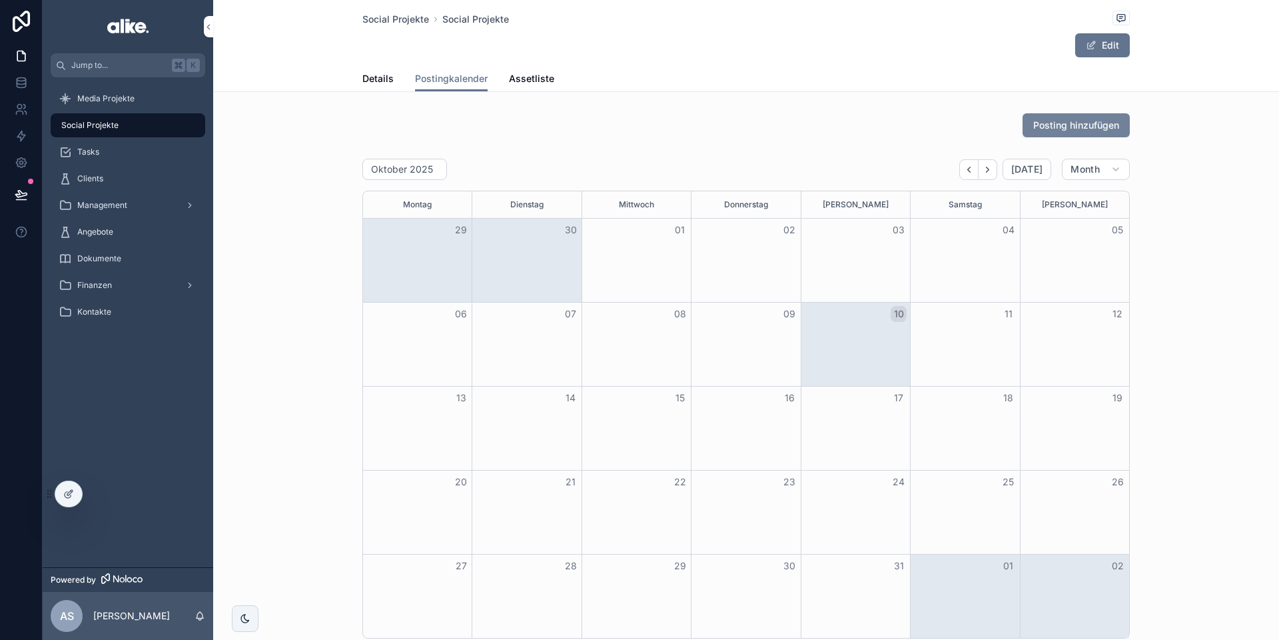
click at [1059, 125] on span "Posting hinzufügen" at bounding box center [1076, 125] width 86 height 13
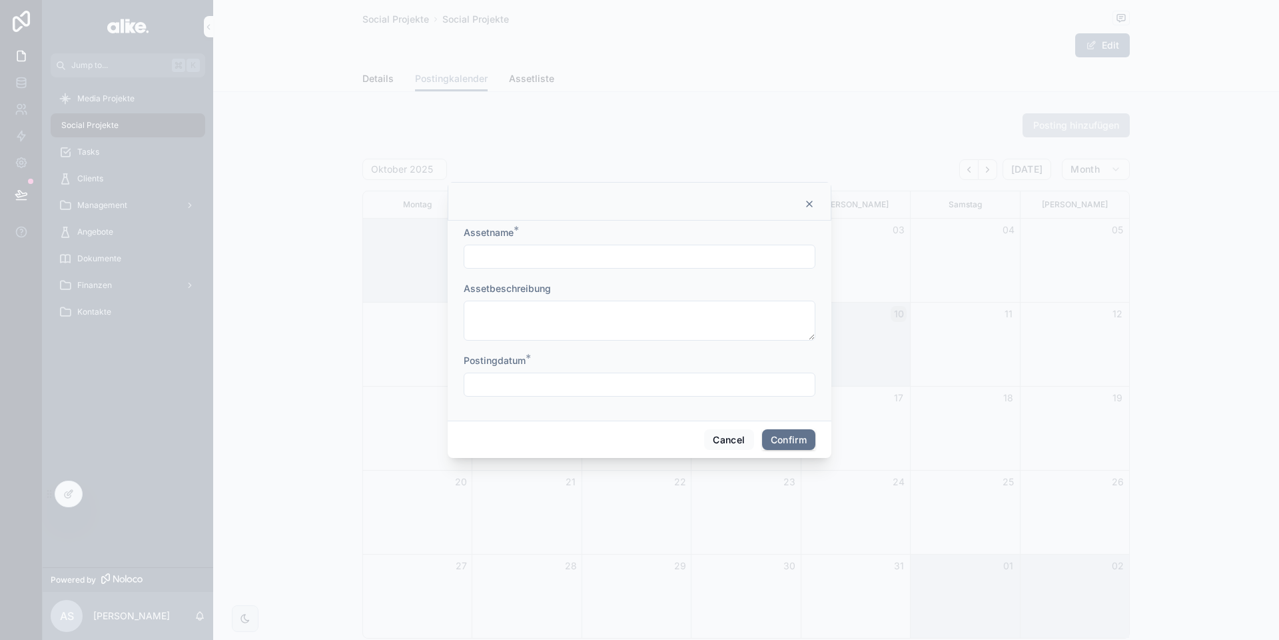
click at [550, 267] on div at bounding box center [640, 257] width 352 height 24
click at [552, 260] on input "text" at bounding box center [639, 256] width 350 height 19
type input "****"
click at [516, 386] on input "text" at bounding box center [639, 384] width 350 height 19
click at [594, 252] on button "14" at bounding box center [592, 253] width 24 height 24
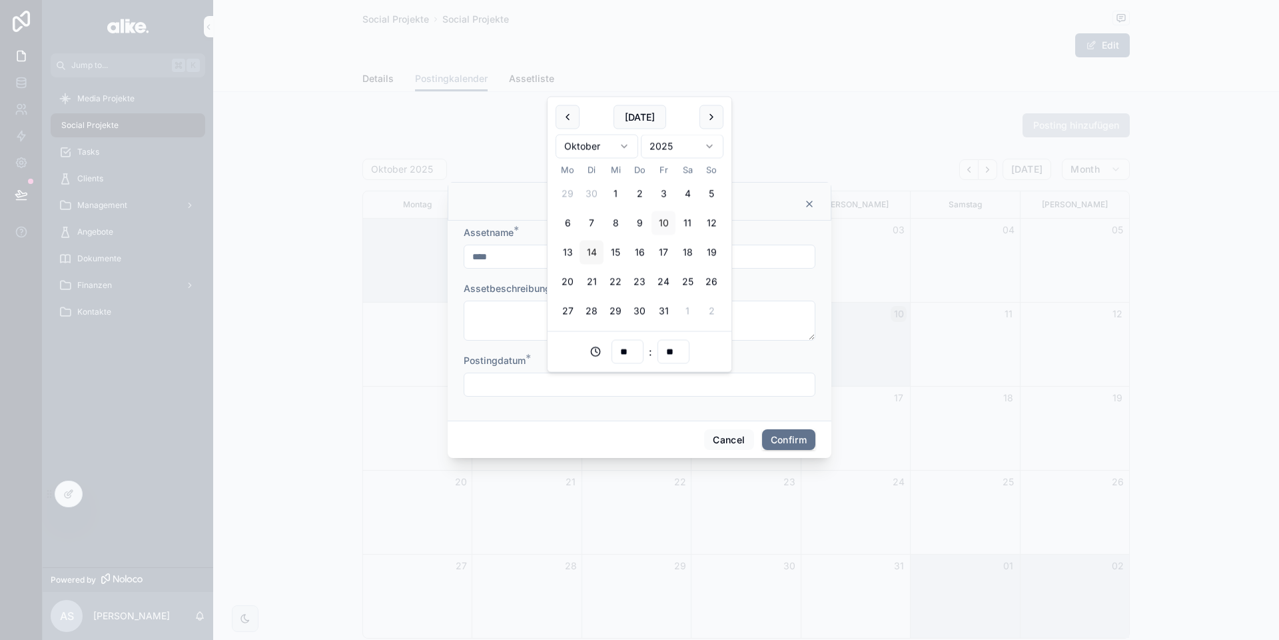
type input "**********"
click at [725, 402] on form "**********" at bounding box center [640, 318] width 352 height 184
click at [794, 436] on button "Confirm" at bounding box center [788, 439] width 53 height 21
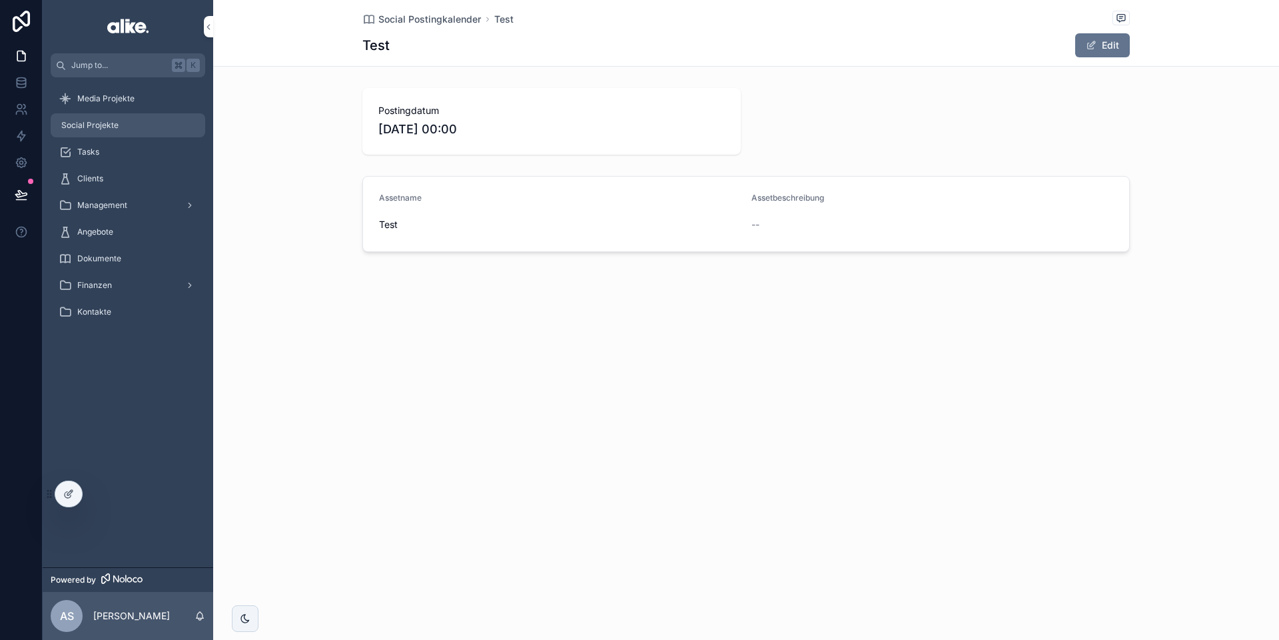
click at [126, 128] on div "Social Projekte" at bounding box center [128, 125] width 139 height 21
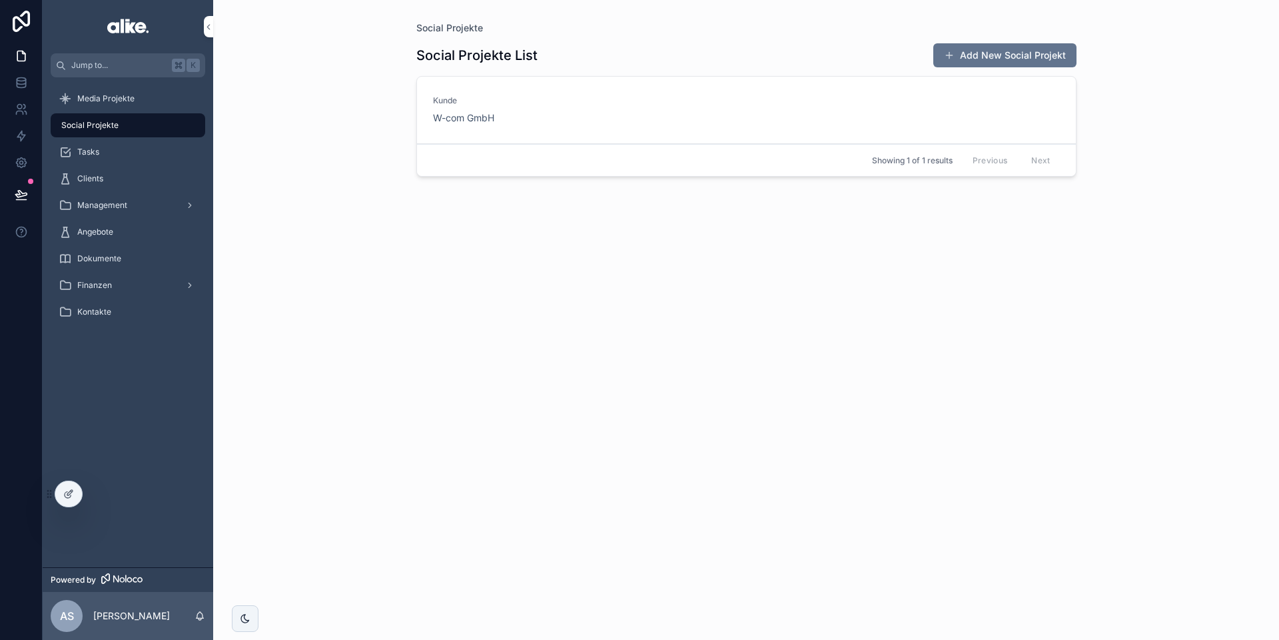
click at [688, 120] on div "[PERSON_NAME] W-com GmbH" at bounding box center [746, 109] width 627 height 29
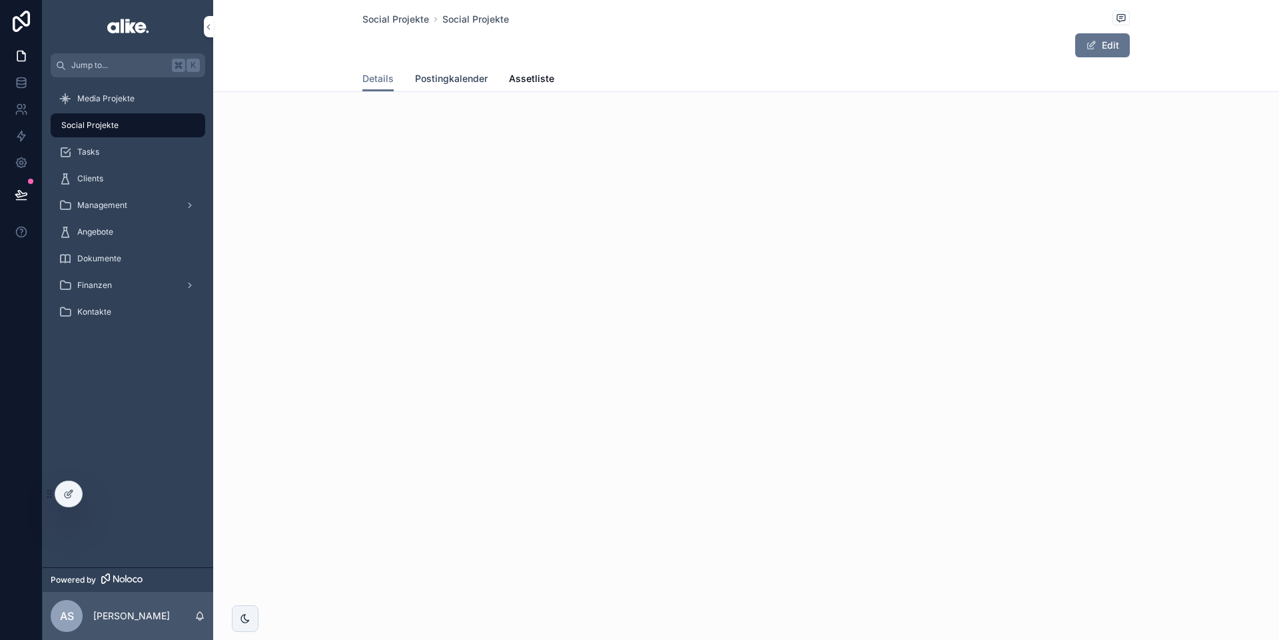
click at [457, 68] on link "Postingkalender" at bounding box center [451, 80] width 73 height 27
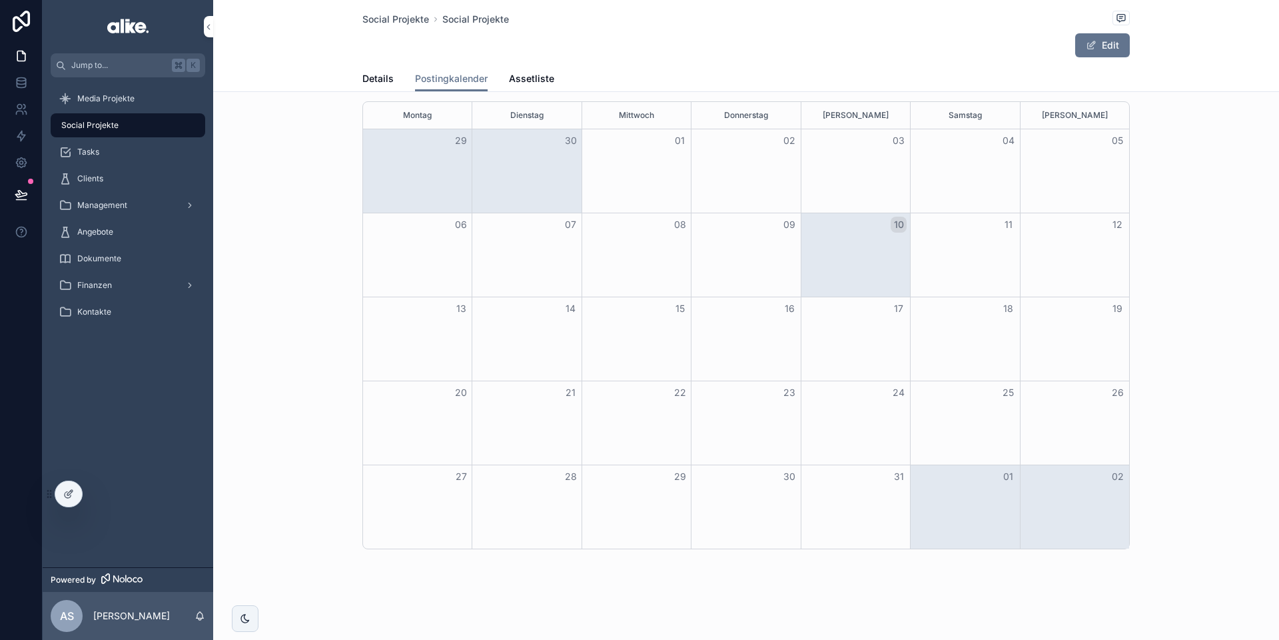
scroll to position [68, 0]
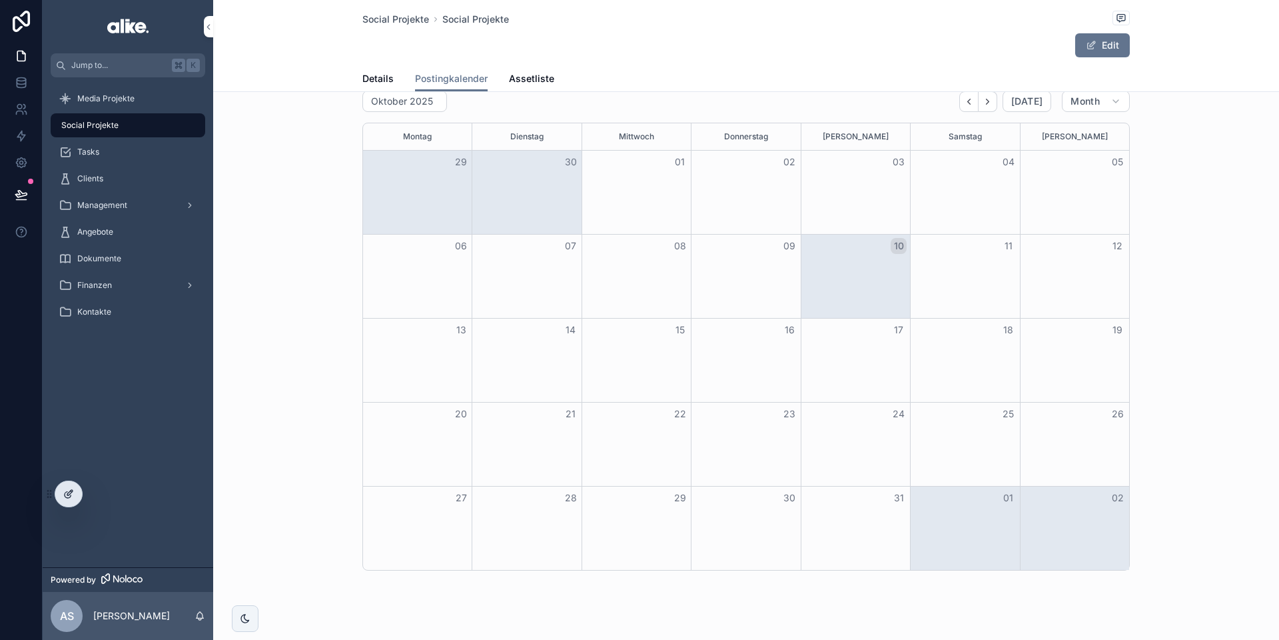
click at [71, 498] on icon at bounding box center [68, 493] width 11 height 11
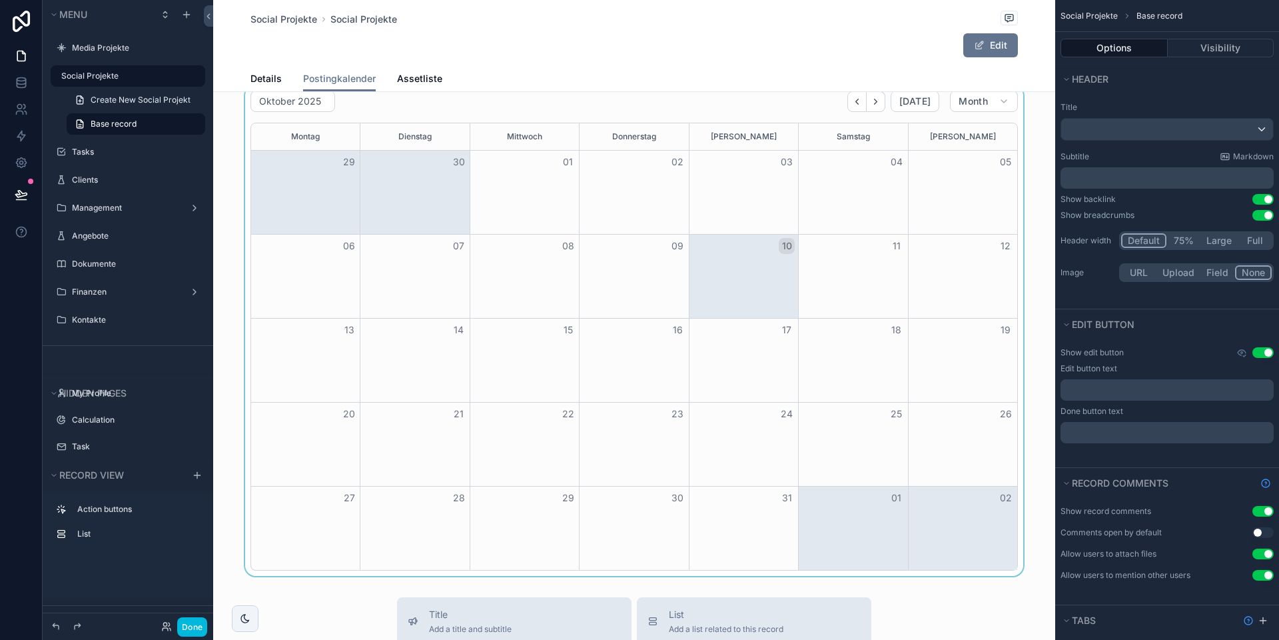
click at [608, 381] on div "scrollable content" at bounding box center [634, 330] width 842 height 490
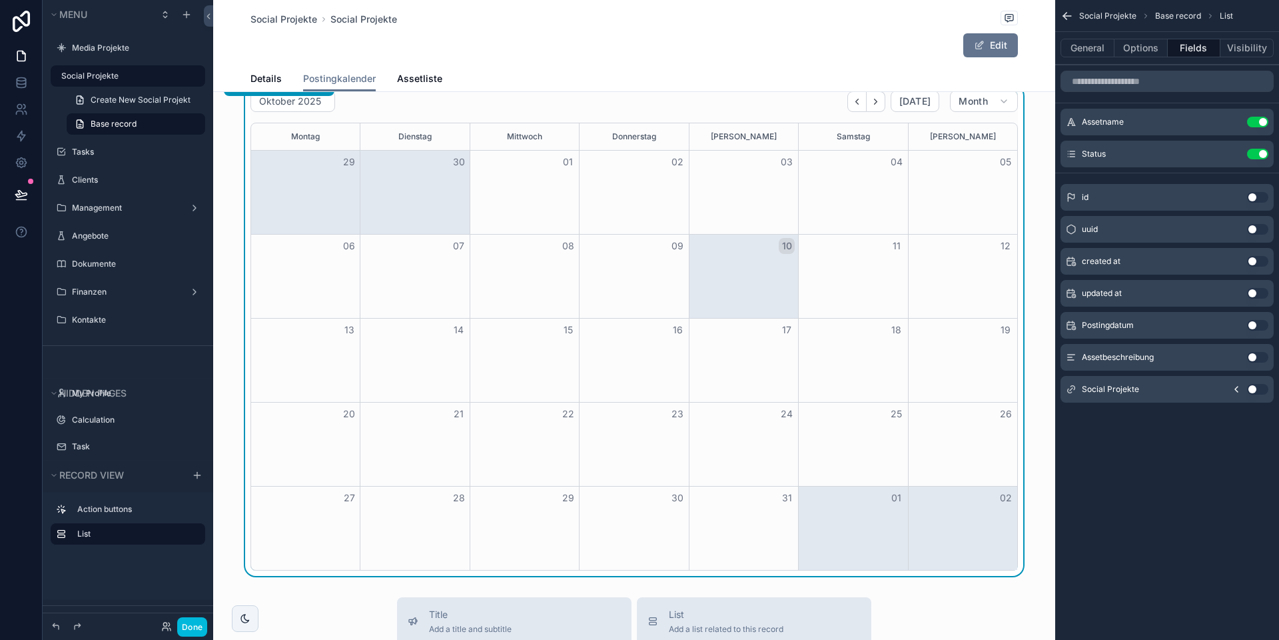
click at [1256, 326] on button "Use setting" at bounding box center [1257, 325] width 21 height 11
click at [1266, 191] on div "Postingdatum Use setting" at bounding box center [1167, 186] width 213 height 27
click at [1262, 184] on button "Use setting" at bounding box center [1257, 186] width 21 height 11
click at [1087, 51] on button "General" at bounding box center [1088, 48] width 54 height 19
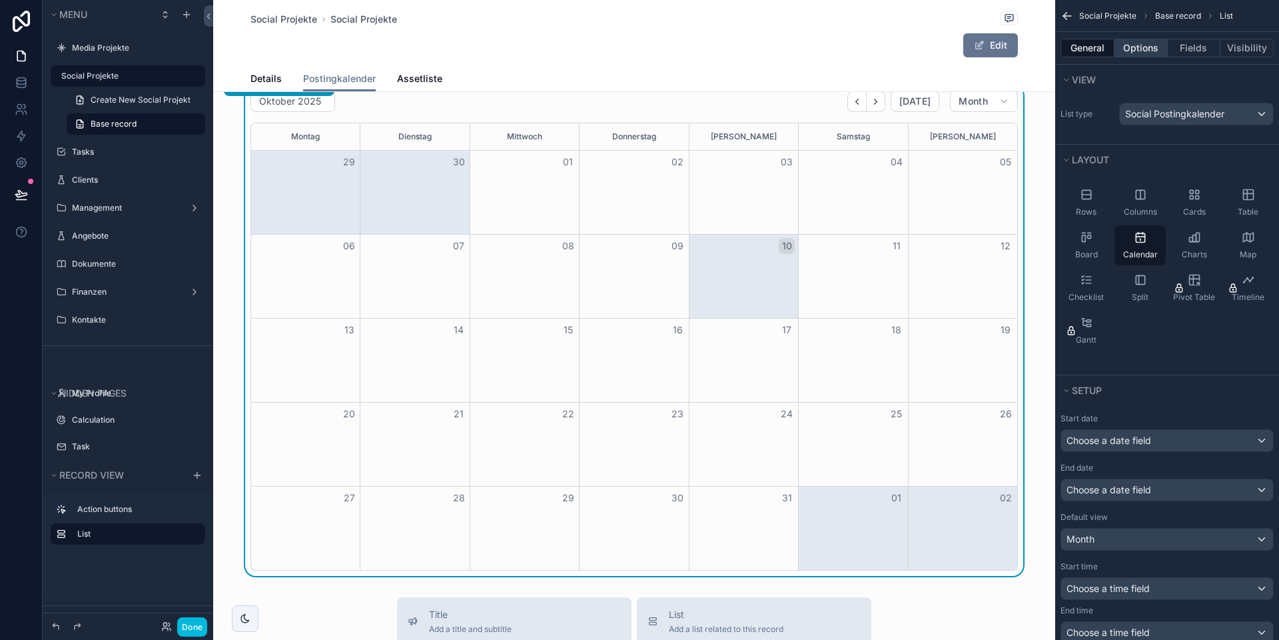
click at [1140, 47] on button "Options" at bounding box center [1141, 48] width 53 height 19
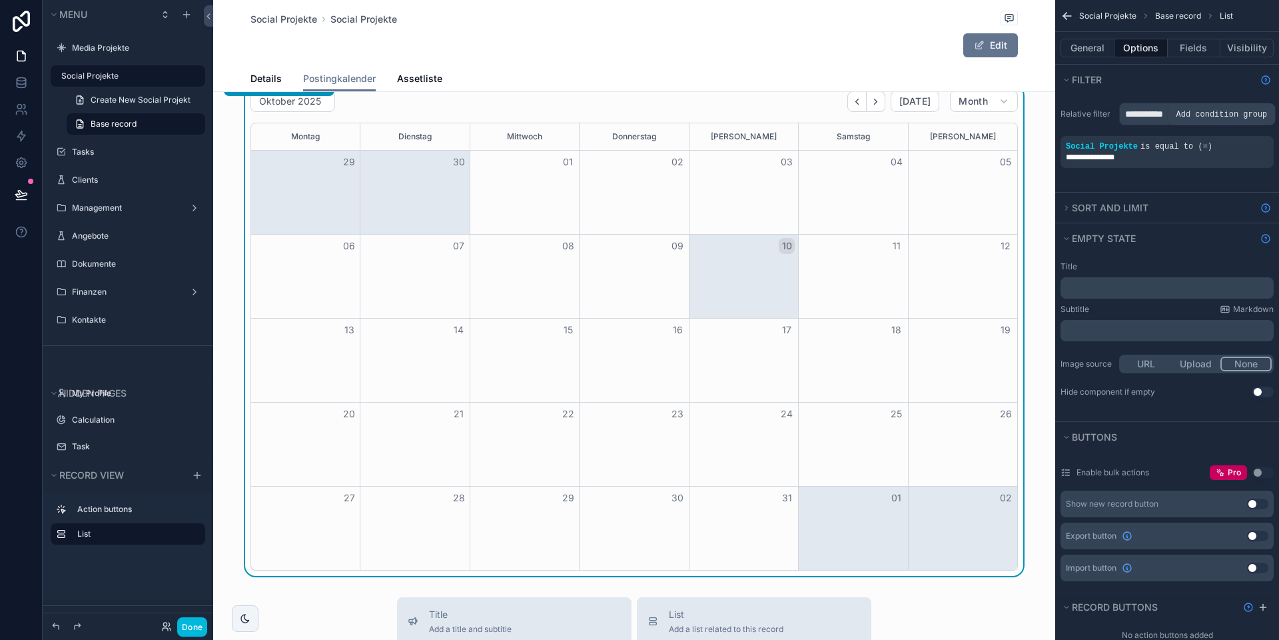
click at [0, 0] on div "scrollable content" at bounding box center [0, 0] width 0 height 0
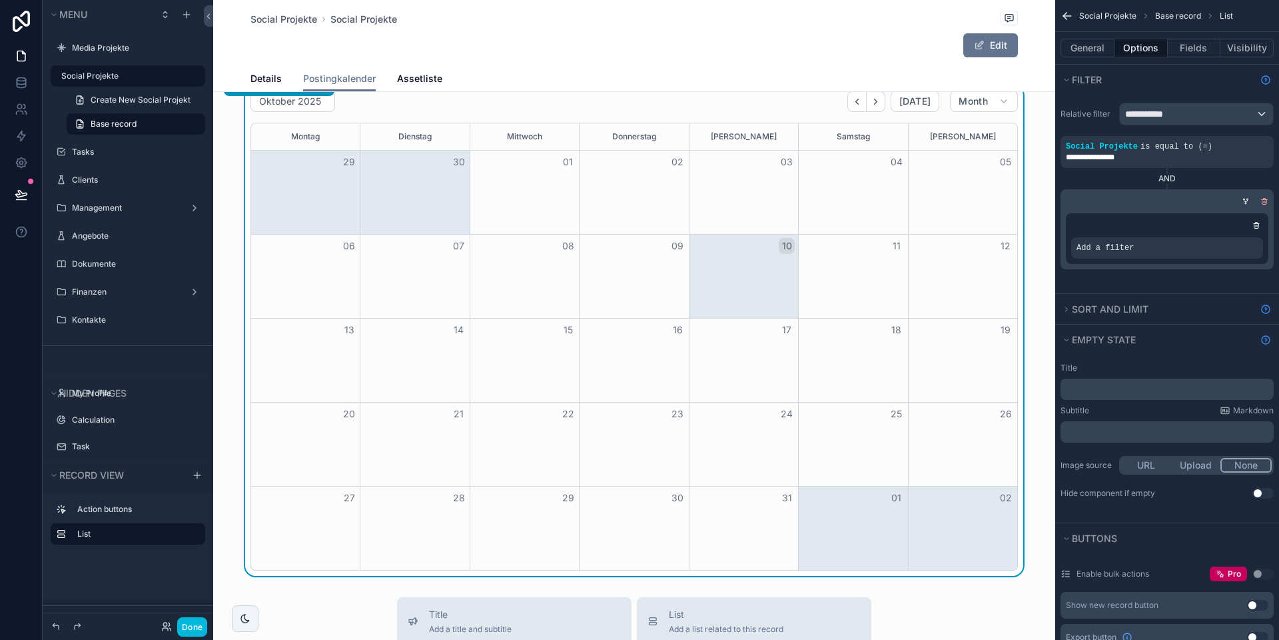
click at [1258, 197] on div "scrollable content" at bounding box center [1264, 201] width 13 height 13
click at [1261, 198] on icon "scrollable content" at bounding box center [1264, 201] width 8 height 8
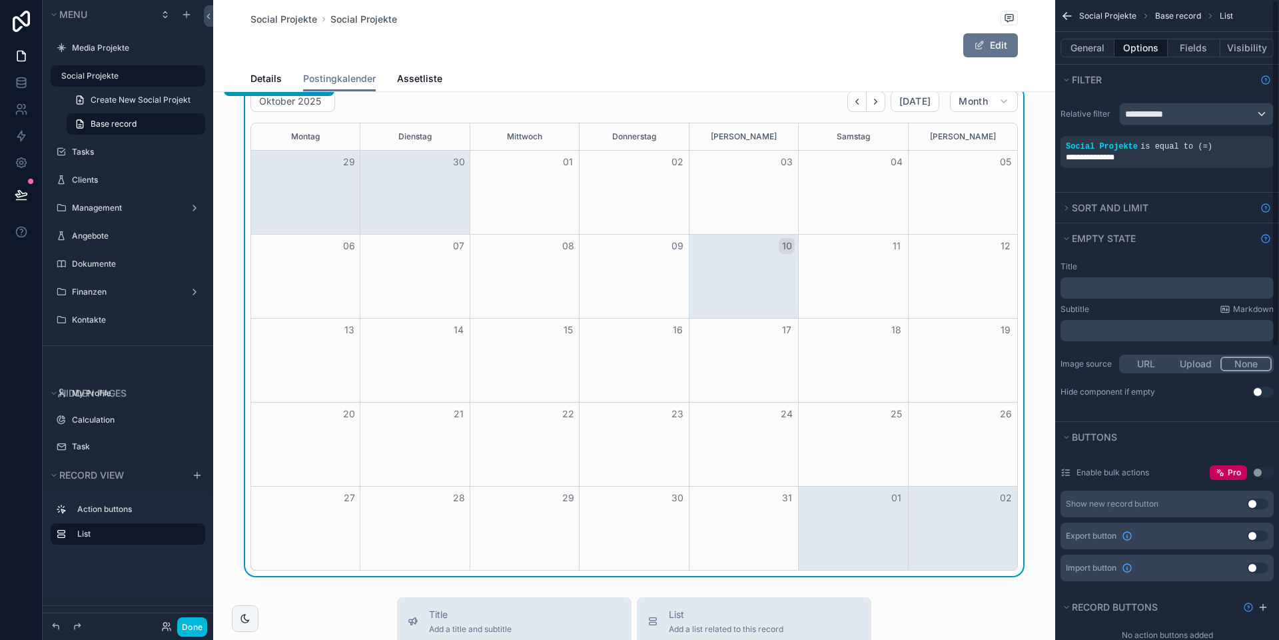
click at [0, 0] on icon "scrollable content" at bounding box center [0, 0] width 0 height 0
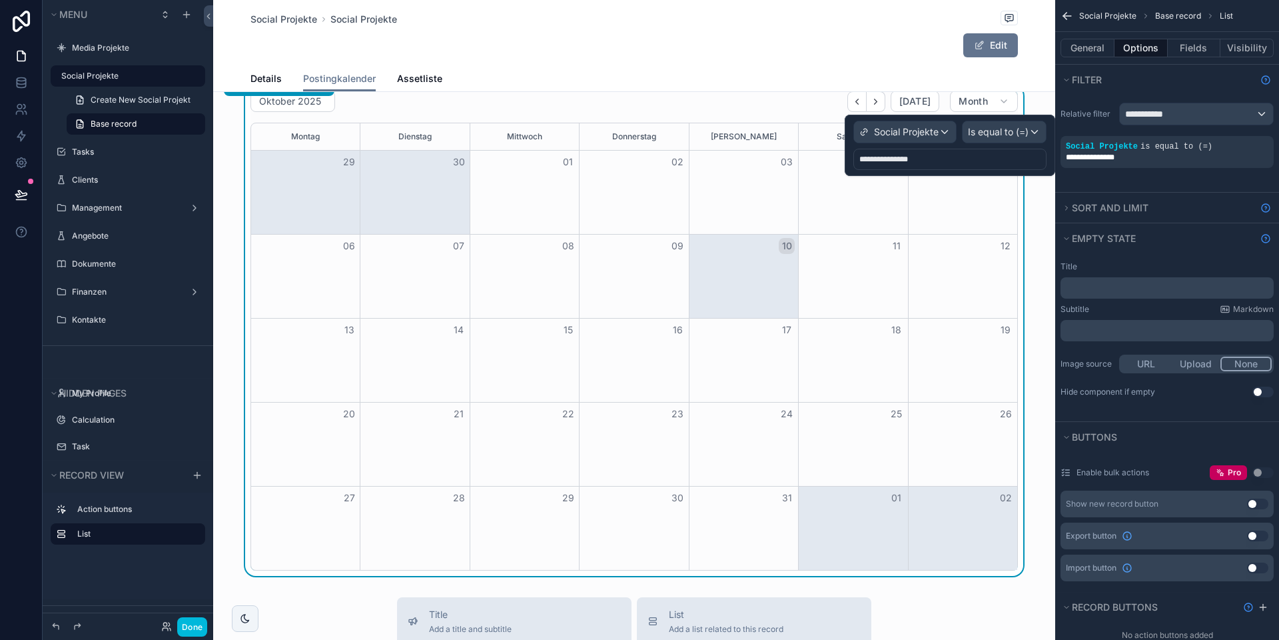
click at [936, 164] on div "**********" at bounding box center [949, 159] width 193 height 21
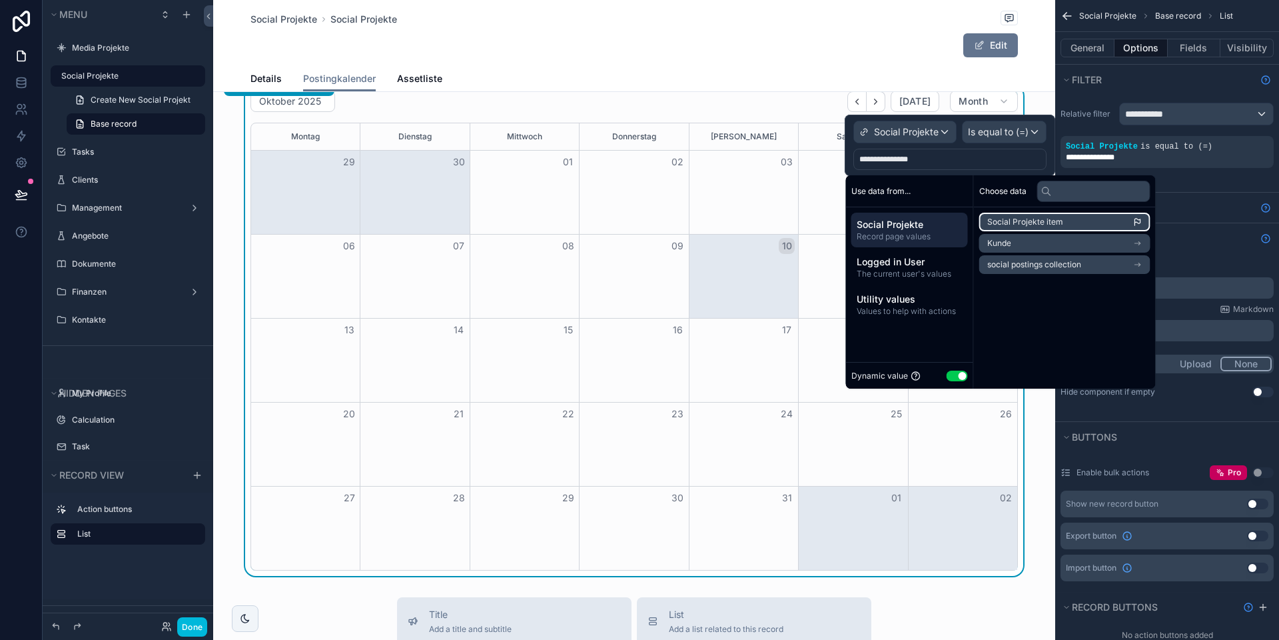
click at [1033, 224] on span "Social Projekte item" at bounding box center [1025, 222] width 76 height 11
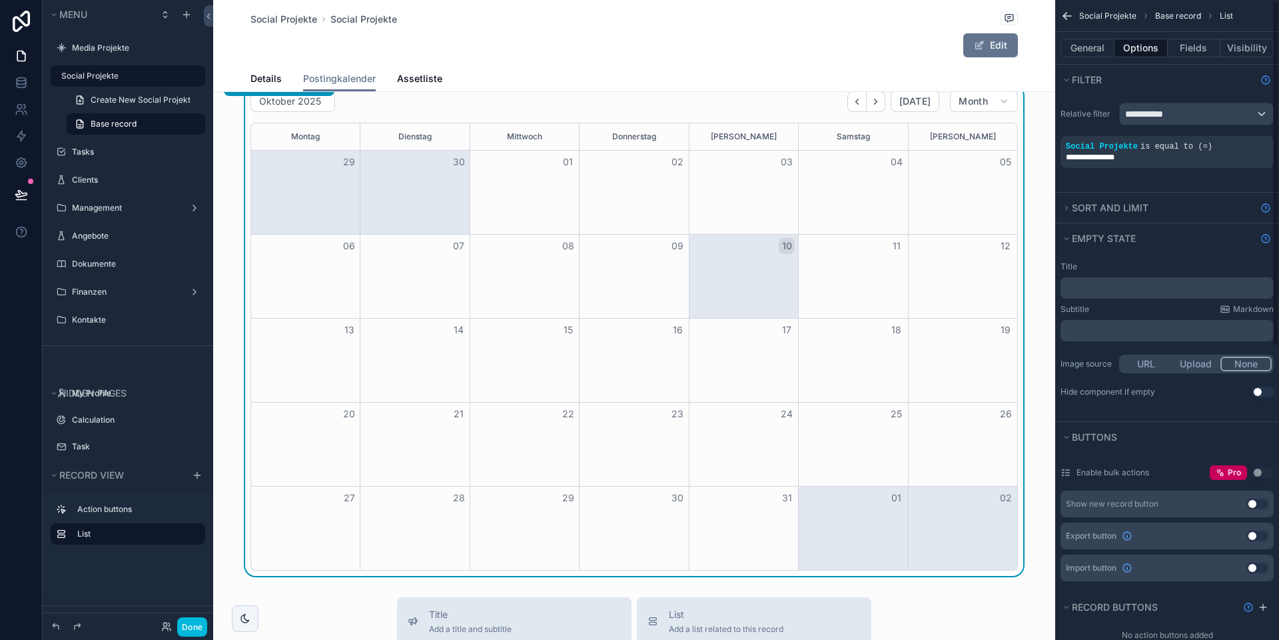
click at [1201, 179] on div "**********" at bounding box center [1167, 143] width 224 height 97
click at [1185, 121] on div "**********" at bounding box center [1196, 113] width 153 height 21
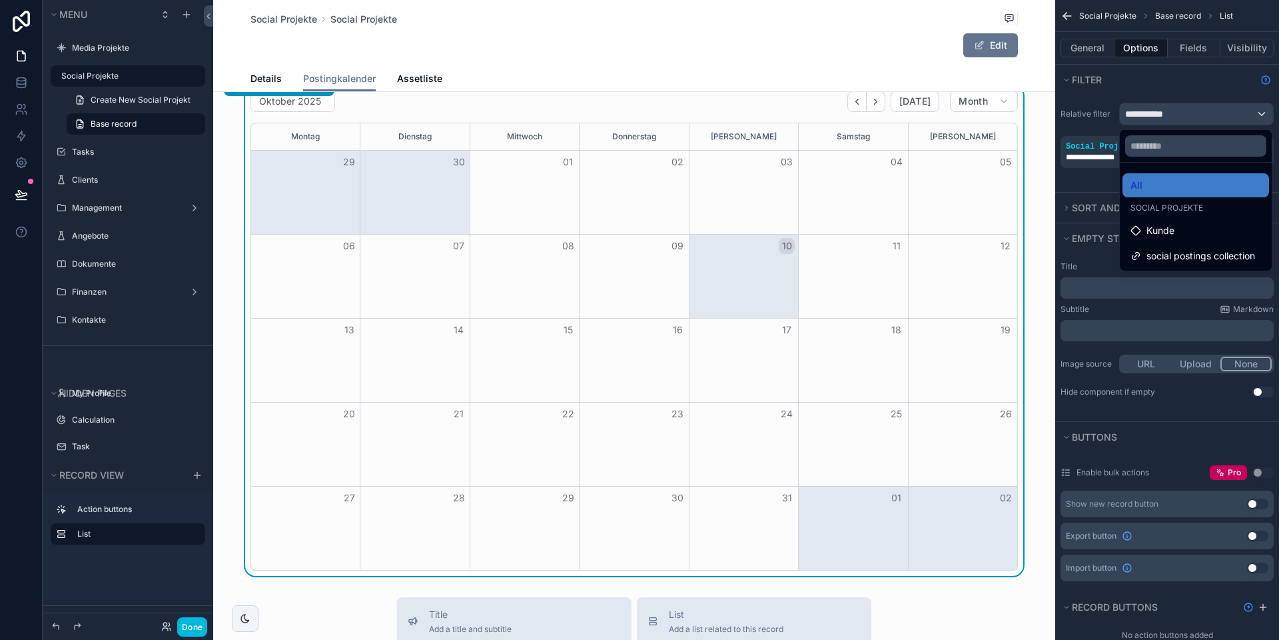
click at [1171, 251] on span "social postings collection" at bounding box center [1201, 256] width 109 height 16
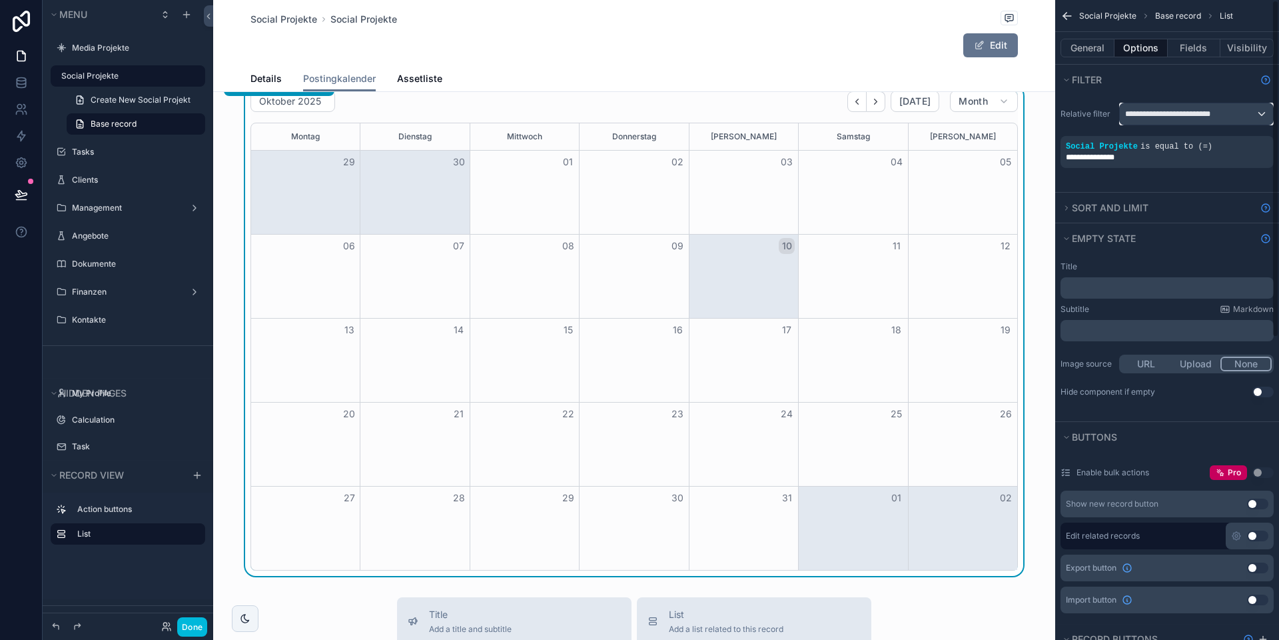
click at [1169, 117] on span "**********" at bounding box center [1172, 114] width 95 height 11
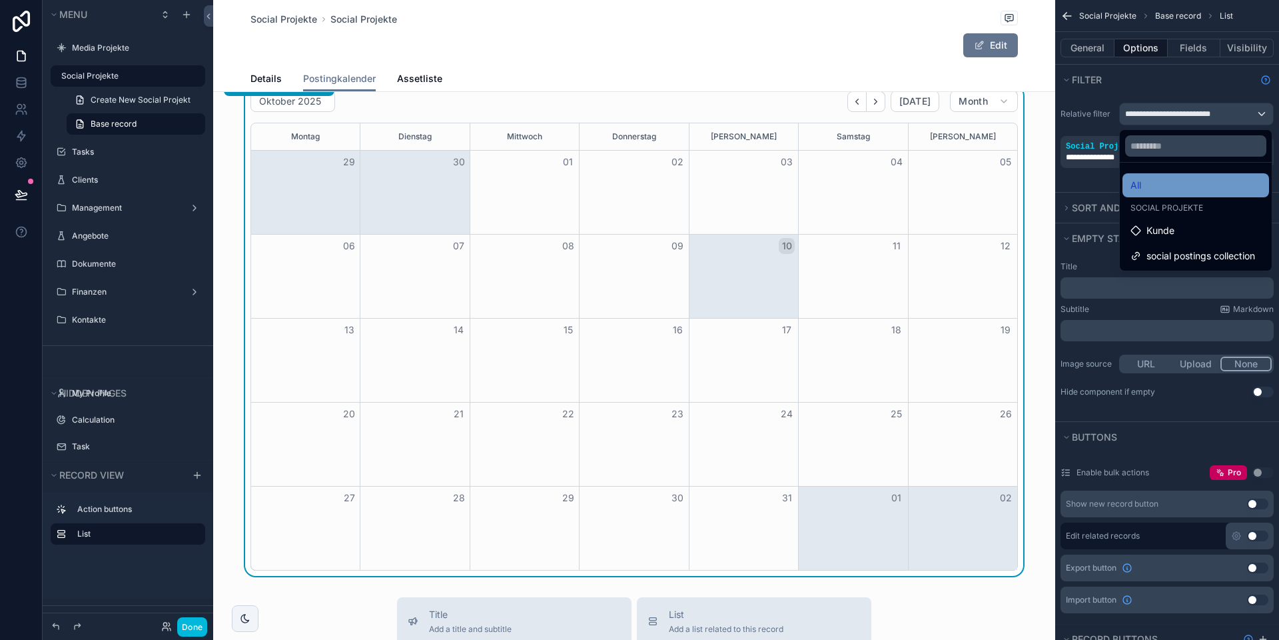
click at [1163, 184] on div "All" at bounding box center [1196, 185] width 131 height 16
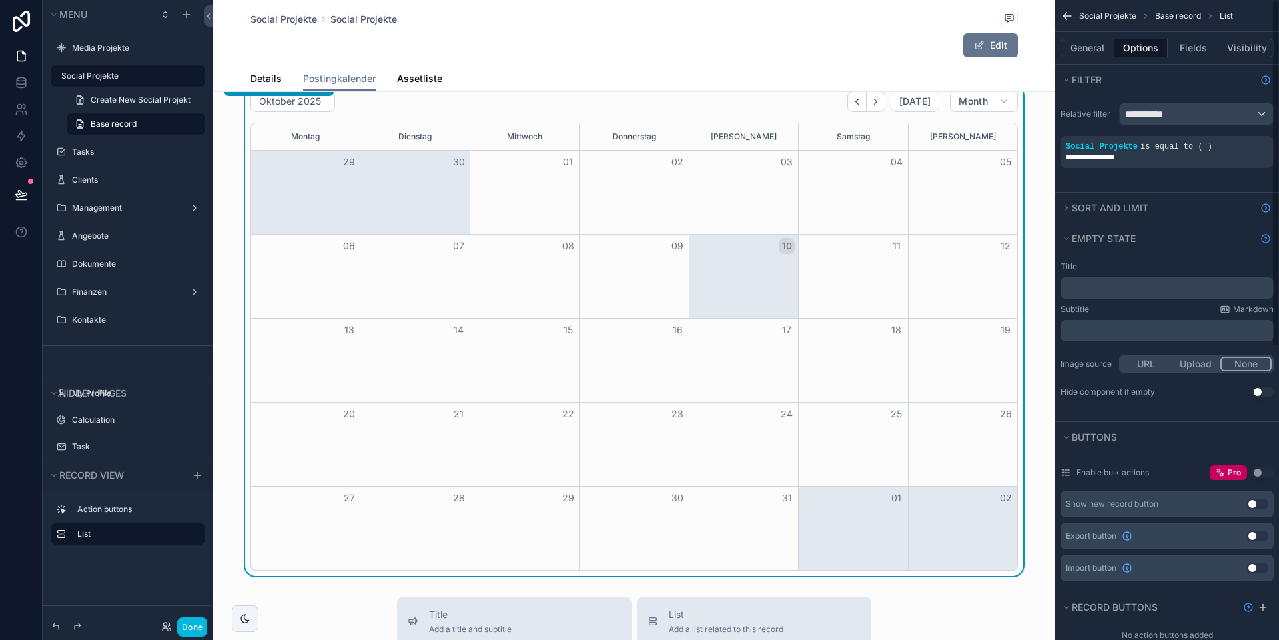
click at [0, 0] on icon "scrollable content" at bounding box center [0, 0] width 0 height 0
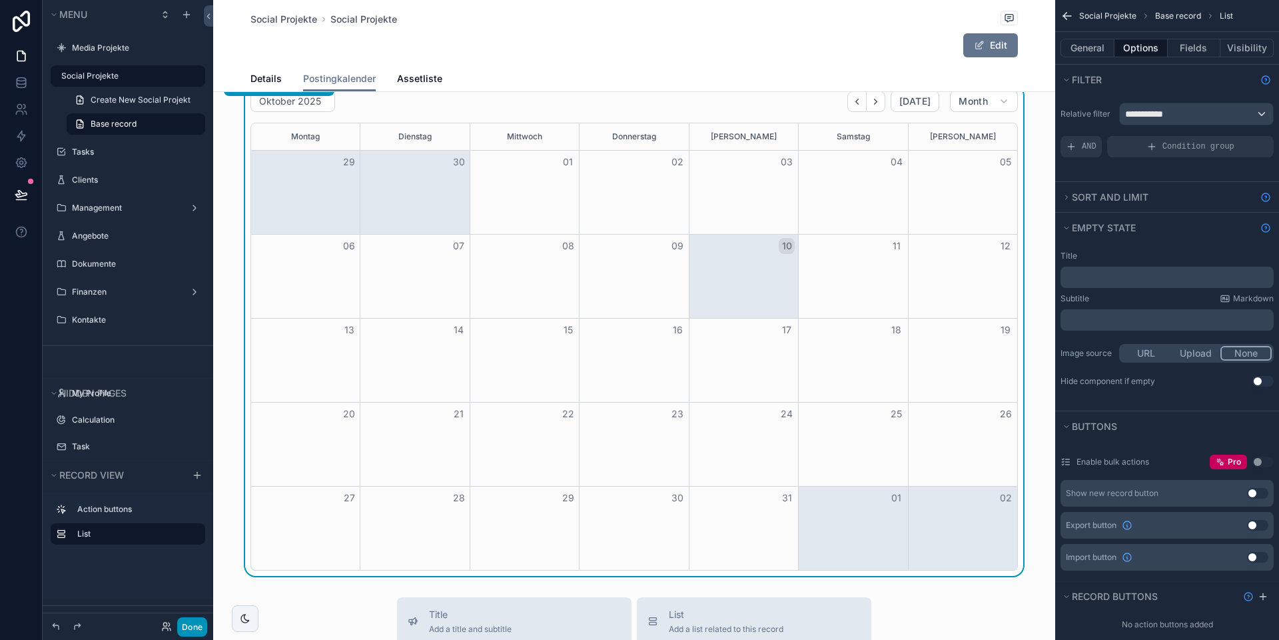
click at [192, 628] on button "Done" at bounding box center [192, 626] width 30 height 19
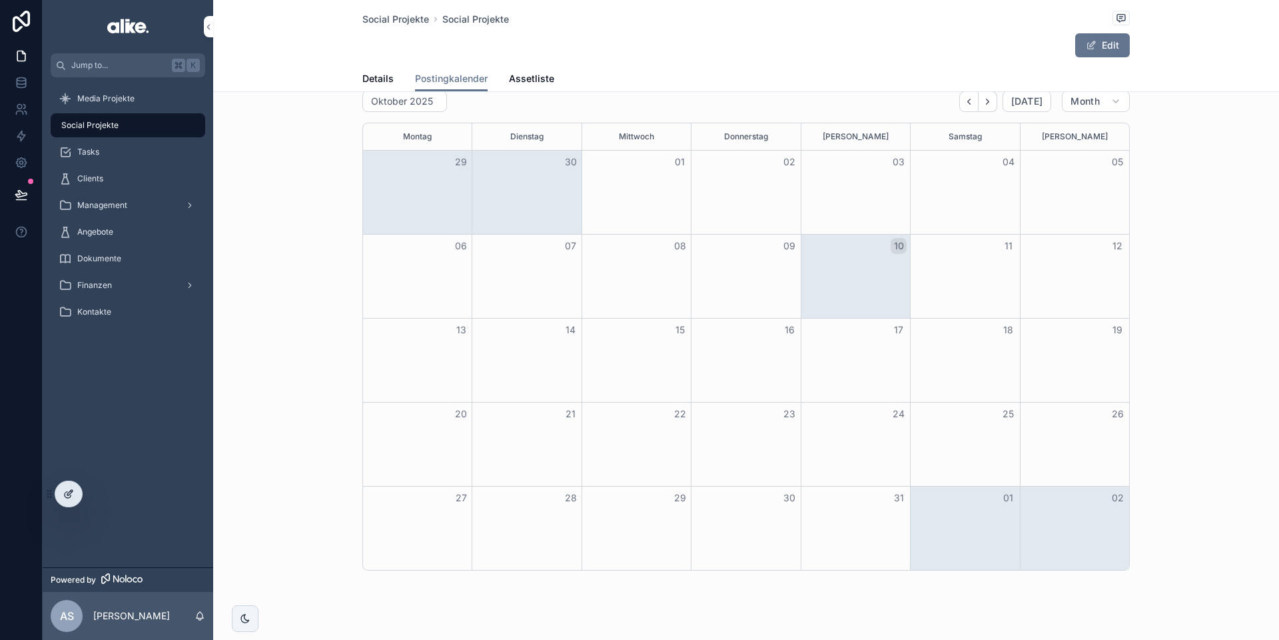
click at [67, 494] on icon at bounding box center [68, 493] width 11 height 11
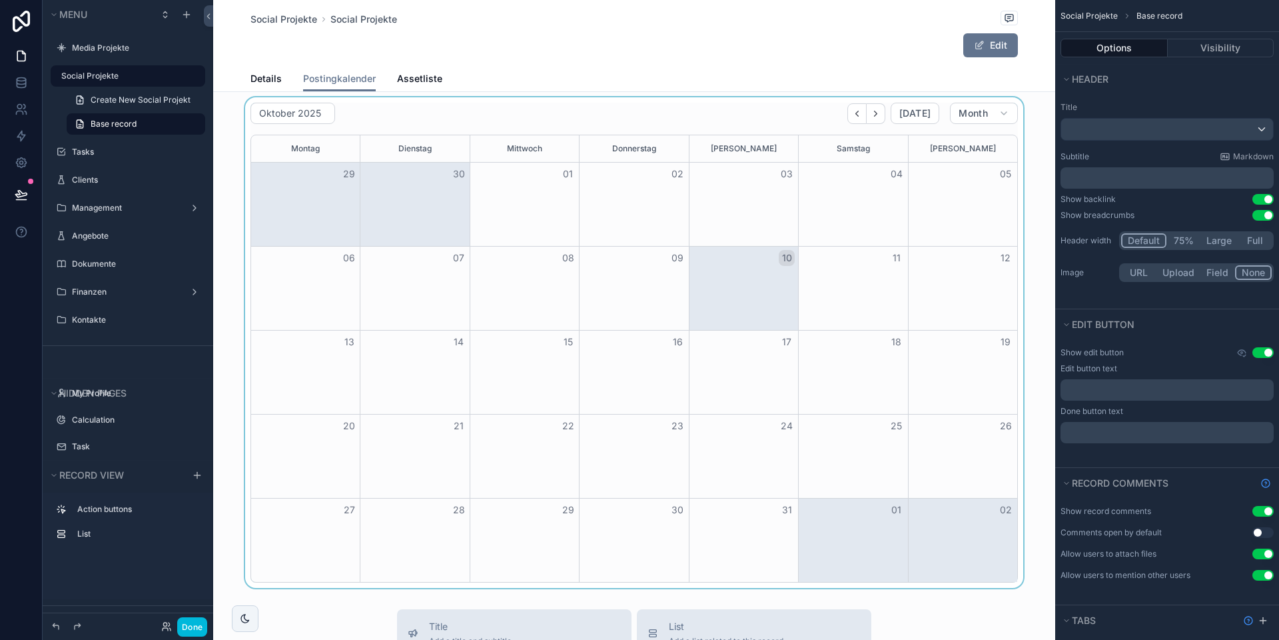
scroll to position [54, 0]
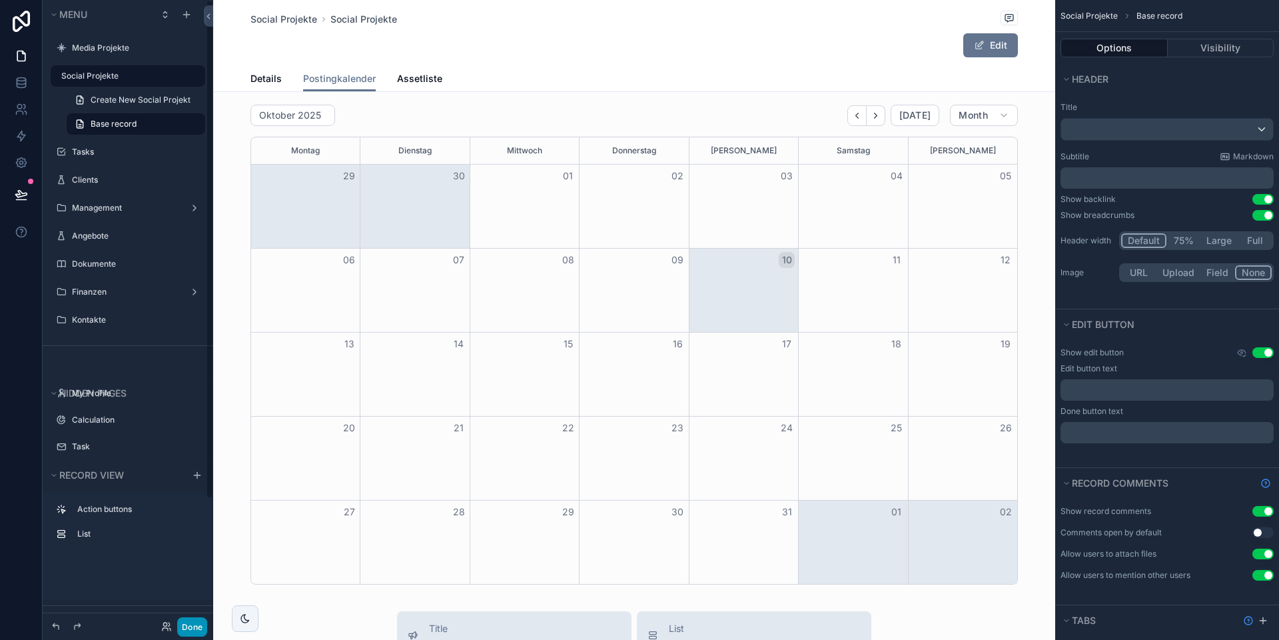
click at [191, 629] on button "Done" at bounding box center [192, 626] width 30 height 19
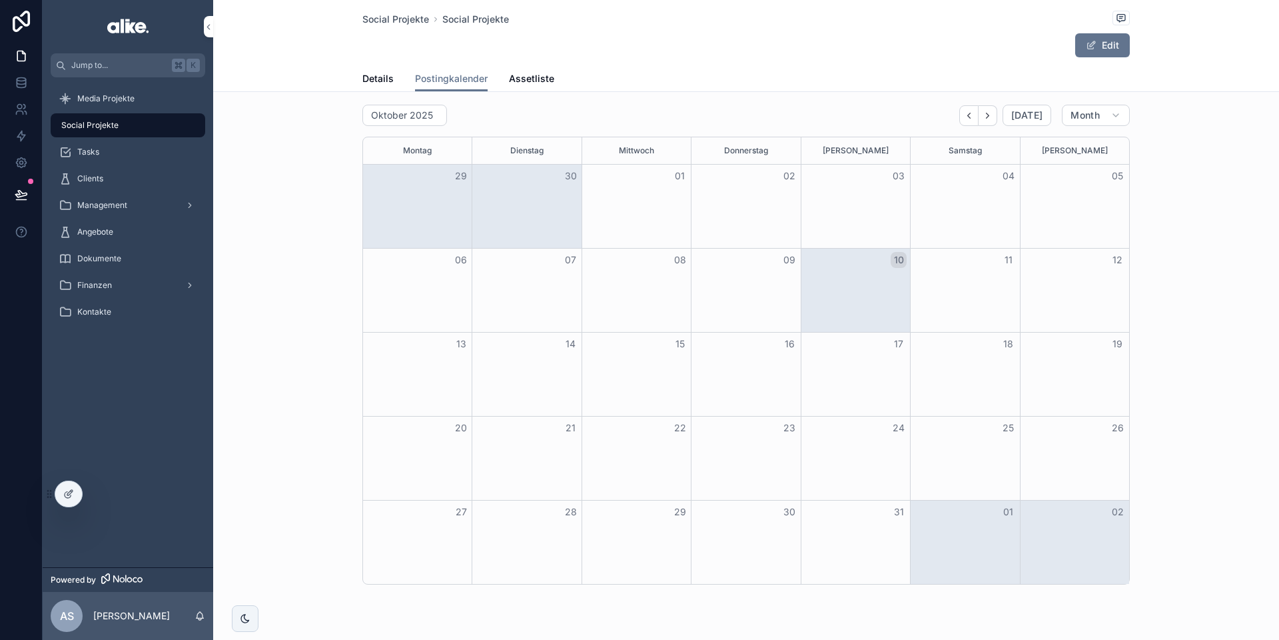
scroll to position [0, 0]
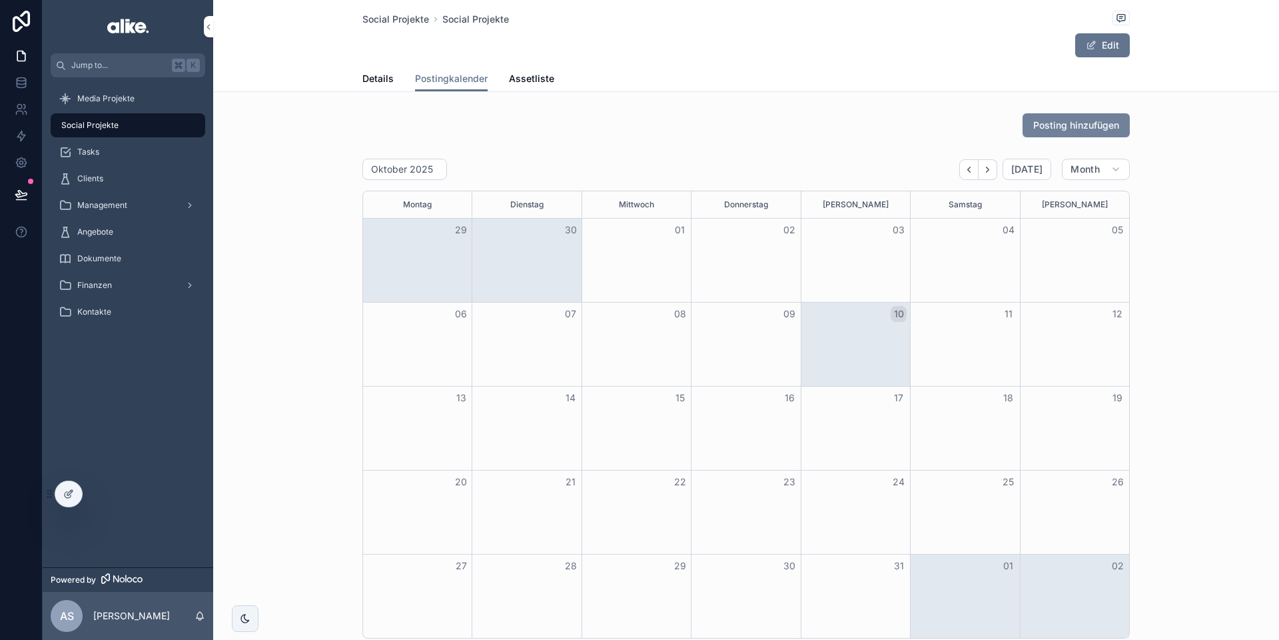
click at [1061, 129] on span "Posting hinzufügen" at bounding box center [1076, 125] width 86 height 13
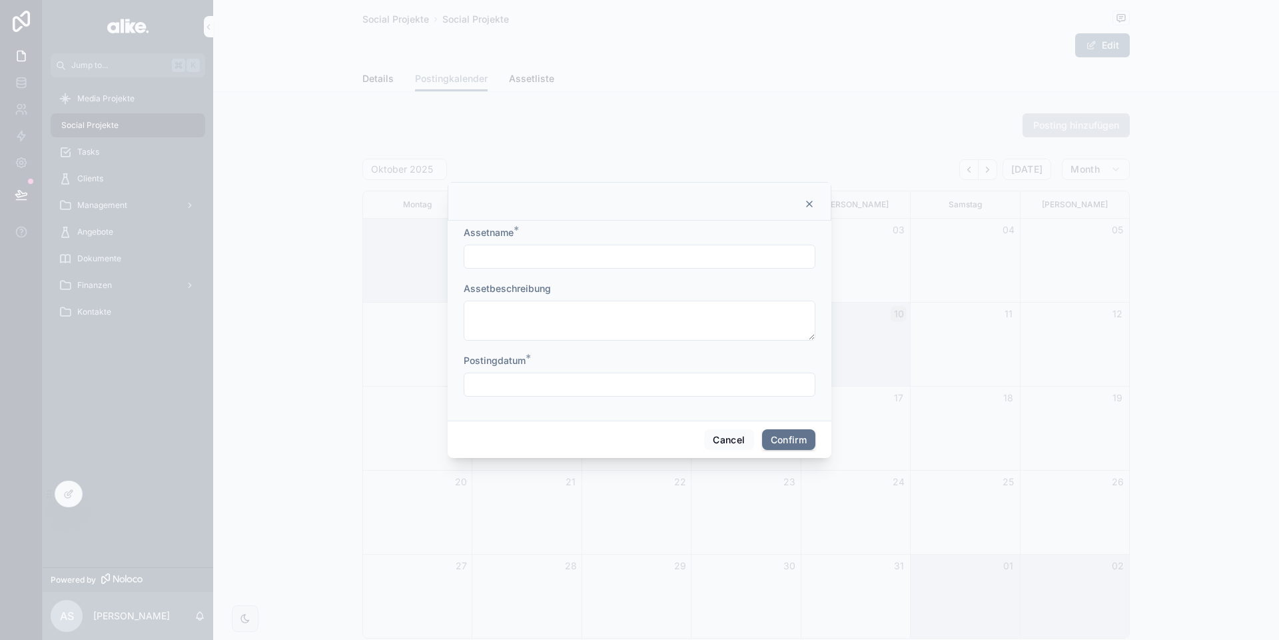
click at [555, 380] on input "text" at bounding box center [639, 384] width 350 height 19
click at [572, 282] on button "20" at bounding box center [568, 282] width 24 height 24
type input "**********"
click at [759, 348] on form "**********" at bounding box center [640, 318] width 352 height 184
click at [536, 264] on input "text" at bounding box center [639, 256] width 350 height 19
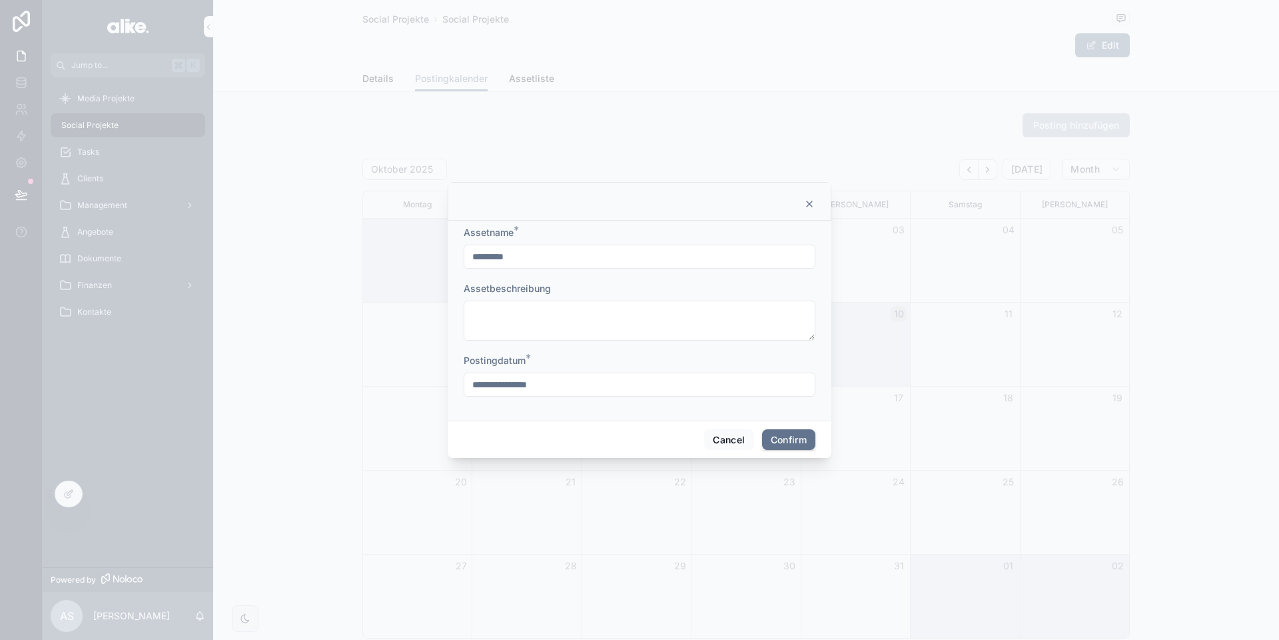
type input "*********"
click at [793, 442] on button "Confirm" at bounding box center [788, 439] width 53 height 21
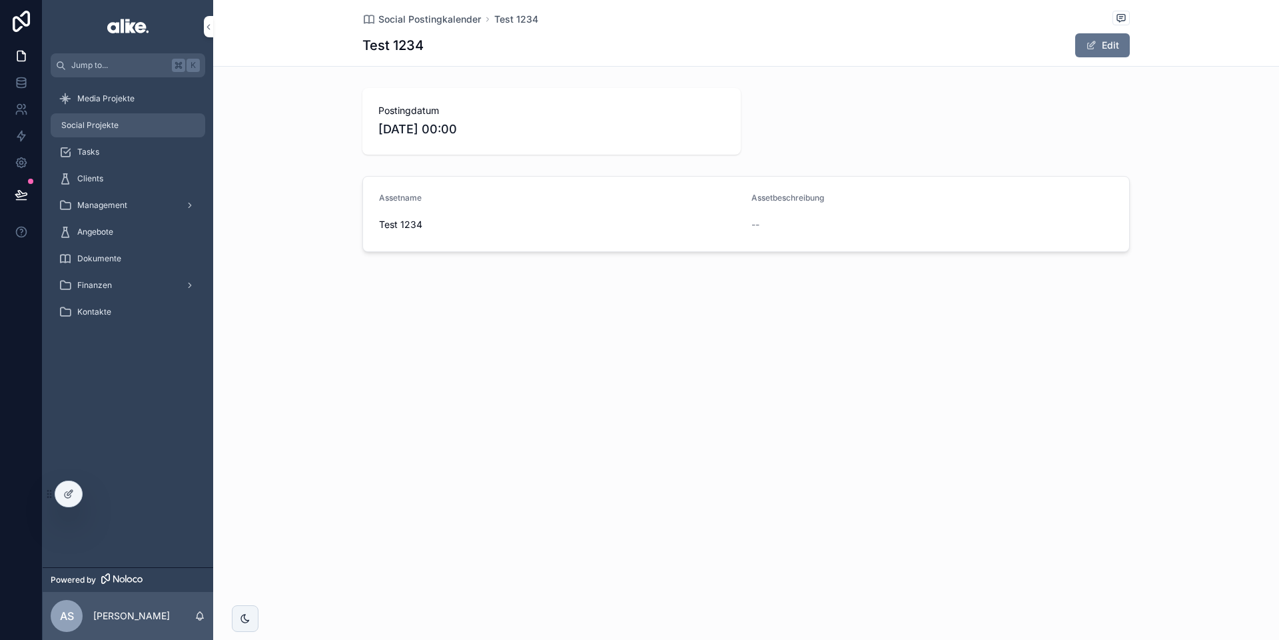
click at [101, 117] on div "Social Projekte" at bounding box center [128, 125] width 139 height 21
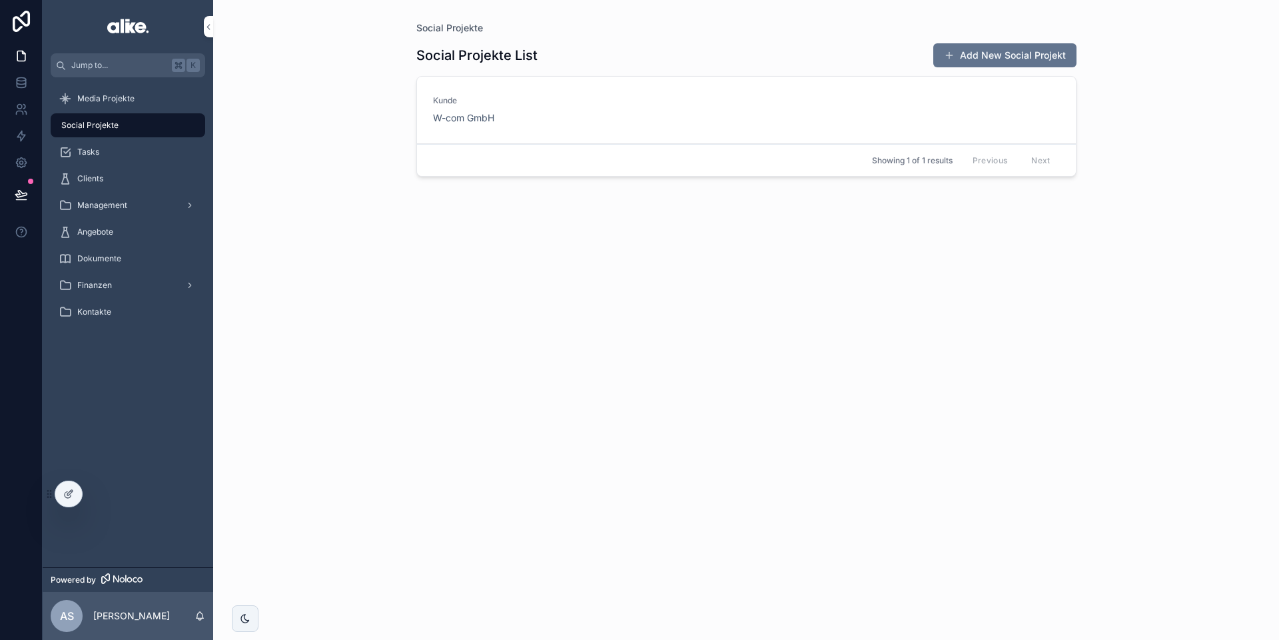
click at [644, 118] on div "[PERSON_NAME] W-com GmbH" at bounding box center [746, 109] width 627 height 29
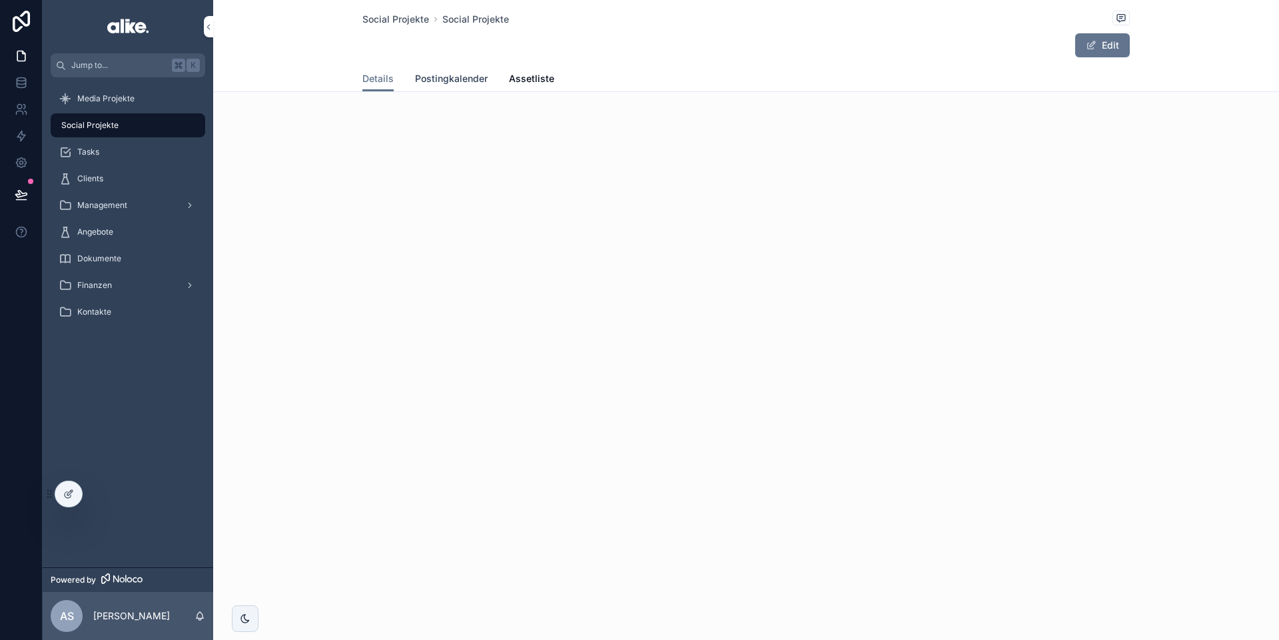
click at [441, 82] on span "Postingkalender" at bounding box center [451, 78] width 73 height 13
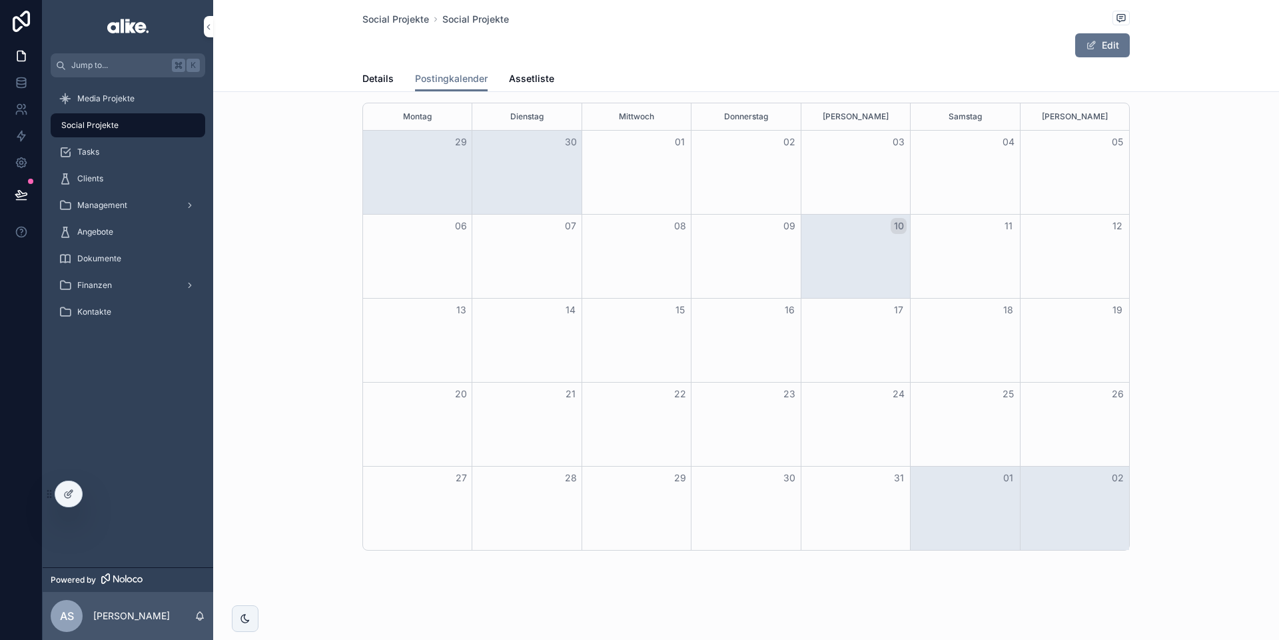
scroll to position [89, 0]
click at [71, 492] on icon at bounding box center [71, 490] width 1 height 1
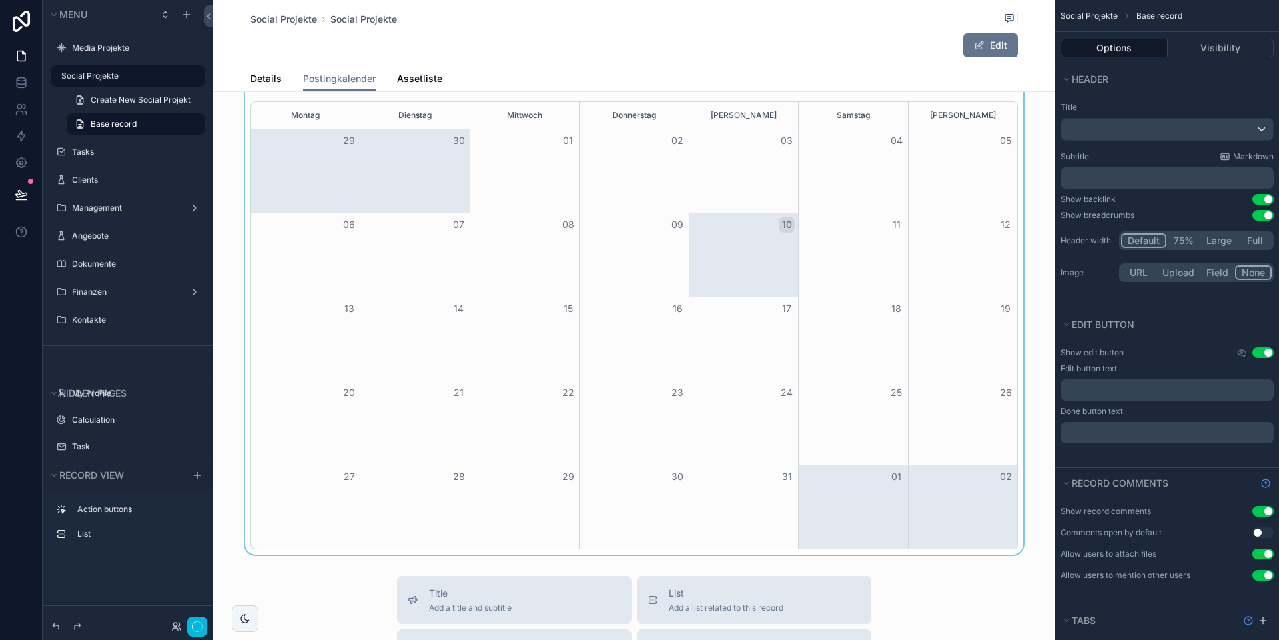
click at [686, 430] on div "scrollable content" at bounding box center [634, 309] width 842 height 490
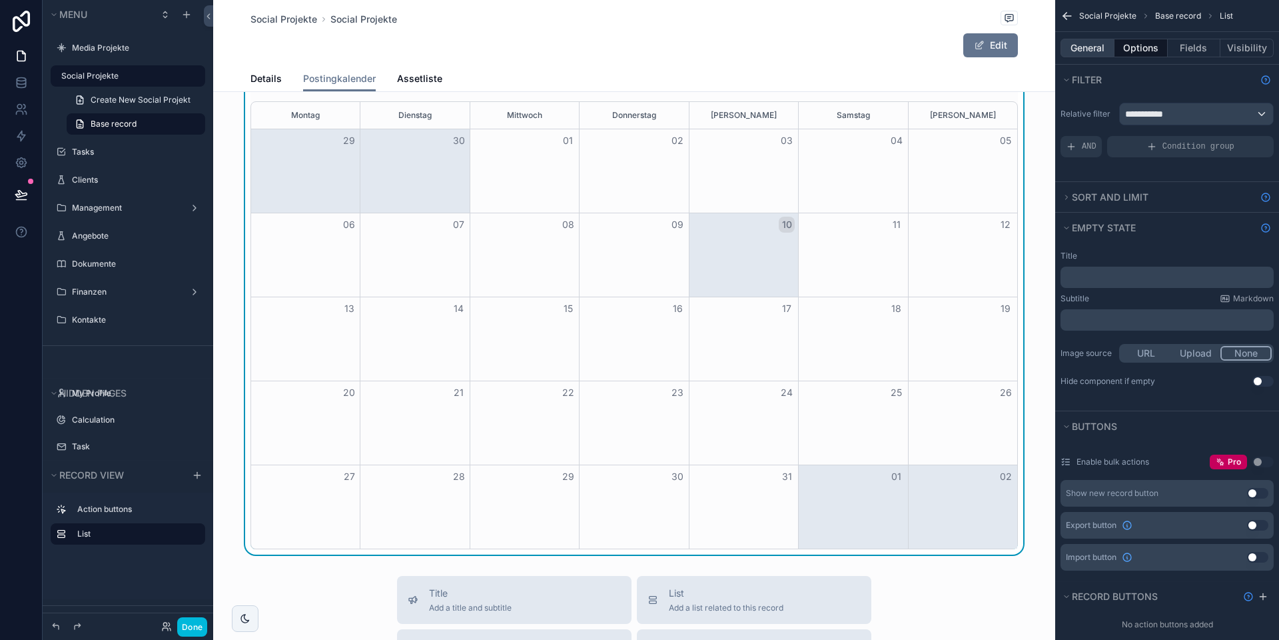
click at [1083, 47] on button "General" at bounding box center [1088, 48] width 54 height 19
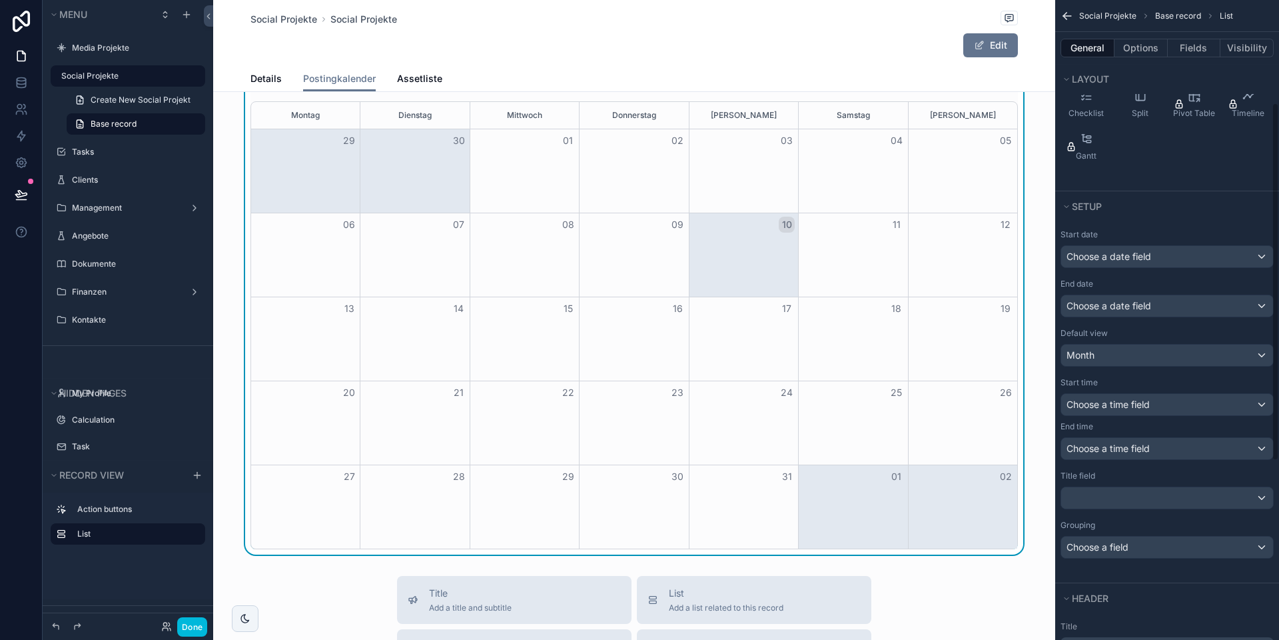
scroll to position [183, 0]
click at [1147, 492] on div "scrollable content" at bounding box center [1167, 498] width 212 height 21
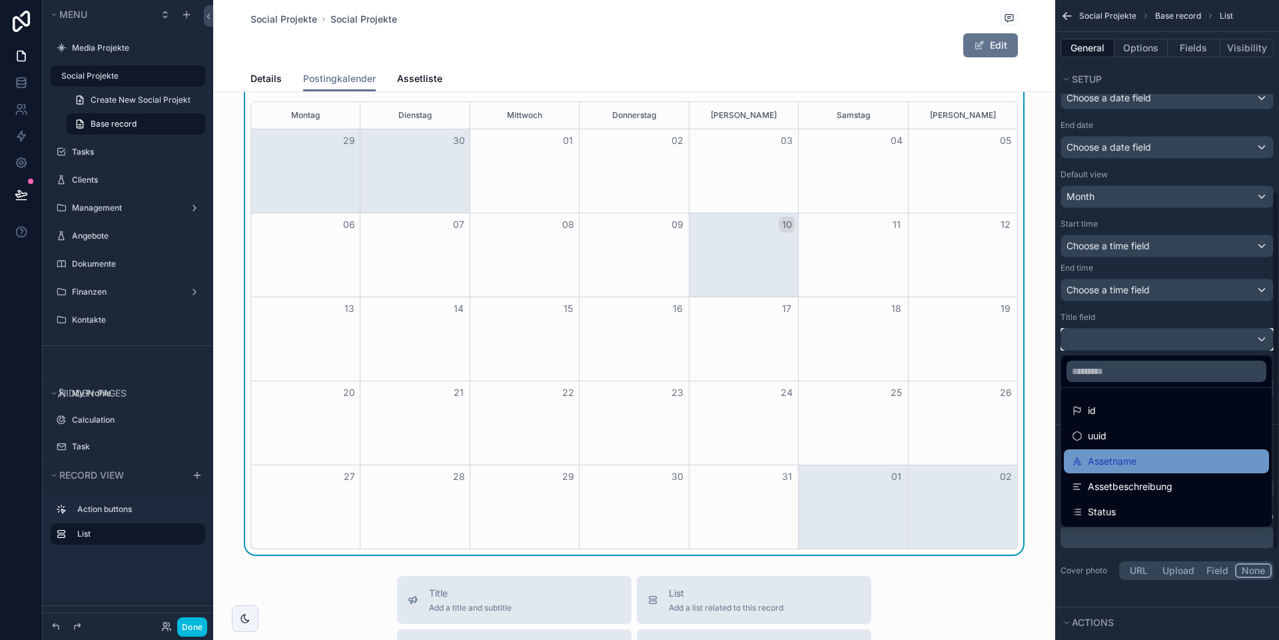
scroll to position [342, 0]
click at [1124, 459] on span "Assetname" at bounding box center [1112, 461] width 49 height 16
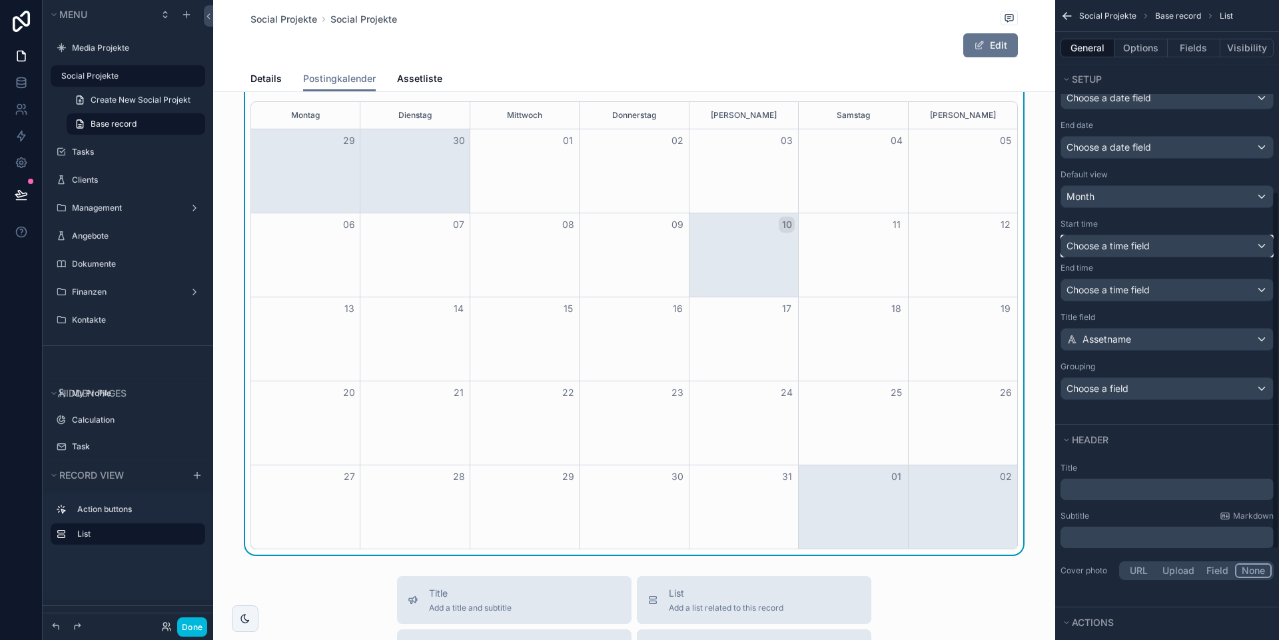
click at [1113, 249] on span "Choose a time field" at bounding box center [1108, 245] width 83 height 11
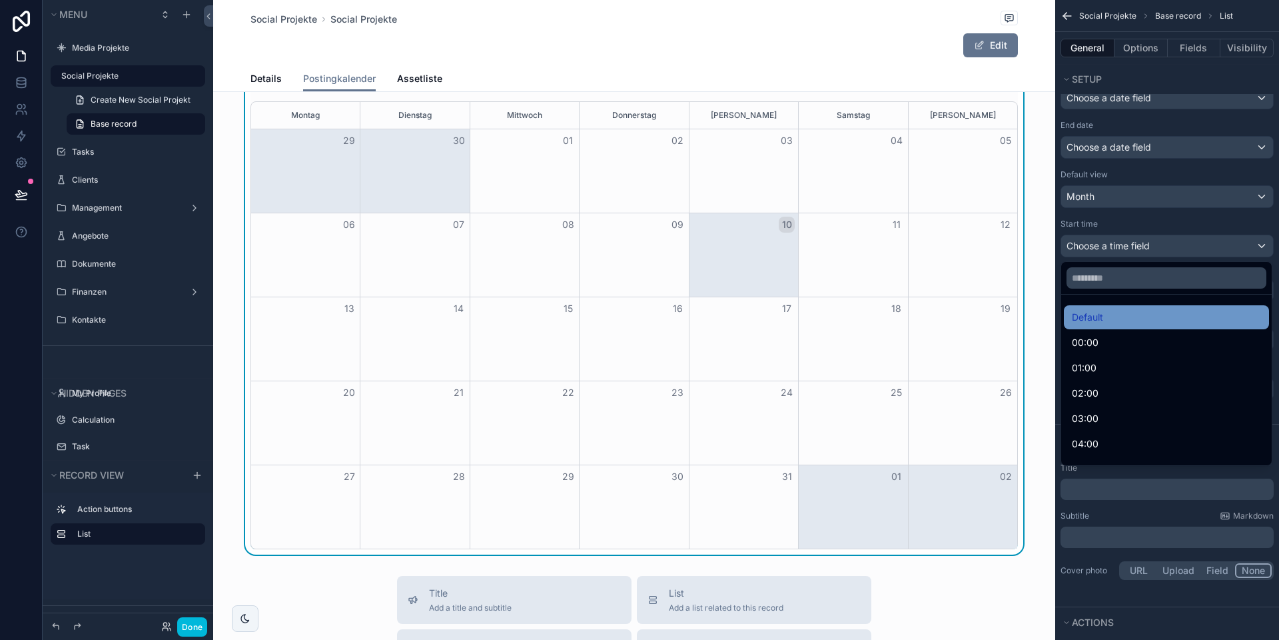
click at [1111, 318] on div "Default" at bounding box center [1166, 317] width 189 height 16
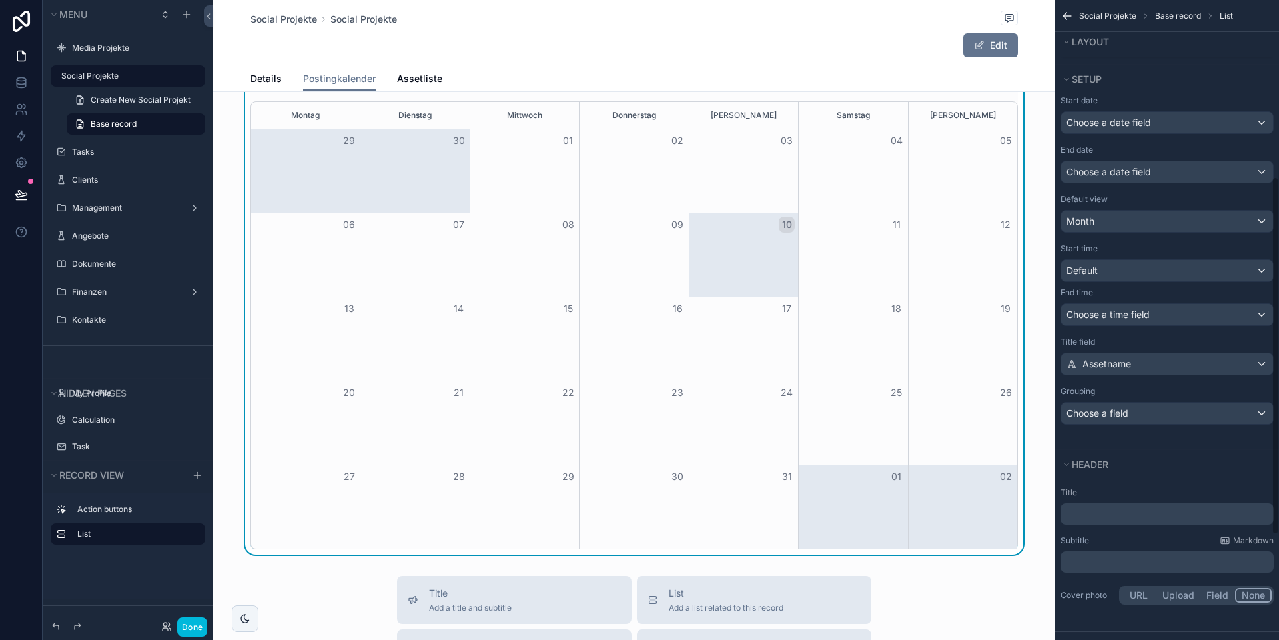
scroll to position [316, 0]
click at [1113, 181] on div "Choose a date field" at bounding box center [1167, 173] width 212 height 21
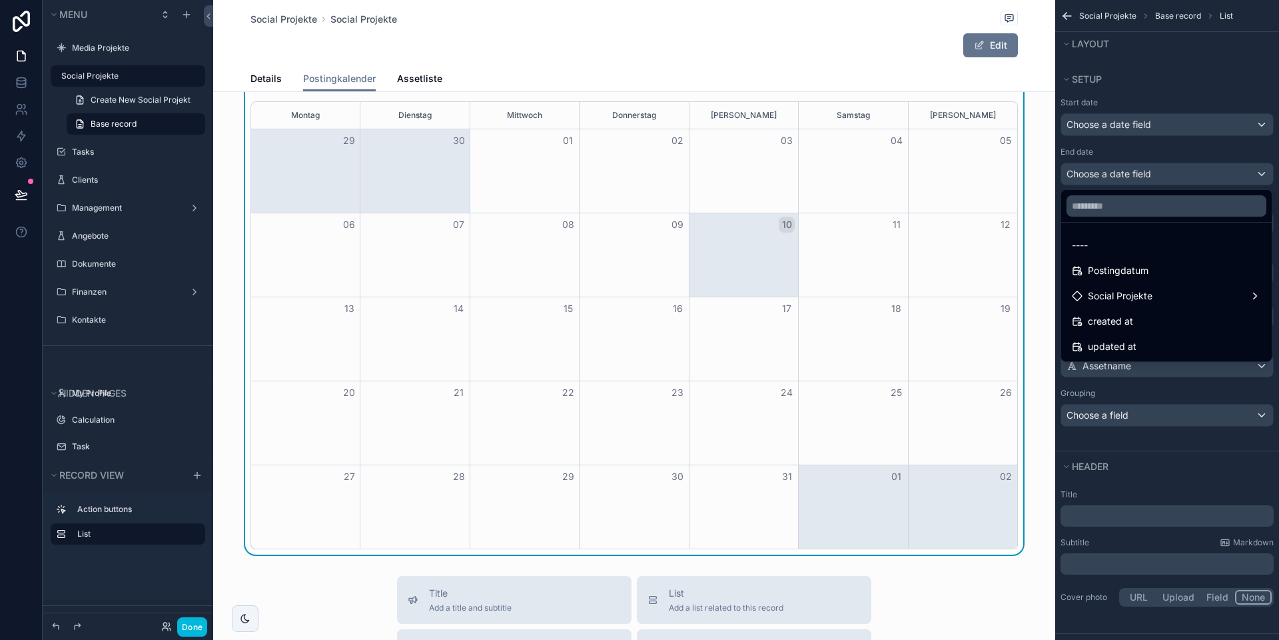
click at [1113, 181] on div "scrollable content" at bounding box center [639, 320] width 1279 height 640
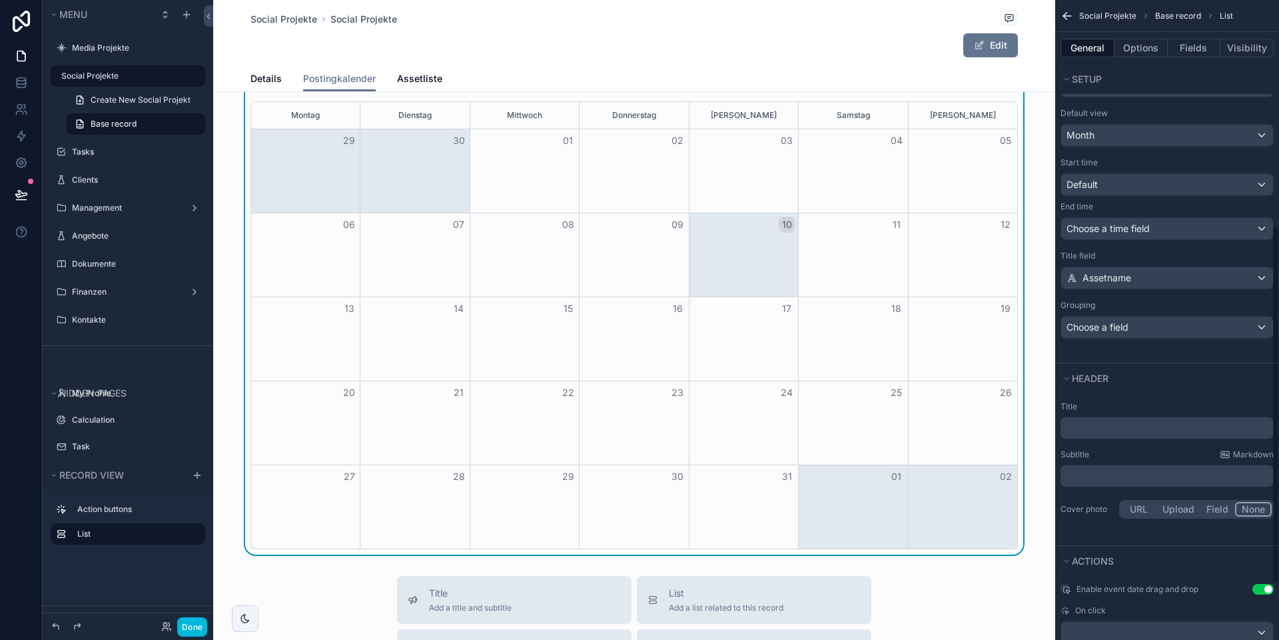
scroll to position [503, 0]
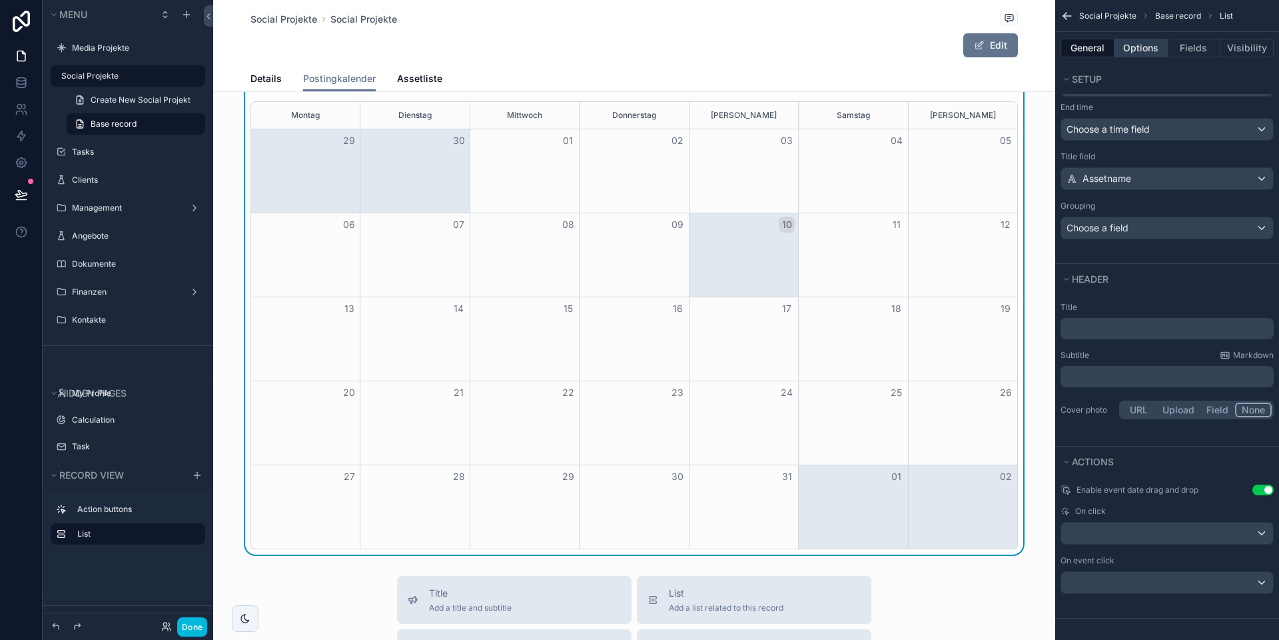
click at [1143, 44] on button "Options" at bounding box center [1141, 48] width 53 height 19
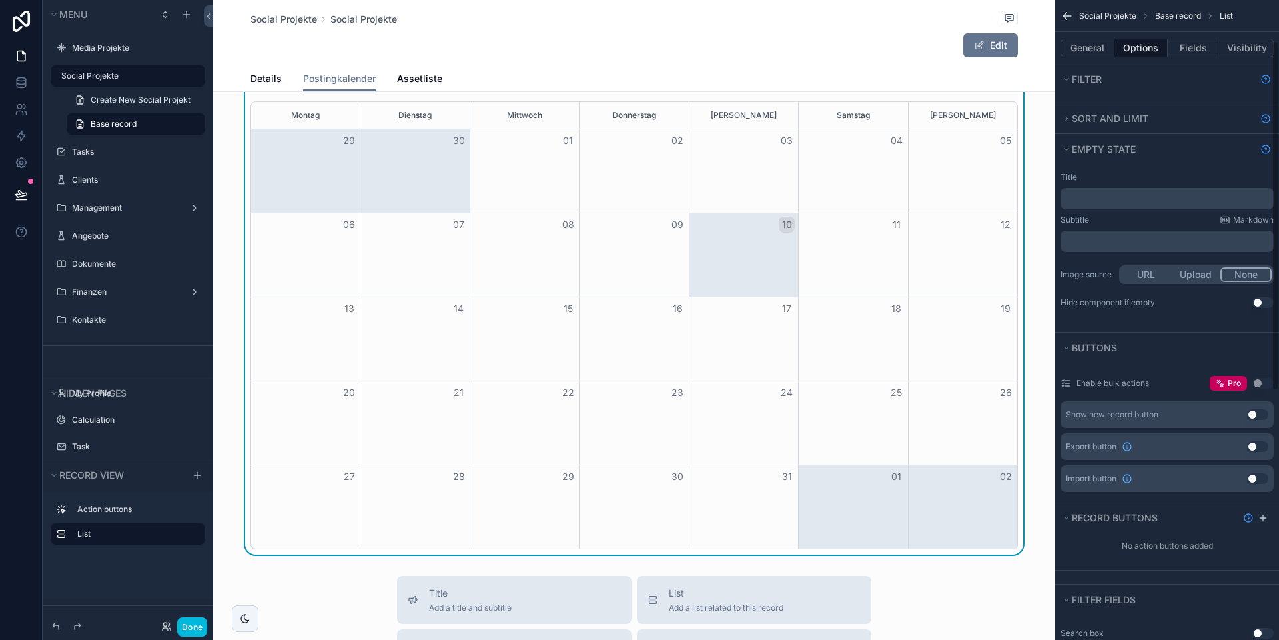
scroll to position [88, 0]
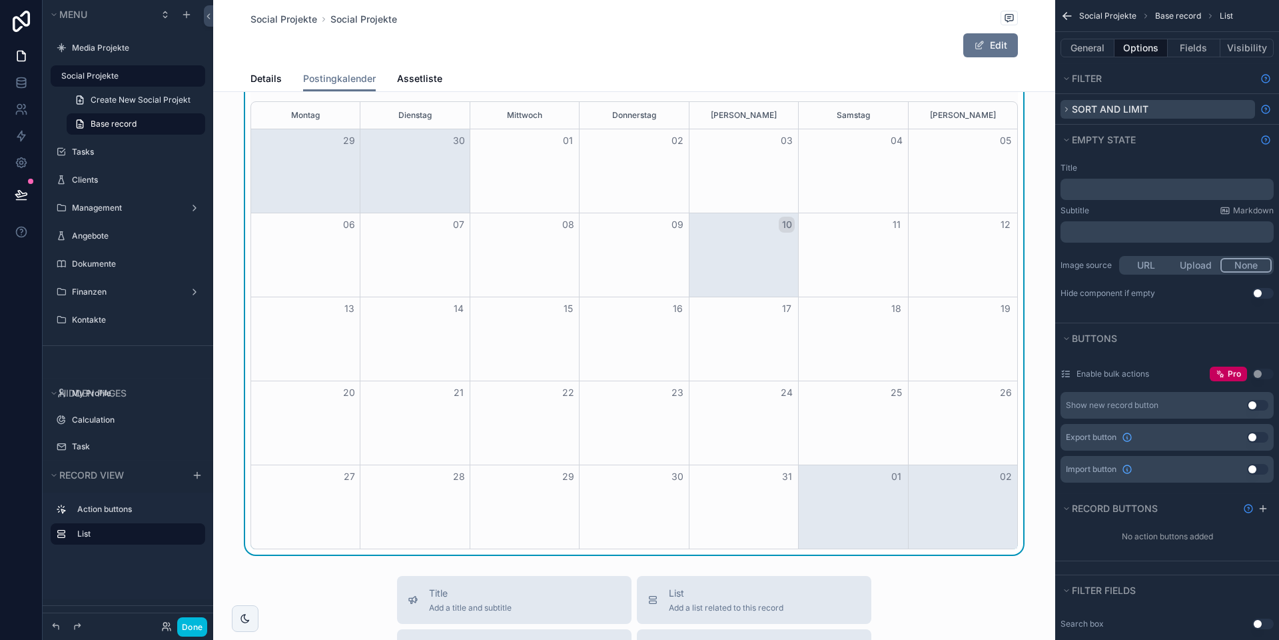
click at [1075, 113] on span "Sort And Limit" at bounding box center [1110, 108] width 77 height 11
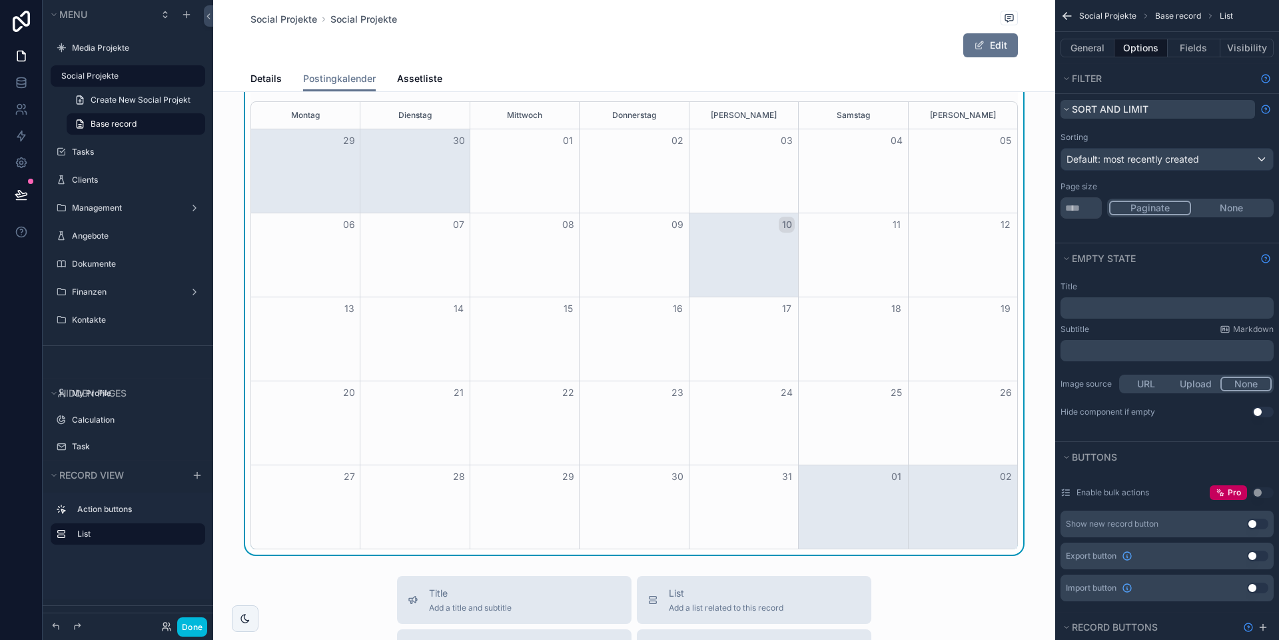
click at [1075, 113] on span "Sort And Limit" at bounding box center [1110, 108] width 77 height 11
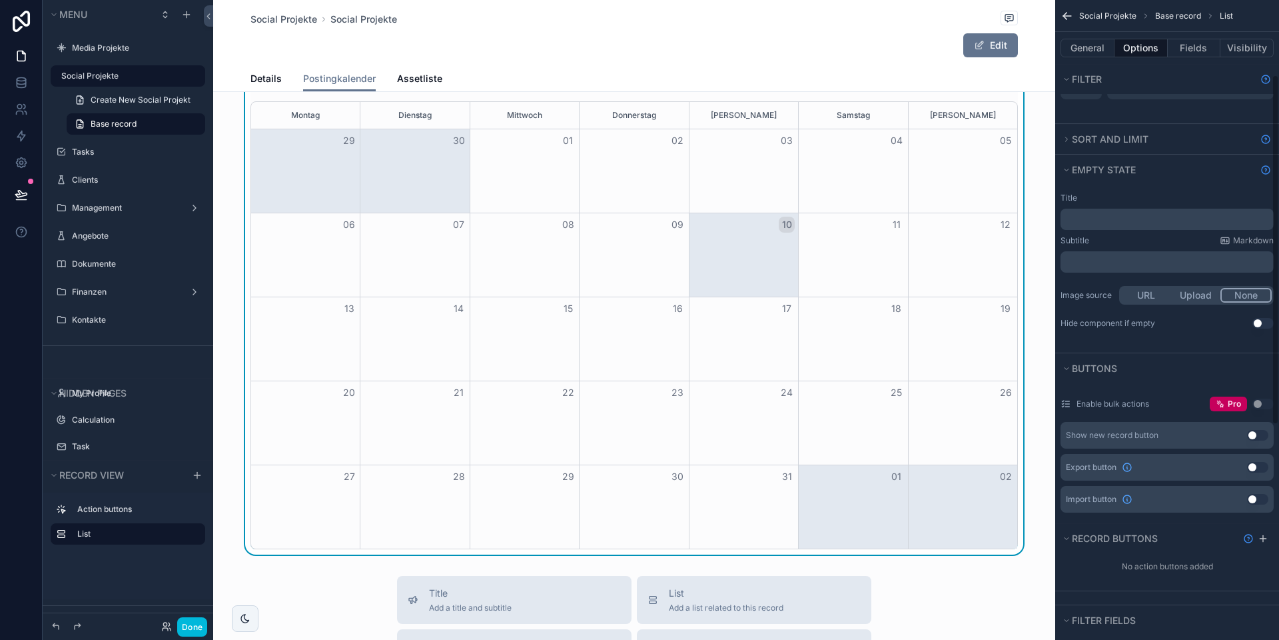
scroll to position [0, 0]
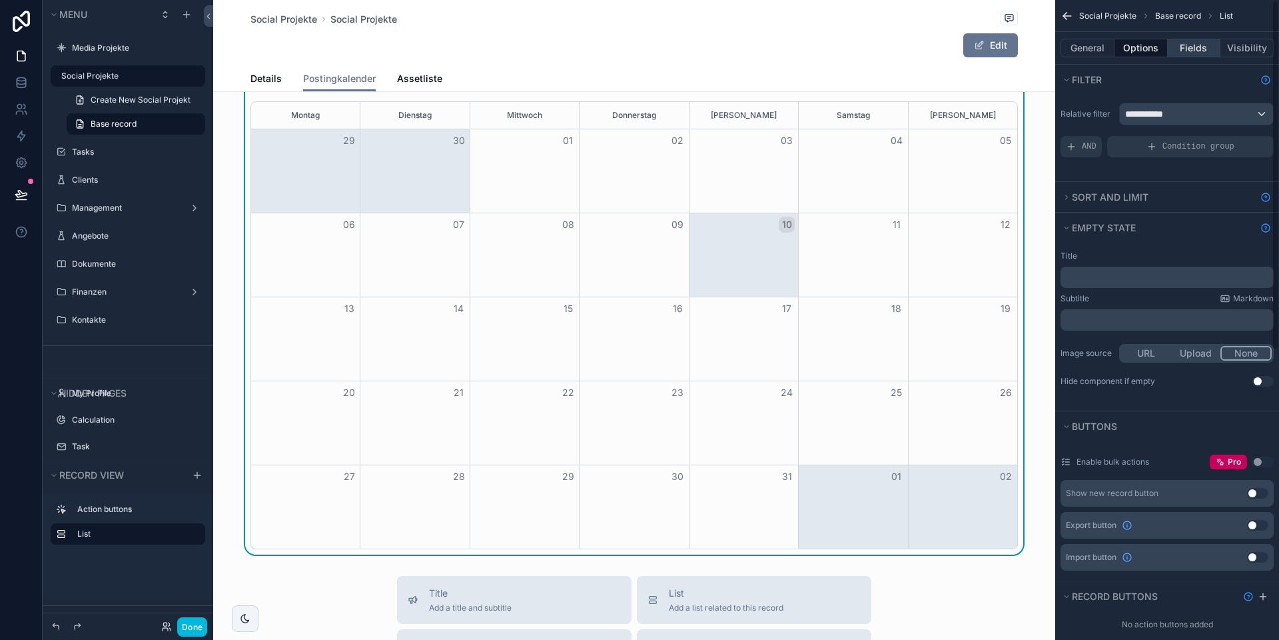
click at [1191, 47] on button "Fields" at bounding box center [1194, 48] width 53 height 19
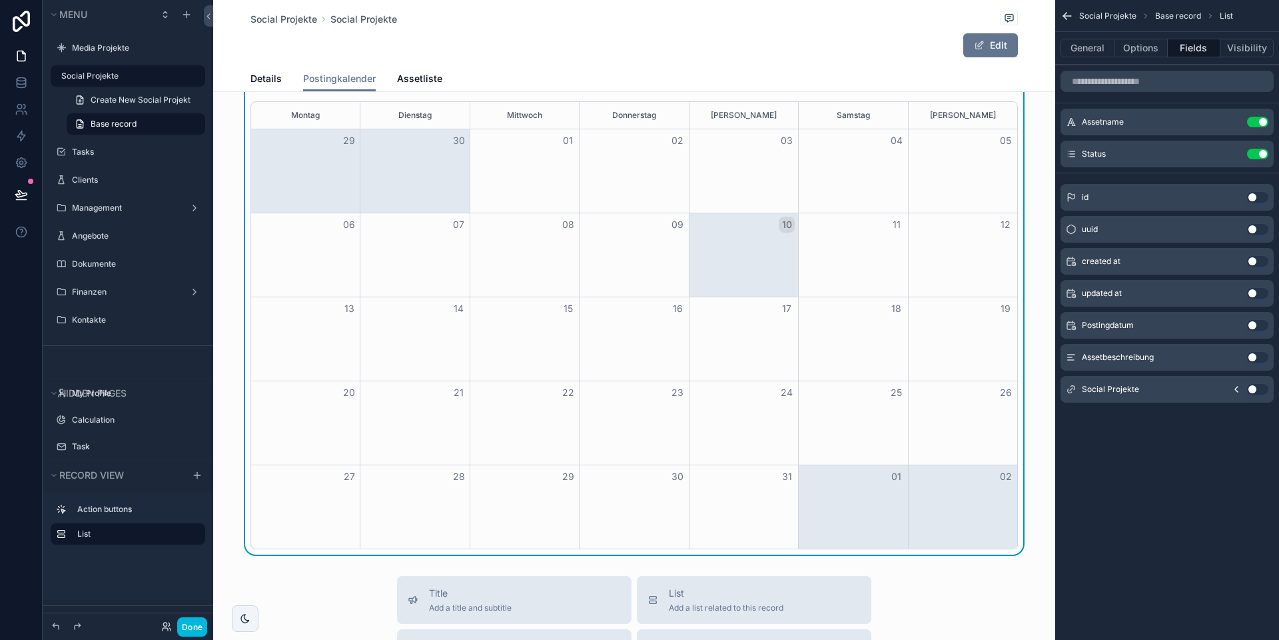
click at [203, 625] on button "Done" at bounding box center [192, 626] width 30 height 19
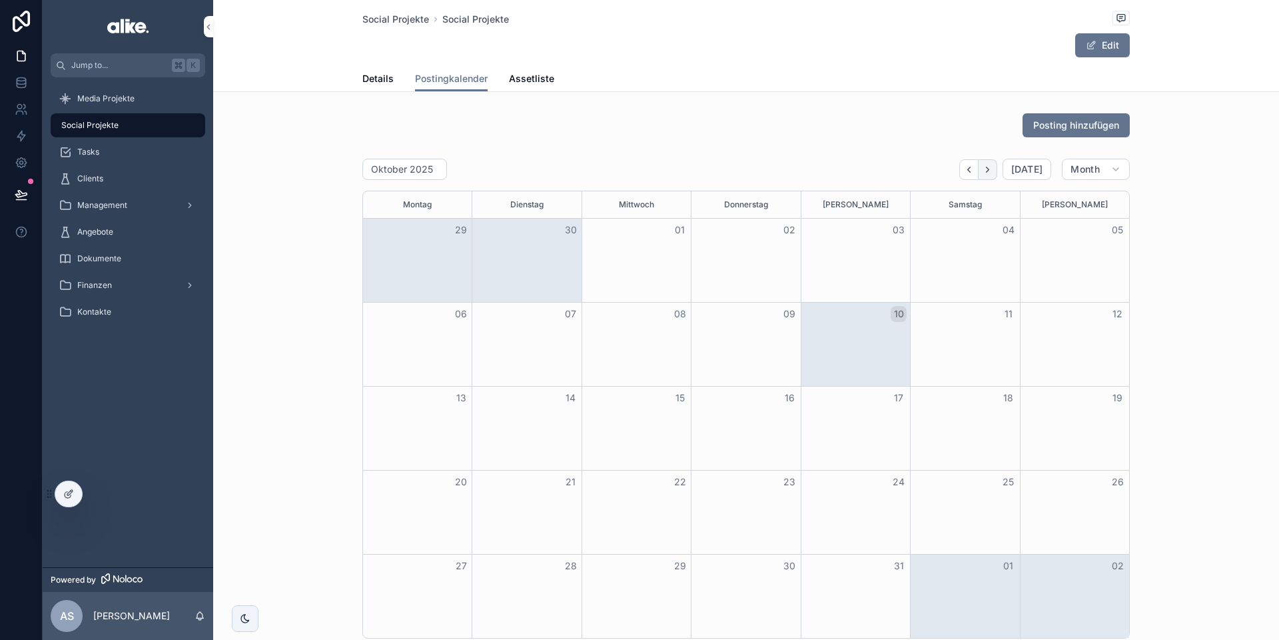
click at [987, 171] on icon "Next" at bounding box center [988, 170] width 10 height 10
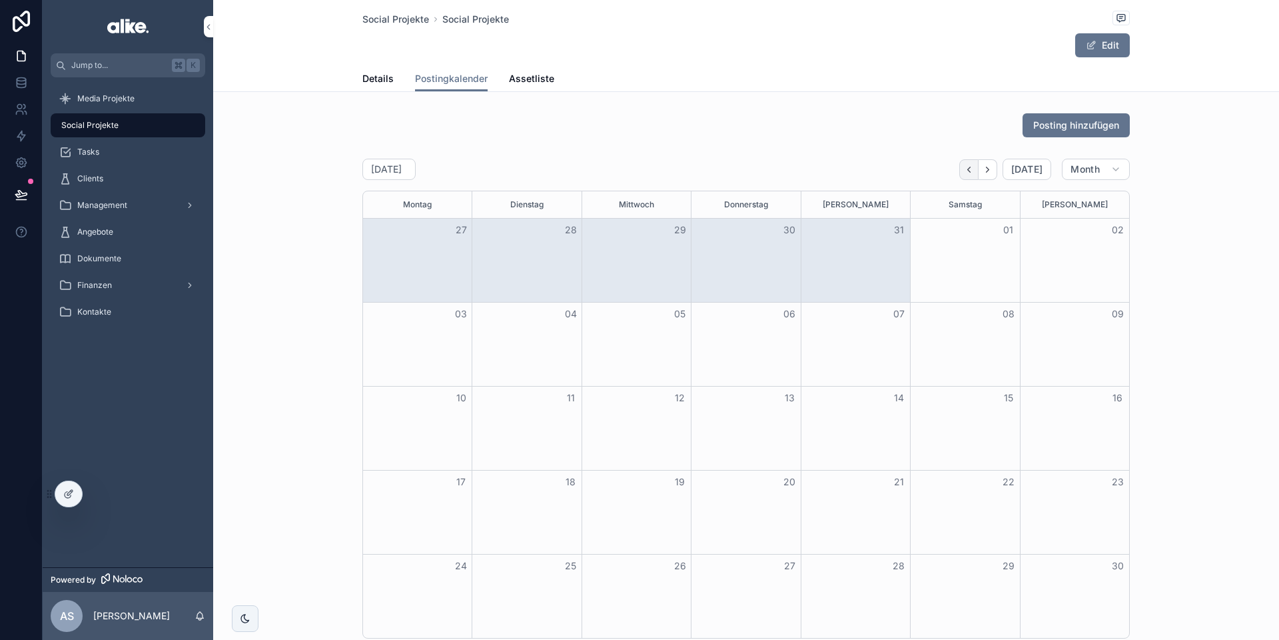
click at [974, 171] on icon "Back" at bounding box center [969, 170] width 10 height 10
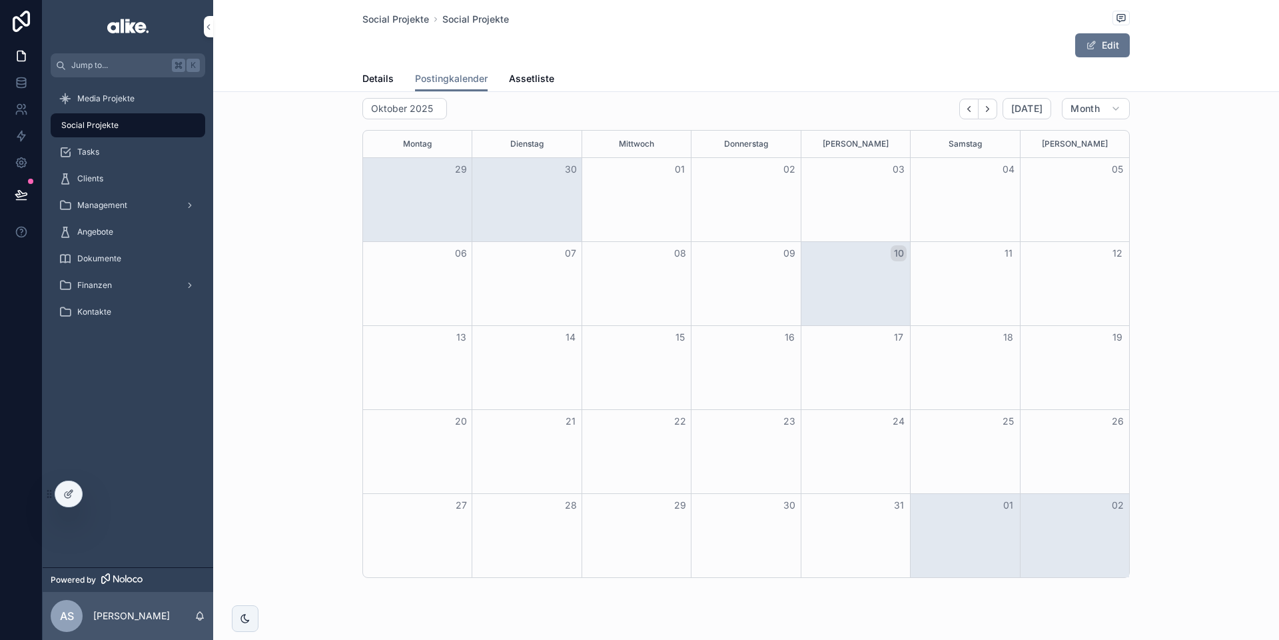
scroll to position [60, 0]
drag, startPoint x: 77, startPoint y: 494, endPoint x: 125, endPoint y: 480, distance: 50.2
click at [76, 494] on div at bounding box center [68, 493] width 27 height 25
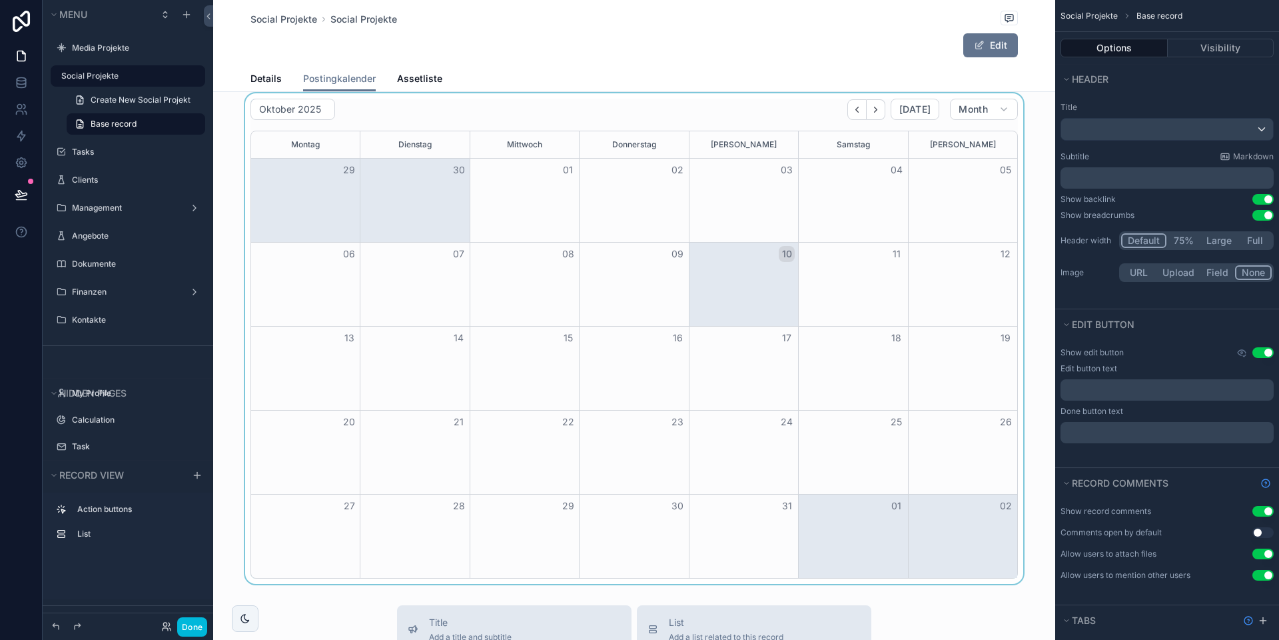
scroll to position [0, 0]
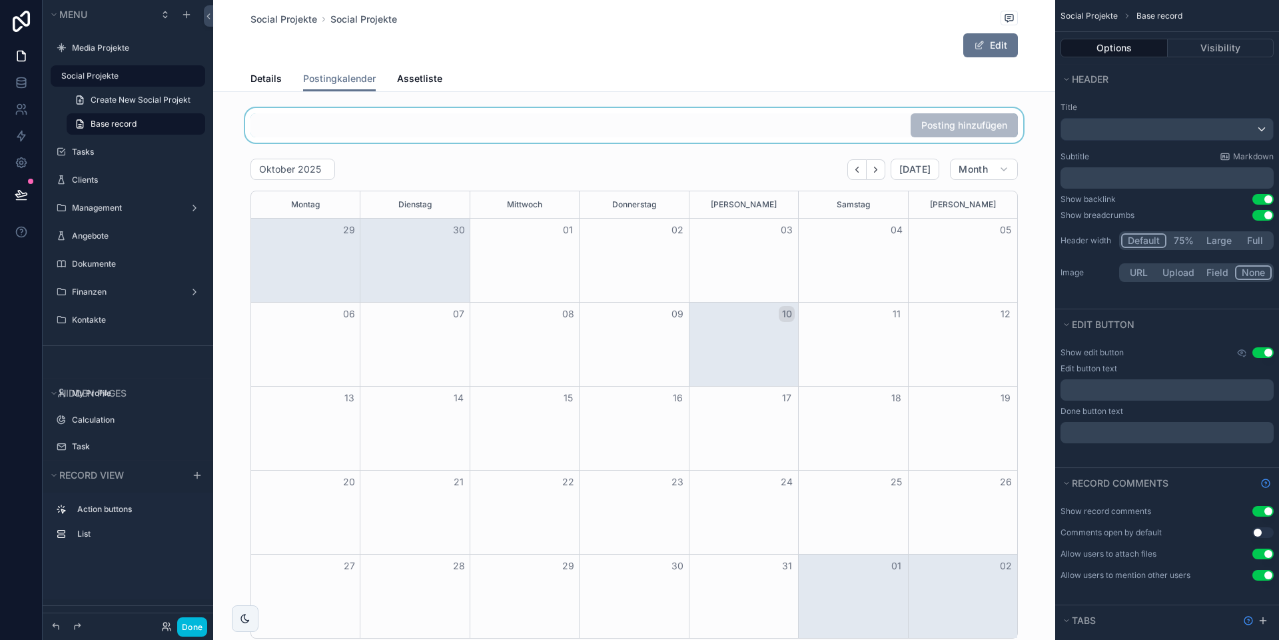
click at [881, 119] on div "scrollable content" at bounding box center [634, 125] width 842 height 35
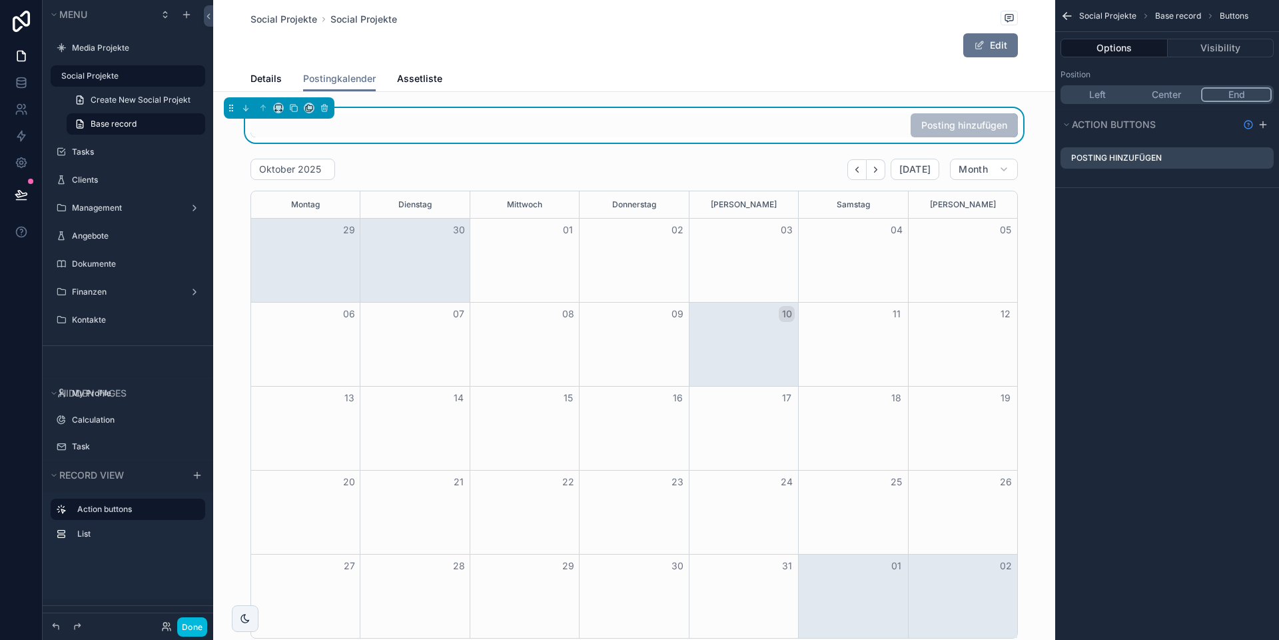
click at [0, 0] on icon "scrollable content" at bounding box center [0, 0] width 0 height 0
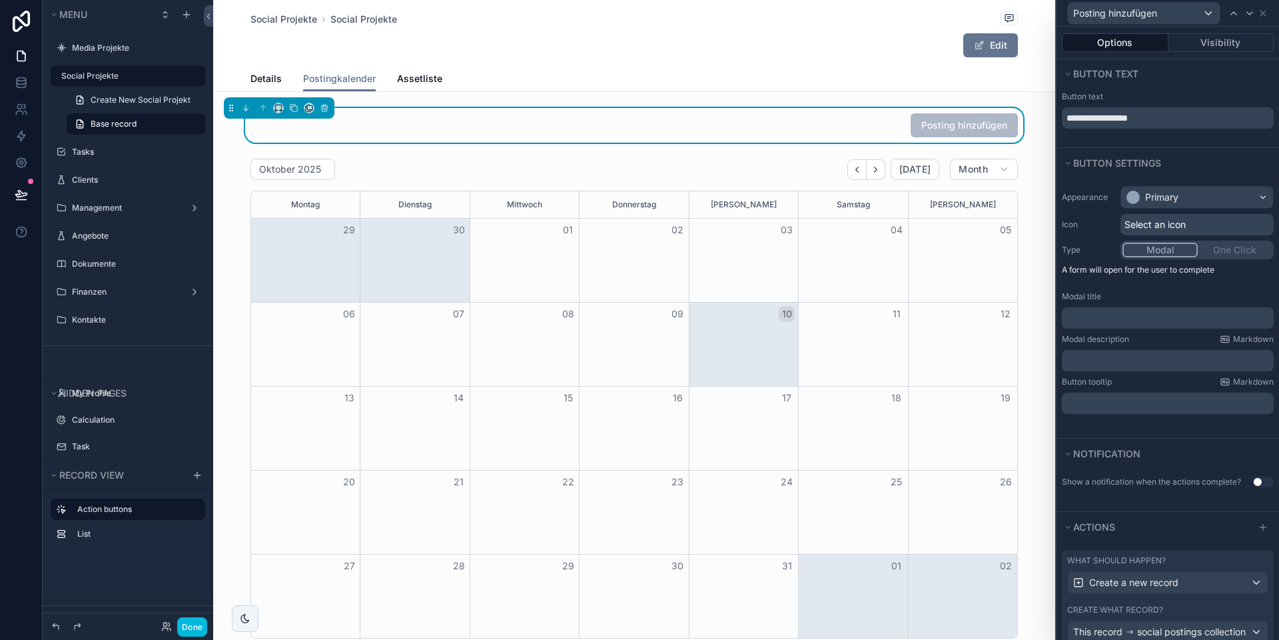
scroll to position [83, 0]
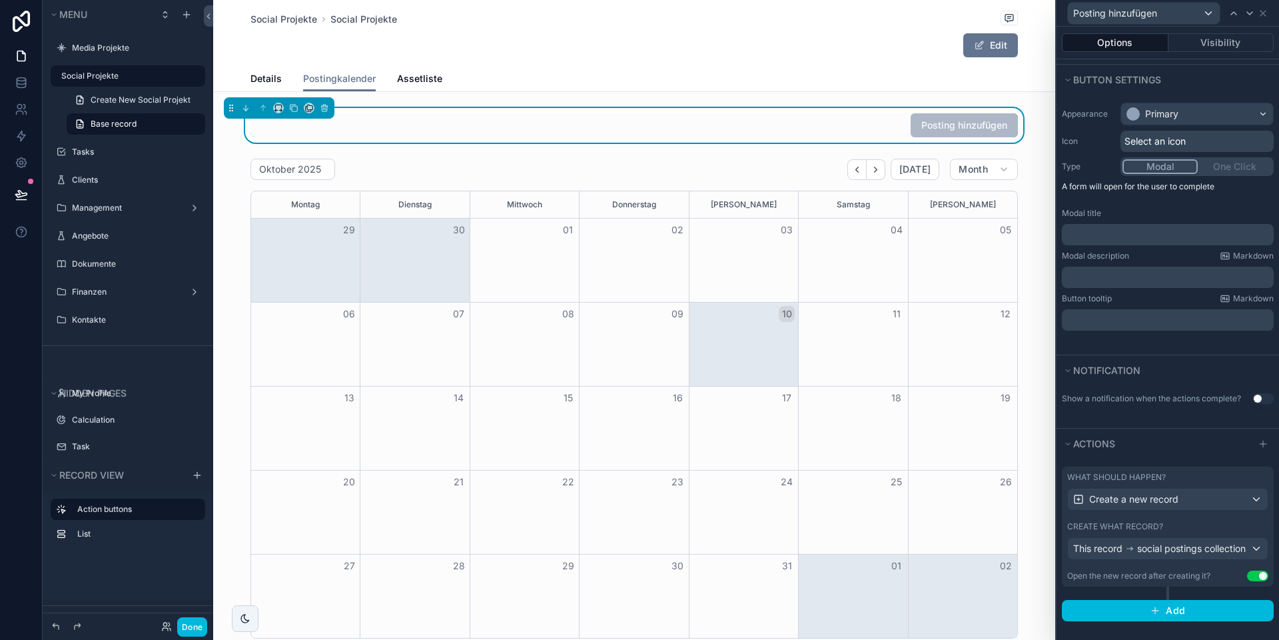
click at [1250, 576] on button "Use setting" at bounding box center [1257, 575] width 21 height 11
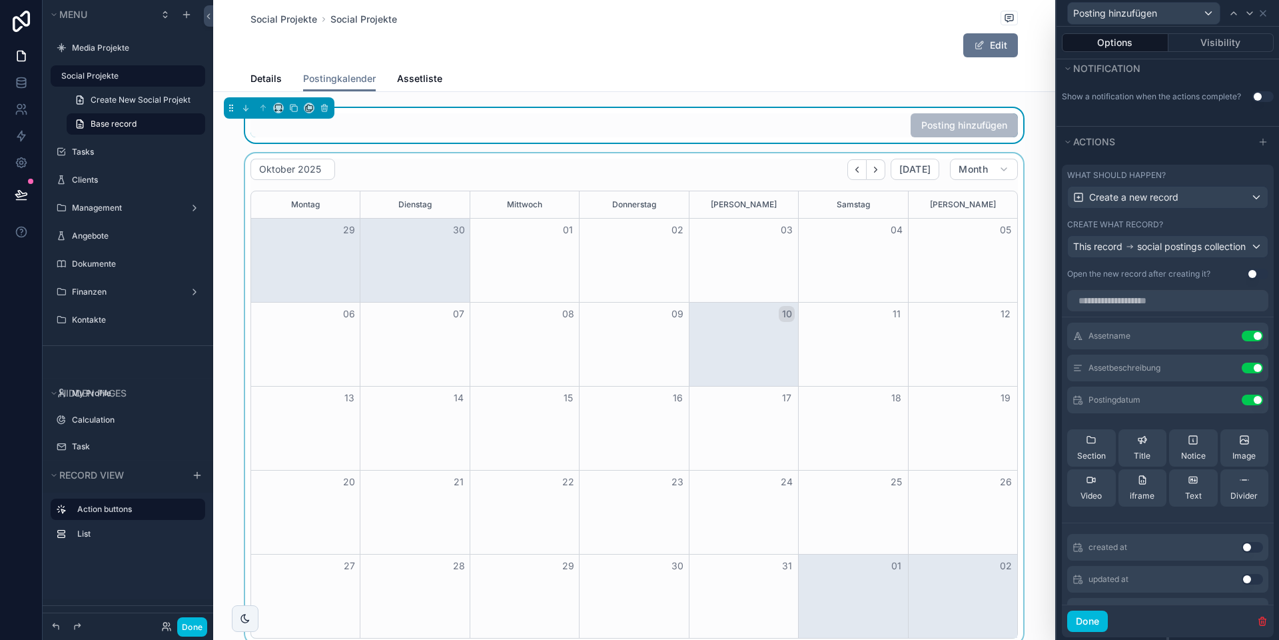
scroll to position [436, 0]
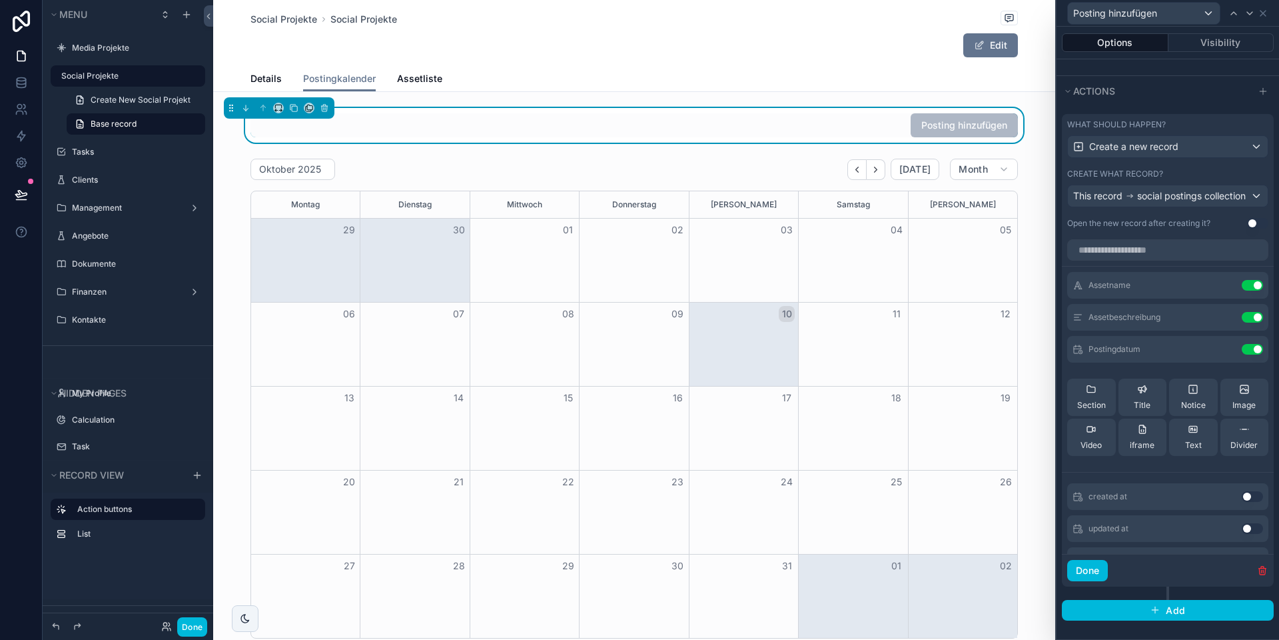
click at [185, 628] on button "Done" at bounding box center [192, 626] width 30 height 19
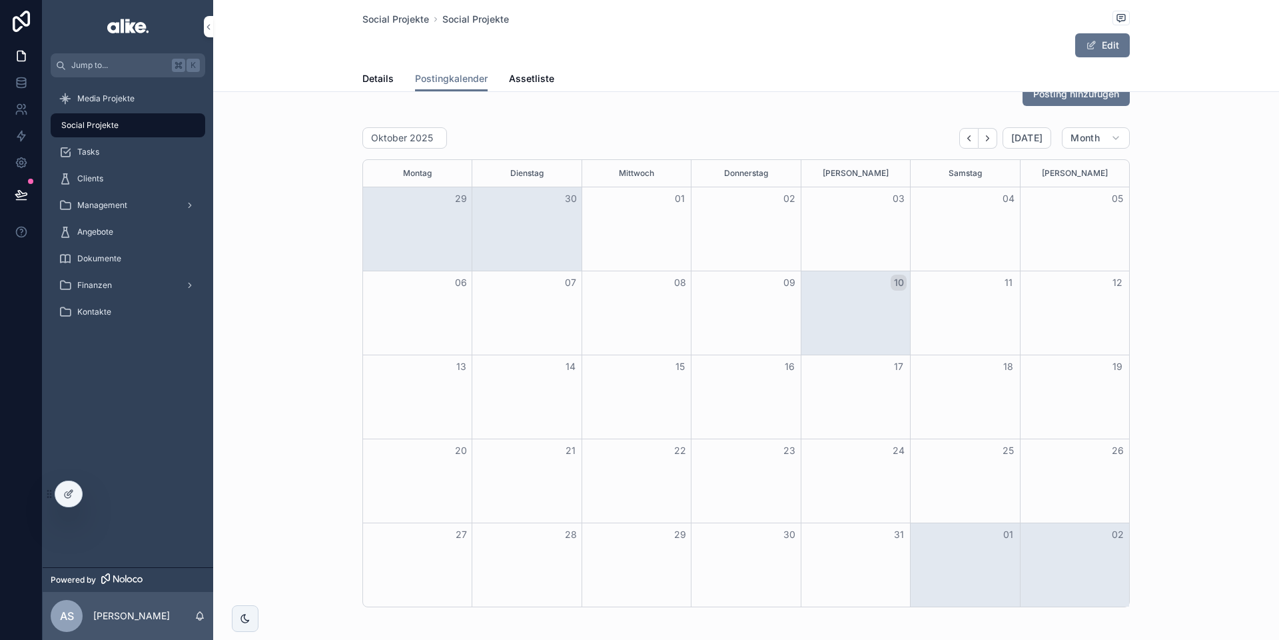
scroll to position [30, 0]
click at [1045, 98] on span "Posting hinzufügen" at bounding box center [1076, 95] width 86 height 13
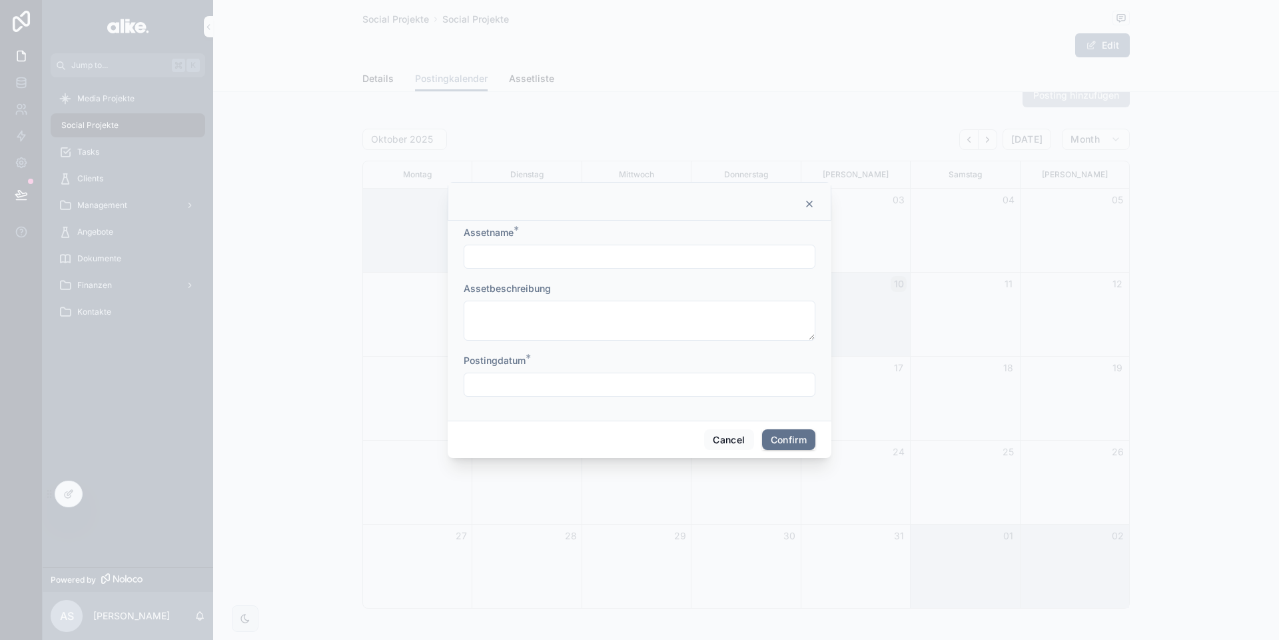
click at [484, 253] on input "text" at bounding box center [639, 256] width 350 height 19
type input "****"
click at [496, 380] on input "text" at bounding box center [639, 384] width 350 height 19
click at [692, 227] on button "11" at bounding box center [688, 223] width 24 height 24
type input "**********"
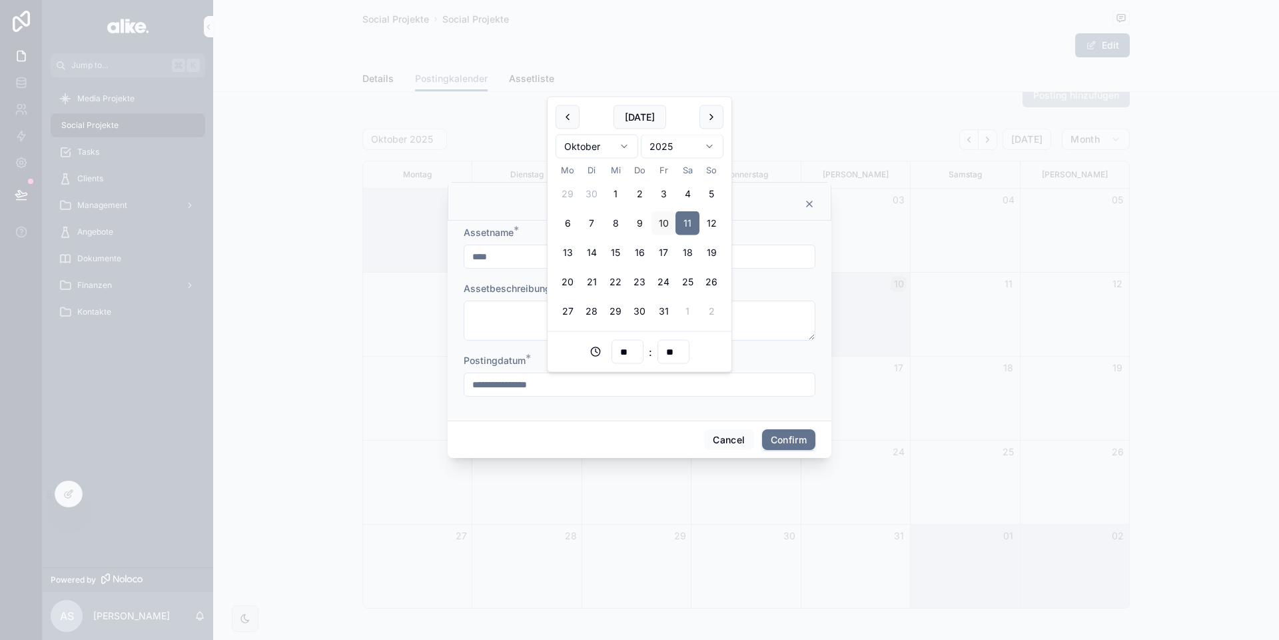
click at [630, 400] on form "**********" at bounding box center [640, 318] width 352 height 184
click at [777, 436] on button "Confirm" at bounding box center [788, 439] width 53 height 21
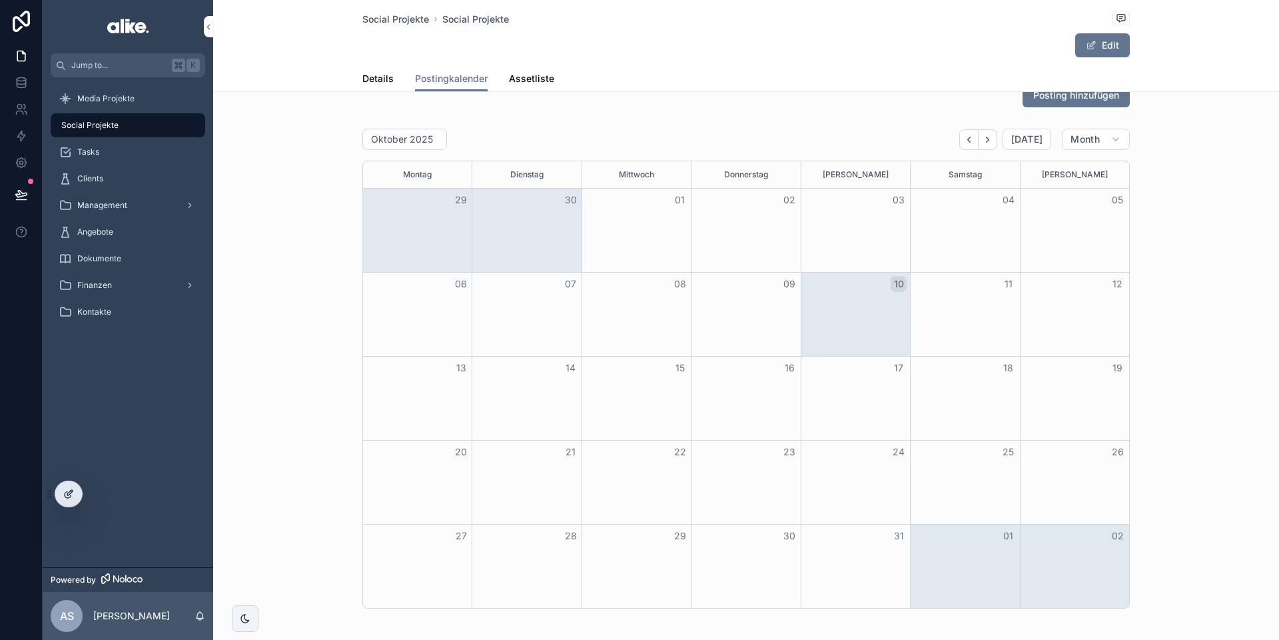
click at [58, 489] on div at bounding box center [68, 493] width 27 height 25
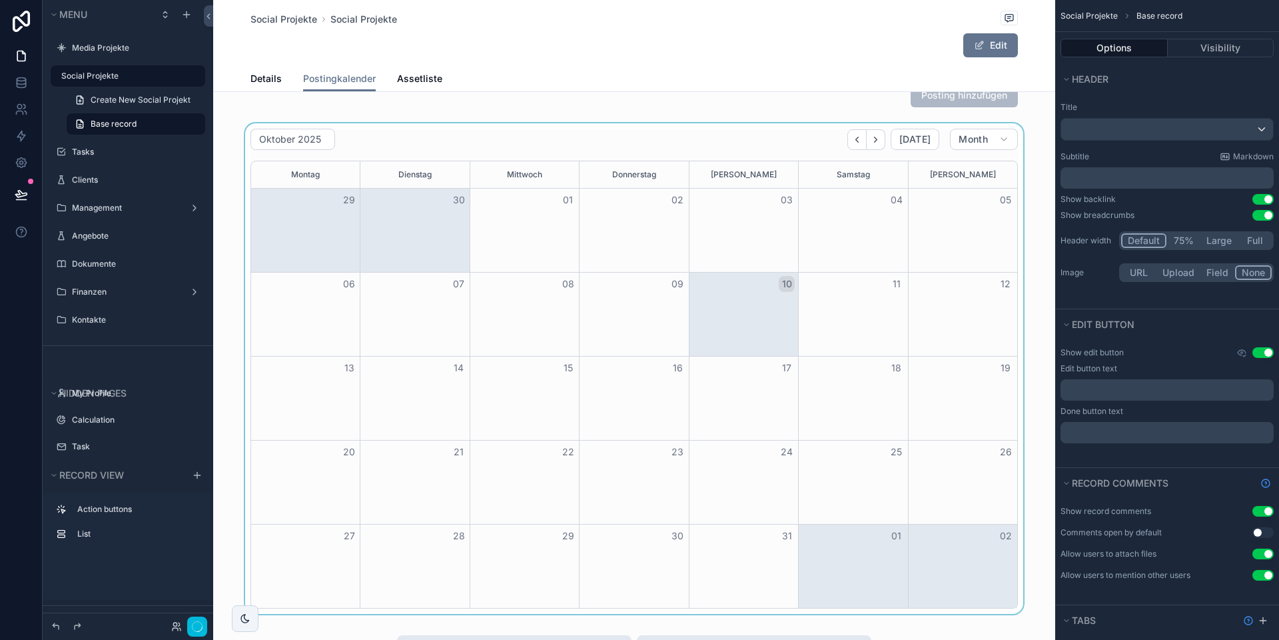
click at [656, 344] on div "scrollable content" at bounding box center [634, 368] width 842 height 490
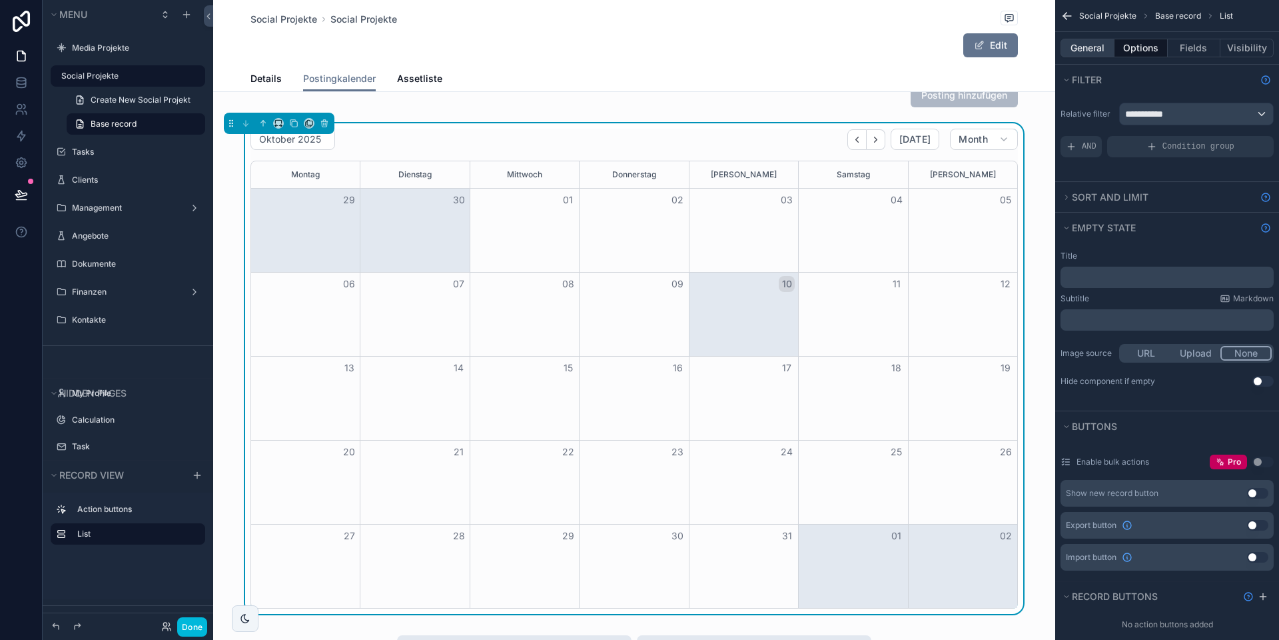
click at [1085, 50] on button "General" at bounding box center [1088, 48] width 54 height 19
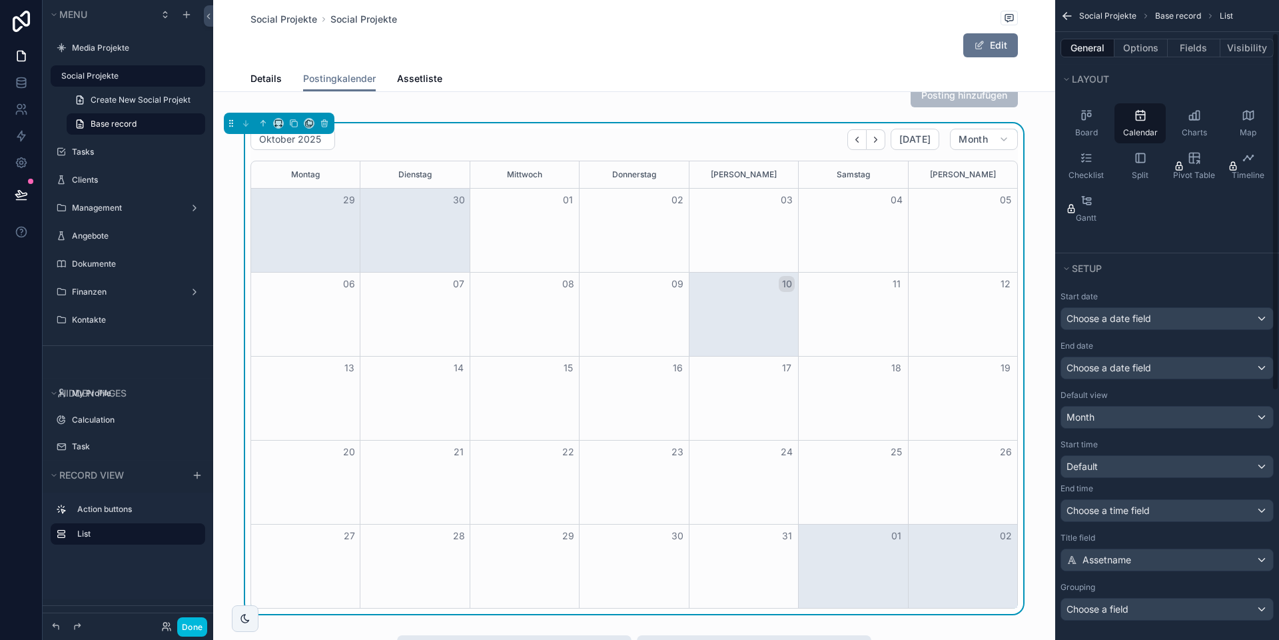
scroll to position [158, 0]
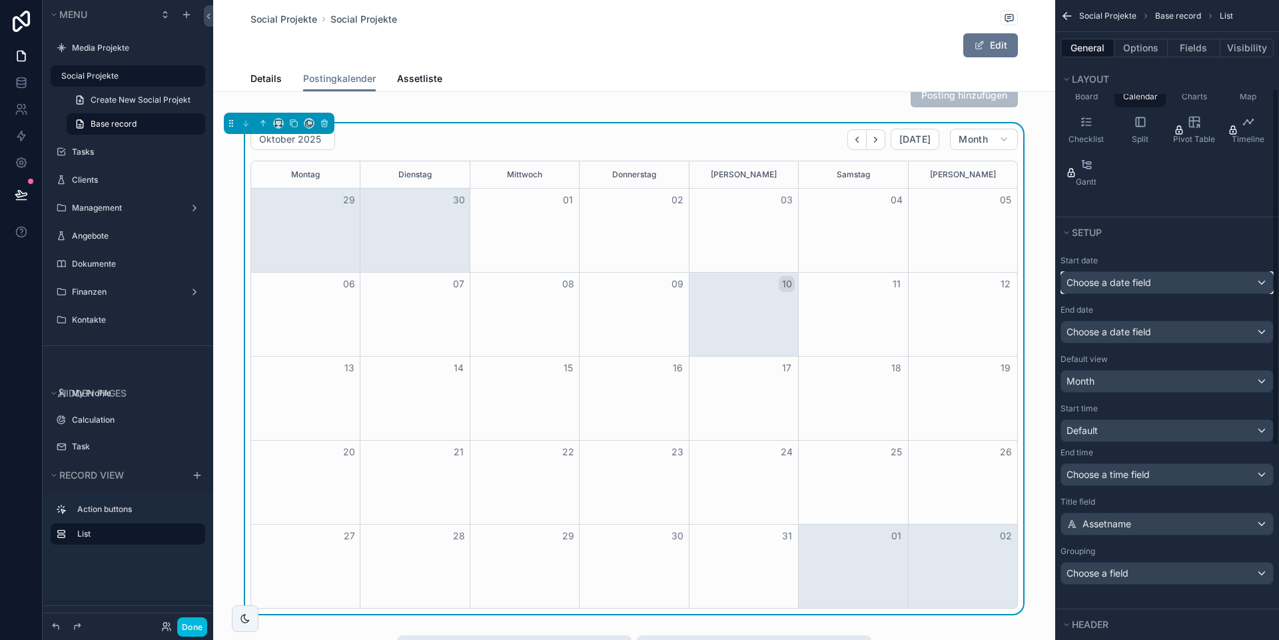
click at [1130, 286] on span "Choose a date field" at bounding box center [1109, 281] width 85 height 11
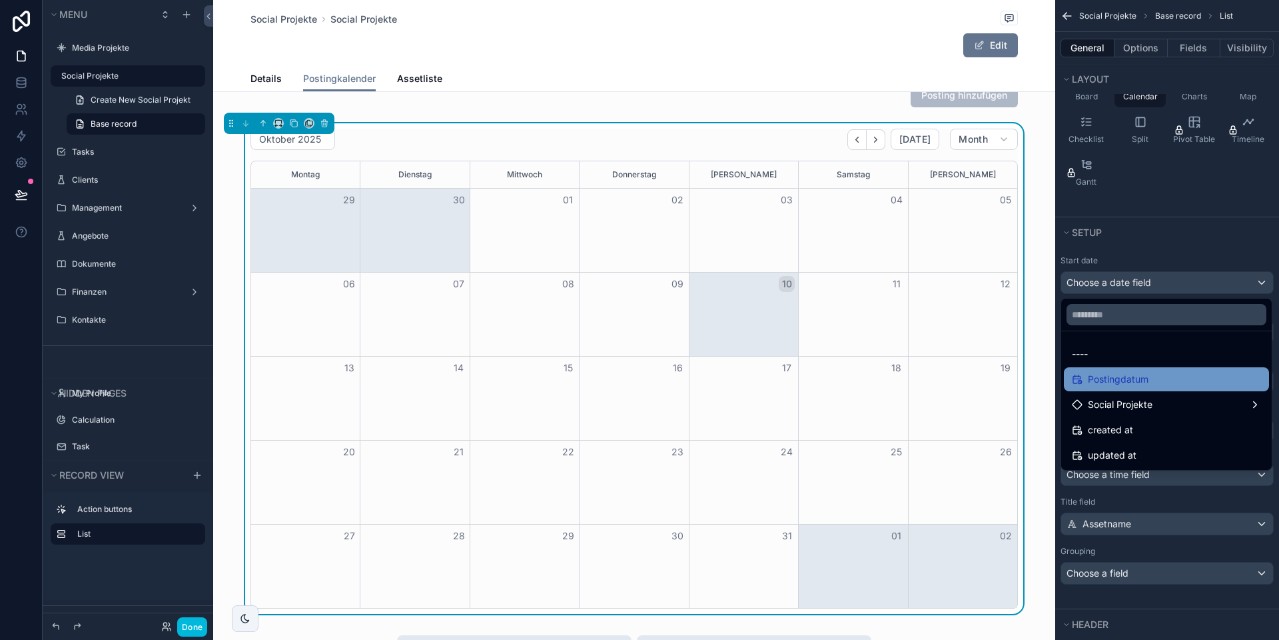
click at [1128, 382] on span "Postingdatum" at bounding box center [1118, 379] width 61 height 16
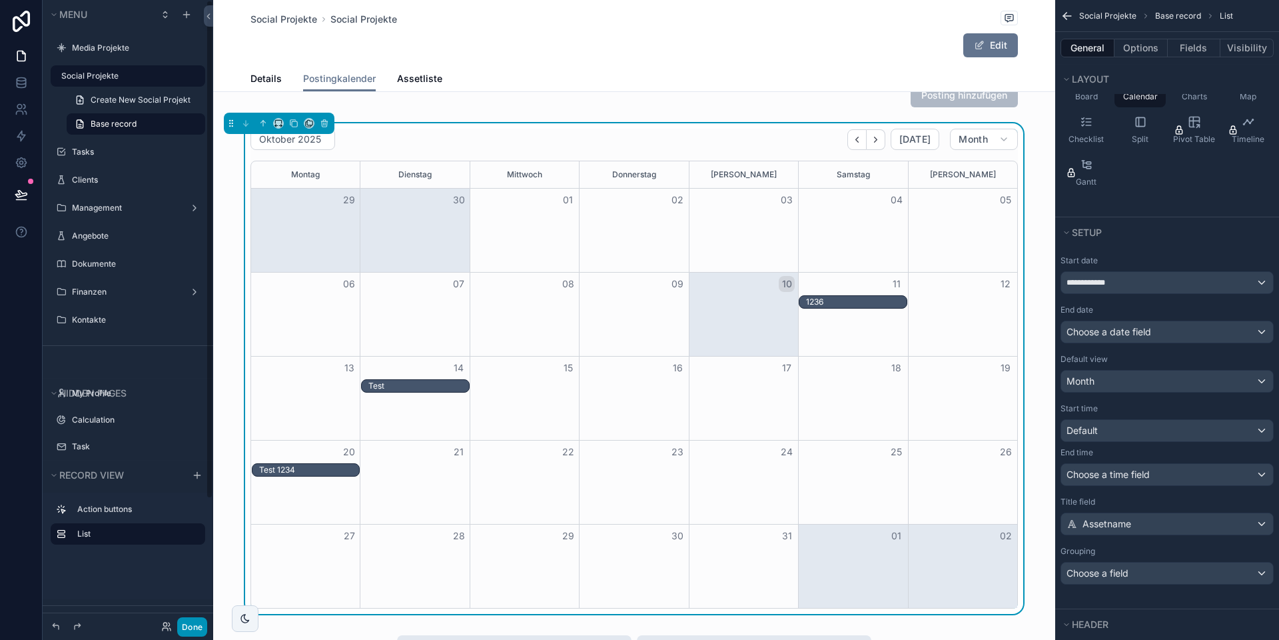
click at [188, 624] on button "Done" at bounding box center [192, 626] width 30 height 19
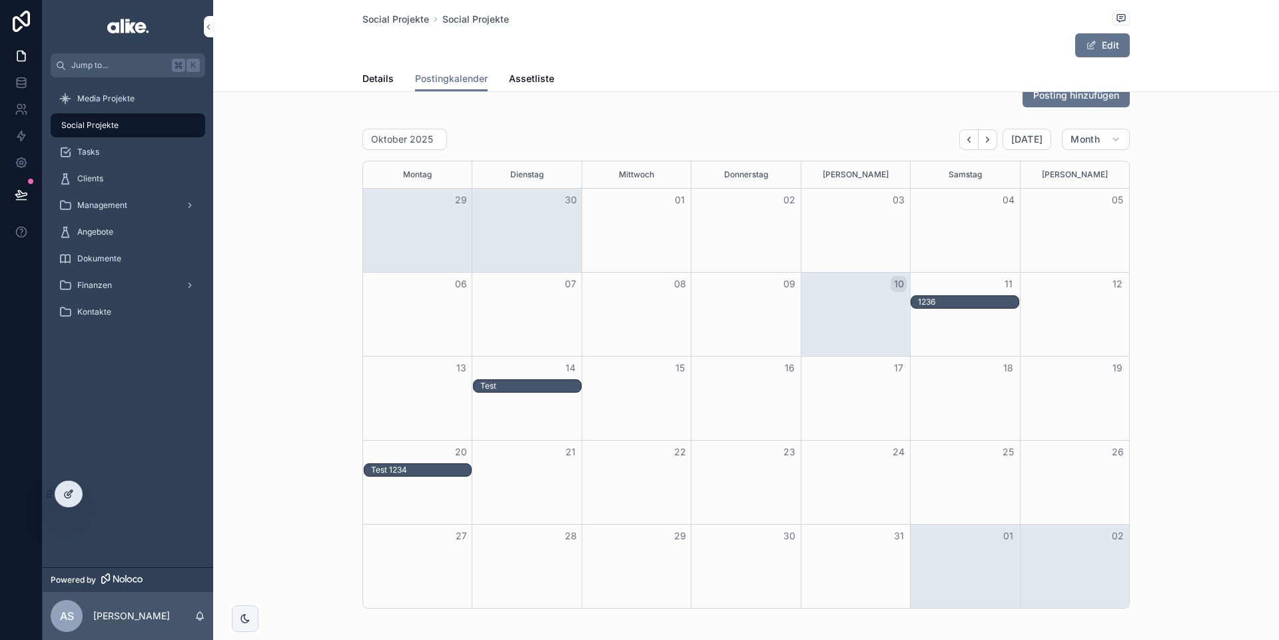
click at [75, 496] on div at bounding box center [68, 493] width 27 height 25
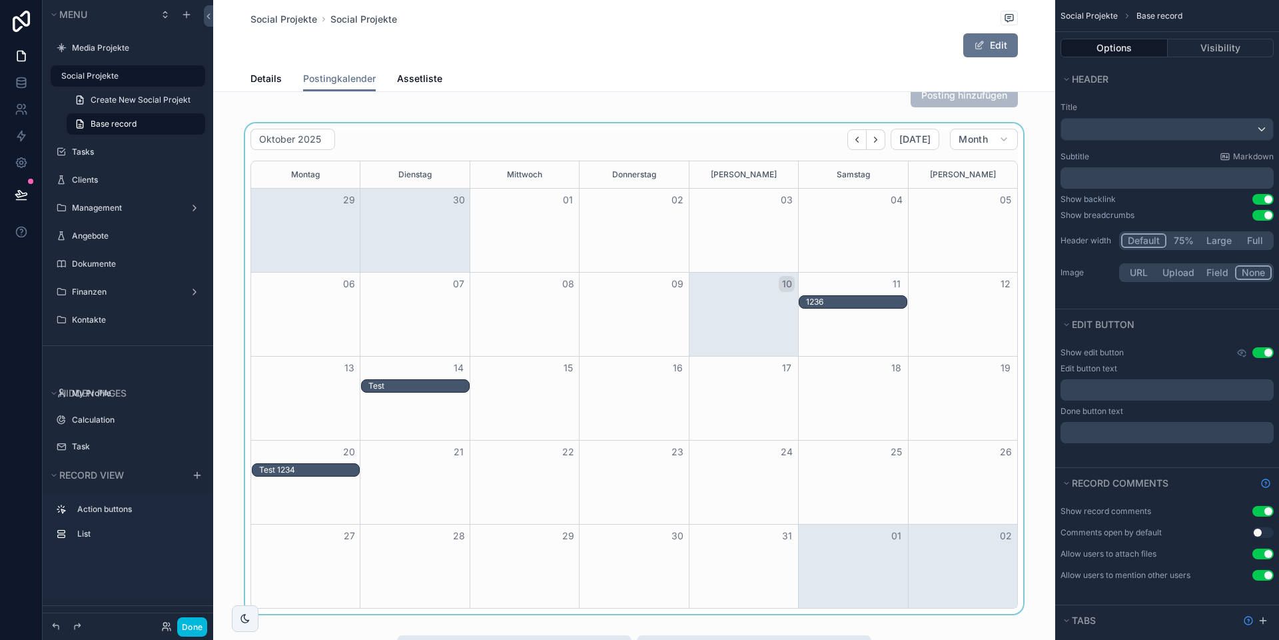
click at [618, 322] on div "scrollable content" at bounding box center [634, 368] width 842 height 490
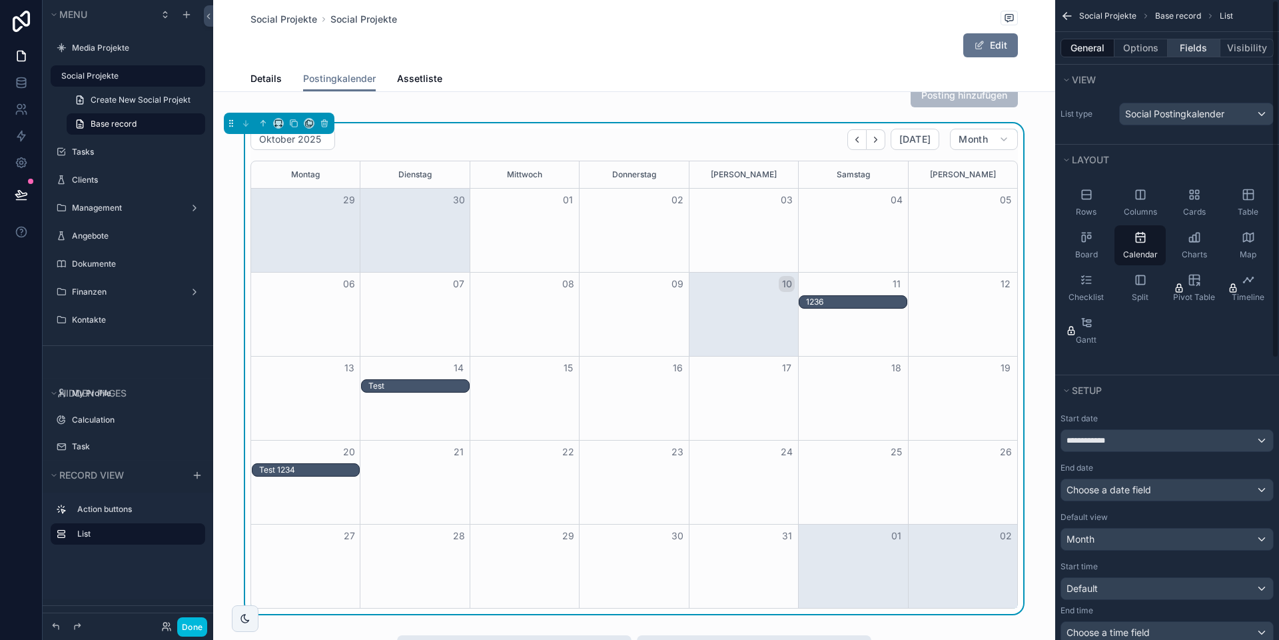
click at [1190, 52] on button "Fields" at bounding box center [1194, 48] width 53 height 19
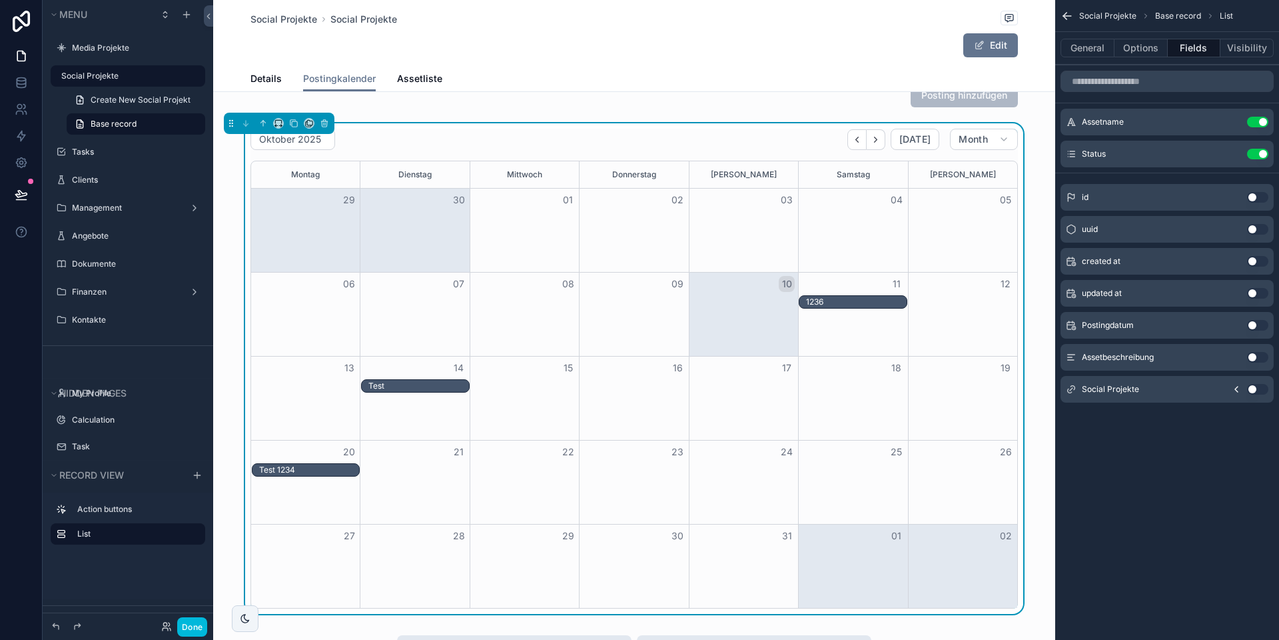
click at [1252, 153] on button "Use setting" at bounding box center [1257, 154] width 21 height 11
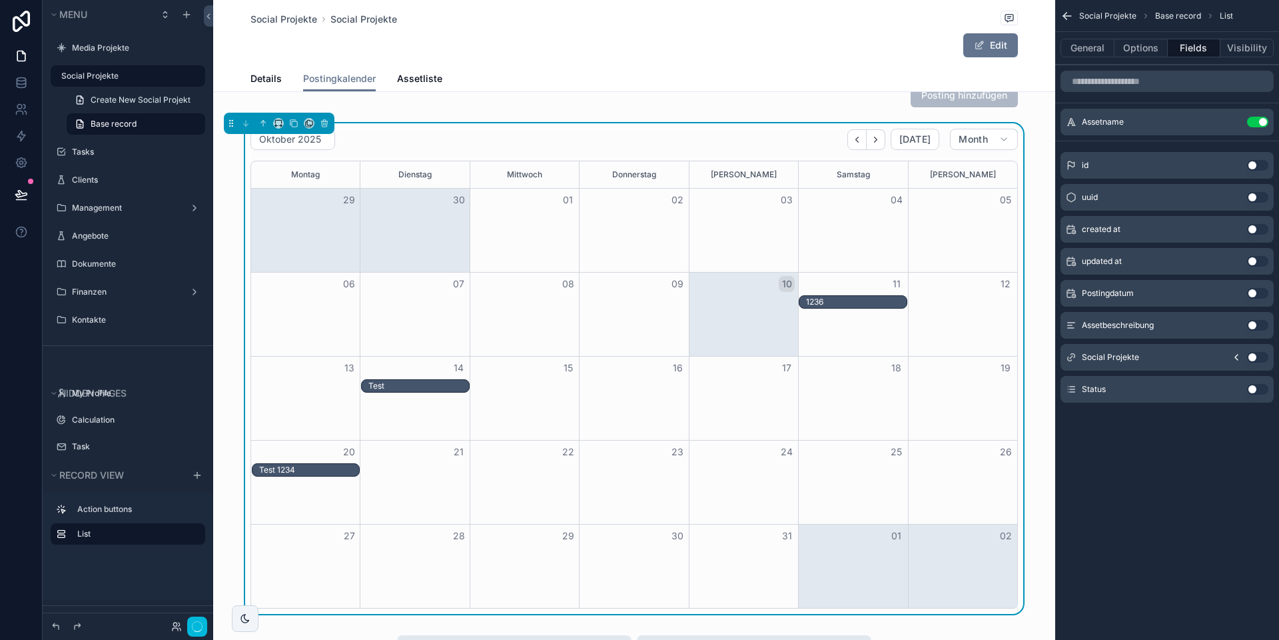
click at [1252, 153] on div "id Use setting" at bounding box center [1167, 165] width 213 height 27
click at [1252, 293] on button "Use setting" at bounding box center [1257, 293] width 21 height 11
click at [1257, 155] on button "Use setting" at bounding box center [1257, 154] width 21 height 11
click at [0, 0] on icon "scrollable content" at bounding box center [0, 0] width 0 height 0
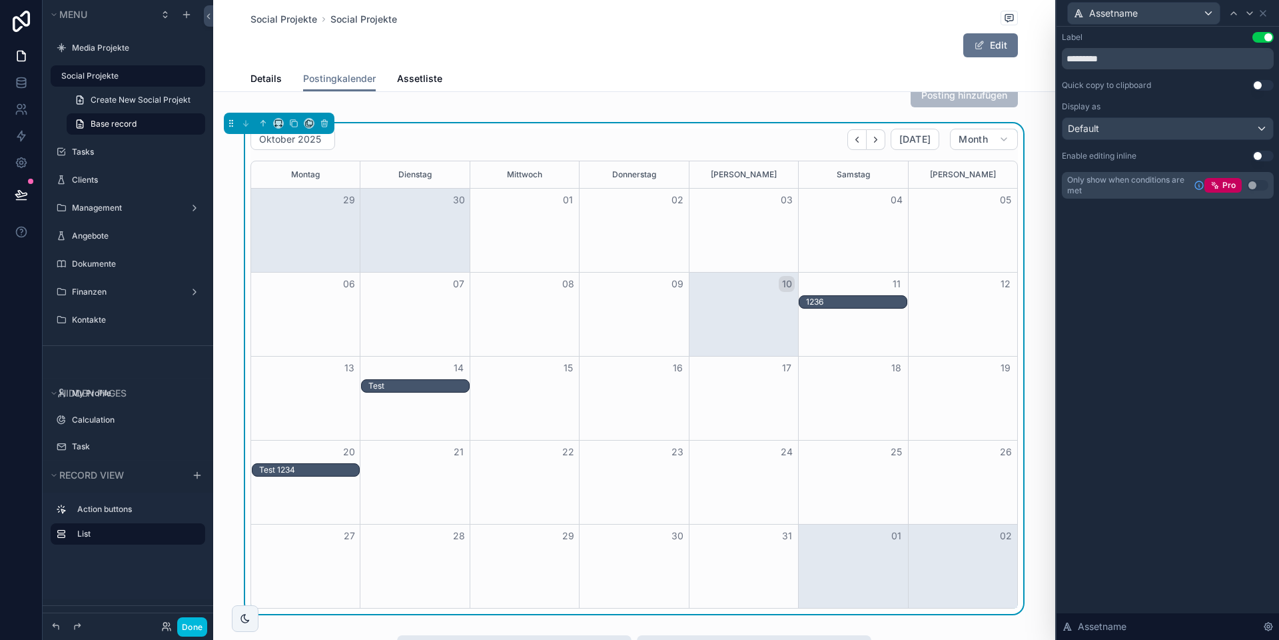
click at [1256, 155] on button "Use setting" at bounding box center [1262, 156] width 21 height 11
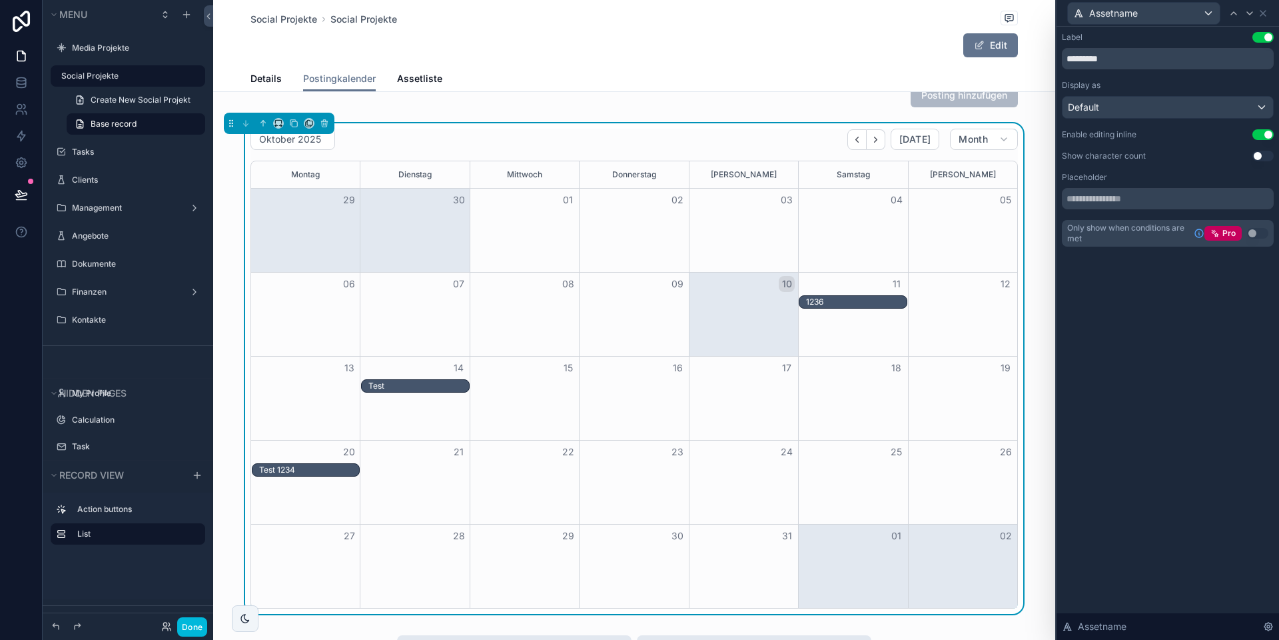
click at [817, 299] on div "1236" at bounding box center [856, 301] width 100 height 11
click at [942, 252] on h2 "1236" at bounding box center [1017, 254] width 192 height 16
click at [1264, 132] on button "Use setting" at bounding box center [1262, 134] width 21 height 11
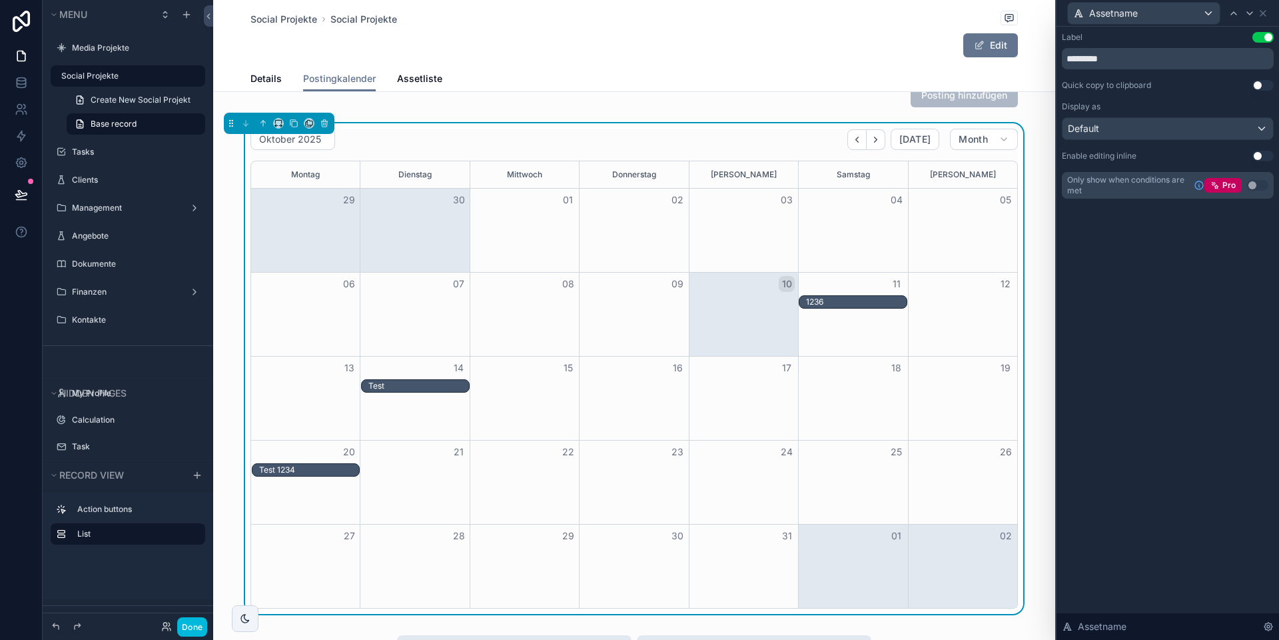
click at [835, 305] on div "1236" at bounding box center [856, 301] width 100 height 11
click at [1266, 14] on icon at bounding box center [1263, 13] width 11 height 11
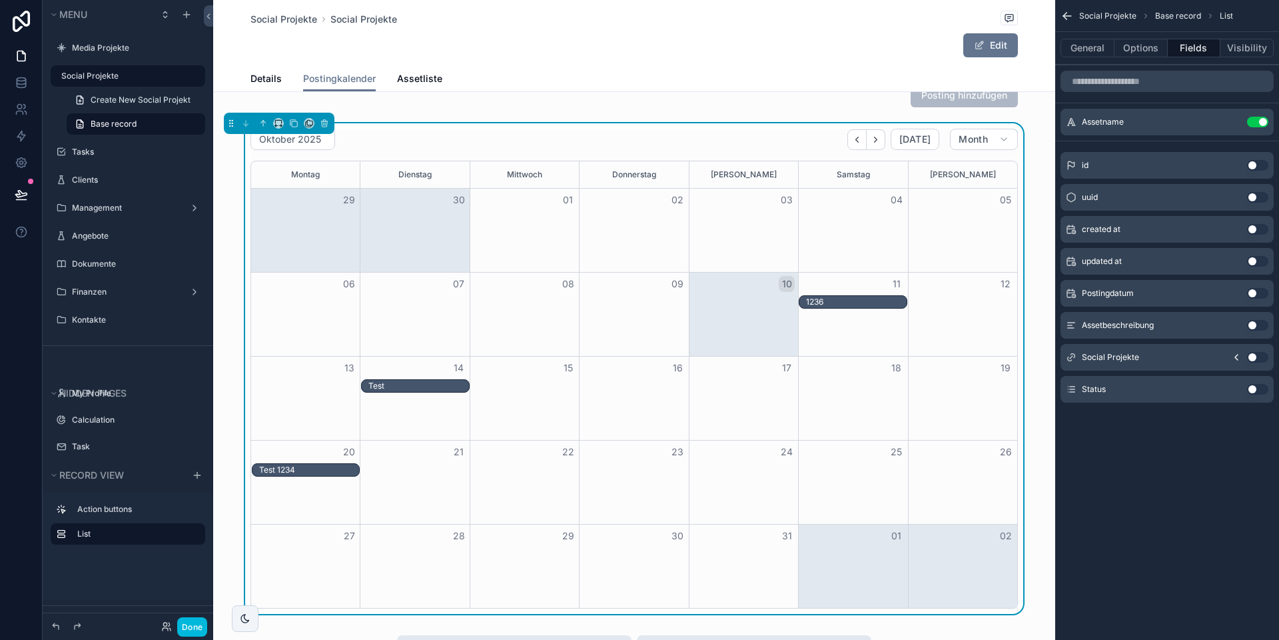
click at [1256, 123] on button "Use setting" at bounding box center [1257, 122] width 21 height 11
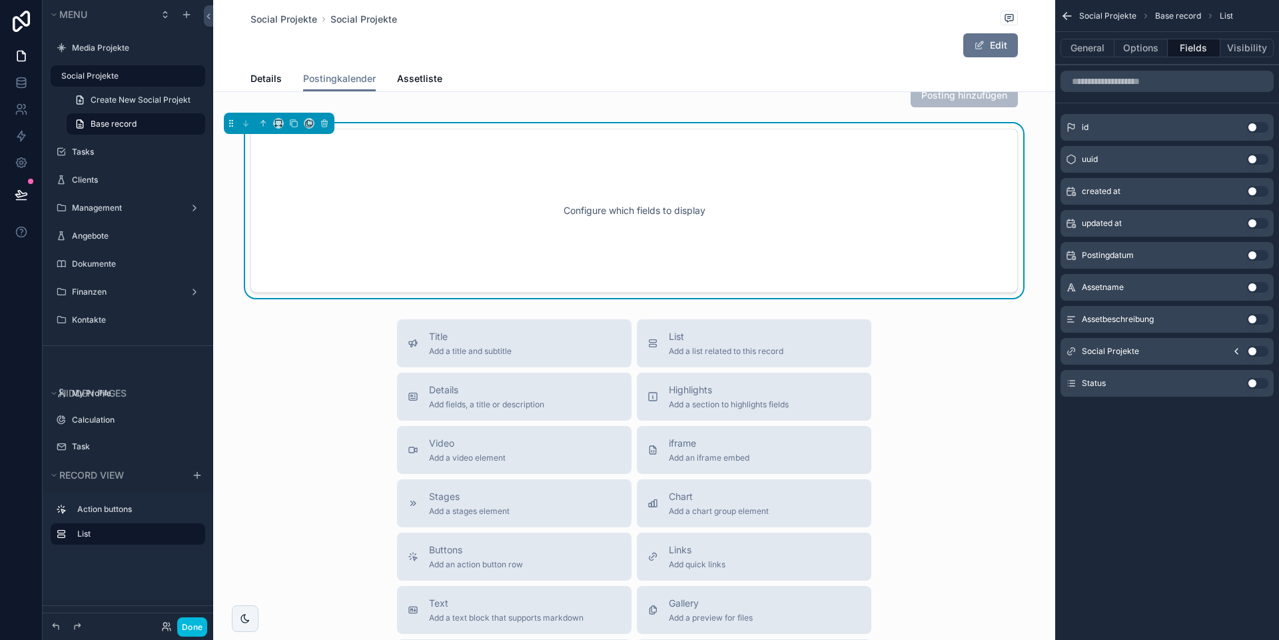
click at [1252, 382] on button "Use setting" at bounding box center [1257, 383] width 21 height 11
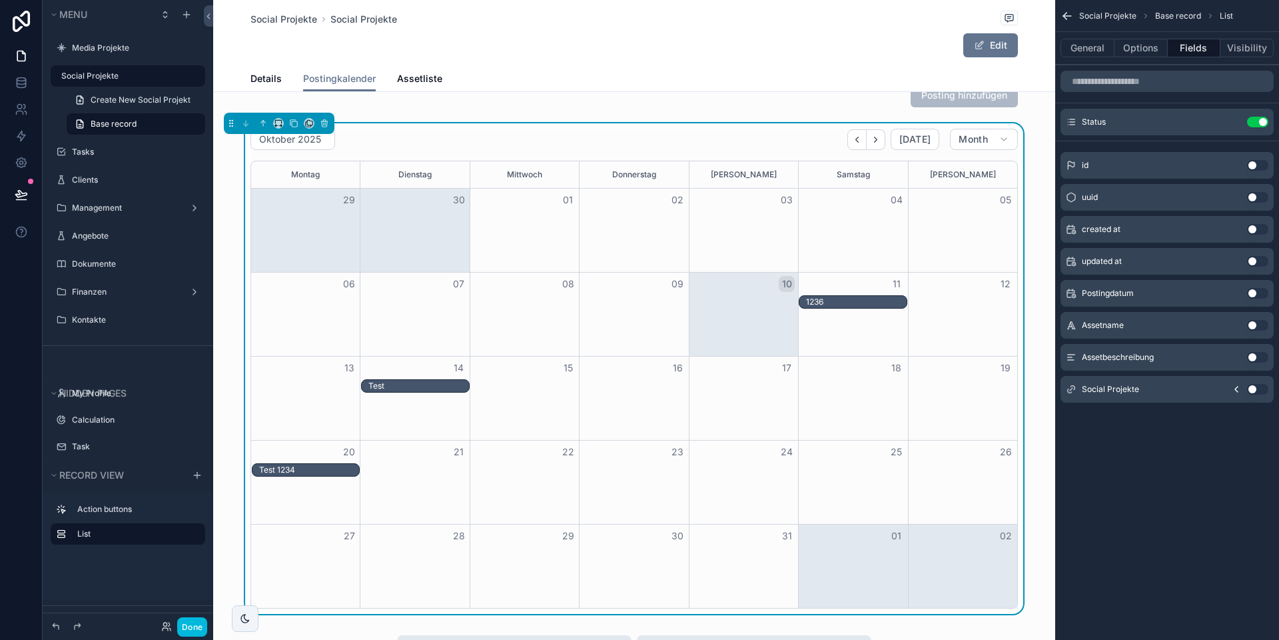
click at [1260, 354] on button "Use setting" at bounding box center [1257, 357] width 21 height 11
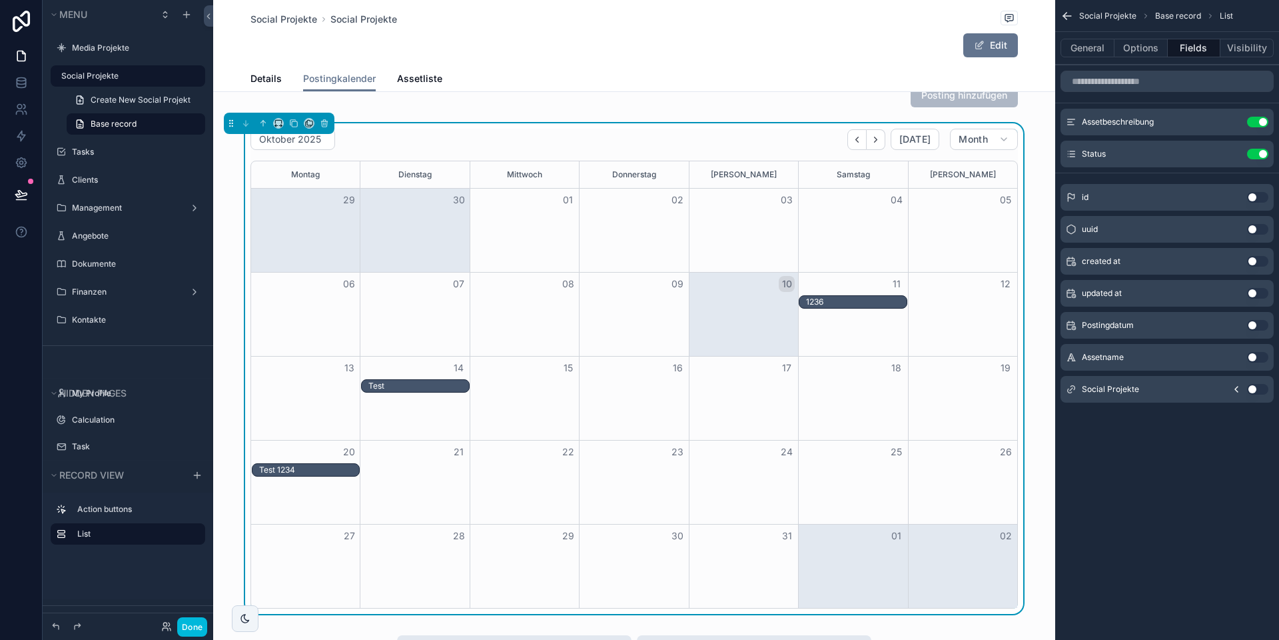
click at [847, 303] on div "1236" at bounding box center [856, 301] width 100 height 11
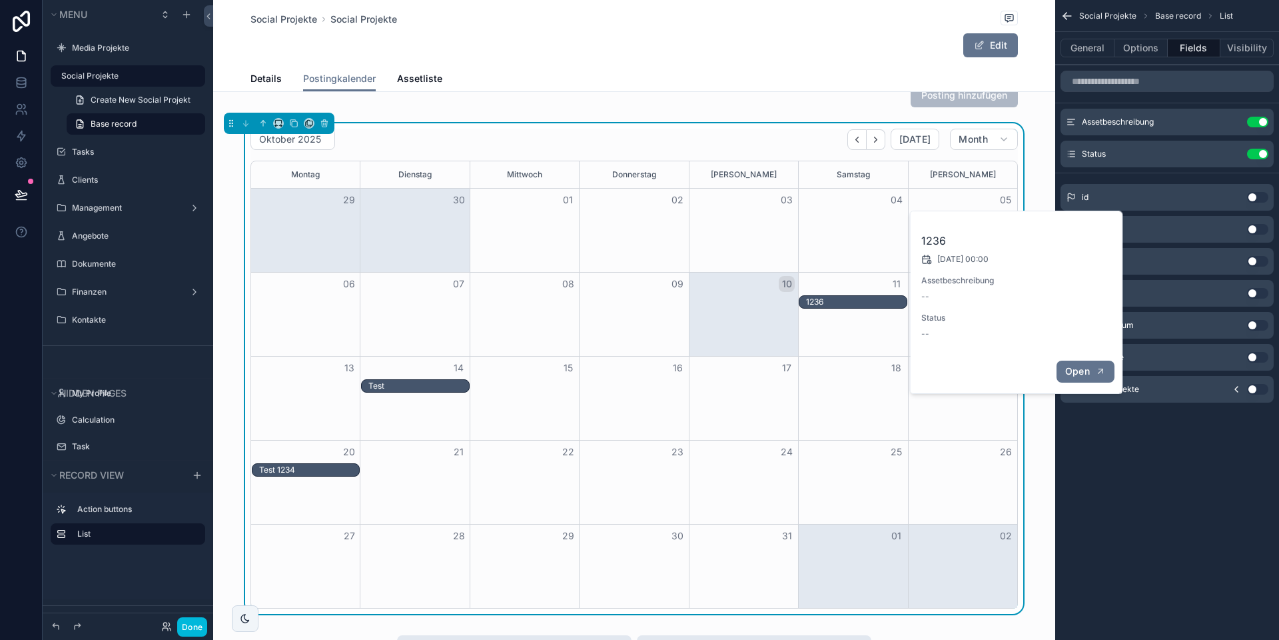
click at [1075, 366] on span "Open" at bounding box center [1077, 371] width 25 height 12
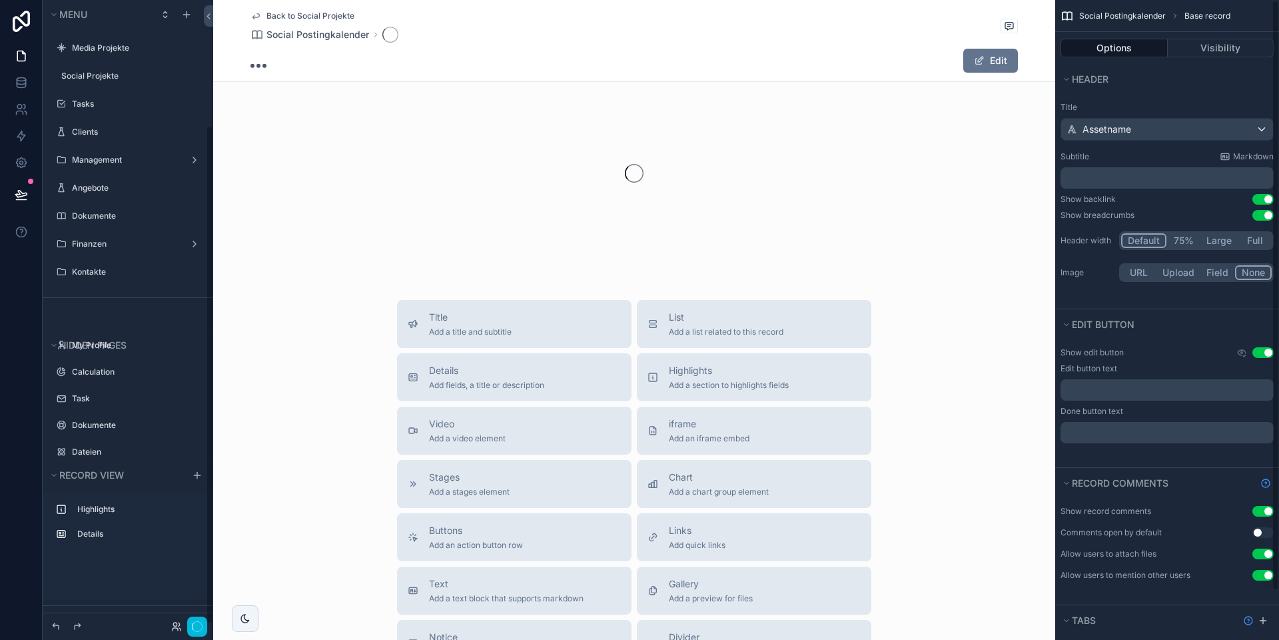
scroll to position [157, 0]
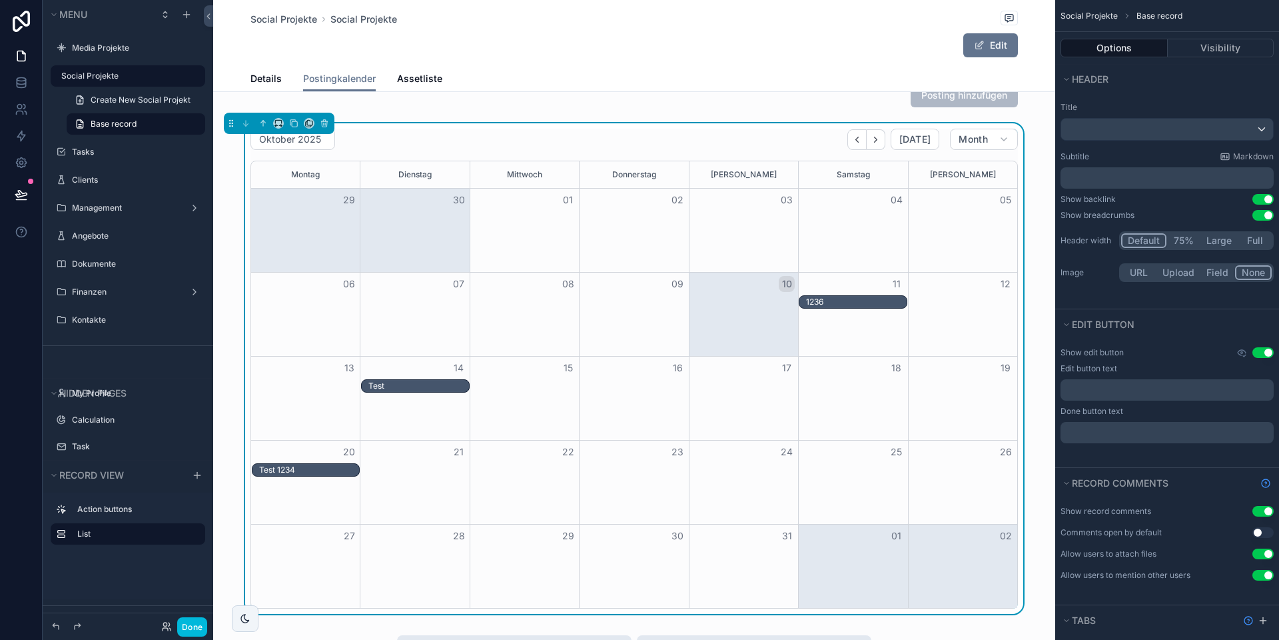
click at [1188, 241] on button "75%" at bounding box center [1184, 240] width 34 height 15
click at [1207, 242] on button "Large" at bounding box center [1219, 240] width 37 height 15
click at [1133, 237] on button "Default" at bounding box center [1143, 240] width 45 height 15
click at [876, 388] on div "Test" at bounding box center [634, 386] width 766 height 14
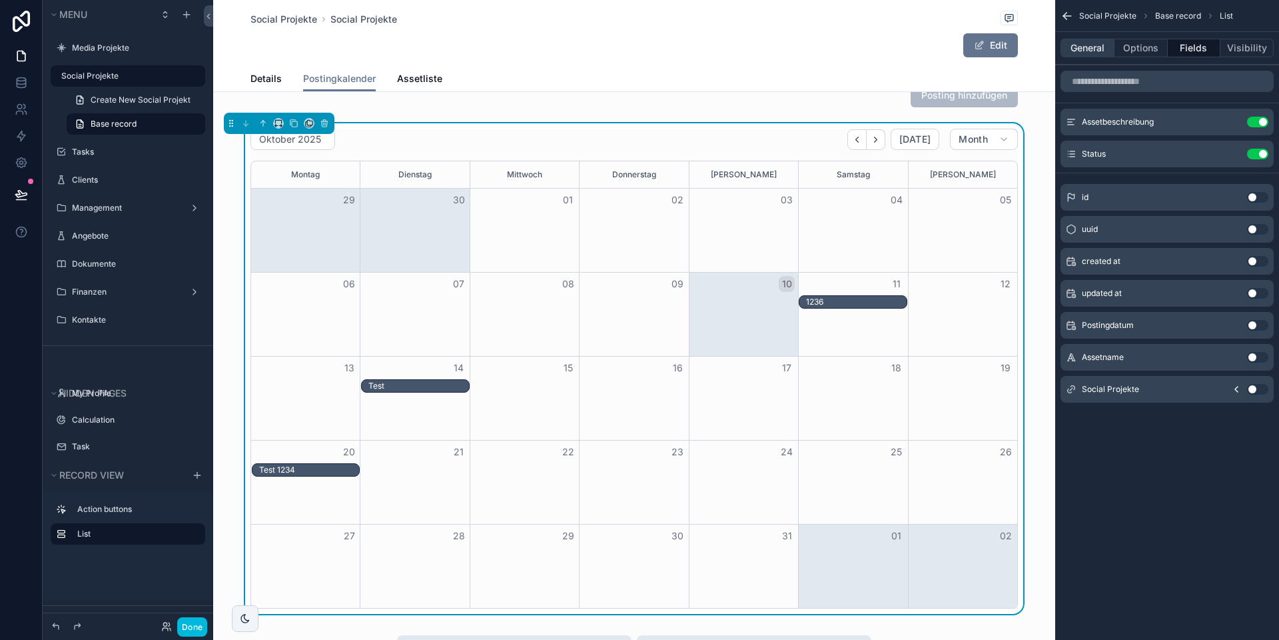
click at [1094, 46] on button "General" at bounding box center [1088, 48] width 54 height 19
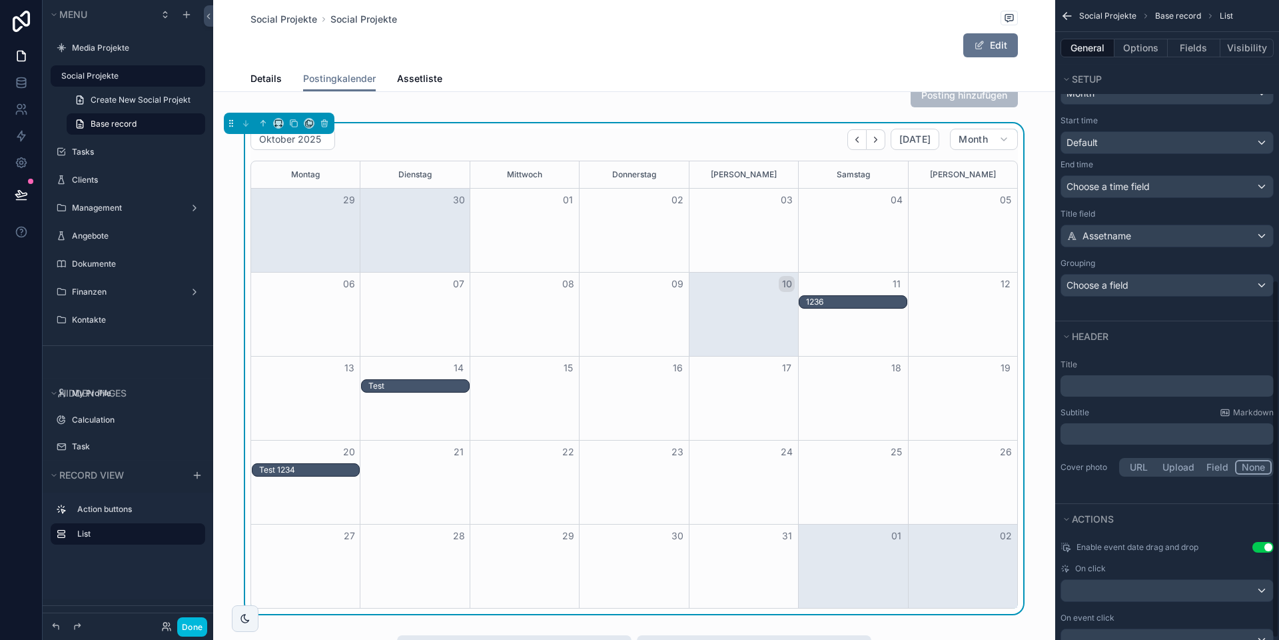
scroll to position [503, 0]
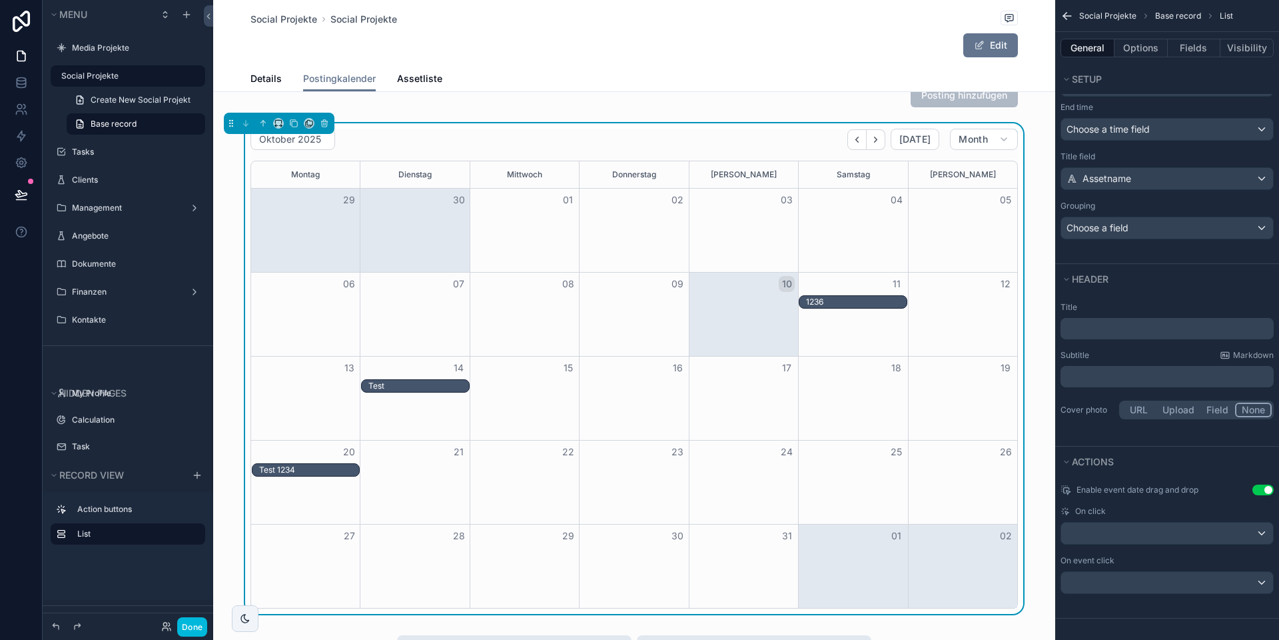
click at [1210, 410] on button "Field" at bounding box center [1218, 409] width 35 height 15
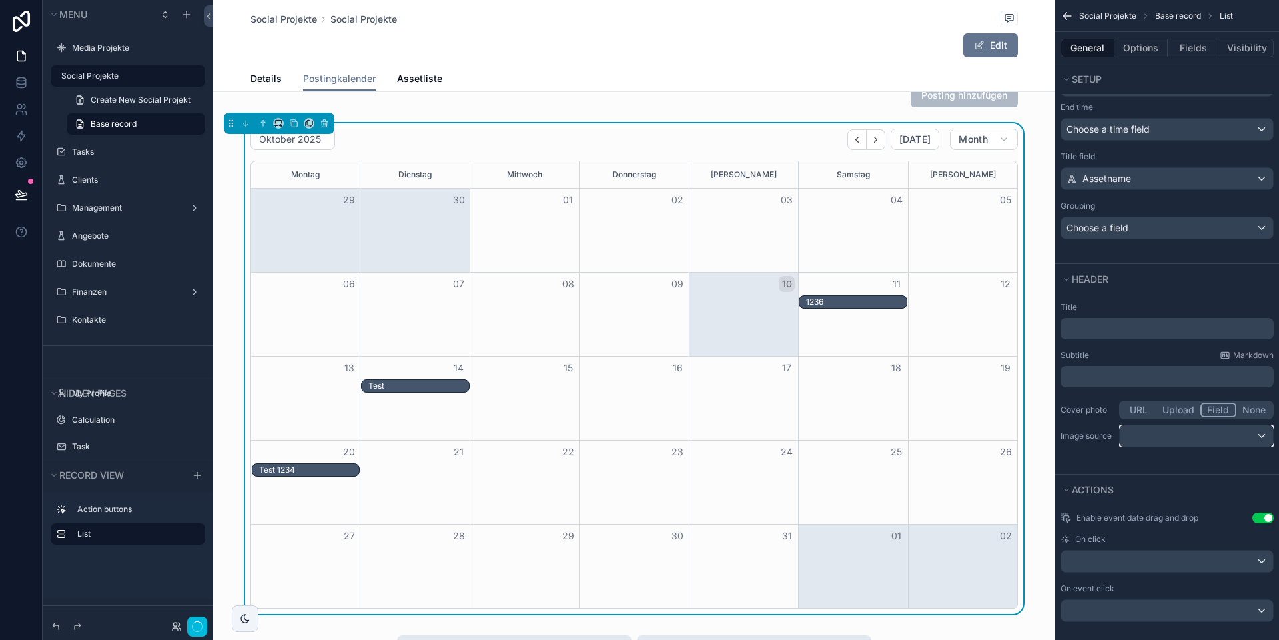
click at [1210, 430] on div "scrollable content" at bounding box center [1196, 435] width 153 height 21
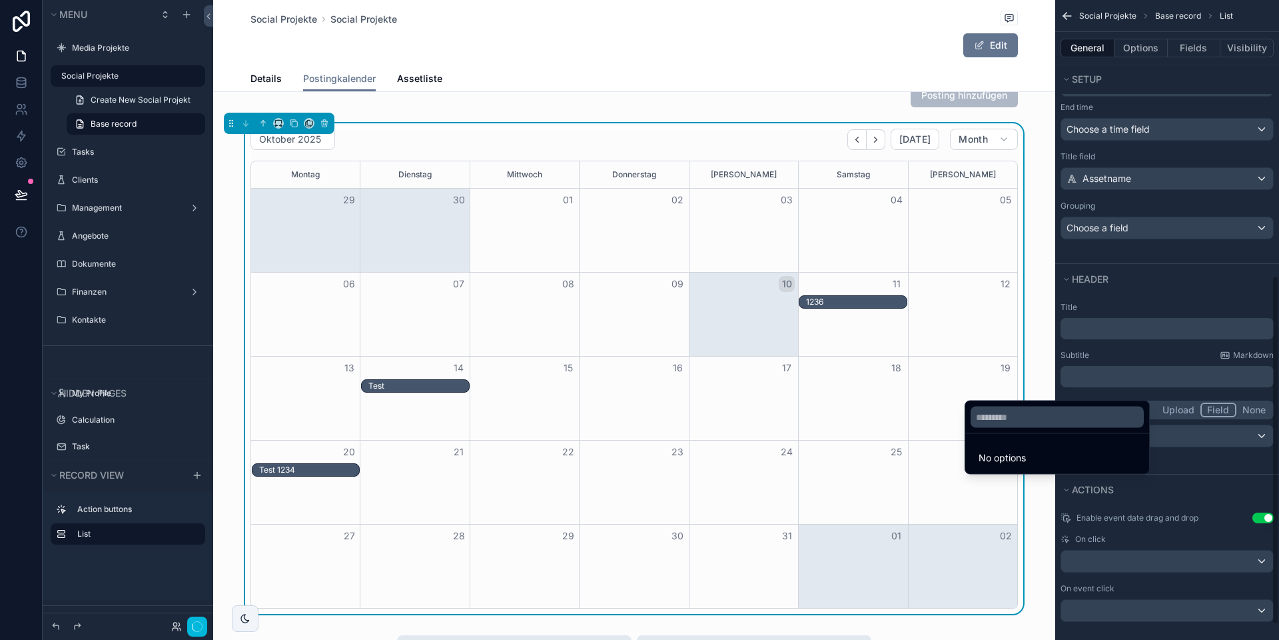
drag, startPoint x: 1235, startPoint y: 461, endPoint x: 1251, endPoint y: 410, distance: 53.1
click at [1235, 461] on div "scrollable content" at bounding box center [639, 320] width 1279 height 640
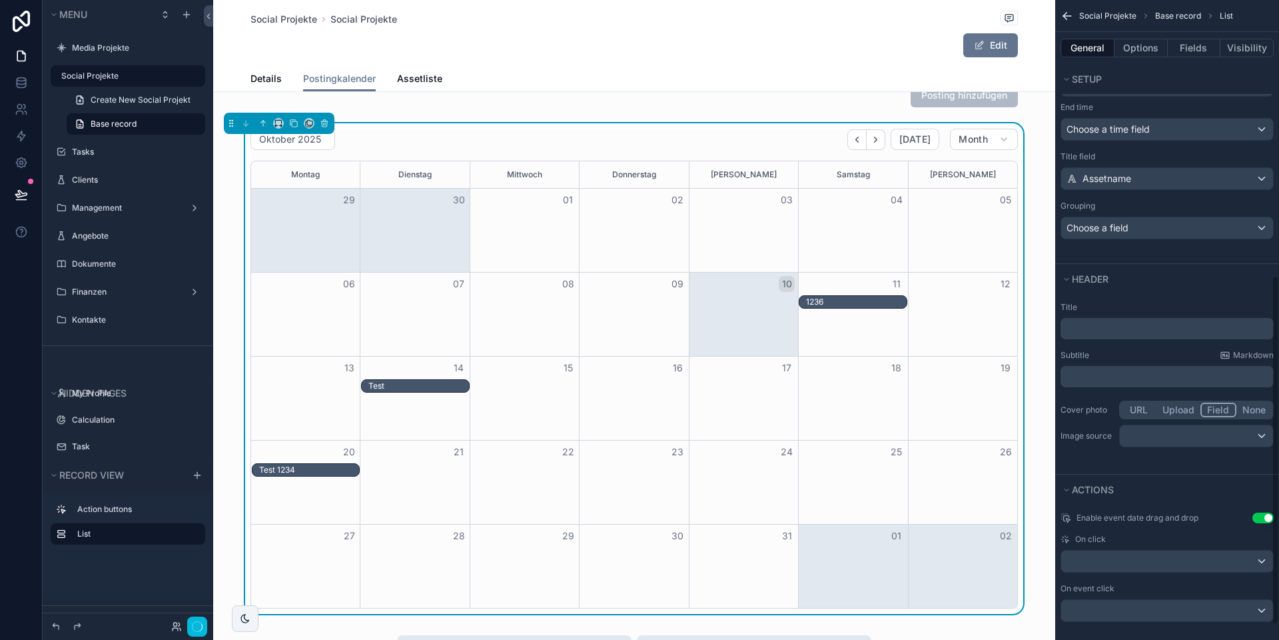
click at [1254, 408] on button "None" at bounding box center [1254, 409] width 35 height 15
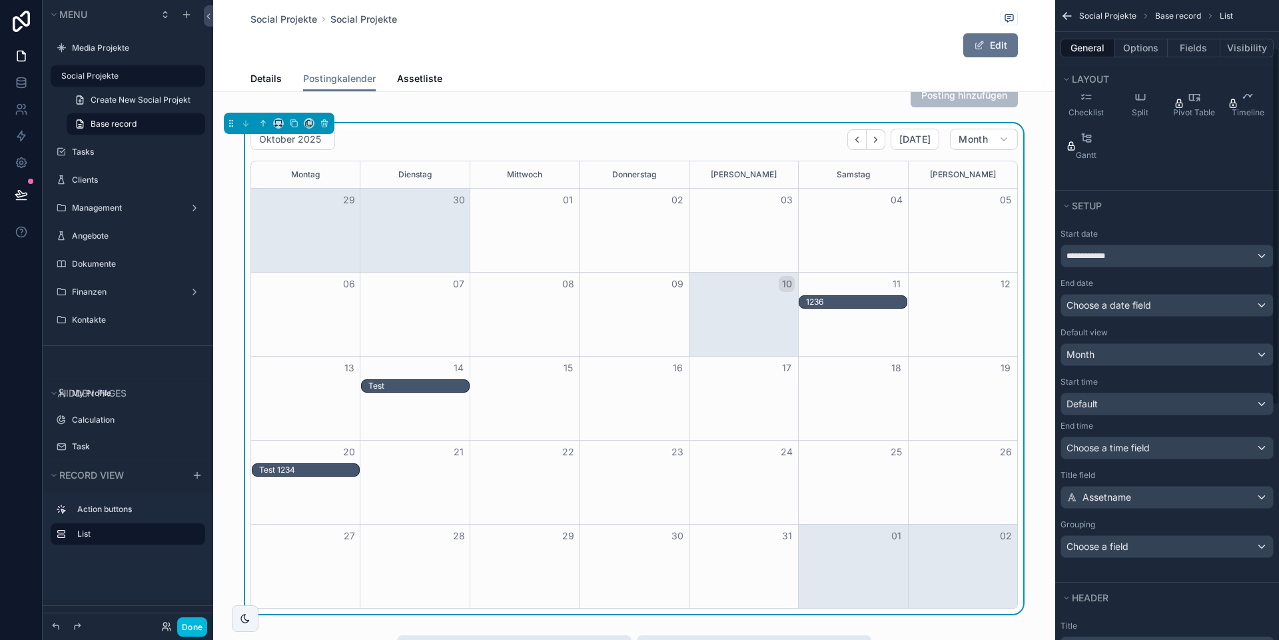
scroll to position [0, 0]
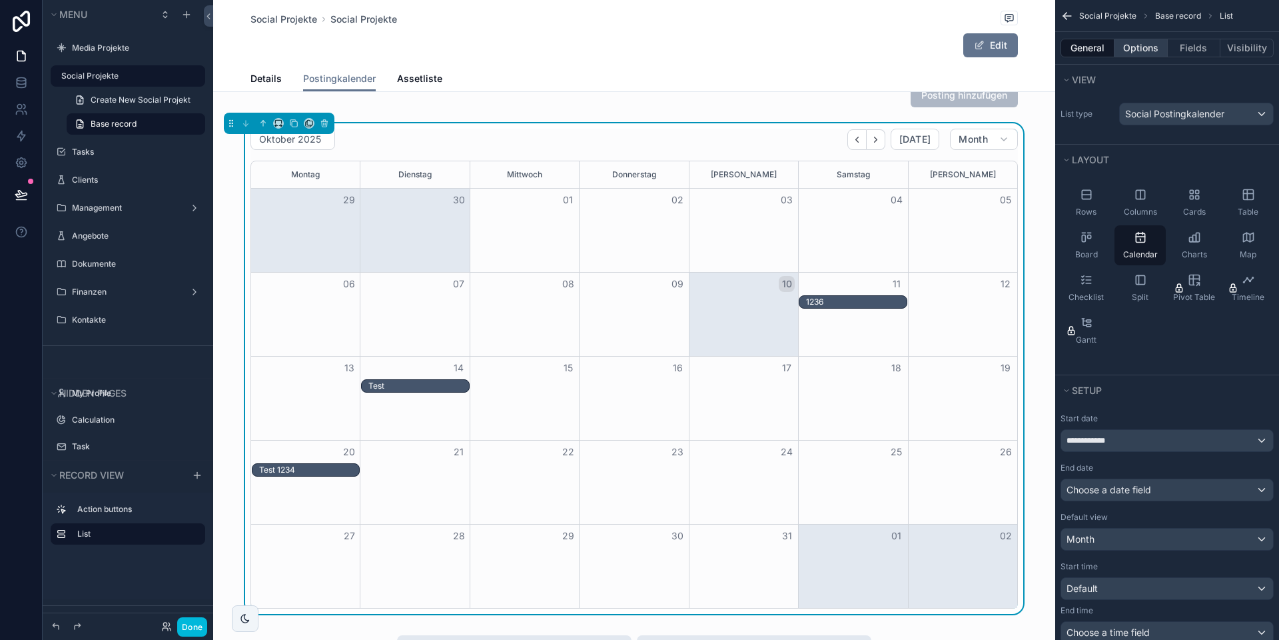
click at [1129, 50] on button "Options" at bounding box center [1141, 48] width 53 height 19
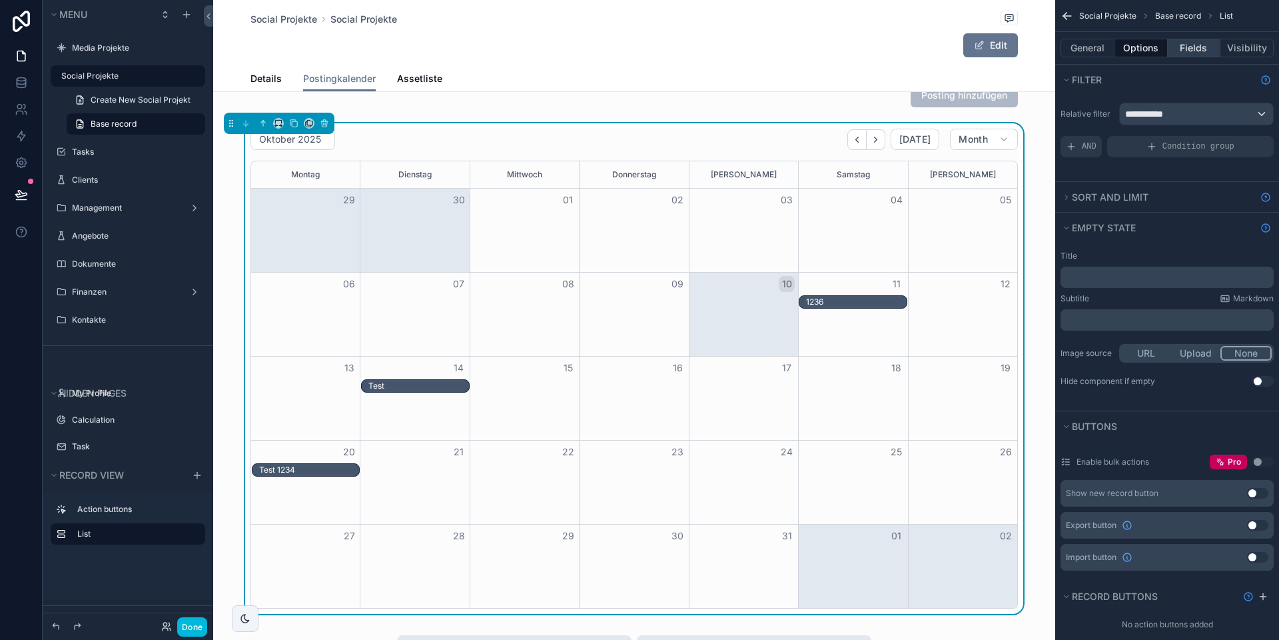
click at [1197, 49] on button "Fields" at bounding box center [1194, 48] width 53 height 19
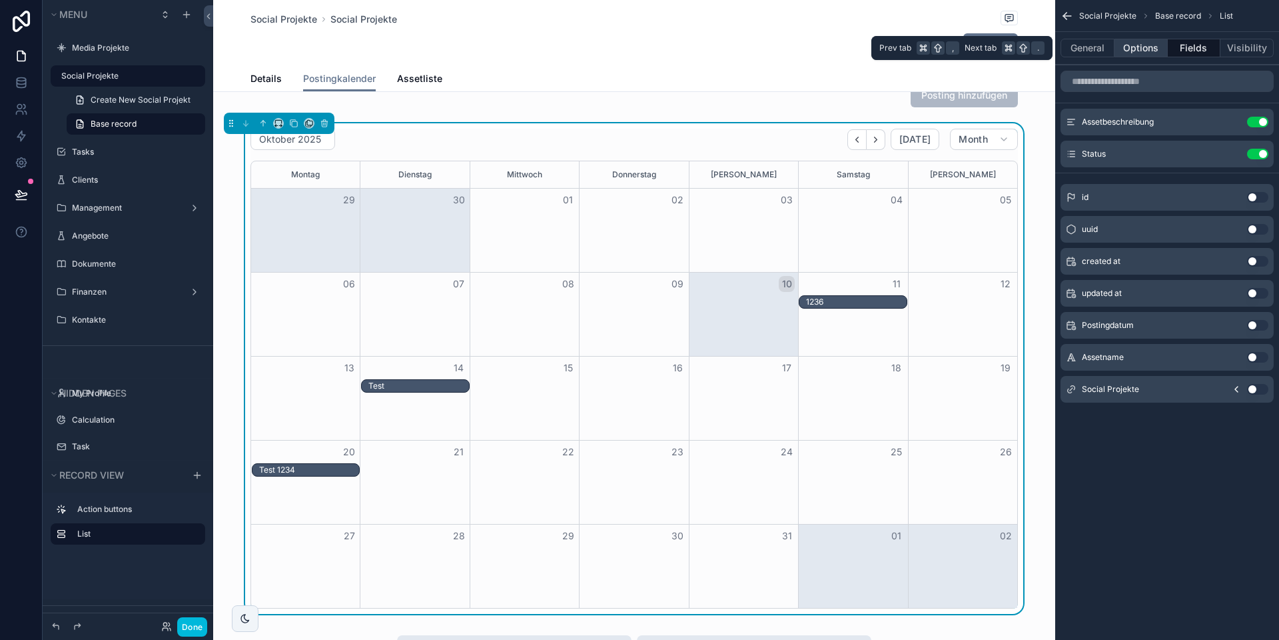
click at [1145, 48] on button "Options" at bounding box center [1141, 48] width 53 height 19
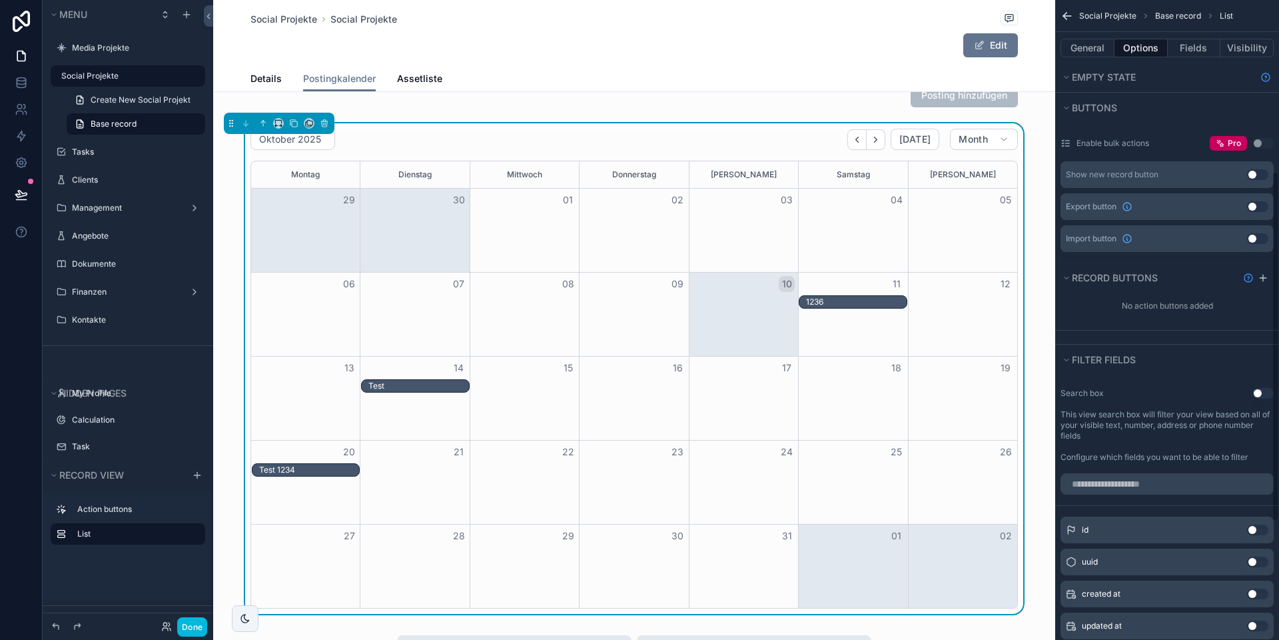
scroll to position [322, 0]
click at [1260, 272] on icon "scrollable content" at bounding box center [1263, 274] width 11 height 11
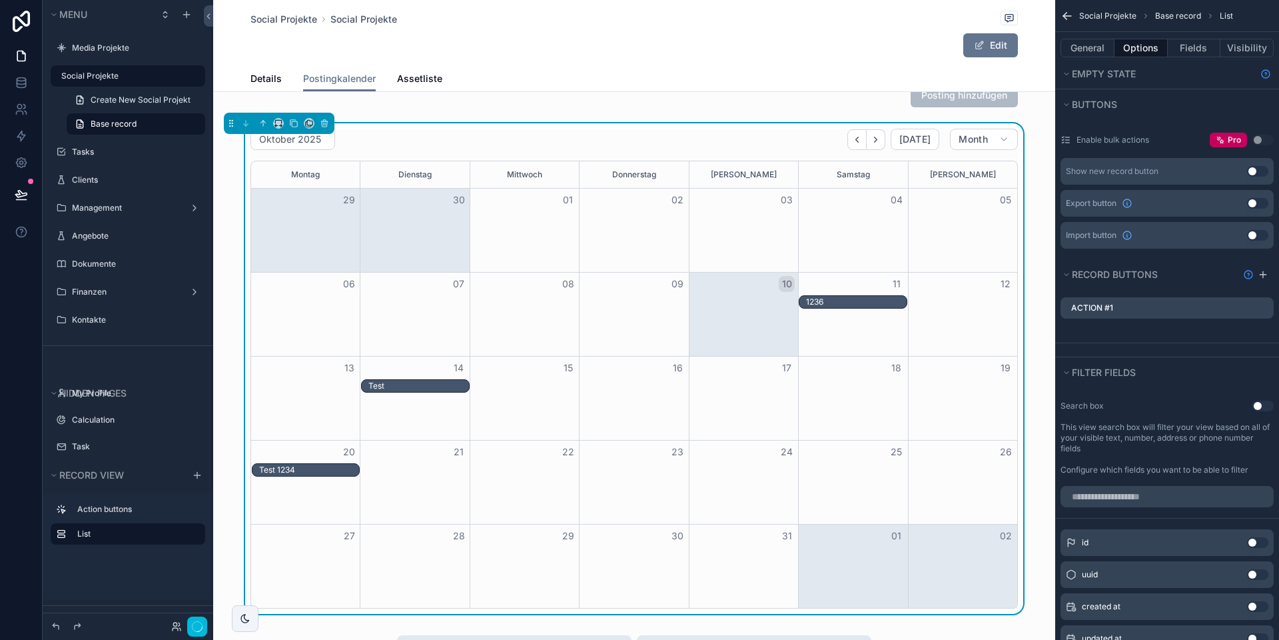
click at [0, 0] on icon "scrollable content" at bounding box center [0, 0] width 0 height 0
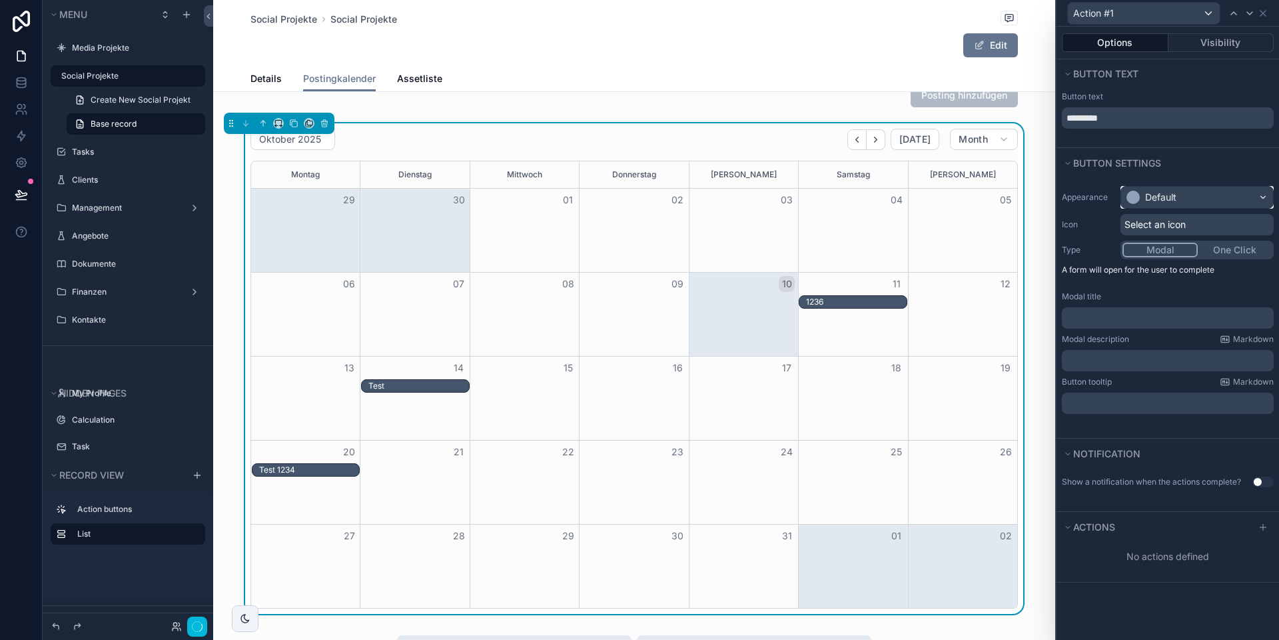
click at [1173, 204] on div "Default" at bounding box center [1197, 197] width 152 height 21
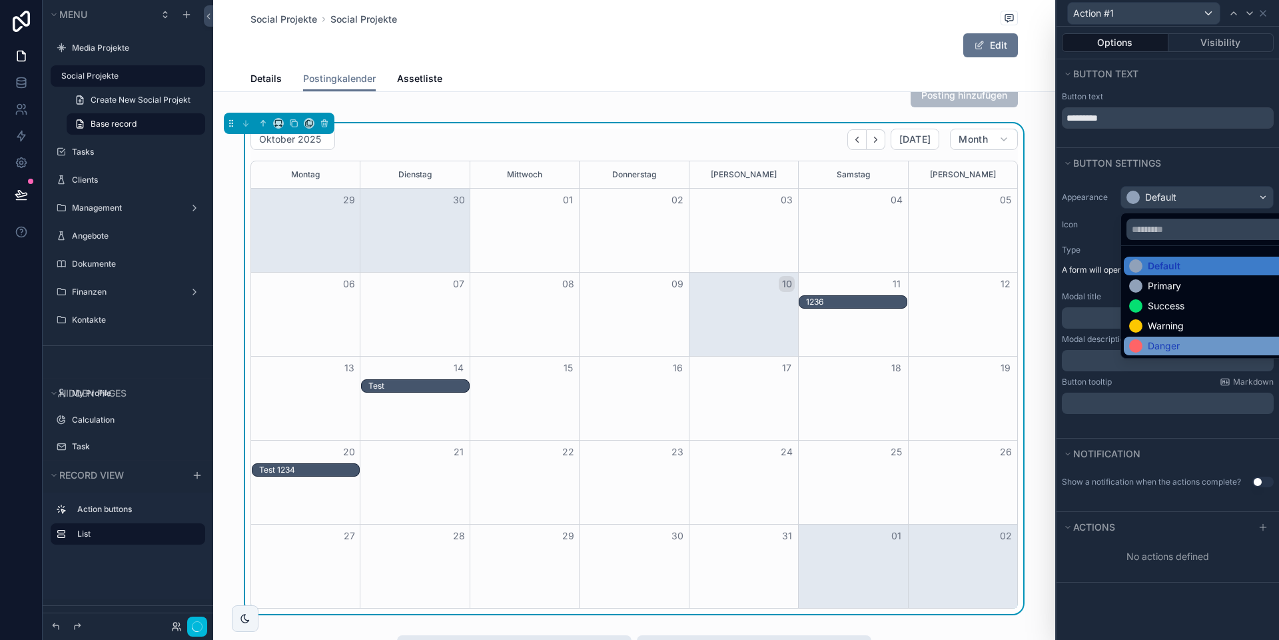
click at [1163, 350] on div "Danger" at bounding box center [1164, 345] width 32 height 13
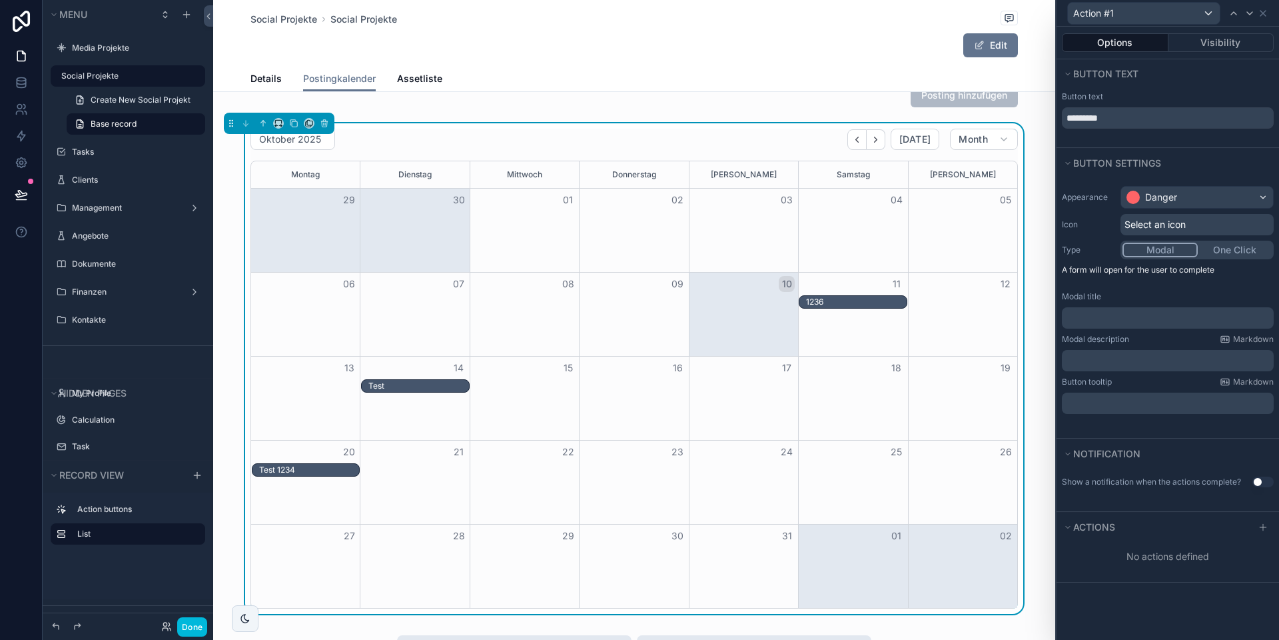
click at [1166, 229] on span "Select an icon" at bounding box center [1155, 224] width 61 height 13
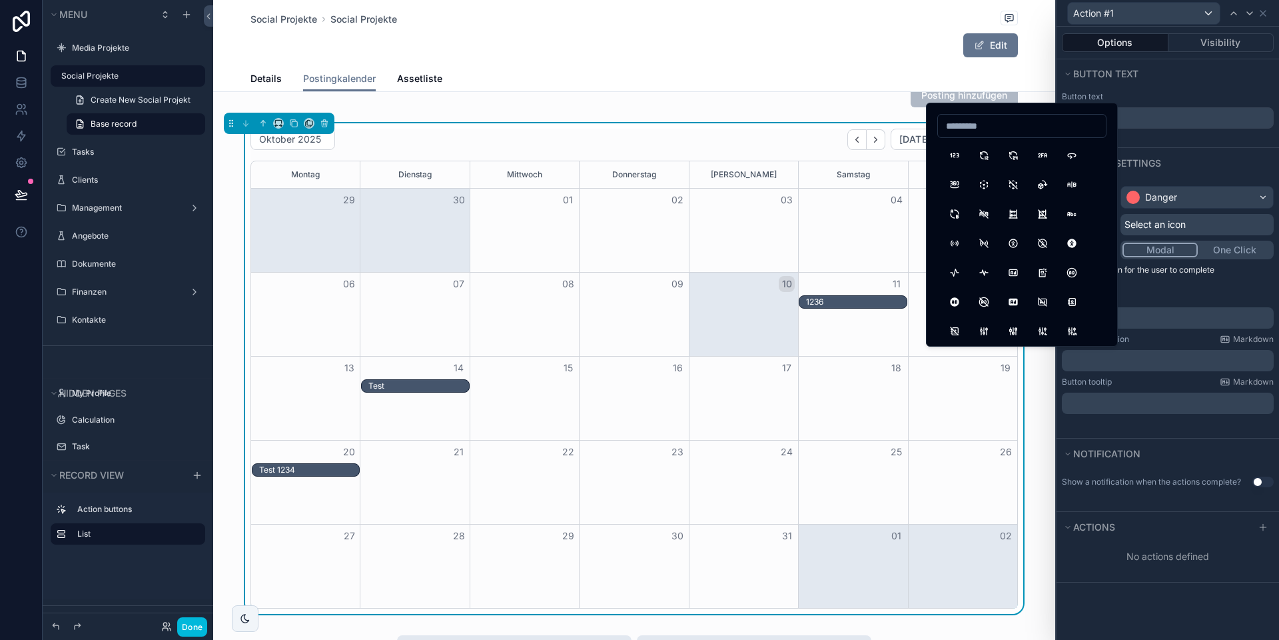
click at [1183, 288] on div "Appearance Danger Icon Select an icon Type Modal One Click A form will open for…" at bounding box center [1168, 300] width 223 height 239
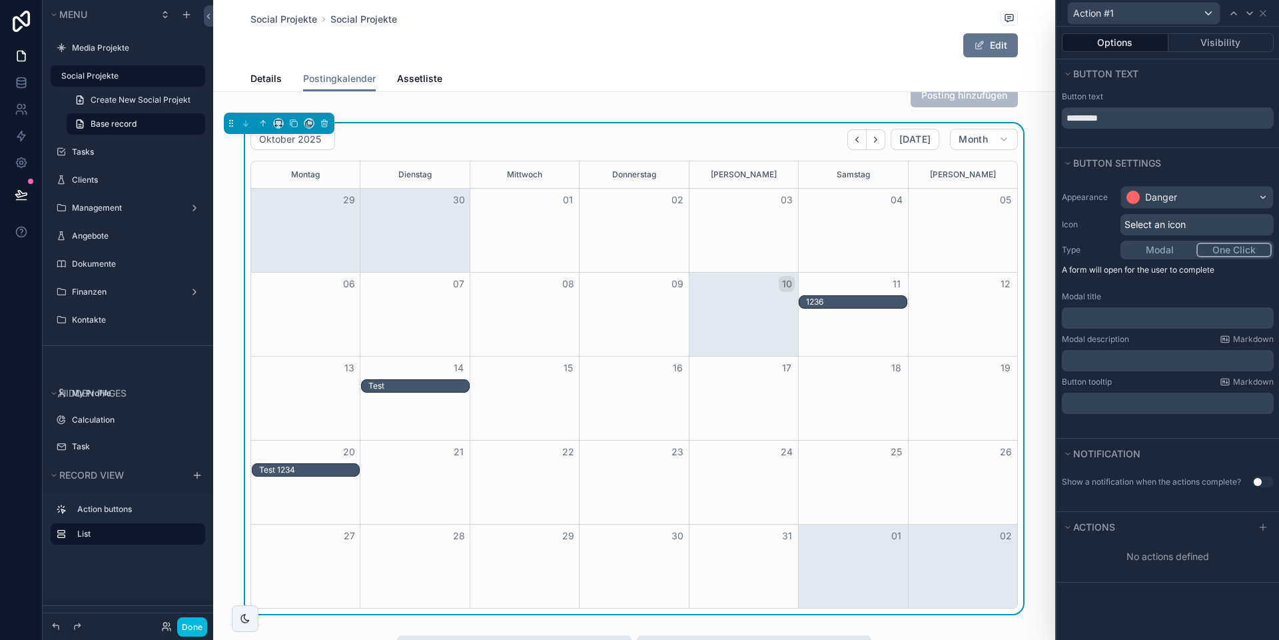
click at [1215, 252] on button "One Click" at bounding box center [1234, 250] width 75 height 15
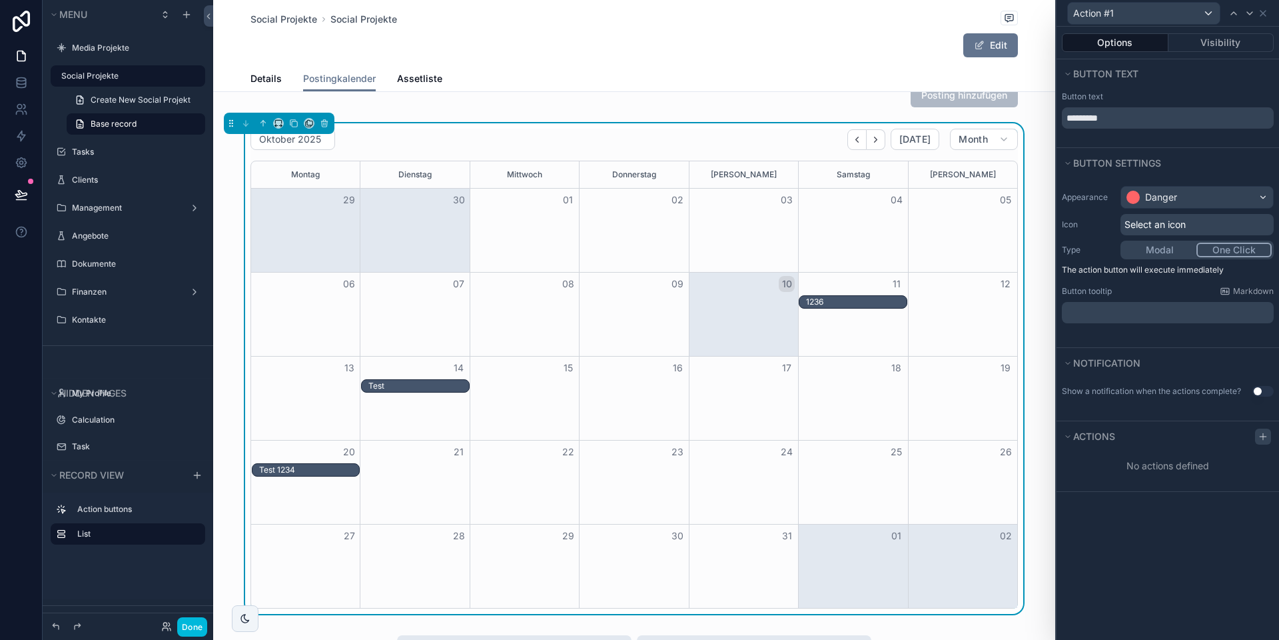
click at [1264, 438] on icon at bounding box center [1263, 436] width 11 height 11
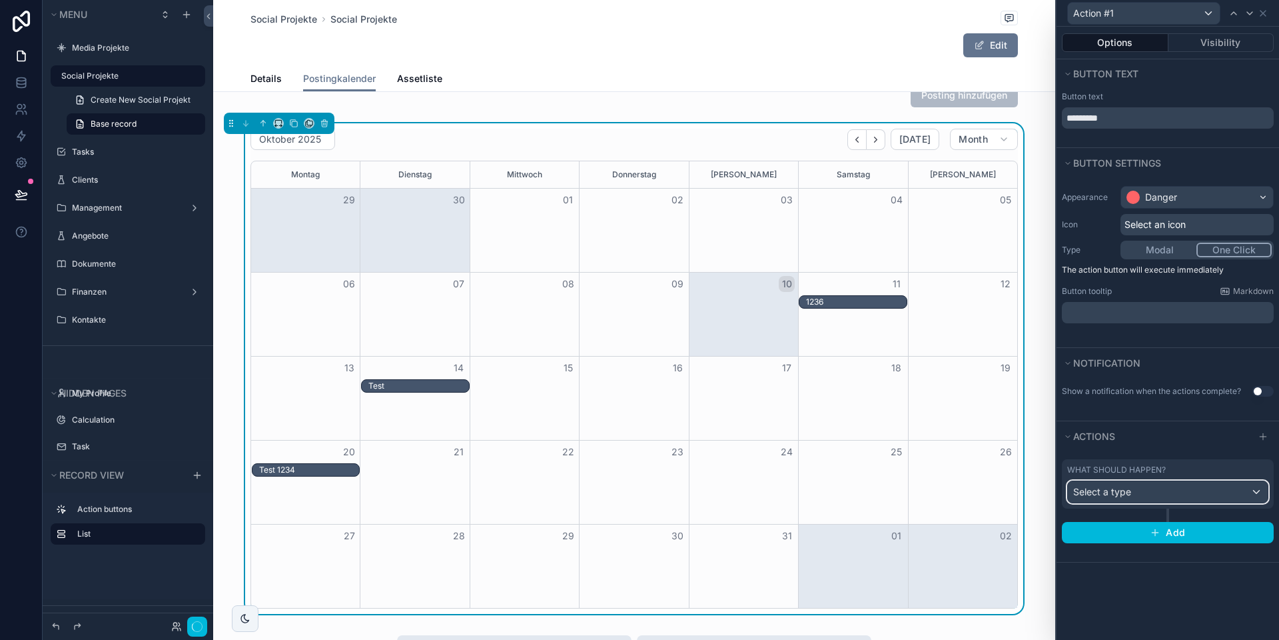
click at [1147, 497] on div "Select a type" at bounding box center [1168, 491] width 200 height 21
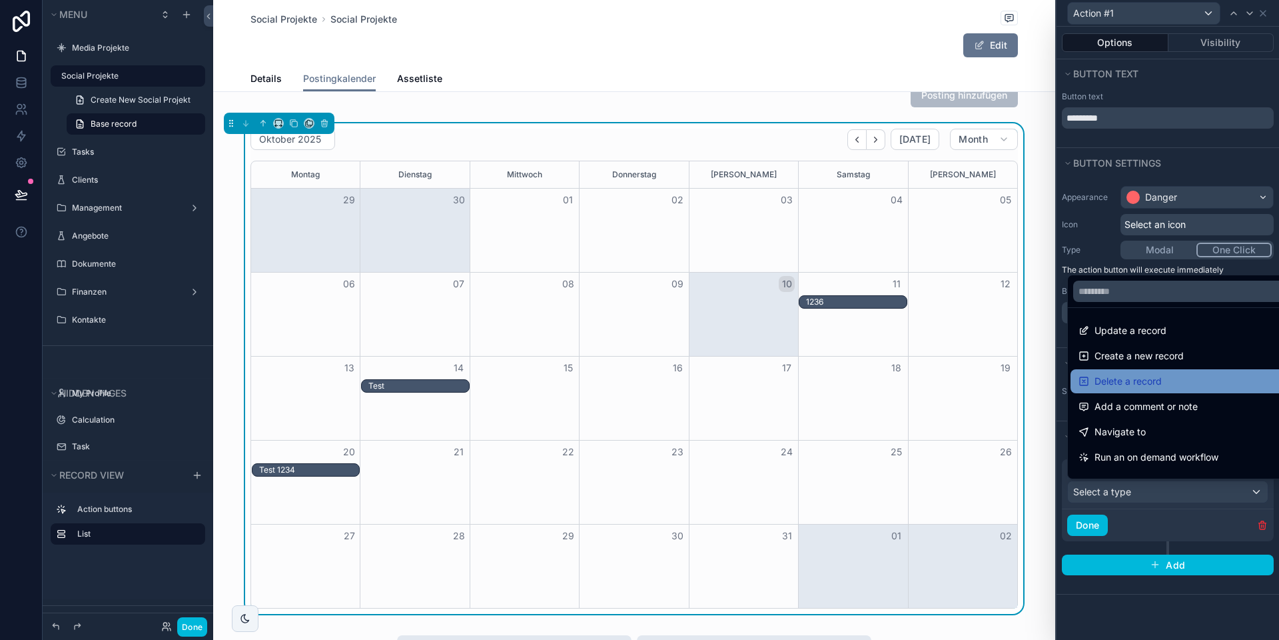
click at [1109, 390] on div "Delete a record" at bounding box center [1183, 381] width 225 height 24
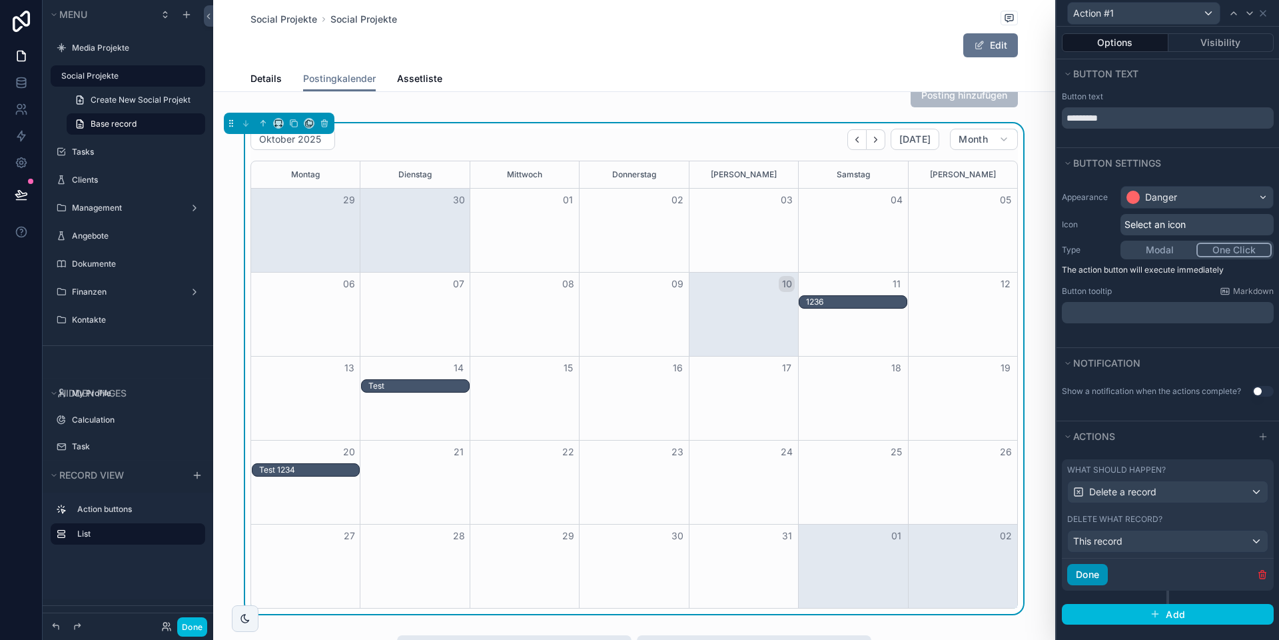
click at [1087, 575] on button "Done" at bounding box center [1087, 574] width 41 height 21
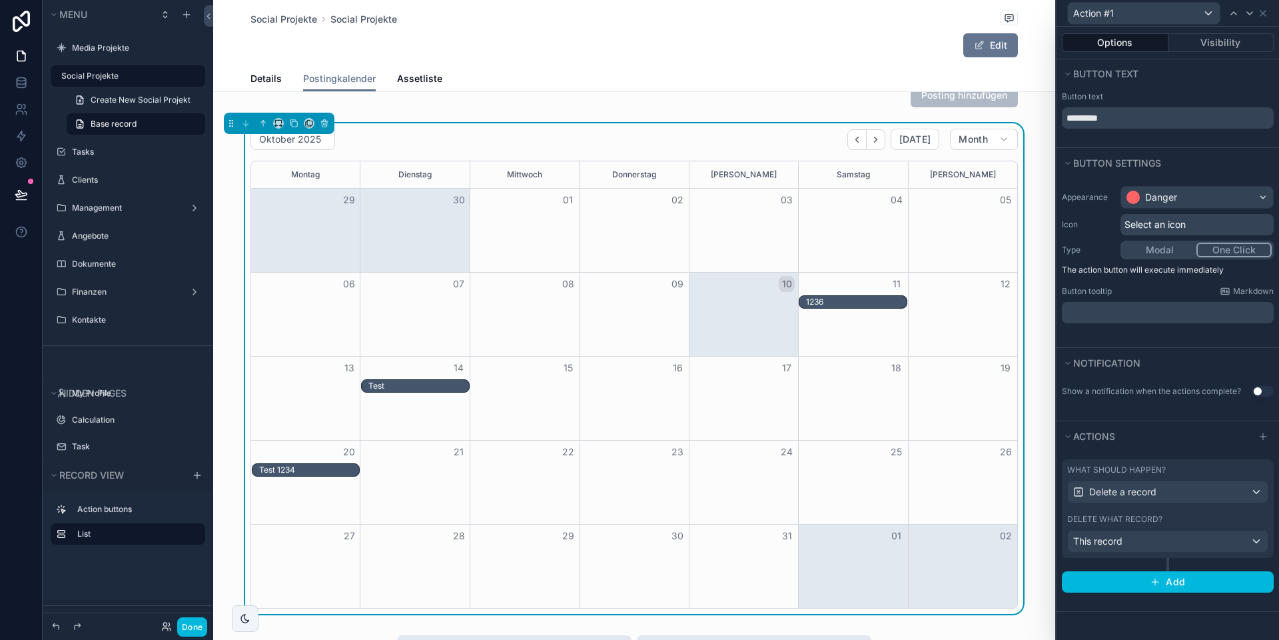
scroll to position [31, 0]
drag, startPoint x: 192, startPoint y: 620, endPoint x: 232, endPoint y: 613, distance: 40.6
click at [192, 620] on button "Done" at bounding box center [192, 626] width 30 height 19
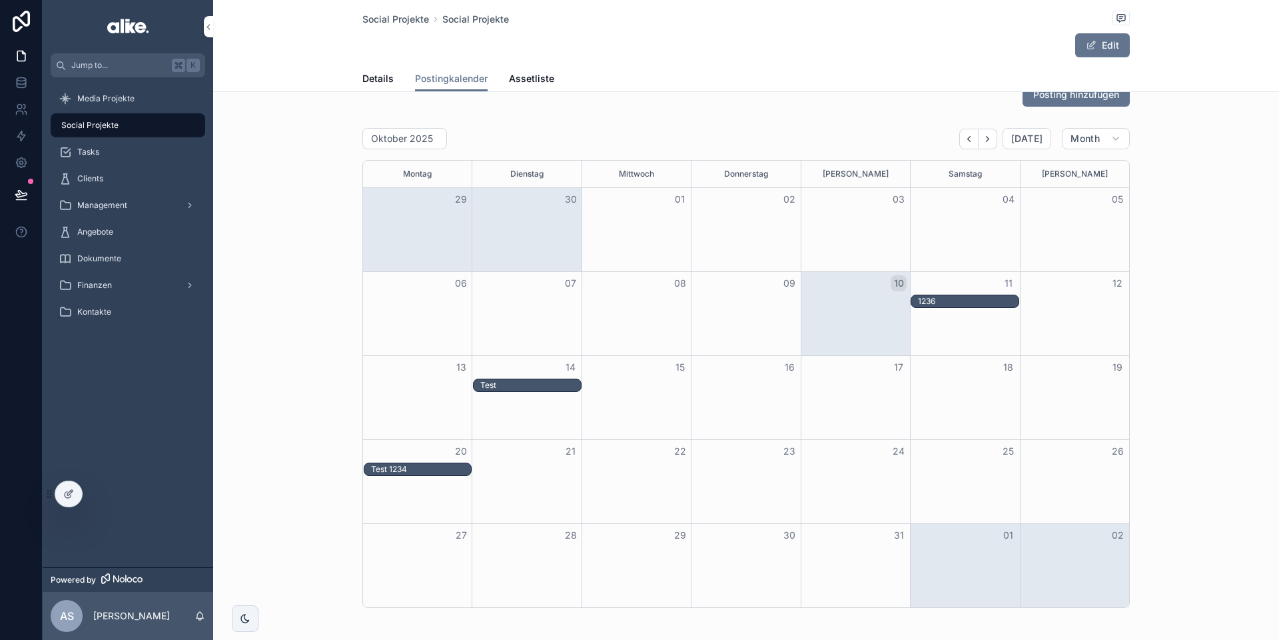
click at [940, 302] on div "1236" at bounding box center [968, 301] width 100 height 11
drag, startPoint x: 78, startPoint y: 498, endPoint x: 99, endPoint y: 497, distance: 21.4
click at [77, 498] on div at bounding box center [68, 493] width 27 height 25
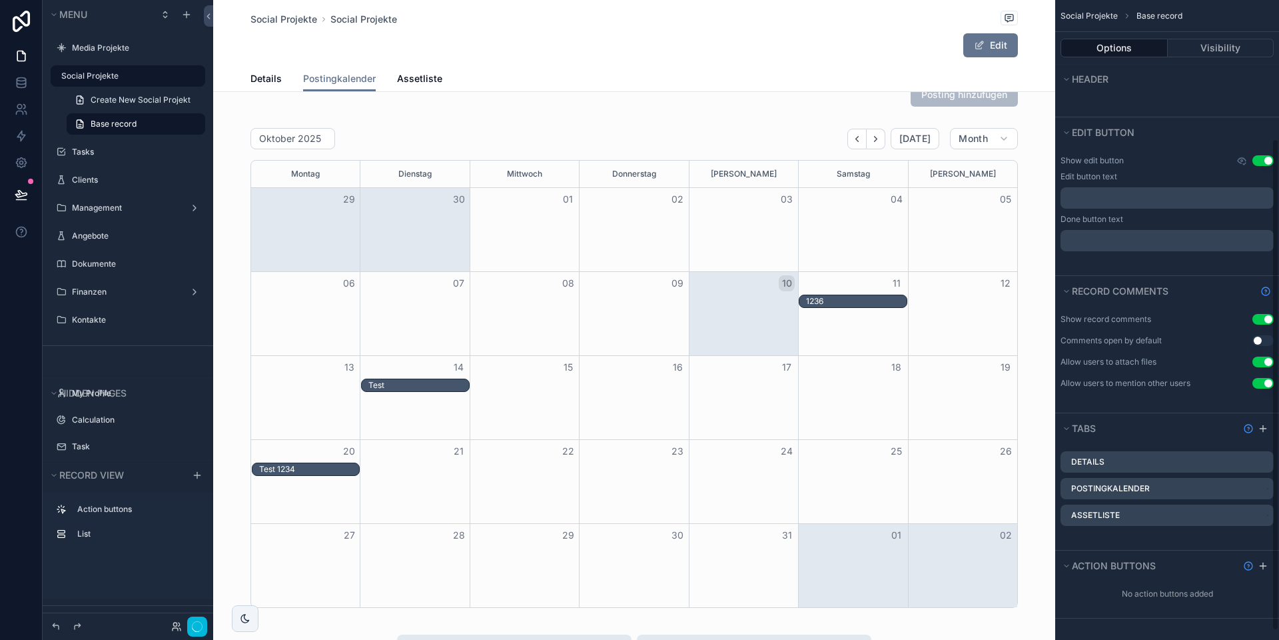
scroll to position [0, 0]
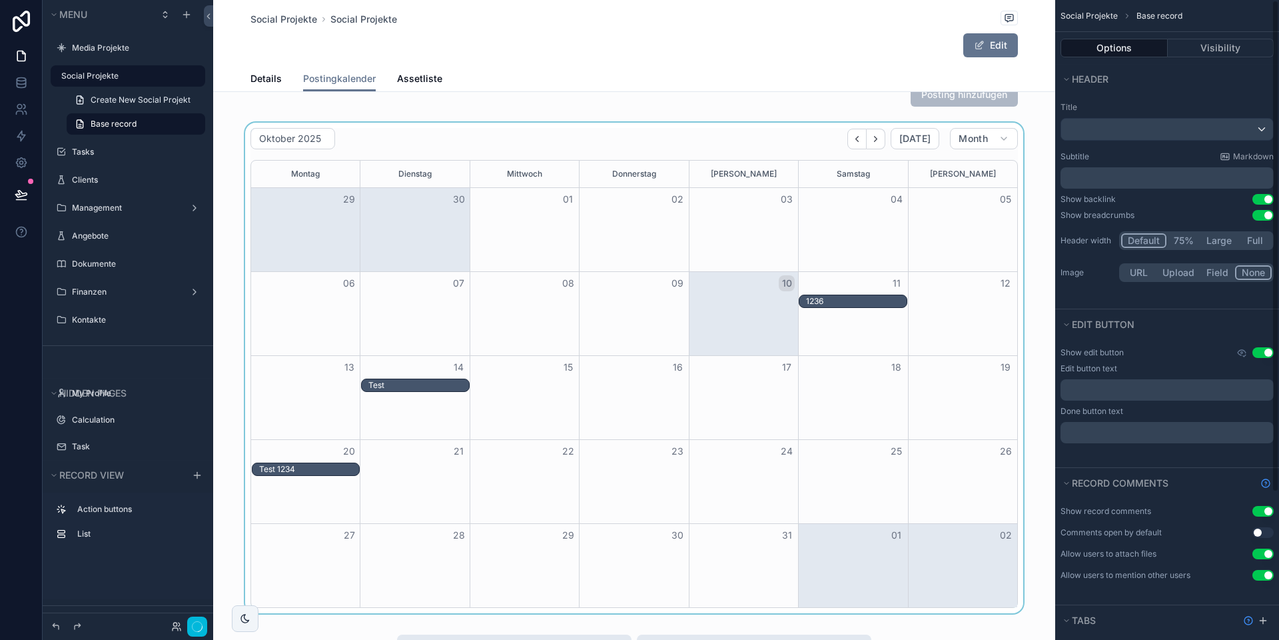
click at [851, 318] on div "scrollable content" at bounding box center [634, 368] width 842 height 490
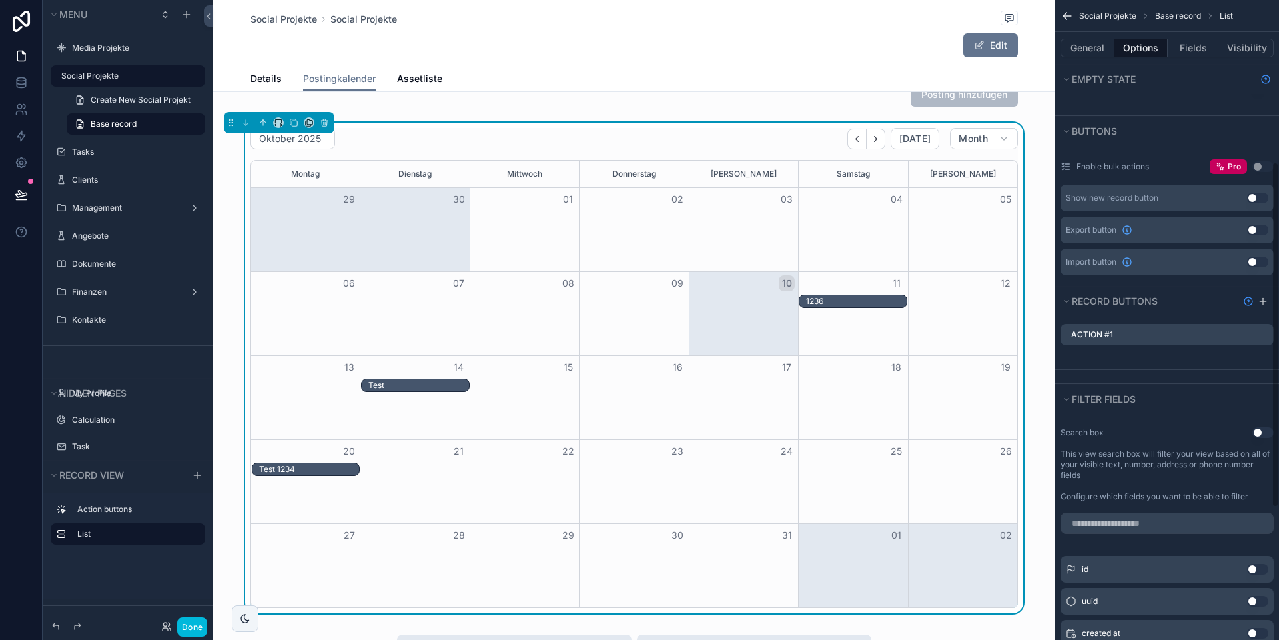
scroll to position [237, 0]
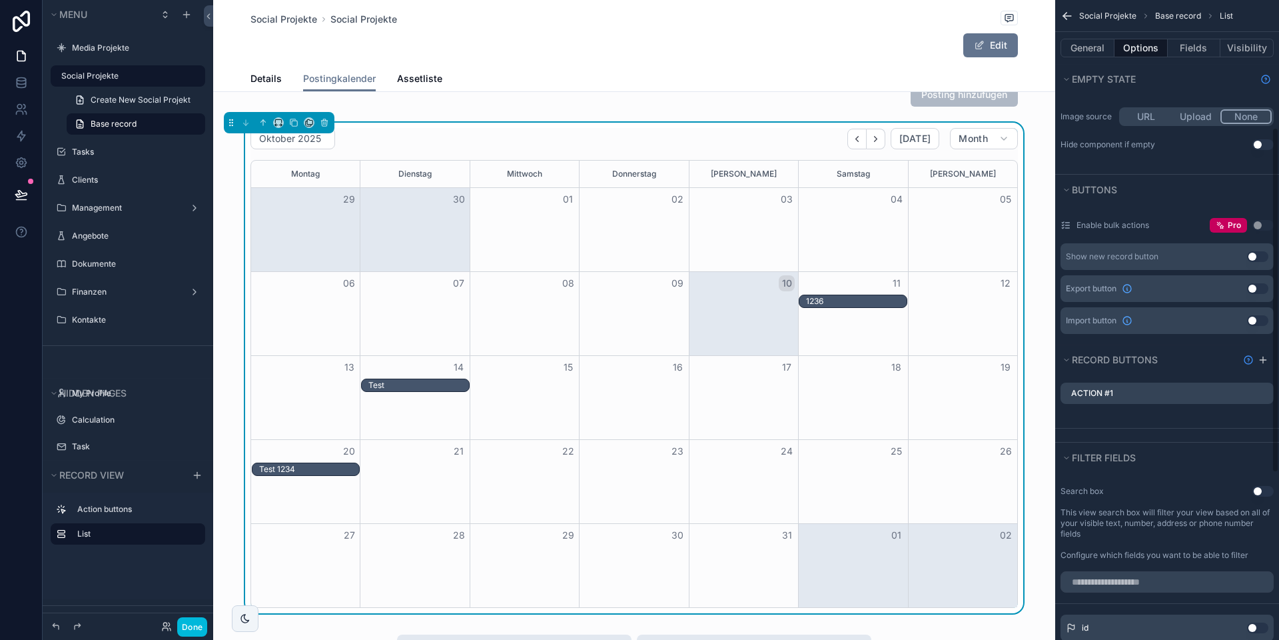
click at [0, 0] on icon "scrollable content" at bounding box center [0, 0] width 0 height 0
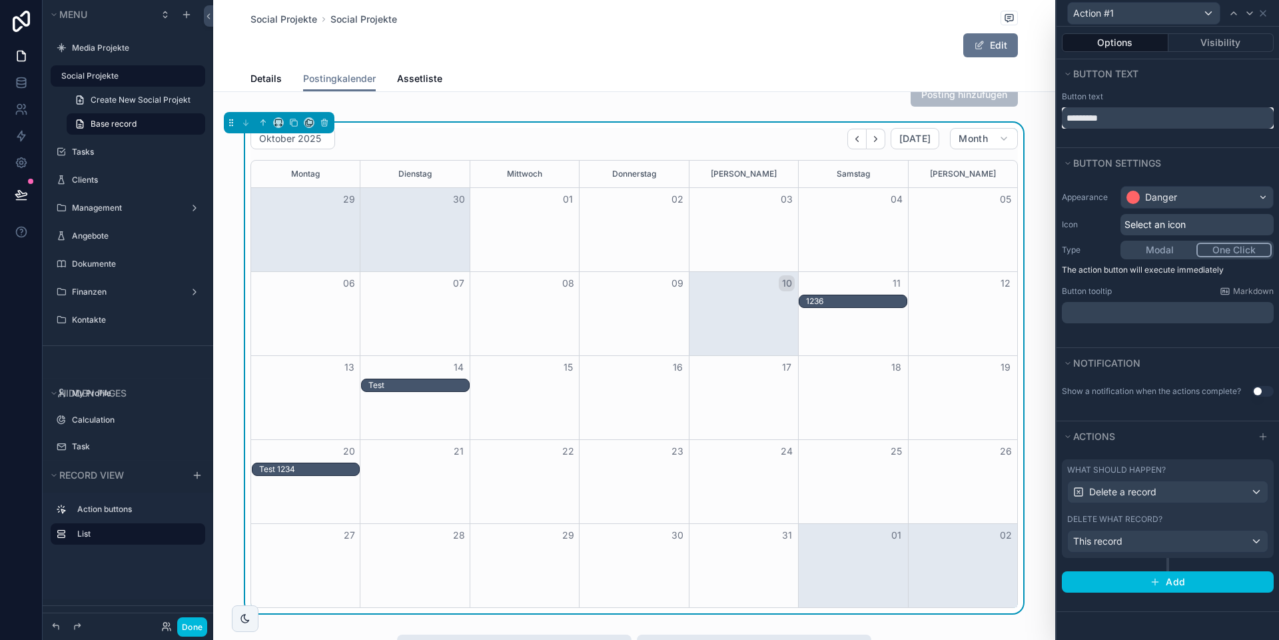
click at [1121, 126] on input "*********" at bounding box center [1168, 117] width 212 height 21
type input "*******"
click at [189, 628] on button "Done" at bounding box center [192, 626] width 30 height 19
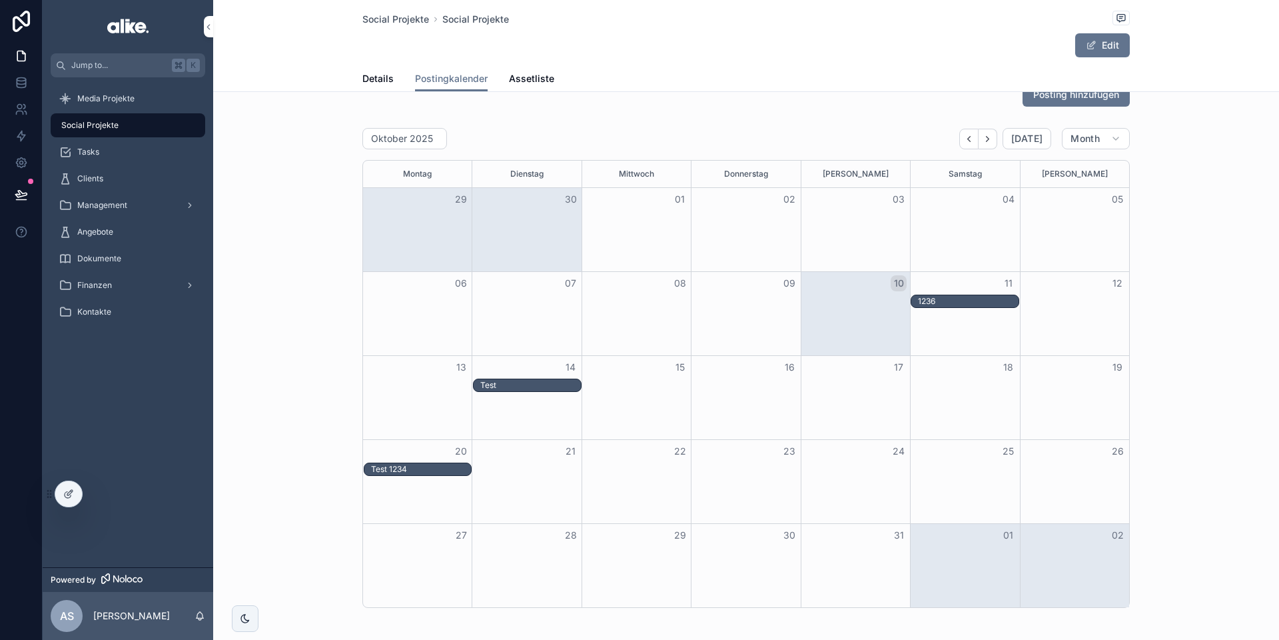
click at [498, 386] on div "Test" at bounding box center [530, 385] width 100 height 11
click at [0, 0] on button "Löschen" at bounding box center [0, 0] width 0 height 0
click at [422, 472] on div "Test 1234" at bounding box center [421, 469] width 100 height 11
click at [0, 0] on span "Löschen" at bounding box center [0, 0] width 0 height 0
click at [947, 298] on div "1236" at bounding box center [968, 301] width 100 height 11
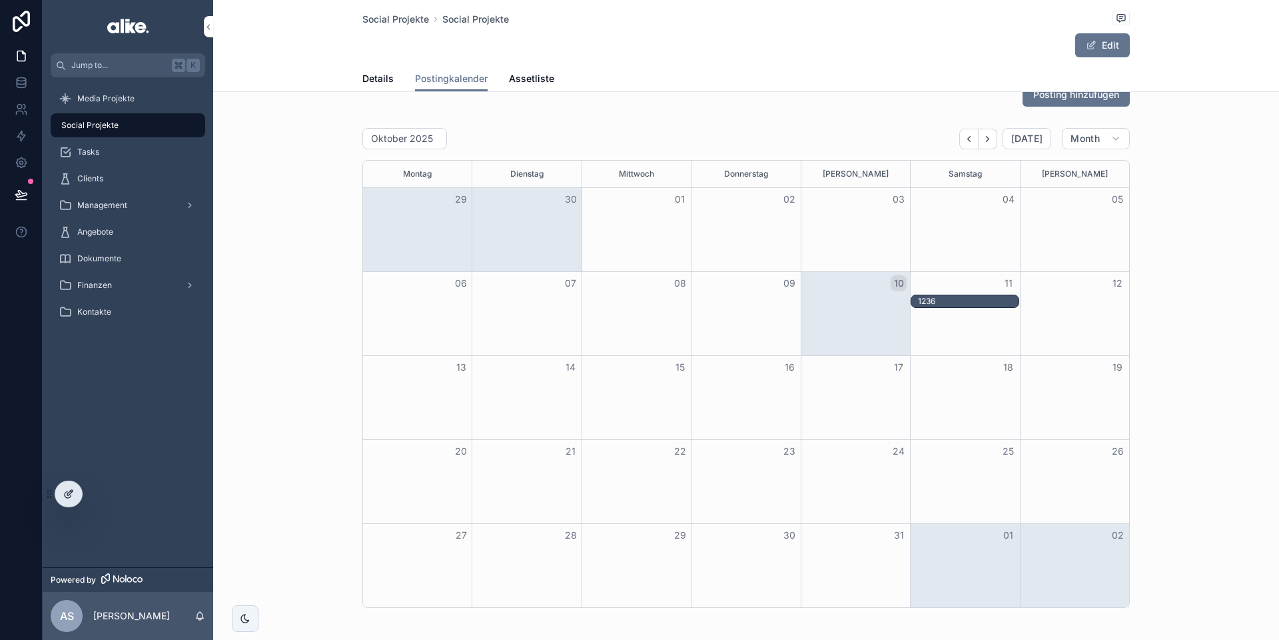
click at [77, 498] on div at bounding box center [68, 493] width 27 height 25
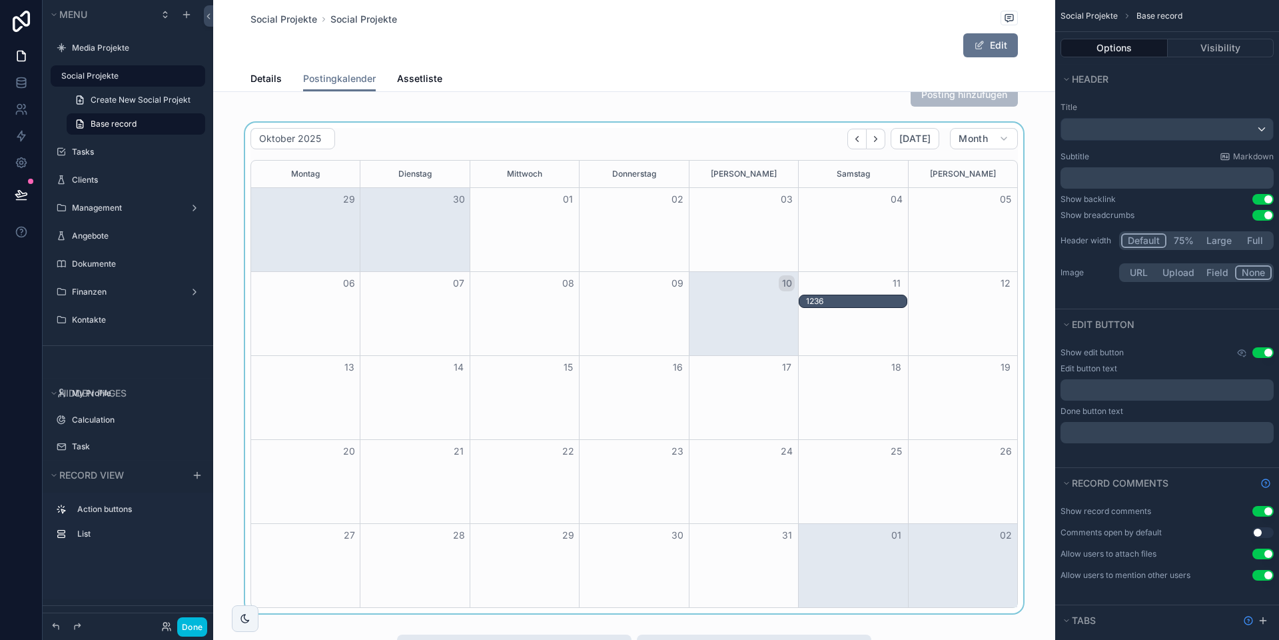
click at [885, 321] on div "scrollable content" at bounding box center [634, 368] width 842 height 490
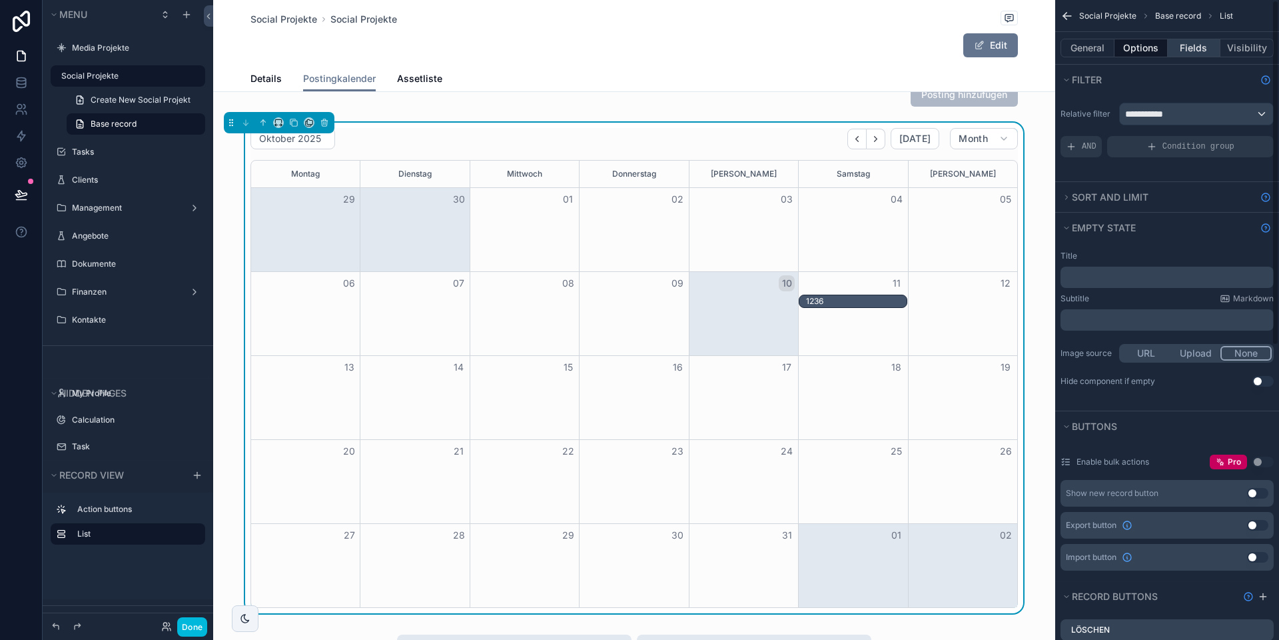
click at [1201, 50] on button "Fields" at bounding box center [1194, 48] width 53 height 19
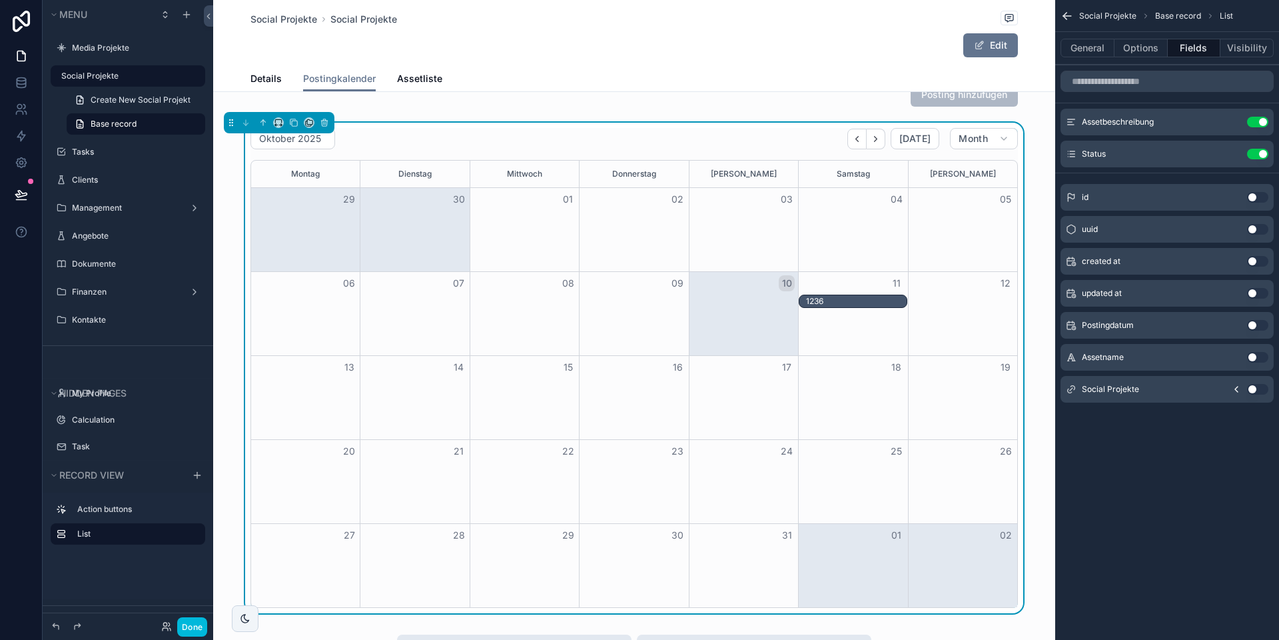
click at [0, 0] on icon "scrollable content" at bounding box center [0, 0] width 0 height 0
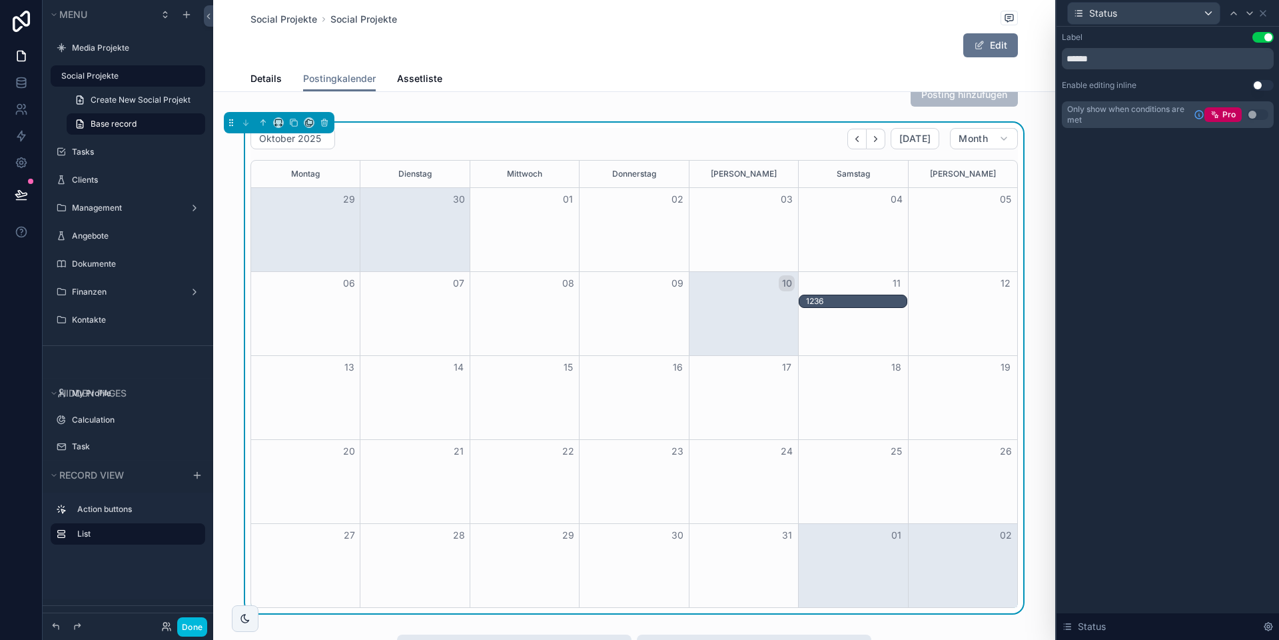
click at [1258, 83] on button "Use setting" at bounding box center [1262, 85] width 21 height 11
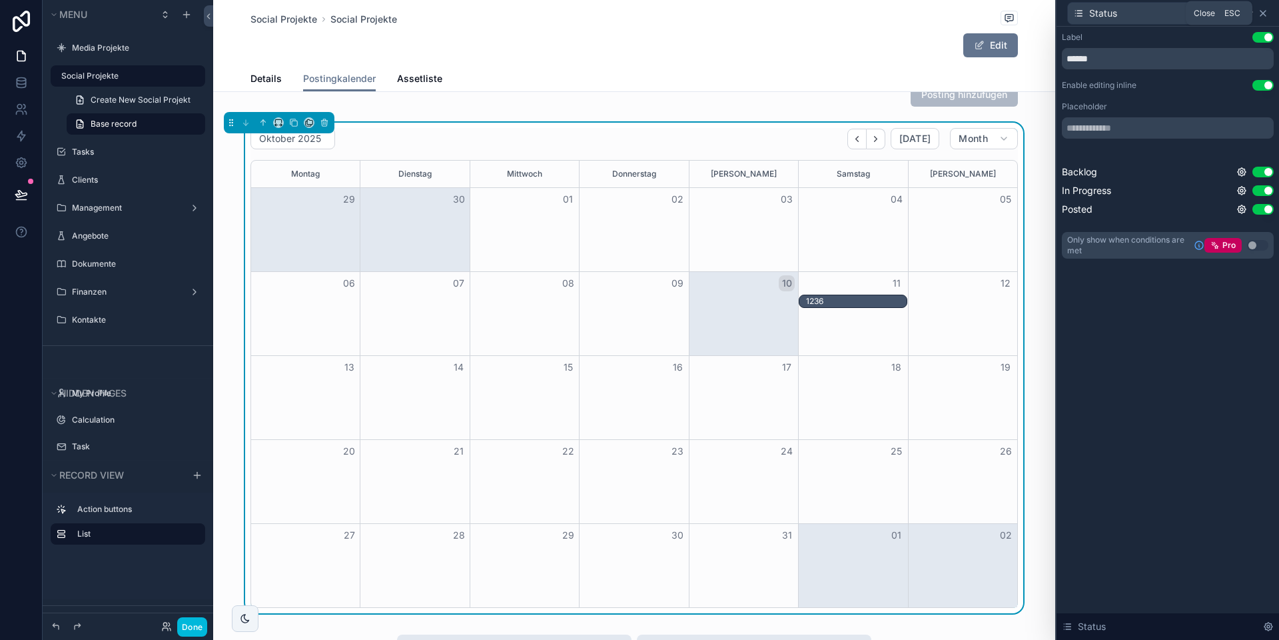
click at [1265, 13] on icon at bounding box center [1263, 13] width 11 height 11
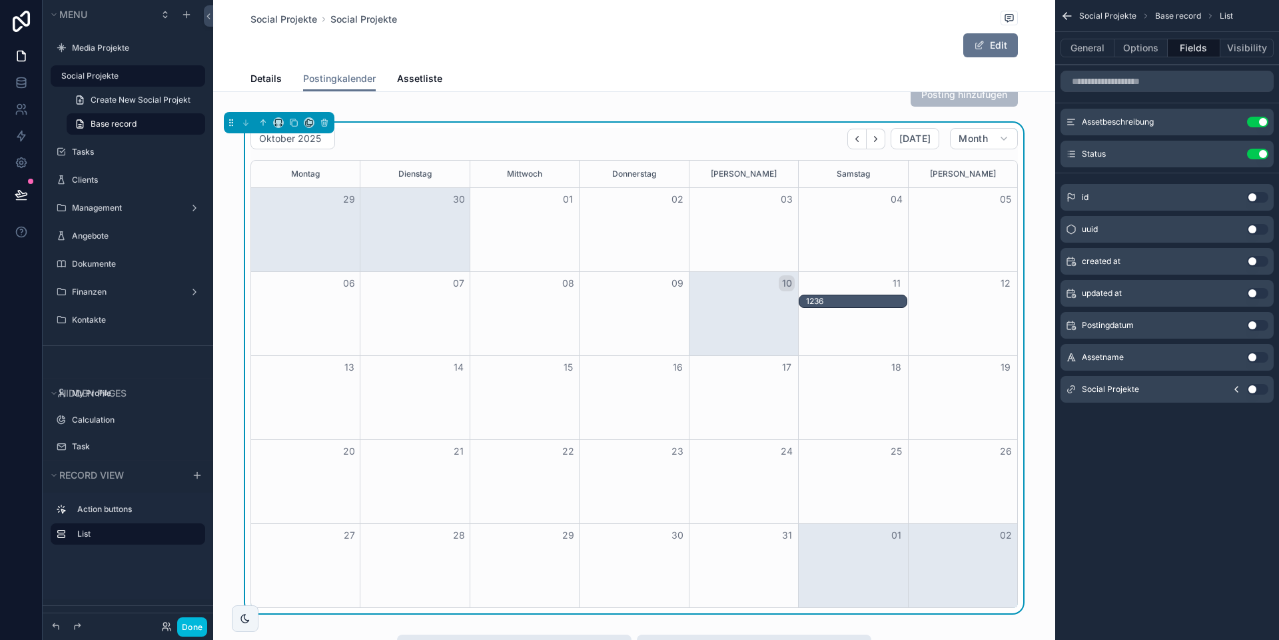
click at [0, 0] on icon "scrollable content" at bounding box center [0, 0] width 0 height 0
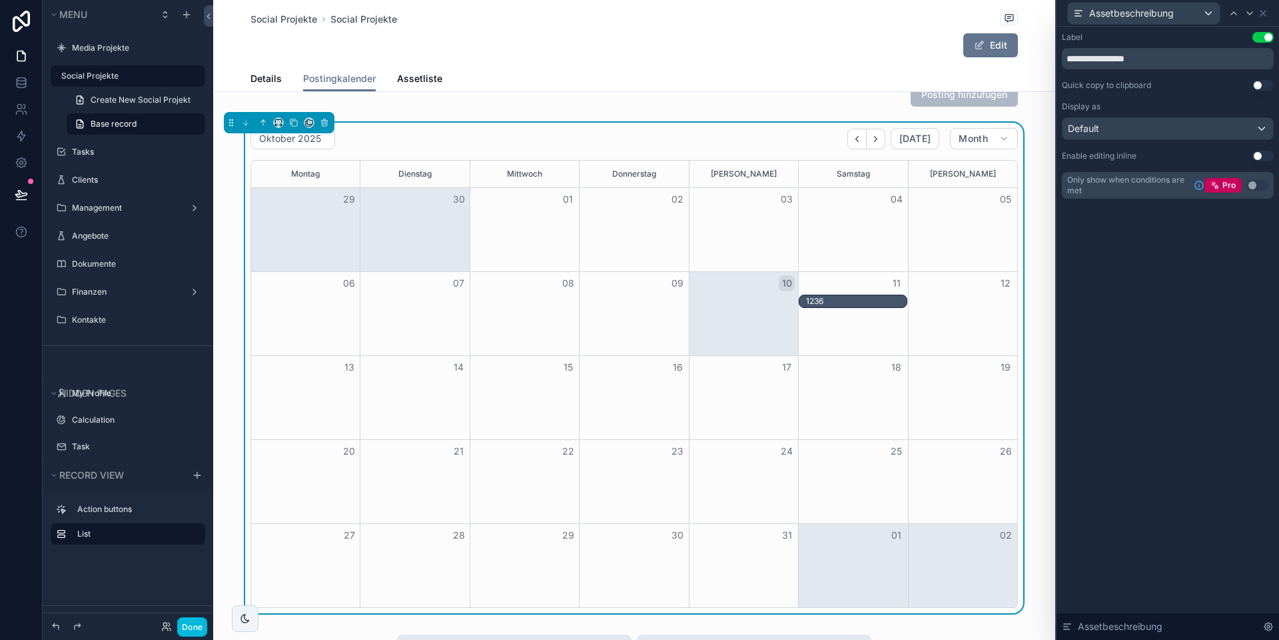
click at [1258, 153] on button "Use setting" at bounding box center [1262, 156] width 21 height 11
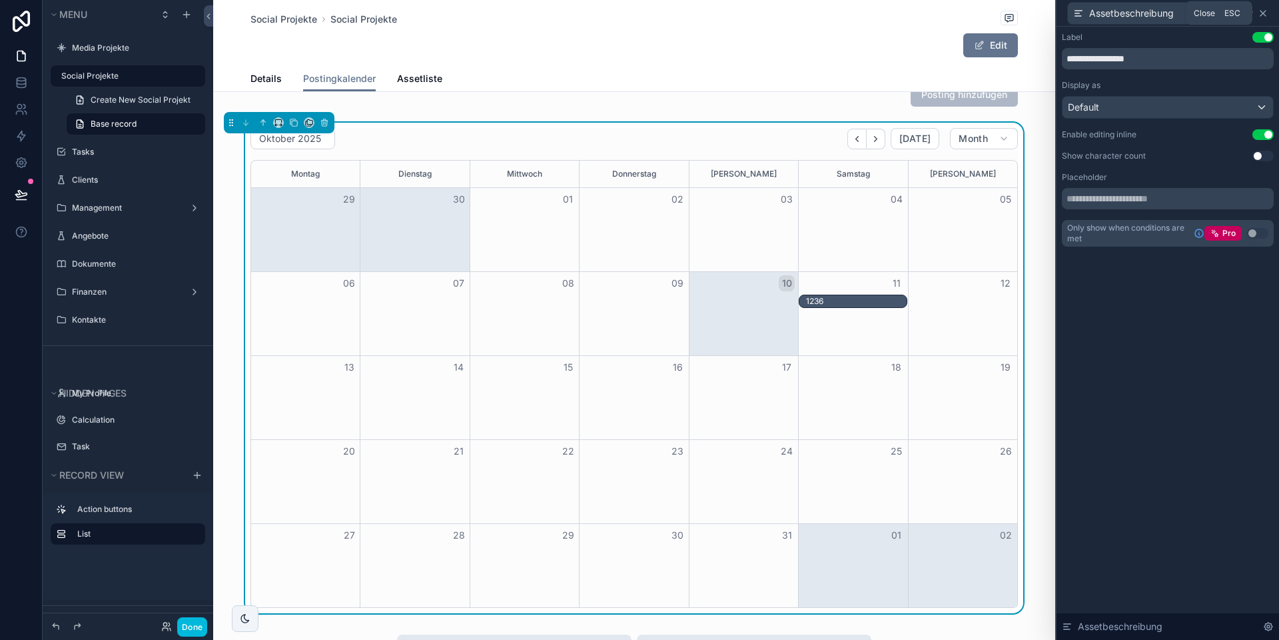
click at [1262, 17] on icon at bounding box center [1263, 13] width 11 height 11
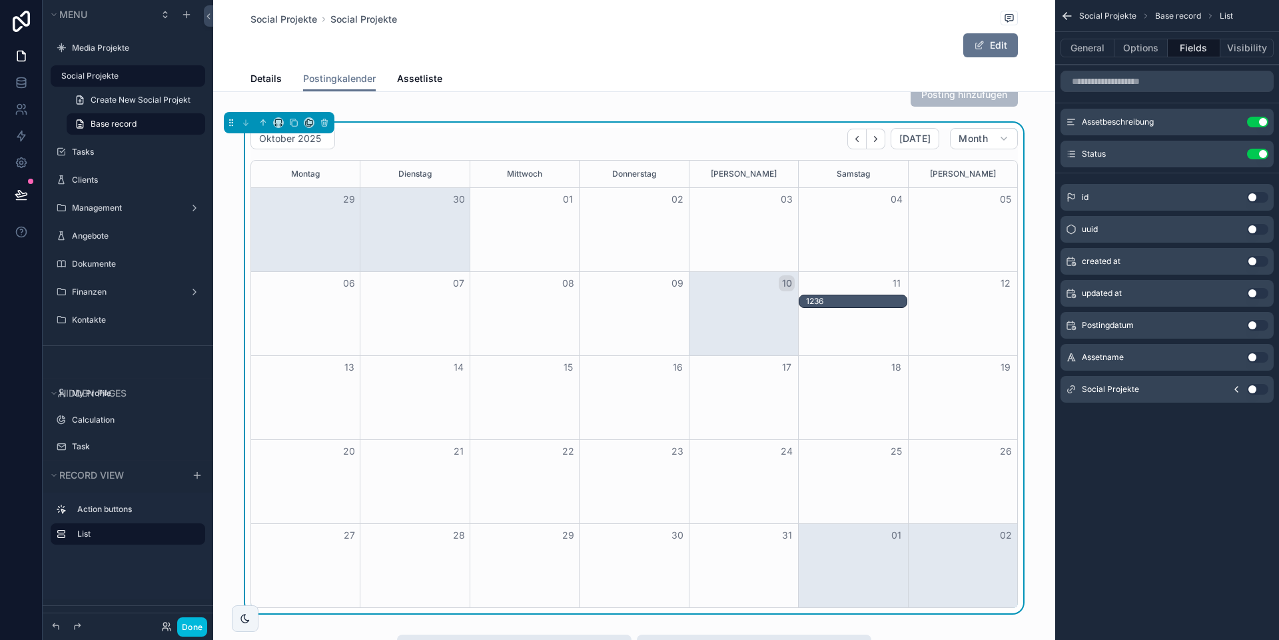
click at [847, 302] on div "1236" at bounding box center [856, 301] width 100 height 11
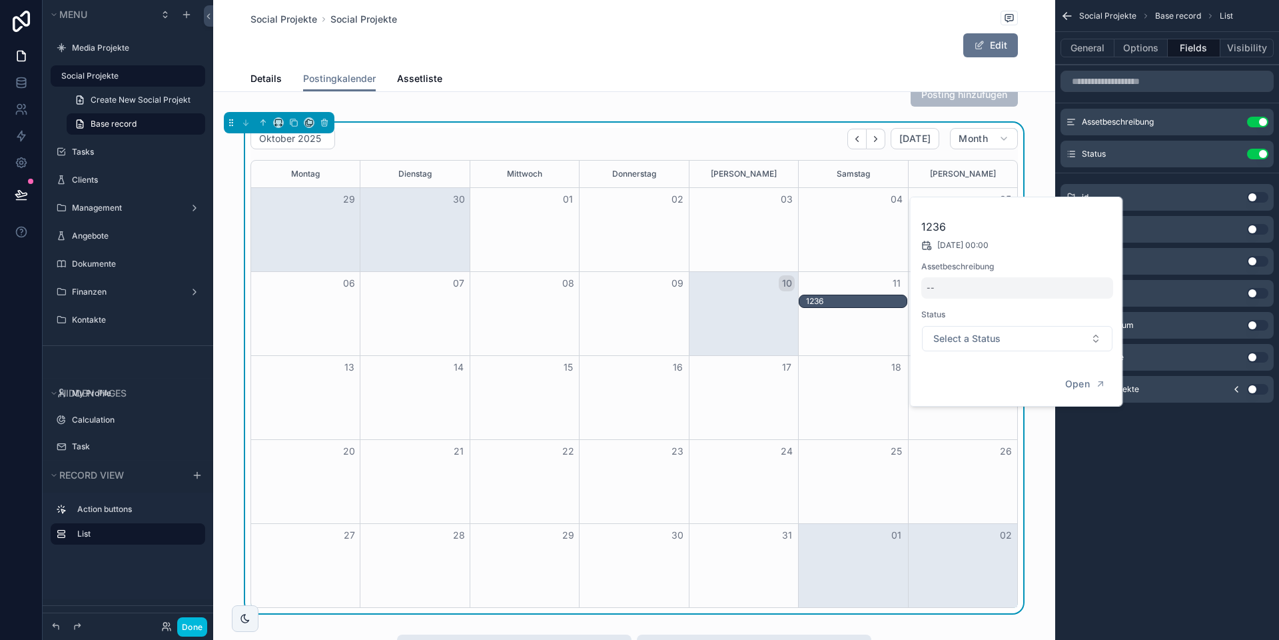
click at [949, 280] on div "--" at bounding box center [1017, 287] width 192 height 21
click at [1066, 307] on icon "scrollable content" at bounding box center [1071, 305] width 11 height 11
click at [959, 336] on span "Select a Status" at bounding box center [966, 338] width 67 height 13
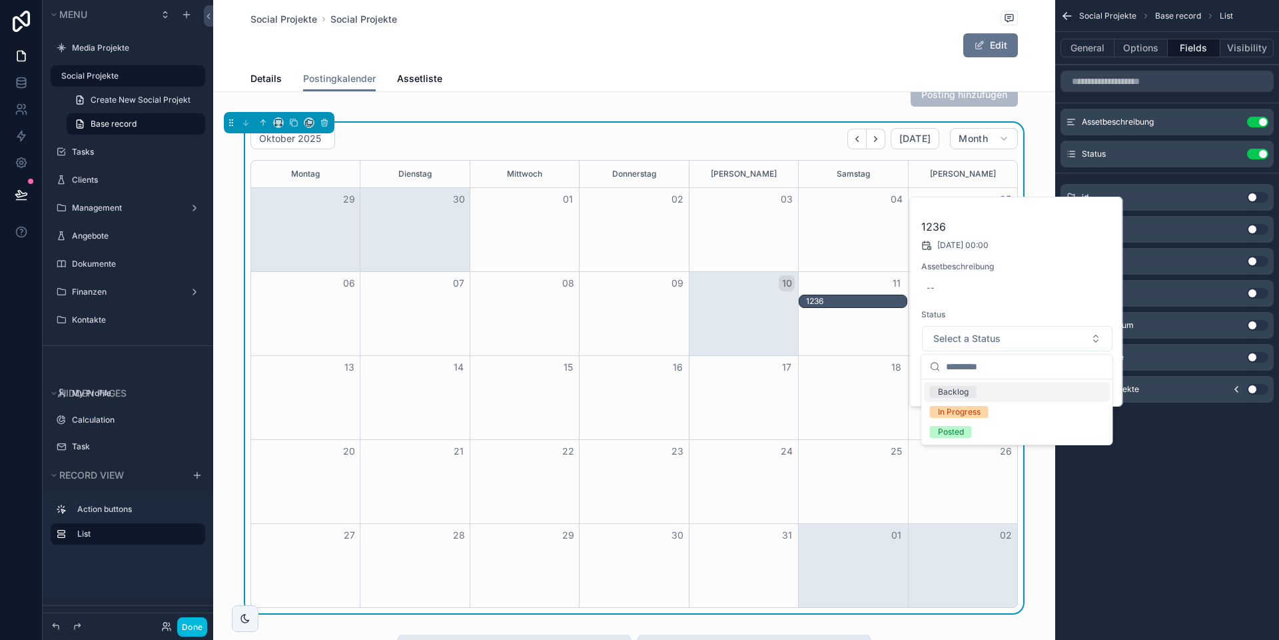
click at [963, 390] on div "Backlog" at bounding box center [953, 392] width 31 height 12
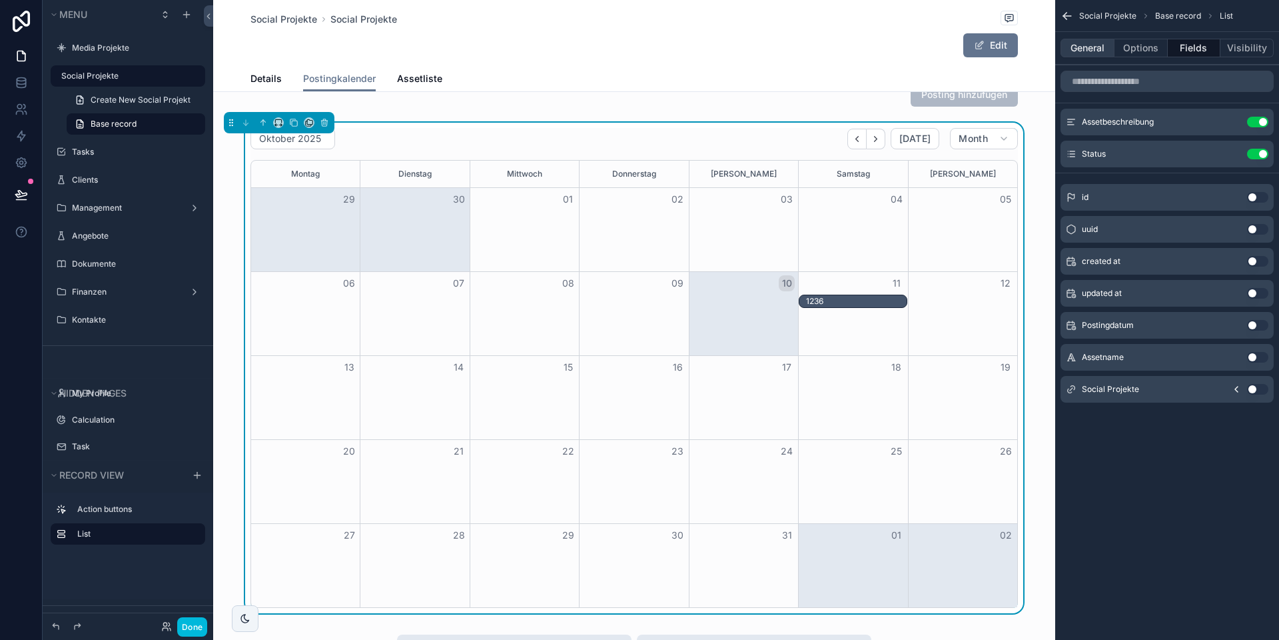
click at [1092, 53] on button "General" at bounding box center [1088, 48] width 54 height 19
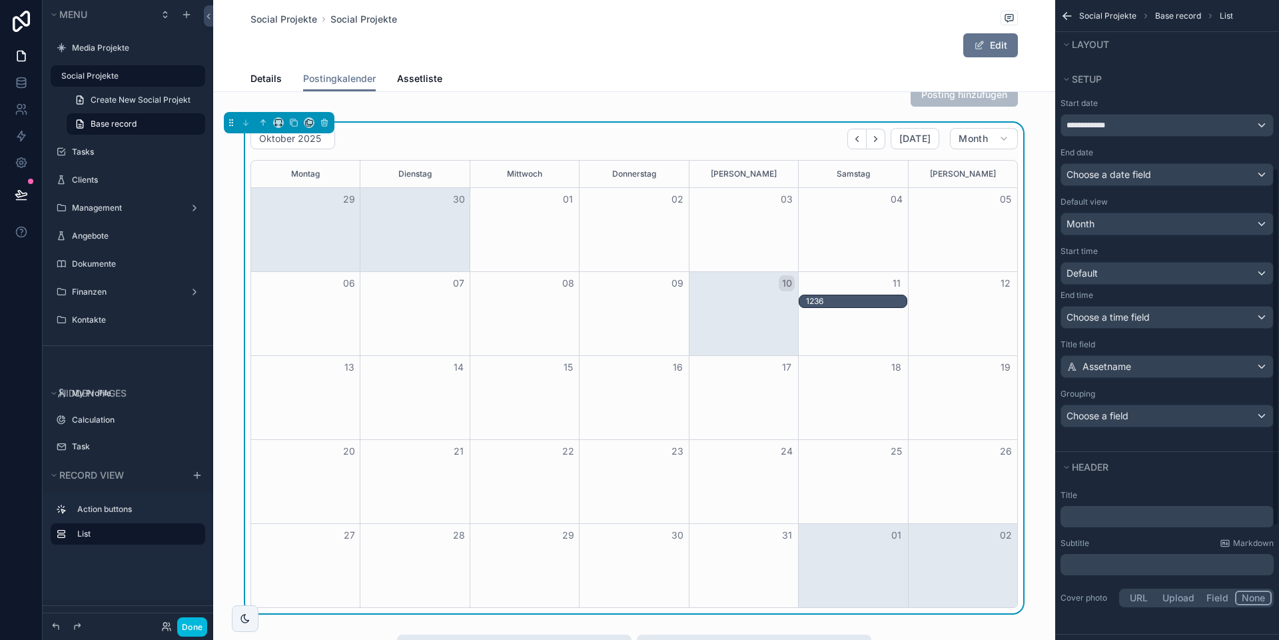
scroll to position [316, 0]
click at [1125, 412] on span "Choose a field" at bounding box center [1098, 413] width 62 height 11
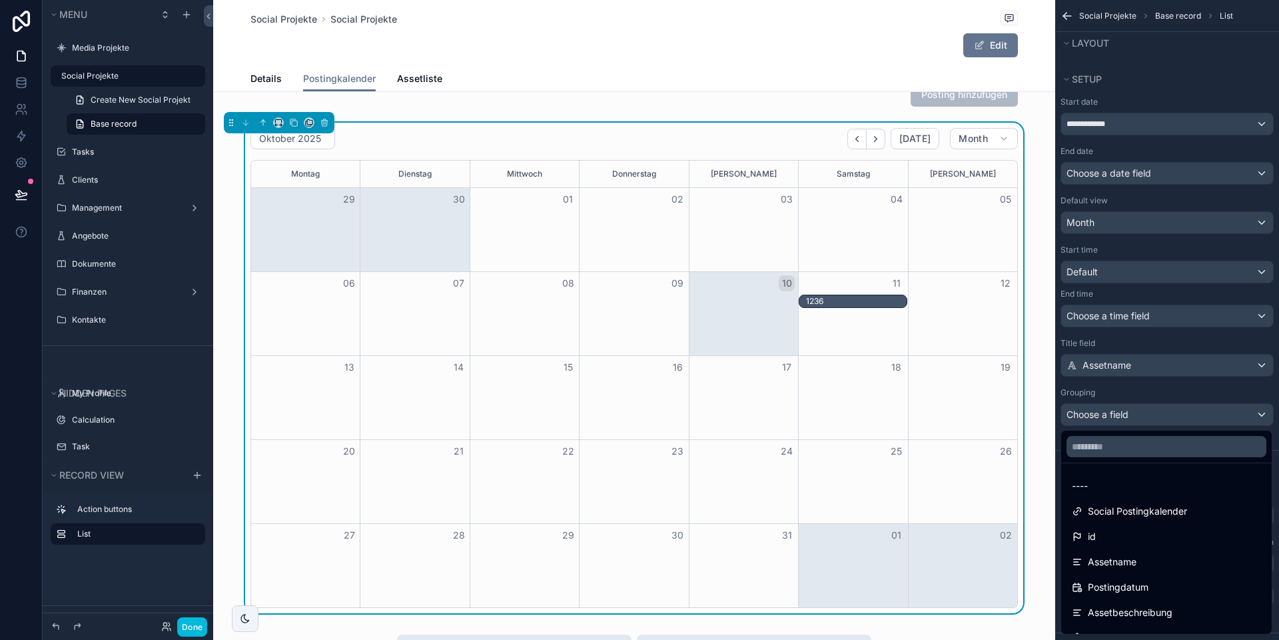
click at [1125, 412] on div "scrollable content" at bounding box center [639, 320] width 1279 height 640
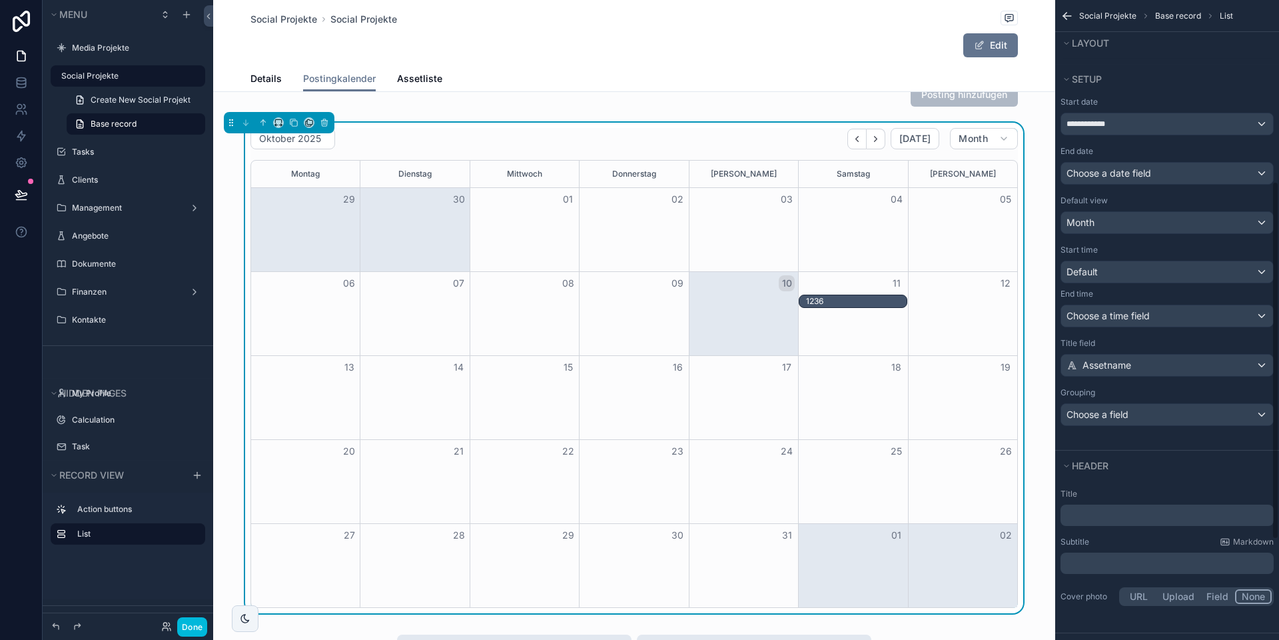
scroll to position [503, 0]
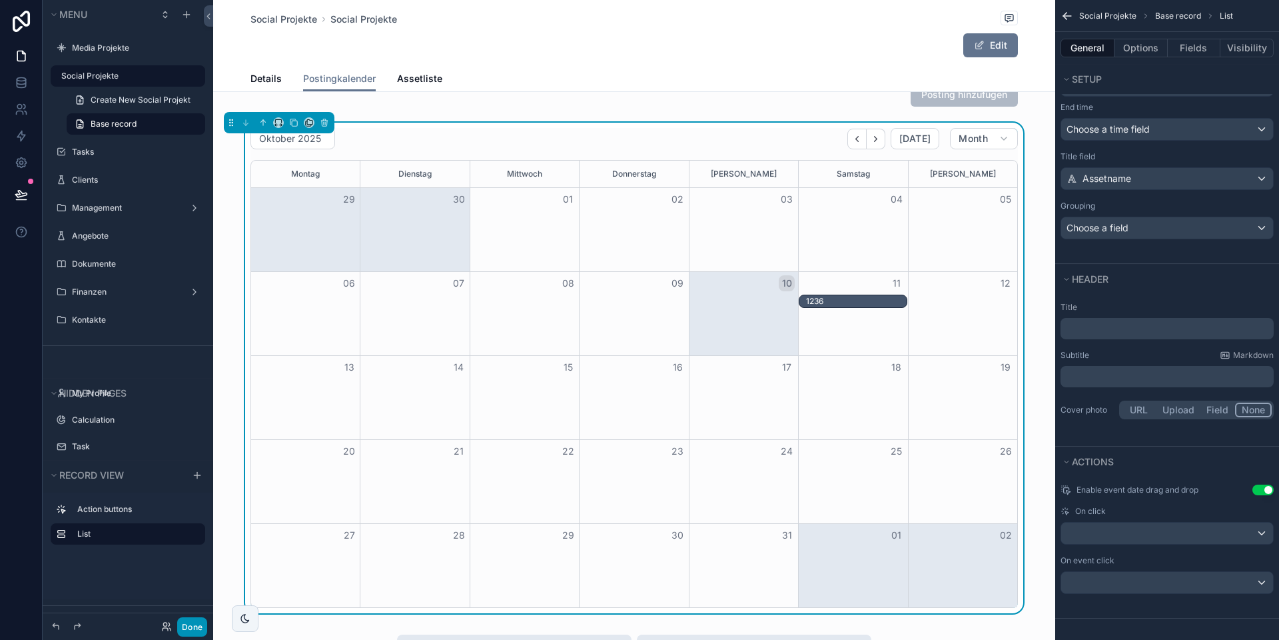
click at [197, 624] on button "Done" at bounding box center [192, 626] width 30 height 19
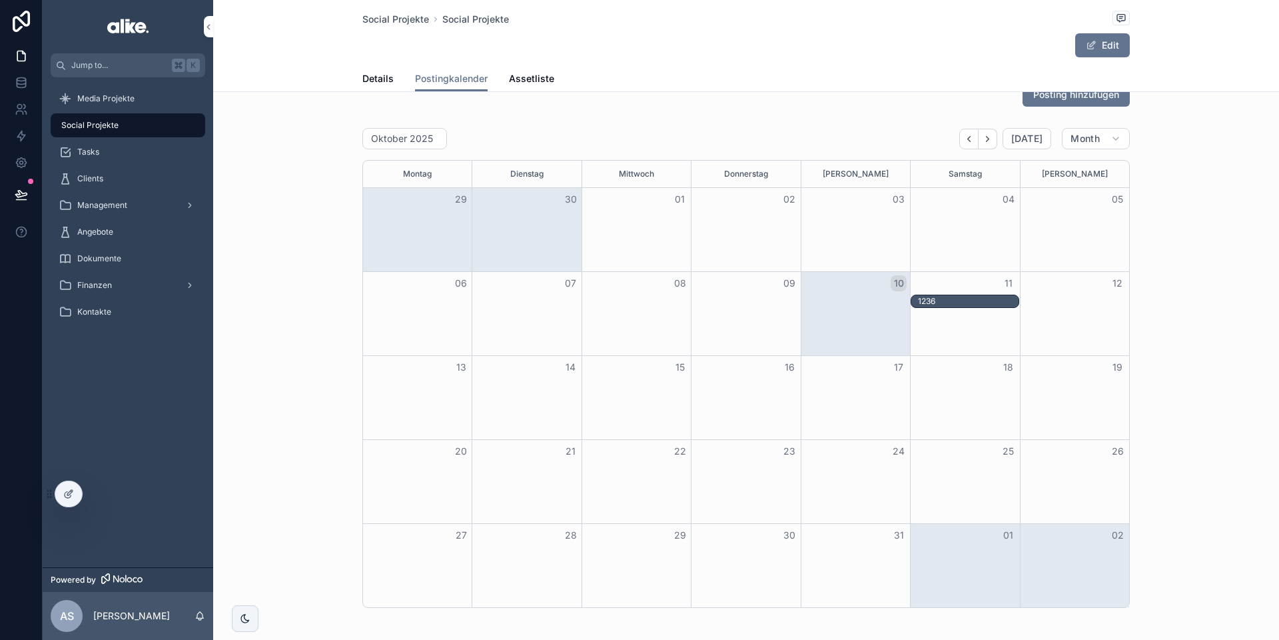
drag, startPoint x: 915, startPoint y: 306, endPoint x: 522, endPoint y: 399, distance: 403.8
click at [516, 401] on div "Montag Dienstag Mittwoch Donnerstag [PERSON_NAME] Samstag [PERSON_NAME] 29 30 0…" at bounding box center [745, 384] width 767 height 448
drag, startPoint x: 942, startPoint y: 295, endPoint x: 430, endPoint y: 434, distance: 530.9
click at [432, 434] on div "Montag Dienstag Mittwoch Donnerstag [PERSON_NAME] Samstag [PERSON_NAME] 29 30 0…" at bounding box center [745, 383] width 767 height 448
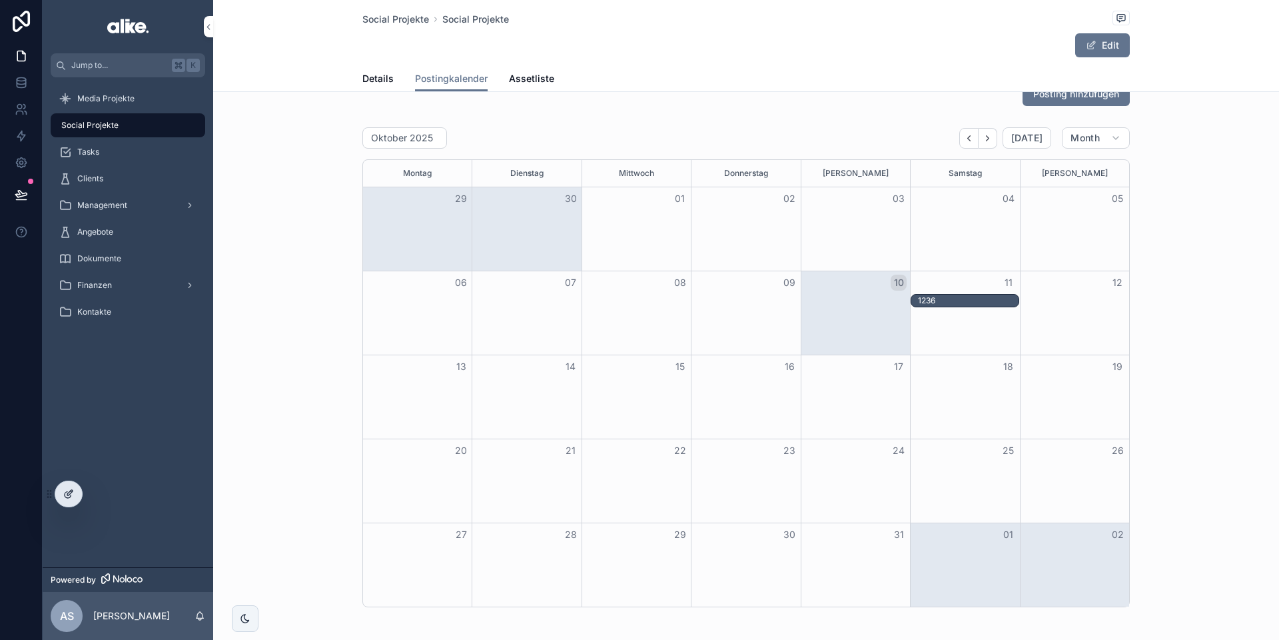
click at [63, 486] on div at bounding box center [68, 493] width 27 height 25
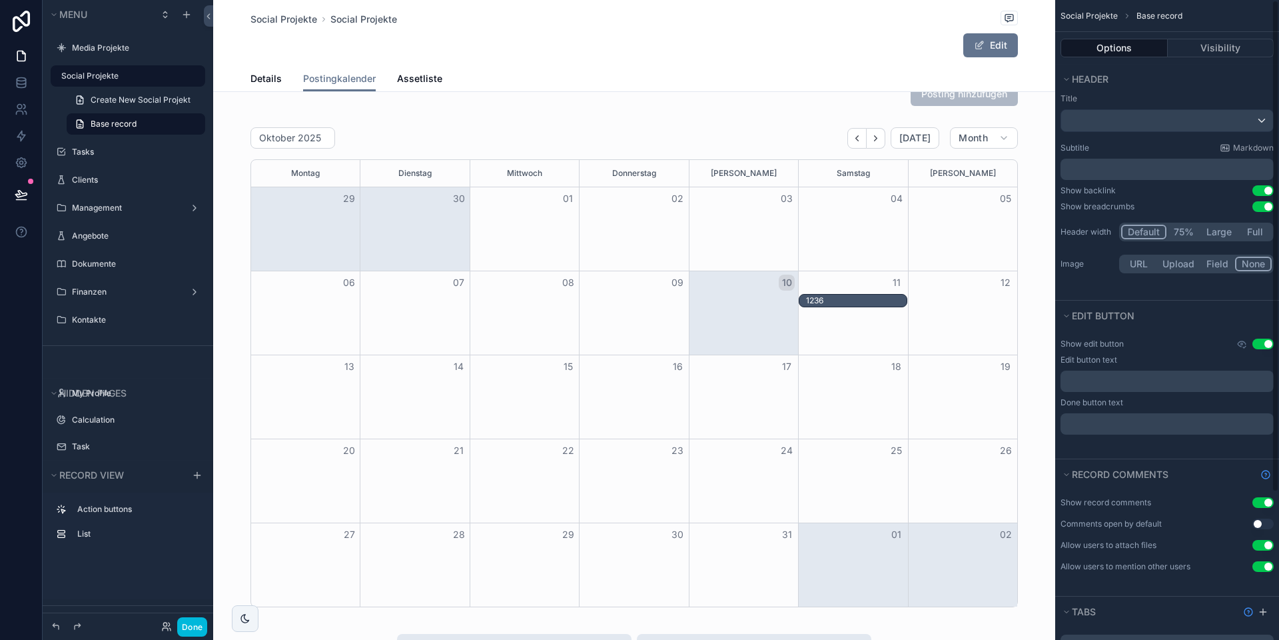
scroll to position [0, 0]
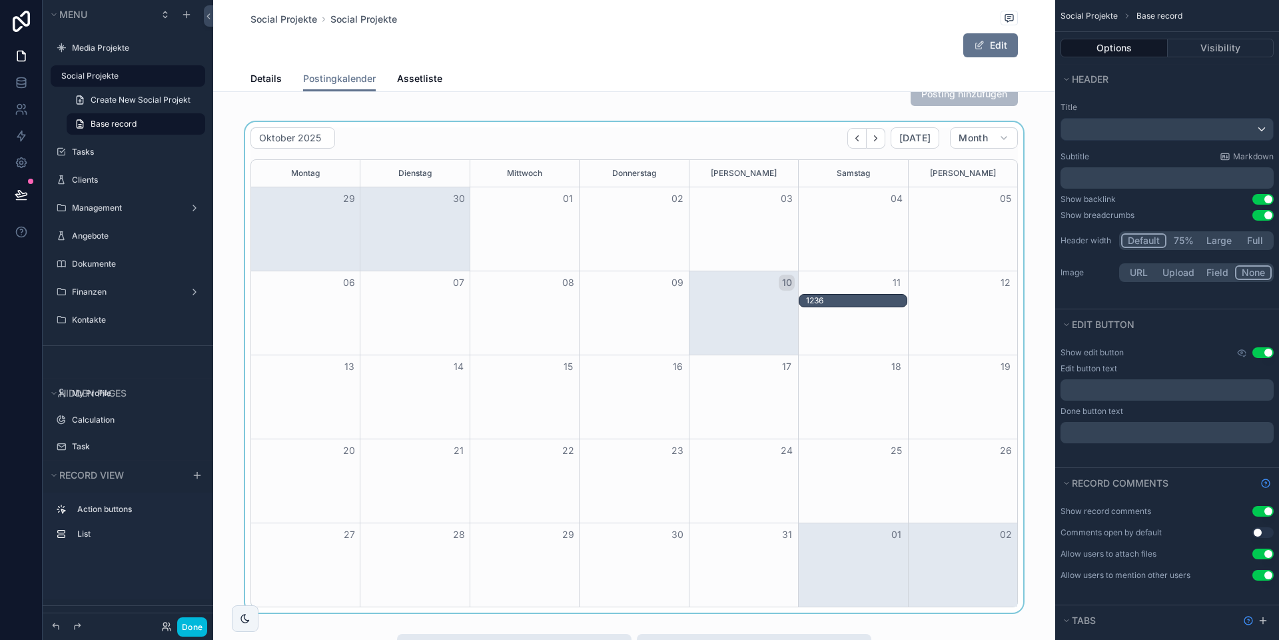
click at [833, 447] on div "25" at bounding box center [852, 450] width 109 height 23
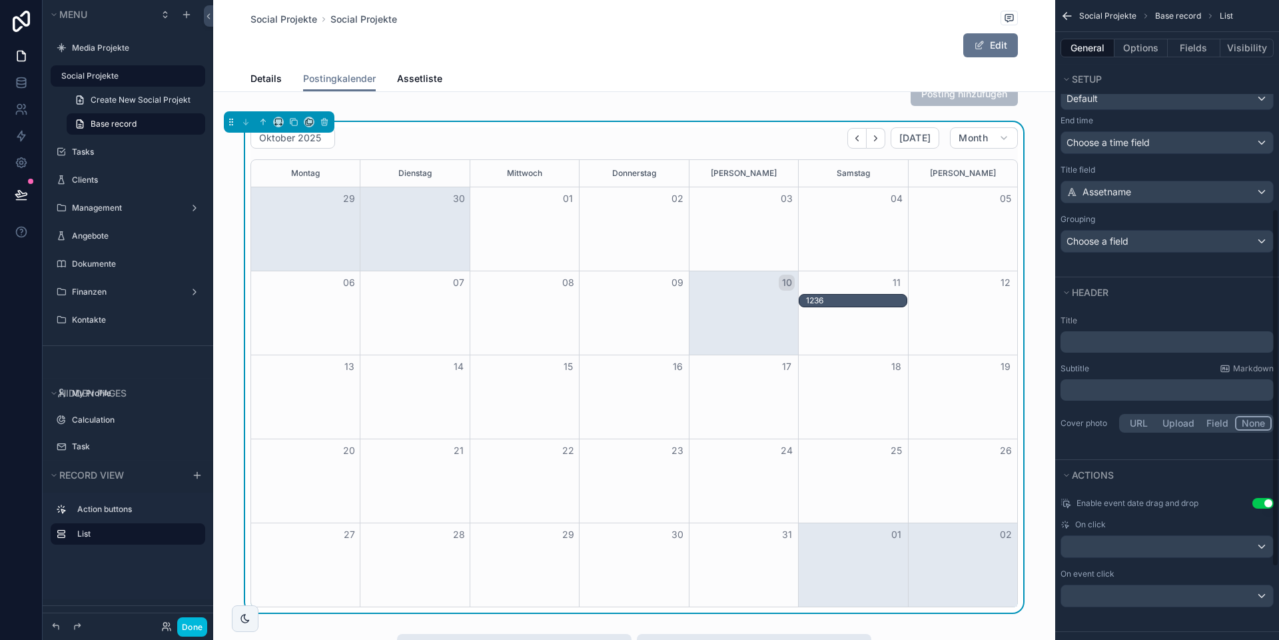
scroll to position [503, 0]
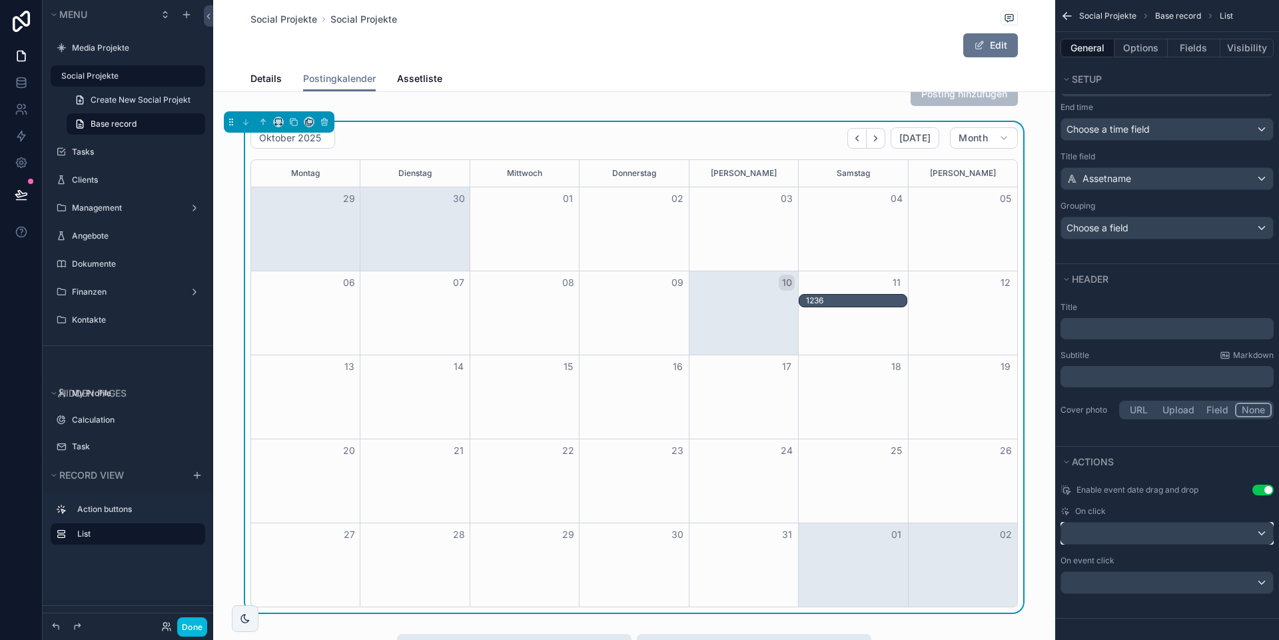
click at [1135, 541] on div "scrollable content" at bounding box center [1167, 532] width 212 height 21
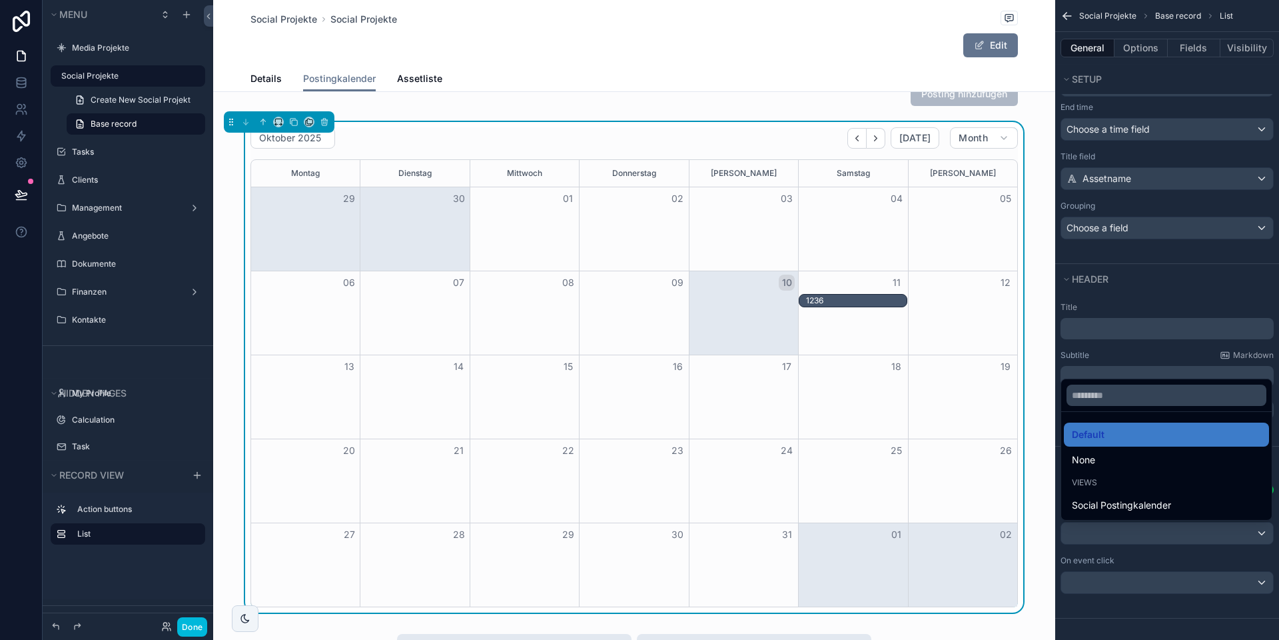
click at [1117, 592] on div "scrollable content" at bounding box center [639, 320] width 1279 height 640
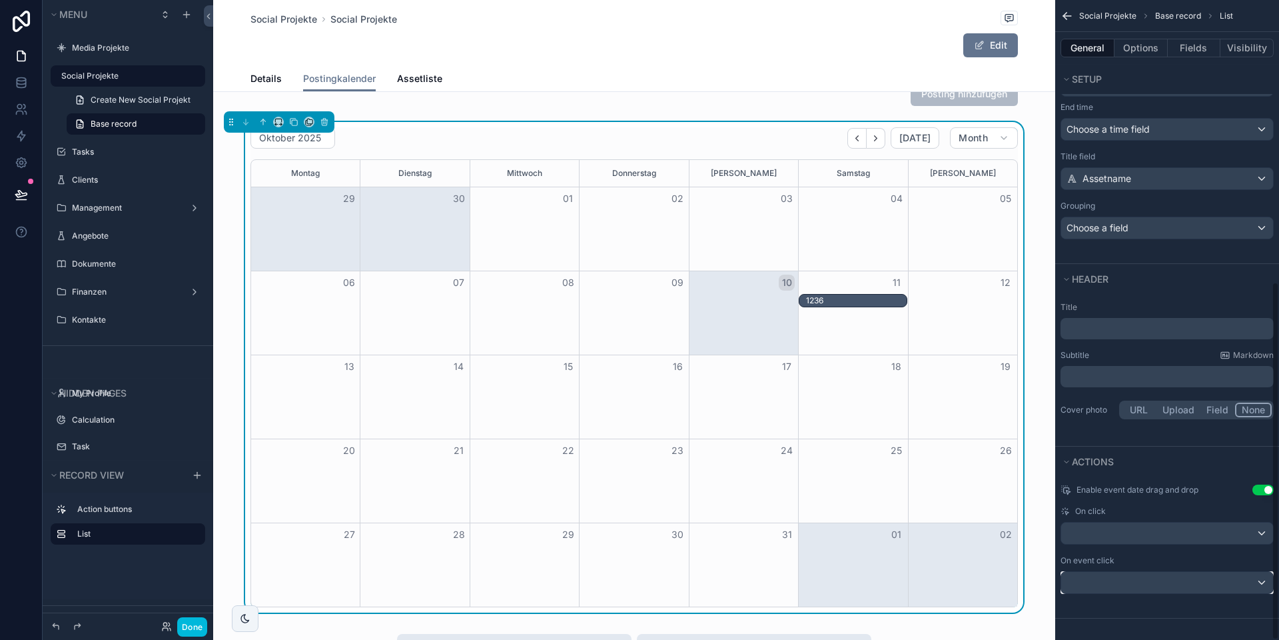
click at [1116, 587] on div "scrollable content" at bounding box center [1167, 582] width 212 height 21
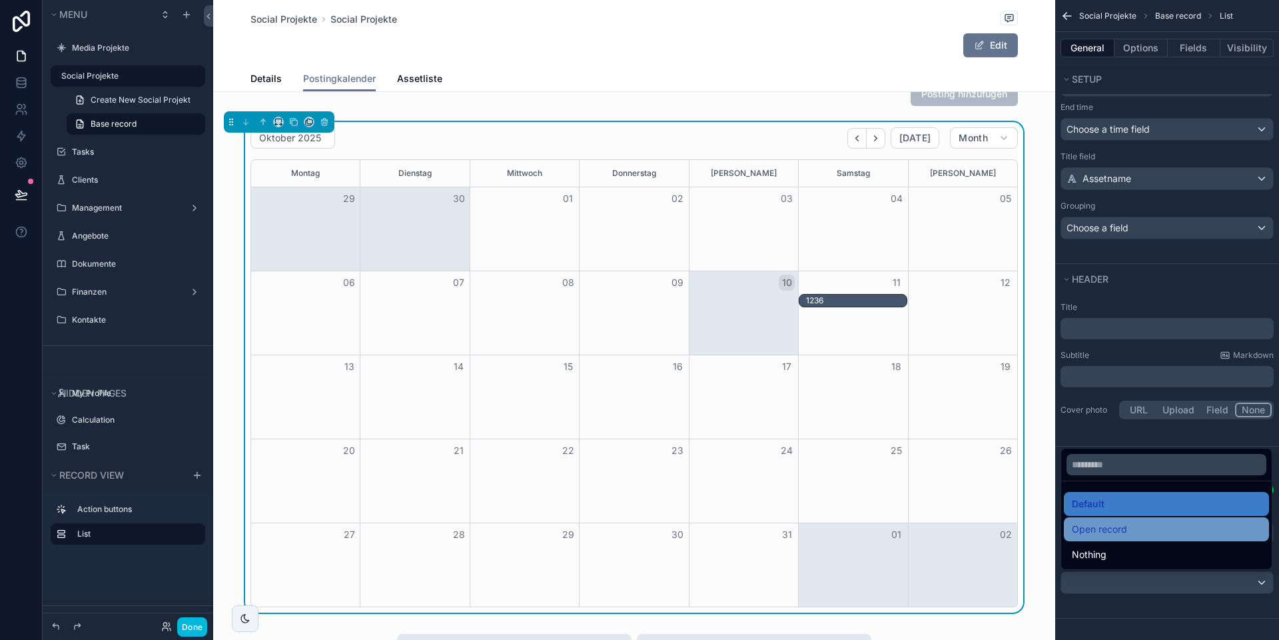
click at [1111, 536] on span "Open record" at bounding box center [1099, 529] width 55 height 16
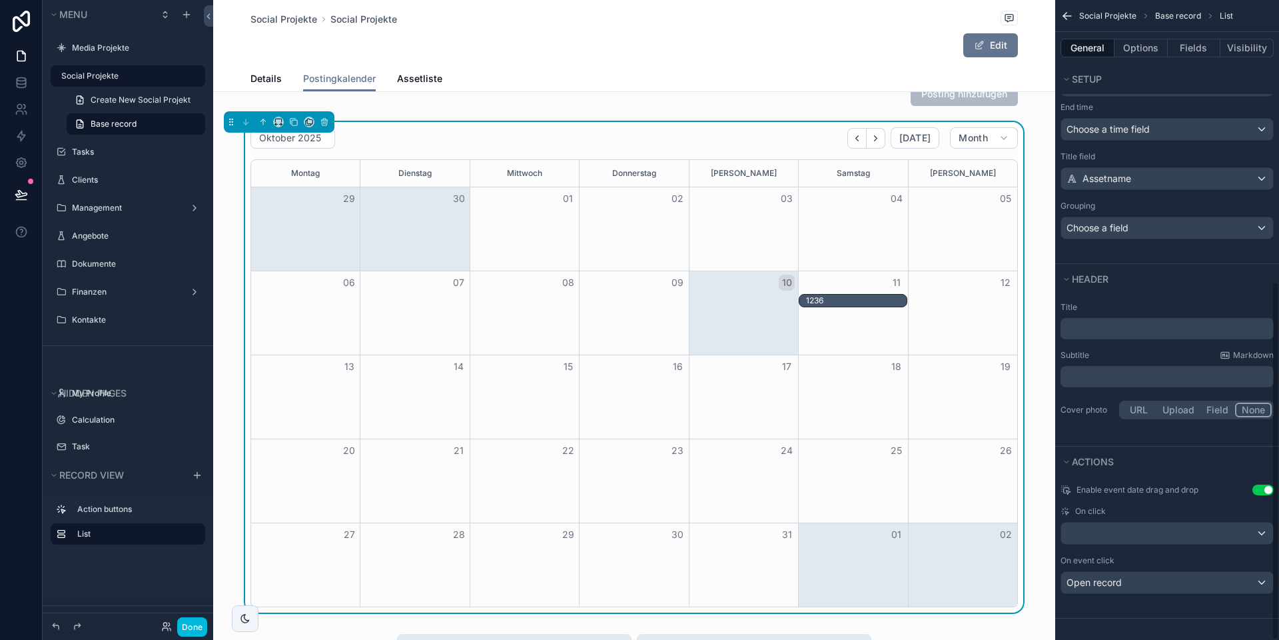
click at [853, 304] on div "1236" at bounding box center [856, 300] width 100 height 11
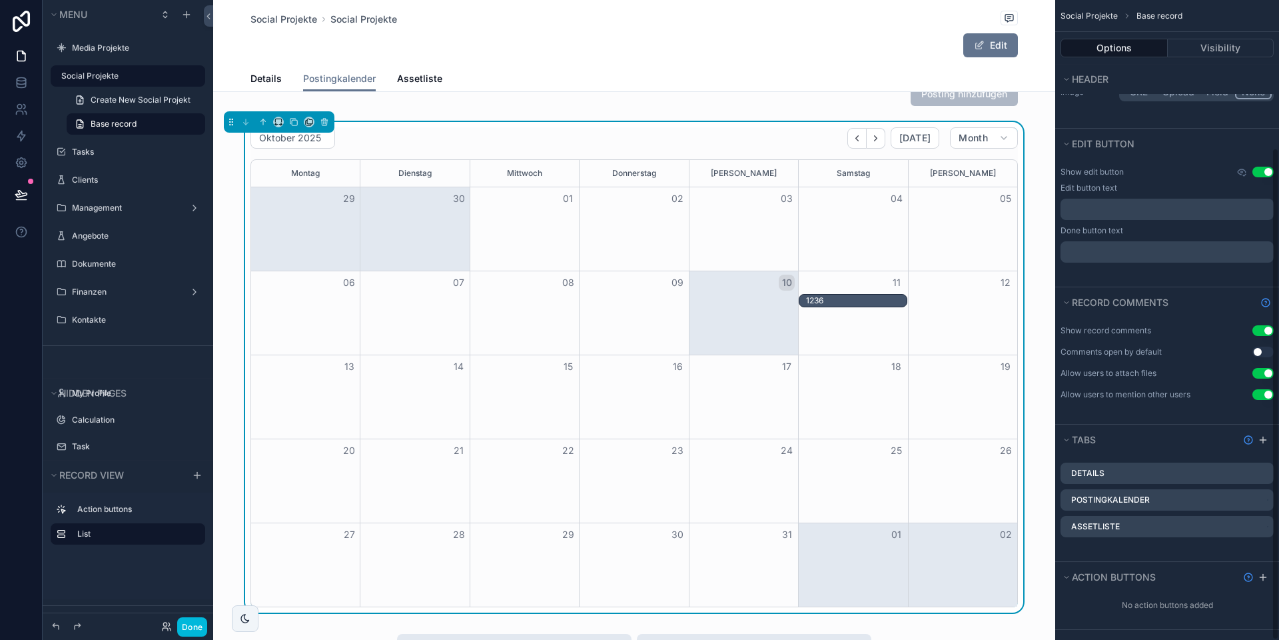
scroll to position [192, 0]
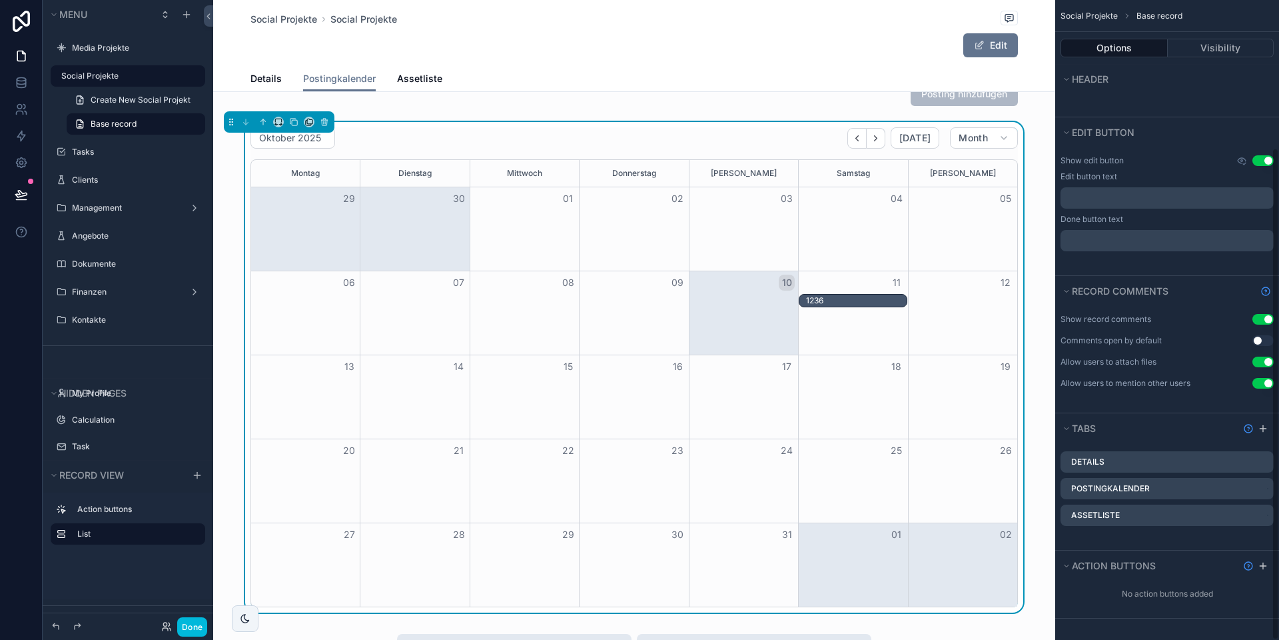
click at [908, 462] on div "Month View" at bounding box center [962, 480] width 109 height 83
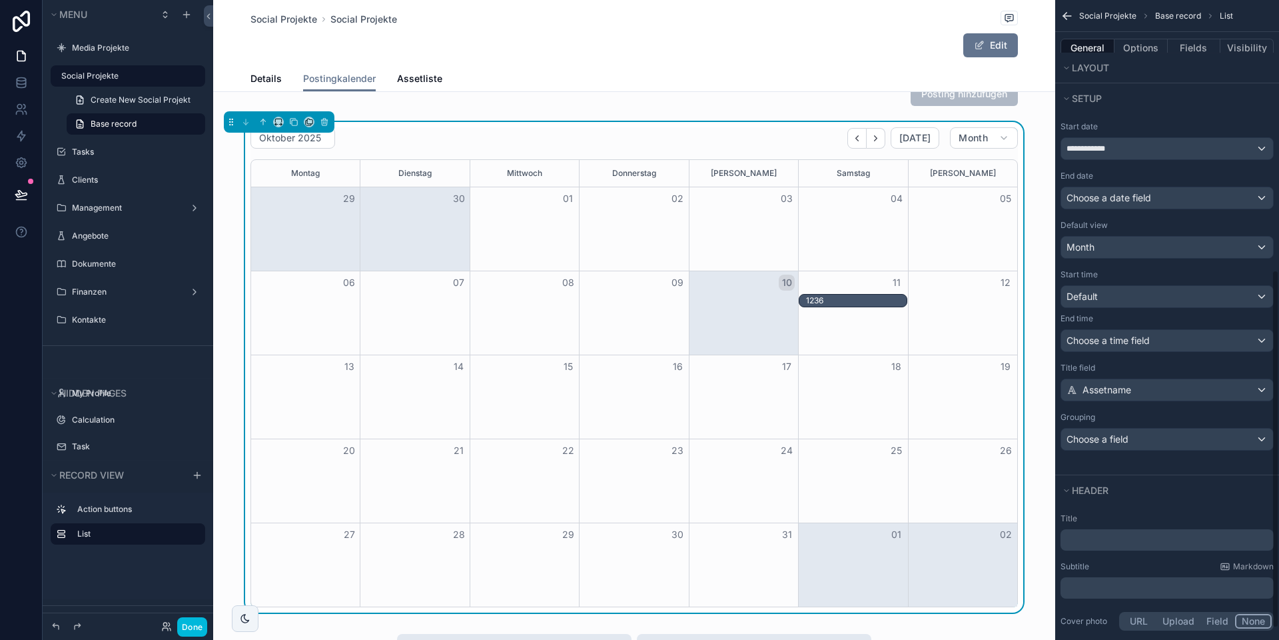
scroll to position [482, 0]
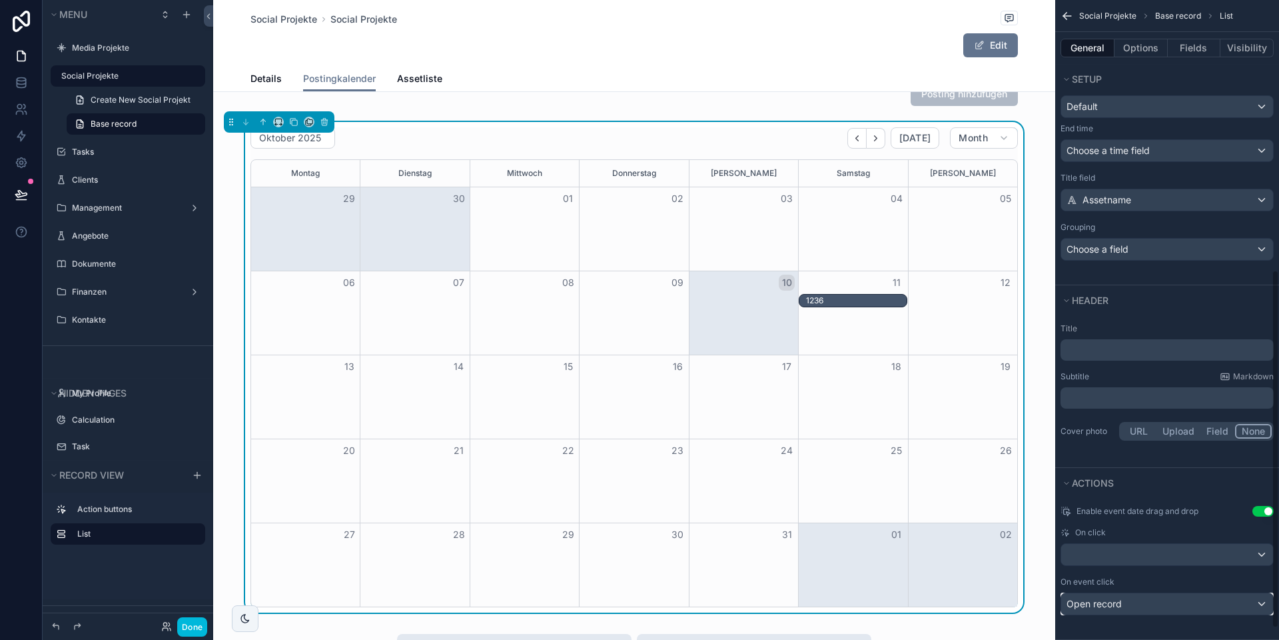
click at [1161, 606] on div "Open record" at bounding box center [1167, 603] width 212 height 21
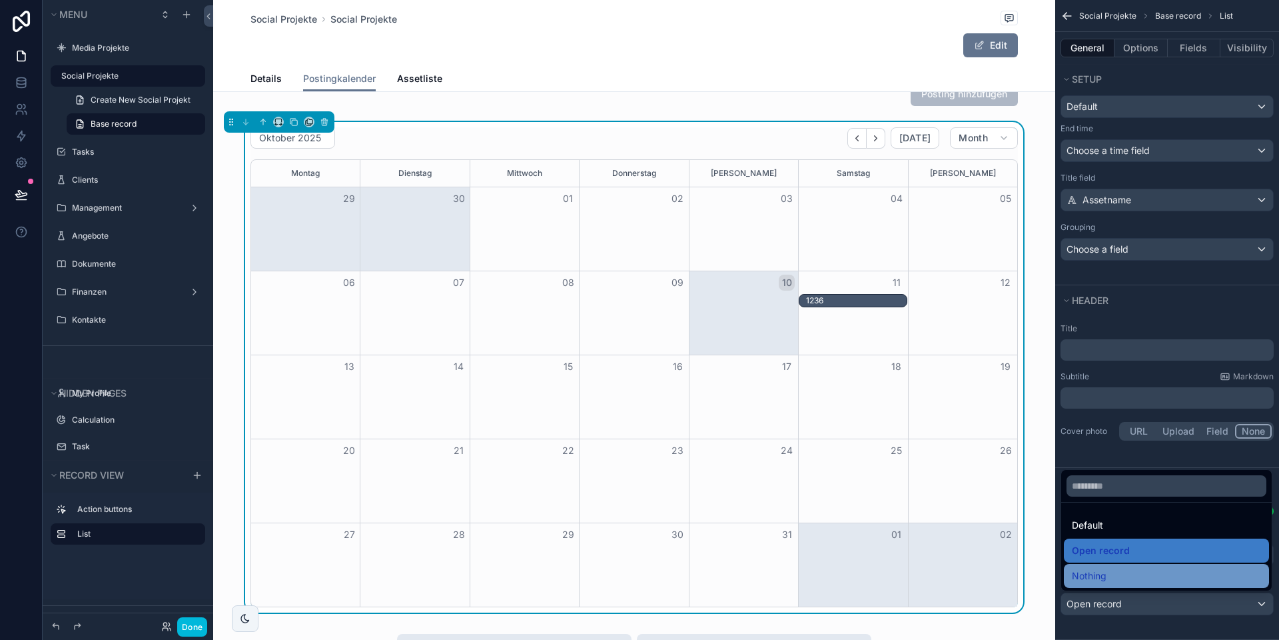
click at [1129, 571] on div "Nothing" at bounding box center [1166, 576] width 189 height 16
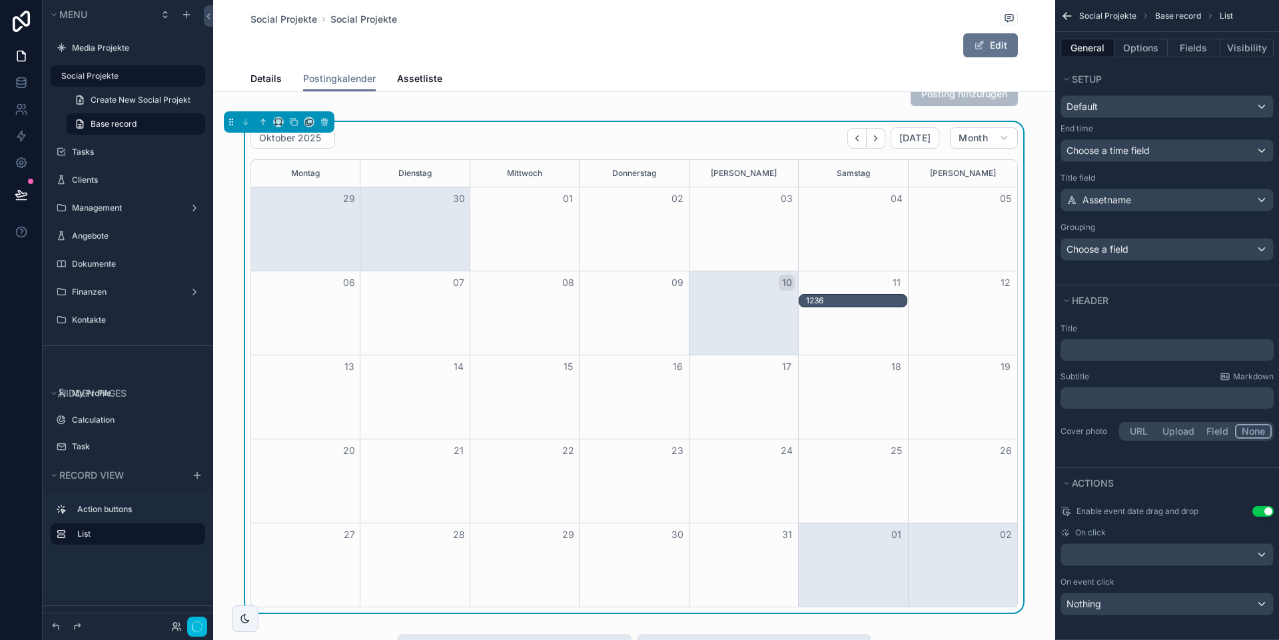
click at [852, 302] on div "1236" at bounding box center [856, 300] width 100 height 11
click at [1106, 600] on div "Nothing" at bounding box center [1167, 603] width 212 height 21
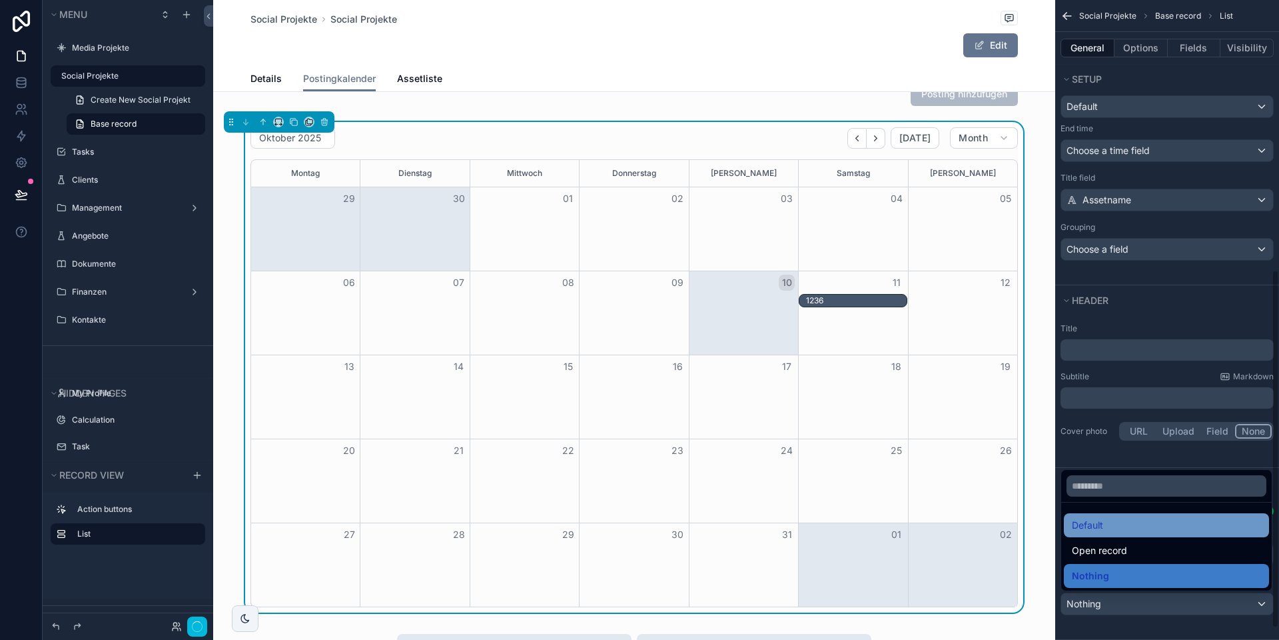
click at [1101, 530] on span "Default" at bounding box center [1087, 525] width 31 height 16
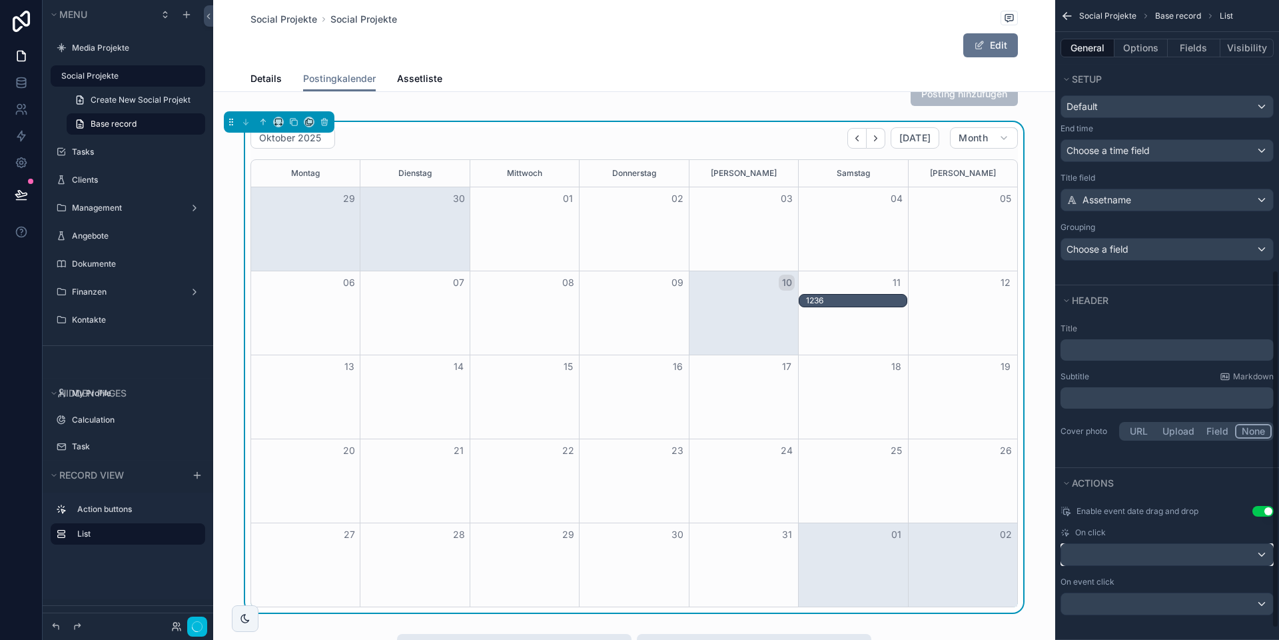
click at [1112, 546] on div "scrollable content" at bounding box center [1167, 554] width 212 height 21
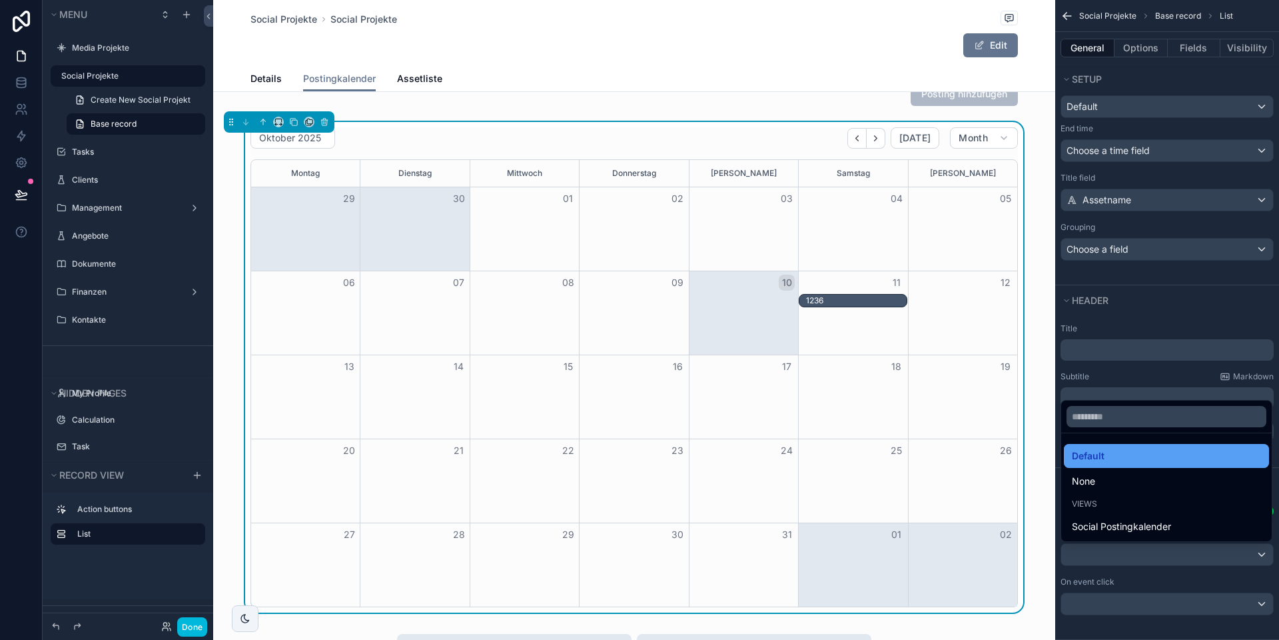
click at [1104, 464] on div "Default" at bounding box center [1166, 456] width 205 height 24
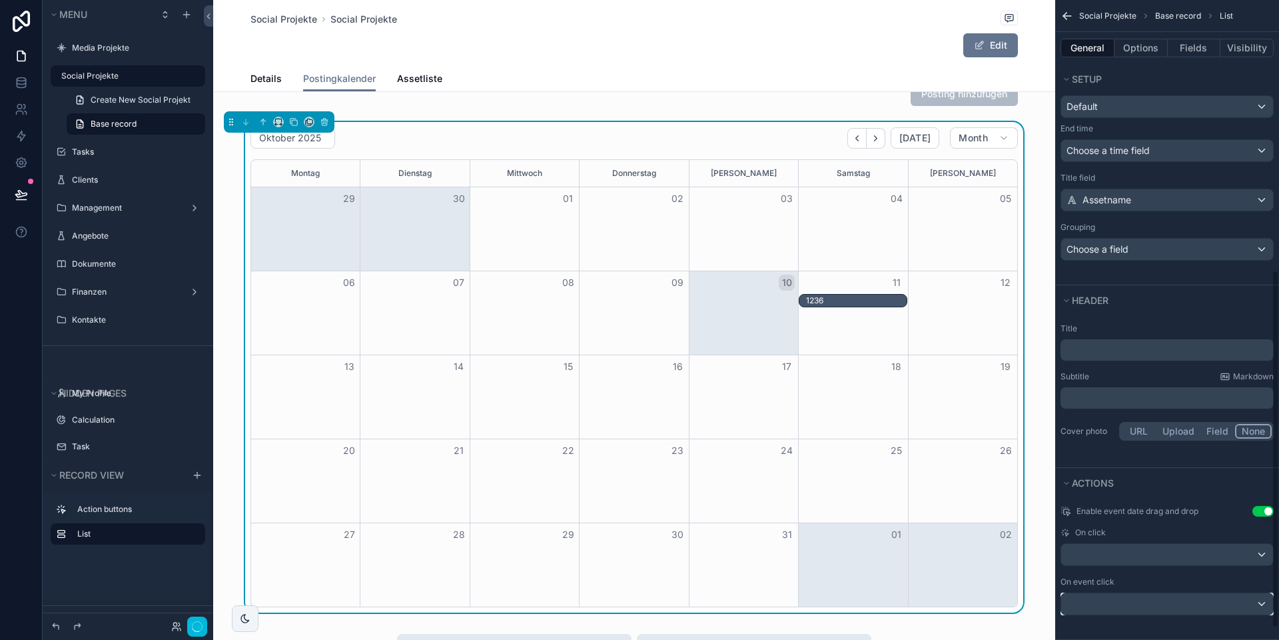
click at [1109, 609] on div "scrollable content" at bounding box center [1167, 603] width 212 height 21
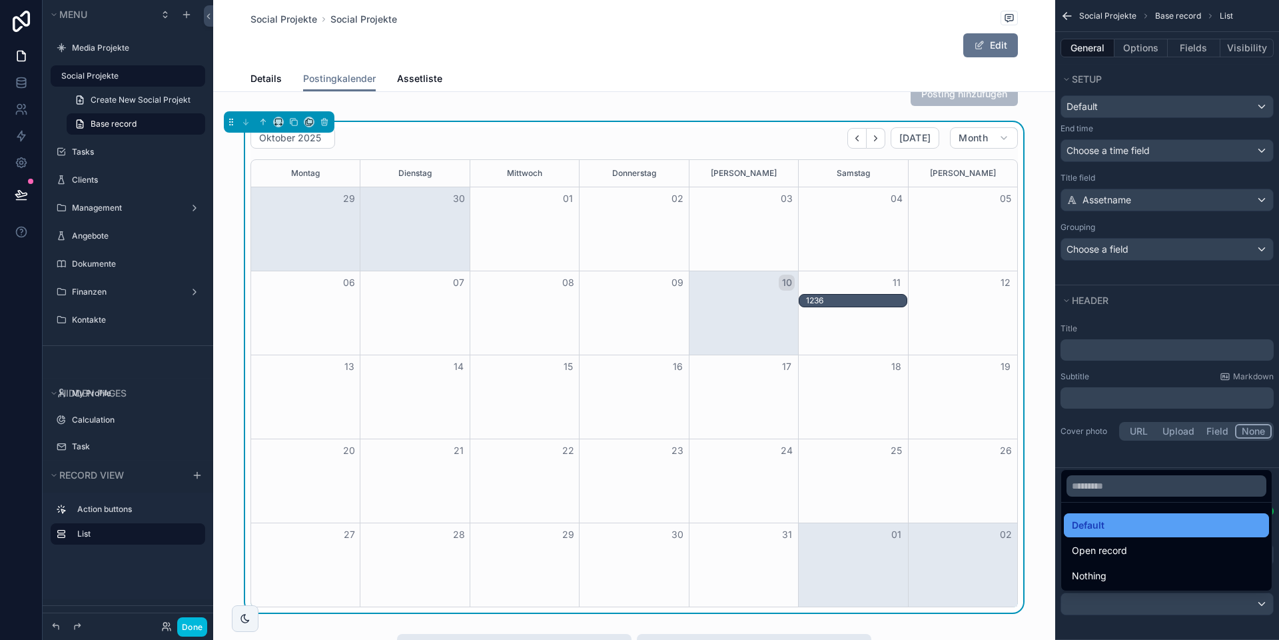
click at [1112, 524] on div "Default" at bounding box center [1166, 525] width 189 height 16
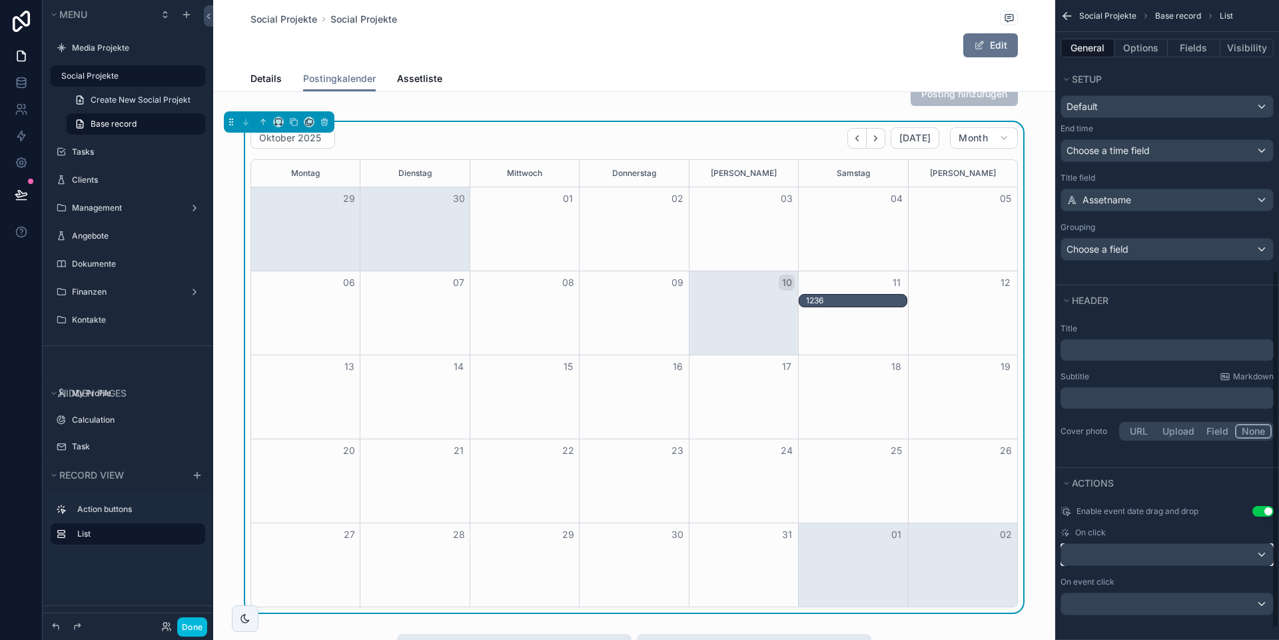
click at [1103, 557] on div "scrollable content" at bounding box center [1167, 554] width 212 height 21
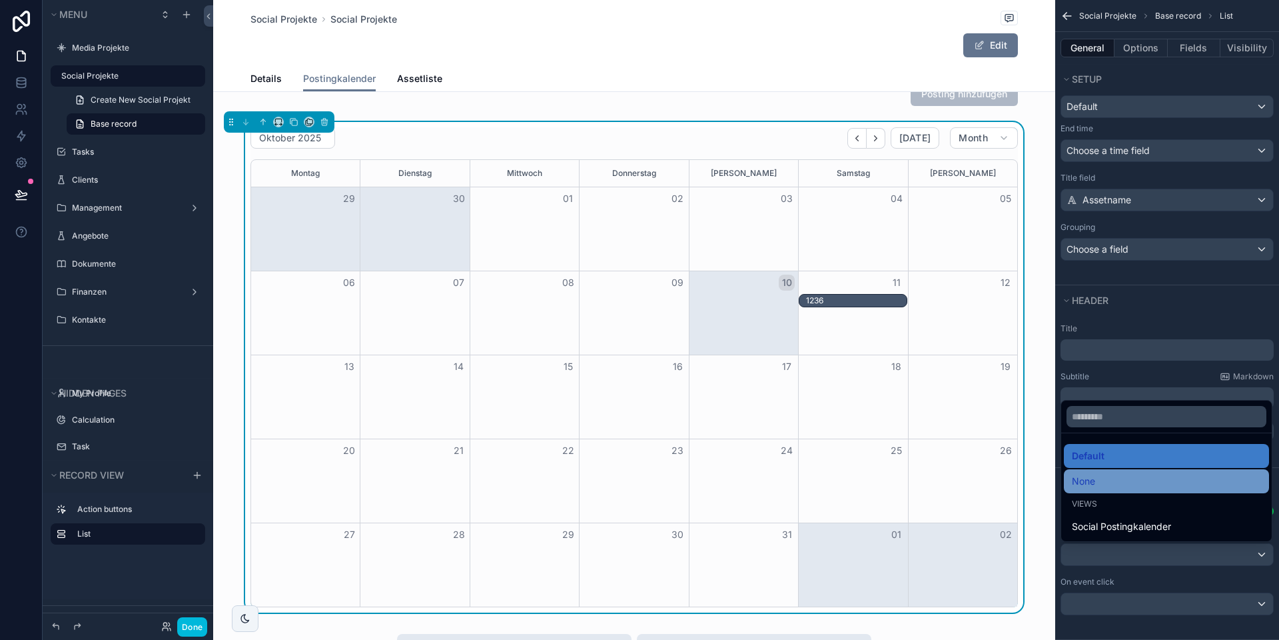
click at [1101, 482] on div "None" at bounding box center [1166, 481] width 189 height 16
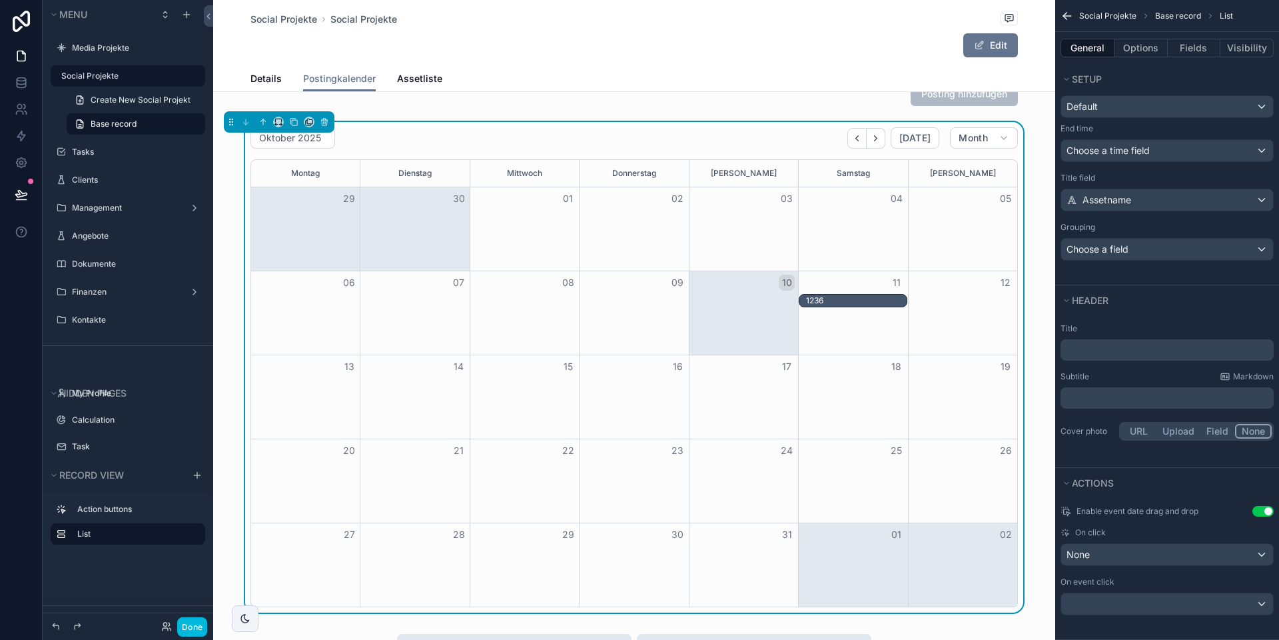
click at [856, 303] on div "1236" at bounding box center [856, 300] width 100 height 11
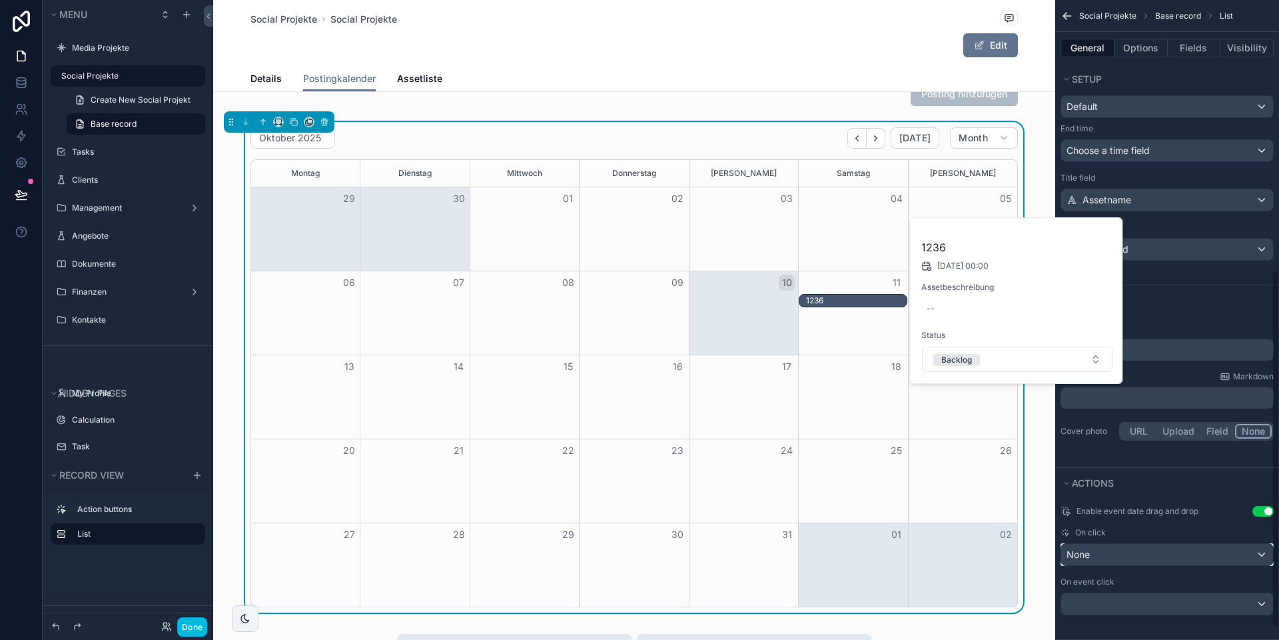
click at [1109, 552] on div "None" at bounding box center [1167, 554] width 212 height 21
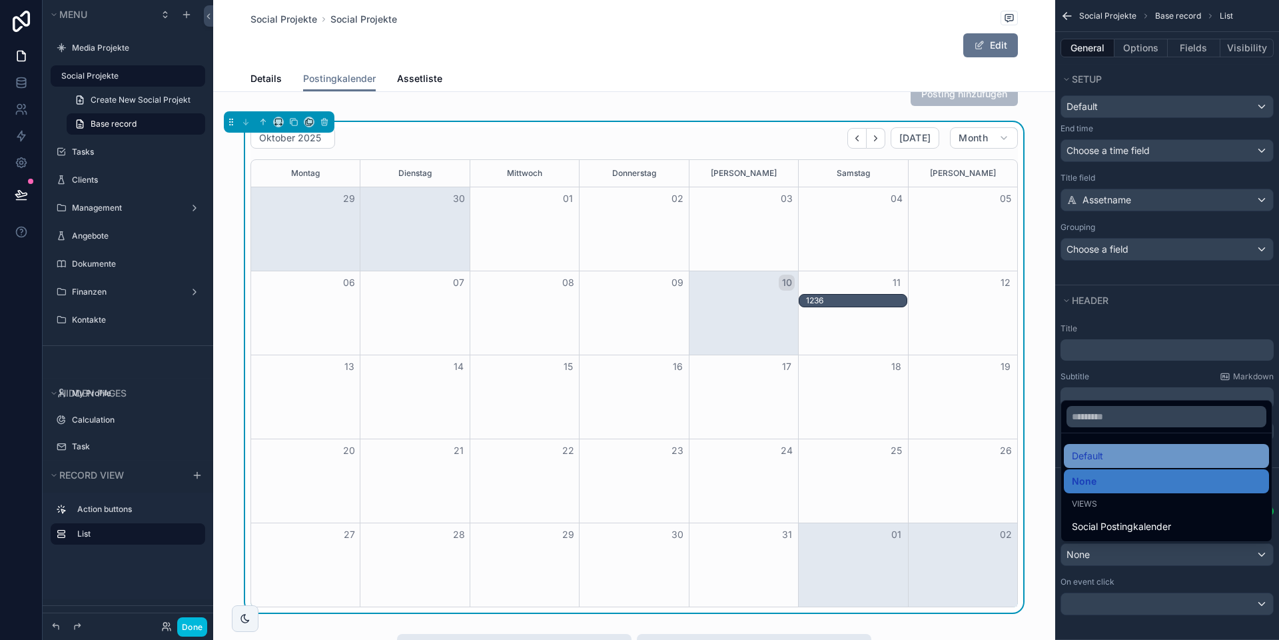
click at [1102, 461] on span "Default" at bounding box center [1087, 456] width 31 height 16
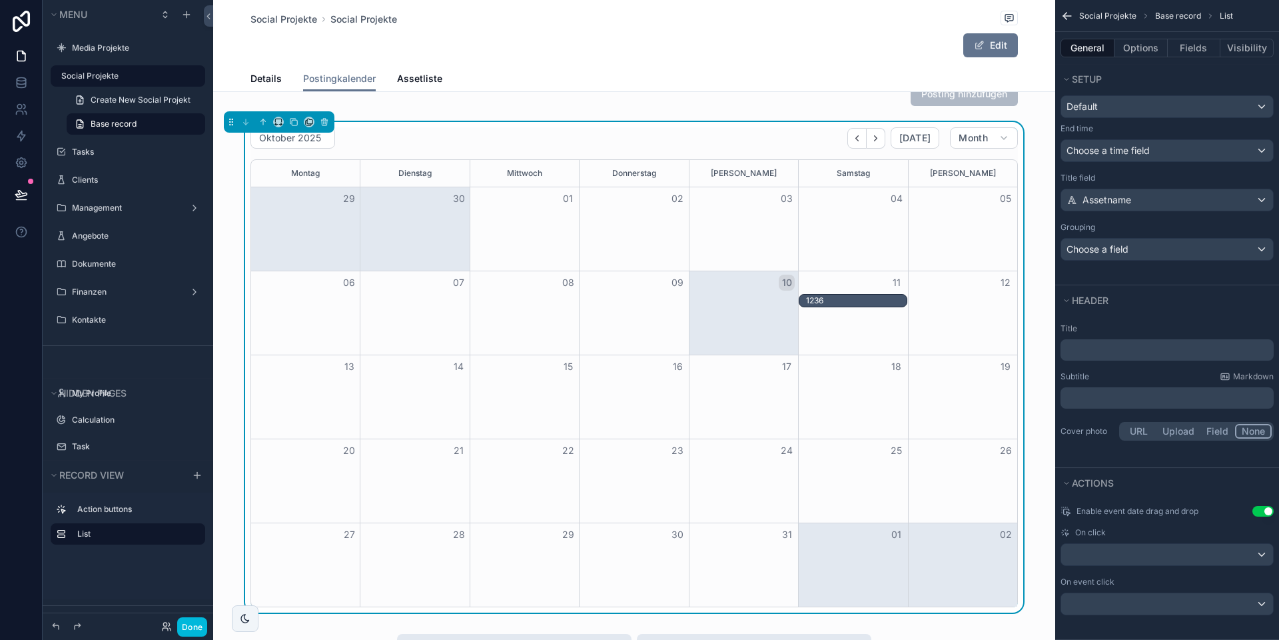
drag, startPoint x: 852, startPoint y: 302, endPoint x: 710, endPoint y: 439, distance: 197.4
click at [680, 442] on div "Montag Dienstag Mittwoch Donnerstag [PERSON_NAME] Samstag [PERSON_NAME] 29 30 0…" at bounding box center [633, 383] width 767 height 448
click at [1262, 511] on button "Use setting" at bounding box center [1262, 511] width 21 height 11
drag, startPoint x: 831, startPoint y: 302, endPoint x: 556, endPoint y: 310, distance: 275.3
click at [556, 310] on div "06 07 08 09 10 11 12 1236" at bounding box center [634, 312] width 766 height 84
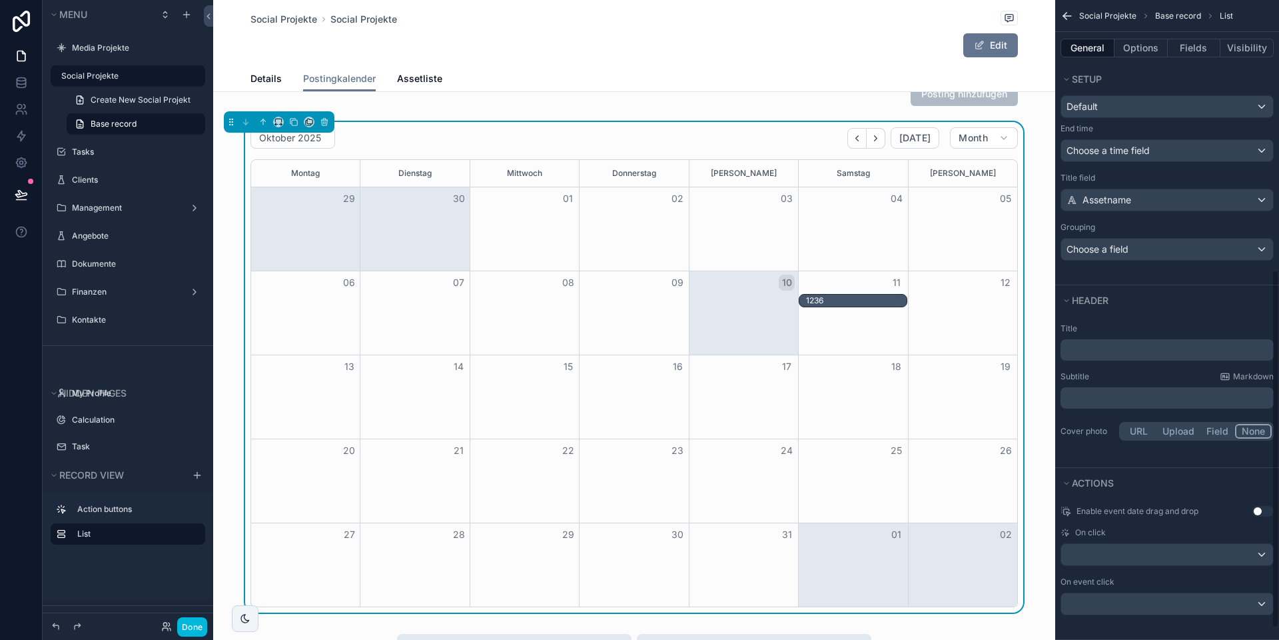
click at [1262, 511] on button "Use setting" at bounding box center [1262, 511] width 21 height 11
drag, startPoint x: 840, startPoint y: 297, endPoint x: 867, endPoint y: 294, distance: 27.5
click at [866, 288] on div "06 07 08 09 10 11 12 1236 1236" at bounding box center [634, 289] width 766 height 37
click at [119, 48] on label "Media Projekte" at bounding box center [134, 48] width 125 height 11
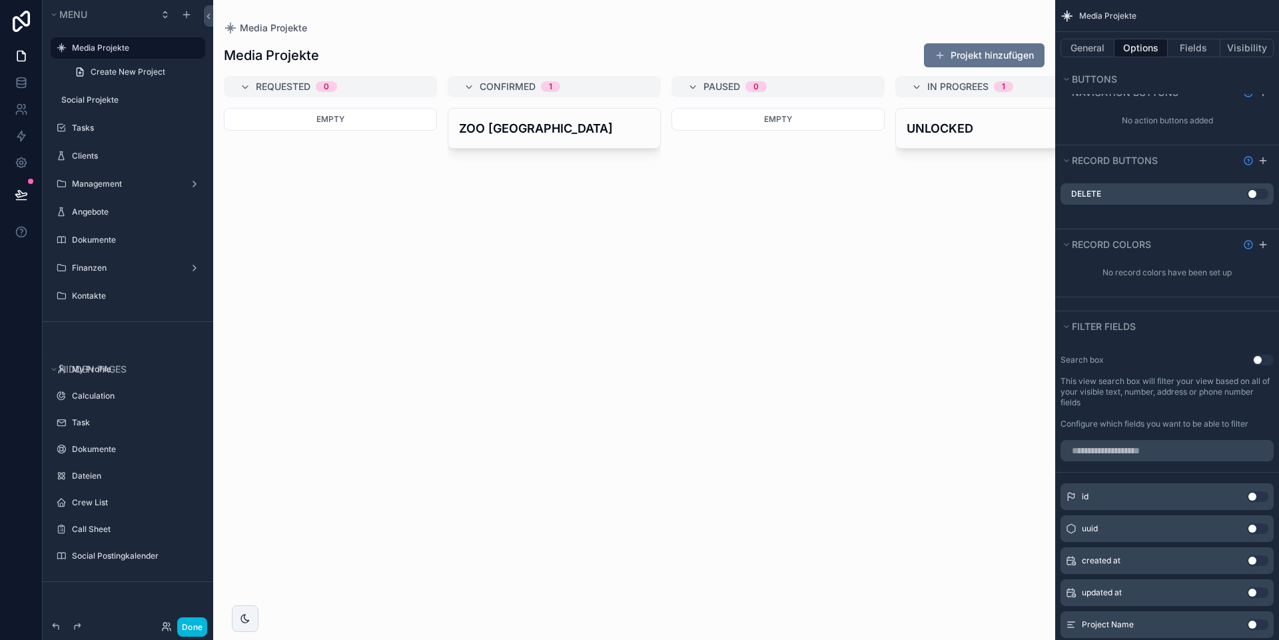
click at [553, 130] on div "scrollable content" at bounding box center [634, 320] width 842 height 640
click at [530, 127] on h4 "ZOO [GEOGRAPHIC_DATA]" at bounding box center [554, 128] width 191 height 18
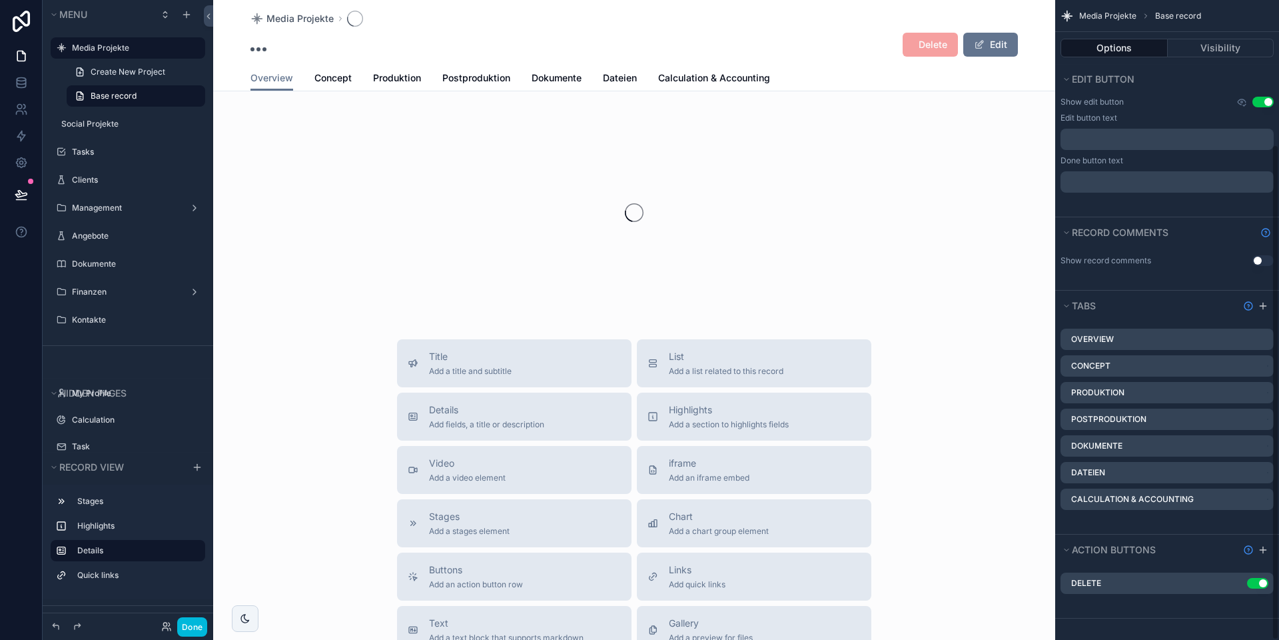
scroll to position [250, 0]
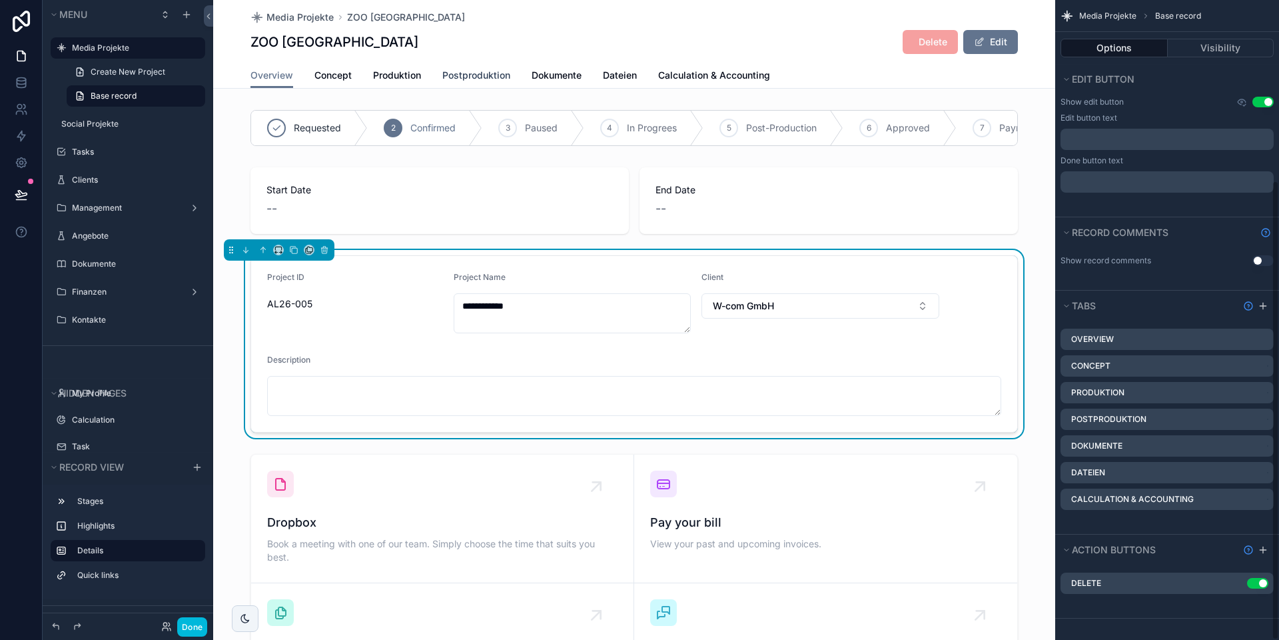
click at [482, 81] on span "Postproduktion" at bounding box center [476, 75] width 68 height 13
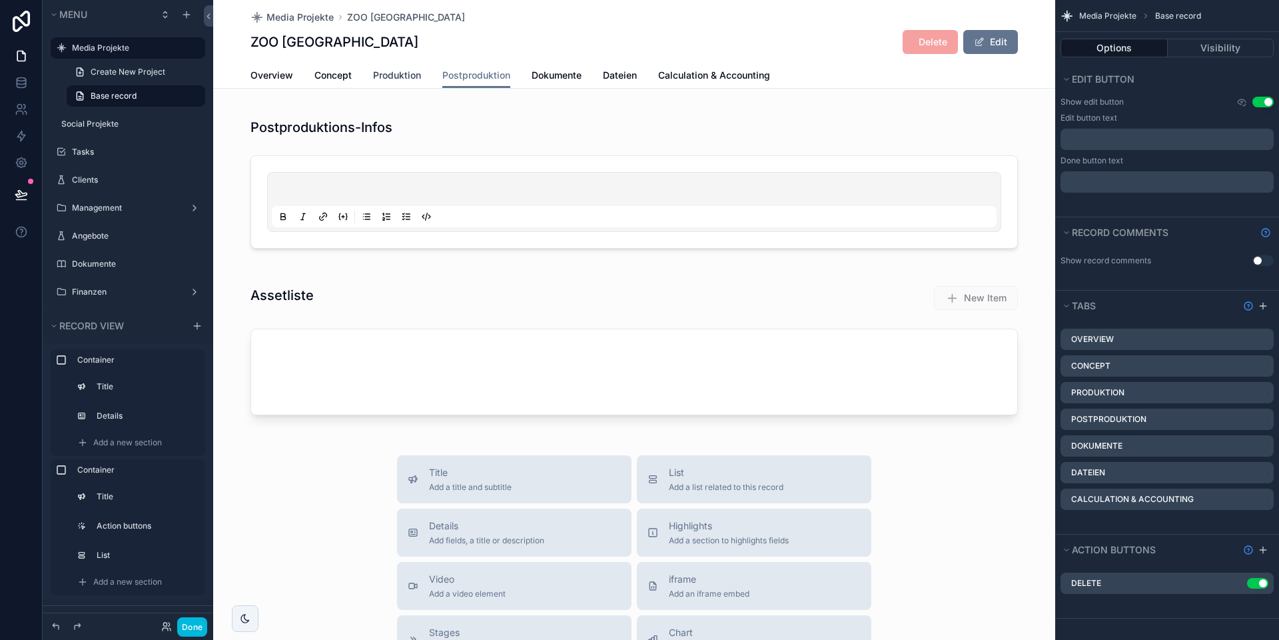
click at [389, 79] on span "Produktion" at bounding box center [397, 75] width 48 height 13
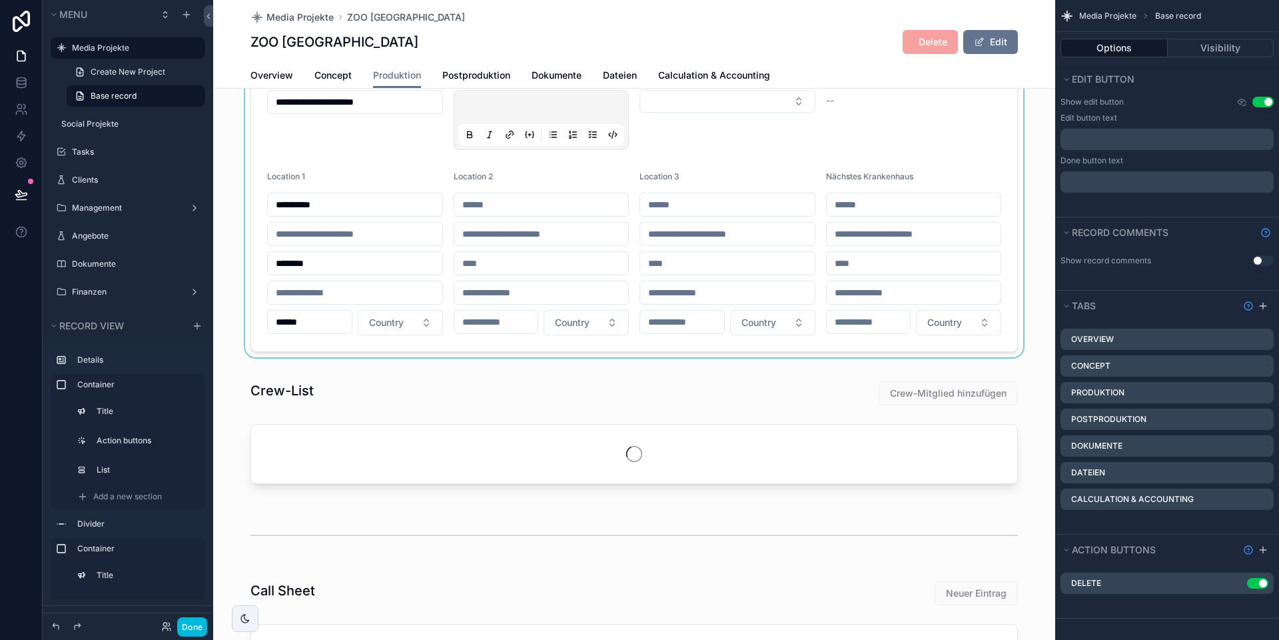
scroll to position [69, 0]
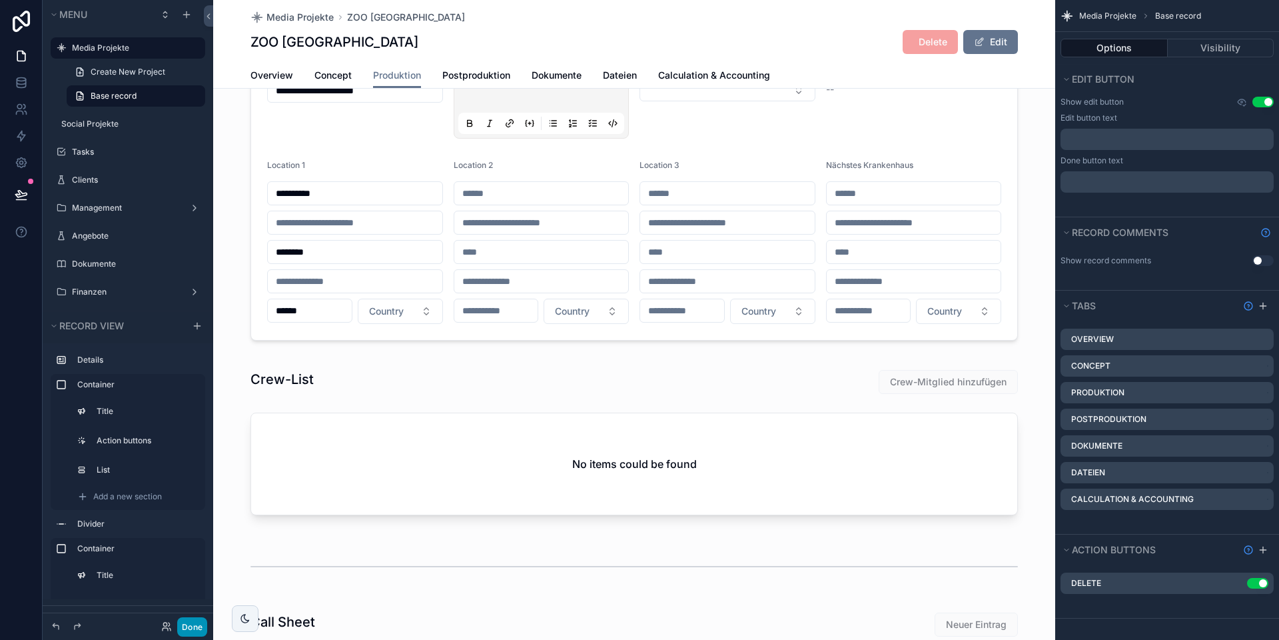
click at [187, 626] on button "Done" at bounding box center [192, 626] width 30 height 19
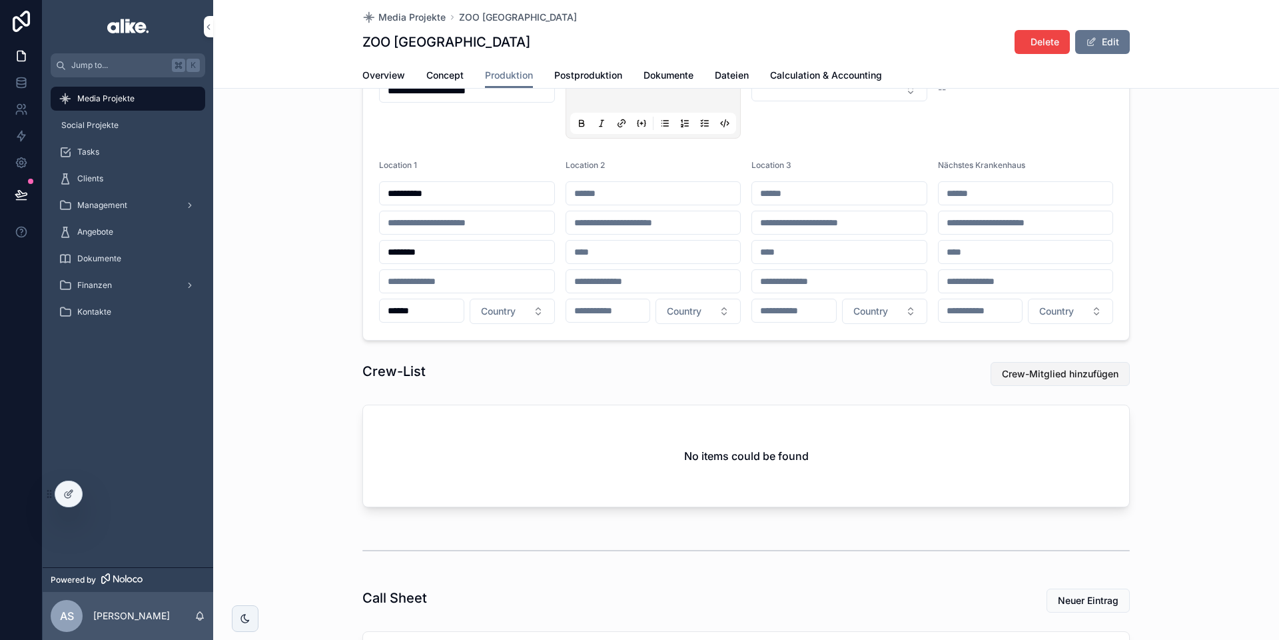
click at [1043, 382] on button "Crew-Mitglied hinzufügen" at bounding box center [1060, 374] width 139 height 24
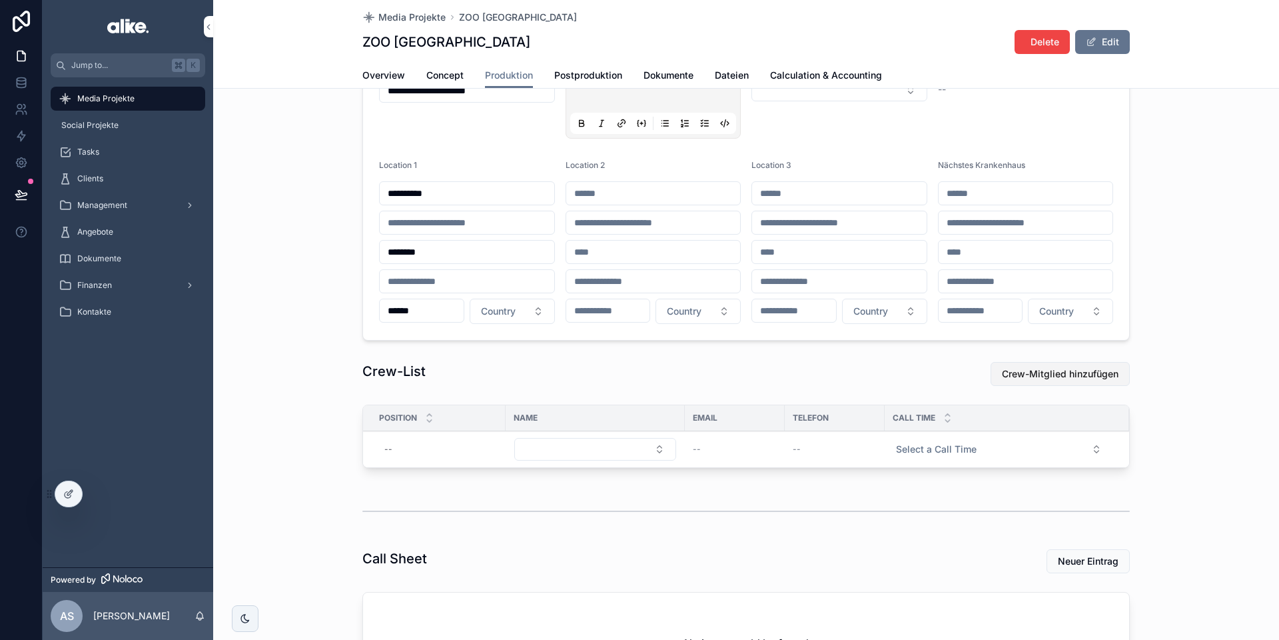
click at [1029, 376] on span "Crew-Mitglied hinzufügen" at bounding box center [1060, 373] width 117 height 13
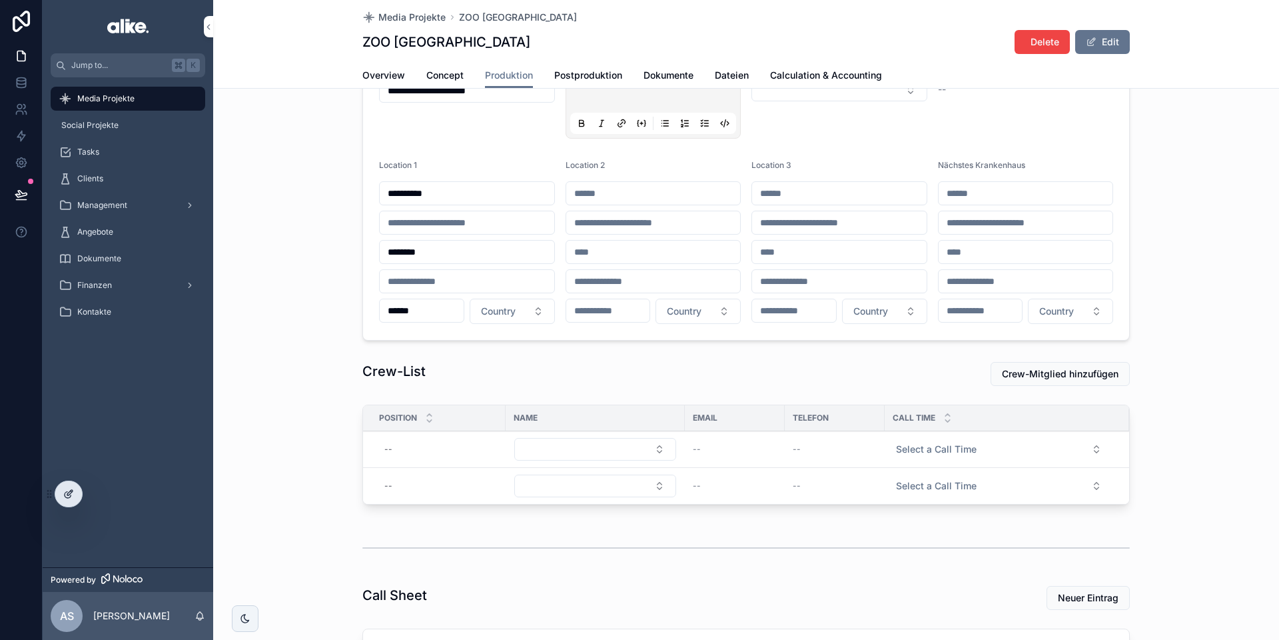
click at [64, 495] on icon at bounding box center [68, 493] width 11 height 11
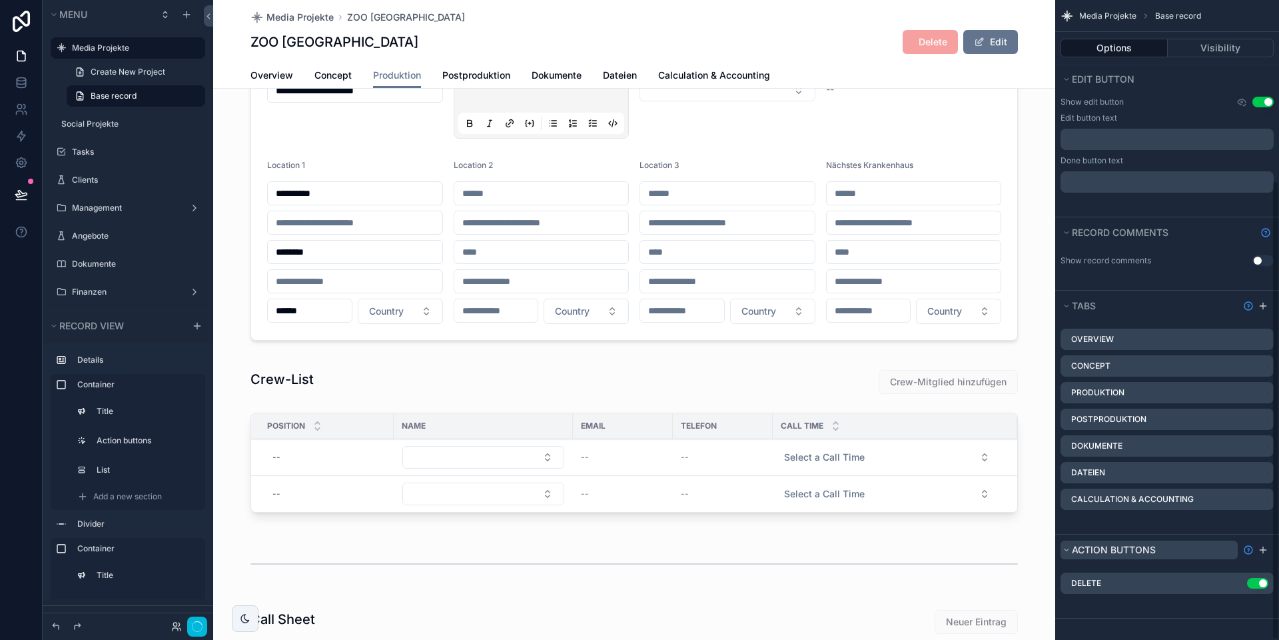
scroll to position [250, 0]
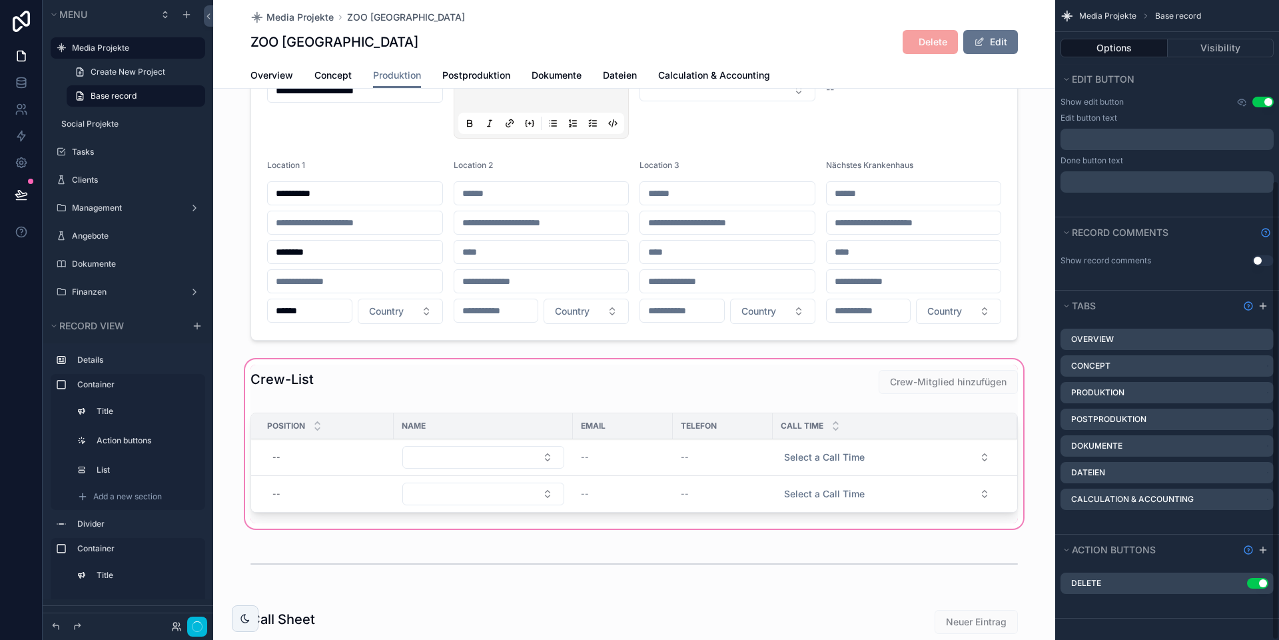
click at [692, 462] on div "scrollable content" at bounding box center [634, 443] width 842 height 175
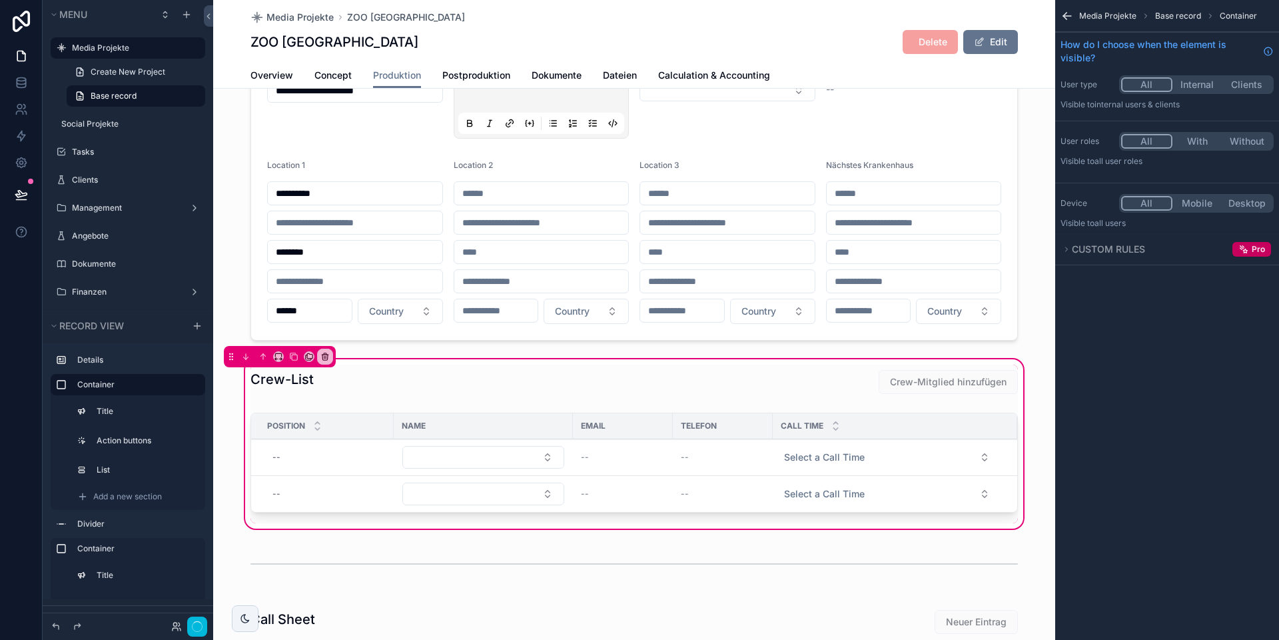
scroll to position [0, 0]
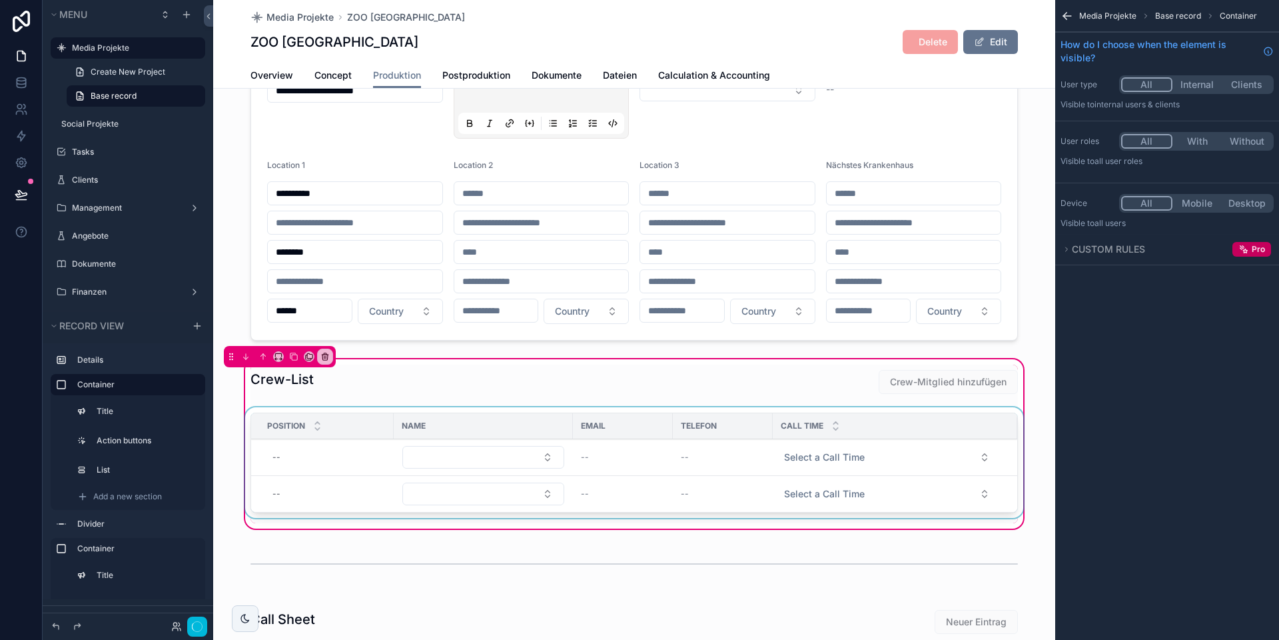
click at [670, 462] on div "scrollable content" at bounding box center [634, 465] width 783 height 116
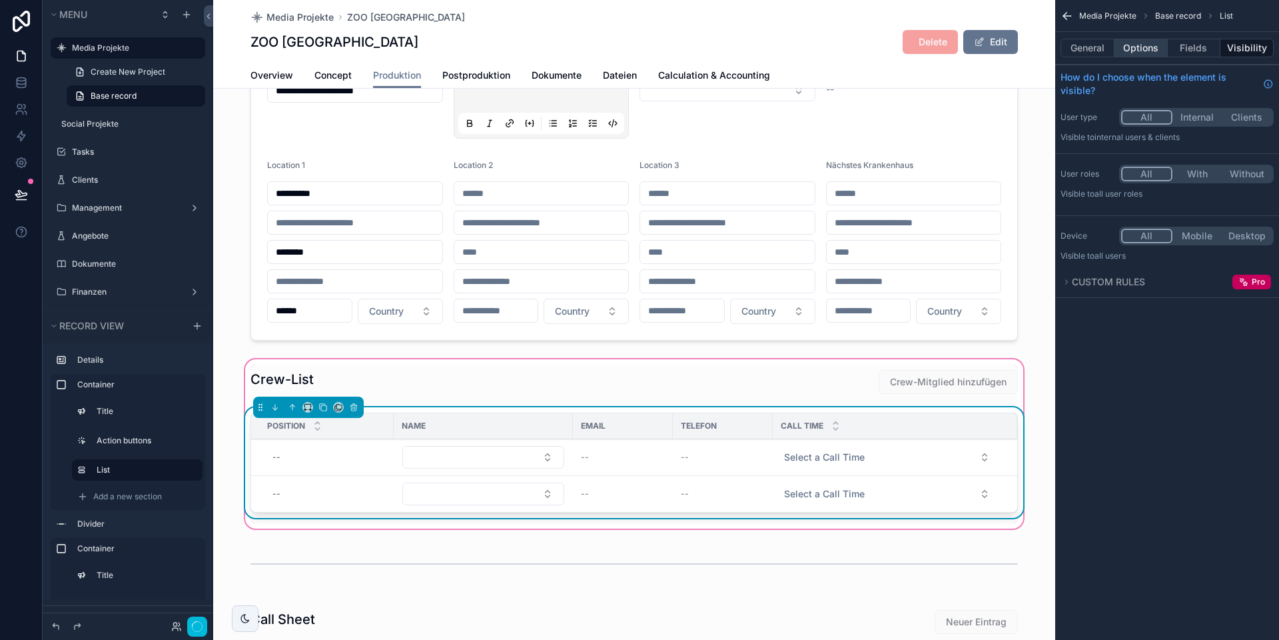
click at [1145, 49] on button "Options" at bounding box center [1141, 48] width 53 height 19
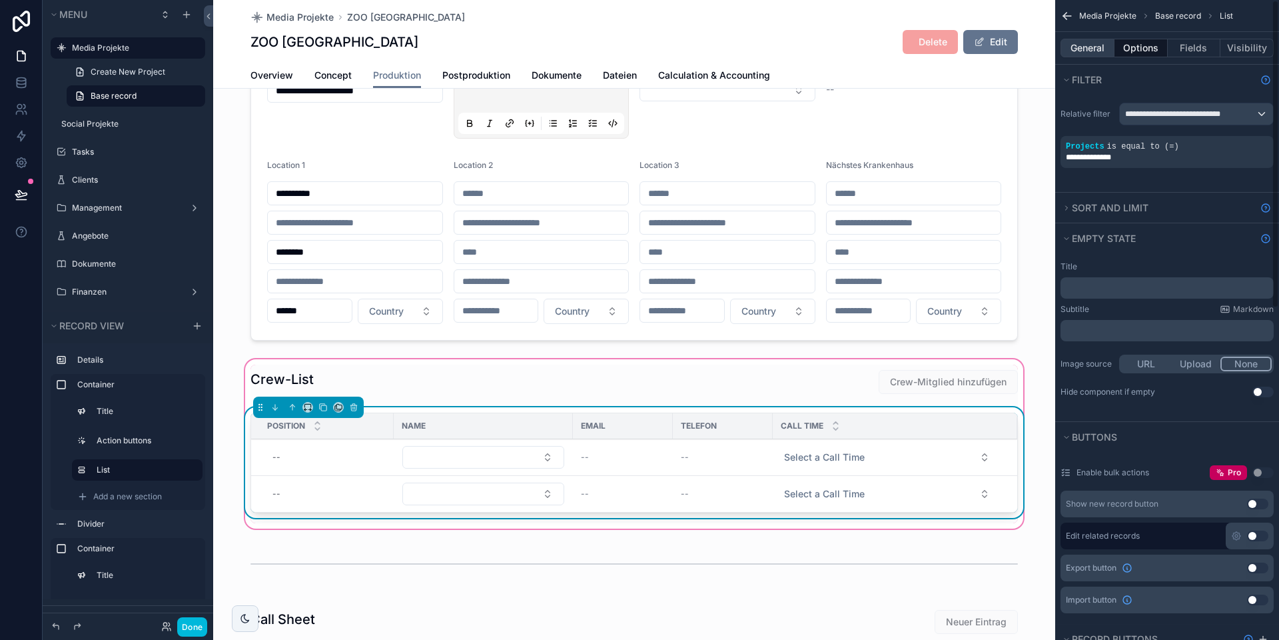
click at [1083, 51] on button "General" at bounding box center [1088, 48] width 54 height 19
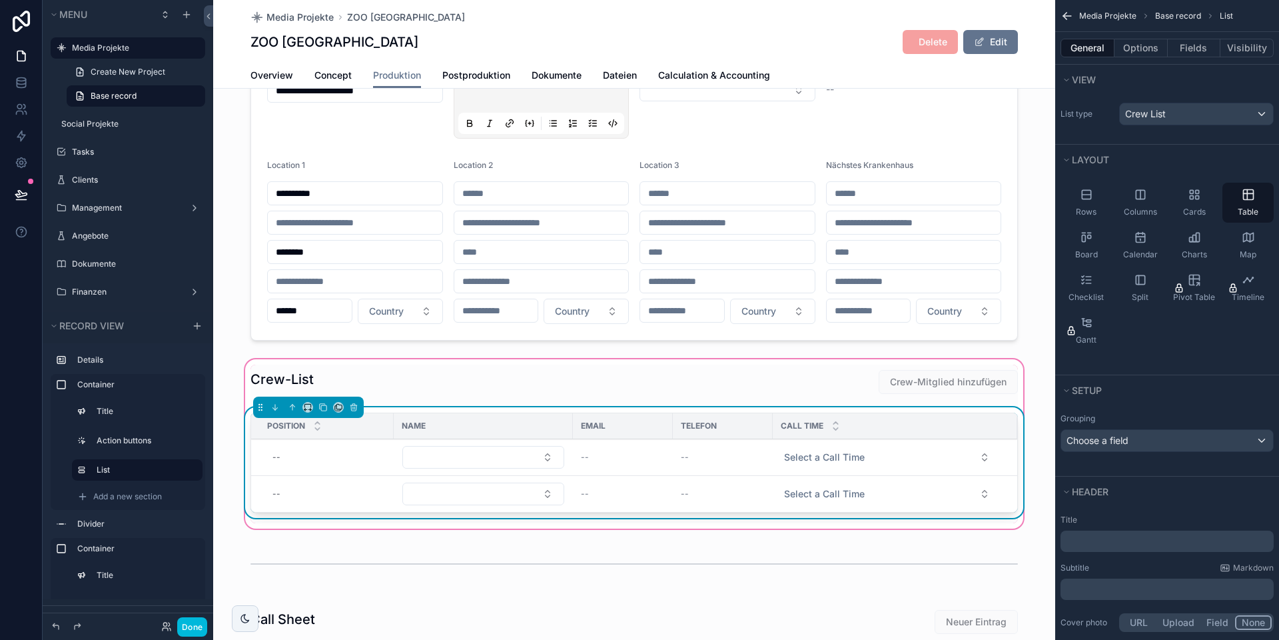
scroll to position [163, 0]
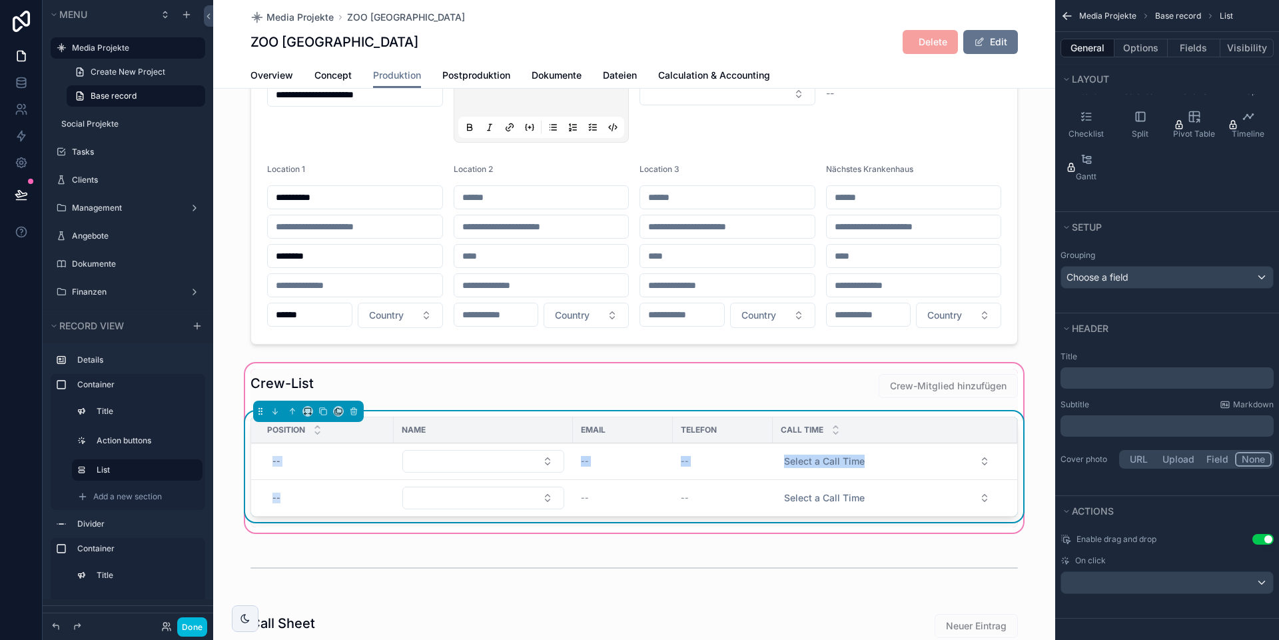
drag, startPoint x: 390, startPoint y: 501, endPoint x: 392, endPoint y: 455, distance: 46.0
click at [392, 455] on tbody "-- -- -- Select a Call Time Entfernen -- -- -- Select a Call Time Entfernen" at bounding box center [634, 479] width 766 height 73
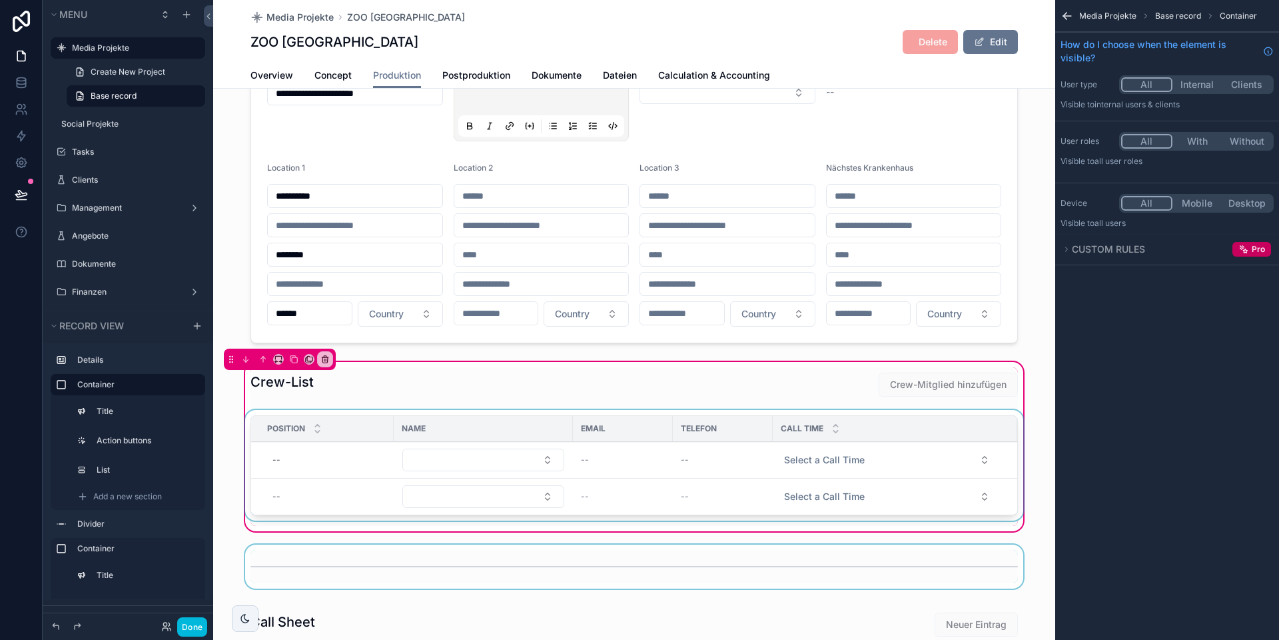
scroll to position [0, 0]
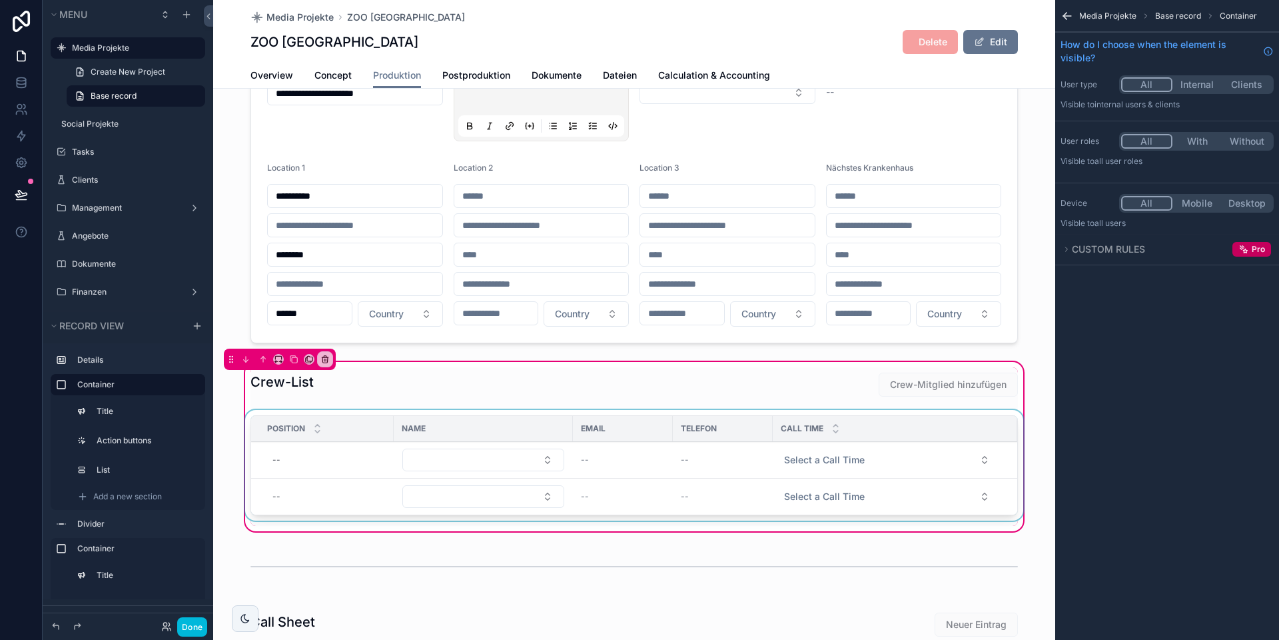
click at [624, 474] on div "scrollable content" at bounding box center [634, 468] width 783 height 116
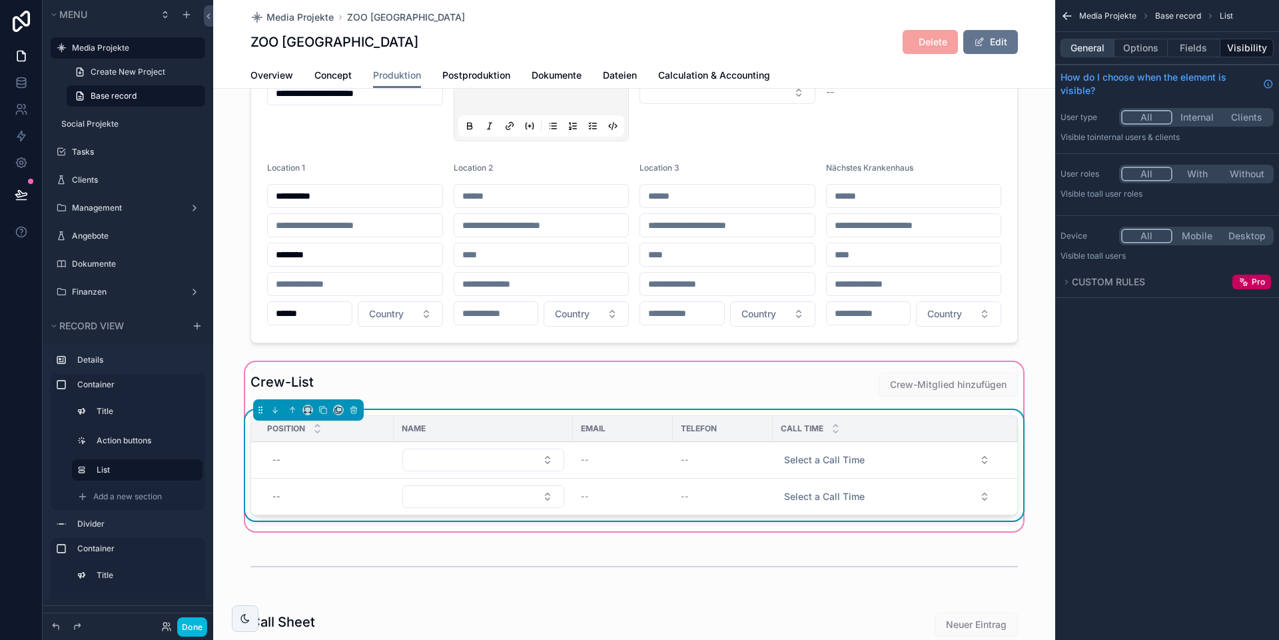
click at [1096, 45] on button "General" at bounding box center [1088, 48] width 54 height 19
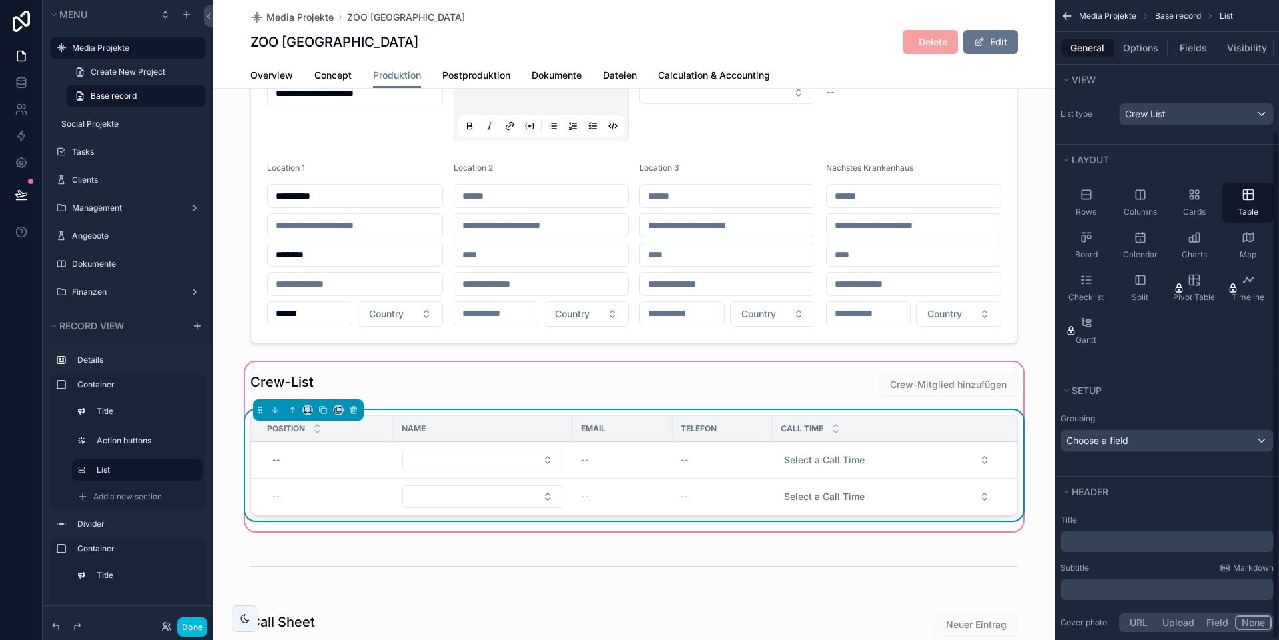
scroll to position [163, 0]
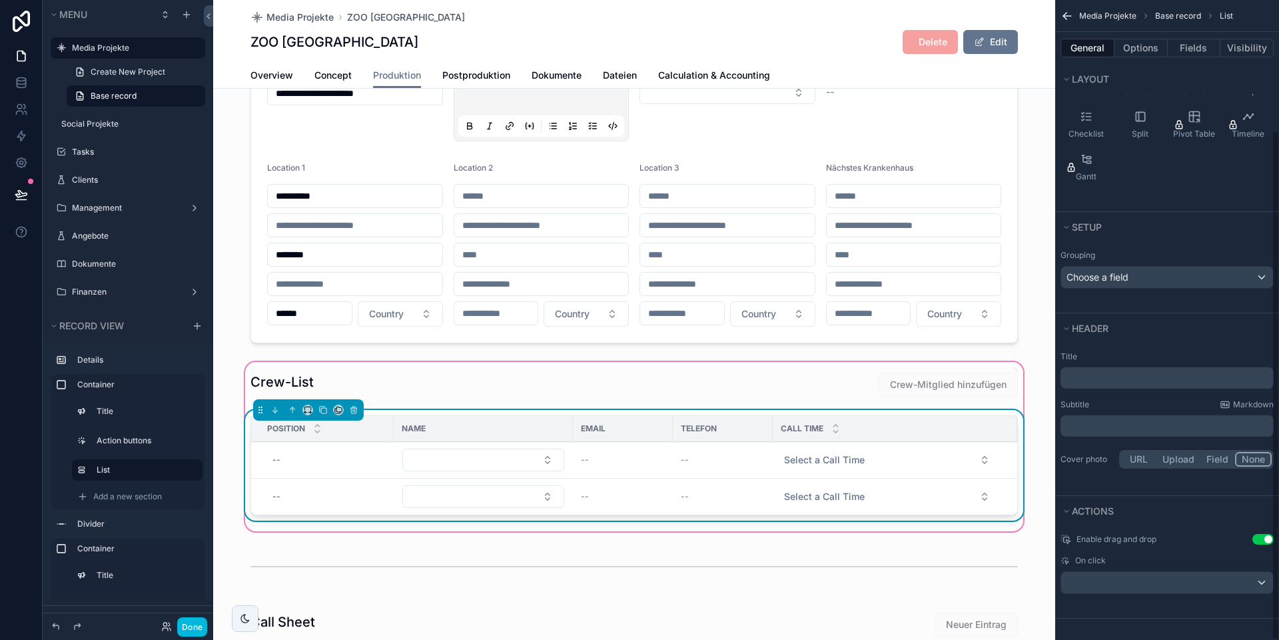
click at [1266, 541] on button "Use setting" at bounding box center [1262, 539] width 21 height 11
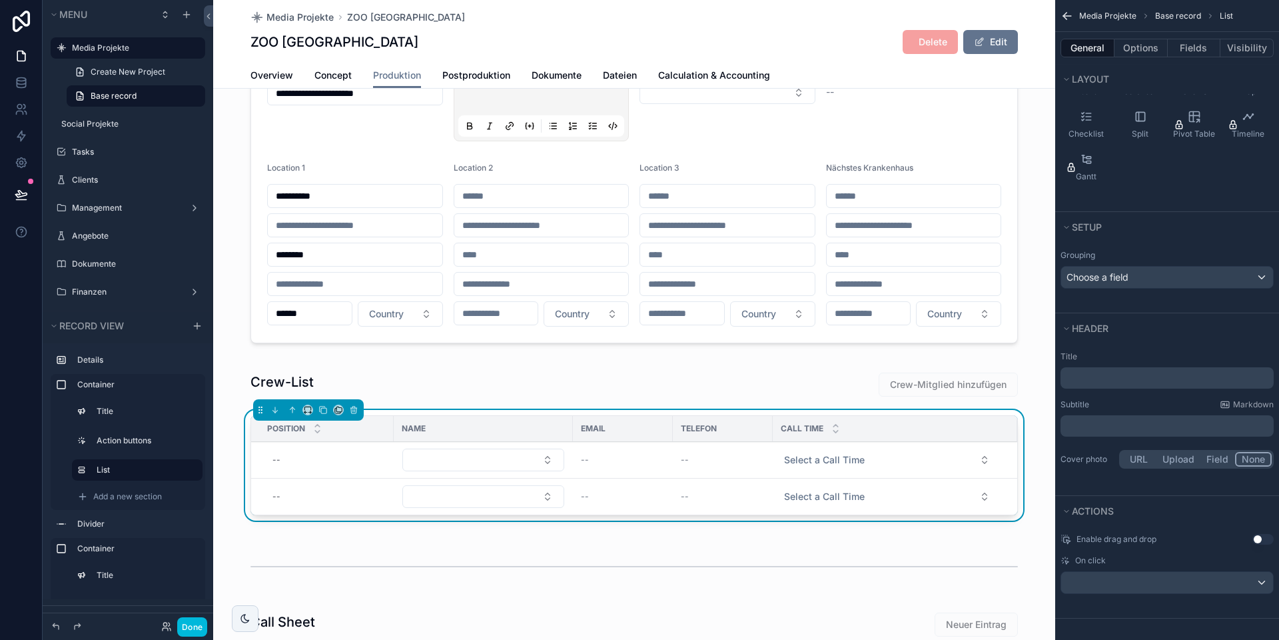
click at [1262, 538] on button "Use setting" at bounding box center [1262, 539] width 21 height 11
click at [197, 623] on button "Done" at bounding box center [192, 626] width 30 height 19
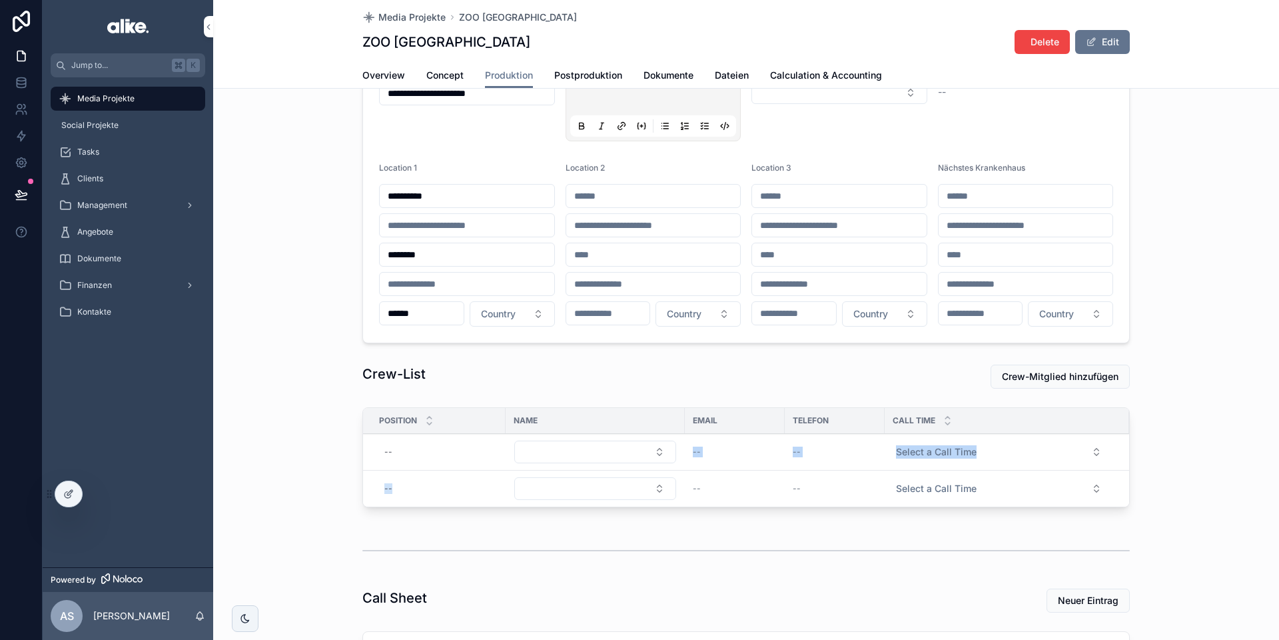
drag, startPoint x: 501, startPoint y: 484, endPoint x: 500, endPoint y: 449, distance: 34.6
click at [500, 449] on tbody "-- -- -- Select a Call Time Entfernen -- -- -- Select a Call Time Entfernen" at bounding box center [746, 470] width 766 height 73
click at [333, 476] on div "Crew-List Crew-Mitglied hinzufügen Position Name Email Telefon Call Time -- -- …" at bounding box center [746, 438] width 1066 height 159
click at [0, 0] on span "Entfernen" at bounding box center [0, 0] width 0 height 0
click at [0, 0] on button "Entfernen" at bounding box center [0, 0] width 0 height 0
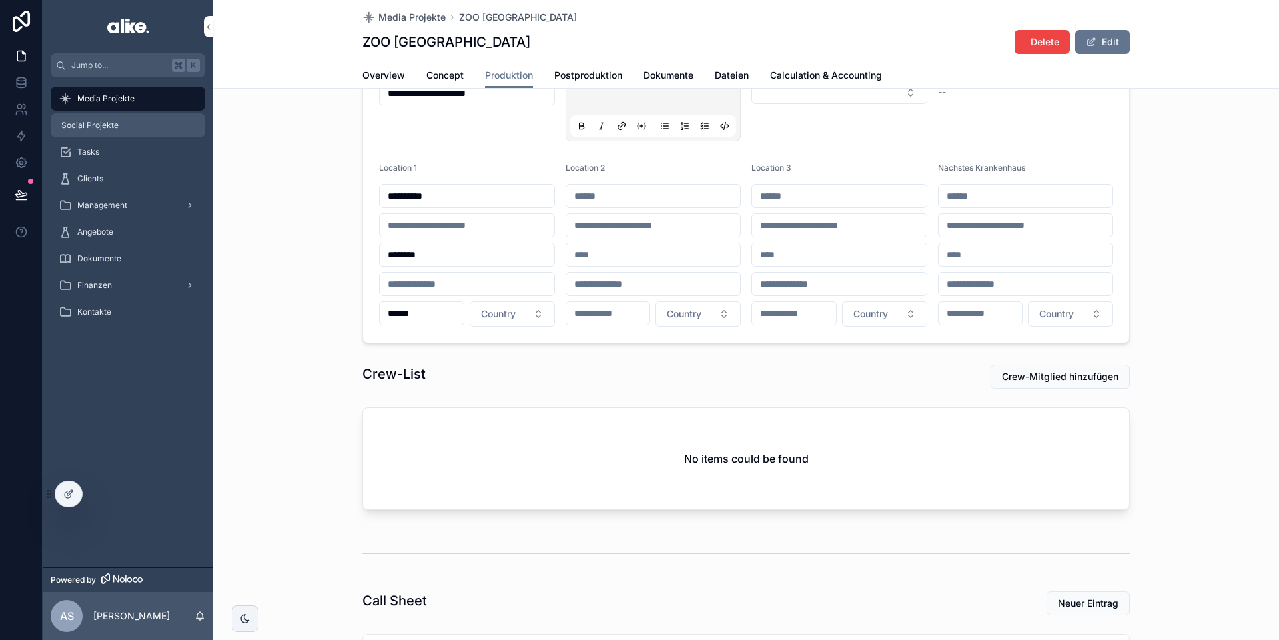
click at [123, 123] on div "Social Projekte" at bounding box center [128, 125] width 139 height 21
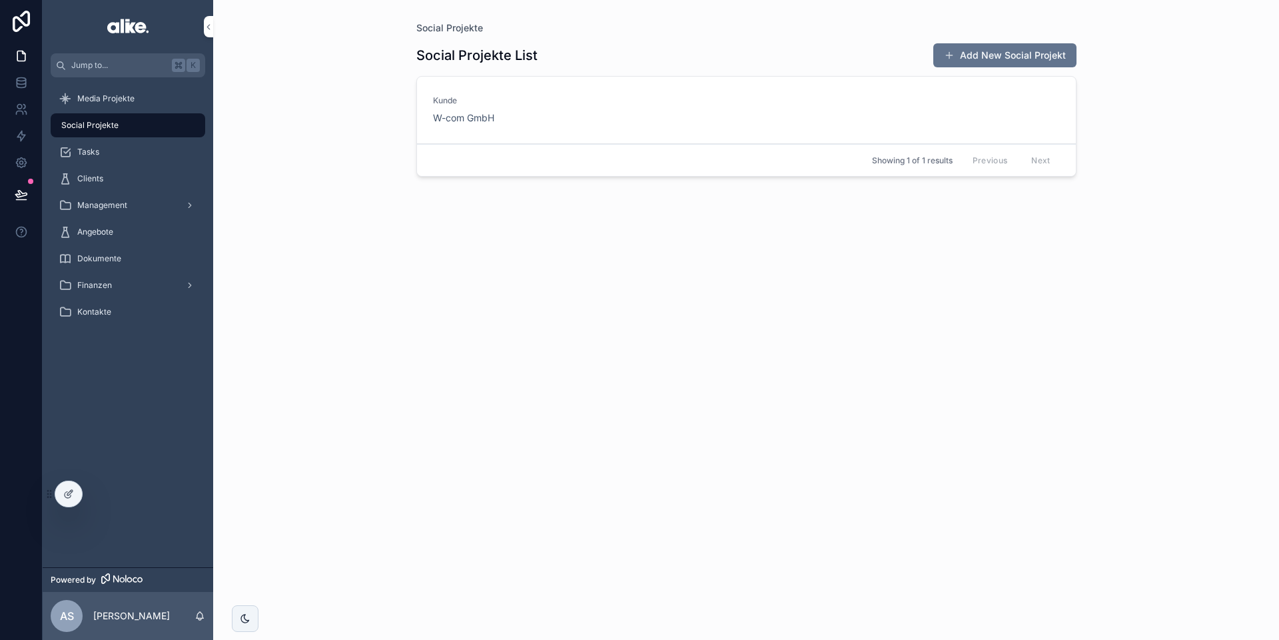
click at [641, 116] on div "[PERSON_NAME] W-com GmbH" at bounding box center [746, 109] width 627 height 29
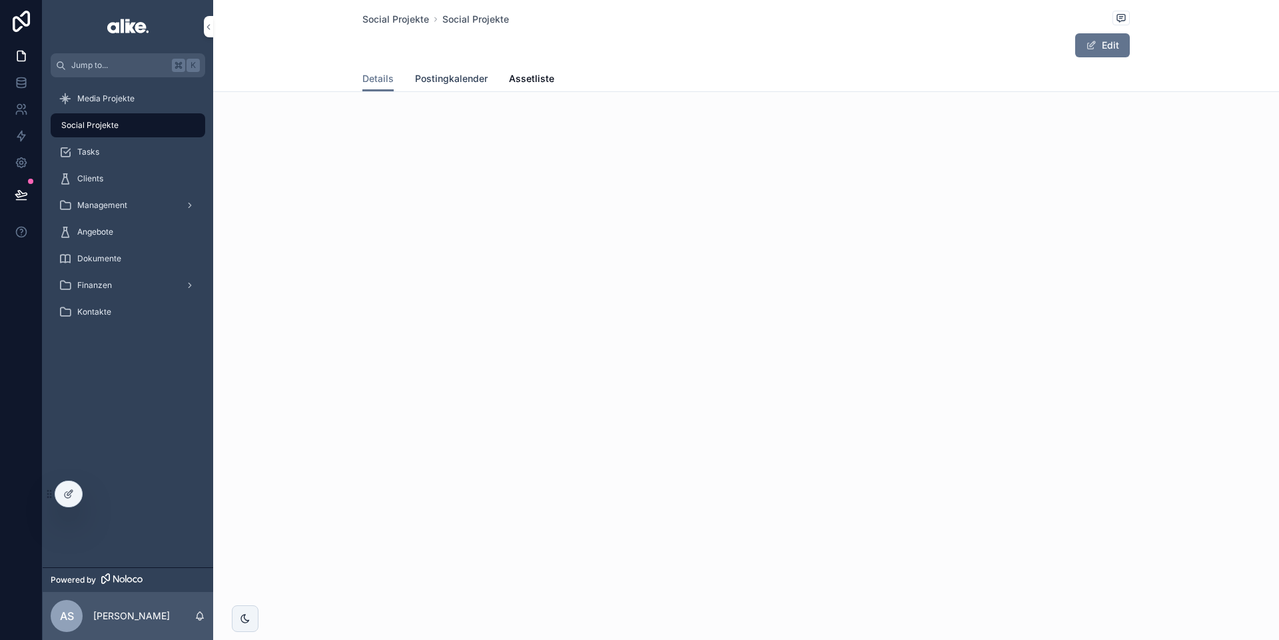
click at [446, 81] on span "Postingkalender" at bounding box center [451, 78] width 73 height 13
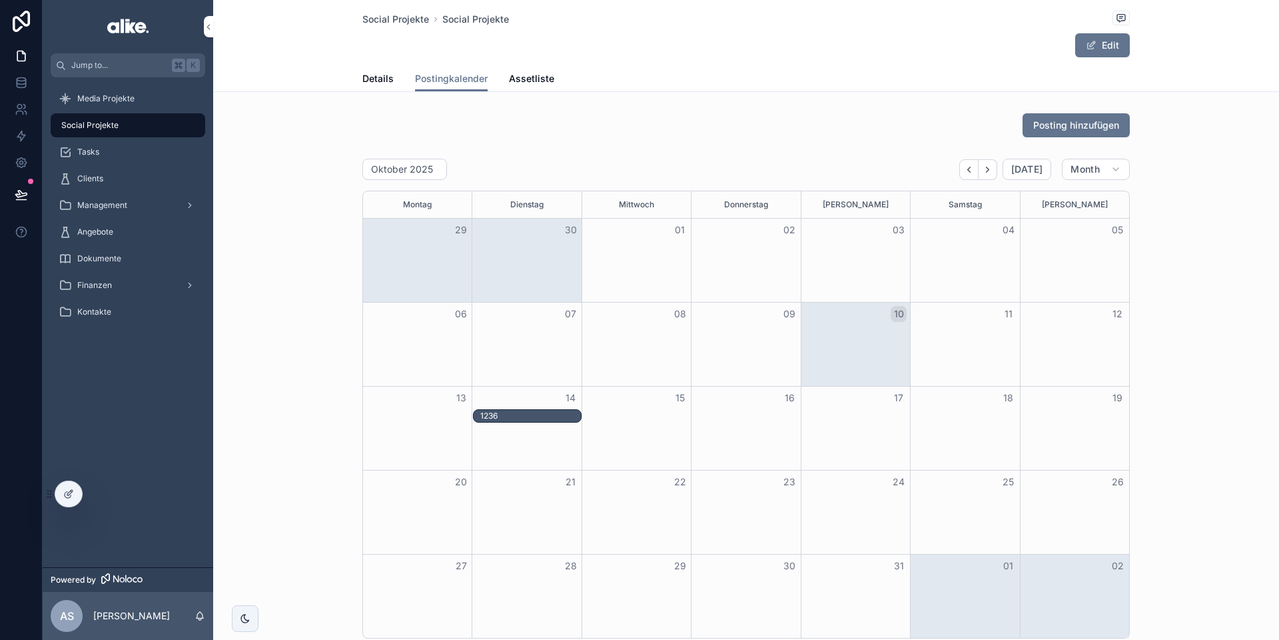
drag, startPoint x: 941, startPoint y: 336, endPoint x: 535, endPoint y: 436, distance: 418.7
drag, startPoint x: 512, startPoint y: 416, endPoint x: 956, endPoint y: 347, distance: 449.1
click at [535, 79] on span "Assetliste" at bounding box center [531, 78] width 45 height 13
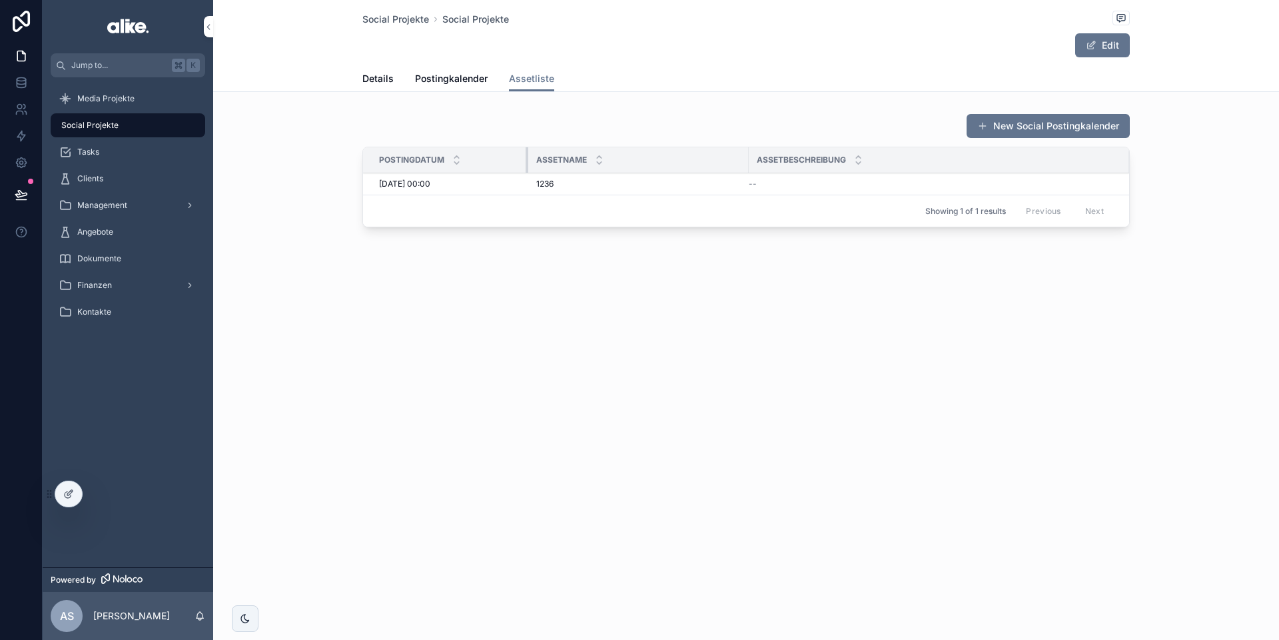
drag, startPoint x: 642, startPoint y: 161, endPoint x: 526, endPoint y: 160, distance: 115.9
click at [526, 159] on div "scrollable content" at bounding box center [528, 159] width 5 height 25
drag, startPoint x: 746, startPoint y: 160, endPoint x: 645, endPoint y: 159, distance: 101.3
click at [646, 160] on div "scrollable content" at bounding box center [648, 159] width 5 height 25
drag, startPoint x: 70, startPoint y: 490, endPoint x: 89, endPoint y: 490, distance: 18.7
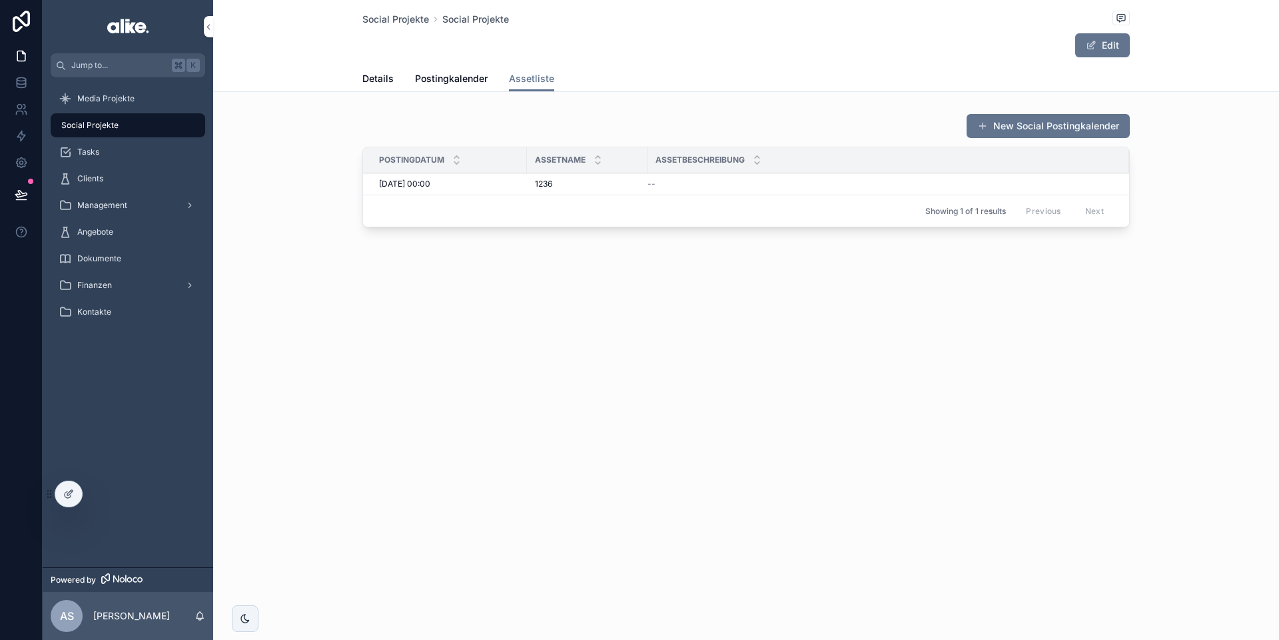
click at [71, 490] on icon at bounding box center [71, 490] width 1 height 1
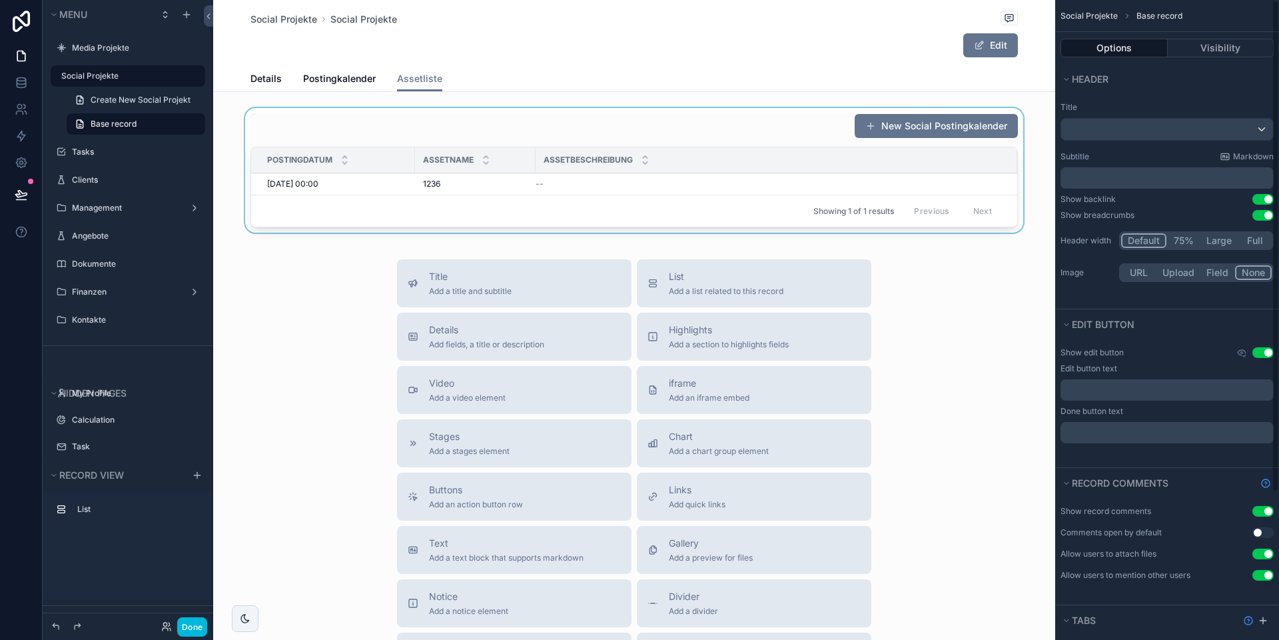
click at [801, 185] on div "scrollable content" at bounding box center [634, 173] width 842 height 130
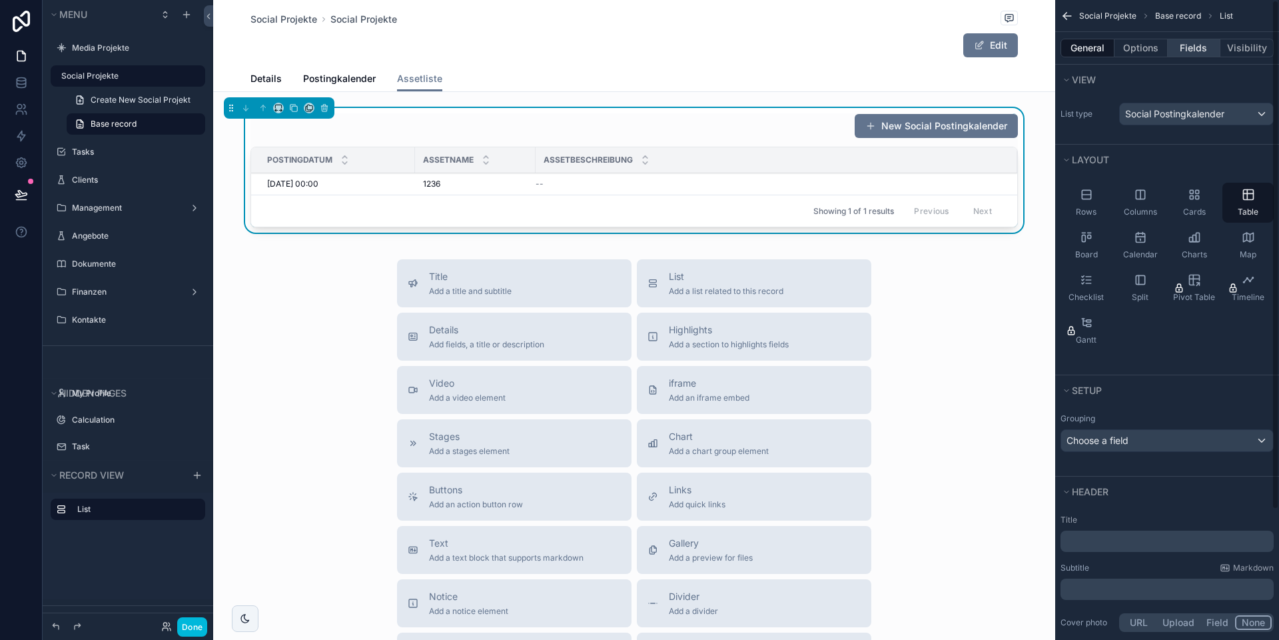
click at [1187, 47] on button "Fields" at bounding box center [1194, 48] width 53 height 19
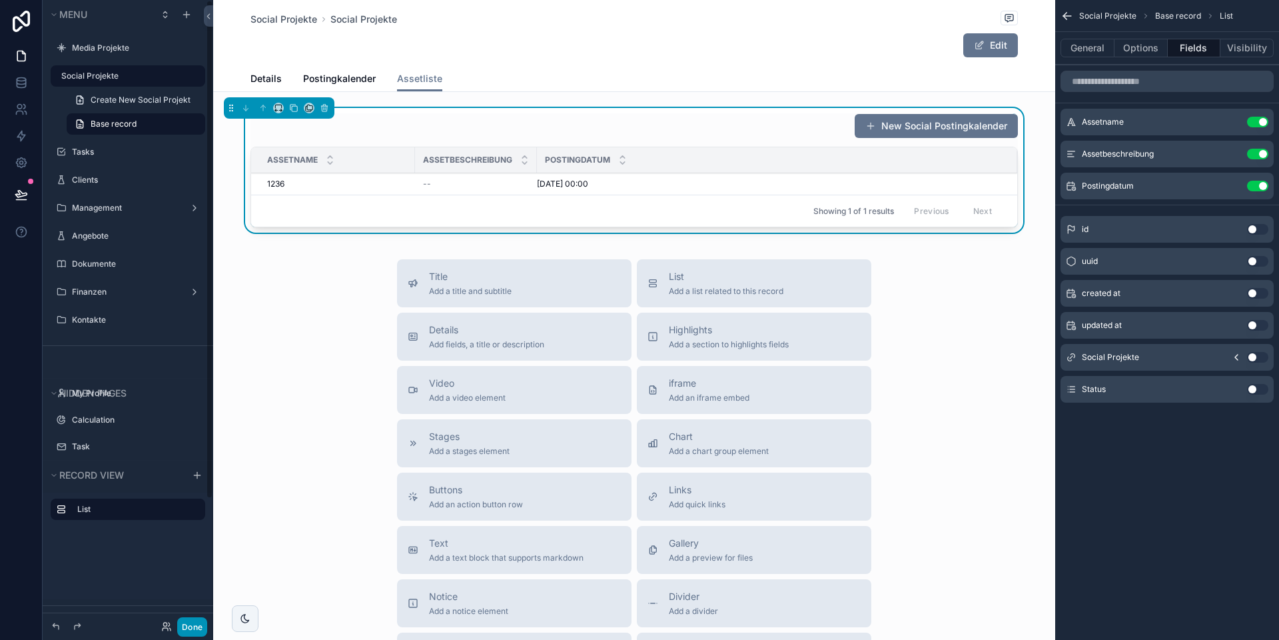
click at [195, 627] on button "Done" at bounding box center [192, 626] width 30 height 19
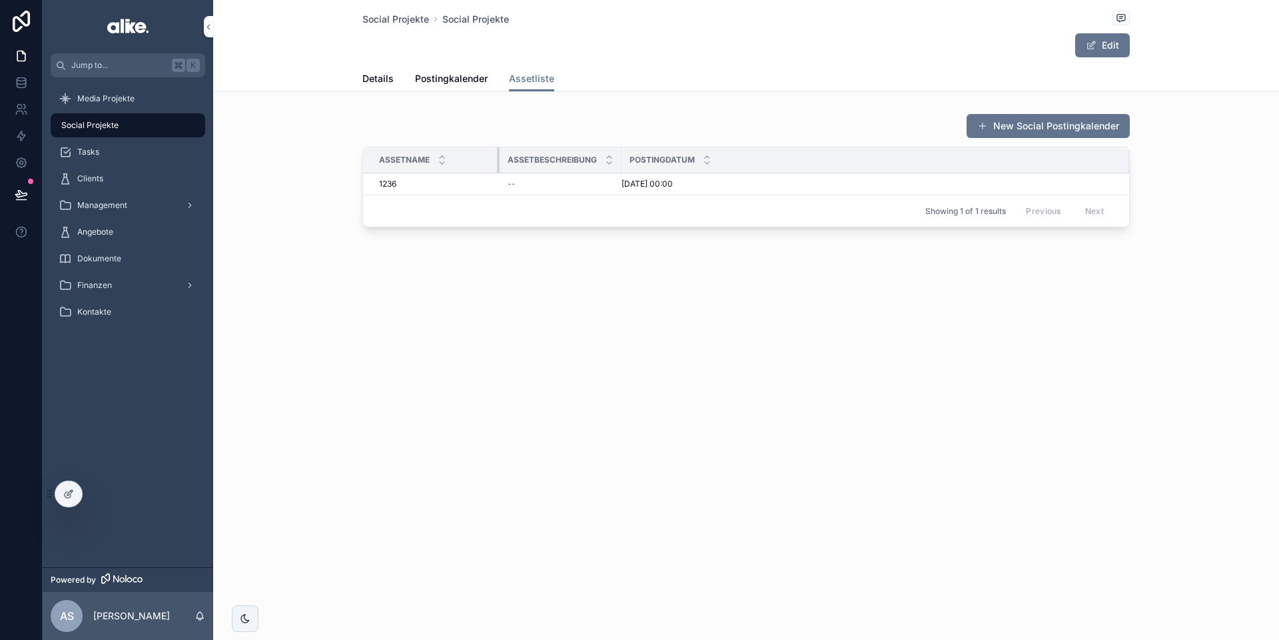
drag, startPoint x: 526, startPoint y: 163, endPoint x: 498, endPoint y: 163, distance: 28.0
click at [498, 163] on div "scrollable content" at bounding box center [499, 159] width 5 height 25
drag, startPoint x: 619, startPoint y: 157, endPoint x: 643, endPoint y: 157, distance: 24.0
click at [643, 157] on tr "Assetname Assetbeschreibung Postingdatum" at bounding box center [746, 160] width 766 height 26
drag, startPoint x: 378, startPoint y: 73, endPoint x: 452, endPoint y: 77, distance: 74.8
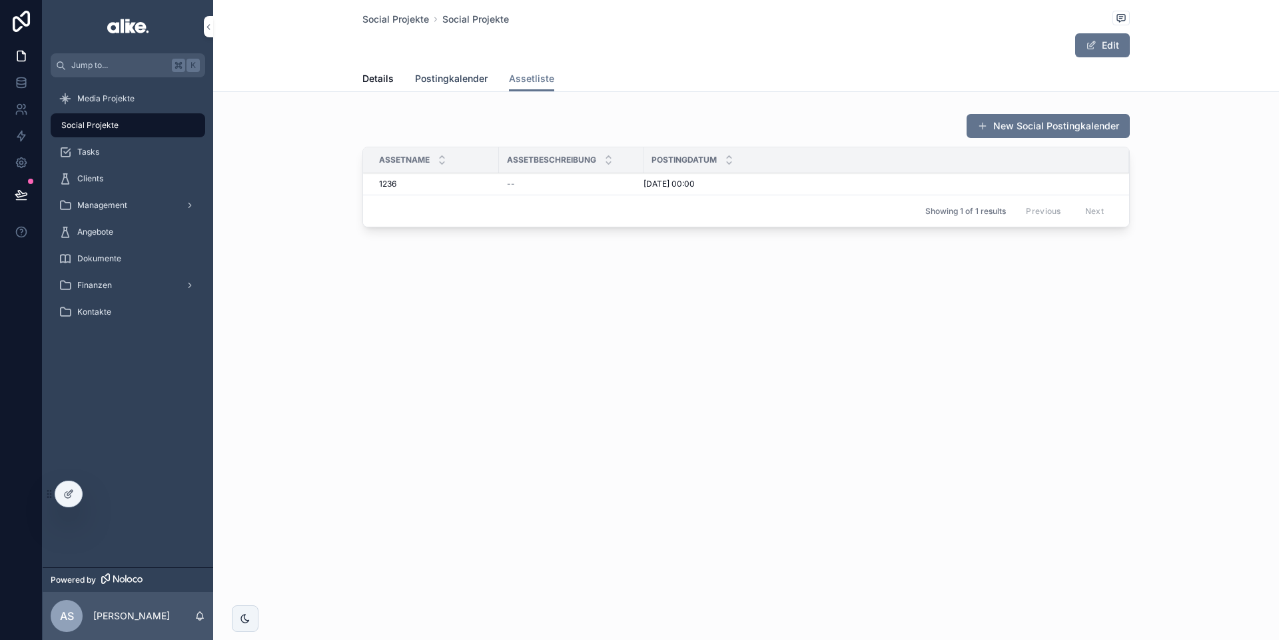
click at [452, 77] on span "Postingkalender" at bounding box center [451, 78] width 73 height 13
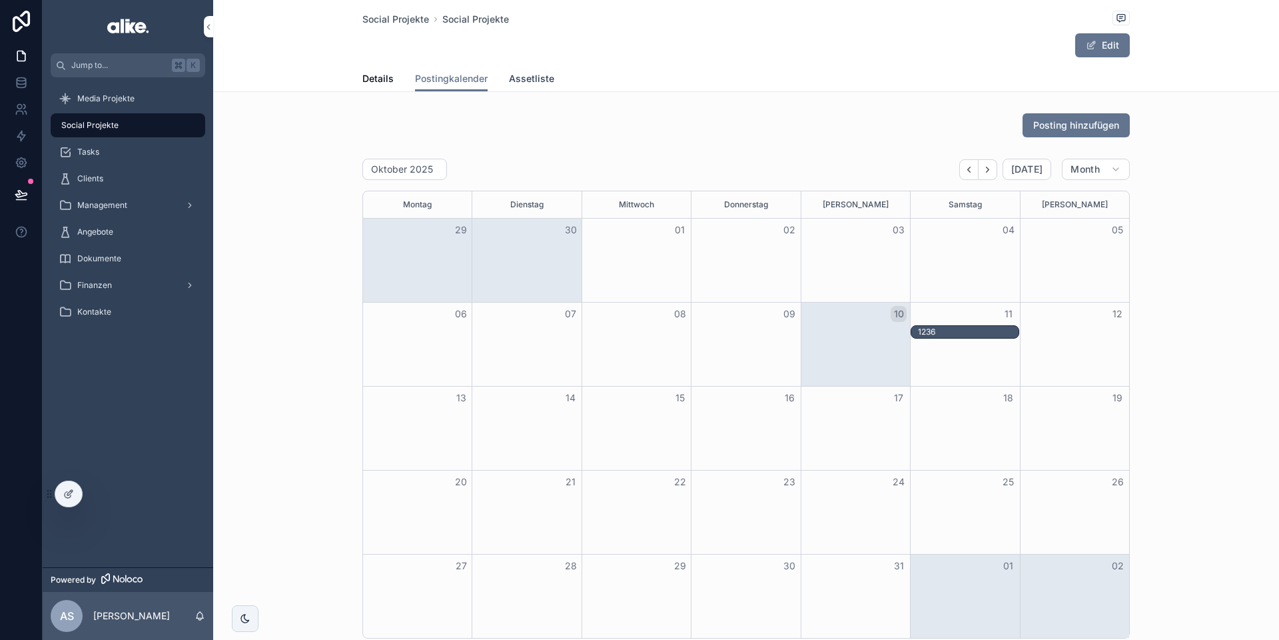
click at [528, 79] on span "Assetliste" at bounding box center [531, 78] width 45 height 13
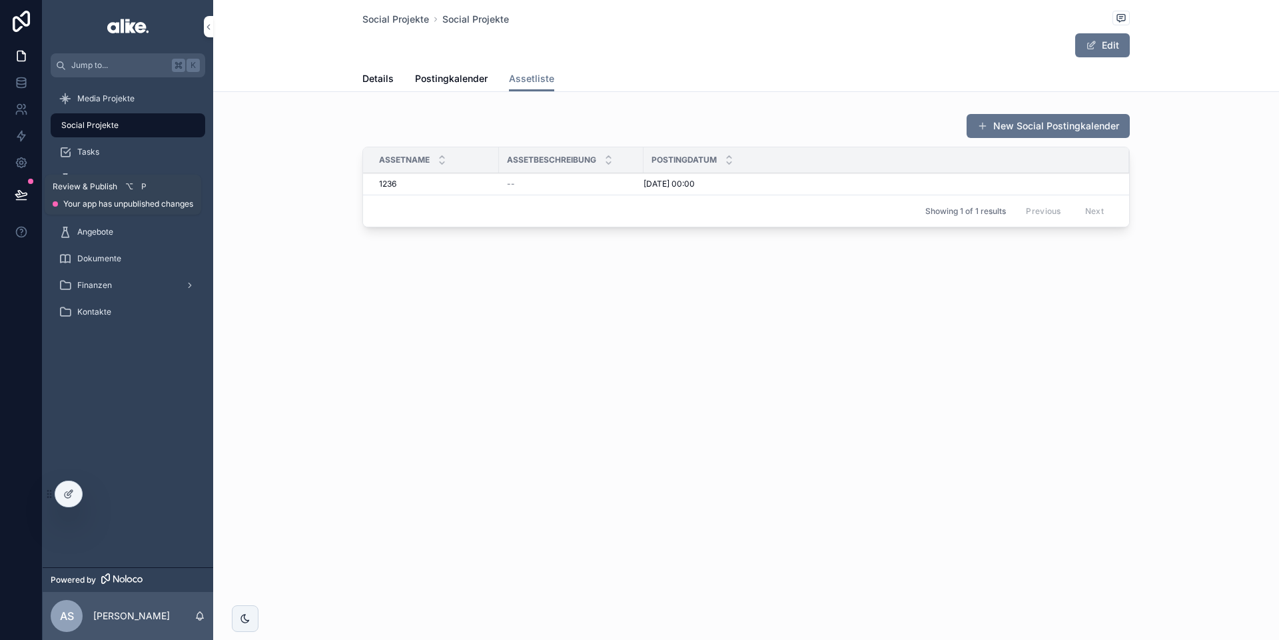
click at [28, 193] on button at bounding box center [21, 194] width 29 height 37
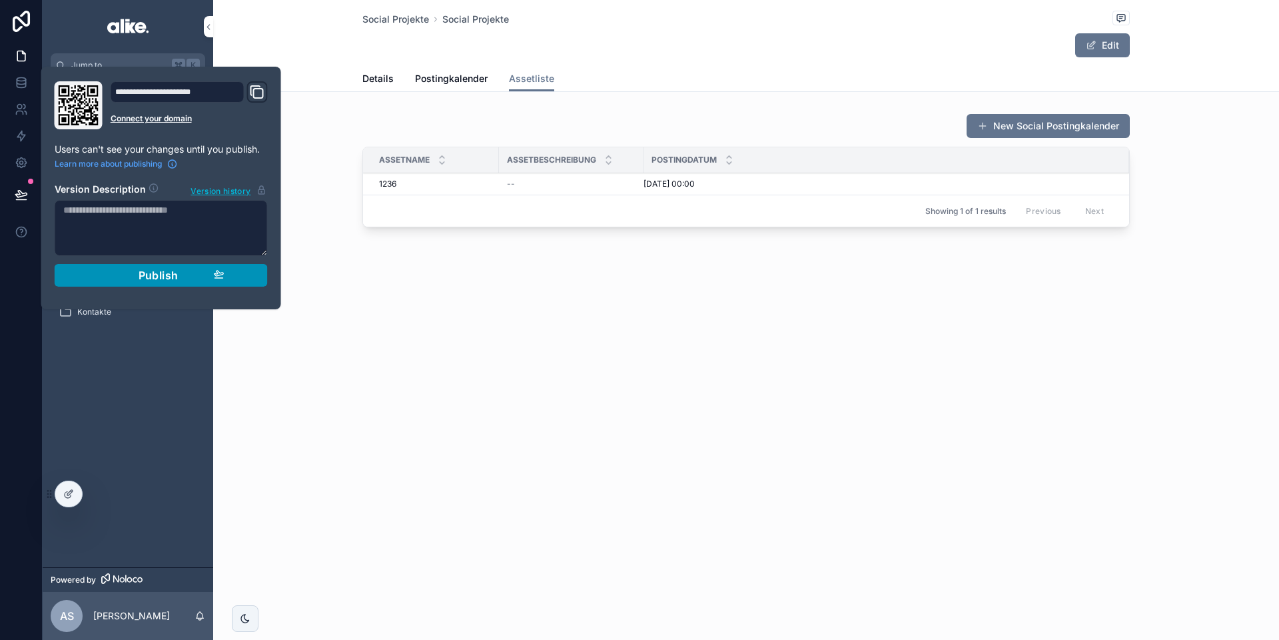
click at [146, 282] on button "Publish" at bounding box center [161, 275] width 213 height 23
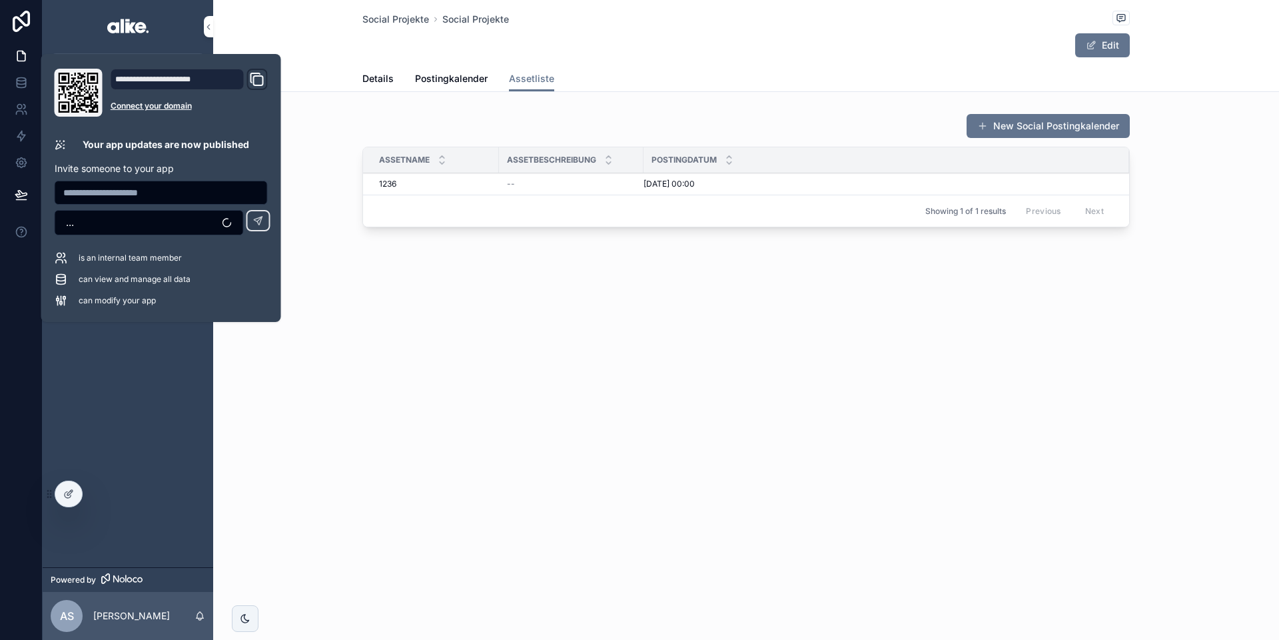
click at [333, 452] on div "Social Projekte Social Projekte Edit Assetliste Details Postingkalender Assetli…" at bounding box center [746, 320] width 1066 height 640
